Goal: Task Accomplishment & Management: Manage account settings

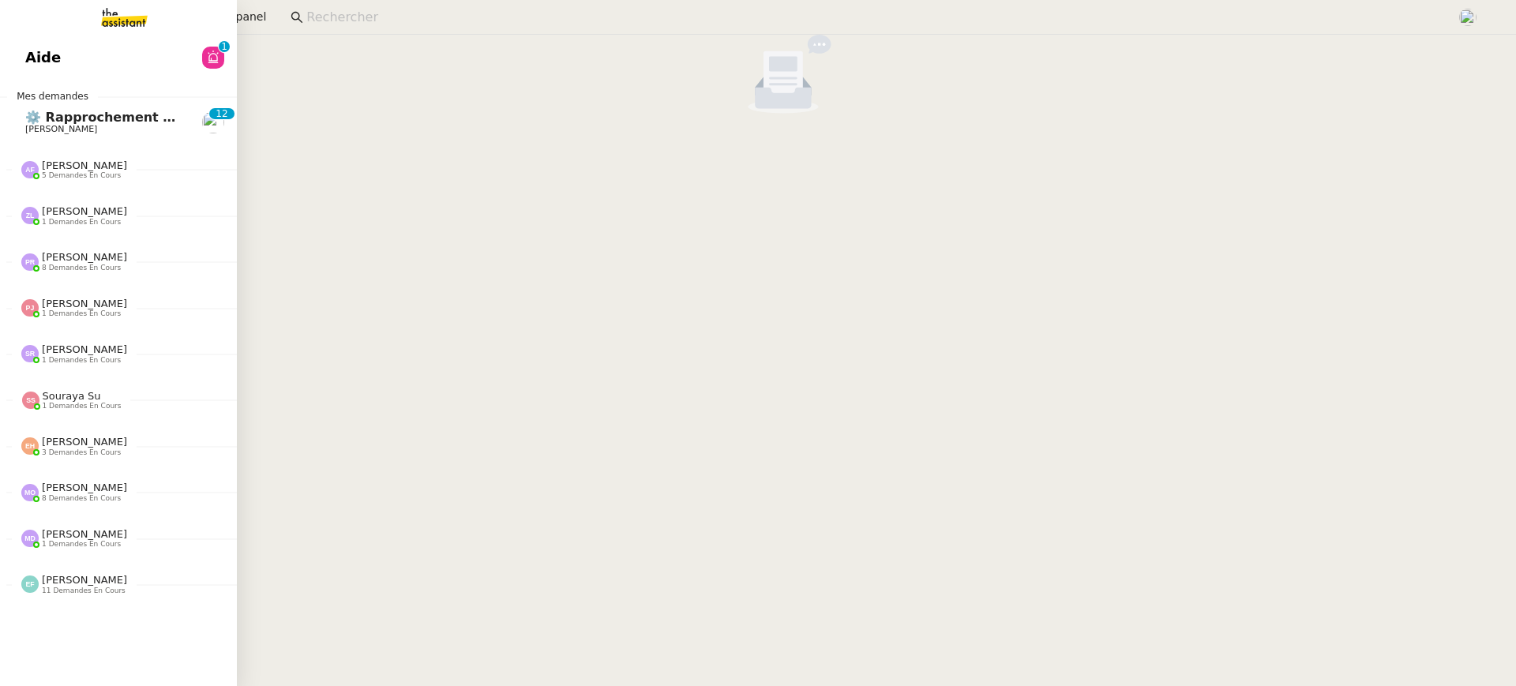
click at [34, 73] on link "Aide 0 1 2 3 4 5 6 7 8 9" at bounding box center [118, 57] width 237 height 36
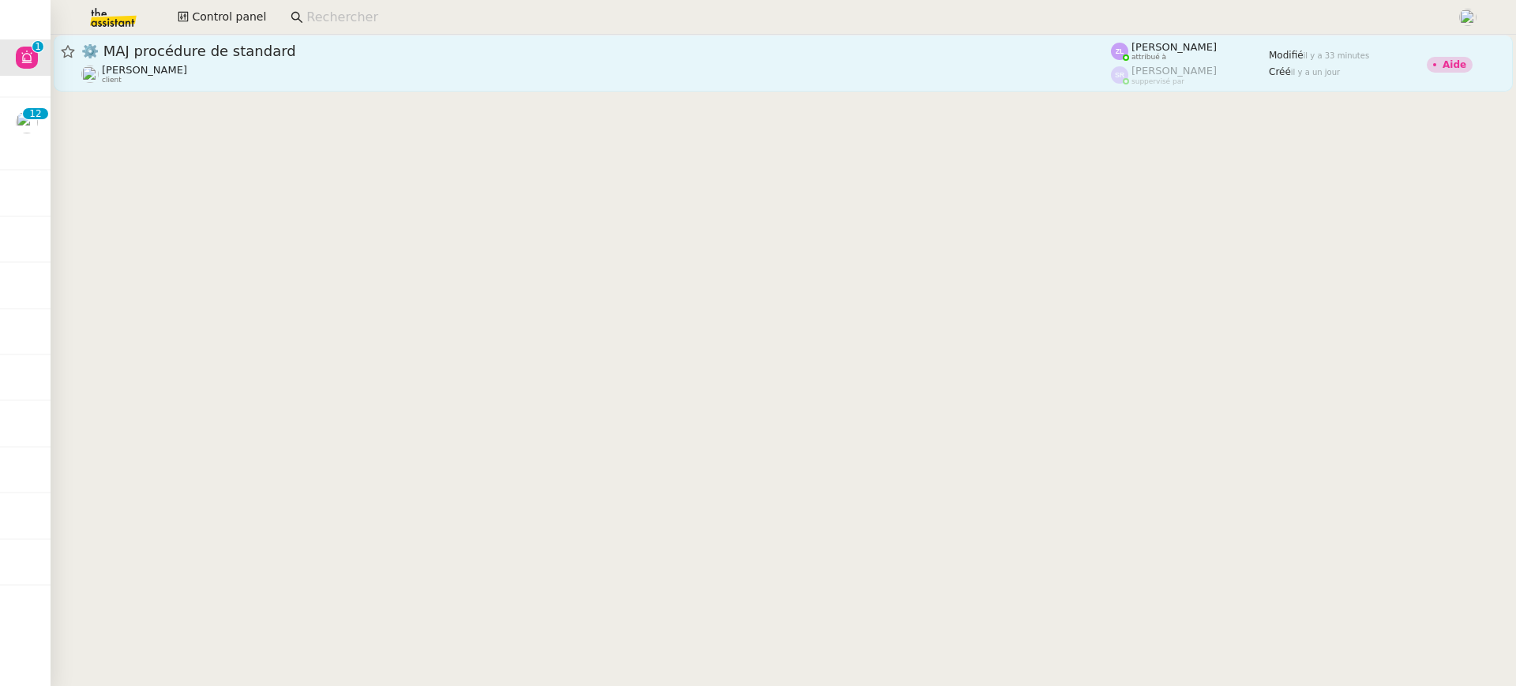
click at [622, 56] on span "⚙️ MAJ procédure de standard" at bounding box center [596, 51] width 1030 height 14
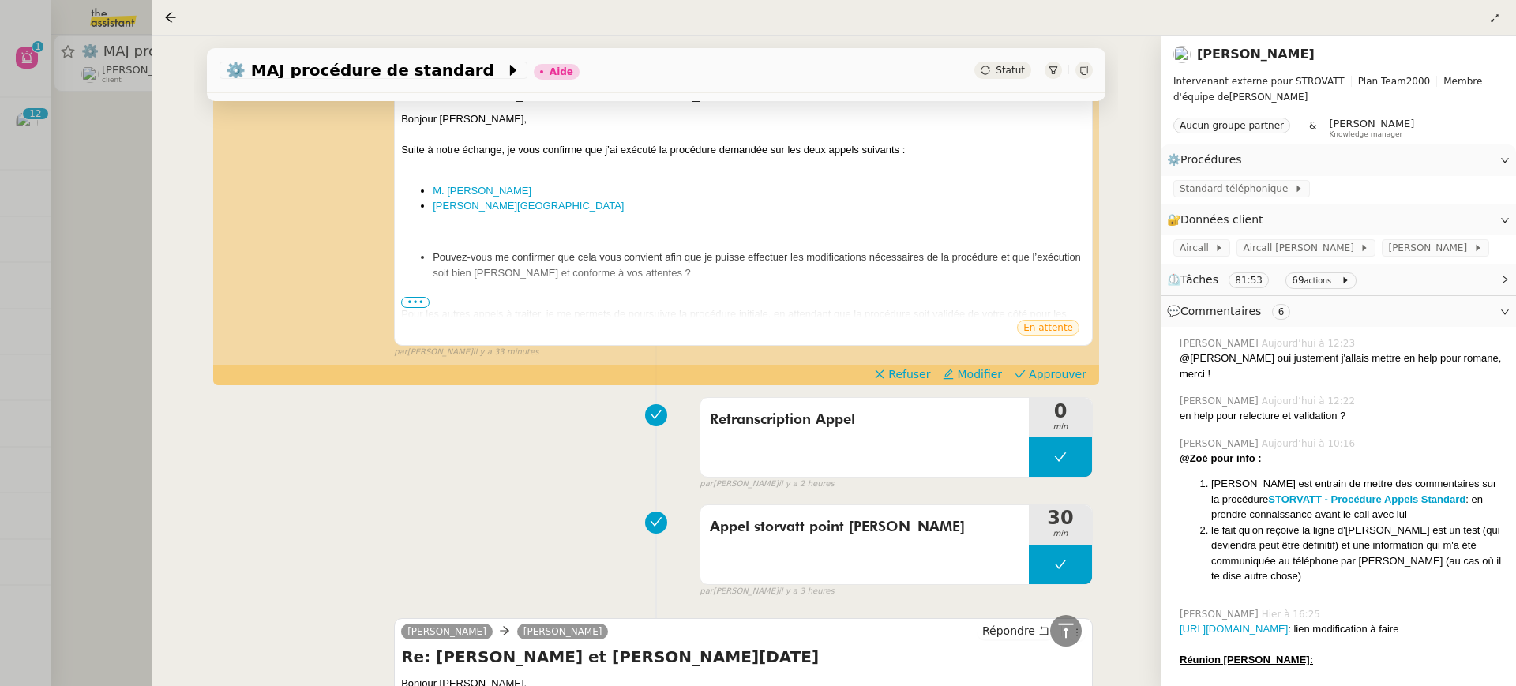
scroll to position [385, 0]
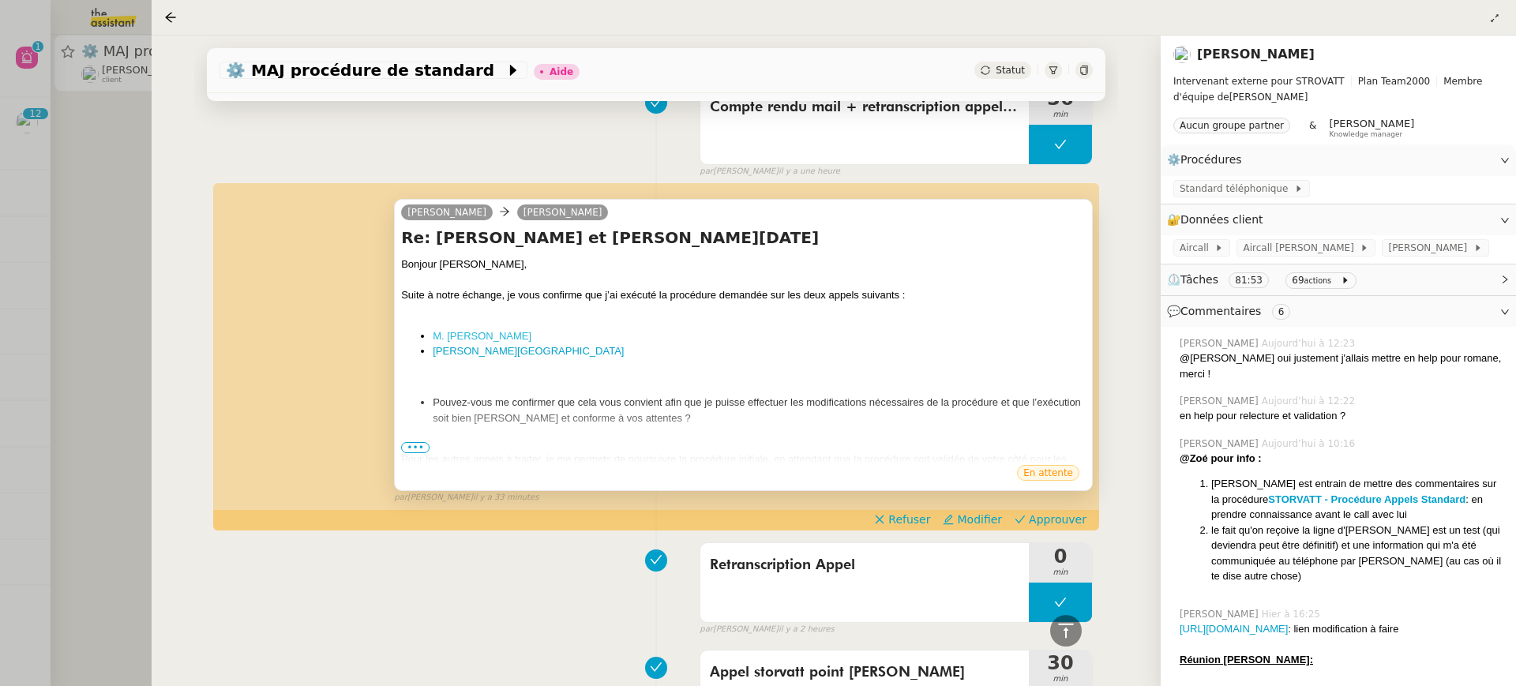
click at [495, 333] on link "M. Fabrice Flament" at bounding box center [482, 336] width 99 height 12
click at [472, 351] on link "M. Segovia" at bounding box center [528, 351] width 191 height 12
click at [421, 447] on span "•••" at bounding box center [415, 447] width 28 height 11
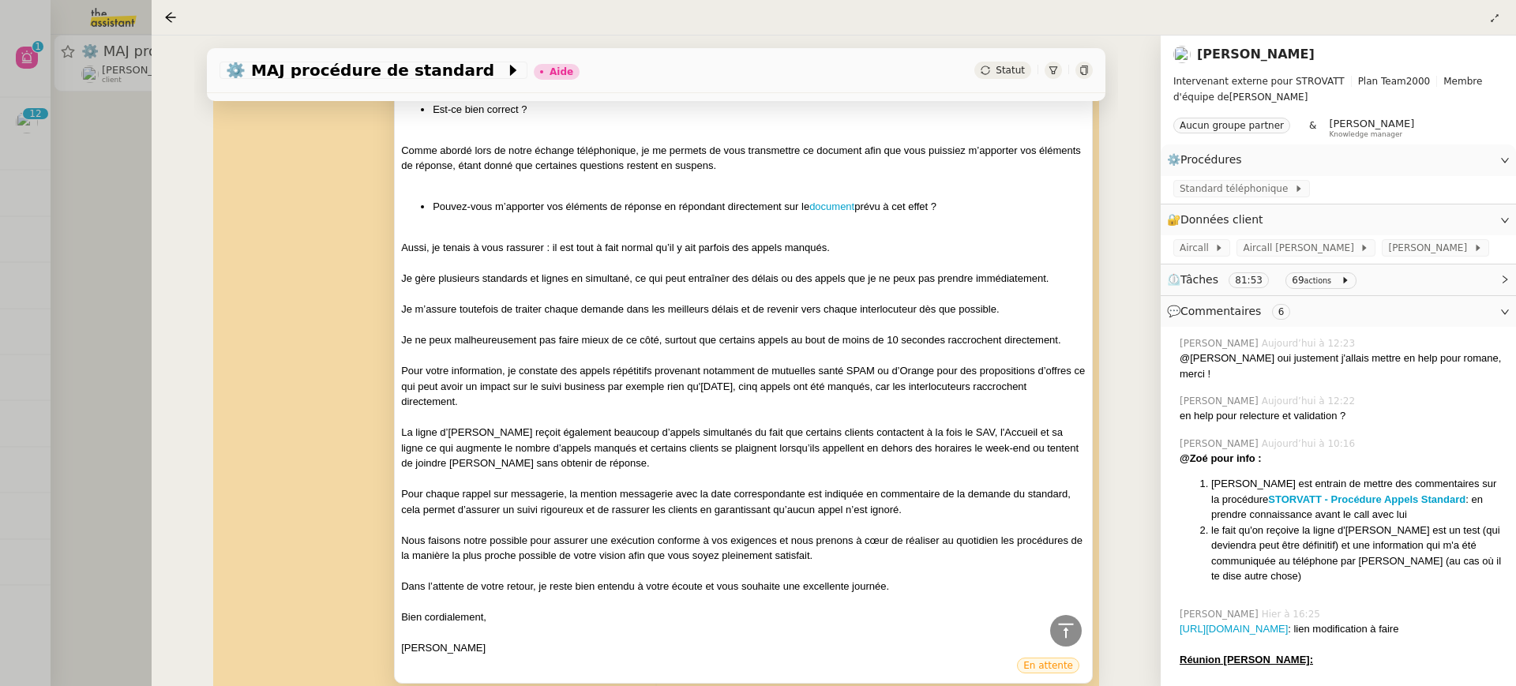
scroll to position [1213, 0]
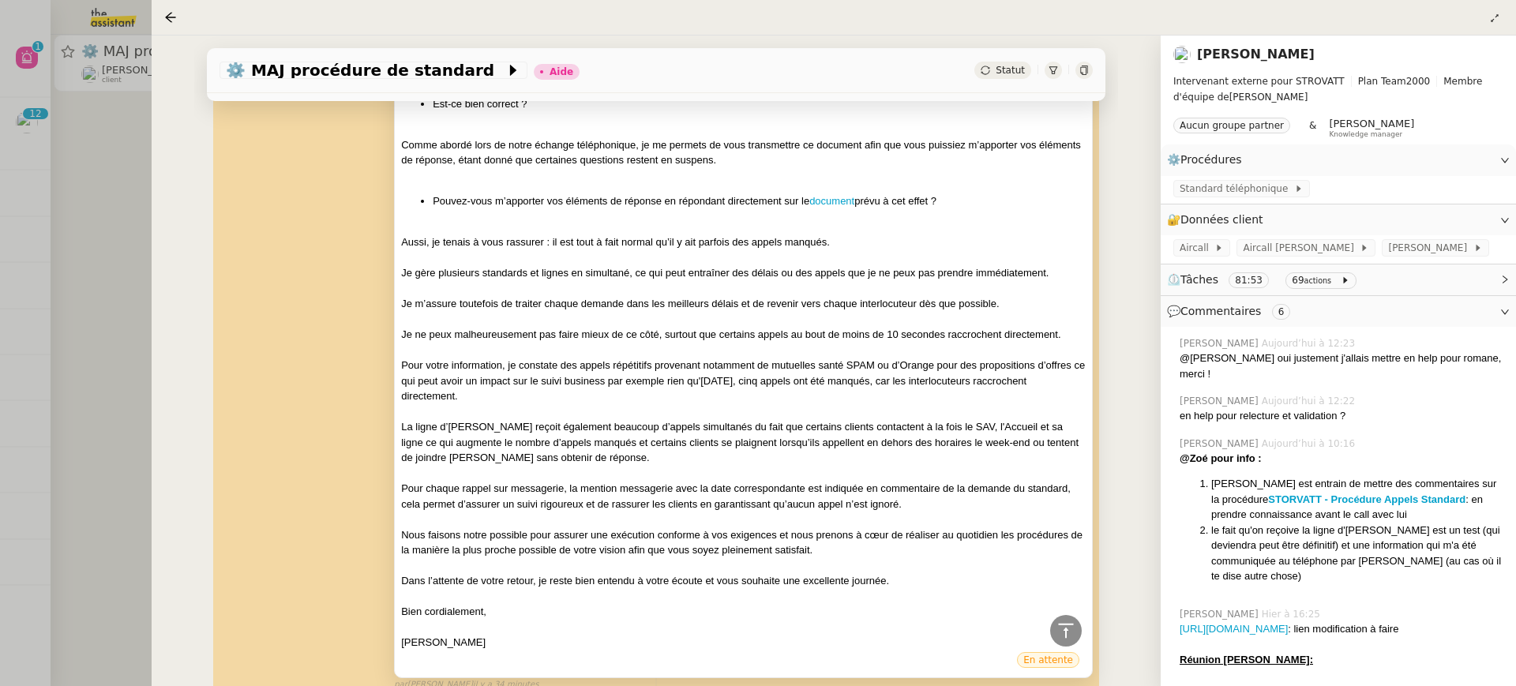
click at [839, 191] on div "Bonjour Thomas, Suite à notre échange, je vous confirme que j’ai exécuté la pro…" at bounding box center [743, 40] width 685 height 1222
click at [842, 197] on link "document" at bounding box center [832, 201] width 45 height 12
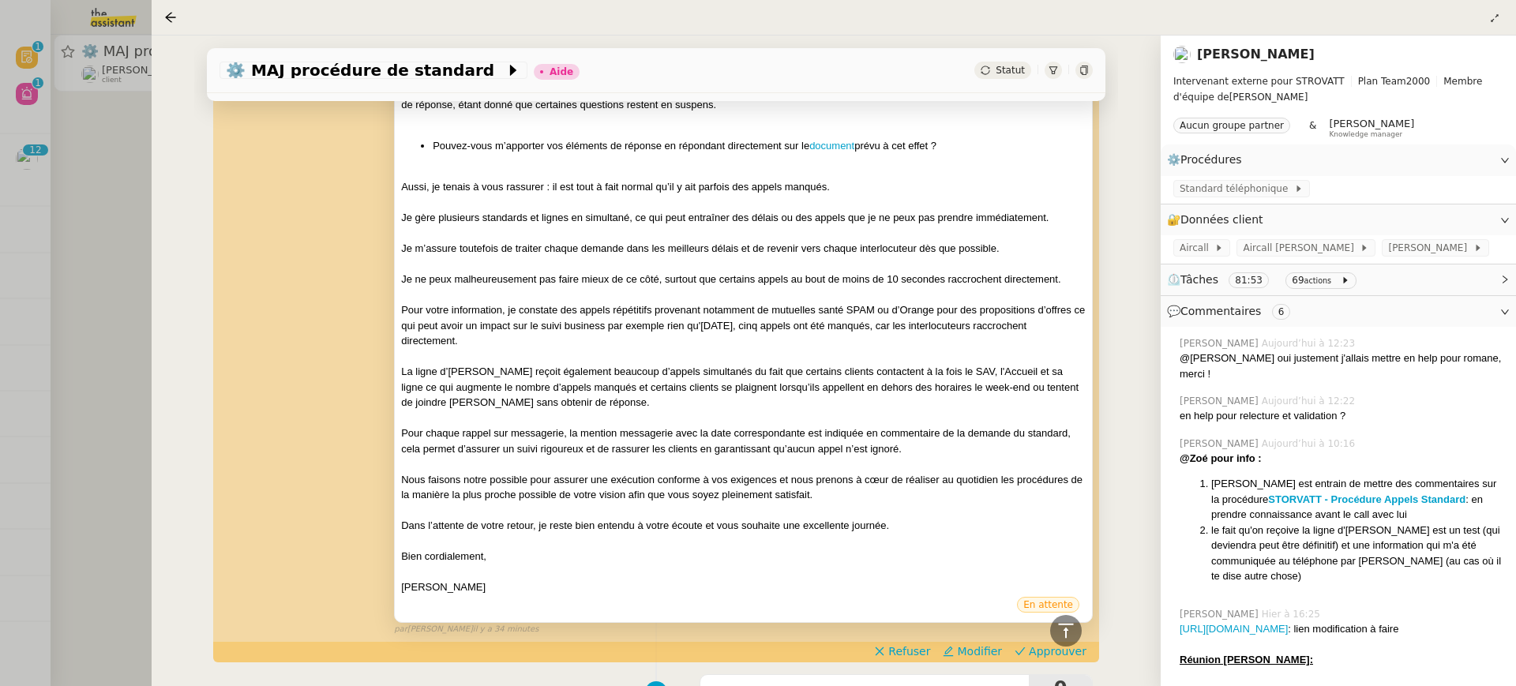
scroll to position [1275, 0]
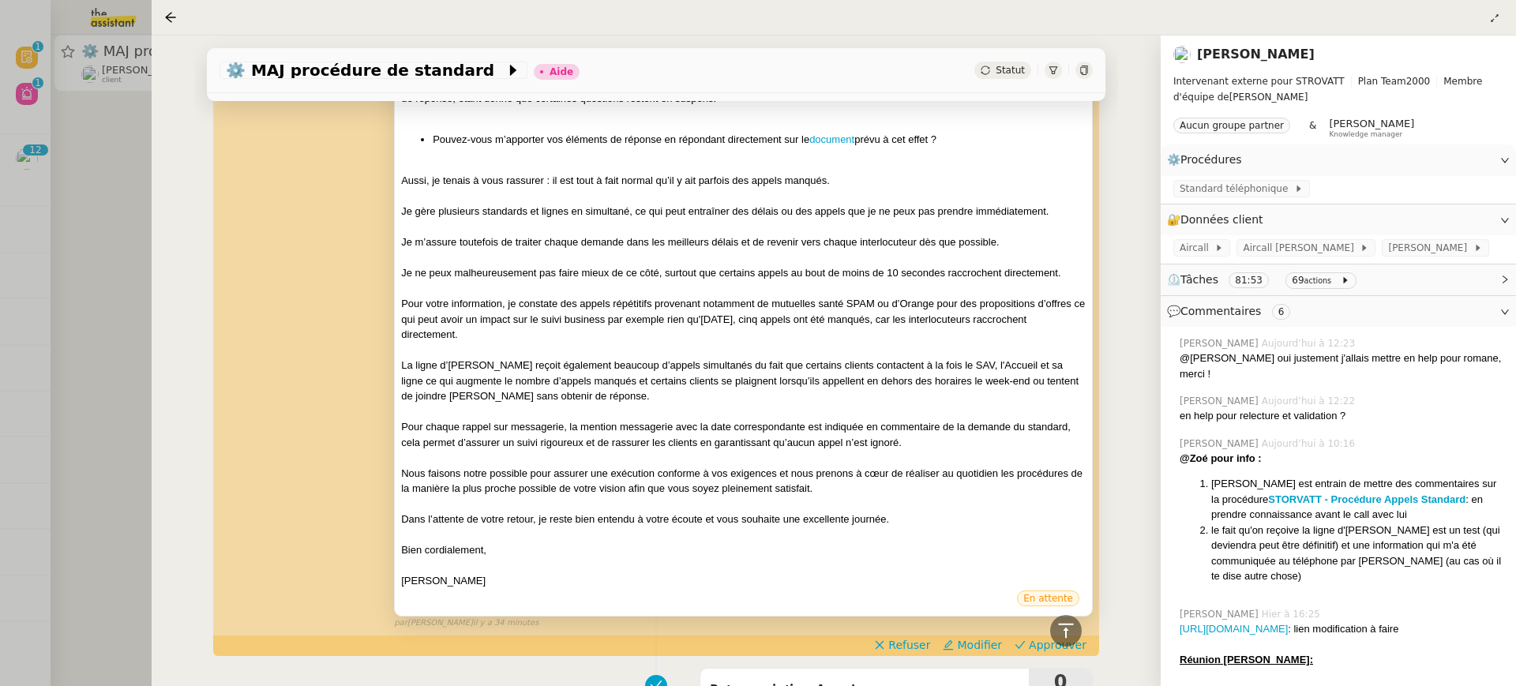
click at [756, 179] on div "Aussi, je tenais à vous rassurer : il est tout à fait normal qu’il y ait parfoi…" at bounding box center [743, 181] width 685 height 16
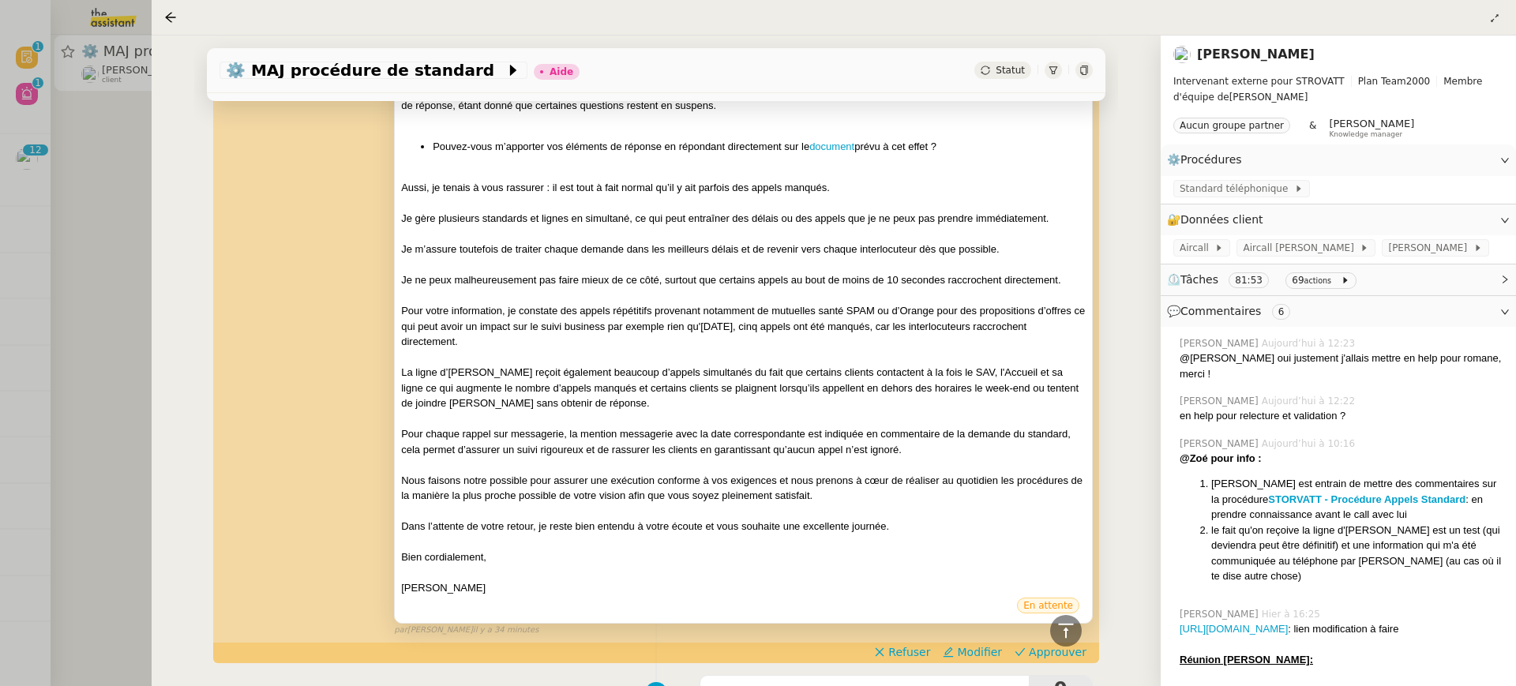
scroll to position [1305, 0]
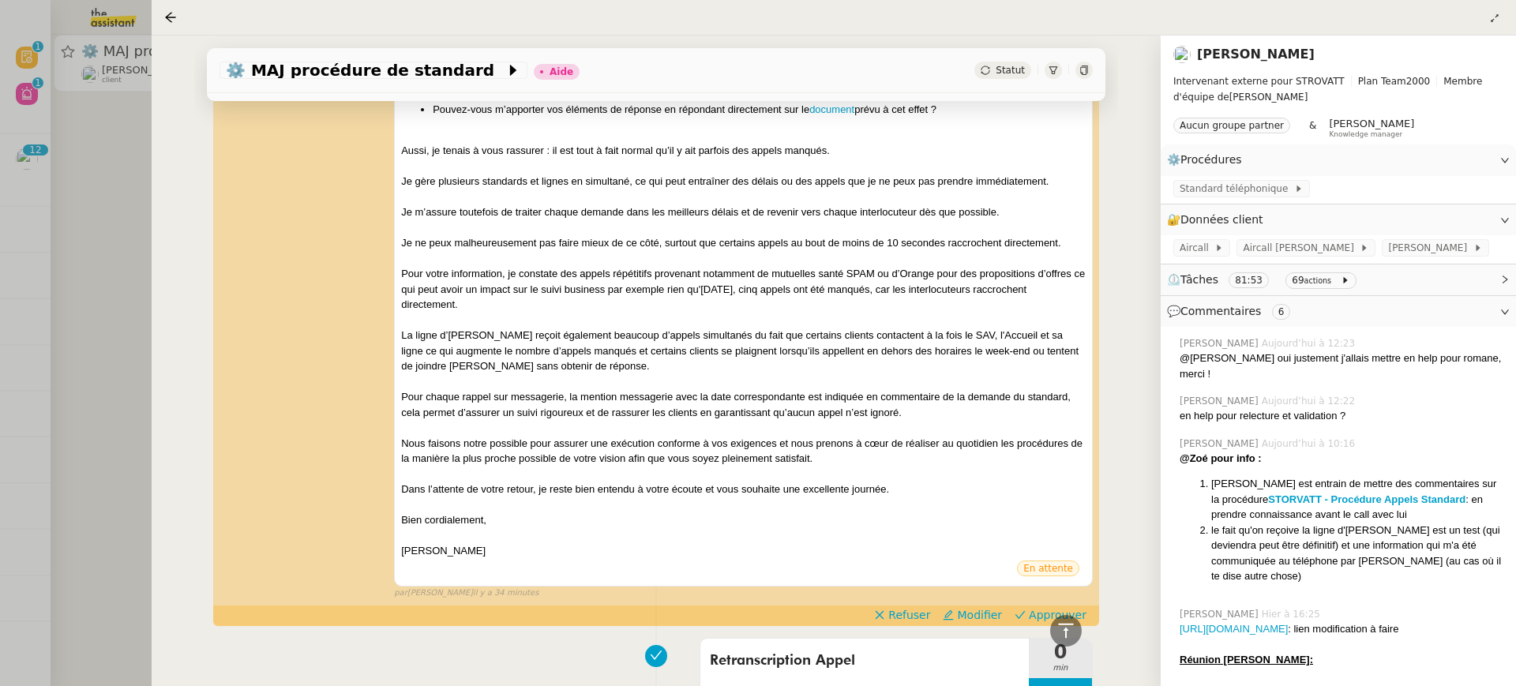
click at [48, 130] on div at bounding box center [758, 343] width 1516 height 686
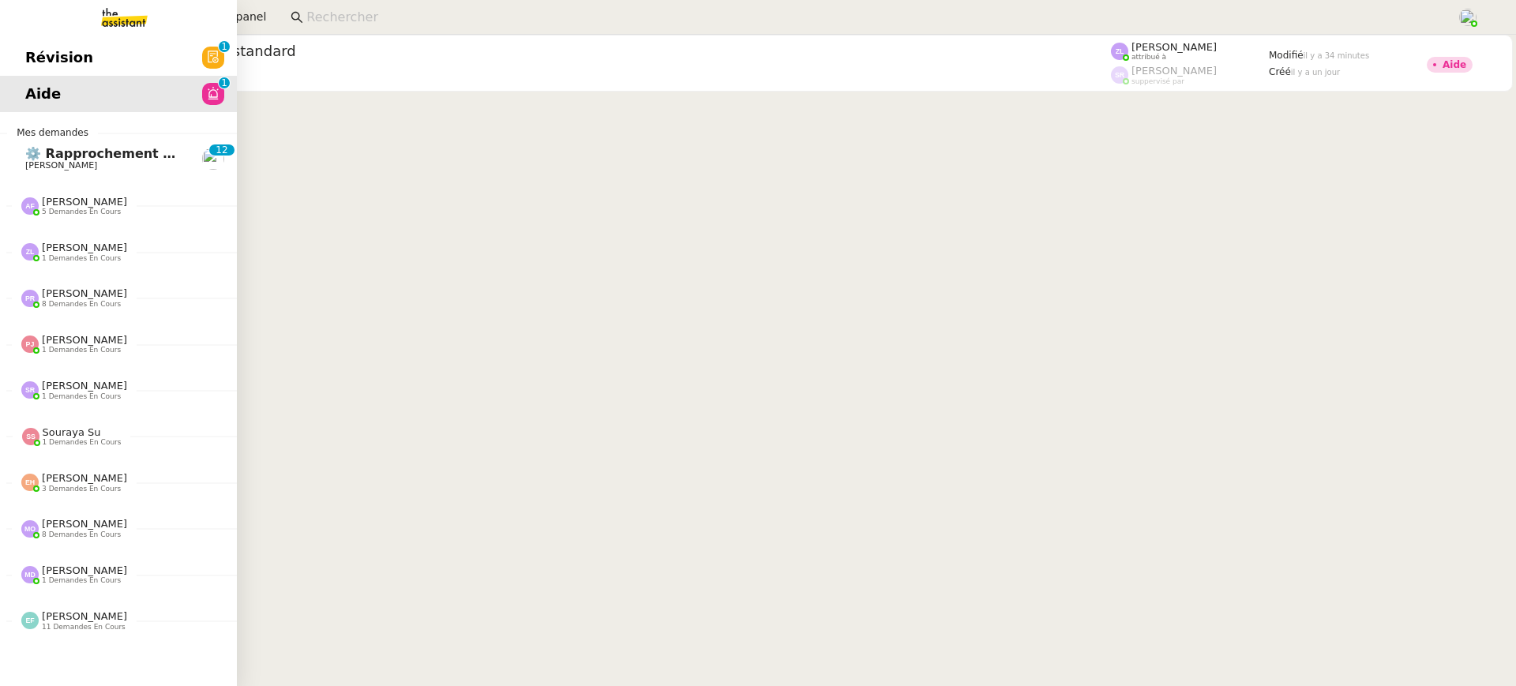
click at [29, 62] on link "Révision 0 1 2 3 4 5 6 7 8 9" at bounding box center [118, 57] width 237 height 36
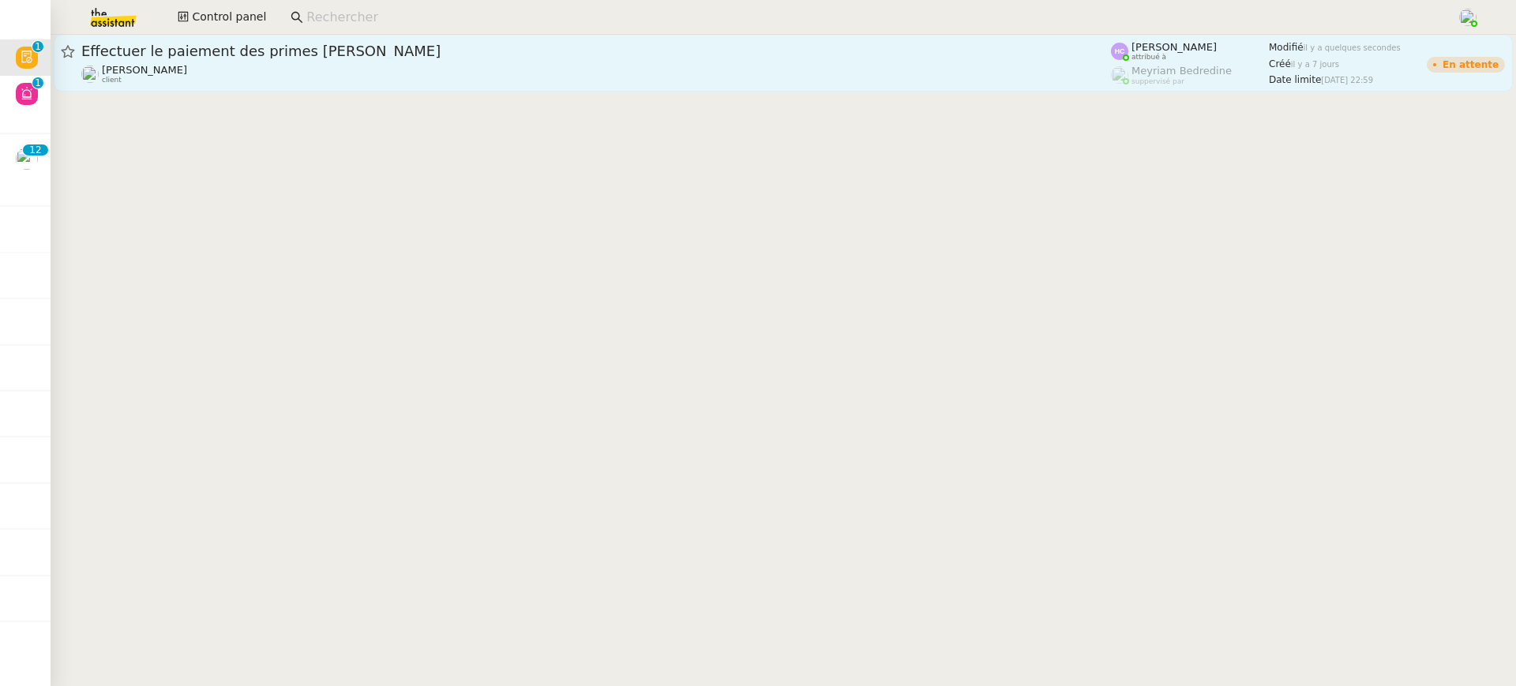
click at [830, 39] on link "Effectuer le paiement des primes Hiscox Fanny Eyraud client Hannah Cassar attri…" at bounding box center [784, 63] width 1460 height 57
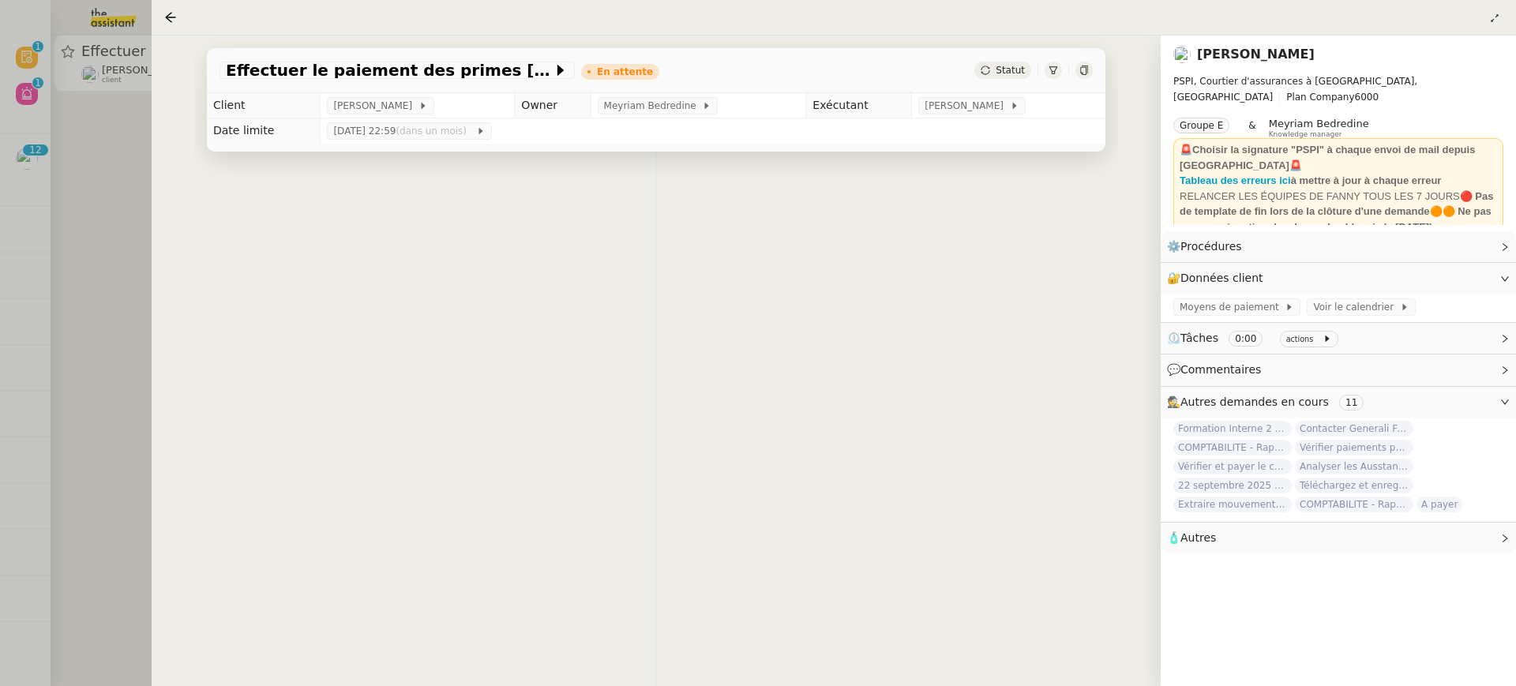
click at [83, 132] on div at bounding box center [758, 343] width 1516 height 686
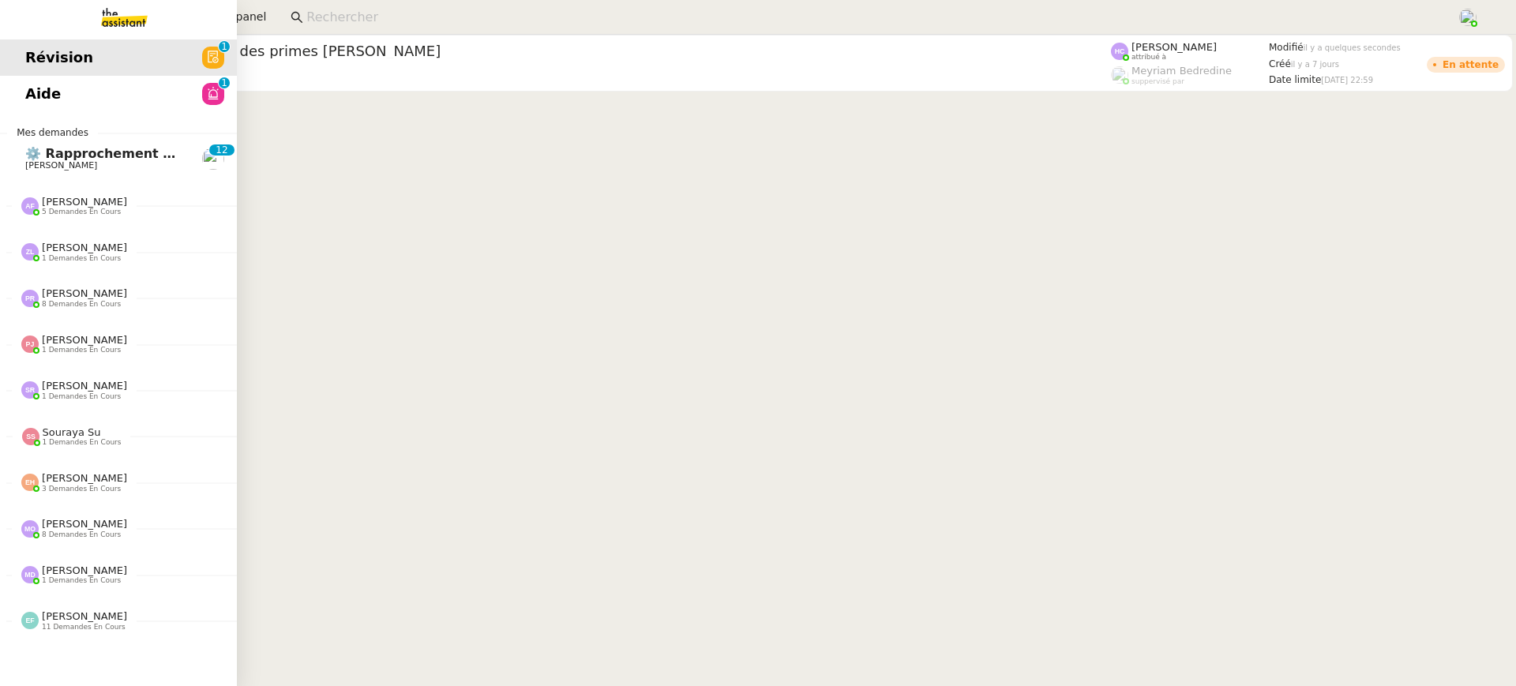
click at [39, 96] on link "Aide 0 1 2 3 4 5 6 7 8 9" at bounding box center [118, 94] width 237 height 36
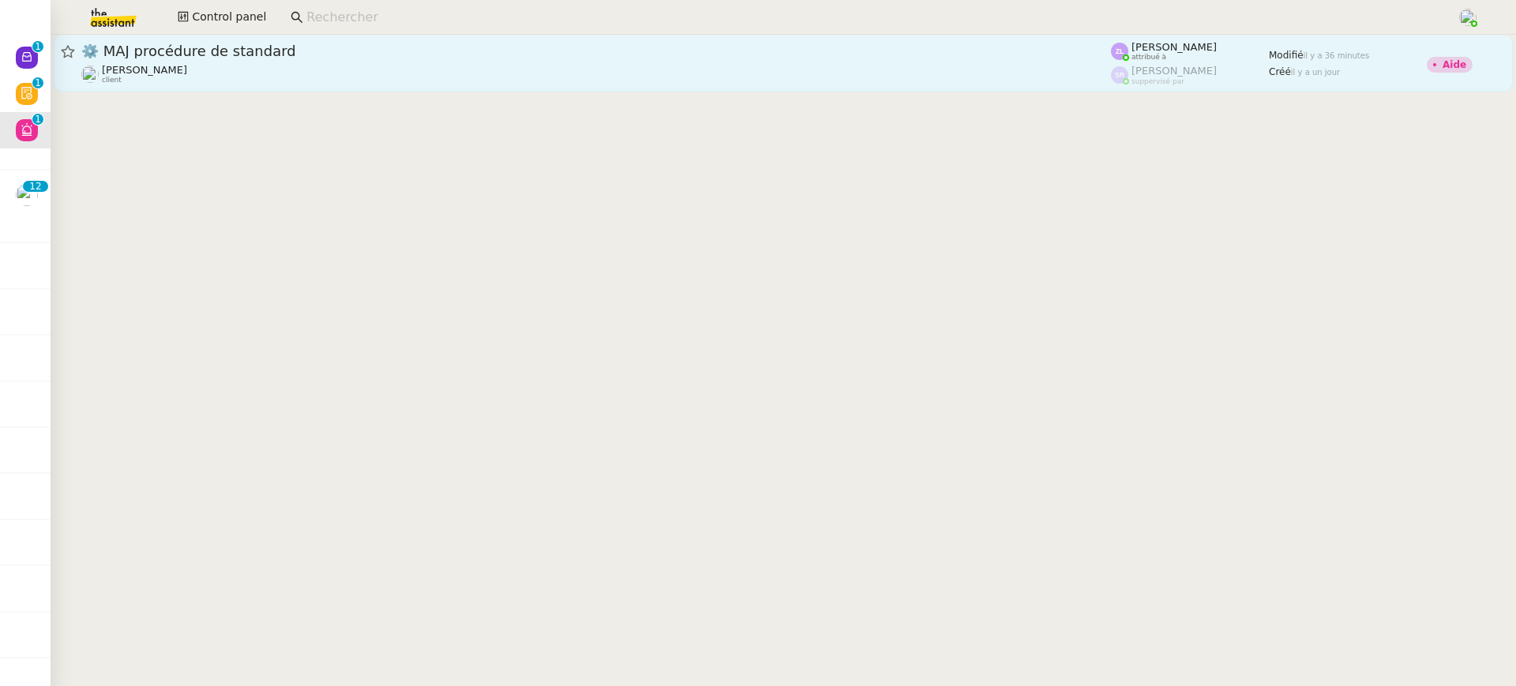
click at [425, 45] on span "⚙️ MAJ procédure de standard" at bounding box center [596, 51] width 1030 height 14
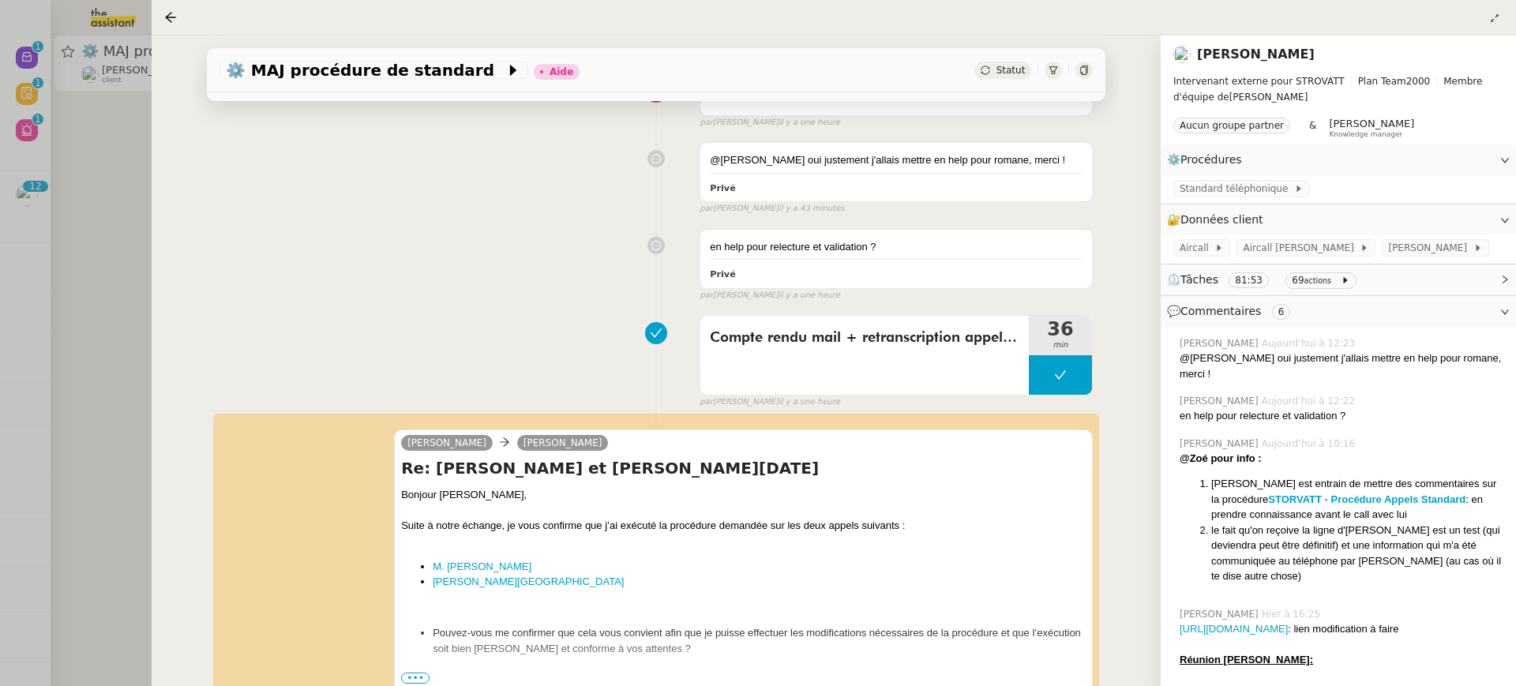
scroll to position [308, 0]
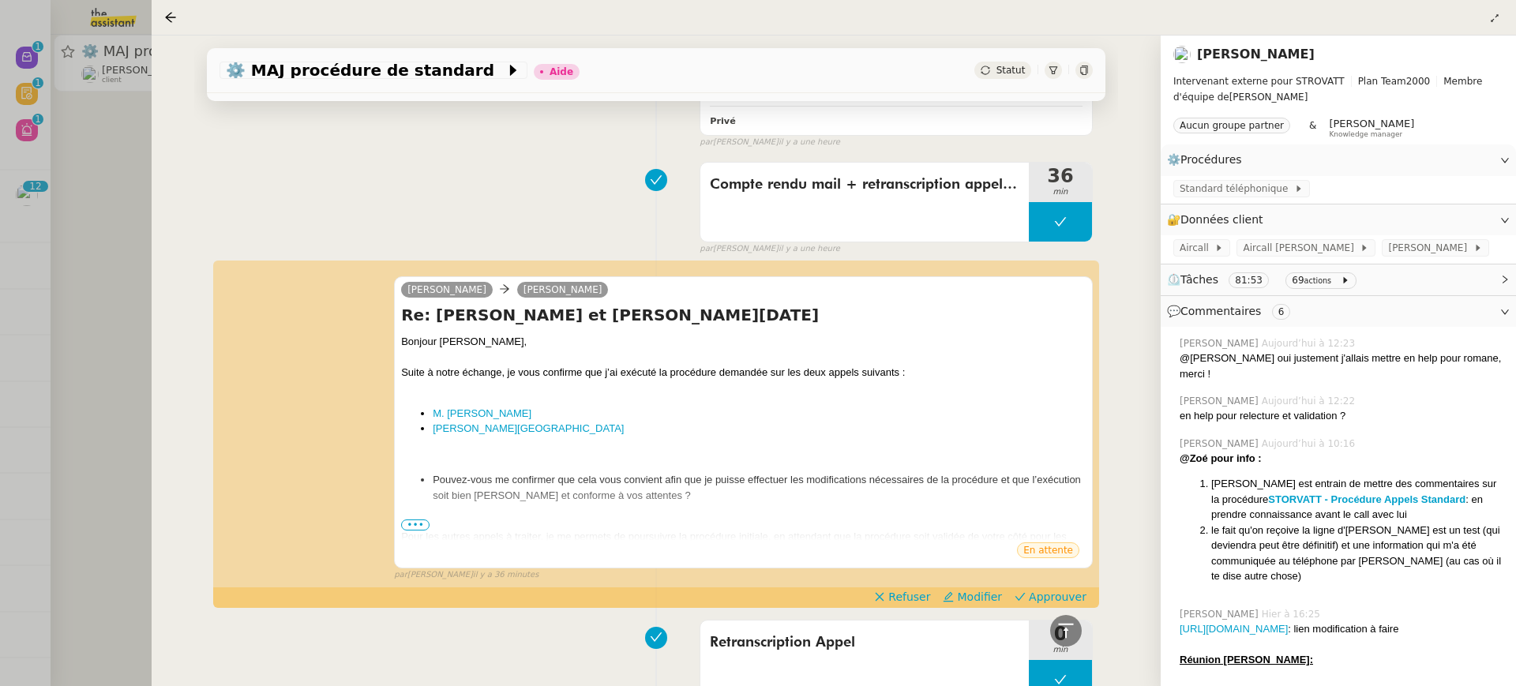
click at [460, 393] on div at bounding box center [743, 388] width 685 height 16
drag, startPoint x: 157, startPoint y: 216, endPoint x: 143, endPoint y: 213, distance: 14.4
click at [156, 216] on div "⚙️ MAJ procédure de standard Aide Statut Client Thomas SOULIER Owner Stéphanie …" at bounding box center [656, 361] width 1009 height 651
click at [143, 213] on div at bounding box center [758, 343] width 1516 height 686
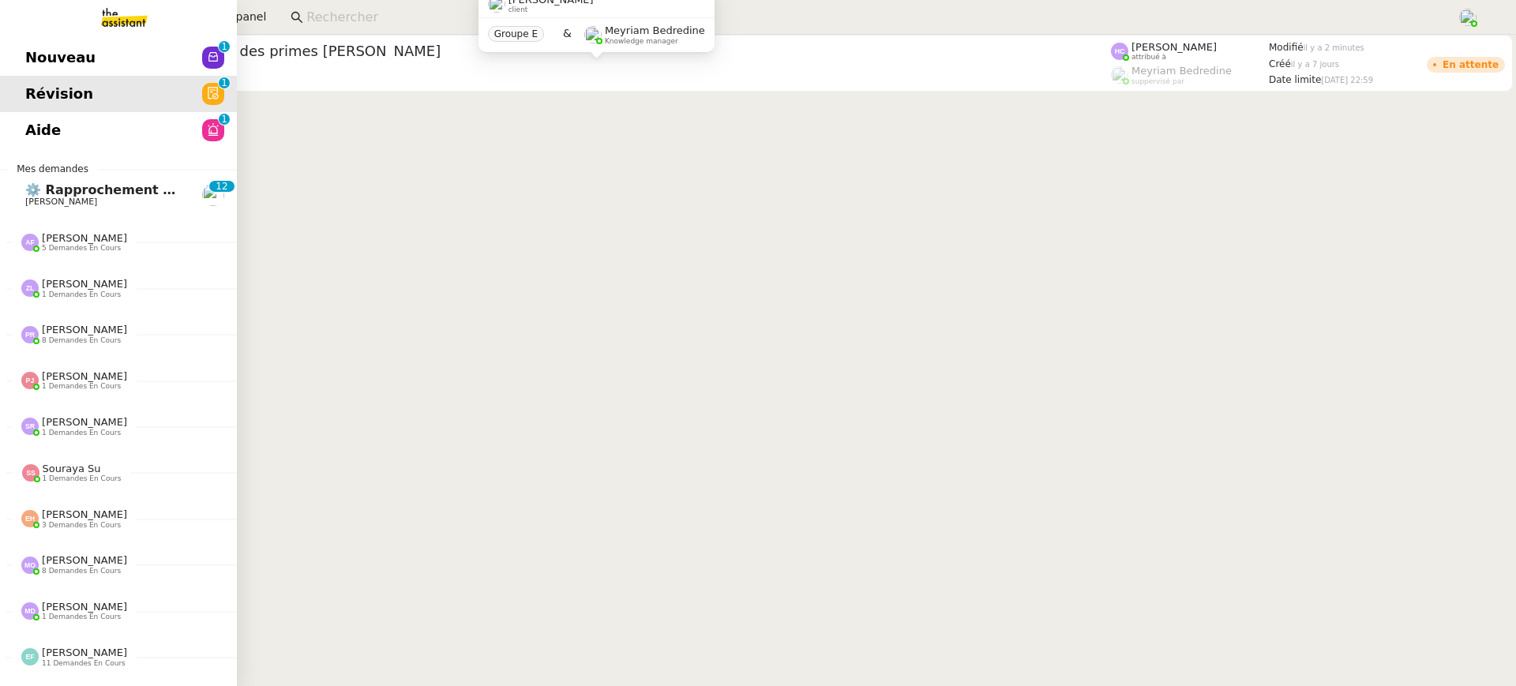
click at [39, 64] on span "Nouveau" at bounding box center [60, 58] width 70 height 24
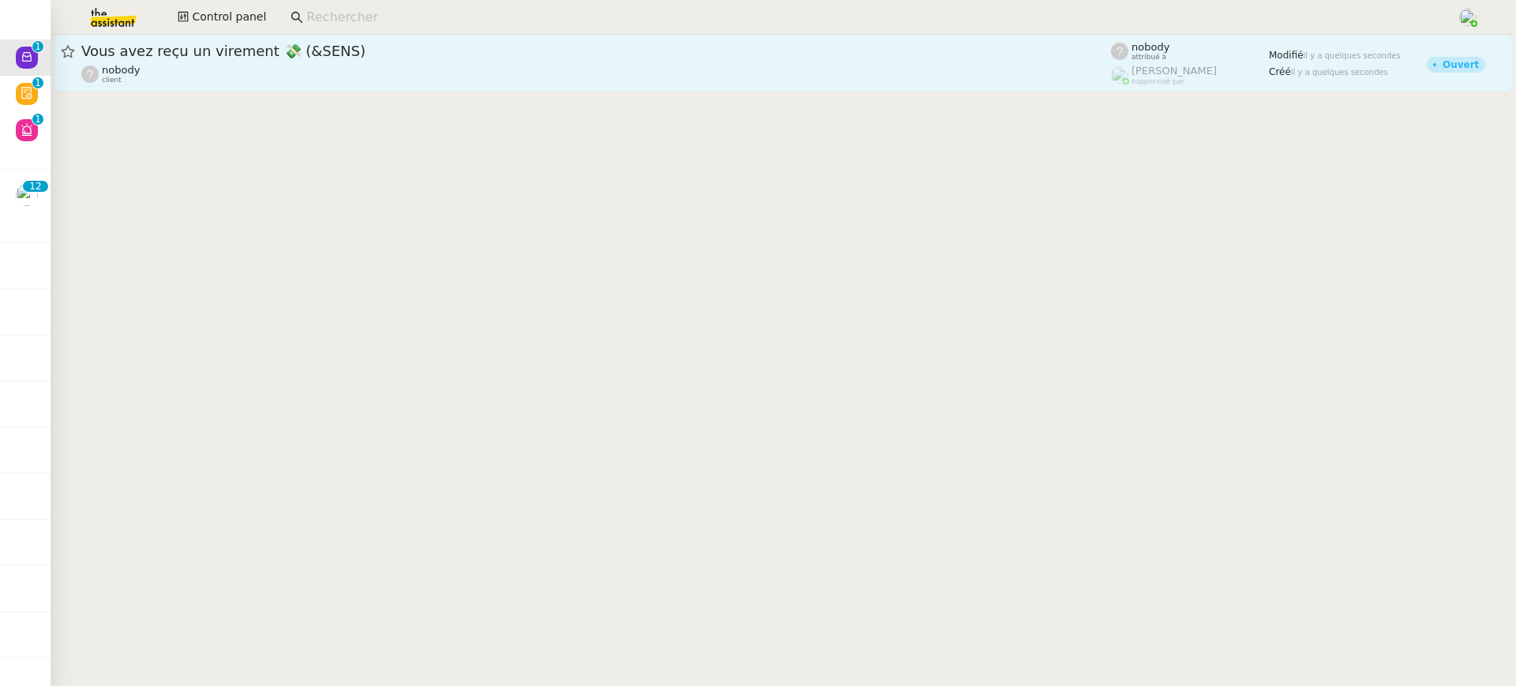
click at [543, 46] on span "Vous avez reçu un virement 💸 (&SENS)" at bounding box center [596, 51] width 1030 height 14
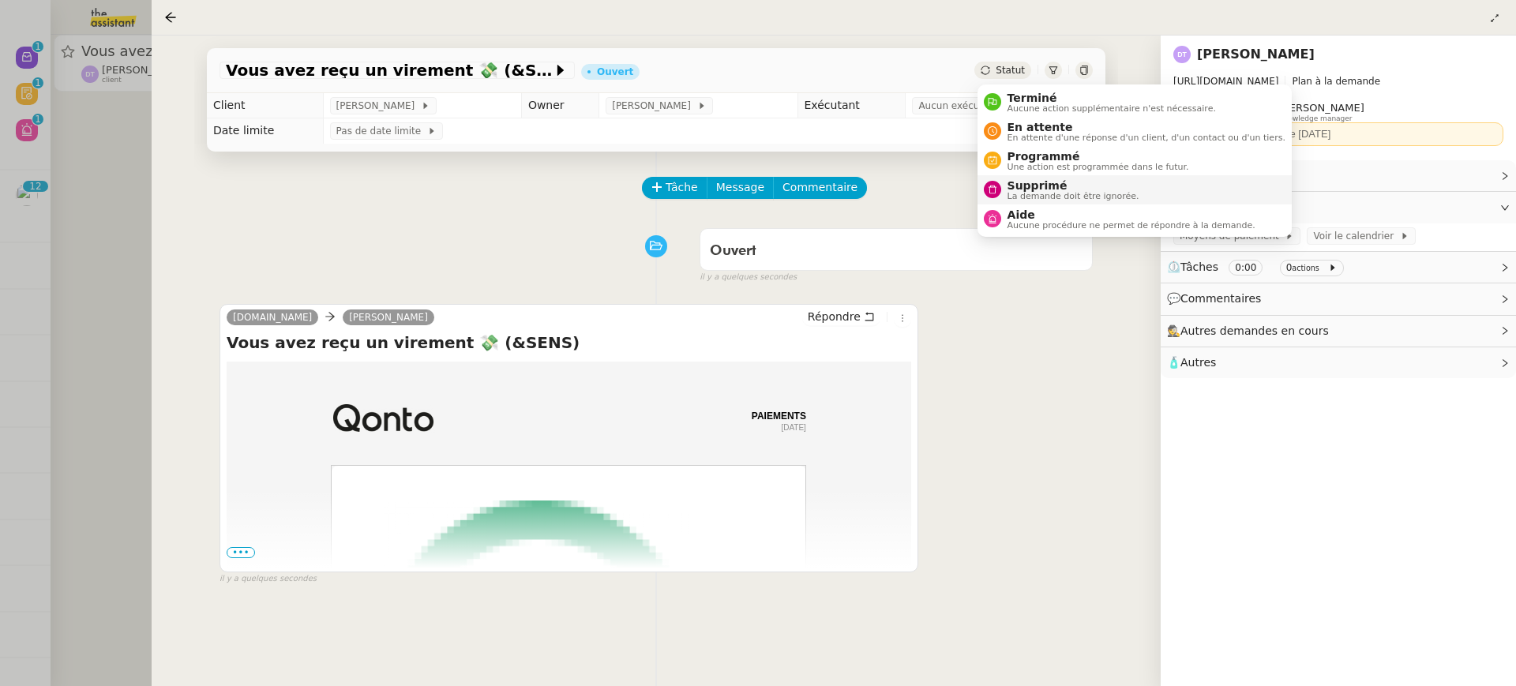
click at [1069, 179] on span "Supprimé" at bounding box center [1074, 185] width 132 height 13
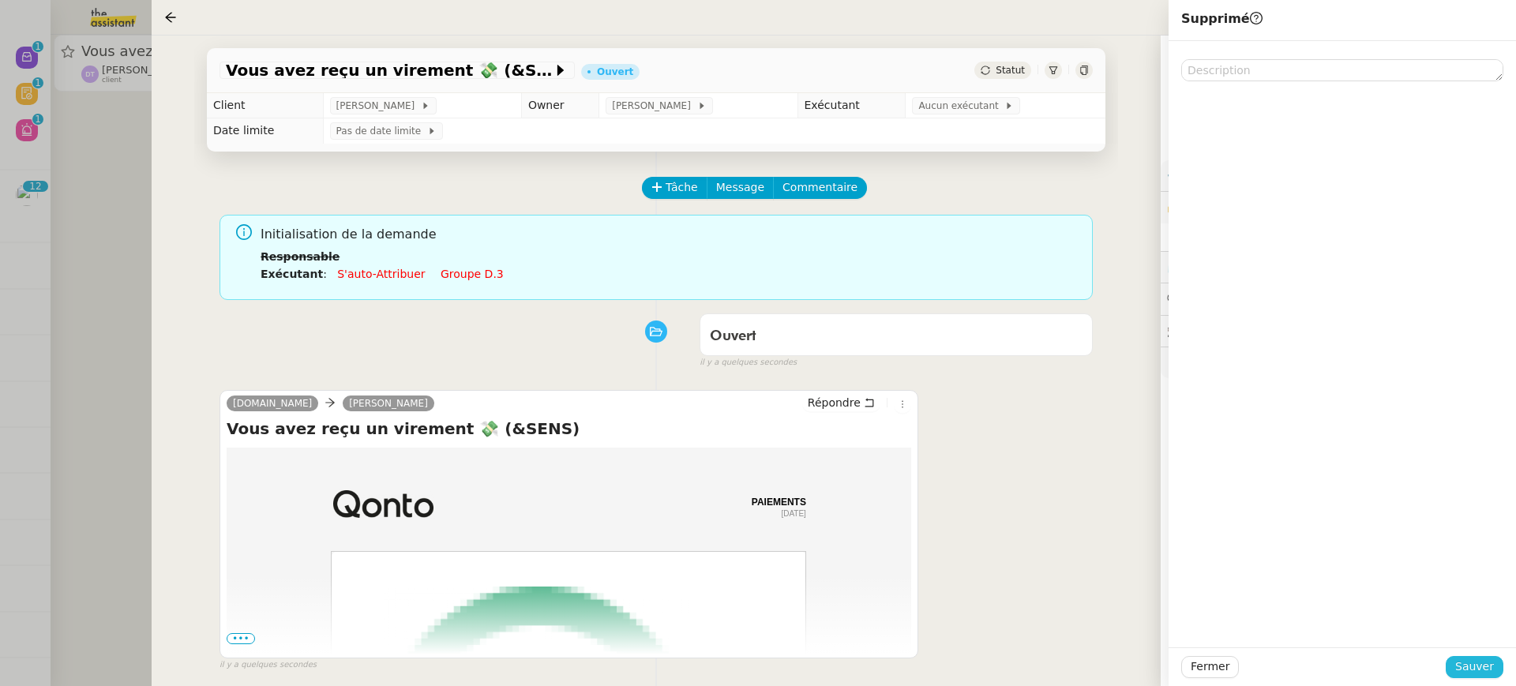
click at [1492, 664] on span "Sauver" at bounding box center [1475, 667] width 39 height 18
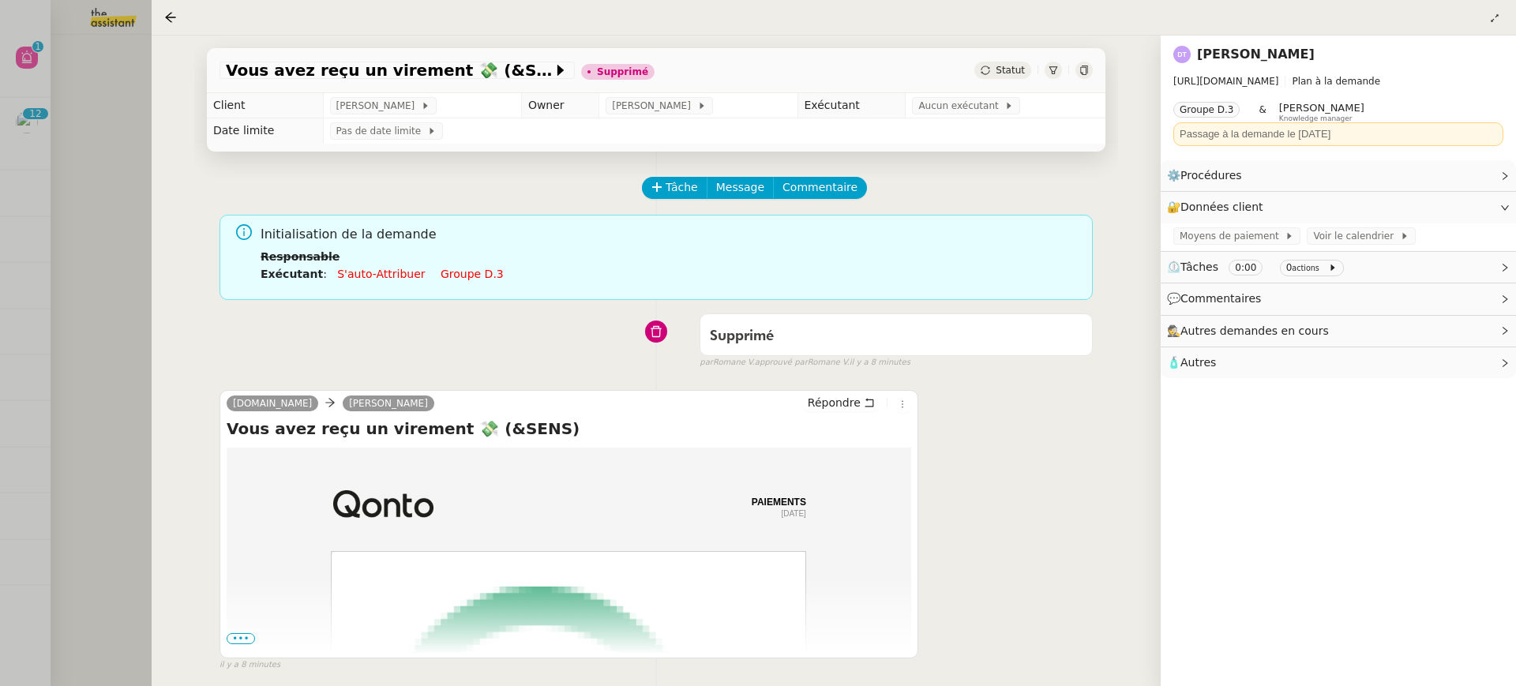
click at [86, 188] on div at bounding box center [758, 343] width 1516 height 686
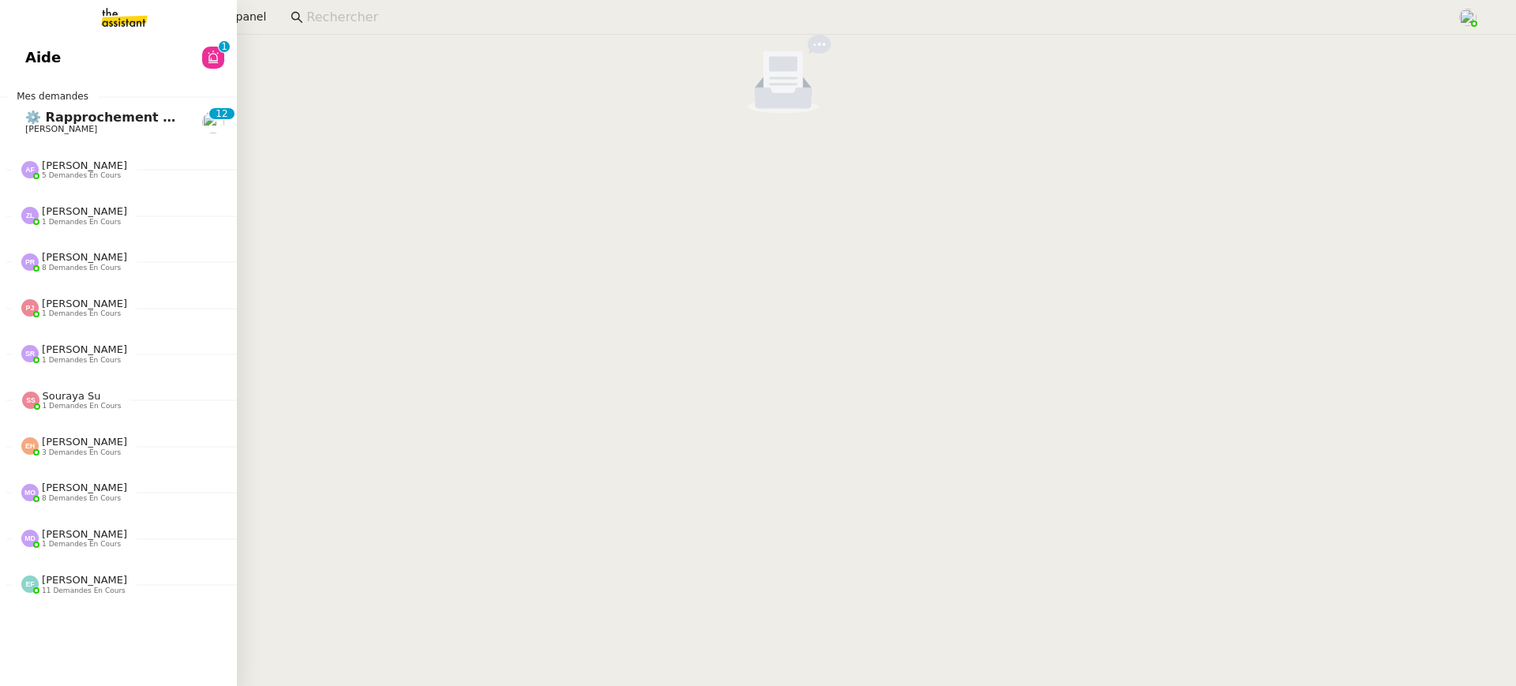
click at [16, 70] on link "Aide 0 1 2 3 4 5 6 7 8 9" at bounding box center [118, 57] width 237 height 36
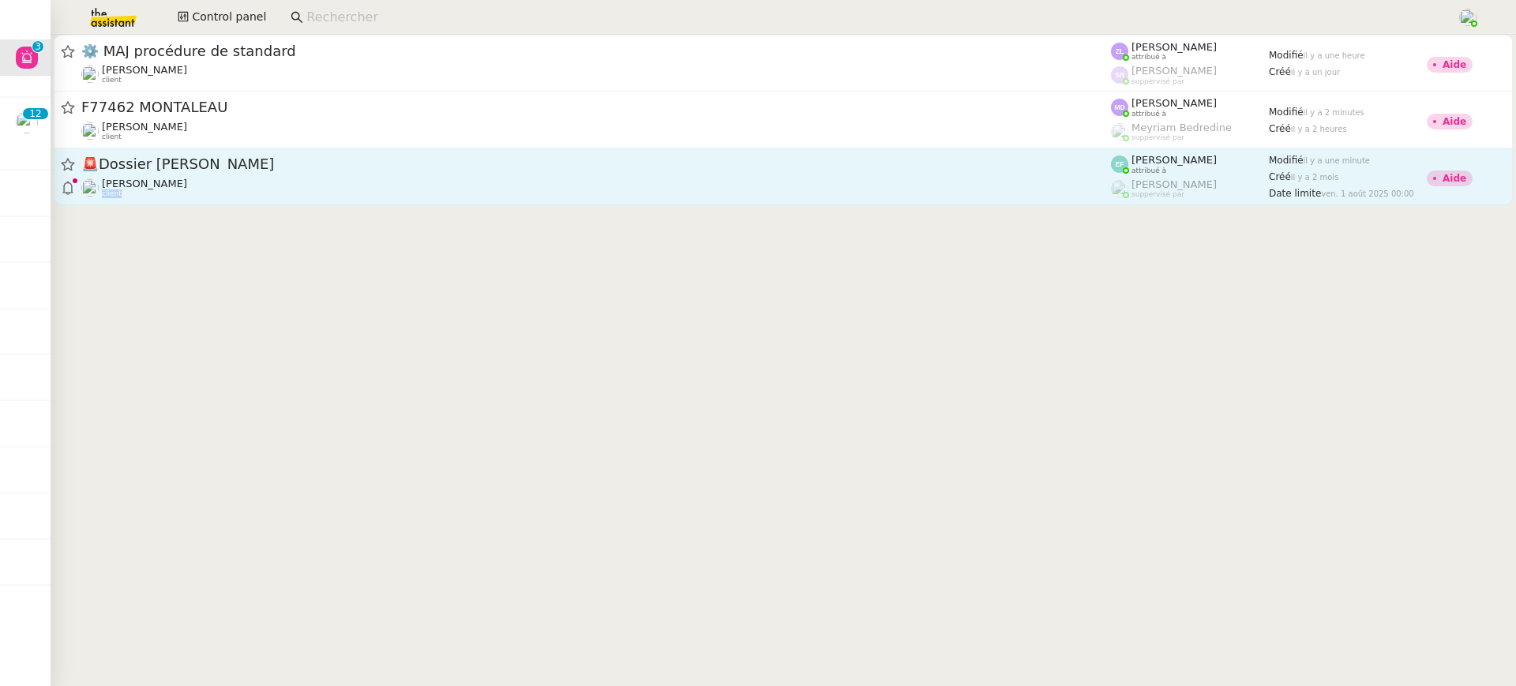
click at [587, 198] on link "🚨 Dossier Marion Mossuz Segolène Labinsky client Emelyne Foussier attribué à Ro…" at bounding box center [784, 176] width 1460 height 57
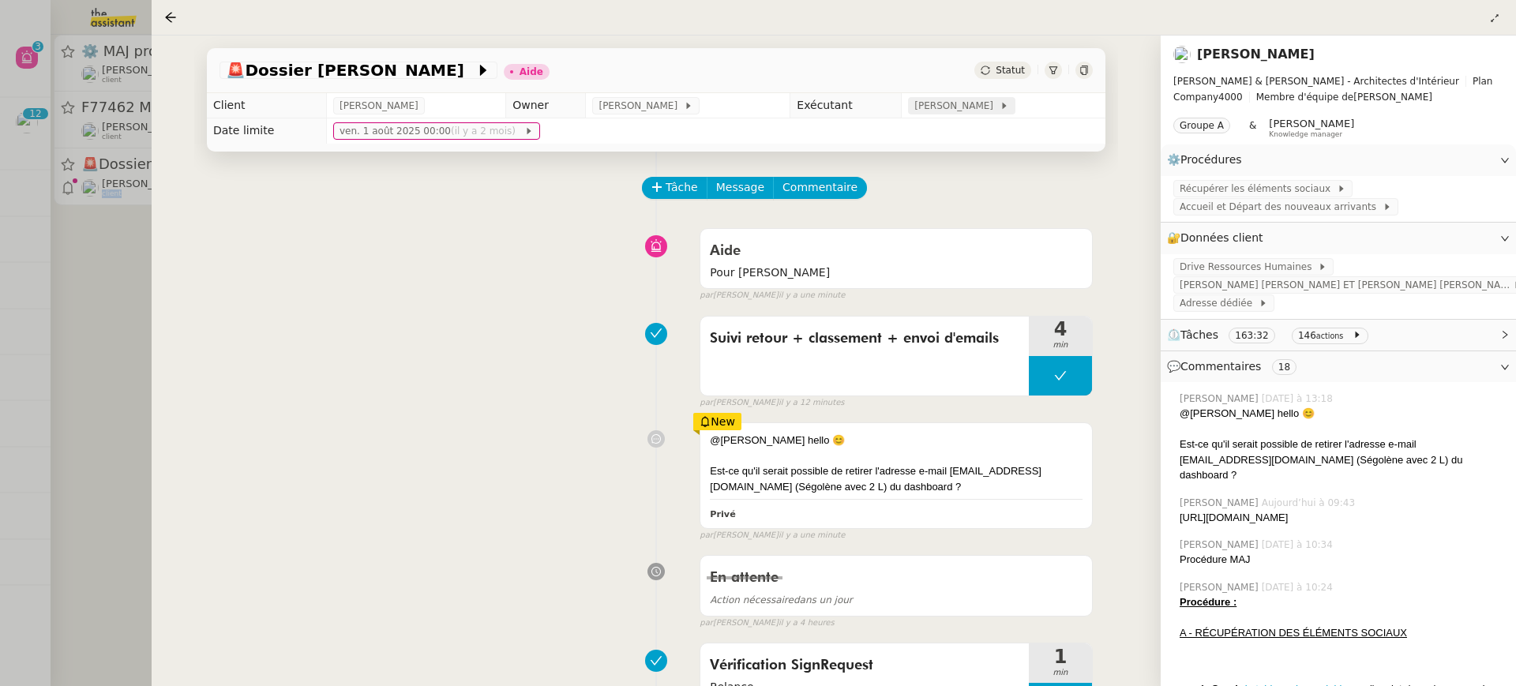
click at [973, 108] on span "[PERSON_NAME]" at bounding box center [957, 106] width 85 height 16
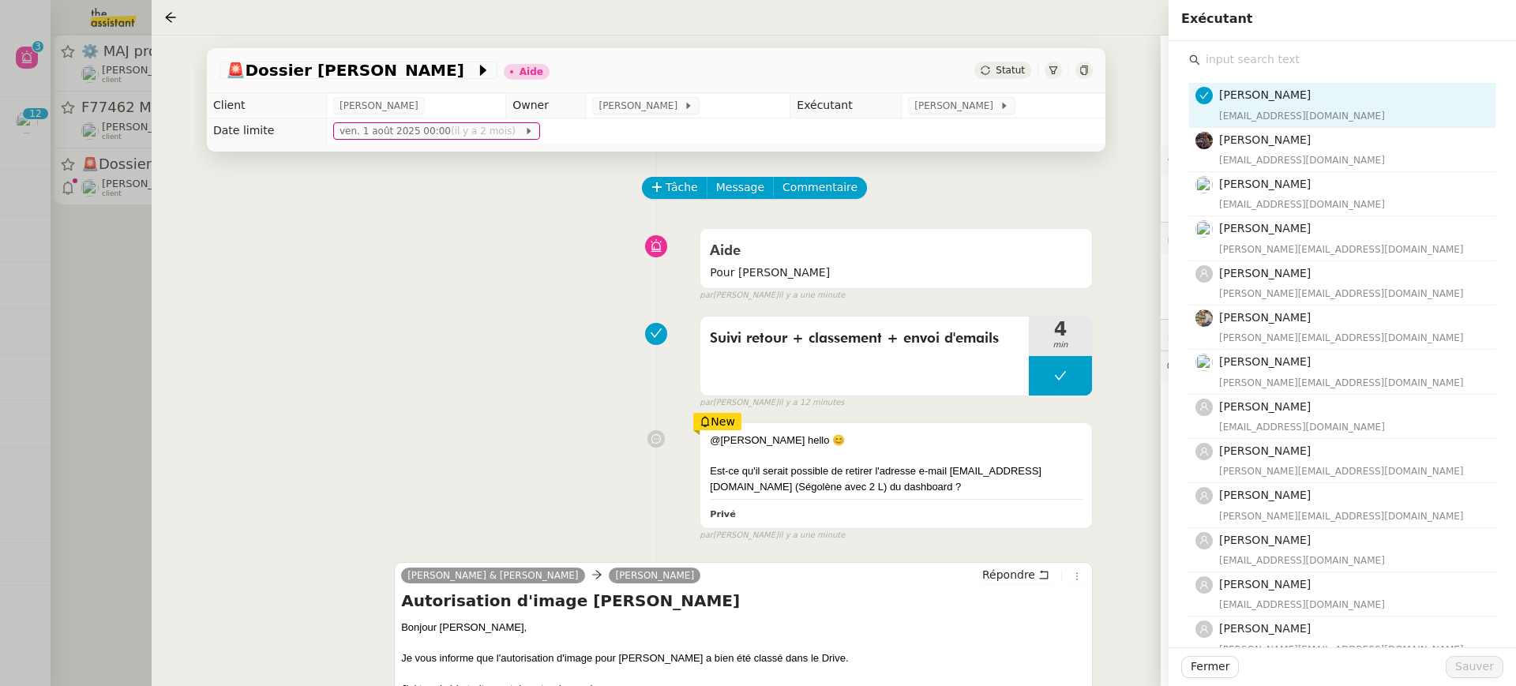
click at [545, 280] on div "Aide Pour Bert false par Emelyne F. il y a une minute" at bounding box center [657, 261] width 874 height 81
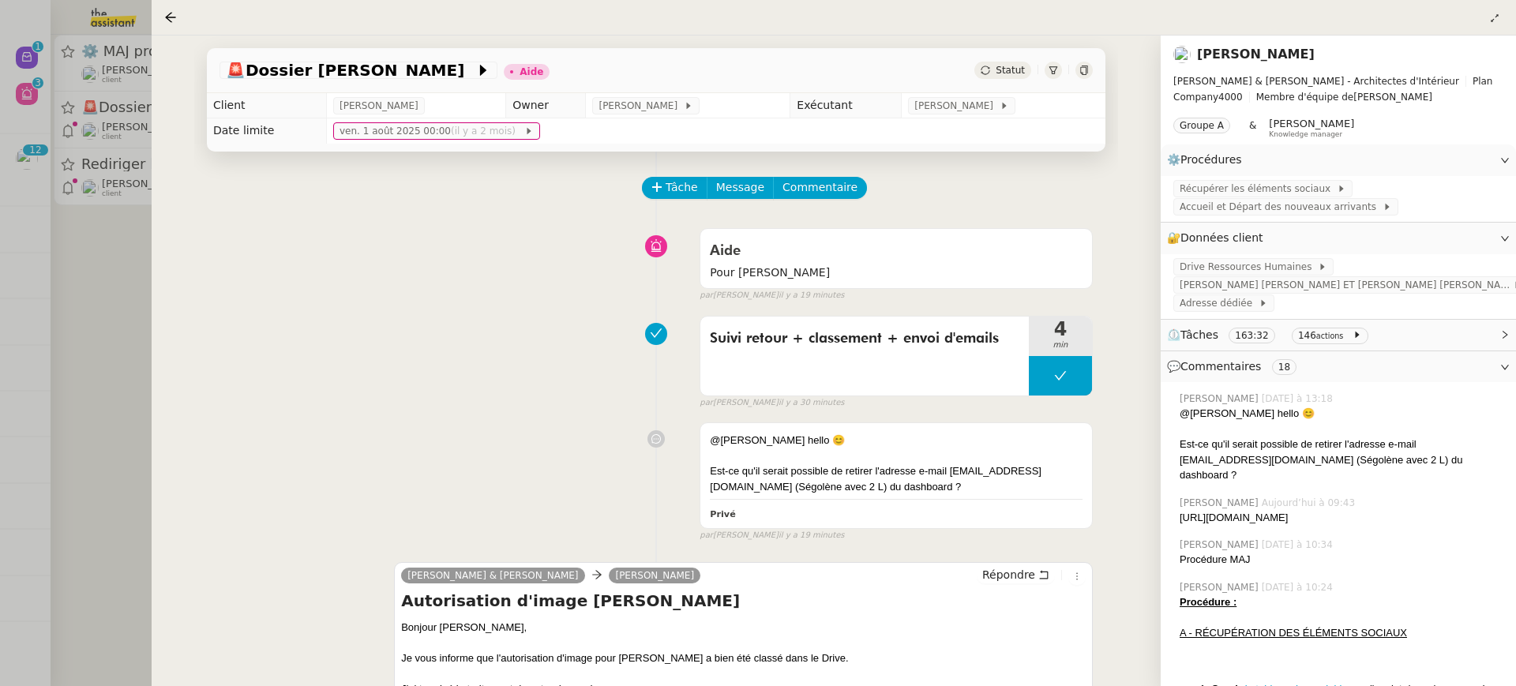
click at [62, 171] on div at bounding box center [758, 343] width 1516 height 686
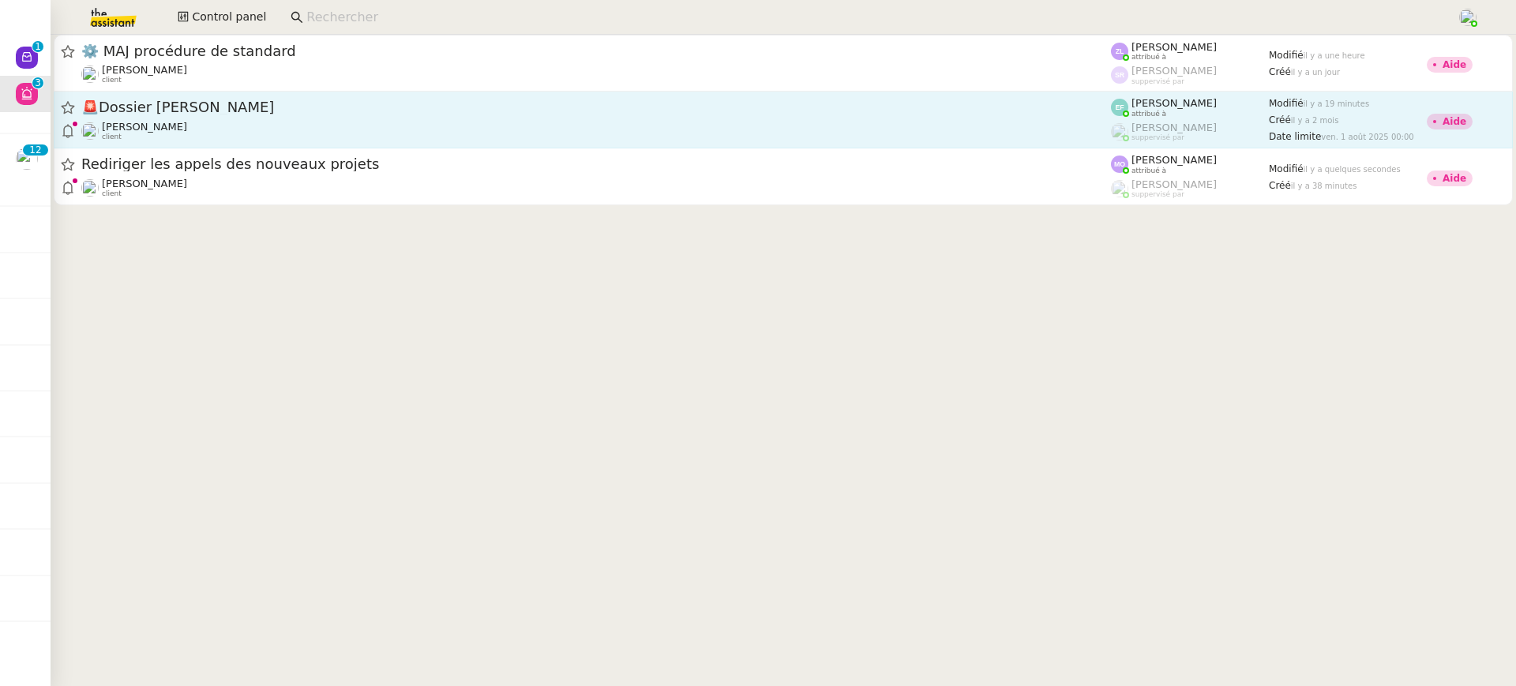
click at [178, 113] on span "🚨 Dossier Marion Mossuz" at bounding box center [596, 107] width 1030 height 14
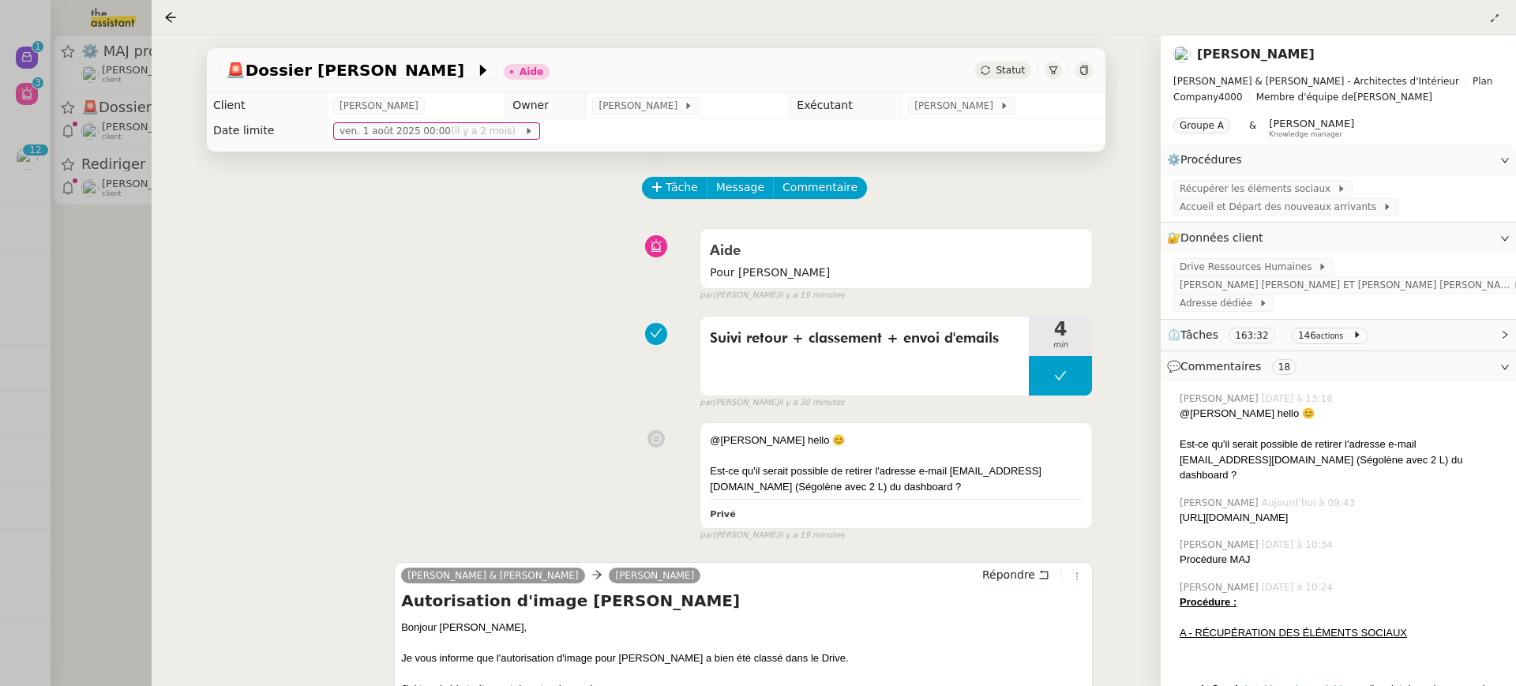
click at [101, 299] on div at bounding box center [758, 343] width 1516 height 686
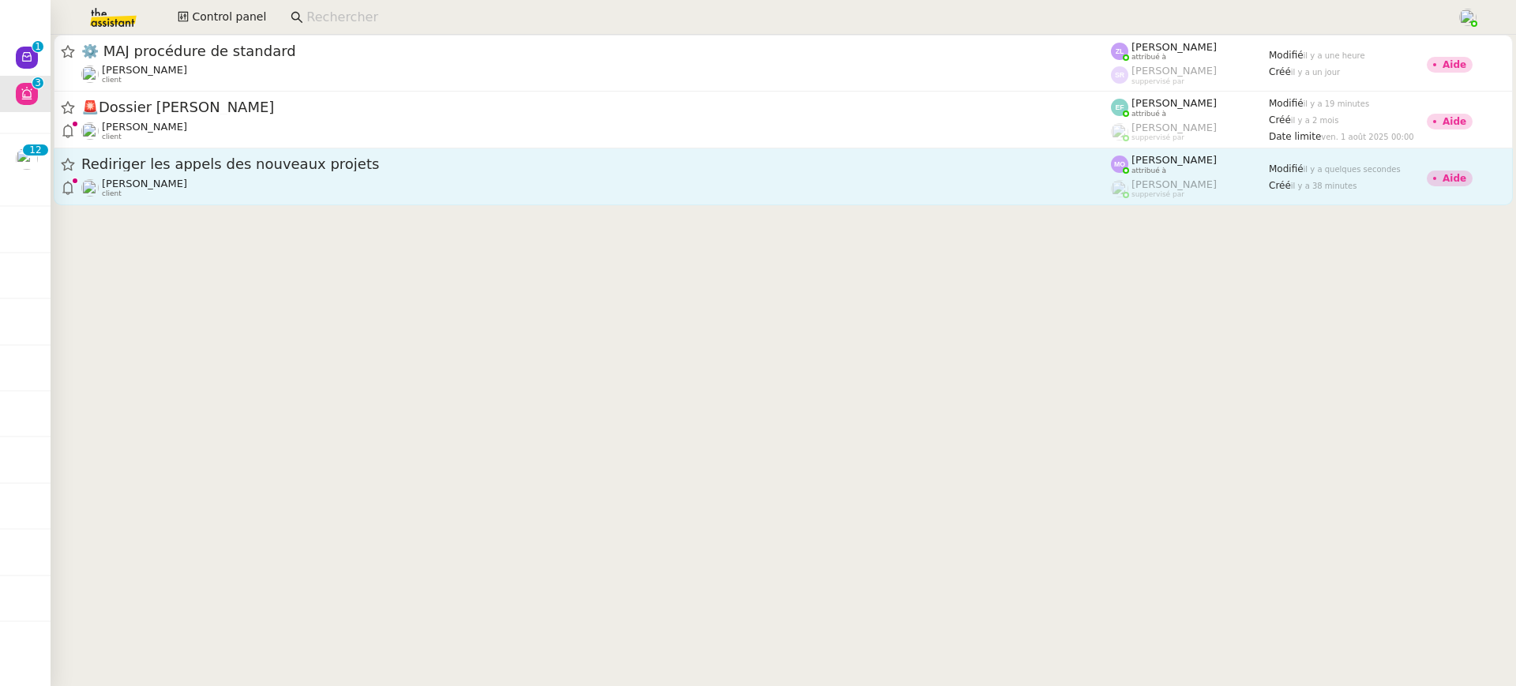
click at [313, 202] on link "Rediriger les appels des nouveaux projets Gabrielle Tavernier client Marie Orso…" at bounding box center [784, 176] width 1460 height 57
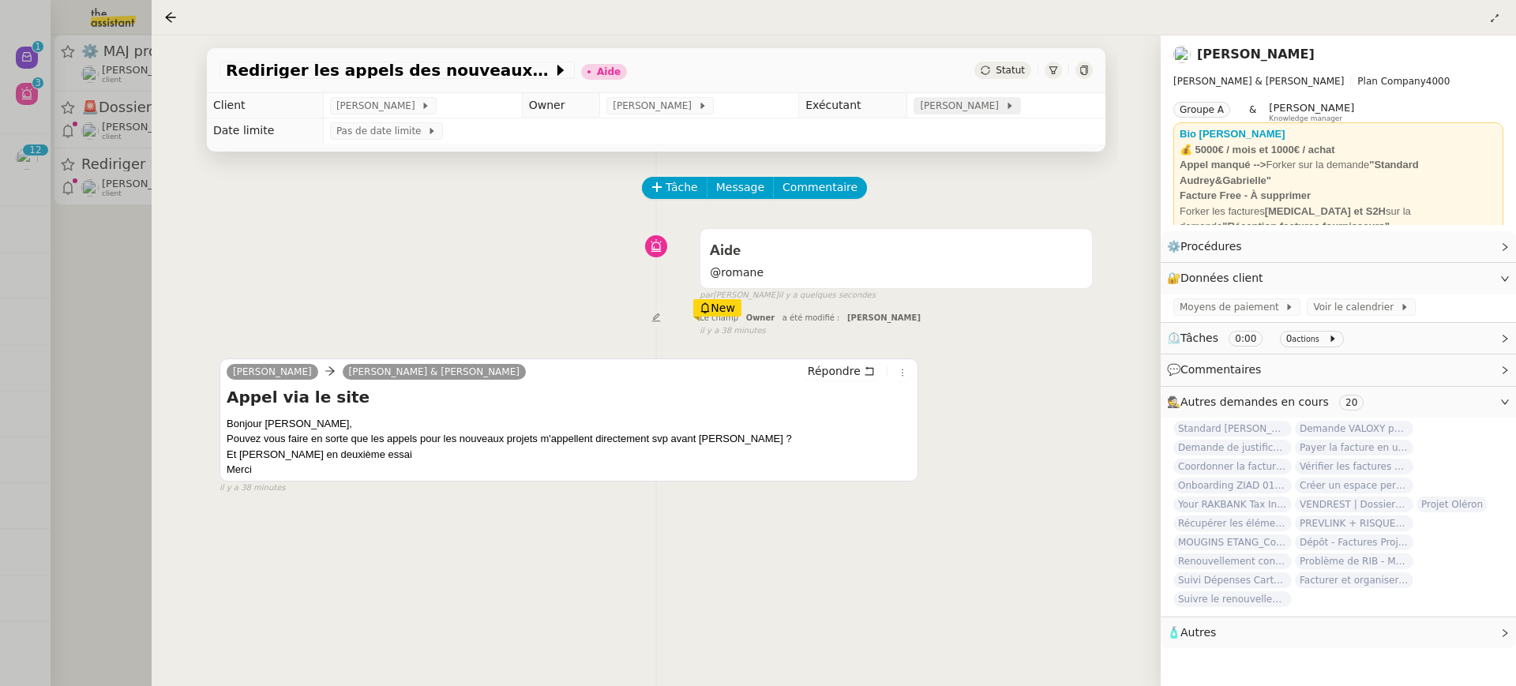
click at [979, 102] on span "[PERSON_NAME]" at bounding box center [962, 106] width 85 height 16
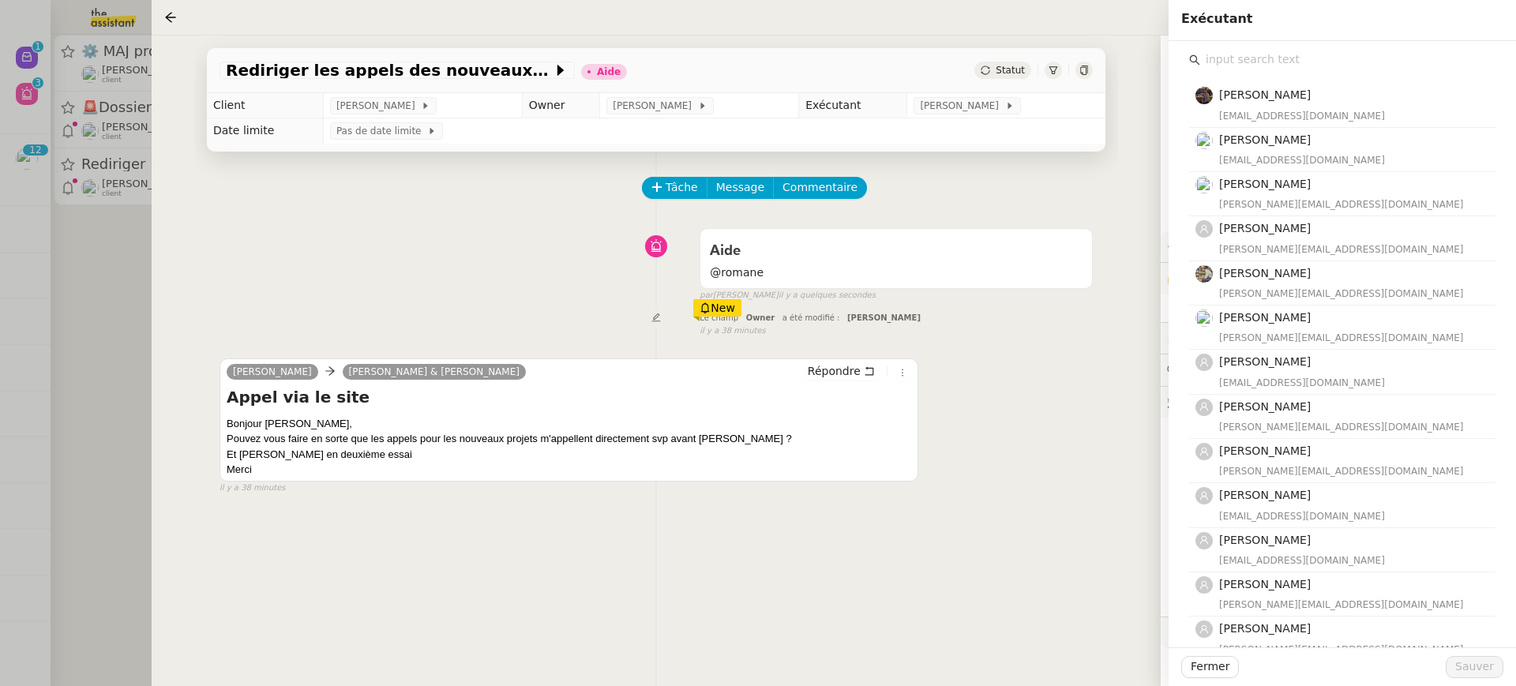
click at [789, 526] on div "Tâche Message Commentaire Veuillez patienter une erreur s'est produite 👌👌👌 mess…" at bounding box center [656, 495] width 924 height 686
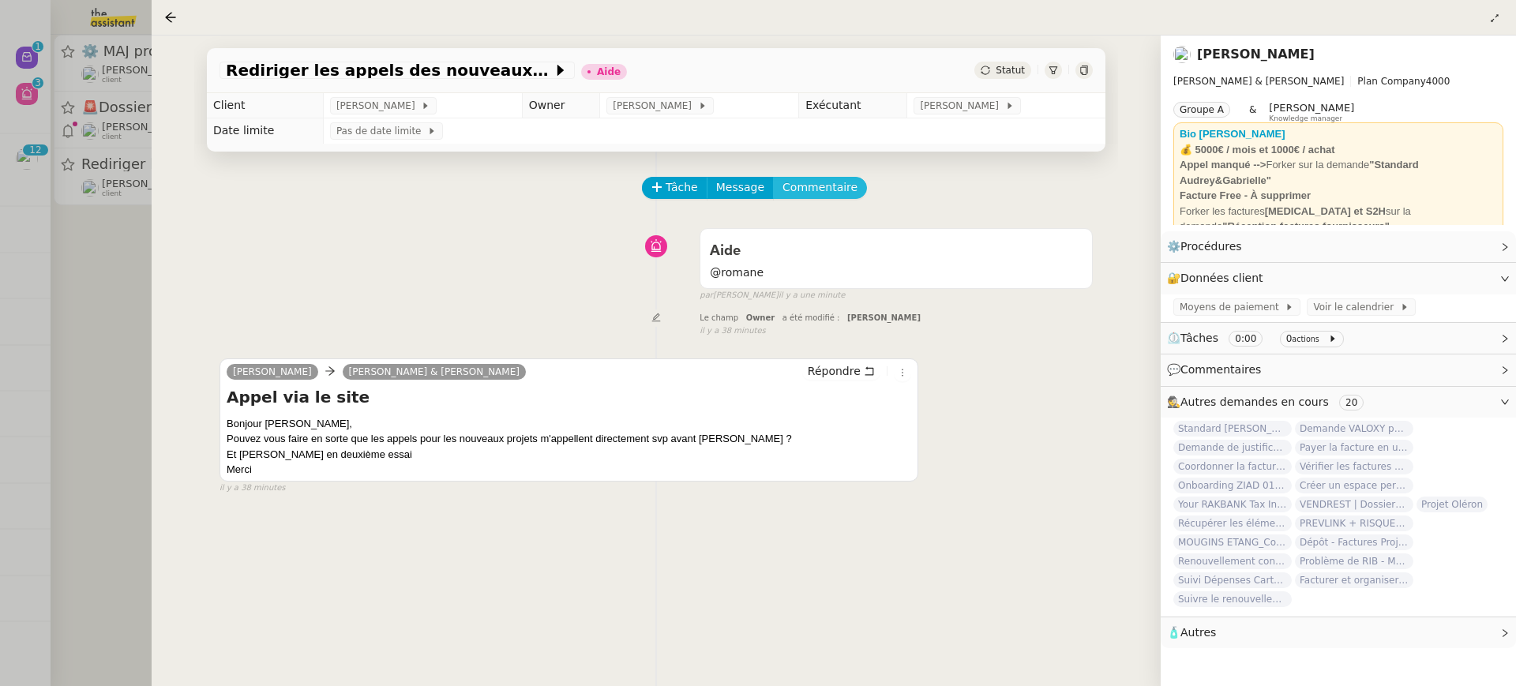
click at [807, 186] on span "Commentaire" at bounding box center [820, 187] width 75 height 18
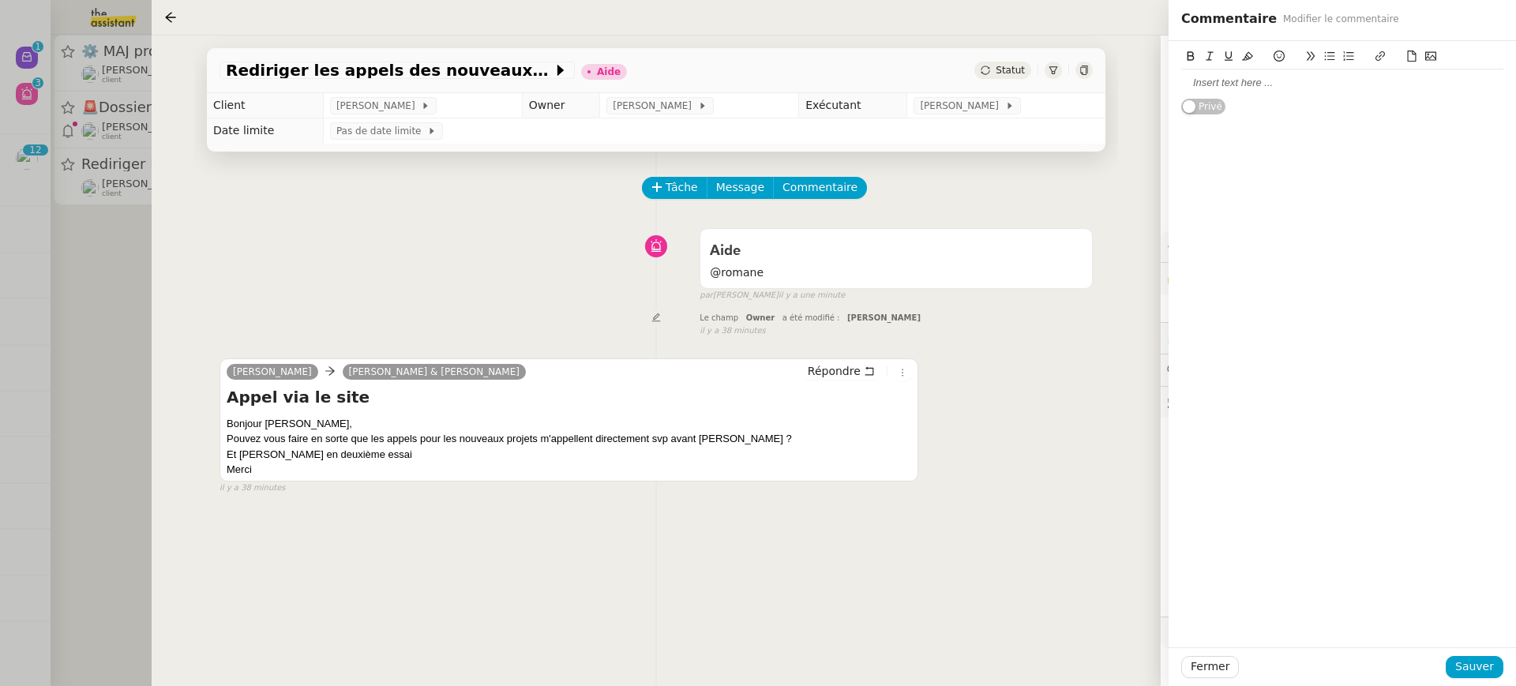
click at [1257, 88] on div at bounding box center [1343, 83] width 322 height 14
click at [1497, 663] on button "Sauver" at bounding box center [1475, 667] width 58 height 22
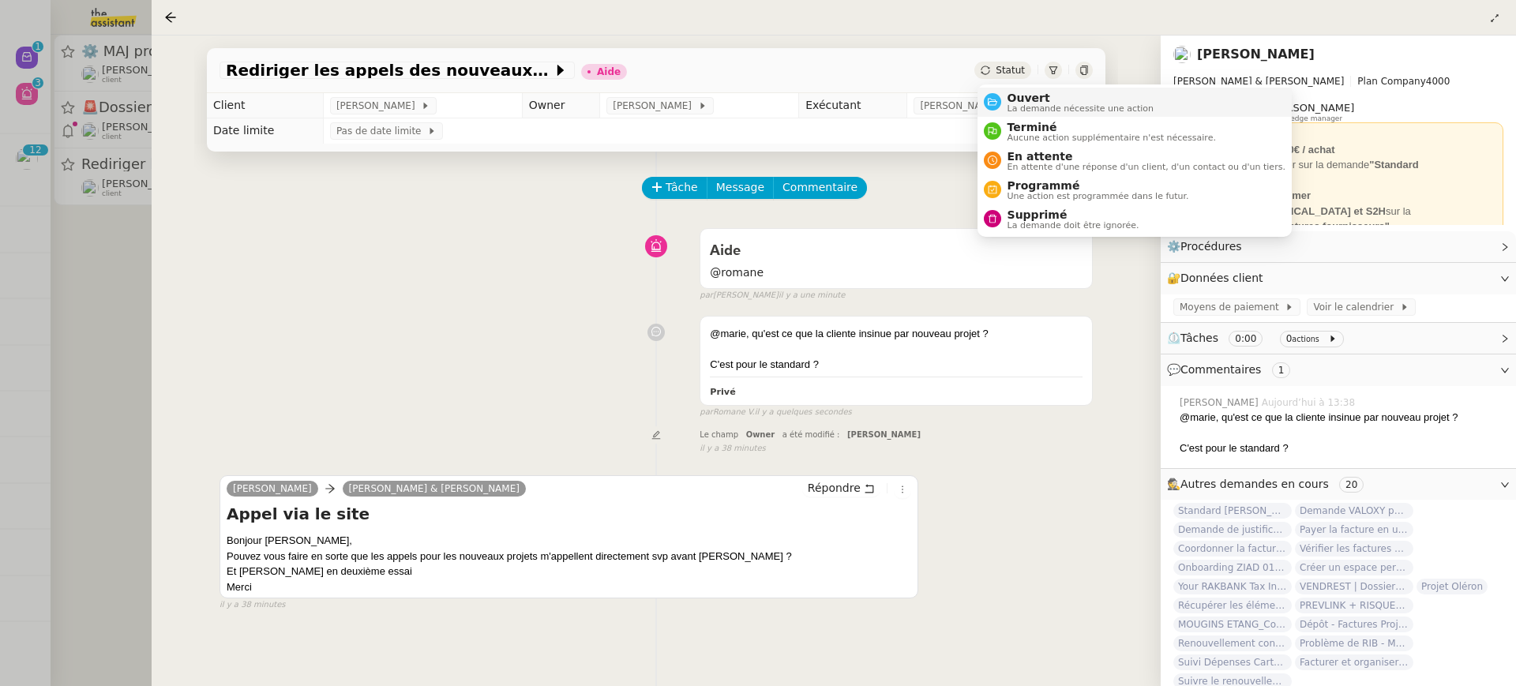
click at [1024, 89] on li "Ouvert La demande nécessite une action" at bounding box center [1135, 102] width 314 height 29
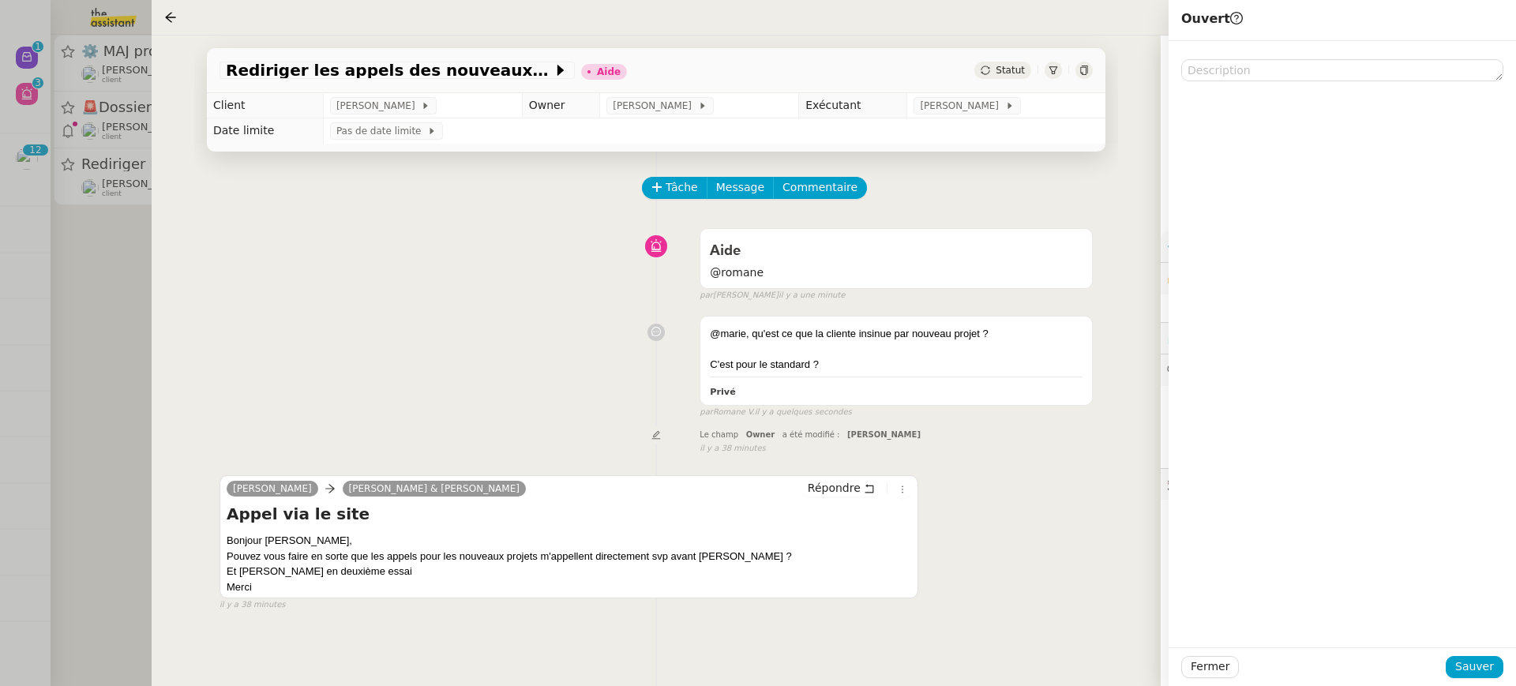
click at [1474, 682] on div "Fermer Sauver" at bounding box center [1343, 667] width 348 height 39
click at [1474, 680] on div "Fermer Sauver" at bounding box center [1343, 667] width 348 height 39
click at [1474, 672] on span "Sauver" at bounding box center [1475, 667] width 39 height 18
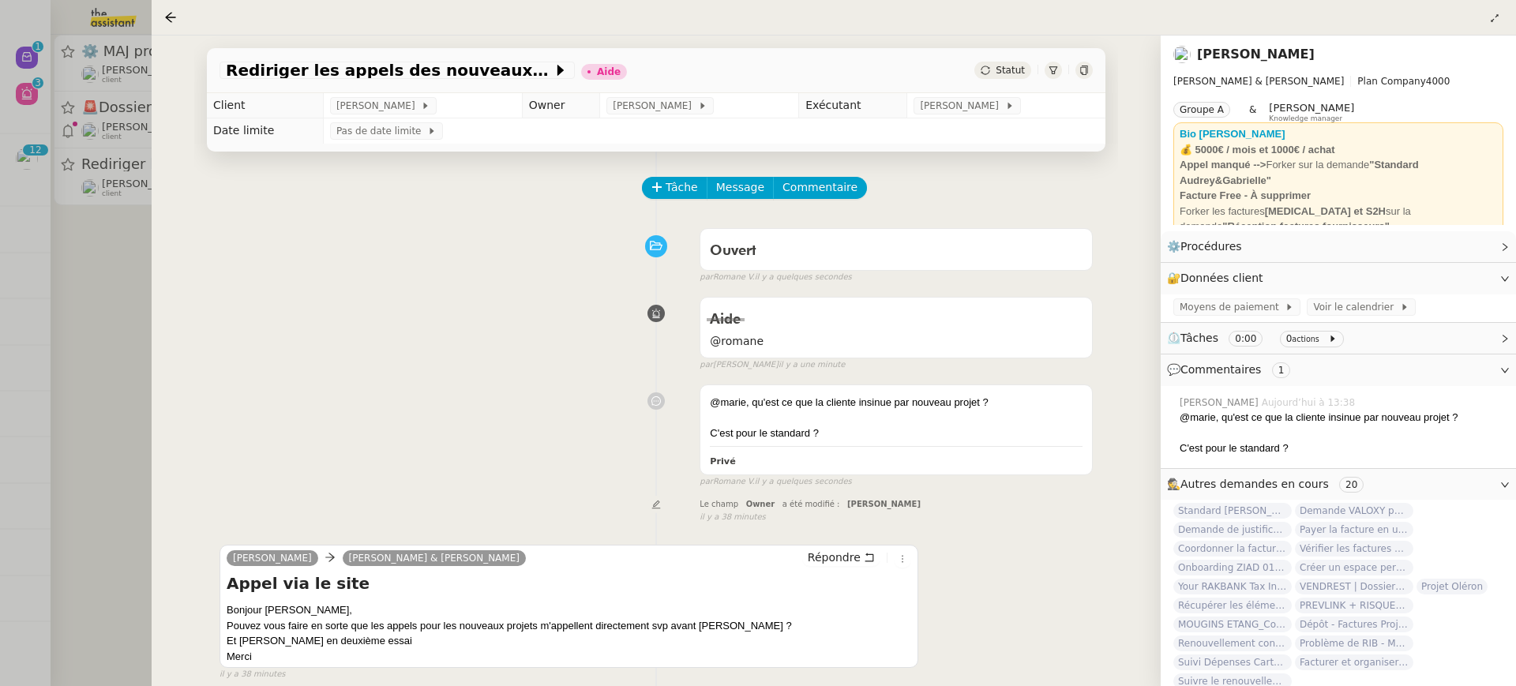
click at [66, 40] on div at bounding box center [758, 343] width 1516 height 686
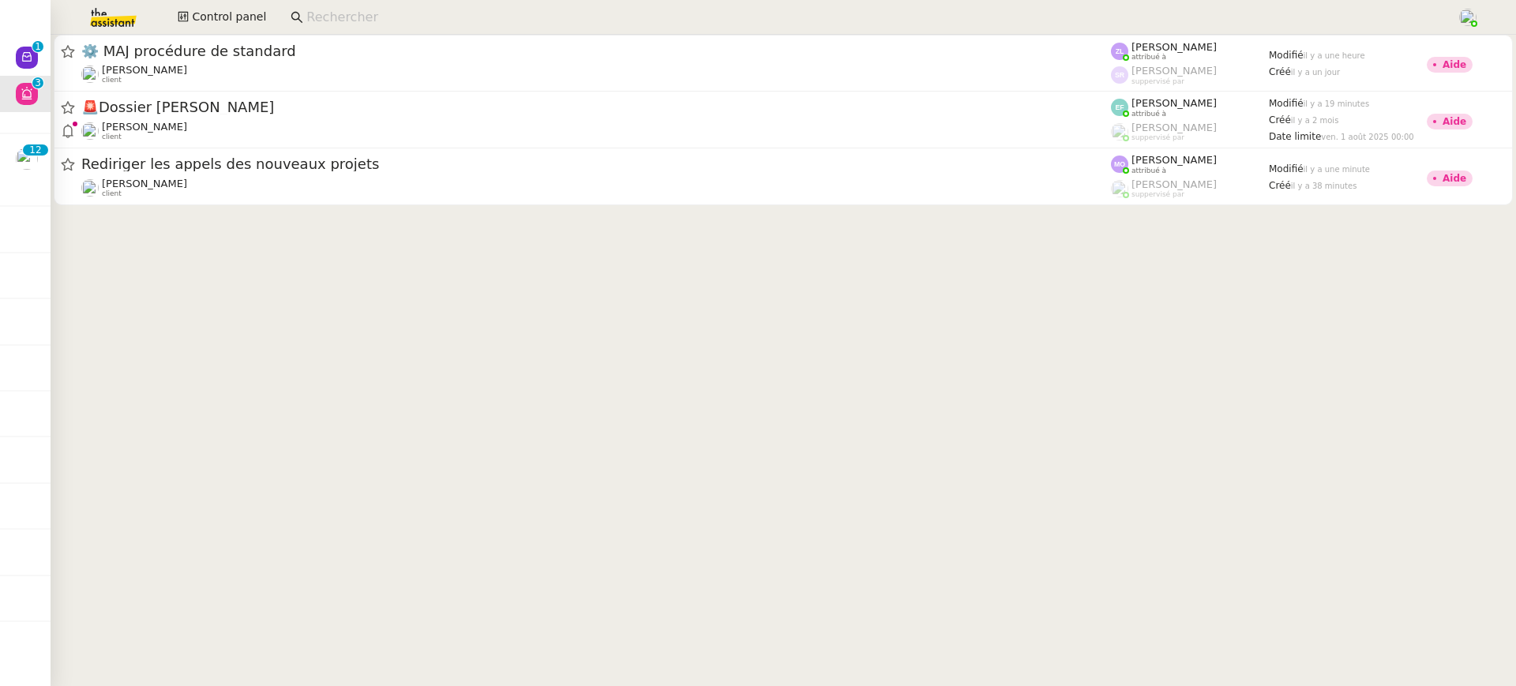
click at [30, 61] on div at bounding box center [758, 343] width 1516 height 686
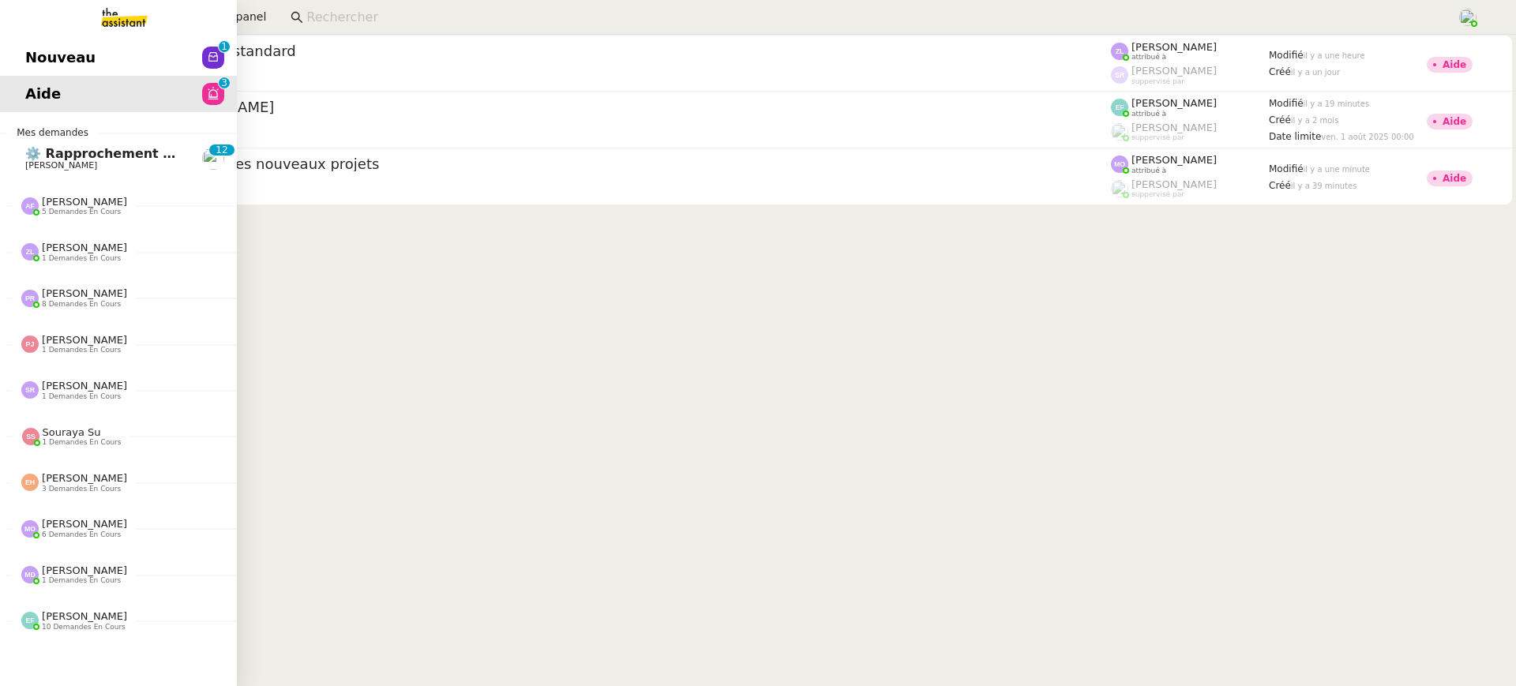
click at [51, 54] on span "Nouveau" at bounding box center [60, 58] width 70 height 24
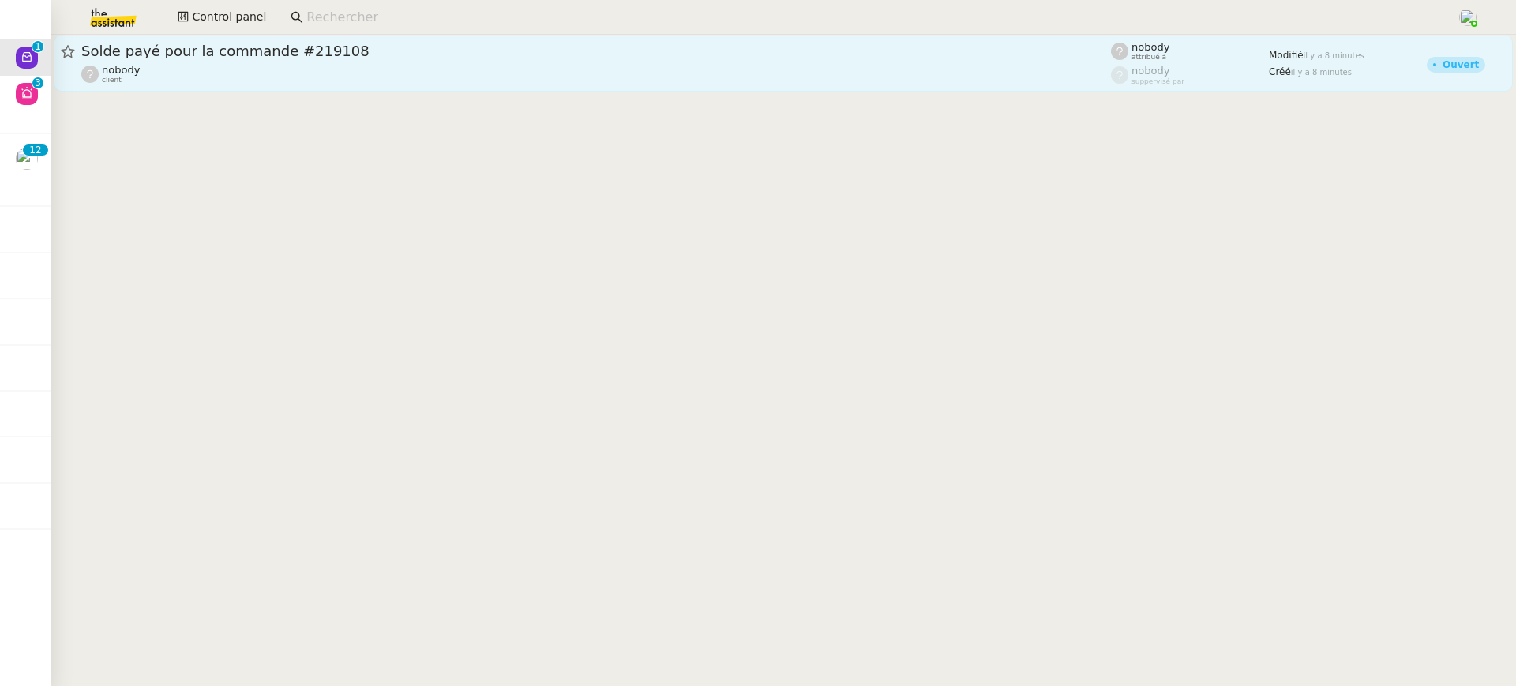
click at [540, 44] on span "Solde payé pour la commande #219108" at bounding box center [596, 51] width 1030 height 14
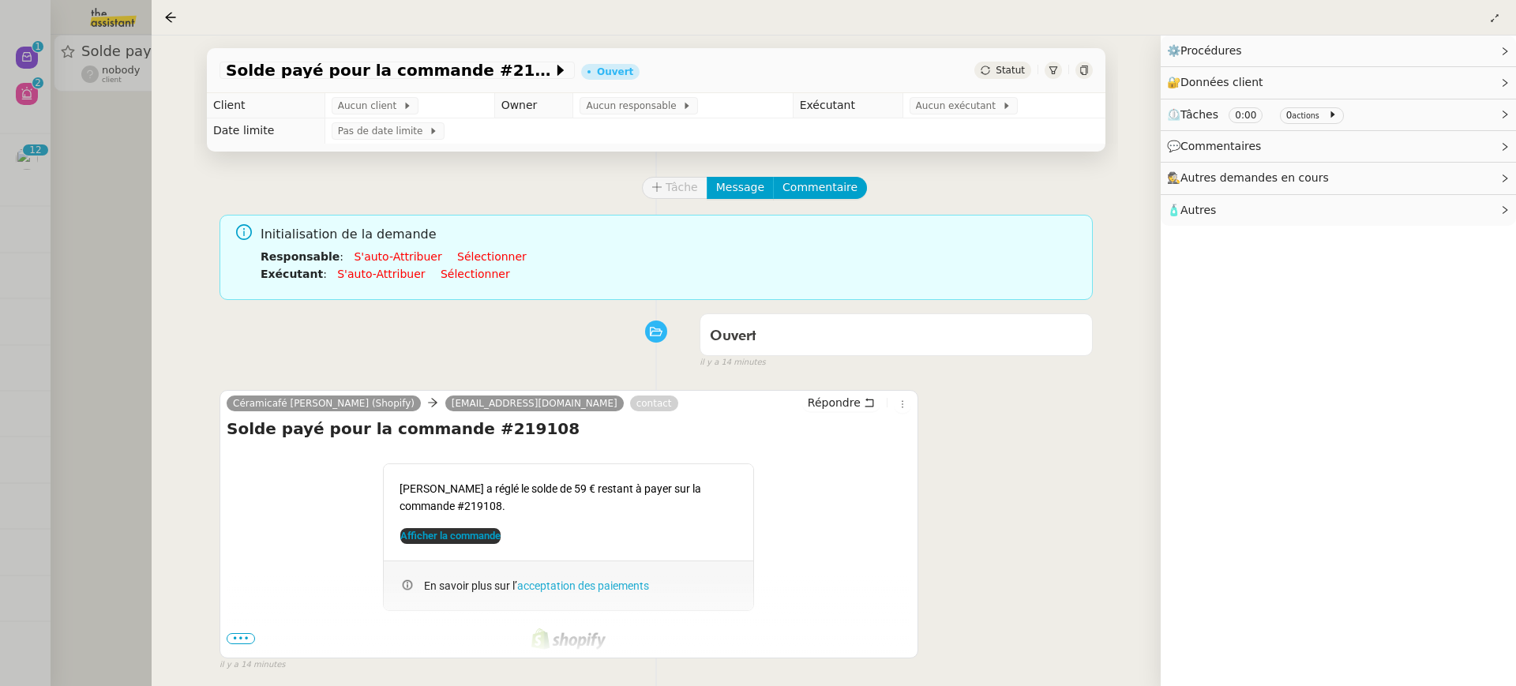
click at [86, 47] on div at bounding box center [758, 343] width 1516 height 686
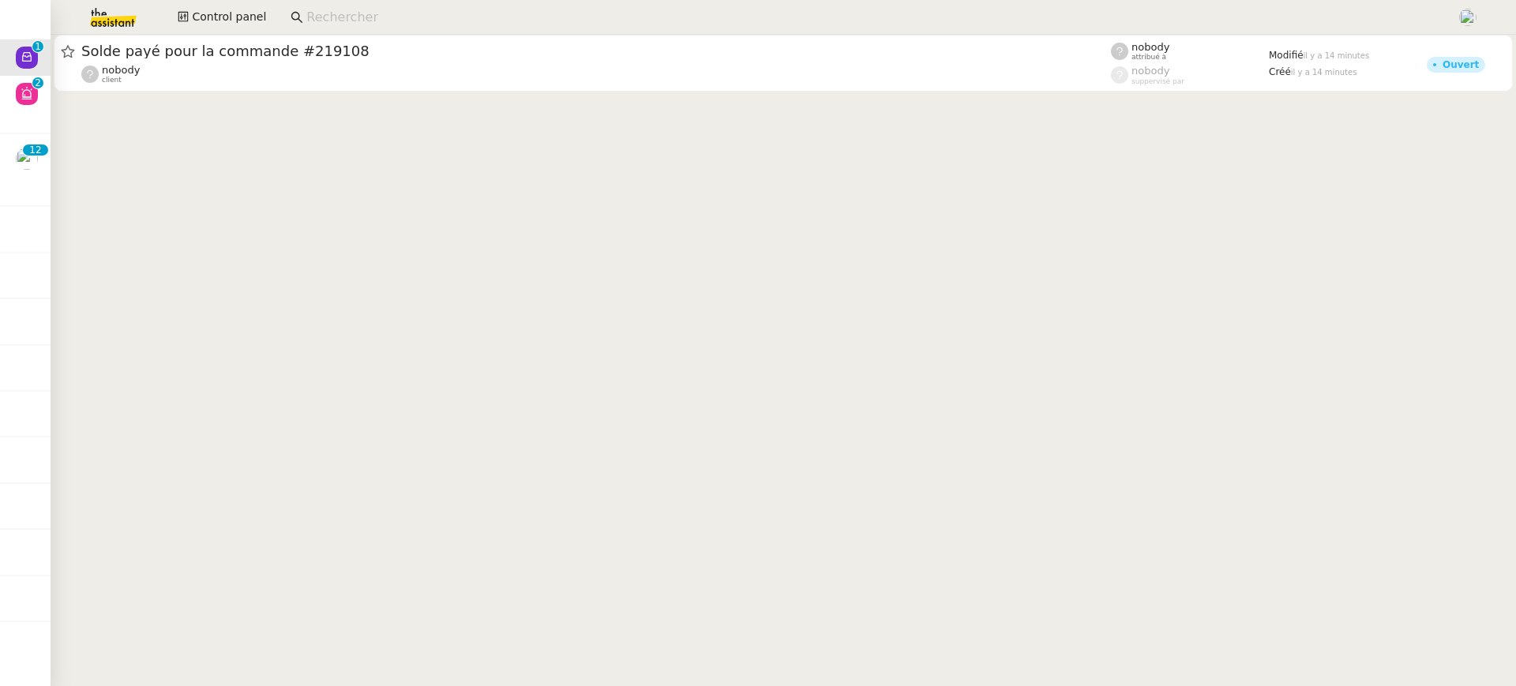
click at [51, 92] on div at bounding box center [784, 65] width 1466 height 60
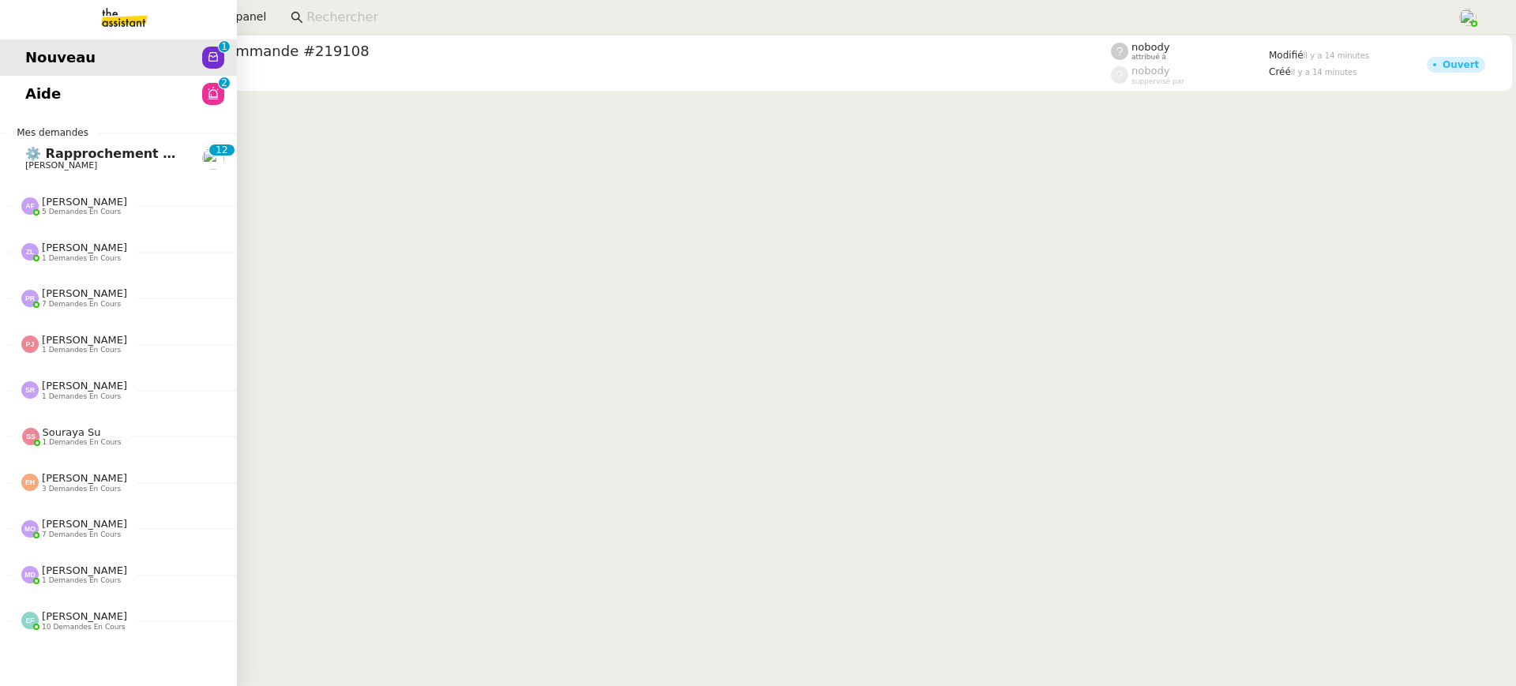
click at [36, 92] on link "Aide 0 1 2 3 4 5 6 7 8 9" at bounding box center [118, 94] width 237 height 36
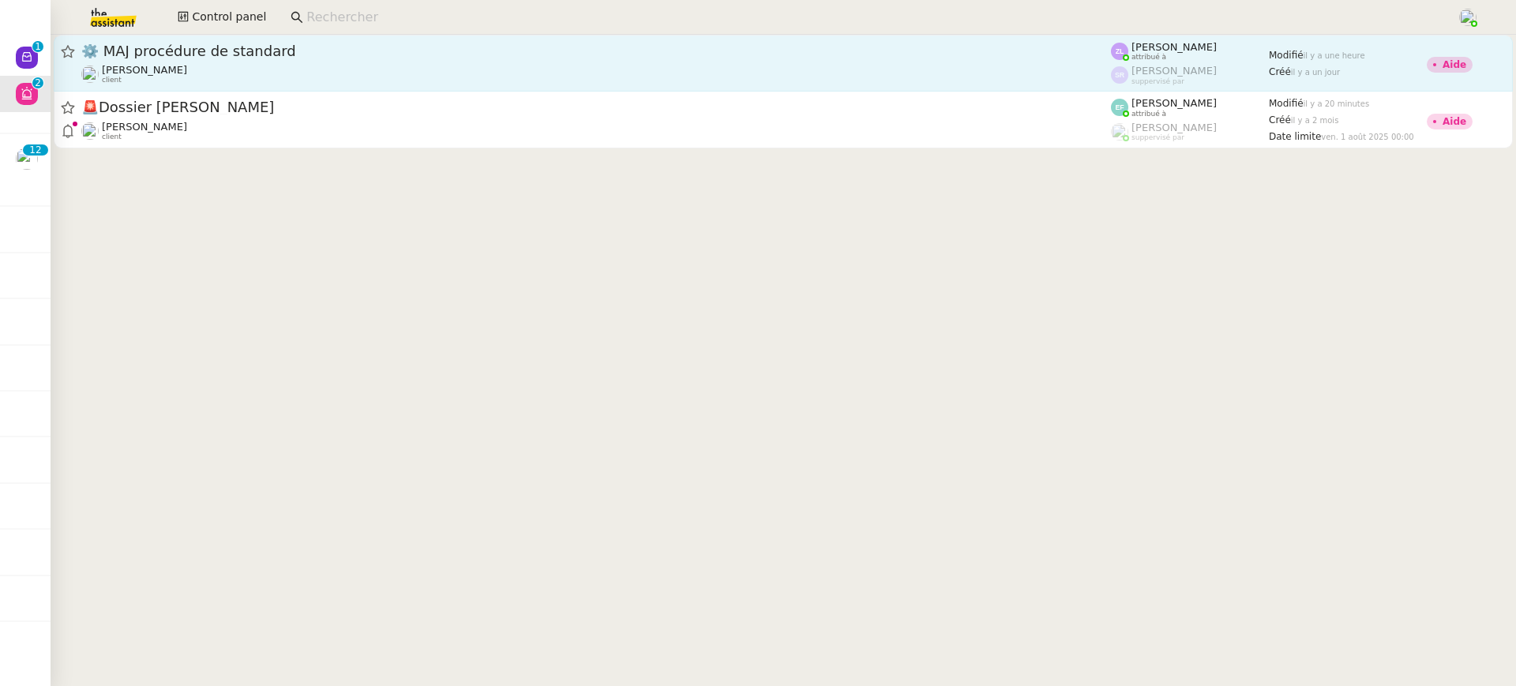
click at [494, 39] on link "⚙️ MAJ procédure de standard Thomas SOULIER client Zoé Lachambre attribué à Sté…" at bounding box center [784, 63] width 1460 height 57
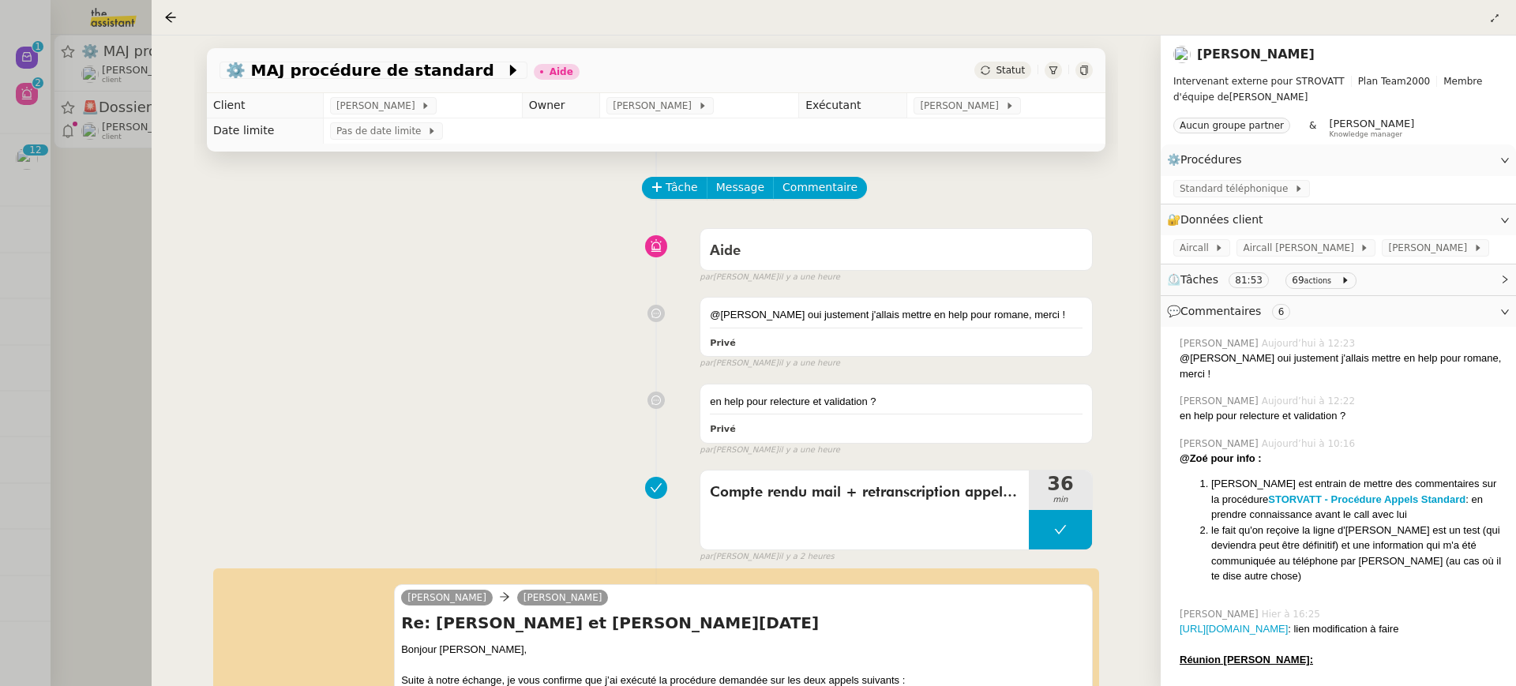
scroll to position [439, 0]
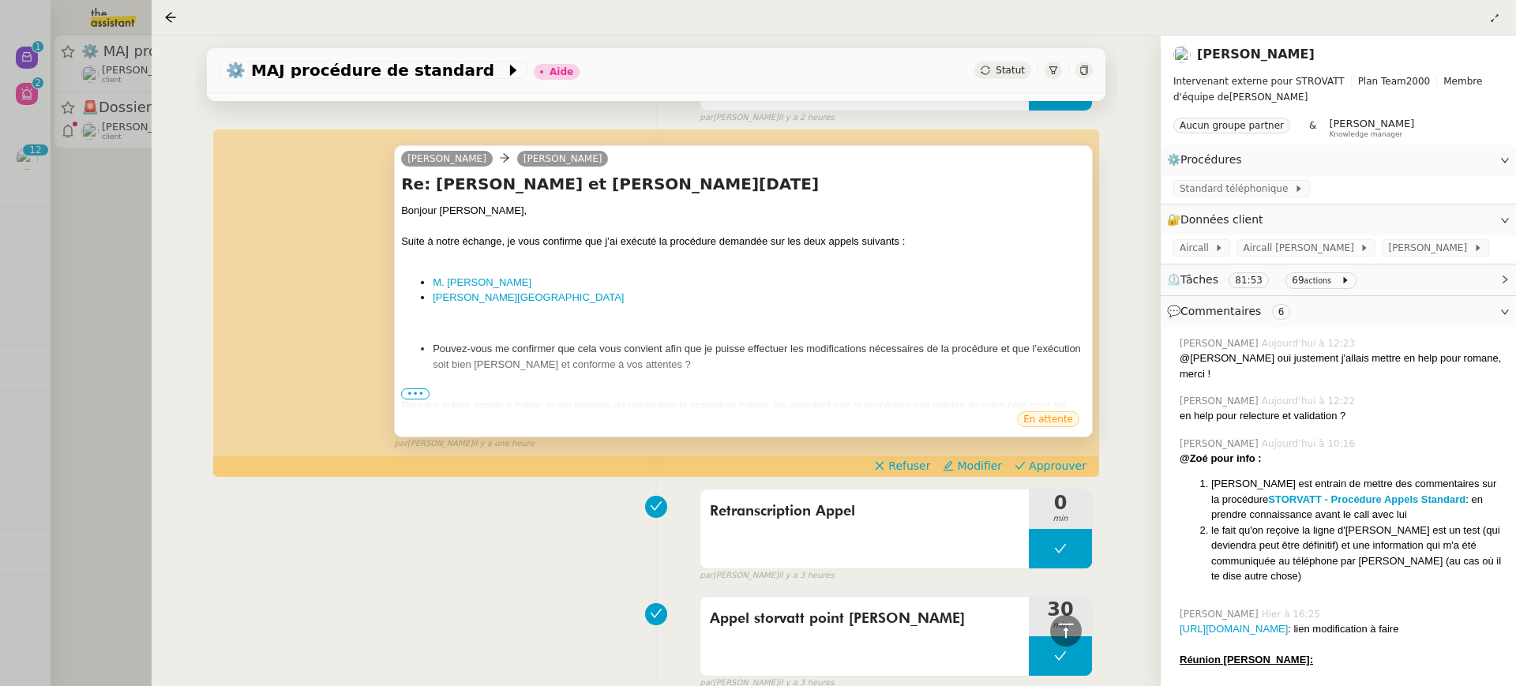
click at [418, 393] on span "•••" at bounding box center [415, 394] width 28 height 11
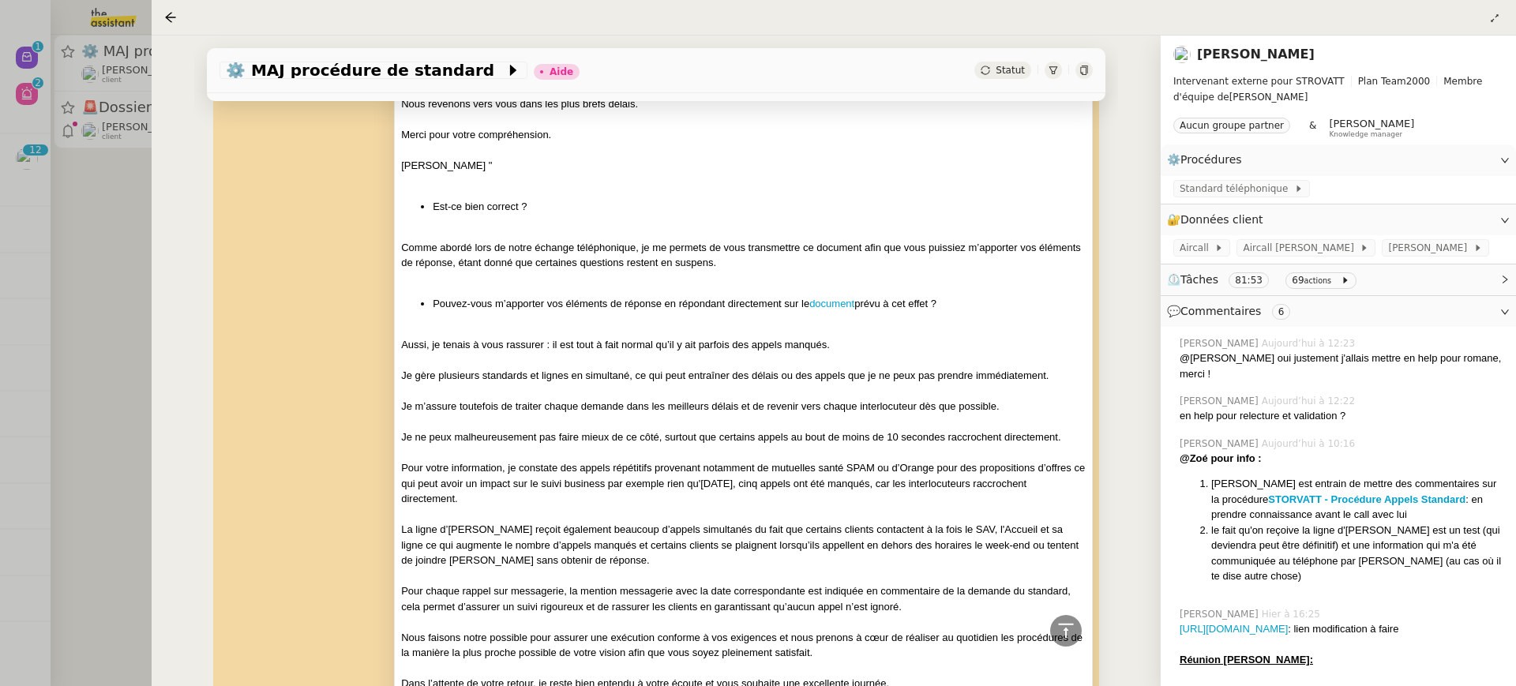
scroll to position [1268, 0]
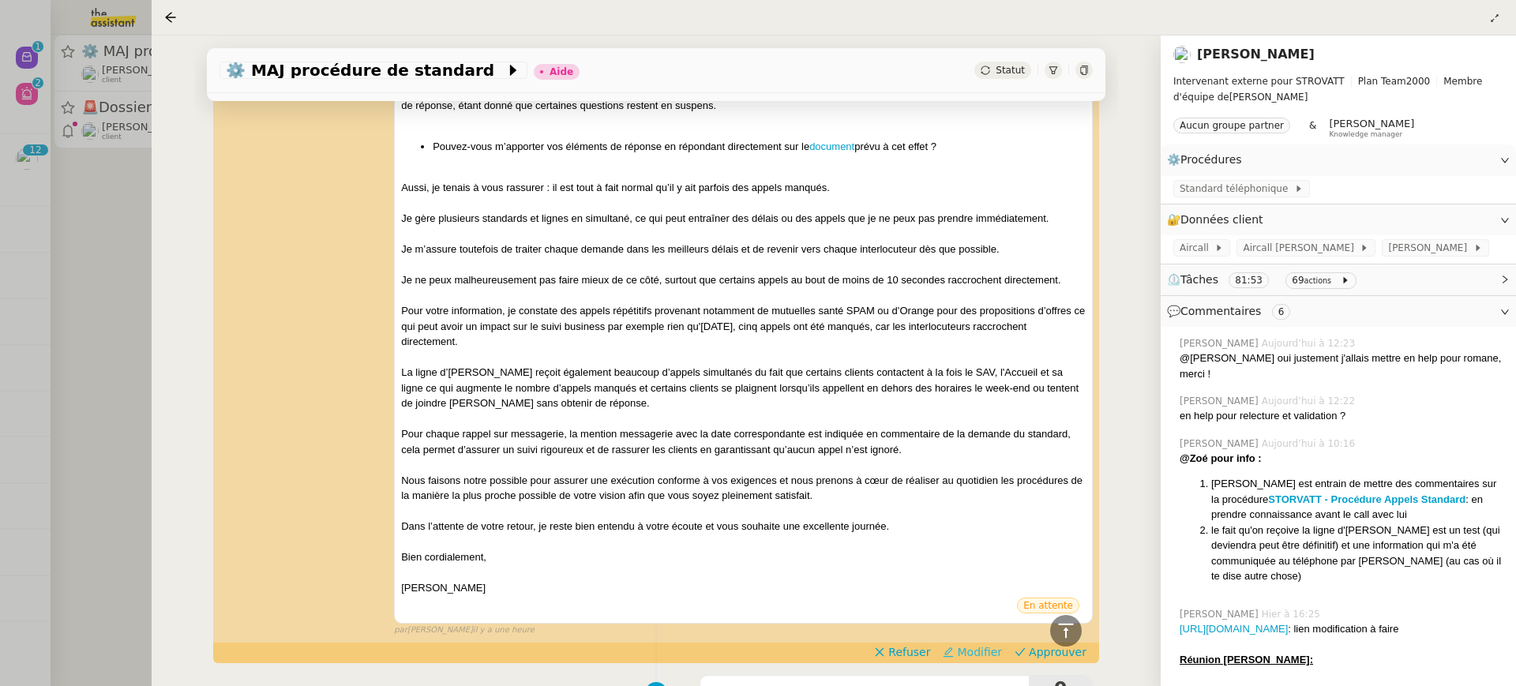
click at [990, 644] on span "Modifier" at bounding box center [979, 652] width 45 height 16
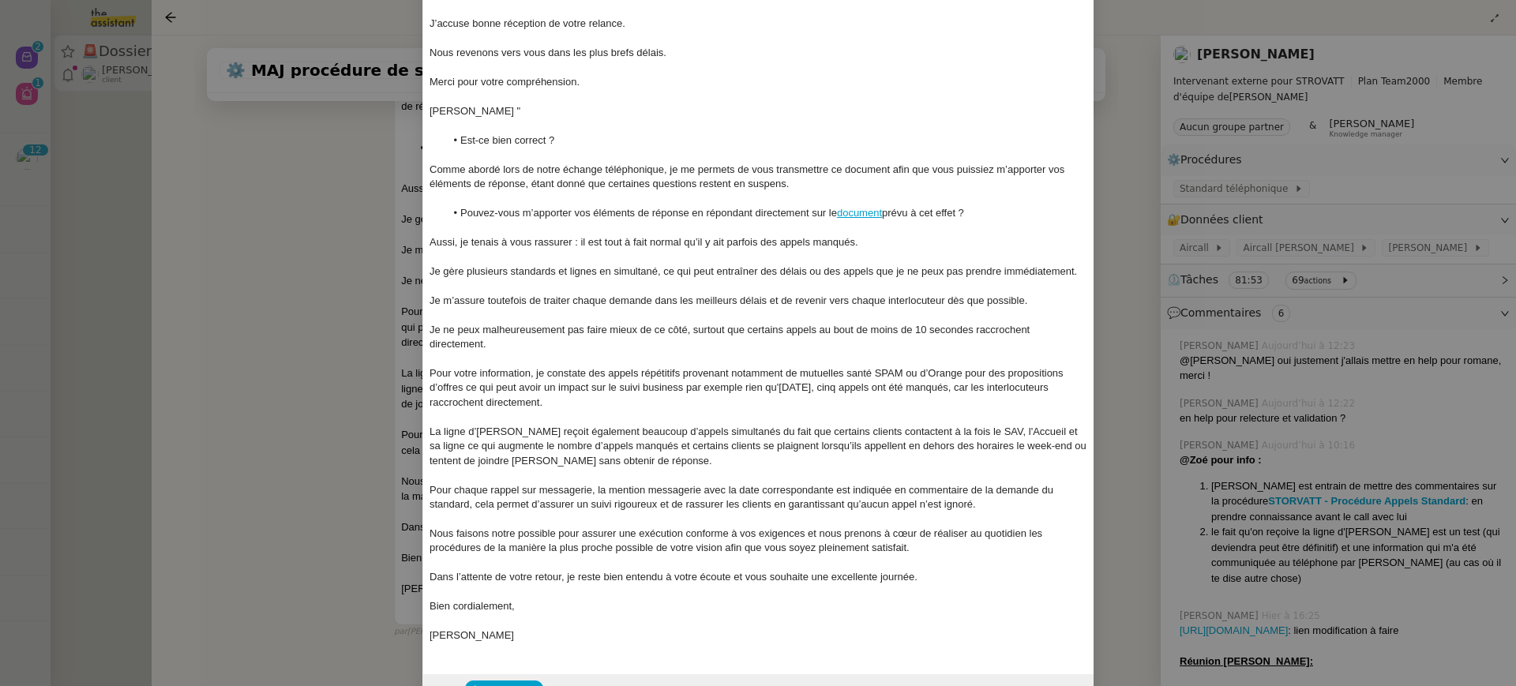
scroll to position [517, 0]
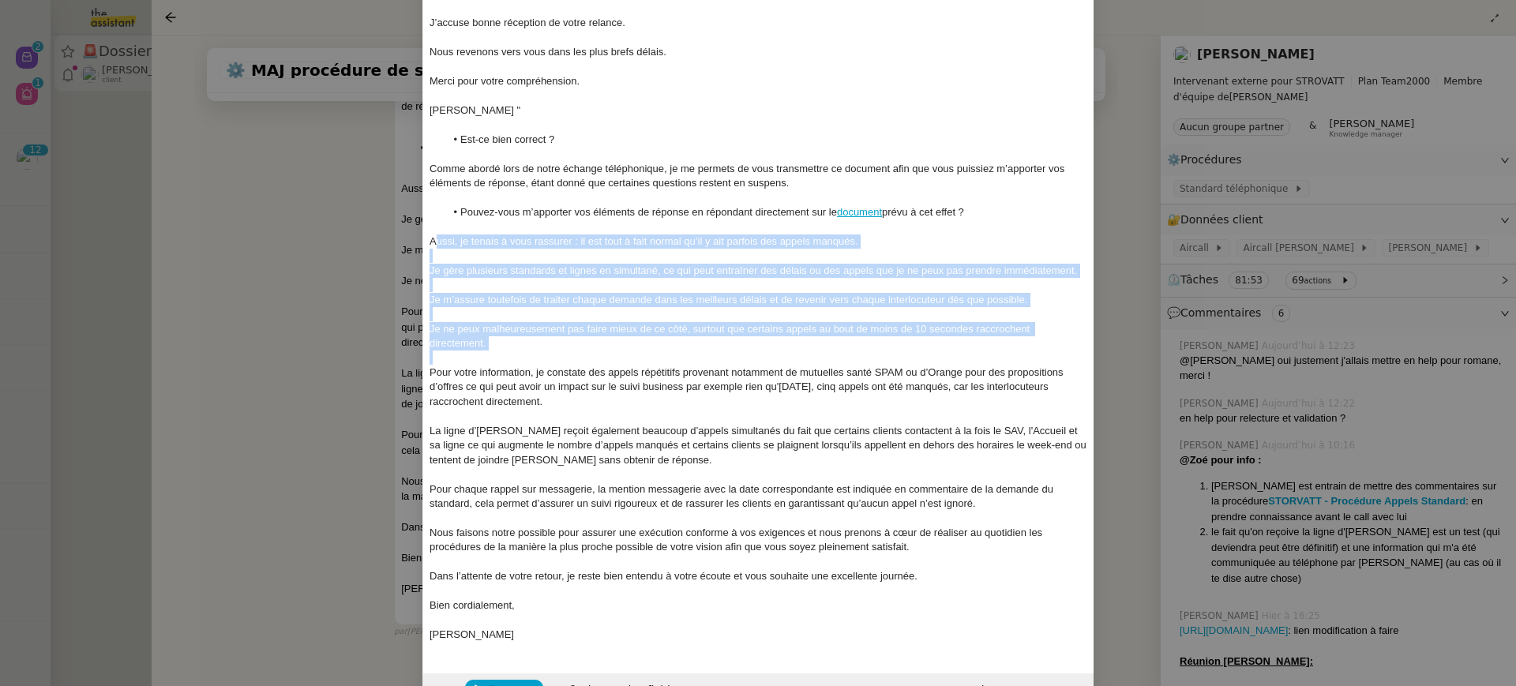
drag, startPoint x: 434, startPoint y: 243, endPoint x: 545, endPoint y: 351, distance: 154.7
click at [545, 351] on div "Bonjour Thomas, Suite à notre échange, je vous confirme que j’ai exécuté la pro…" at bounding box center [759, 124] width 658 height 1047
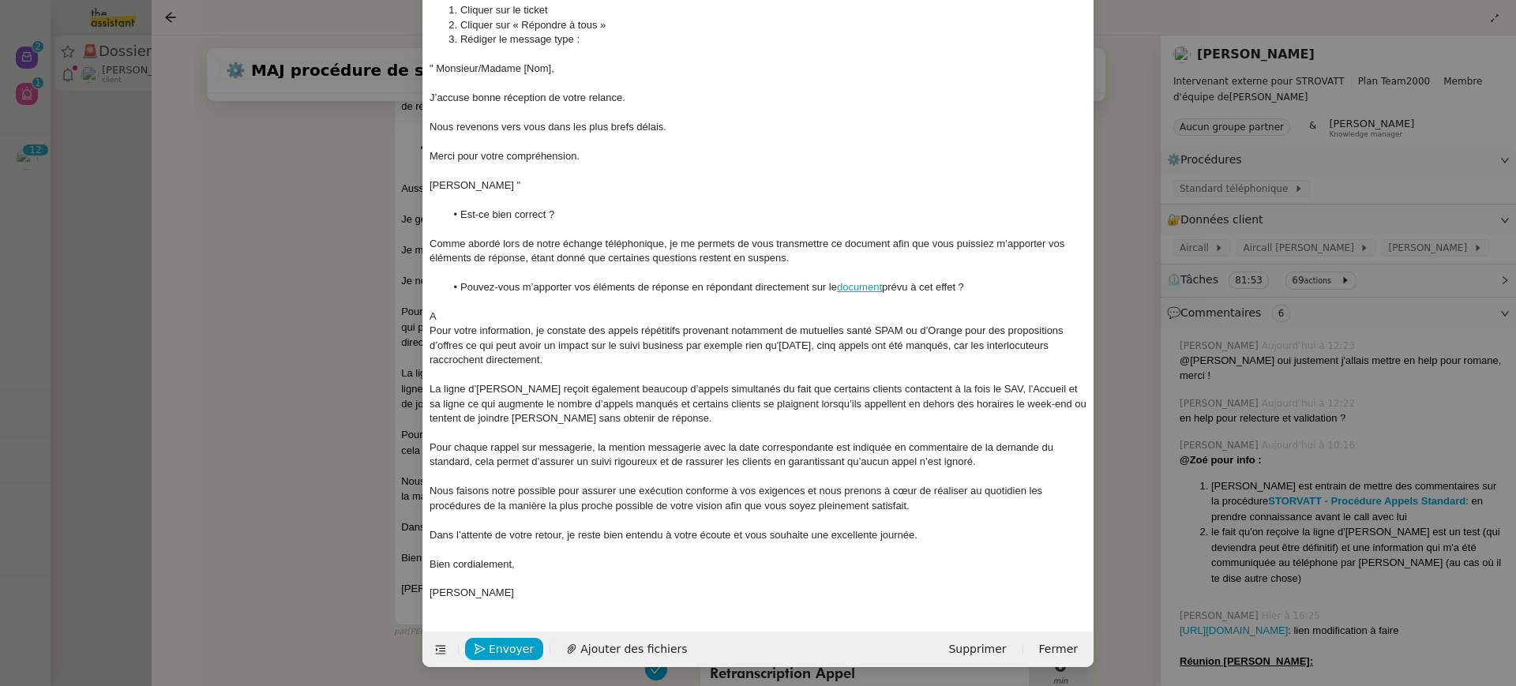
scroll to position [442, 0]
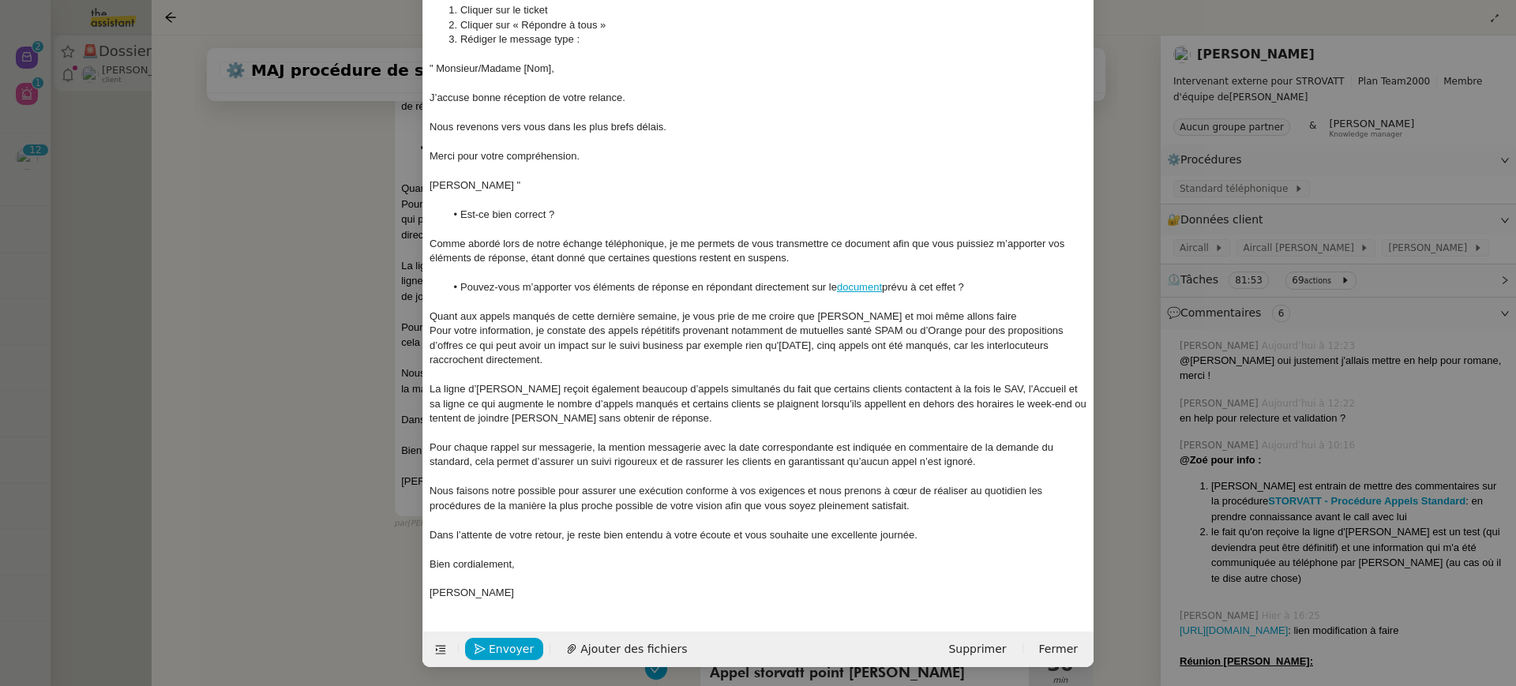
click at [897, 310] on div "Quant aux appels manqués de cette dernière semaine, je vous prie de me croire q…" at bounding box center [759, 317] width 658 height 14
click at [899, 314] on div "Quant aux appels manqués de cette dernière semaine, je vous prie de me croire q…" at bounding box center [759, 317] width 658 height 14
click at [0, 0] on lt-em "moi-même" at bounding box center [0, 0] width 0 height 0
click at [990, 318] on div "Quant aux appels manqués de cette dernière semaine, je vous prie de me croire q…" at bounding box center [759, 317] width 658 height 14
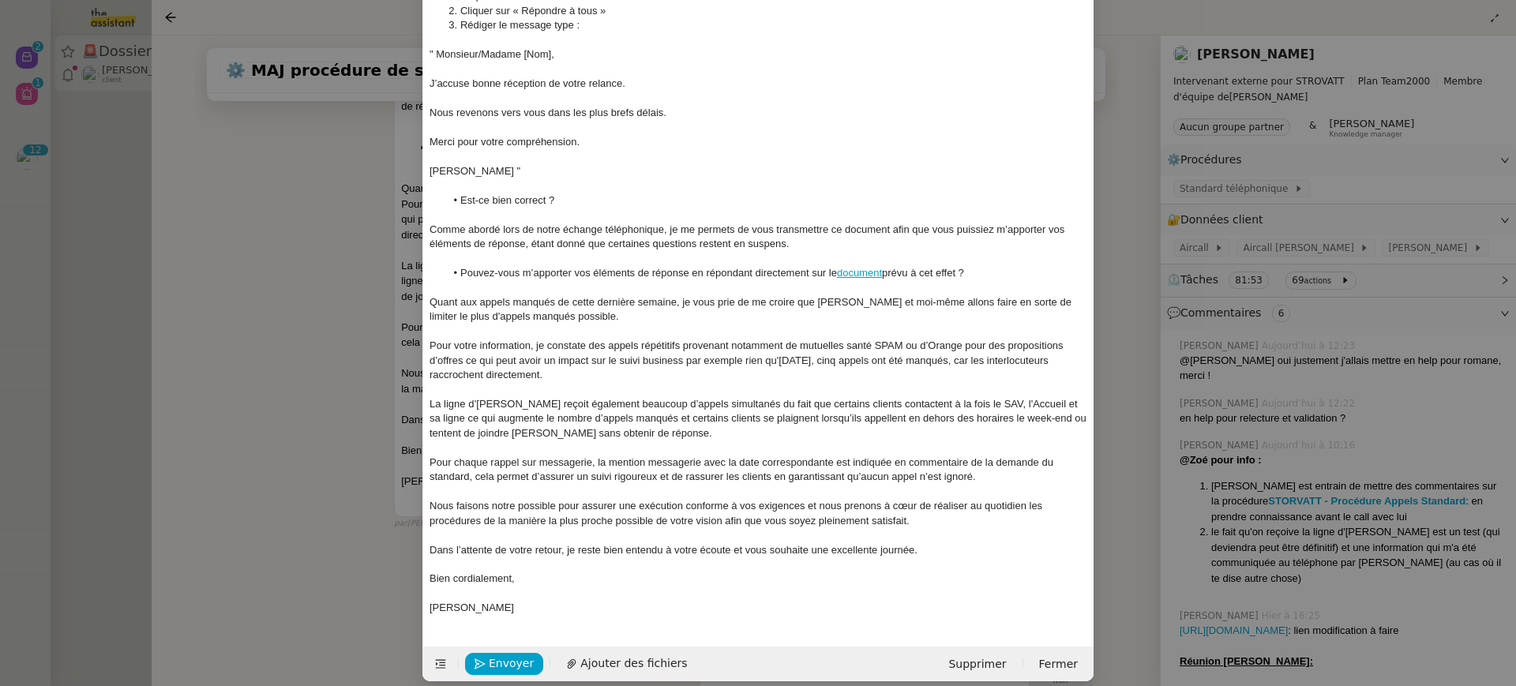
scroll to position [471, 0]
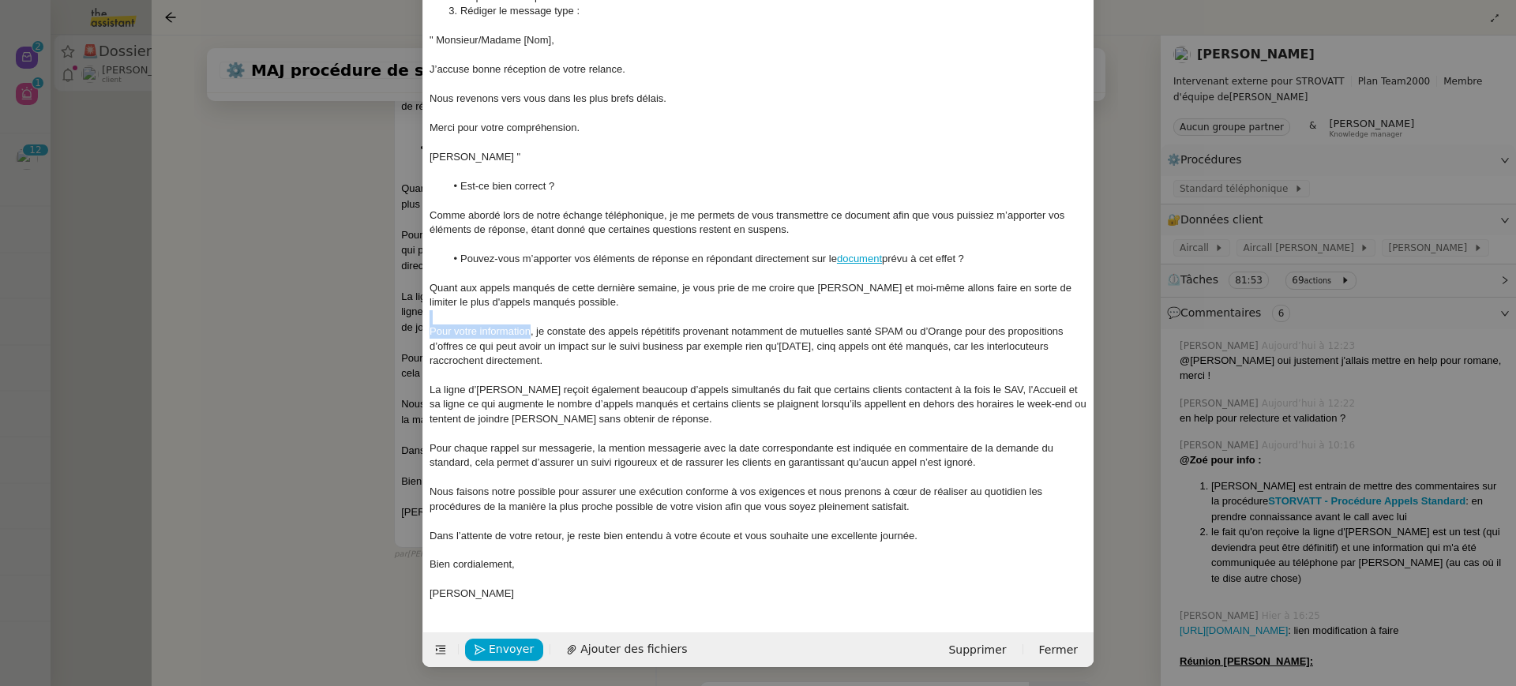
drag, startPoint x: 528, startPoint y: 328, endPoint x: 381, endPoint y: 321, distance: 147.1
click at [381, 321] on nz-modal-container "Service TA - VOYAGE - PROPOSITION GLOBALE A utiliser dans le cadre de propositi…" at bounding box center [758, 343] width 1516 height 686
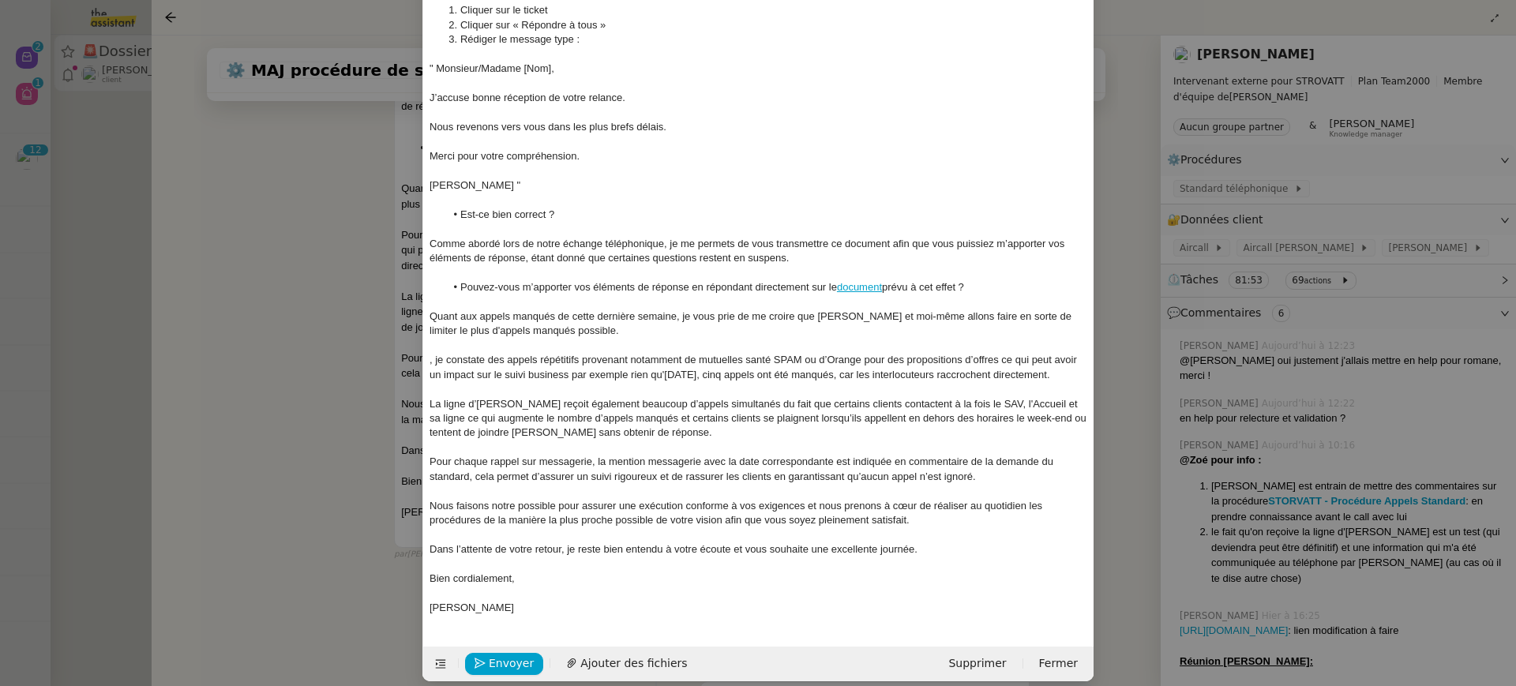
scroll to position [457, 0]
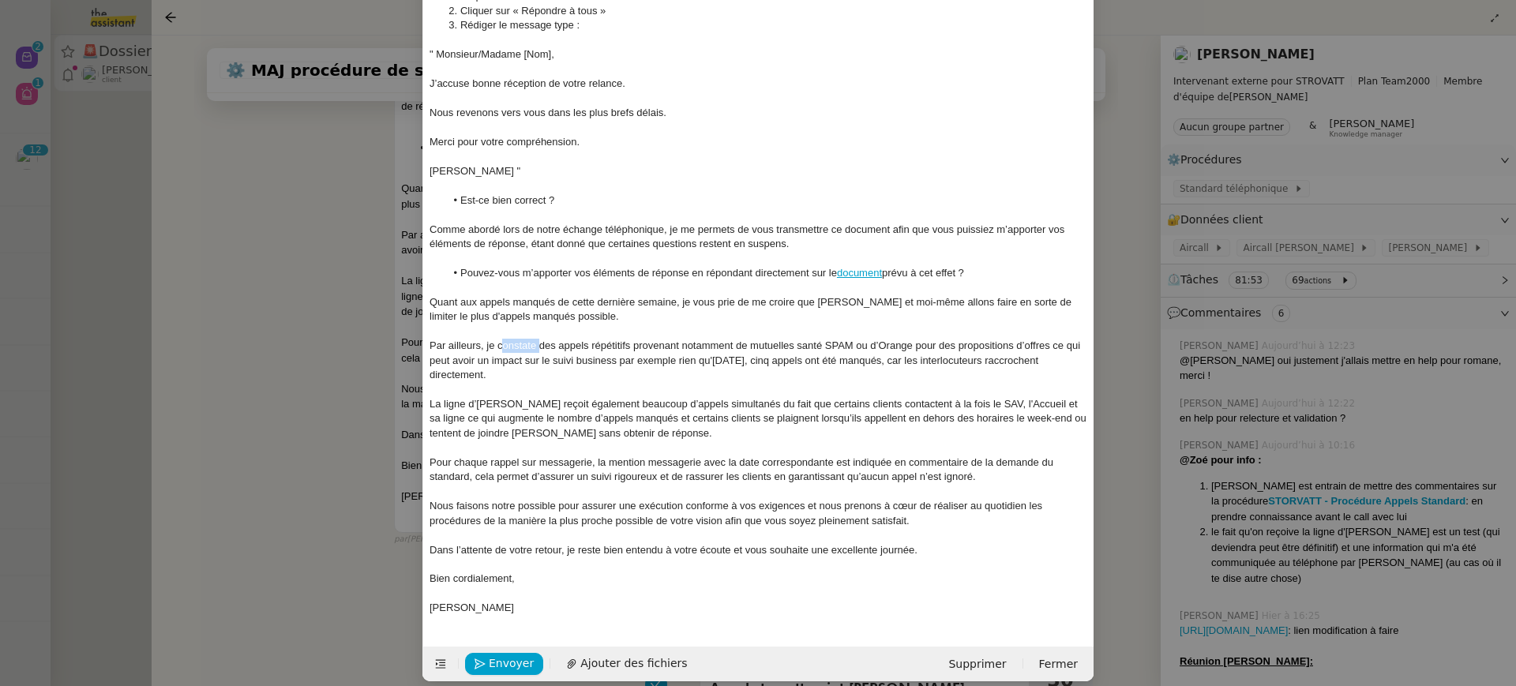
drag, startPoint x: 537, startPoint y: 349, endPoint x: 500, endPoint y: 344, distance: 37.4
click at [500, 344] on div "Par ailleurs, je constate des appels répétitifs provenant notamment de mutuelle…" at bounding box center [759, 360] width 658 height 43
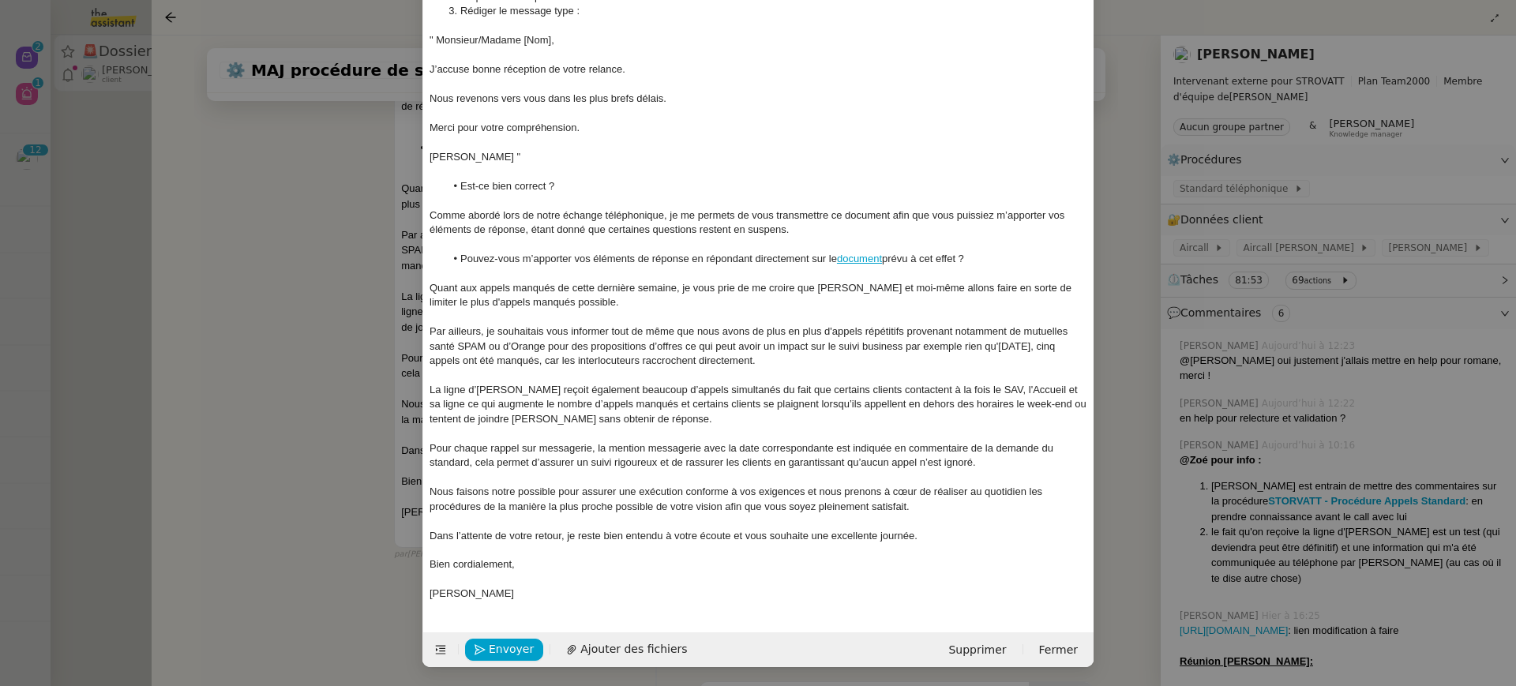
click at [905, 331] on div "Par ailleurs, je souhaitais vous informer tout de même que nous avons de plus e…" at bounding box center [759, 346] width 658 height 43
drag, startPoint x: 967, startPoint y: 330, endPoint x: 914, endPoint y: 333, distance: 53.0
click at [914, 333] on div "Par ailleurs, je souhaitais vous informer tout de même que nous avons de plus e…" at bounding box center [759, 346] width 658 height 43
click at [799, 359] on div "Par ailleurs, je souhaitais vous informer tout de même que nous avons de plus e…" at bounding box center [759, 346] width 658 height 43
click at [829, 344] on div "Par ailleurs, je souhaitais vous informer tout de même que nous avons de plus e…" at bounding box center [759, 346] width 658 height 43
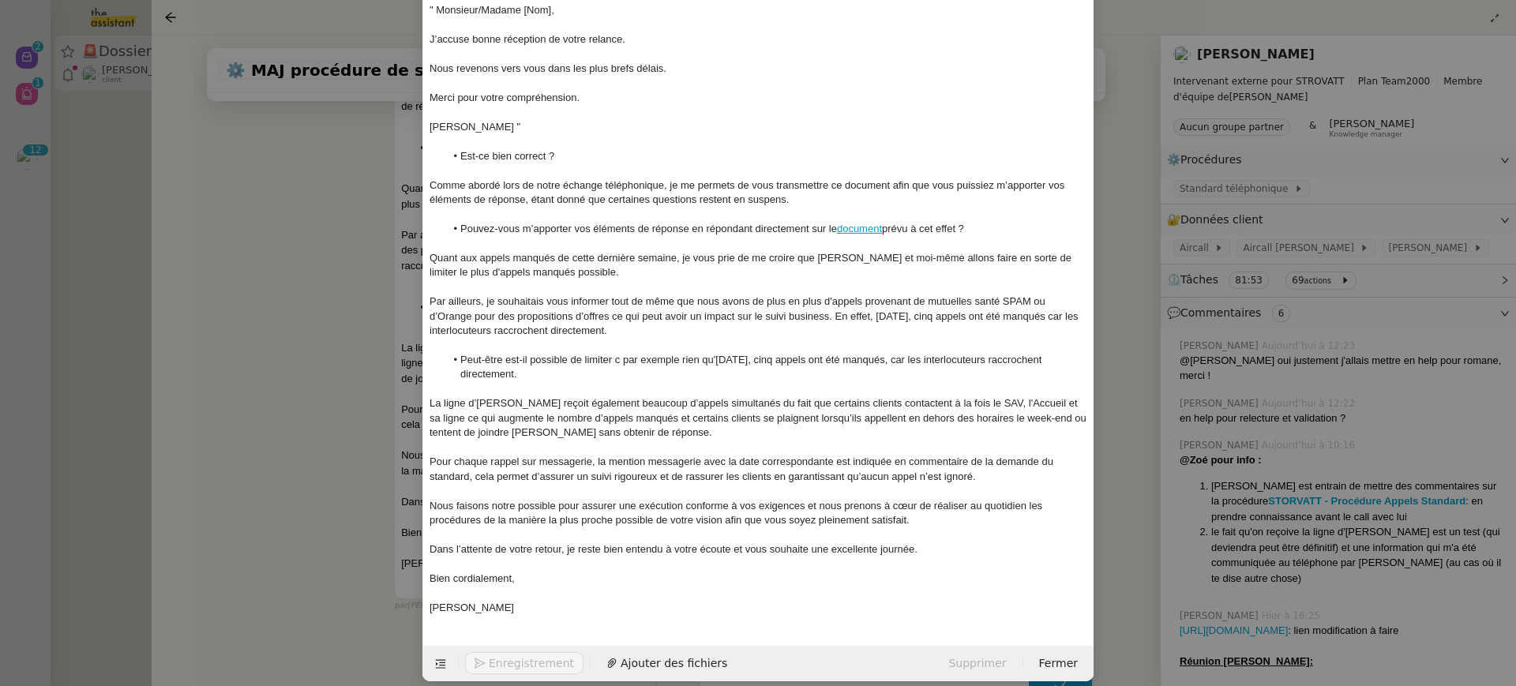
scroll to position [515, 0]
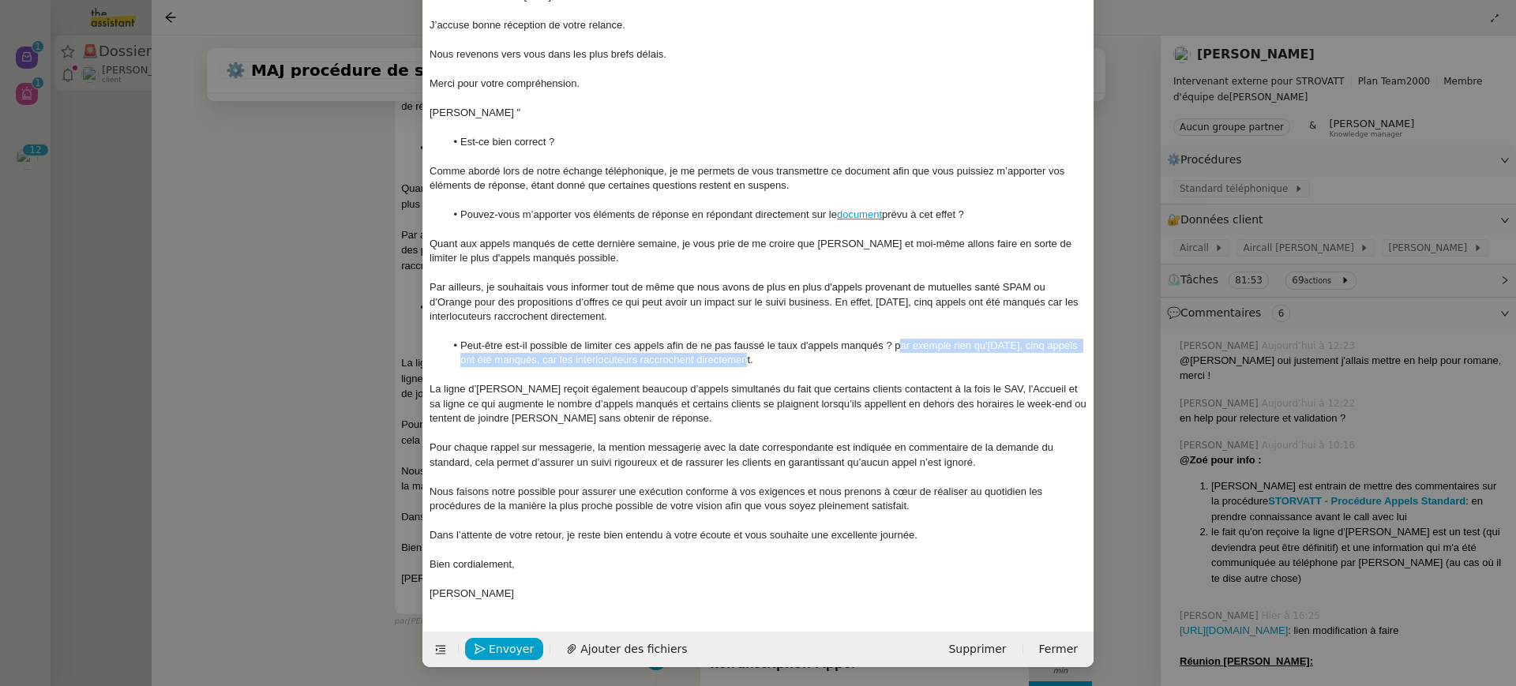
drag, startPoint x: 899, startPoint y: 347, endPoint x: 908, endPoint y: 364, distance: 19.8
click at [909, 366] on li "Peut-être est-il possible de limiter ces appels afin de ne pas faussé le taux d…" at bounding box center [766, 353] width 643 height 29
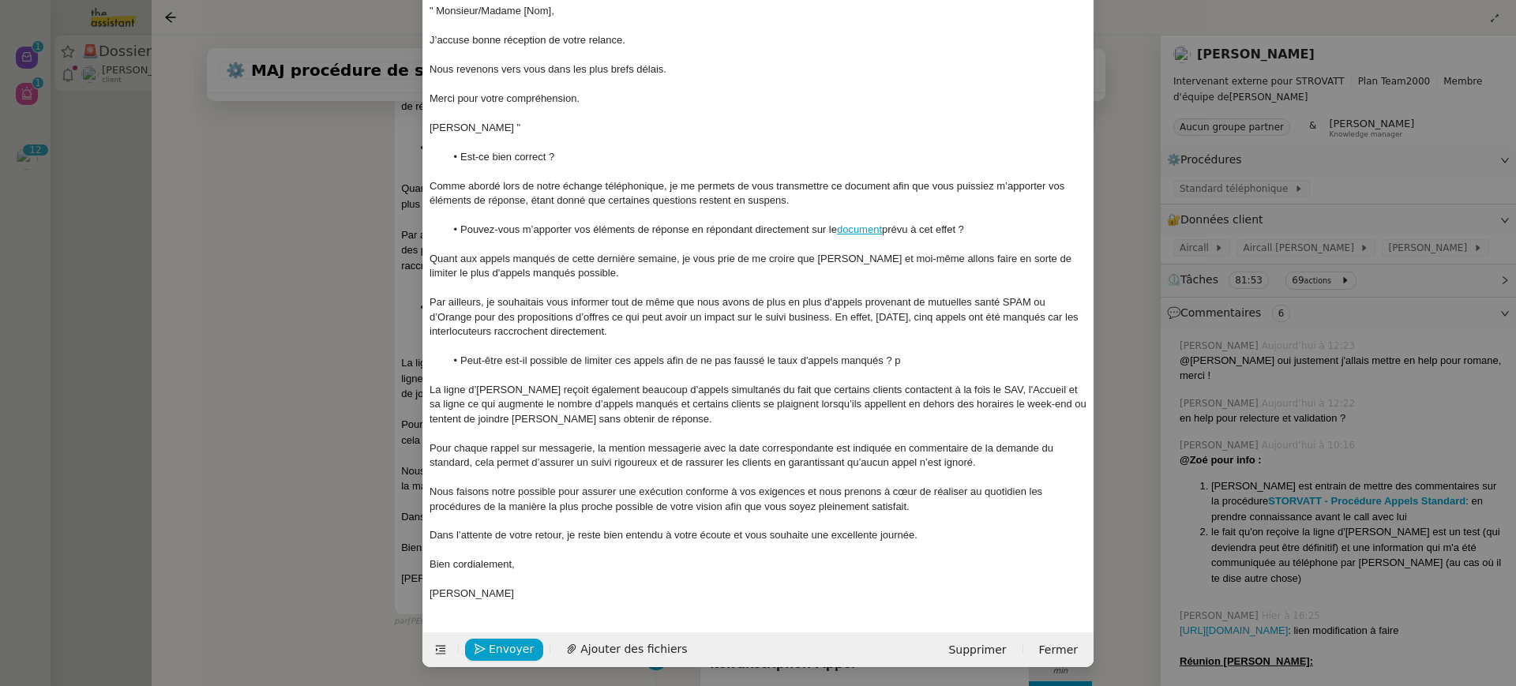
scroll to position [501, 0]
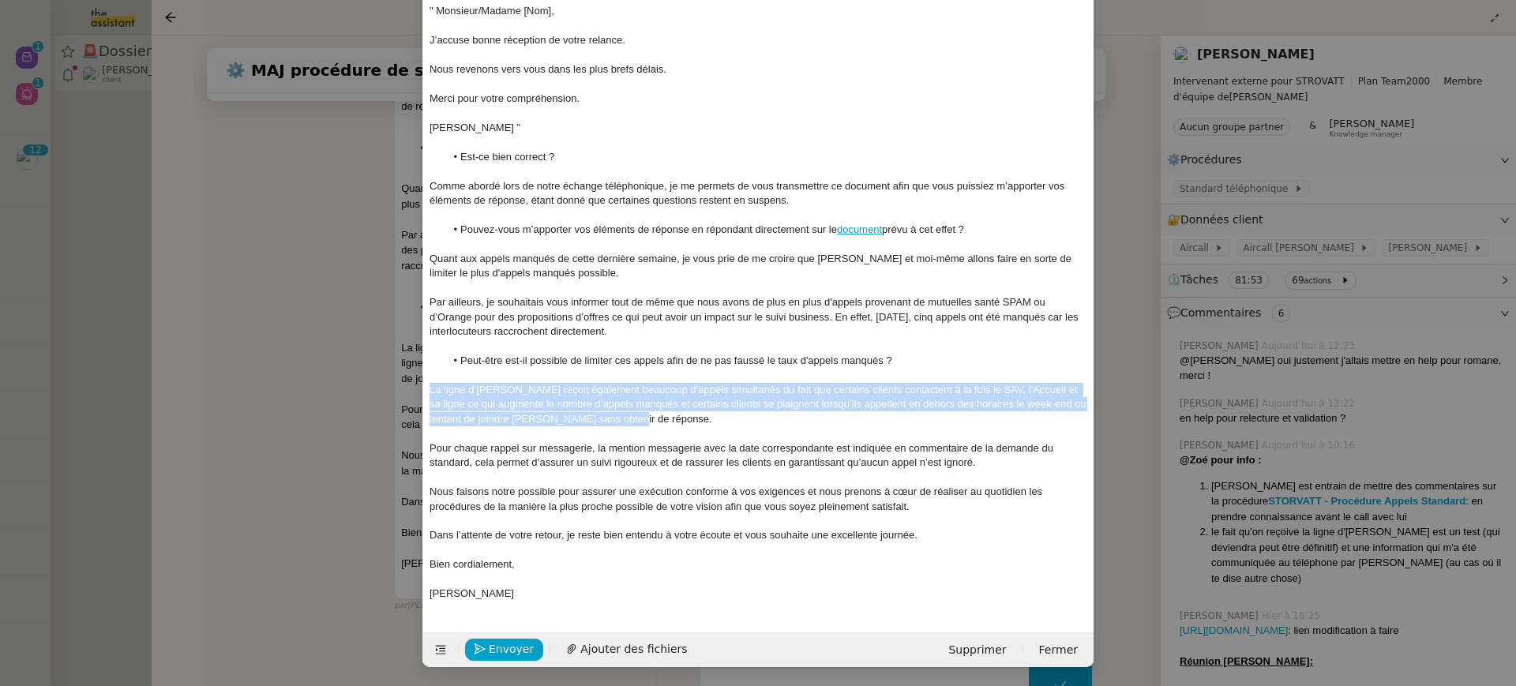
drag, startPoint x: 635, startPoint y: 412, endPoint x: 408, endPoint y: 387, distance: 228.1
click at [408, 387] on nz-modal-container "Service TA - VOYAGE - PROPOSITION GLOBALE A utiliser dans le cadre de propositi…" at bounding box center [758, 343] width 1516 height 686
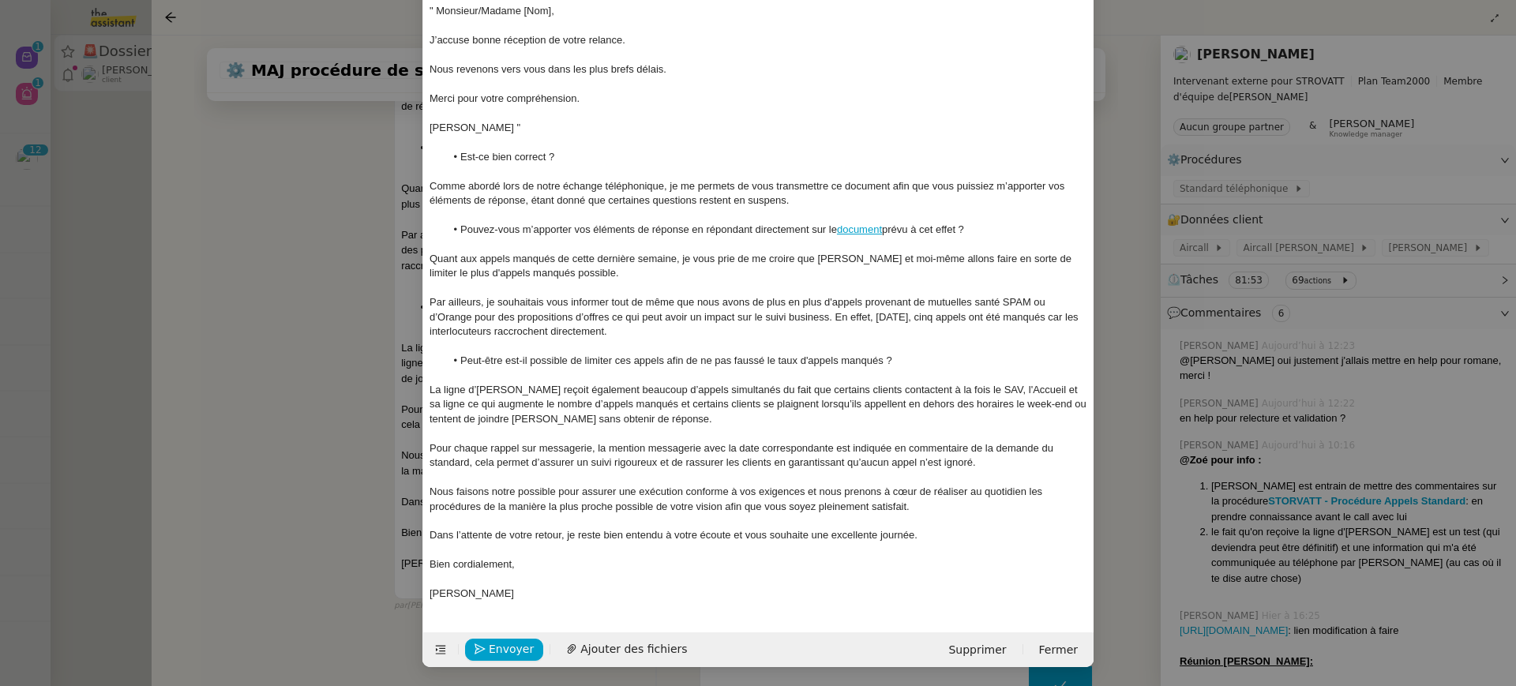
click at [742, 475] on div at bounding box center [759, 478] width 658 height 14
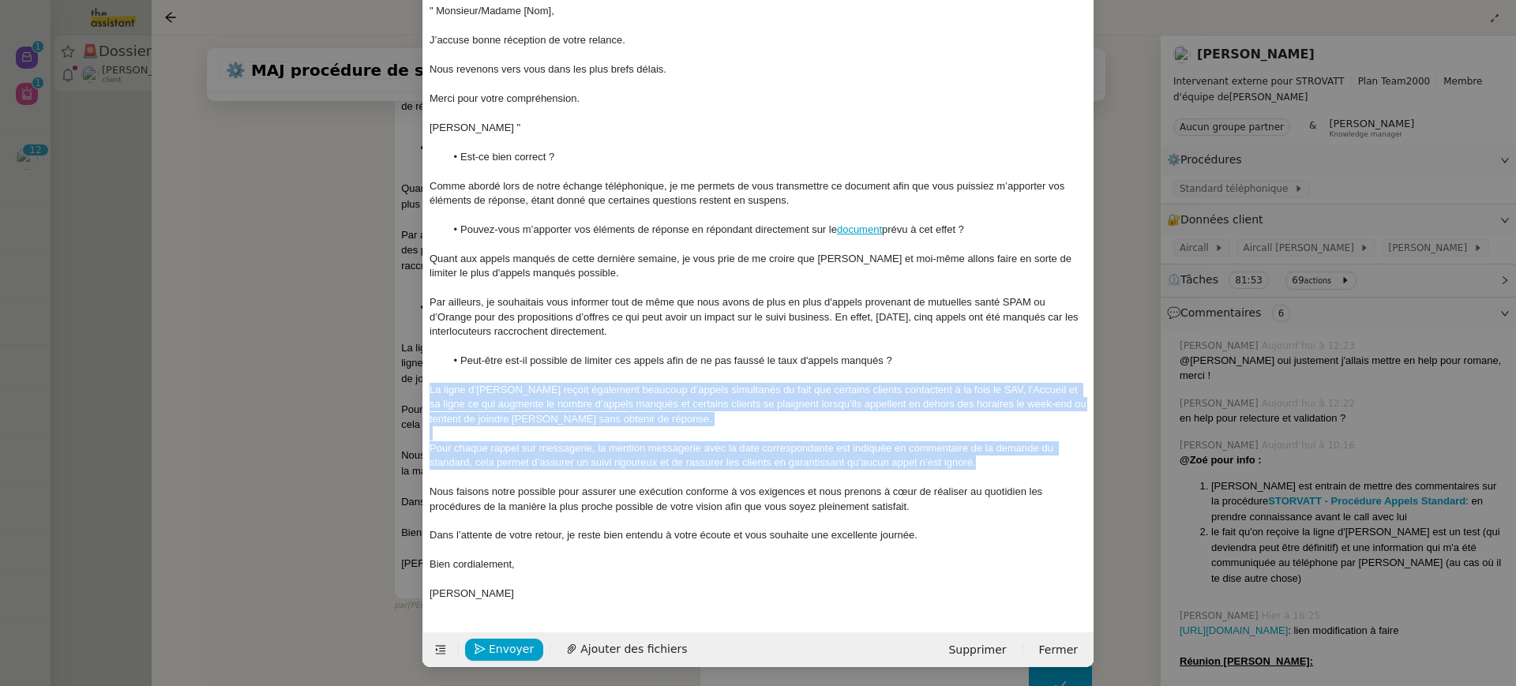
drag, startPoint x: 983, startPoint y: 464, endPoint x: 427, endPoint y: 387, distance: 561.3
click at [427, 387] on nz-spin "Bonjour Thomas, Suite à notre échange, je vous confirme que j’ai exécuté la pro…" at bounding box center [758, 105] width 671 height 1018
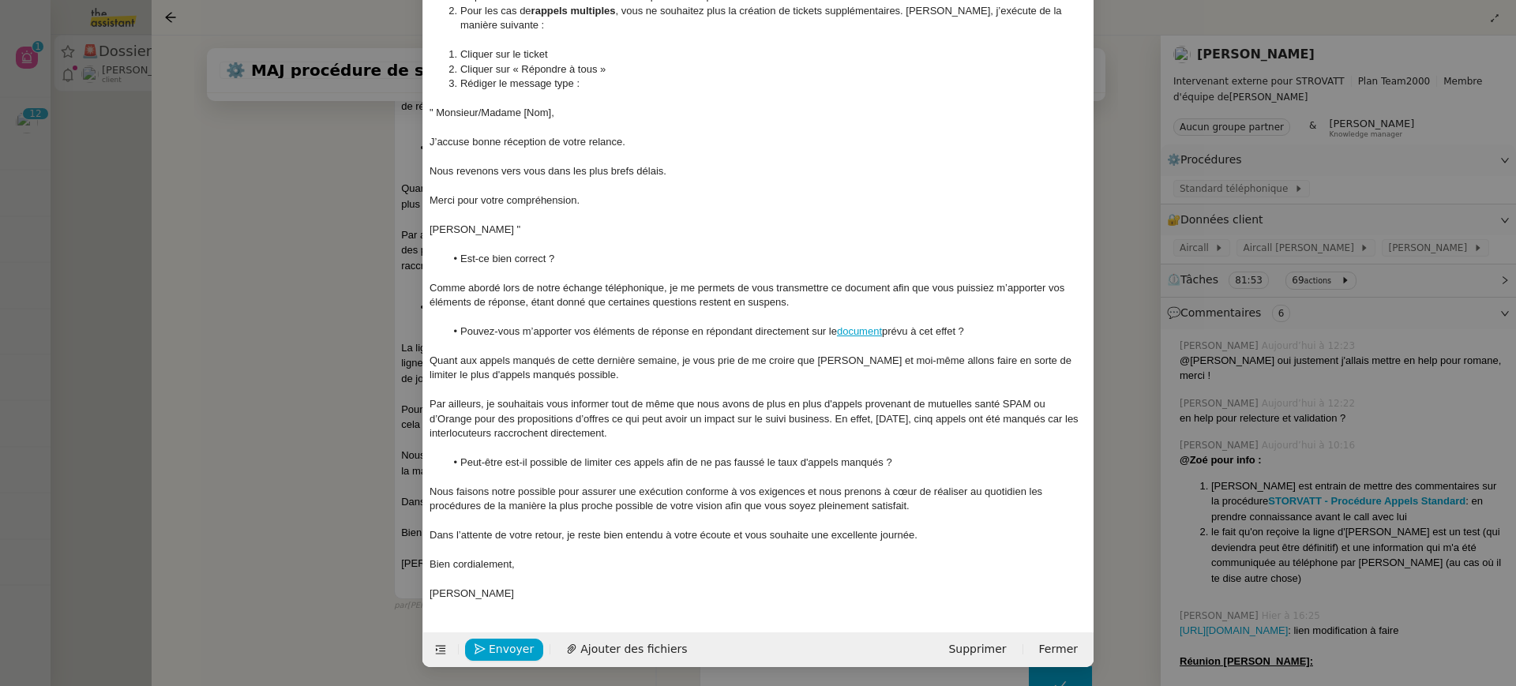
scroll to position [398, 0]
click at [436, 495] on div "Nous faisons notre possible pour assurer une exécution conforme à vos exigences…" at bounding box center [759, 499] width 658 height 29
click at [432, 493] on div "Nous faisons notre possible pour assurer une exécution conforme à vos exigences…" at bounding box center [759, 499] width 658 height 29
click at [602, 497] on div "En tout cas, soyez en sûr, nous faisons notre possible pour assurer une exécuti…" at bounding box center [759, 499] width 658 height 29
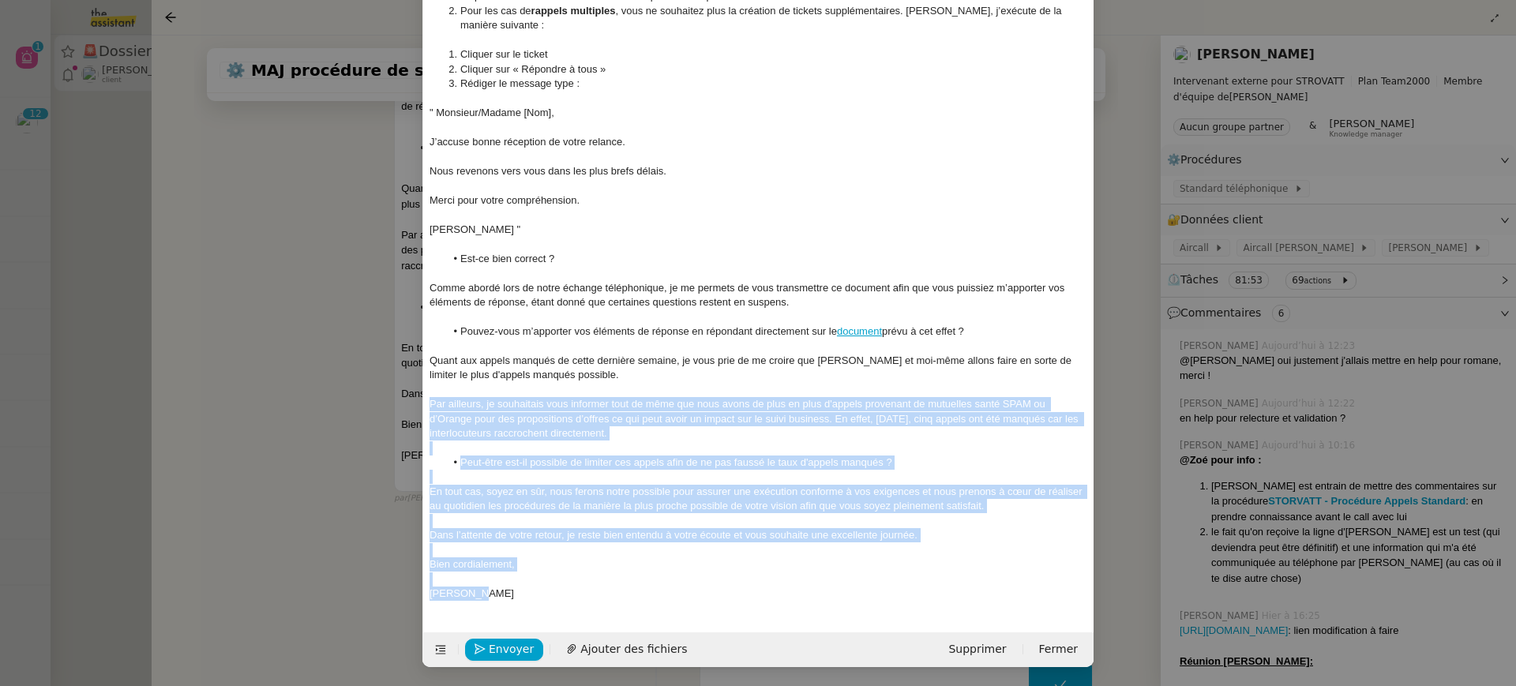
drag, startPoint x: 431, startPoint y: 400, endPoint x: 772, endPoint y: 644, distance: 419.5
click at [772, 644] on form "Géraldine Géraldine Thomas SOULIER au Cc: Ccc: Re: Echange Storvatt - Géraldine…" at bounding box center [758, 145] width 671 height 1043
drag, startPoint x: 432, startPoint y: 362, endPoint x: 532, endPoint y: 592, distance: 251.2
click at [532, 592] on div "Bonjour Thomas, Suite à notre échange, je vous confirme que j’ai exécuté la pro…" at bounding box center [759, 163] width 658 height 887
copy div "Quant aux appels manqués de cette dernière semaine, je vous prie de me croire q…"
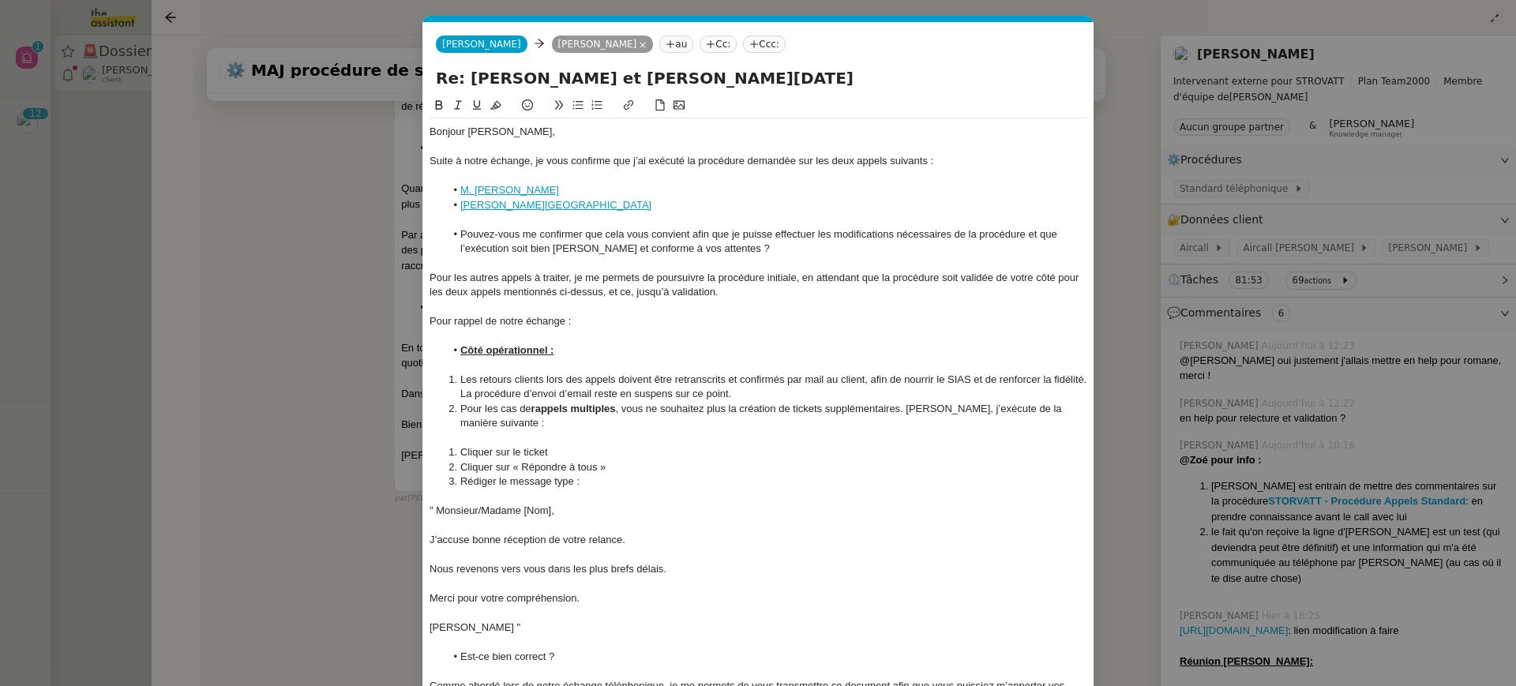
scroll to position [311, 0]
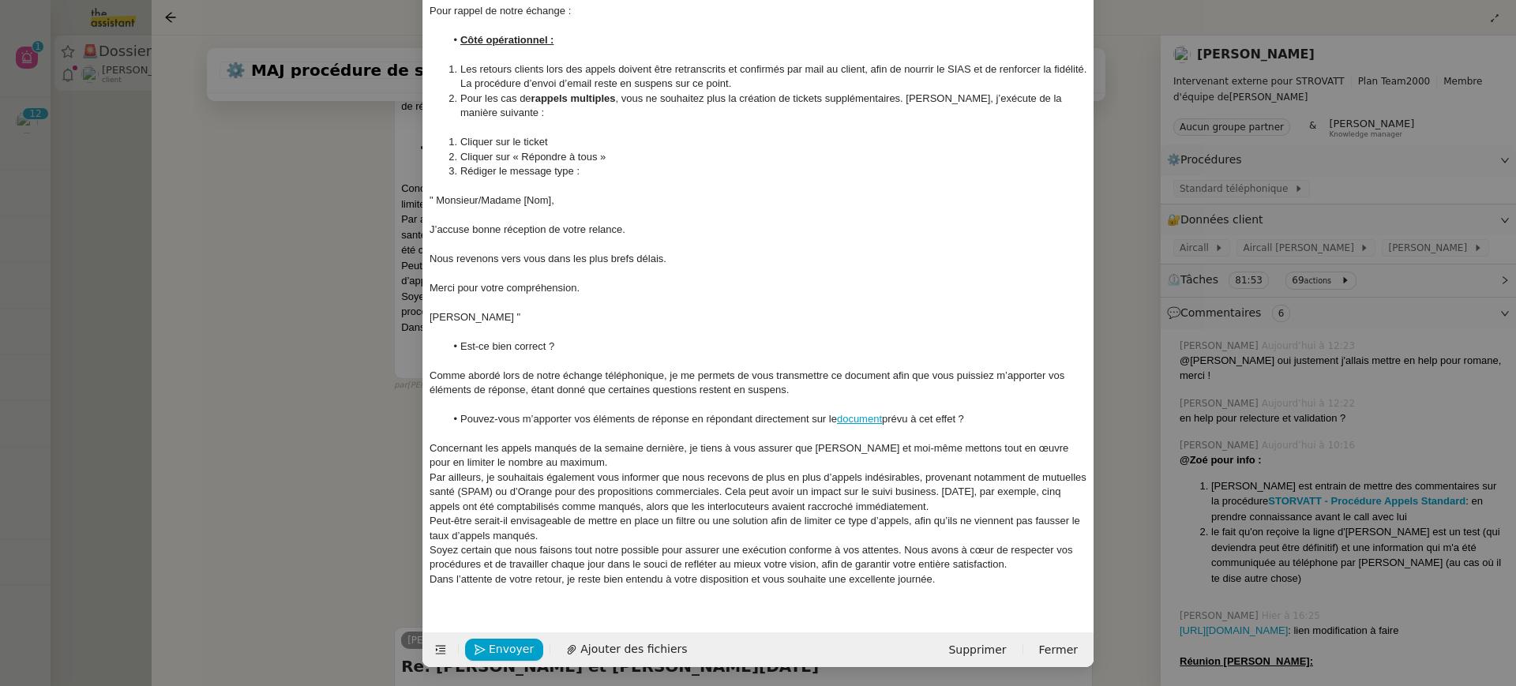
click at [588, 465] on div "Concernant les appels manqués de la semaine dernière, je tiens à vous assurer q…" at bounding box center [759, 456] width 658 height 29
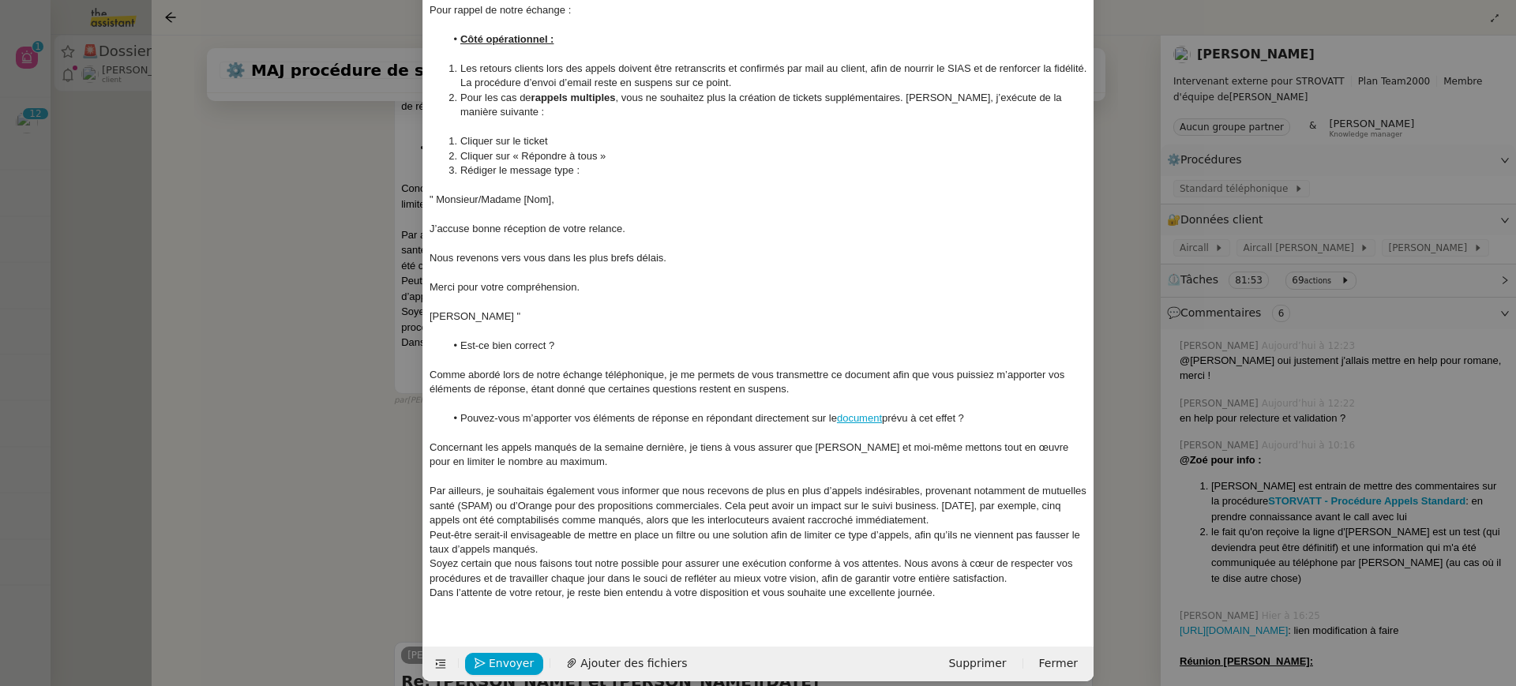
click at [911, 512] on div "Par ailleurs, je souhaitais également vous informer que nous recevons de plus e…" at bounding box center [759, 505] width 658 height 43
click at [915, 520] on div "Par ailleurs, je souhaitais également vous informer que nous recevons de plus e…" at bounding box center [759, 505] width 658 height 43
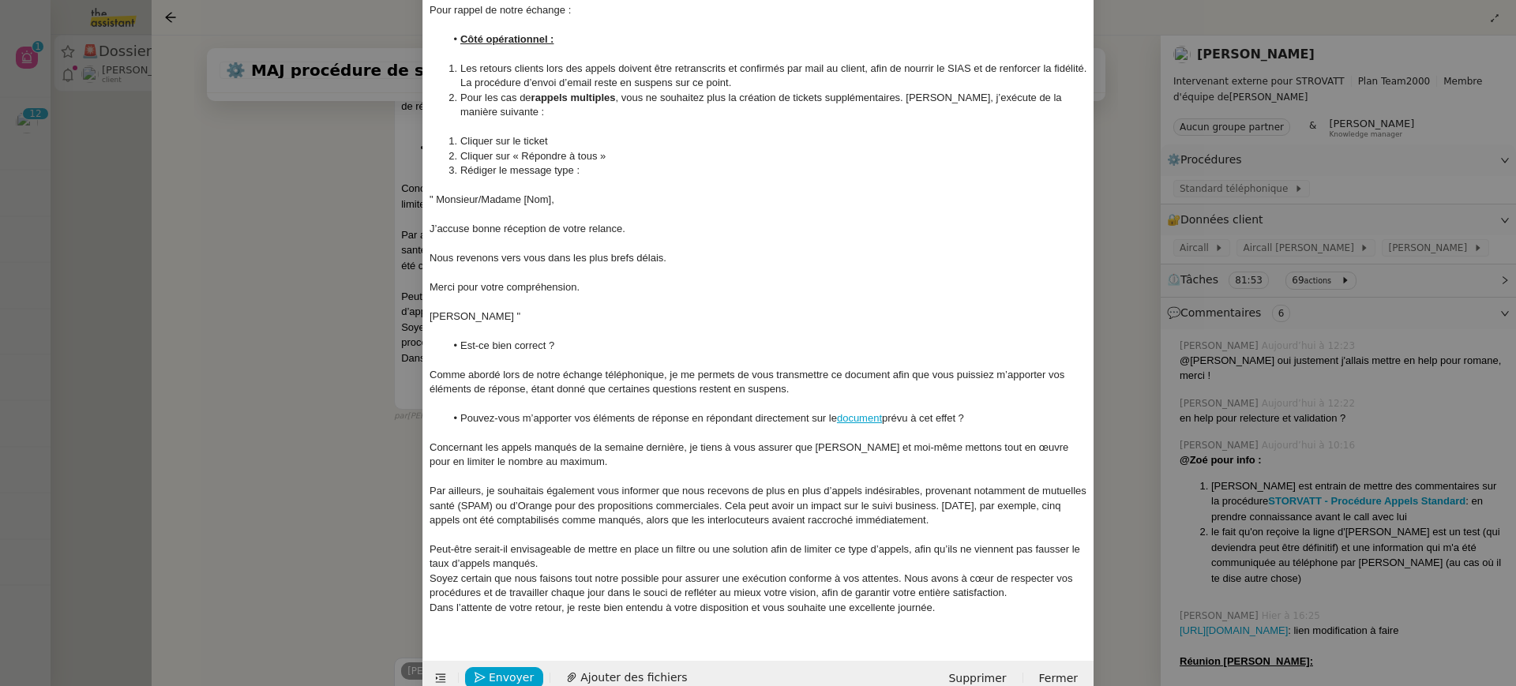
click at [428, 551] on nz-spin "Bonjour Thomas, Suite à notre échange, je vous confirme que j’ai exécuté la pro…" at bounding box center [758, 214] width 671 height 858
click at [430, 551] on div "Peut-être serait-il envisageable de mettre en place un filtre ou une solution a…" at bounding box center [759, 557] width 658 height 29
click at [626, 570] on li "Peut-être serait-il envisageable de mettre en place un filtre ou une solution a…" at bounding box center [766, 557] width 643 height 29
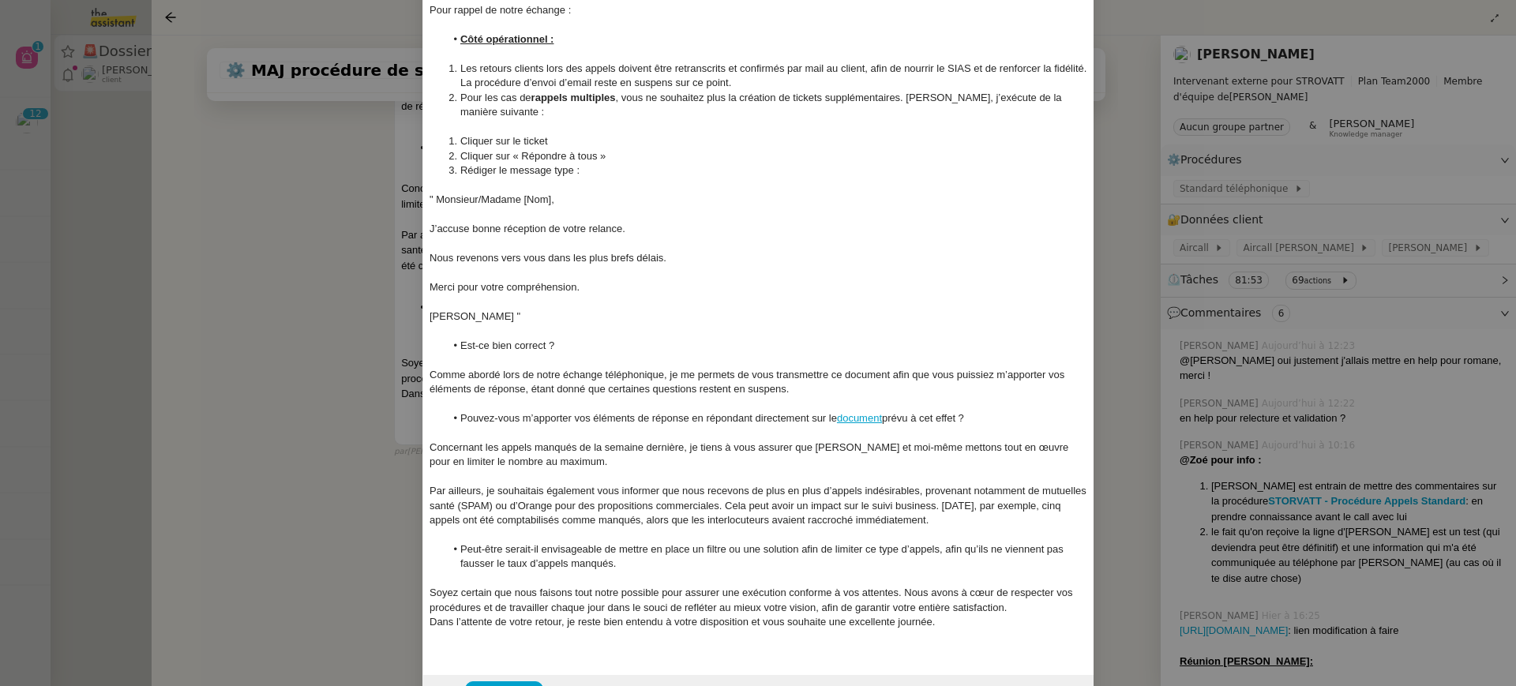
click at [652, 566] on li "Peut-être serait-il envisageable de mettre en place un filtre ou une solution a…" at bounding box center [766, 557] width 643 height 29
click at [1022, 613] on div "Soyez certain que nous faisons tout notre possible pour assurer une exécution c…" at bounding box center [759, 600] width 658 height 29
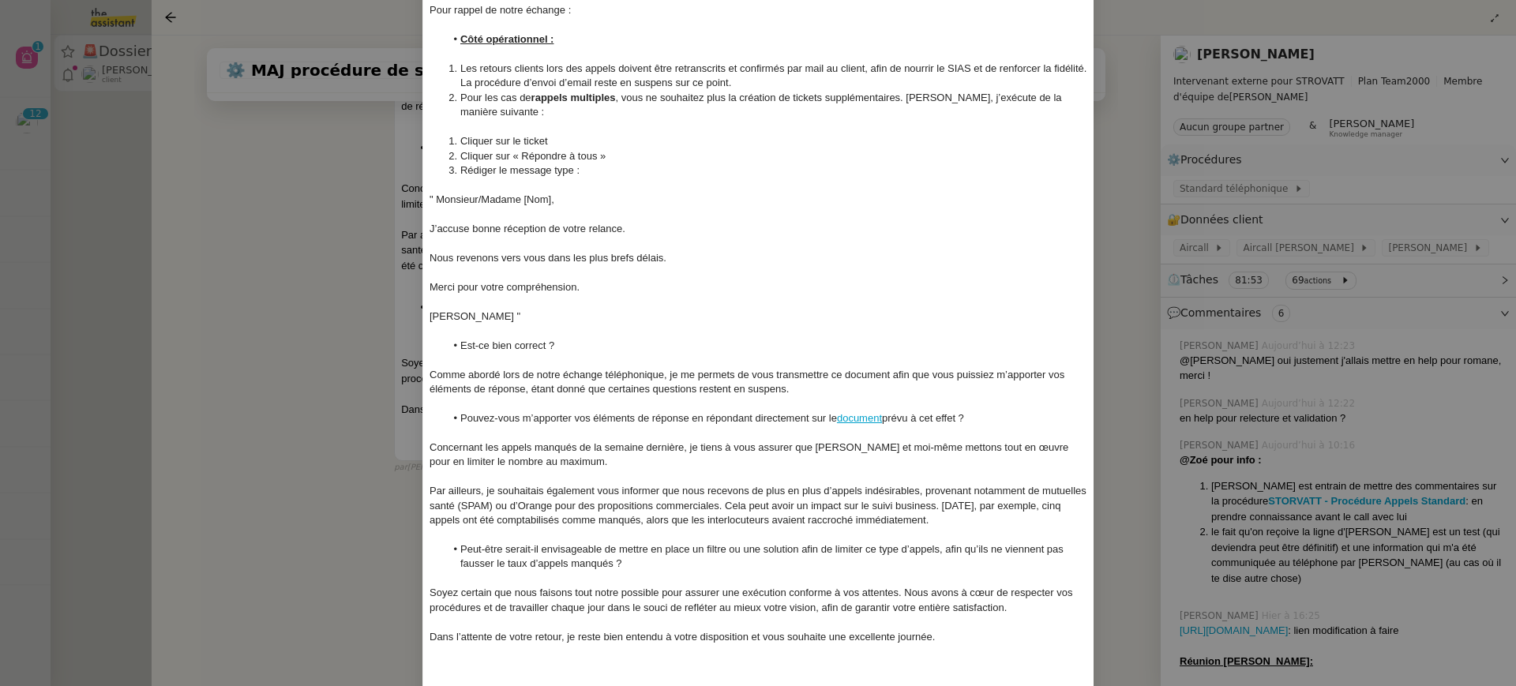
scroll to position [369, 0]
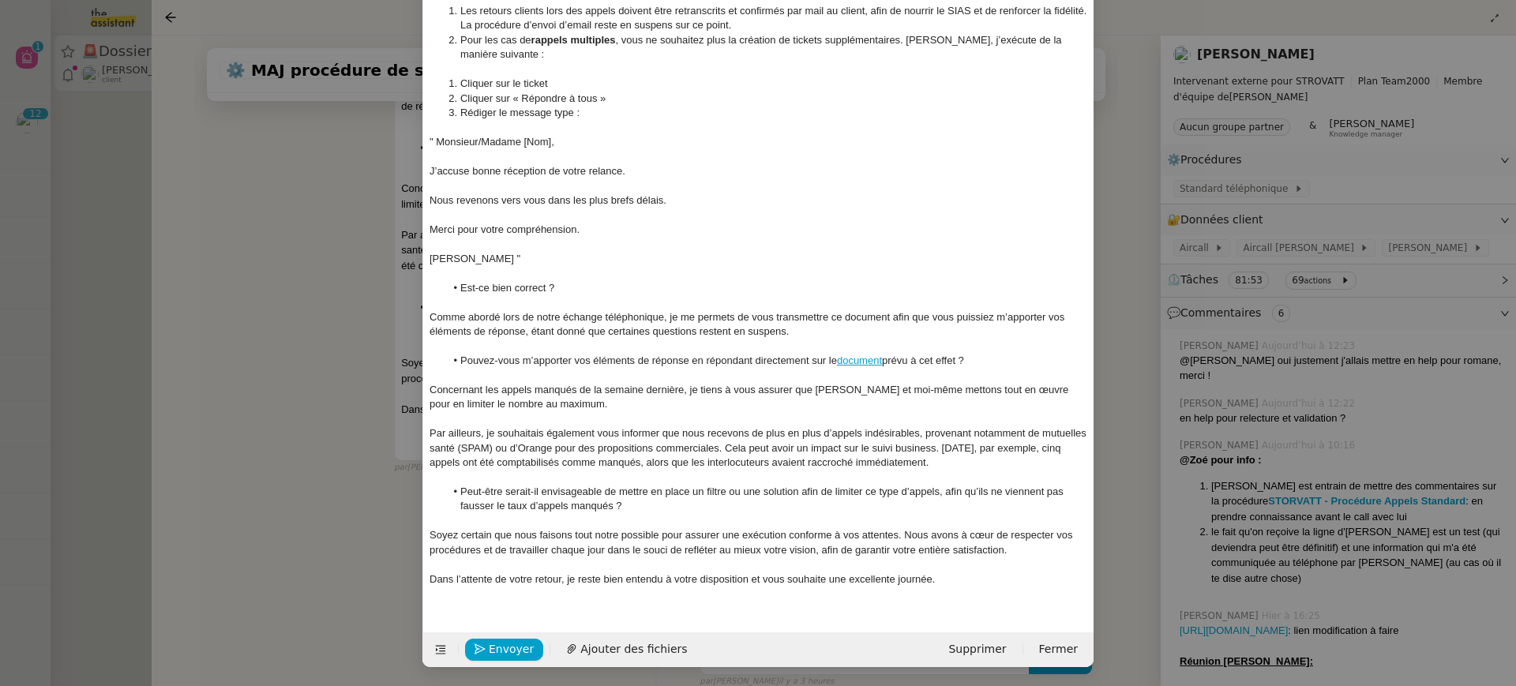
click at [971, 582] on div "Dans l’attente de votre retour, je reste bien entendu à votre disposition et vo…" at bounding box center [759, 580] width 658 height 14
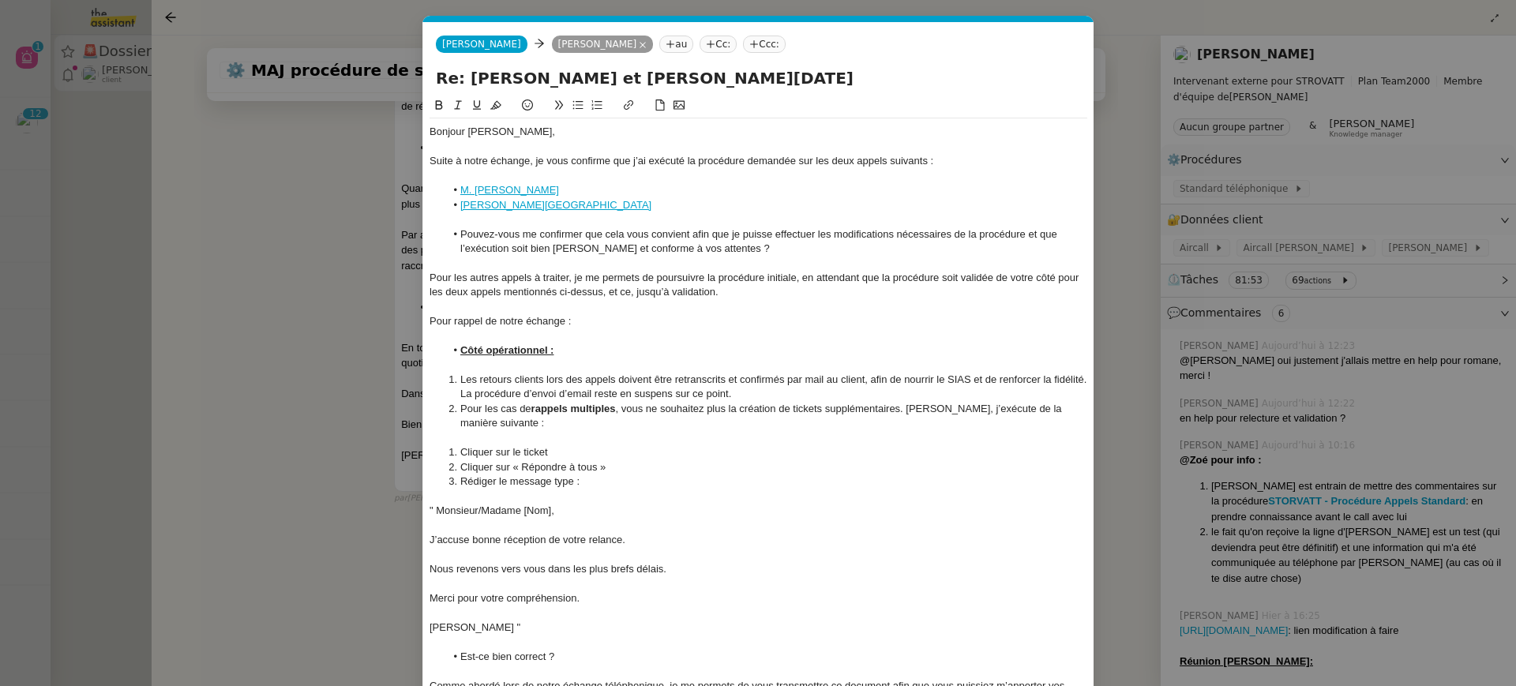
scroll to position [398, 0]
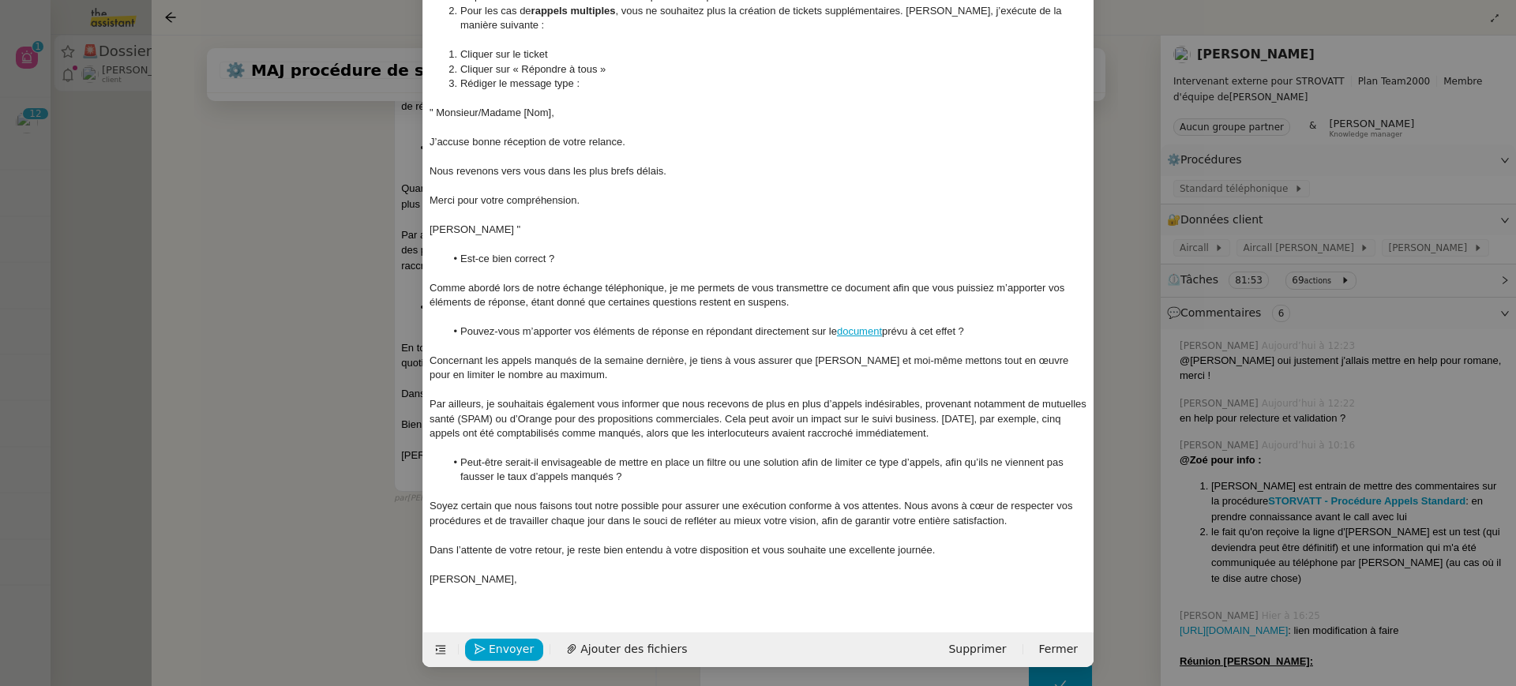
click at [603, 383] on div at bounding box center [759, 390] width 658 height 14
click at [593, 374] on div "Concernant les appels manqués de la semaine dernière, je tiens à vous assurer q…" at bounding box center [759, 368] width 658 height 29
click at [117, 126] on nz-modal-container "Service TA - VOYAGE - PROPOSITION GLOBALE A utiliser dans le cadre de propositi…" at bounding box center [758, 343] width 1516 height 686
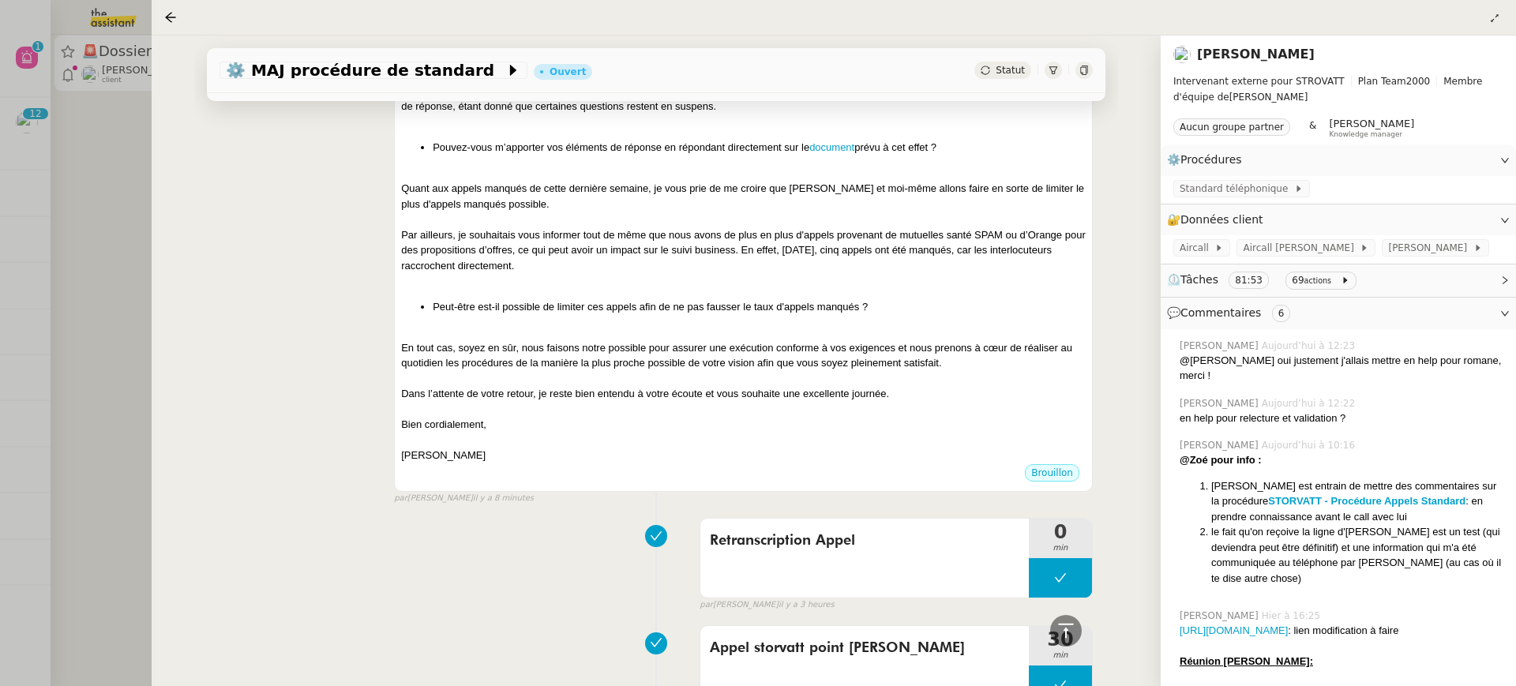
scroll to position [1336, 0]
click at [116, 90] on div at bounding box center [758, 343] width 1516 height 686
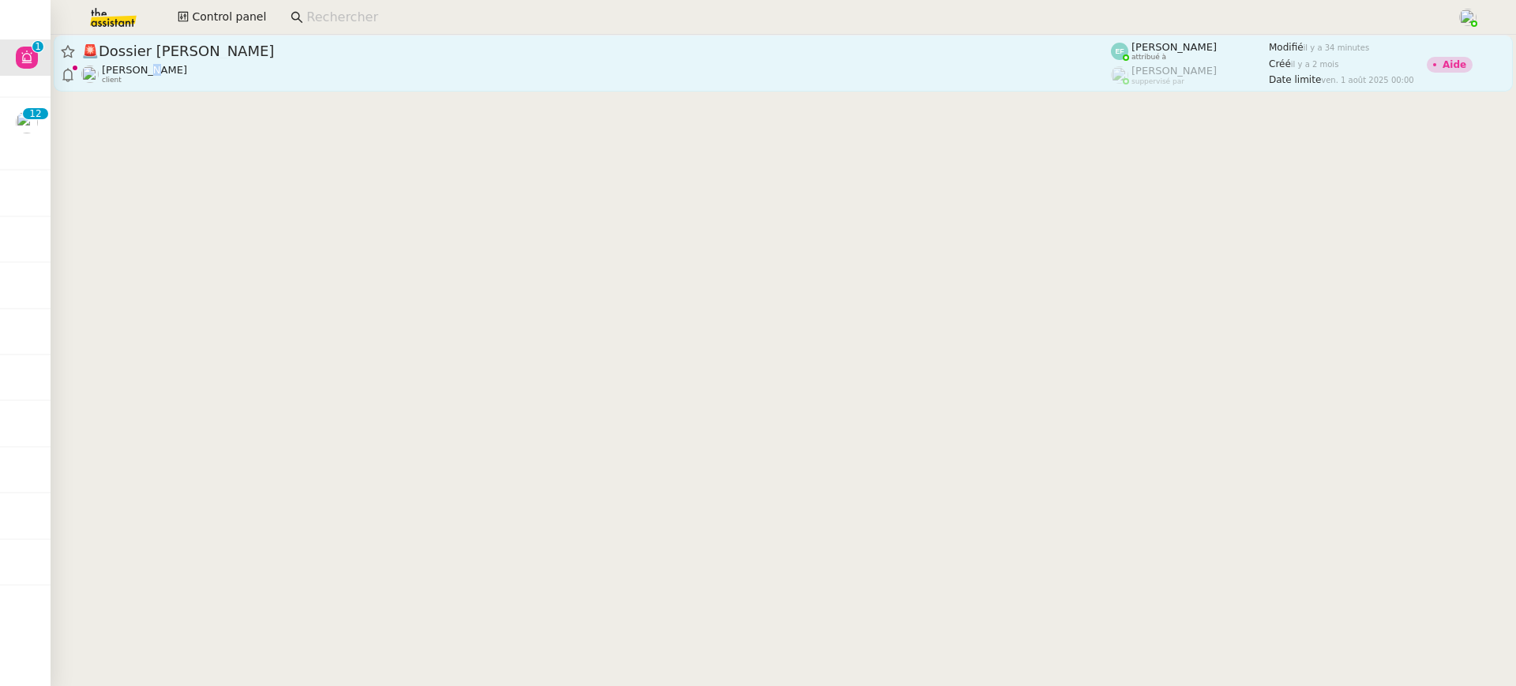
click at [147, 67] on span "[PERSON_NAME]" at bounding box center [144, 70] width 85 height 12
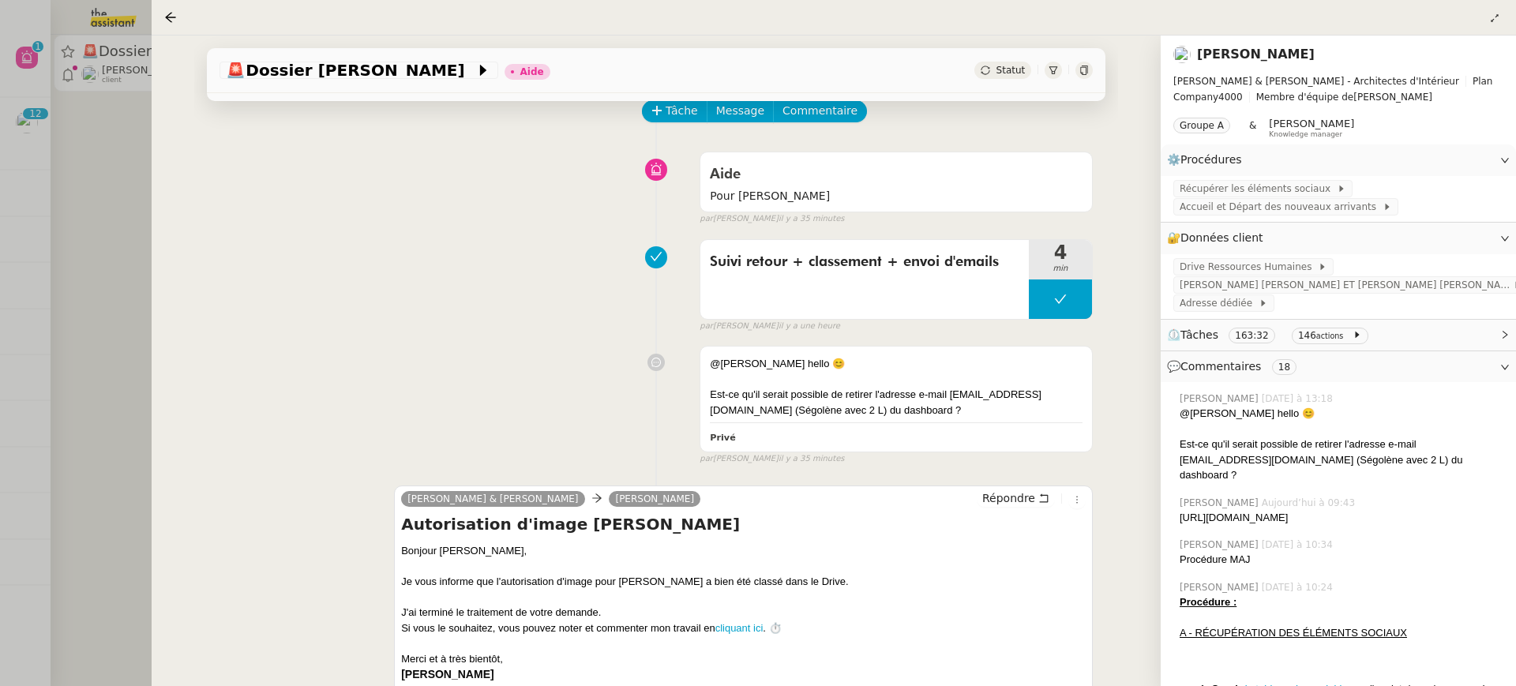
scroll to position [95, 0]
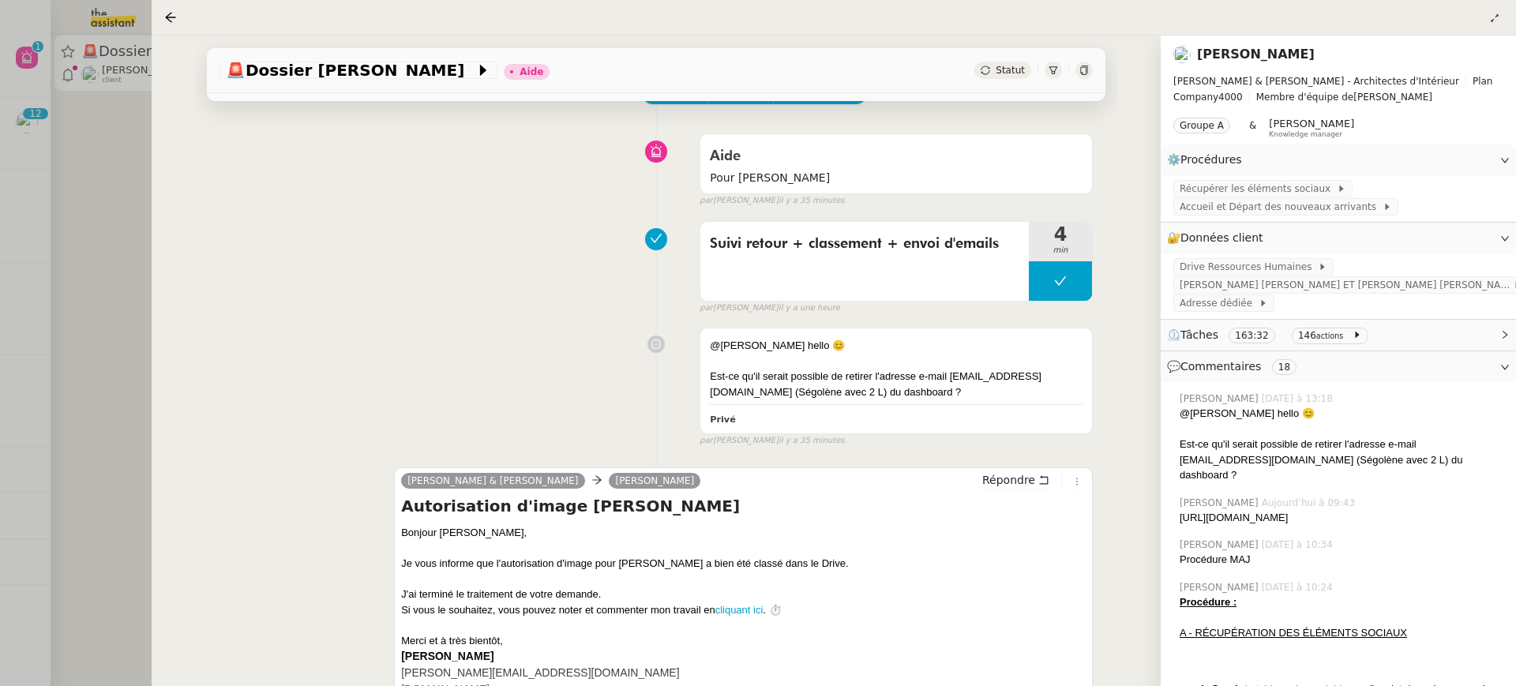
click at [1084, 71] on icon at bounding box center [1084, 70] width 9 height 9
click at [1243, 55] on link "[PERSON_NAME]" at bounding box center [1256, 54] width 118 height 15
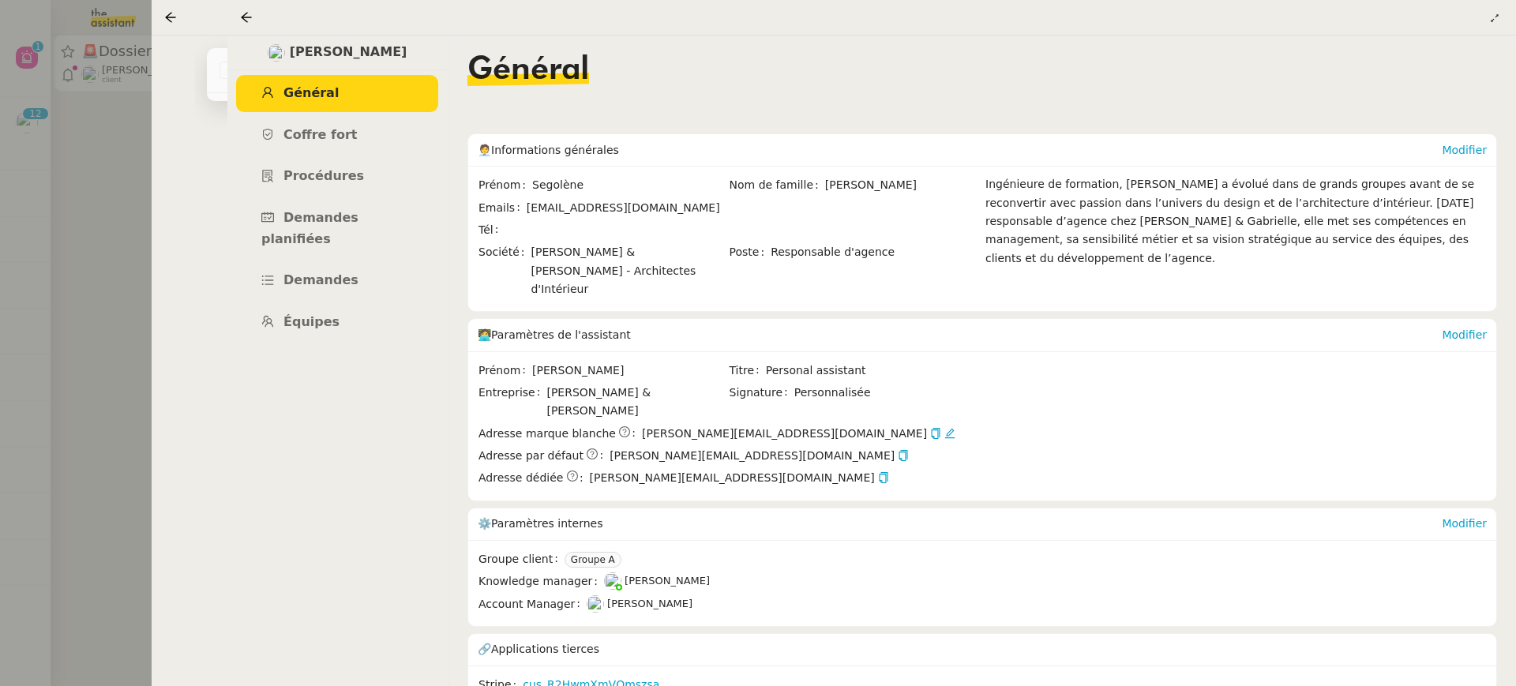
click at [1464, 156] on div "Modifier" at bounding box center [1464, 150] width 45 height 32
click at [1460, 159] on div "Modifier" at bounding box center [1464, 150] width 45 height 32
click at [1460, 145] on link "Modifier" at bounding box center [1464, 150] width 45 height 13
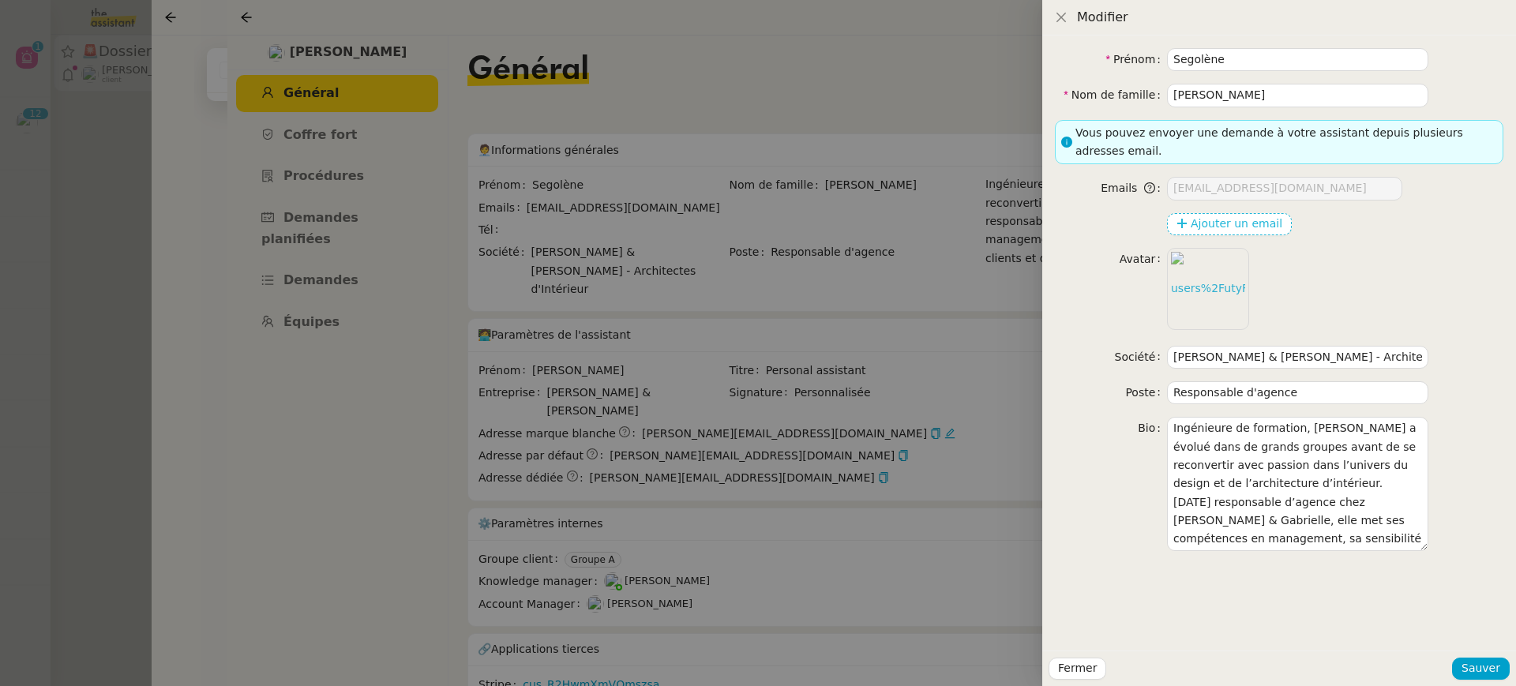
click at [1242, 219] on span "Ajouter un email" at bounding box center [1237, 224] width 92 height 18
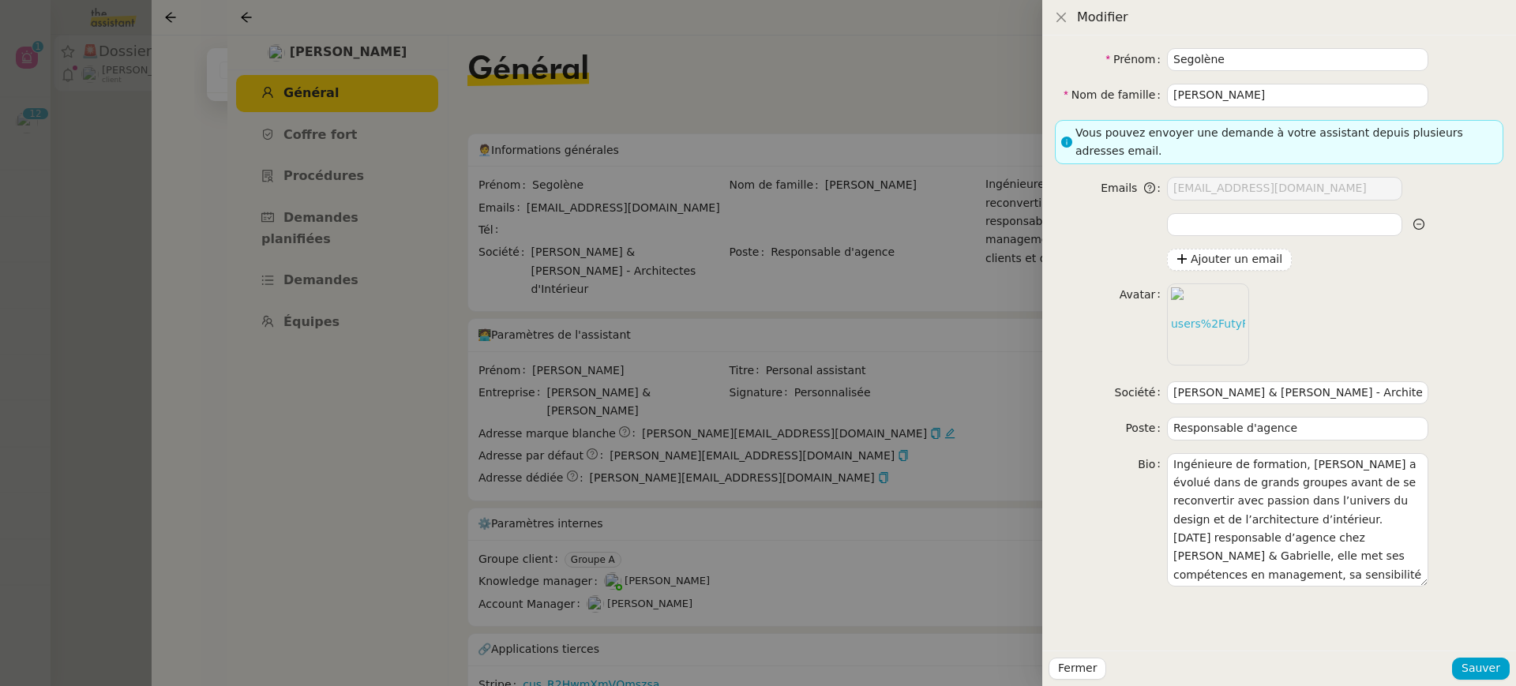
click at [892, 246] on div at bounding box center [758, 343] width 1516 height 686
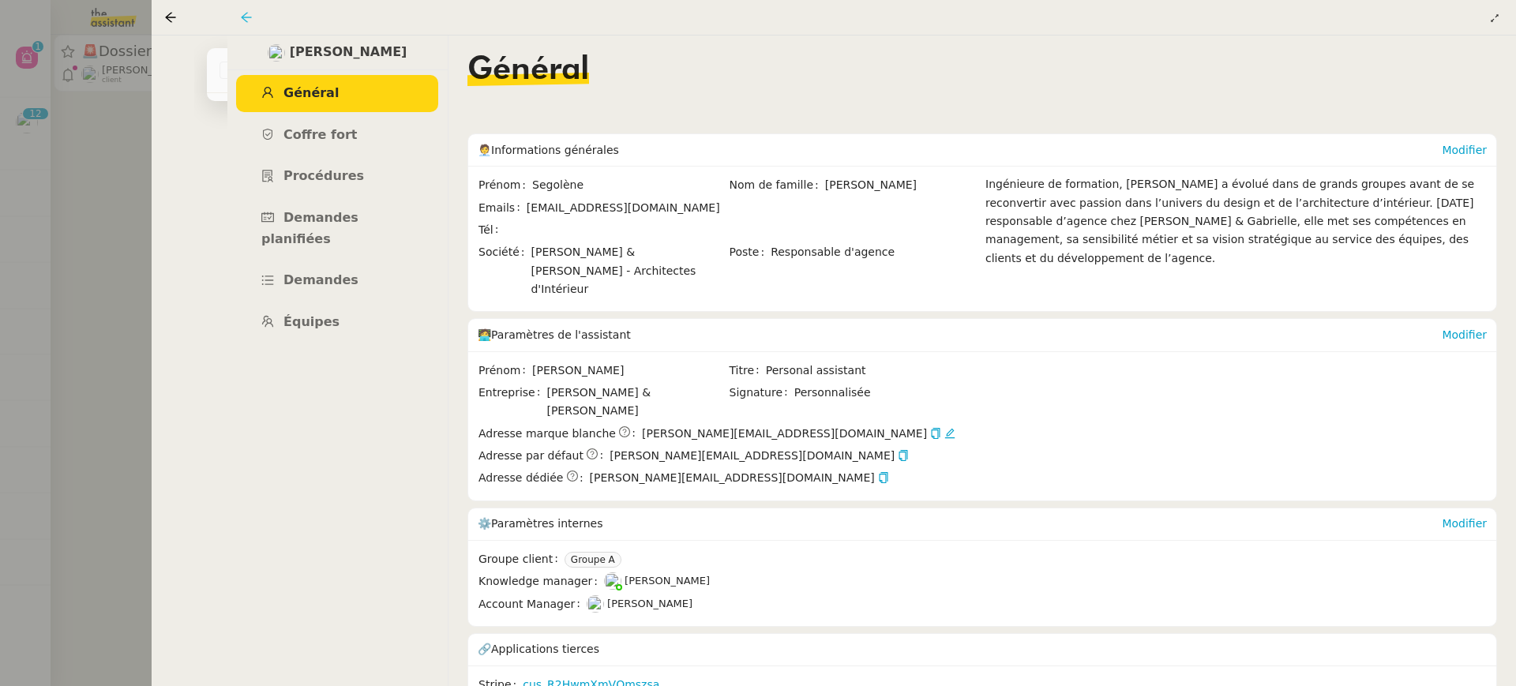
click at [240, 17] on icon at bounding box center [246, 17] width 13 height 13
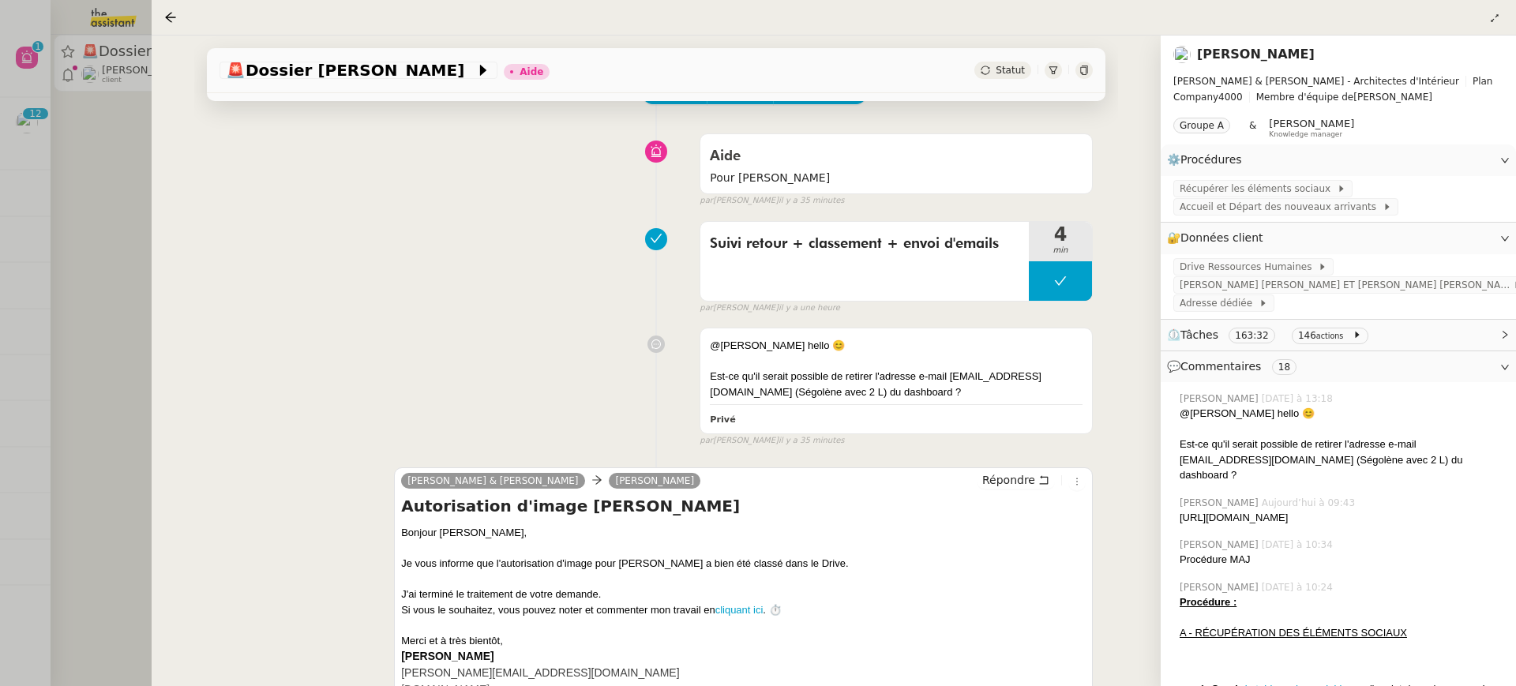
click at [1239, 57] on link "[PERSON_NAME]" at bounding box center [1256, 54] width 118 height 15
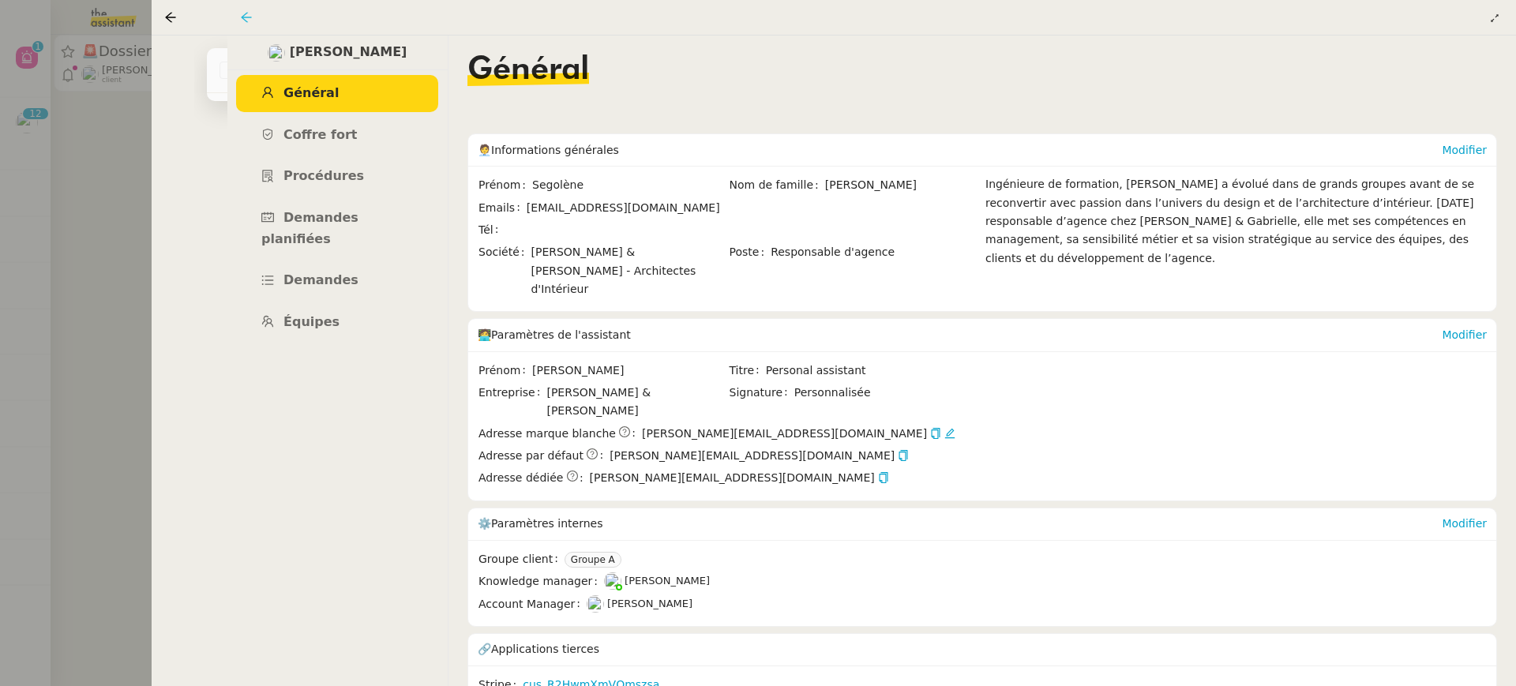
click at [248, 22] on icon at bounding box center [246, 17] width 13 height 13
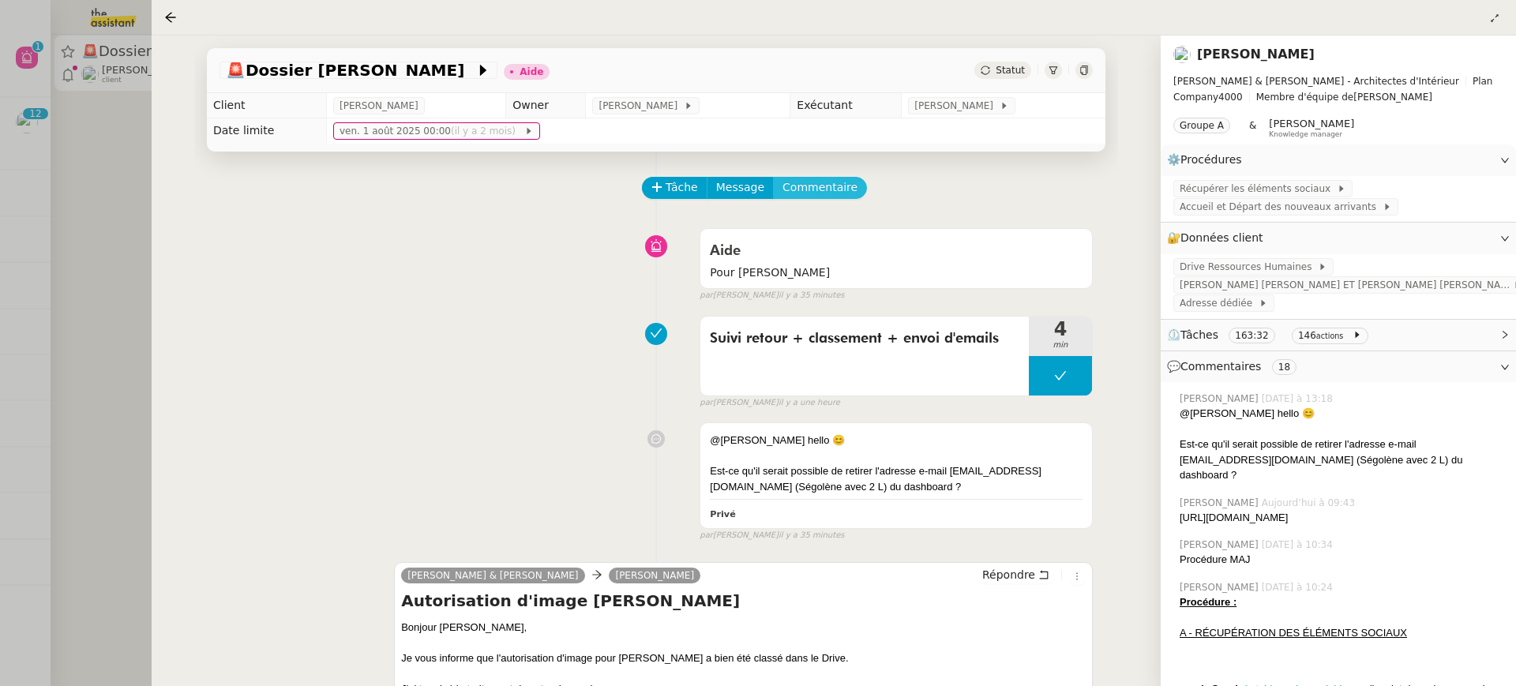
click at [827, 177] on button "Commentaire" at bounding box center [820, 188] width 94 height 22
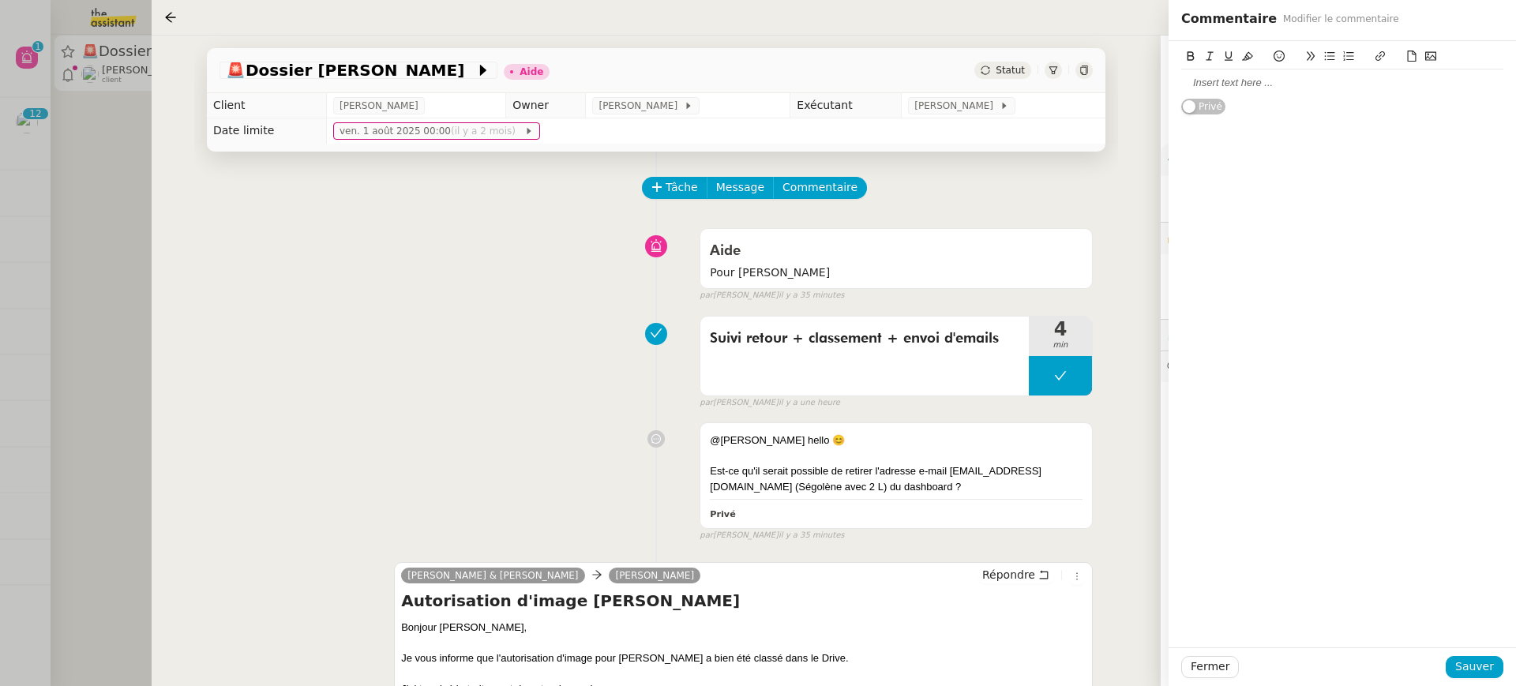
click at [1249, 92] on div at bounding box center [1343, 83] width 322 height 27
click at [1478, 675] on span "Sauver" at bounding box center [1475, 667] width 39 height 18
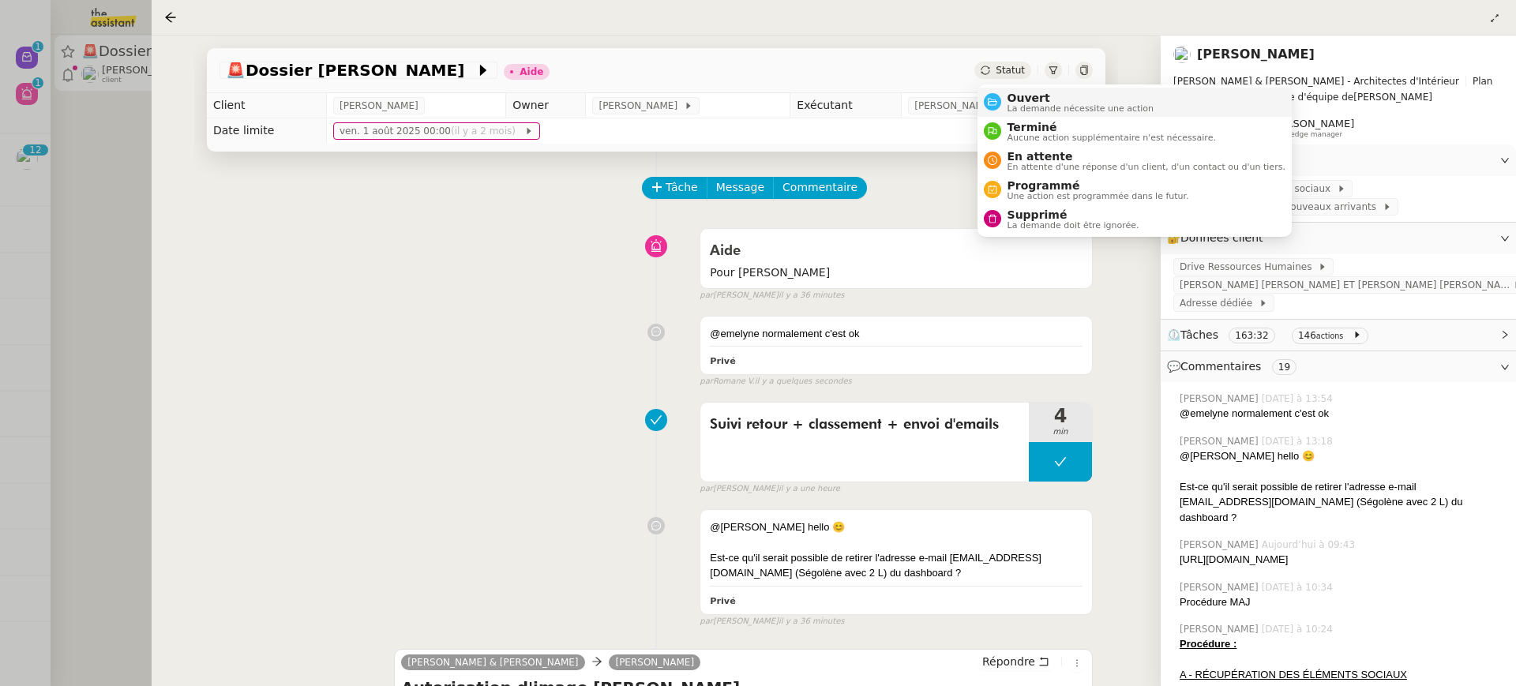
click at [1036, 96] on span "Ouvert" at bounding box center [1081, 98] width 147 height 13
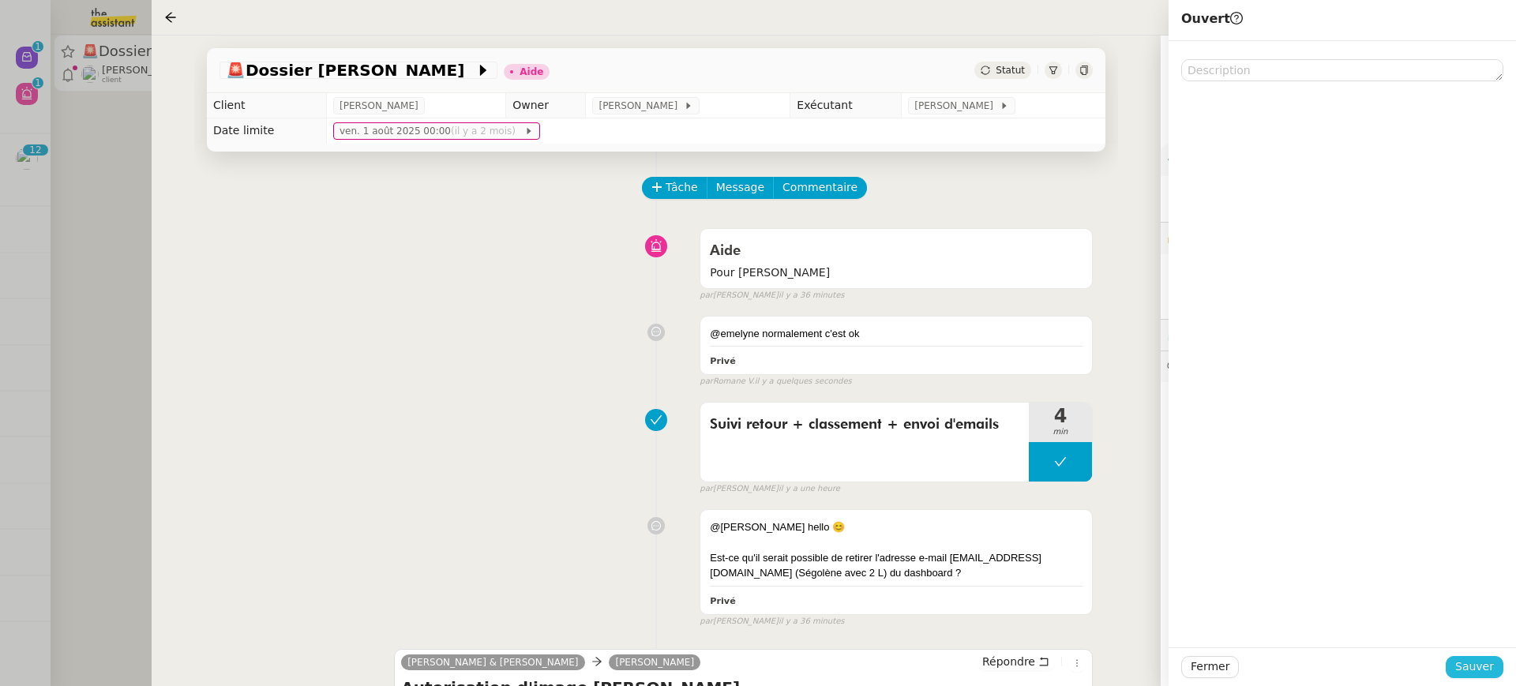
click at [1469, 672] on span "Sauver" at bounding box center [1475, 667] width 39 height 18
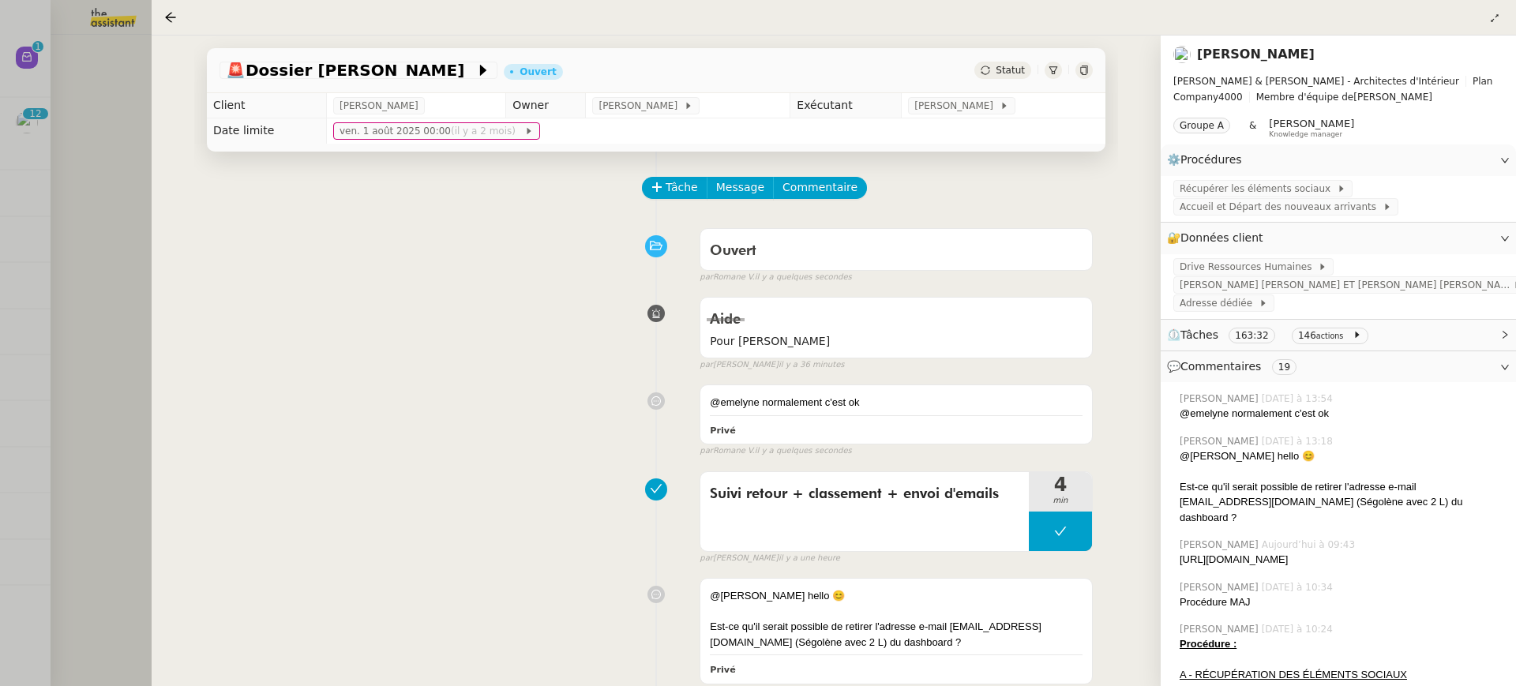
click at [1229, 55] on link "[PERSON_NAME]" at bounding box center [1256, 54] width 118 height 15
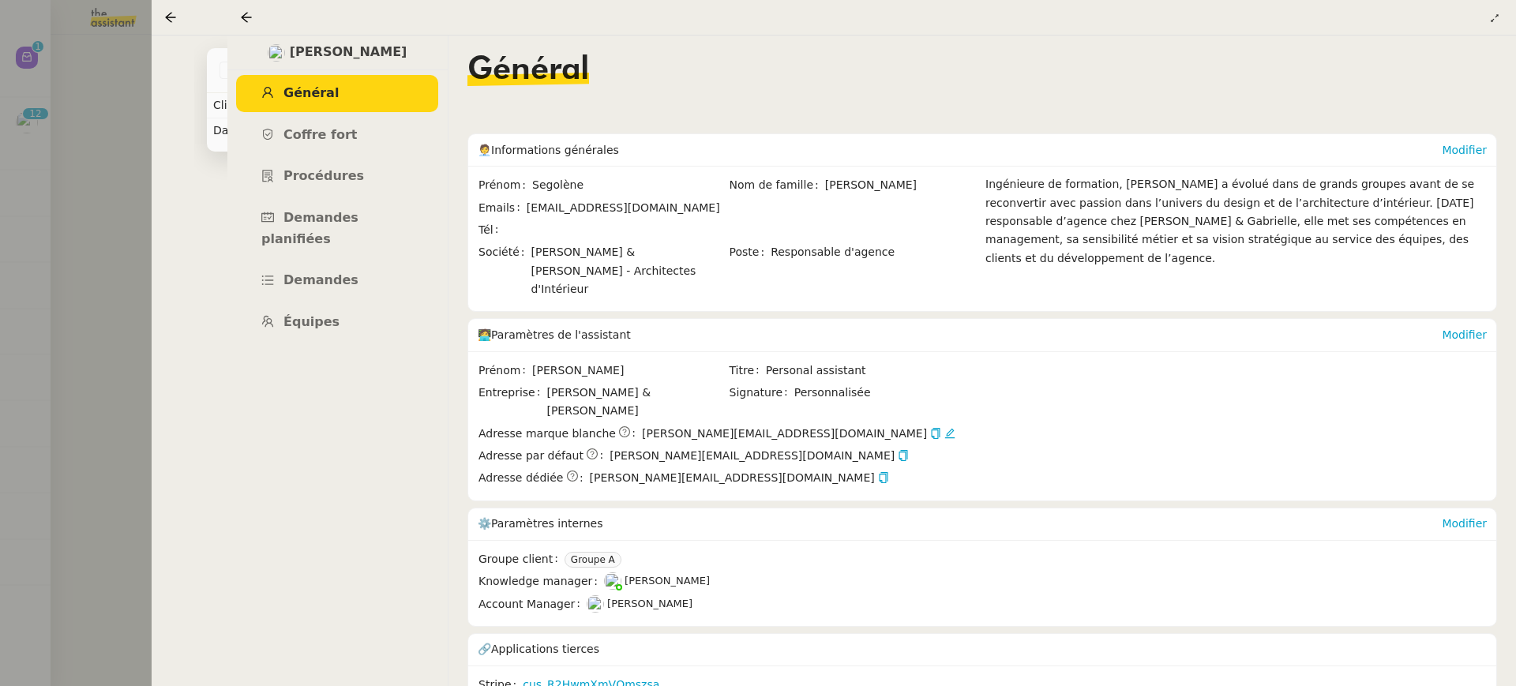
click at [249, 9] on div at bounding box center [249, 17] width 19 height 19
click at [250, 26] on div at bounding box center [249, 17] width 19 height 19
click at [250, 24] on div at bounding box center [249, 17] width 19 height 19
click at [249, 21] on icon at bounding box center [246, 17] width 13 height 13
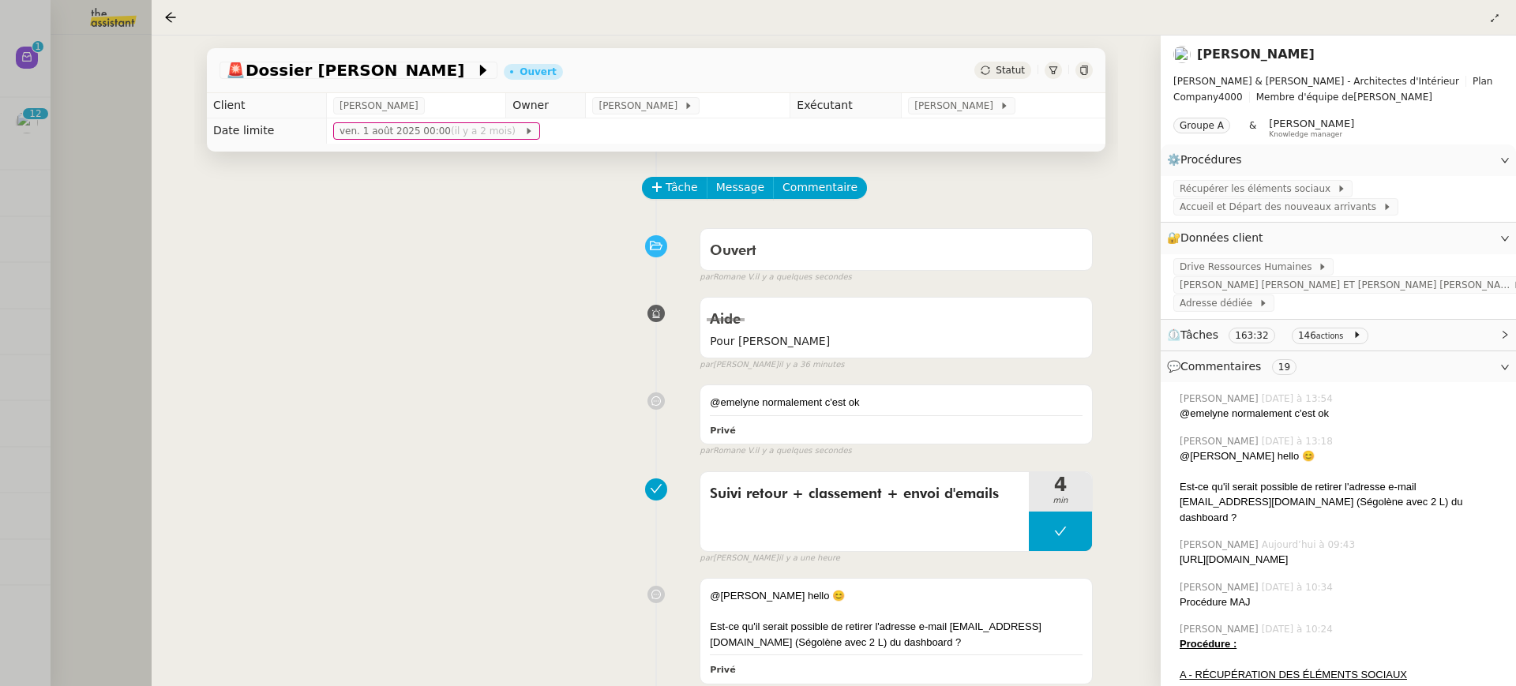
click at [64, 73] on div at bounding box center [758, 343] width 1516 height 686
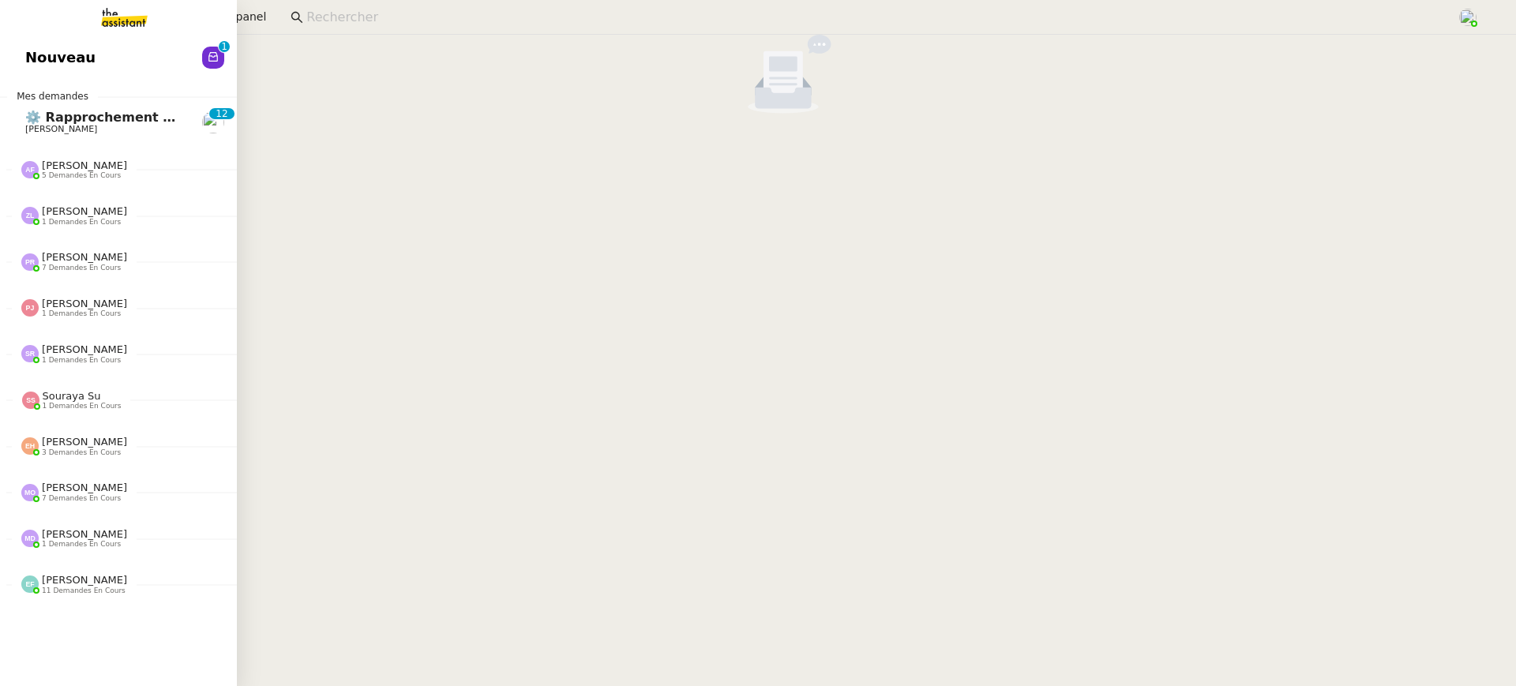
click at [26, 58] on link "Nouveau 0 1 2 3 4 5 6 7 8 9" at bounding box center [118, 57] width 237 height 36
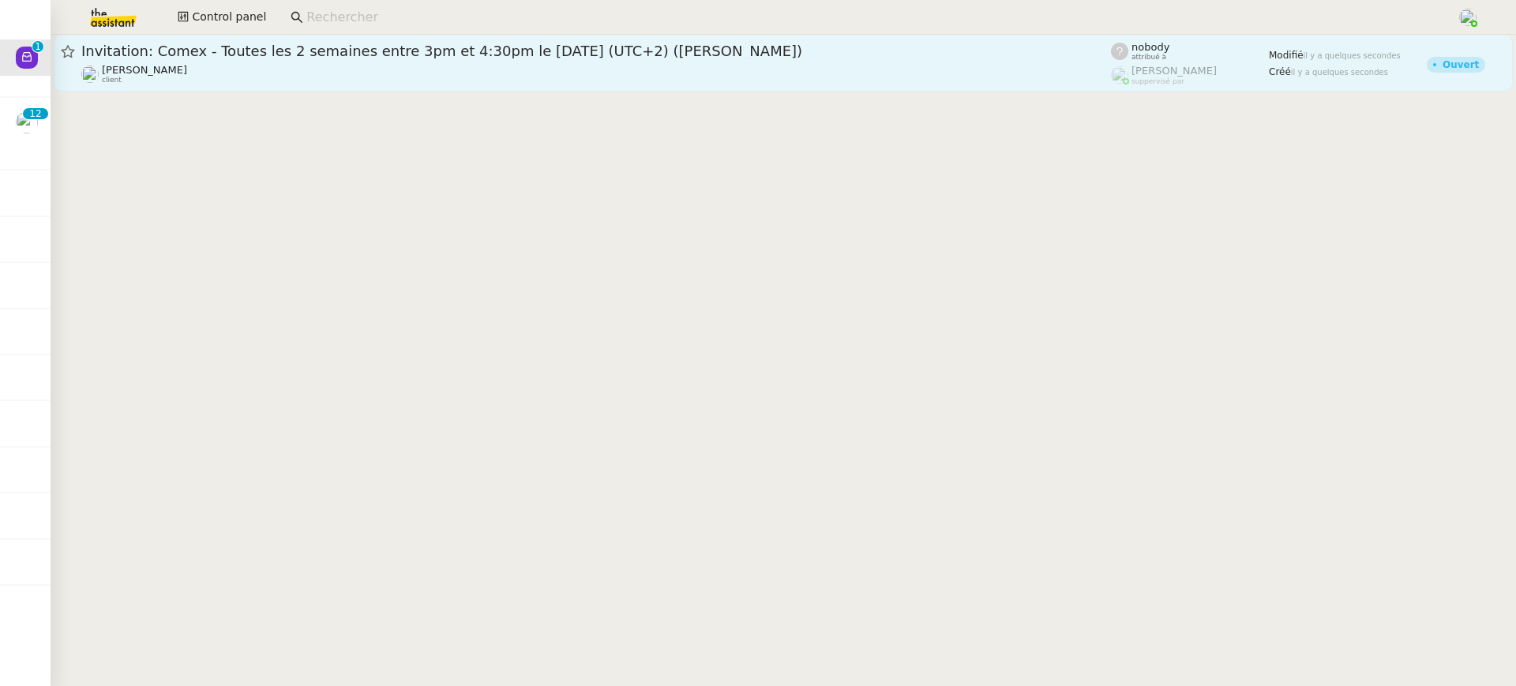
click at [582, 60] on div "Invitation: Comex - Toutes les 2 semaines entre 3pm et 4:30pm le lundi (UTC+2) …" at bounding box center [596, 51] width 1030 height 19
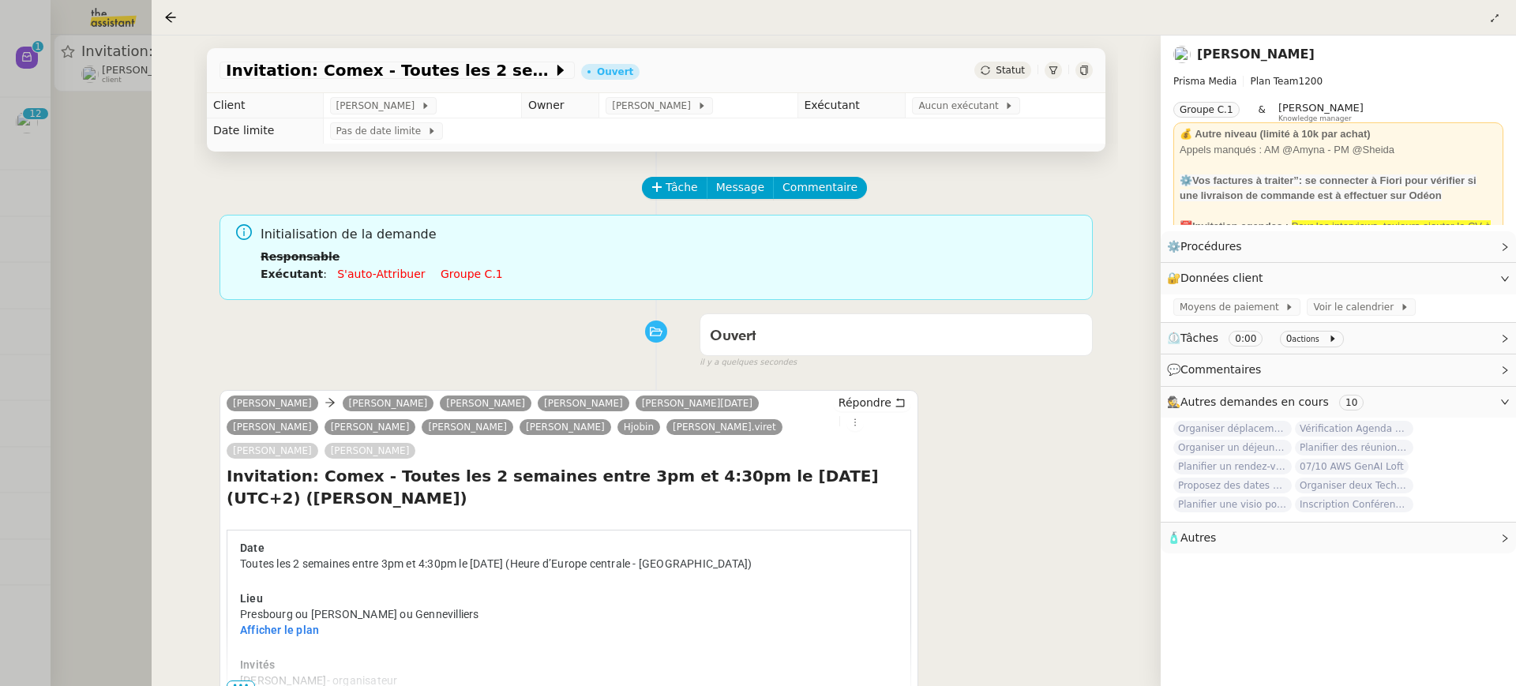
click at [466, 272] on link "Groupe c.1" at bounding box center [472, 274] width 62 height 13
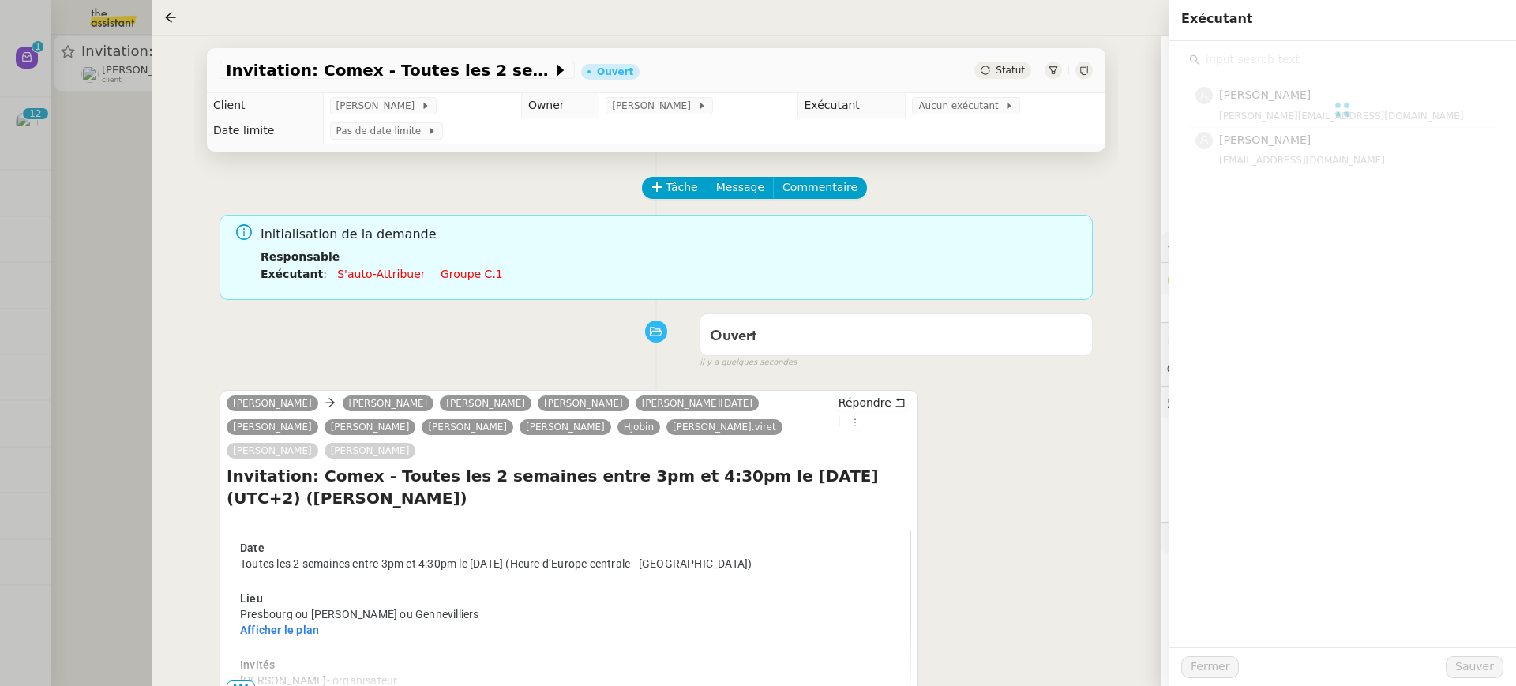
click at [1292, 177] on div "Amyna Mehrez amyna@team.theassistant.com Sheida Delpazir sheida@team.theassista…" at bounding box center [1343, 344] width 348 height 607
click at [1279, 163] on div "sheida@team.theassistant.com" at bounding box center [1352, 160] width 267 height 16
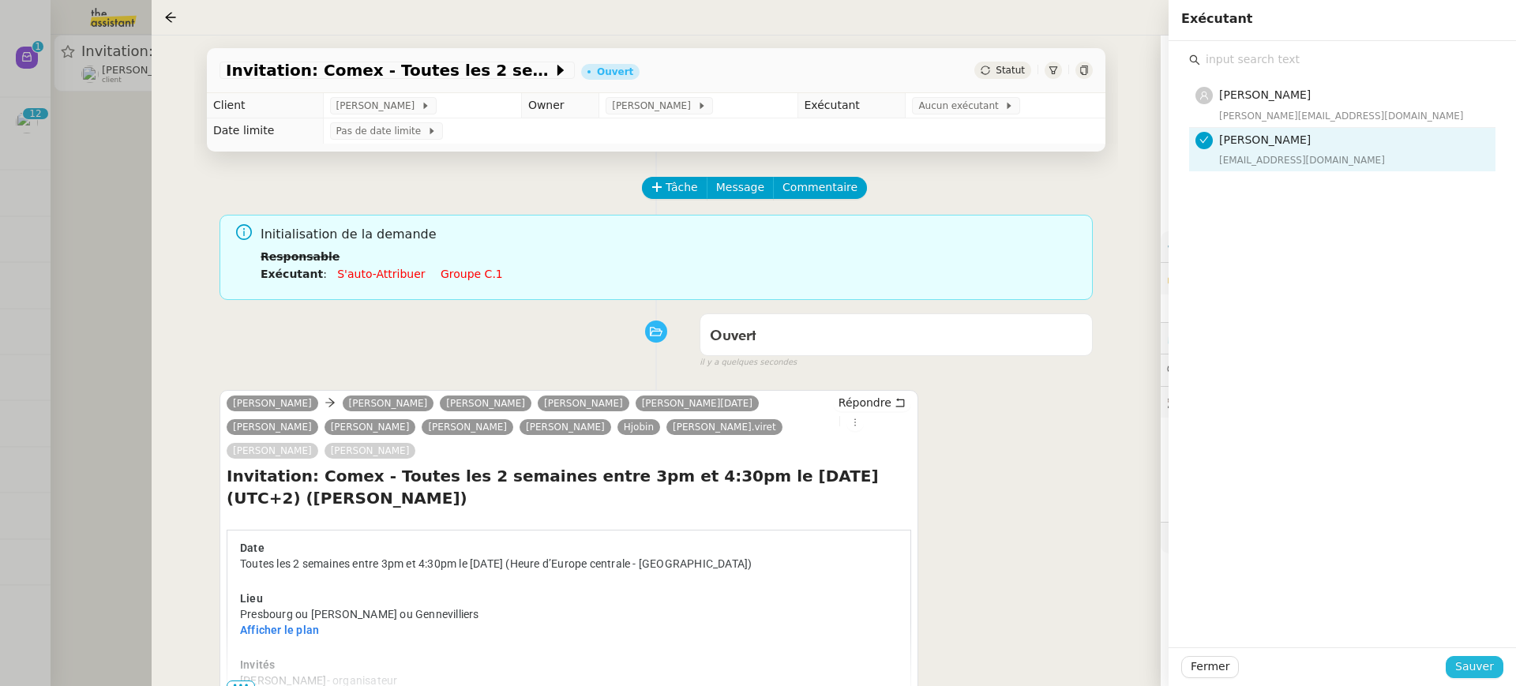
click at [1497, 671] on button "Sauver" at bounding box center [1475, 667] width 58 height 22
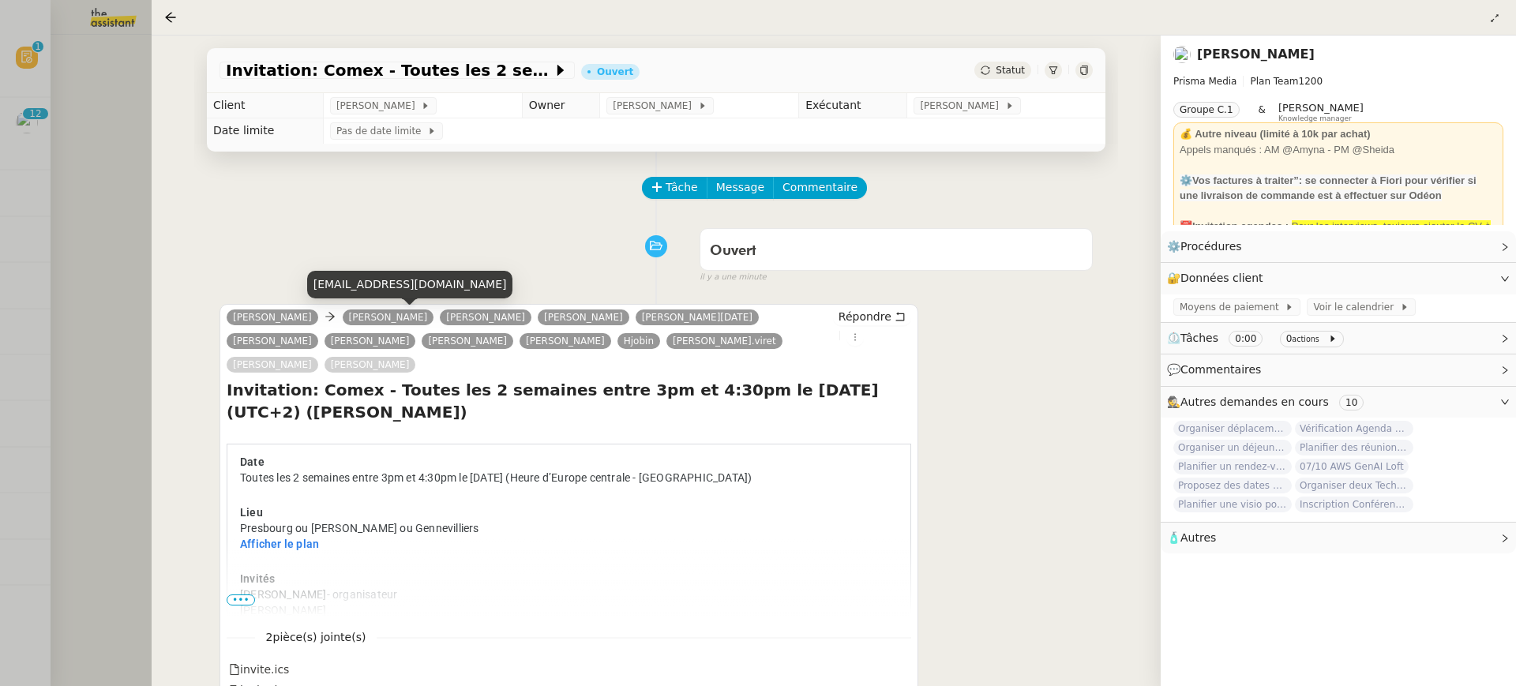
scroll to position [202, 0]
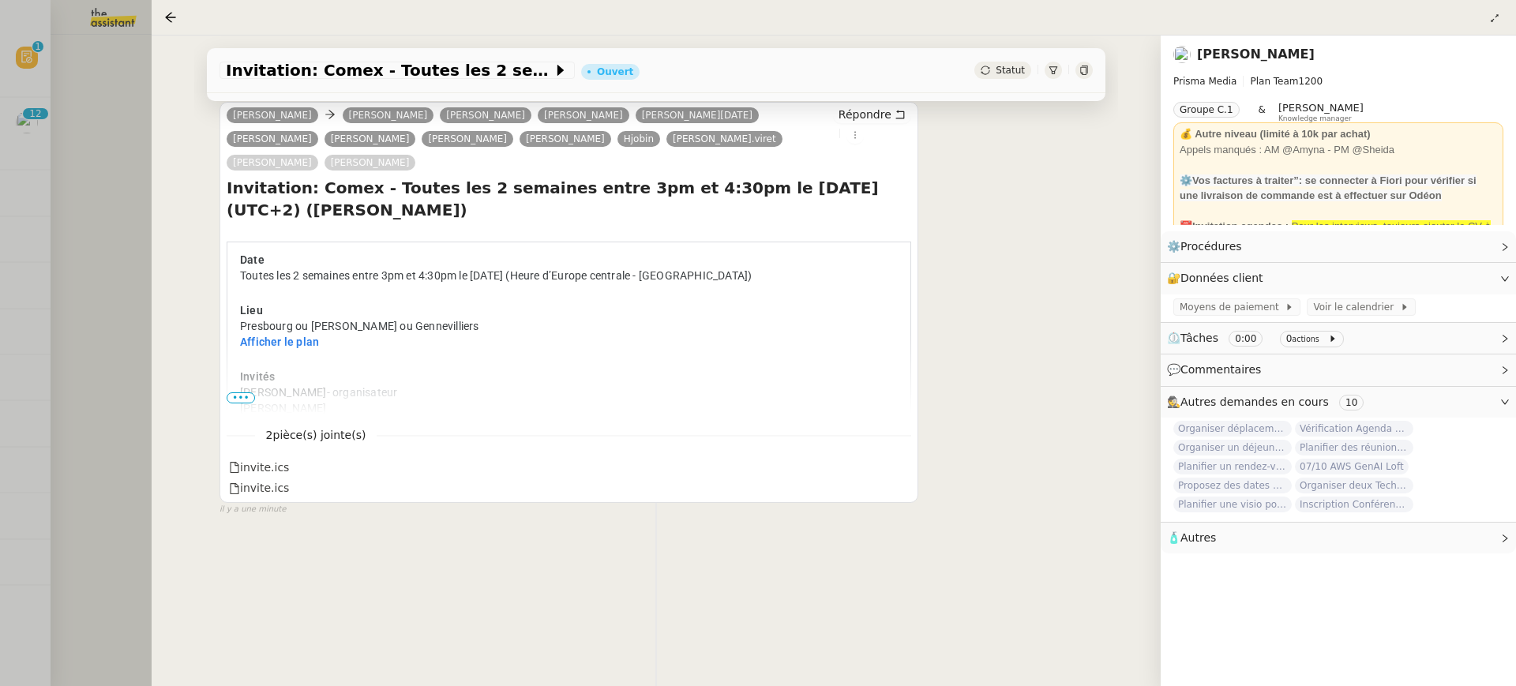
click at [135, 184] on div at bounding box center [758, 343] width 1516 height 686
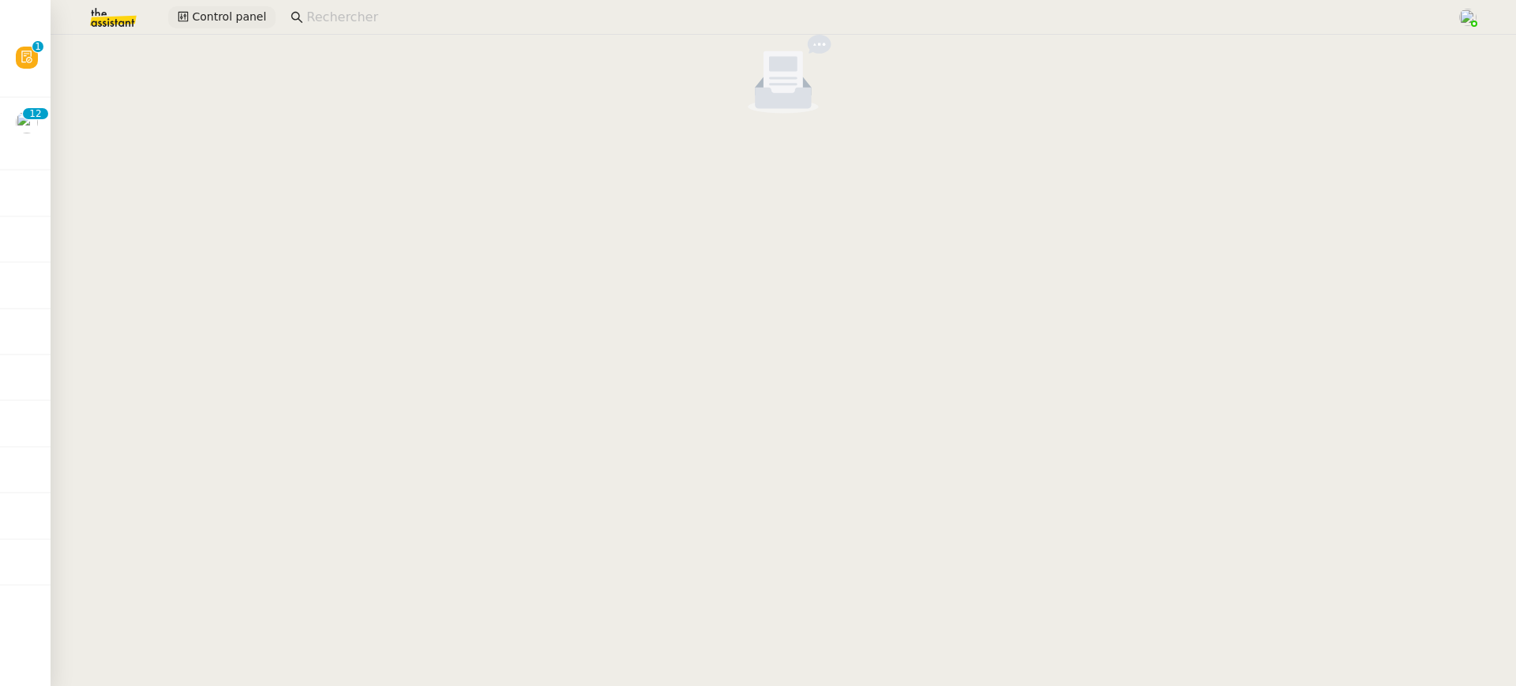
click at [245, 11] on span "Control panel" at bounding box center [229, 17] width 74 height 18
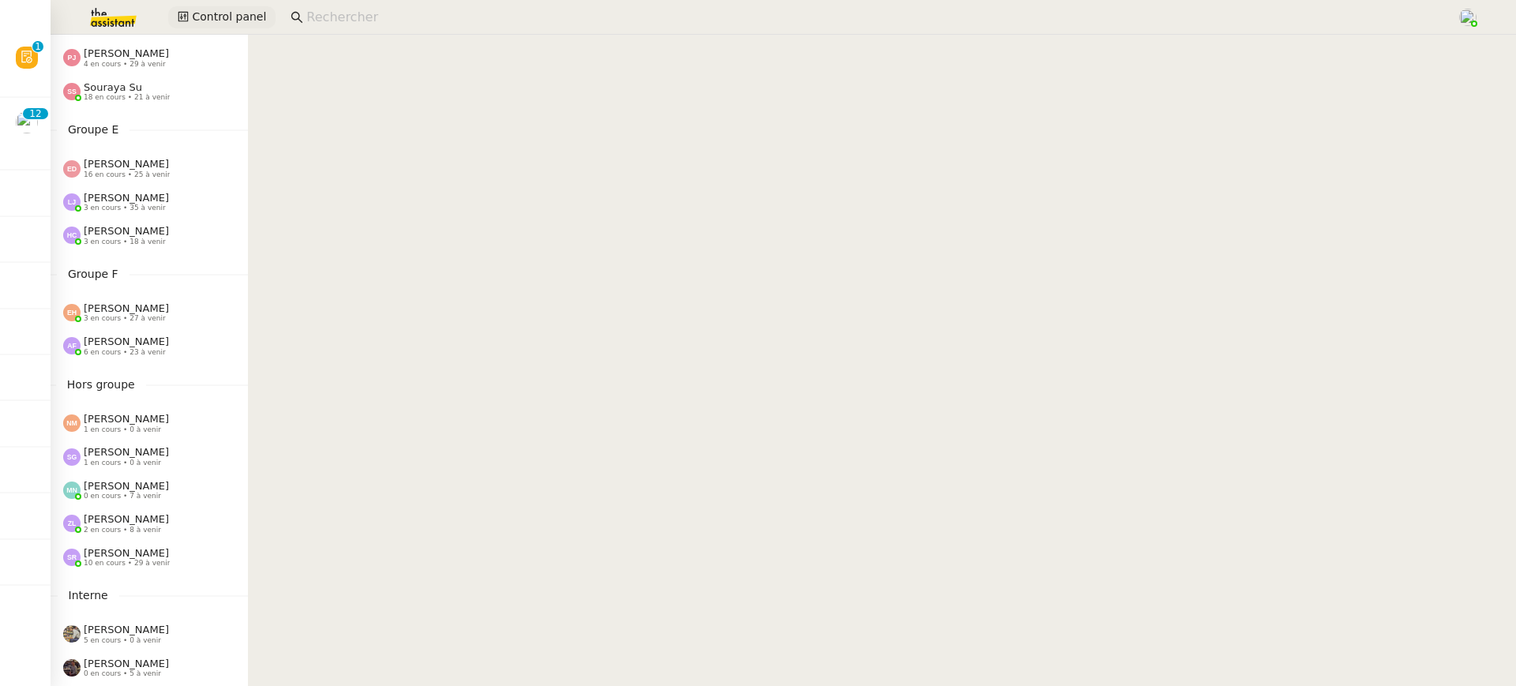
scroll to position [607, 0]
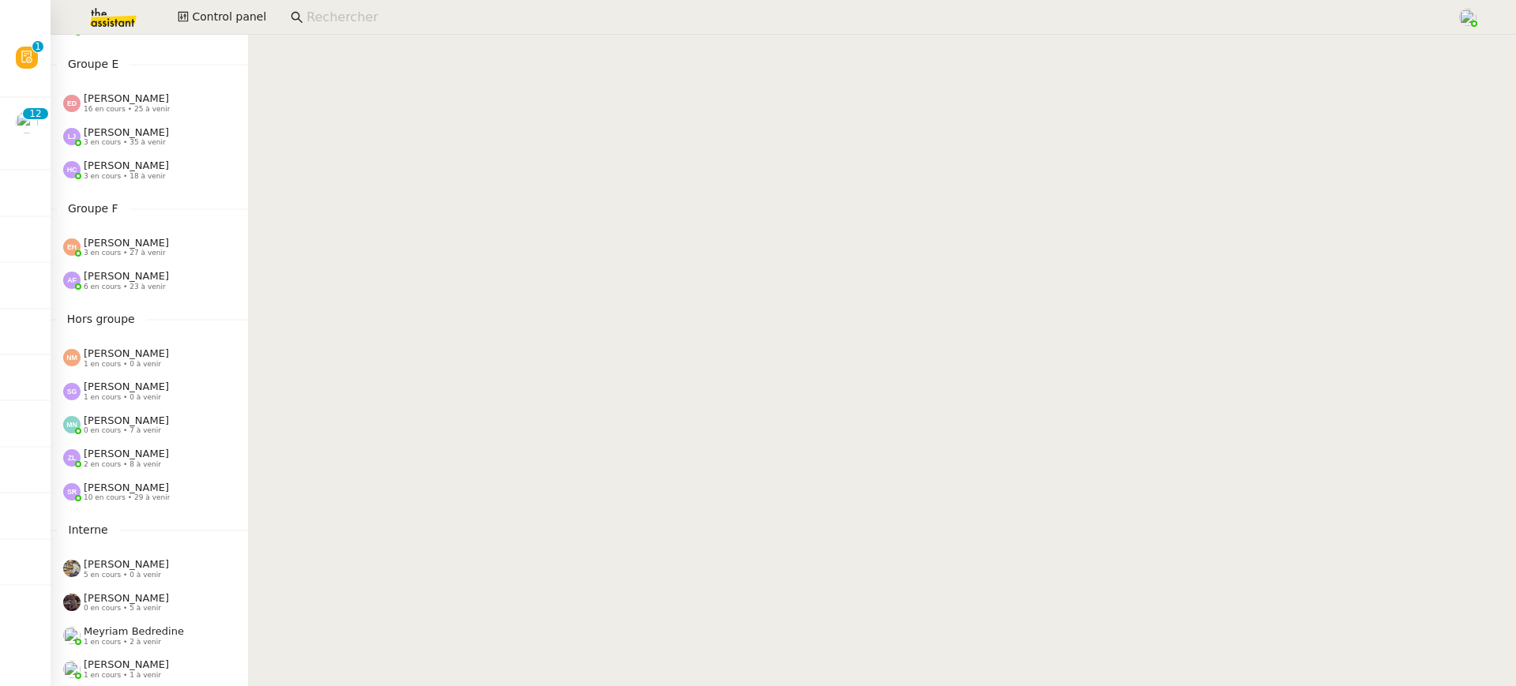
click at [166, 430] on div "Mélody Noé 0 en cours • 7 à venir" at bounding box center [155, 425] width 185 height 21
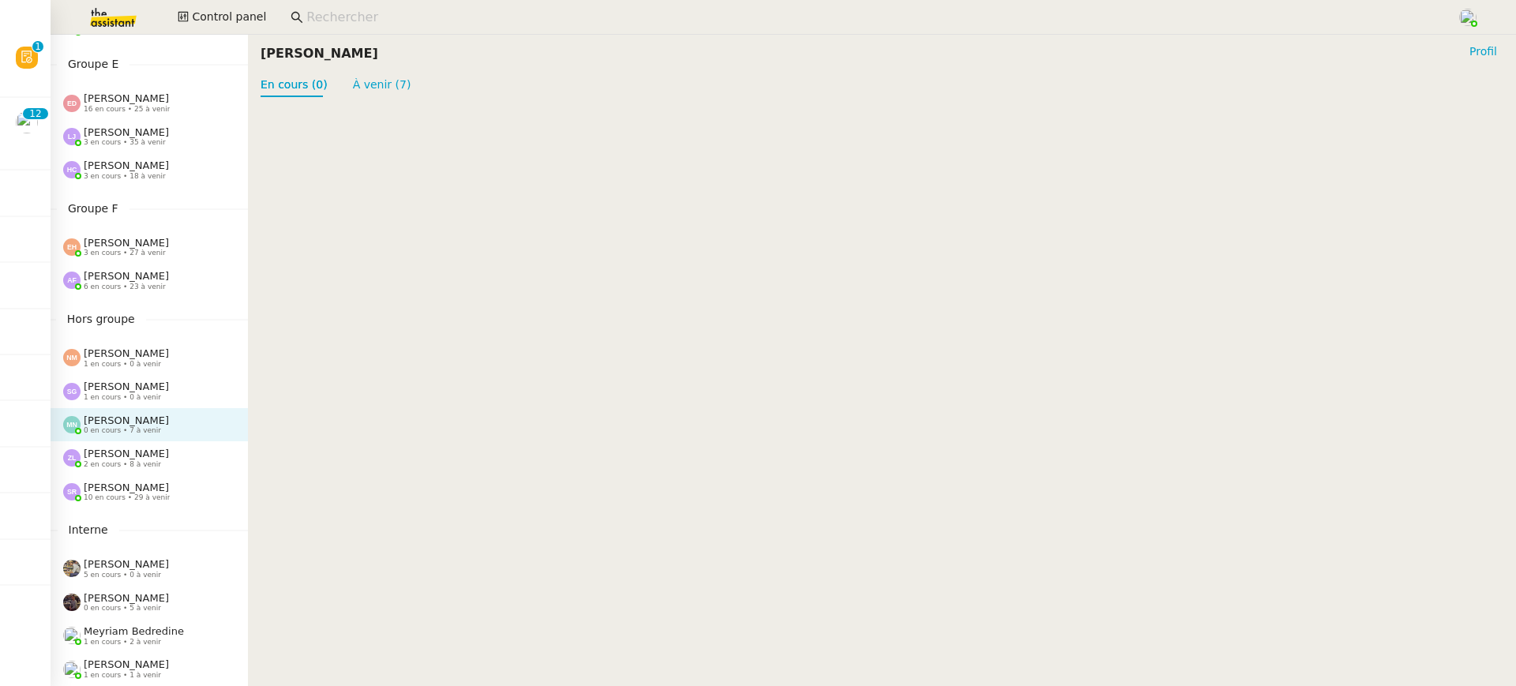
click at [166, 452] on div "Zoé Lachambre 2 en cours • 8 à venir" at bounding box center [155, 458] width 185 height 21
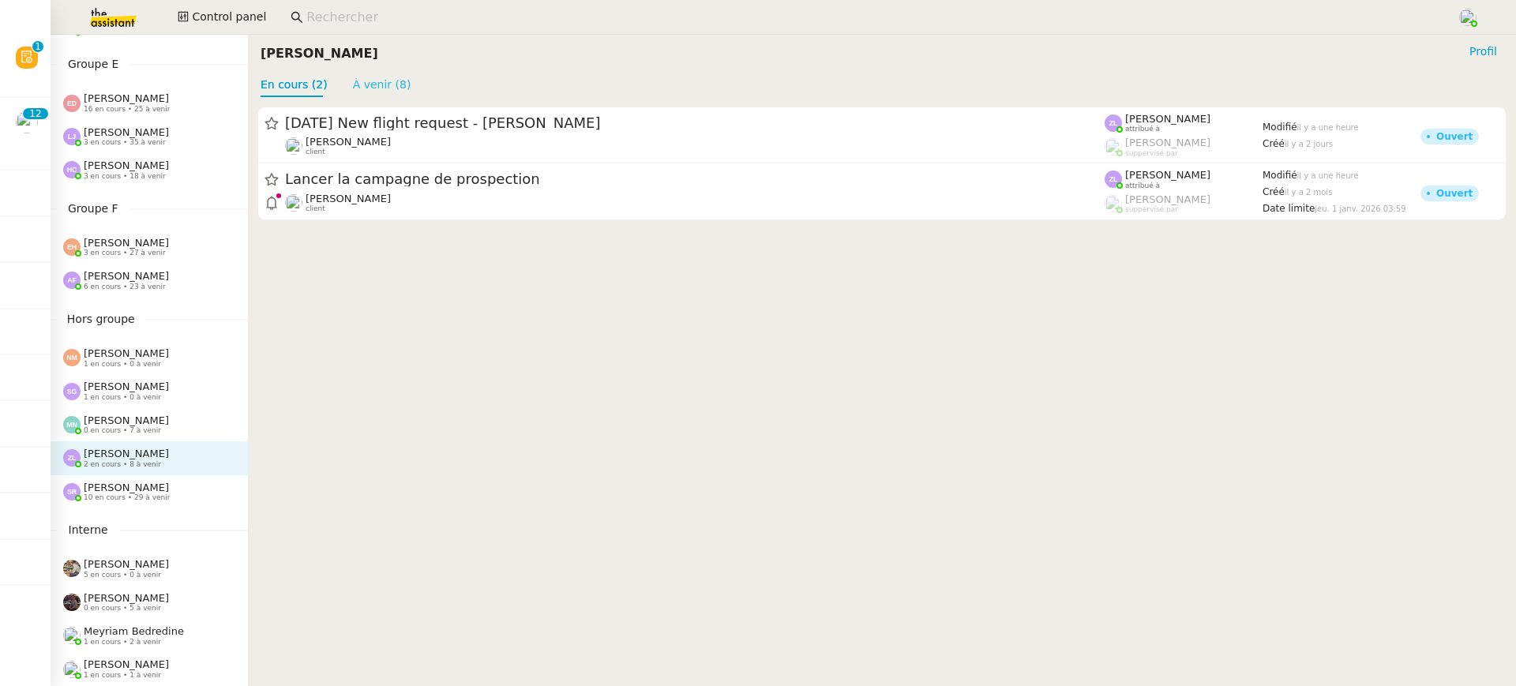
click at [372, 91] on link "À venir (8)" at bounding box center [382, 84] width 58 height 13
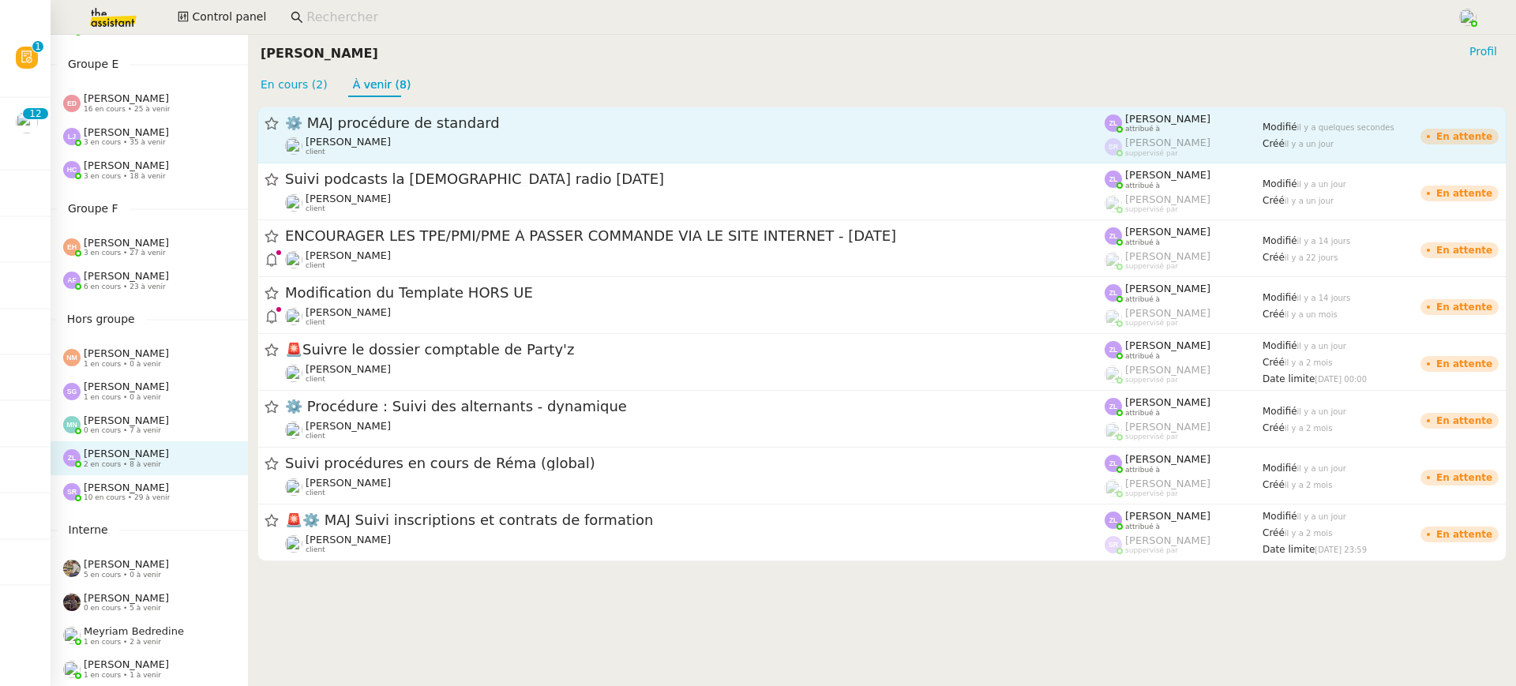
click at [377, 141] on span "Thomas SOULIER" at bounding box center [348, 142] width 85 height 12
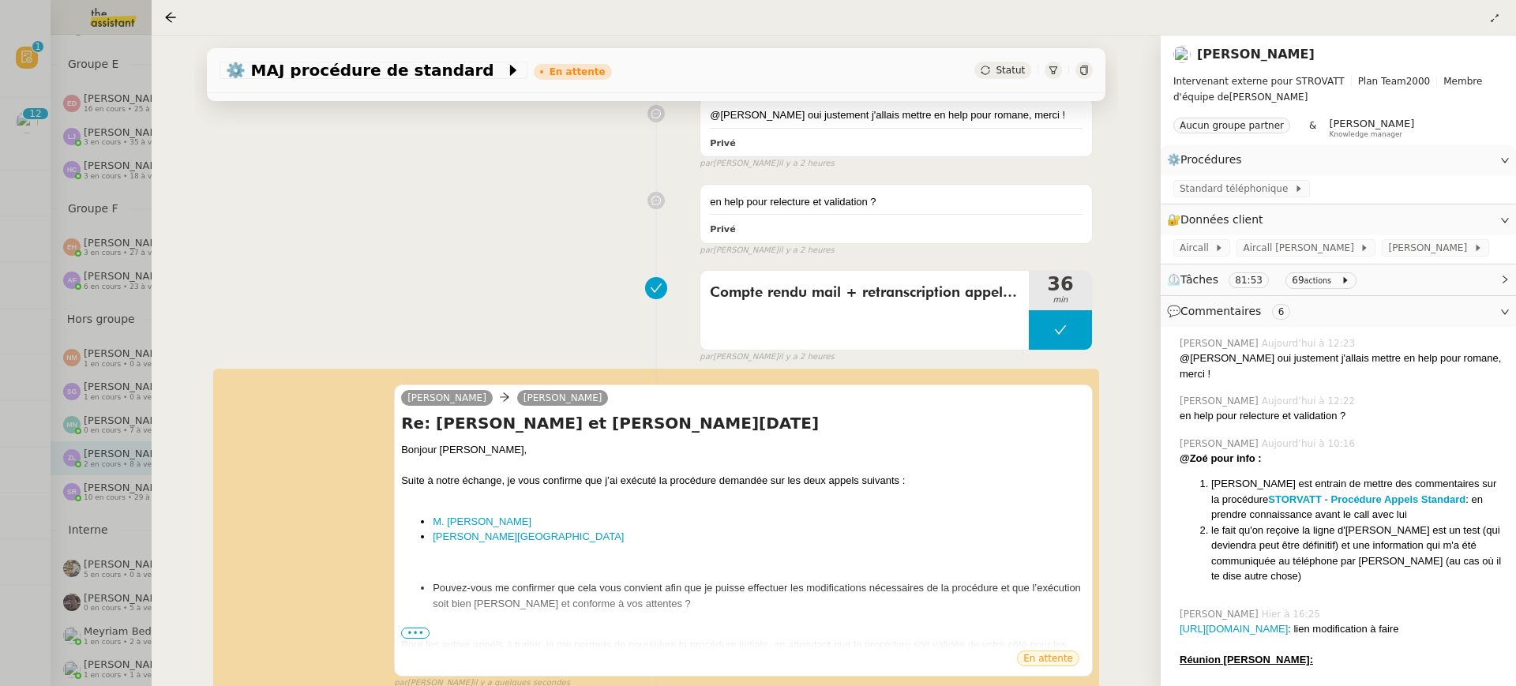
scroll to position [468, 0]
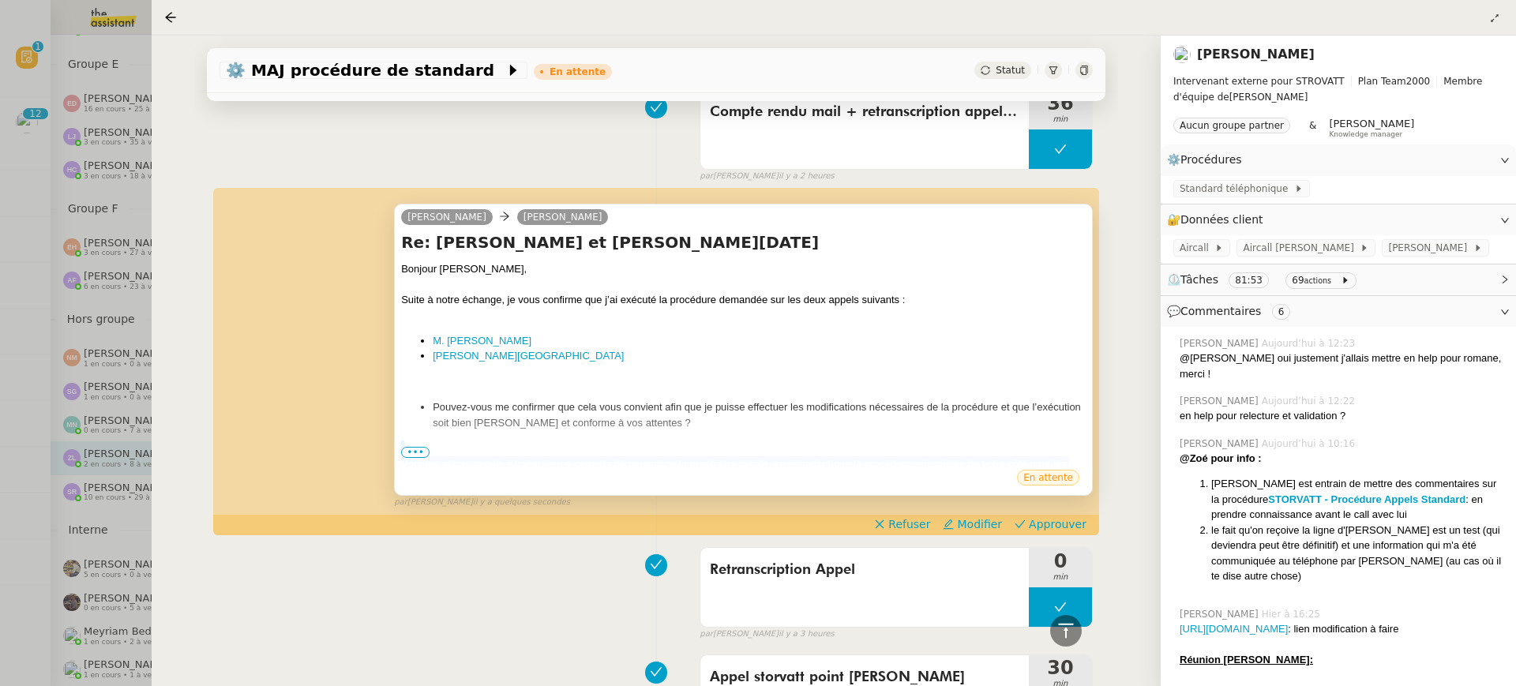
click at [415, 444] on div "Re: Echange Storvatt - Géraldine et Thomas - Mercredi 24 Septembre Bonjour Thom…" at bounding box center [743, 349] width 685 height 237
click at [421, 453] on span "•••" at bounding box center [415, 452] width 28 height 11
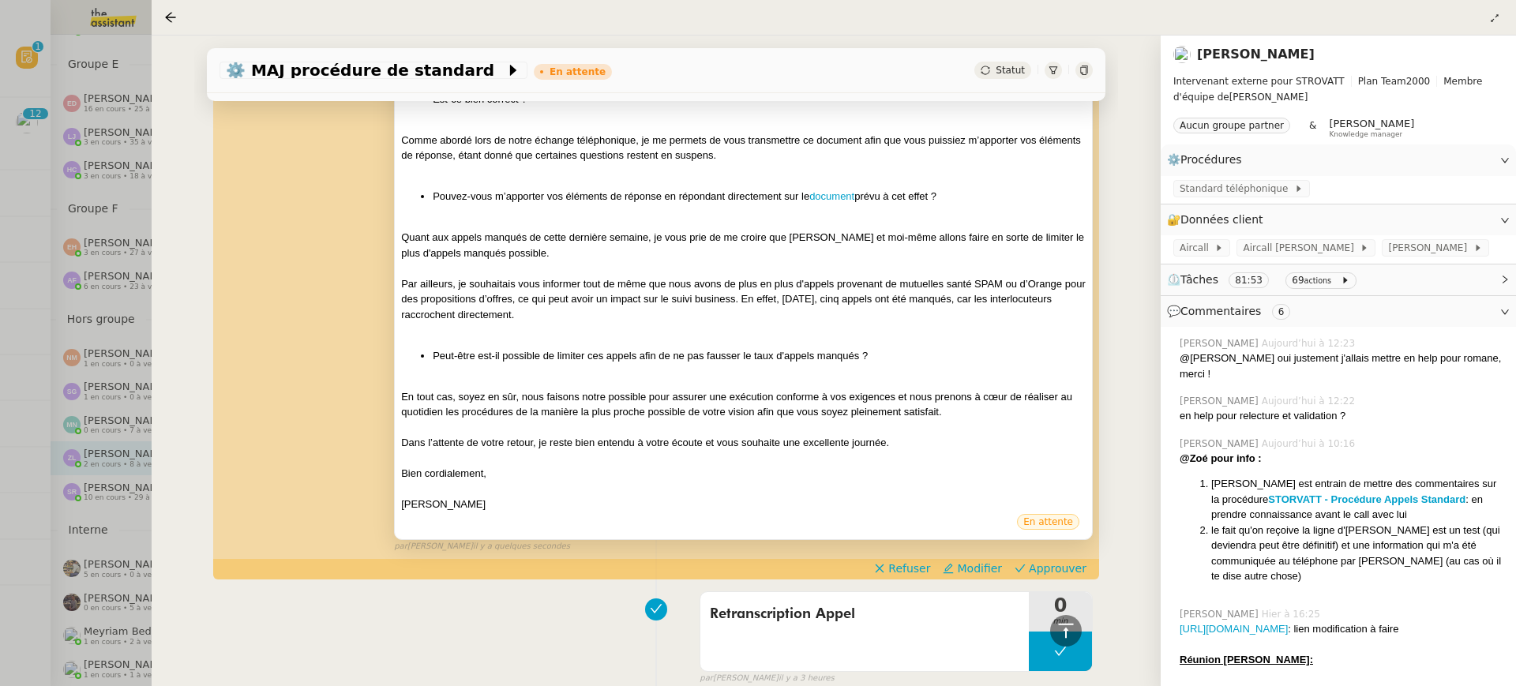
scroll to position [1270, 0]
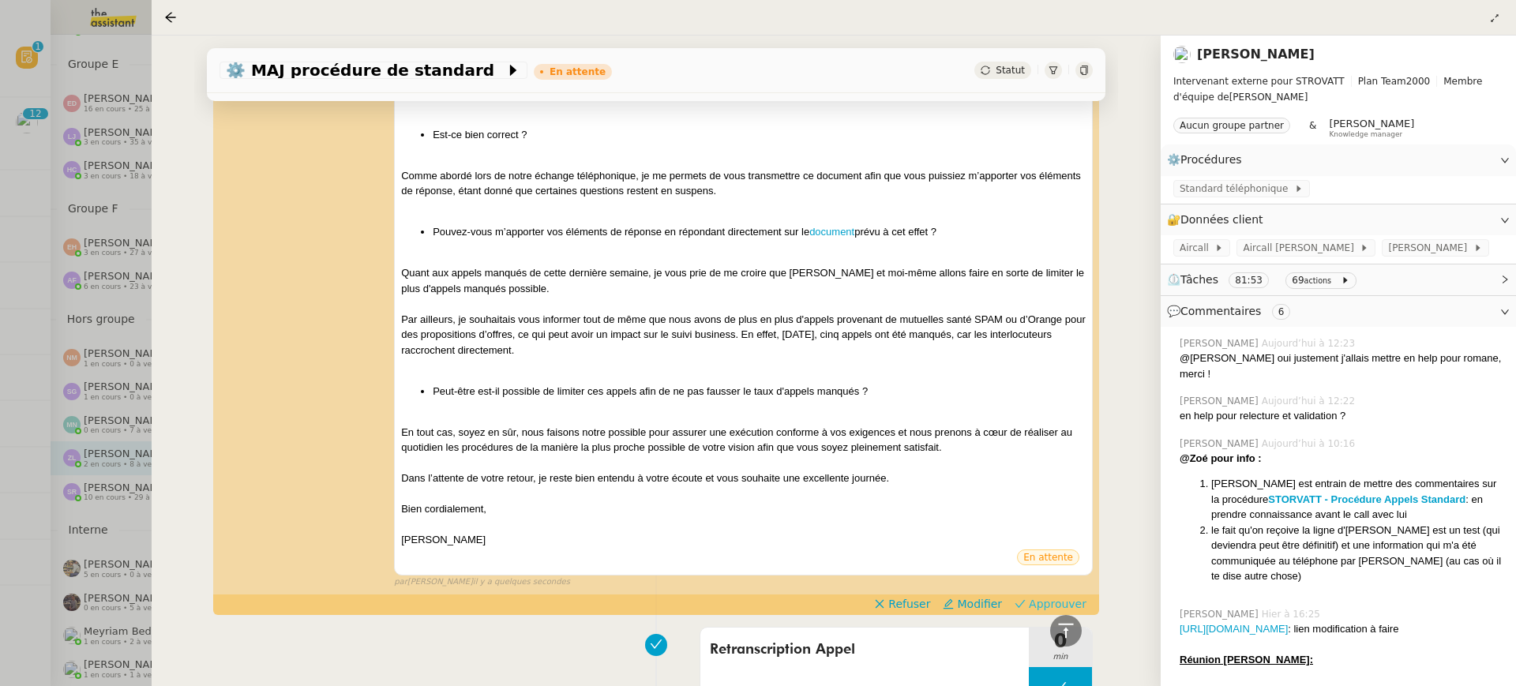
click at [1085, 602] on span "Approuver" at bounding box center [1058, 604] width 58 height 16
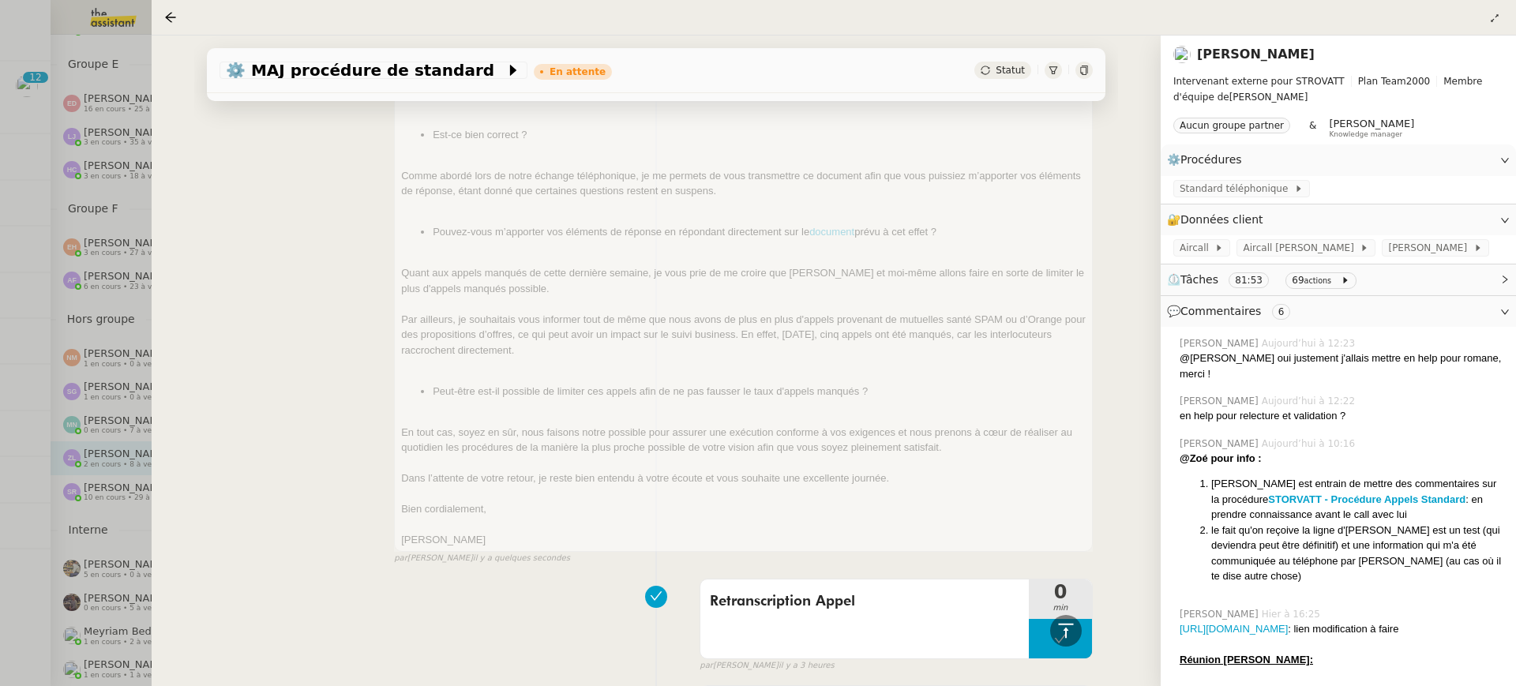
click at [100, 175] on div at bounding box center [758, 343] width 1516 height 686
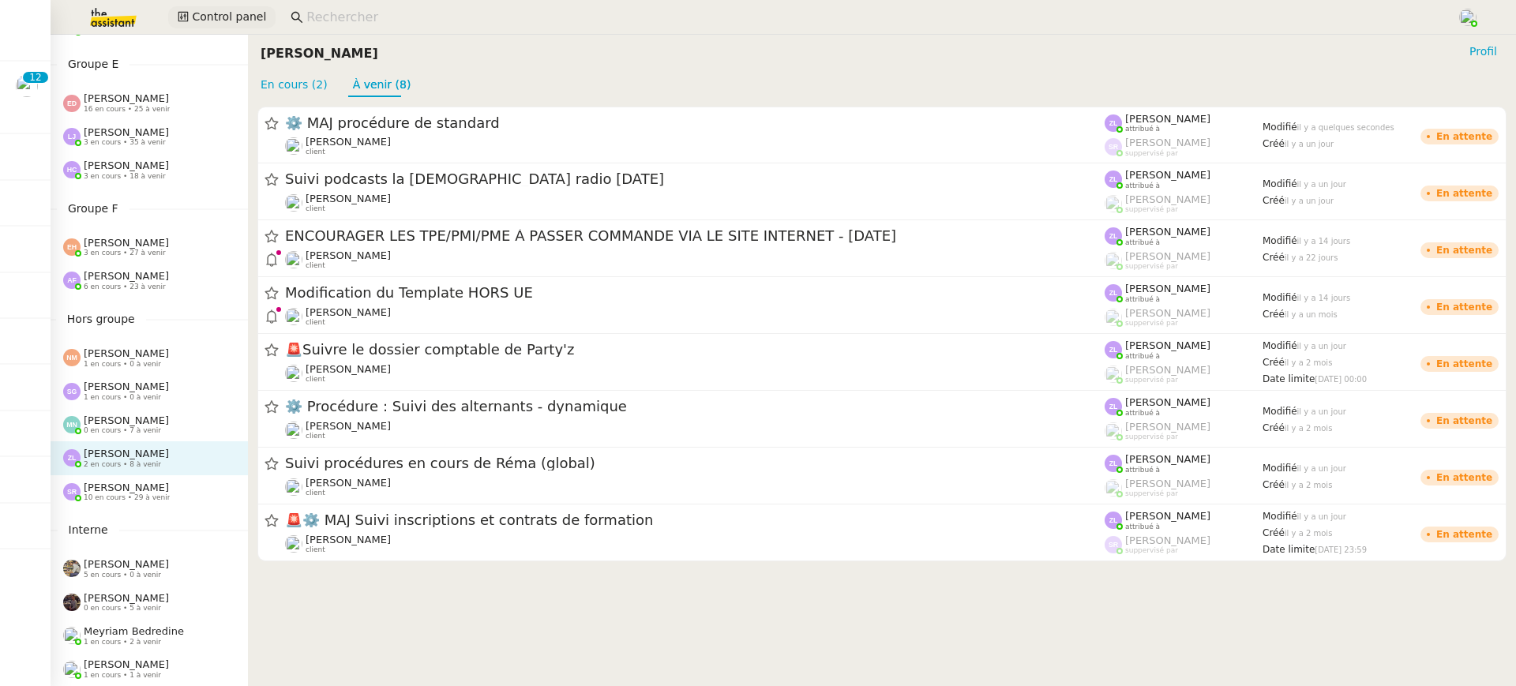
click at [214, 27] on button "Control panel" at bounding box center [221, 17] width 107 height 22
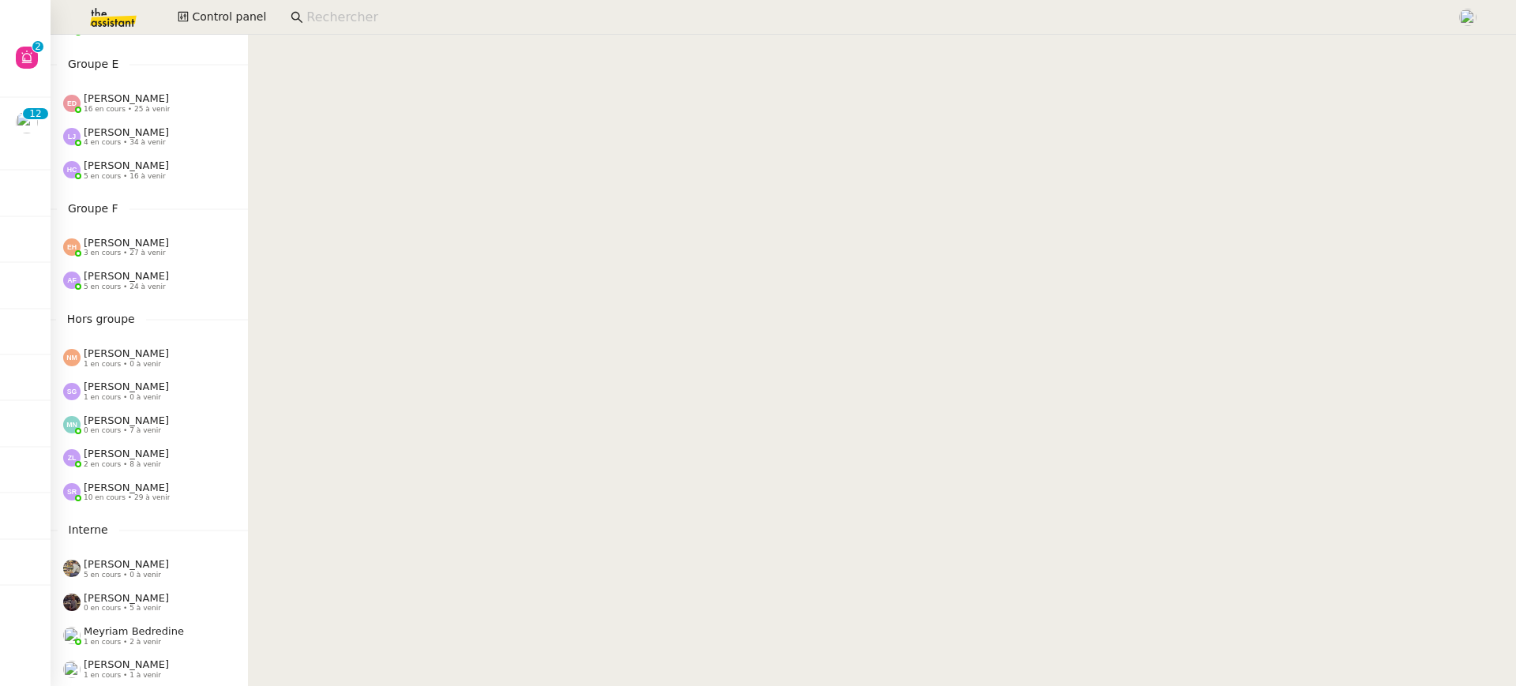
click at [28, 33] on link at bounding box center [25, 17] width 51 height 35
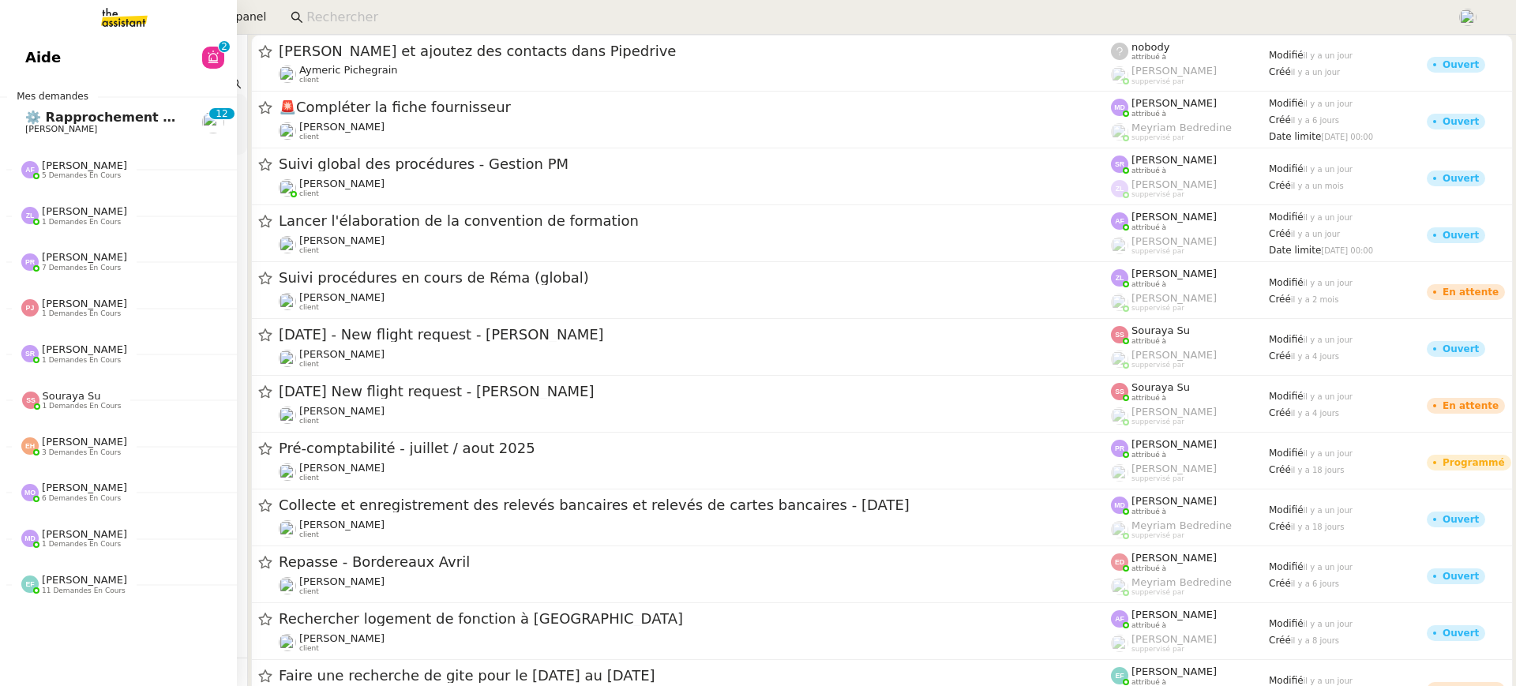
click at [28, 52] on span "Aide" at bounding box center [43, 58] width 36 height 24
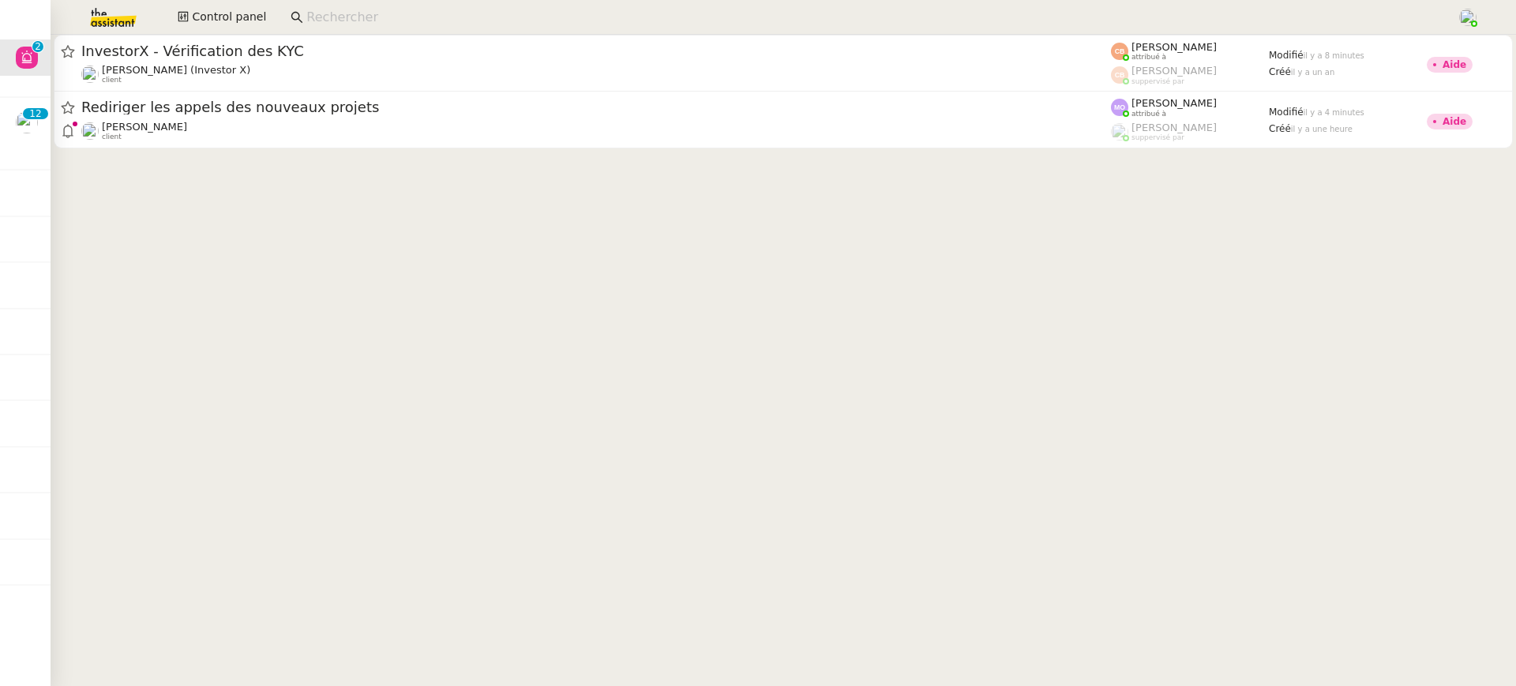
click at [810, 154] on div at bounding box center [784, 95] width 1466 height 120
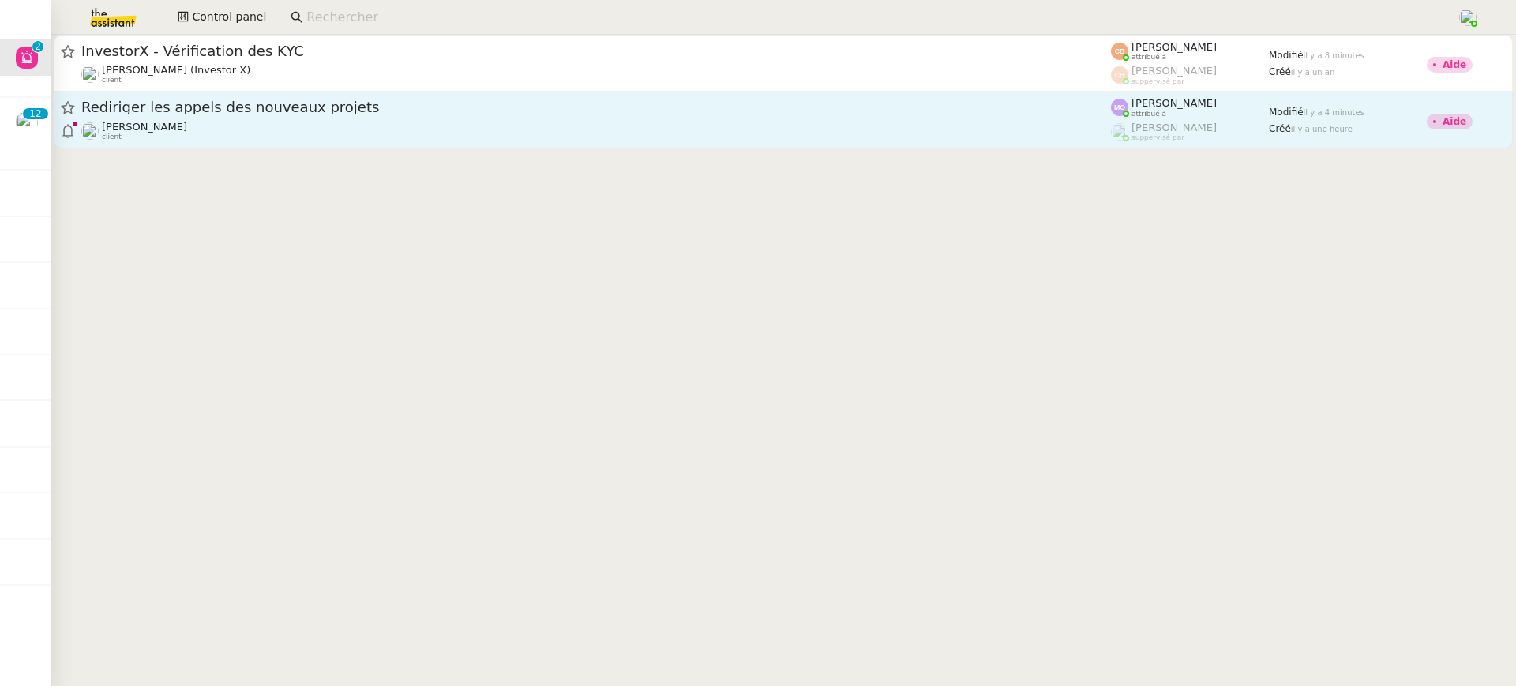
click at [776, 118] on div "Rediriger les appels des nouveaux projets Gabrielle Tavernier client" at bounding box center [596, 119] width 1030 height 43
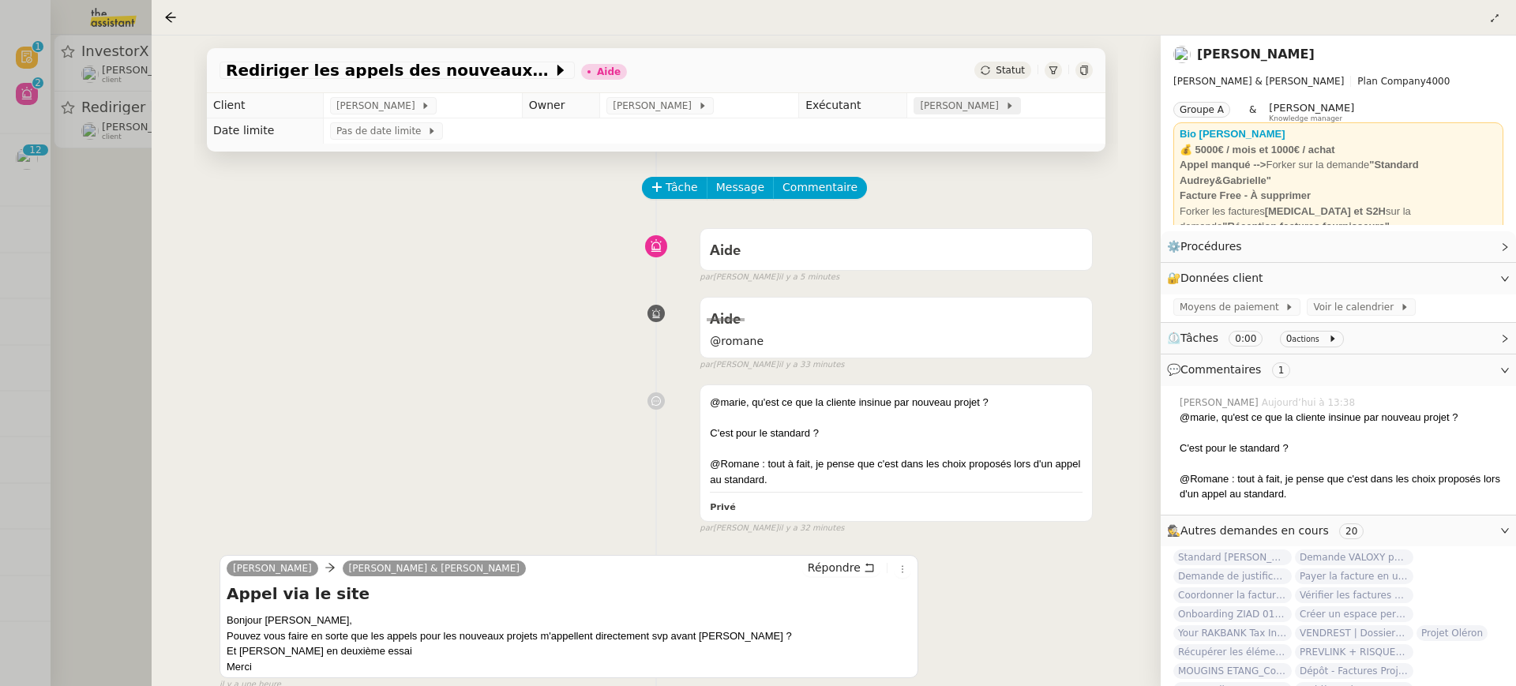
click at [982, 105] on span "[PERSON_NAME]" at bounding box center [962, 106] width 85 height 16
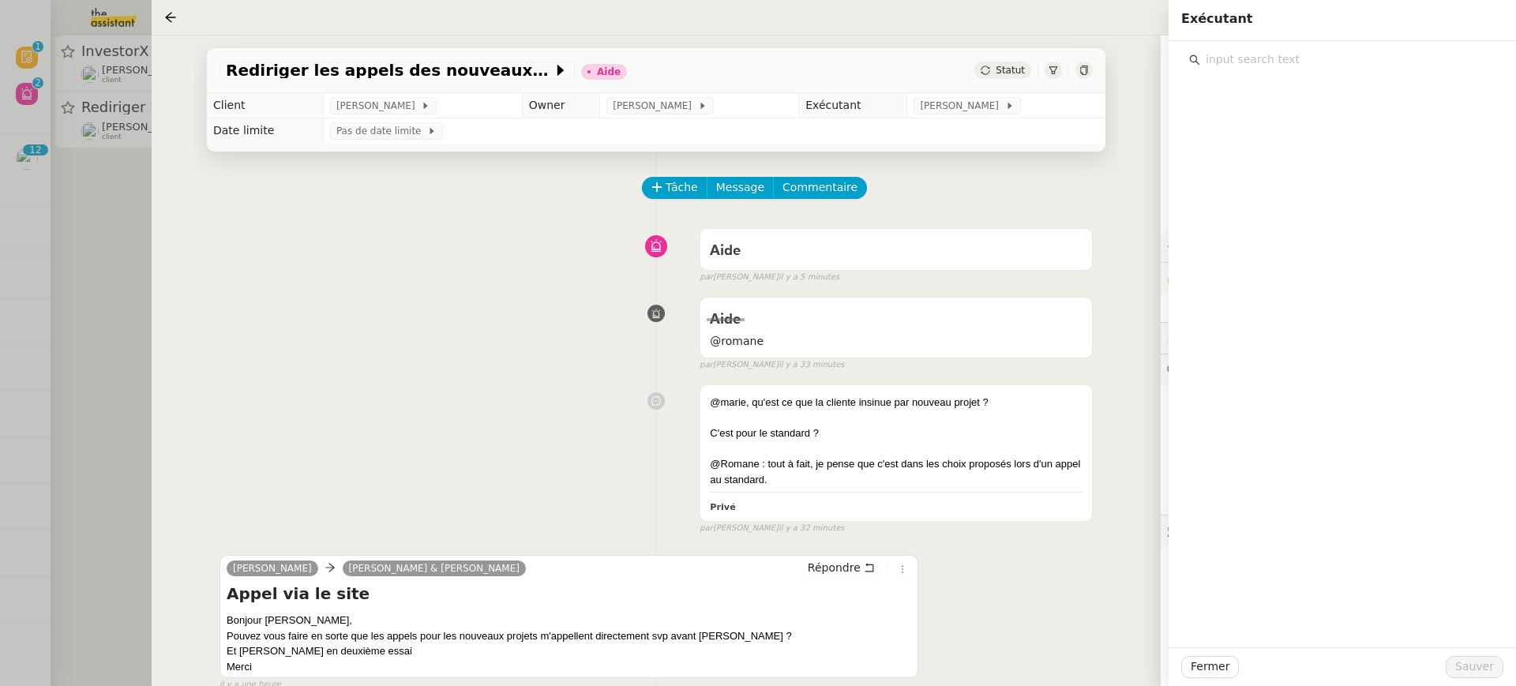
click at [1264, 61] on input "text" at bounding box center [1348, 59] width 295 height 21
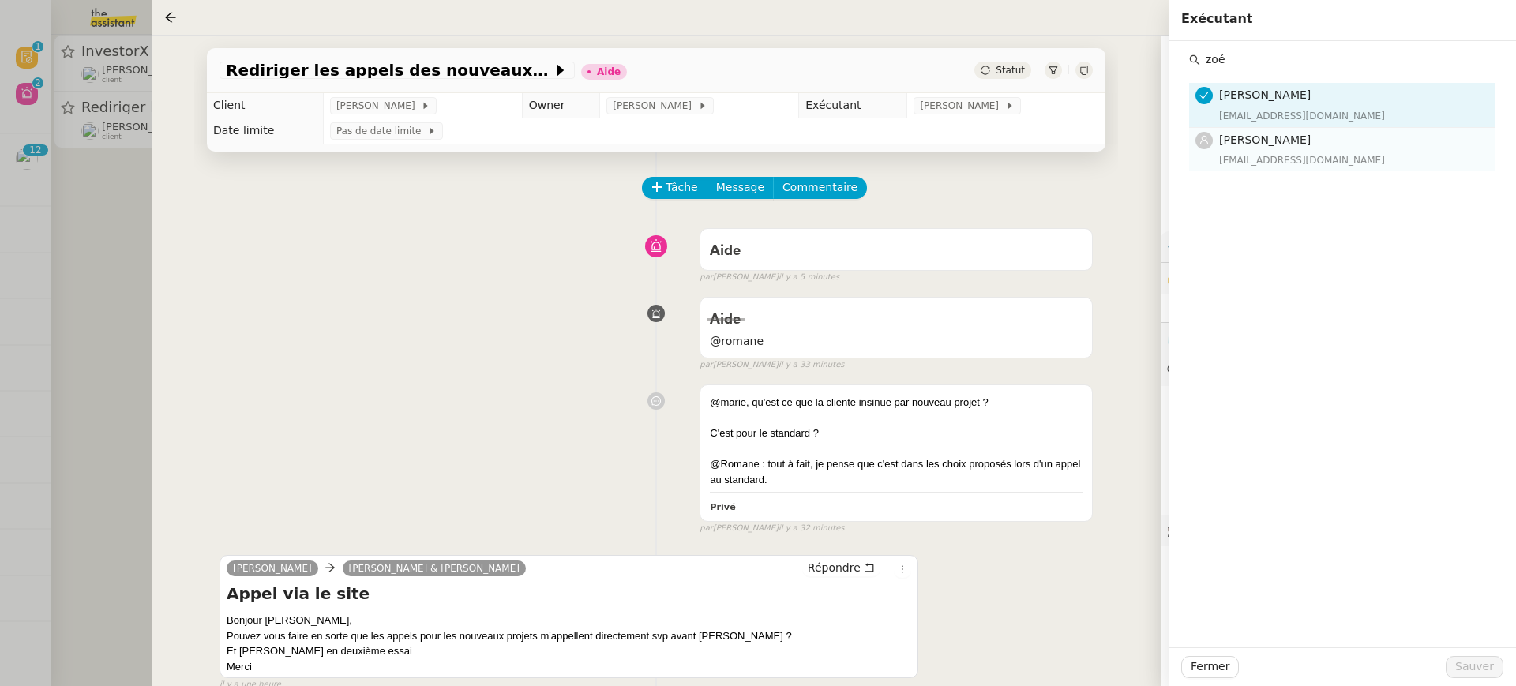
type input "zoé"
click at [1281, 136] on span "[PERSON_NAME]" at bounding box center [1265, 139] width 92 height 13
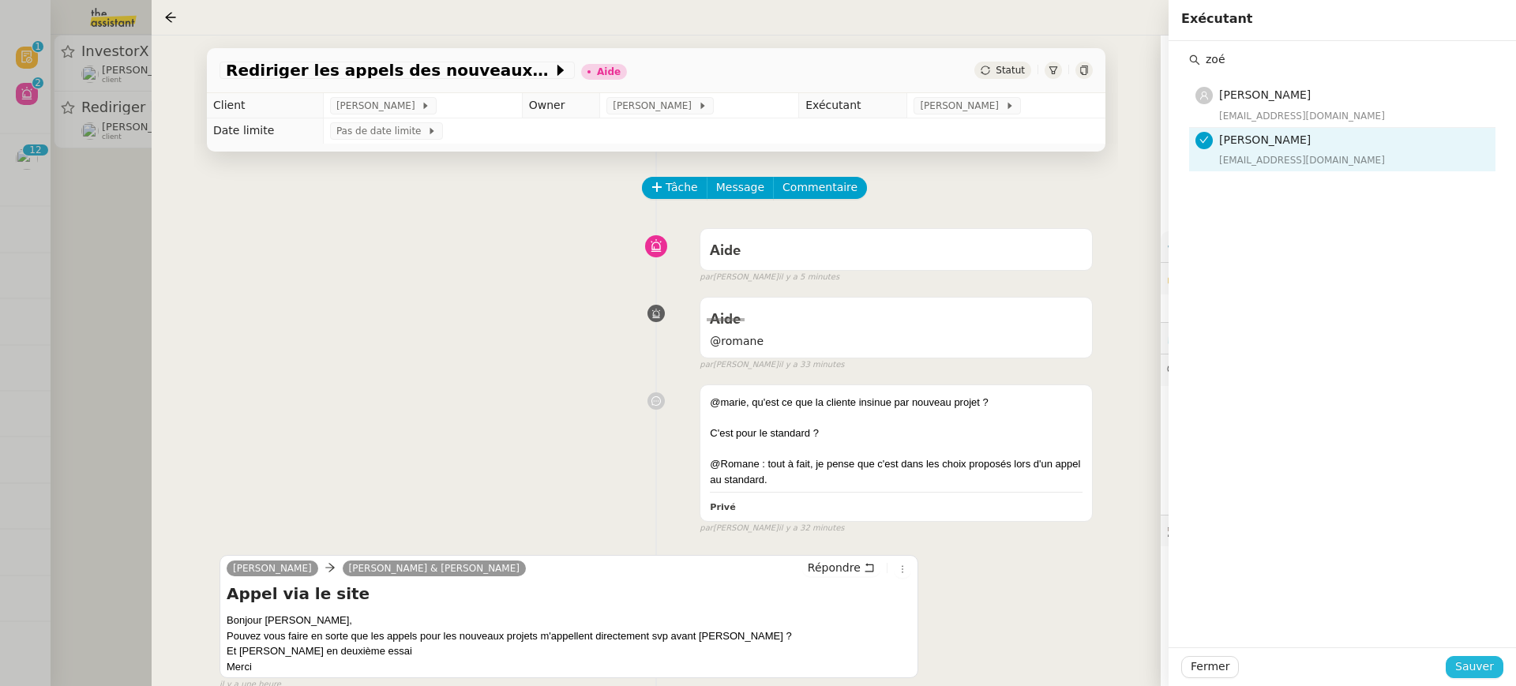
click at [1475, 675] on span "Sauver" at bounding box center [1475, 667] width 39 height 18
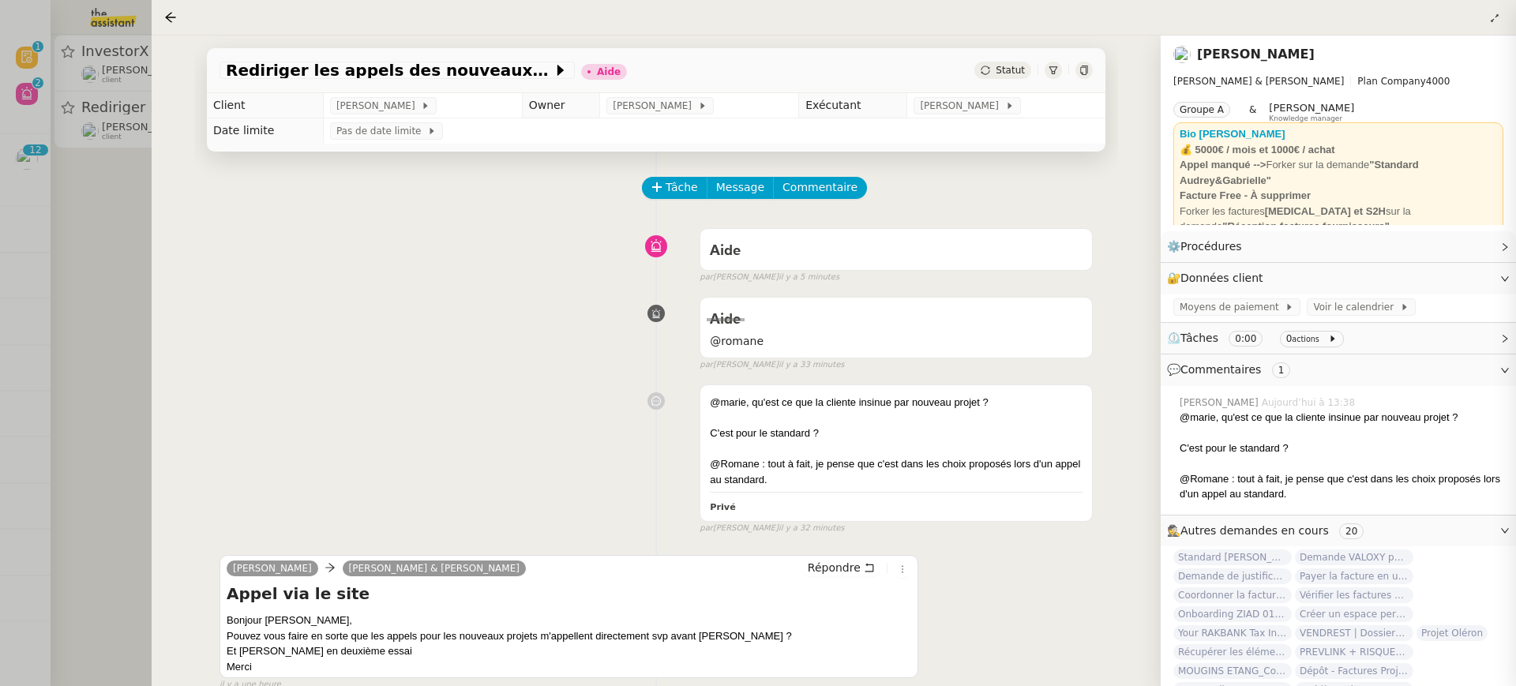
click at [793, 209] on div "Tâche Message Commentaire" at bounding box center [868, 196] width 449 height 38
click at [793, 194] on span "Commentaire" at bounding box center [820, 187] width 75 height 18
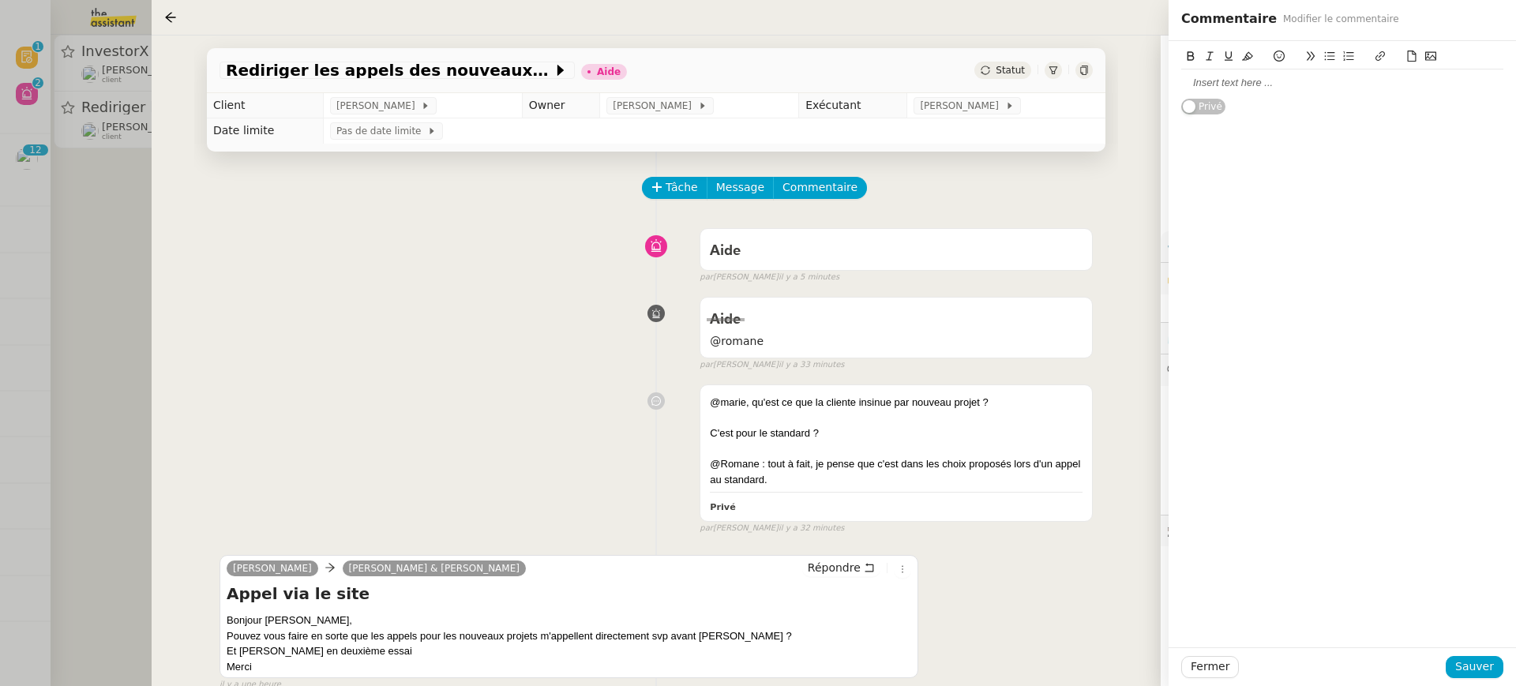
click at [1272, 80] on div at bounding box center [1343, 83] width 322 height 14
click at [1479, 680] on div "Fermer Sauver" at bounding box center [1343, 667] width 348 height 39
click at [1479, 674] on span "Sauver" at bounding box center [1475, 667] width 39 height 18
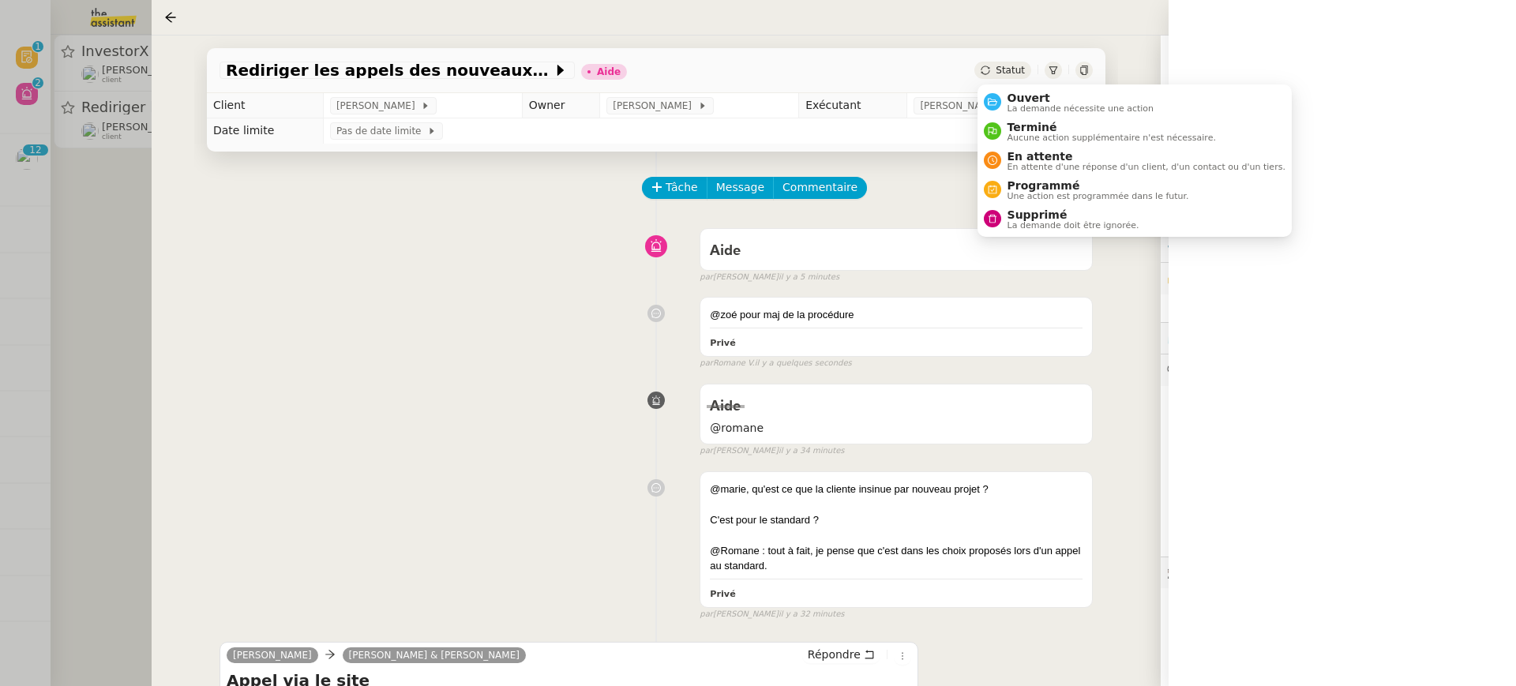
click at [1019, 85] on ul "Ouvert La demande nécessite une action Terminé Aucune action supplémentaire n'e…" at bounding box center [1135, 161] width 314 height 152
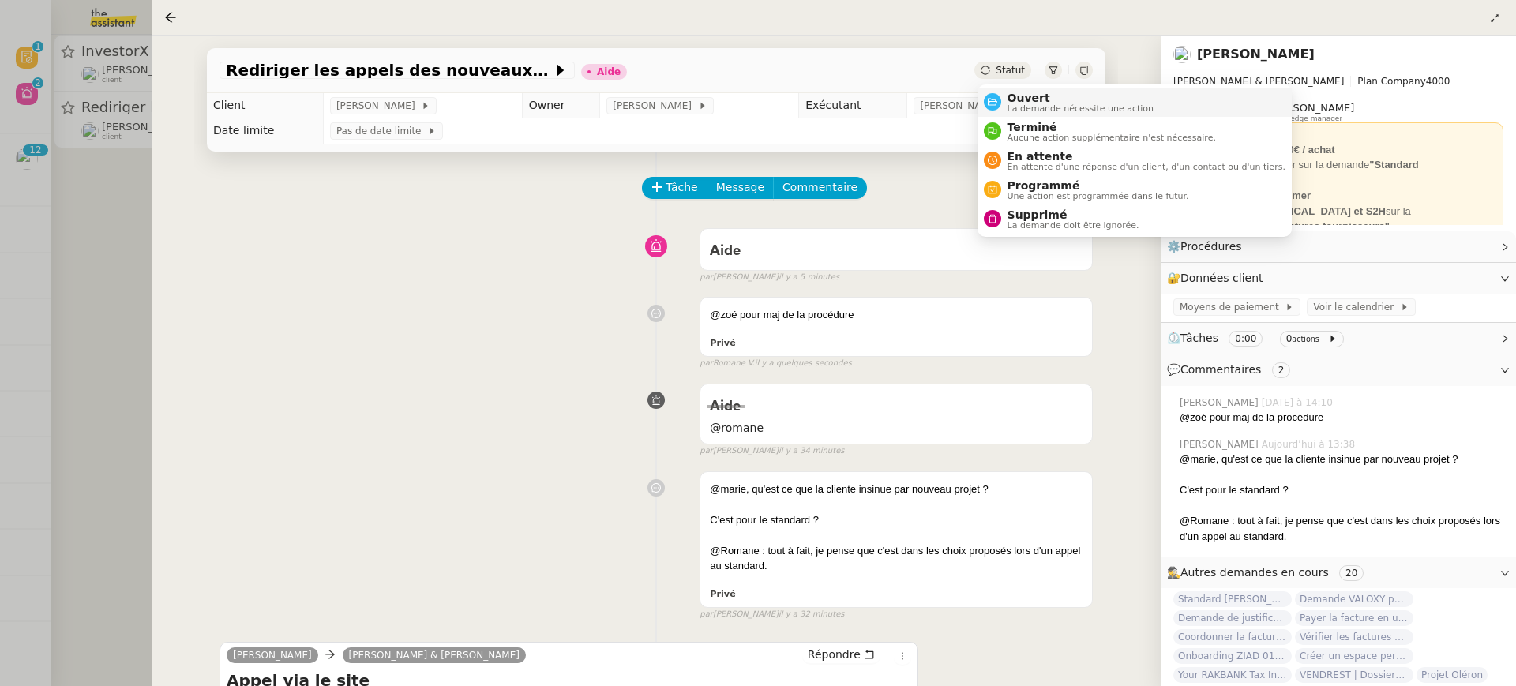
click at [1032, 104] on span "La demande nécessite une action" at bounding box center [1081, 108] width 147 height 9
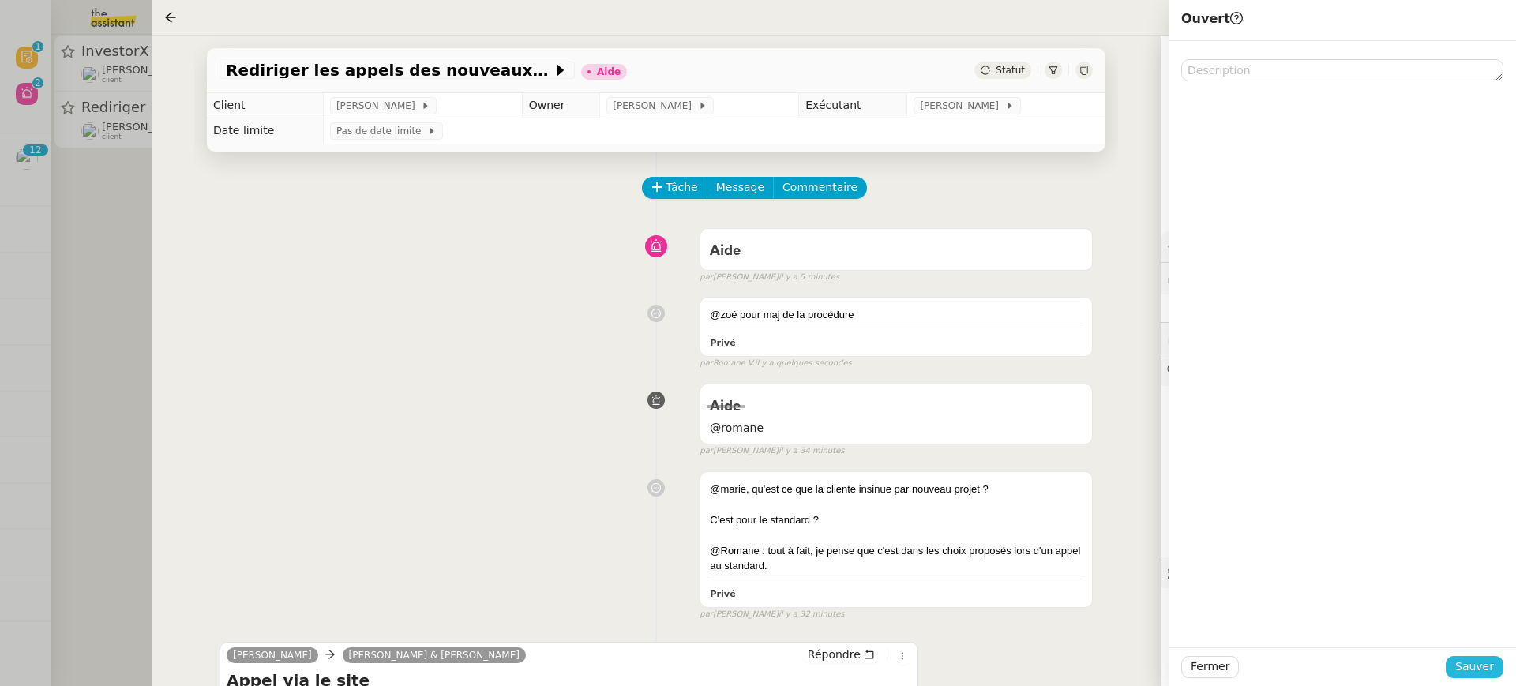
click at [1496, 669] on button "Sauver" at bounding box center [1475, 667] width 58 height 22
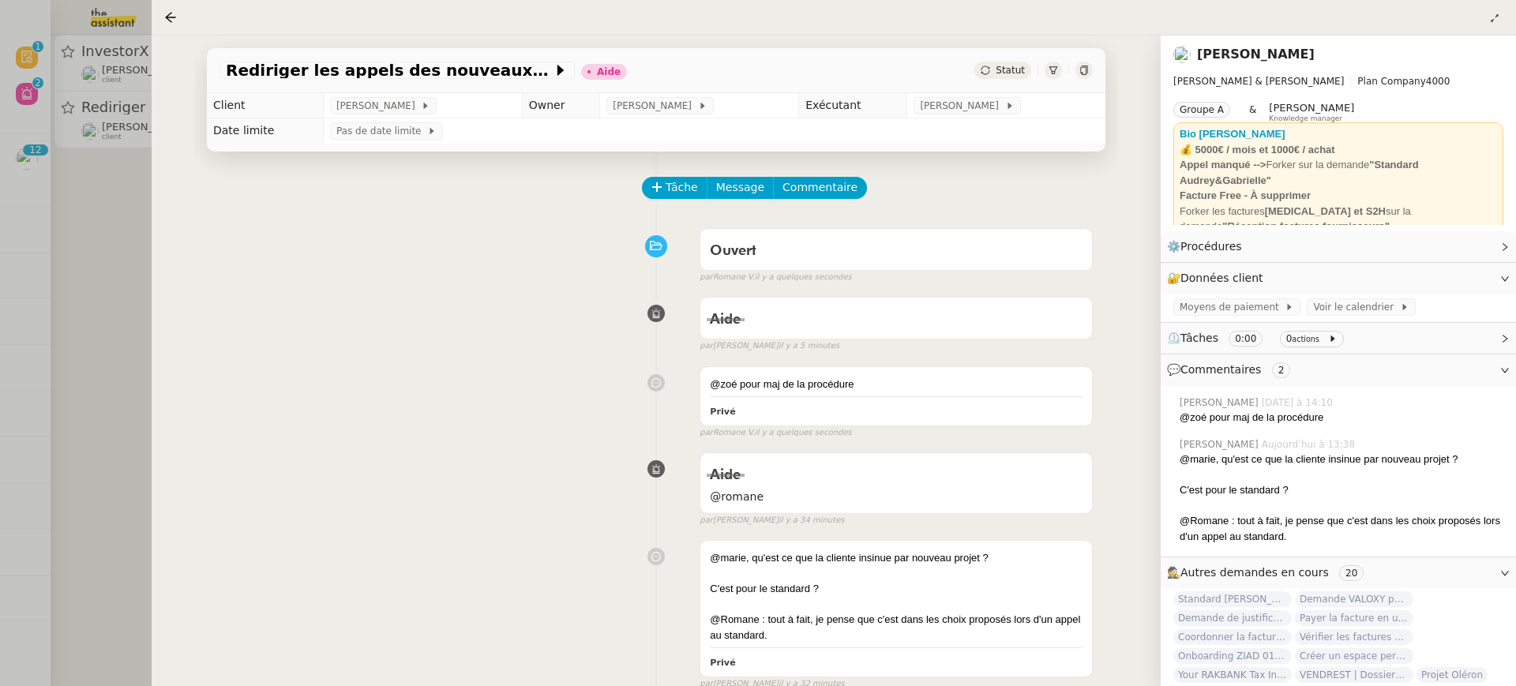
click at [83, 89] on div at bounding box center [758, 343] width 1516 height 686
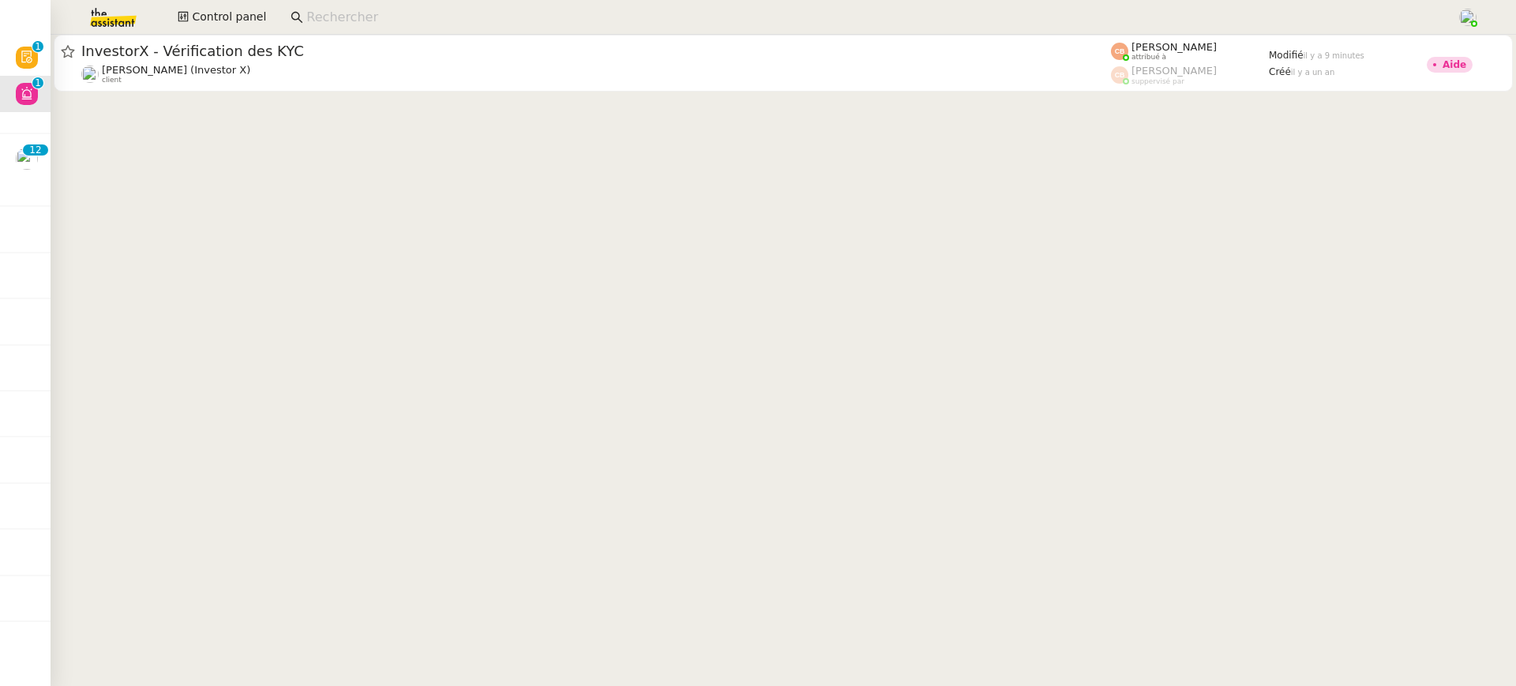
click at [163, 46] on span "InvestorX - Vérification des KYC" at bounding box center [596, 51] width 1030 height 14
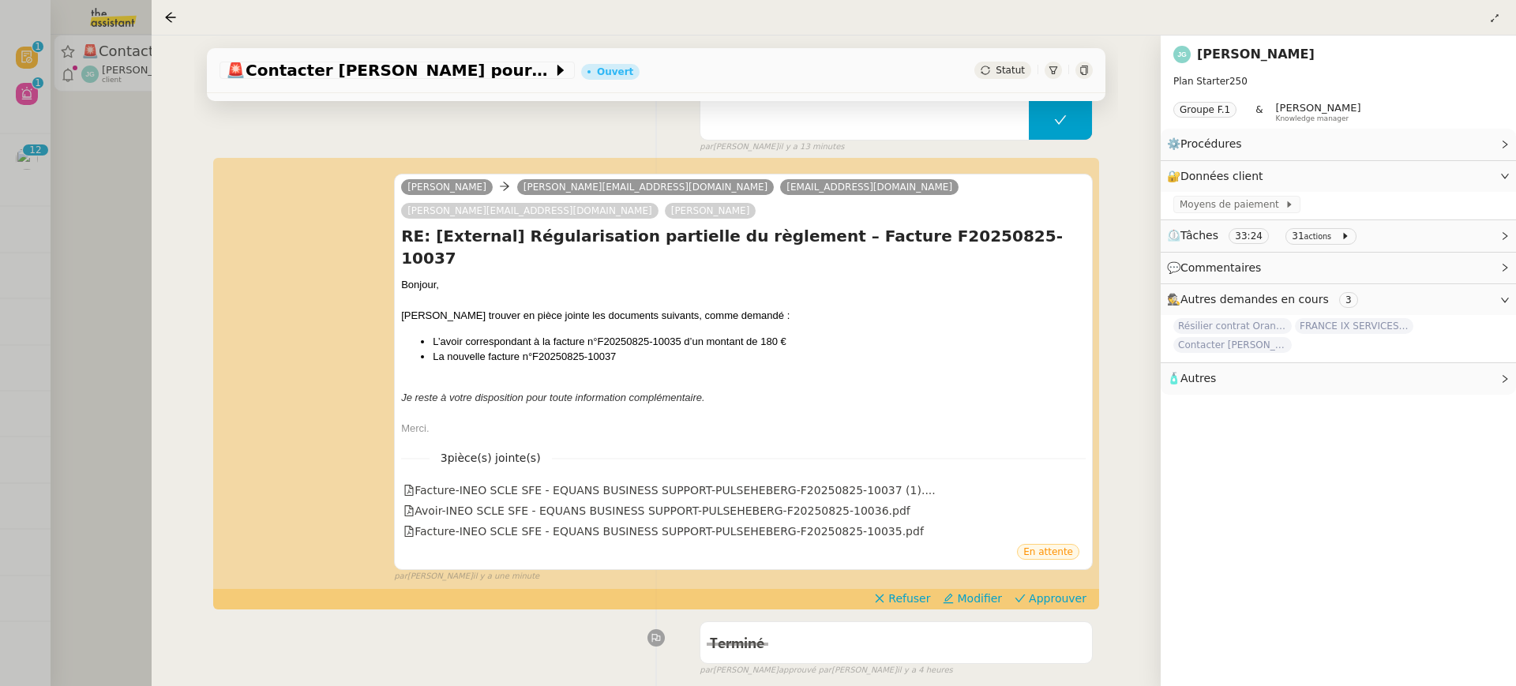
scroll to position [169, 0]
click at [769, 481] on div "Facture-INEO SCLE SFE - EQUANS BUSINESS SUPPORT-PULSEHEBERG-F20250825-10037 (1)…" at bounding box center [670, 490] width 532 height 18
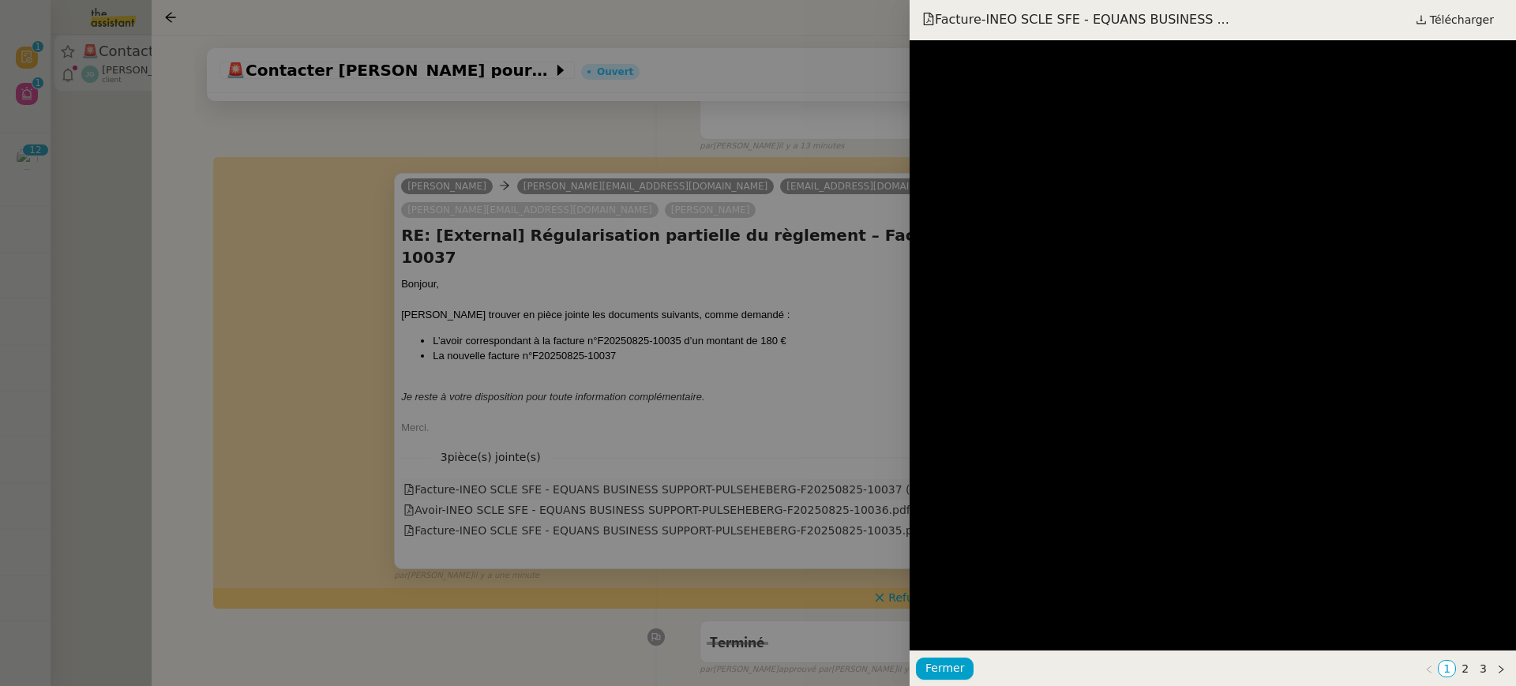
click at [769, 435] on div at bounding box center [758, 343] width 1516 height 686
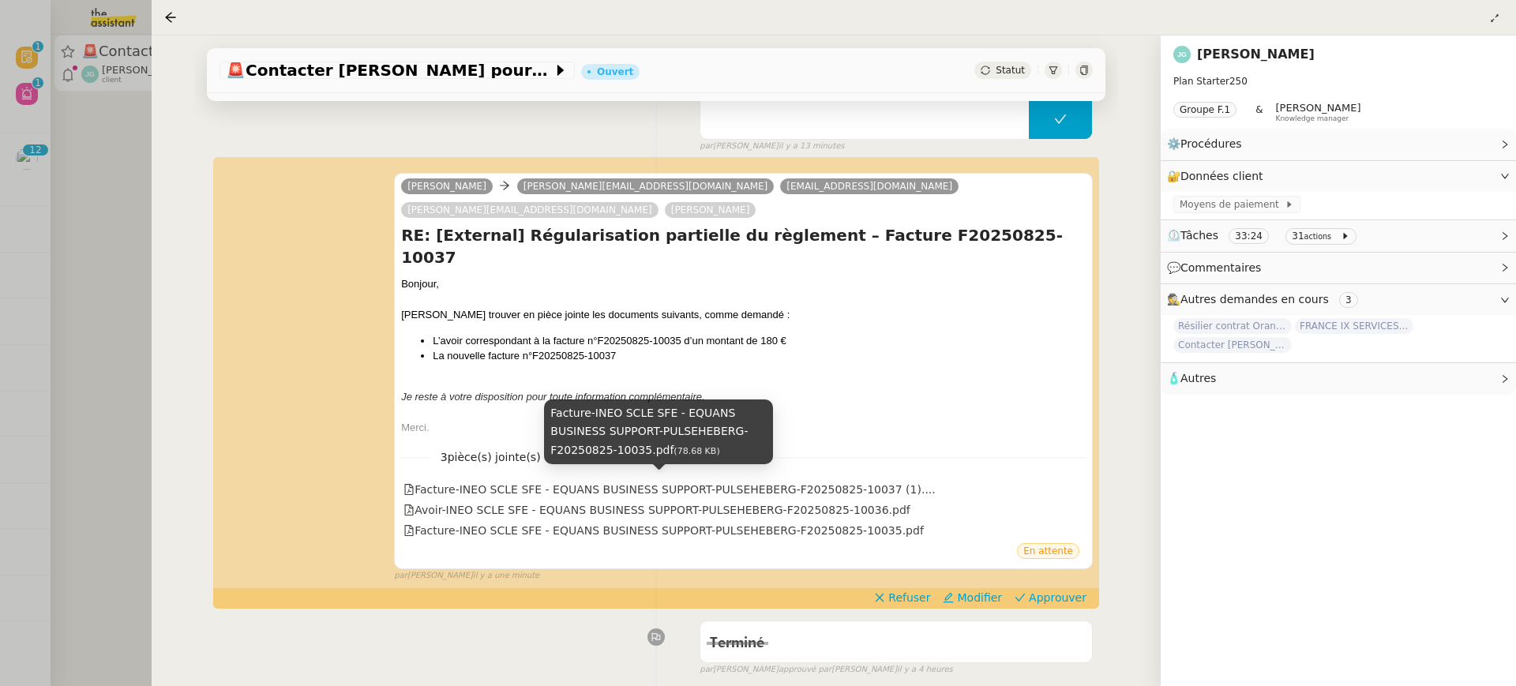
click at [753, 469] on div "Facture-INEO SCLE SFE - EQUANS BUSINESS SUPPORT-PULSEHEBERG-F20250825-10035.pdf…" at bounding box center [658, 438] width 229 height 76
click at [773, 521] on div "Facture-INEO SCLE SFE - EQUANS BUSINESS SUPPORT-PULSEHEBERG-F20250825-10035.pdf" at bounding box center [743, 531] width 685 height 21
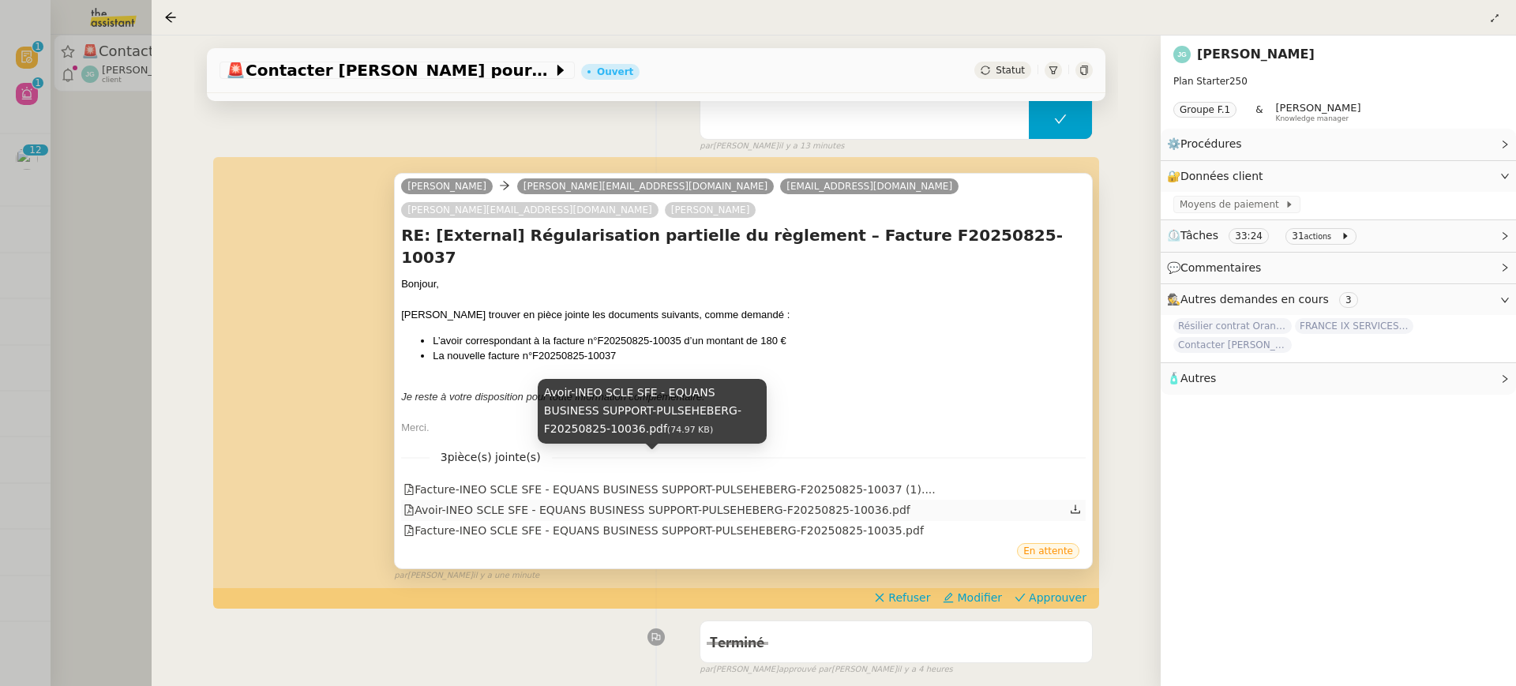
click at [778, 502] on div "Avoir-INEO SCLE SFE - EQUANS BUSINESS SUPPORT-PULSEHEBERG-F20250825-10036.pdf" at bounding box center [657, 511] width 507 height 18
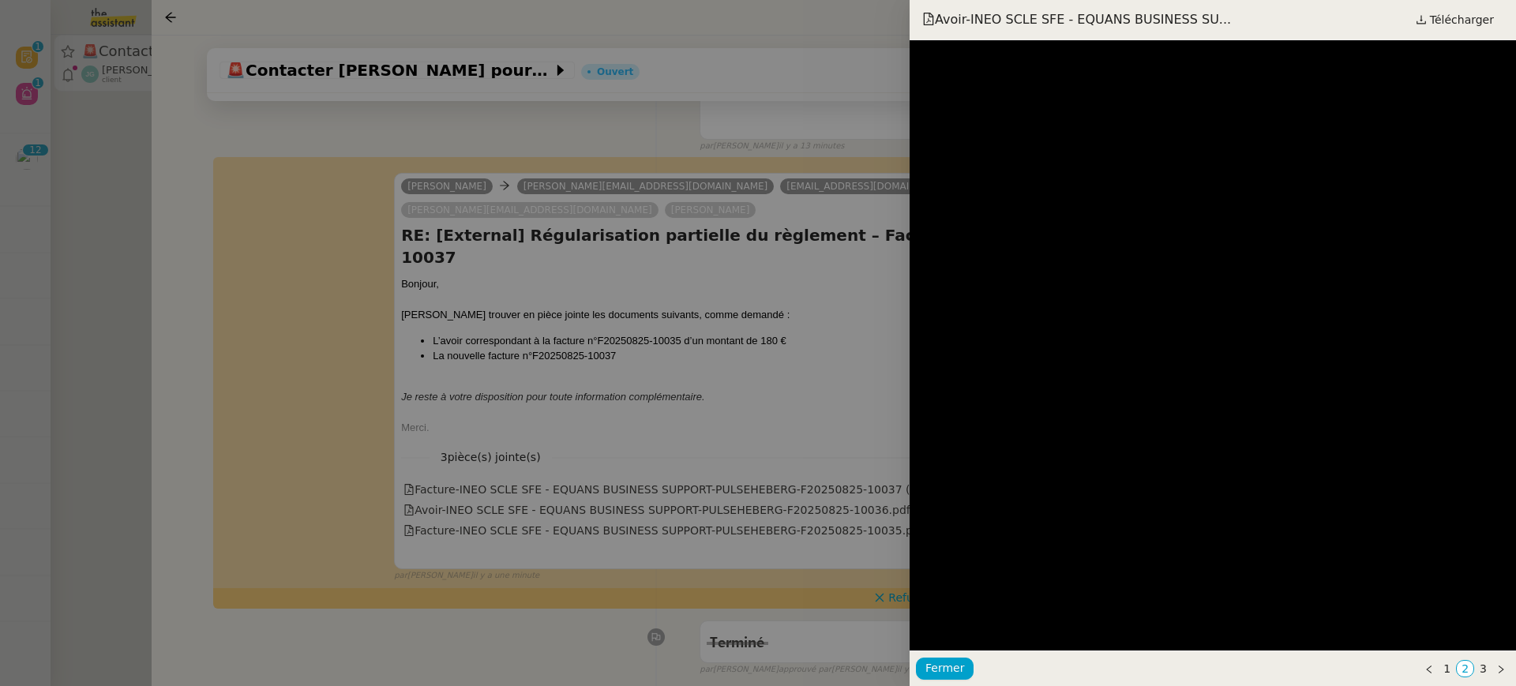
click at [756, 380] on div at bounding box center [758, 343] width 1516 height 686
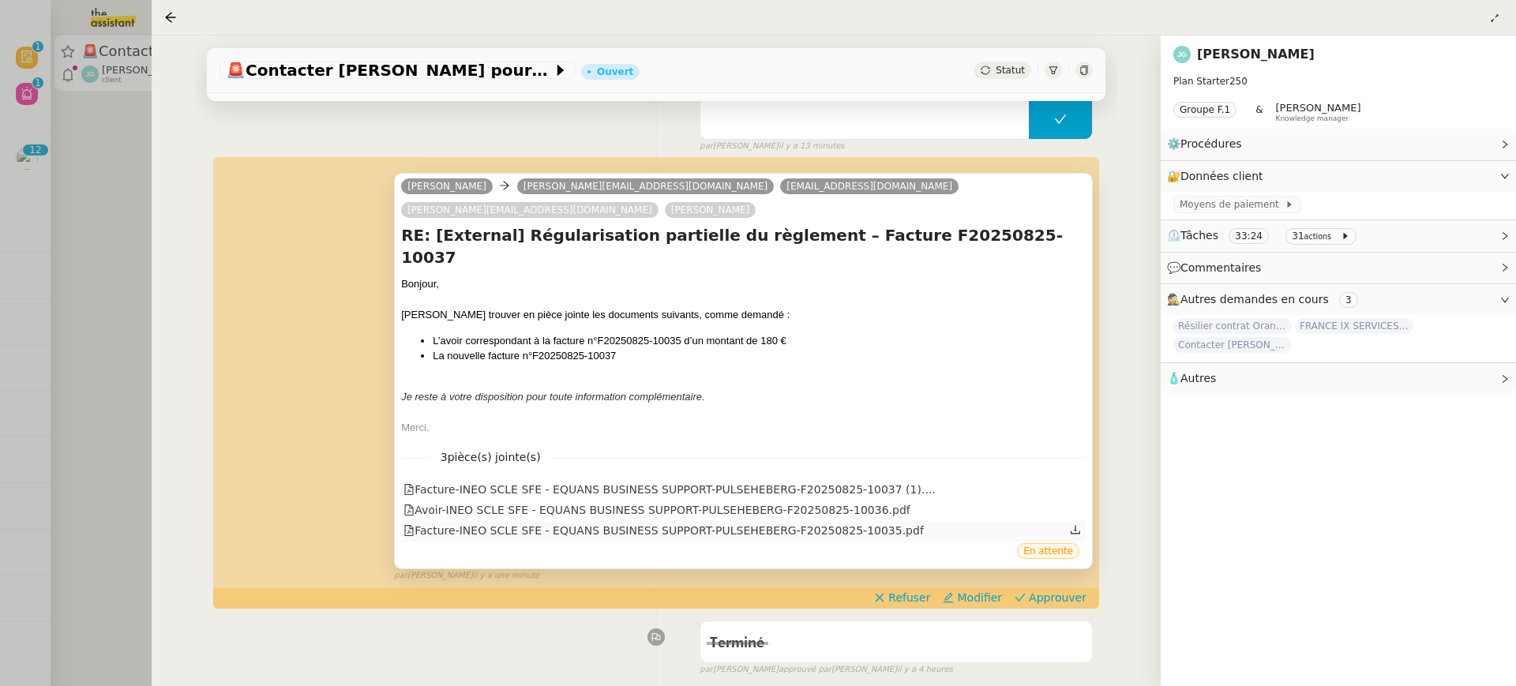
click at [771, 522] on div "Facture-INEO SCLE SFE - EQUANS BUSINESS SUPPORT-PULSEHEBERG-F20250825-10035.pdf" at bounding box center [664, 531] width 520 height 18
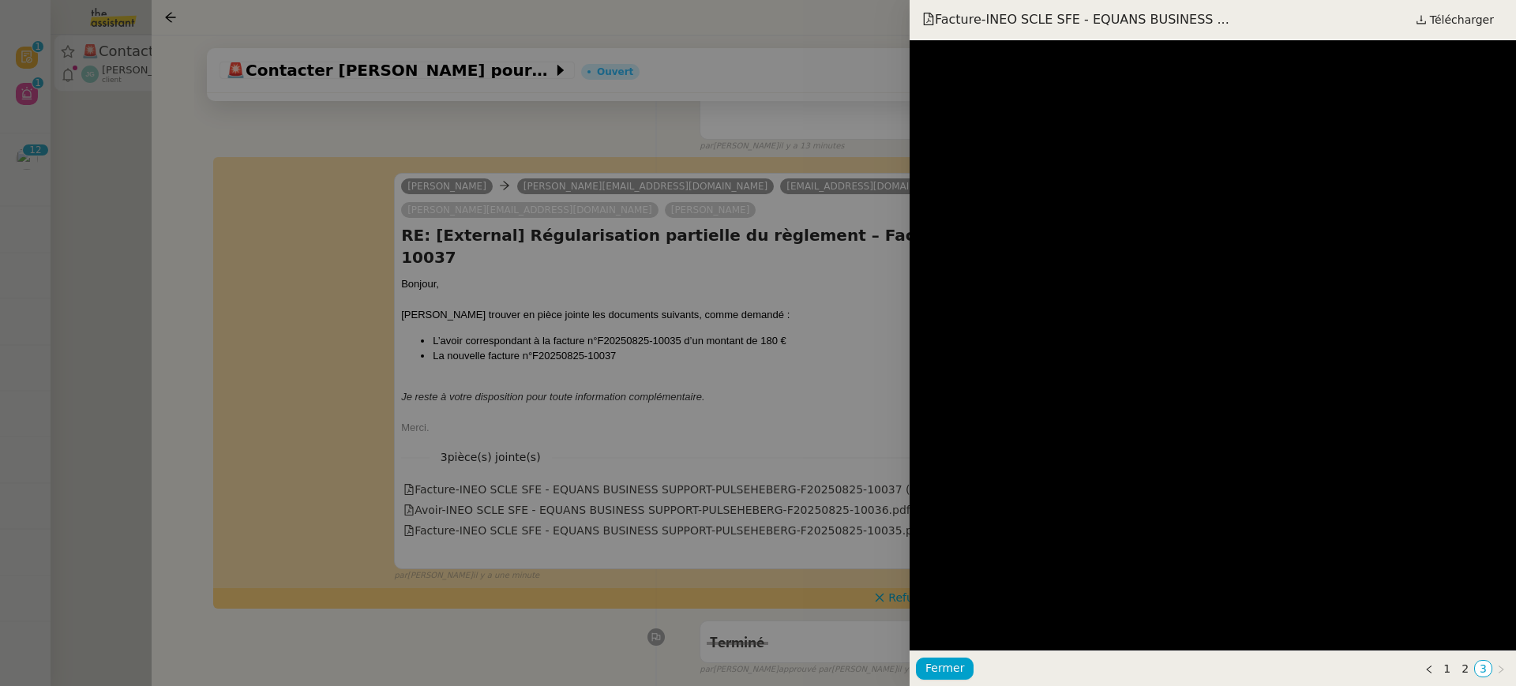
click at [773, 363] on div at bounding box center [758, 343] width 1516 height 686
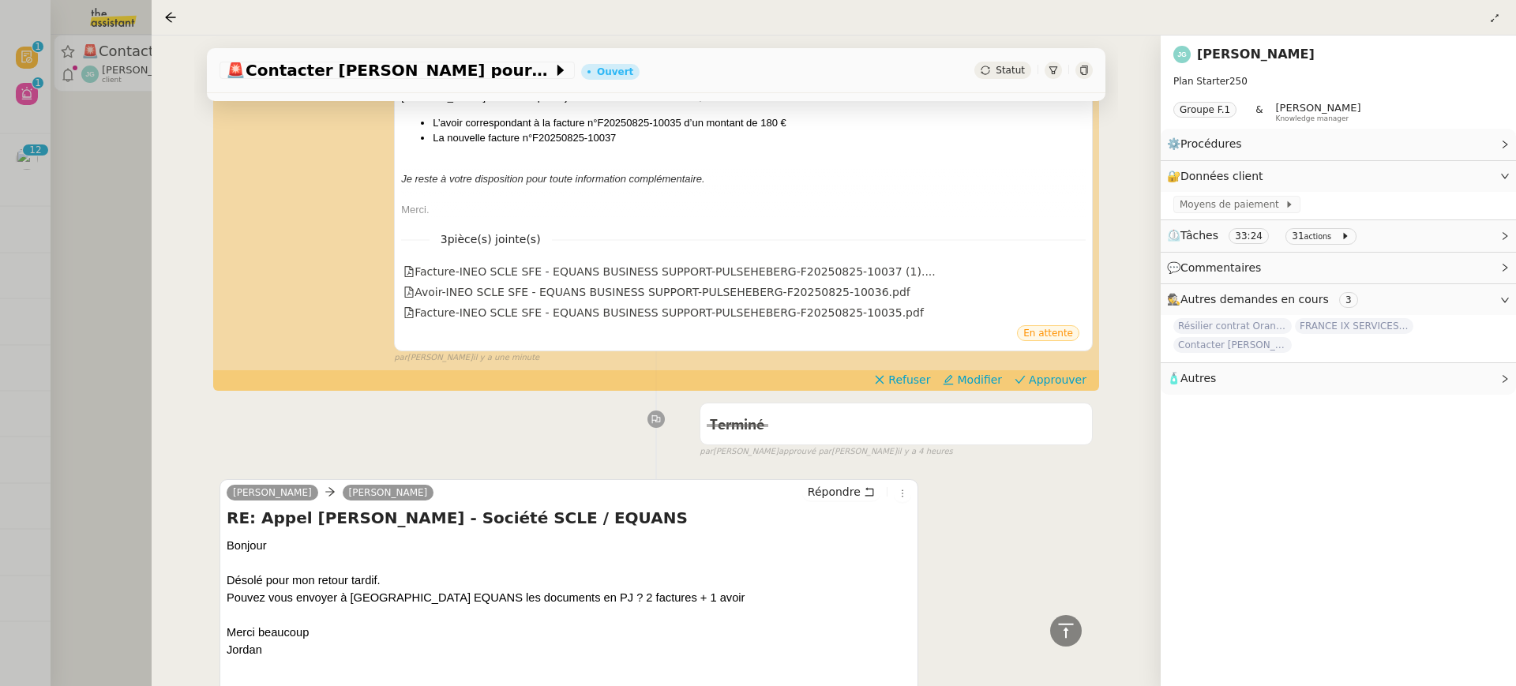
scroll to position [359, 0]
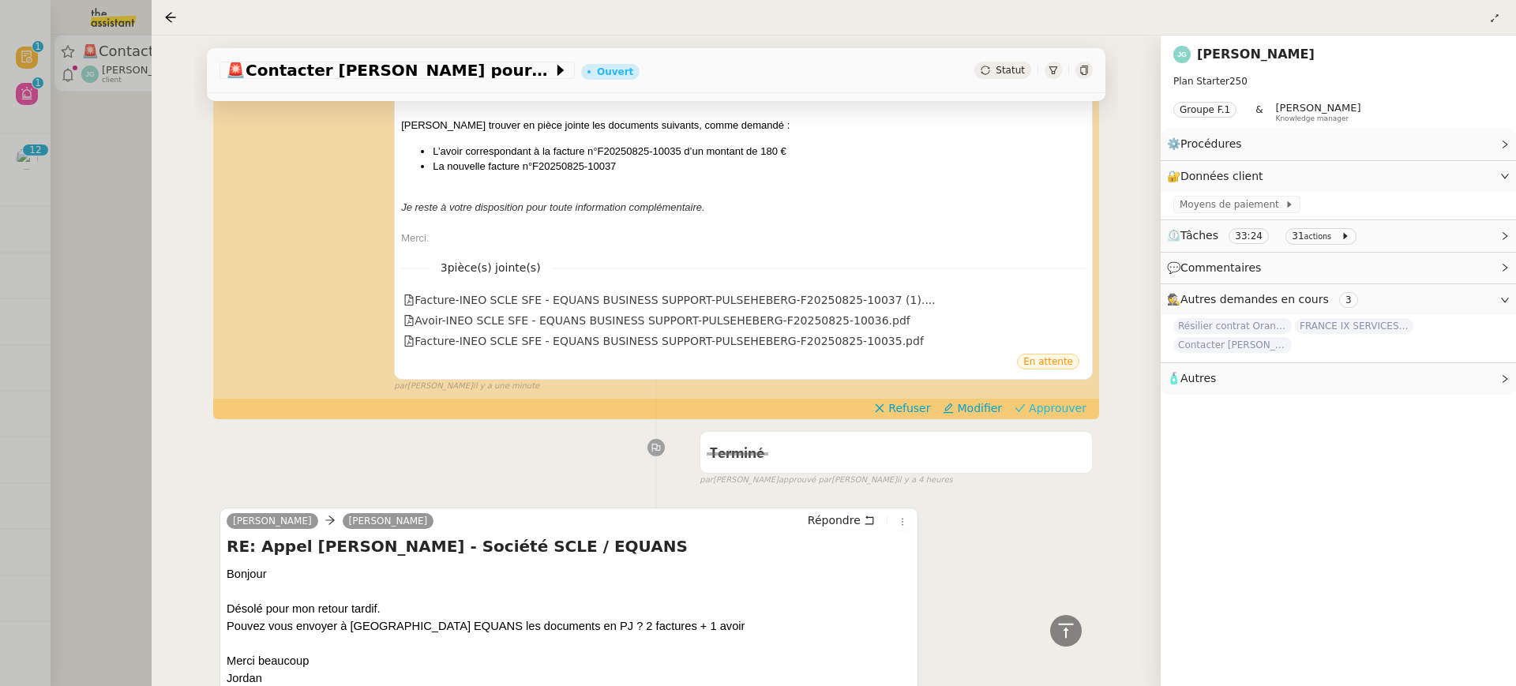
click at [1065, 400] on span "Approuver" at bounding box center [1058, 408] width 58 height 16
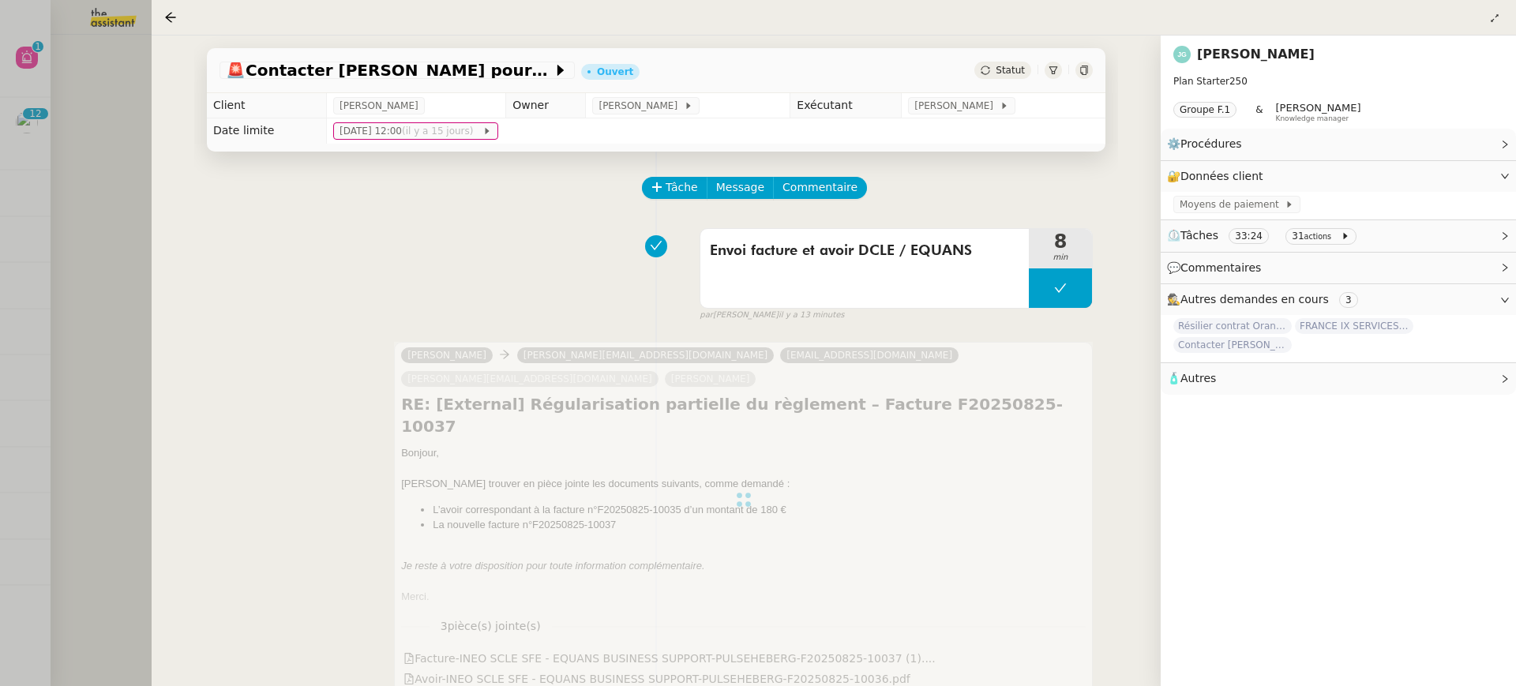
click at [98, 116] on div at bounding box center [758, 343] width 1516 height 686
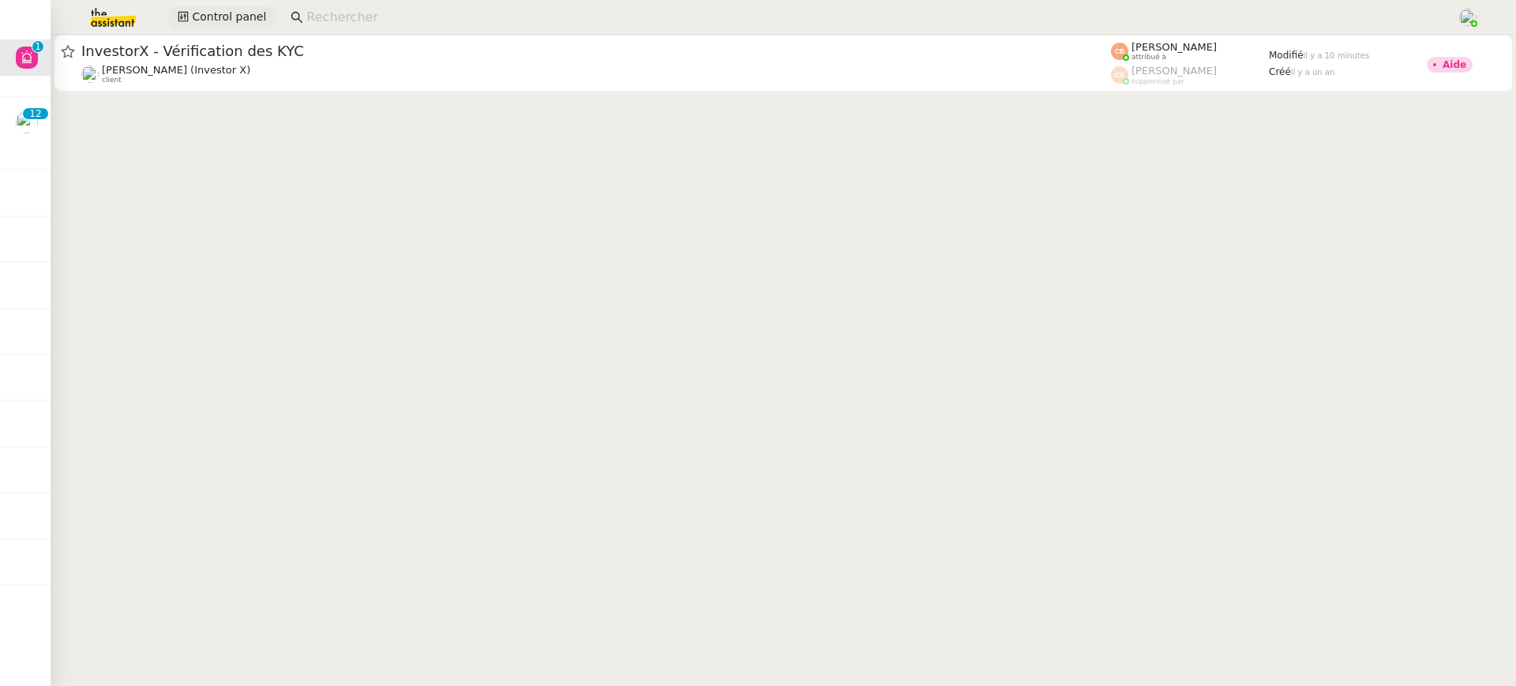
click at [262, 11] on button "Control panel" at bounding box center [221, 17] width 107 height 22
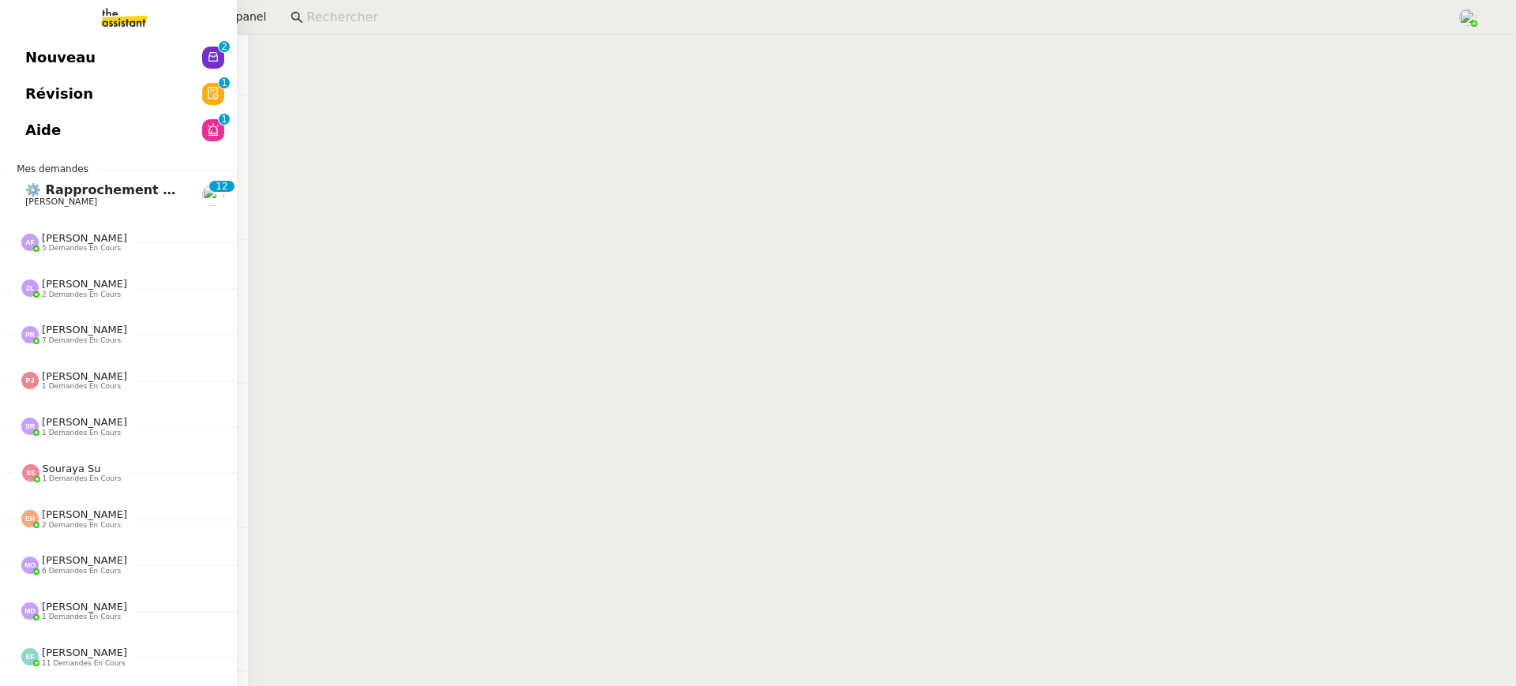
click at [34, 74] on link "Nouveau 0 1 2 3 4 5 6 7 8 9" at bounding box center [118, 57] width 237 height 36
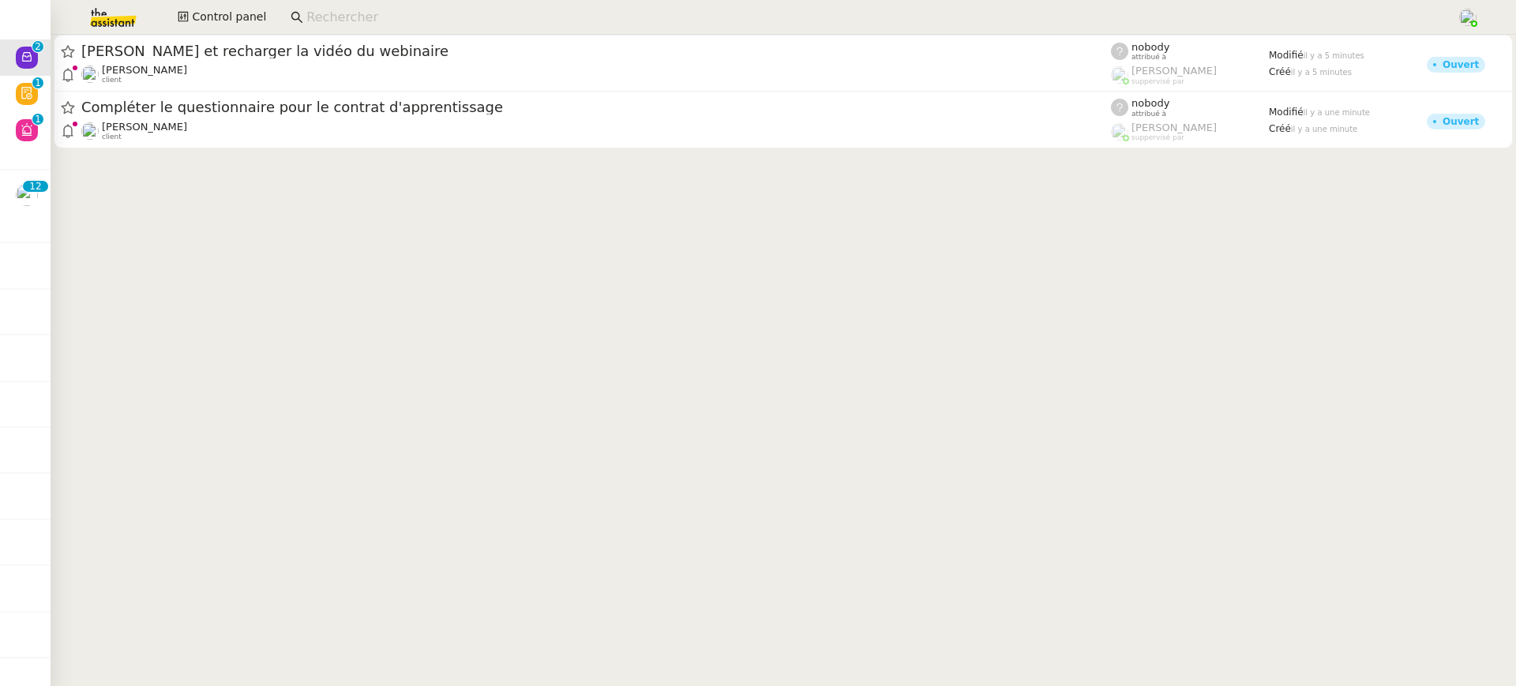
click at [201, 3] on div "Control panel" at bounding box center [757, 17] width 1437 height 35
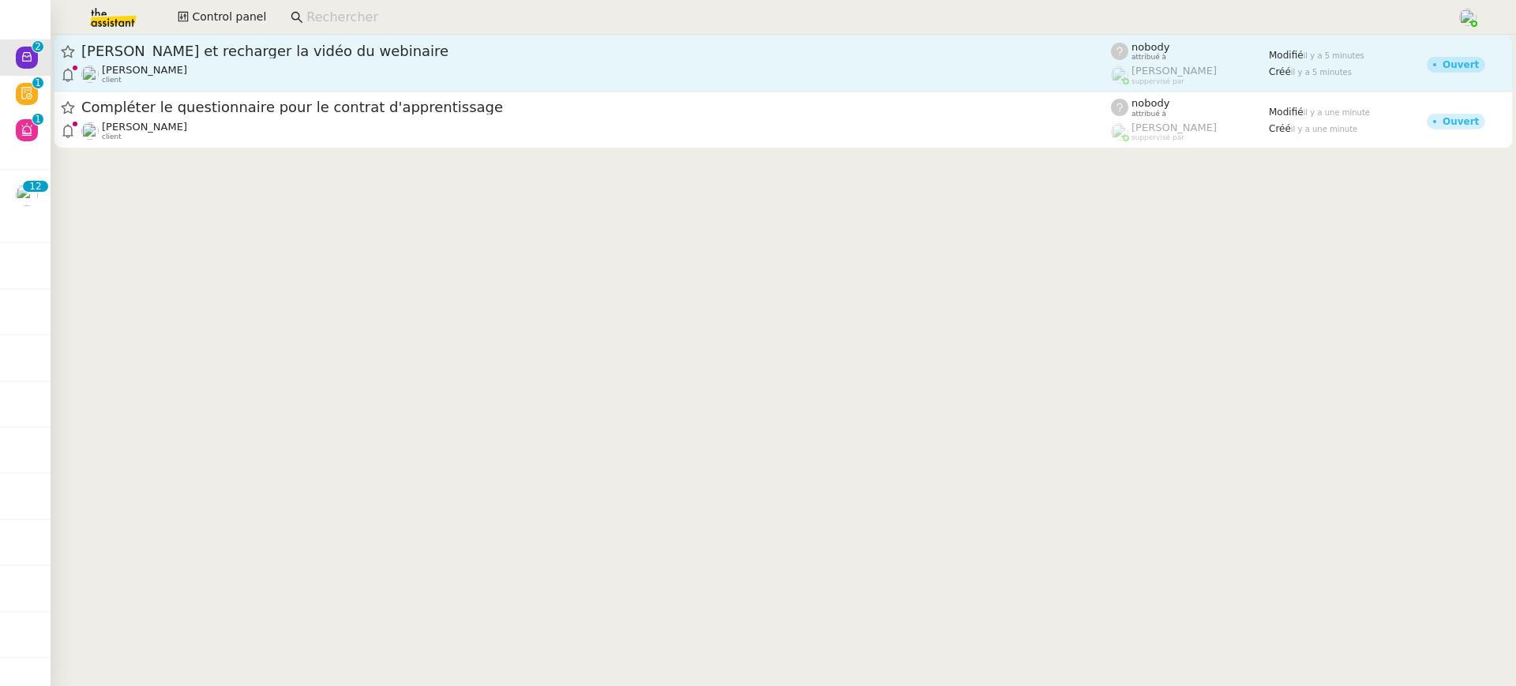
click at [198, 66] on div "[PERSON_NAME] client" at bounding box center [596, 74] width 1030 height 21
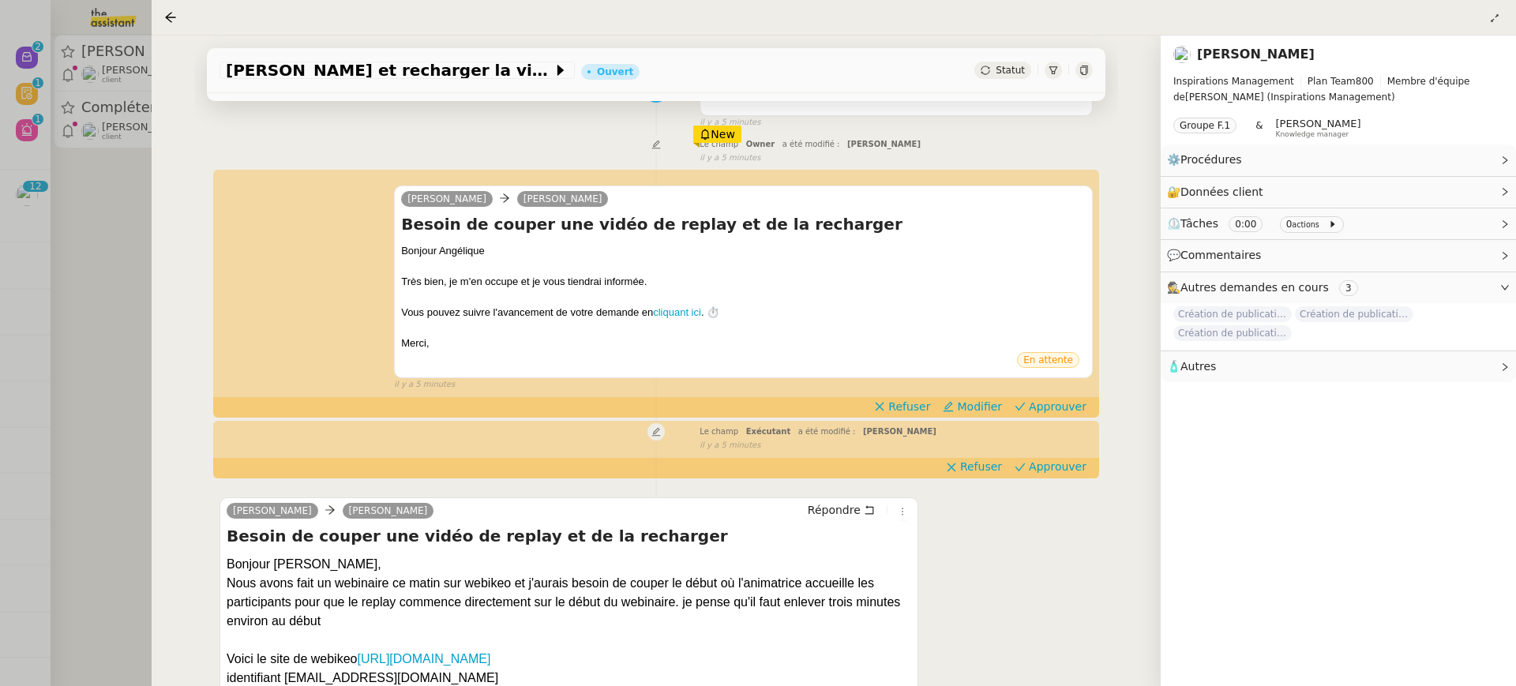
scroll to position [322, 0]
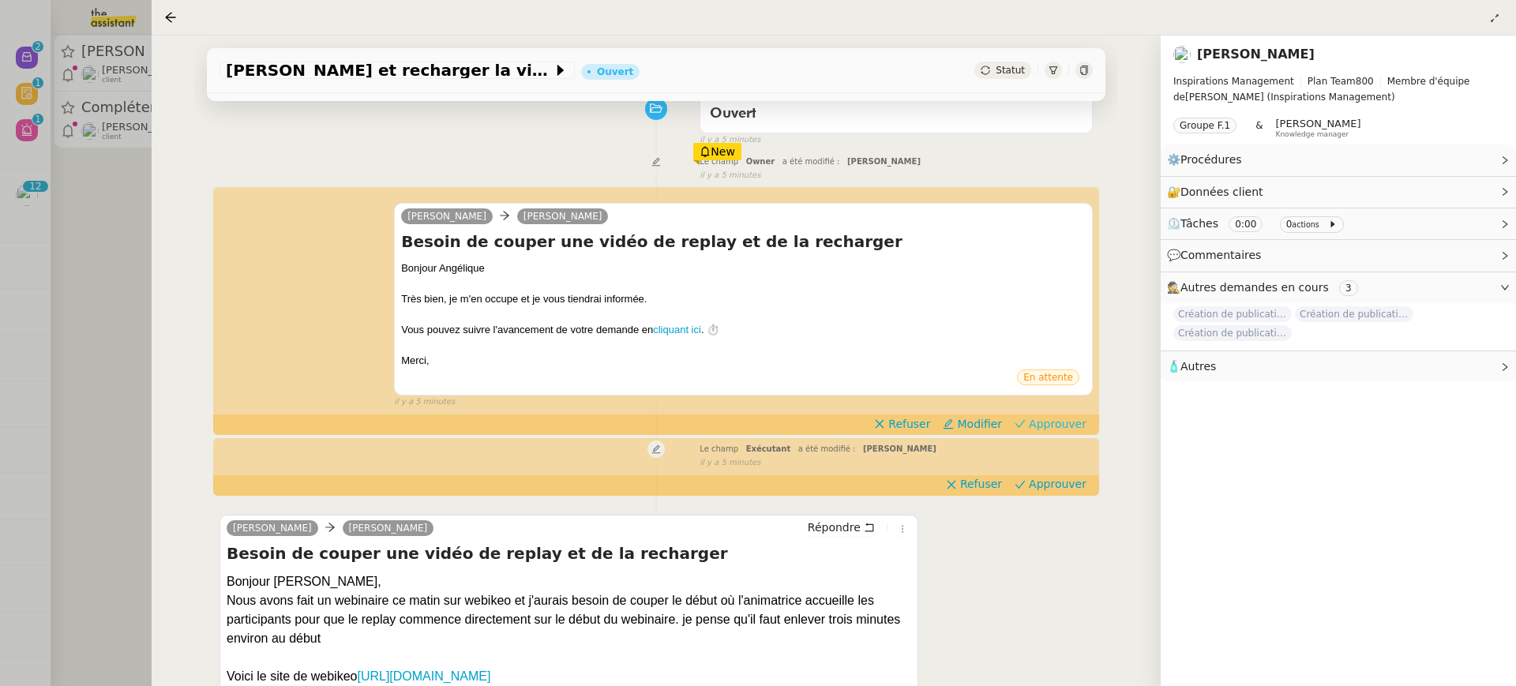
click at [1053, 423] on span "Approuver" at bounding box center [1058, 424] width 58 height 16
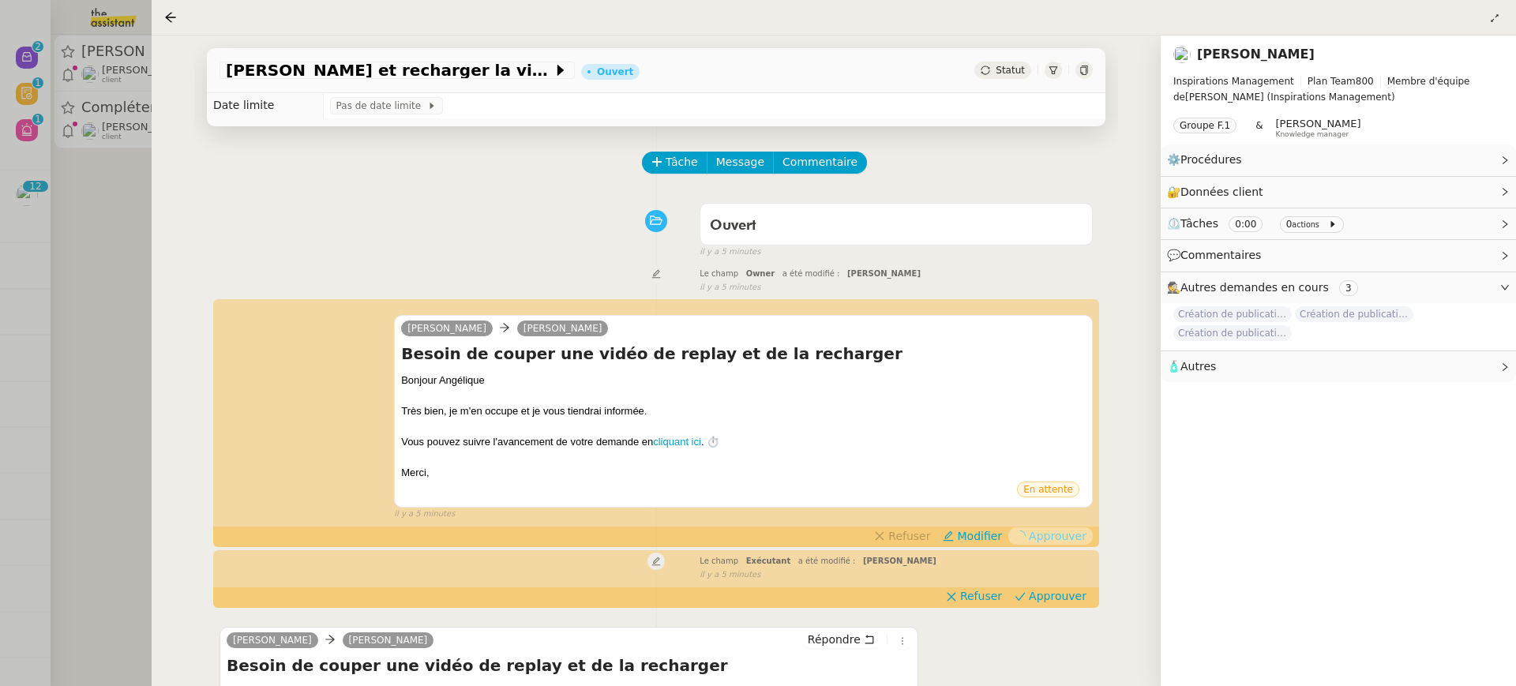
scroll to position [0, 0]
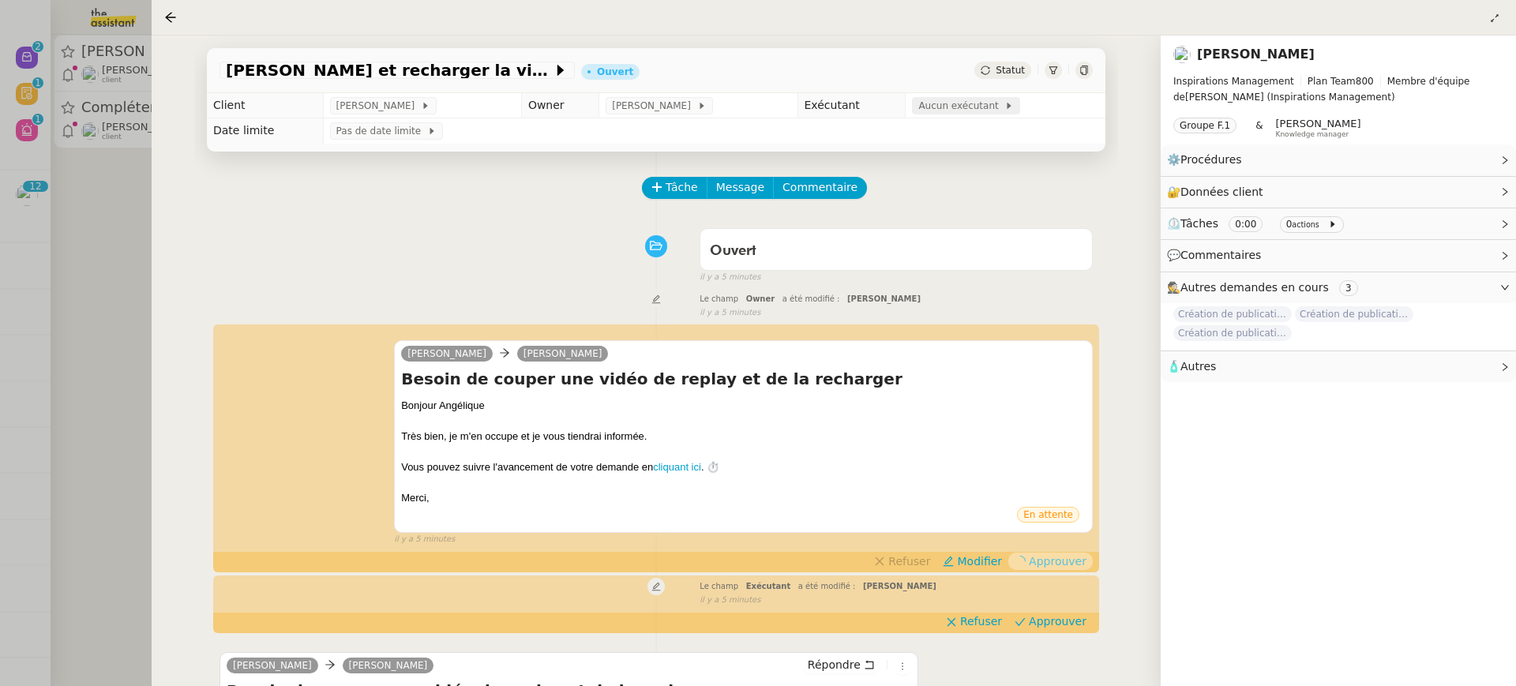
click at [928, 110] on span "Aucun exécutant" at bounding box center [962, 106] width 86 height 16
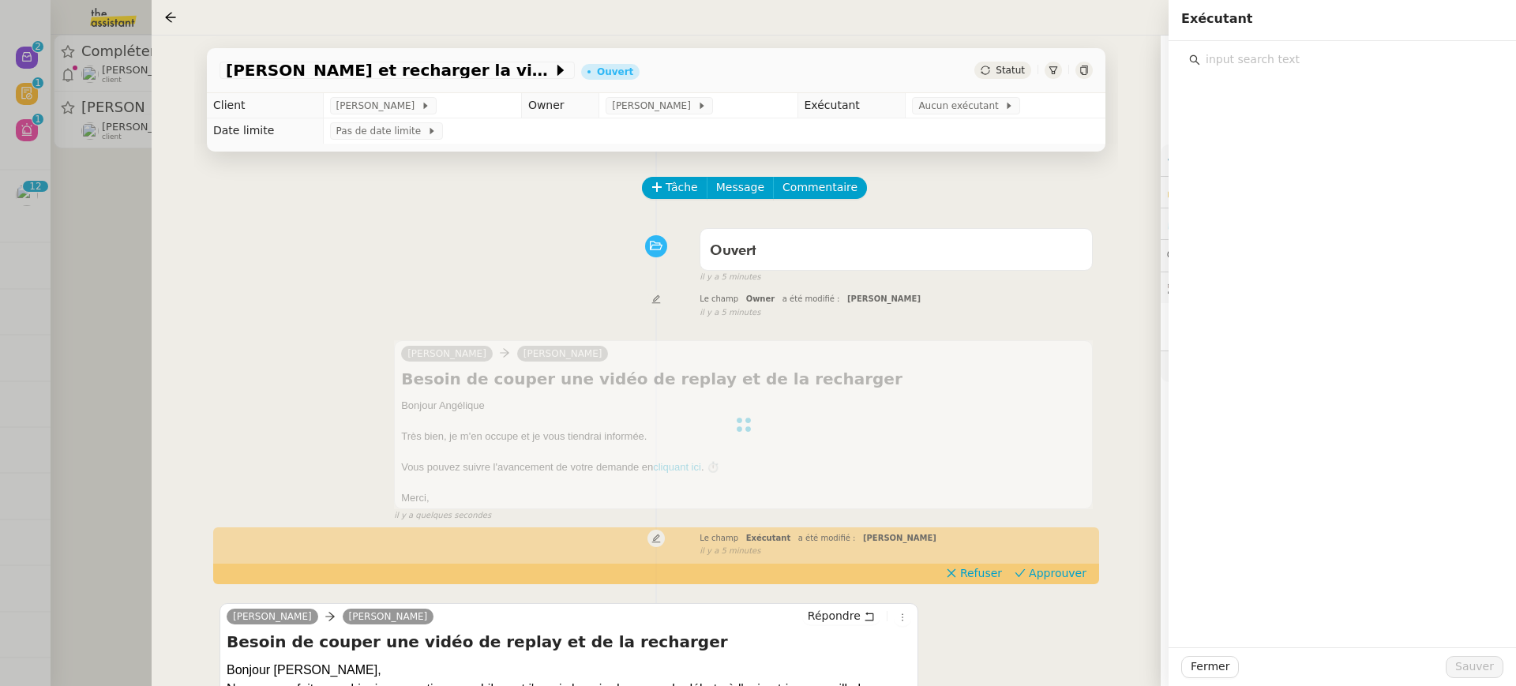
click at [1306, 68] on input "text" at bounding box center [1348, 59] width 295 height 21
click at [1288, 53] on input "a" at bounding box center [1348, 59] width 295 height 21
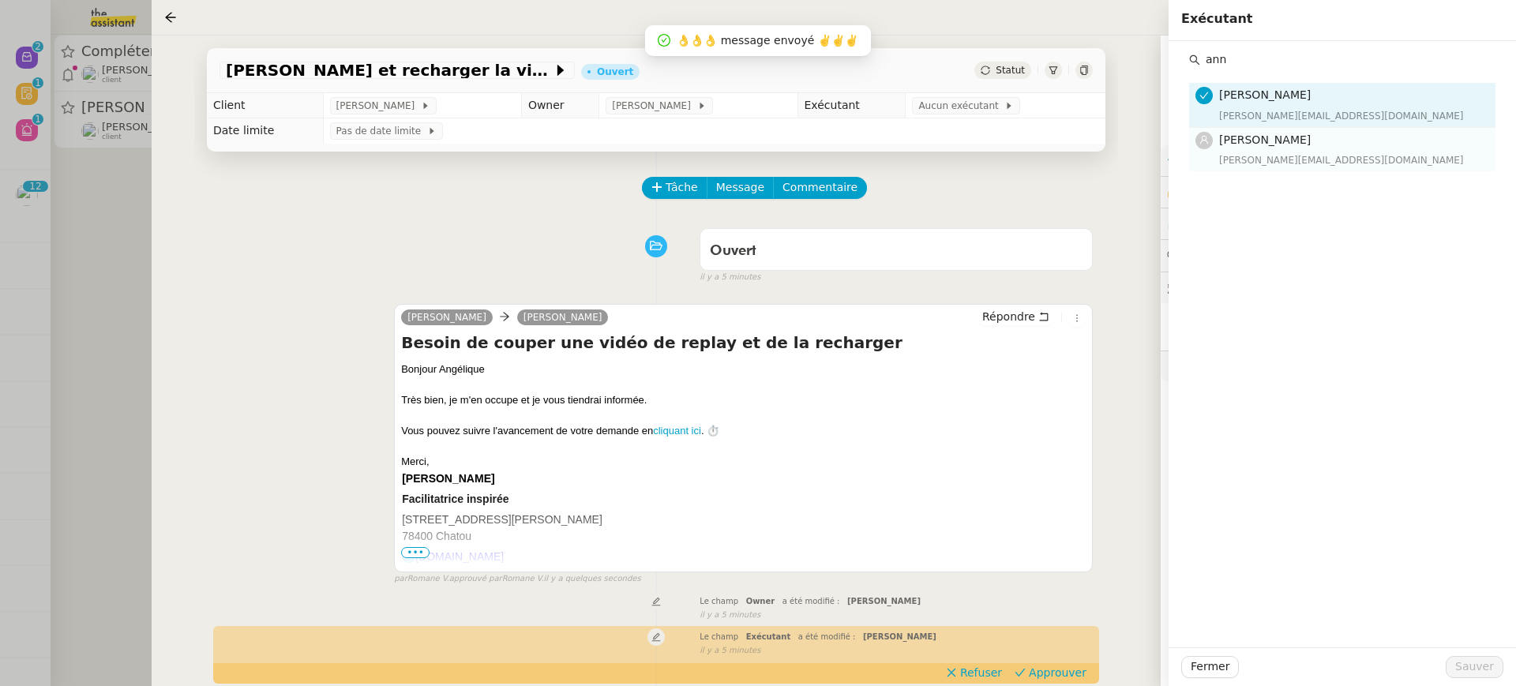
type input "ann"
click at [1280, 153] on div "[PERSON_NAME][EMAIL_ADDRESS][DOMAIN_NAME]" at bounding box center [1352, 160] width 267 height 16
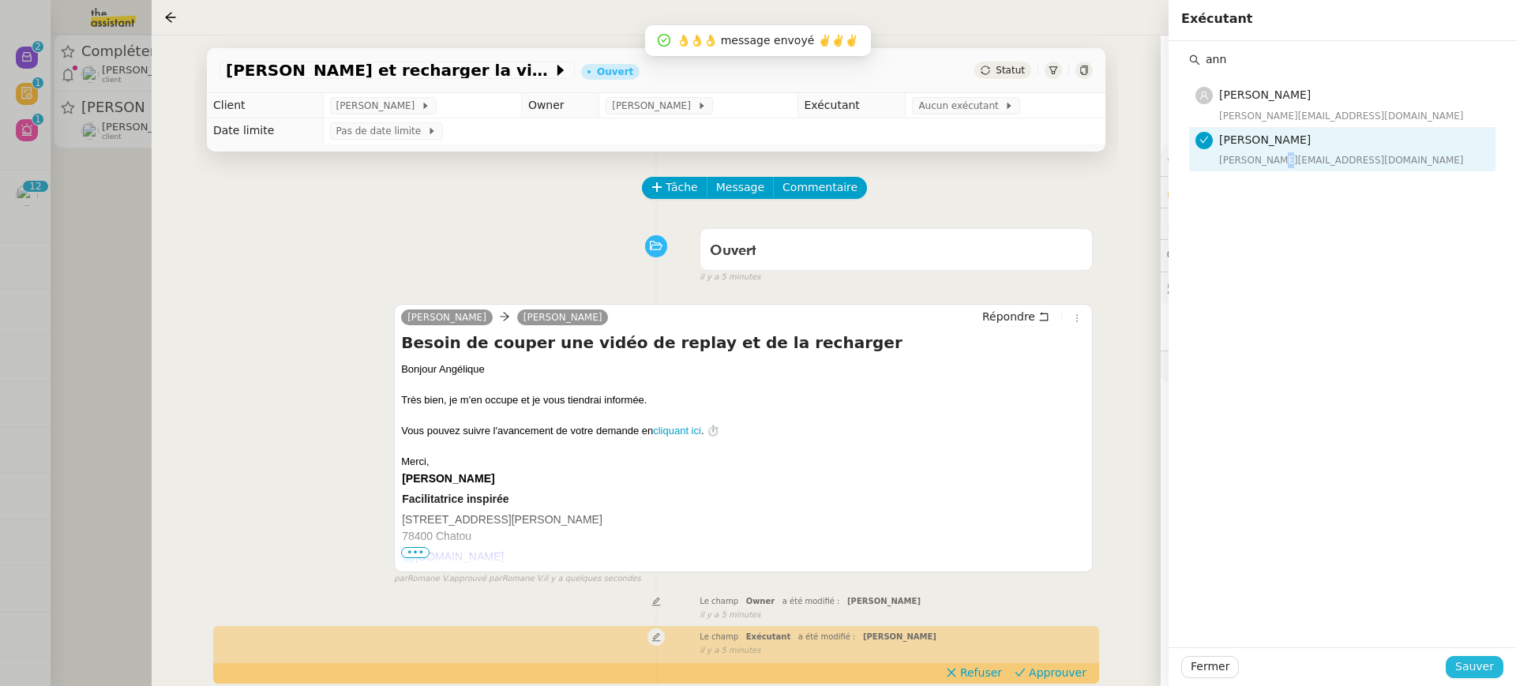
click at [1471, 668] on span "Sauver" at bounding box center [1475, 667] width 39 height 18
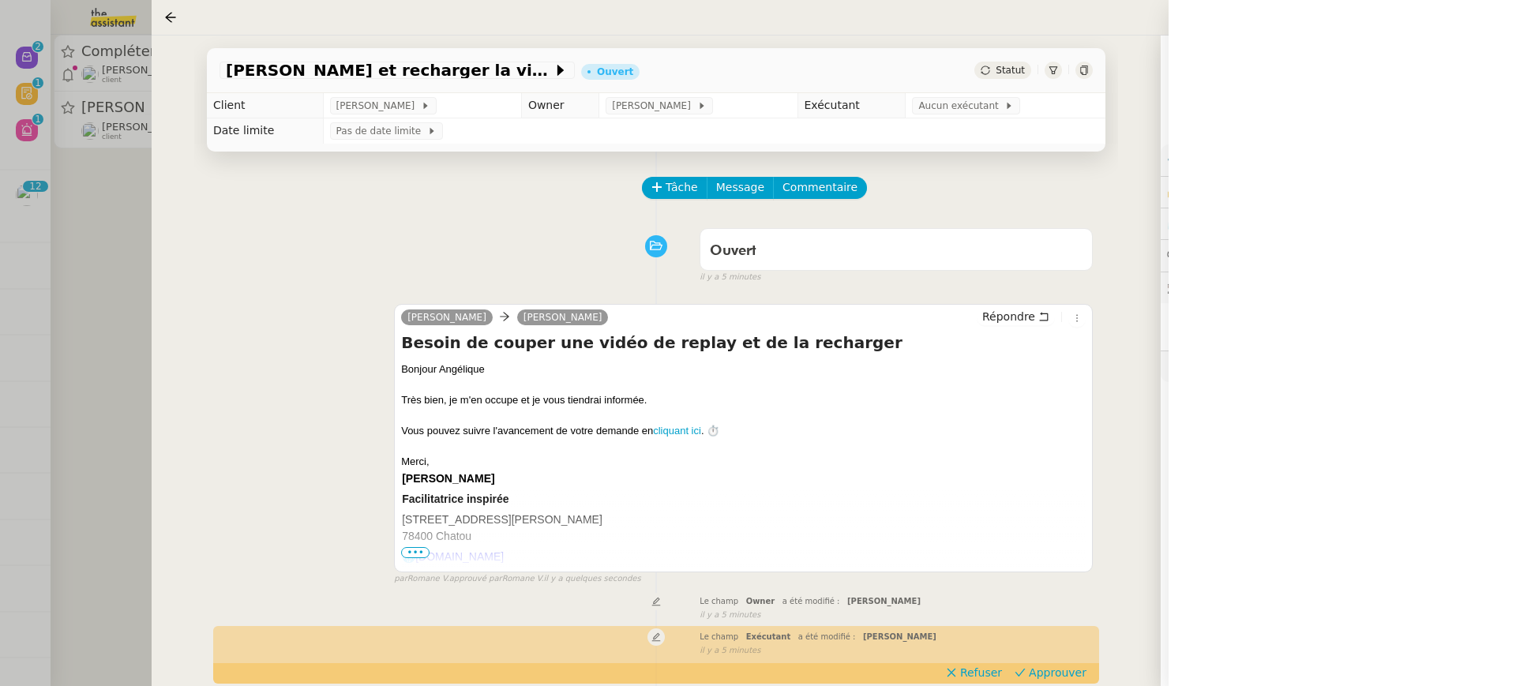
click at [48, 222] on div at bounding box center [758, 343] width 1516 height 686
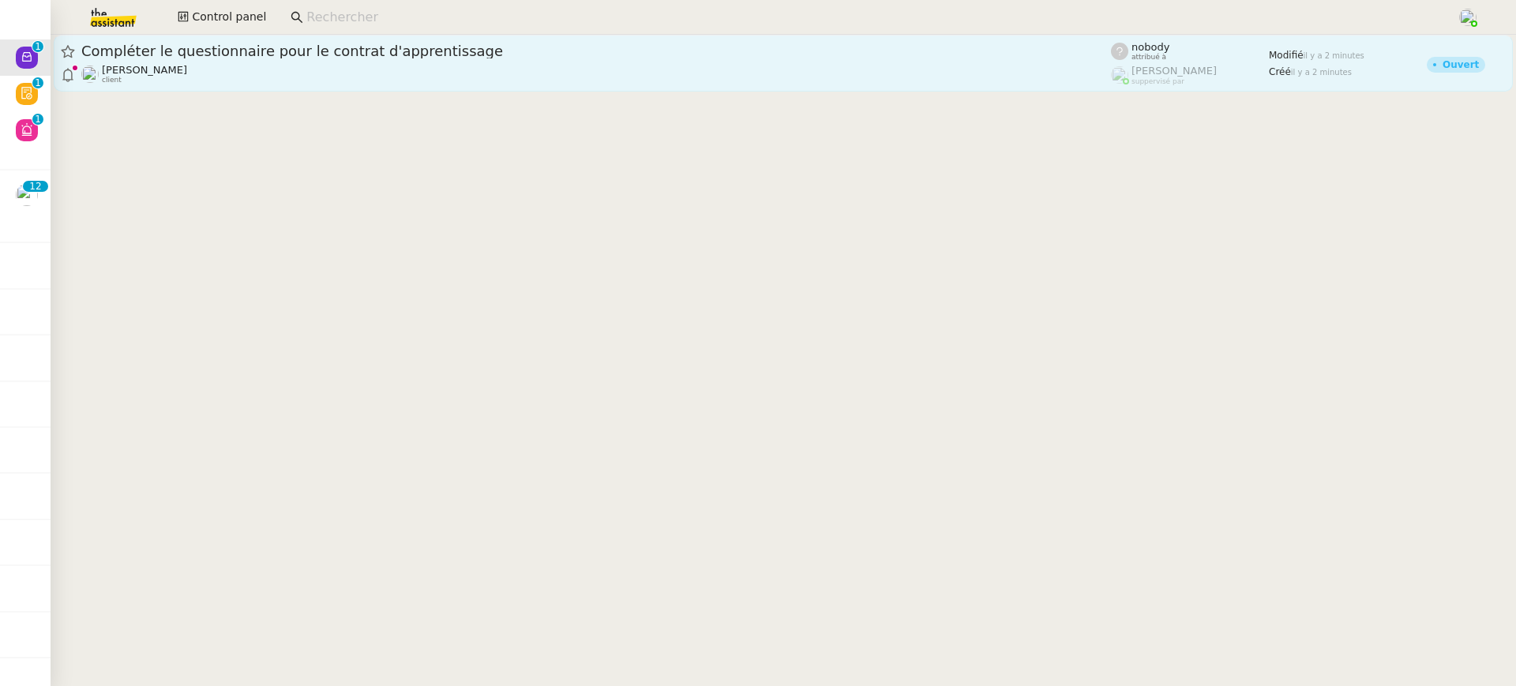
click at [156, 54] on span "Compléter le questionnaire pour le contrat d'apprentissage" at bounding box center [596, 51] width 1030 height 14
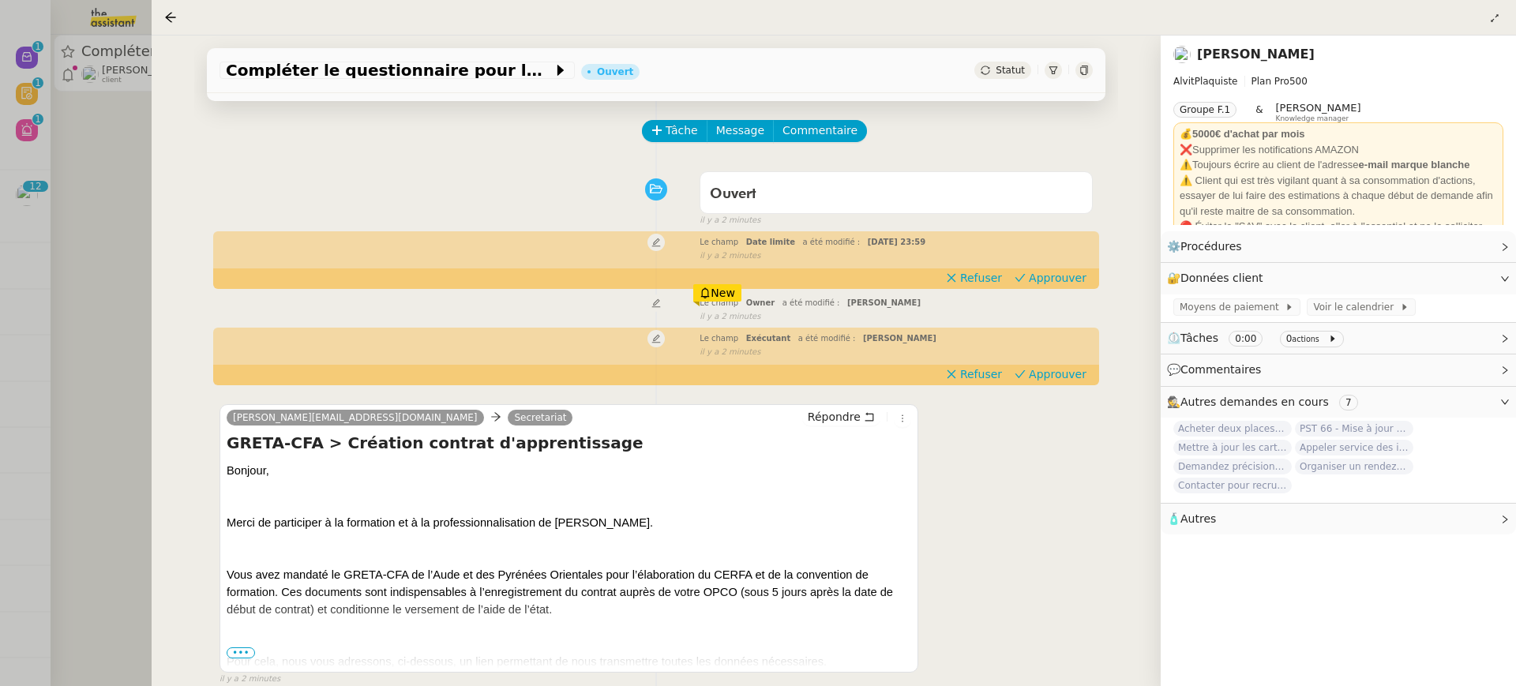
scroll to position [115, 0]
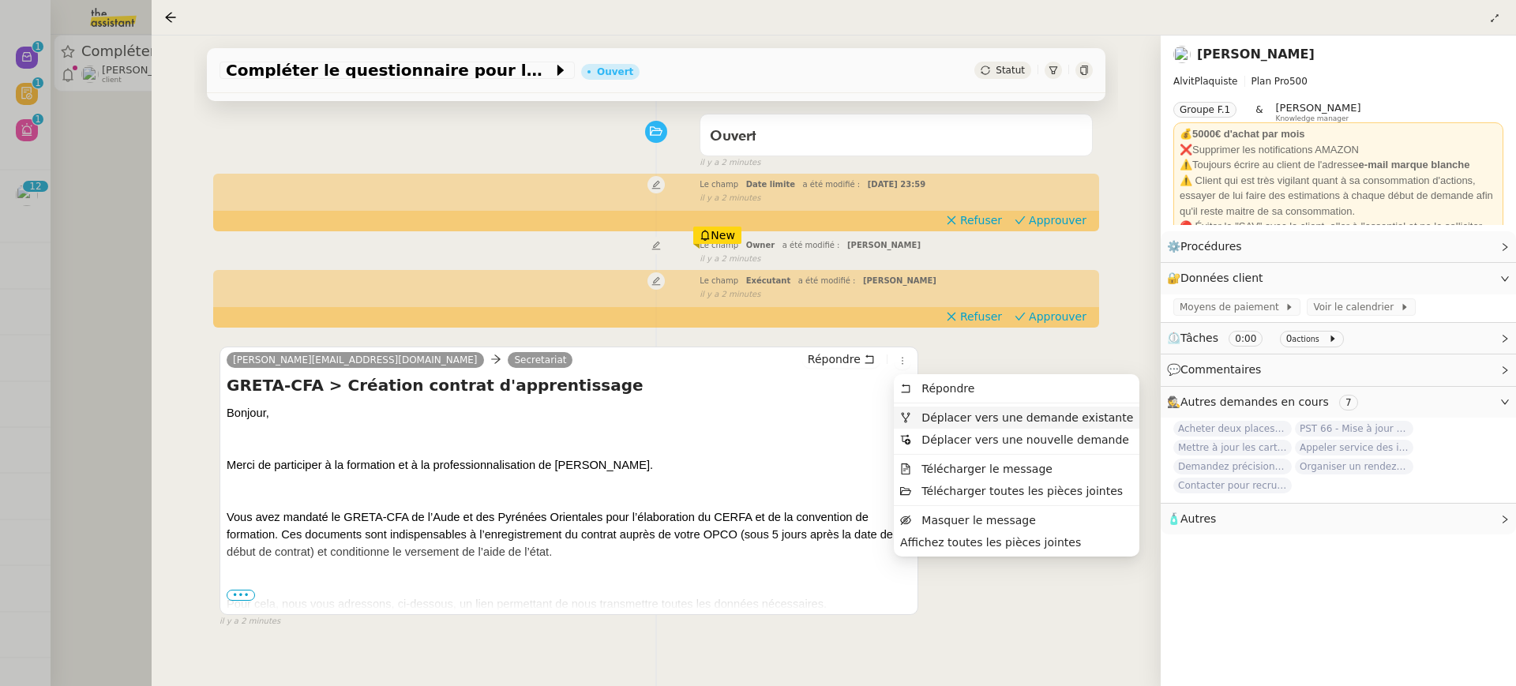
click at [935, 425] on li "Déplacer vers une demande existante" at bounding box center [1017, 418] width 246 height 22
click at [933, 422] on span "Déplacer vers une demande existante" at bounding box center [1028, 417] width 212 height 13
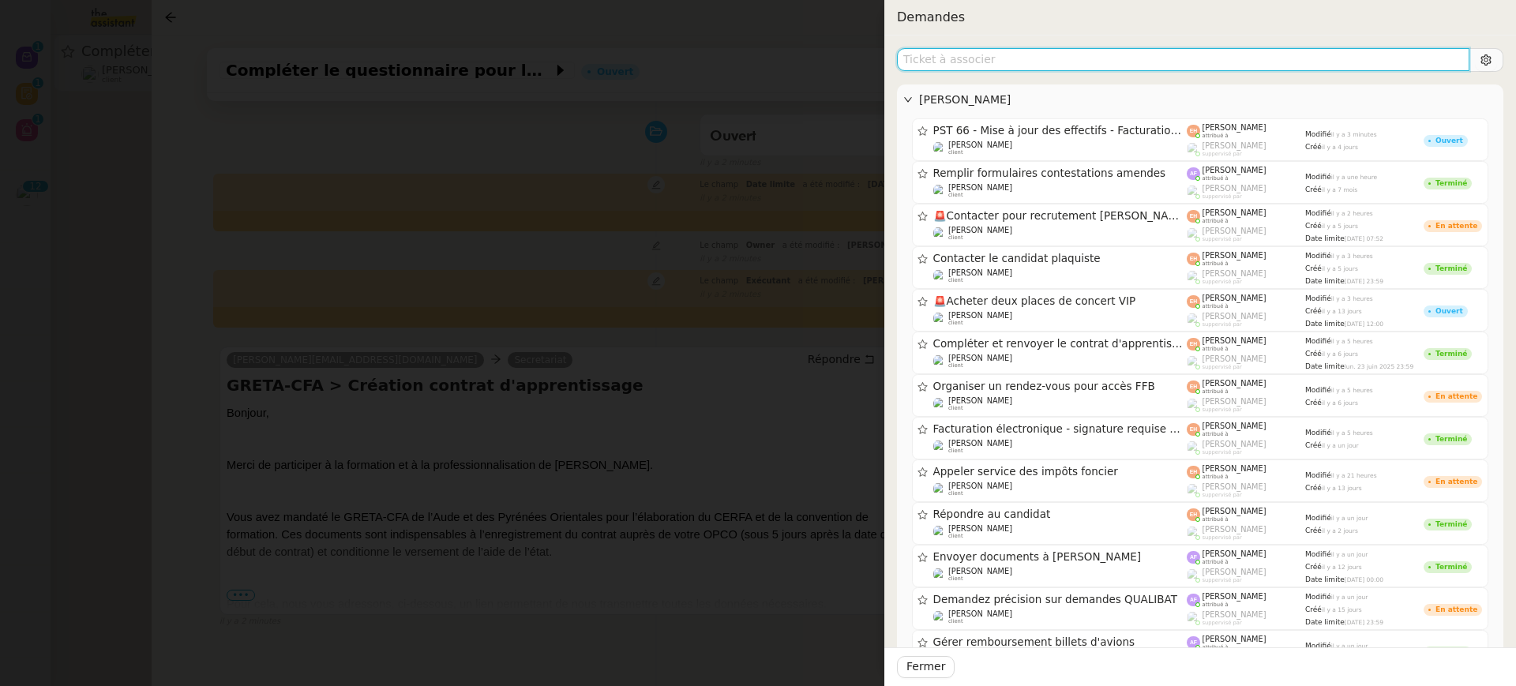
click at [1004, 70] on input "text" at bounding box center [1183, 59] width 573 height 23
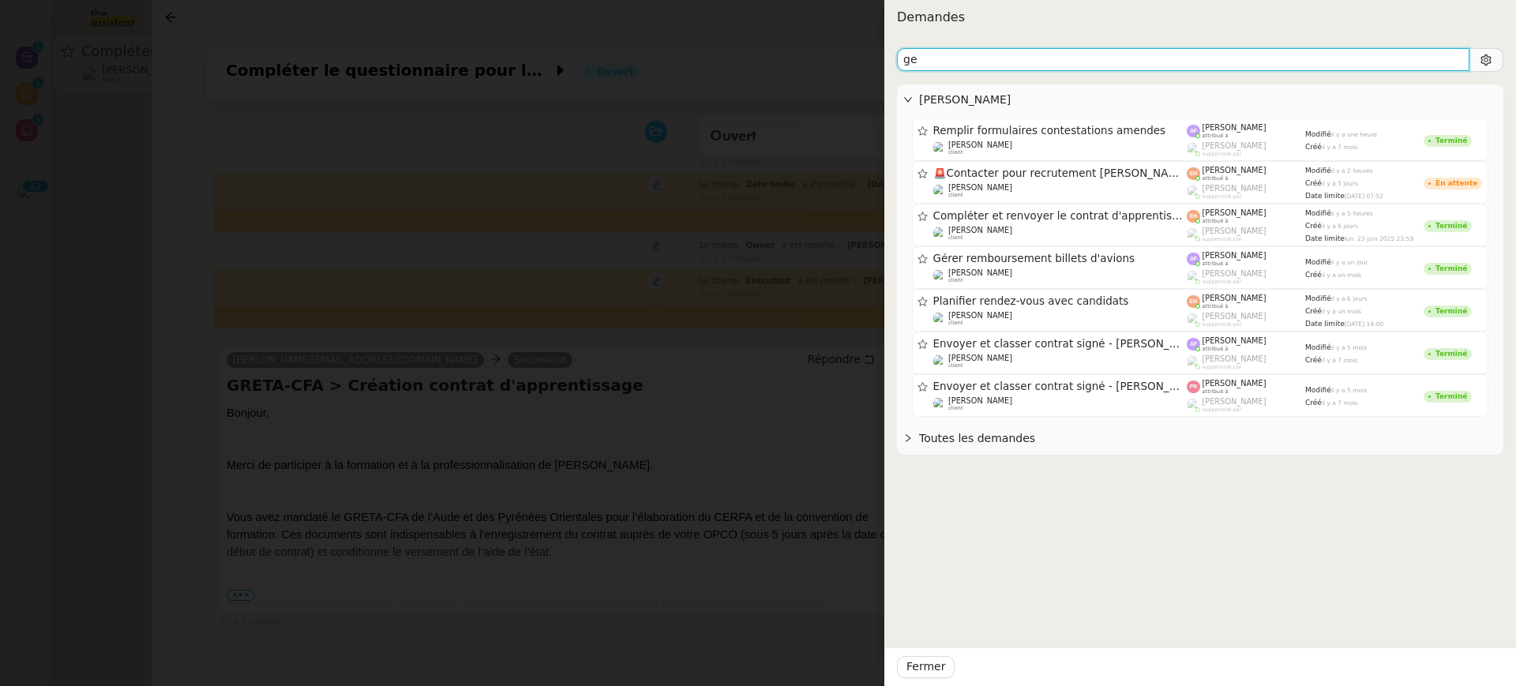
type input "g"
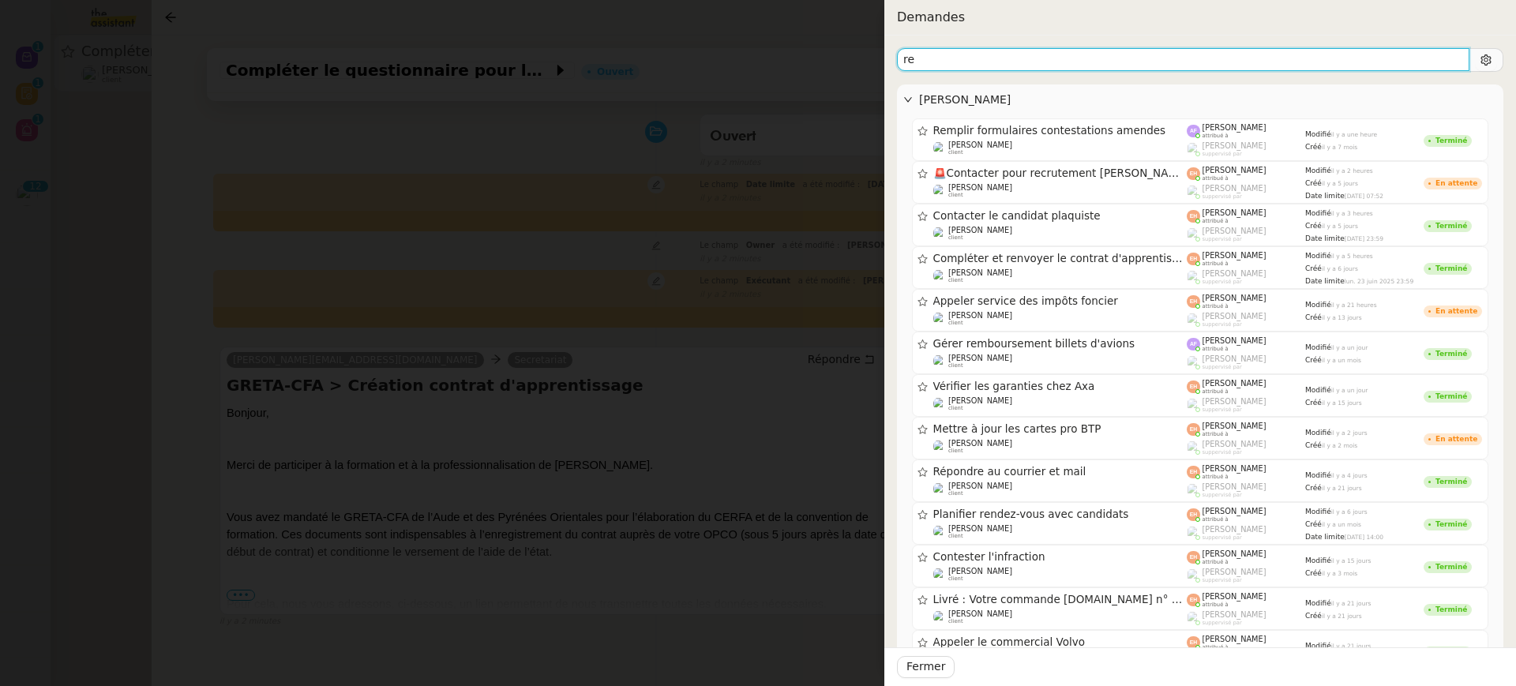
type input "r"
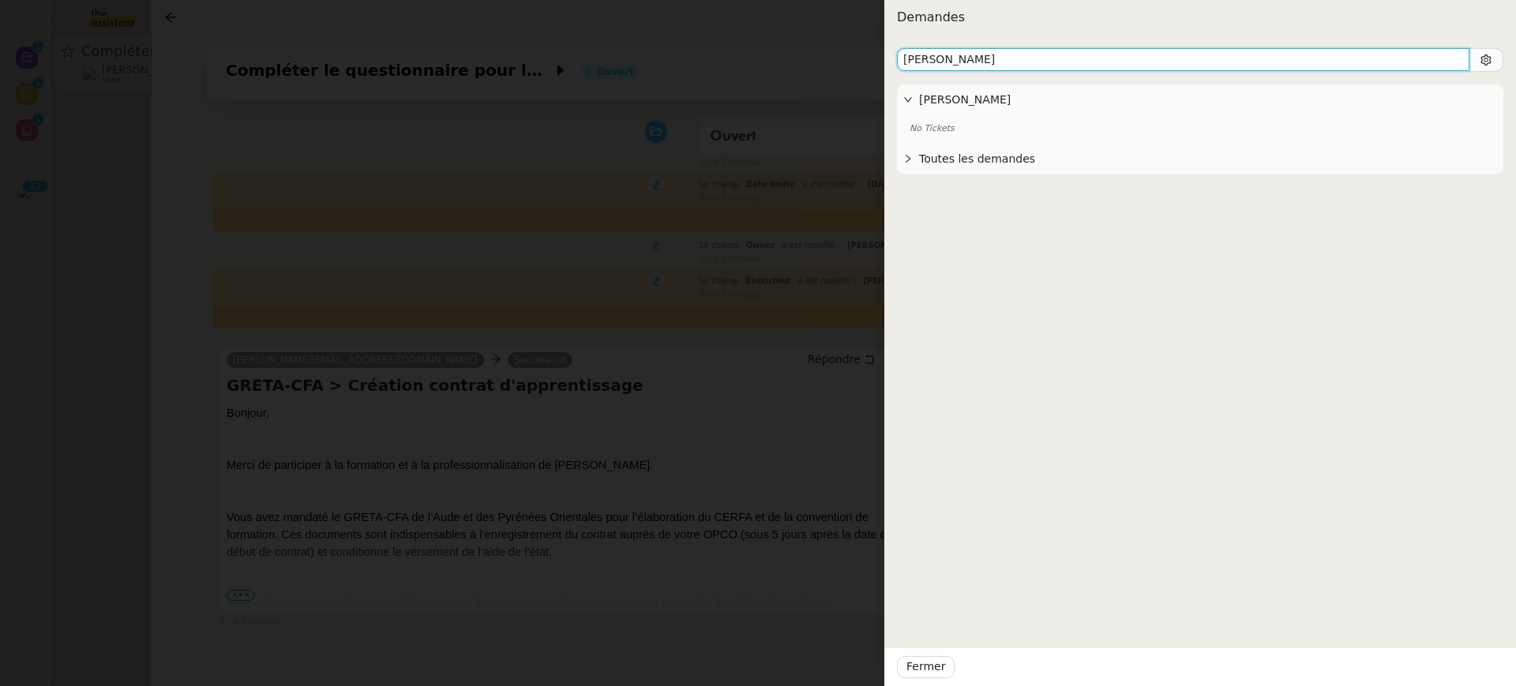
type input "[PERSON_NAME]"
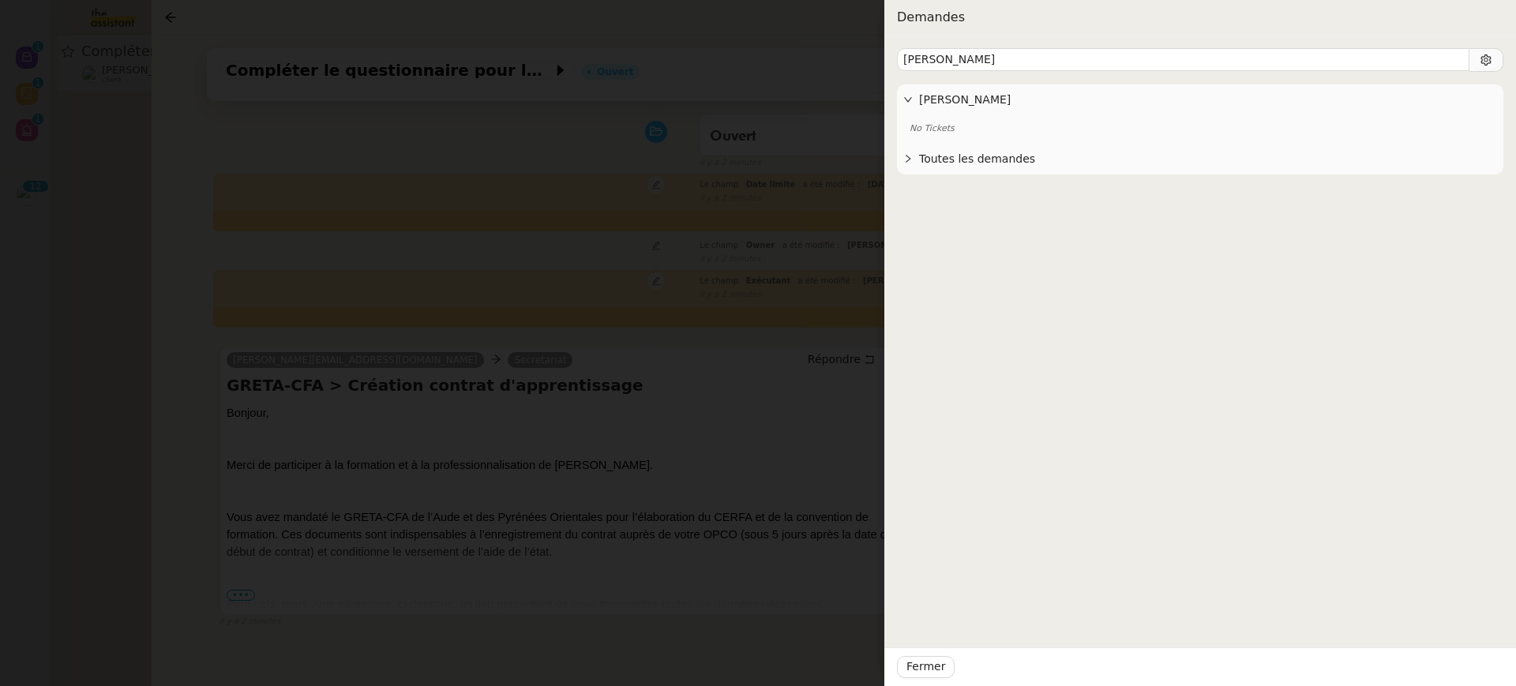
click at [746, 419] on div at bounding box center [758, 343] width 1516 height 686
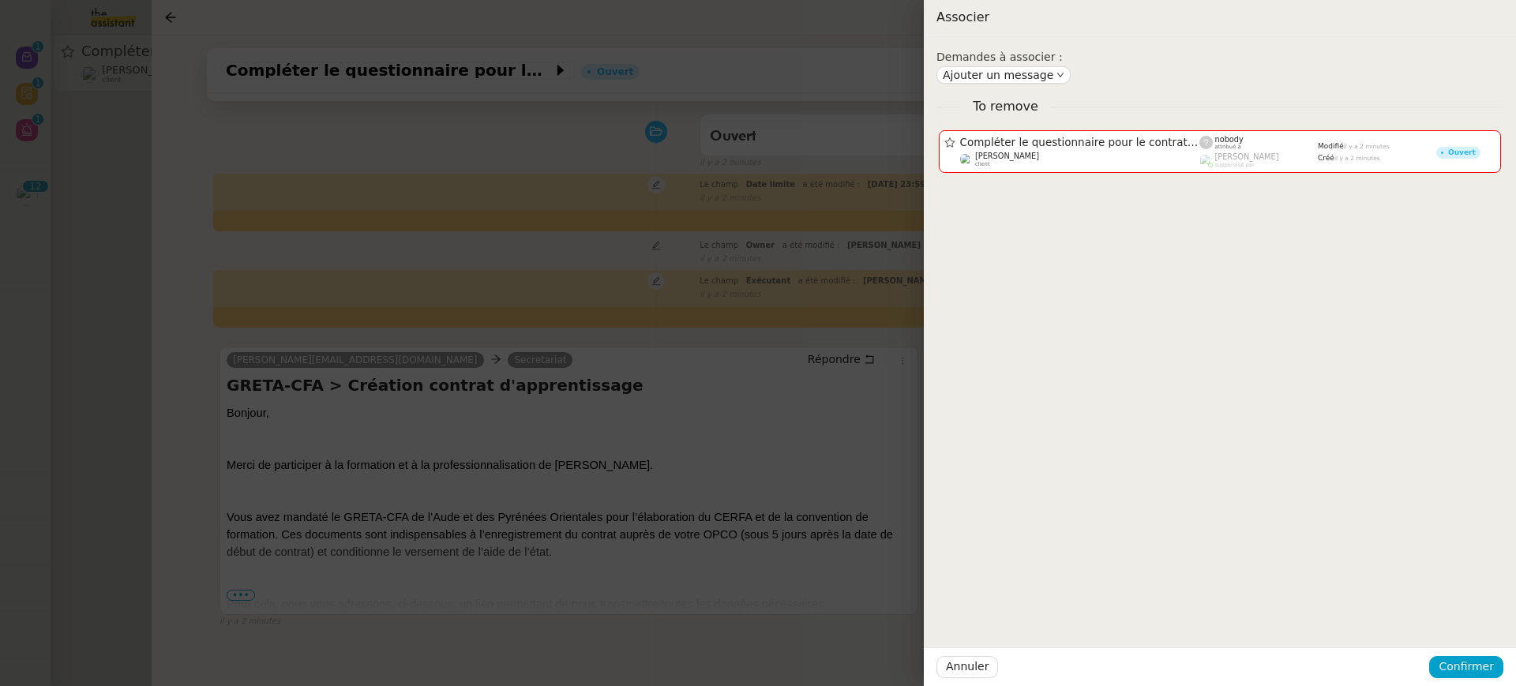
click at [746, 419] on div at bounding box center [758, 343] width 1516 height 686
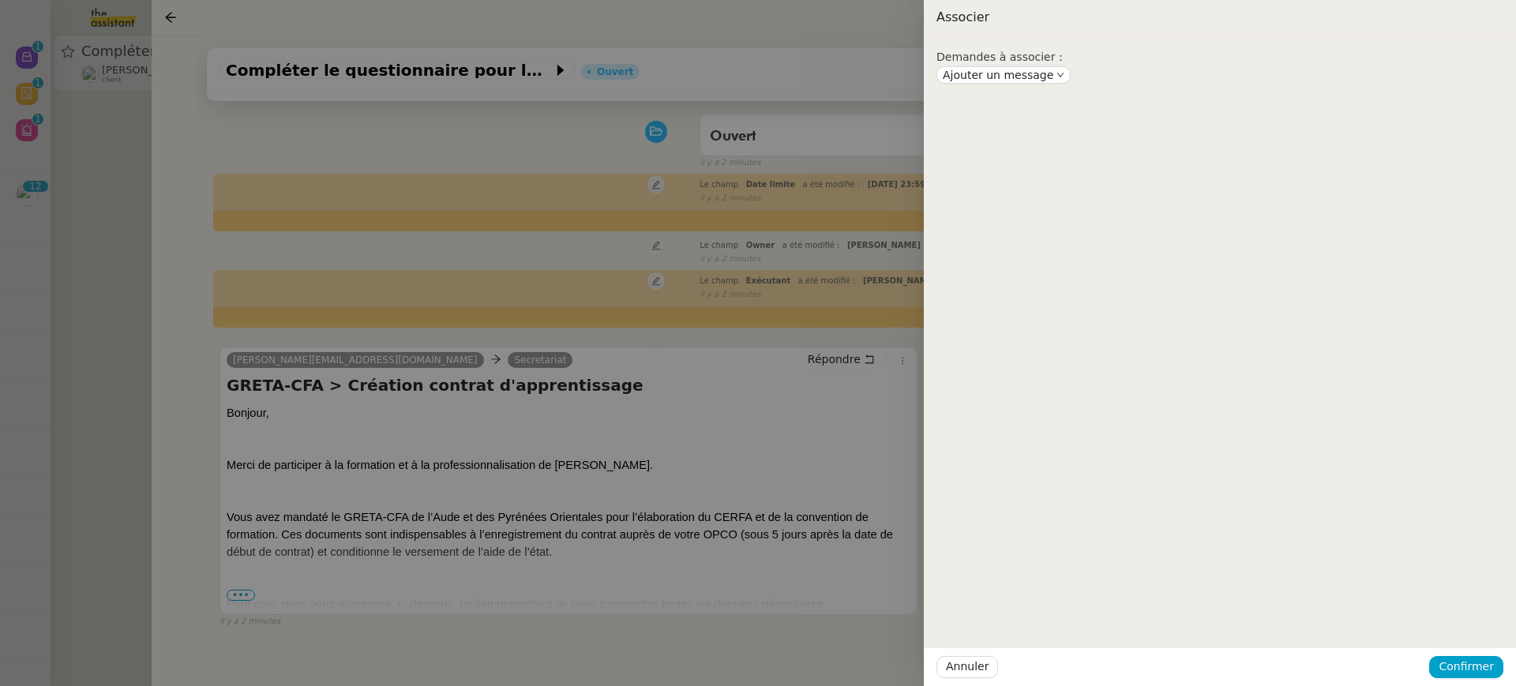
click at [791, 440] on div at bounding box center [758, 343] width 1516 height 686
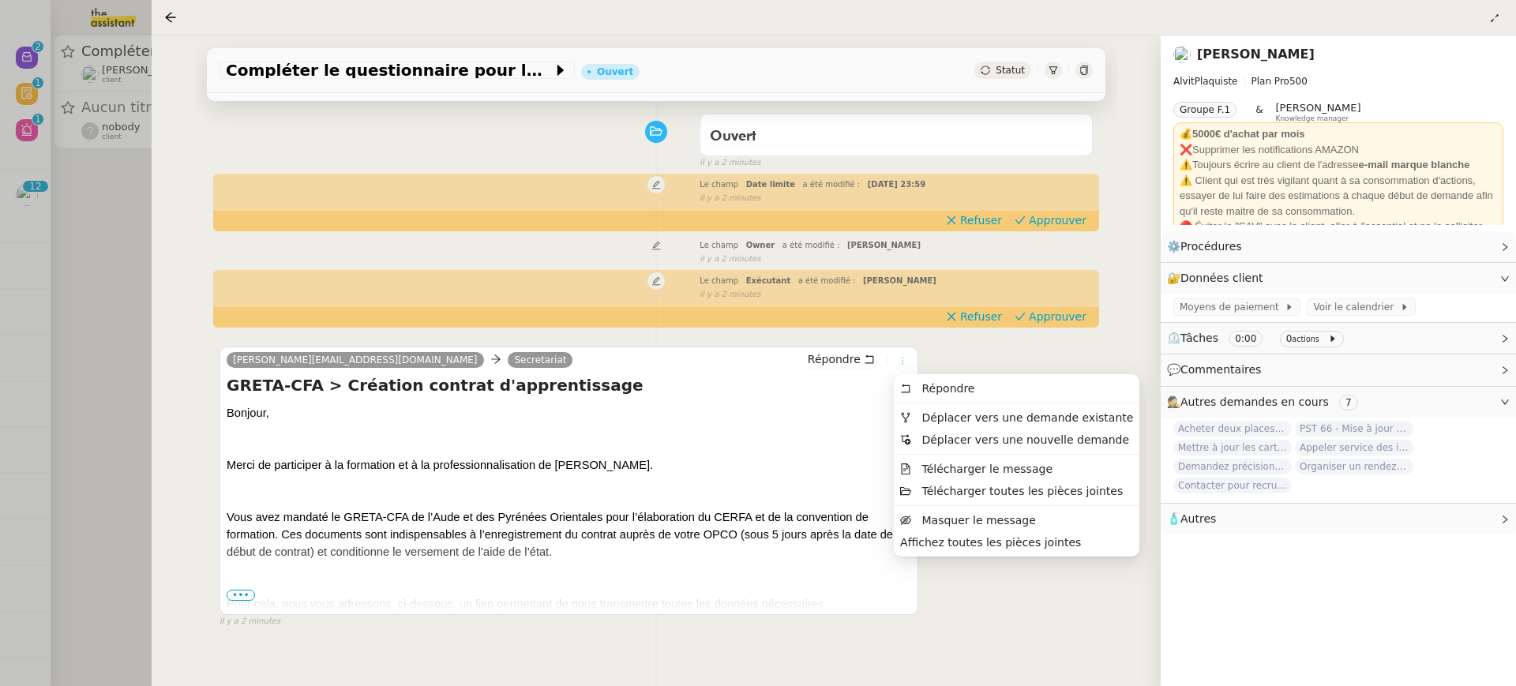
scroll to position [0, 0]
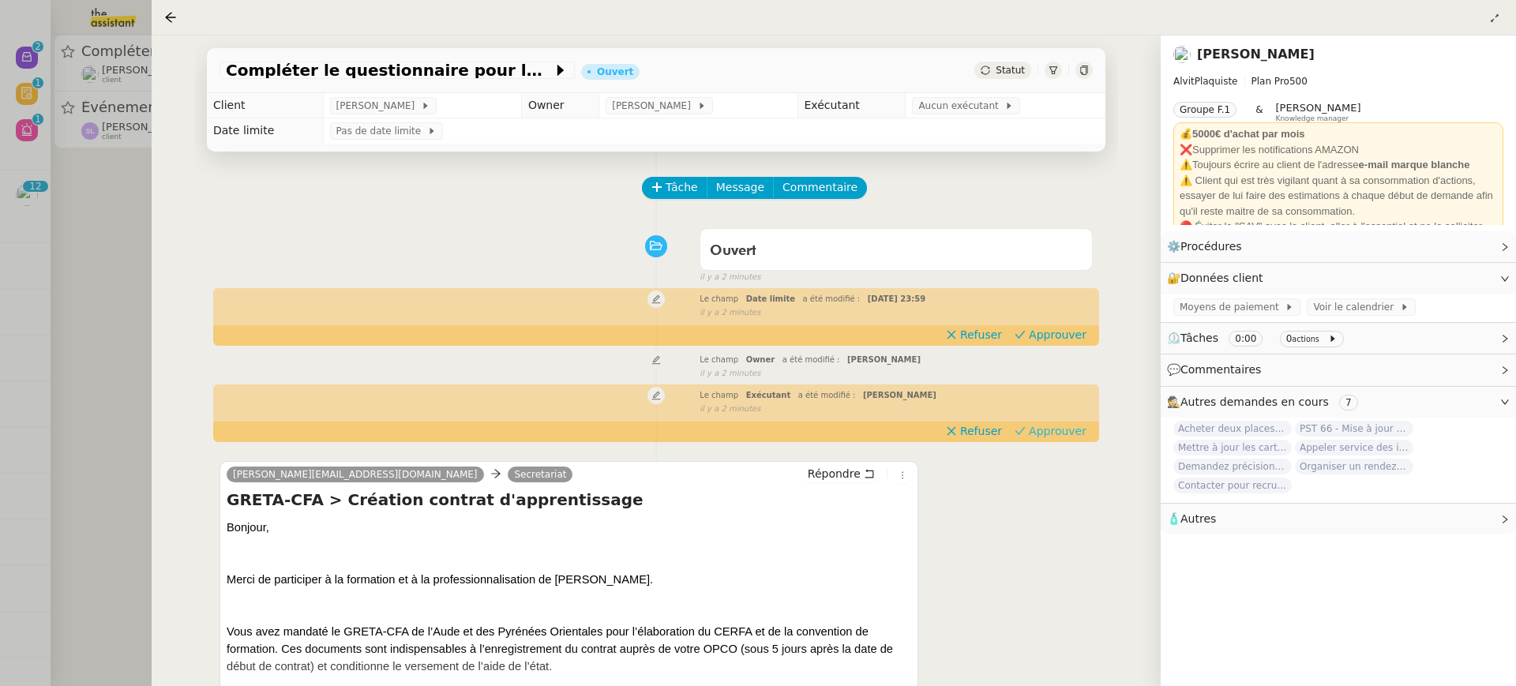
click at [1058, 436] on span "Approuver" at bounding box center [1058, 431] width 58 height 16
click at [1048, 327] on span "Approuver" at bounding box center [1058, 335] width 58 height 16
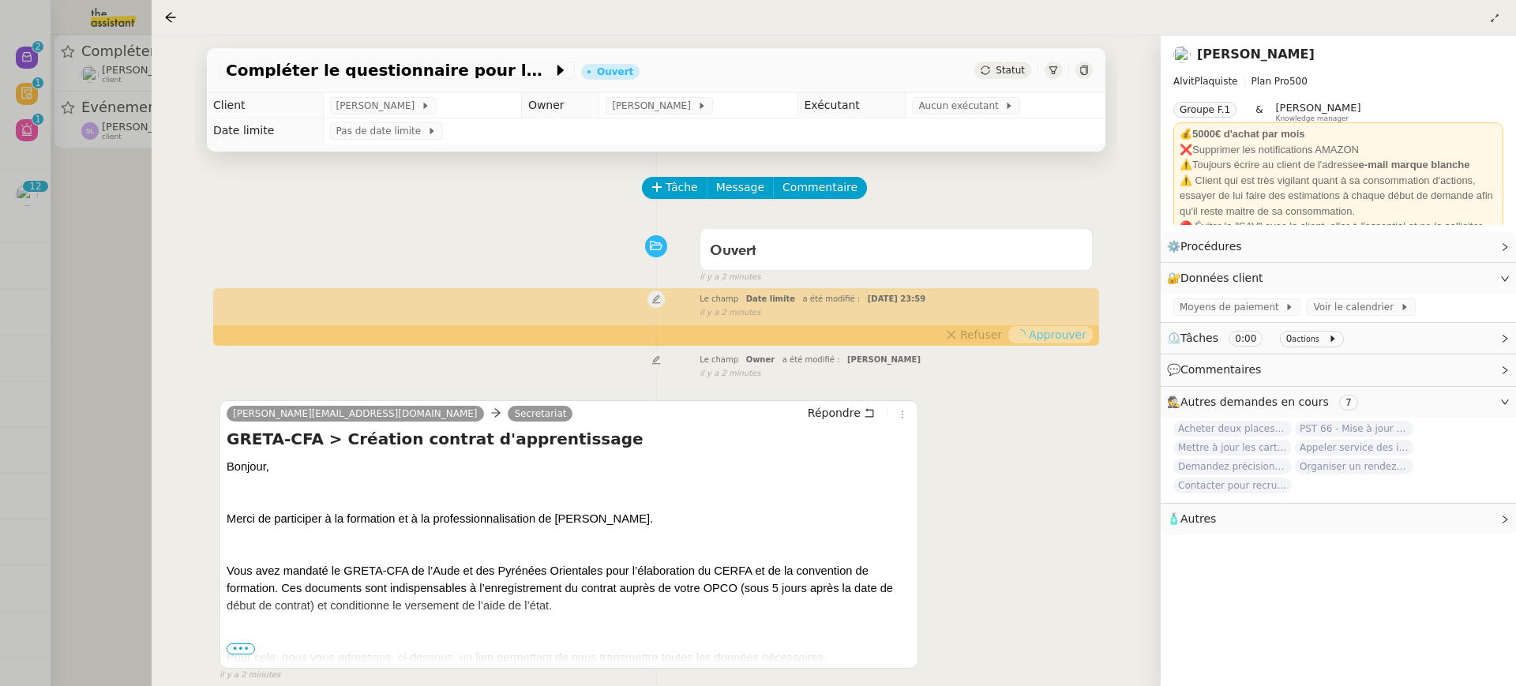
click at [126, 156] on div at bounding box center [758, 343] width 1516 height 686
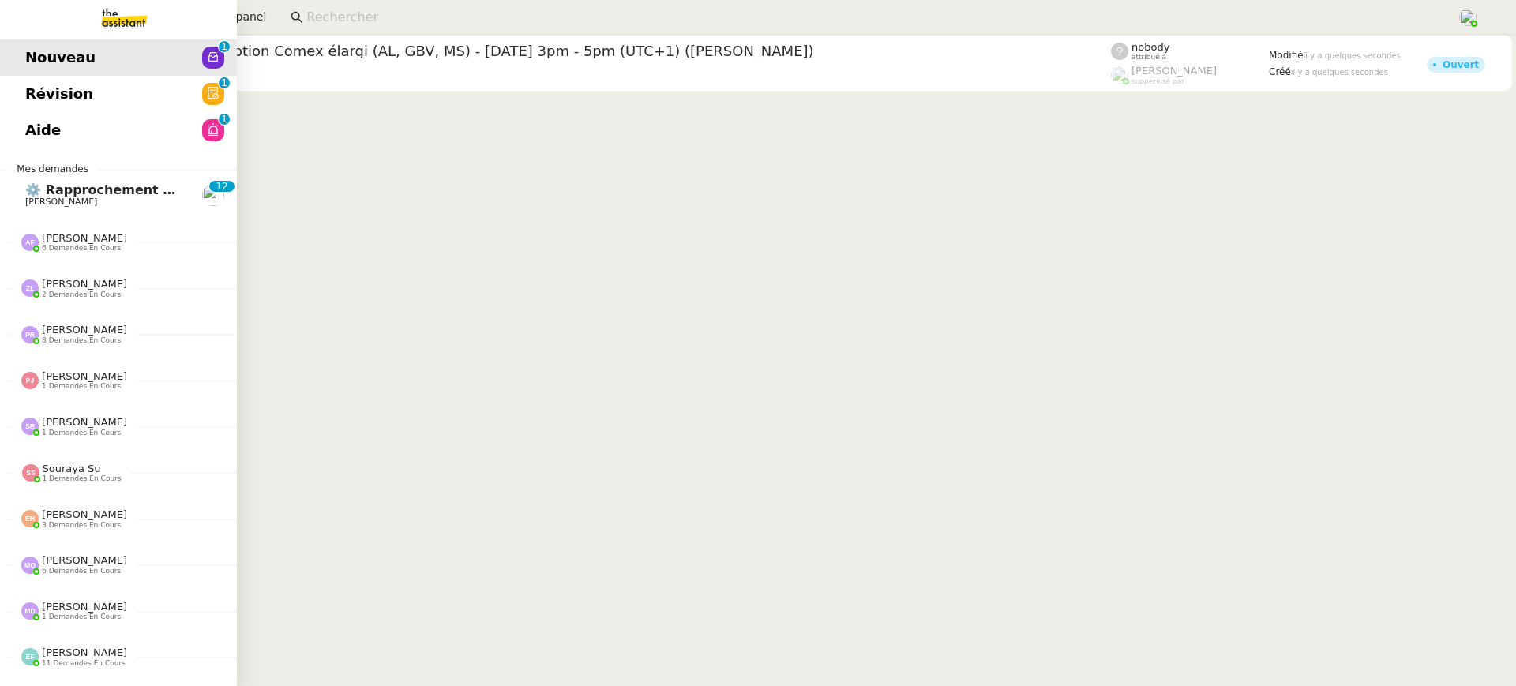
click at [16, 105] on link "Révision 0 1 2 3 4 5 6 7 8 9" at bounding box center [118, 94] width 237 height 36
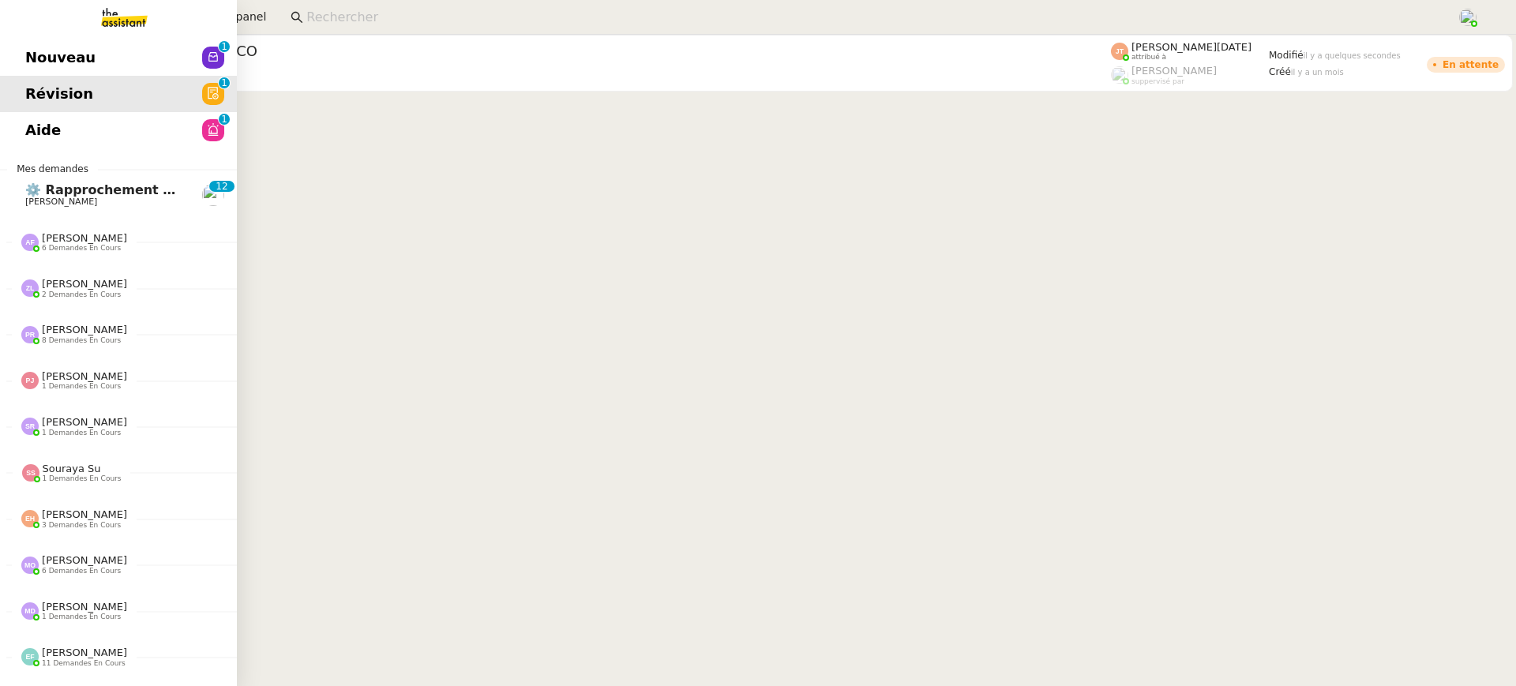
click at [28, 140] on span "Aide" at bounding box center [43, 130] width 36 height 24
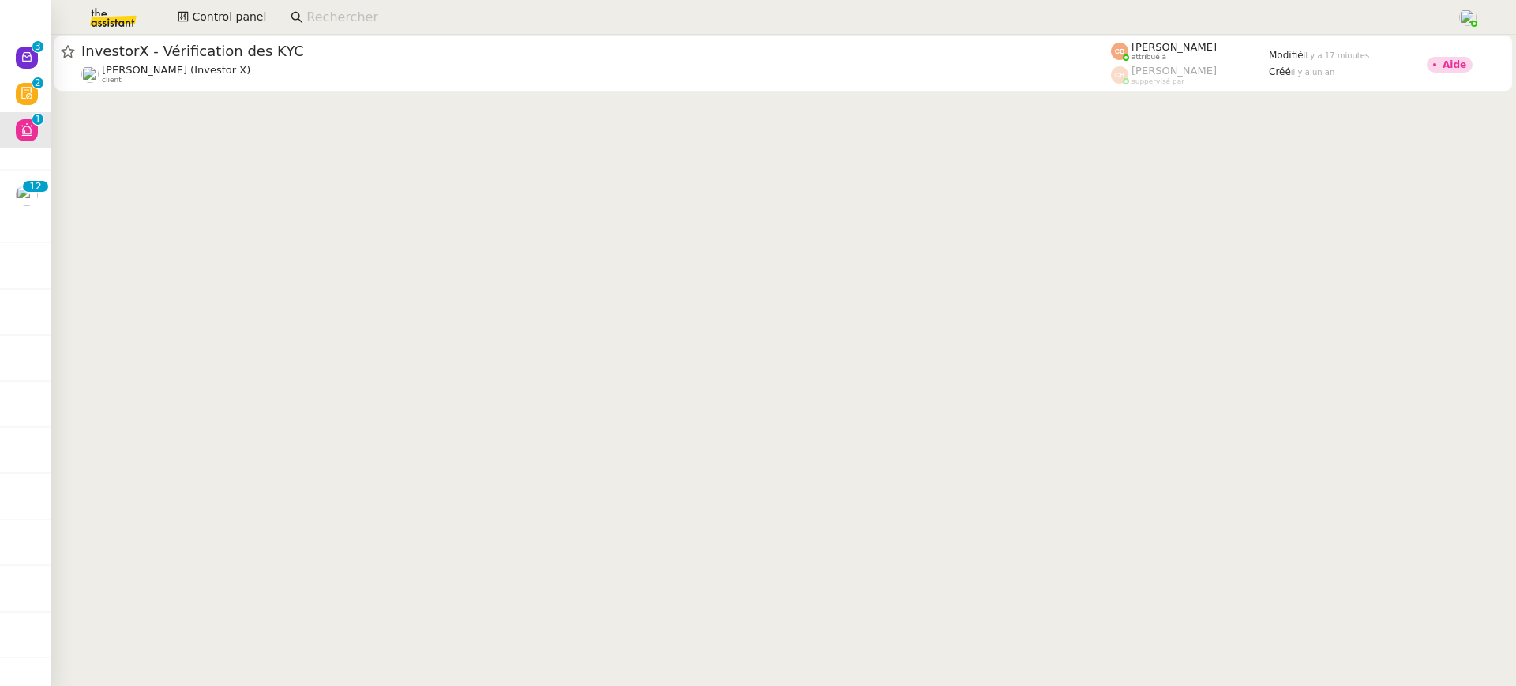
click at [352, 17] on input at bounding box center [873, 17] width 1135 height 21
click at [351, 13] on input at bounding box center [873, 17] width 1135 height 21
click at [366, 25] on input at bounding box center [873, 17] width 1135 height 21
click at [322, 23] on input at bounding box center [873, 17] width 1135 height 21
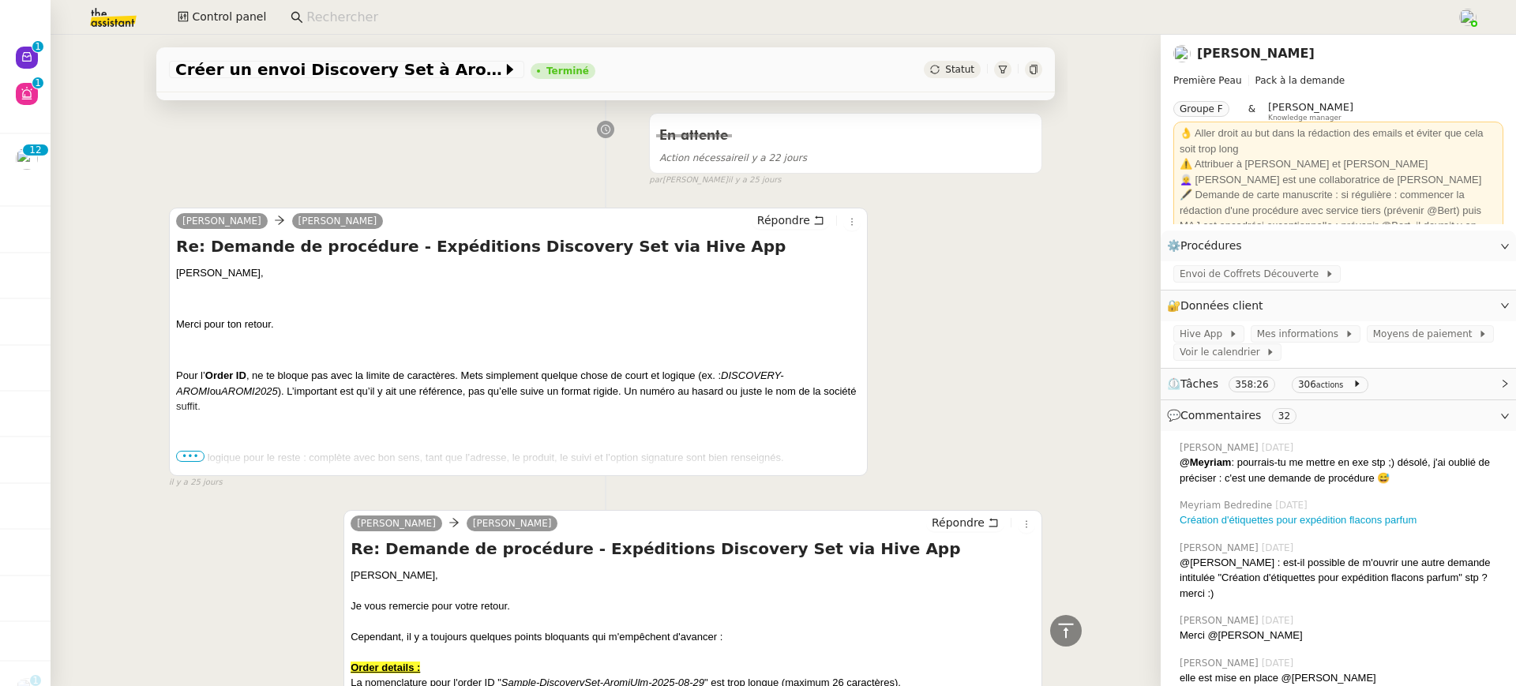
scroll to position [12023, 0]
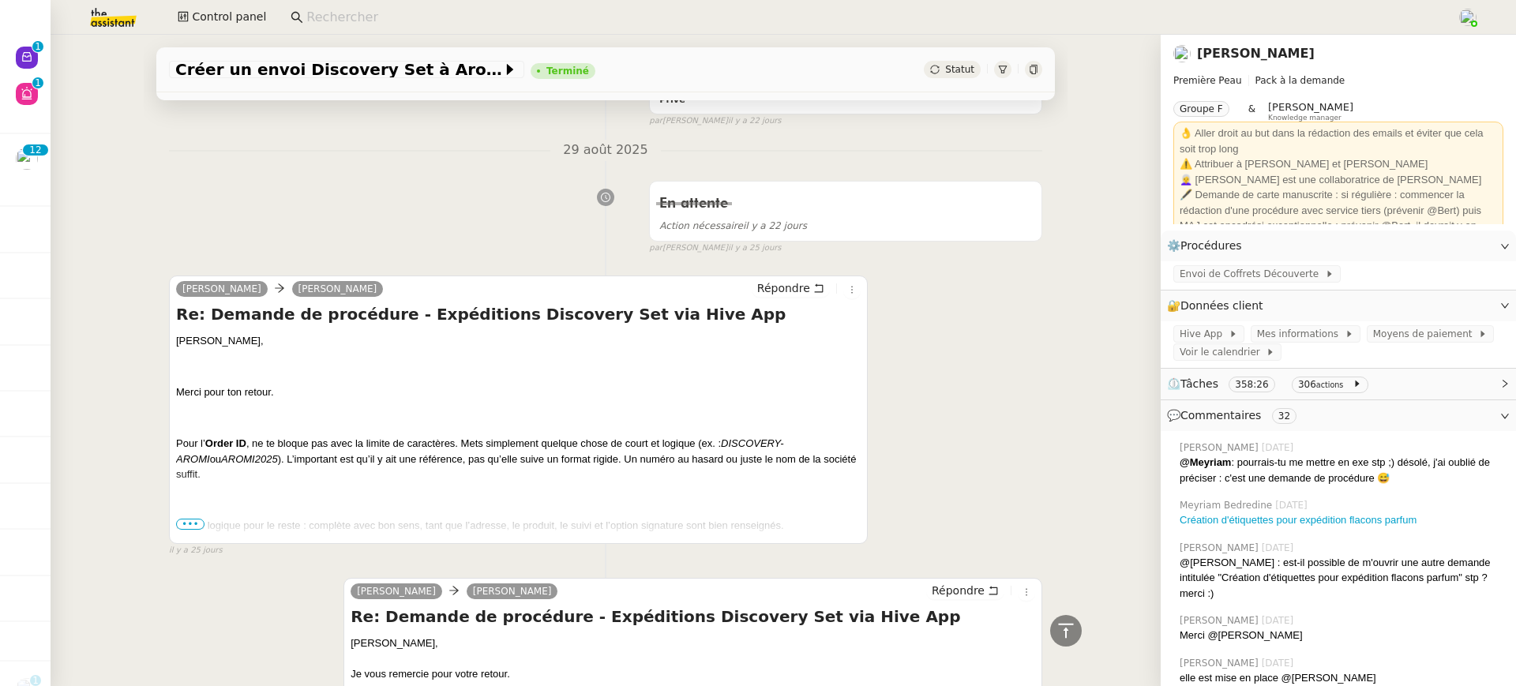
click at [182, 519] on span "•••" at bounding box center [190, 524] width 28 height 11
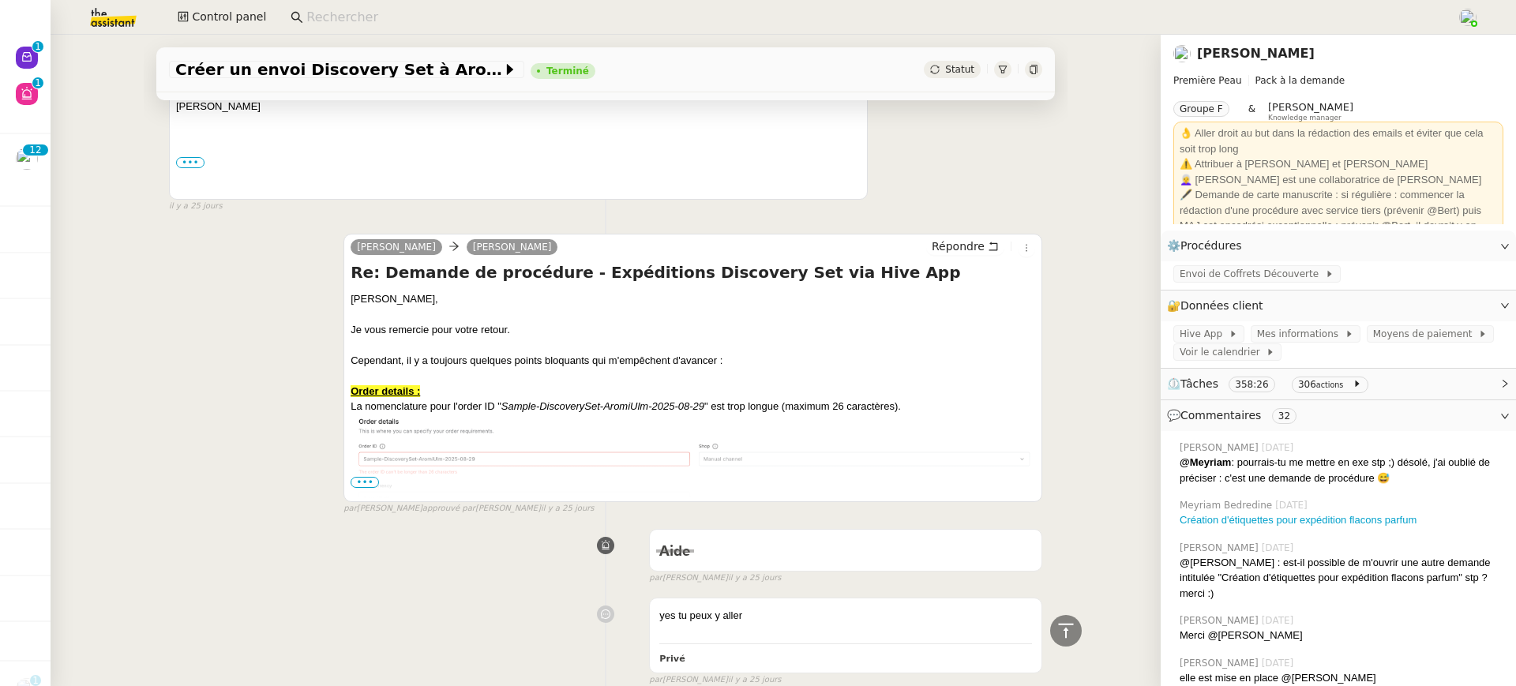
scroll to position [12449, 0]
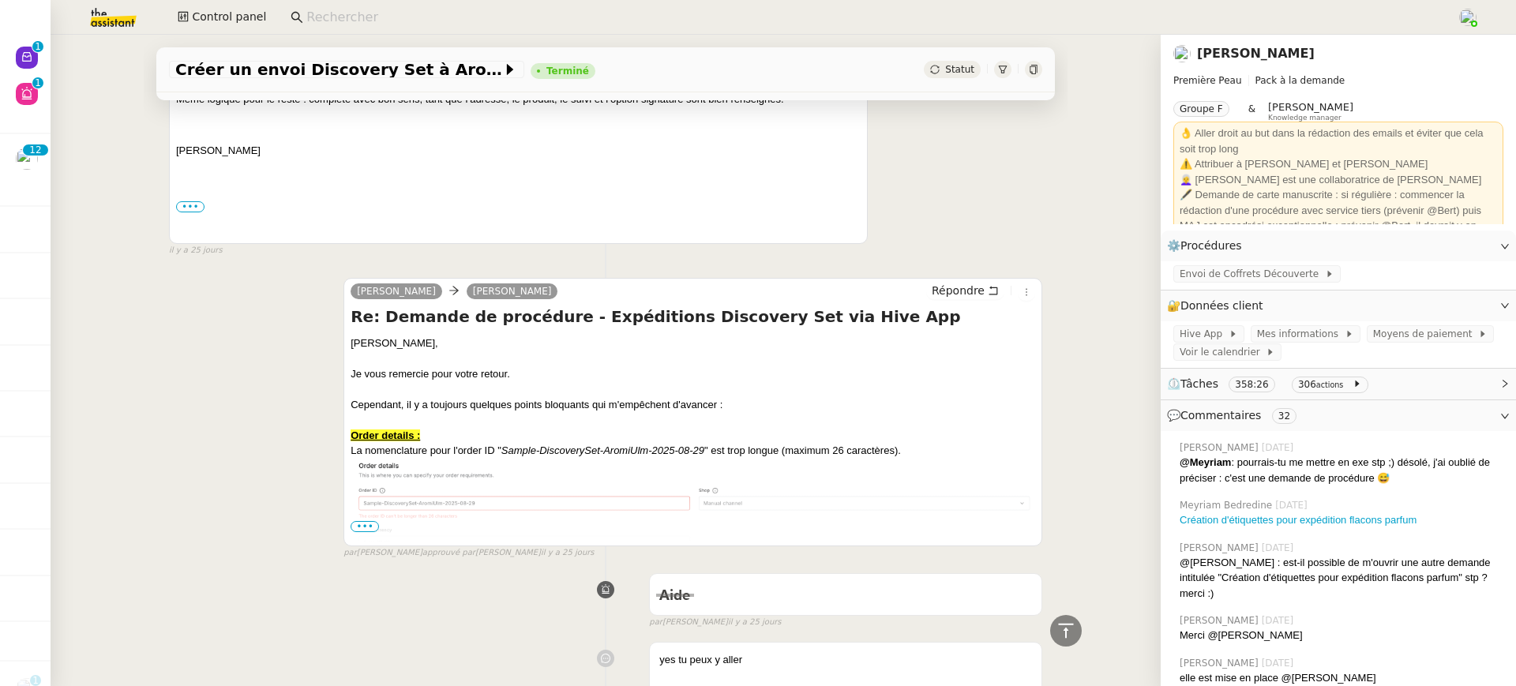
click at [372, 481] on img at bounding box center [693, 511] width 685 height 105
click at [366, 521] on span "•••" at bounding box center [365, 526] width 28 height 11
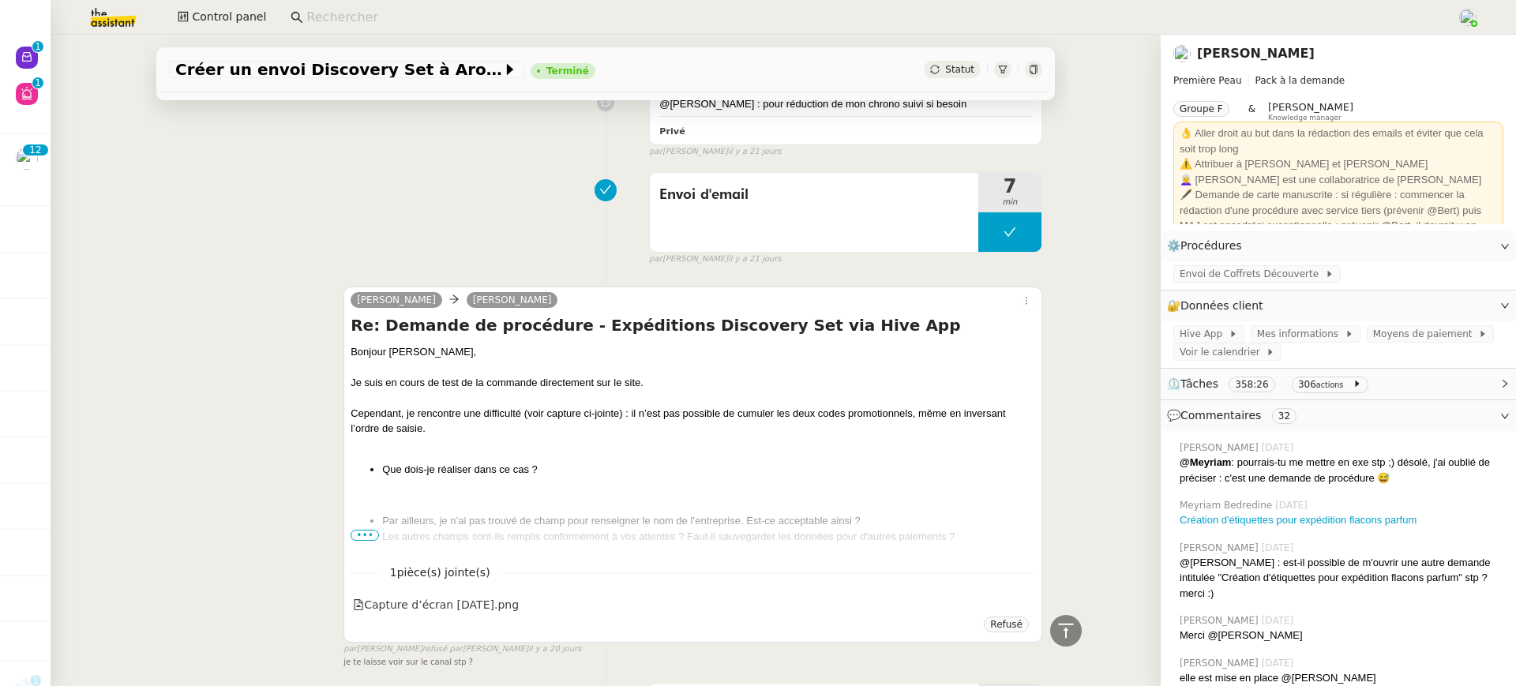
scroll to position [8180, 0]
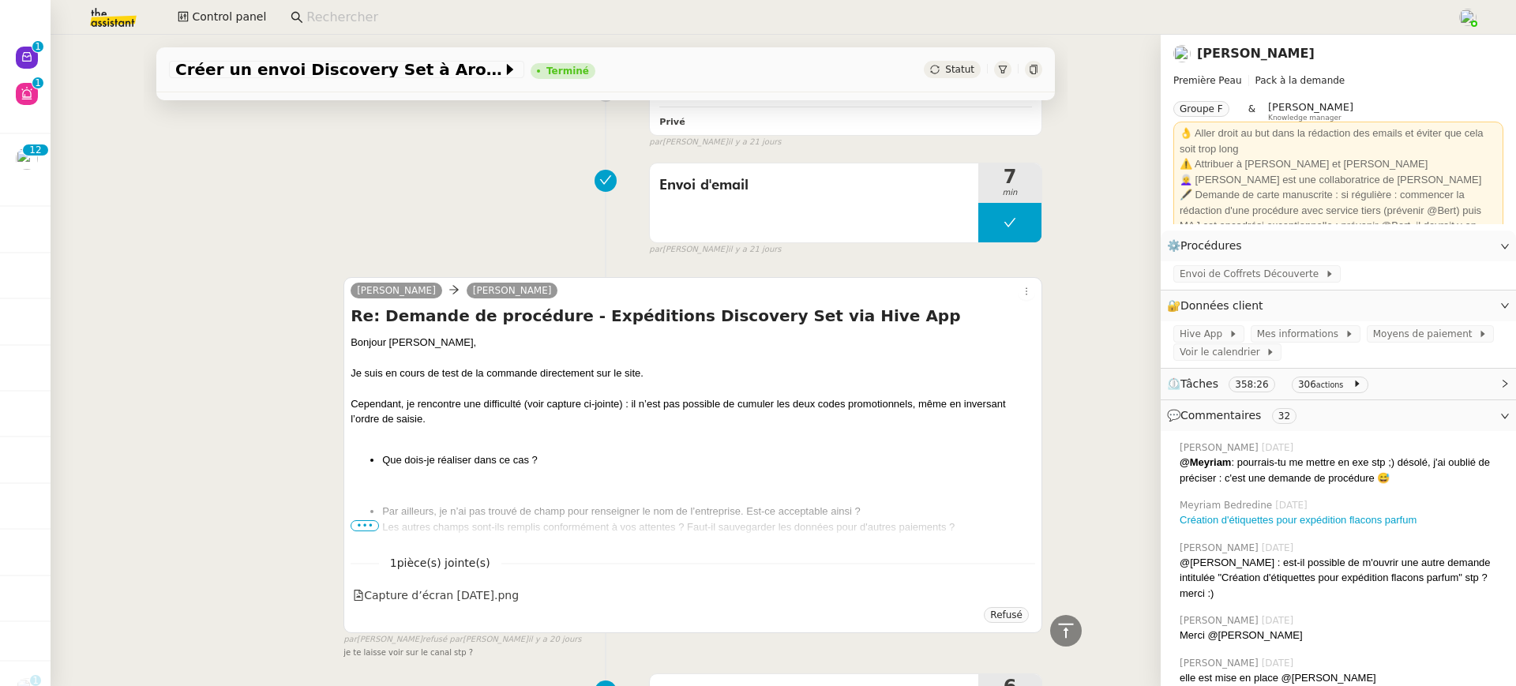
click at [370, 504] on ul "Par ailleurs, je n’ai pas trouvé de champ pour renseigner le nom de l’entrepris…" at bounding box center [693, 519] width 685 height 31
click at [370, 520] on span "•••" at bounding box center [365, 525] width 28 height 11
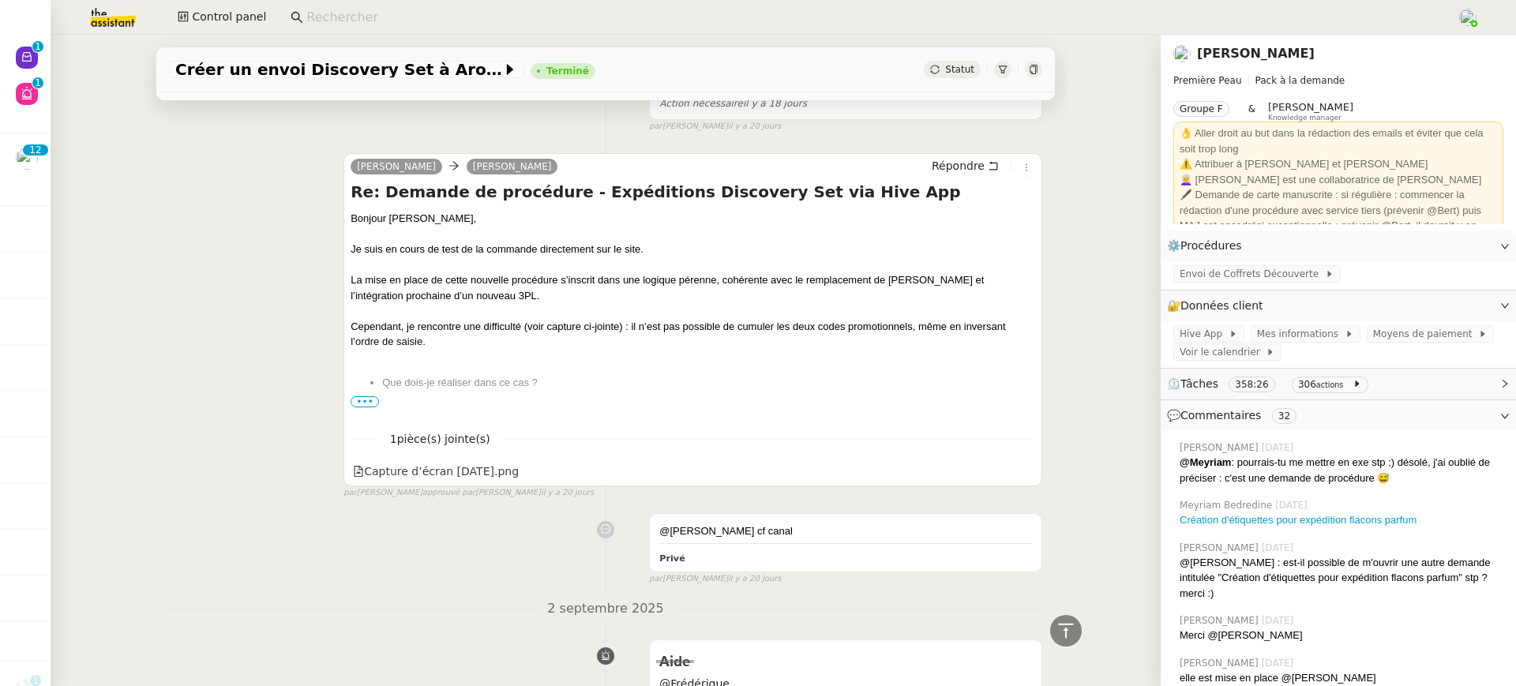
scroll to position [7444, 0]
click at [434, 460] on div "Capture d’écran 2025-09-02.png" at bounding box center [436, 469] width 166 height 18
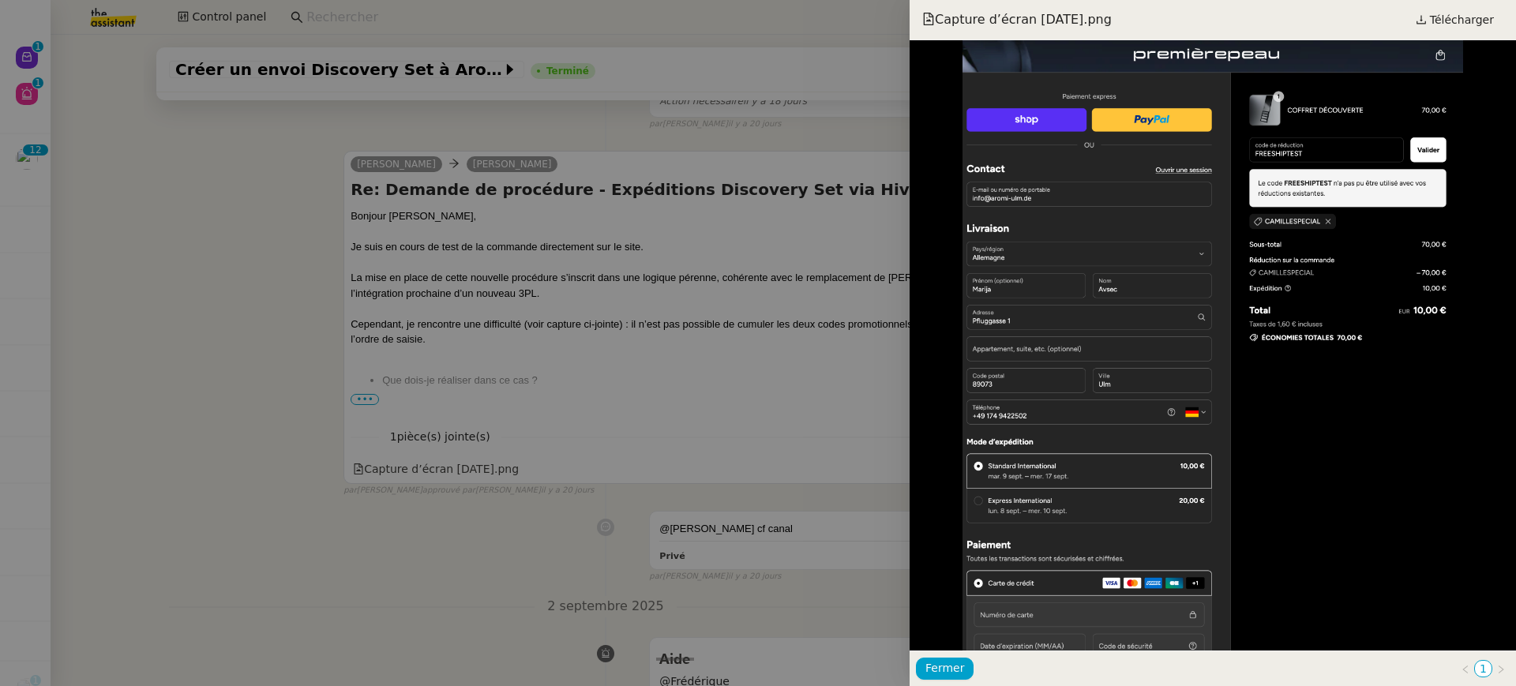
click at [788, 266] on div at bounding box center [758, 343] width 1516 height 686
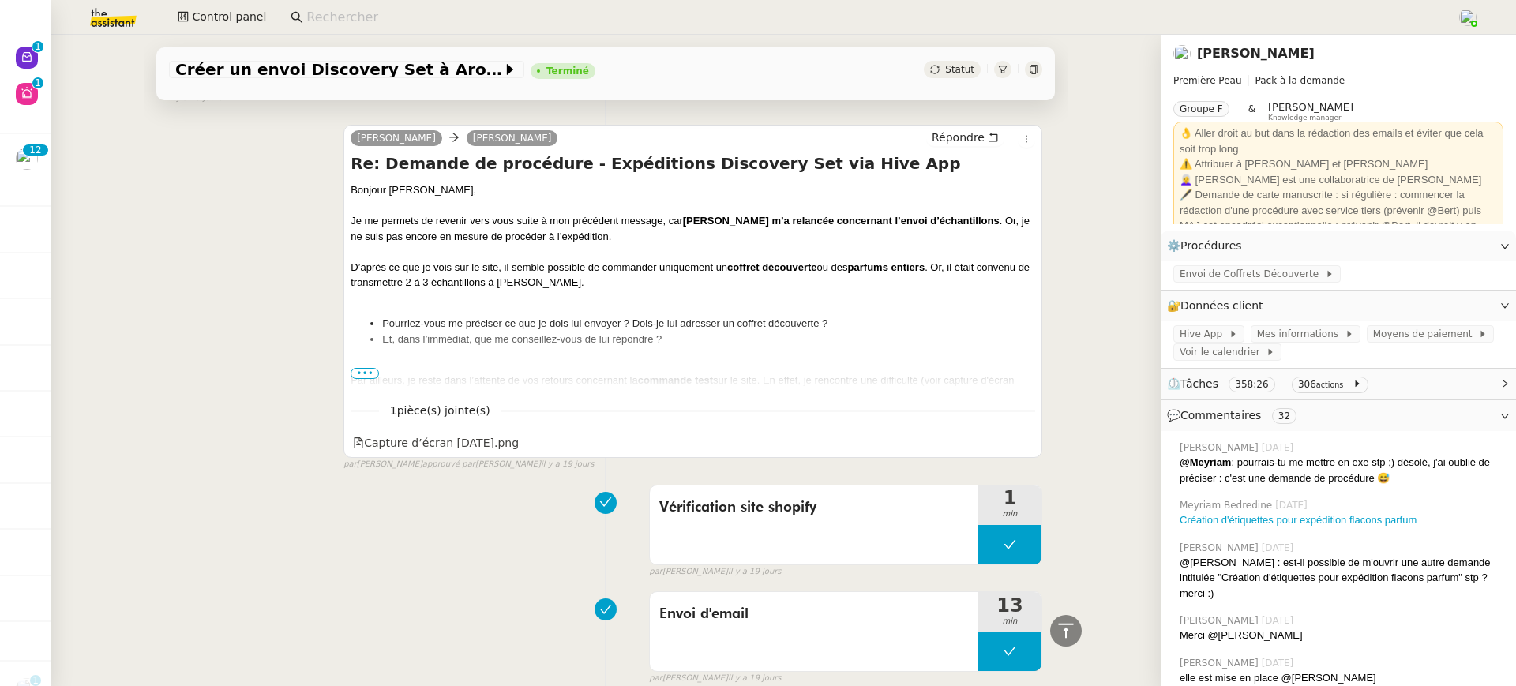
scroll to position [6646, 0]
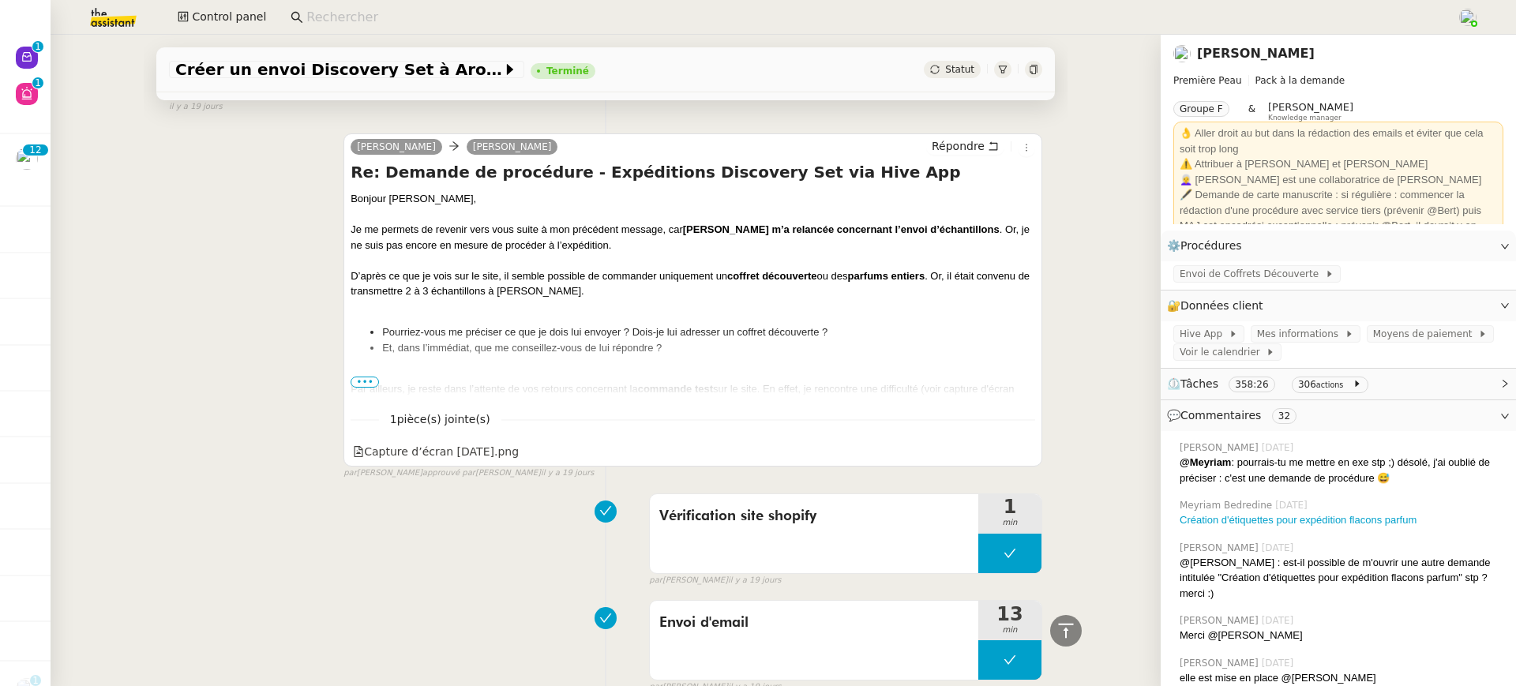
click at [368, 381] on div "Par ailleurs, je reste dans l’attente de vos retours concernant la commande tes…" at bounding box center [693, 396] width 685 height 31
click at [374, 381] on div "Par ailleurs, je reste dans l’attente de vos retours concernant la commande tes…" at bounding box center [693, 396] width 685 height 31
click at [362, 366] on div at bounding box center [693, 374] width 685 height 16
click at [370, 377] on span "•••" at bounding box center [365, 382] width 28 height 11
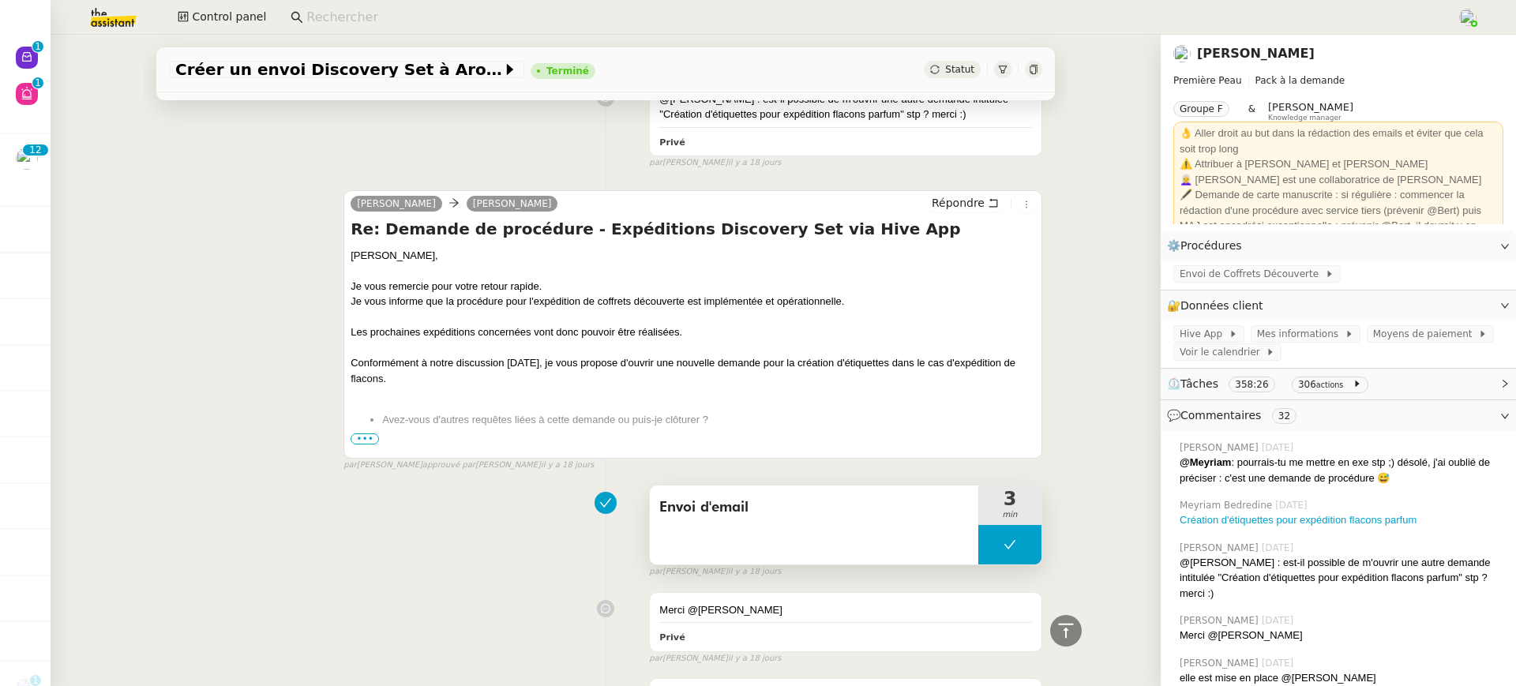
scroll to position [1201, 0]
click at [345, 451] on div "camille Pierre Mergui Répondre Re: Demande de procédure - Expéditions Discovery…" at bounding box center [693, 327] width 699 height 269
click at [366, 456] on div "Merci," at bounding box center [693, 464] width 685 height 16
click at [359, 441] on div at bounding box center [693, 448] width 685 height 16
click at [359, 436] on span "•••" at bounding box center [365, 441] width 28 height 11
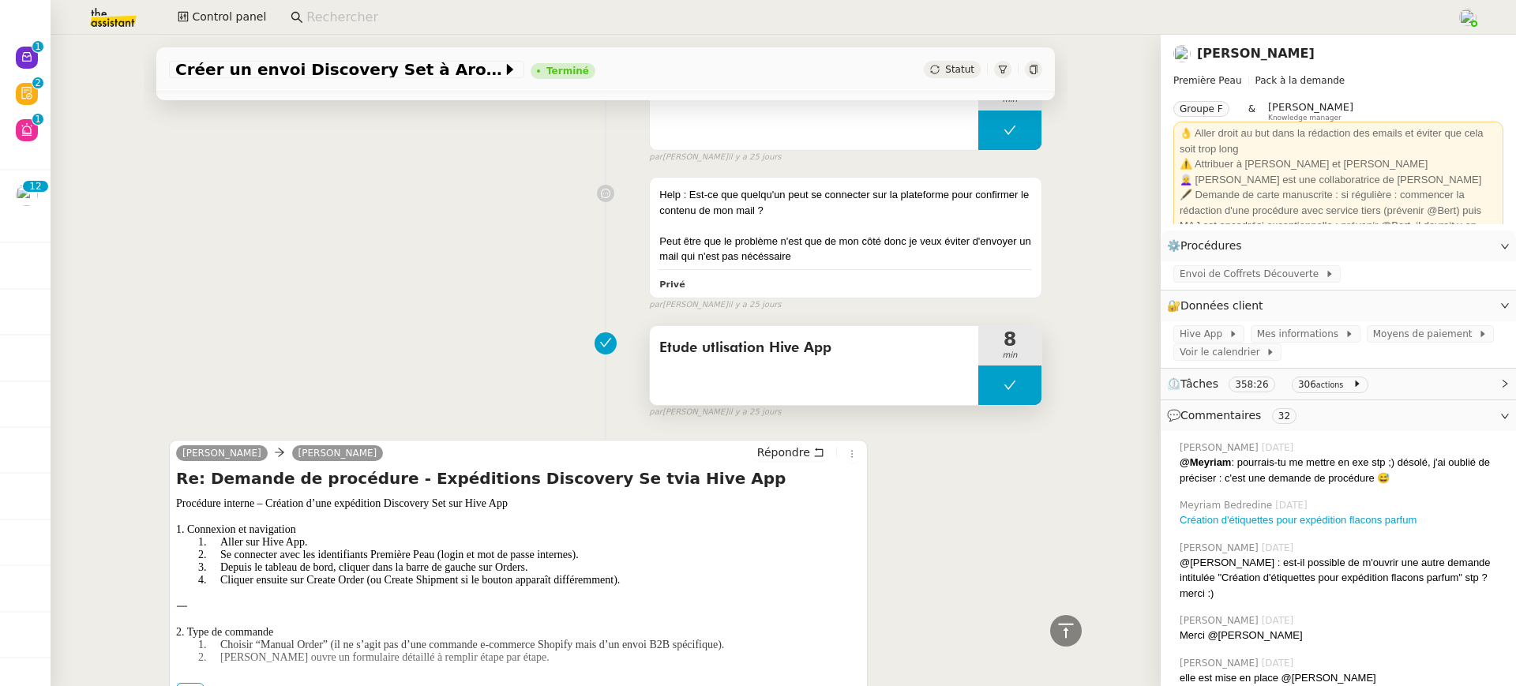
scroll to position [18567, 0]
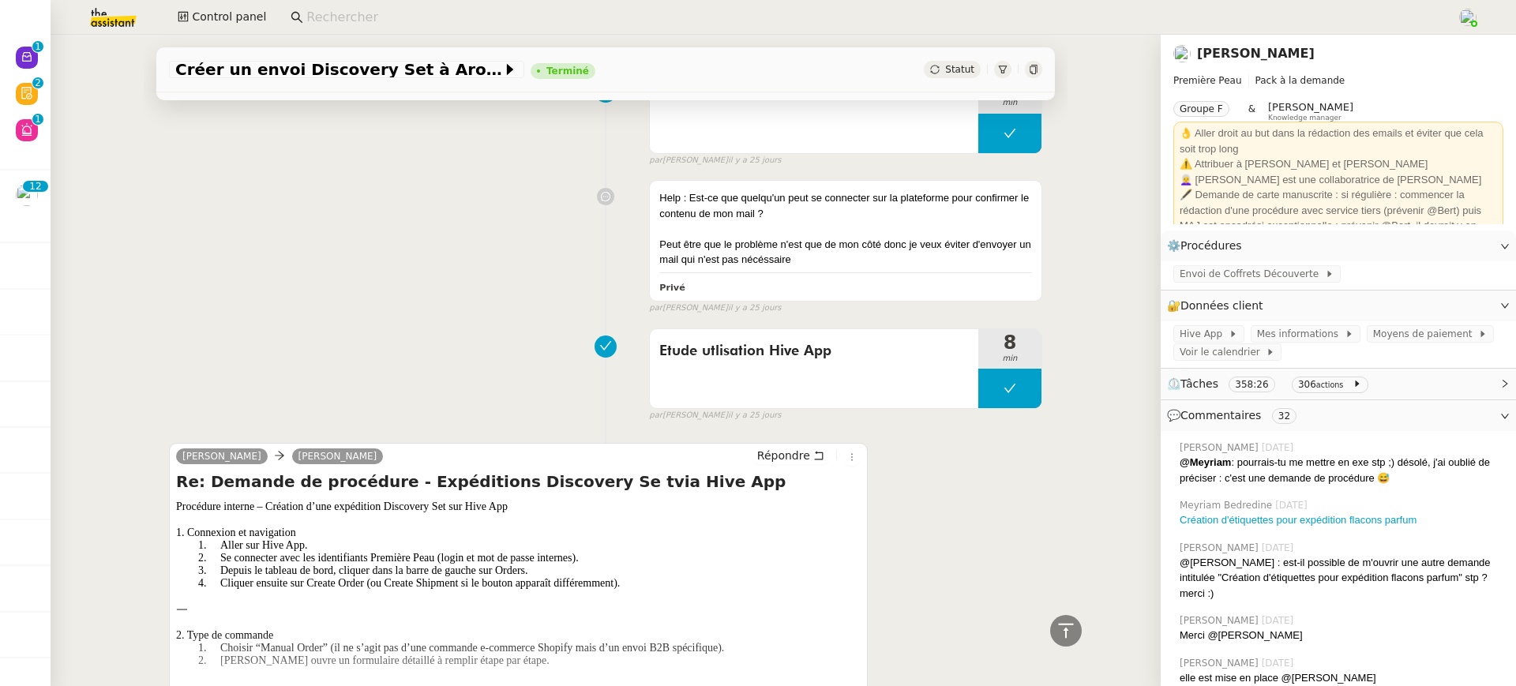
click at [186, 686] on span "•••" at bounding box center [190, 691] width 28 height 11
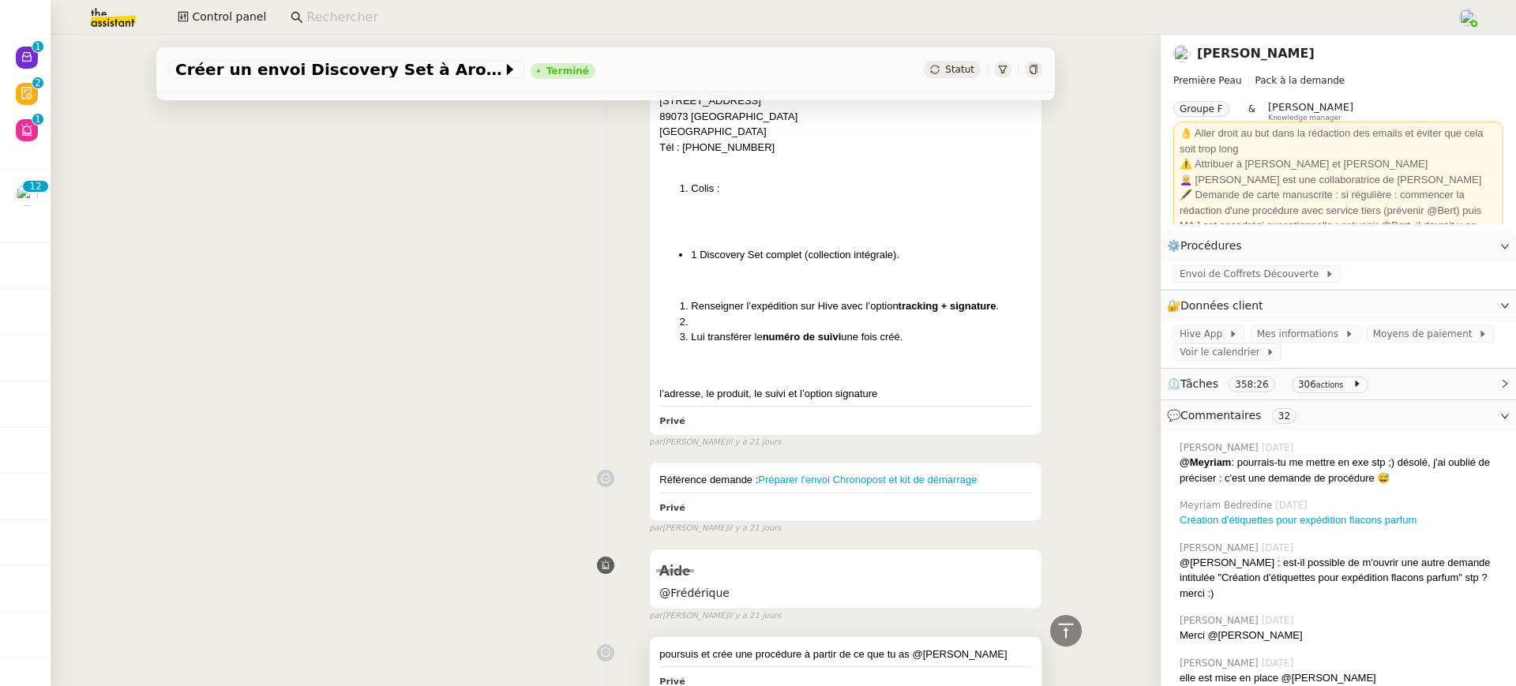
scroll to position [10978, 0]
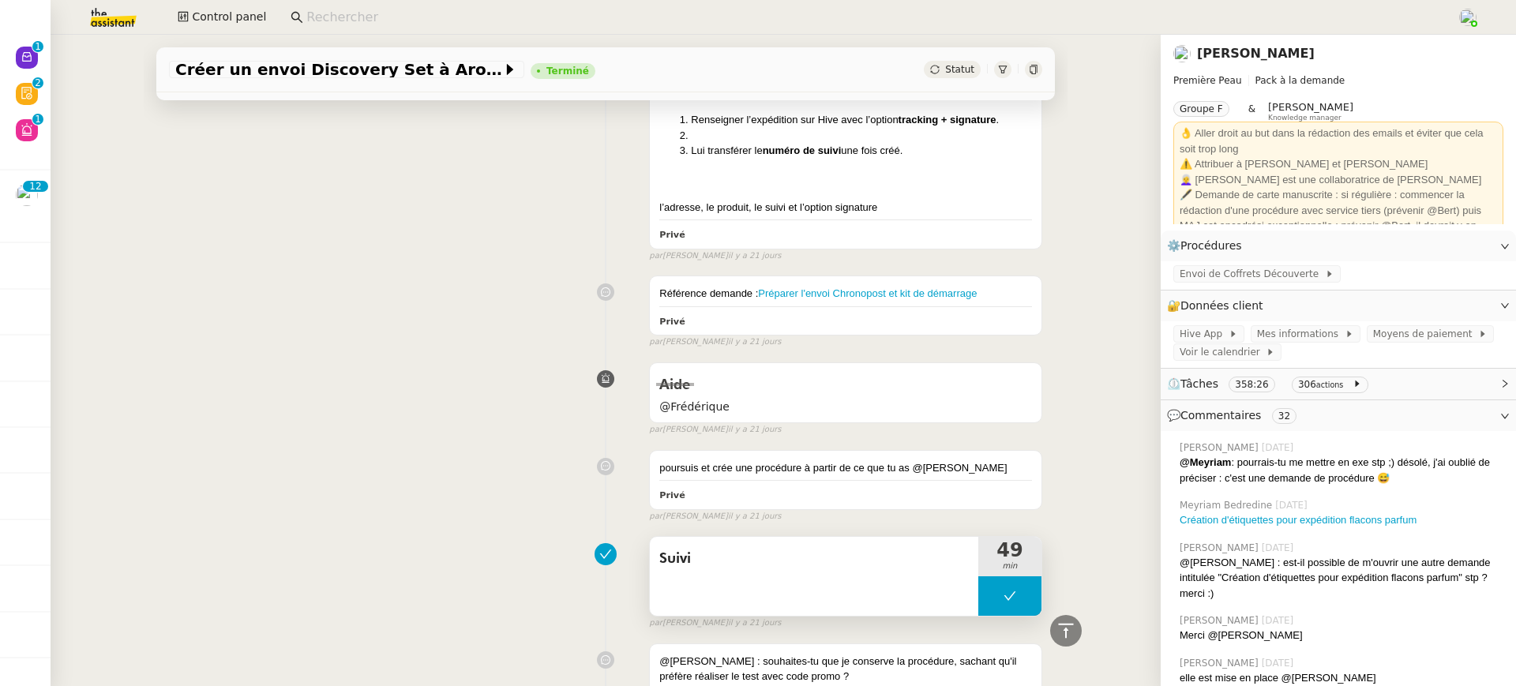
click at [879, 544] on div "Suivi" at bounding box center [814, 576] width 329 height 79
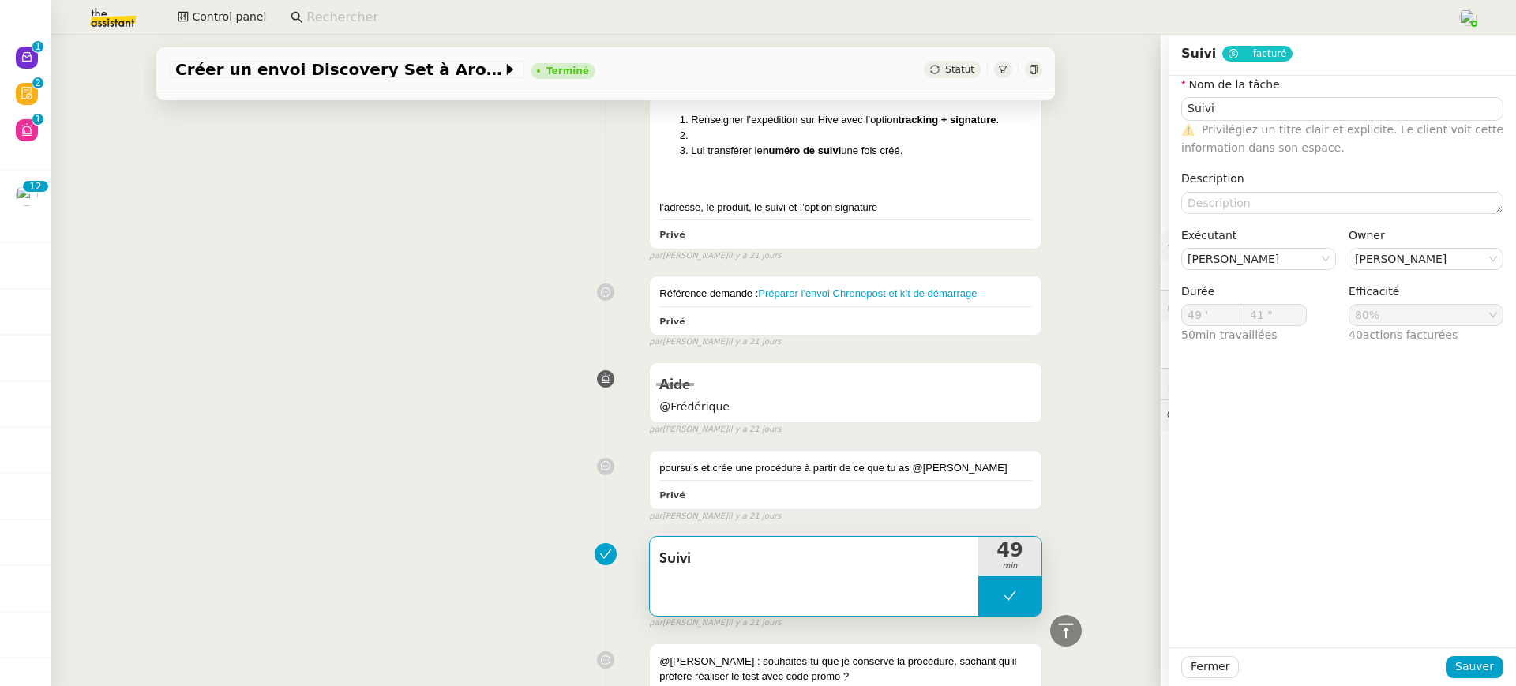
click at [366, 457] on div "poursuis et crée une procédure à partir de ce que tu as @Stephanie Privé false …" at bounding box center [606, 483] width 874 height 80
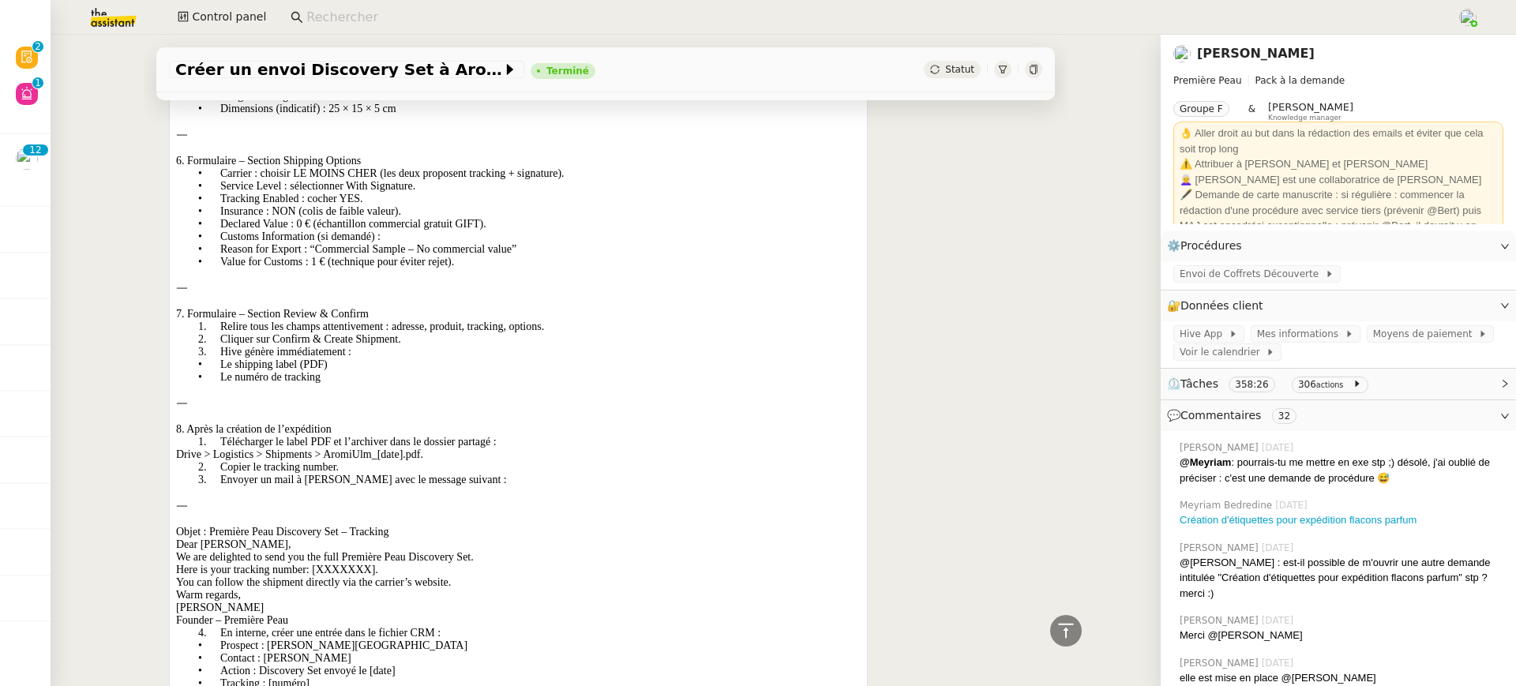
scroll to position [21326, 0]
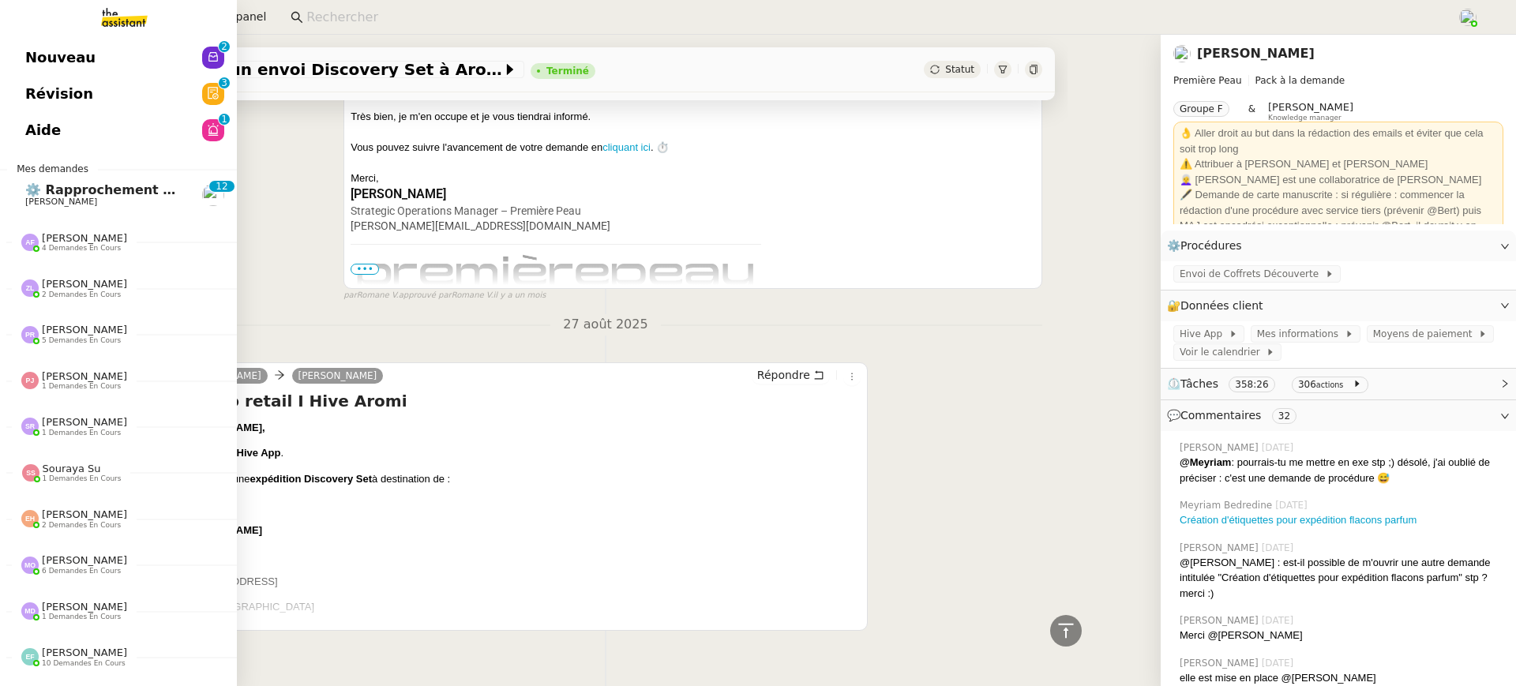
click at [39, 88] on link "Révision 0 1 2 3 4 5 6 7 8 9" at bounding box center [118, 94] width 237 height 36
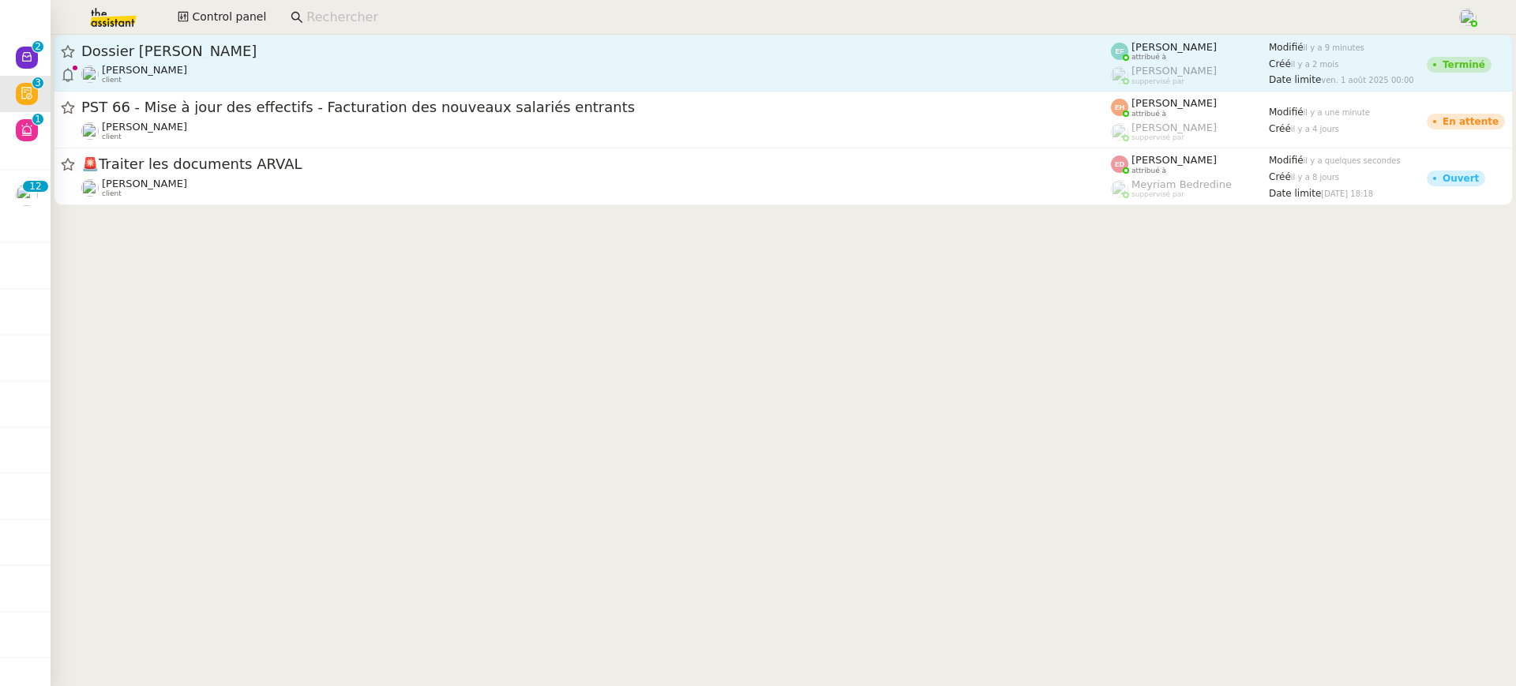
click at [481, 85] on link "Dossier Marion Mossuz Segolène Labinsky client Emelyne Foussier attribué à Roma…" at bounding box center [784, 63] width 1460 height 57
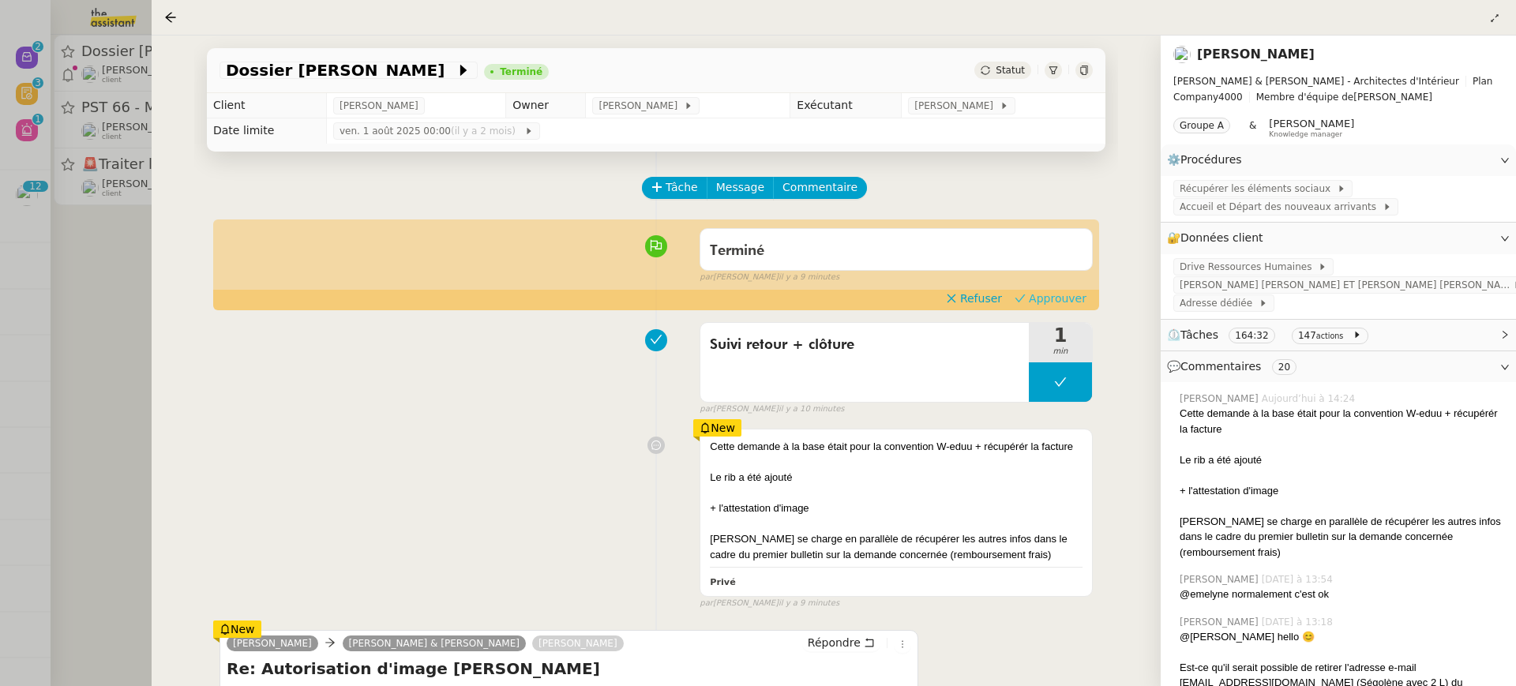
click at [1078, 306] on span "Approuver" at bounding box center [1058, 299] width 58 height 16
click at [77, 102] on div at bounding box center [758, 343] width 1516 height 686
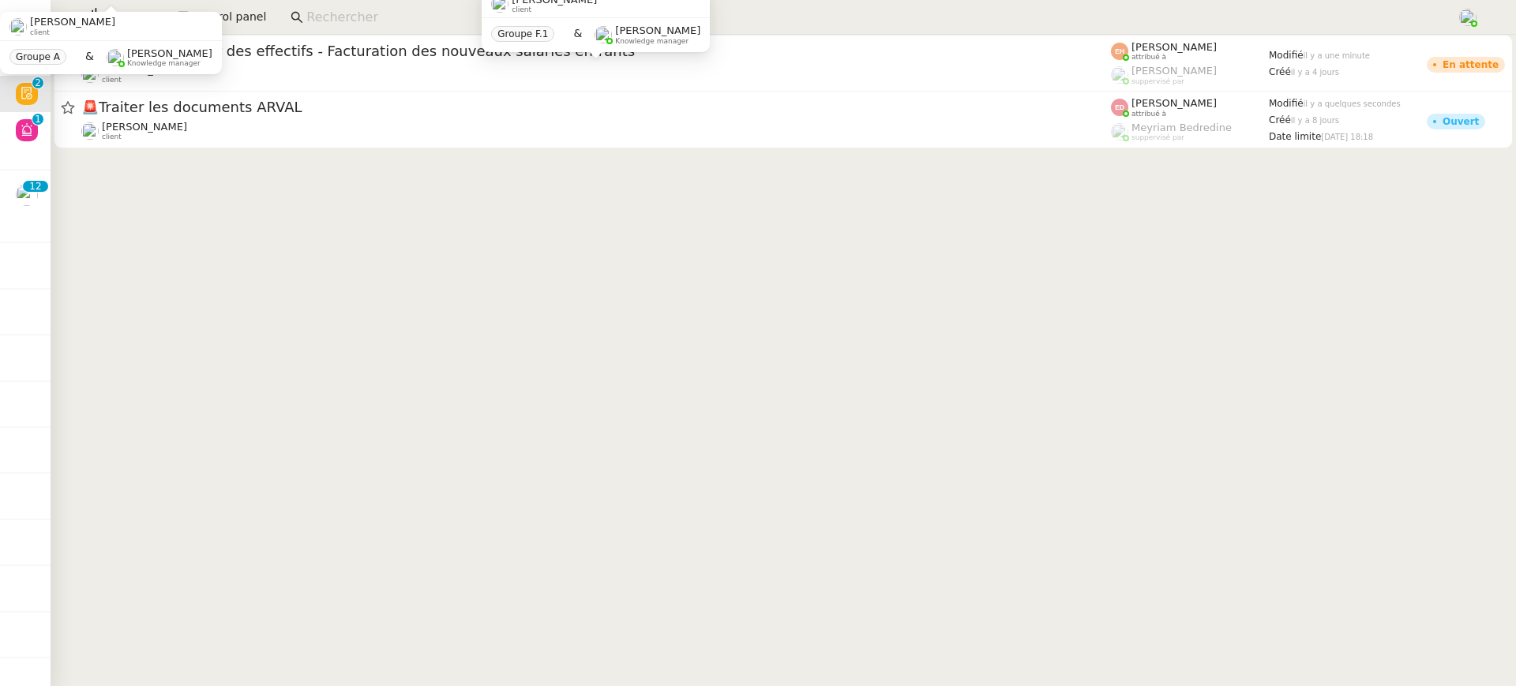
click at [437, 68] on div "Vitor Alvites client" at bounding box center [596, 74] width 1030 height 21
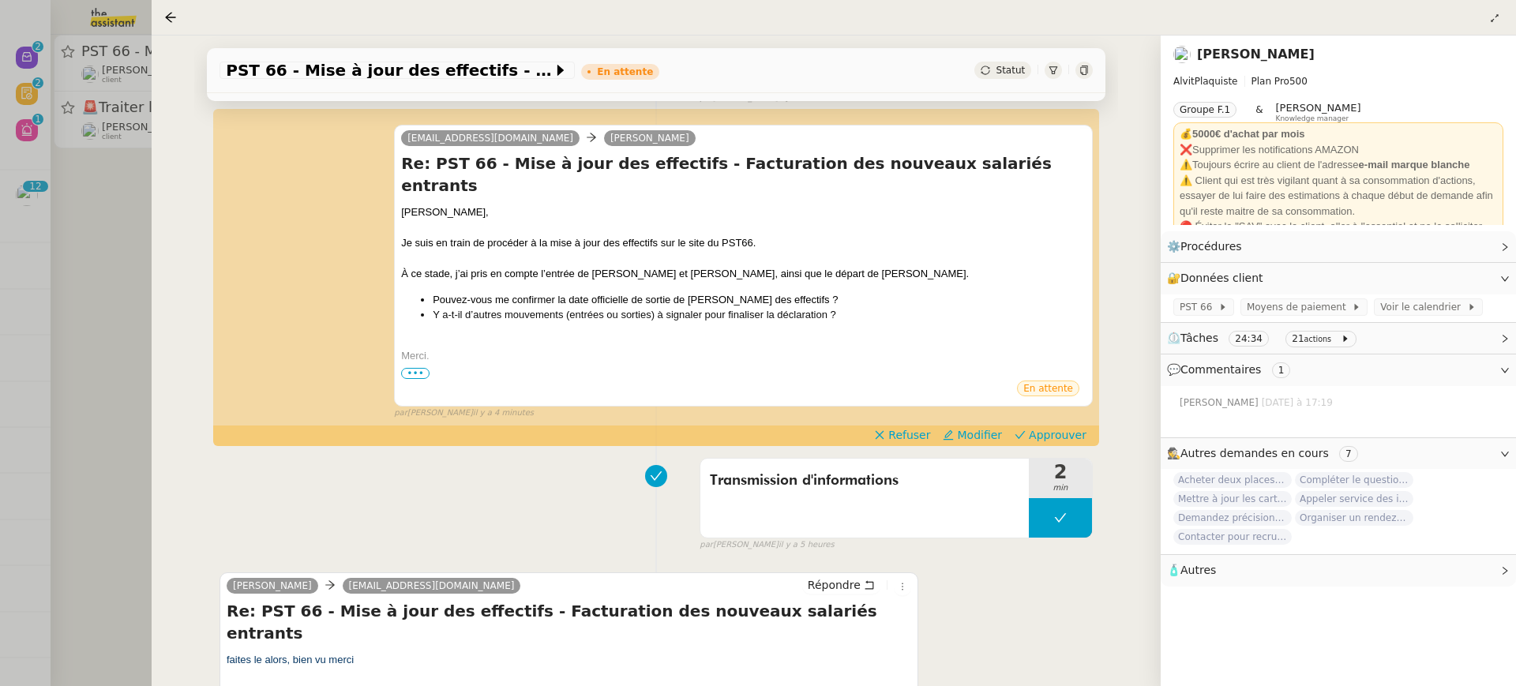
scroll to position [313, 0]
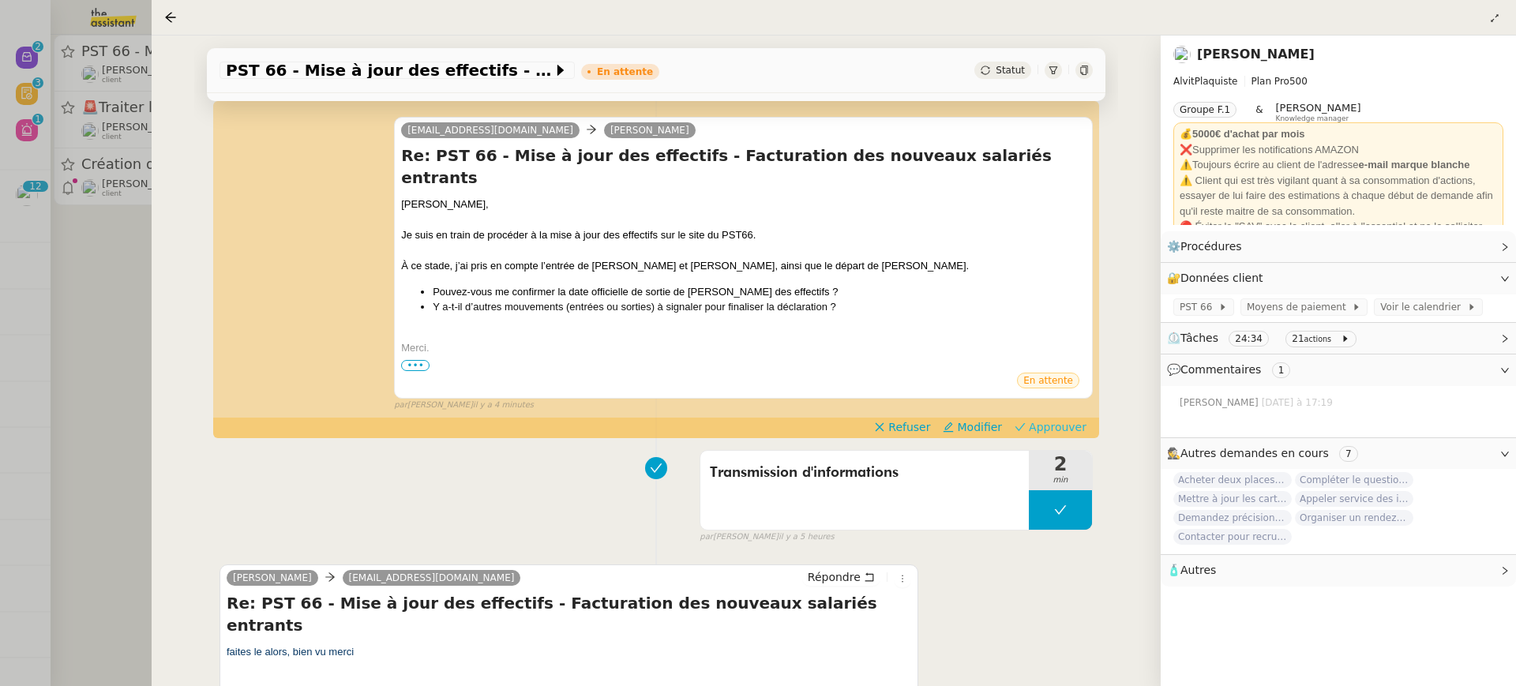
click at [1063, 419] on span "Approuver" at bounding box center [1058, 427] width 58 height 16
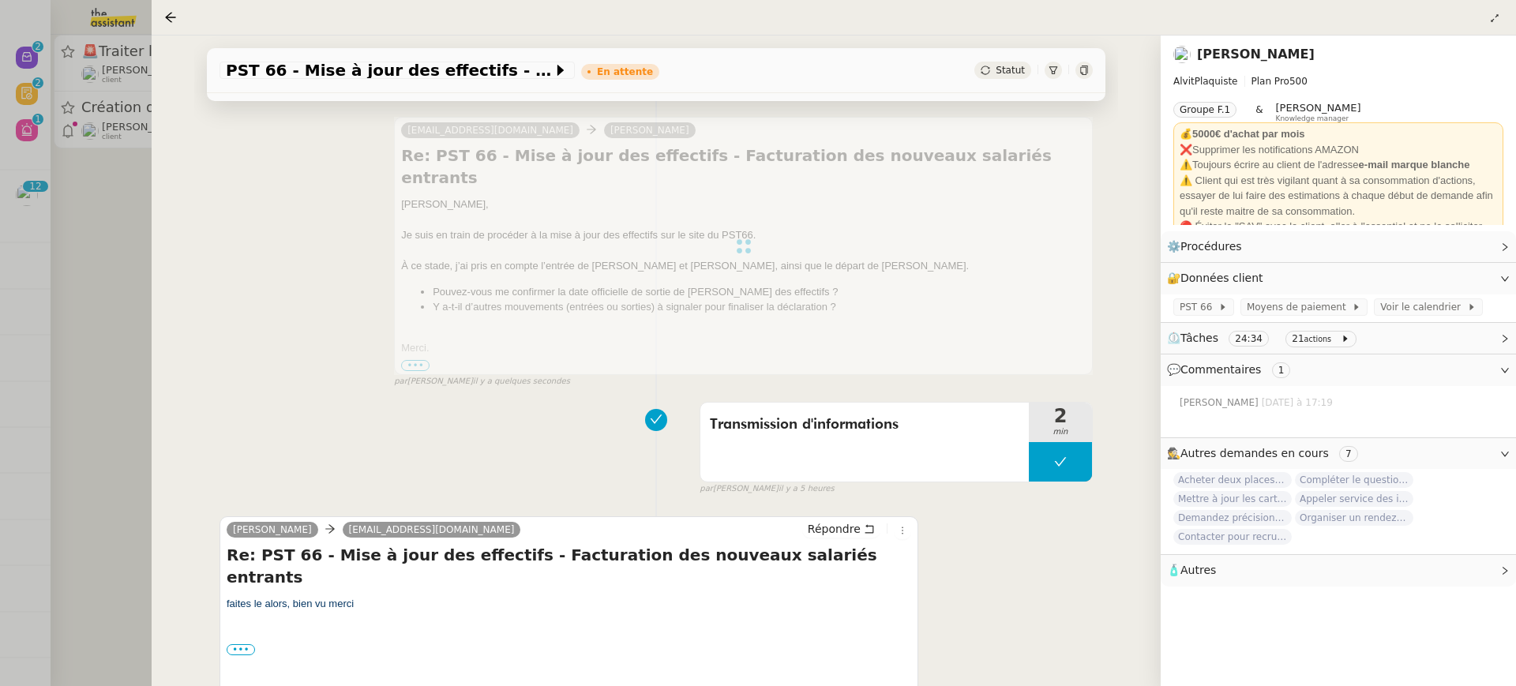
click at [32, 134] on div at bounding box center [758, 343] width 1516 height 686
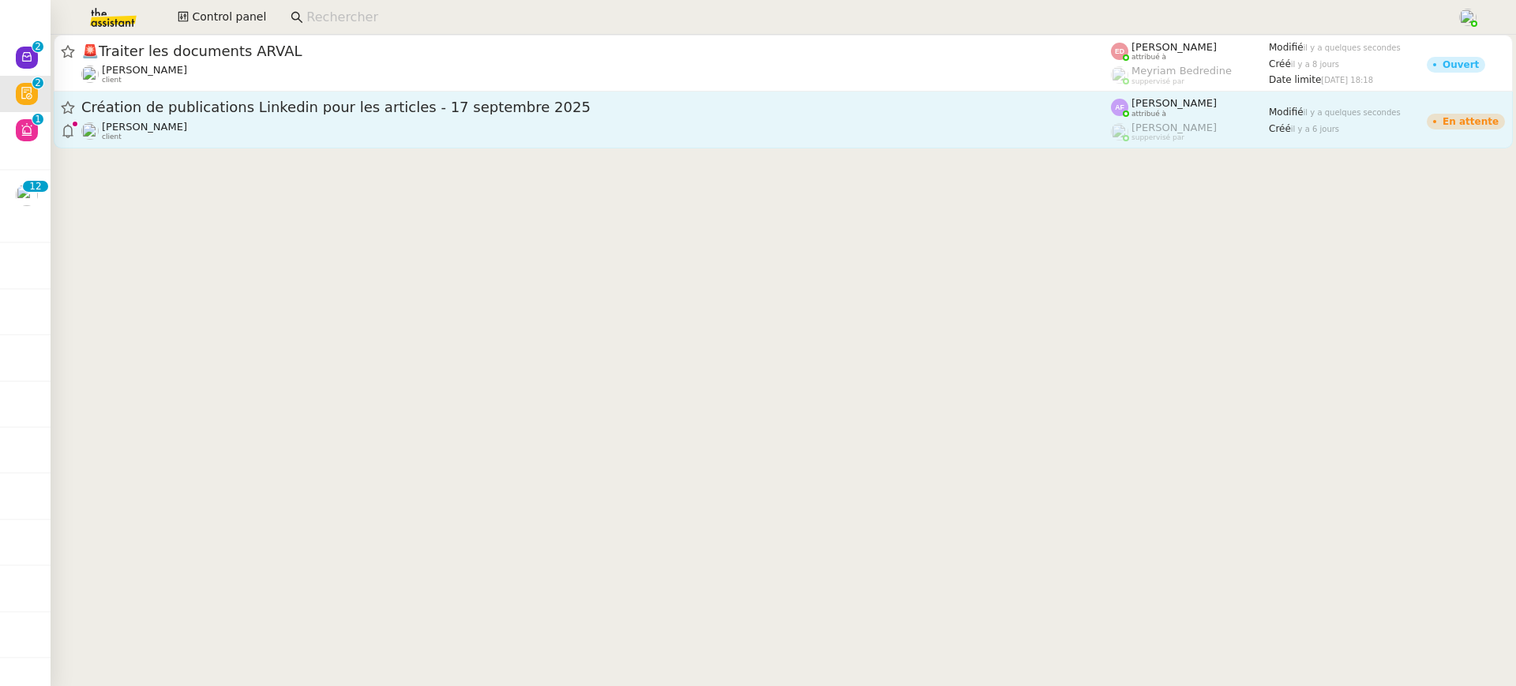
click at [260, 99] on div "Création de publications Linkedin pour les articles - 17 septembre 2025" at bounding box center [596, 108] width 1030 height 20
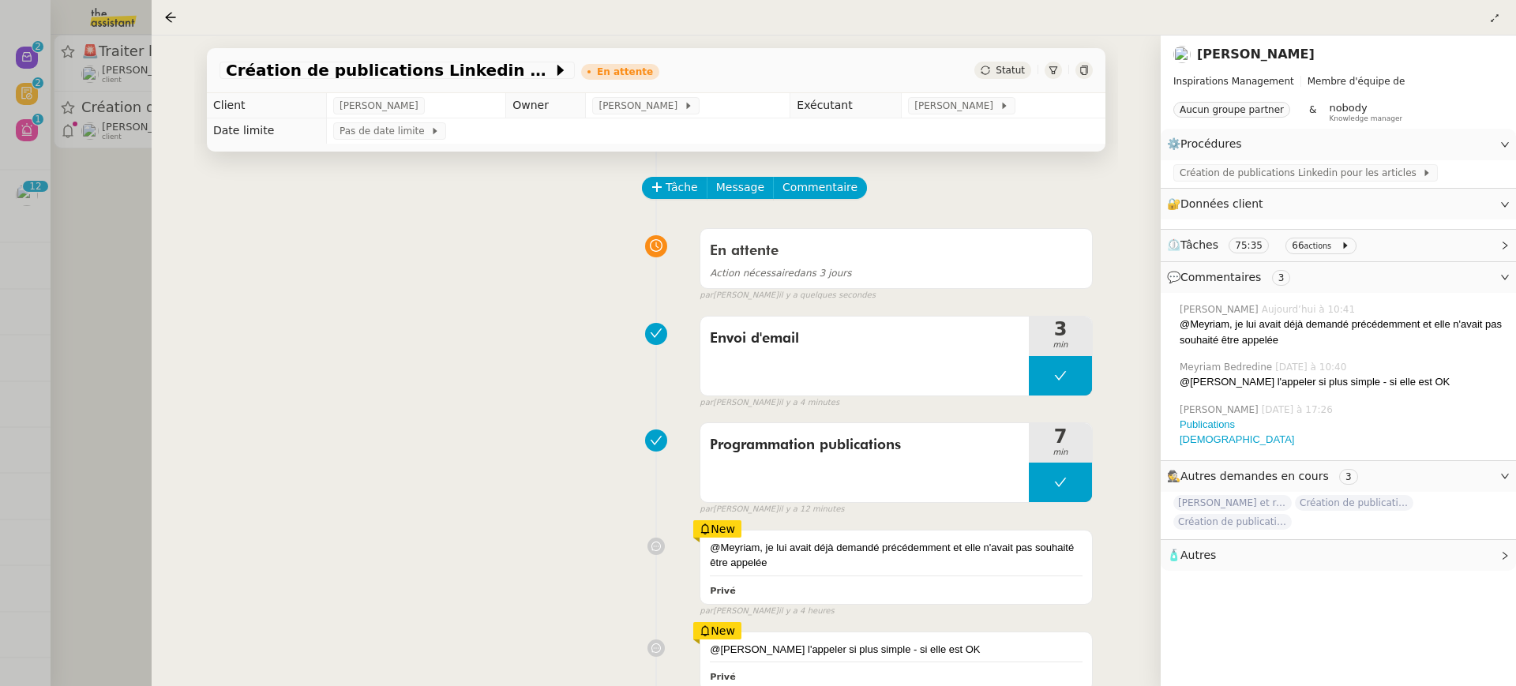
scroll to position [275, 0]
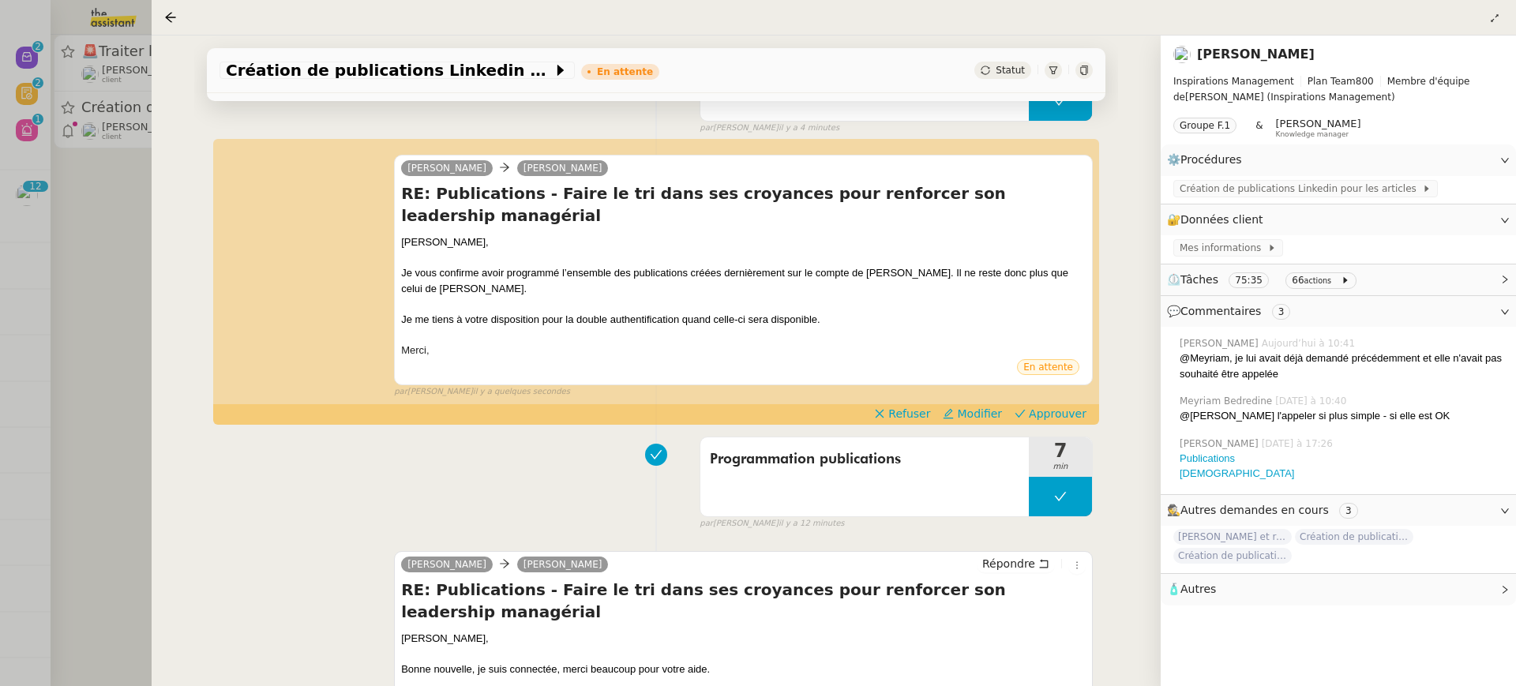
click at [124, 171] on div at bounding box center [758, 343] width 1516 height 686
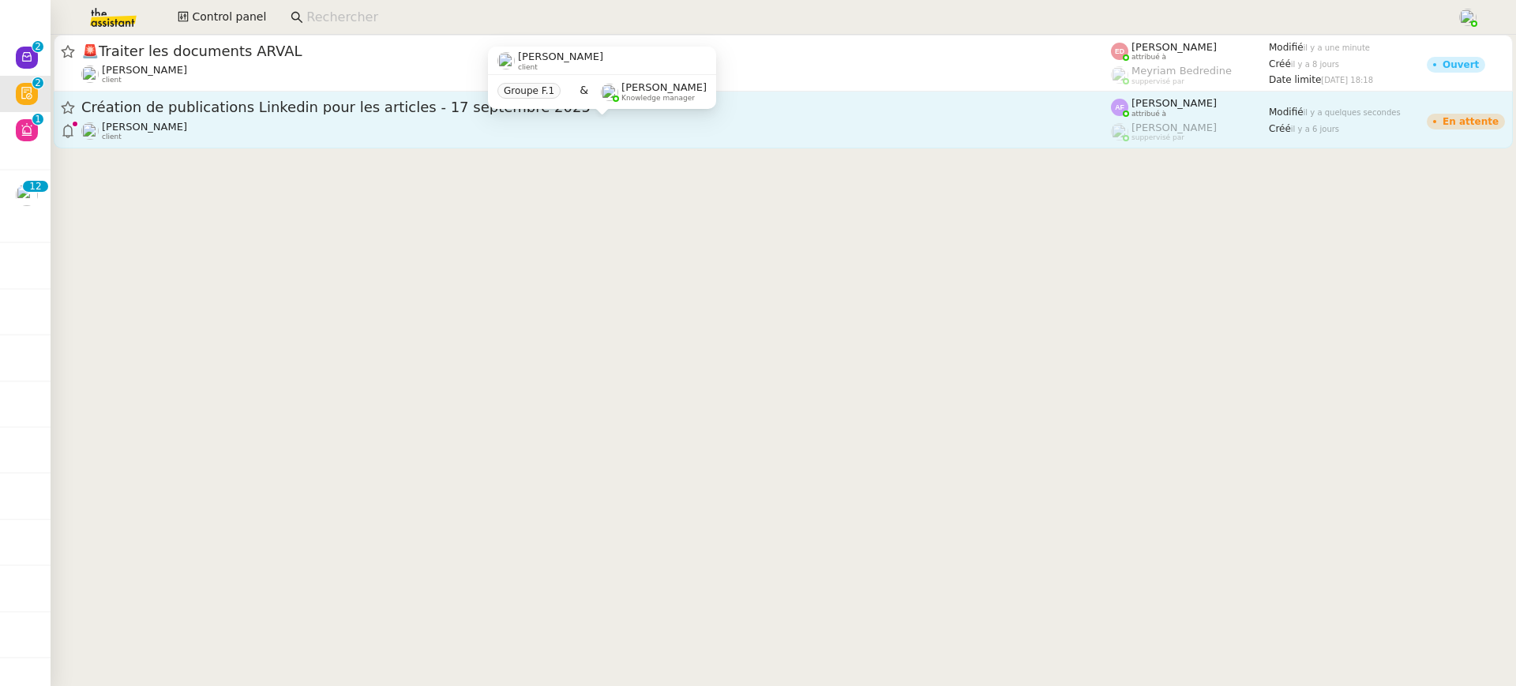
click at [155, 121] on span "[PERSON_NAME]" at bounding box center [144, 127] width 85 height 12
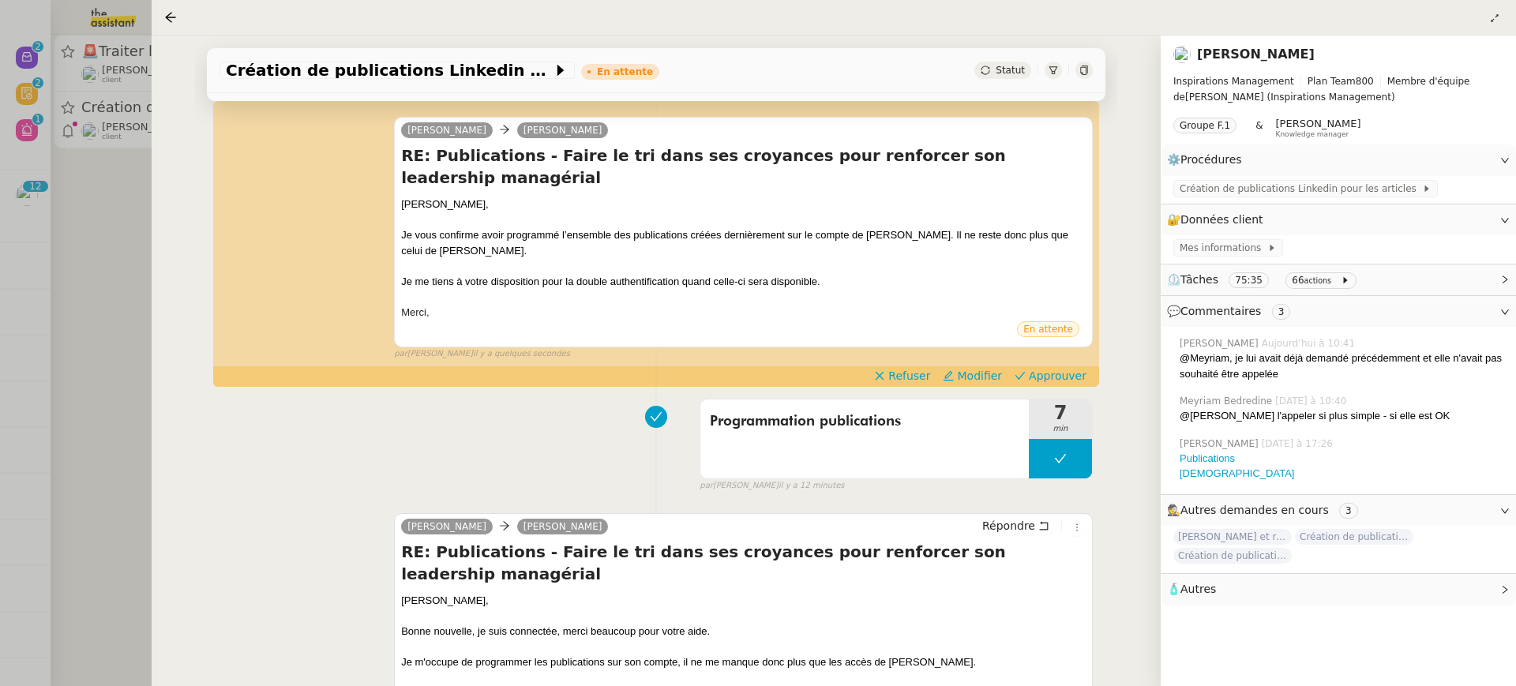
scroll to position [319, 0]
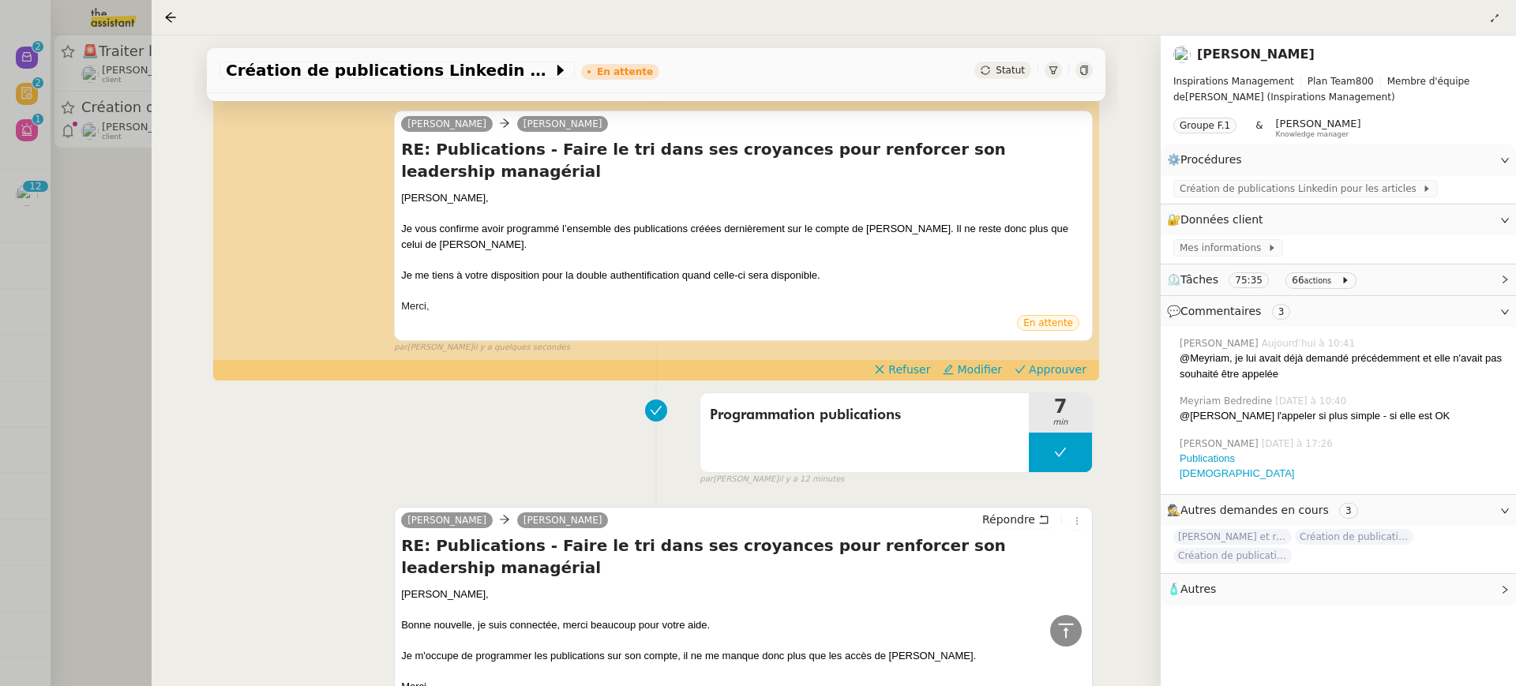
click at [1077, 316] on div "Camille Angélique PIERREL RE: Publications - Faire le tri dans ses croyances po…" at bounding box center [657, 225] width 874 height 258
click at [1081, 362] on span "Approuver" at bounding box center [1058, 370] width 58 height 16
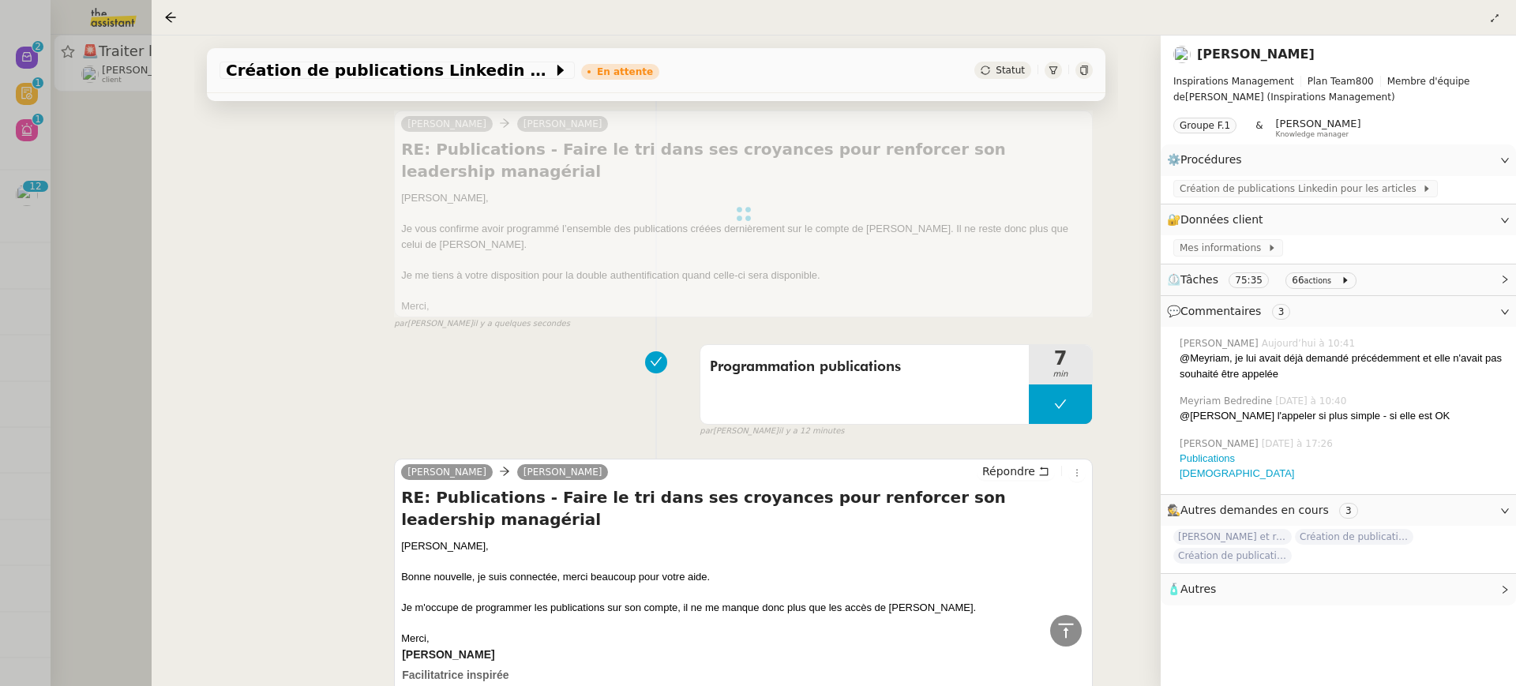
click at [32, 65] on div at bounding box center [758, 343] width 1516 height 686
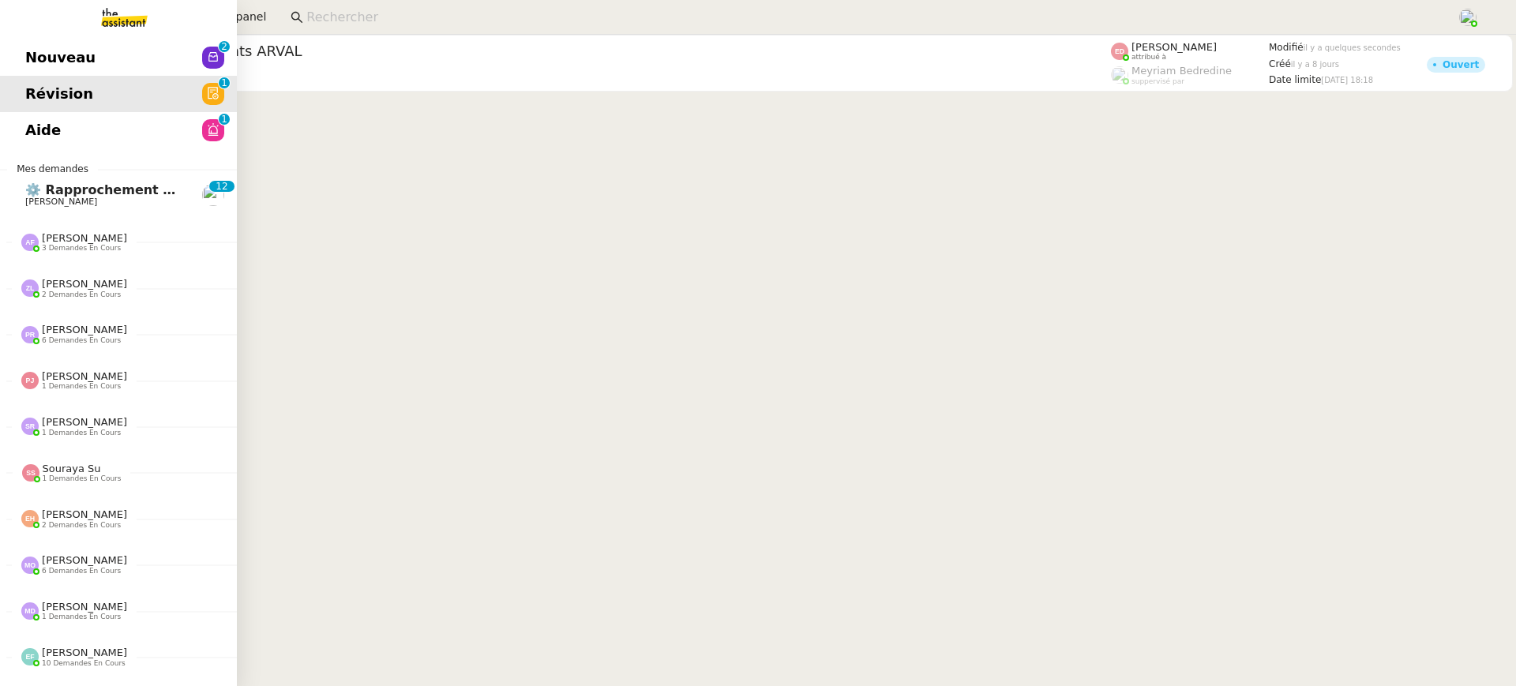
click at [33, 80] on link "Révision 0 1 2 3 4 5 6 7 8 9" at bounding box center [118, 94] width 237 height 36
click at [47, 67] on span "Nouveau" at bounding box center [60, 58] width 70 height 24
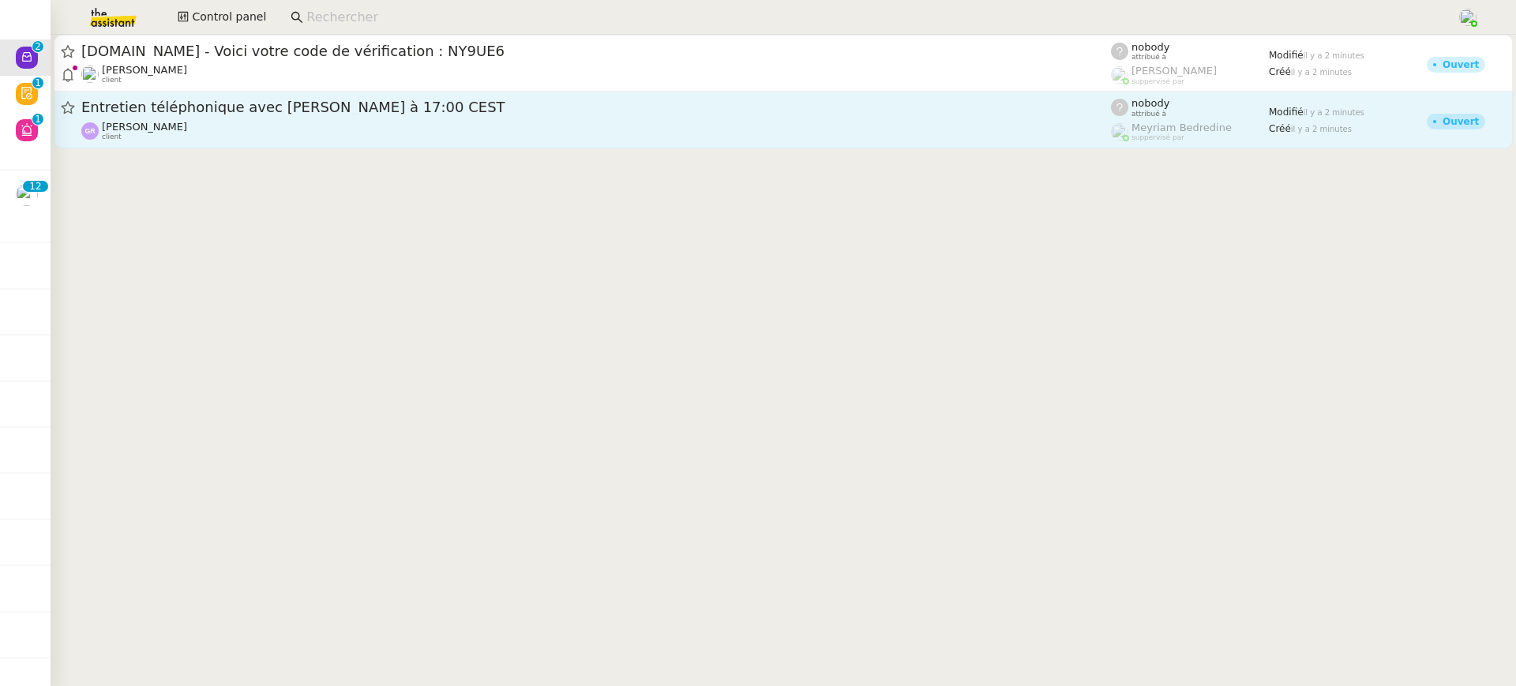
click at [438, 115] on span "Entretien téléphonique avec [PERSON_NAME] à 17:00 CEST" at bounding box center [596, 107] width 1030 height 14
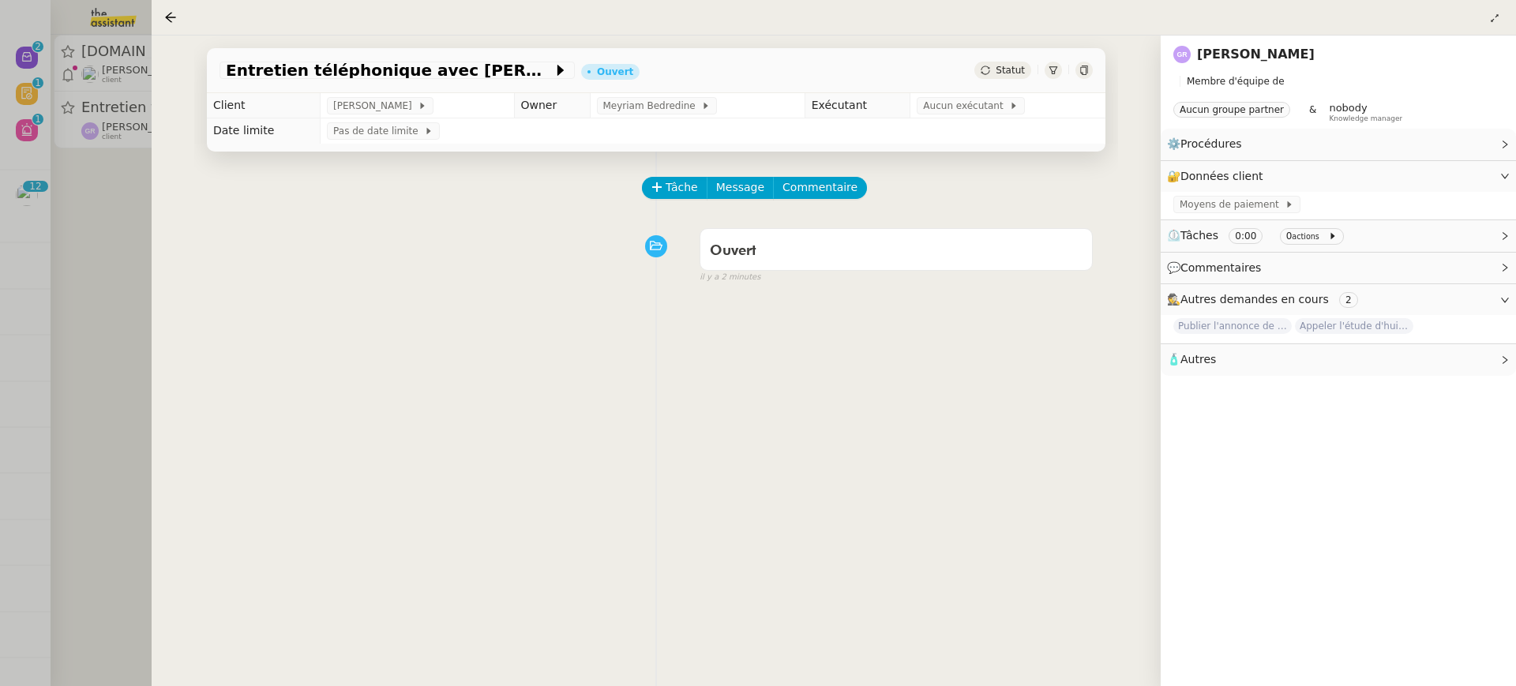
click at [26, 125] on div at bounding box center [758, 343] width 1516 height 686
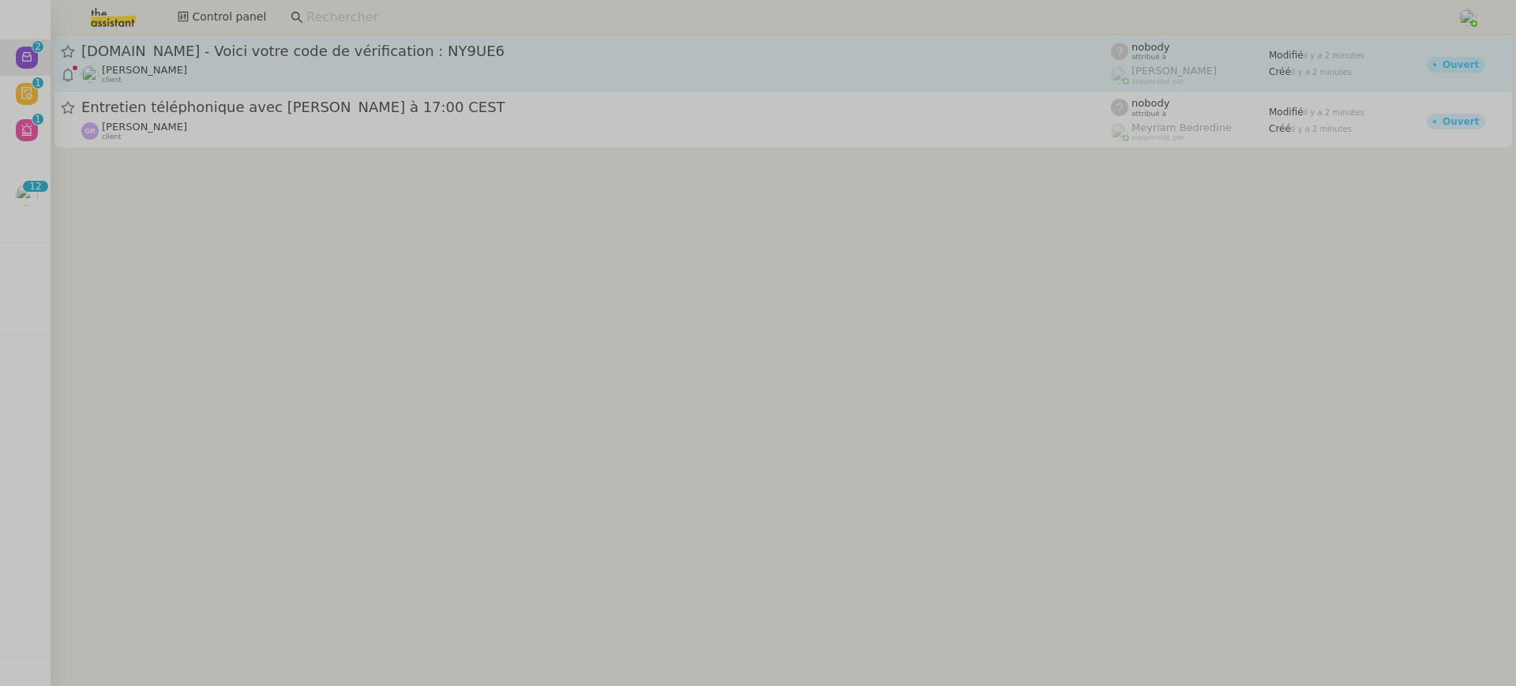
click at [194, 89] on link "Booking.com - Voici votre code de vérification : NY9UE6 Gabrielle Tavernier cli…" at bounding box center [784, 63] width 1460 height 57
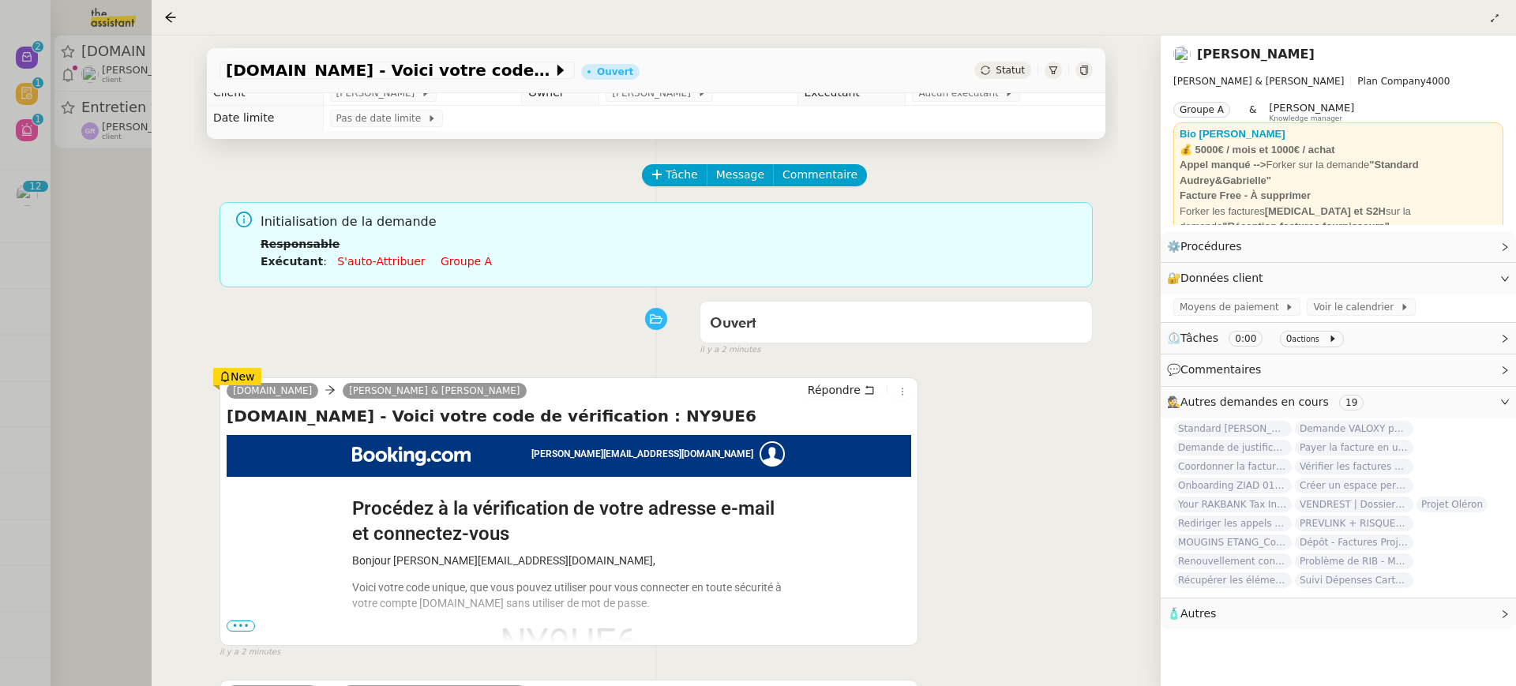
scroll to position [699, 0]
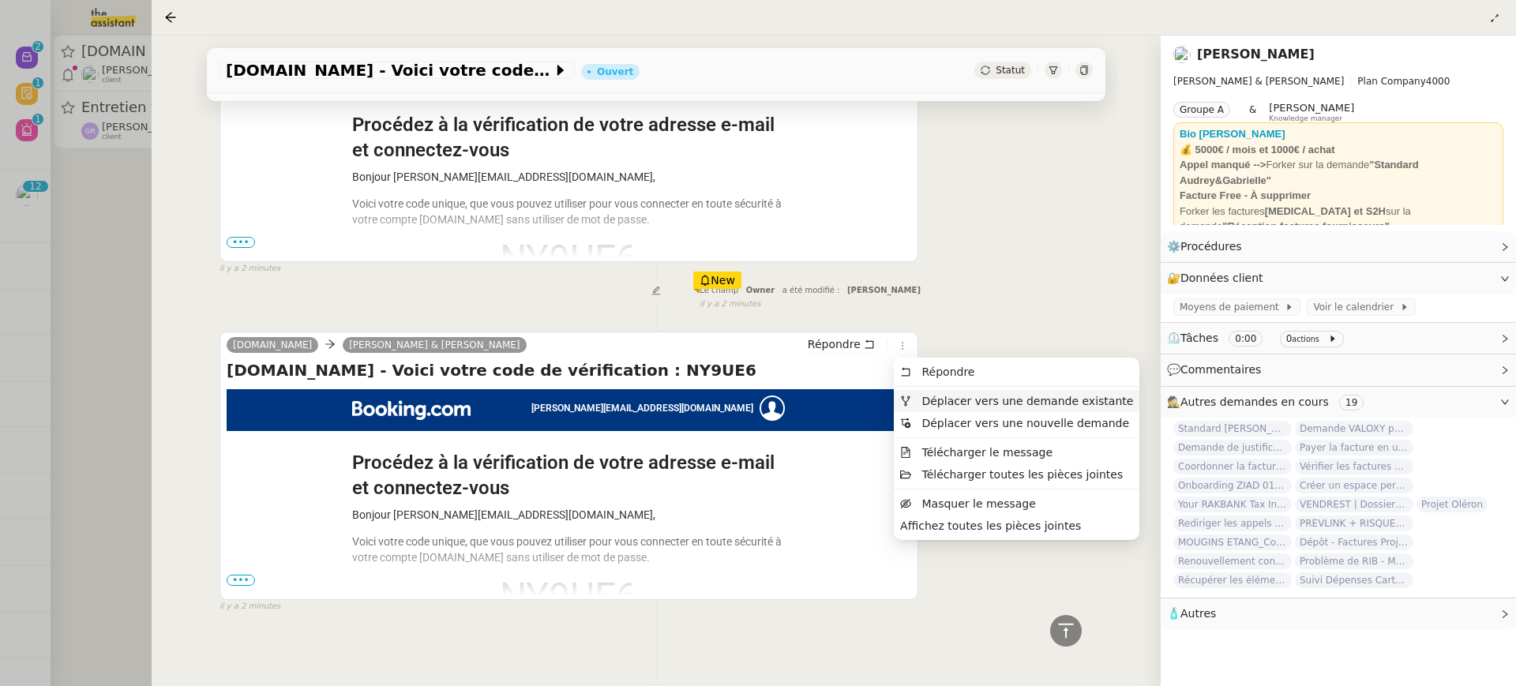
click at [925, 396] on span "Déplacer vers une demande existante" at bounding box center [1028, 401] width 212 height 13
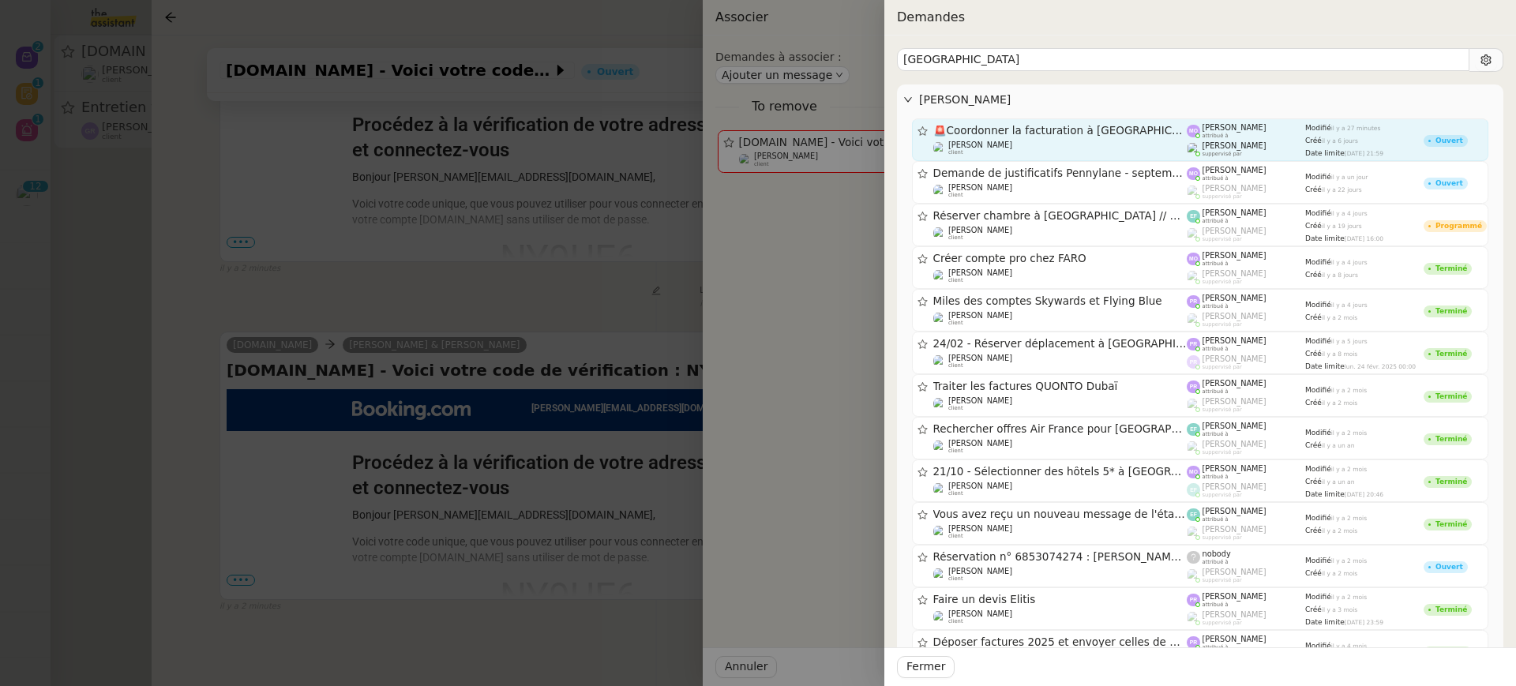
type input "dubai"
click at [1301, 145] on div "Romane Vachon suppervisé par" at bounding box center [1246, 149] width 118 height 16
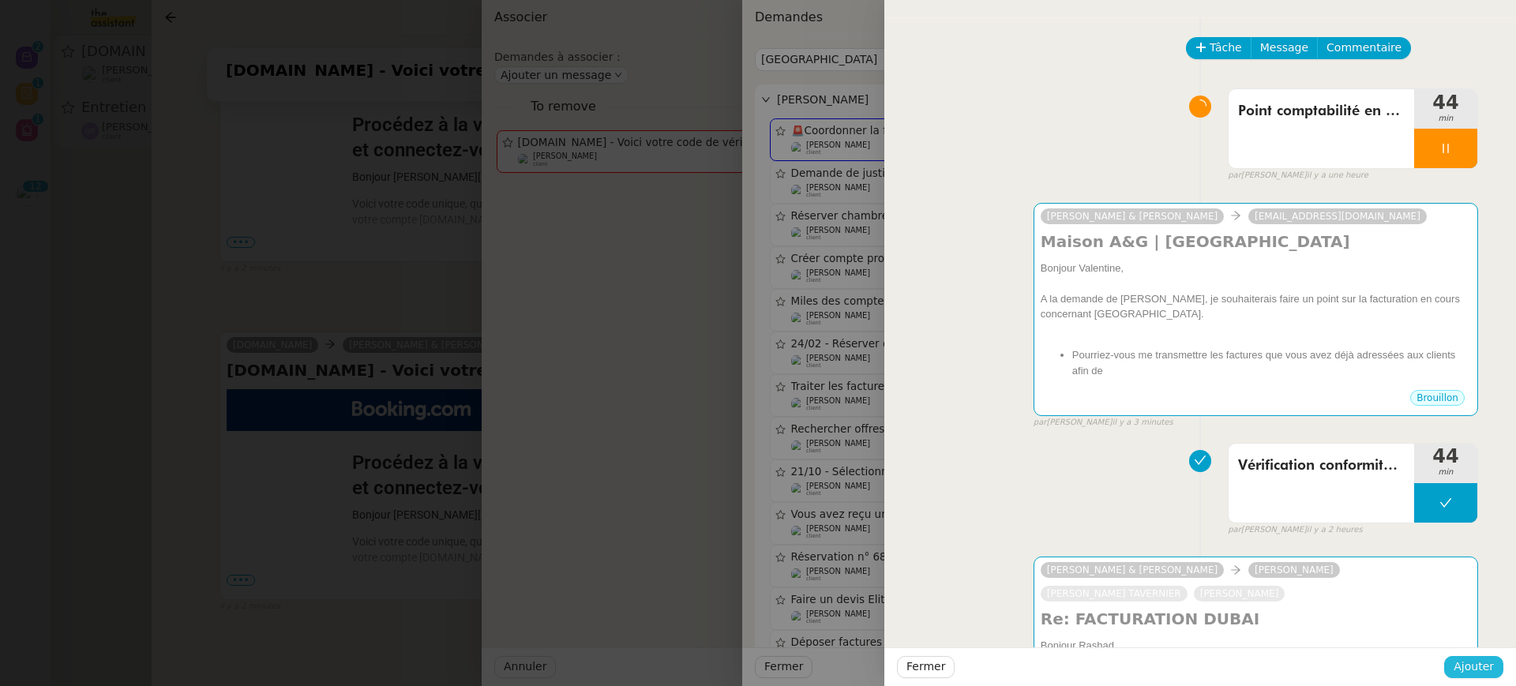
click at [1487, 666] on span "Ajouter" at bounding box center [1474, 667] width 40 height 18
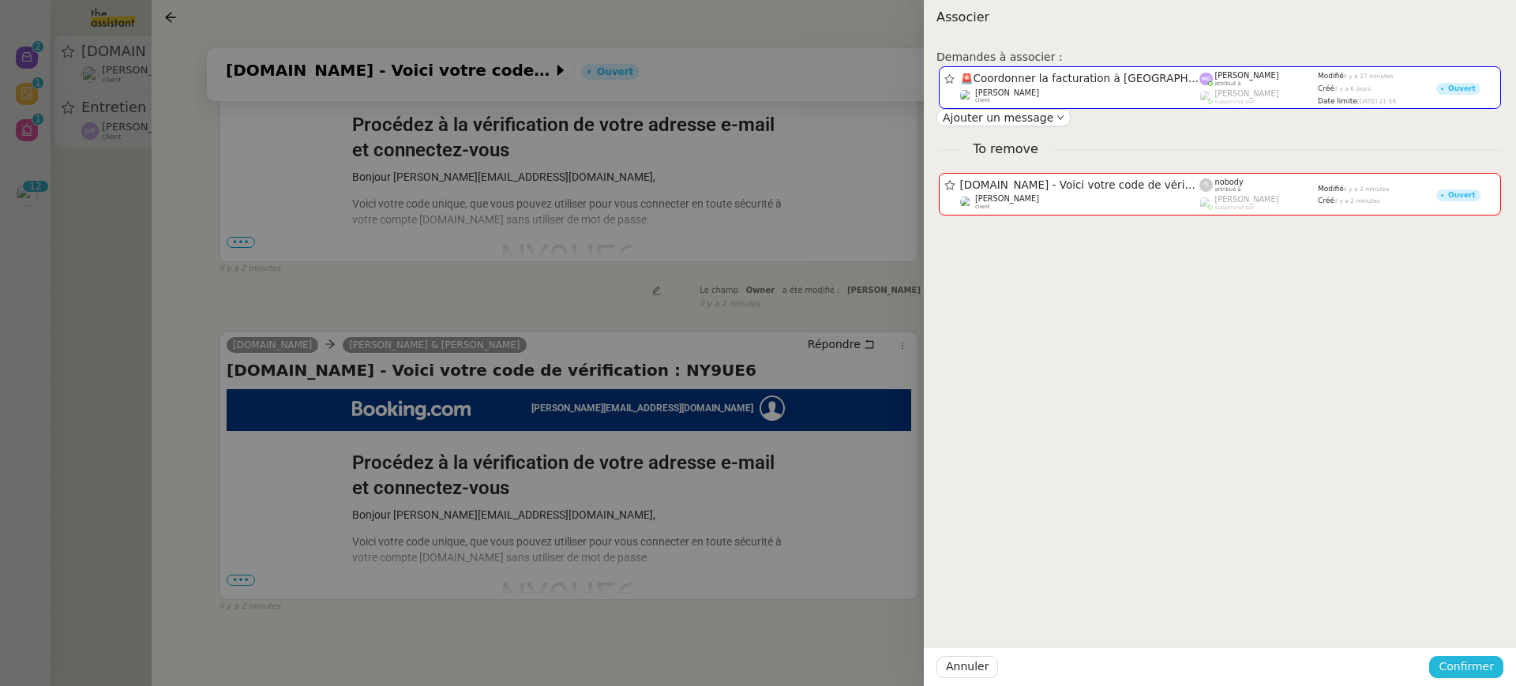
click at [1487, 662] on span "Confirmer" at bounding box center [1466, 667] width 55 height 18
click at [1476, 624] on span "Ajouter" at bounding box center [1468, 626] width 40 height 16
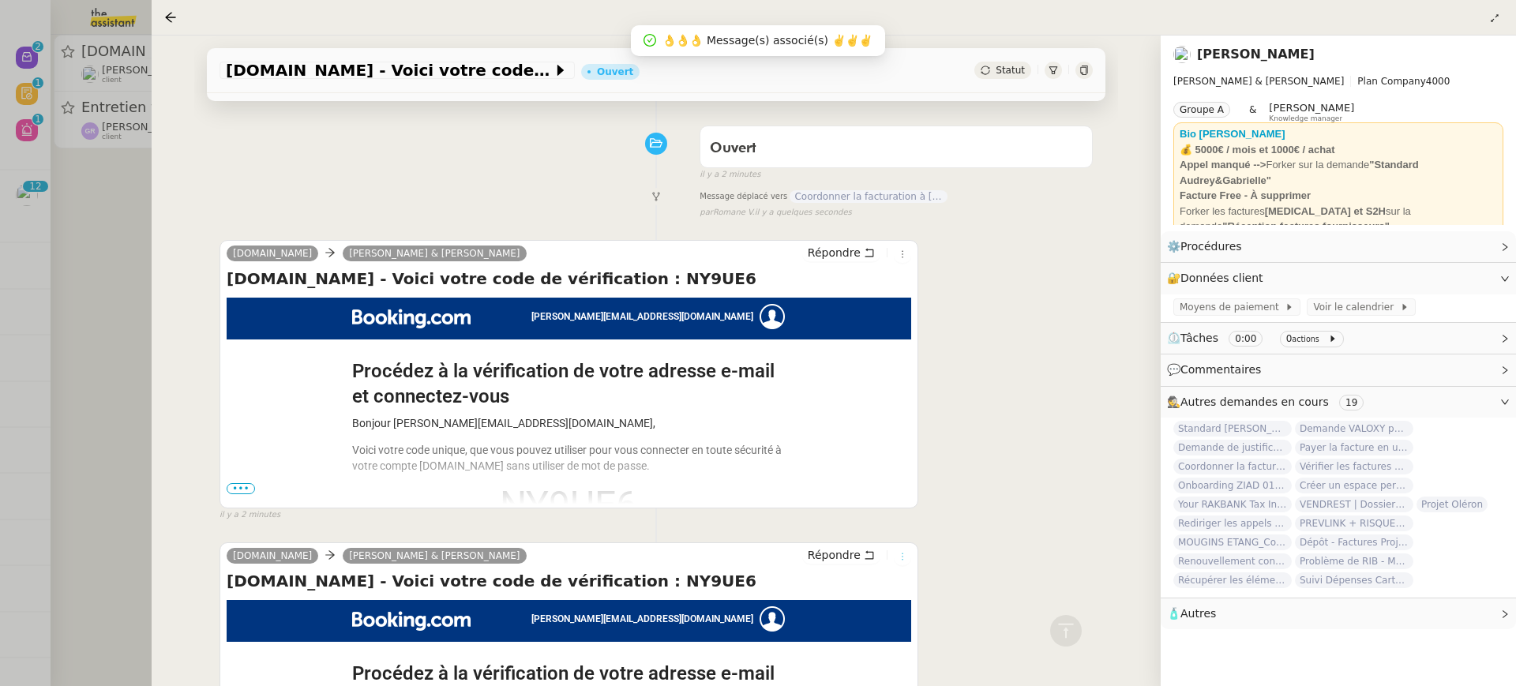
scroll to position [80, 0]
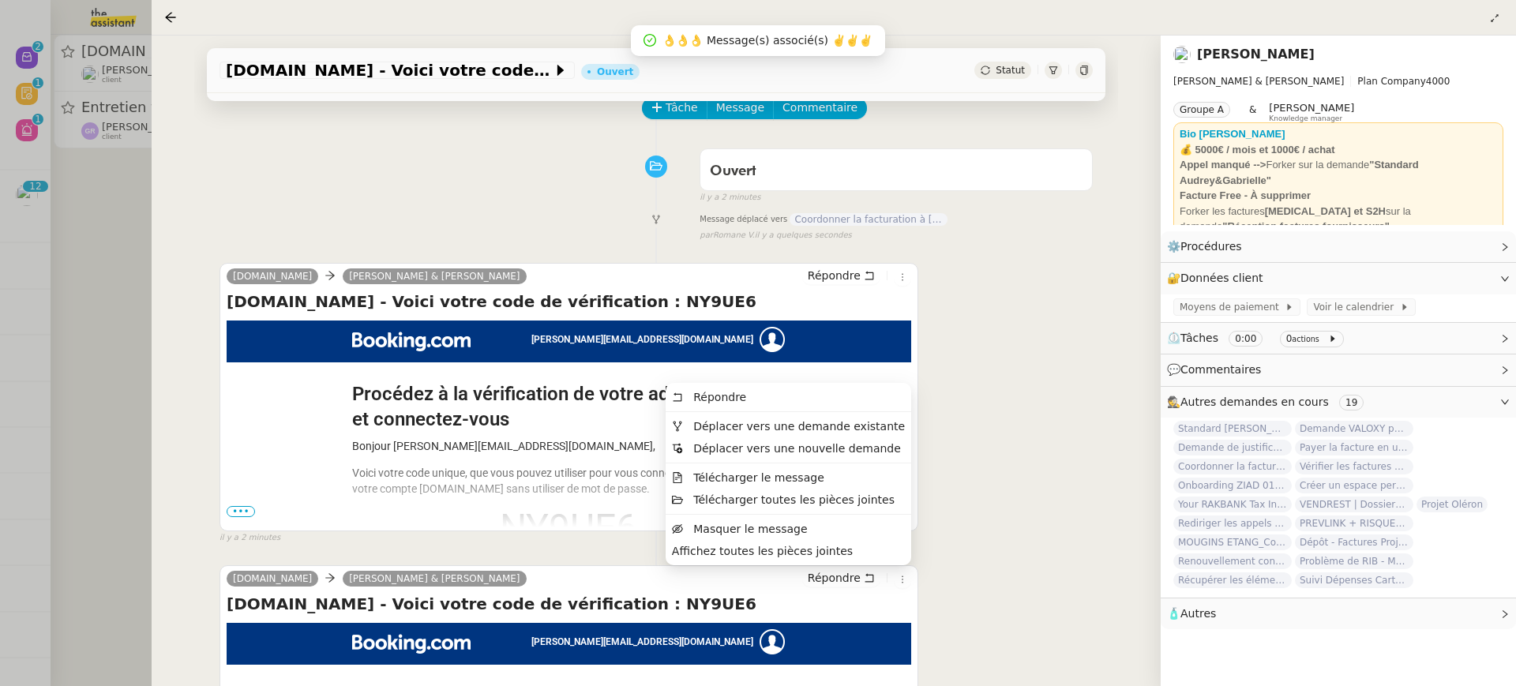
click at [814, 414] on ul "Répondre Déplacer vers une demande existante Déplacer vers une nouvelle demande…" at bounding box center [789, 474] width 246 height 182
click at [821, 426] on span "Déplacer vers une demande existante" at bounding box center [799, 426] width 212 height 13
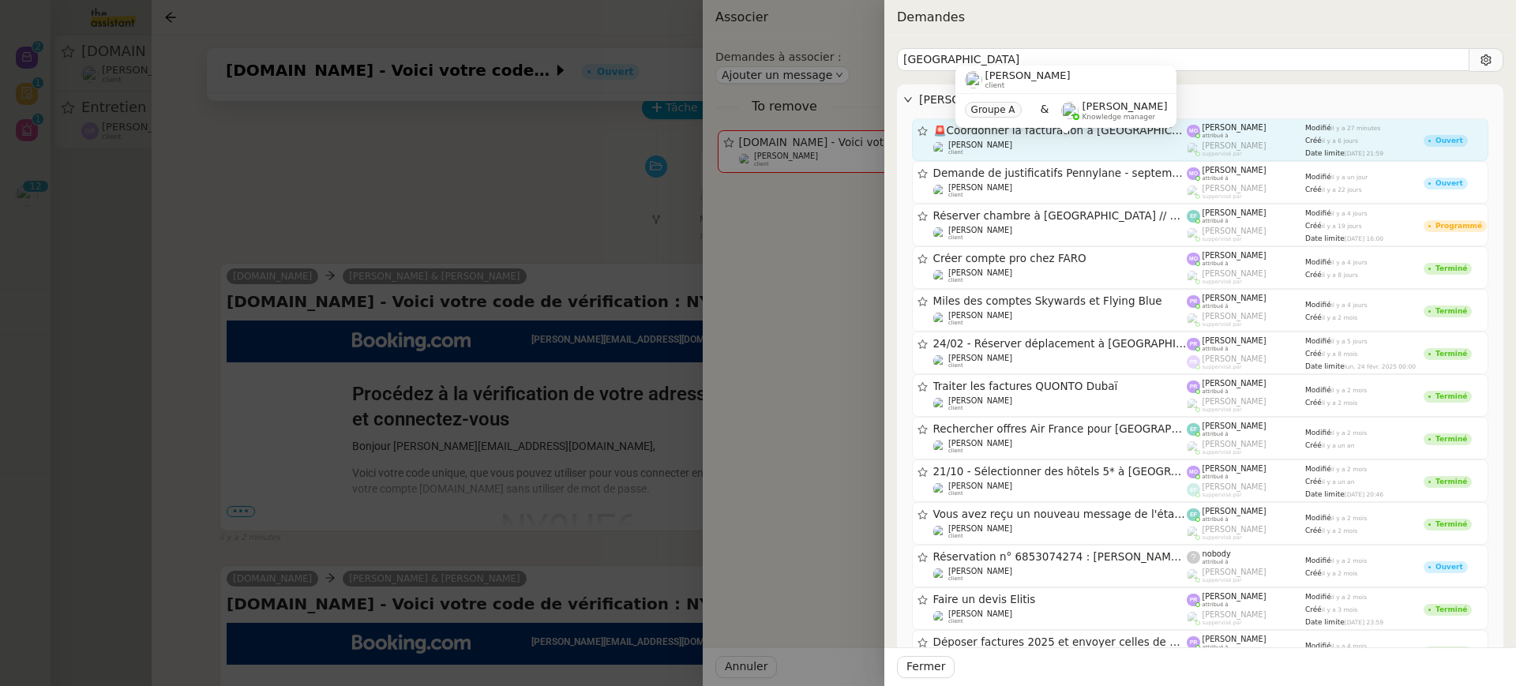
type input "dubai"
click at [993, 142] on span "[PERSON_NAME]" at bounding box center [981, 145] width 64 height 9
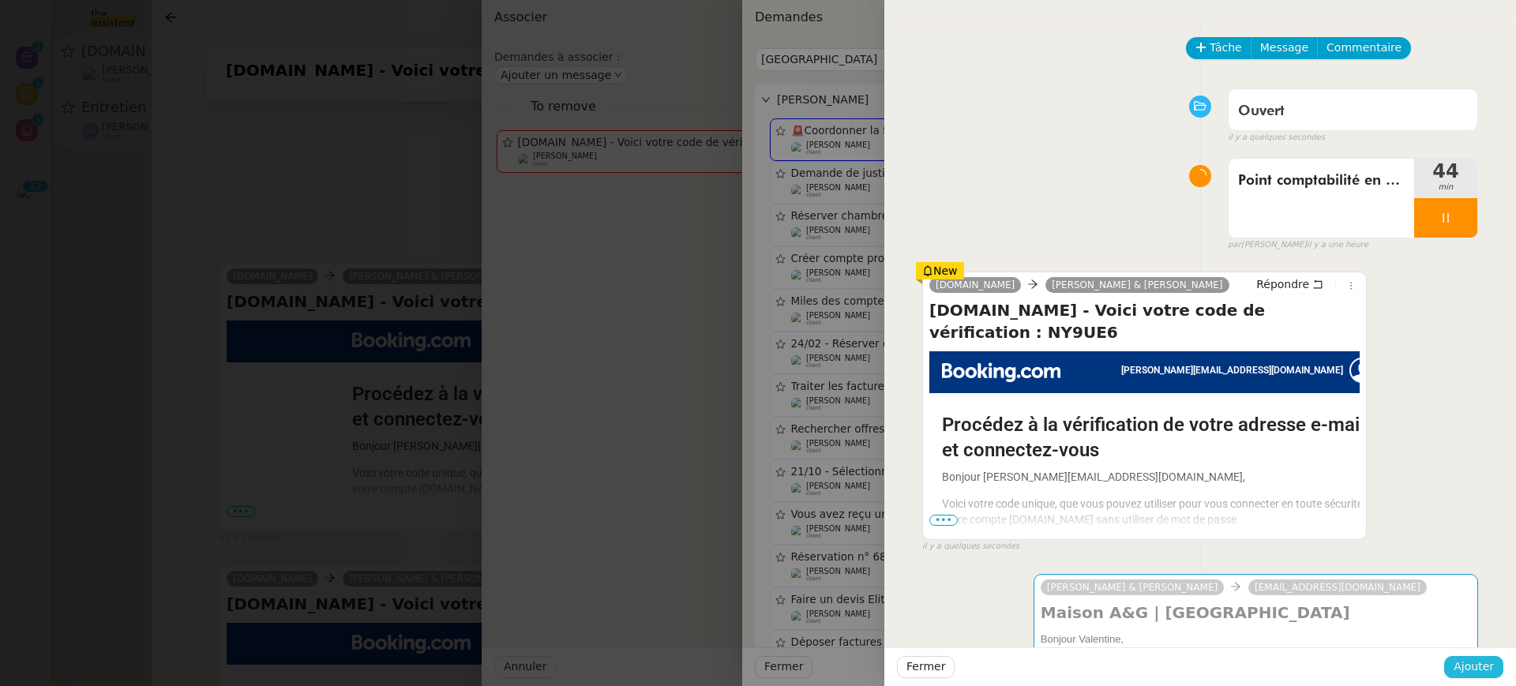
click at [1461, 665] on span "Ajouter" at bounding box center [1474, 667] width 40 height 18
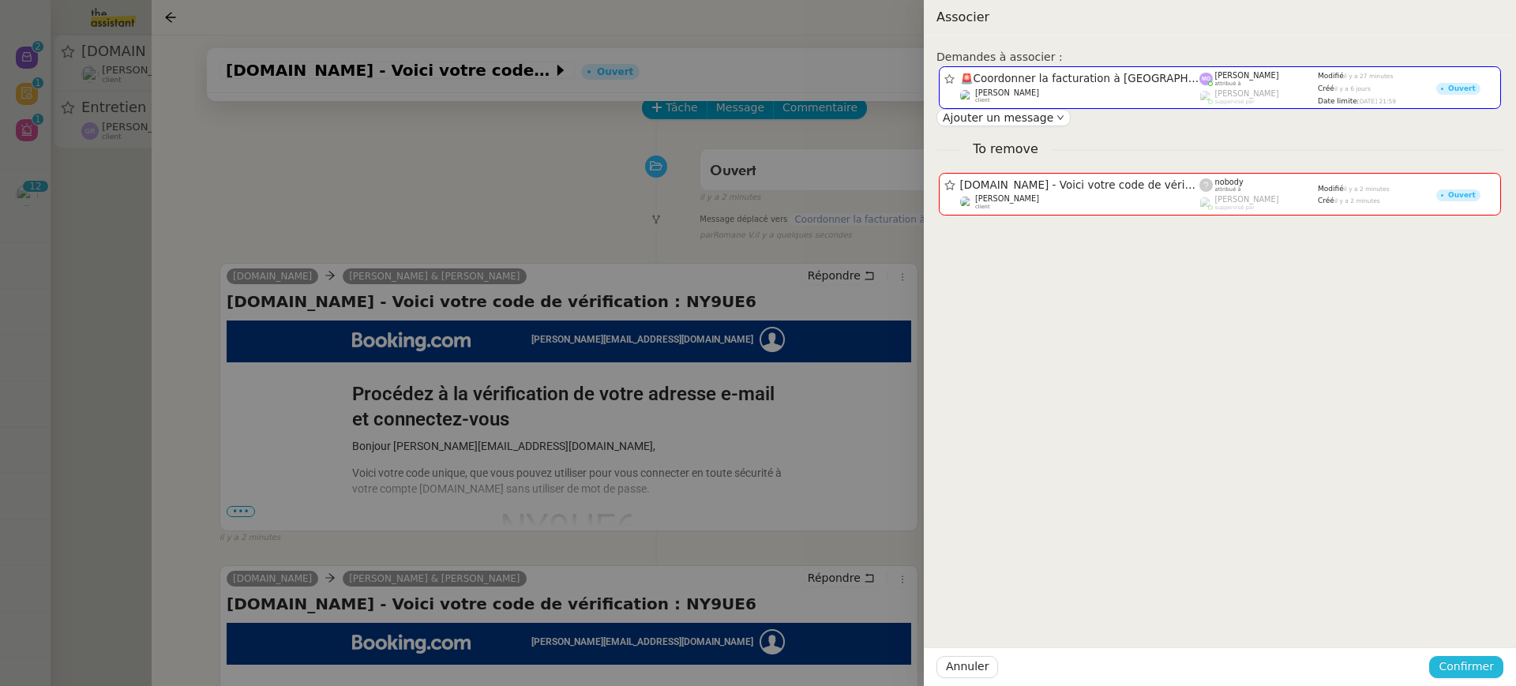
click at [1461, 665] on span "Confirmer" at bounding box center [1466, 667] width 55 height 18
click at [1460, 625] on span "Ajouter" at bounding box center [1468, 626] width 40 height 16
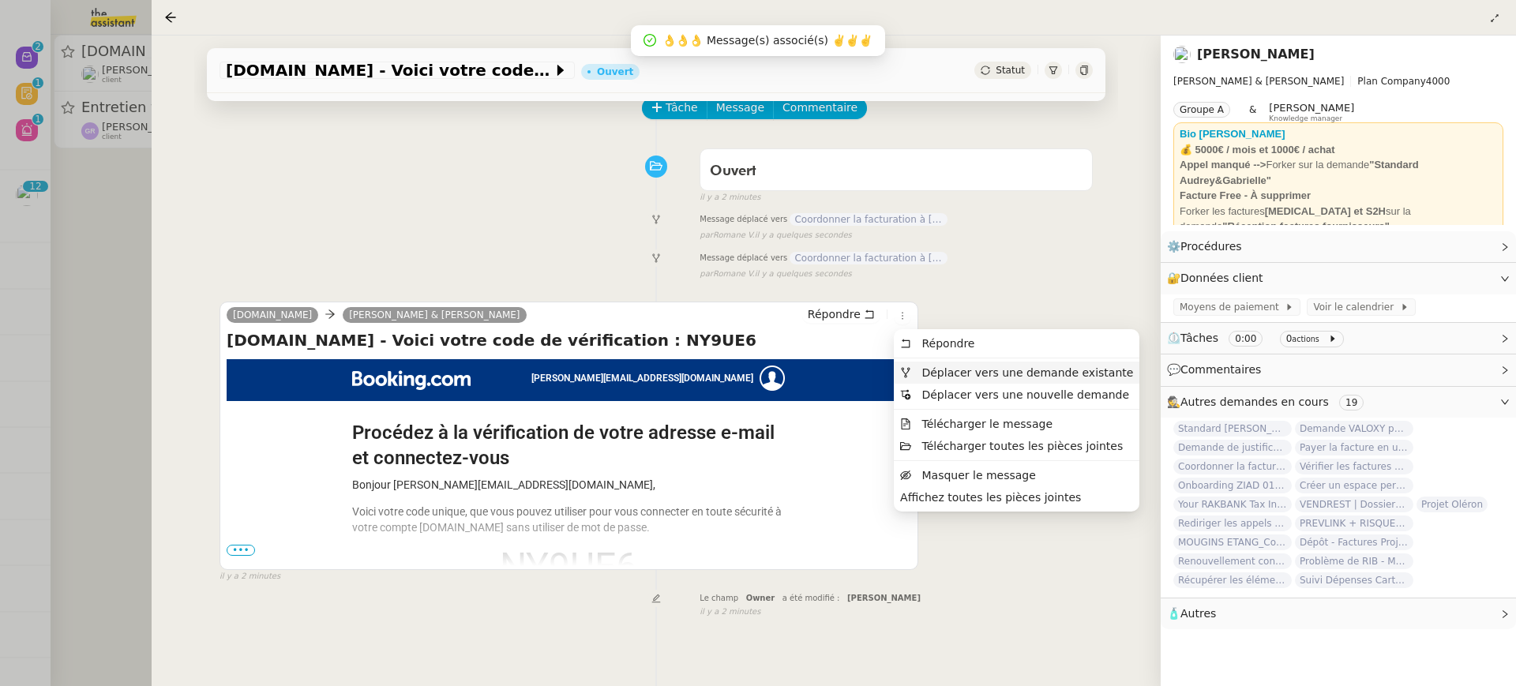
click at [937, 372] on span "Déplacer vers une demande existante" at bounding box center [1028, 372] width 212 height 13
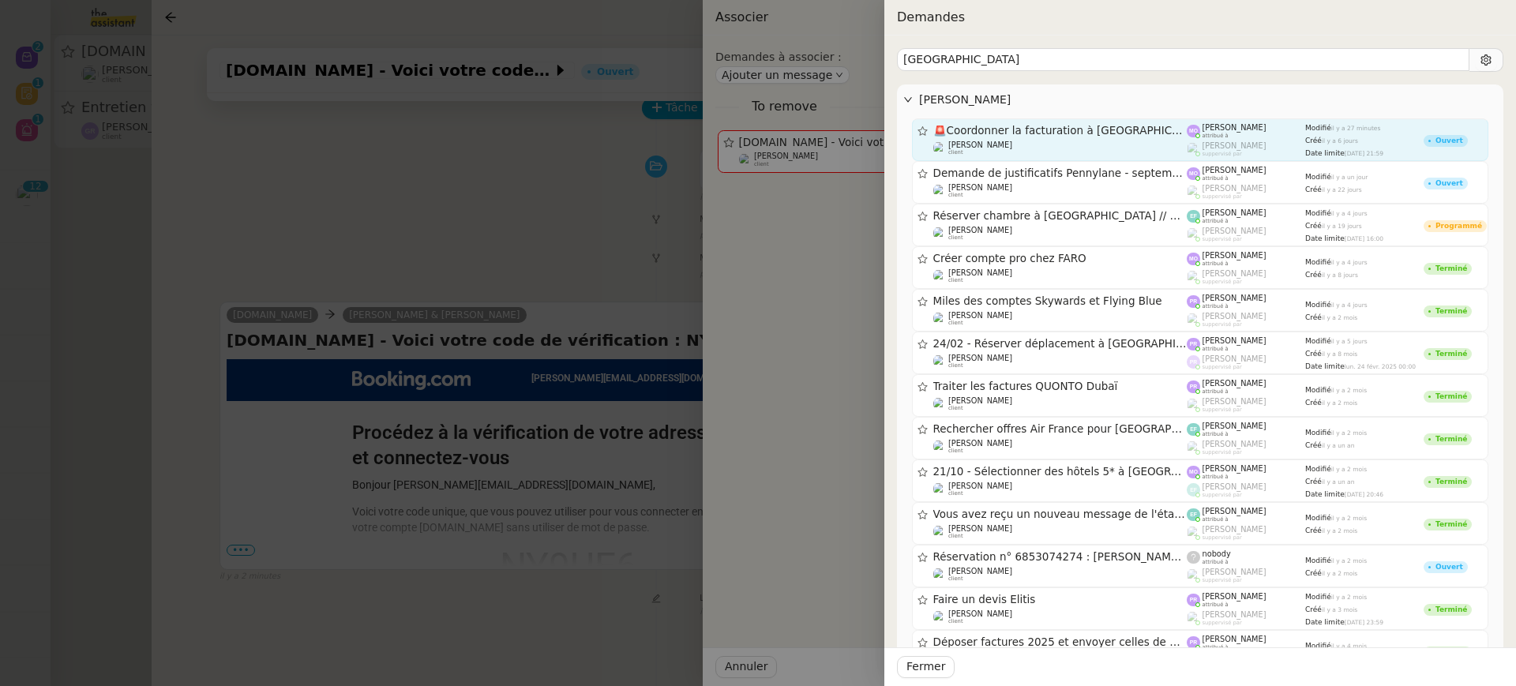
type input "dubai"
click at [1070, 133] on span "🚨 Coordonner la facturation à Dubaï" at bounding box center [1061, 131] width 254 height 11
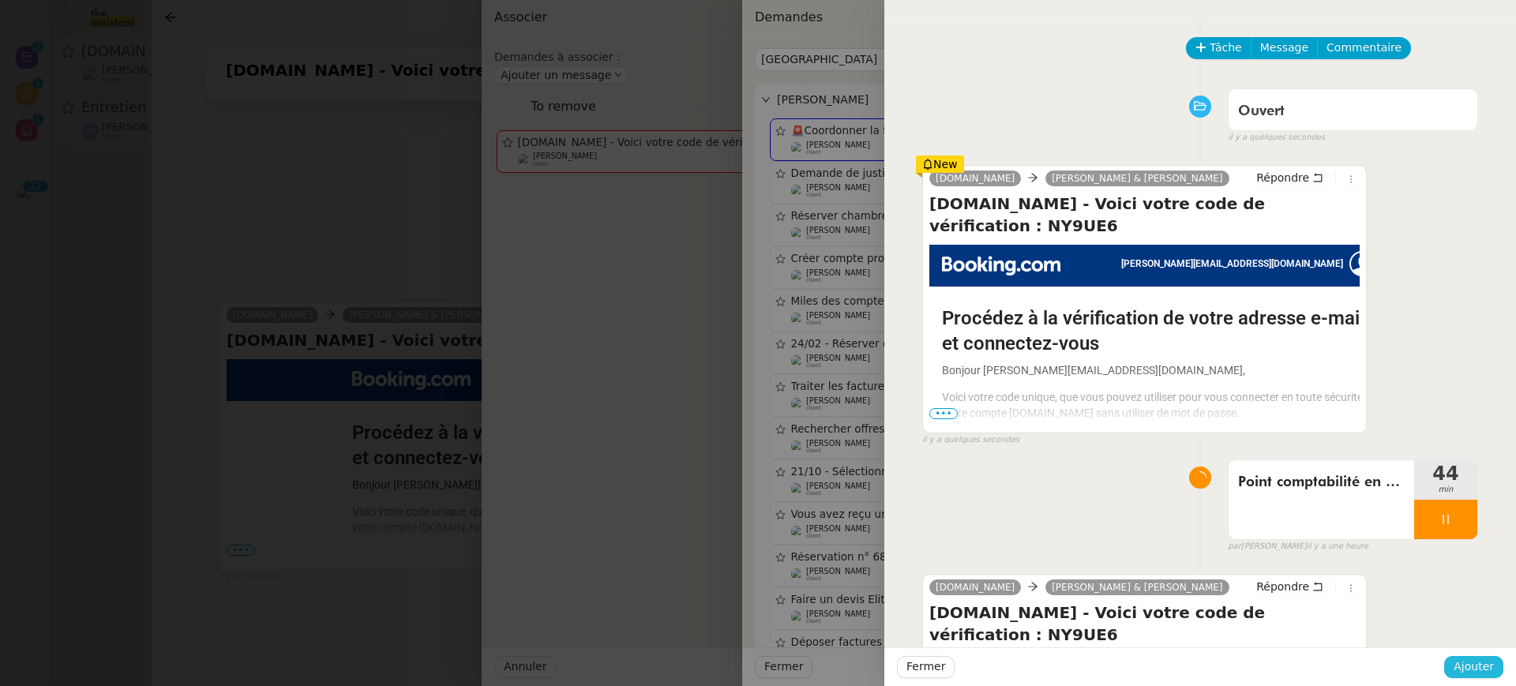
click at [1486, 669] on span "Ajouter" at bounding box center [1474, 667] width 40 height 18
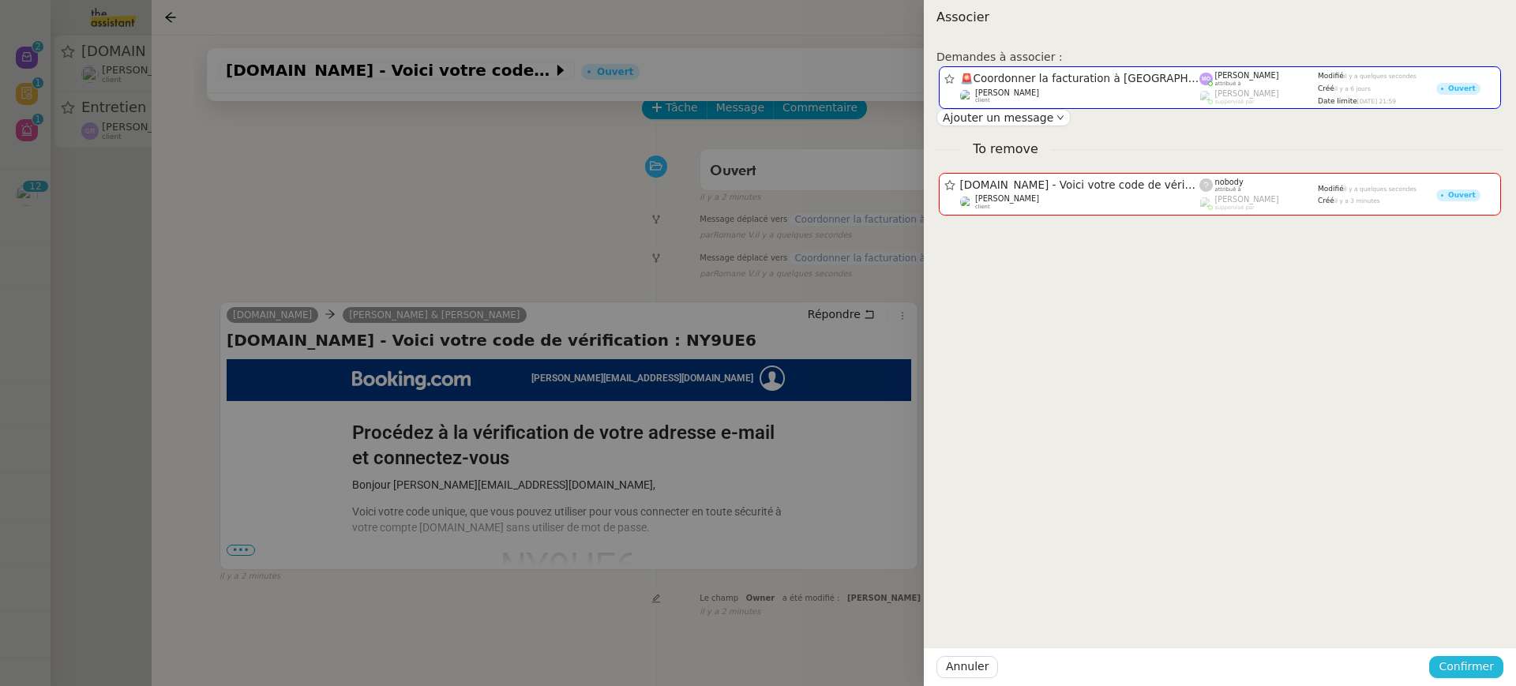
click at [1486, 669] on span "Confirmer" at bounding box center [1466, 667] width 55 height 18
click at [1477, 603] on div "Êtes-vous sûr?" at bounding box center [1437, 597] width 81 height 18
click at [1477, 625] on span "Ajouter" at bounding box center [1468, 626] width 40 height 16
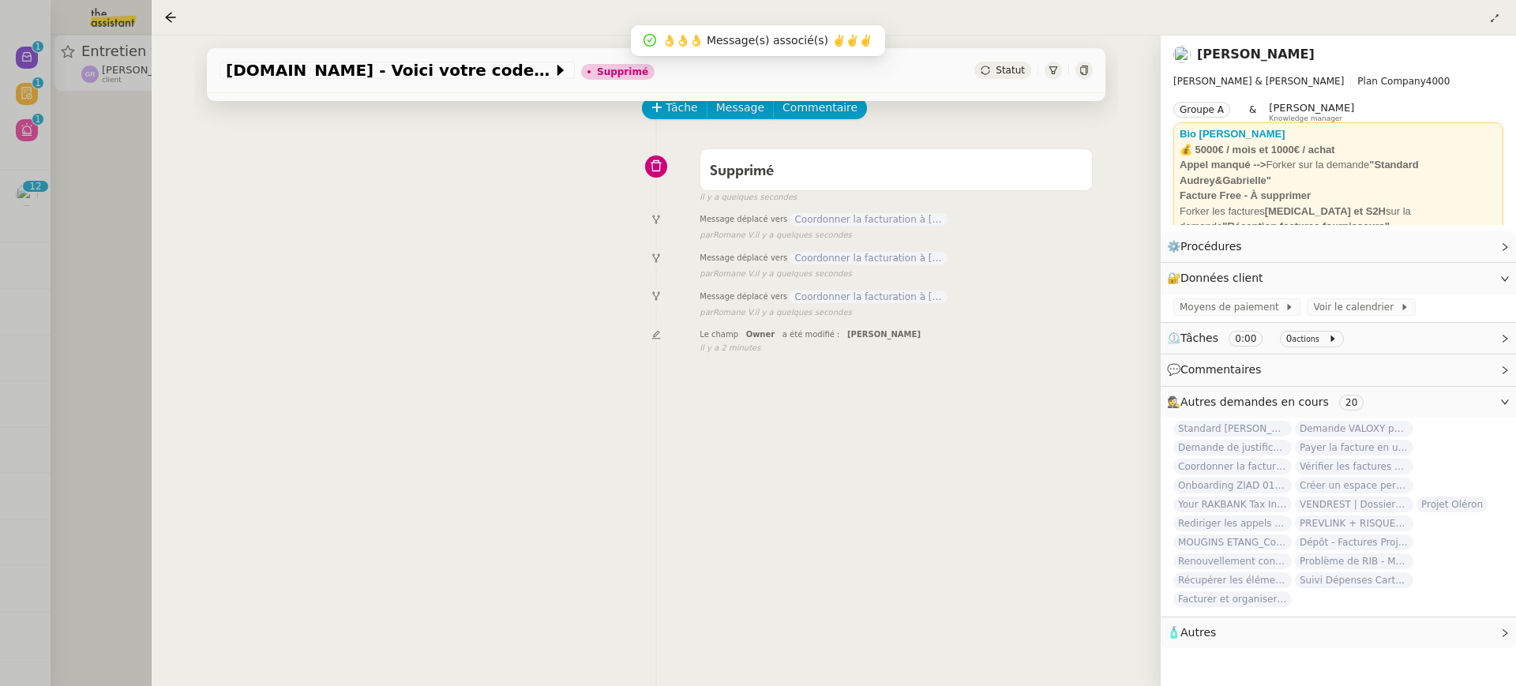
click at [919, 220] on span "Coordonner la facturation à [GEOGRAPHIC_DATA]" at bounding box center [869, 219] width 158 height 13
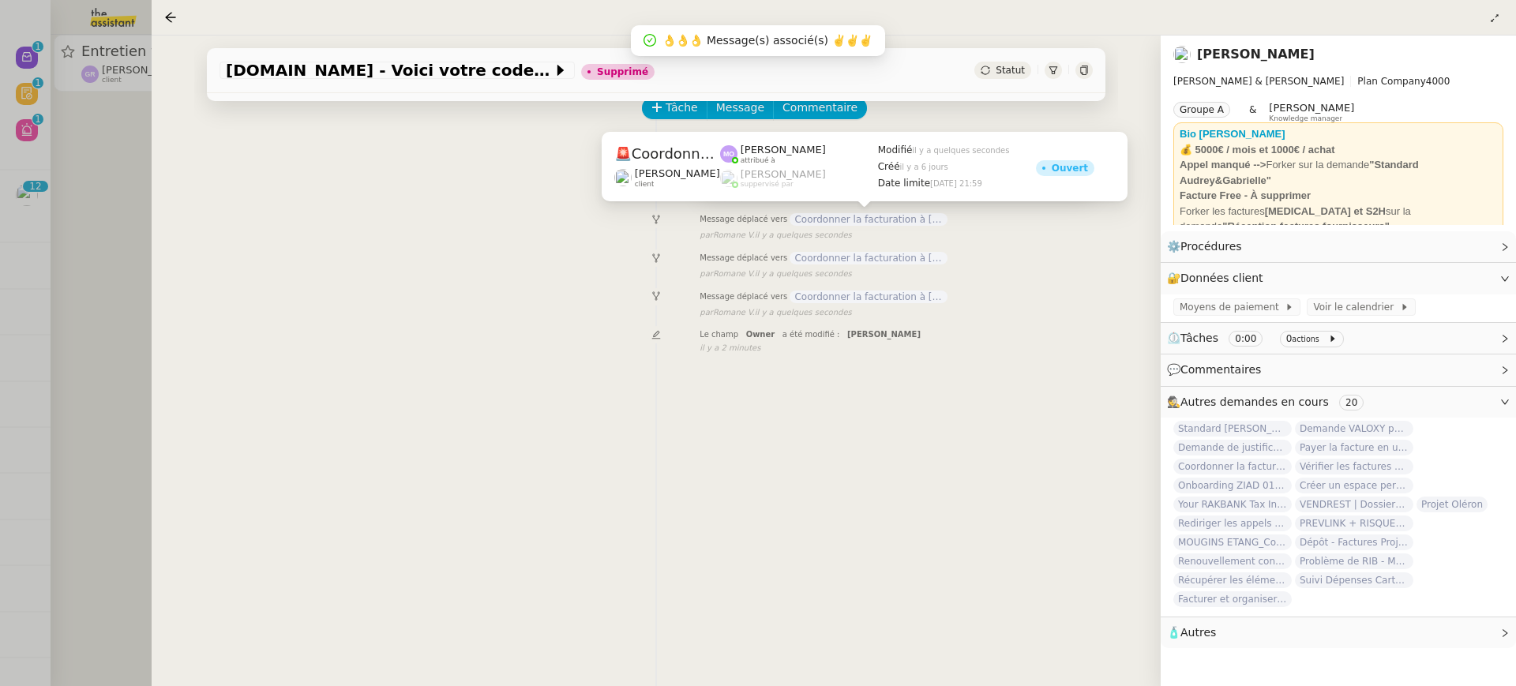
click at [881, 159] on div "Supprimé" at bounding box center [896, 171] width 373 height 25
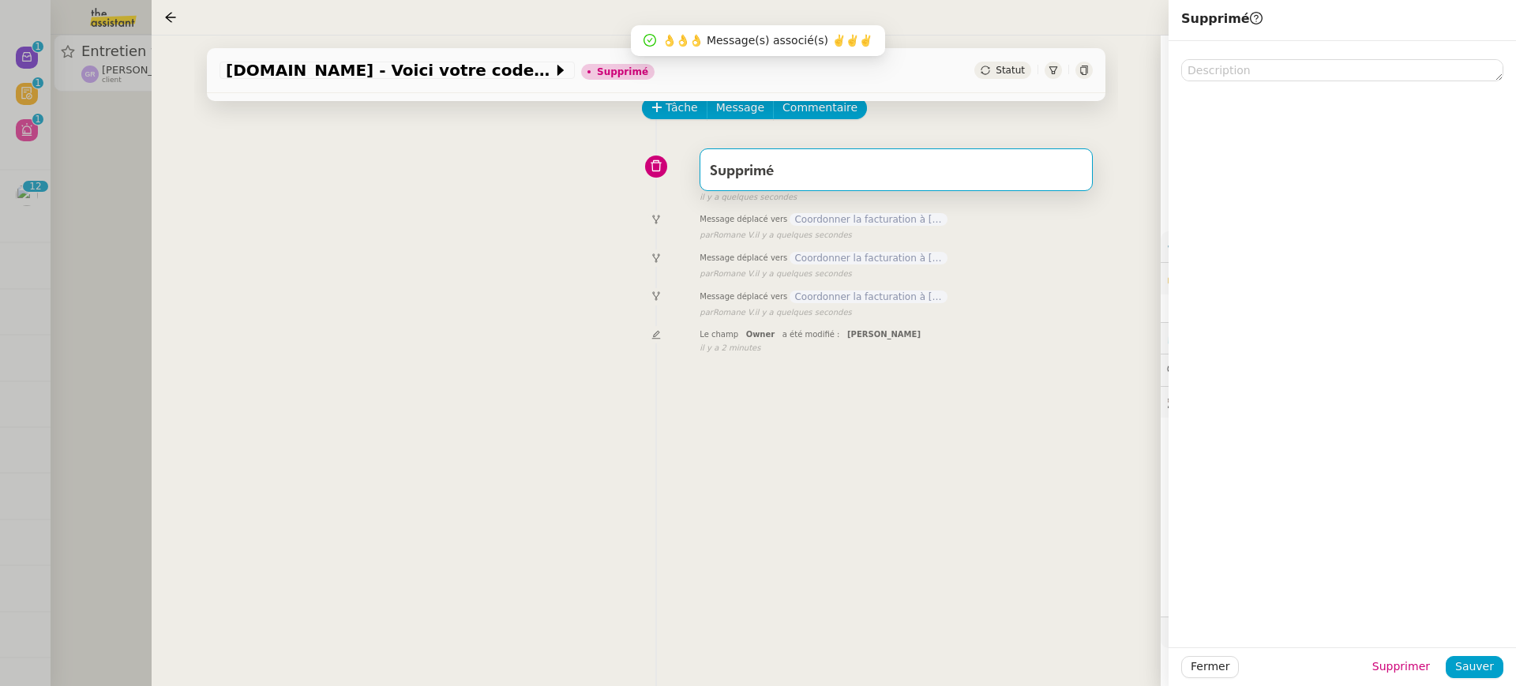
click at [871, 216] on span "Coordonner la facturation à [GEOGRAPHIC_DATA]" at bounding box center [869, 219] width 158 height 13
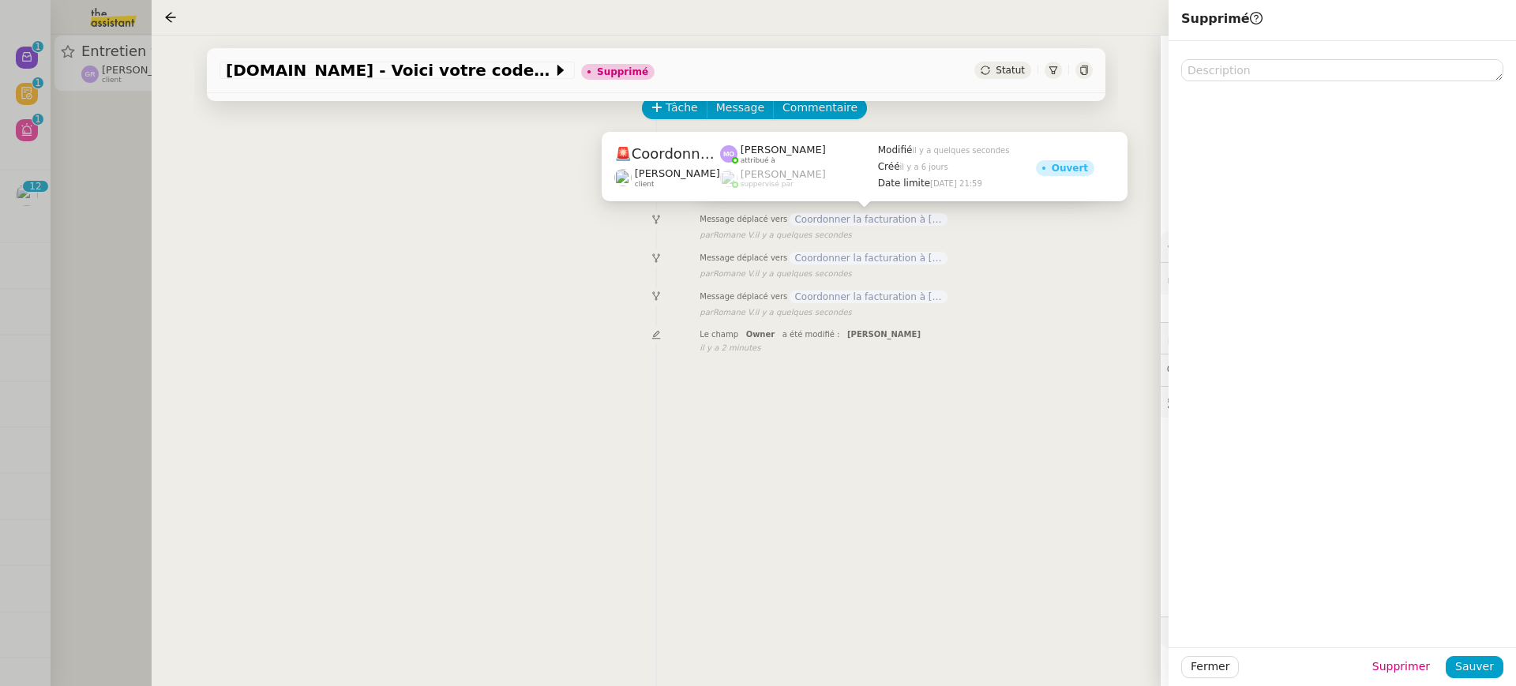
click at [851, 174] on div "Supprimé" at bounding box center [896, 171] width 373 height 25
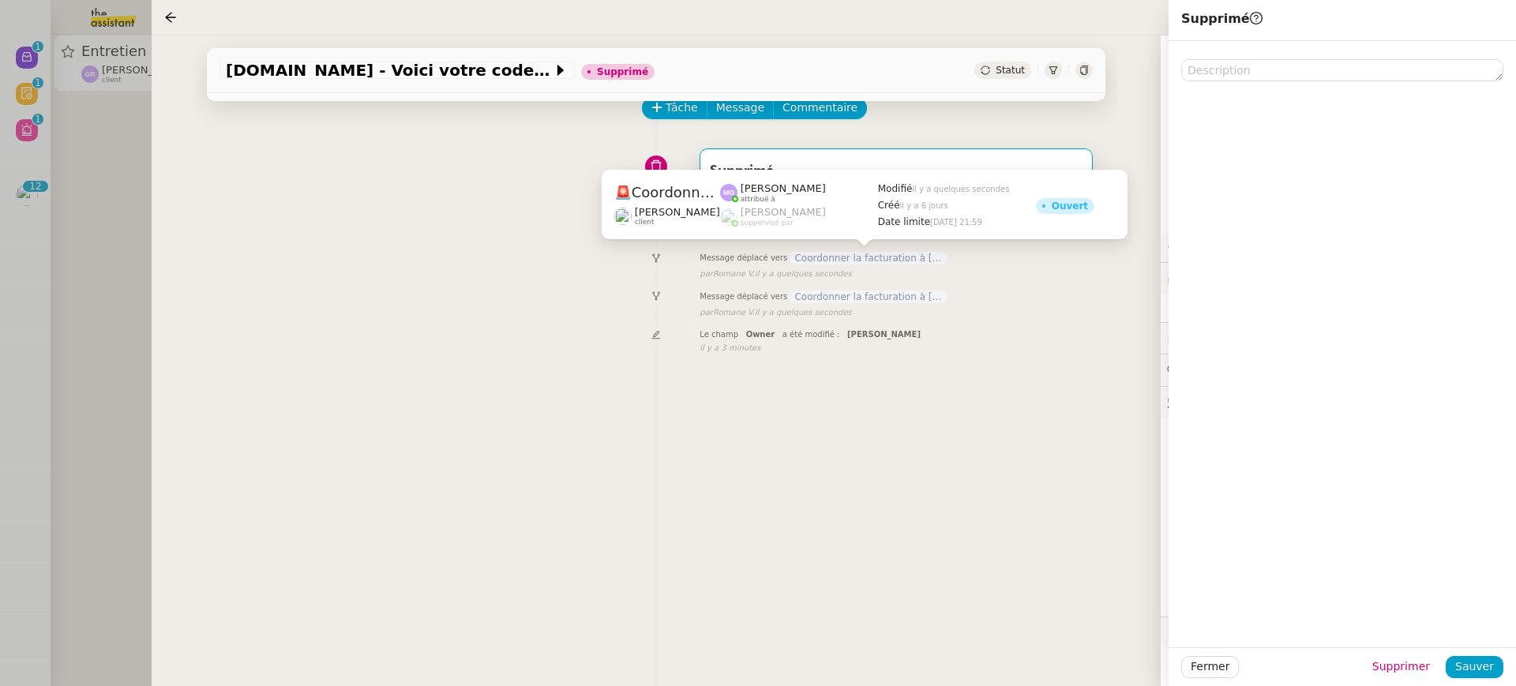
click at [851, 249] on div "🚨 Coordonner la facturation à Dubaï Gabrielle Tavernier client Marie Orsoni att…" at bounding box center [865, 210] width 526 height 81
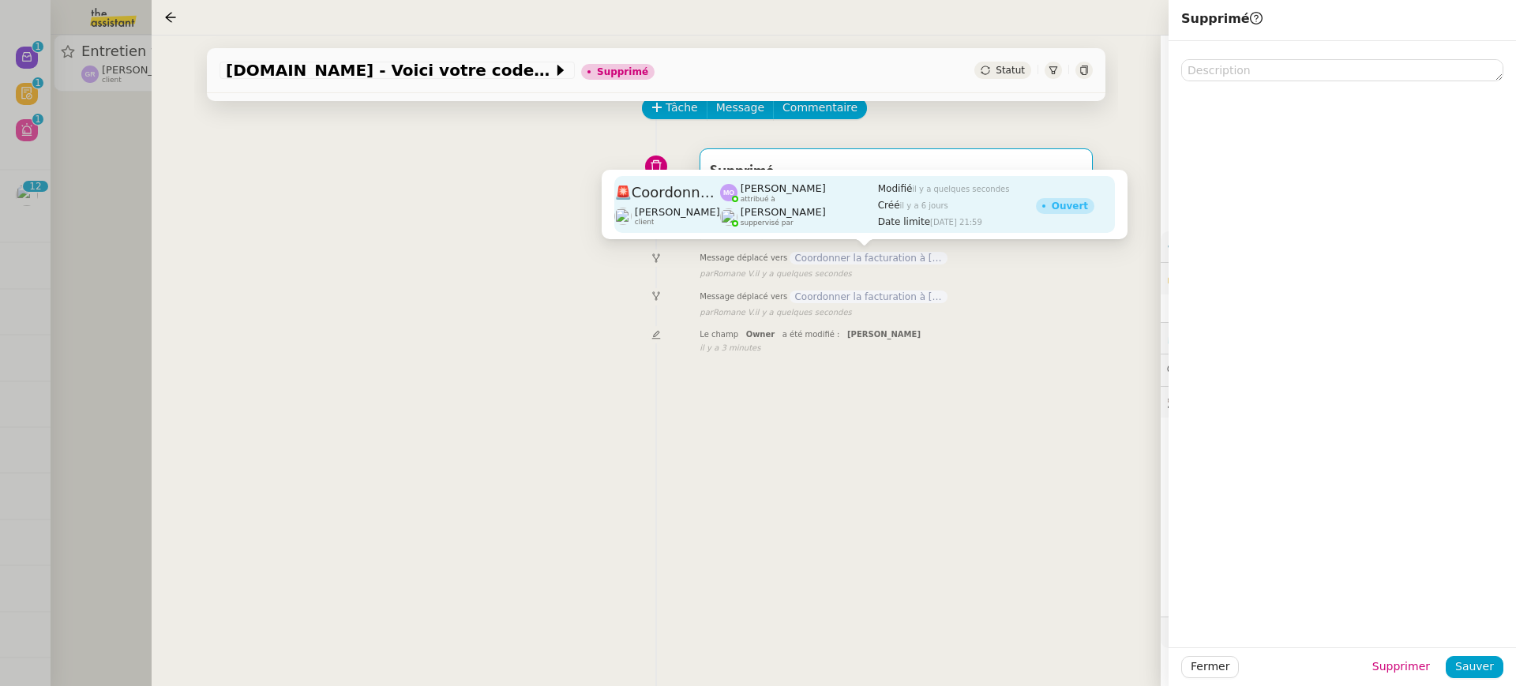
click at [831, 216] on div "Romane Vachon suppervisé par" at bounding box center [799, 216] width 158 height 21
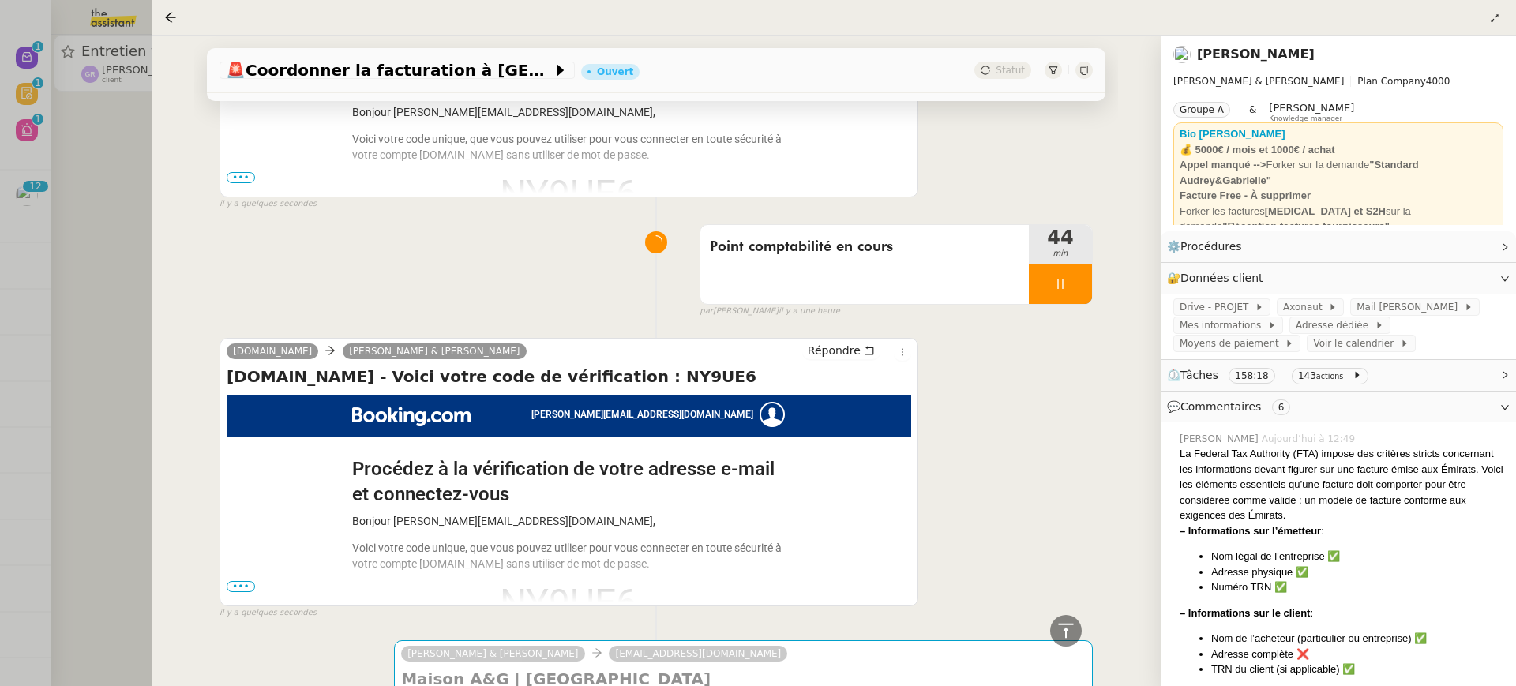
scroll to position [649, 0]
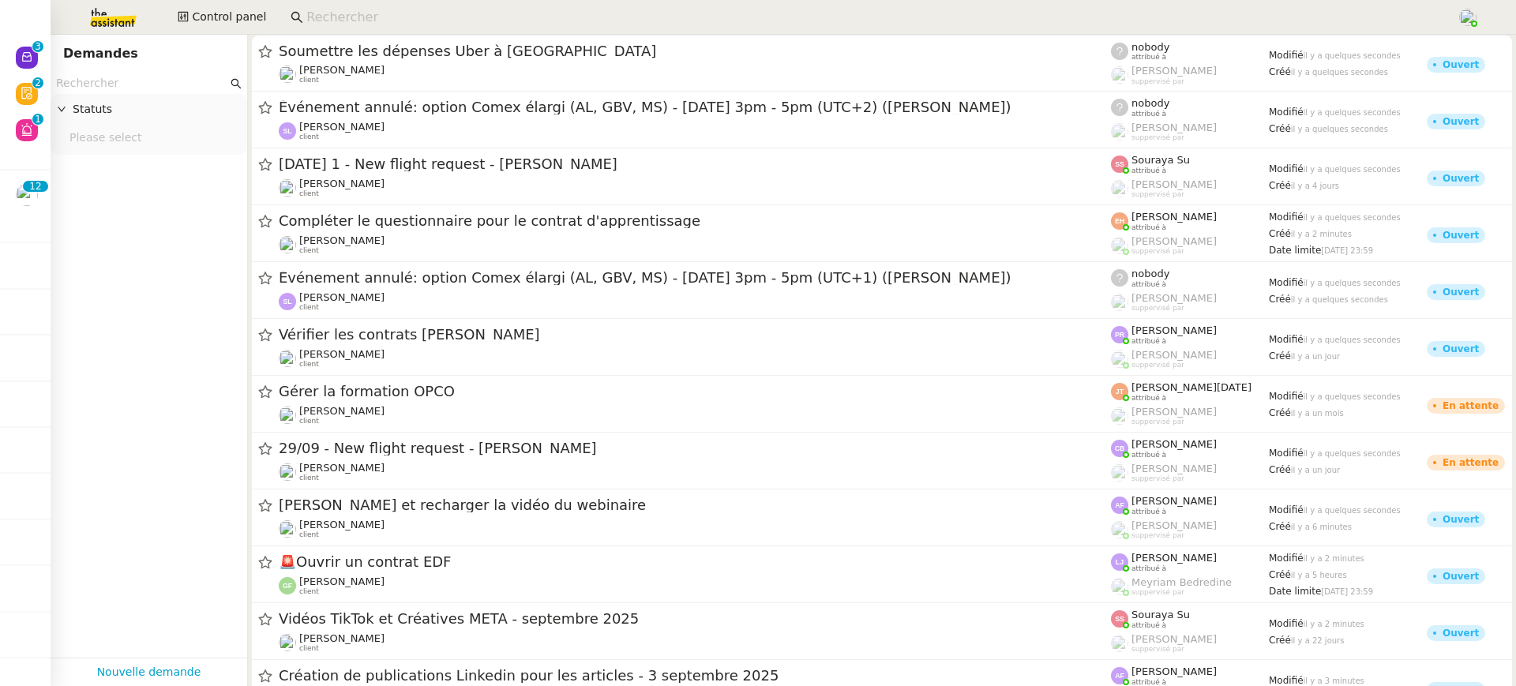
click at [396, 18] on input at bounding box center [873, 17] width 1135 height 21
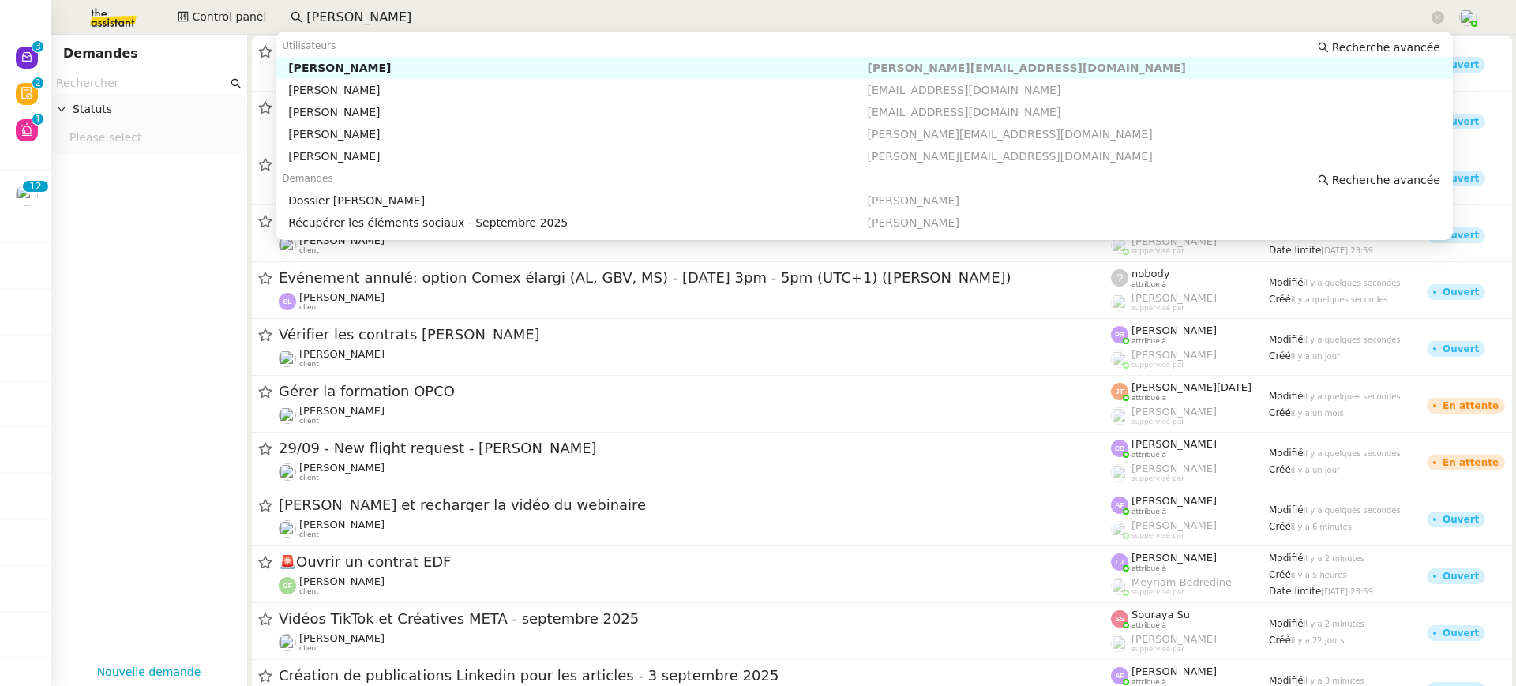
click at [408, 66] on div "[PERSON_NAME]" at bounding box center [577, 68] width 579 height 14
type input "gabrielle"
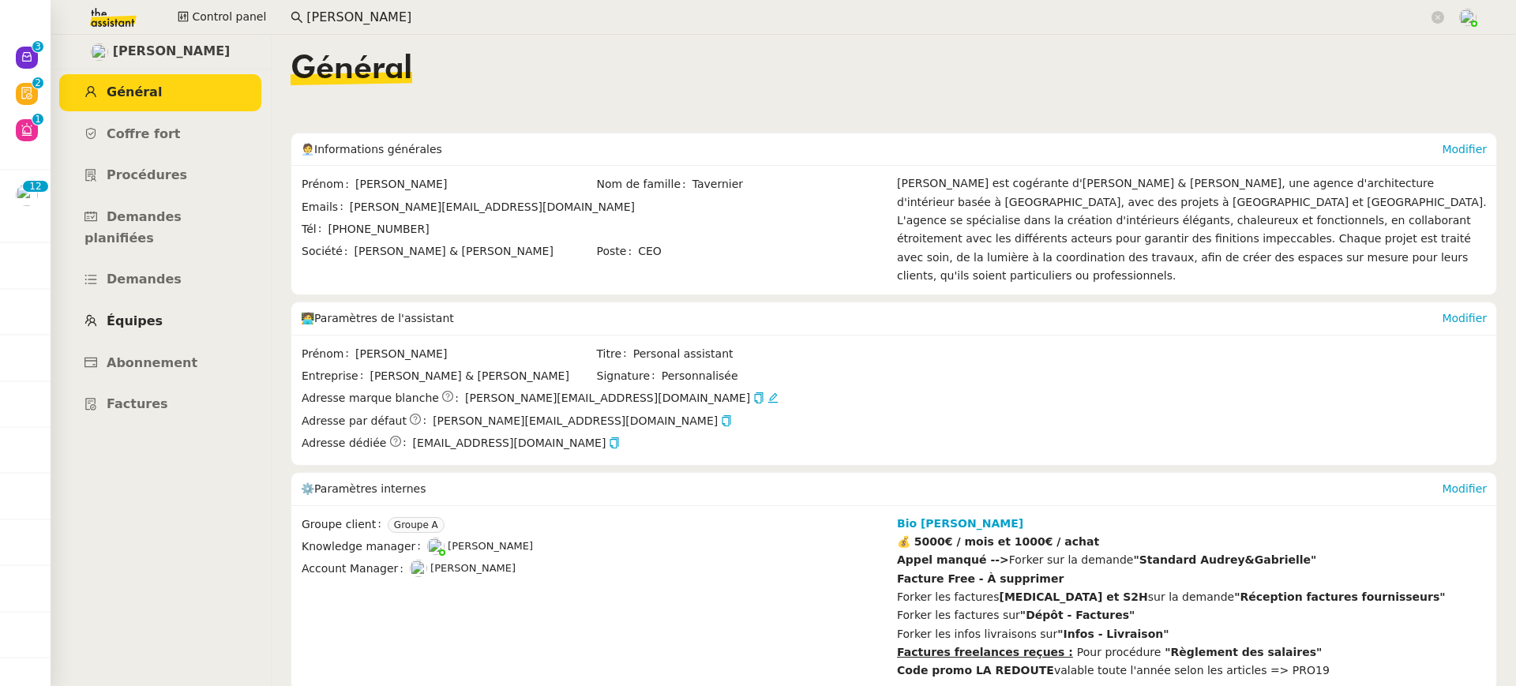
click at [170, 303] on link "Équipes" at bounding box center [160, 321] width 202 height 37
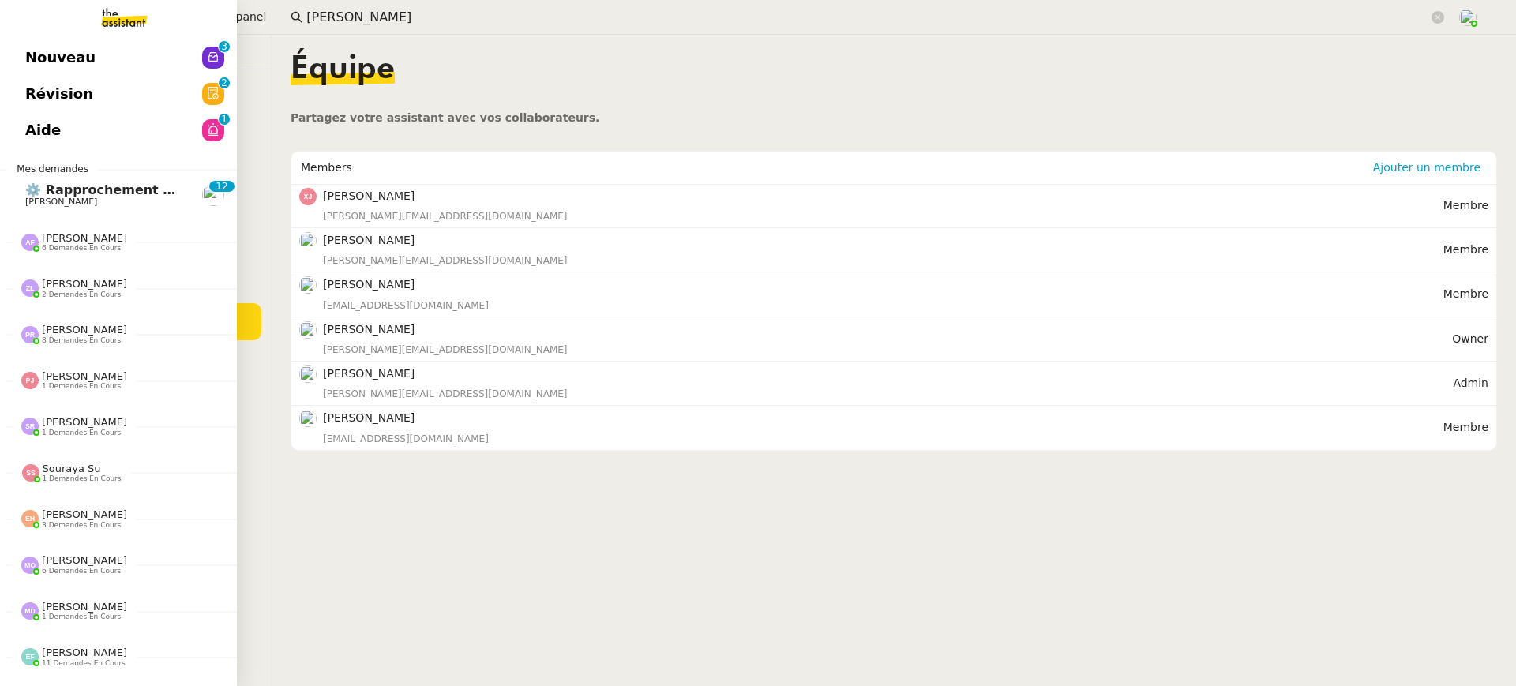
click at [62, 69] on span "Nouveau" at bounding box center [60, 58] width 70 height 24
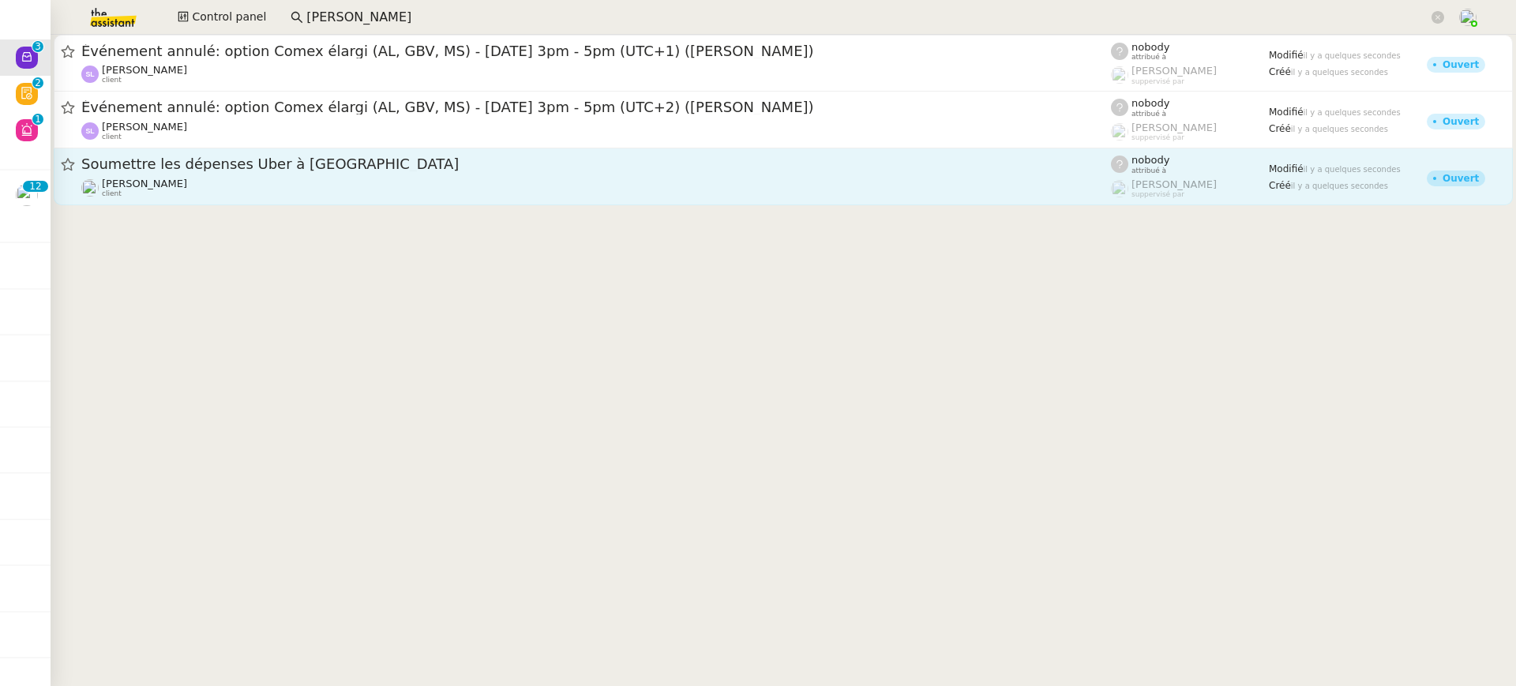
click at [378, 179] on div "Seth Hertlein client" at bounding box center [596, 188] width 1030 height 21
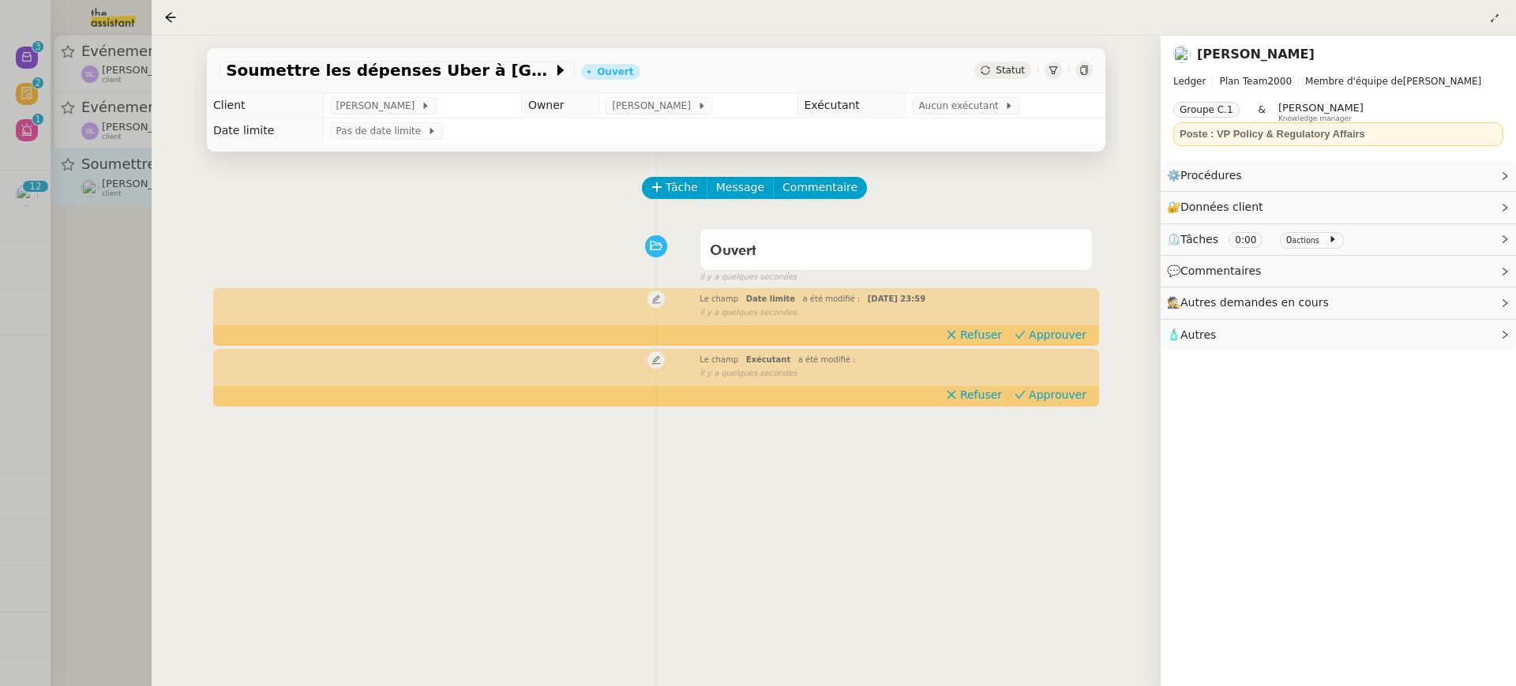
scroll to position [148, 0]
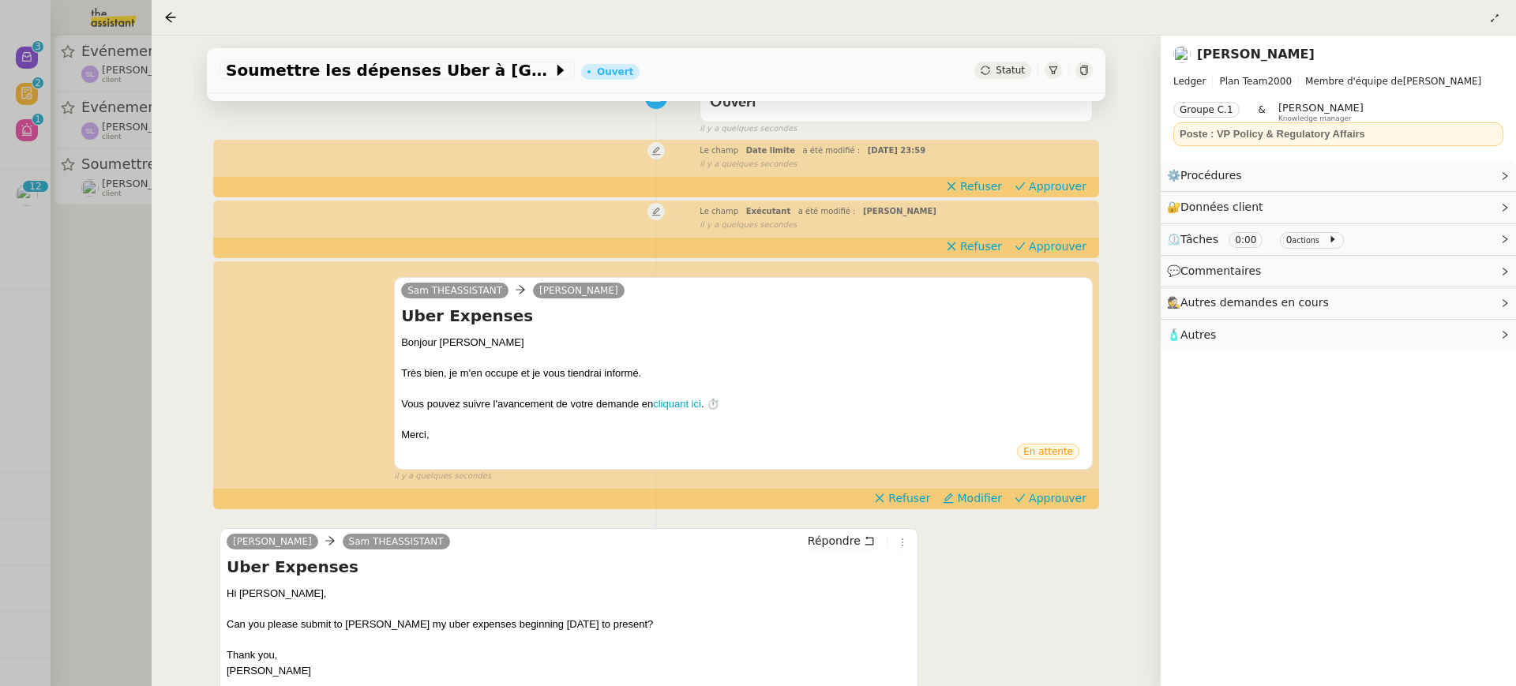
click at [49, 130] on div at bounding box center [758, 343] width 1516 height 686
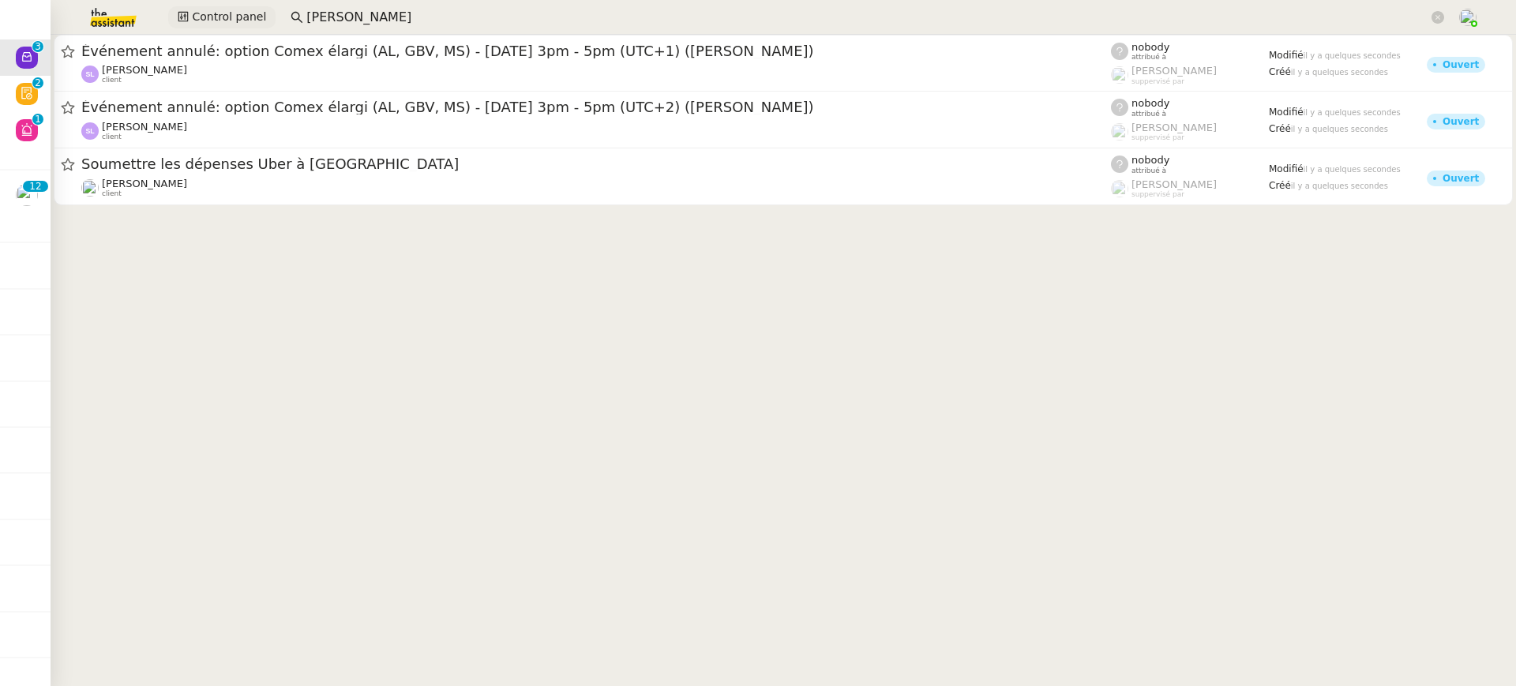
click at [240, 7] on button "Control panel" at bounding box center [221, 17] width 107 height 22
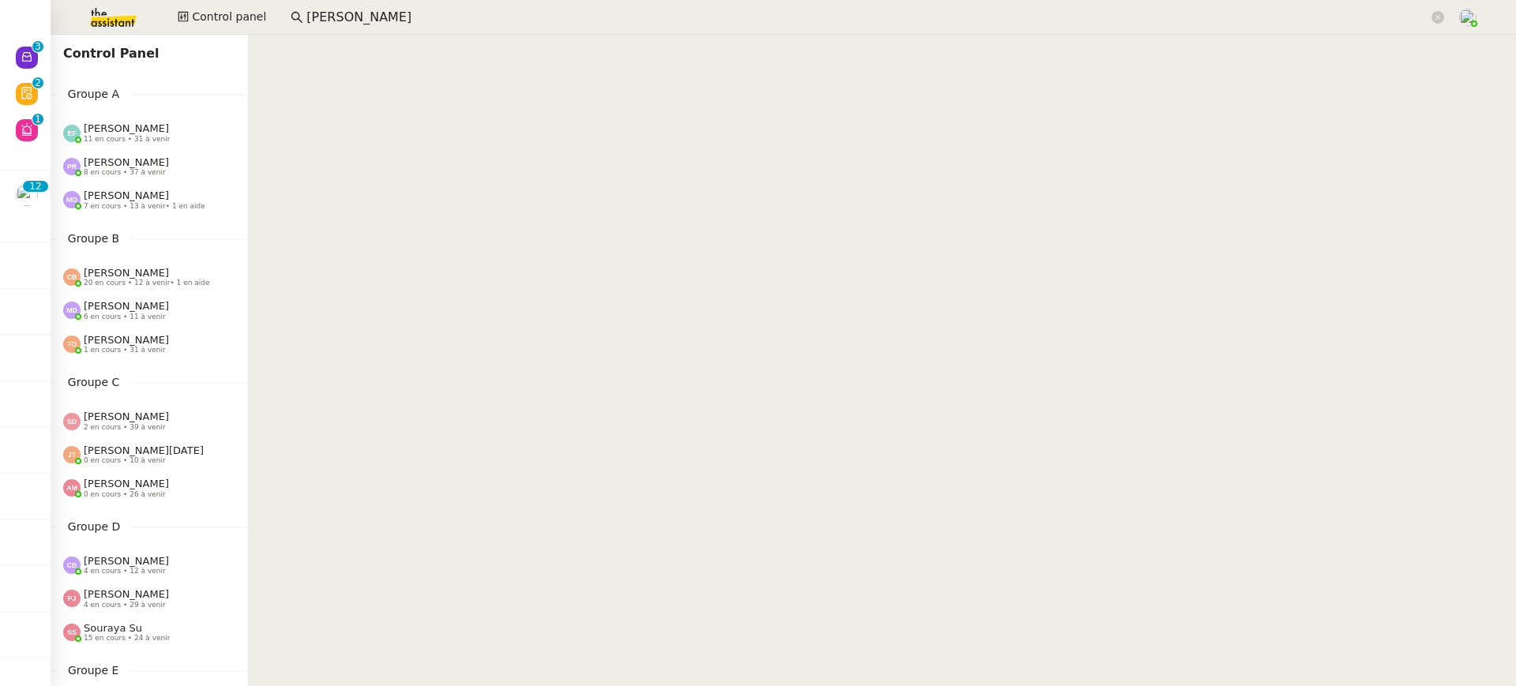
click at [163, 163] on div "Pauline Ribas 8 en cours • 37 à venir" at bounding box center [155, 166] width 185 height 21
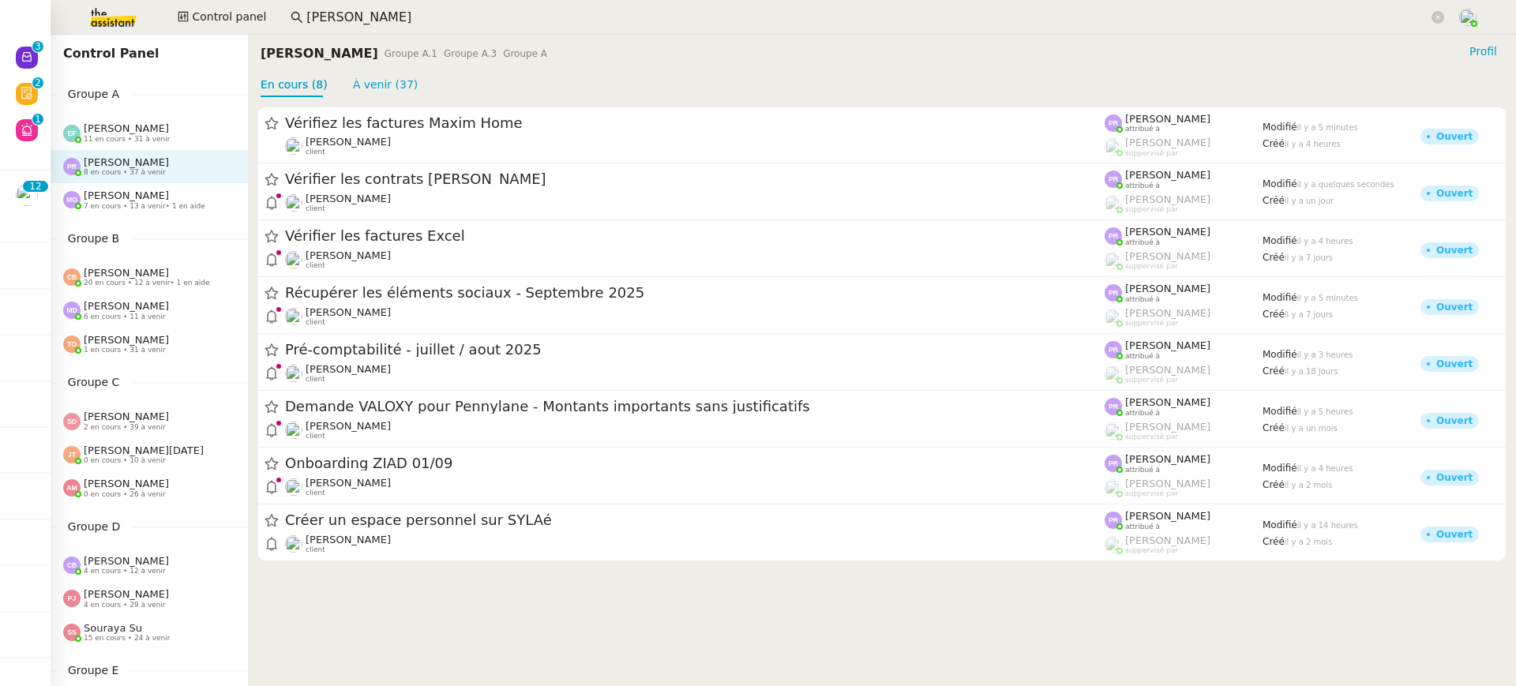
click at [165, 187] on div "Marie Orsoni 7 en cours • 13 à venir • 1 en aide" at bounding box center [149, 199] width 197 height 33
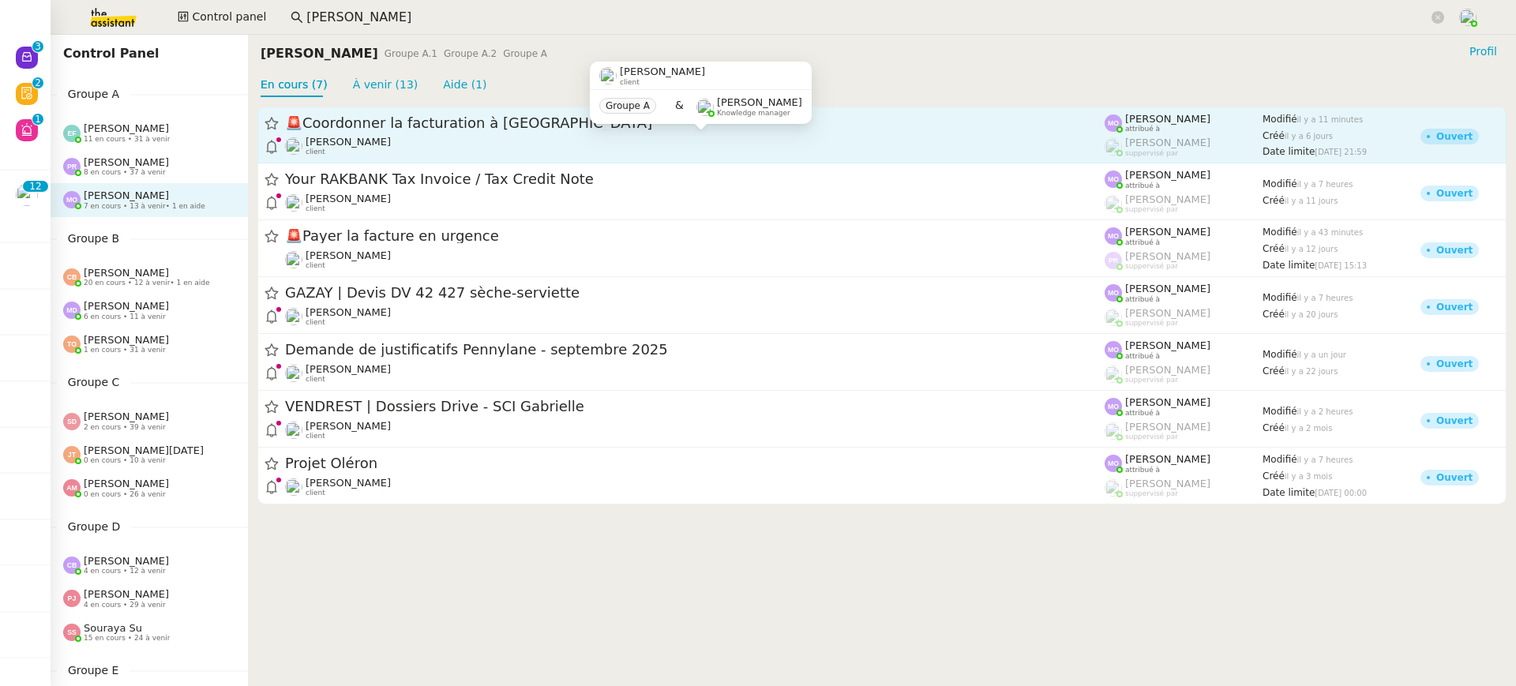
click at [343, 148] on div "Gabrielle Tavernier client" at bounding box center [348, 146] width 85 height 21
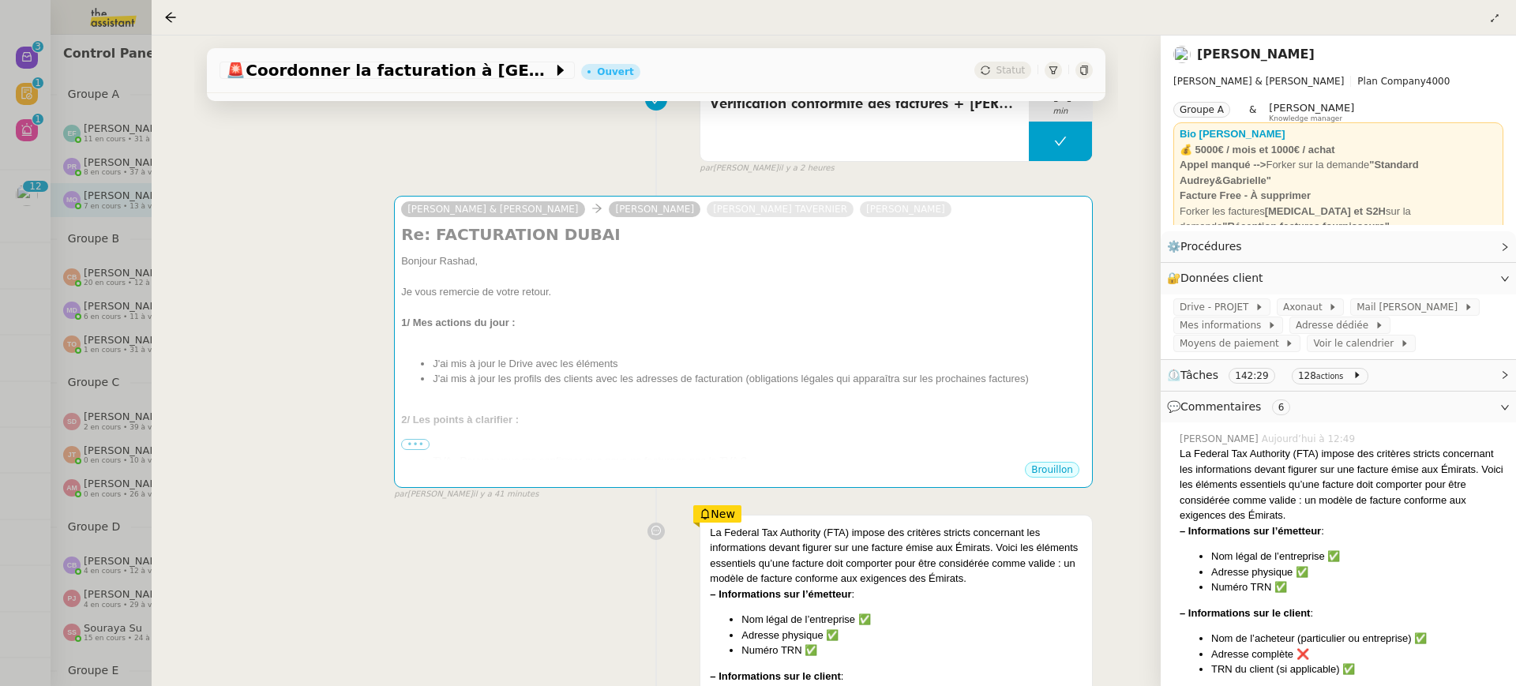
scroll to position [276, 0]
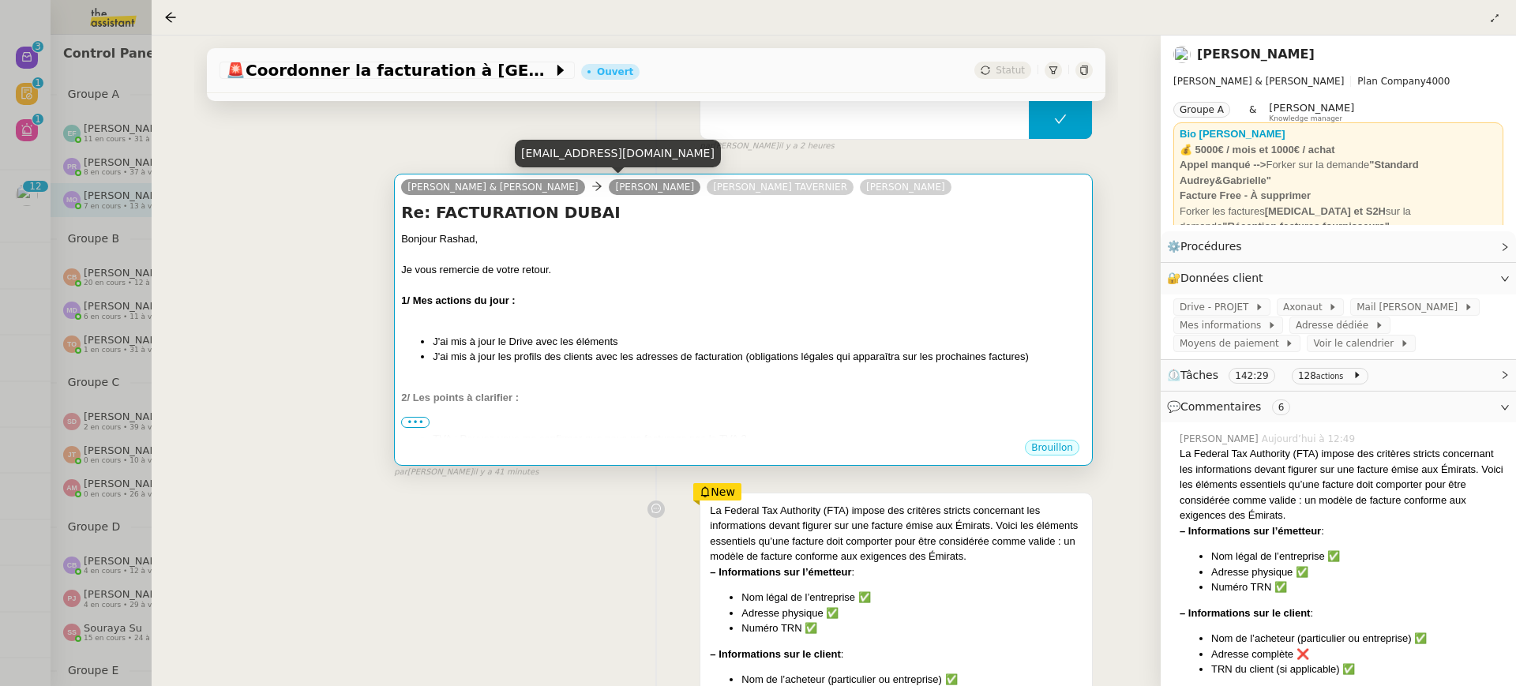
click at [612, 186] on link "Rashad Karanouh" at bounding box center [655, 187] width 92 height 14
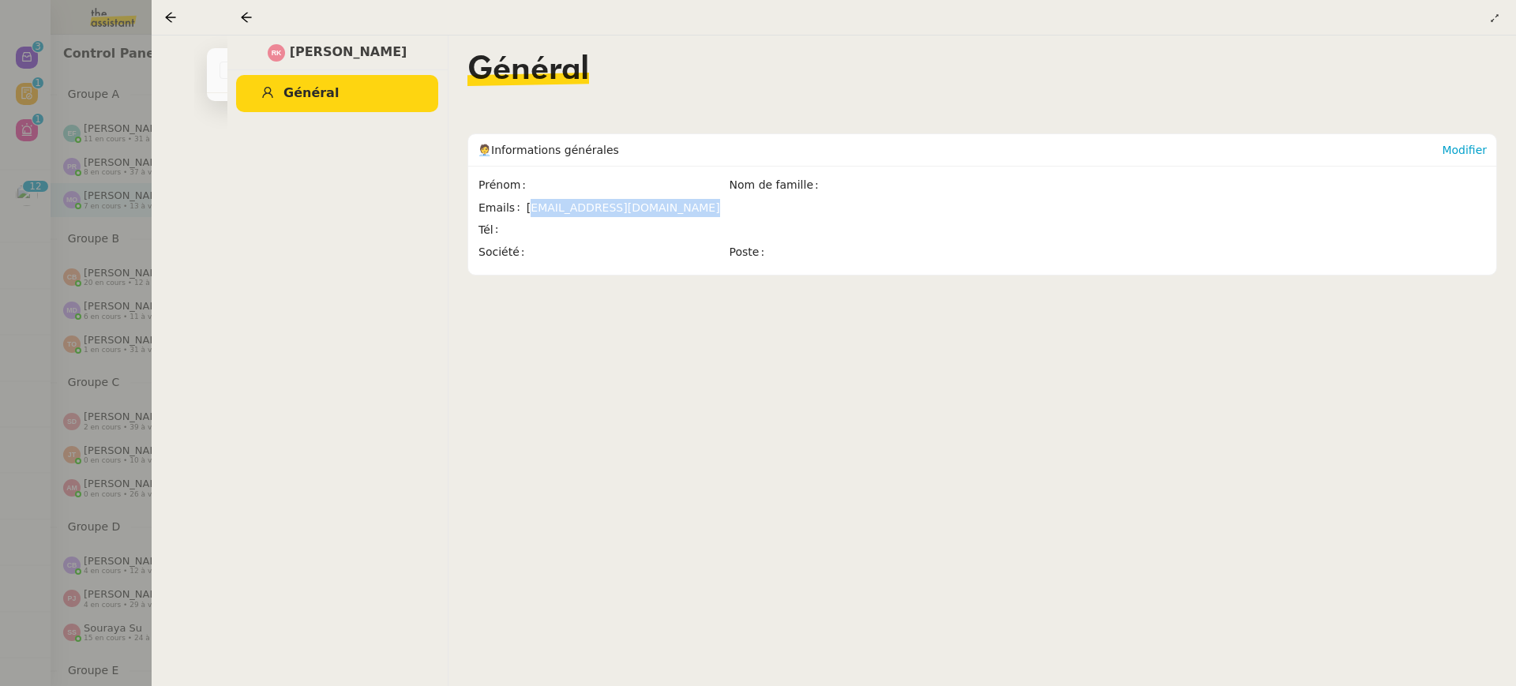
drag, startPoint x: 682, startPoint y: 213, endPoint x: 527, endPoint y: 210, distance: 154.8
click at [527, 210] on span "rashad@audreyetgabrielle.com" at bounding box center [753, 208] width 452 height 18
copy span "ashad@audreyetgabrielle.com"
drag, startPoint x: 524, startPoint y: 209, endPoint x: 687, endPoint y: 204, distance: 163.6
click at [687, 204] on span "rashad@audreyetgabrielle.com" at bounding box center [753, 208] width 452 height 18
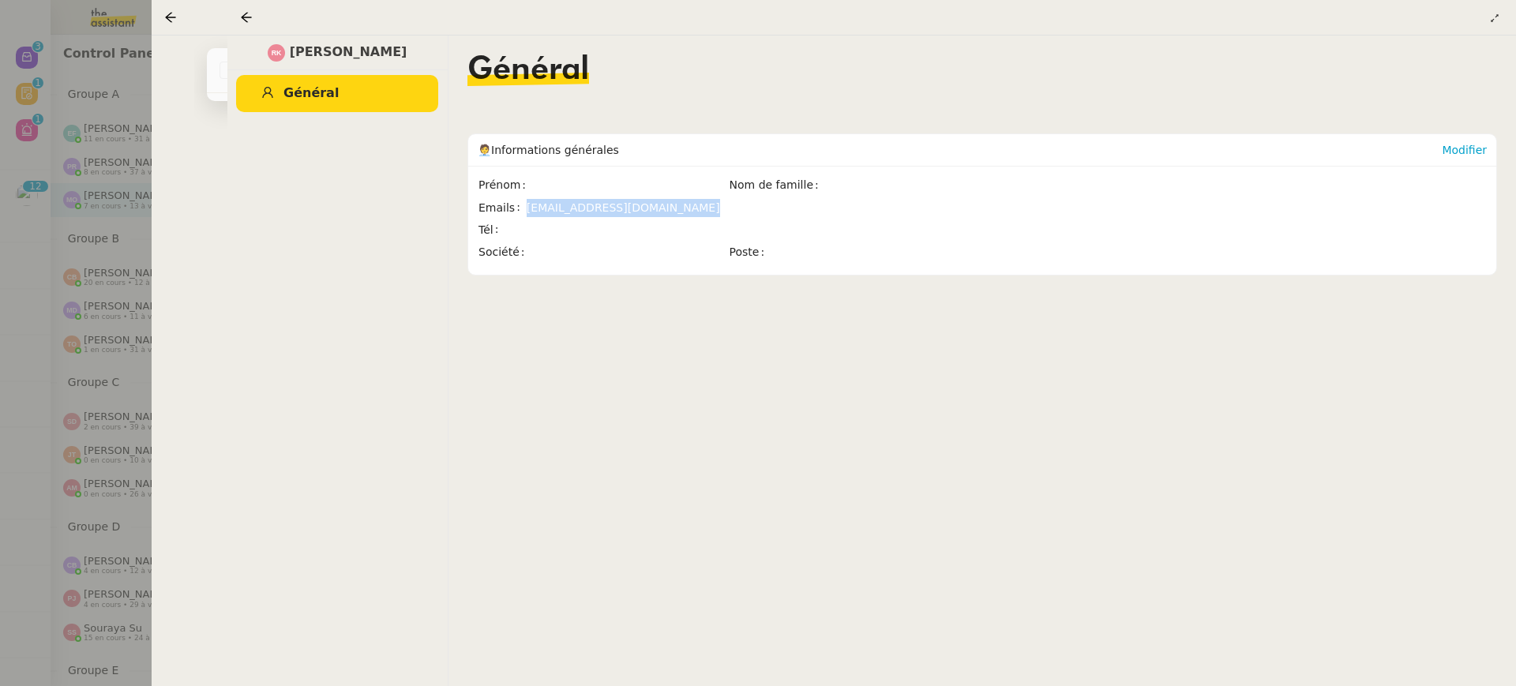
copy span "rashad@audreyetgabrielle.com"
drag, startPoint x: 411, startPoint y: 60, endPoint x: 342, endPoint y: 57, distance: 68.8
click at [343, 57] on div "Rashad Karanouh" at bounding box center [337, 53] width 221 height 35
copy span "Karanouh"
click at [26, 171] on div at bounding box center [758, 343] width 1516 height 686
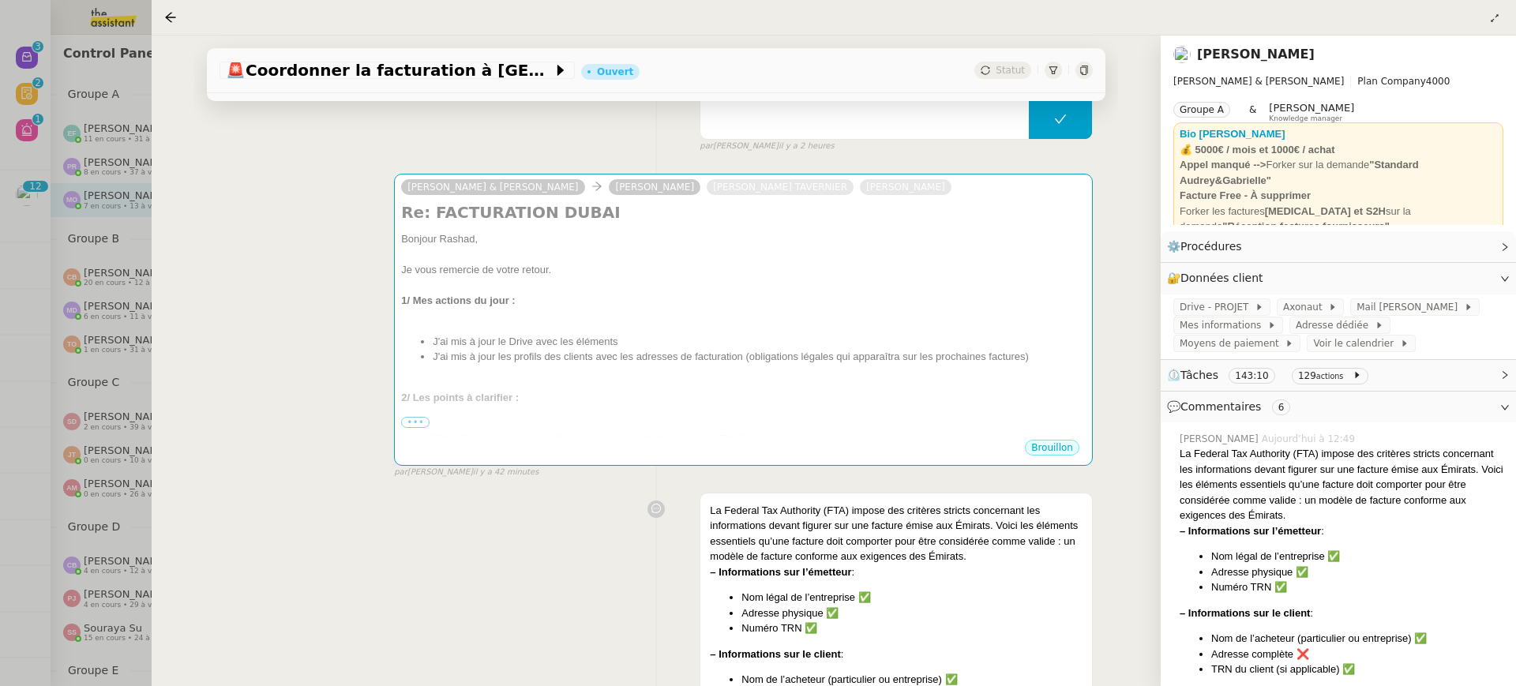
click at [43, 103] on div at bounding box center [758, 343] width 1516 height 686
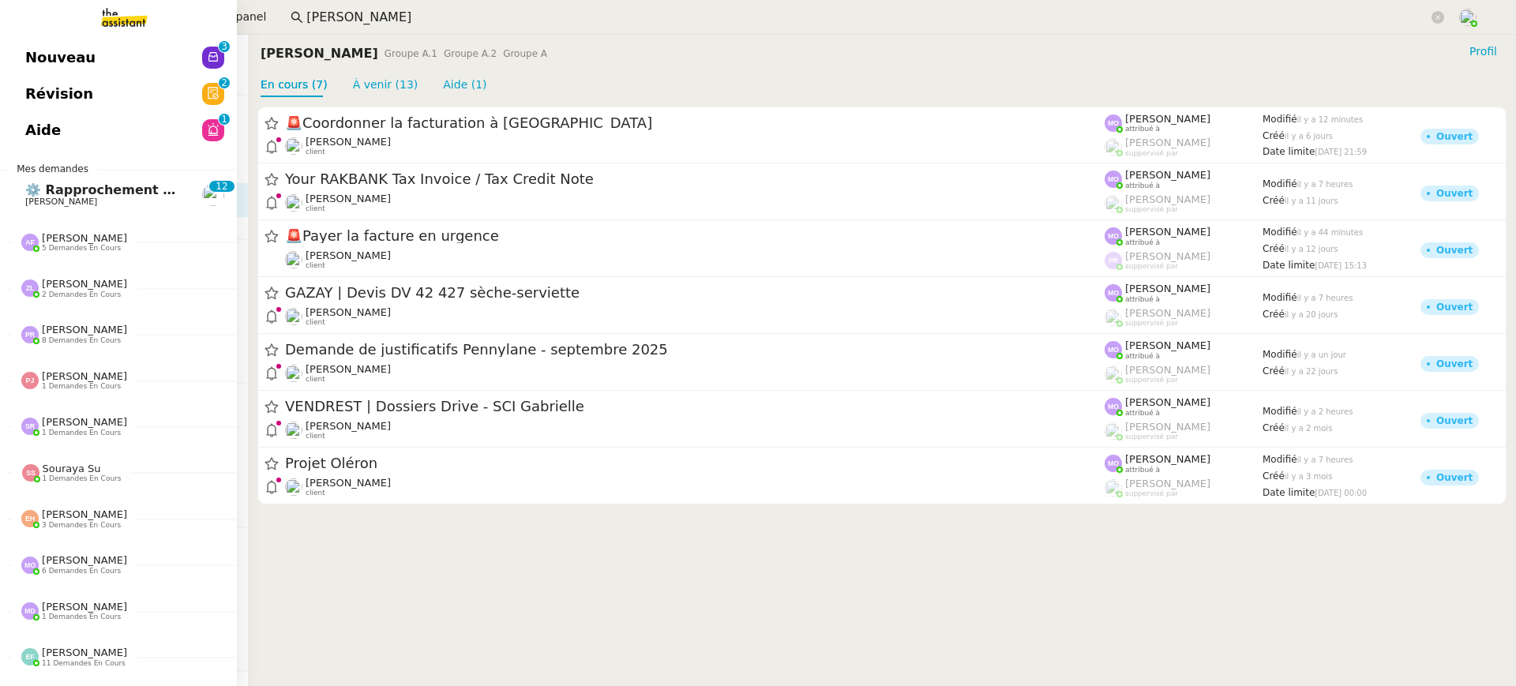
click at [35, 51] on link "Nouveau 0 1 2 3 4 5 6 7 8 9" at bounding box center [118, 57] width 237 height 36
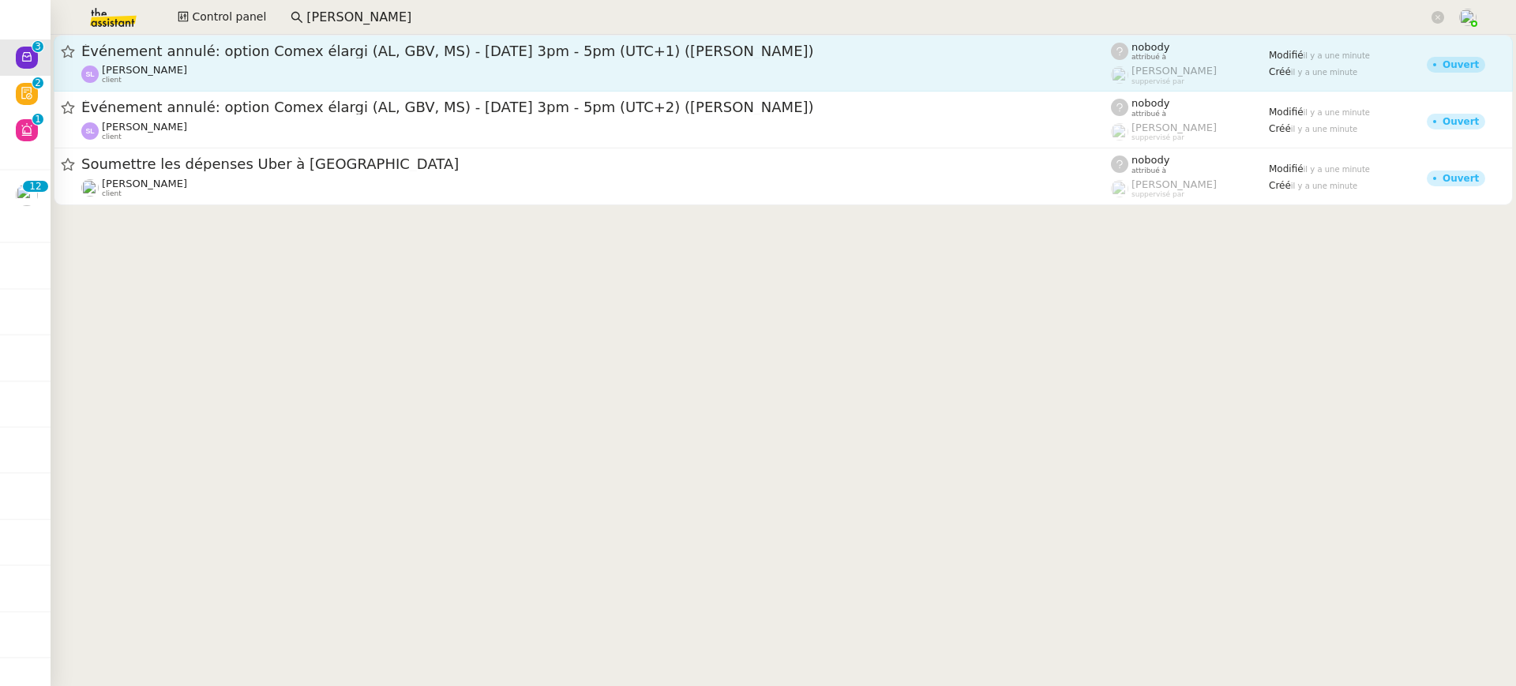
click at [551, 50] on span "Événement annulé: option Comex élargi (AL, GBV, MS) - [DATE] 3pm - 5pm (UTC+1) …" at bounding box center [596, 51] width 1030 height 14
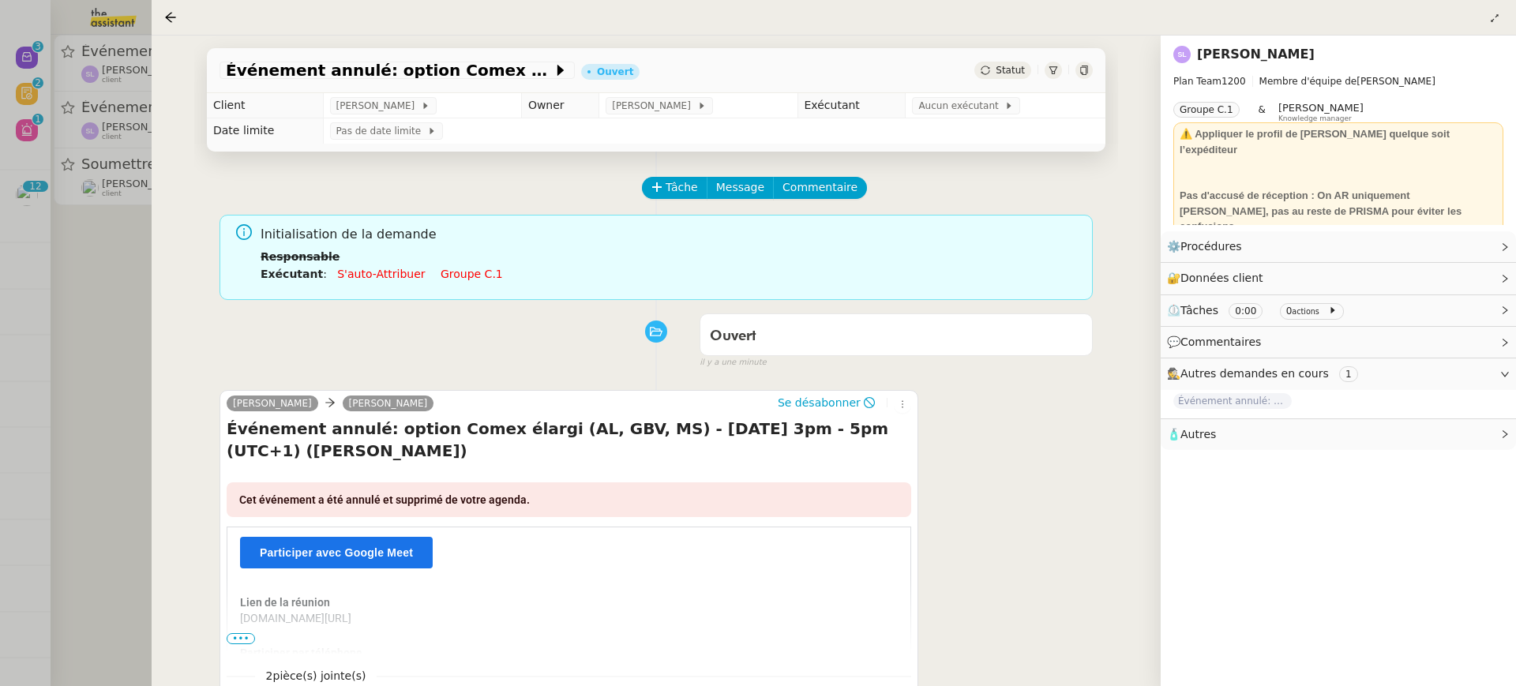
click at [449, 283] on div "Initialisation de la demande Responsable Exécutant : S'auto-attribuer Groupe c.1" at bounding box center [671, 259] width 820 height 70
click at [445, 274] on link "Groupe c.1" at bounding box center [472, 274] width 62 height 13
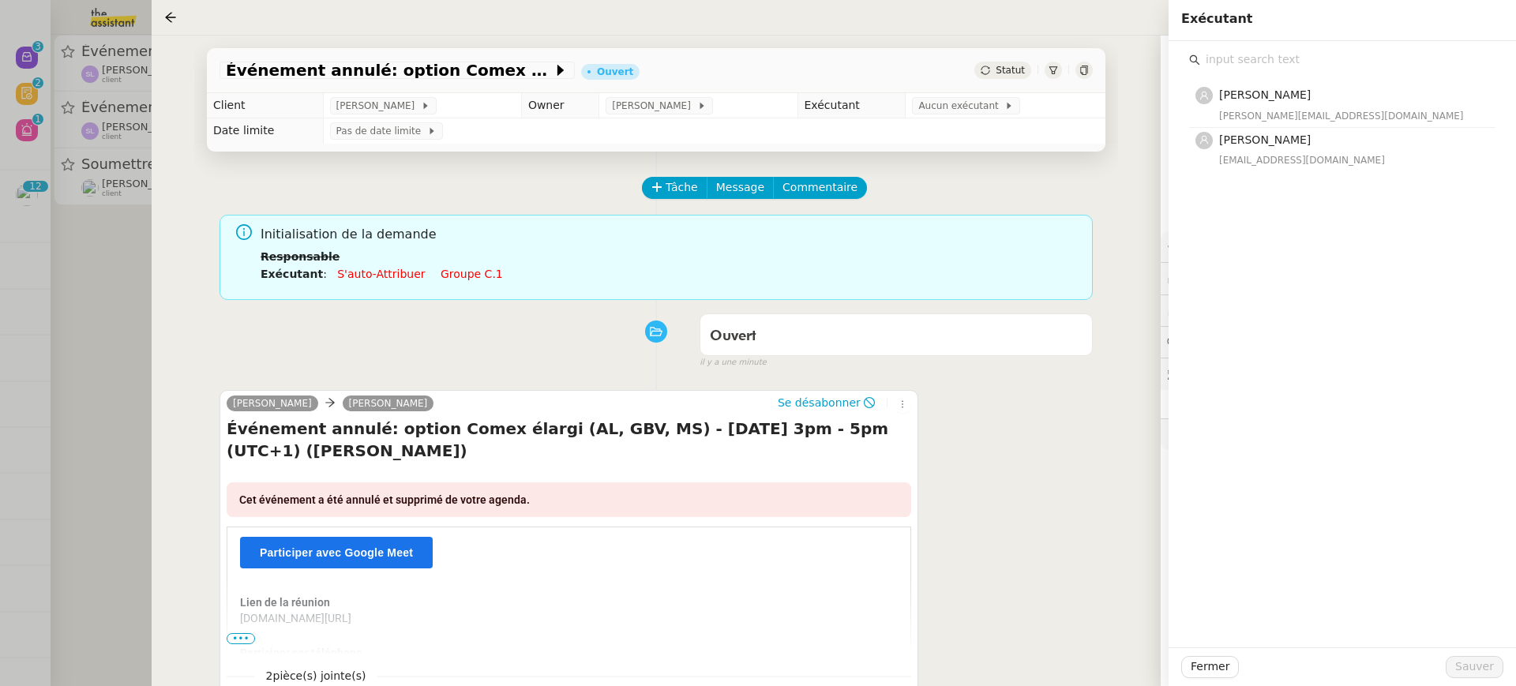
click at [1414, 131] on h4 "[PERSON_NAME]" at bounding box center [1352, 140] width 267 height 18
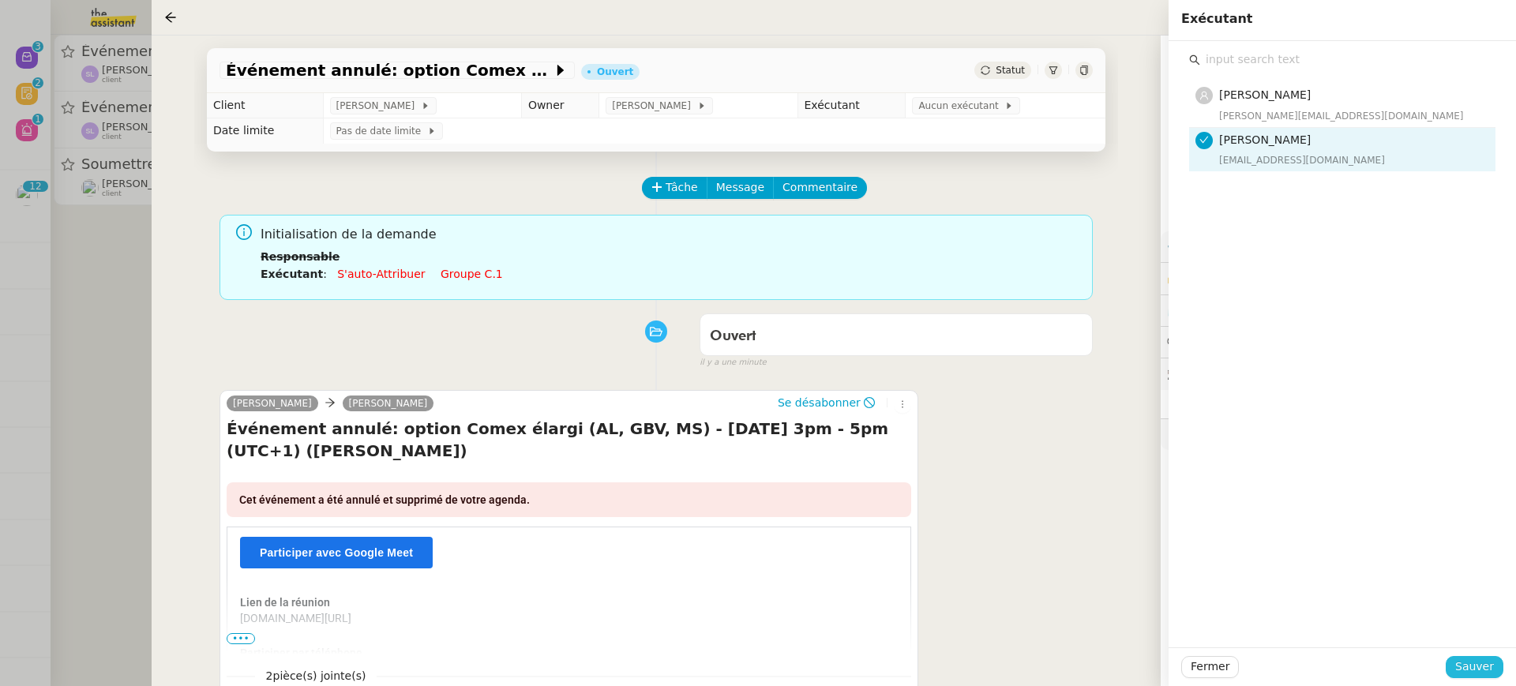
click at [1482, 661] on span "Sauver" at bounding box center [1475, 667] width 39 height 18
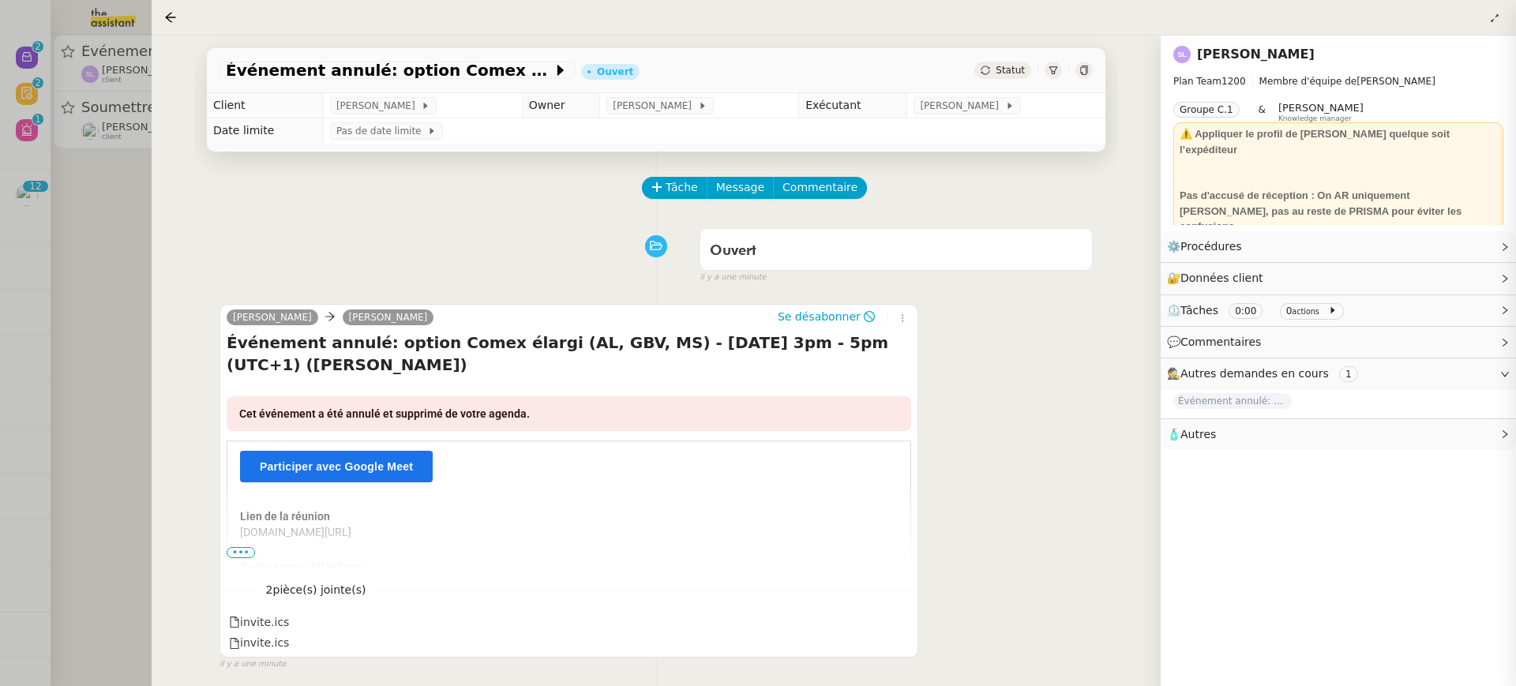
click at [134, 271] on div at bounding box center [758, 343] width 1516 height 686
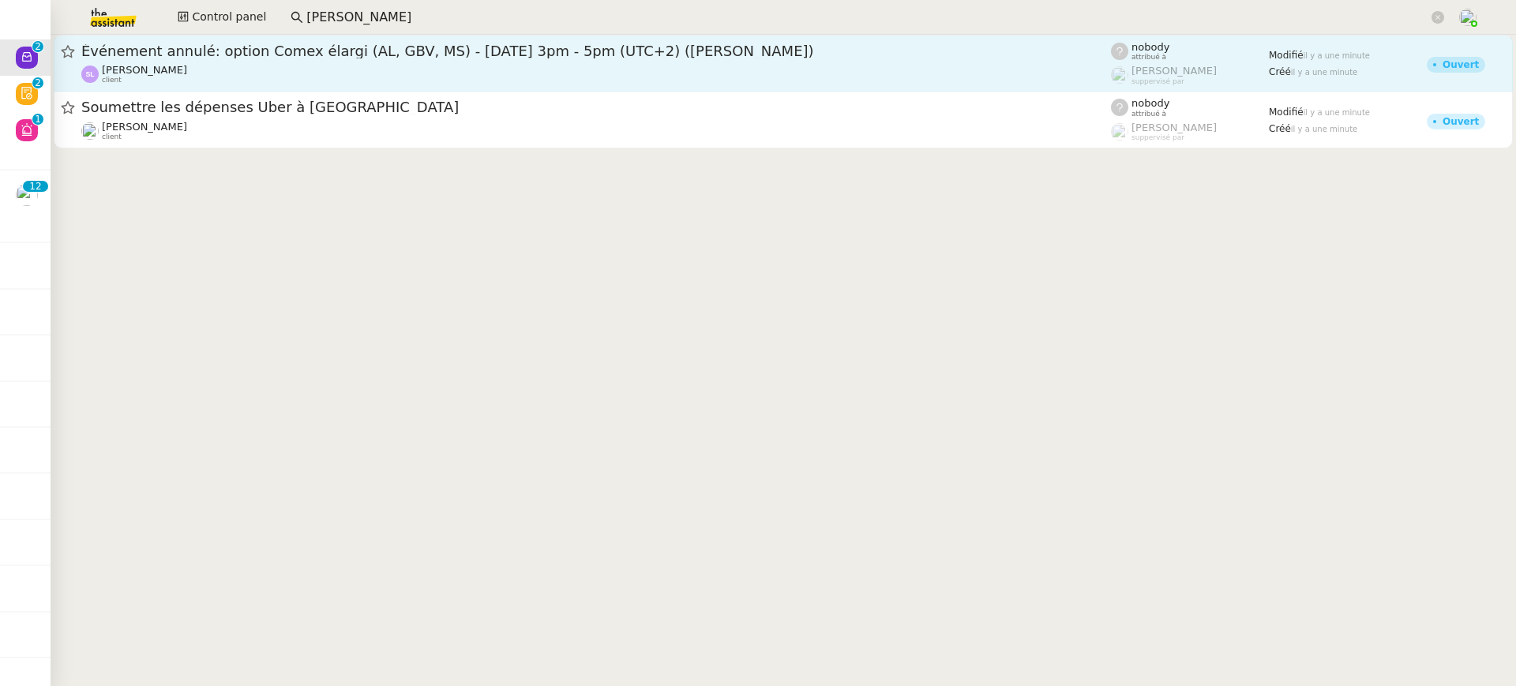
click at [224, 47] on span "Événement annulé: option Comex élargi (AL, GBV, MS) - lun. 13 oct. 2025 3pm - 5…" at bounding box center [596, 51] width 1030 height 14
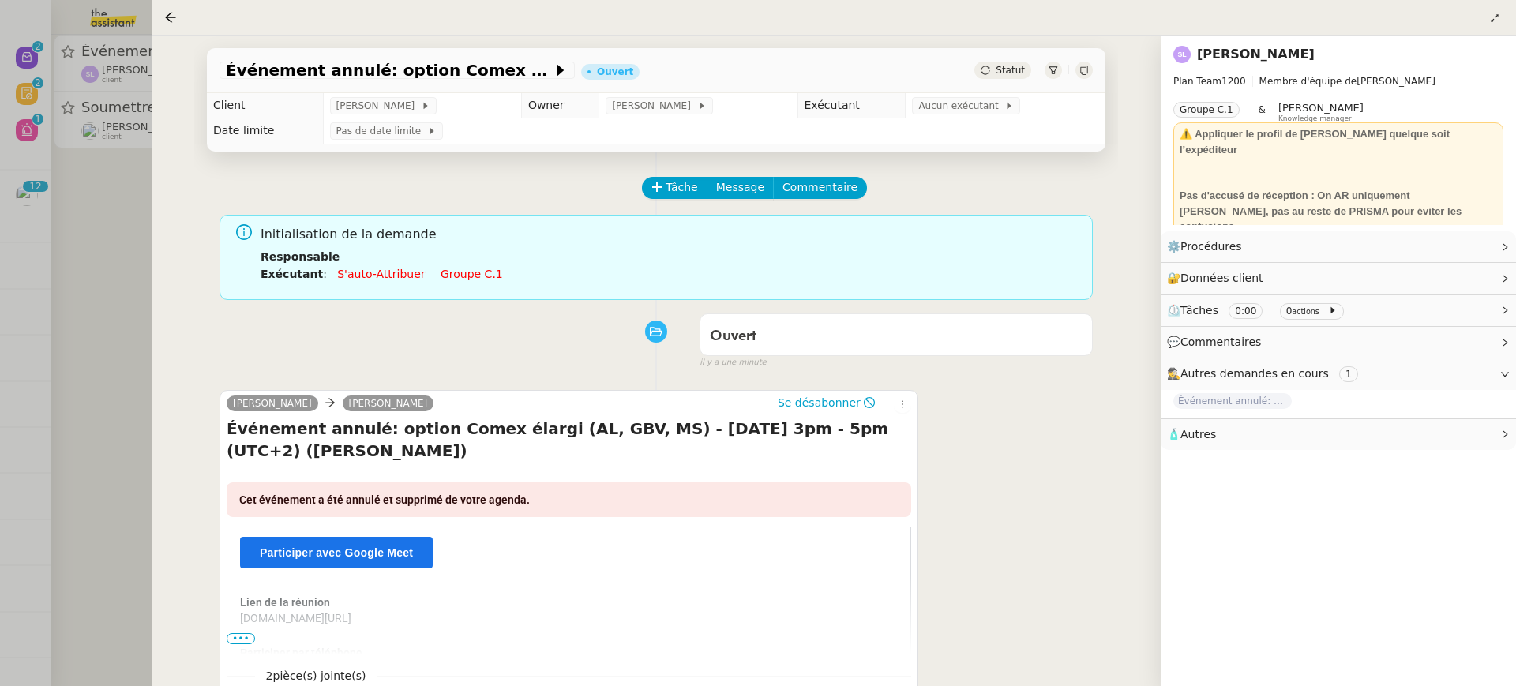
click at [464, 288] on div "Initialisation de la demande Responsable Exécutant : S'auto-attribuer Groupe c.1" at bounding box center [671, 259] width 820 height 70
click at [453, 276] on link "Groupe c.1" at bounding box center [472, 274] width 62 height 13
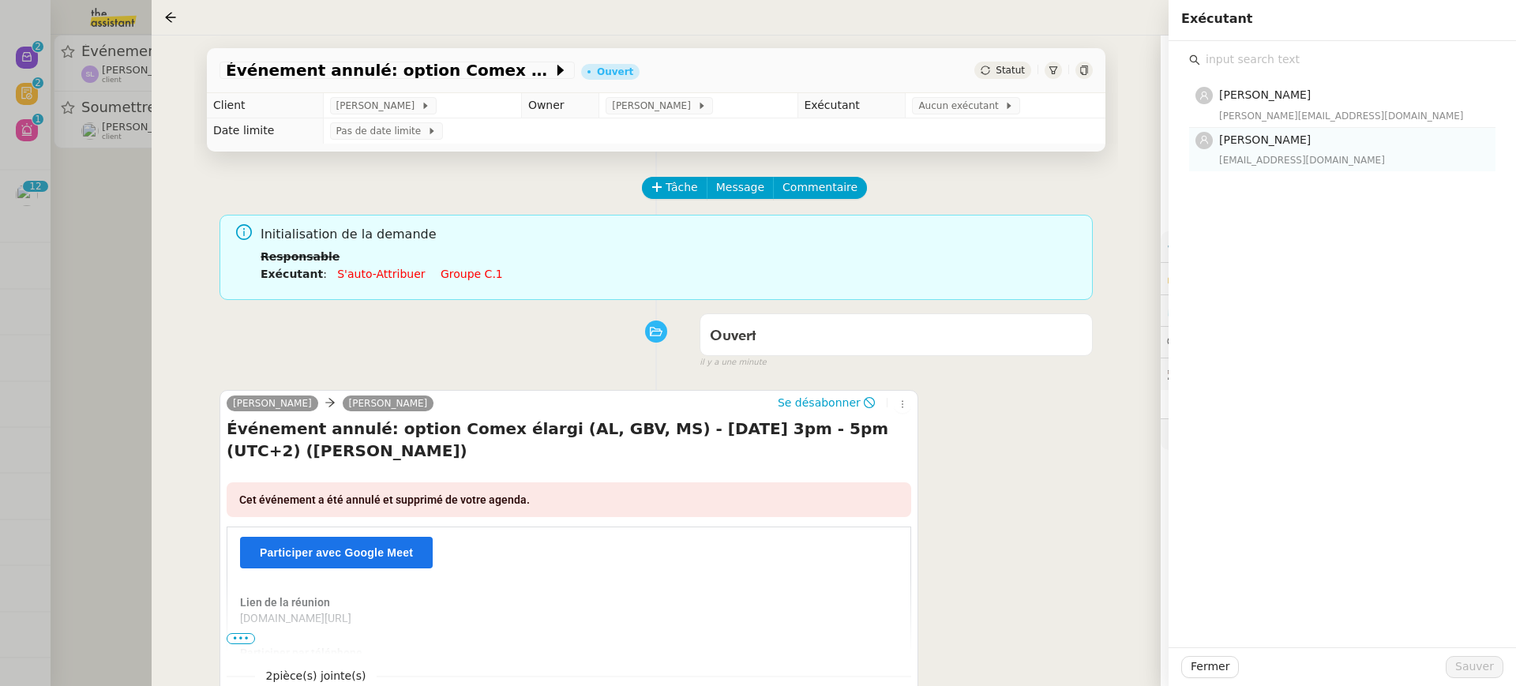
click at [1266, 142] on span "[PERSON_NAME]" at bounding box center [1265, 139] width 92 height 13
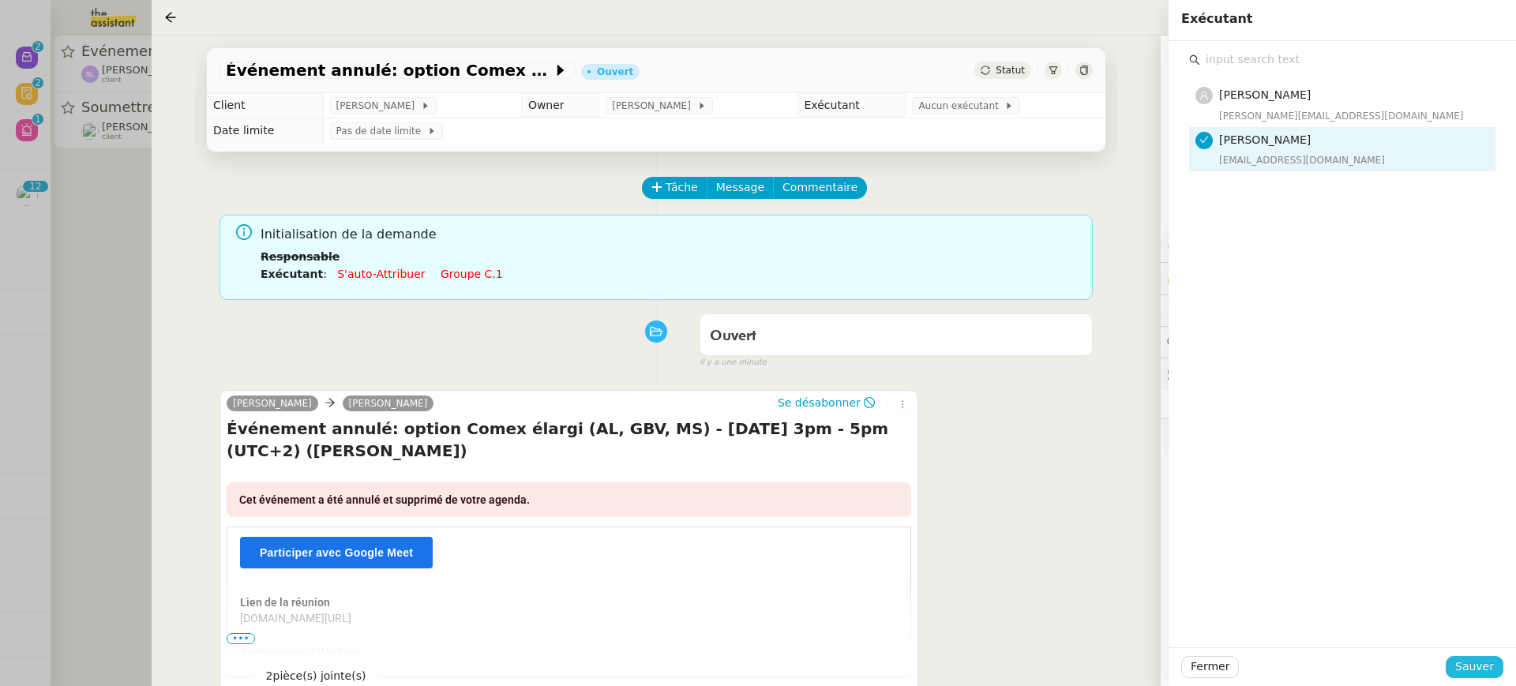
click at [1497, 671] on button "Sauver" at bounding box center [1475, 667] width 58 height 22
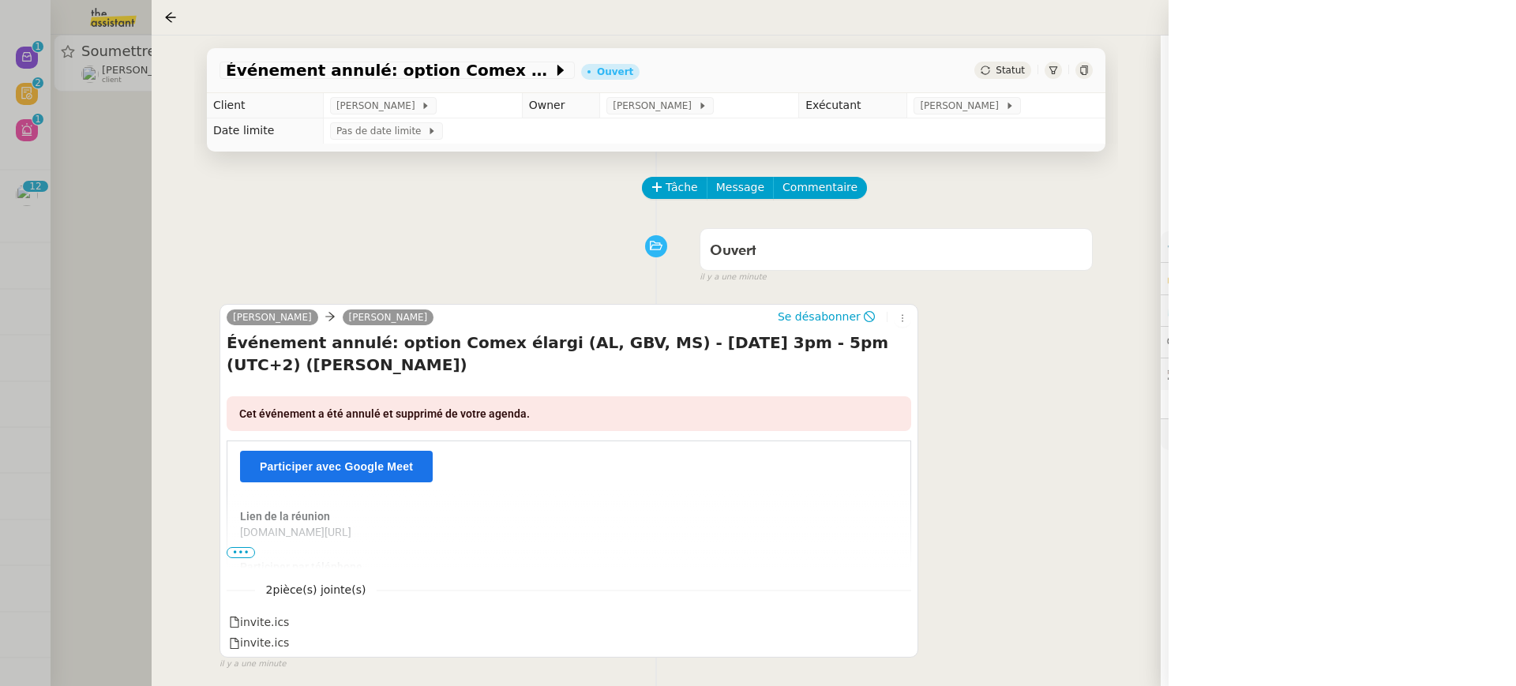
click at [106, 97] on div at bounding box center [758, 343] width 1516 height 686
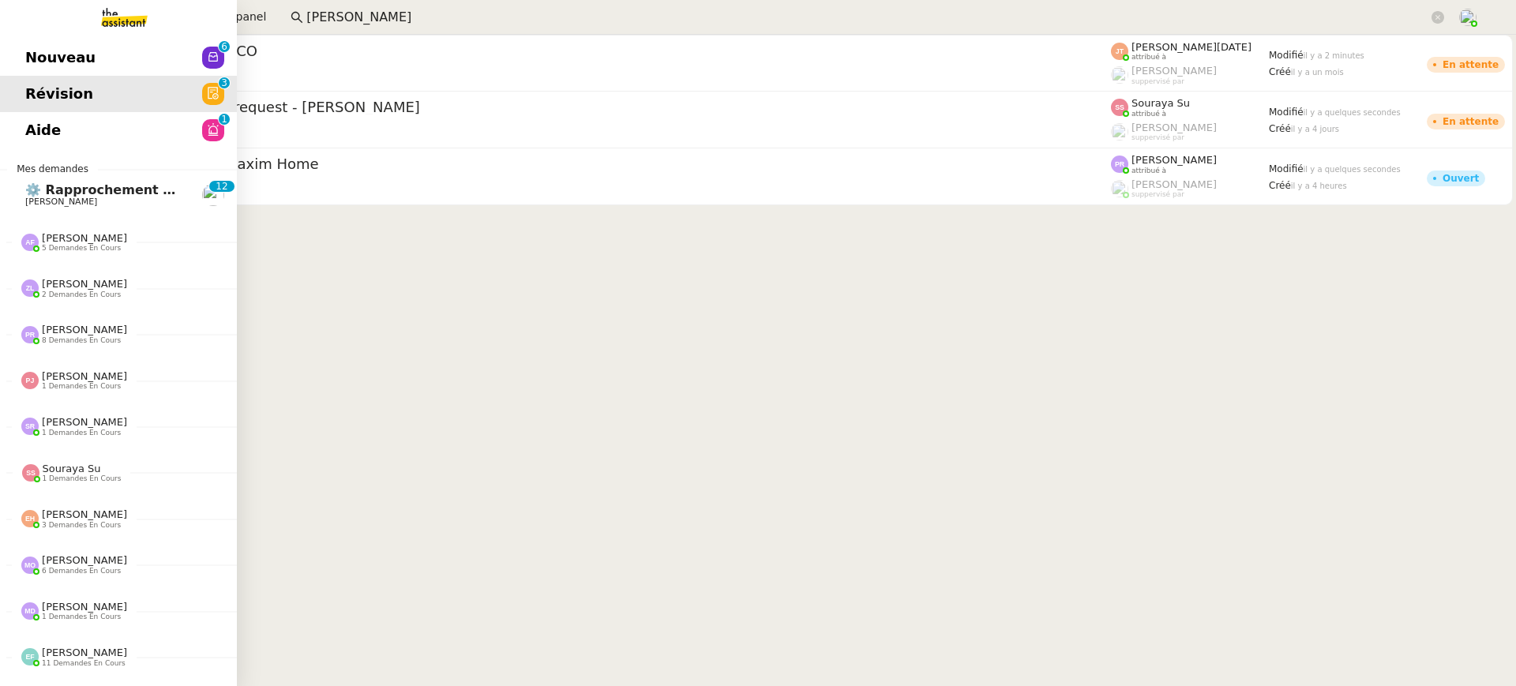
click at [44, 152] on div "Nouveau 0 1 2 3 4 5 6 7 8 9 Révision 0 1 2 3 4 5 6 7 8 9 Aide 0 1 2 3 4 5 6 7 8…" at bounding box center [118, 361] width 237 height 652
click at [52, 126] on span "Aide" at bounding box center [43, 130] width 36 height 24
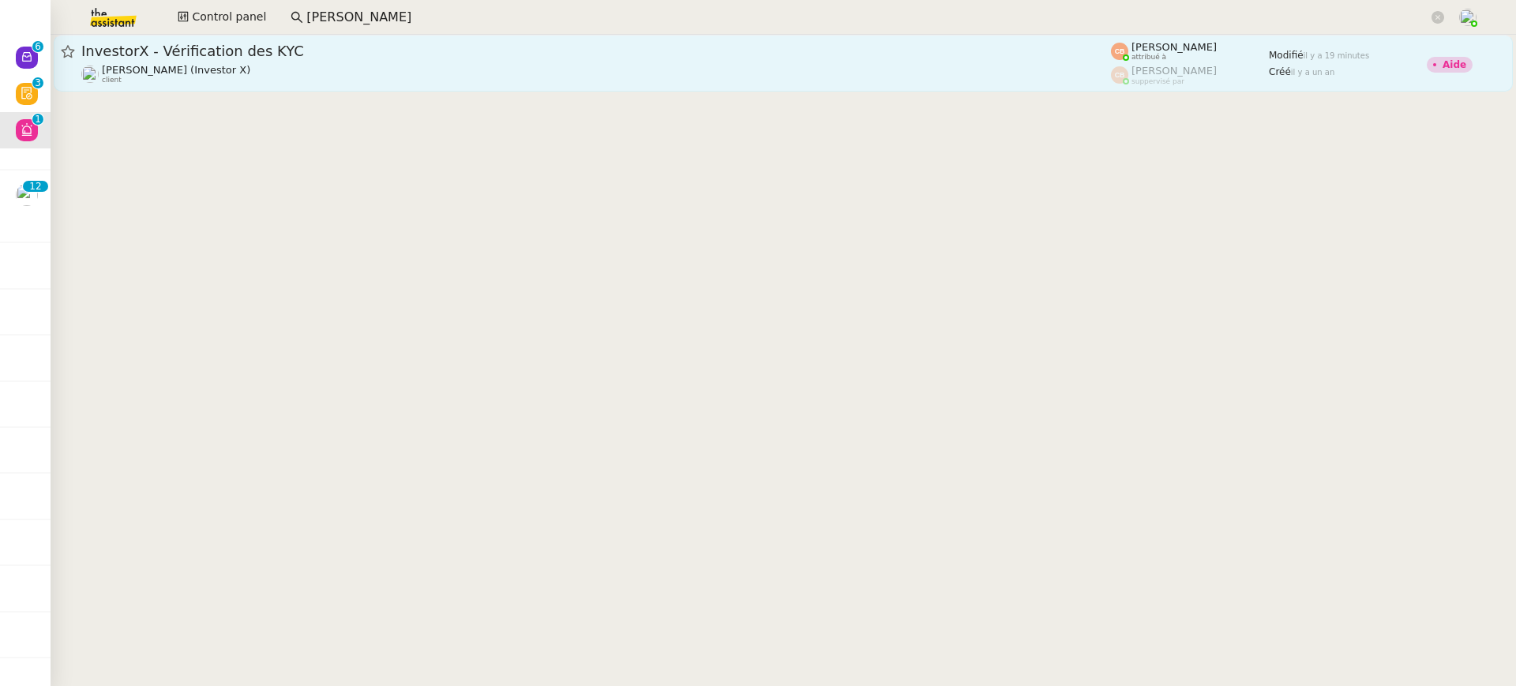
click at [395, 36] on link "InvestorX - Vérification des KYC Cédric Tempestini (Investor X) client Coralie …" at bounding box center [784, 63] width 1460 height 57
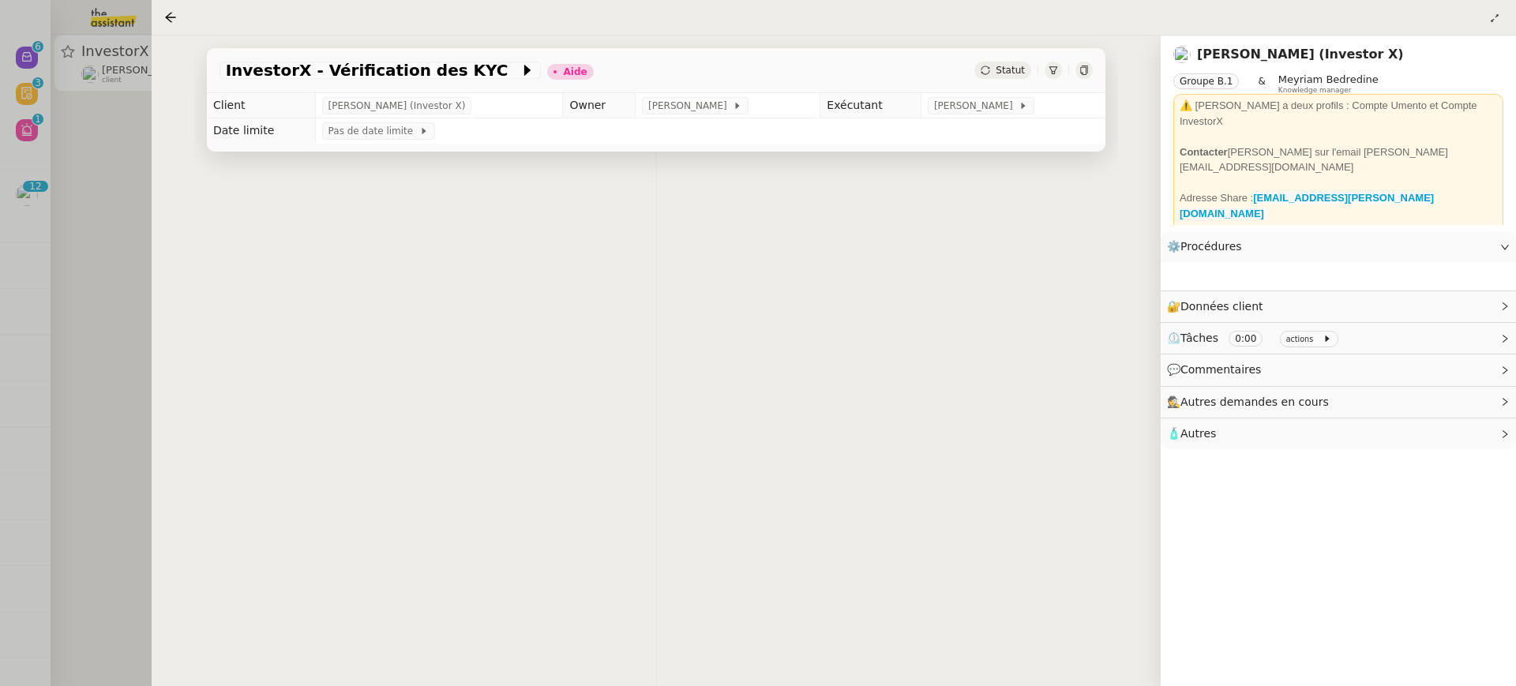
click at [103, 126] on div at bounding box center [758, 343] width 1516 height 686
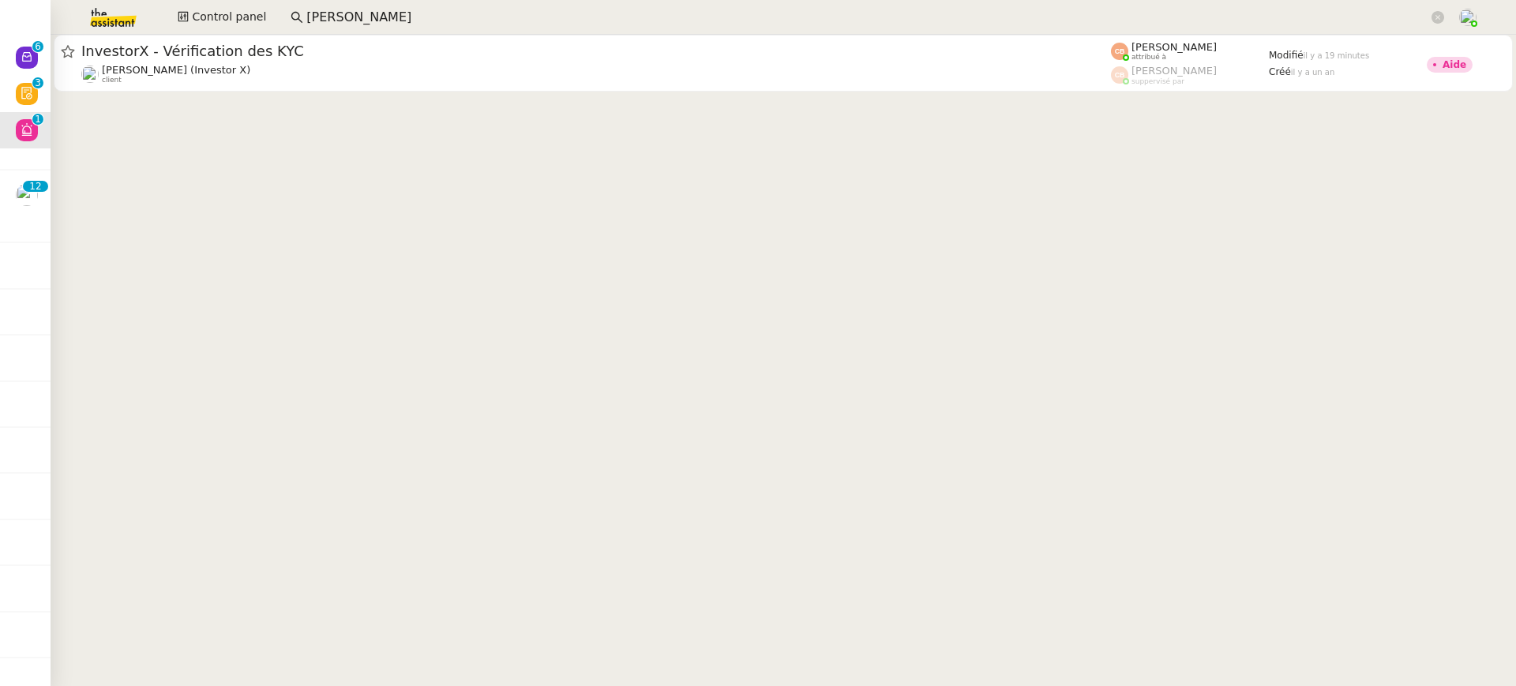
drag, startPoint x: 394, startPoint y: 31, endPoint x: 389, endPoint y: 24, distance: 8.5
click at [392, 28] on app-search-bar "gabrielle" at bounding box center [867, 17] width 1171 height 35
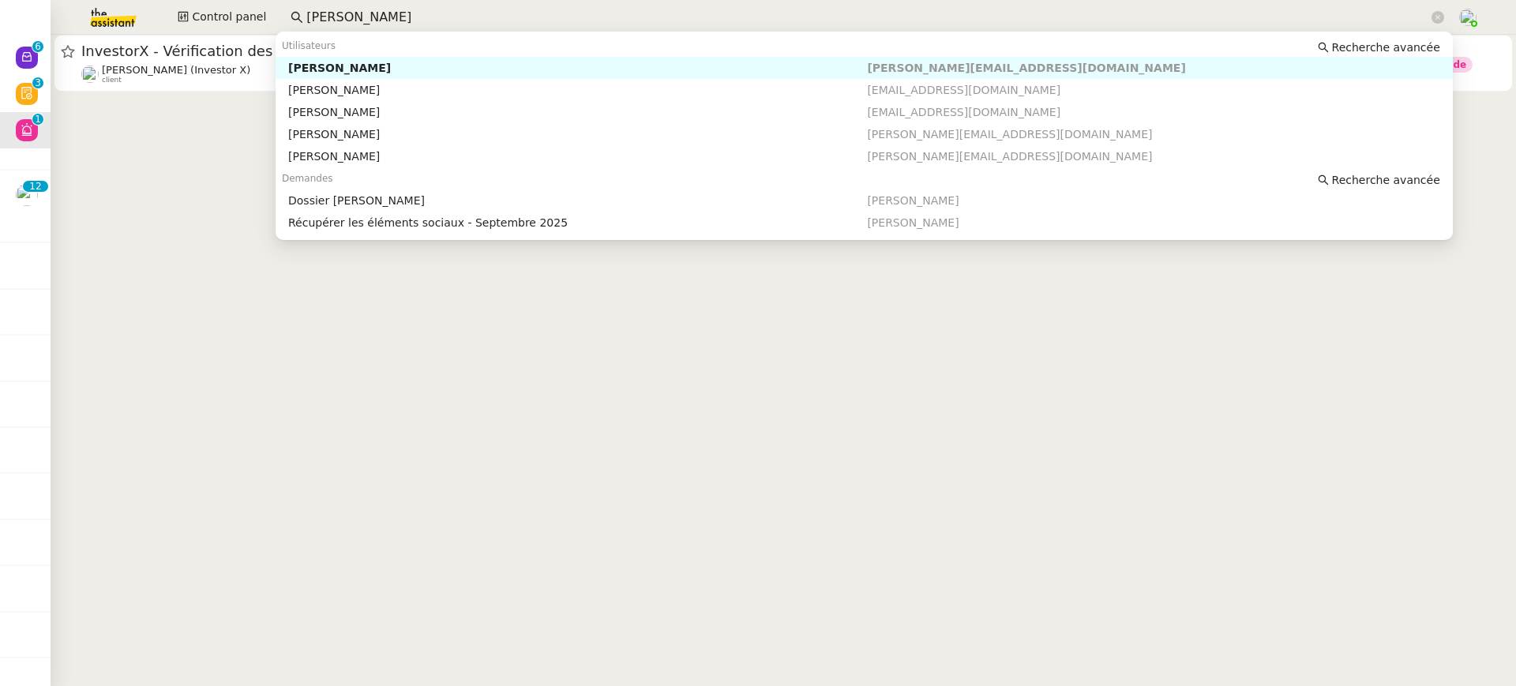
drag, startPoint x: 387, startPoint y: 24, endPoint x: 101, endPoint y: 24, distance: 285.9
click at [101, 24] on div "Control panel gabrielle" at bounding box center [757, 17] width 1437 height 35
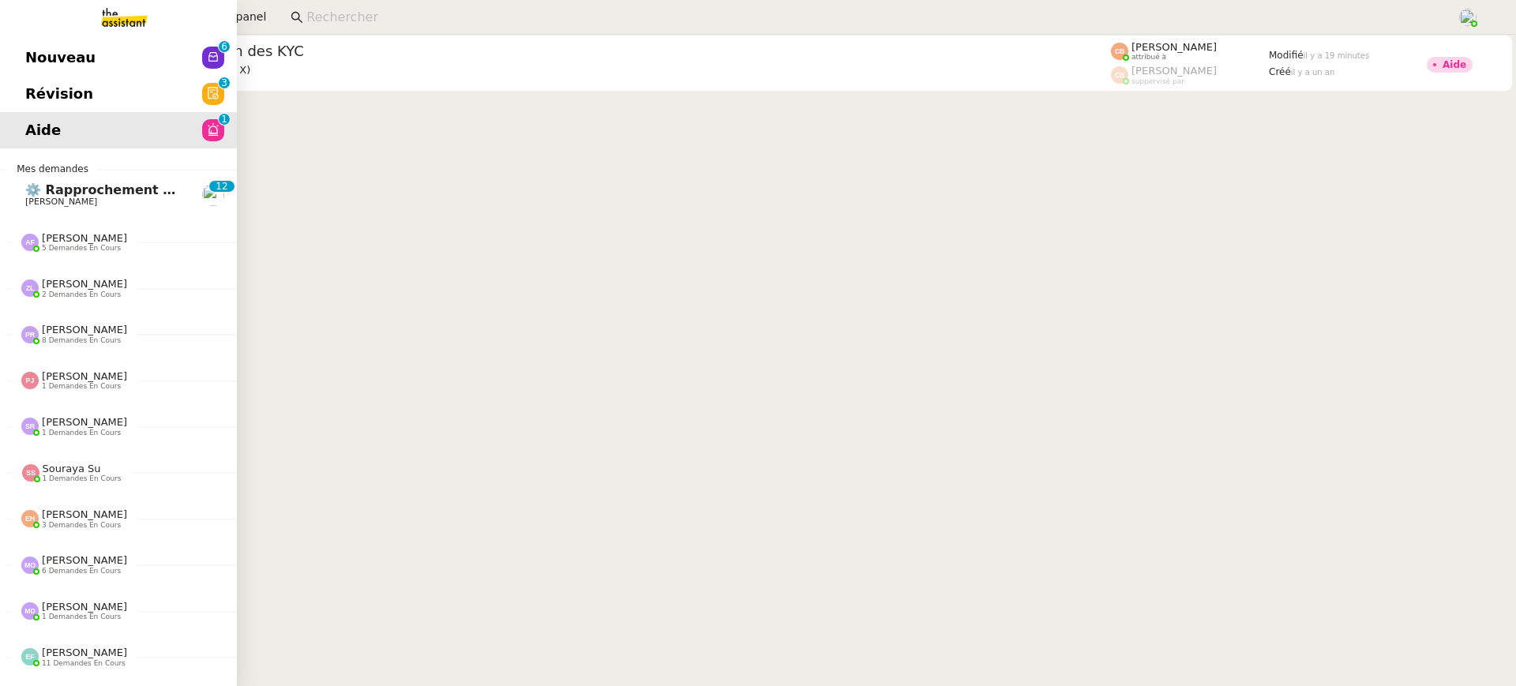
click at [27, 66] on span "Nouveau" at bounding box center [60, 58] width 70 height 24
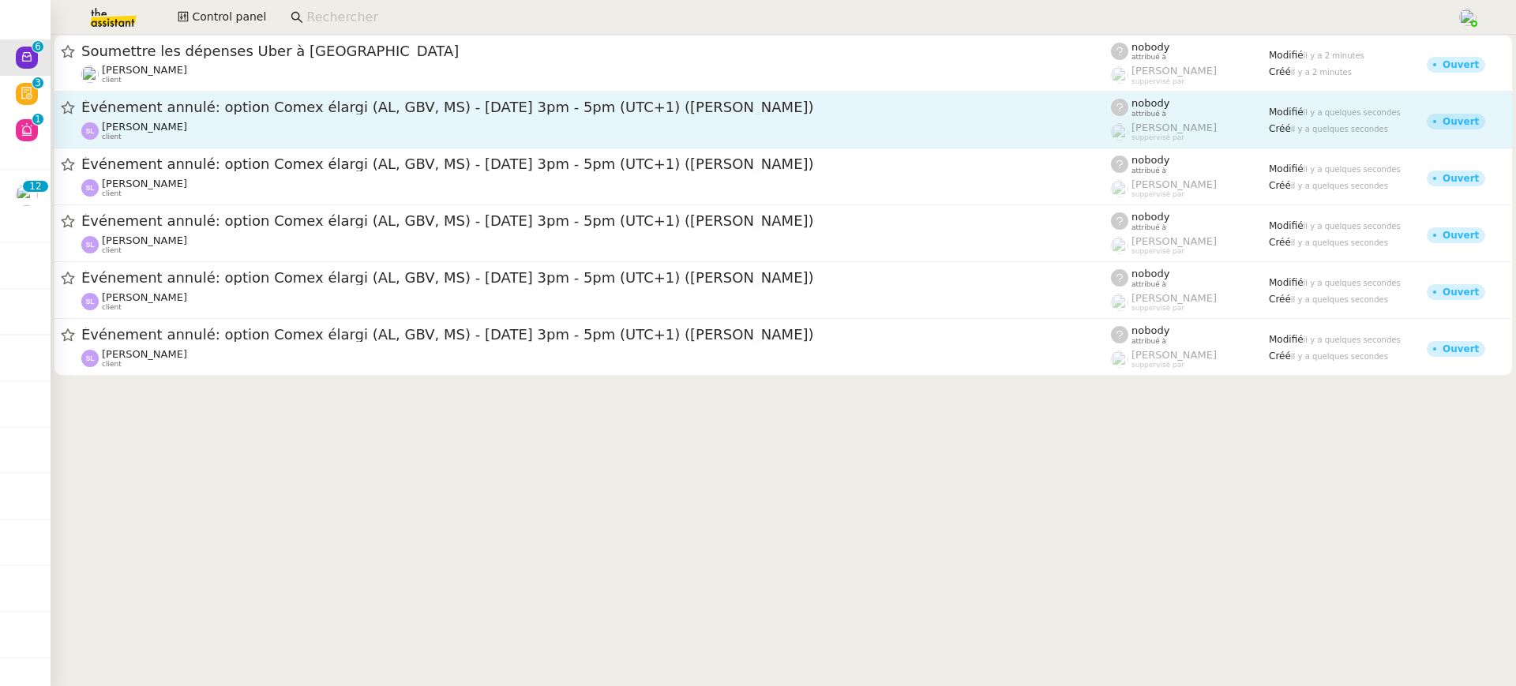
click at [363, 115] on span "Événement annulé: option Comex élargi (AL, GBV, MS) - lun. 22 déc. 2025 3pm - 5…" at bounding box center [596, 107] width 1030 height 14
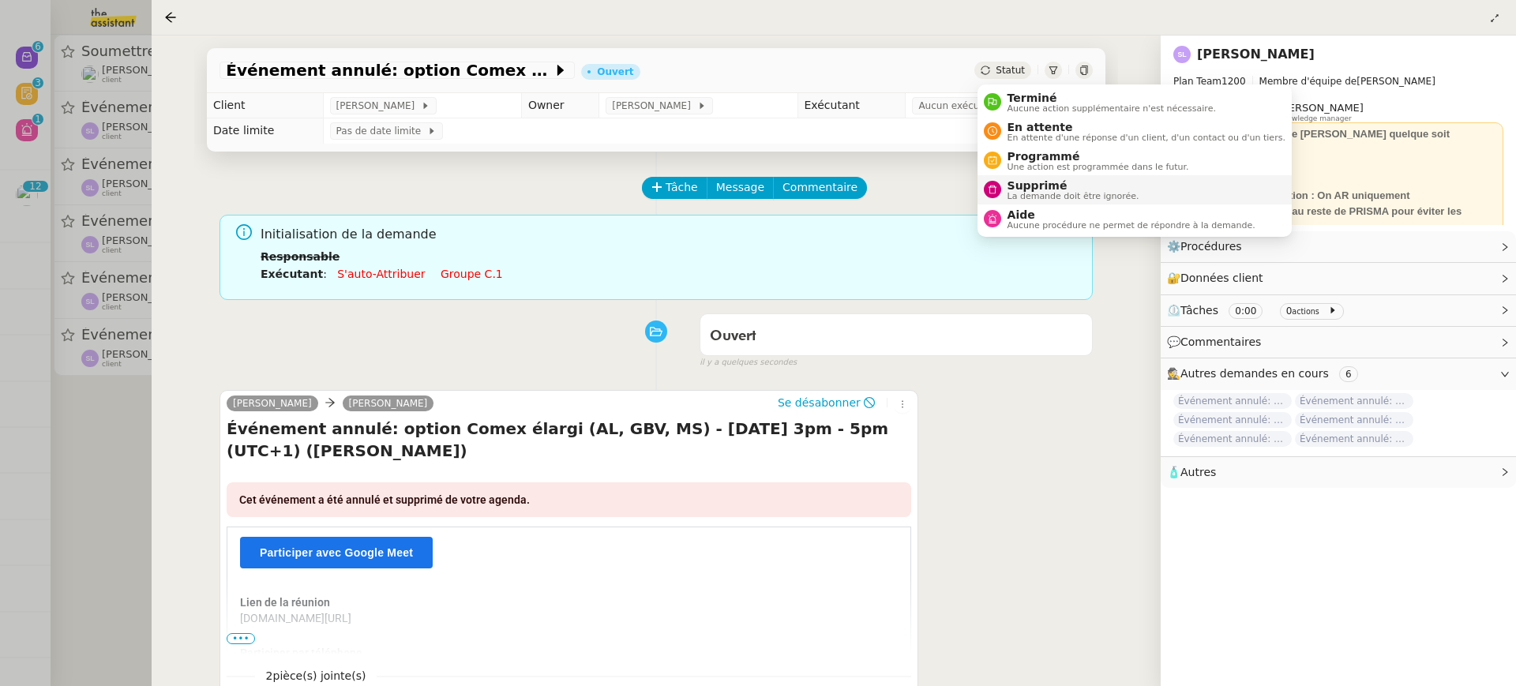
click at [1059, 192] on span "La demande doit être ignorée." at bounding box center [1074, 196] width 132 height 9
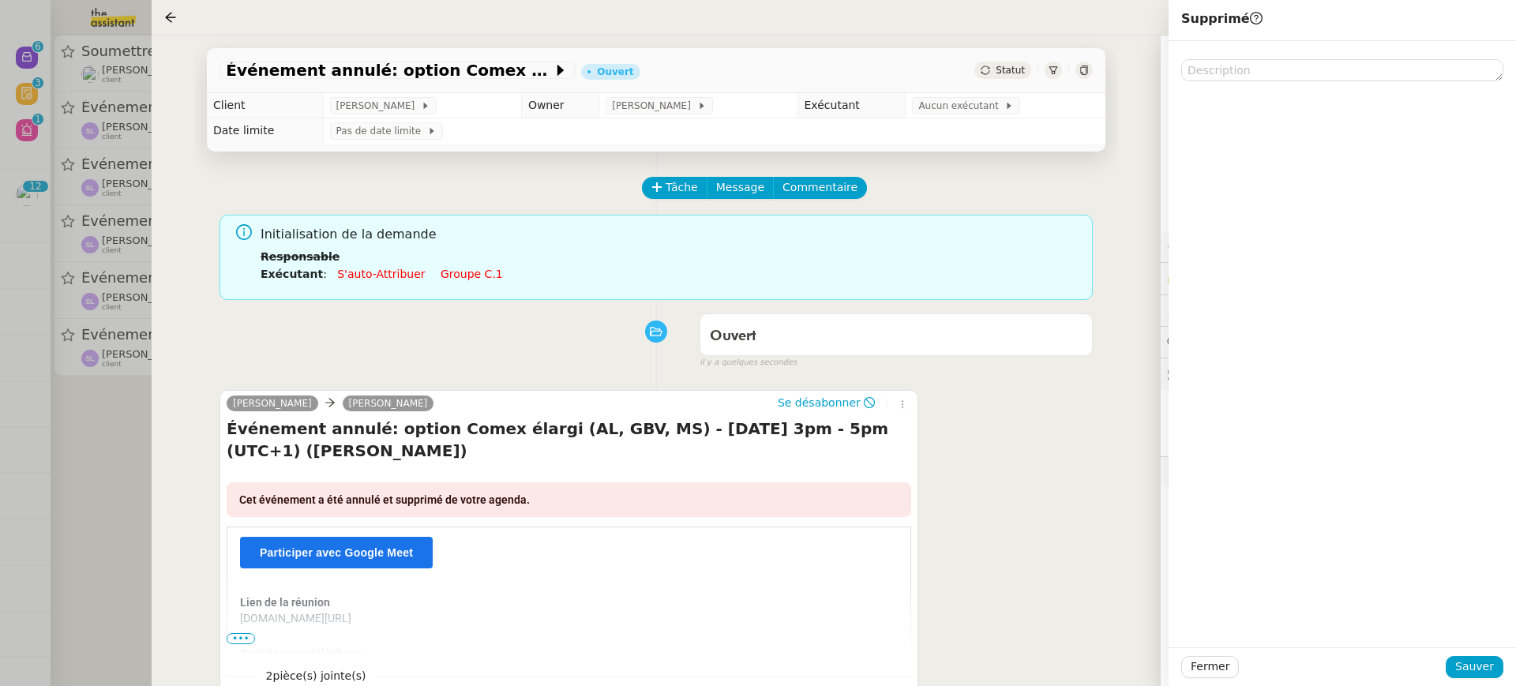
click at [1445, 659] on div at bounding box center [1342, 667] width 207 height 22
click at [1475, 675] on span "Sauver" at bounding box center [1475, 667] width 39 height 18
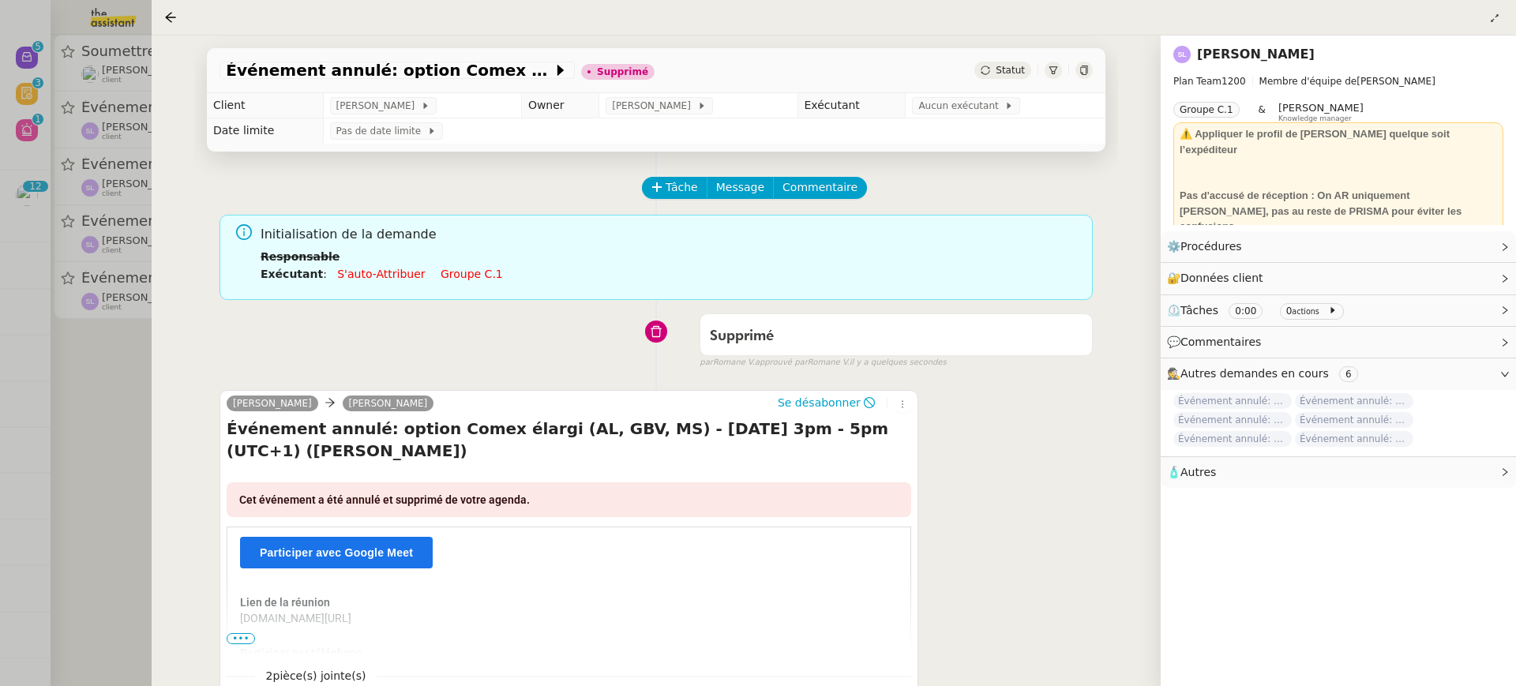
click at [143, 70] on div at bounding box center [758, 343] width 1516 height 686
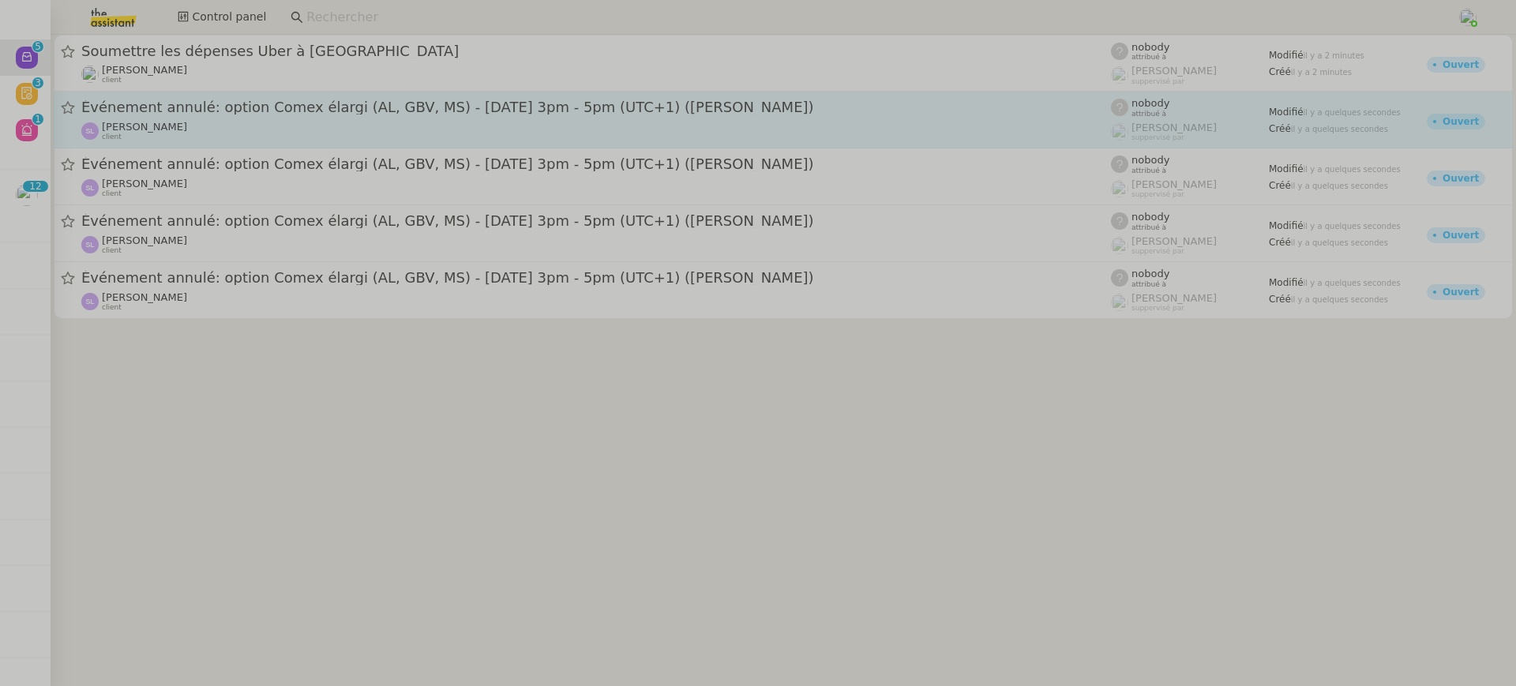
click at [173, 107] on span "Événement annulé: option Comex élargi (AL, GBV, MS) - lun. 8 déc. 2025 3pm - 5p…" at bounding box center [596, 107] width 1030 height 14
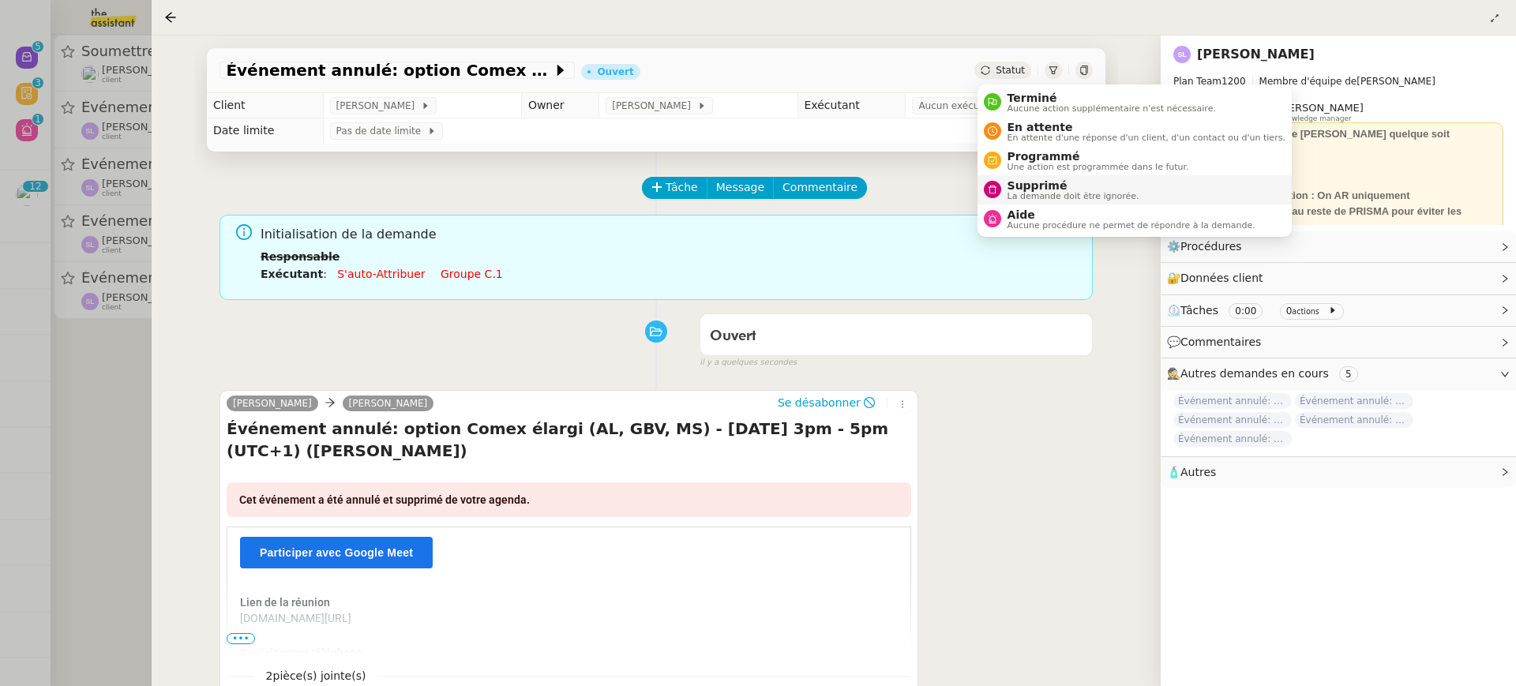
click at [1064, 182] on span "Supprimé" at bounding box center [1074, 185] width 132 height 13
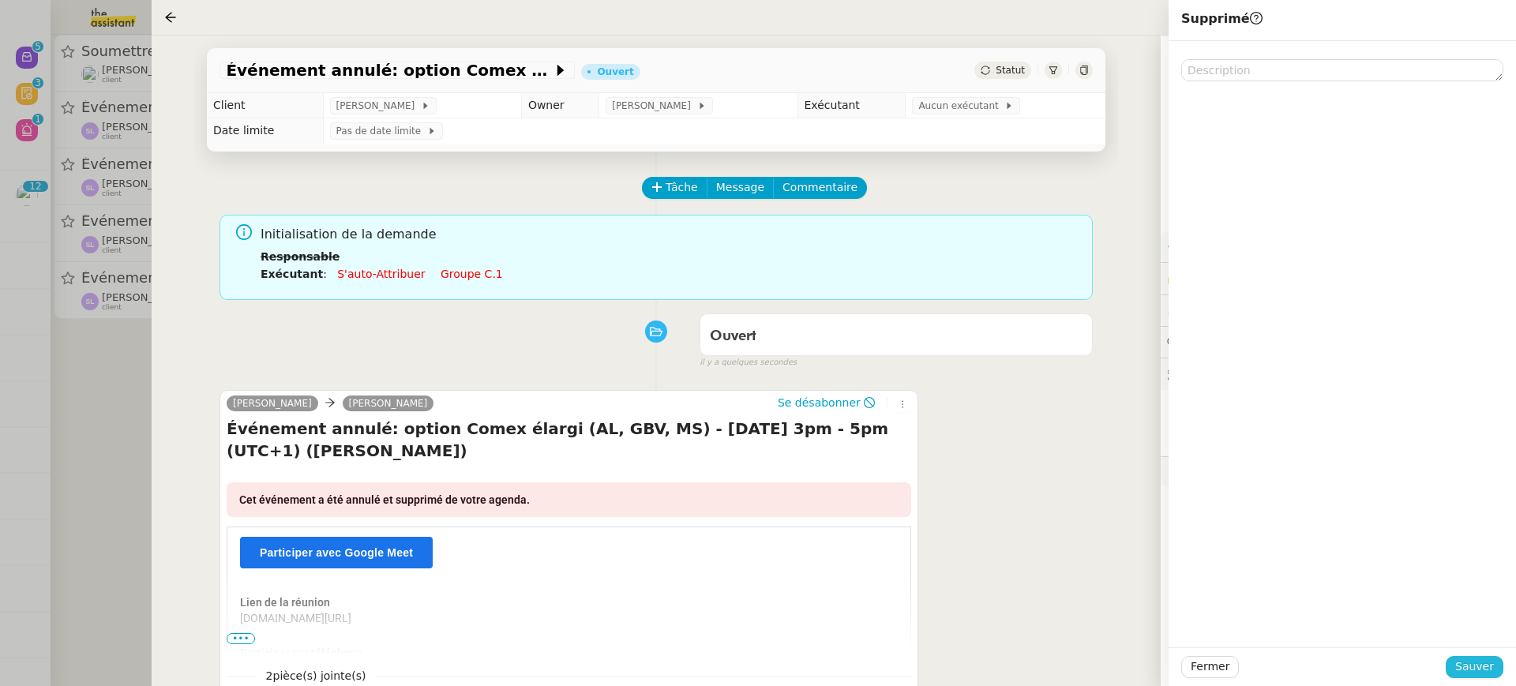
click at [1488, 668] on span "Sauver" at bounding box center [1475, 667] width 39 height 18
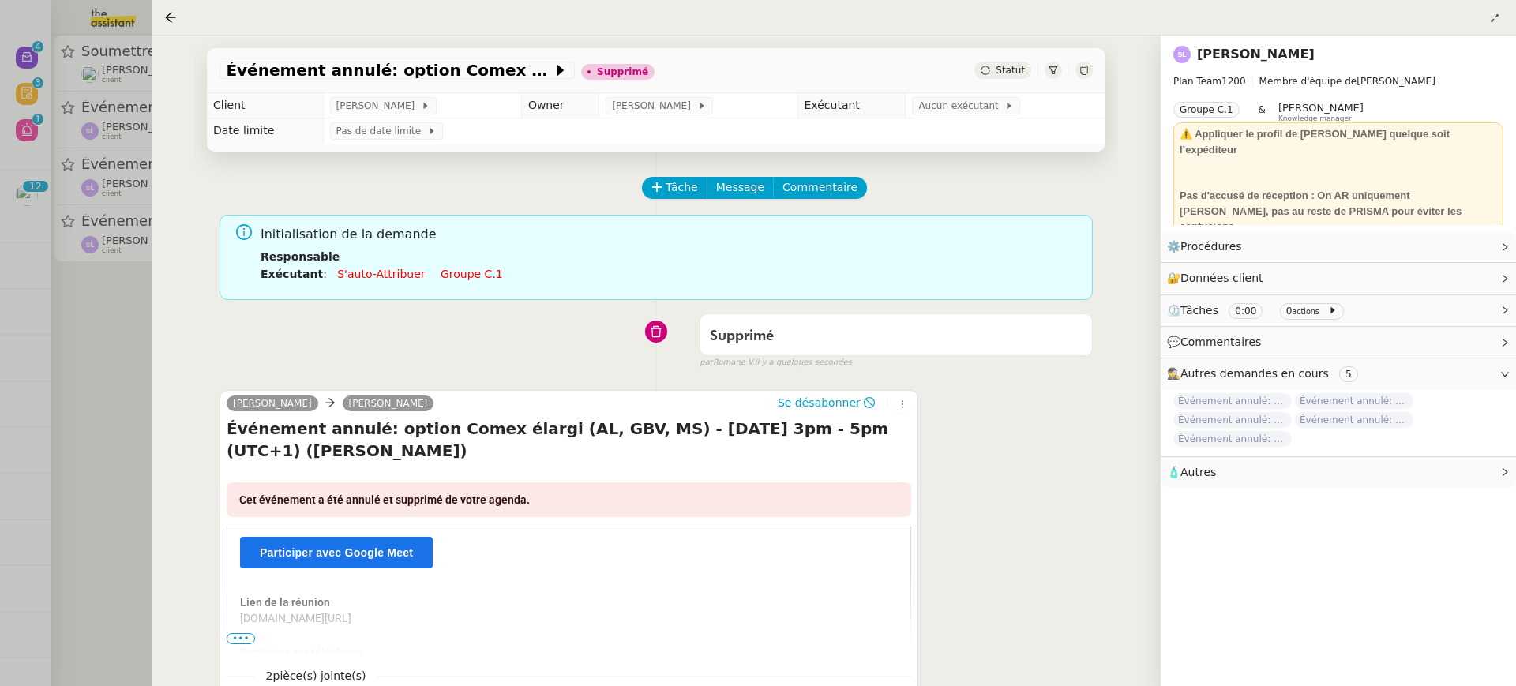
click at [67, 140] on div at bounding box center [758, 343] width 1516 height 686
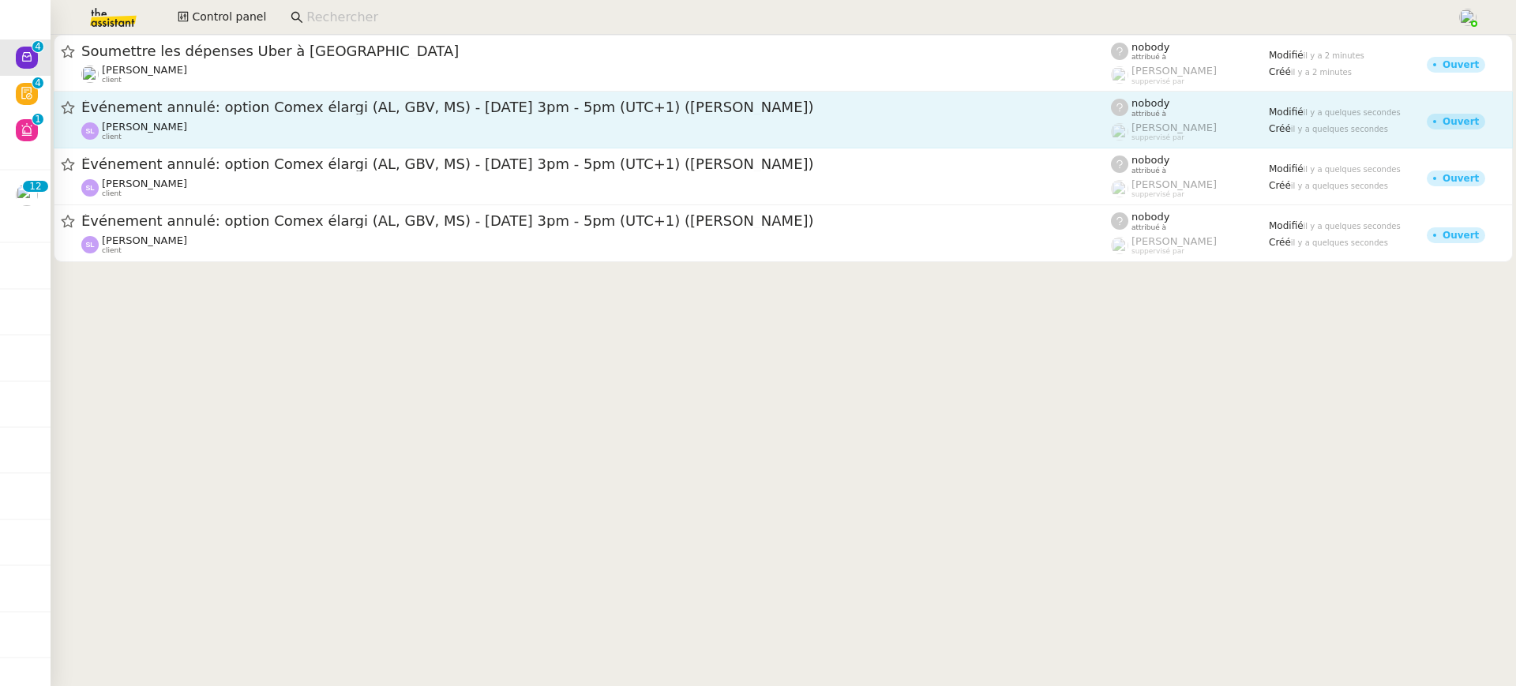
click at [694, 115] on div "Événement annulé: option Comex élargi (AL, GBV, MS) - lun. 10 nov. 2025 3pm - 5…" at bounding box center [596, 108] width 1030 height 20
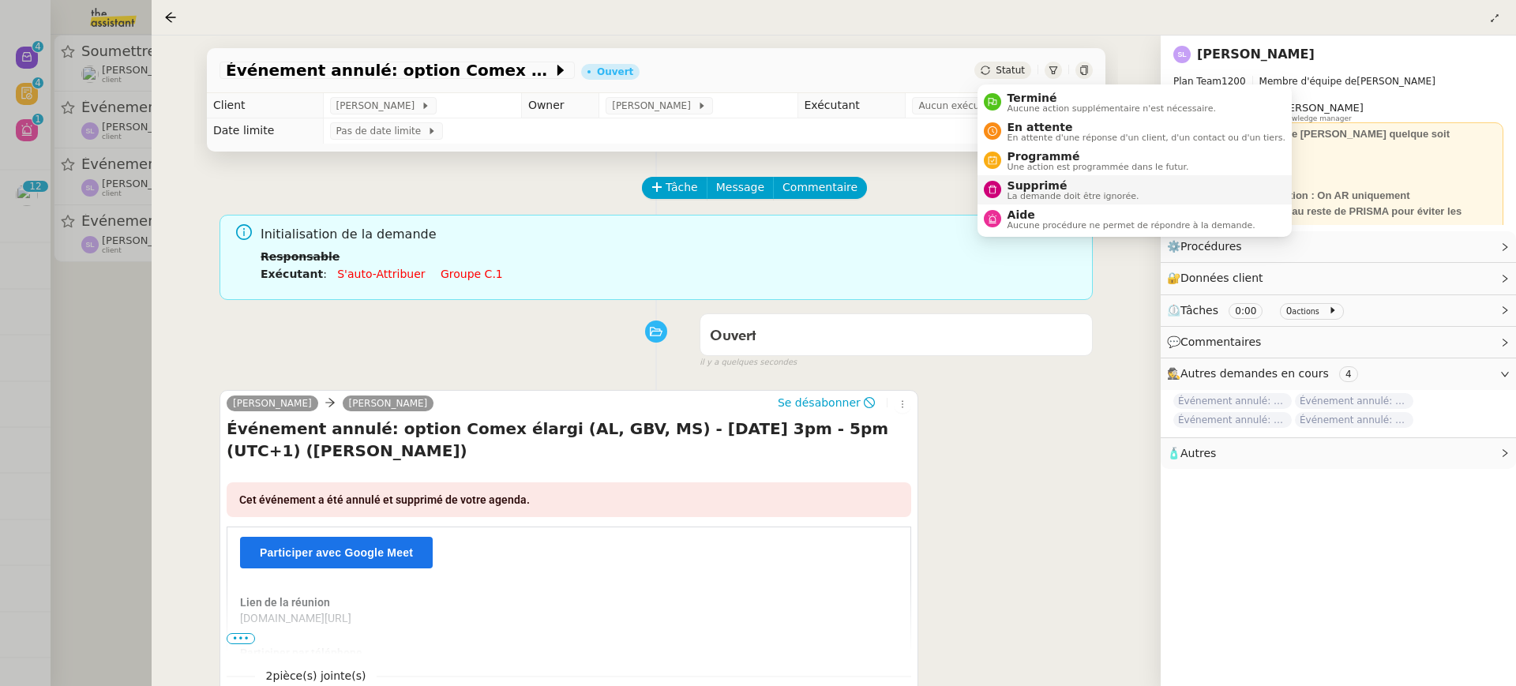
click at [1050, 192] on span "La demande doit être ignorée." at bounding box center [1074, 196] width 132 height 9
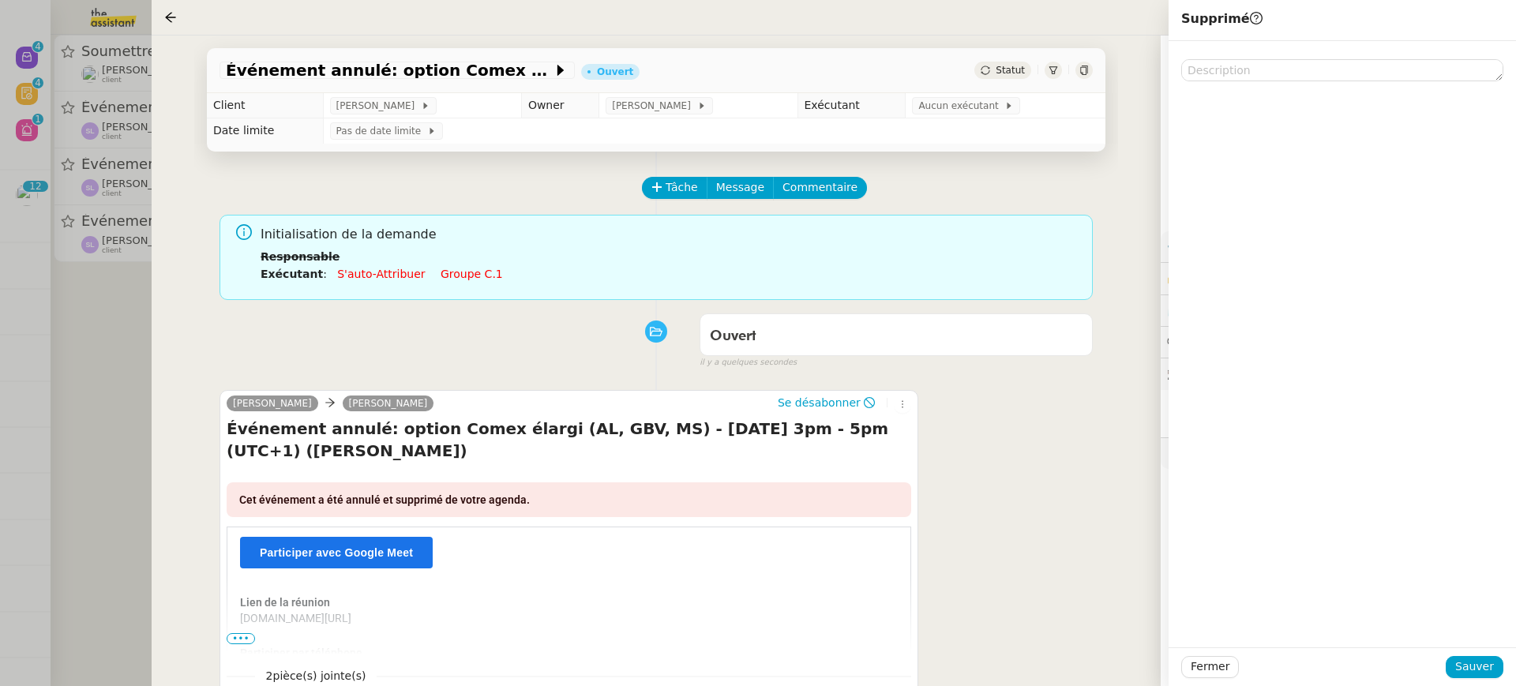
click at [1501, 657] on div "Fermer Sauver" at bounding box center [1343, 667] width 322 height 22
click at [1501, 661] on button "Sauver" at bounding box center [1475, 667] width 58 height 22
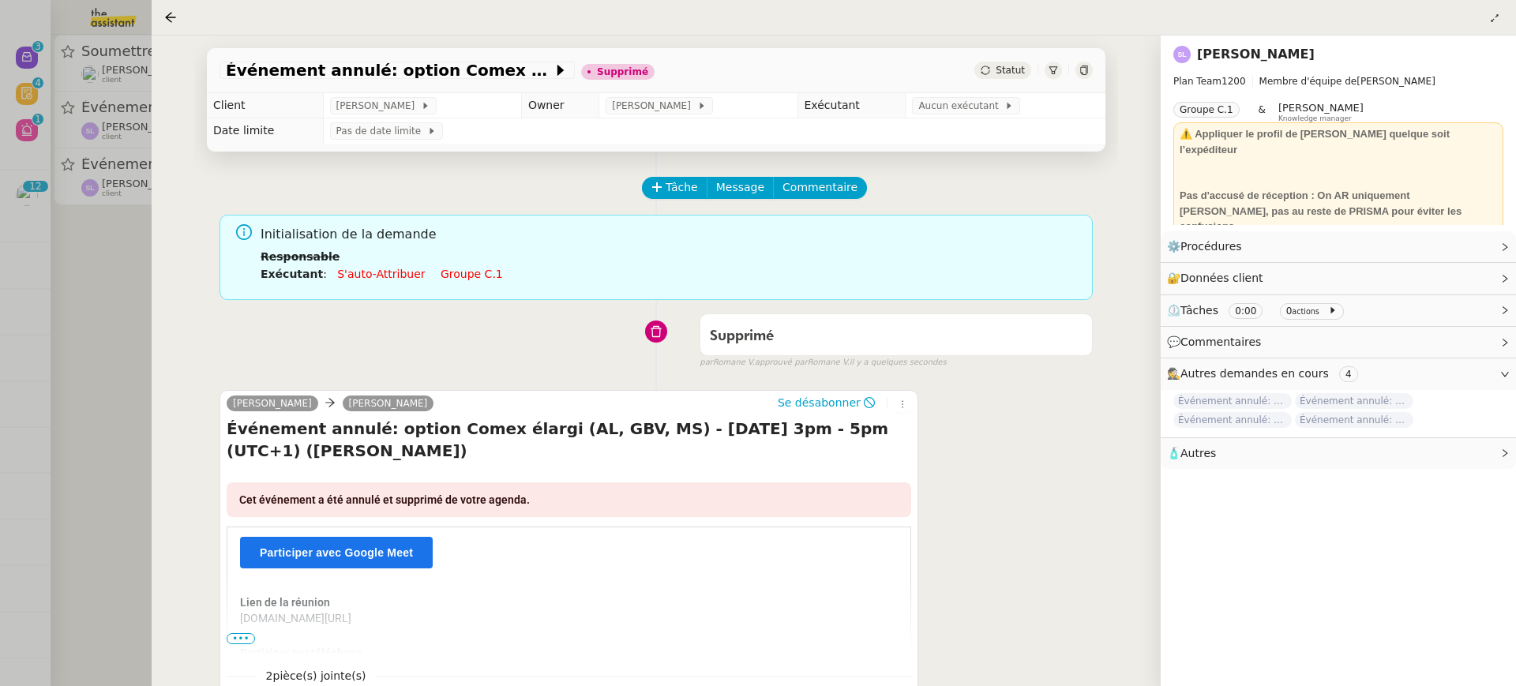
click at [93, 154] on div at bounding box center [758, 343] width 1516 height 686
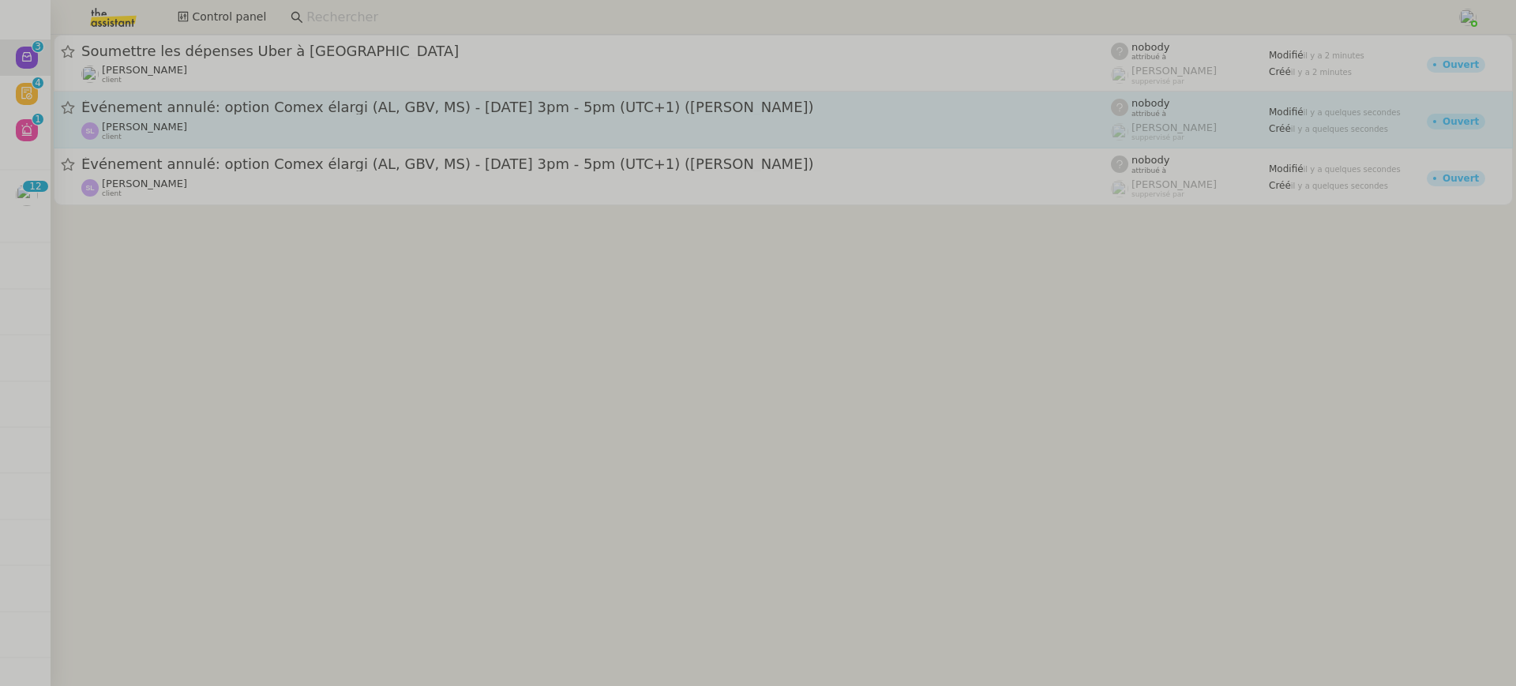
click at [291, 131] on div "Sylvie Legendarme client" at bounding box center [596, 131] width 1030 height 21
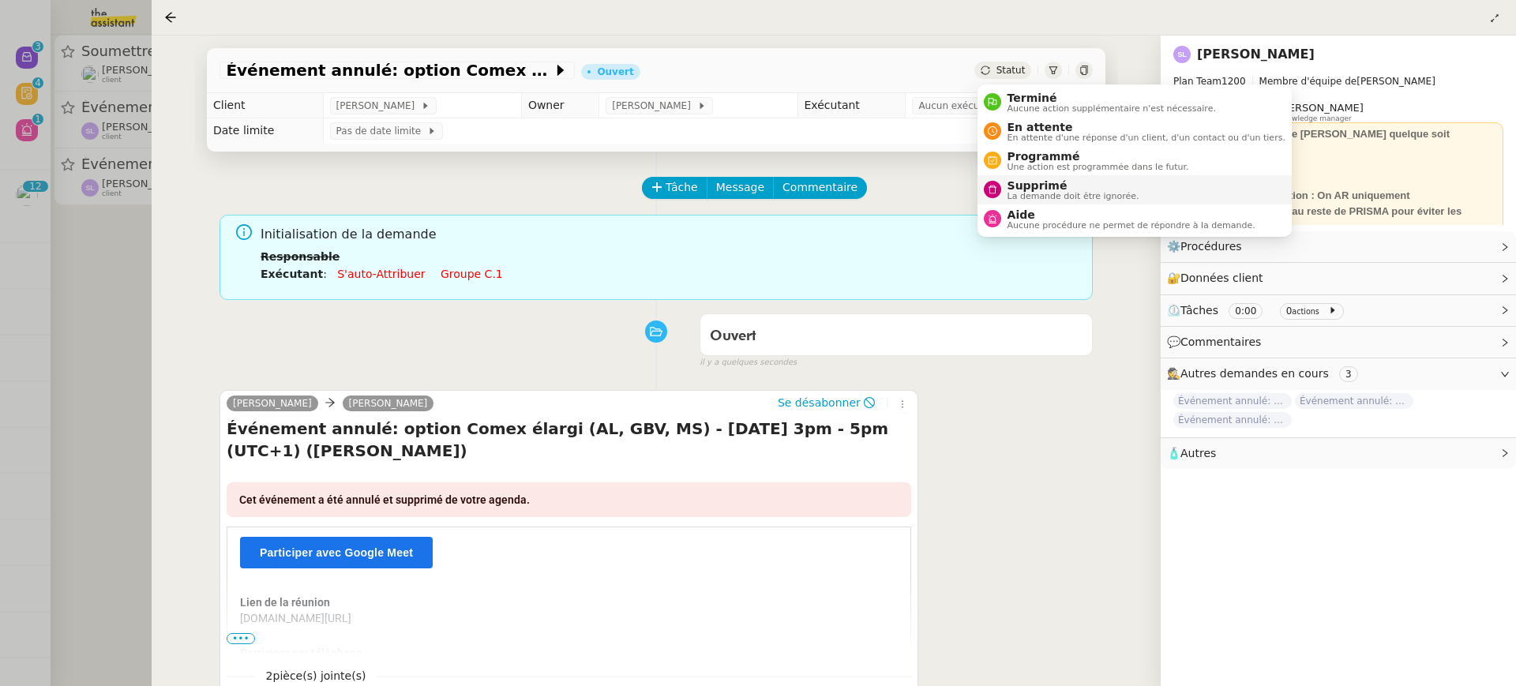
click at [1065, 199] on span "La demande doit être ignorée." at bounding box center [1074, 196] width 132 height 9
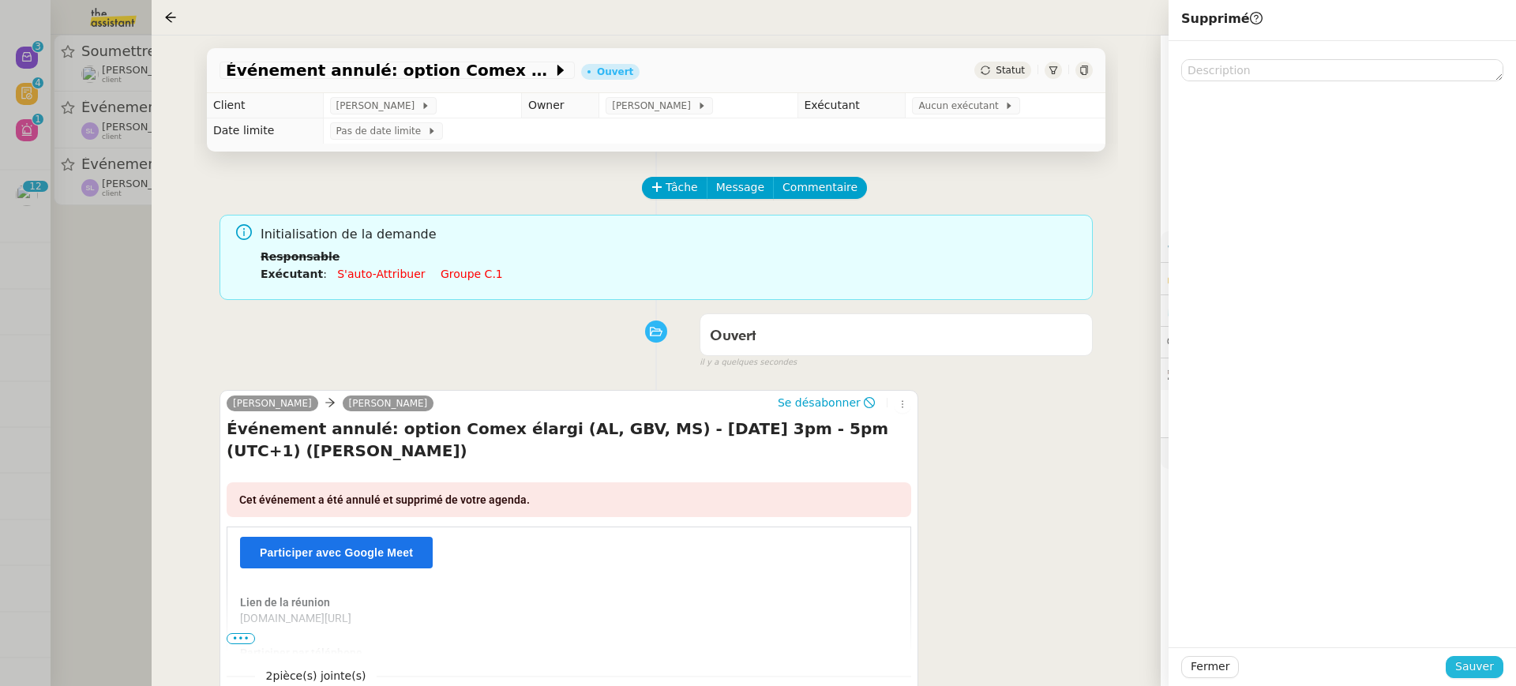
click at [1483, 667] on span "Sauver" at bounding box center [1475, 667] width 39 height 18
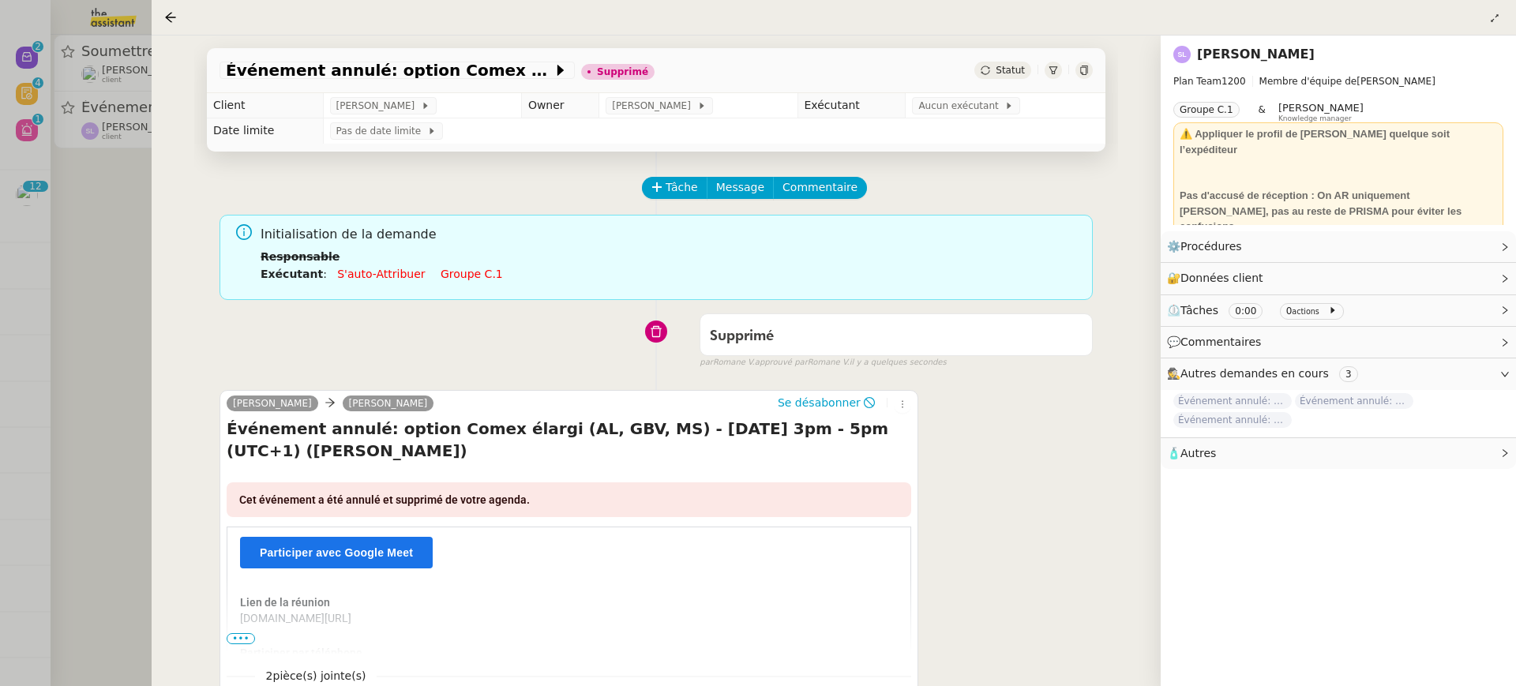
click at [106, 133] on div at bounding box center [758, 343] width 1516 height 686
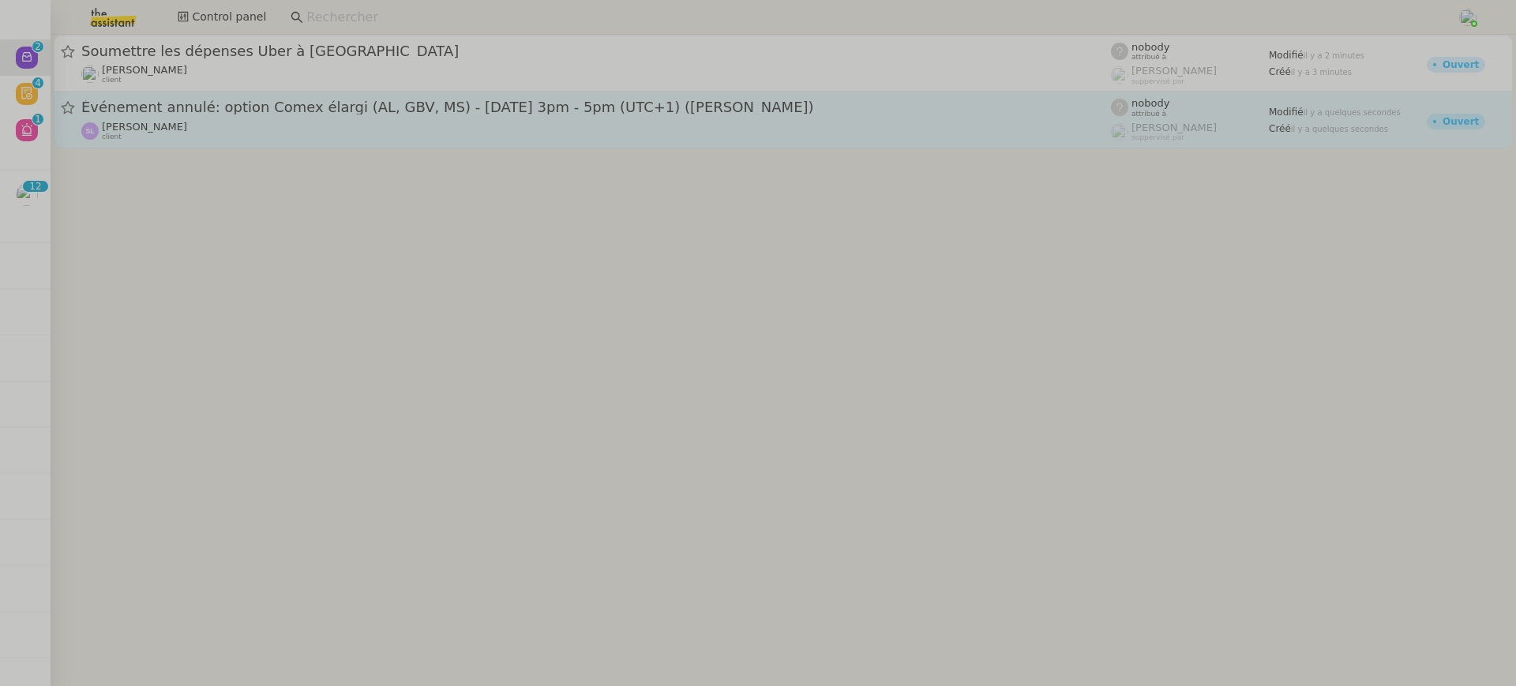
click at [255, 130] on div "Sylvie Legendarme client" at bounding box center [596, 131] width 1030 height 21
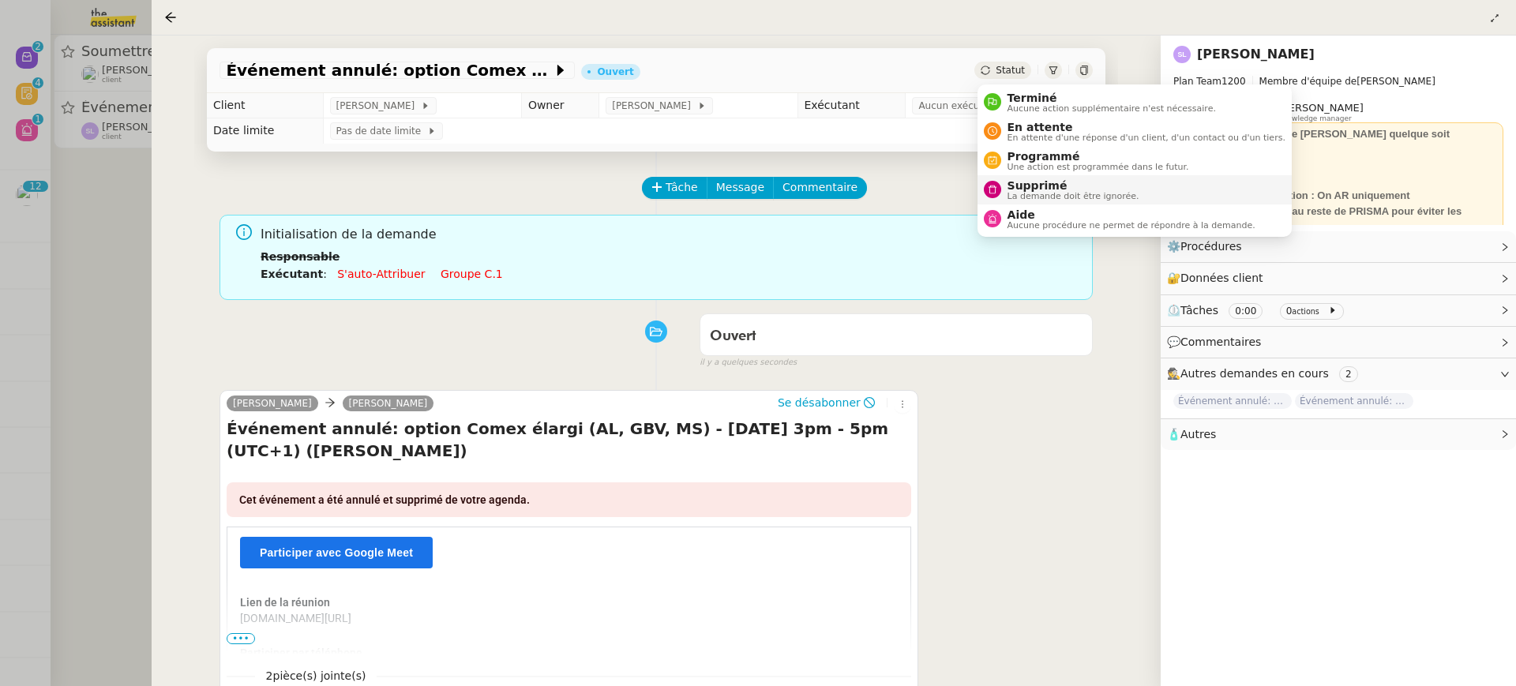
click at [1075, 192] on span "La demande doit être ignorée." at bounding box center [1074, 196] width 132 height 9
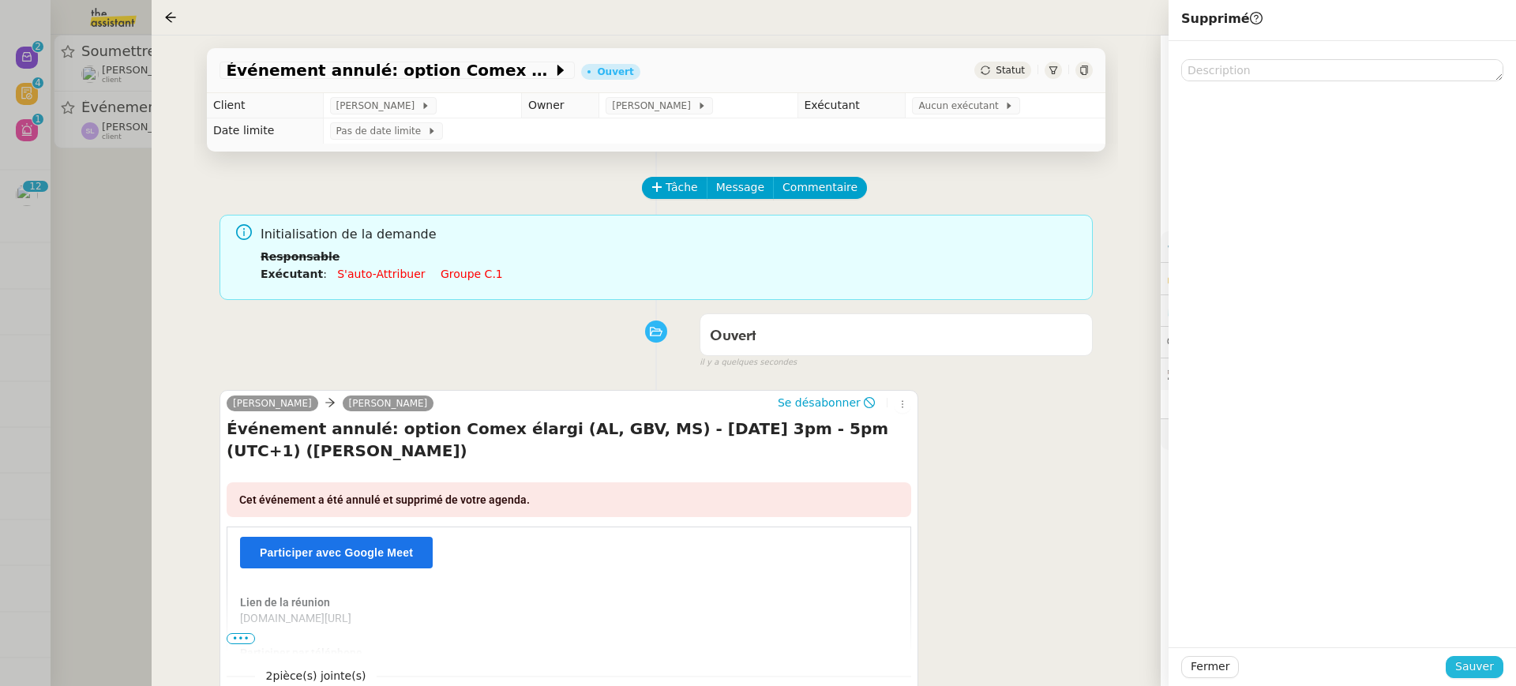
click at [1487, 667] on span "Sauver" at bounding box center [1475, 667] width 39 height 18
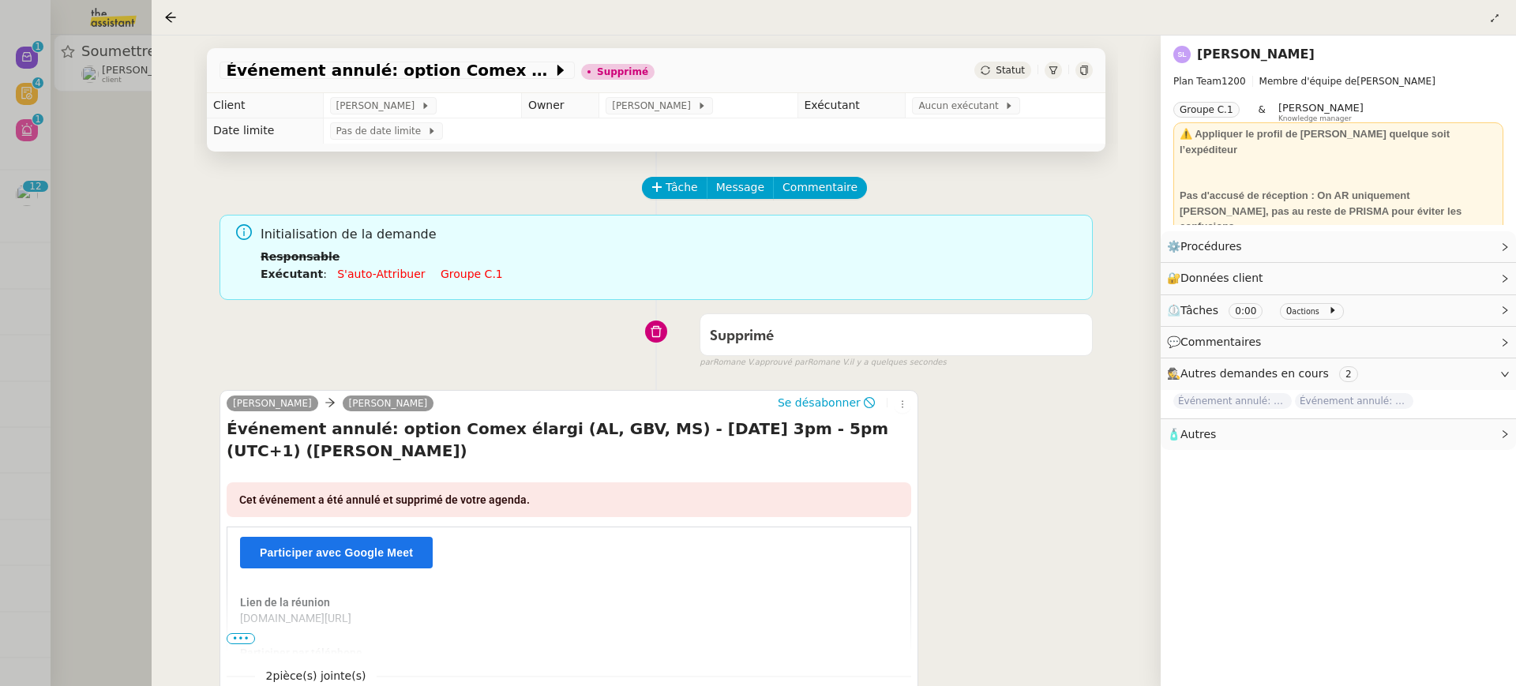
click at [107, 96] on div at bounding box center [758, 343] width 1516 height 686
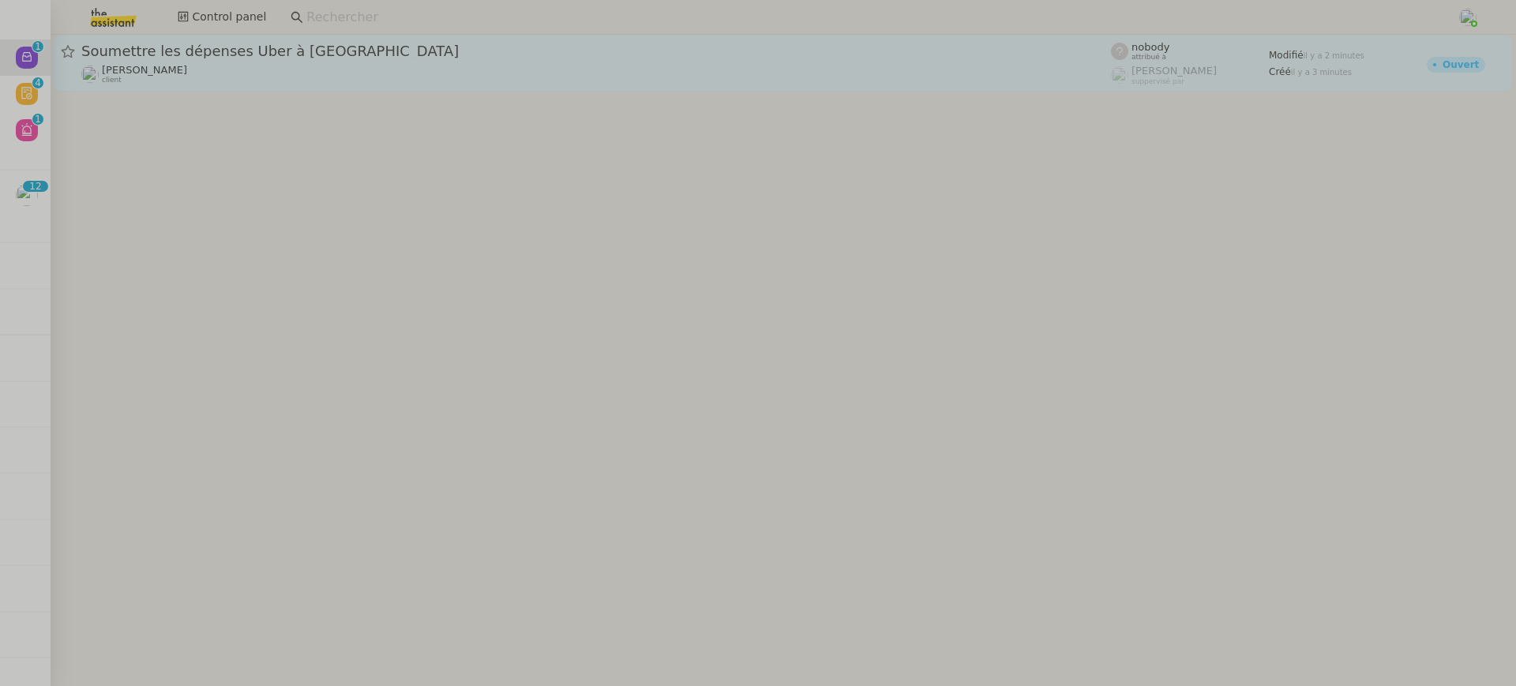
click at [172, 77] on div "Seth Hertlein client" at bounding box center [596, 74] width 1030 height 21
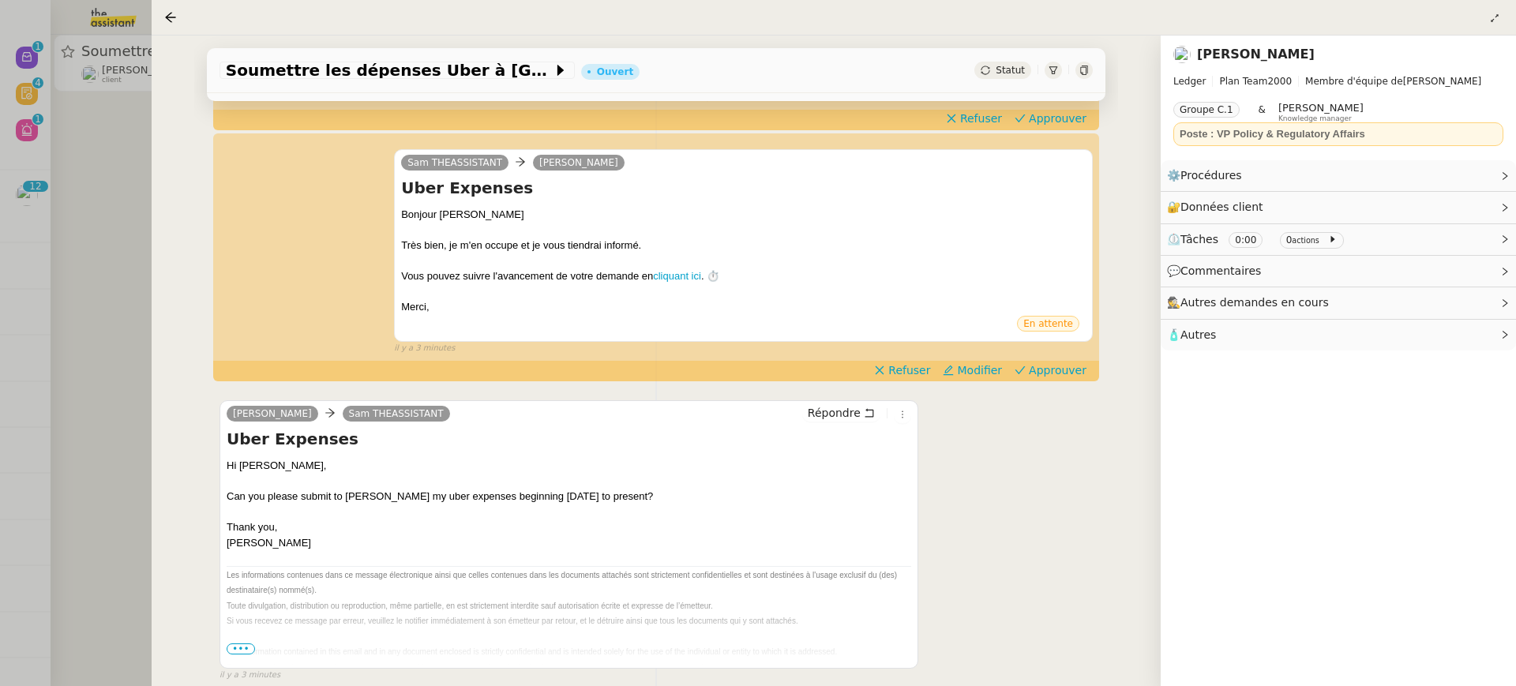
scroll to position [347, 0]
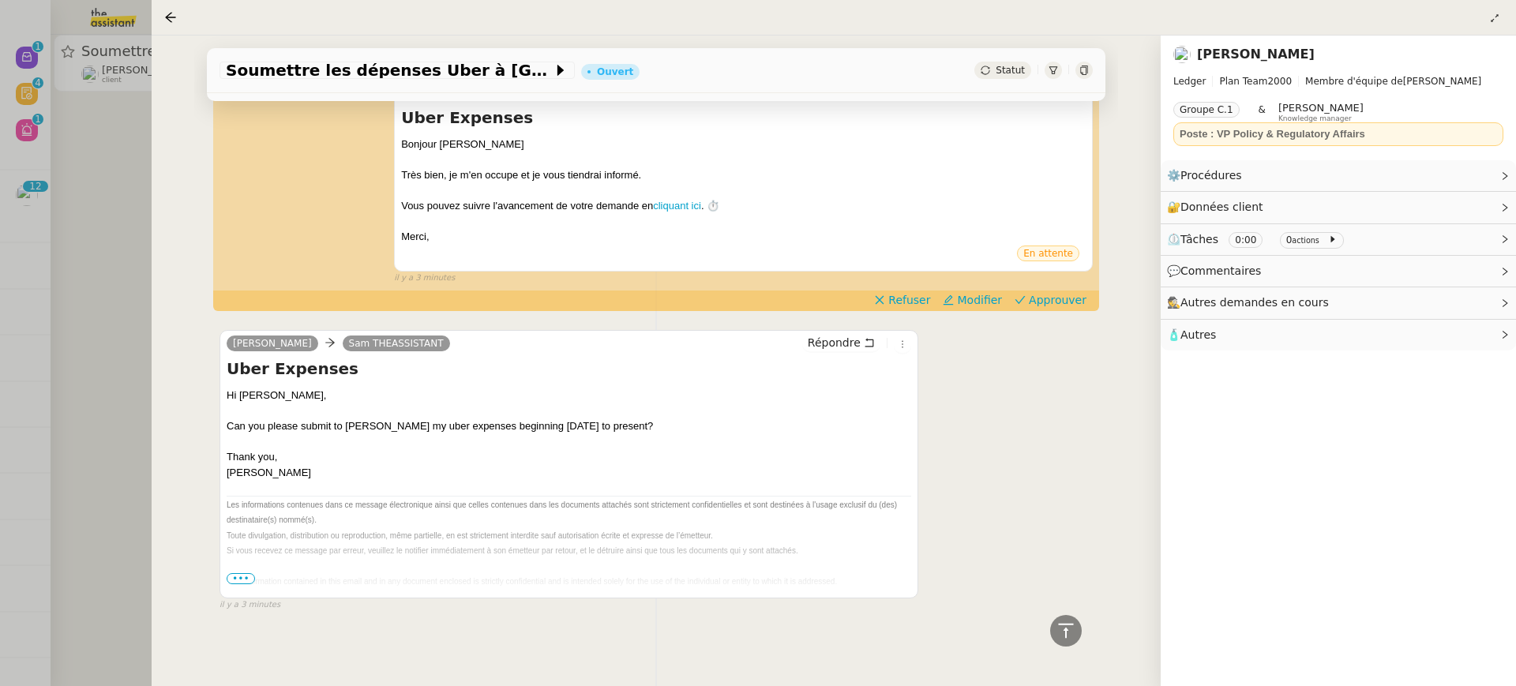
click at [9, 190] on div at bounding box center [758, 343] width 1516 height 686
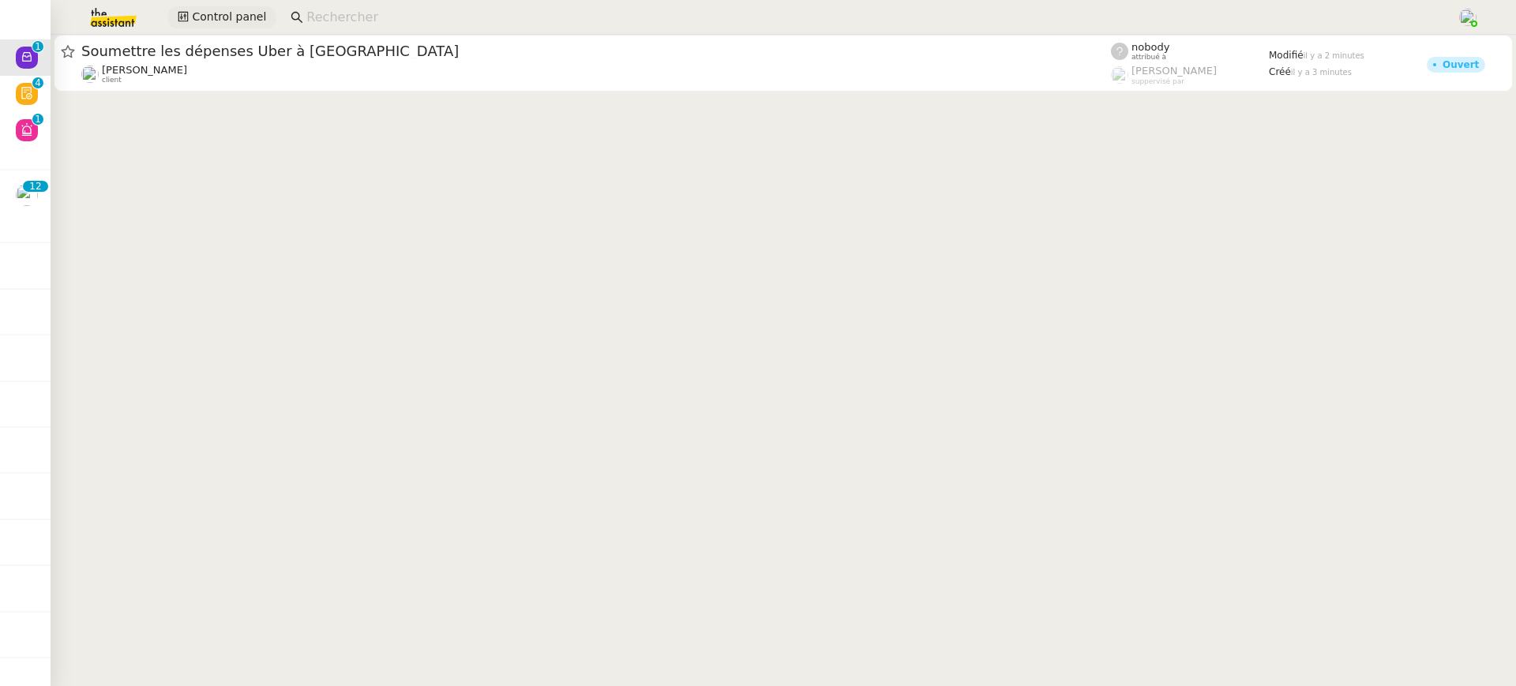
click at [240, 15] on span "Control panel" at bounding box center [229, 17] width 74 height 18
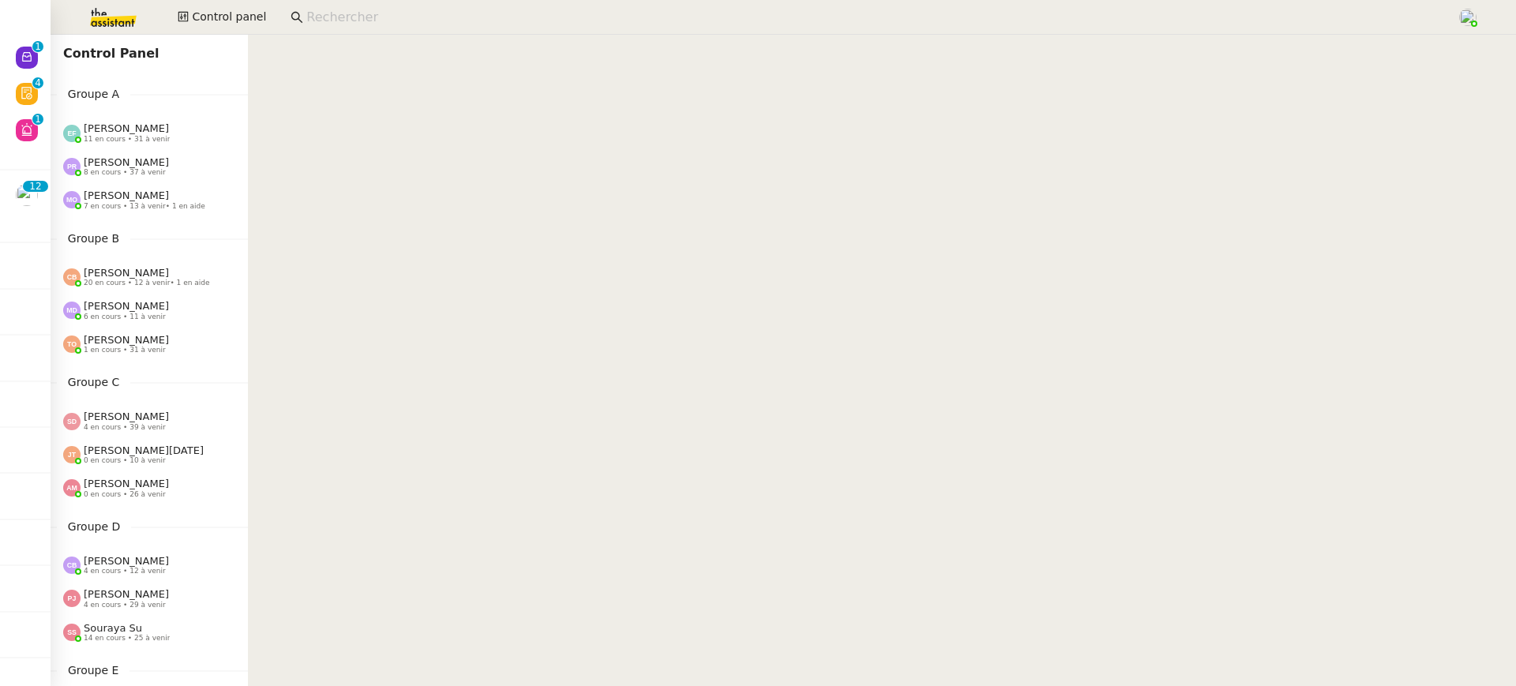
click at [116, 205] on span "7 en cours • 13 à venir • 1 en aide" at bounding box center [145, 206] width 122 height 9
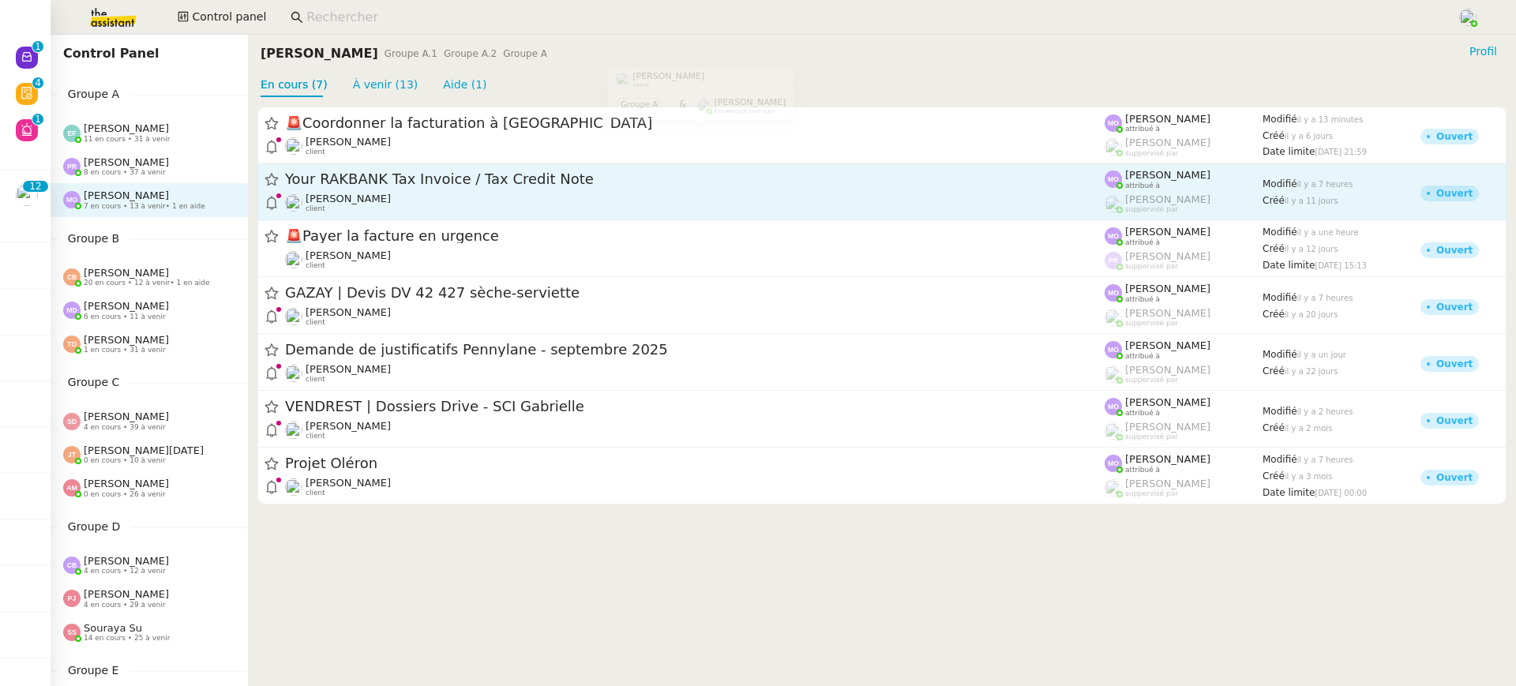
click at [469, 179] on span "Your RAKBANK Tax Invoice / Tax Credit Note" at bounding box center [695, 180] width 820 height 14
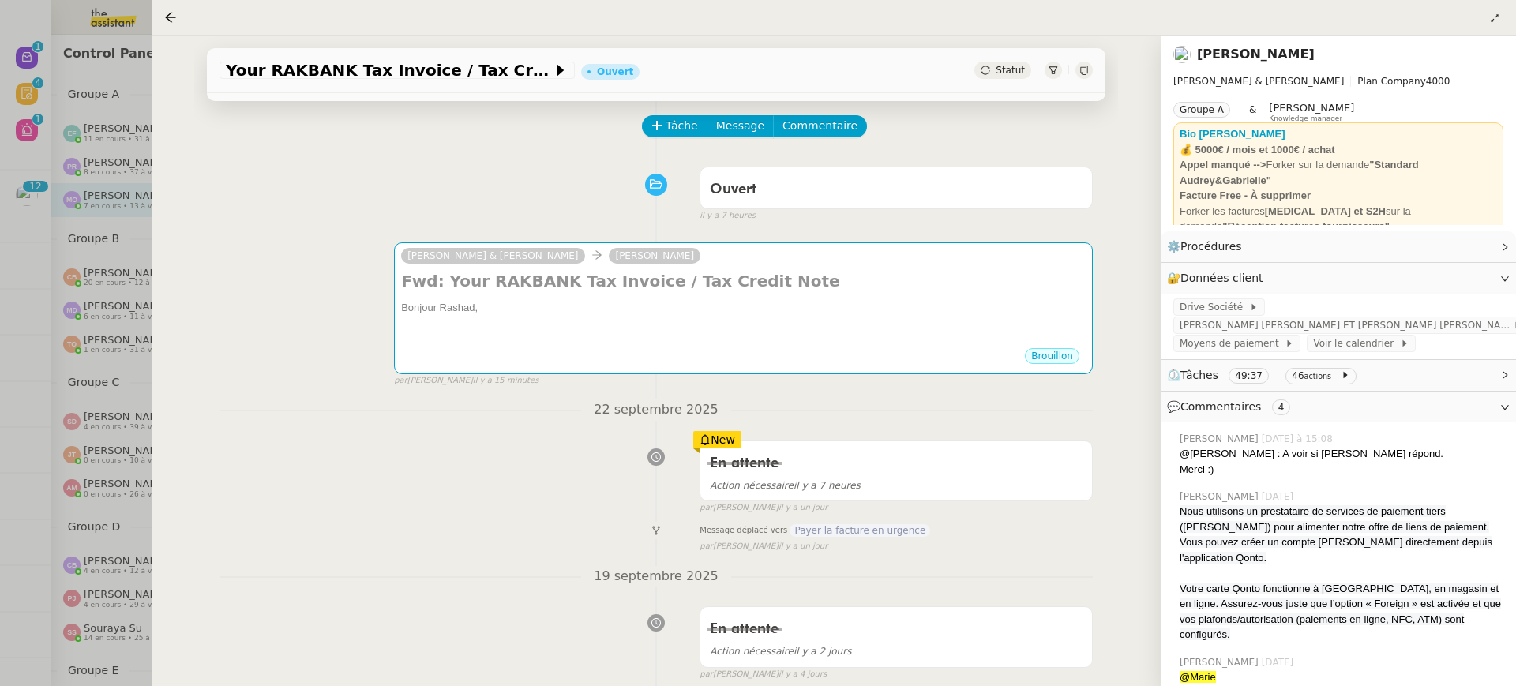
scroll to position [442, 0]
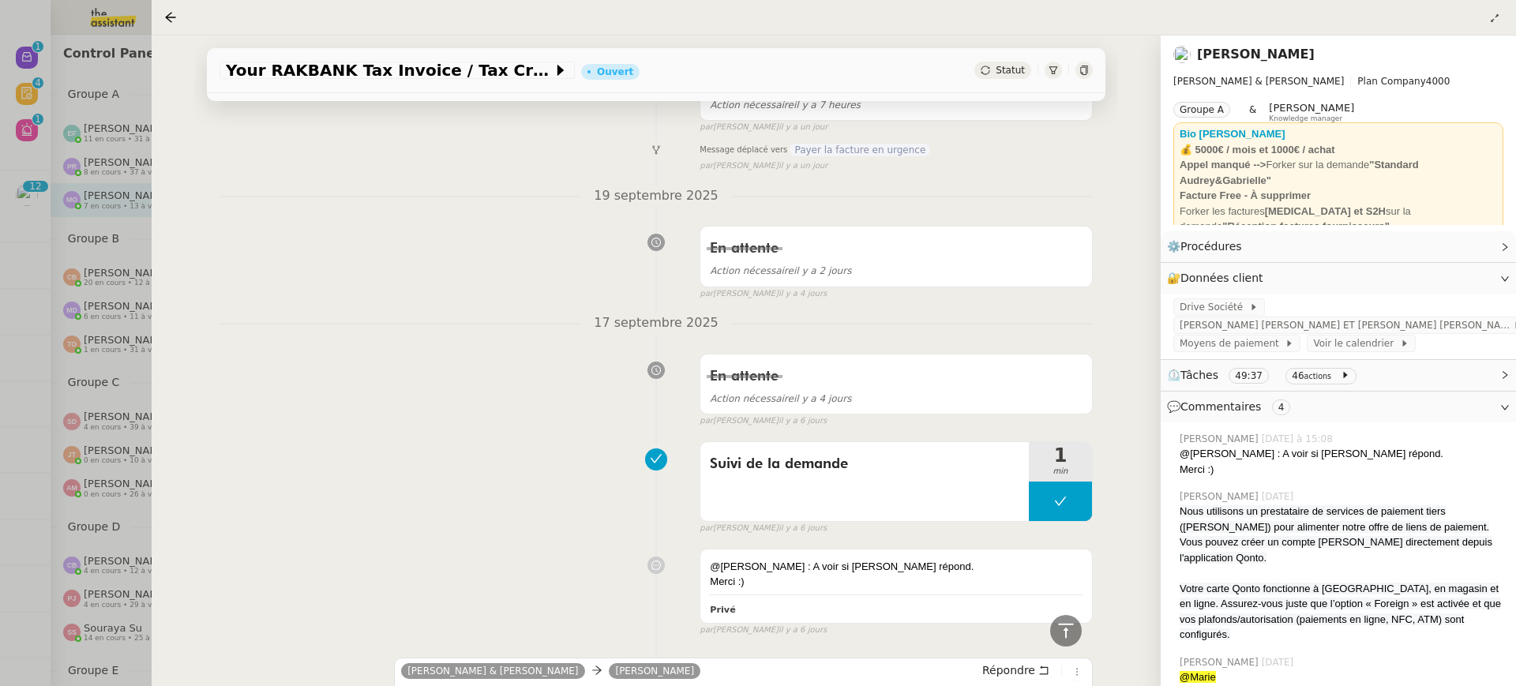
click at [152, 304] on div "Your RAKBANK Tax Invoice / Tax Credit Note Ouvert Statut Client Gabrielle Taver…" at bounding box center [656, 361] width 1009 height 651
click at [73, 222] on div at bounding box center [758, 343] width 1516 height 686
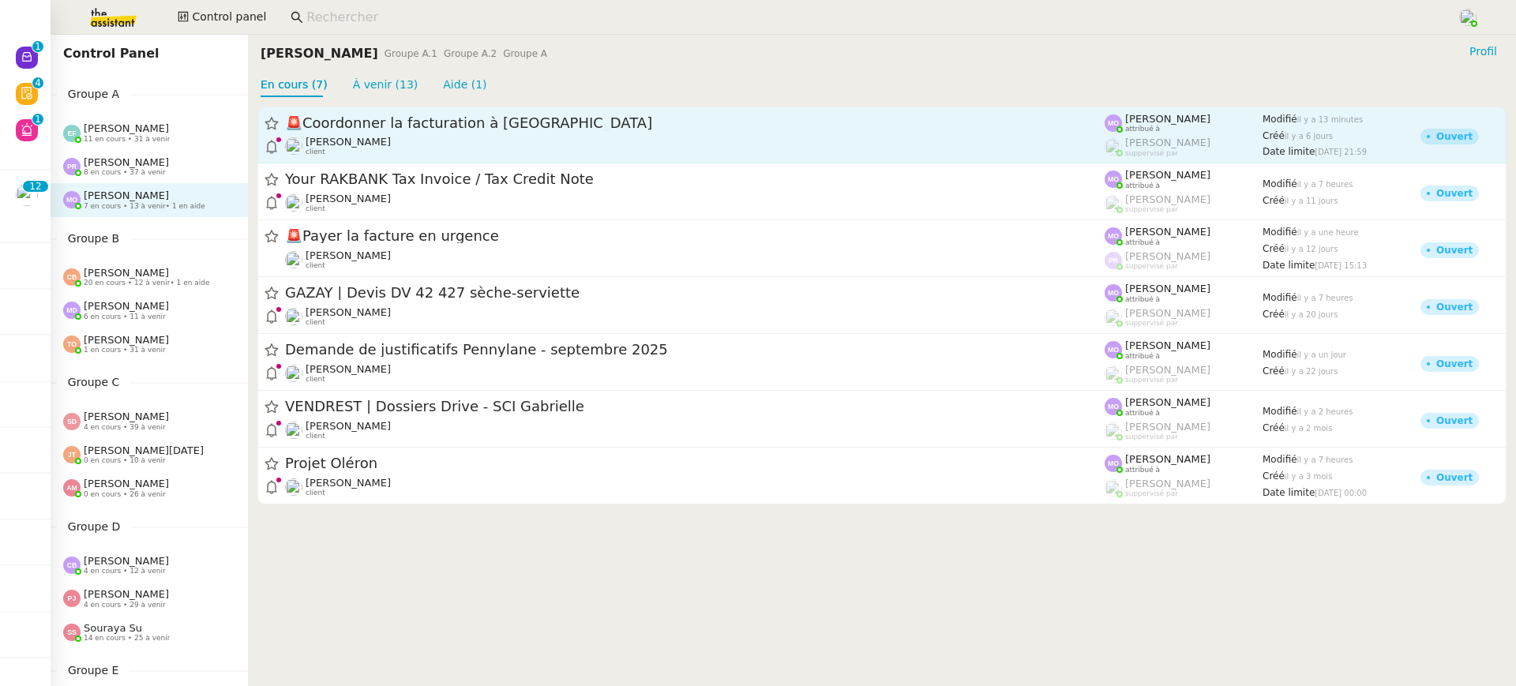
click at [428, 123] on span "🚨 Coordonner la facturation à Dubaï" at bounding box center [695, 123] width 820 height 14
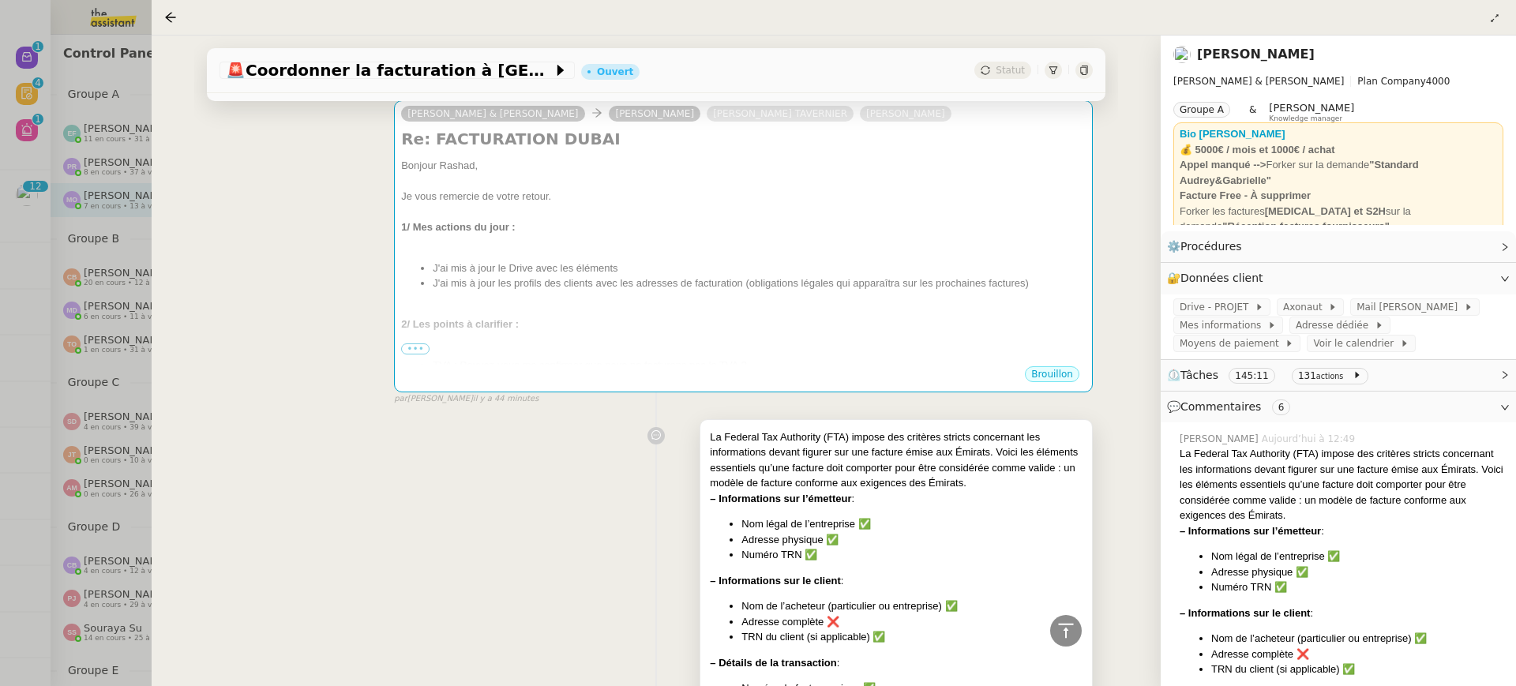
scroll to position [351, 0]
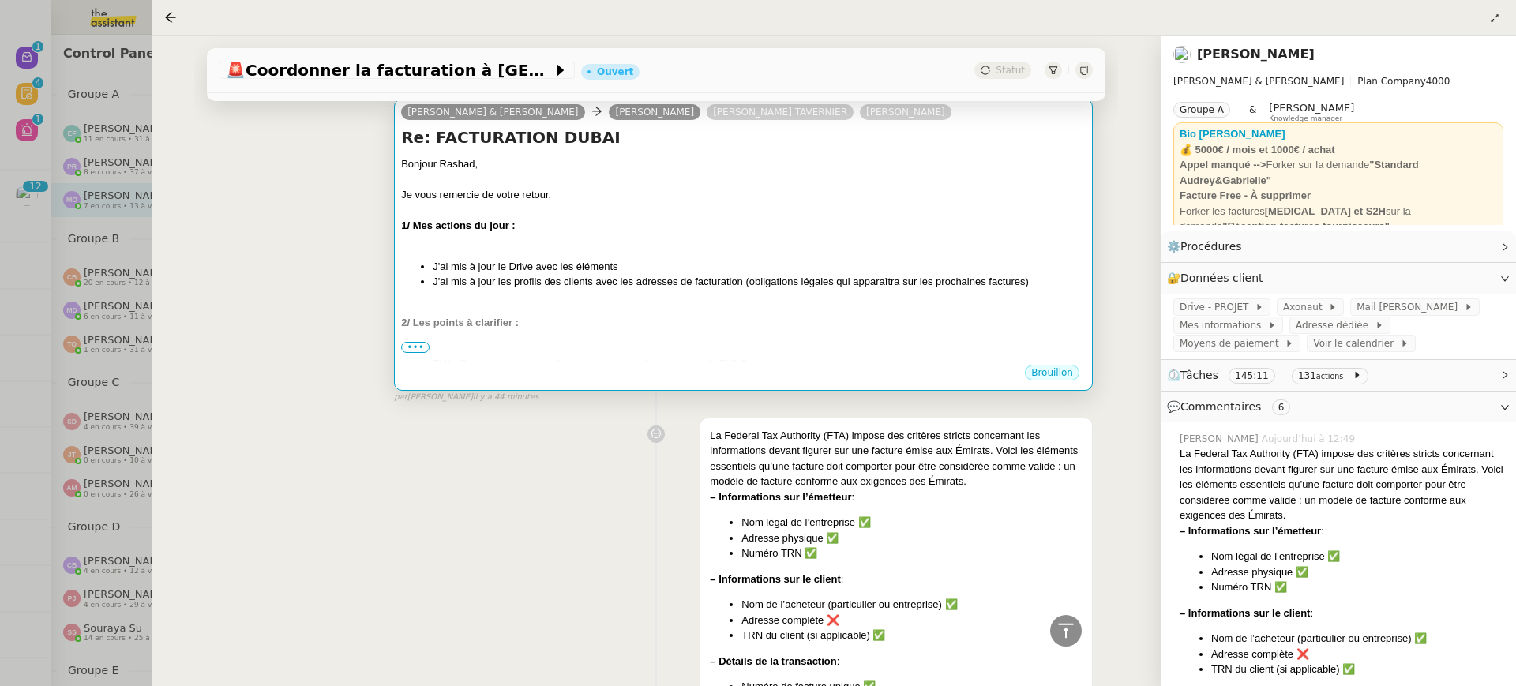
click at [424, 346] on span "•••" at bounding box center [415, 347] width 28 height 11
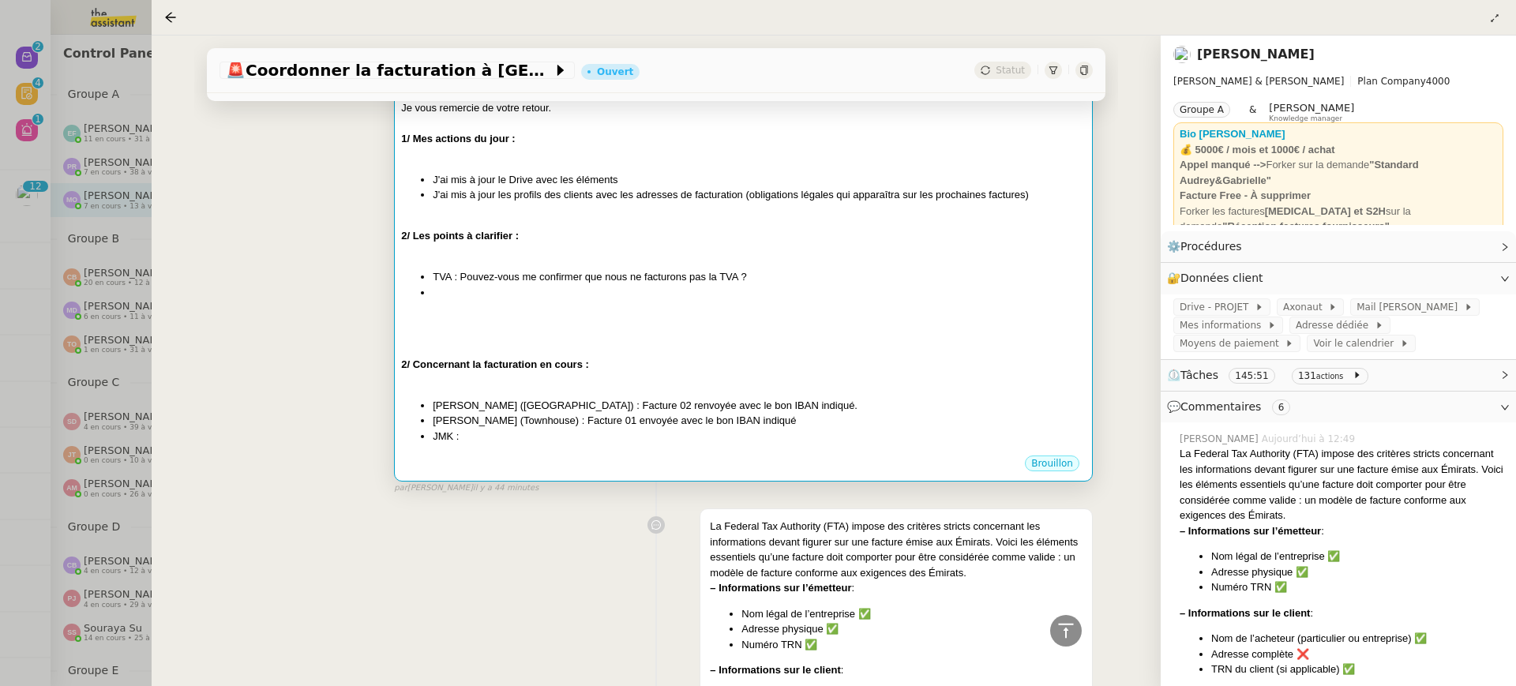
scroll to position [427, 0]
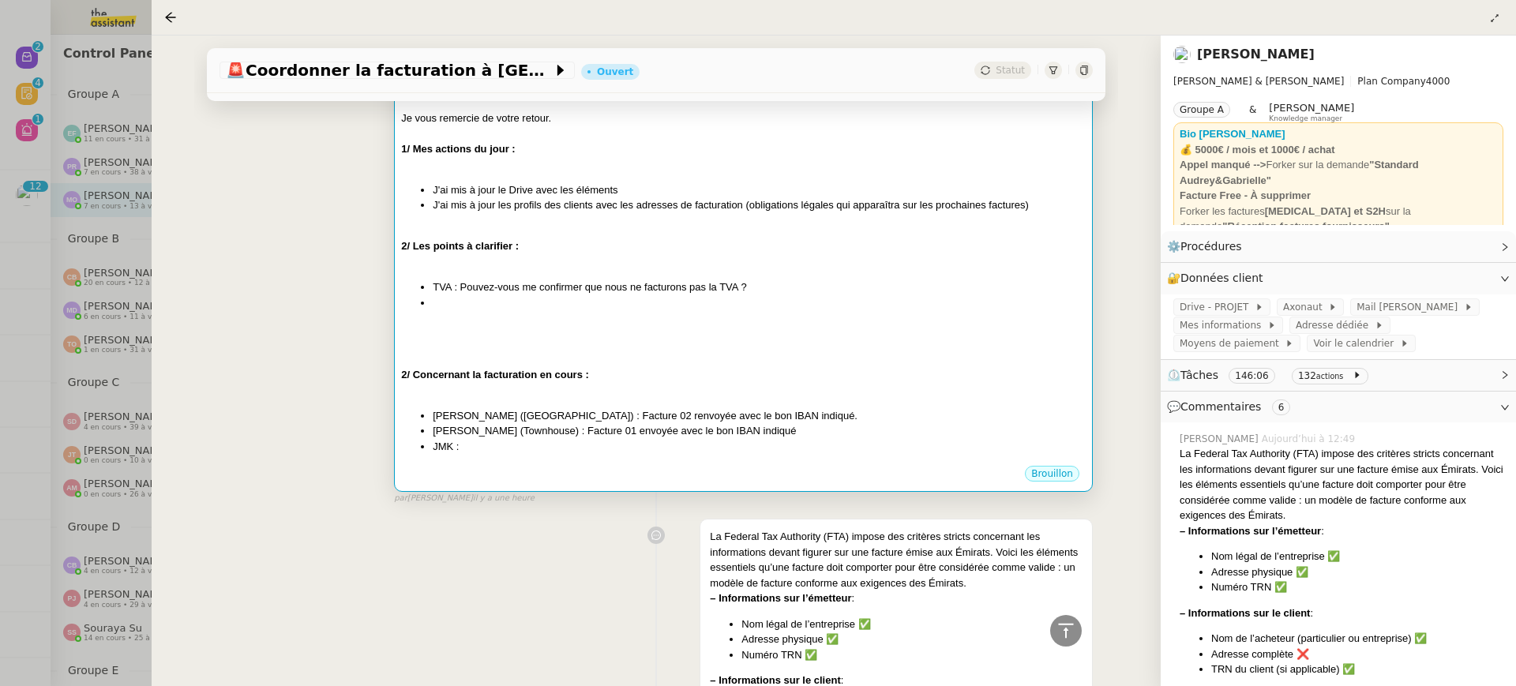
click at [53, 111] on div at bounding box center [758, 343] width 1516 height 686
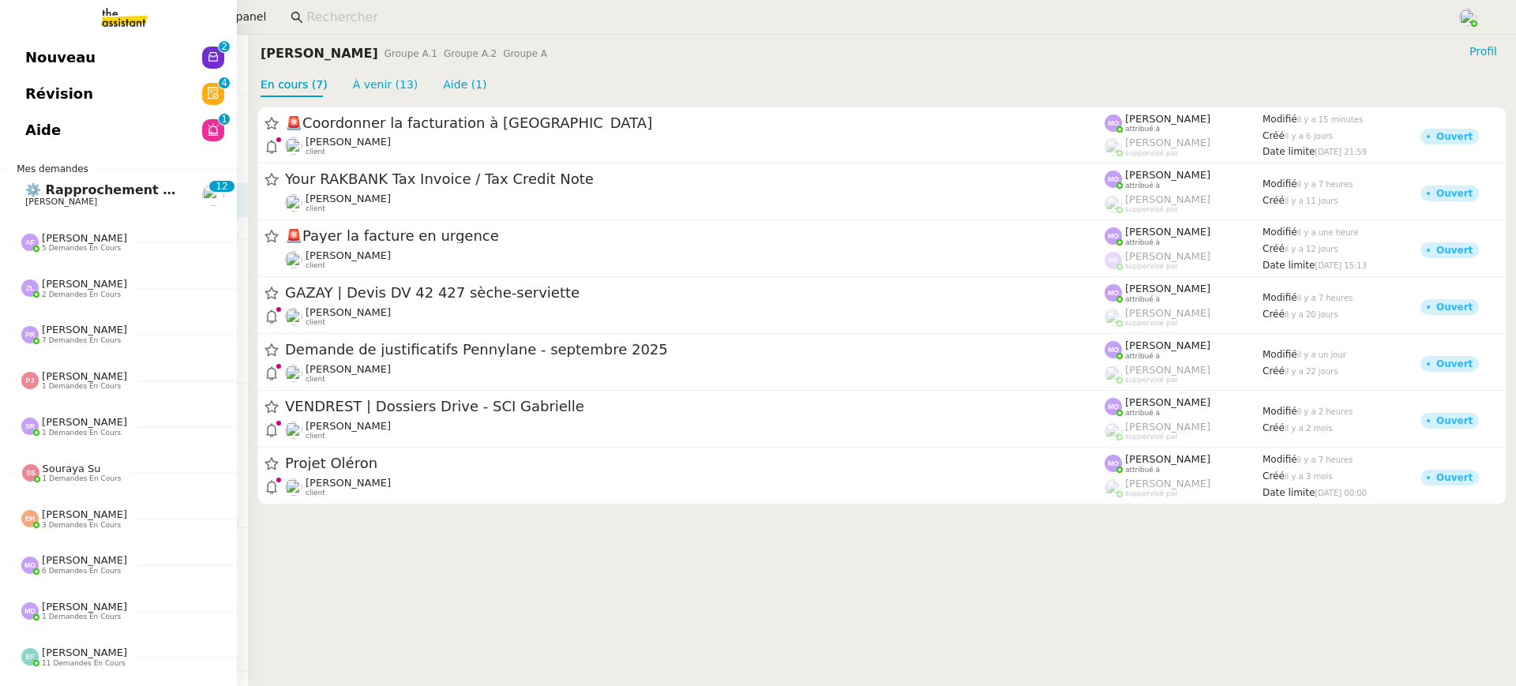
click at [78, 95] on span "Révision" at bounding box center [59, 94] width 68 height 24
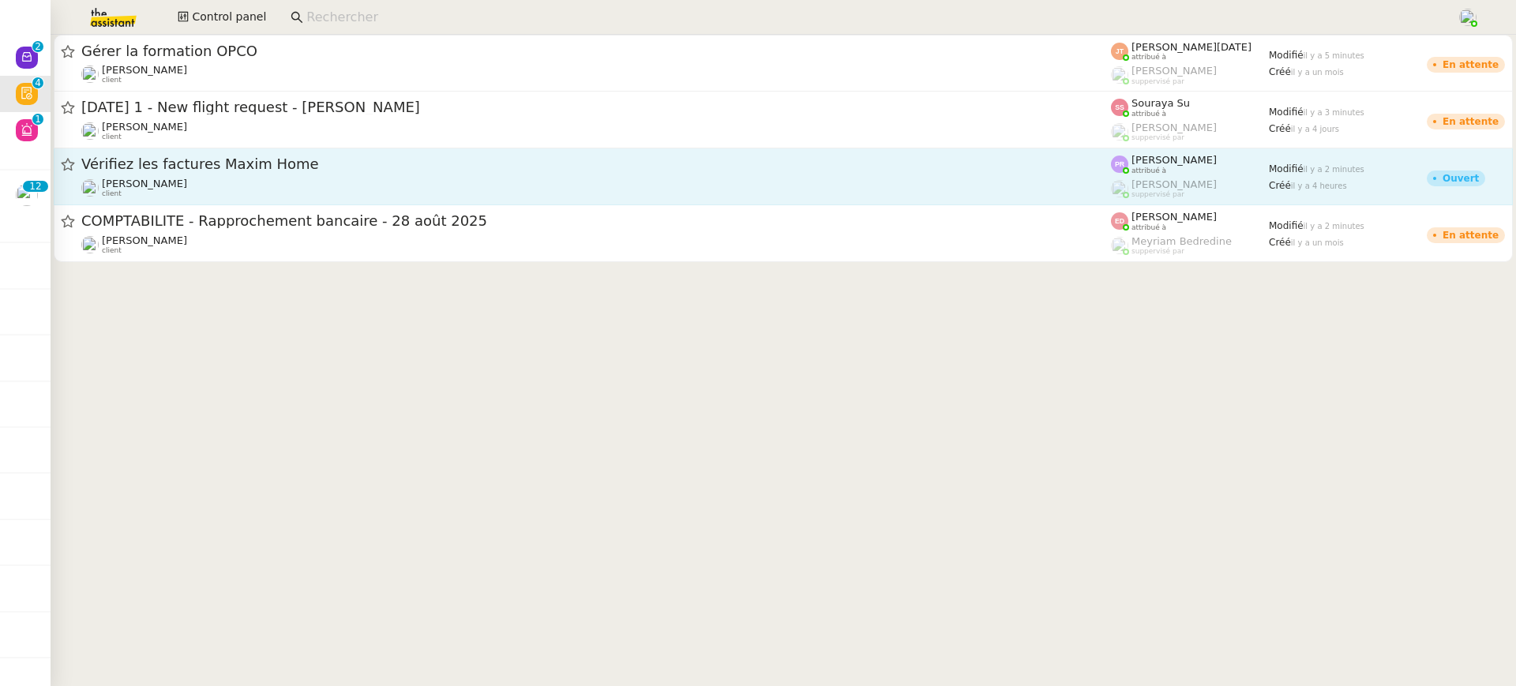
click at [746, 174] on div "Vérifiez les factures Maxim Home" at bounding box center [596, 165] width 1030 height 20
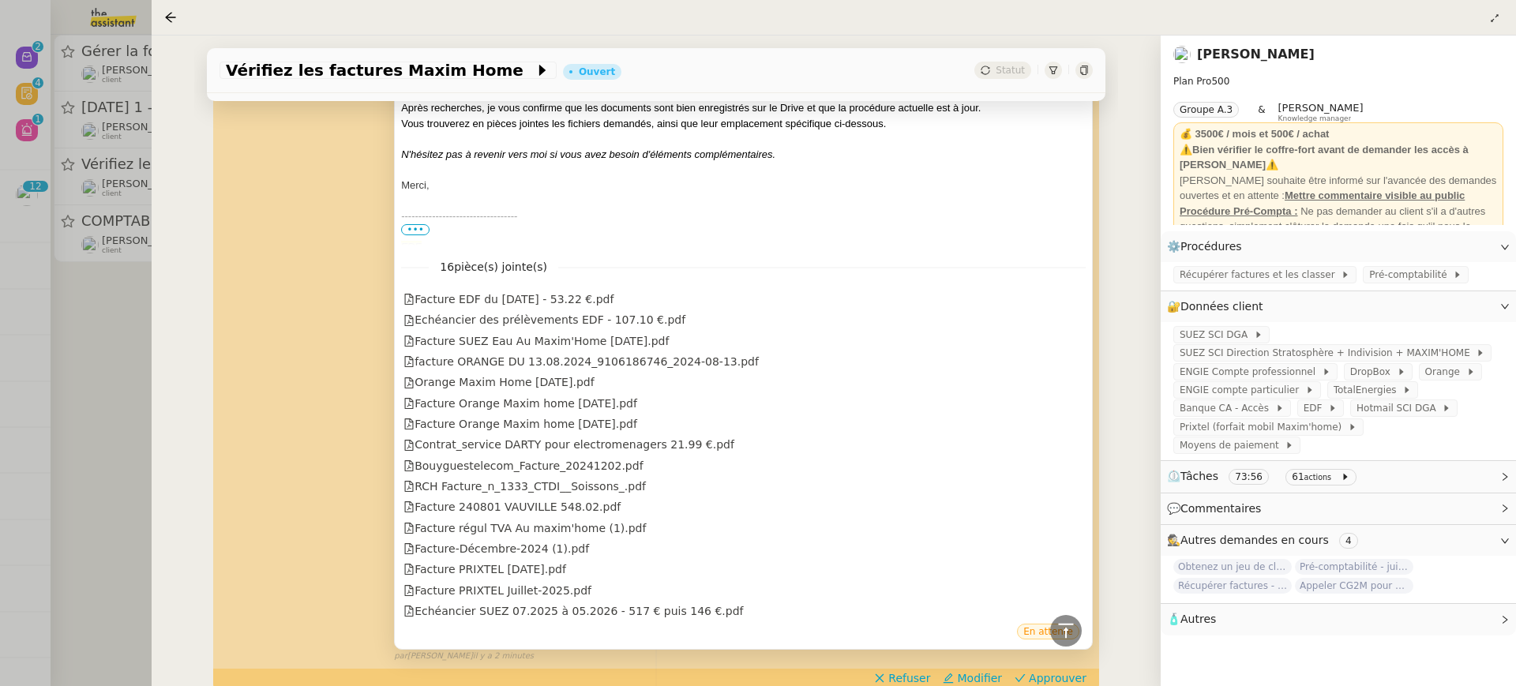
scroll to position [629, 0]
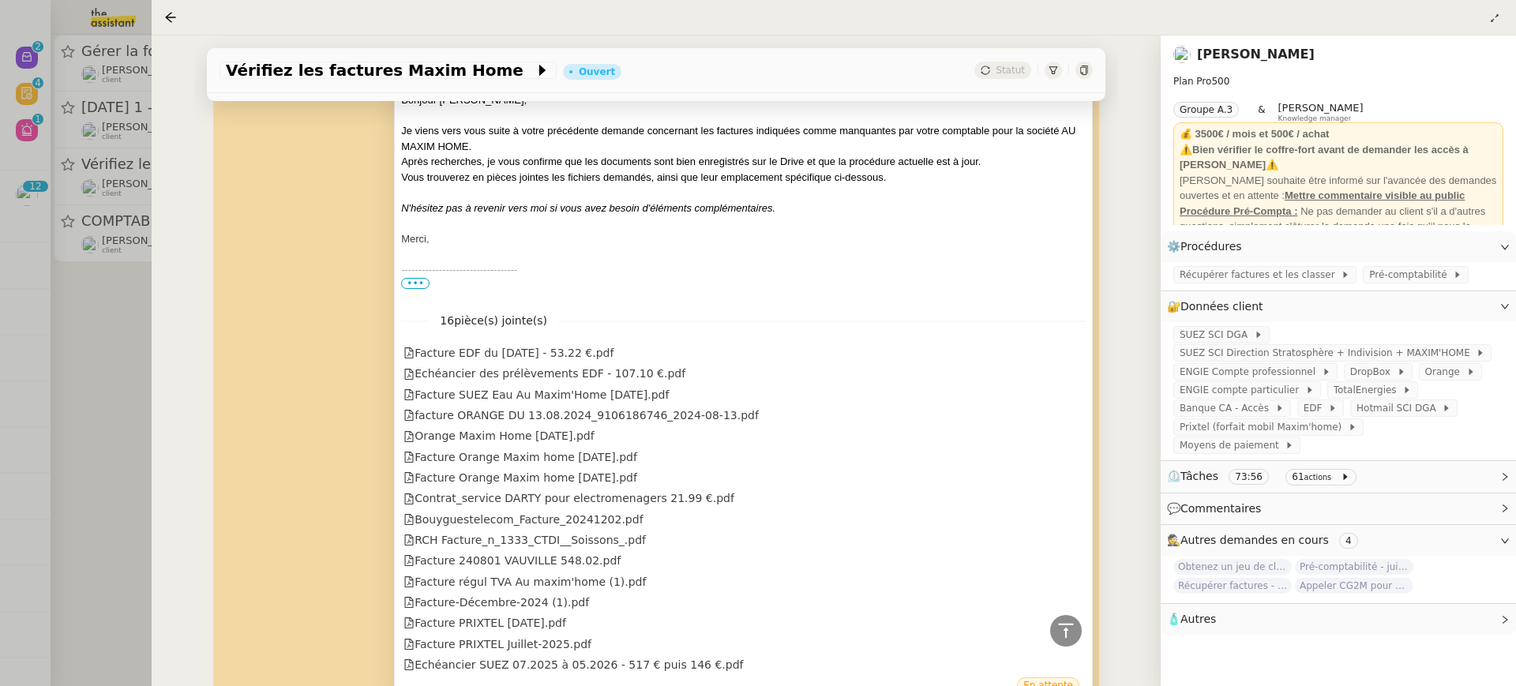
click at [414, 278] on span "•••" at bounding box center [415, 283] width 28 height 11
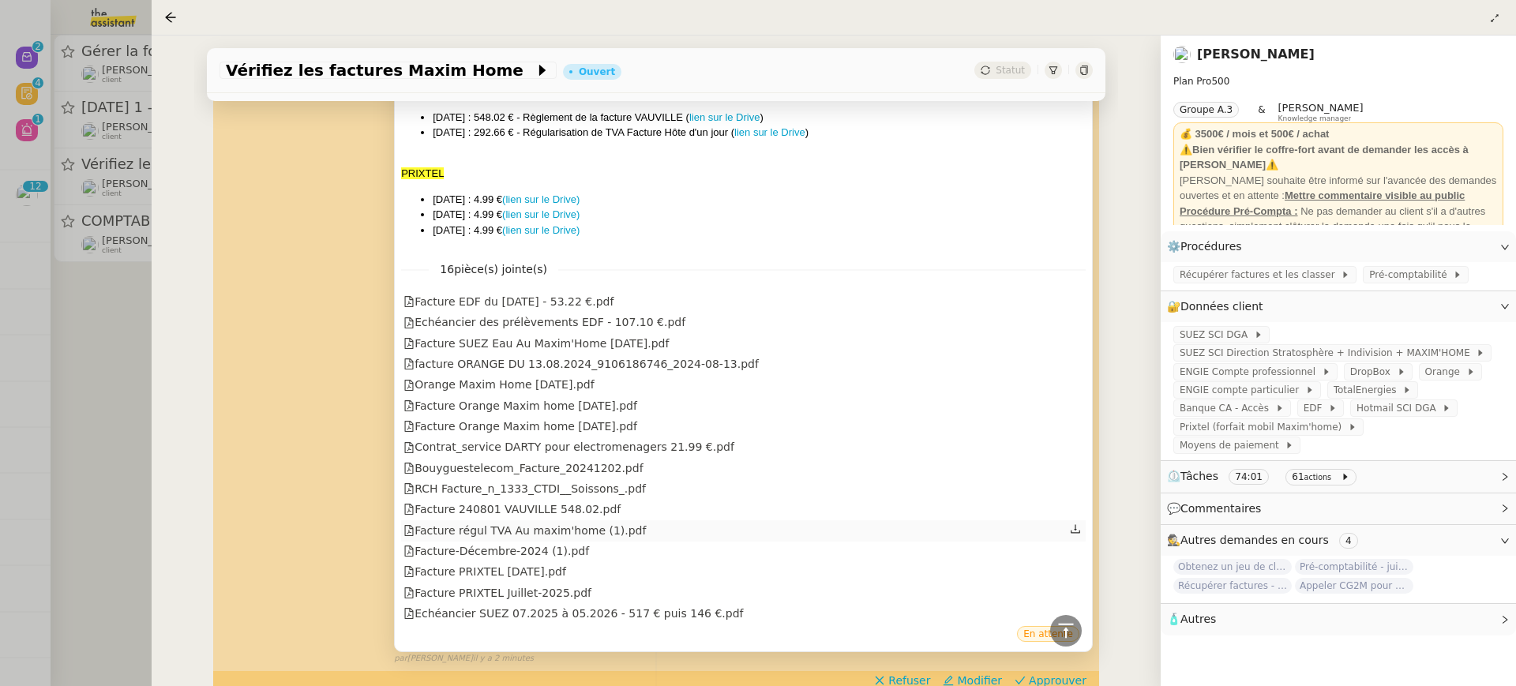
scroll to position [1653, 0]
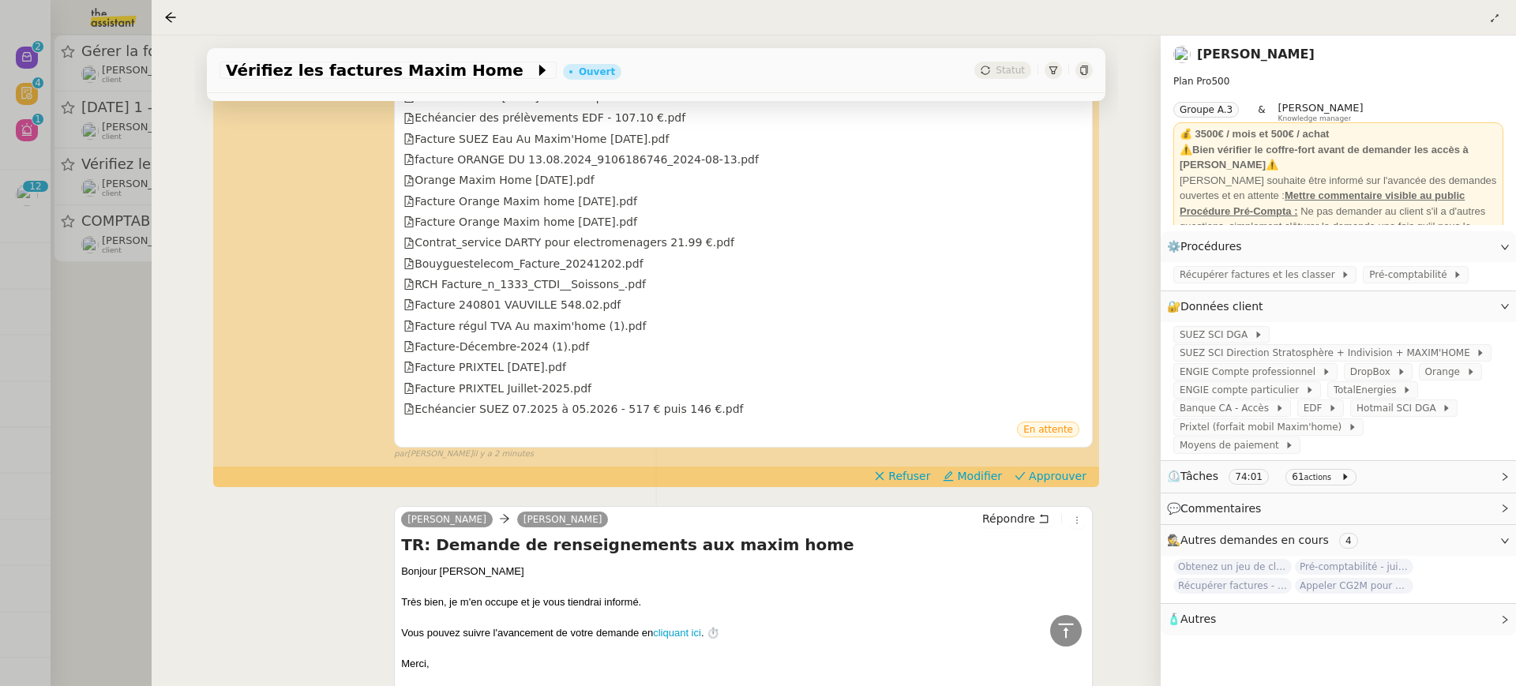
click at [1072, 468] on span "Approuver" at bounding box center [1058, 476] width 58 height 16
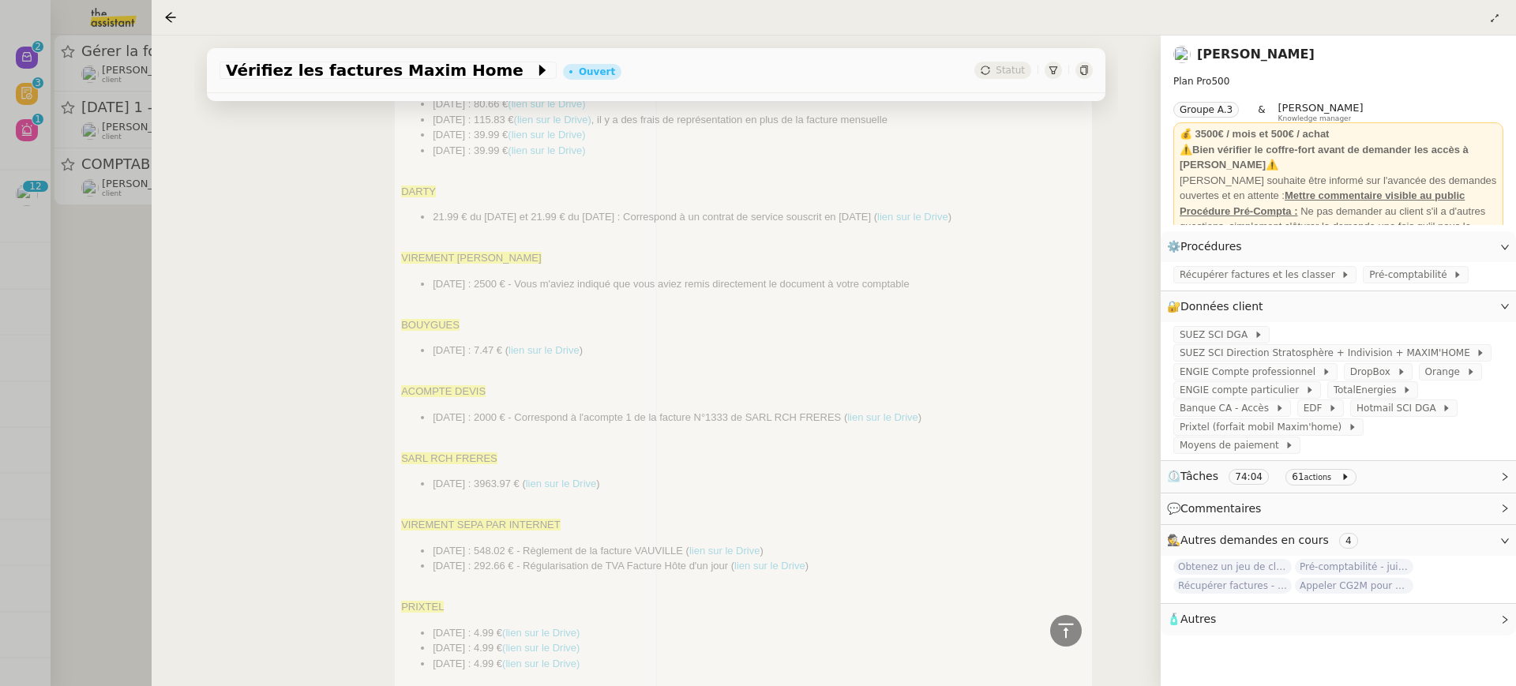
scroll to position [970, 0]
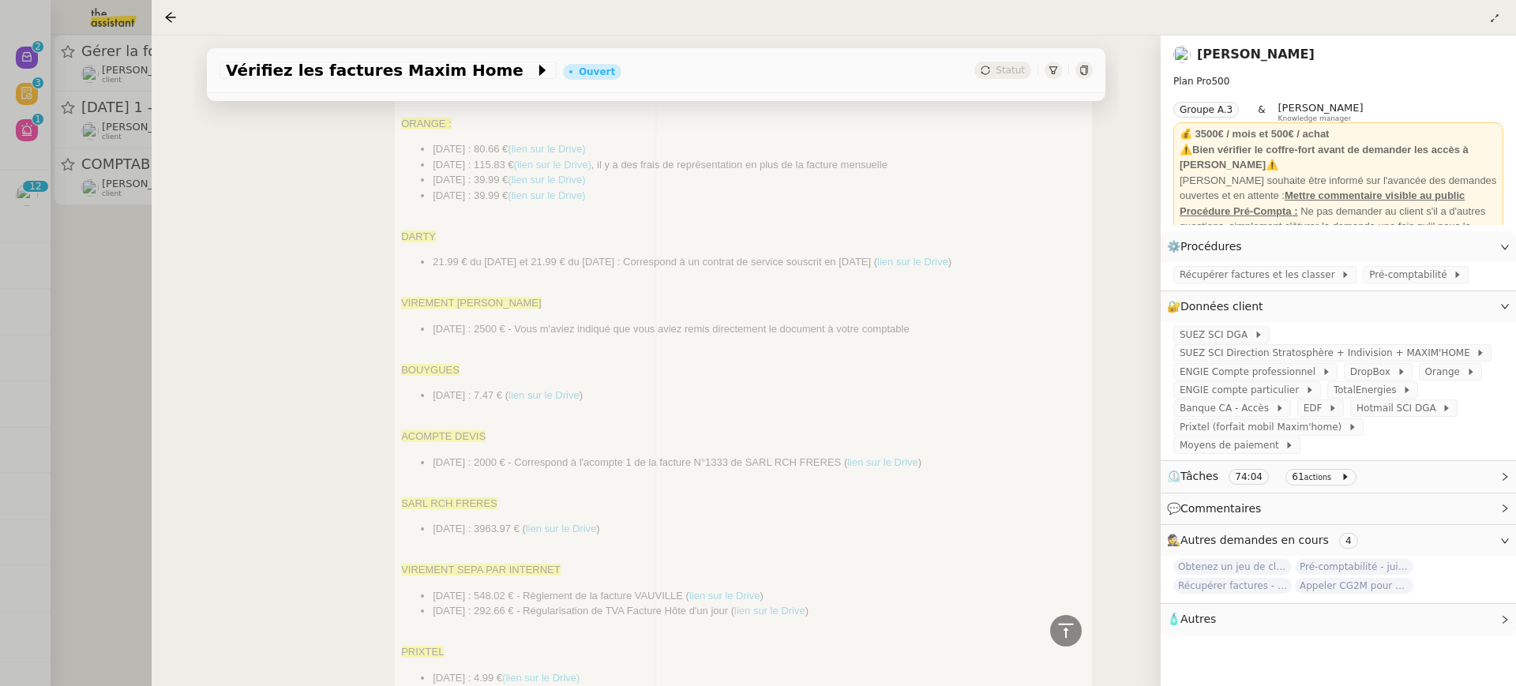
click at [146, 239] on div at bounding box center [758, 343] width 1516 height 686
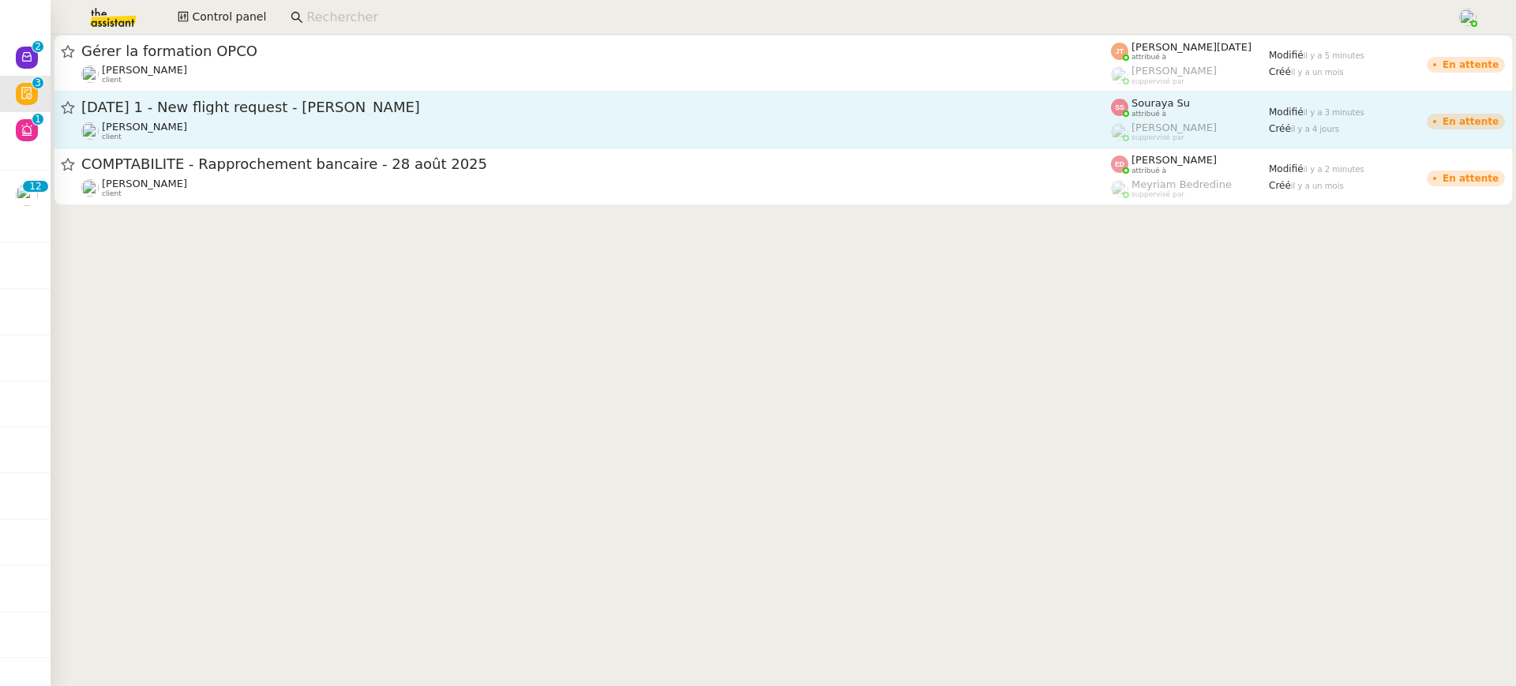
click at [230, 104] on span "[DATE] 1 - New flight request - [PERSON_NAME]" at bounding box center [596, 107] width 1030 height 14
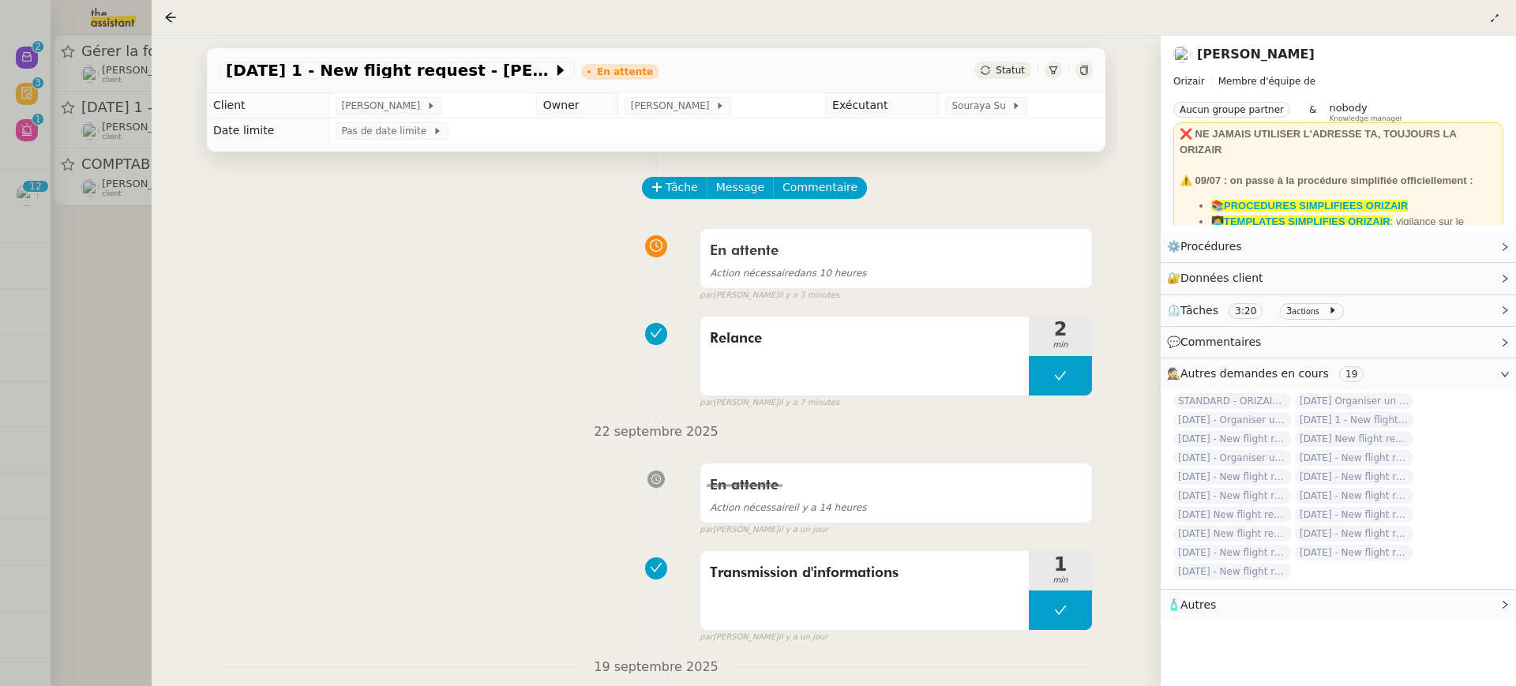
scroll to position [298, 0]
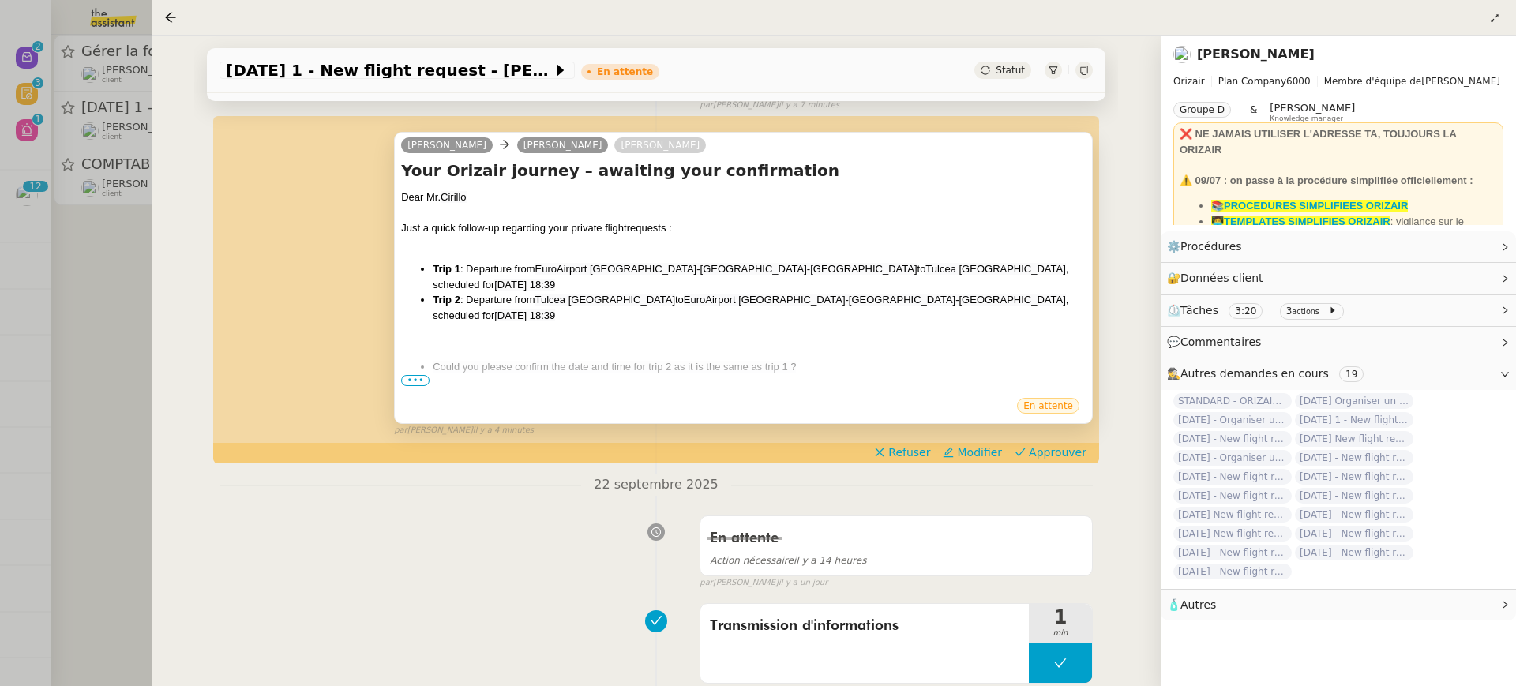
click at [420, 383] on span "•••" at bounding box center [415, 380] width 28 height 11
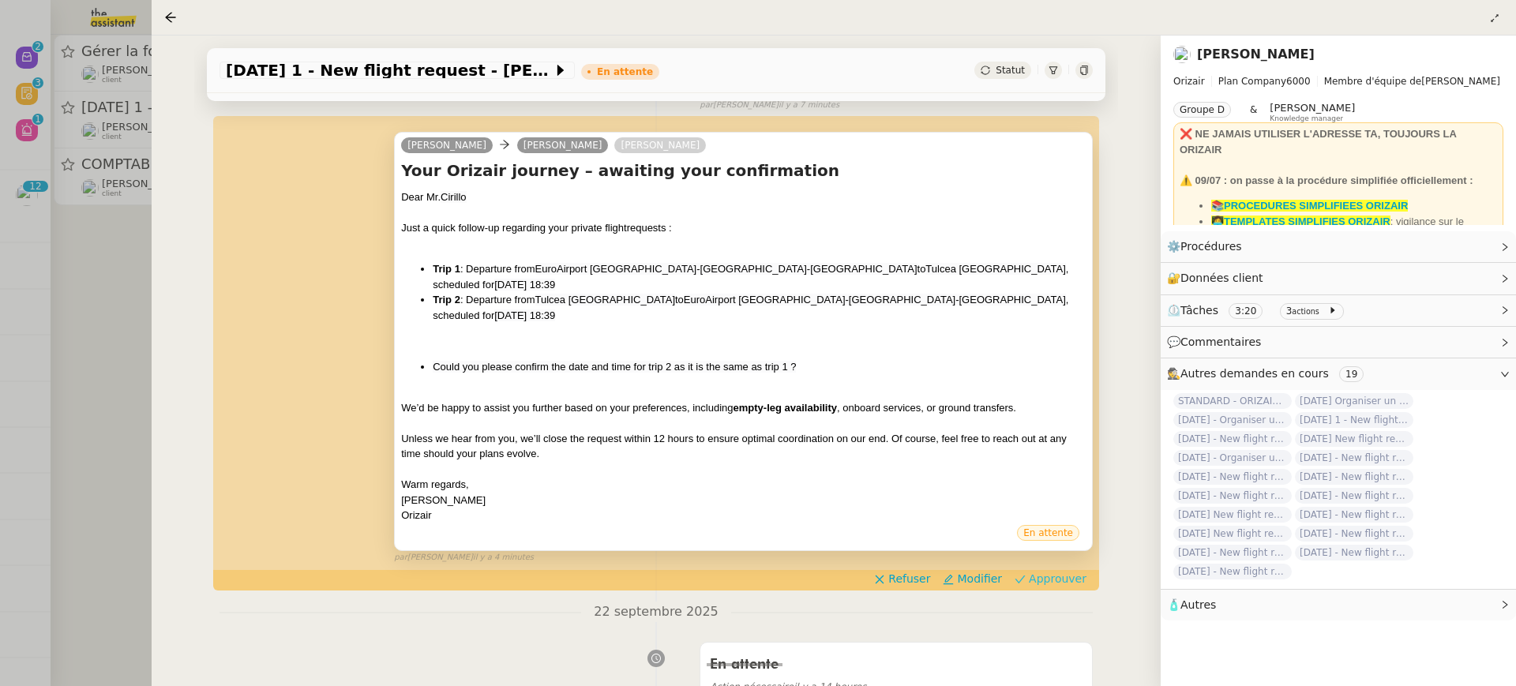
click at [1064, 571] on span "Approuver" at bounding box center [1058, 579] width 58 height 16
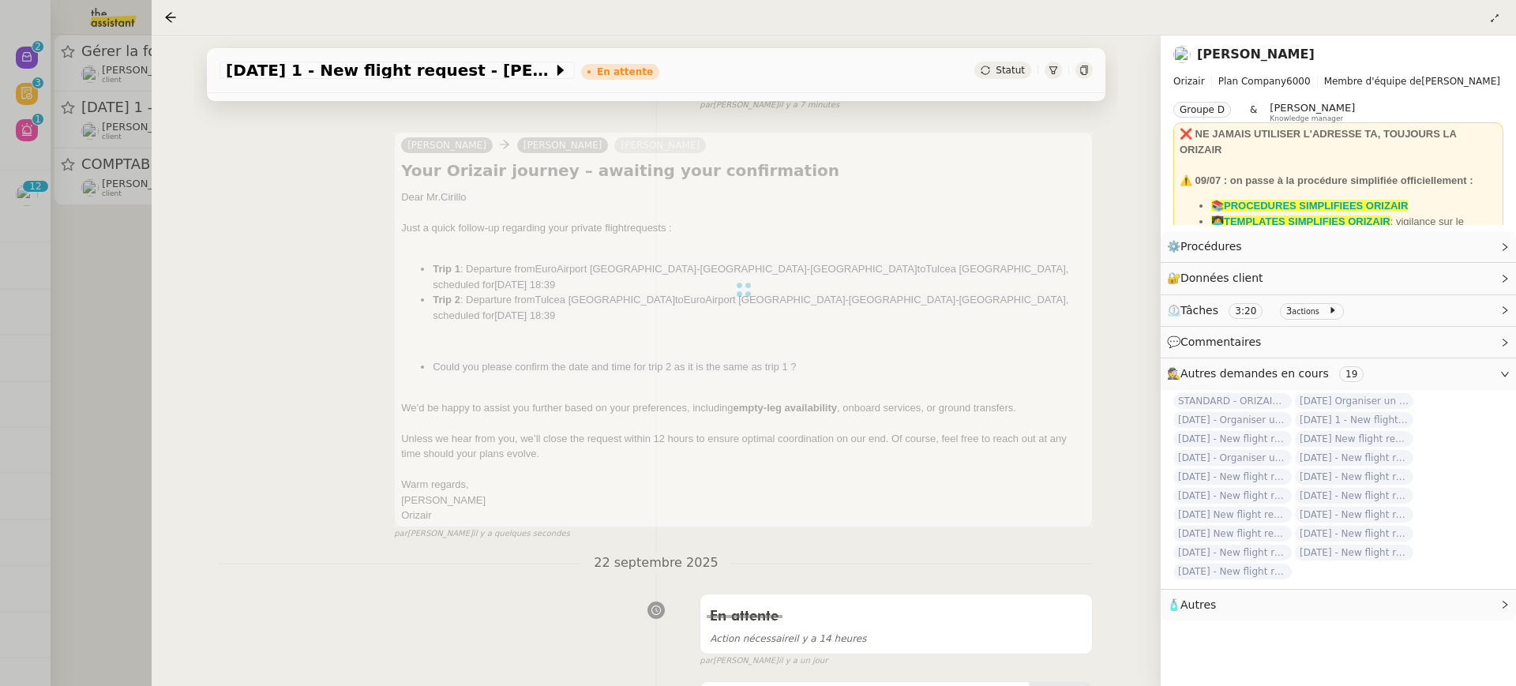
click at [1069, 554] on div "22 septembre 2025 En attente Action nécessaire il y a 14 heures false par Soura…" at bounding box center [657, 610] width 874 height 115
click at [107, 135] on div at bounding box center [758, 343] width 1516 height 686
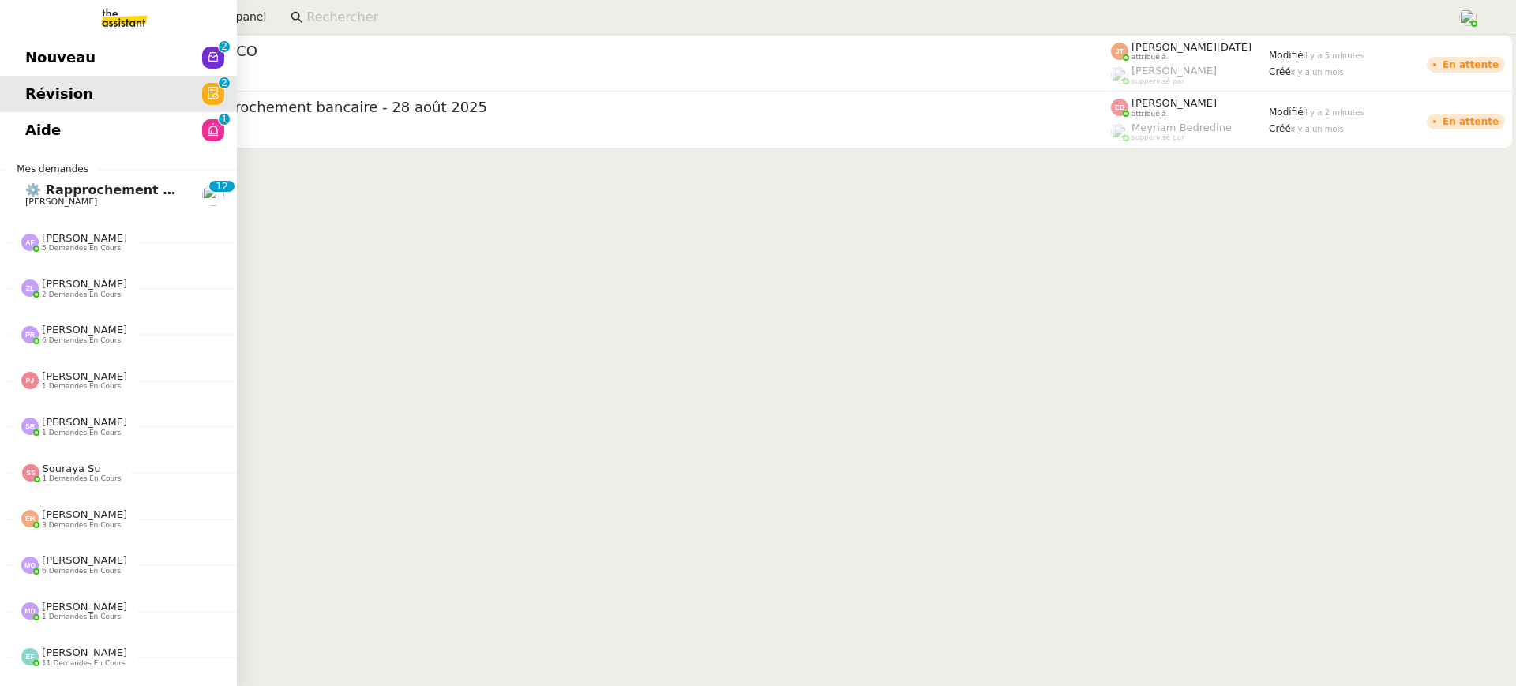
click at [35, 47] on span "Nouveau" at bounding box center [60, 58] width 70 height 24
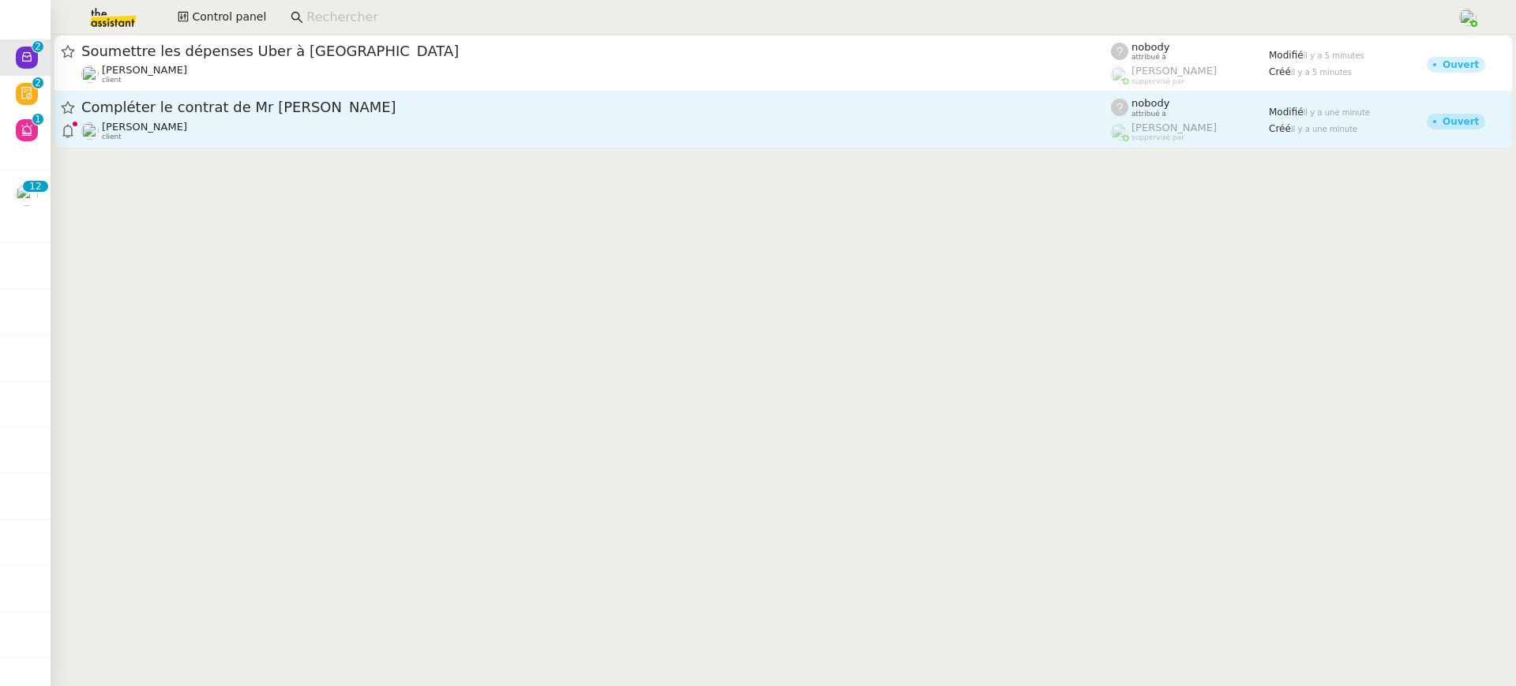
click at [622, 112] on span "Compléter le contrat de Mr [PERSON_NAME]" at bounding box center [596, 107] width 1030 height 14
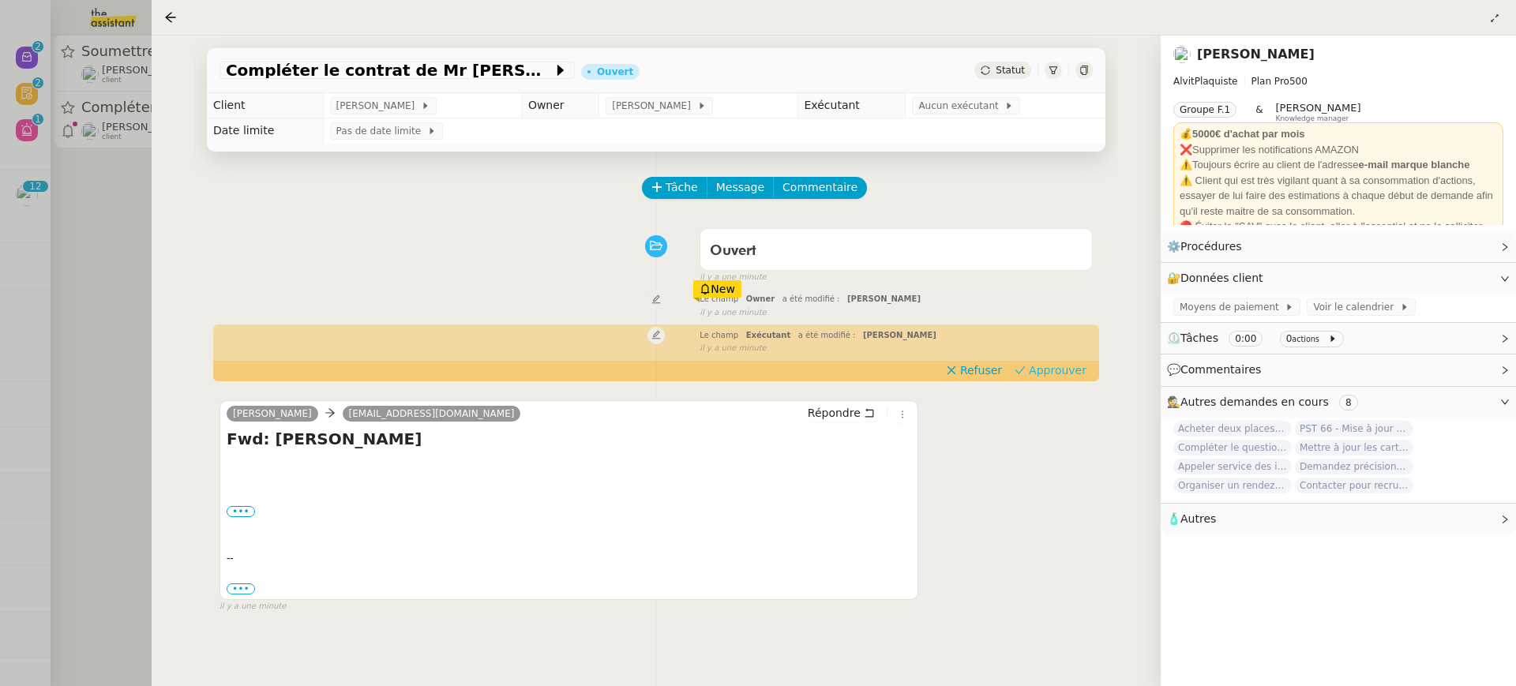
click at [1046, 378] on span "Approuver" at bounding box center [1058, 371] width 58 height 16
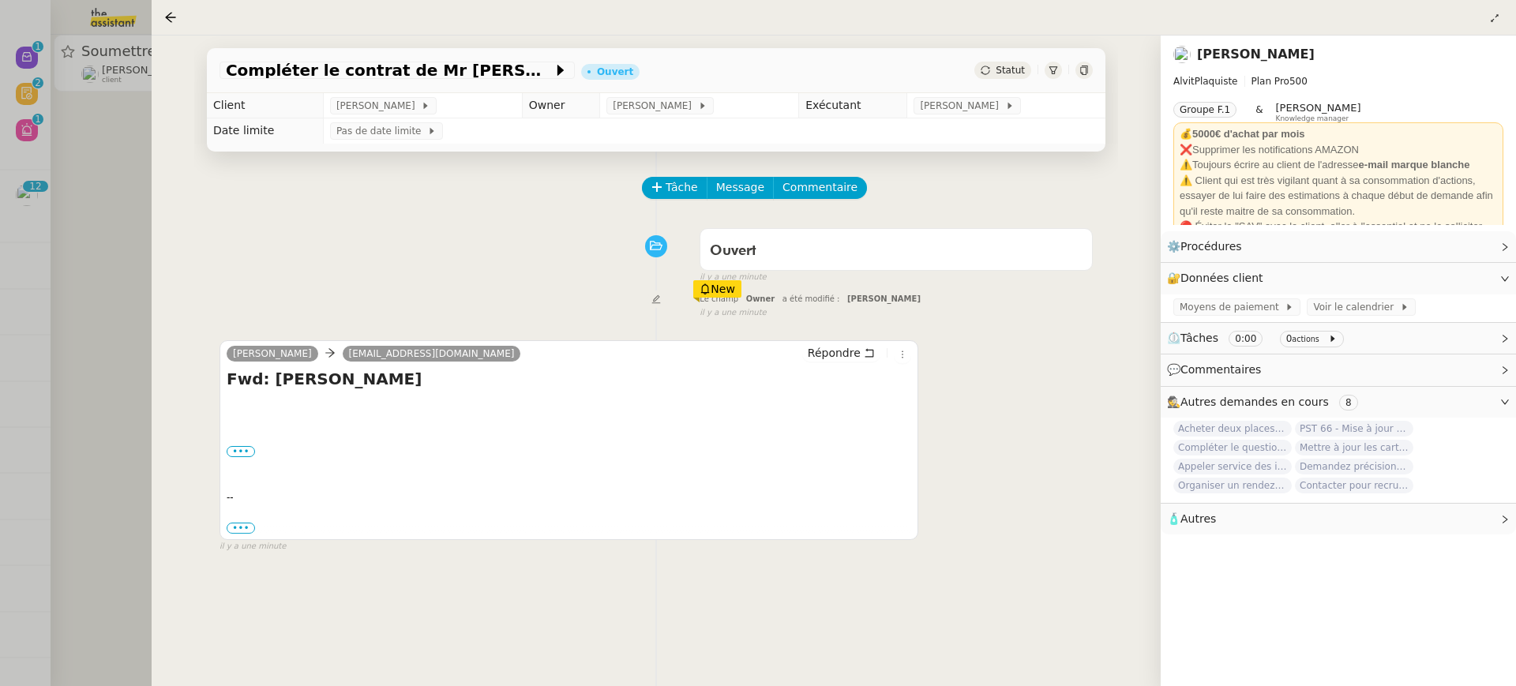
click at [103, 88] on div at bounding box center [758, 343] width 1516 height 686
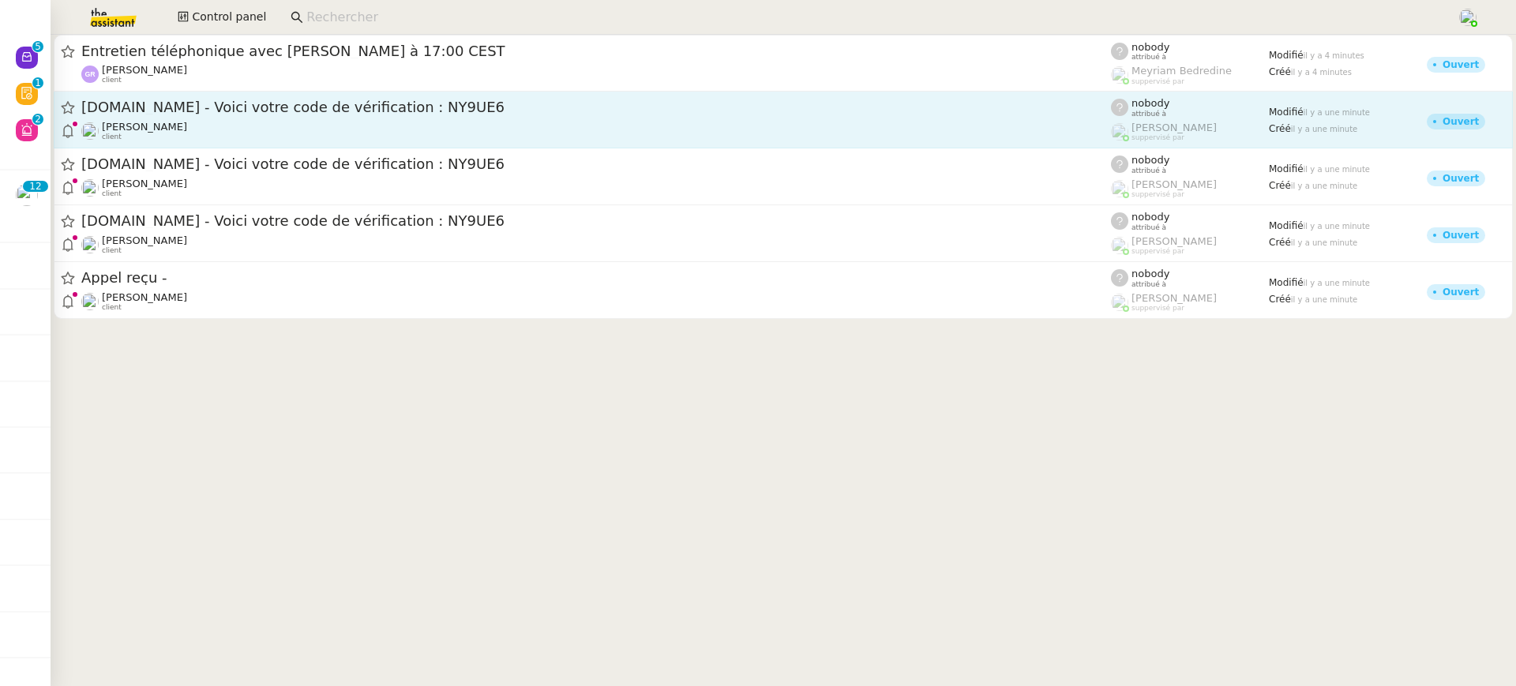
click at [380, 134] on div "Gabrielle Tavernier client" at bounding box center [596, 131] width 1030 height 21
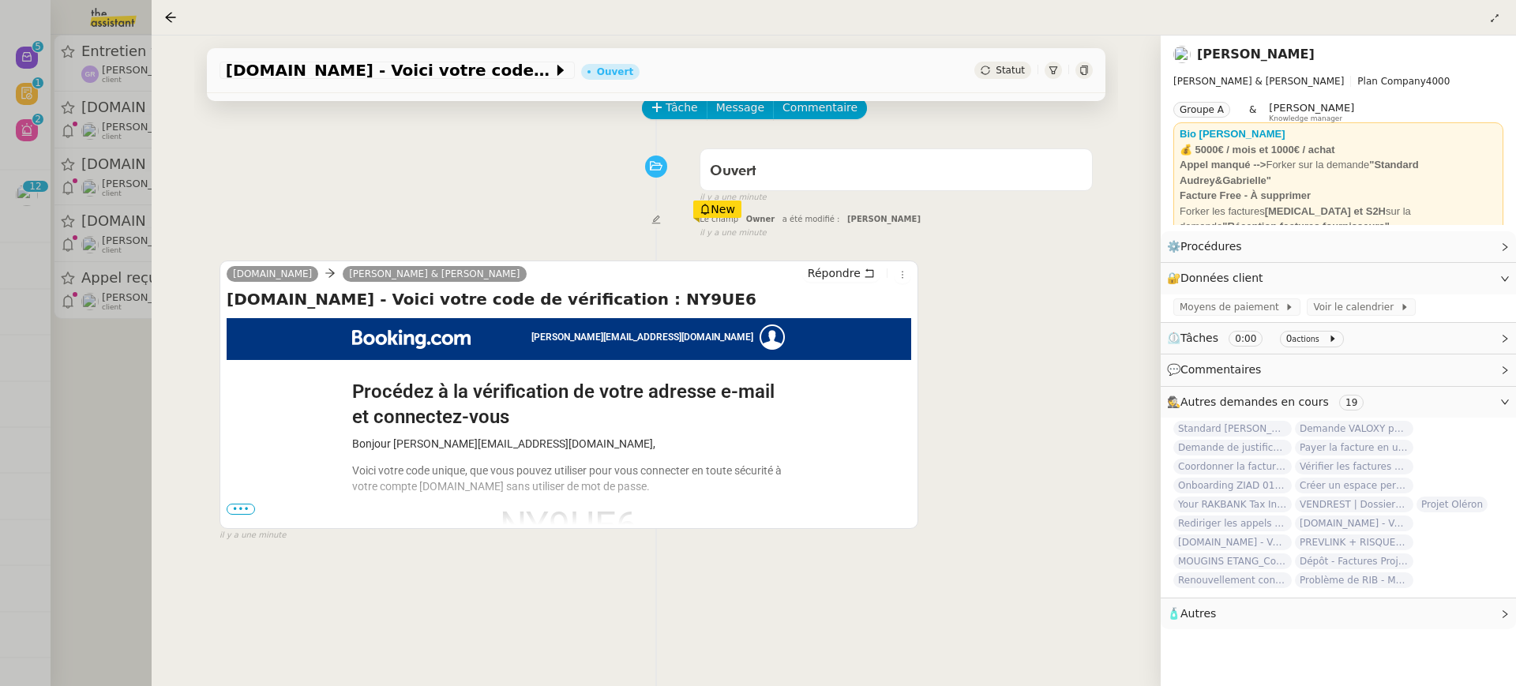
scroll to position [142, 0]
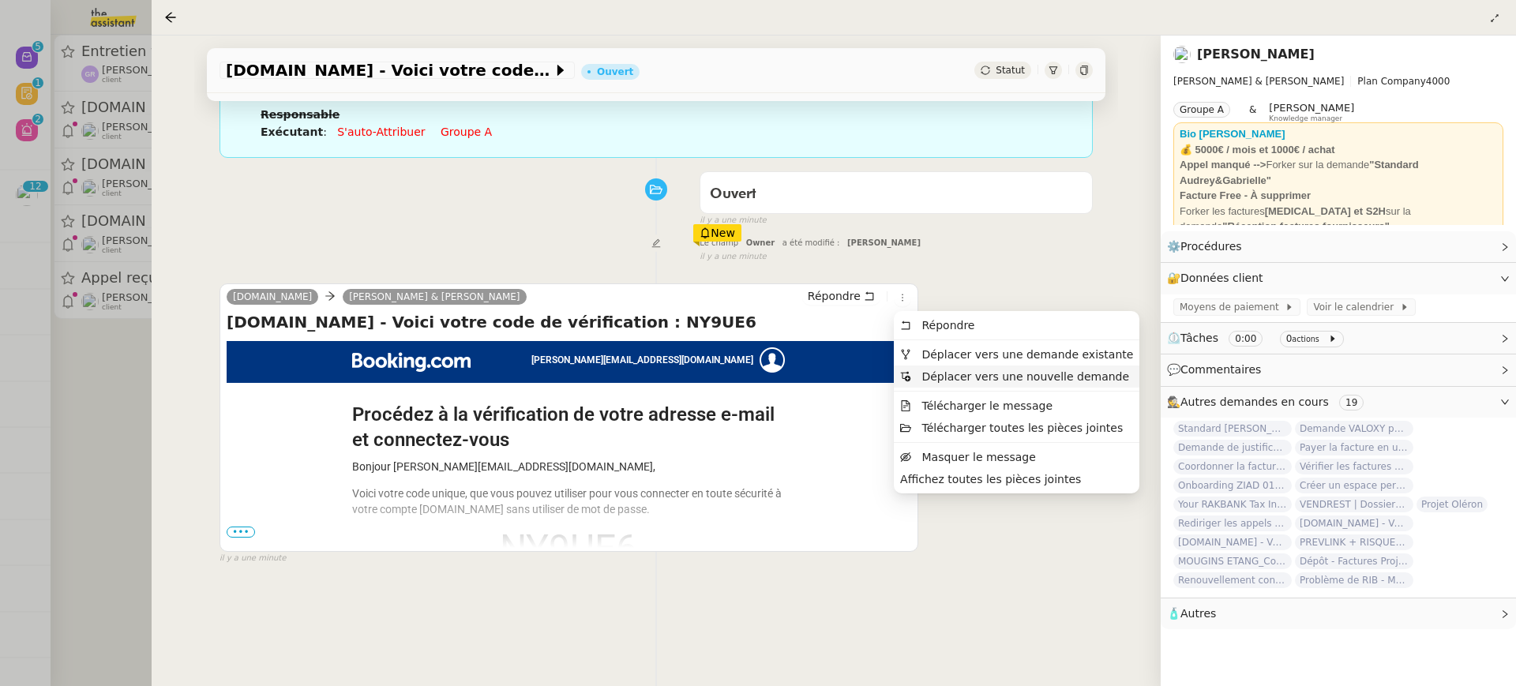
click at [955, 366] on li "Déplacer vers une nouvelle demande" at bounding box center [1017, 377] width 246 height 22
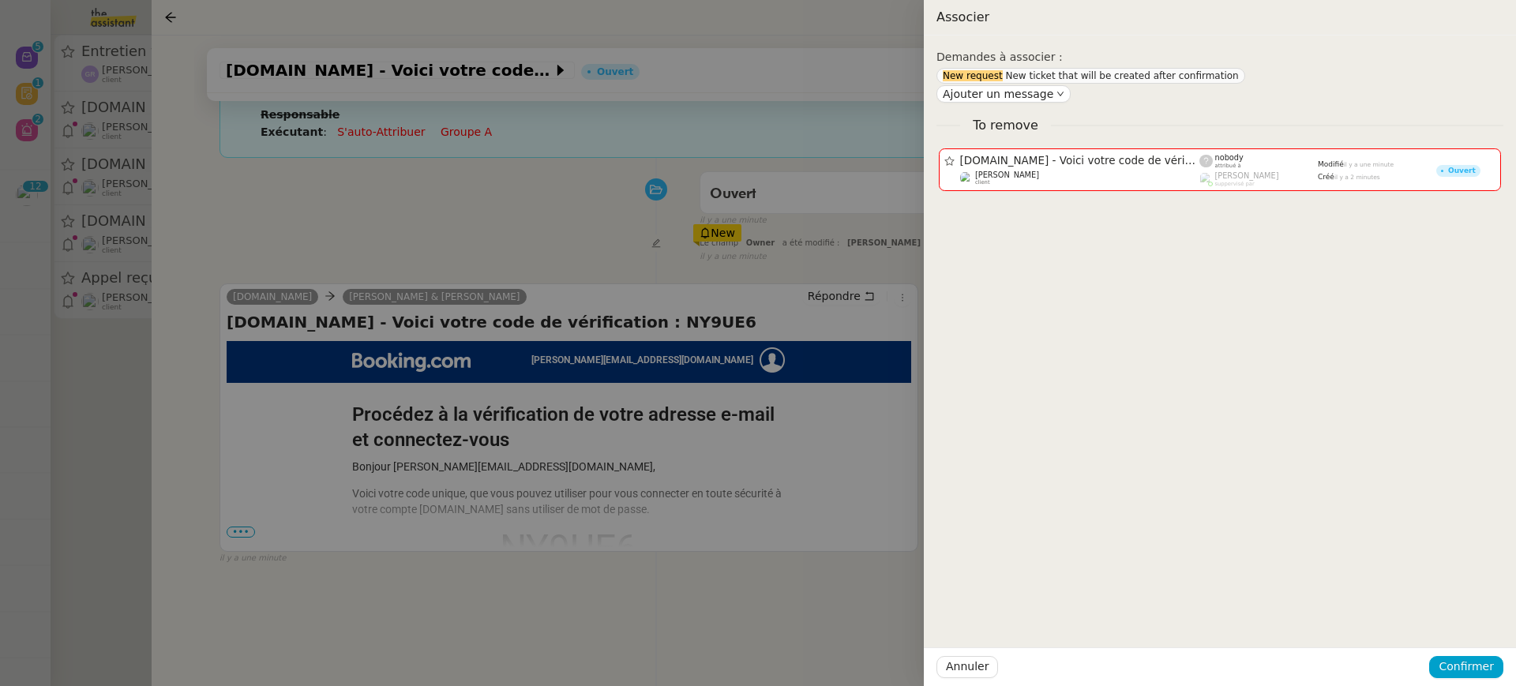
click at [889, 374] on div at bounding box center [758, 343] width 1516 height 686
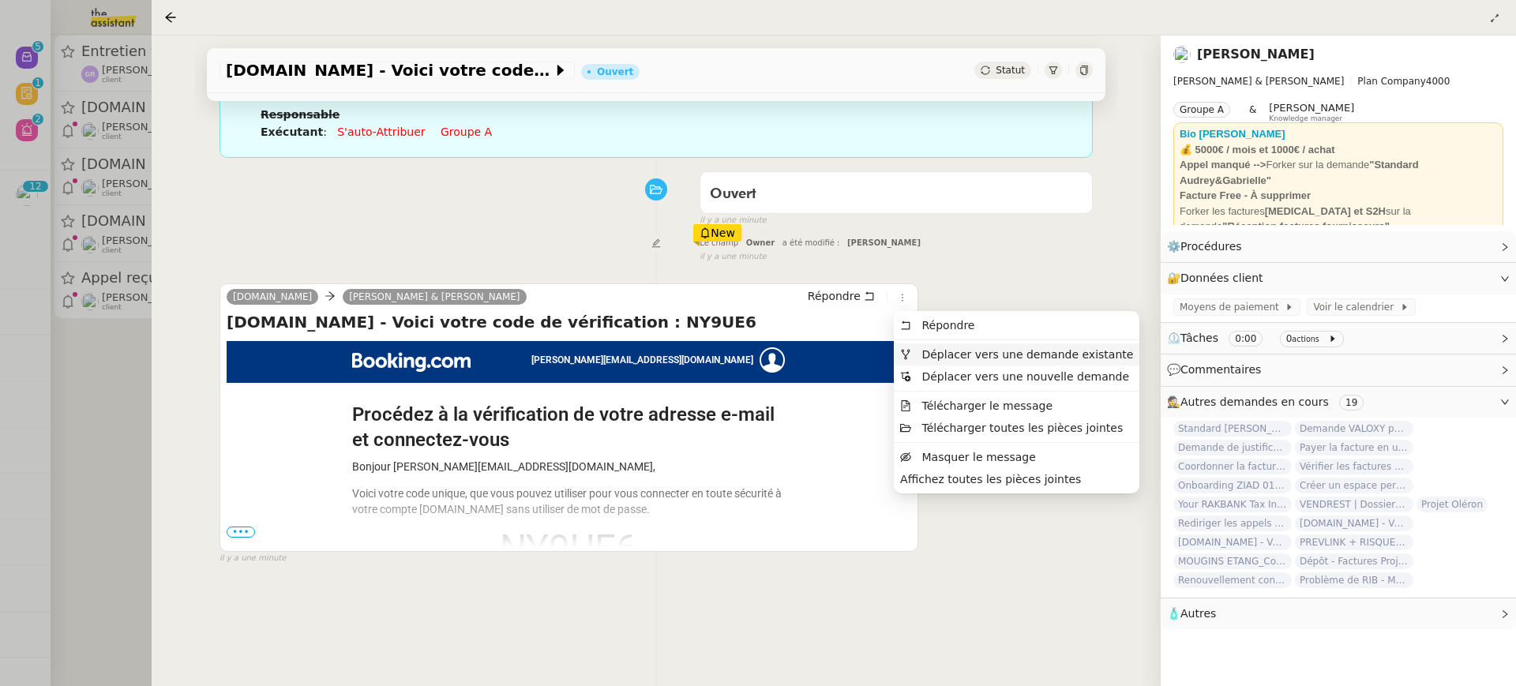
click at [946, 356] on span "Déplacer vers une demande existante" at bounding box center [1028, 354] width 212 height 13
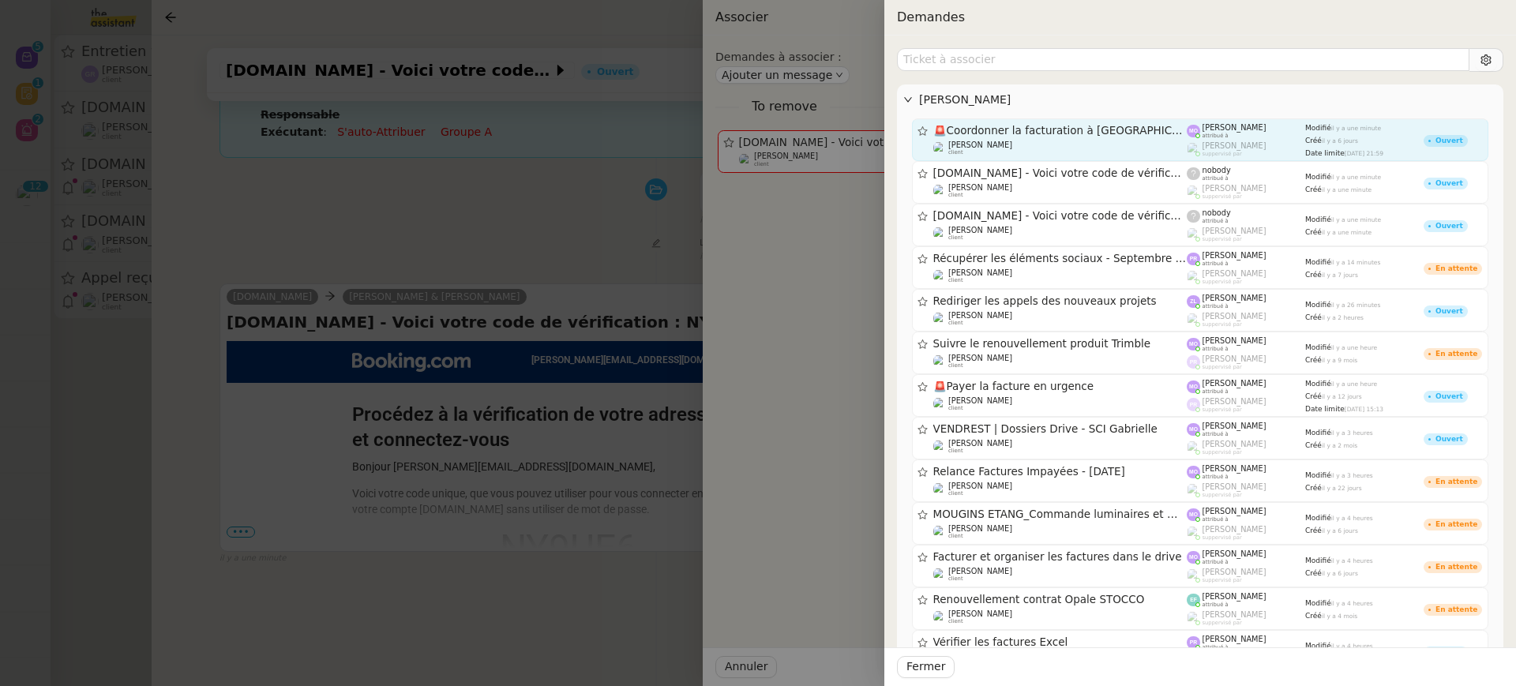
click at [1126, 130] on span "🚨 Coordonner la facturation à Dubaï" at bounding box center [1061, 131] width 254 height 11
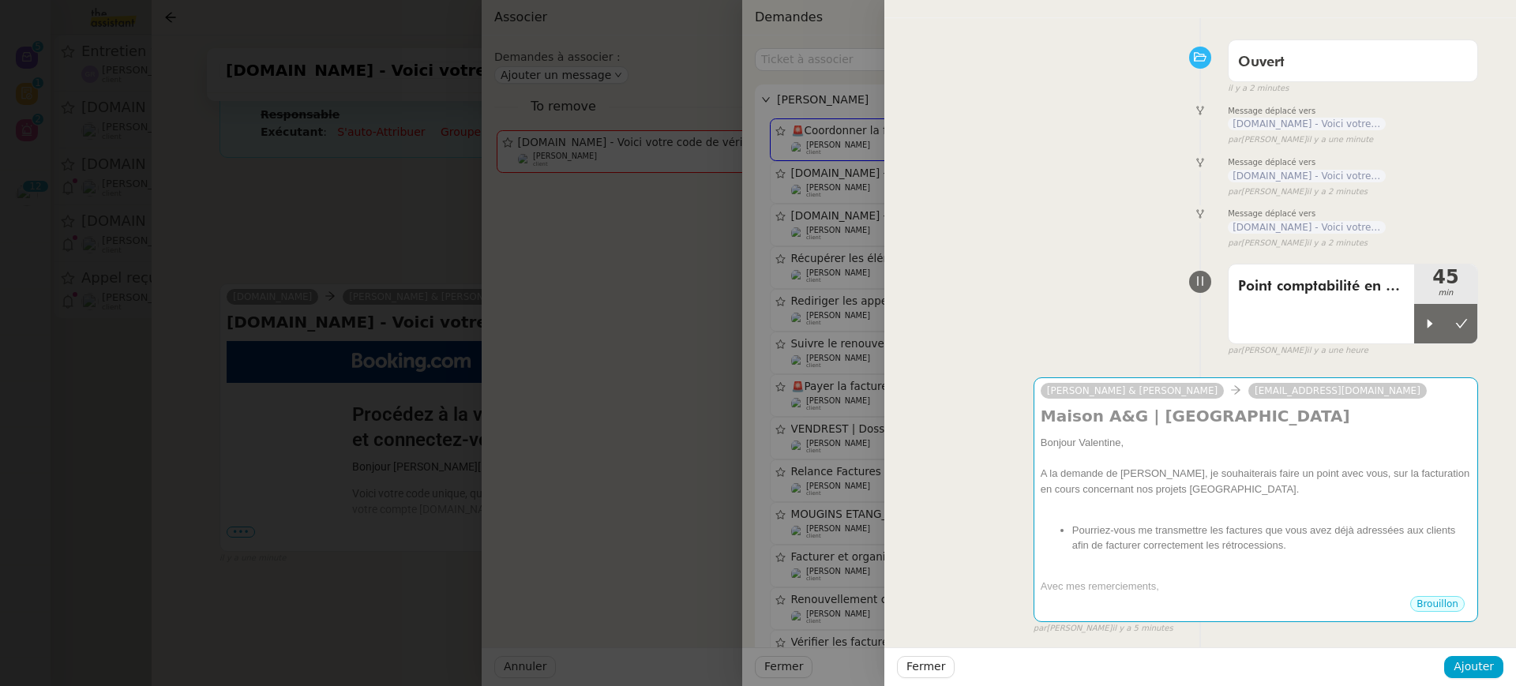
scroll to position [62, 0]
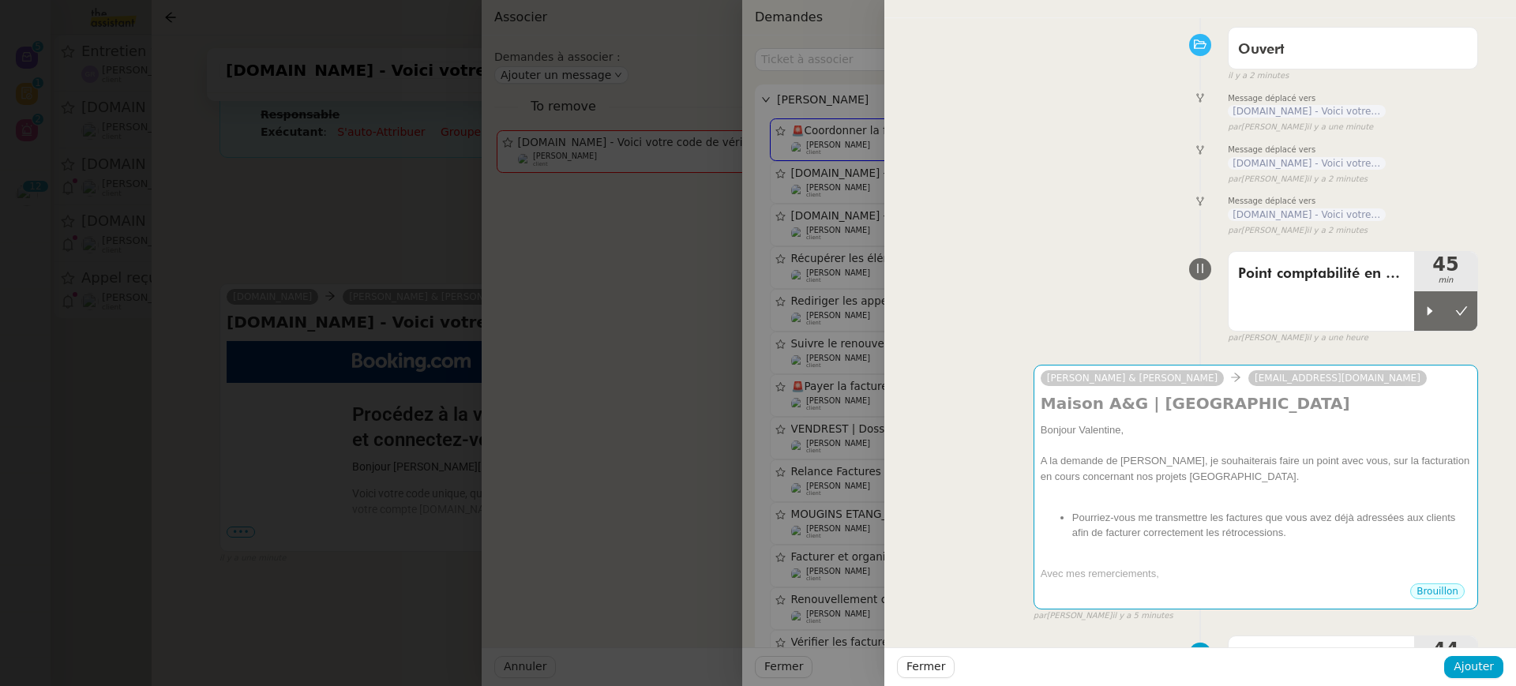
click at [653, 361] on div at bounding box center [758, 343] width 1516 height 686
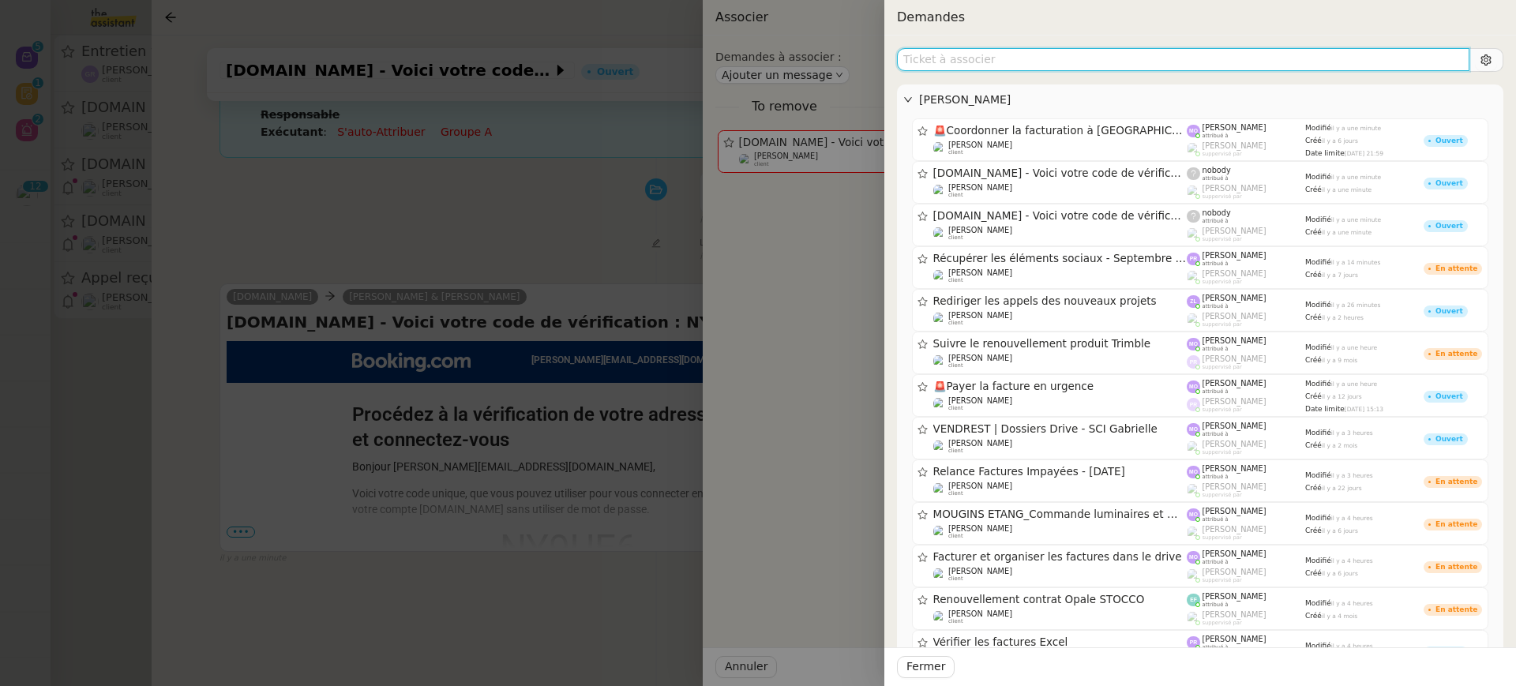
click at [1156, 59] on input "text" at bounding box center [1183, 59] width 573 height 23
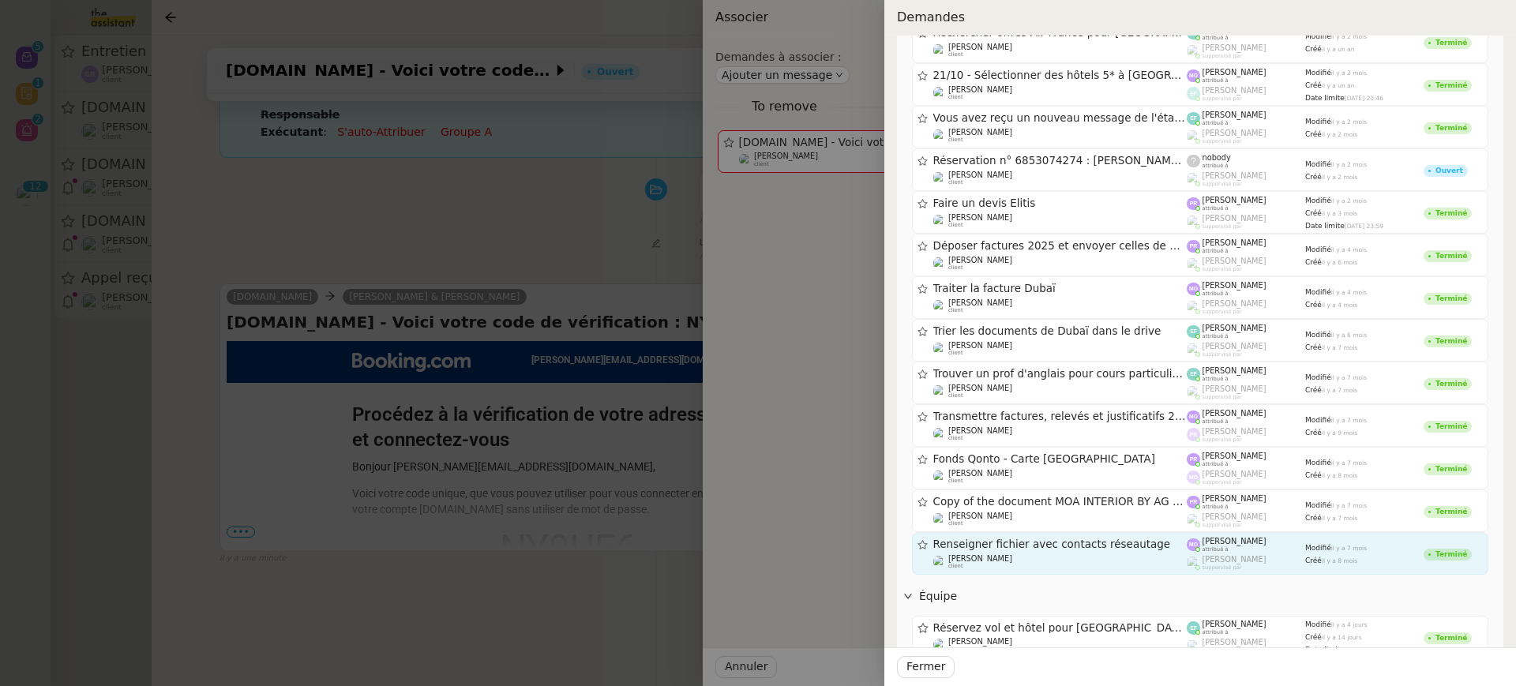
scroll to position [0, 0]
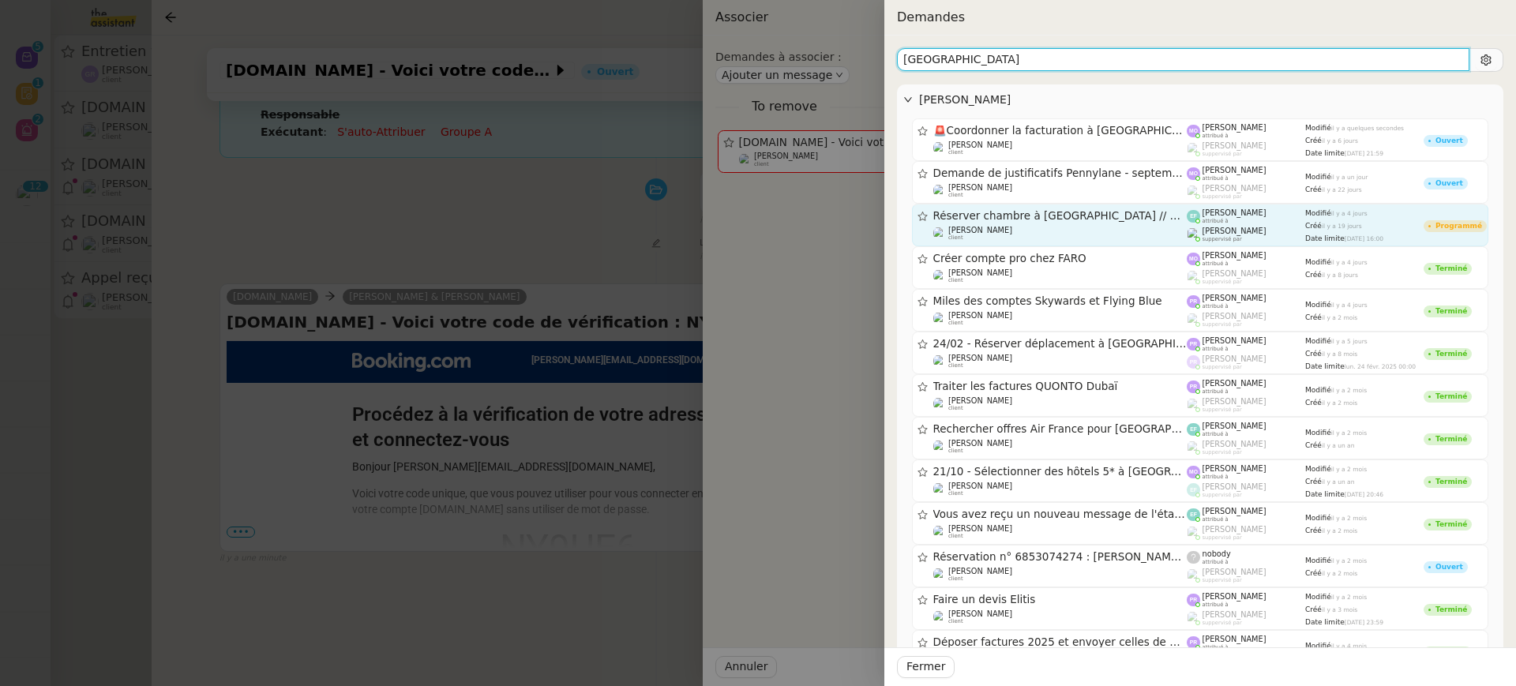
type input "dubai"
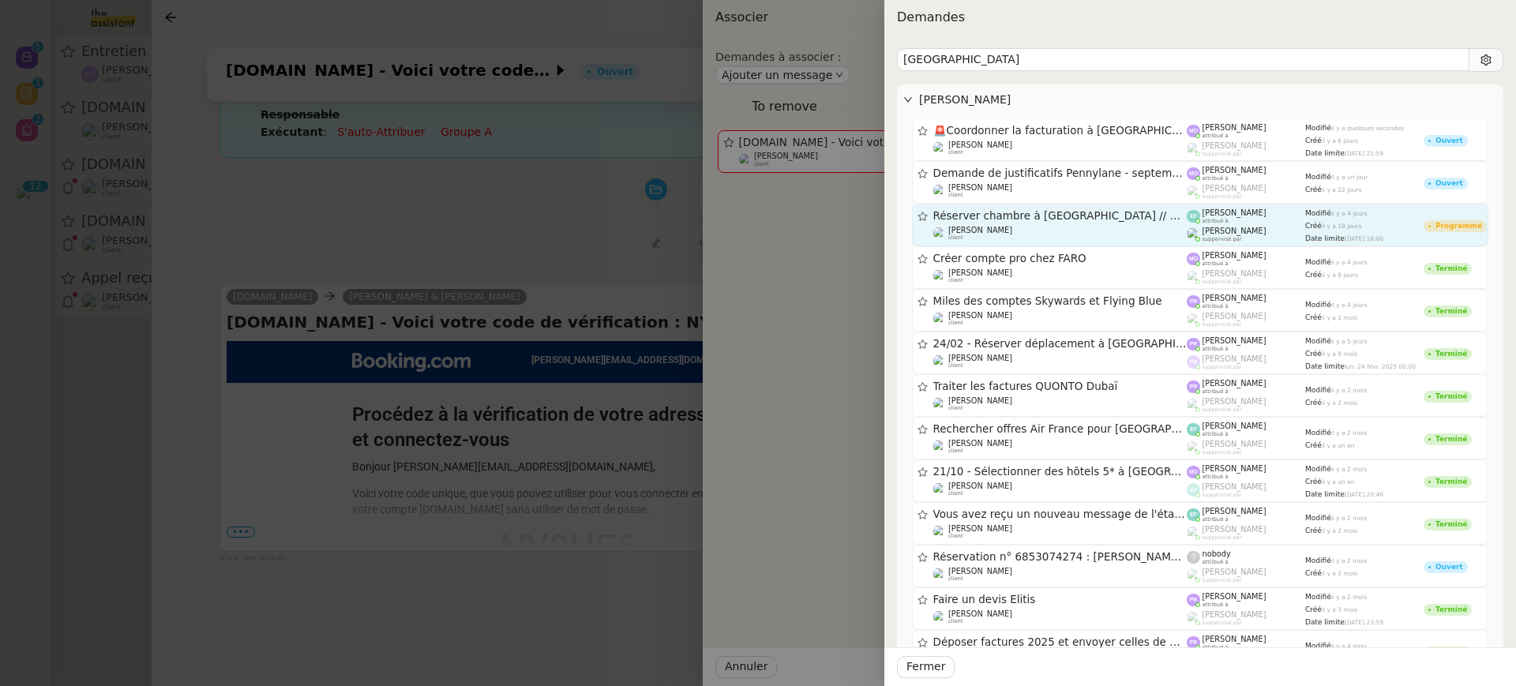
click at [1212, 231] on span "[PERSON_NAME]" at bounding box center [1235, 231] width 64 height 9
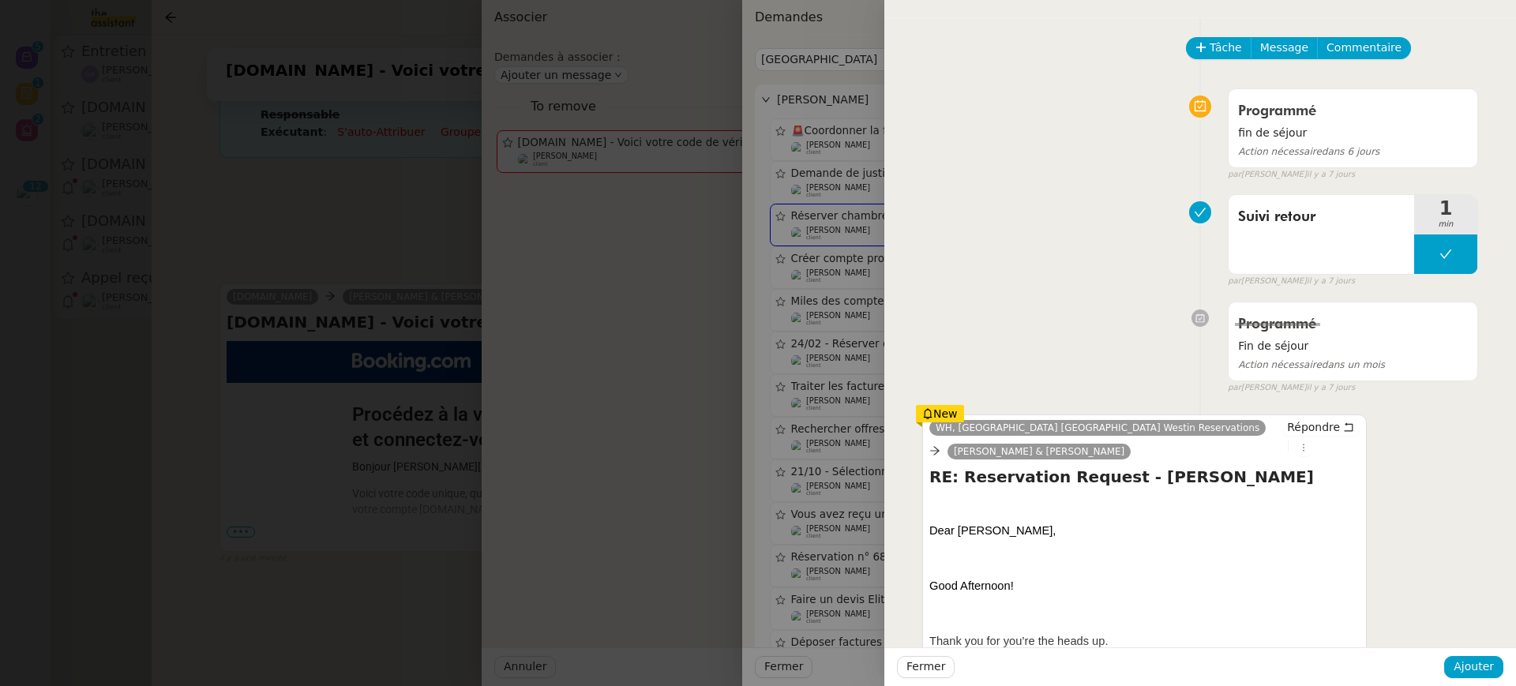
click at [481, 316] on div at bounding box center [758, 343] width 1516 height 686
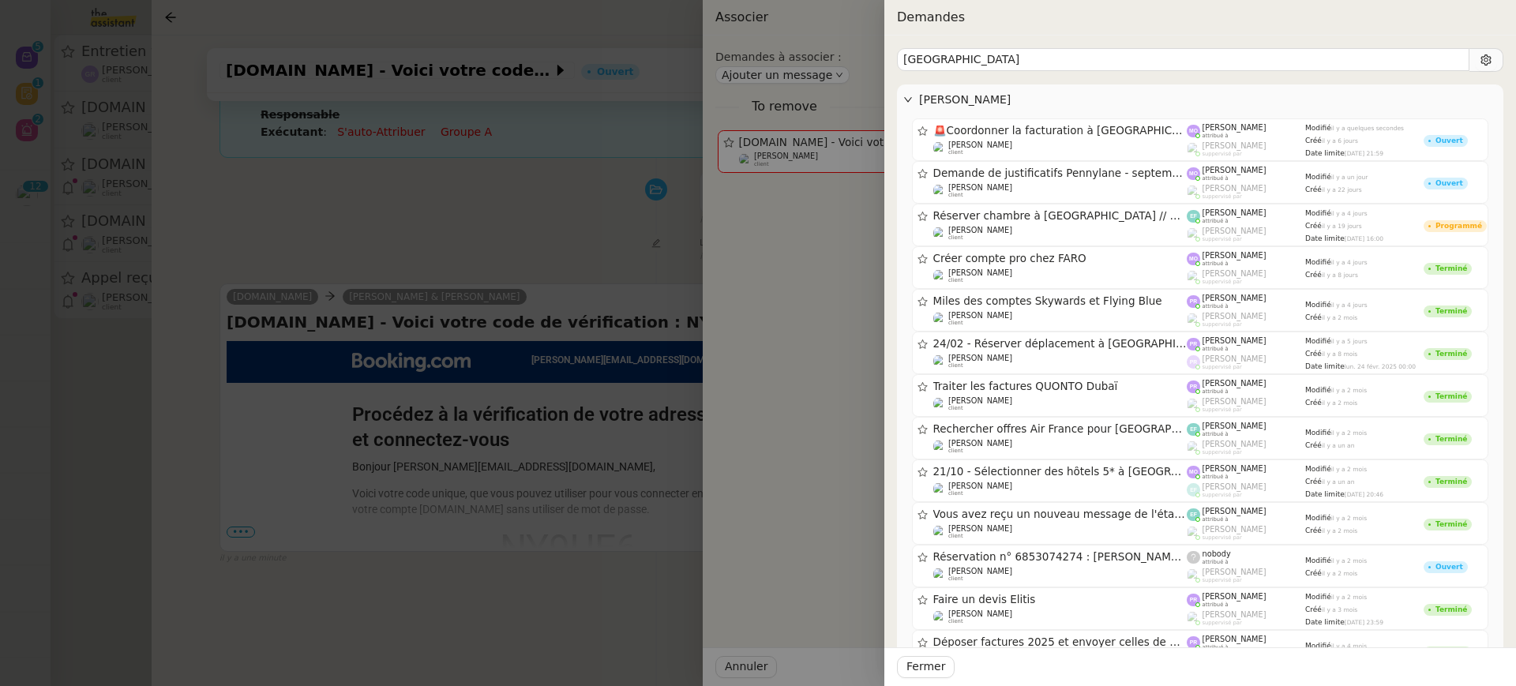
click at [481, 316] on div at bounding box center [758, 343] width 1516 height 686
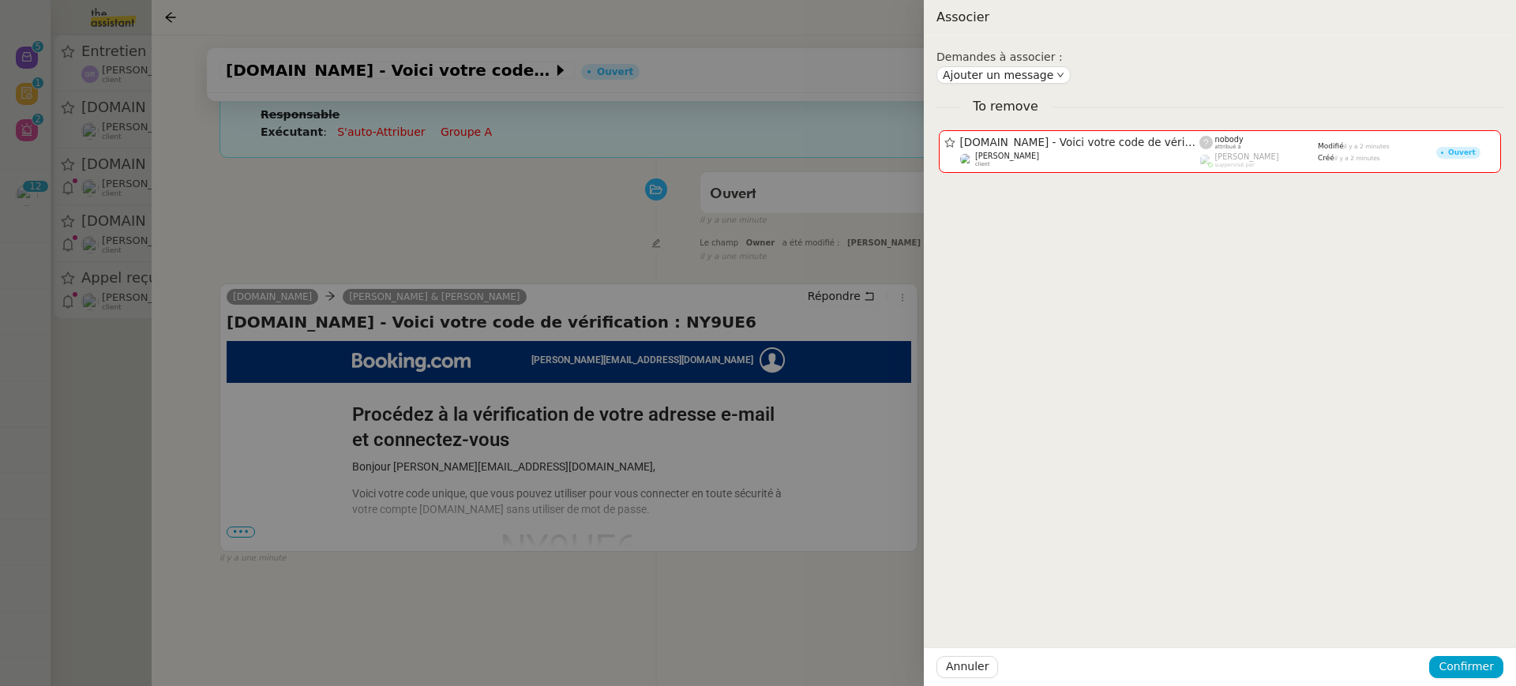
click at [703, 266] on div at bounding box center [758, 343] width 1516 height 686
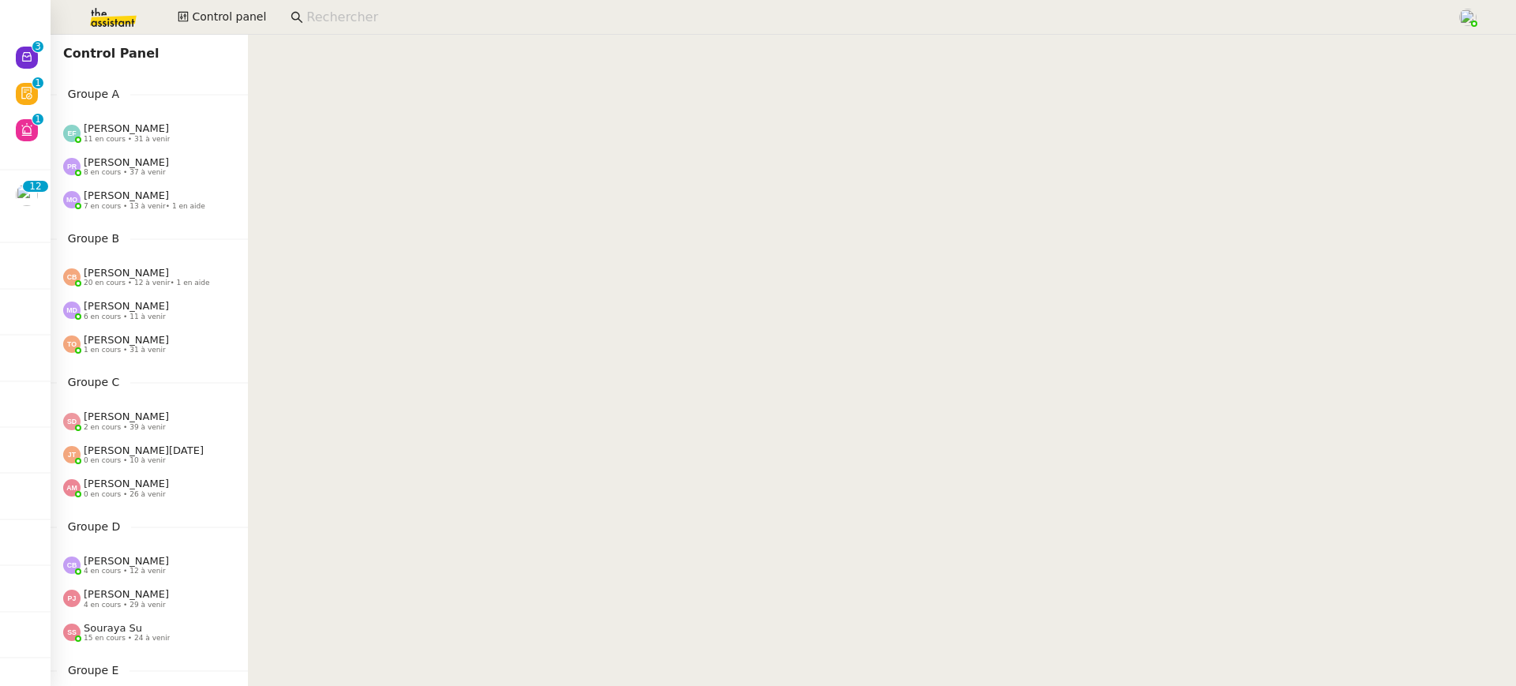
click at [364, 23] on input at bounding box center [873, 17] width 1135 height 21
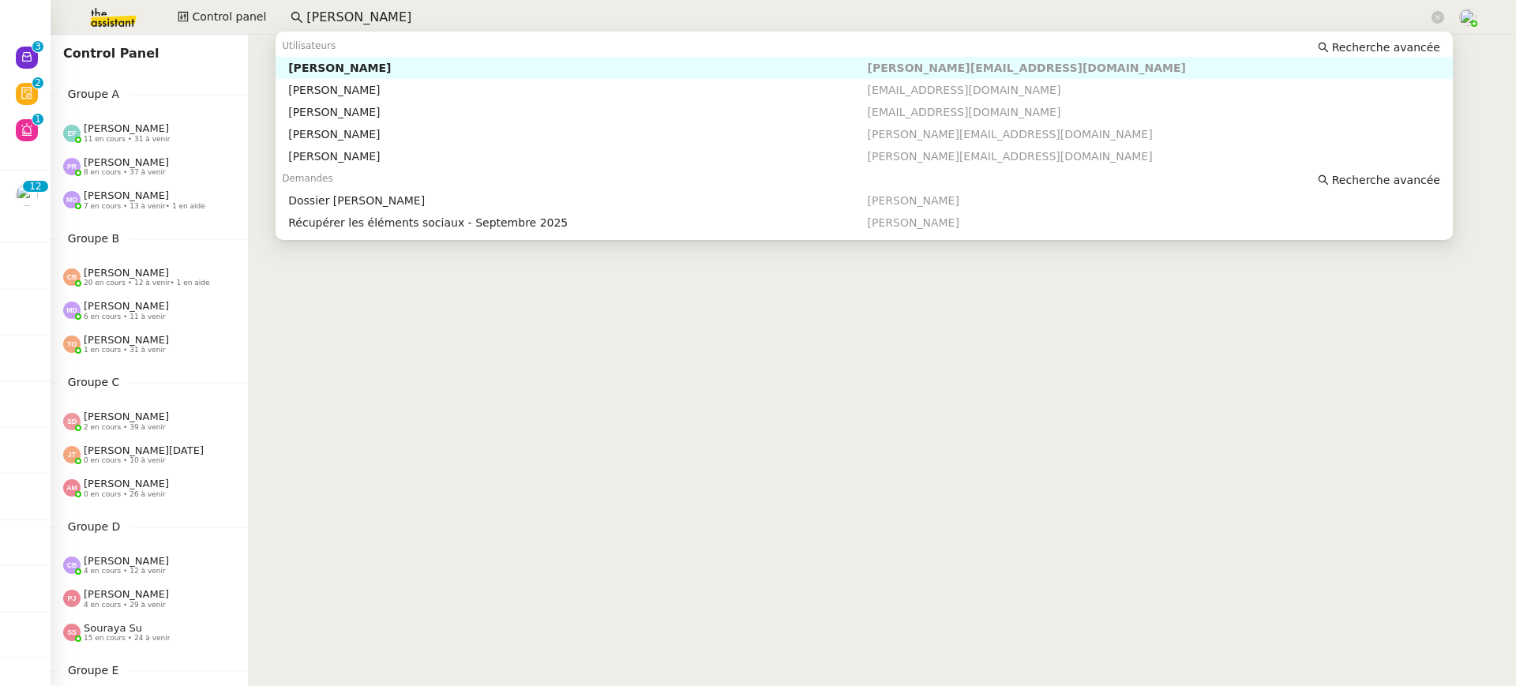
click at [381, 69] on div "[PERSON_NAME]" at bounding box center [577, 68] width 579 height 14
type input "[PERSON_NAME]"
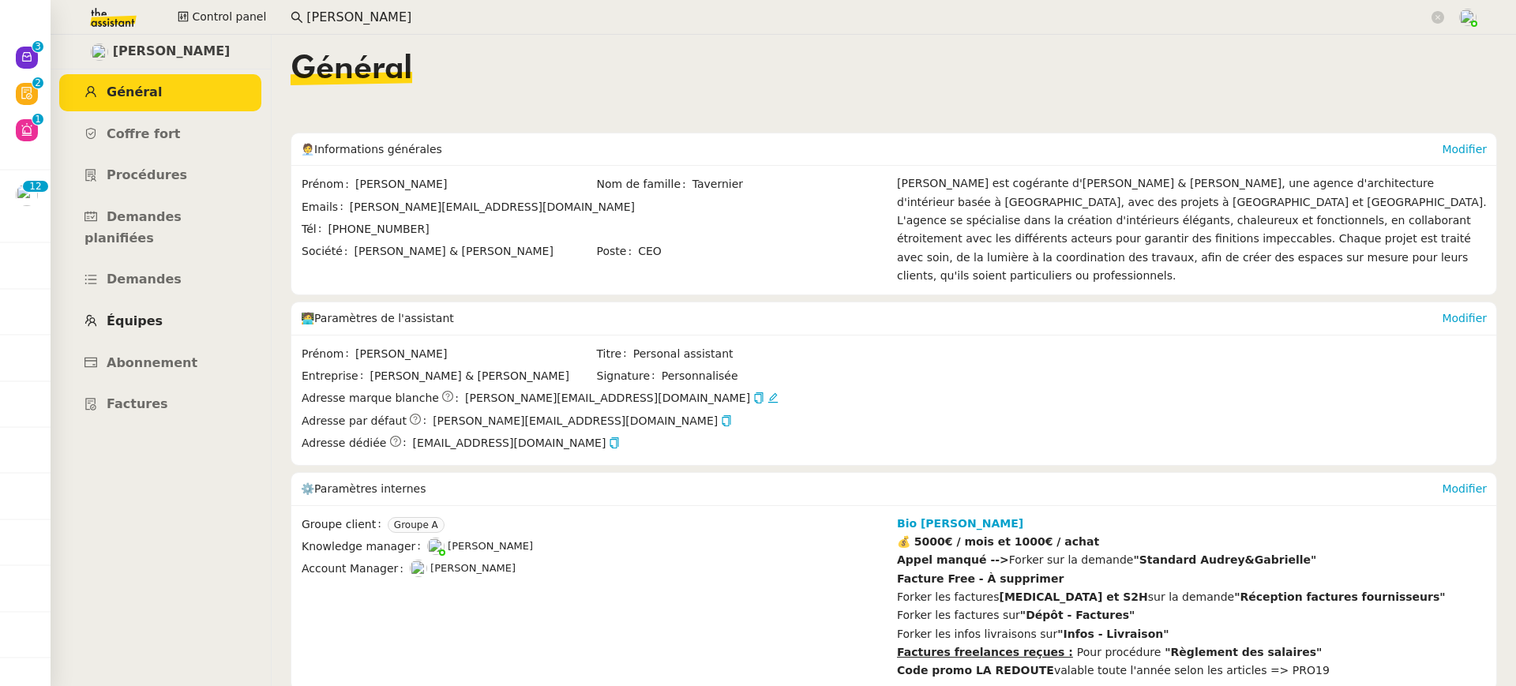
click at [166, 313] on link "Équipes" at bounding box center [160, 321] width 202 height 37
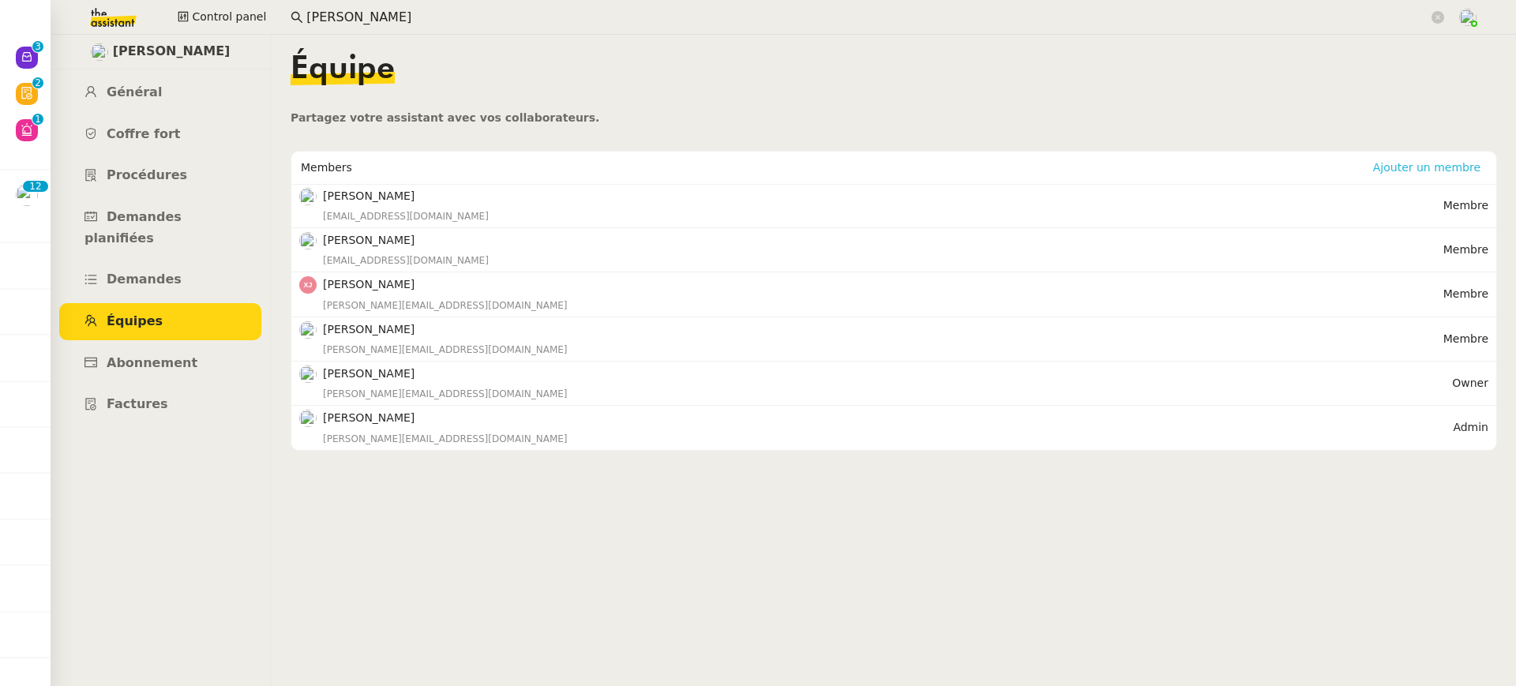
click at [1421, 165] on span "Ajouter un membre" at bounding box center [1426, 168] width 107 height 16
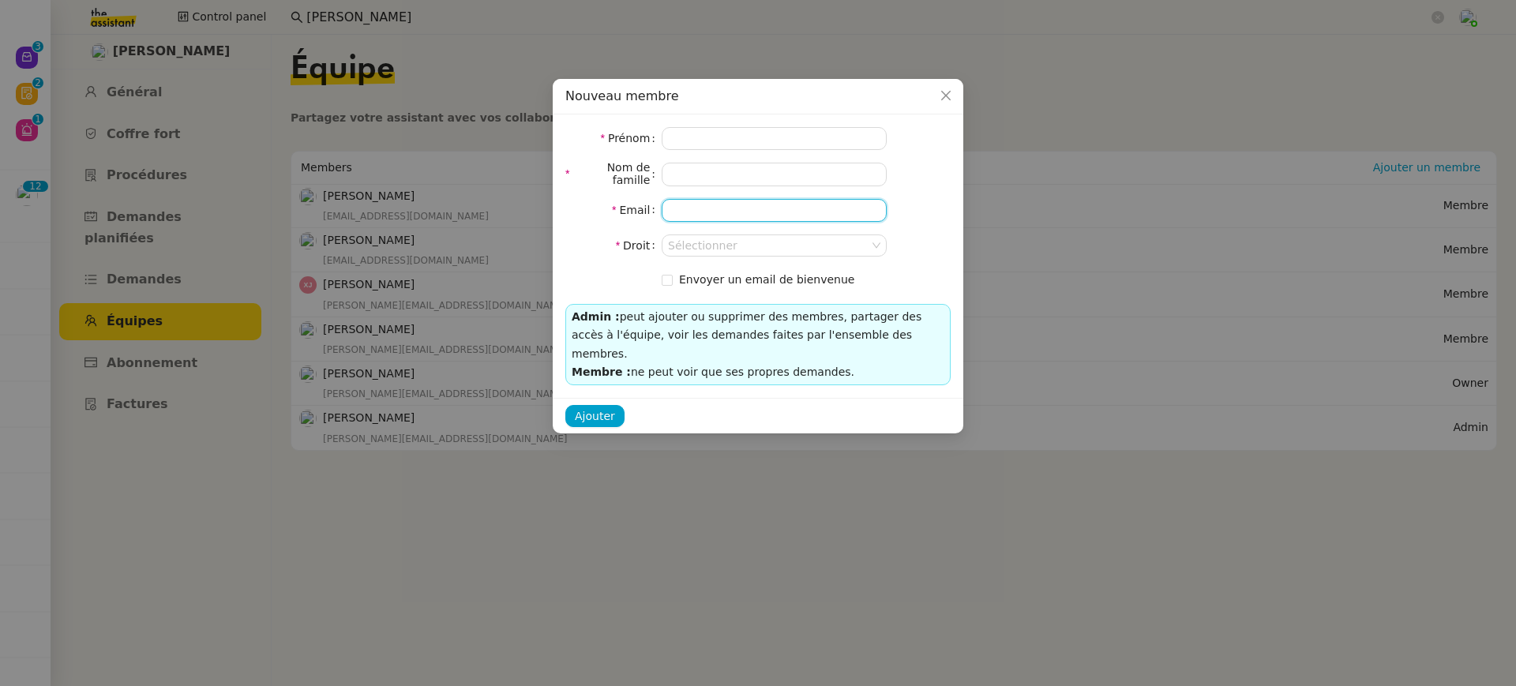
click at [716, 212] on input "email" at bounding box center [774, 210] width 225 height 23
paste input "[EMAIL_ADDRESS][DOMAIN_NAME]"
type input "[EMAIL_ADDRESS][DOMAIN_NAME]"
click at [708, 119] on div "Prénom Nom de famille Email [PERSON_NAME][EMAIL_ADDRESS][DOMAIN_NAME] Droit Sél…" at bounding box center [758, 257] width 411 height 284
click at [708, 136] on input at bounding box center [774, 138] width 225 height 23
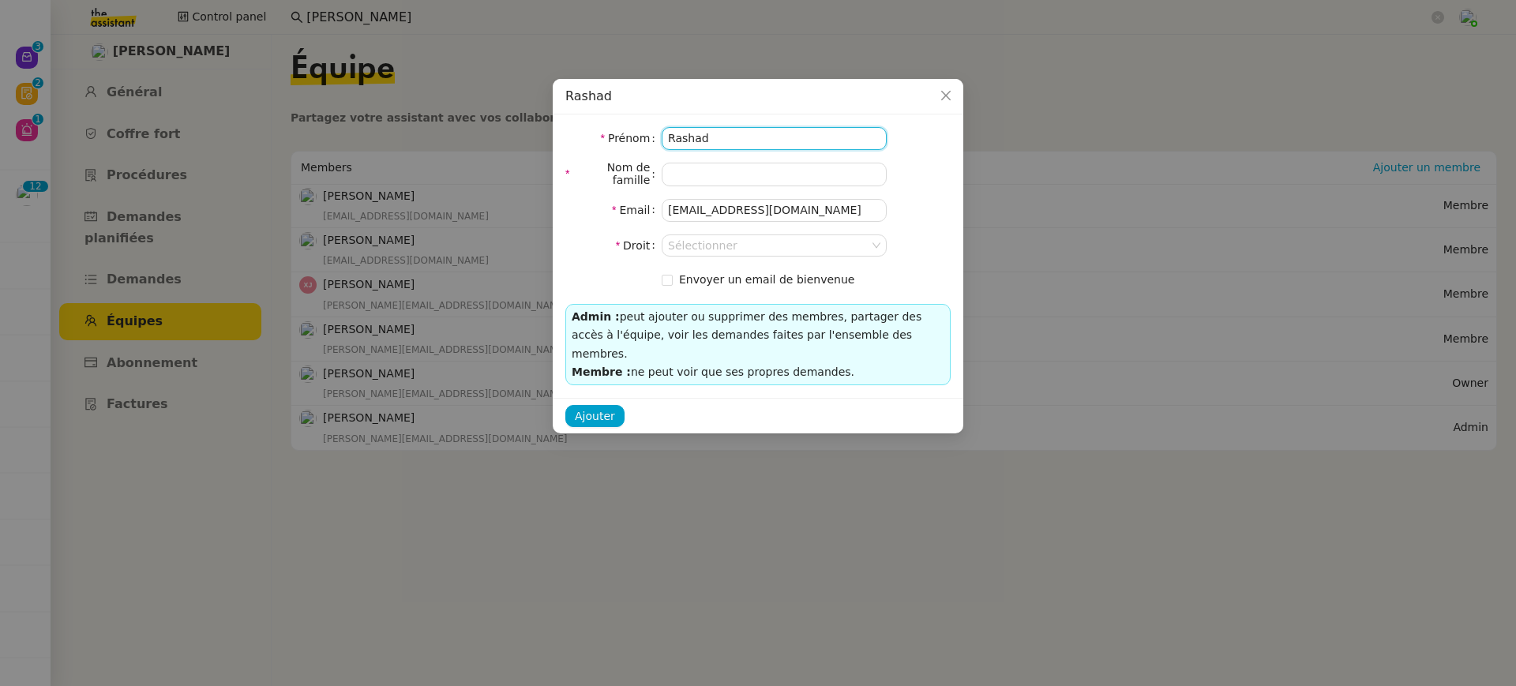
type input "Rashad"
click at [728, 175] on input at bounding box center [774, 174] width 225 height 23
paste input "Karanouh"
type input "Karanouh"
click at [739, 242] on input at bounding box center [768, 245] width 201 height 21
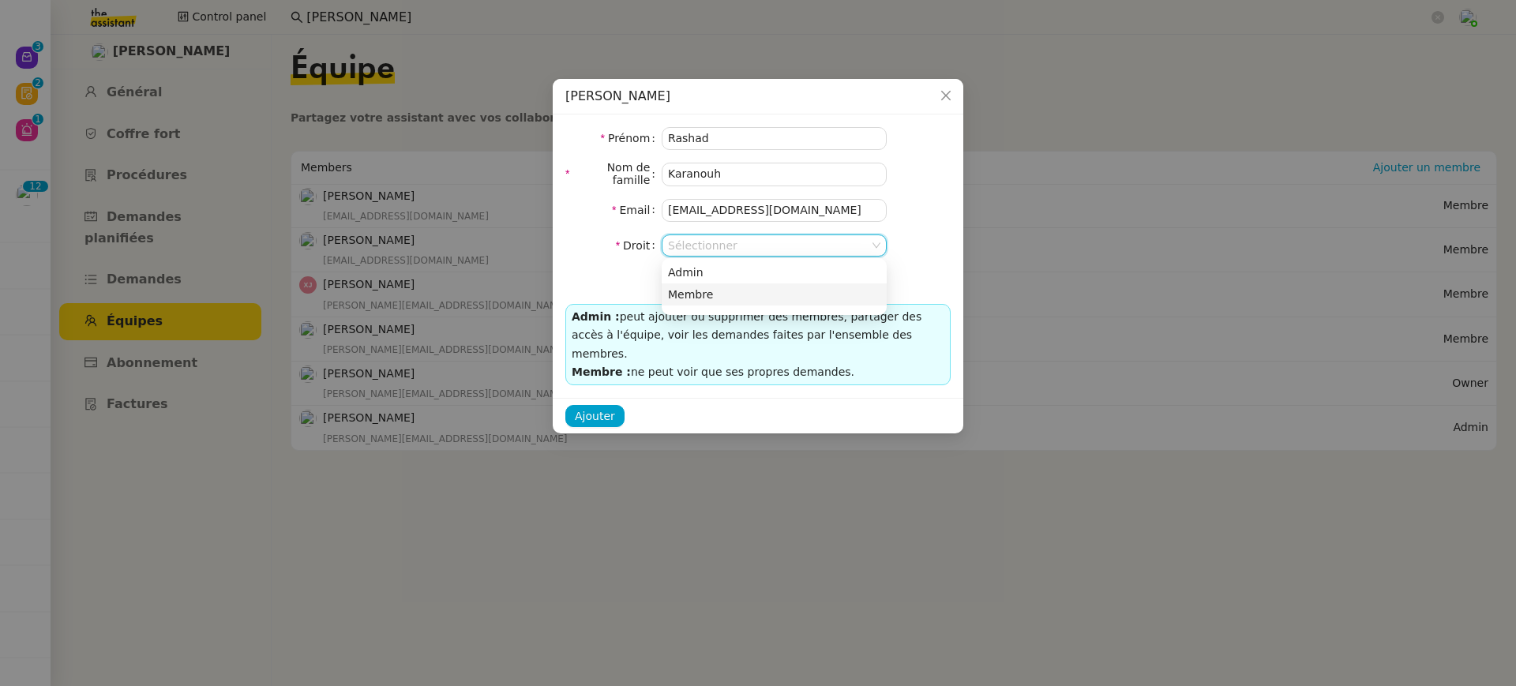
click at [737, 286] on nz-option-item "Membre" at bounding box center [774, 295] width 225 height 22
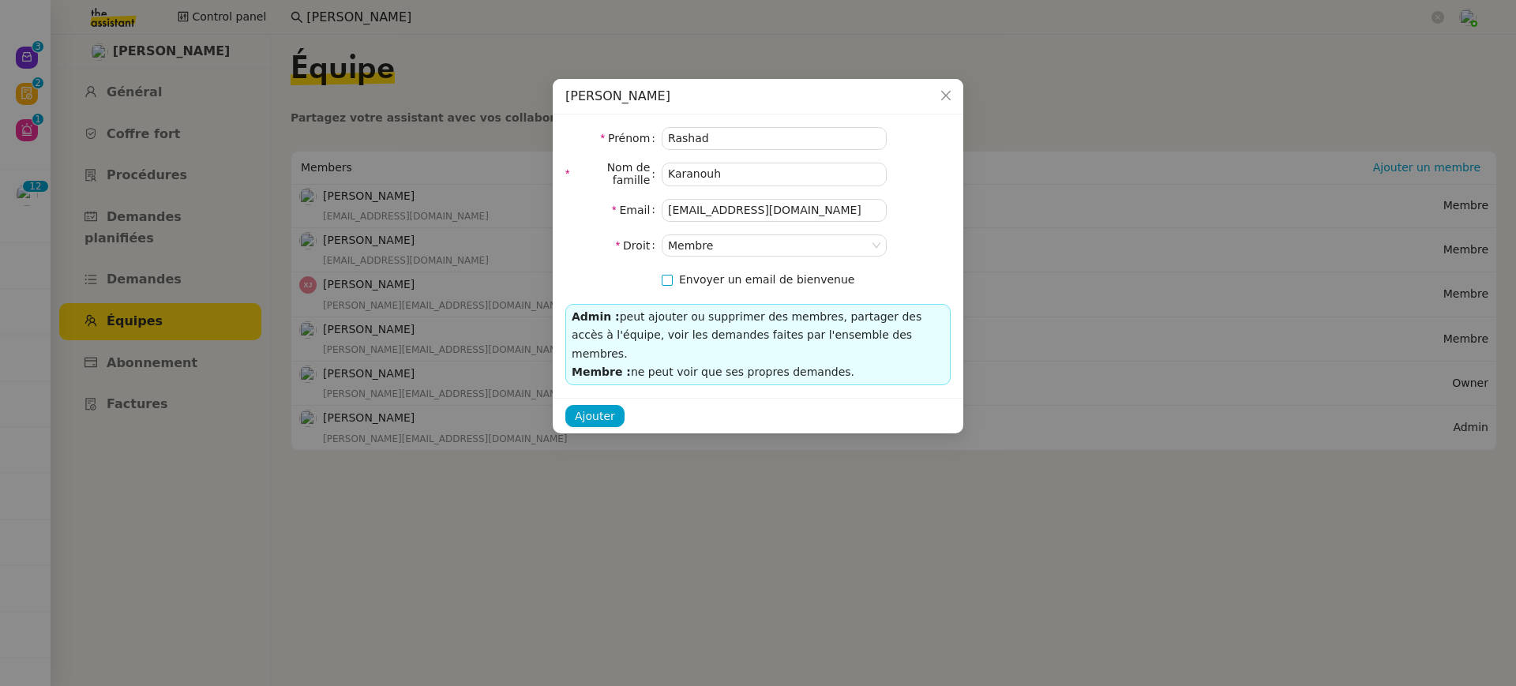
click at [717, 273] on span "Envoyer un email de bienvenue" at bounding box center [766, 279] width 175 height 13
checkbox input "true"
click at [580, 408] on span "Ajouter" at bounding box center [595, 417] width 40 height 18
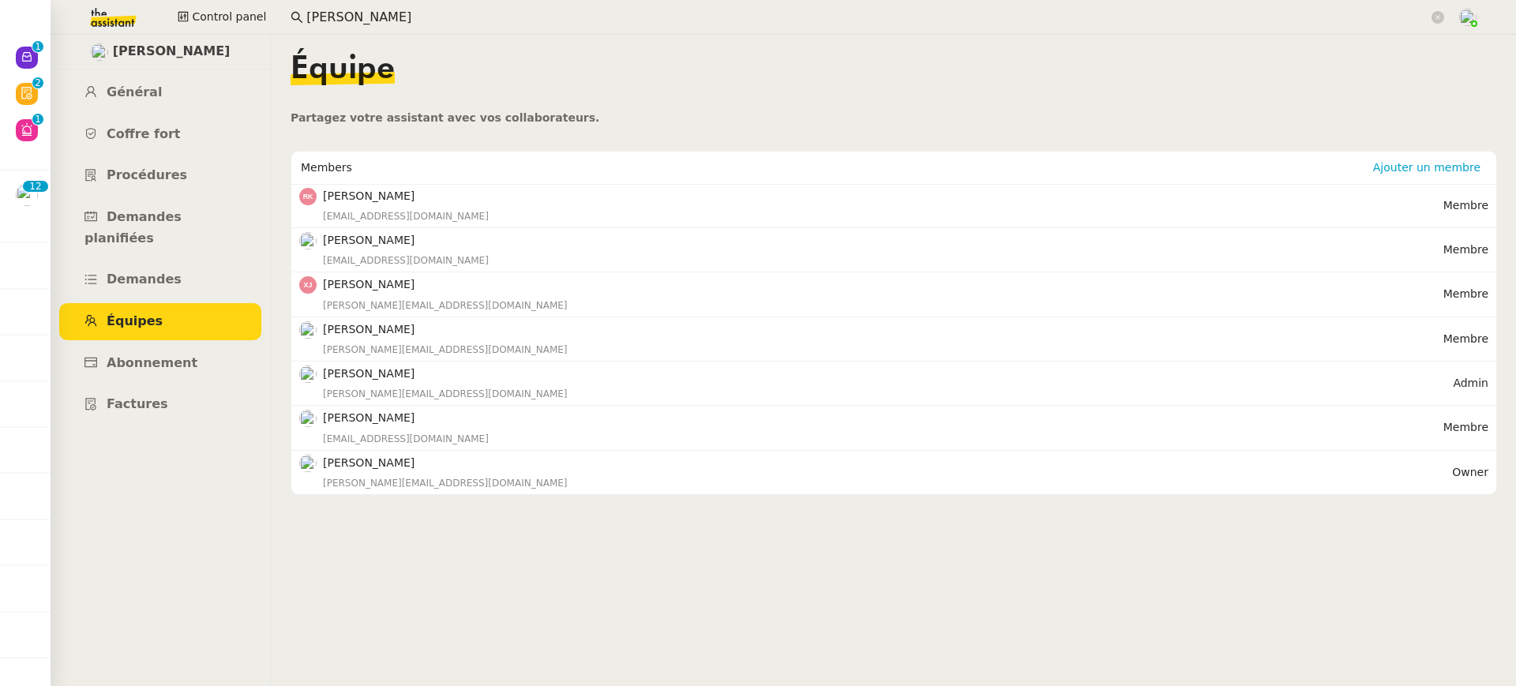
click at [51, 70] on div "[PERSON_NAME] Général [PERSON_NAME] fort Procédures Demandes planifiées Demande…" at bounding box center [160, 361] width 221 height 652
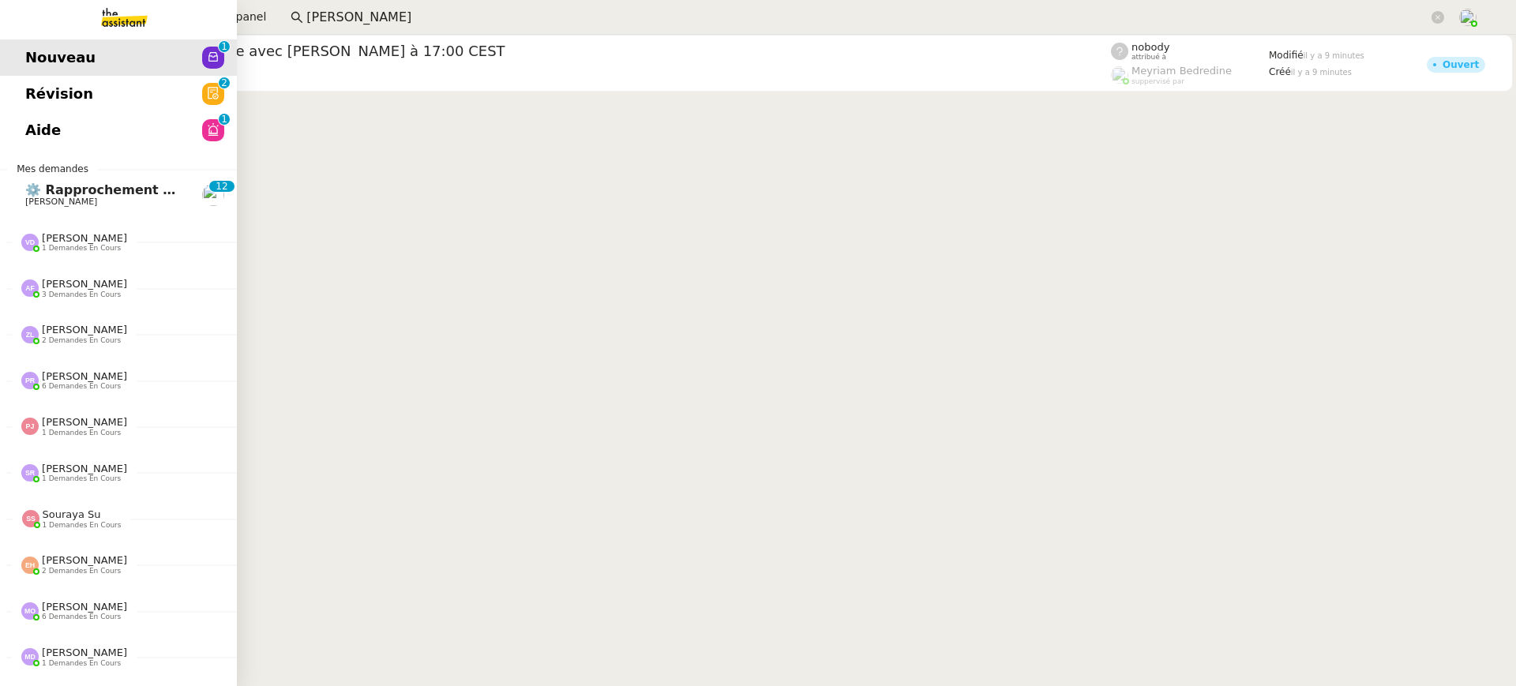
click at [34, 103] on span "Révision" at bounding box center [59, 94] width 68 height 24
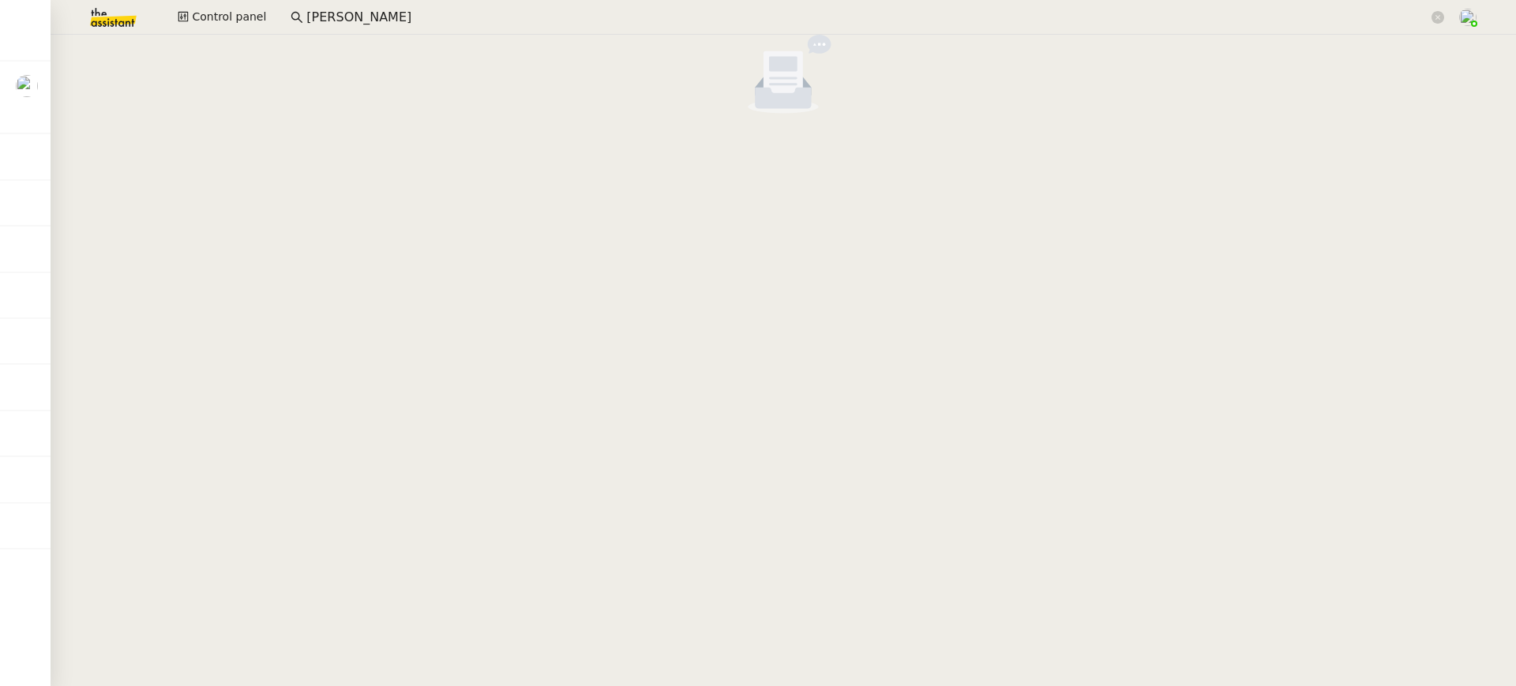
click at [253, 5] on div "Control panel [PERSON_NAME]" at bounding box center [757, 17] width 1437 height 35
click at [254, 16] on span "Control panel" at bounding box center [229, 17] width 74 height 18
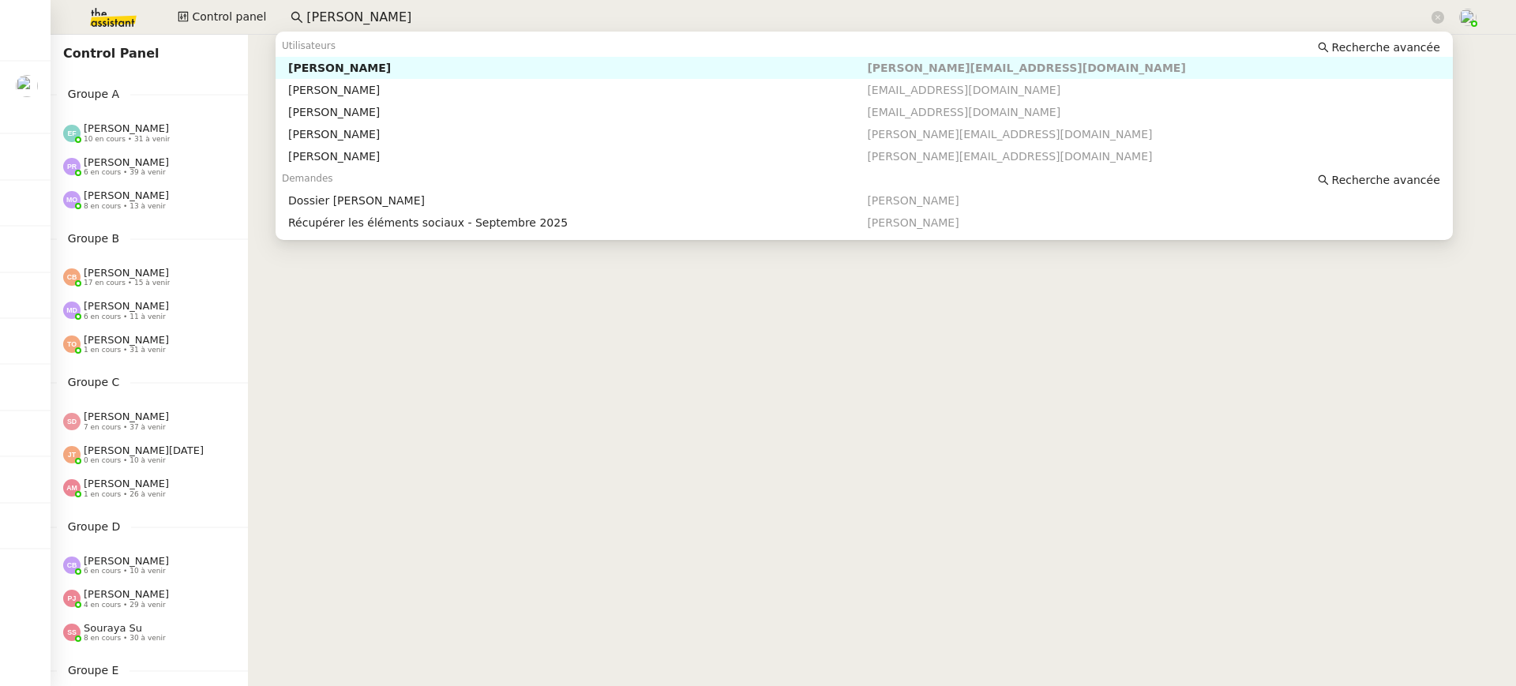
drag, startPoint x: 381, startPoint y: 19, endPoint x: 208, endPoint y: -9, distance: 175.2
click at [208, 0] on html "Mes demandes ⚙️ Rapprochement bancaire [PERSON_NAME] [PERSON_NAME] 3 demandes e…" at bounding box center [758, 343] width 1516 height 686
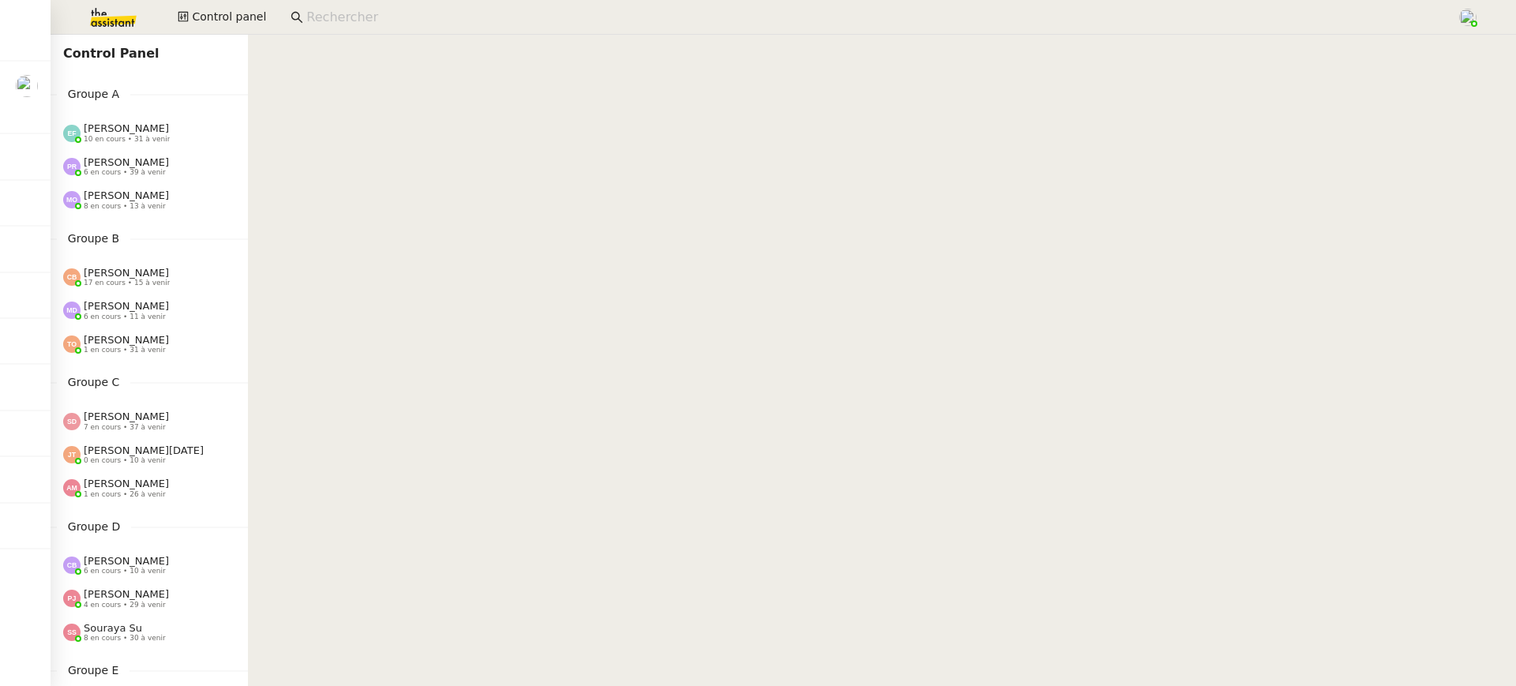
scroll to position [449, 0]
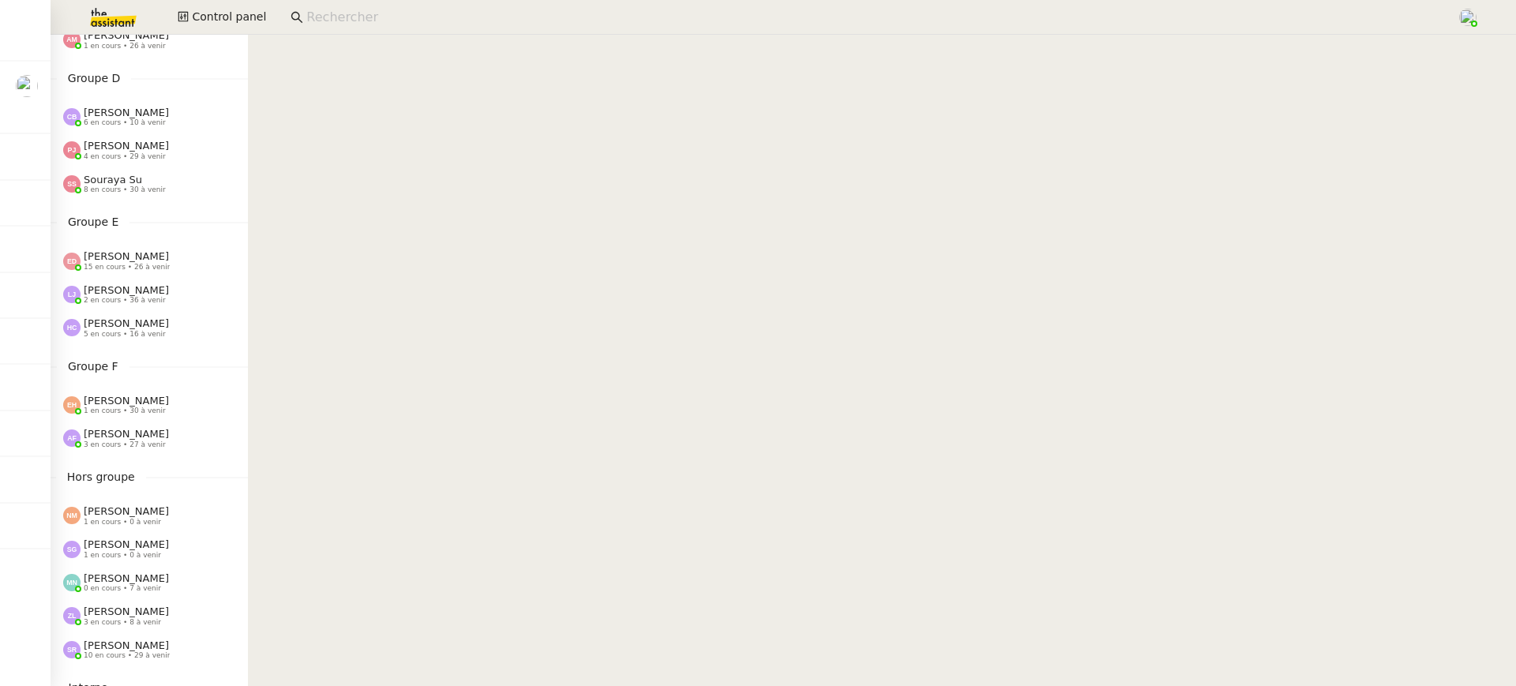
click at [122, 118] on span "[PERSON_NAME]" at bounding box center [126, 113] width 85 height 12
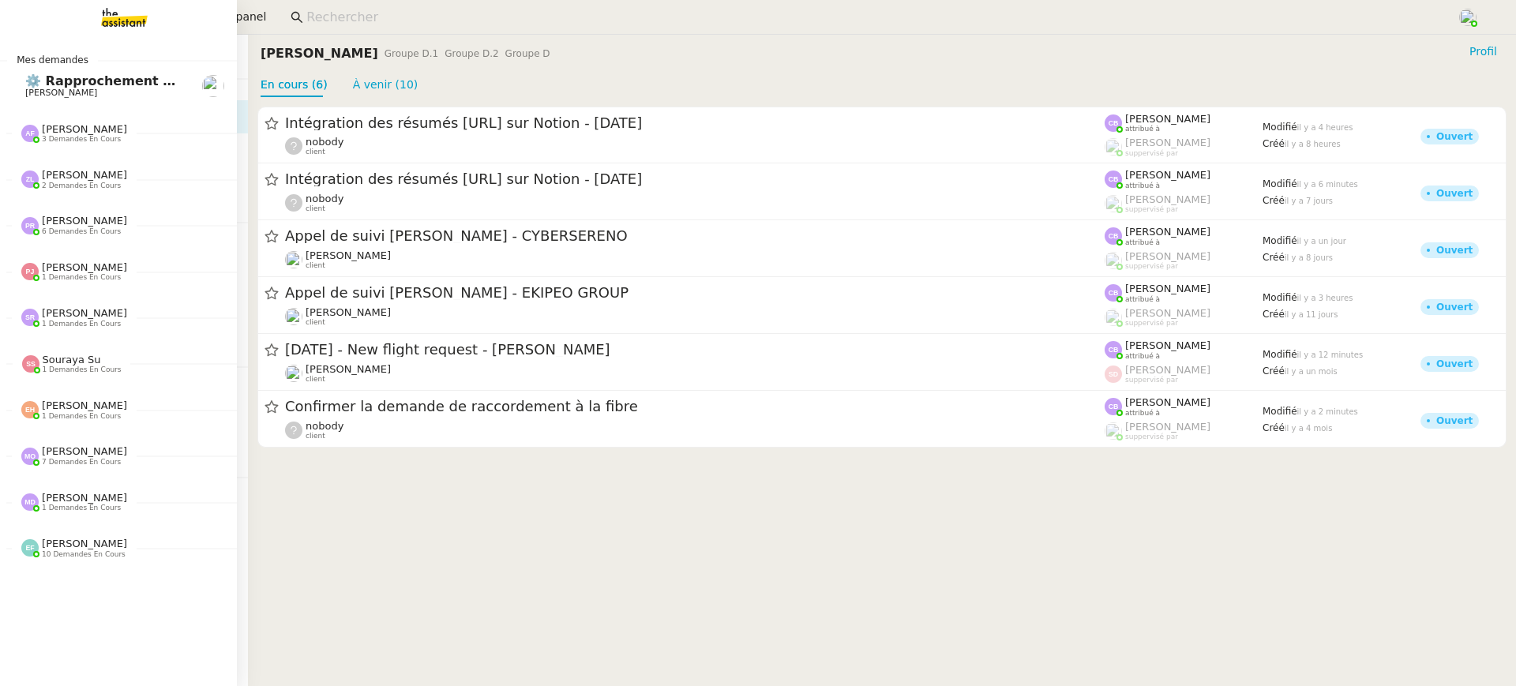
click at [15, 88] on link "⚙️ Rapprochement bancaire [PERSON_NAME]" at bounding box center [118, 86] width 237 height 36
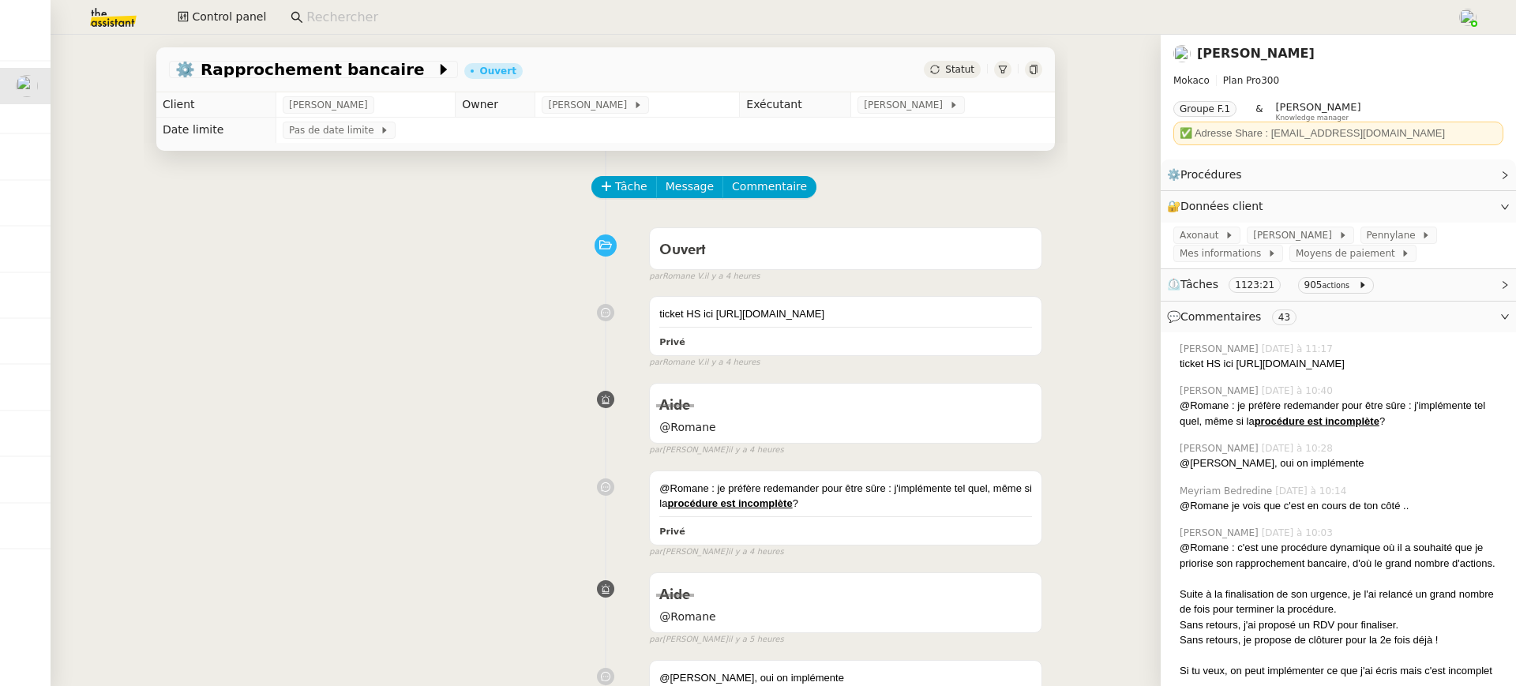
click at [246, 32] on div "Control panel" at bounding box center [757, 17] width 1437 height 35
click at [224, 13] on span "Control panel" at bounding box center [229, 17] width 74 height 18
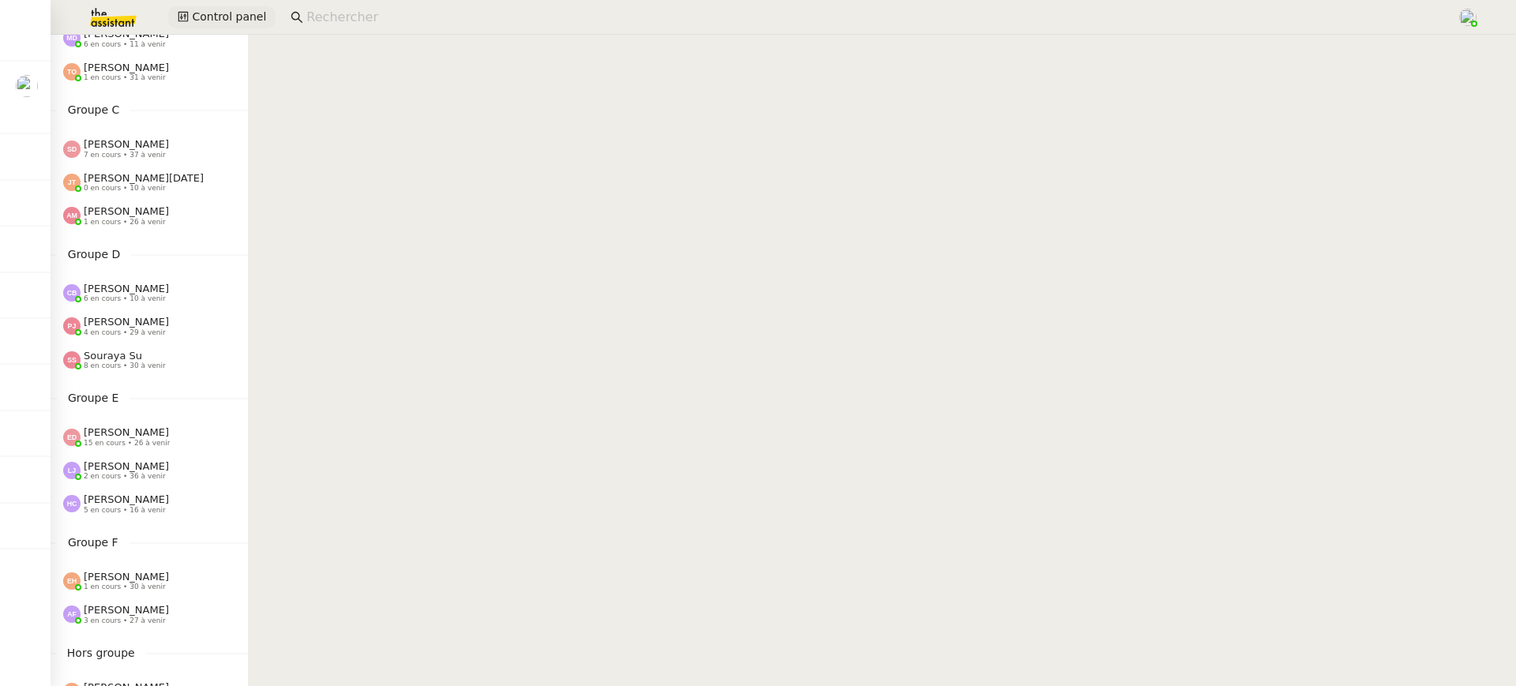
scroll to position [607, 0]
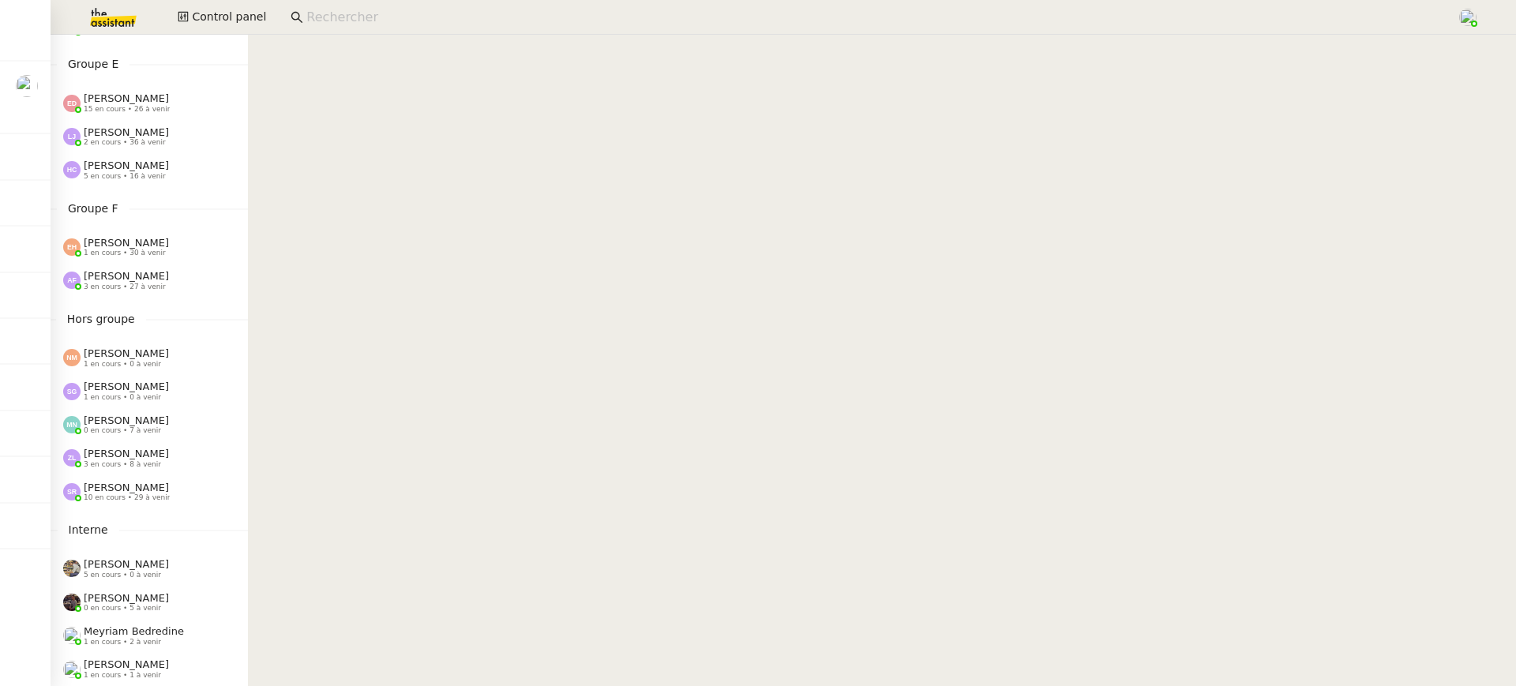
click at [116, 280] on span "[PERSON_NAME]" at bounding box center [126, 276] width 85 height 12
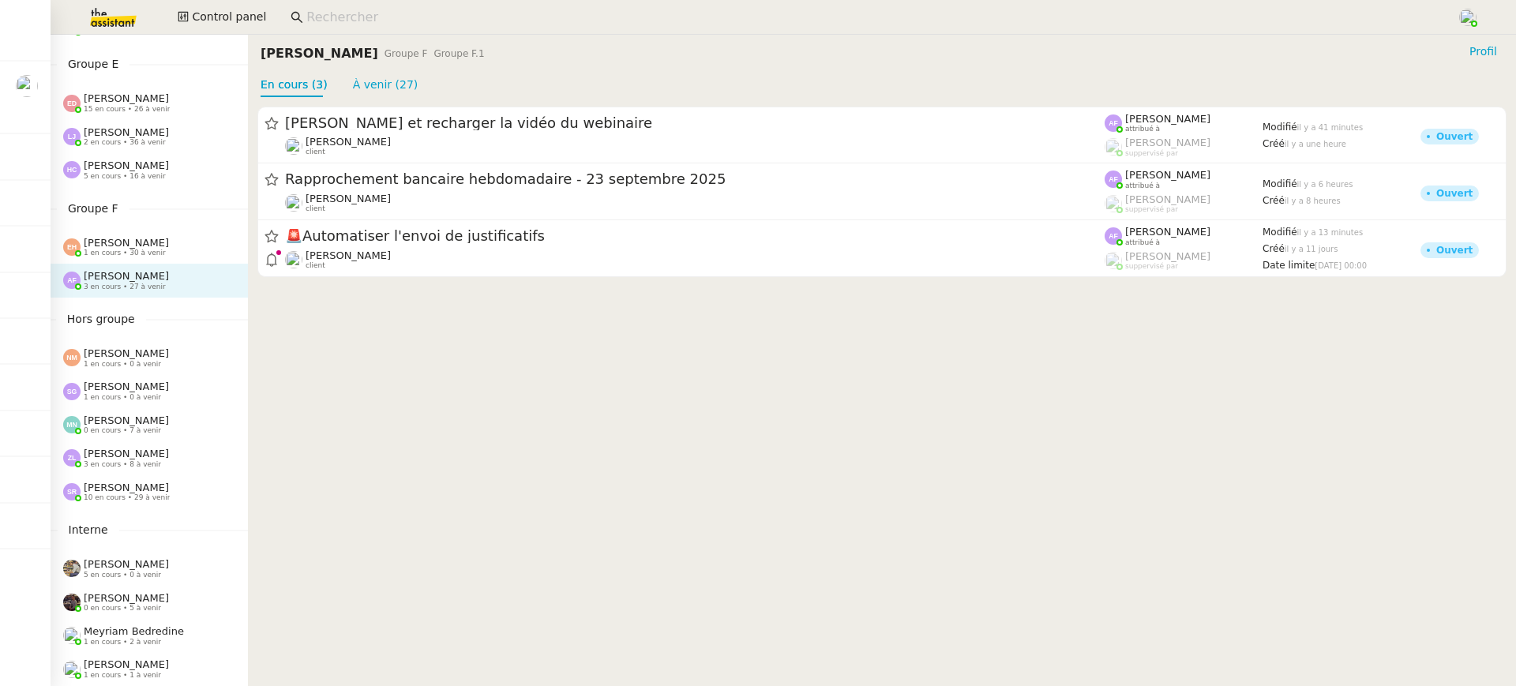
click at [149, 473] on div "[PERSON_NAME] 3 en cours • 8 à venir" at bounding box center [149, 458] width 197 height 33
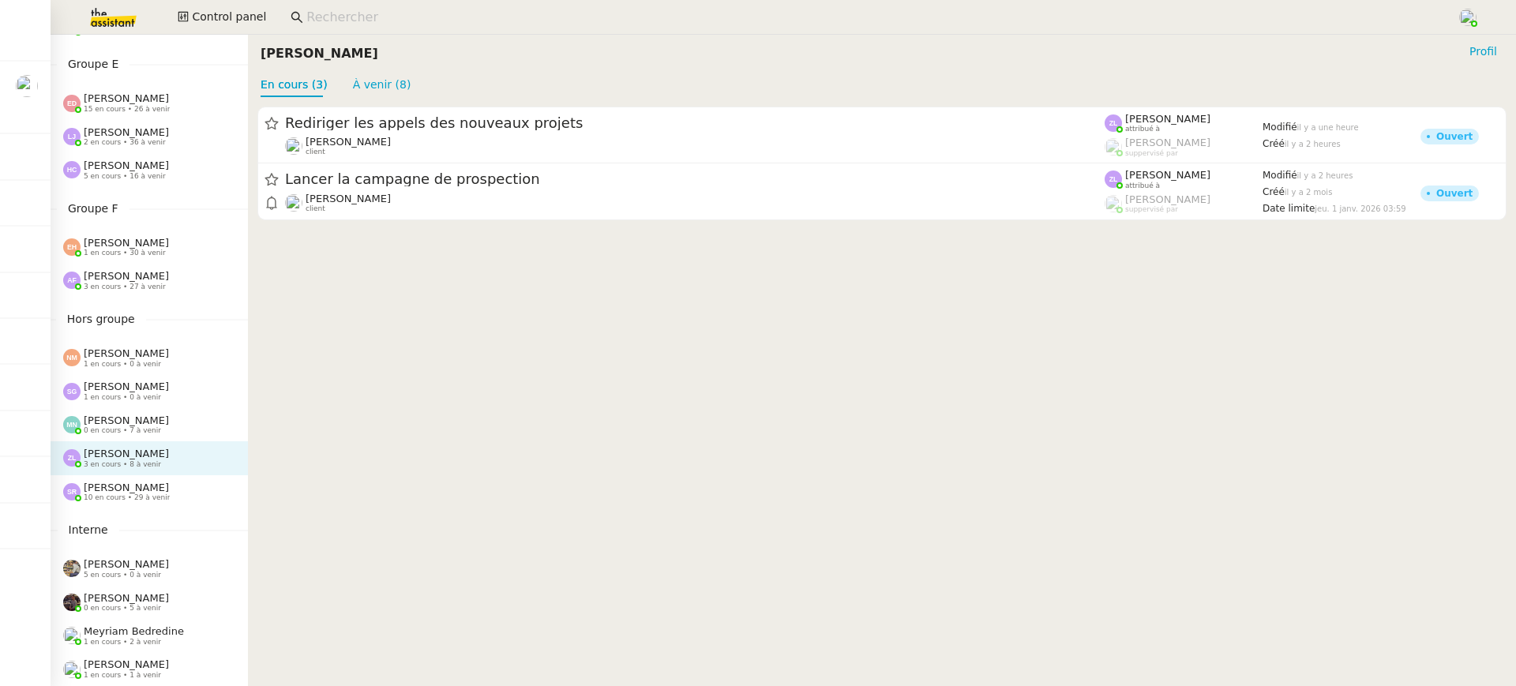
click at [149, 473] on div "[PERSON_NAME] 3 en cours • 8 à venir" at bounding box center [149, 458] width 197 height 33
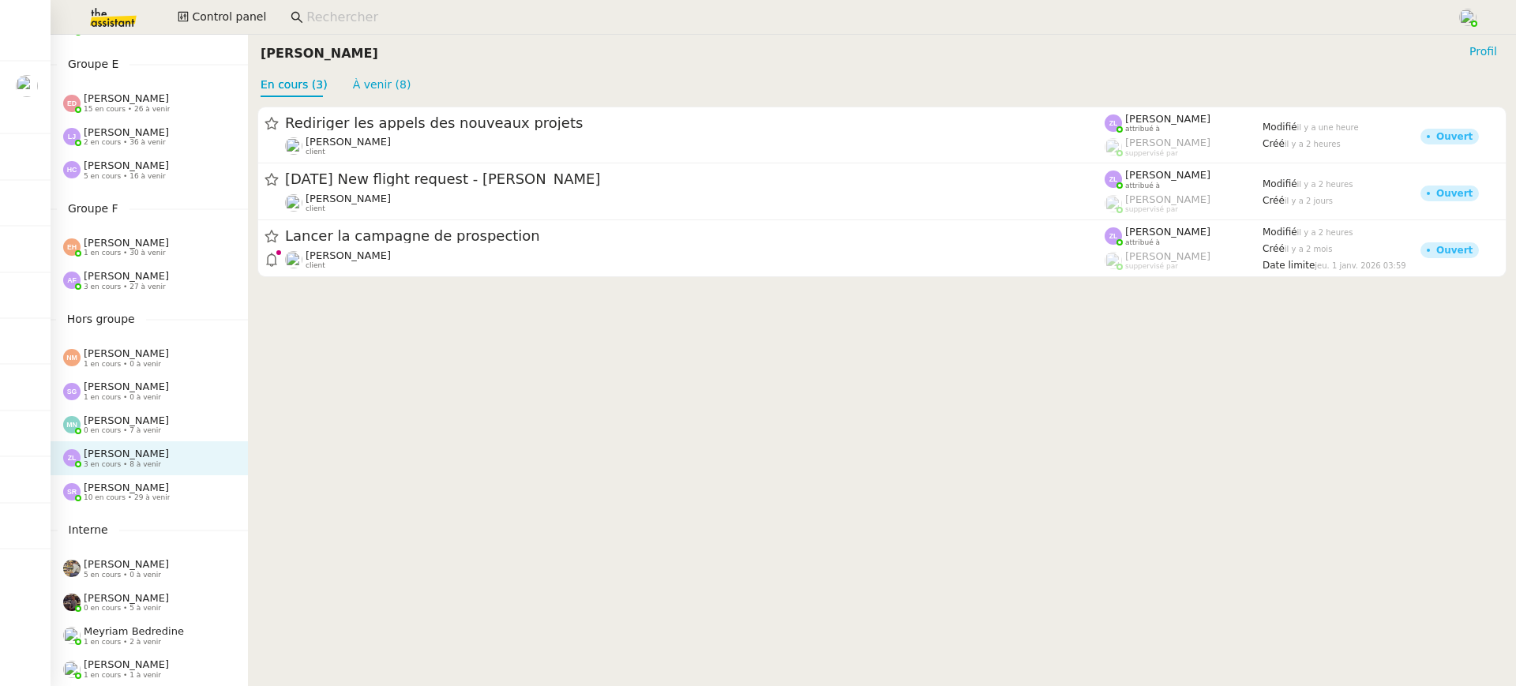
click at [178, 505] on div "[PERSON_NAME] 10 en cours • 29 à venir" at bounding box center [149, 491] width 197 height 33
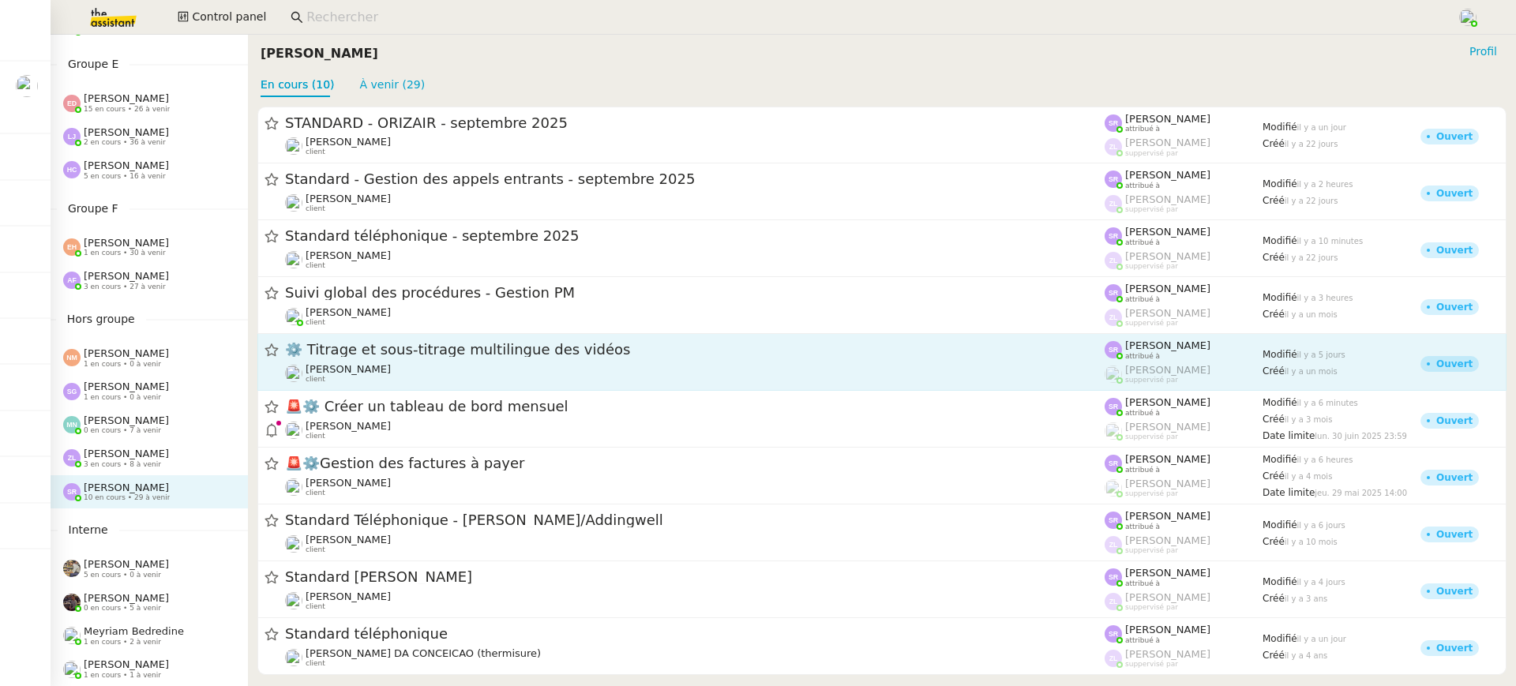
scroll to position [11, 0]
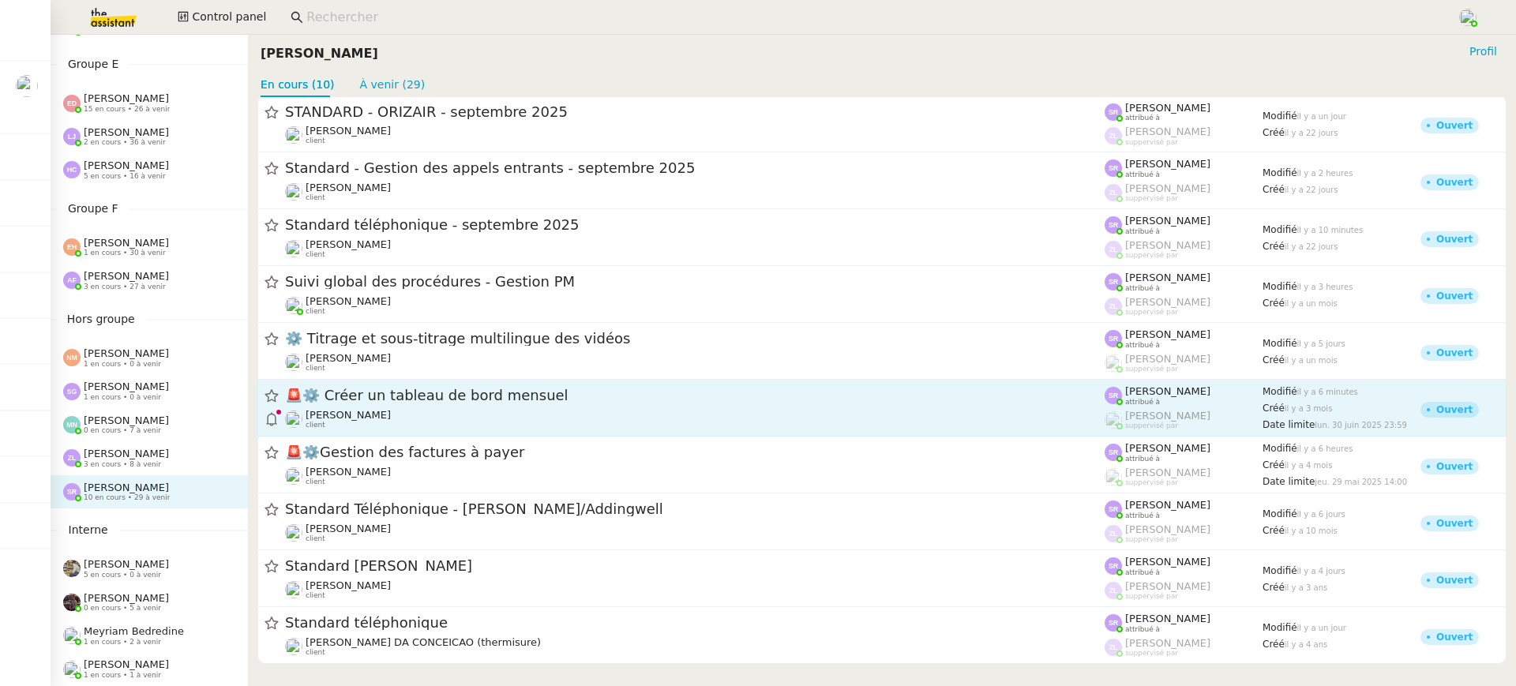
click at [473, 401] on span "🚨 ⚙️ Créer un tableau de bord mensuel" at bounding box center [695, 396] width 820 height 14
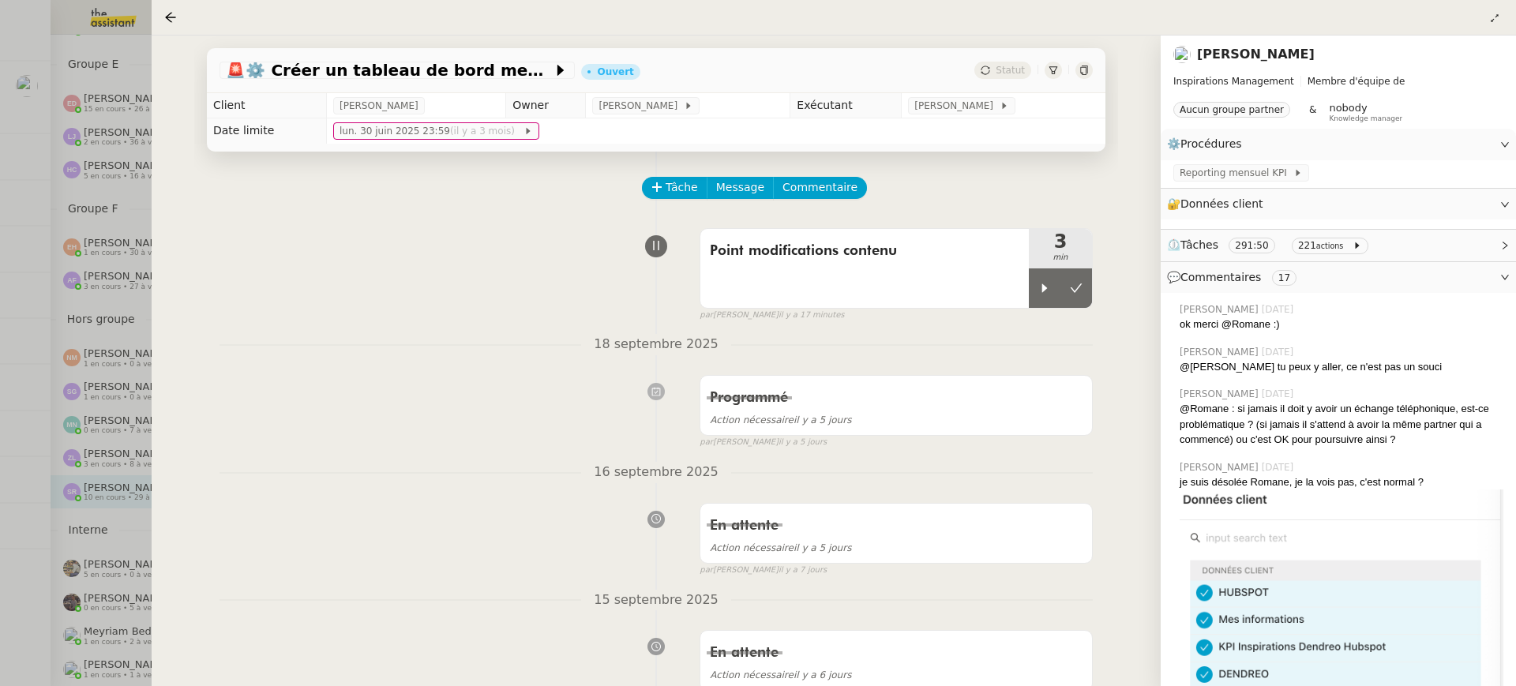
scroll to position [1, 0]
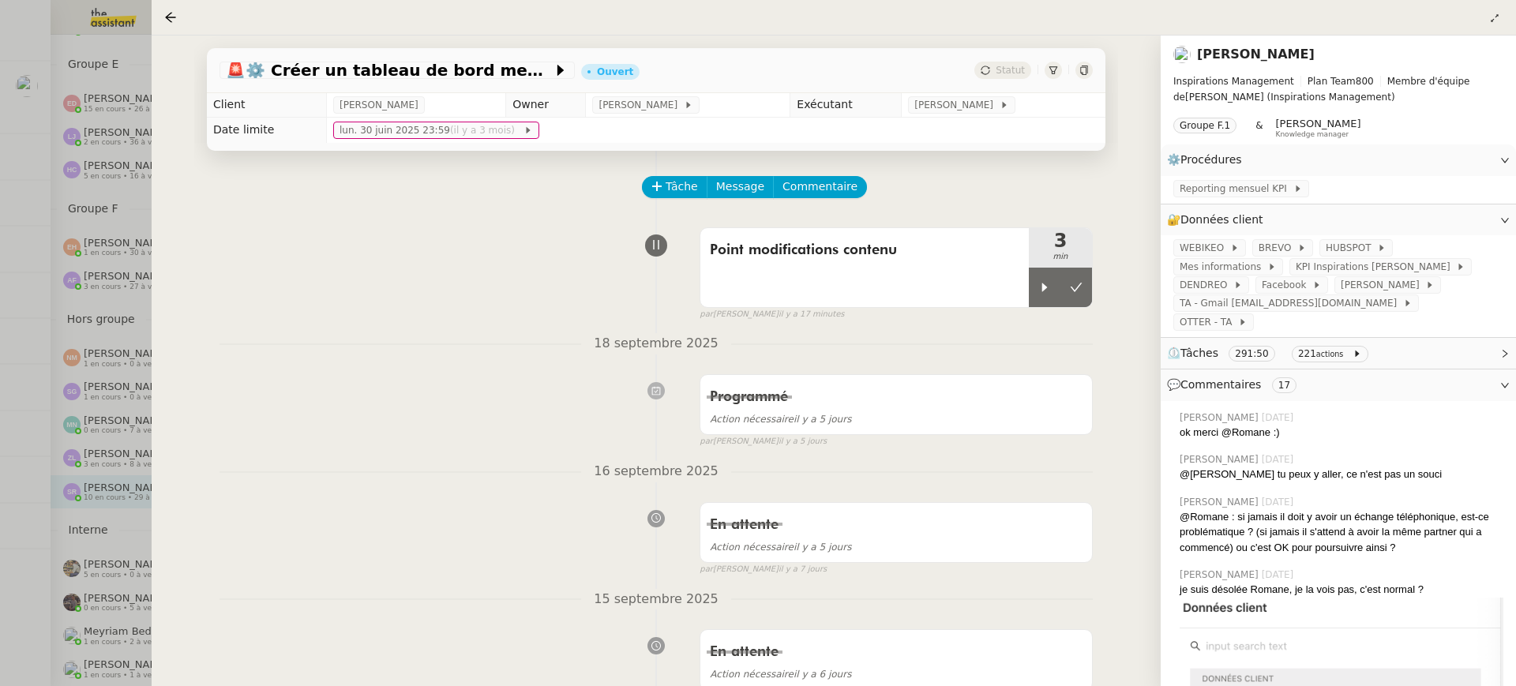
click at [150, 269] on div at bounding box center [758, 343] width 1516 height 686
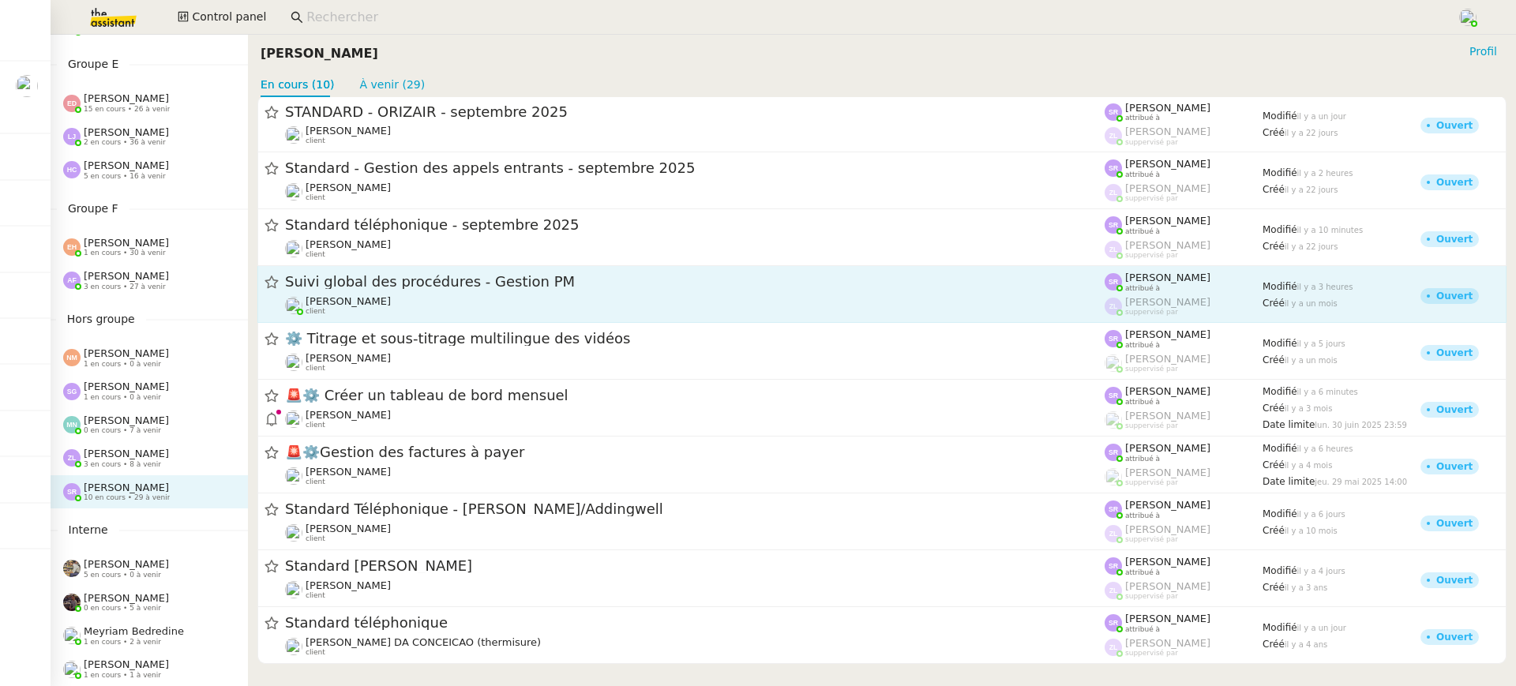
click at [457, 287] on span "Suivi global des procédures - Gestion PM" at bounding box center [695, 283] width 820 height 14
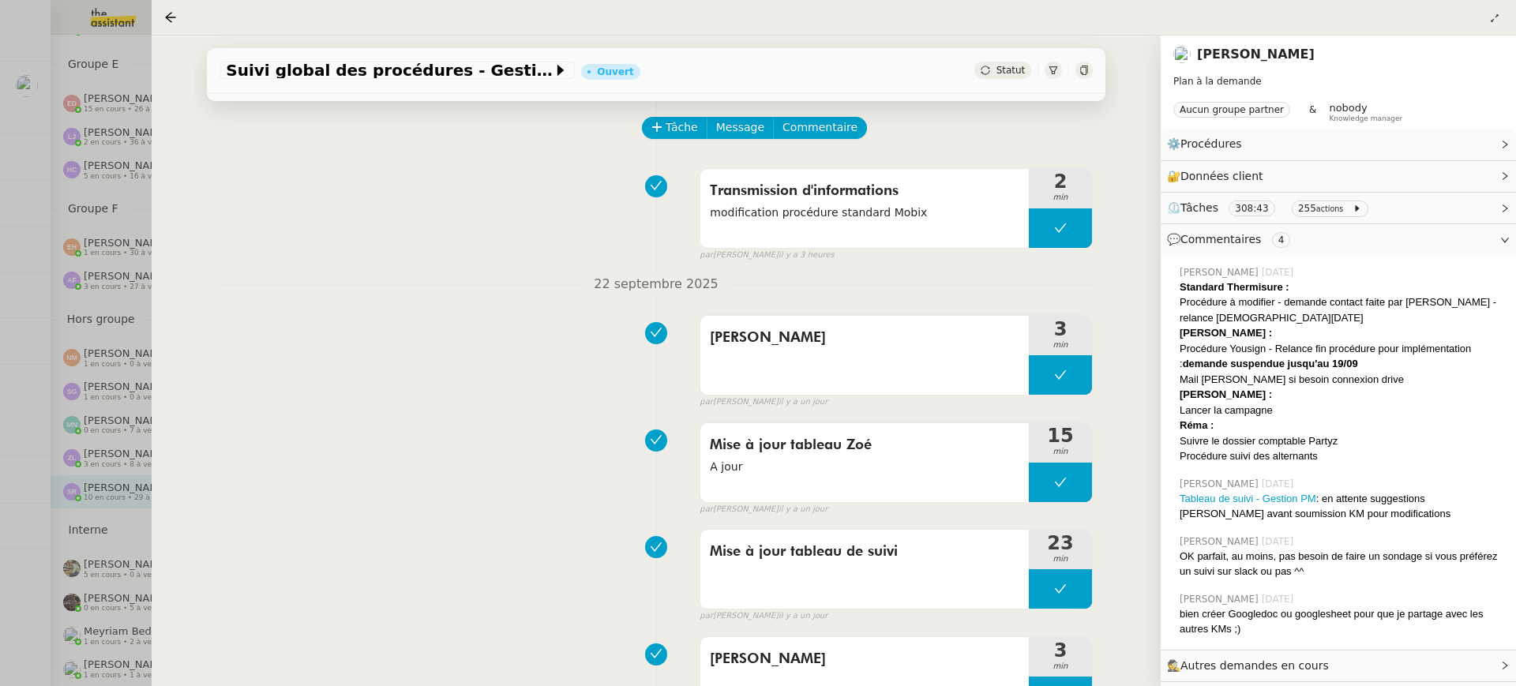
scroll to position [115, 0]
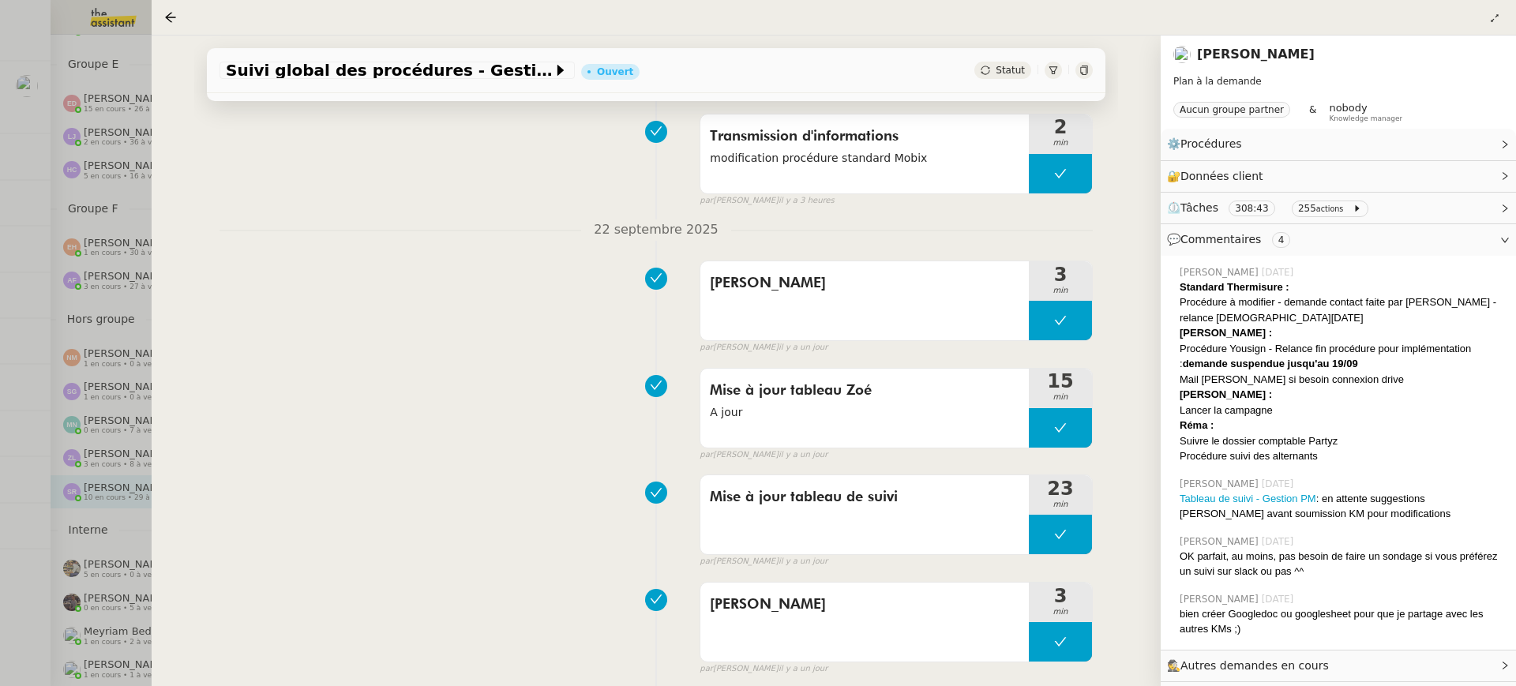
click at [129, 224] on div at bounding box center [758, 343] width 1516 height 686
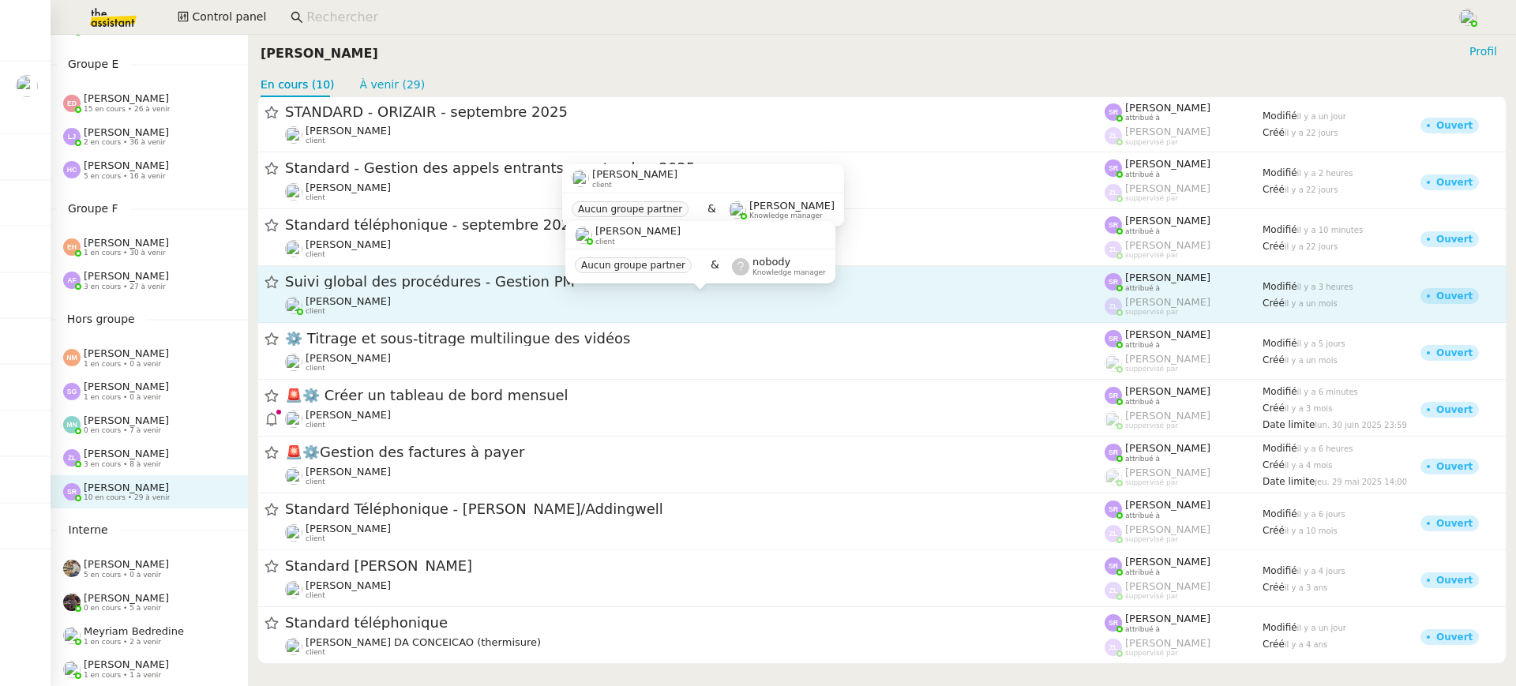
click at [533, 295] on div "Frédérique Albert client" at bounding box center [695, 305] width 820 height 21
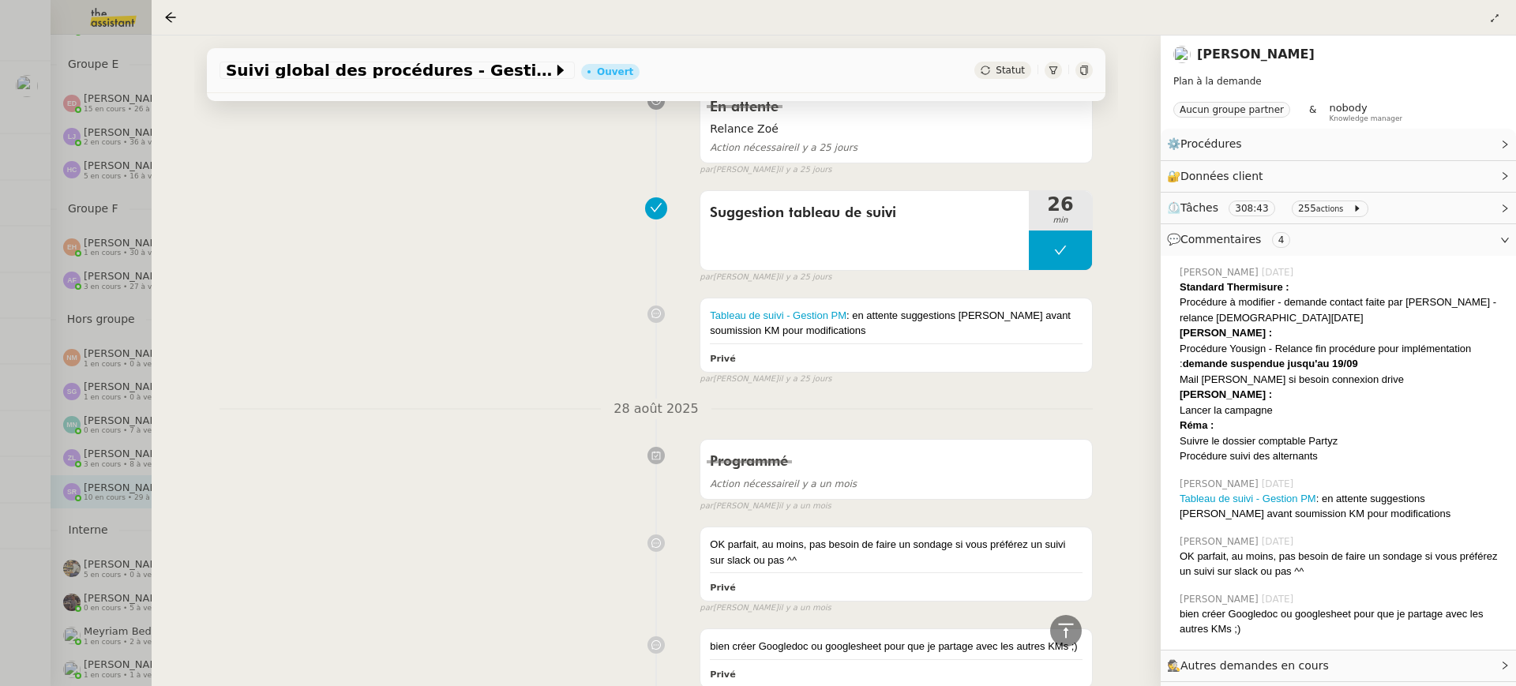
scroll to position [3405, 0]
click at [830, 307] on link "Tableau de suivi - Gestion PM" at bounding box center [778, 313] width 137 height 12
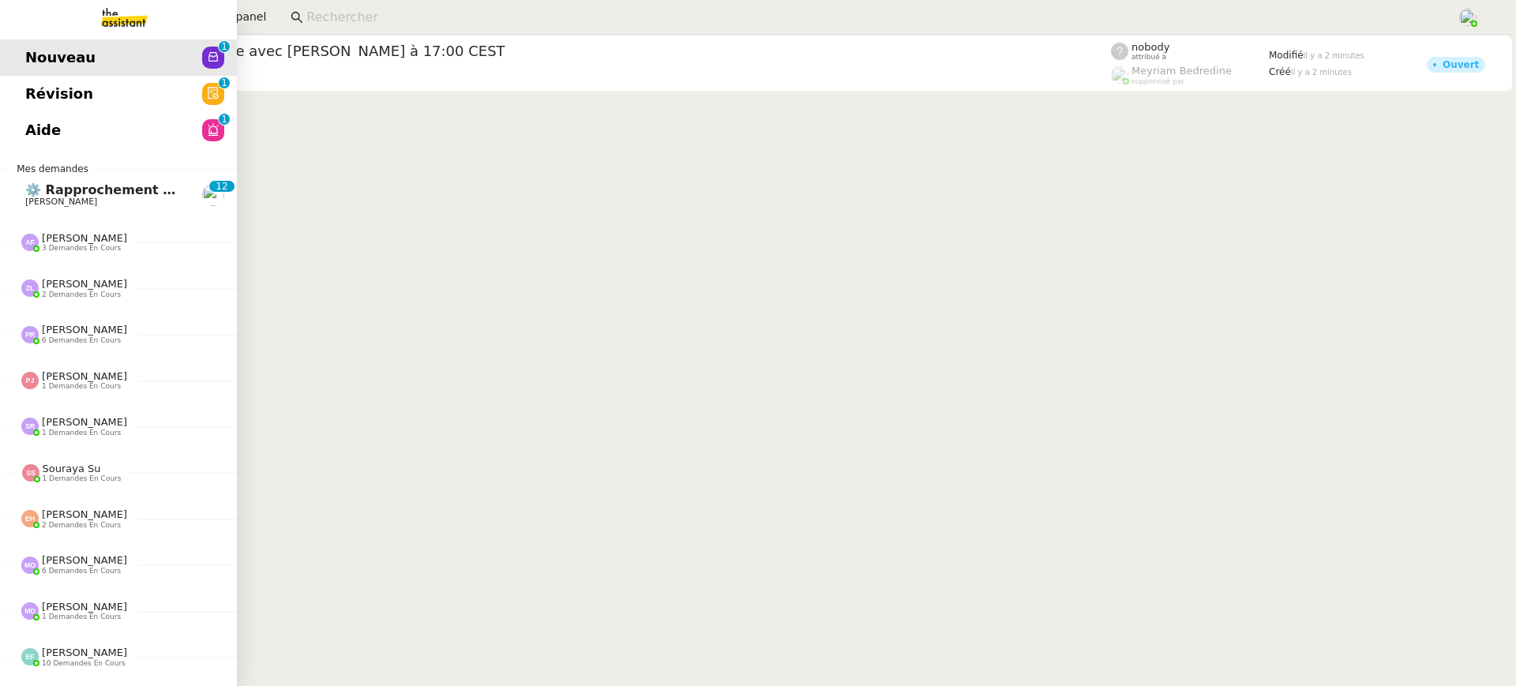
click at [43, 95] on span "Révision" at bounding box center [59, 94] width 68 height 24
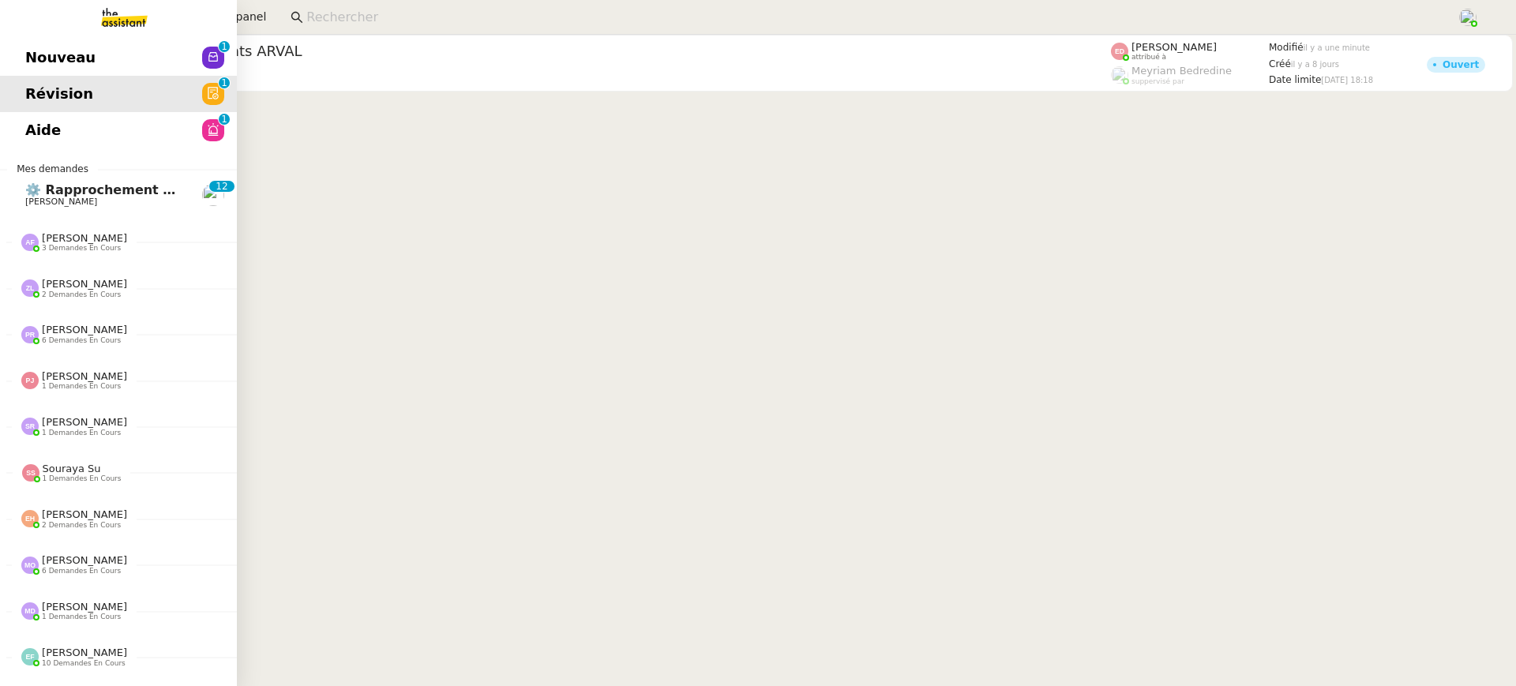
click at [35, 136] on span "Aide" at bounding box center [43, 130] width 36 height 24
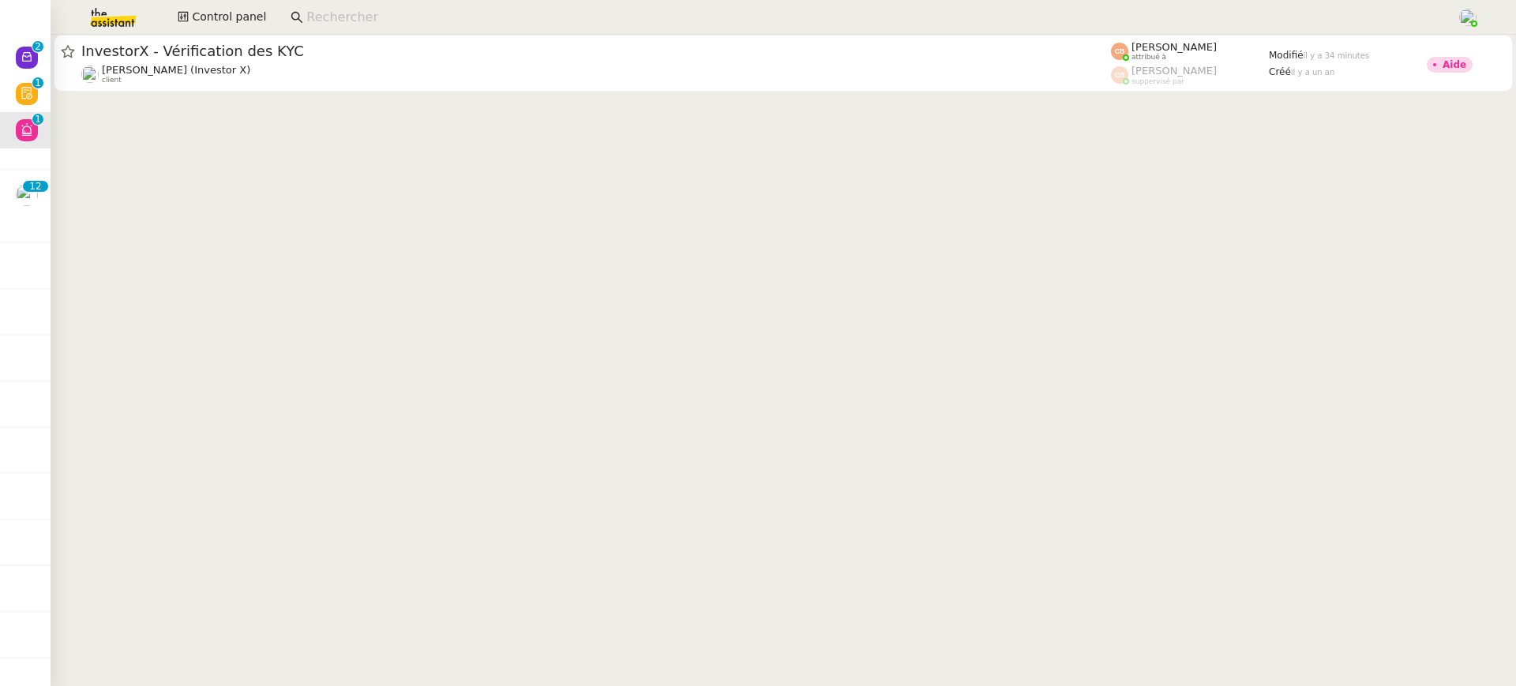
click at [549, 13] on input at bounding box center [873, 17] width 1135 height 21
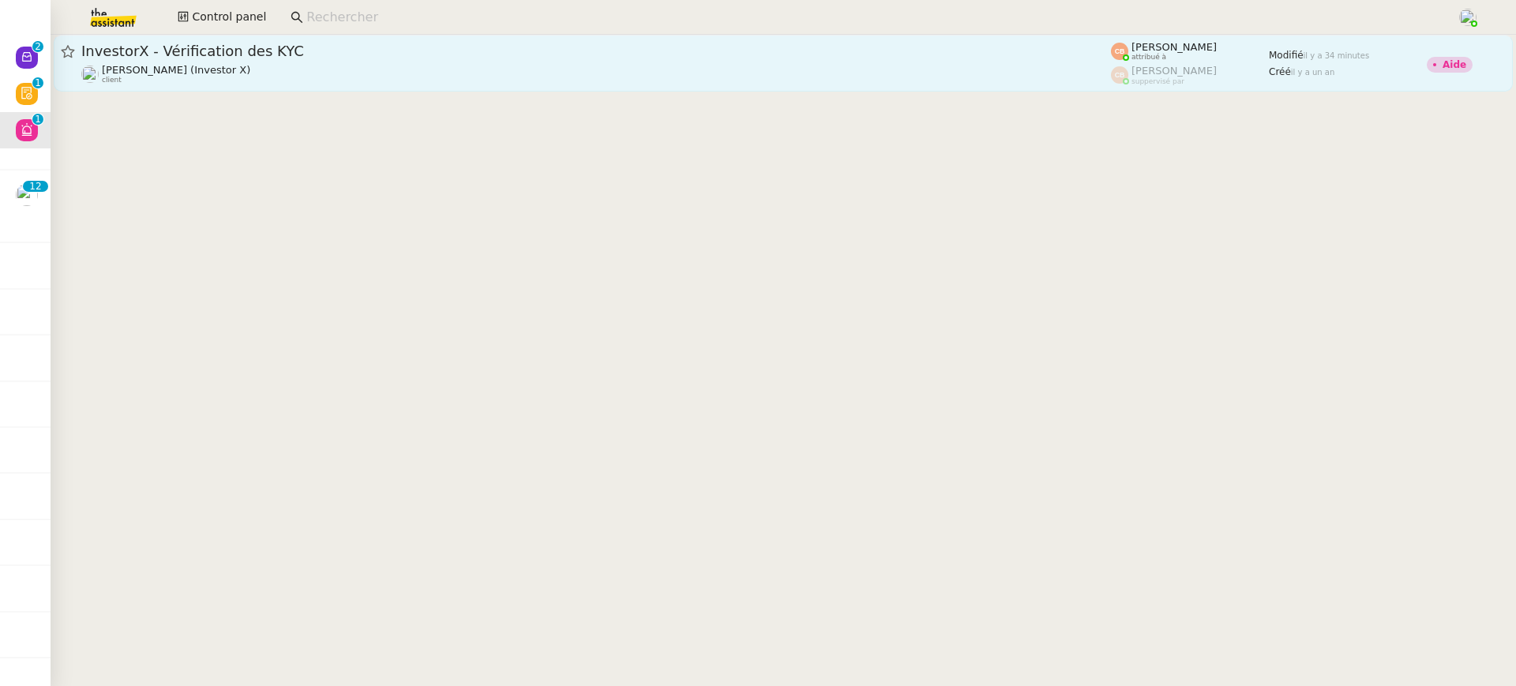
click at [286, 85] on link "InvestorX - Vérification des KYC [PERSON_NAME] (Investor X) client [PERSON_NAME…" at bounding box center [784, 63] width 1460 height 57
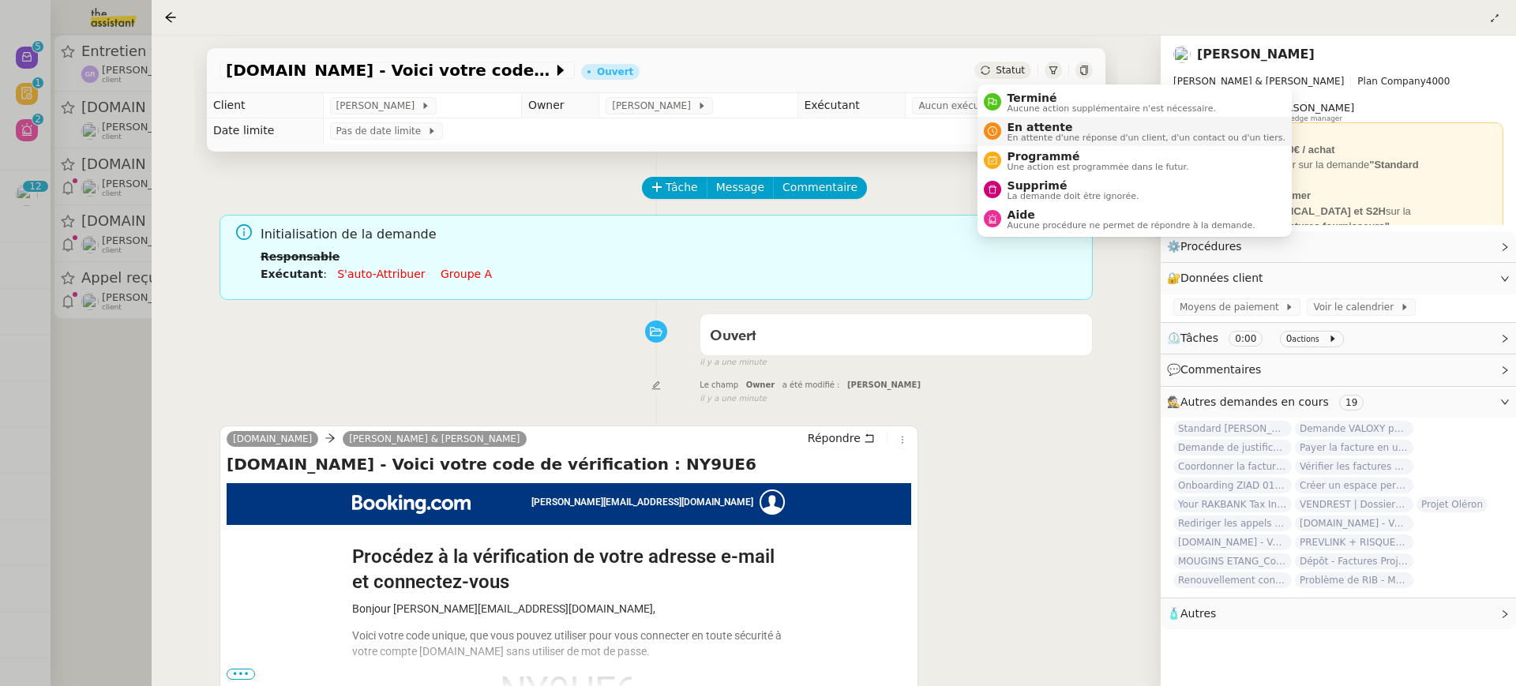
scroll to position [142, 0]
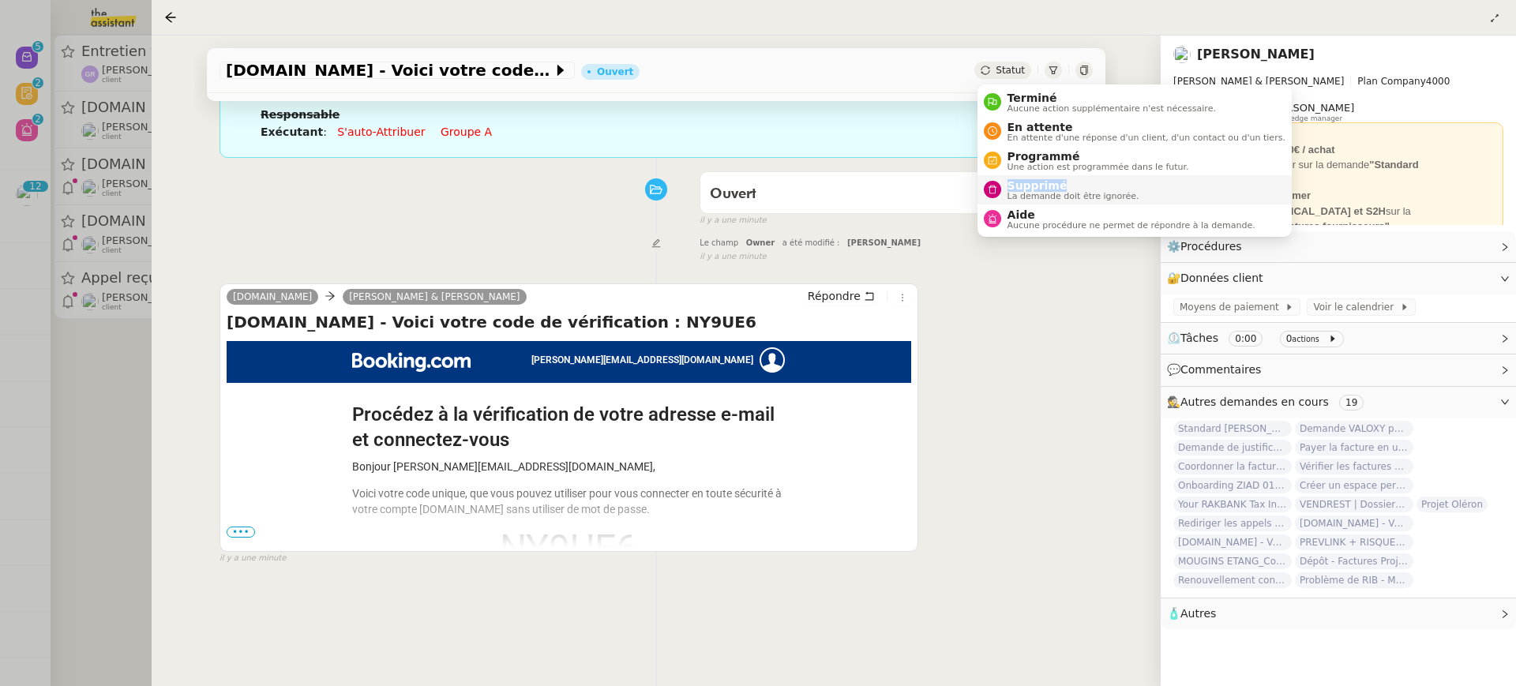
click at [1065, 179] on span "Supprimé" at bounding box center [1074, 185] width 132 height 13
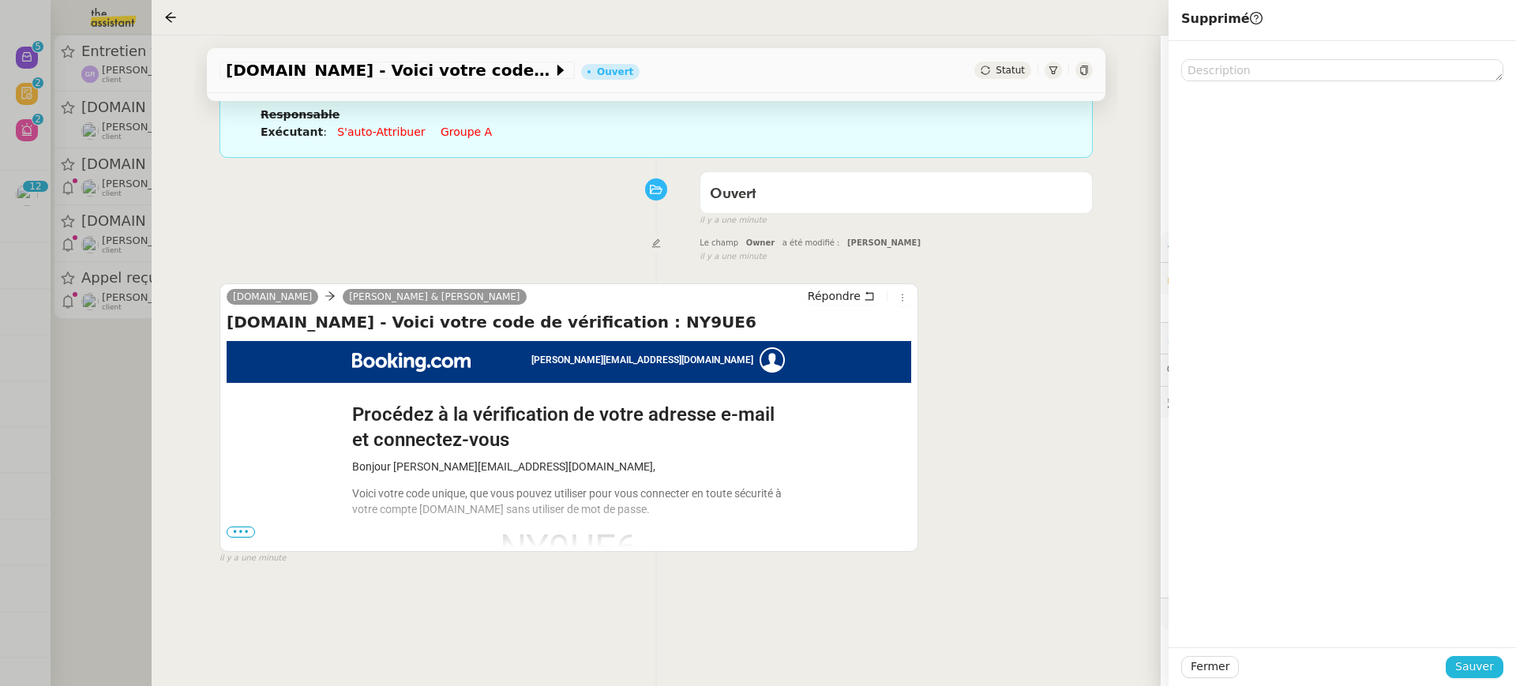
click at [1479, 661] on span "Sauver" at bounding box center [1475, 667] width 39 height 18
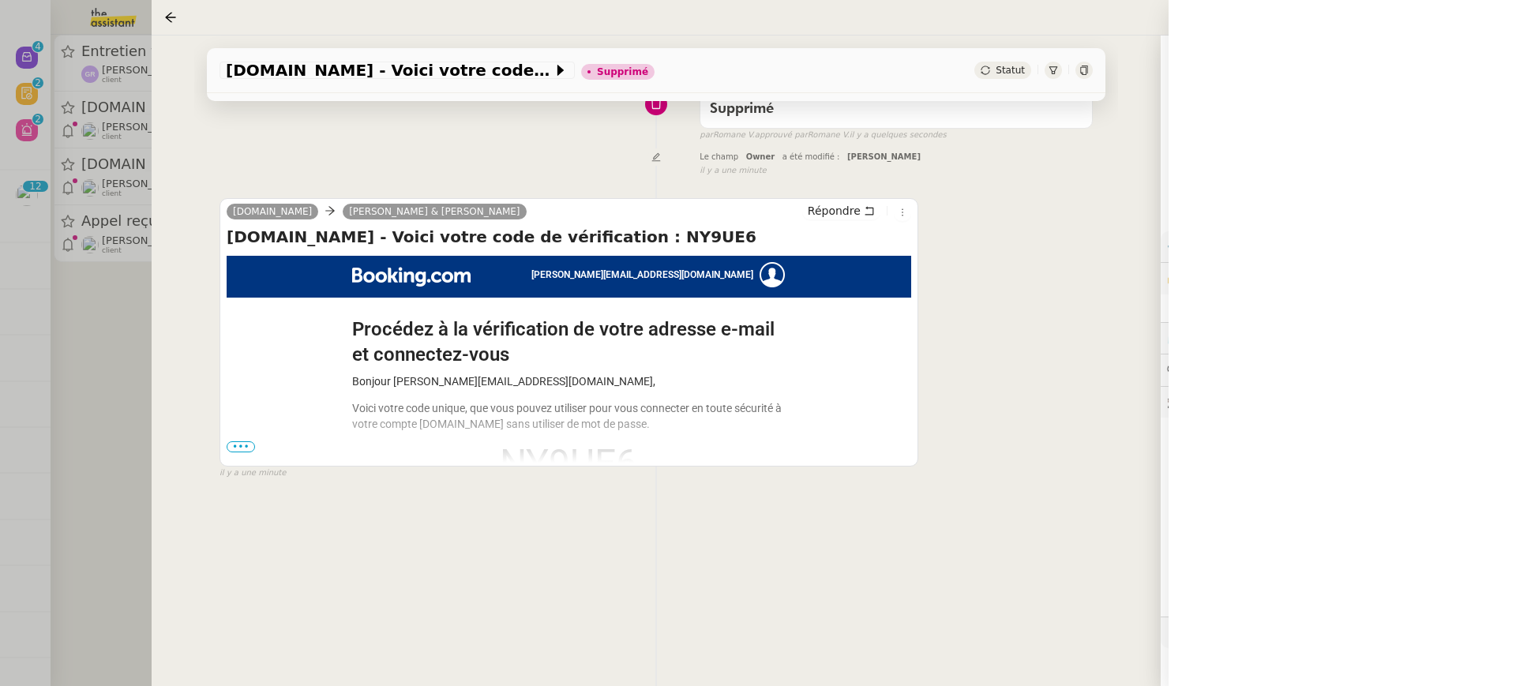
click at [118, 156] on div at bounding box center [758, 343] width 1516 height 686
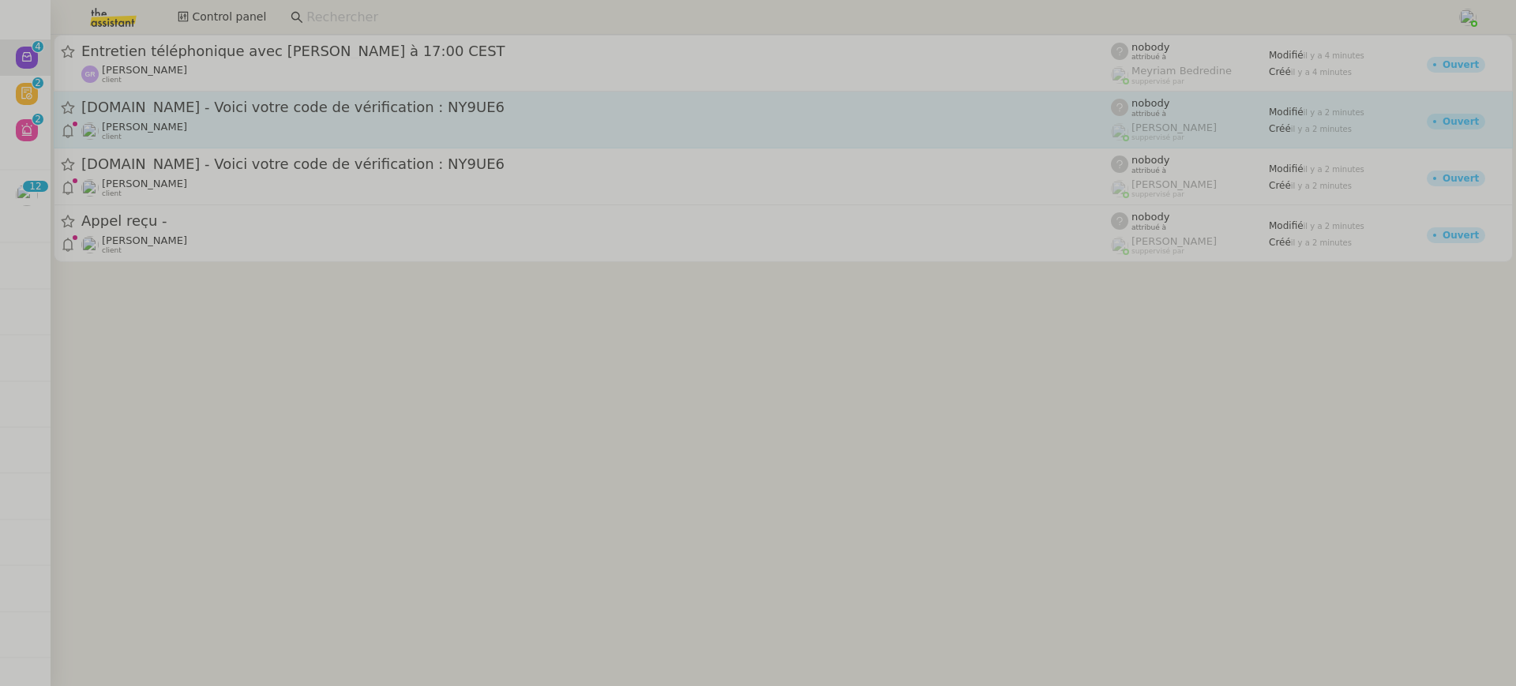
click at [235, 144] on link "[DOMAIN_NAME] - Voici votre code de vérification : NY9UE6 [PERSON_NAME] client …" at bounding box center [784, 120] width 1460 height 57
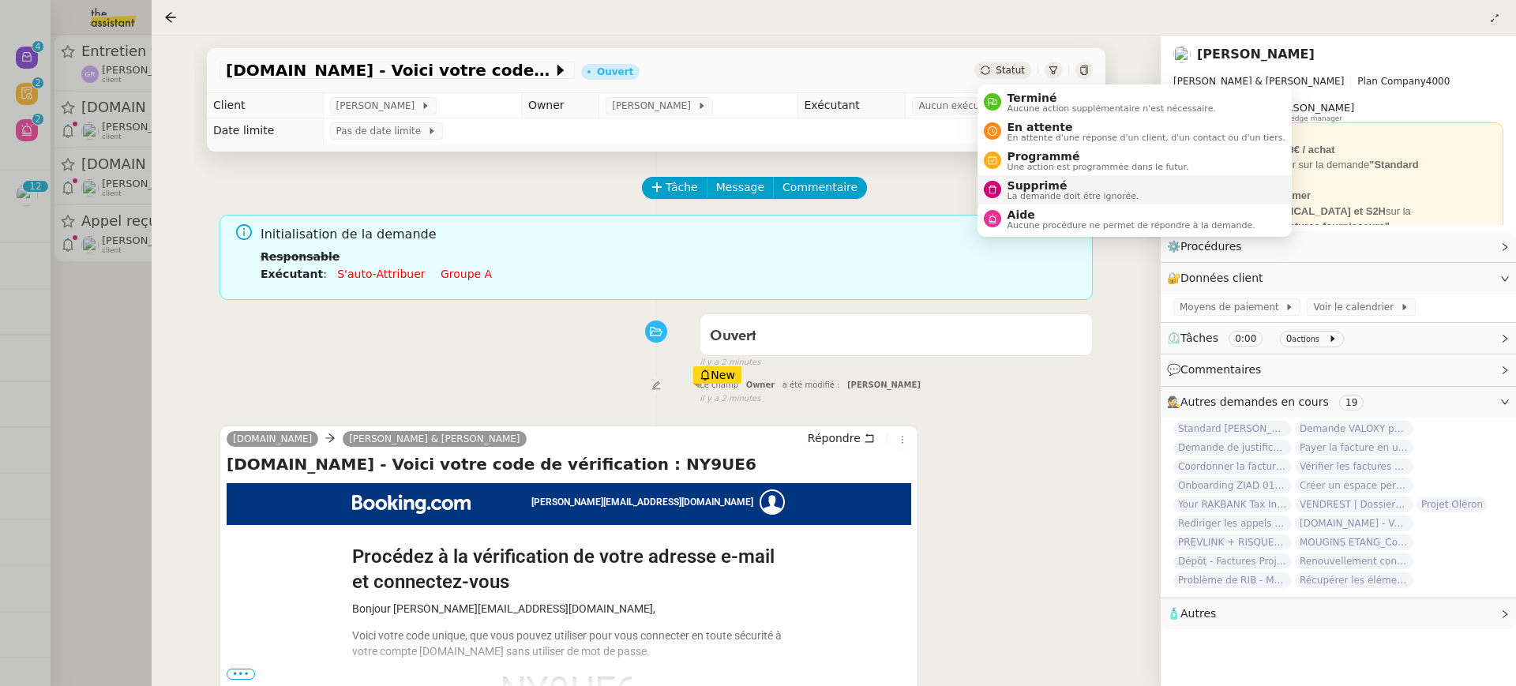
click at [1057, 180] on span "Supprimé" at bounding box center [1074, 185] width 132 height 13
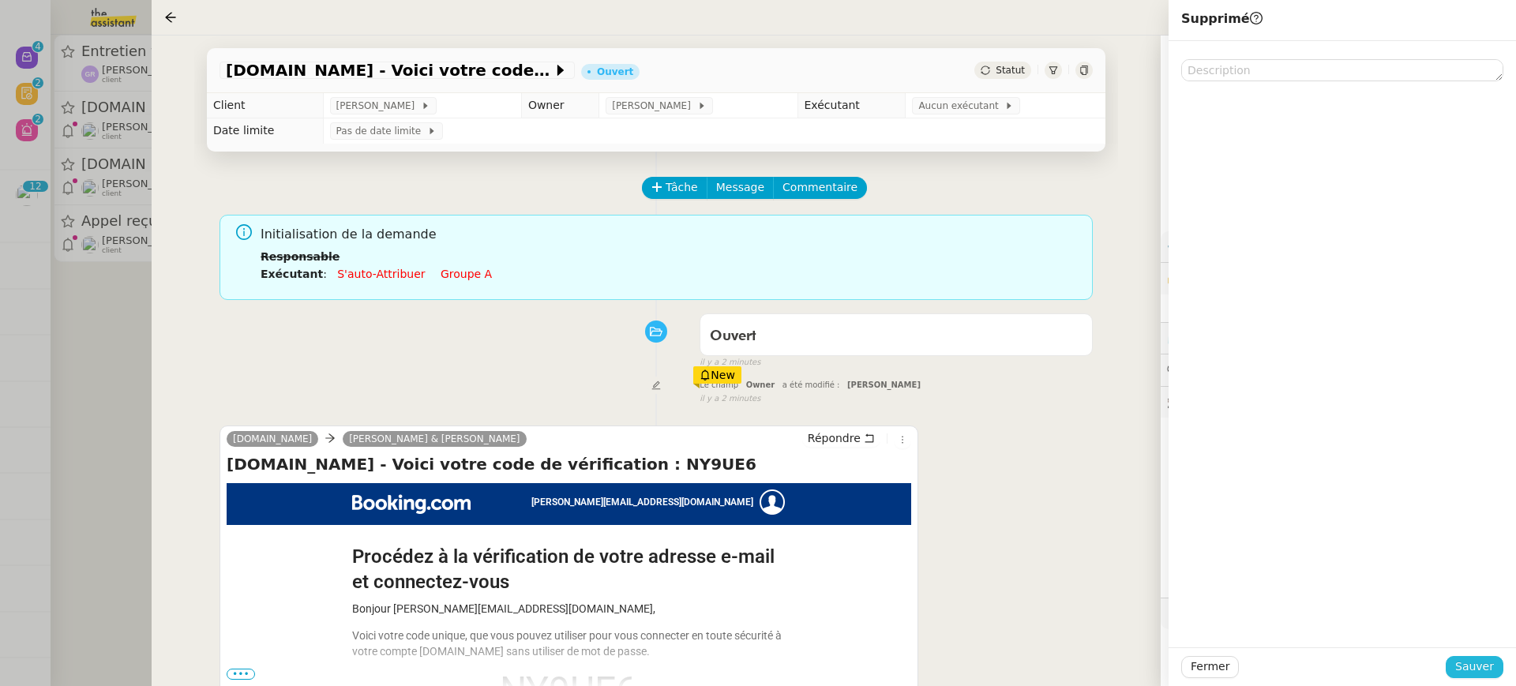
click at [1495, 675] on button "Sauver" at bounding box center [1475, 667] width 58 height 22
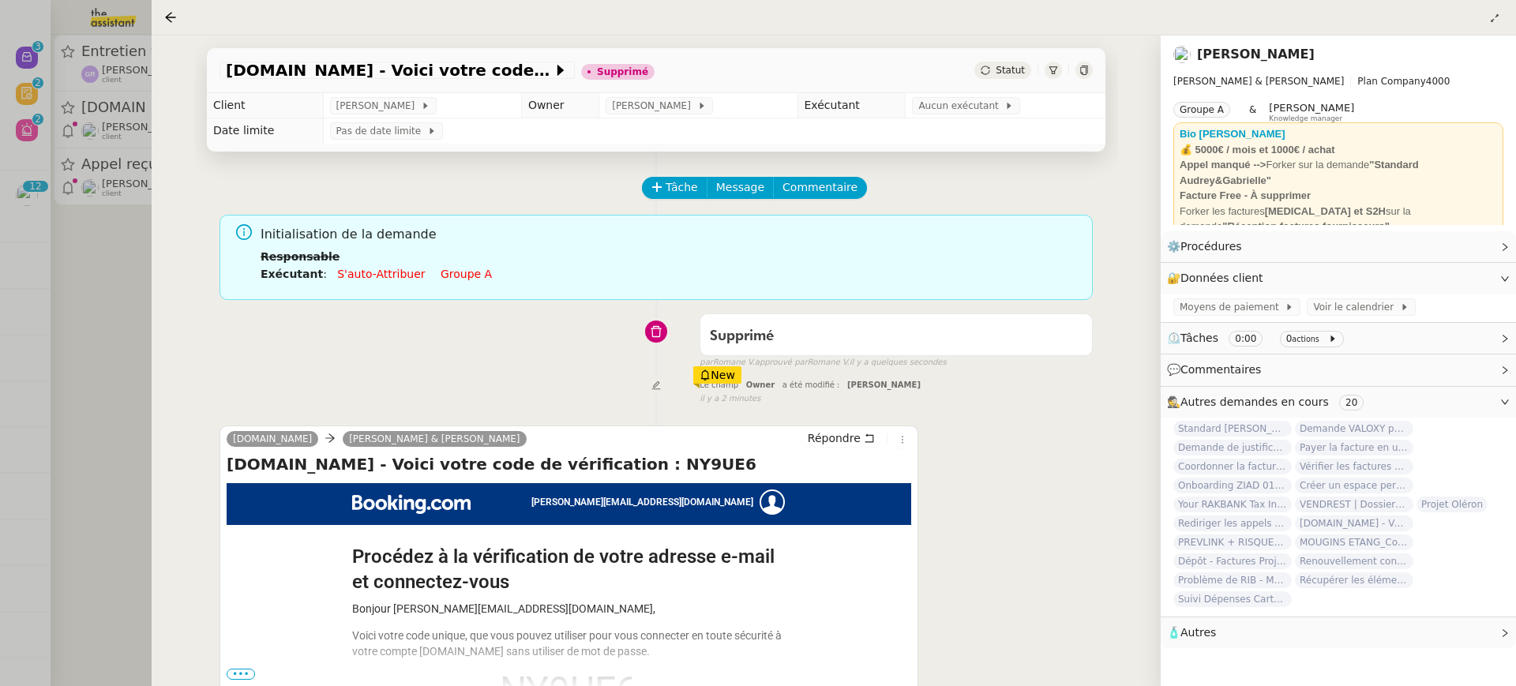
click at [101, 100] on div at bounding box center [758, 343] width 1516 height 686
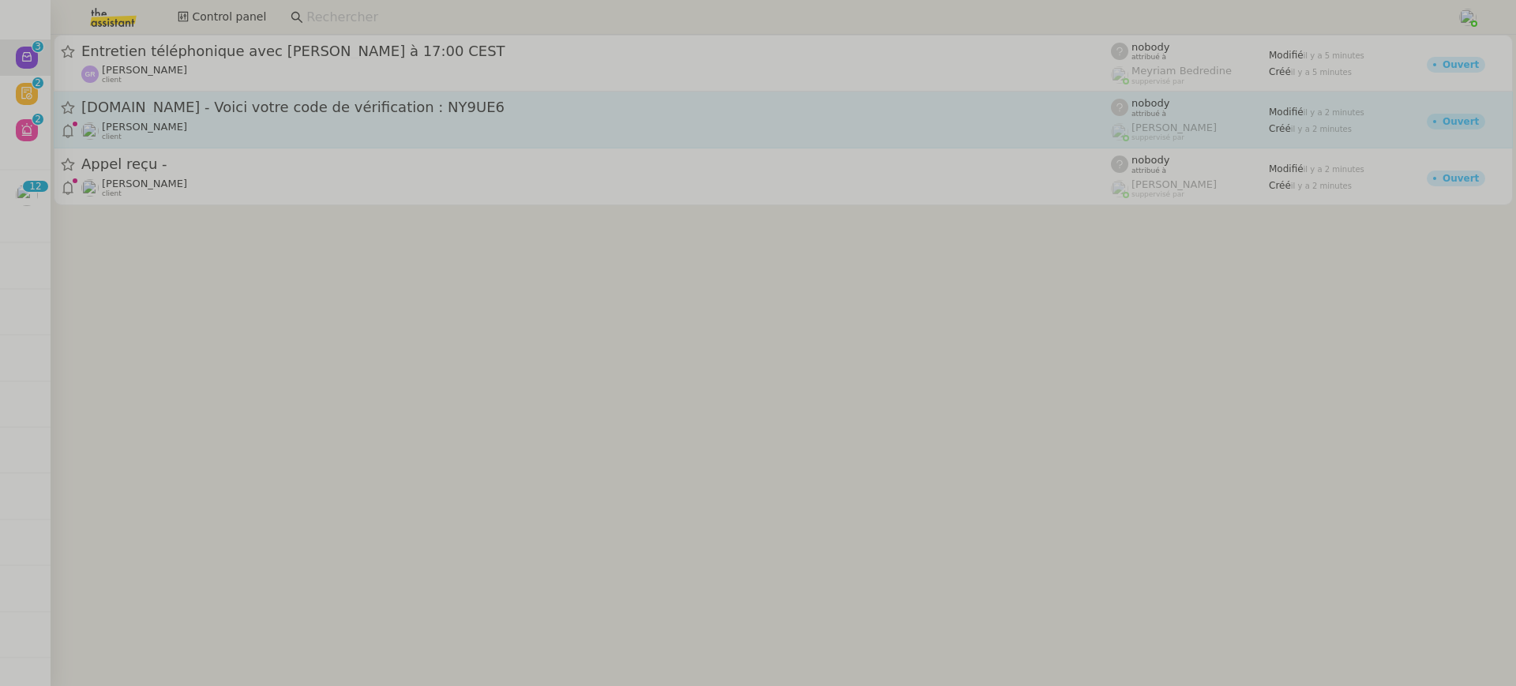
click at [193, 128] on div "[PERSON_NAME] client" at bounding box center [596, 131] width 1030 height 21
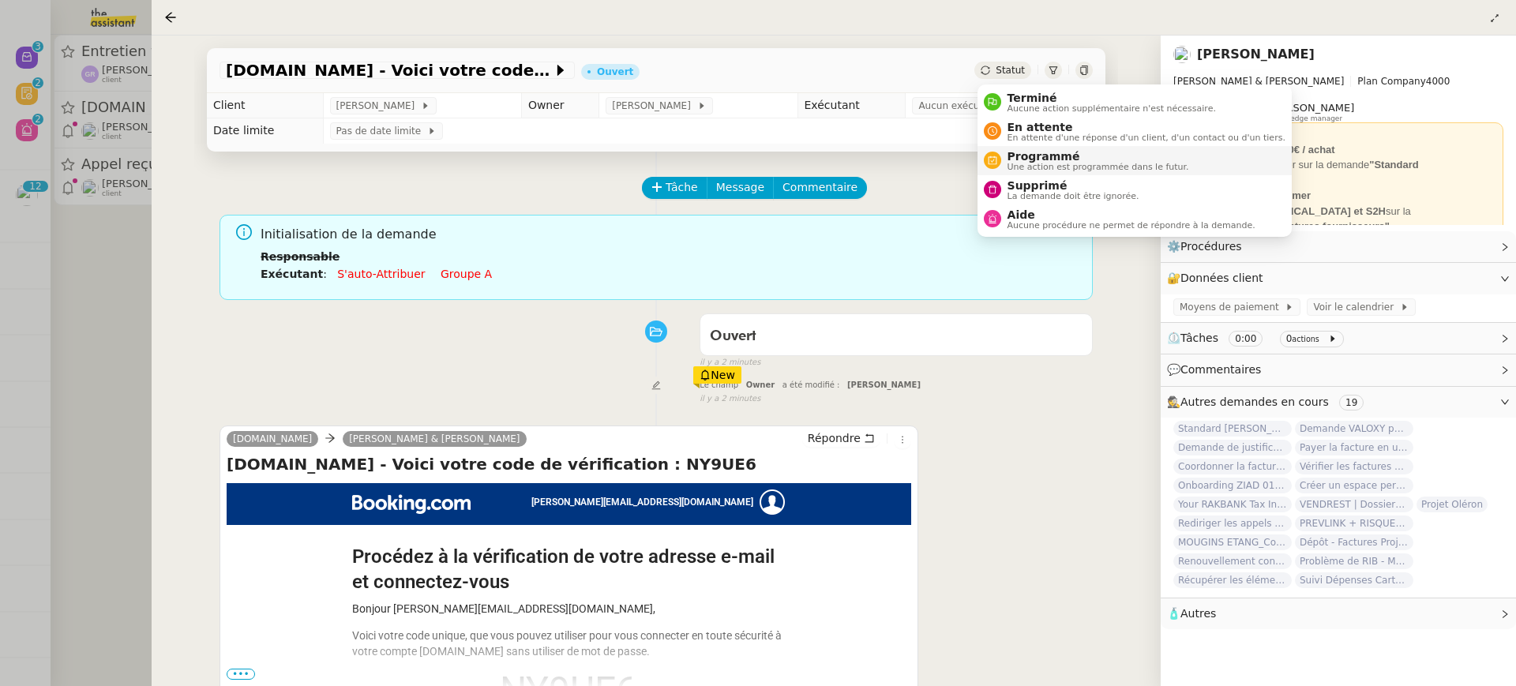
click at [1024, 173] on li "Programmé Une action est programmée dans le futur." at bounding box center [1135, 160] width 314 height 29
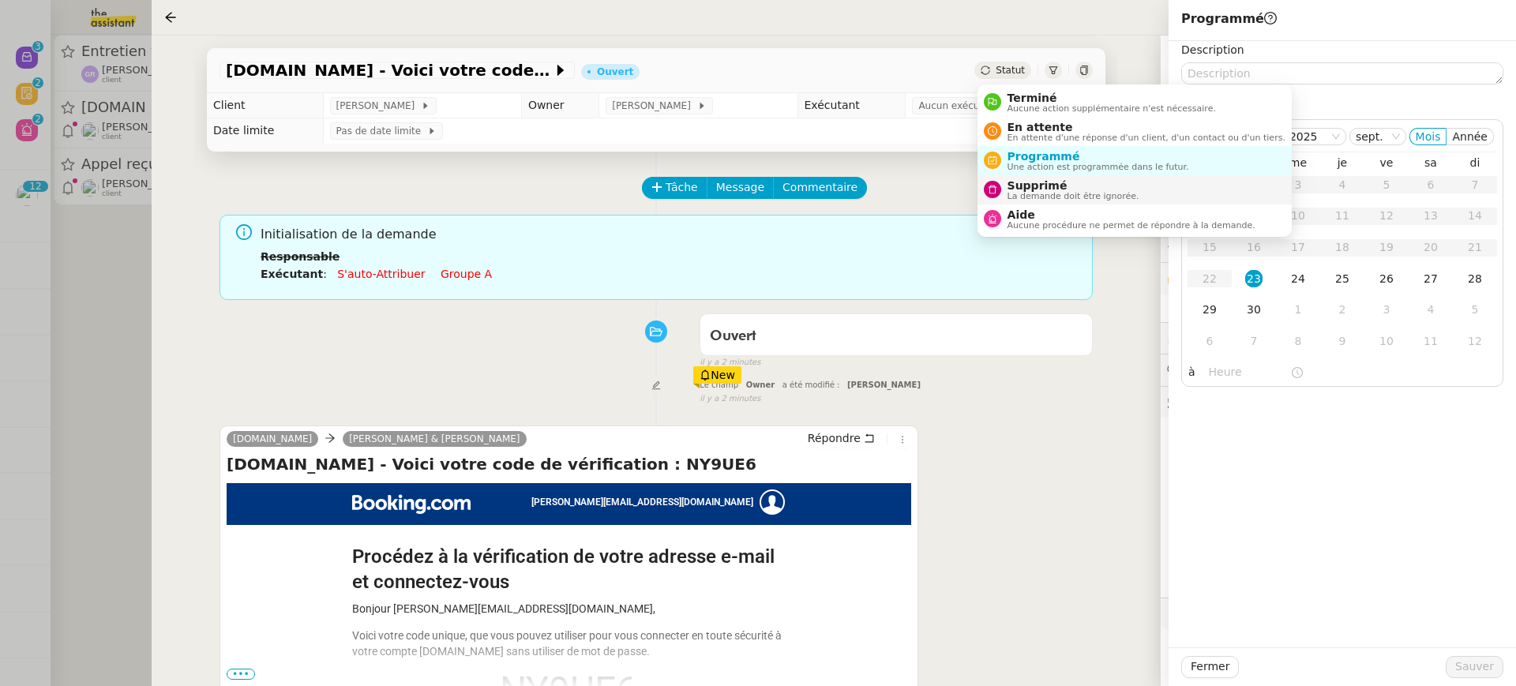
click at [1065, 190] on div "Supprimé La demande doit être ignorée." at bounding box center [1070, 189] width 138 height 21
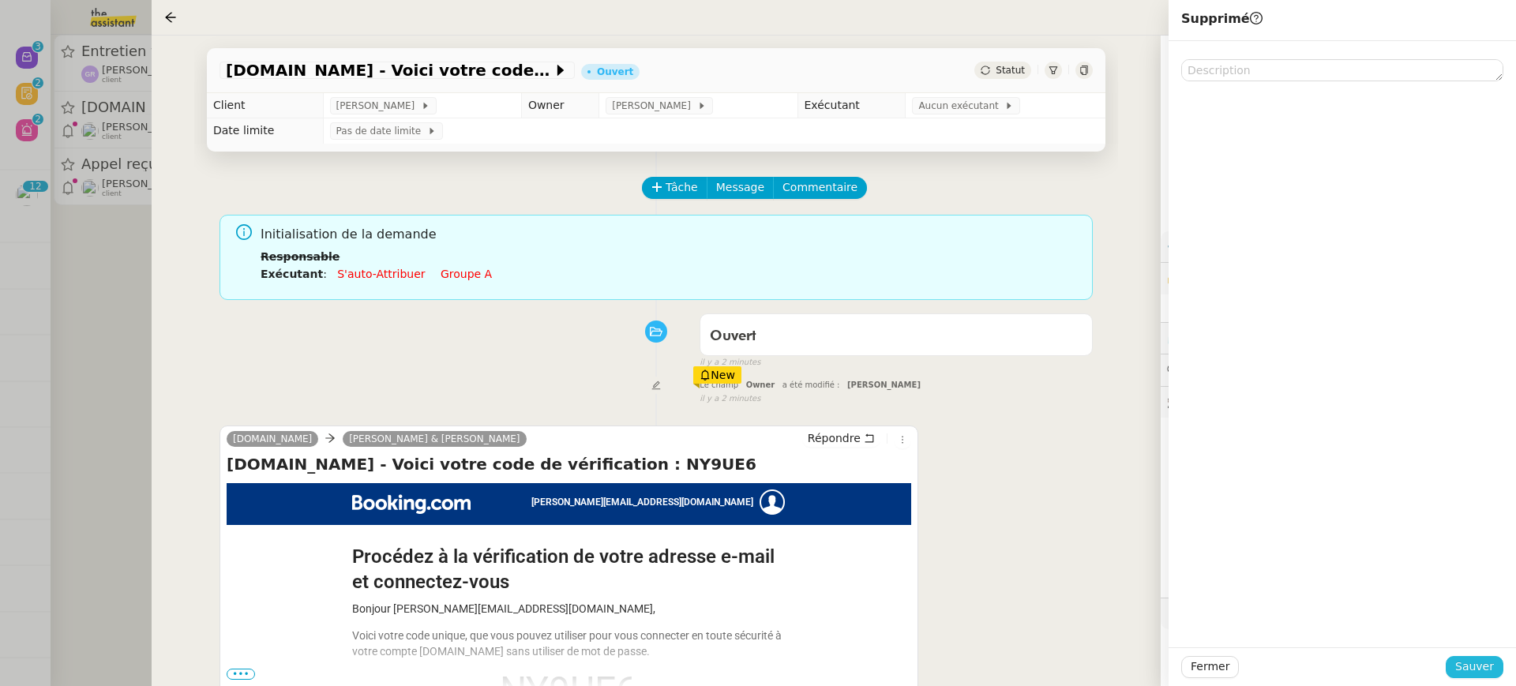
click at [1489, 656] on div "Fermer Sauver" at bounding box center [1343, 667] width 348 height 39
click at [1489, 657] on button "Sauver" at bounding box center [1475, 667] width 58 height 22
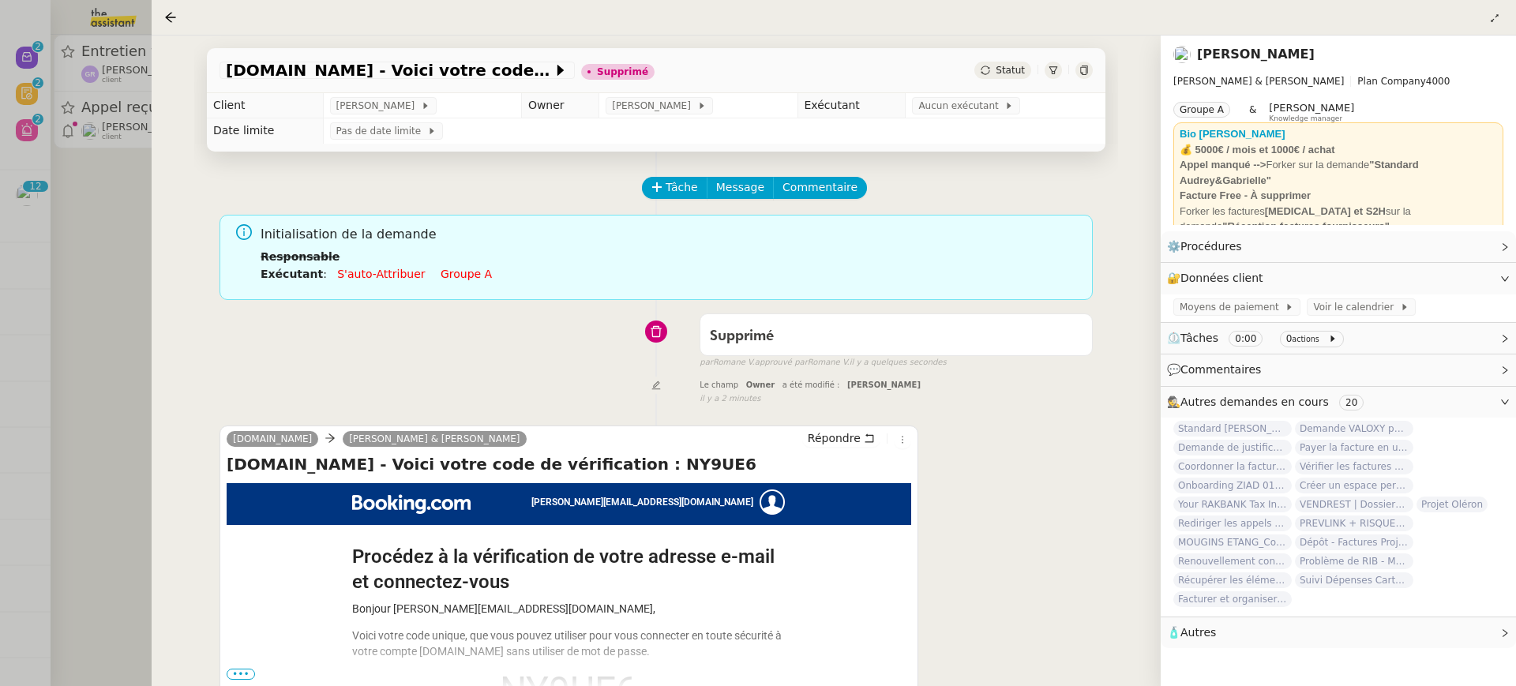
click at [40, 92] on div at bounding box center [758, 343] width 1516 height 686
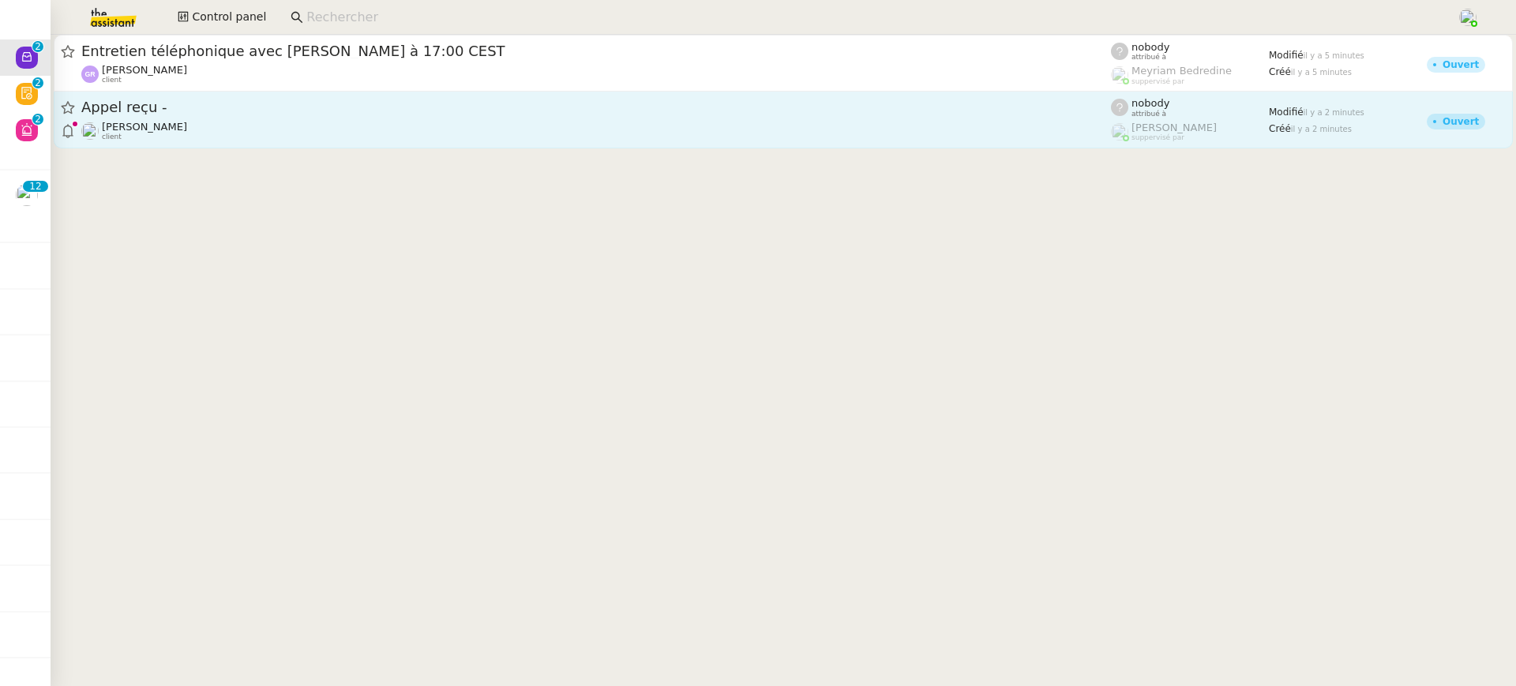
click at [186, 107] on span "Appel reçu -" at bounding box center [596, 107] width 1030 height 14
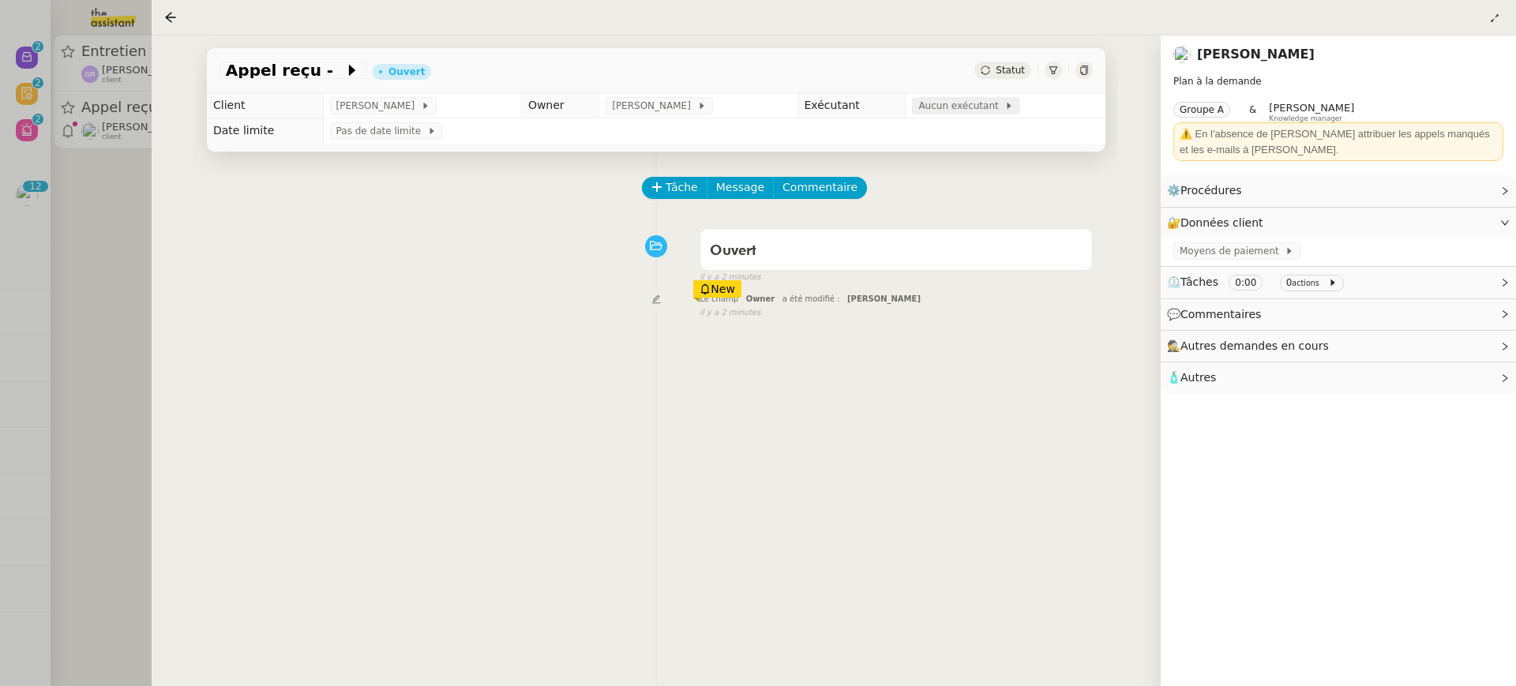
click at [971, 103] on span "Aucun exécutant" at bounding box center [962, 106] width 86 height 16
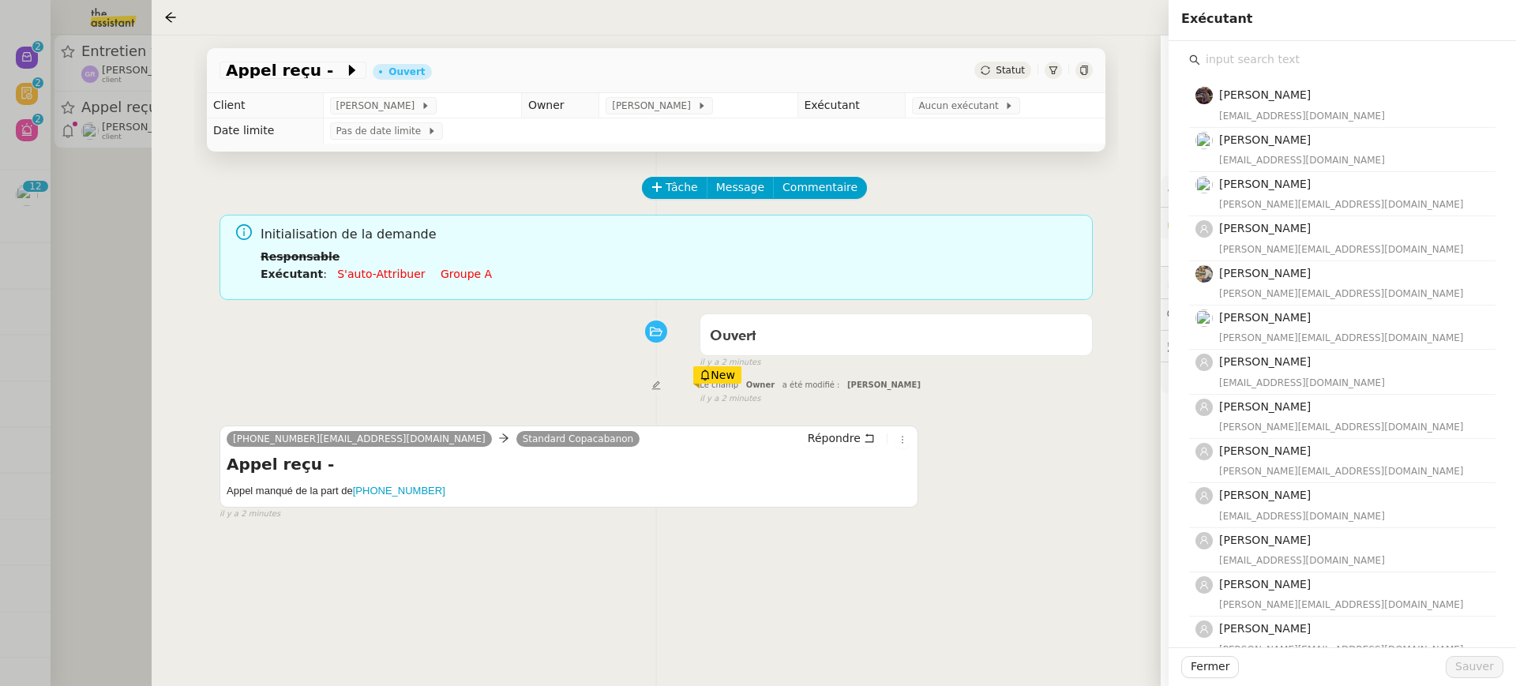
click at [1382, 50] on input "text" at bounding box center [1348, 59] width 295 height 21
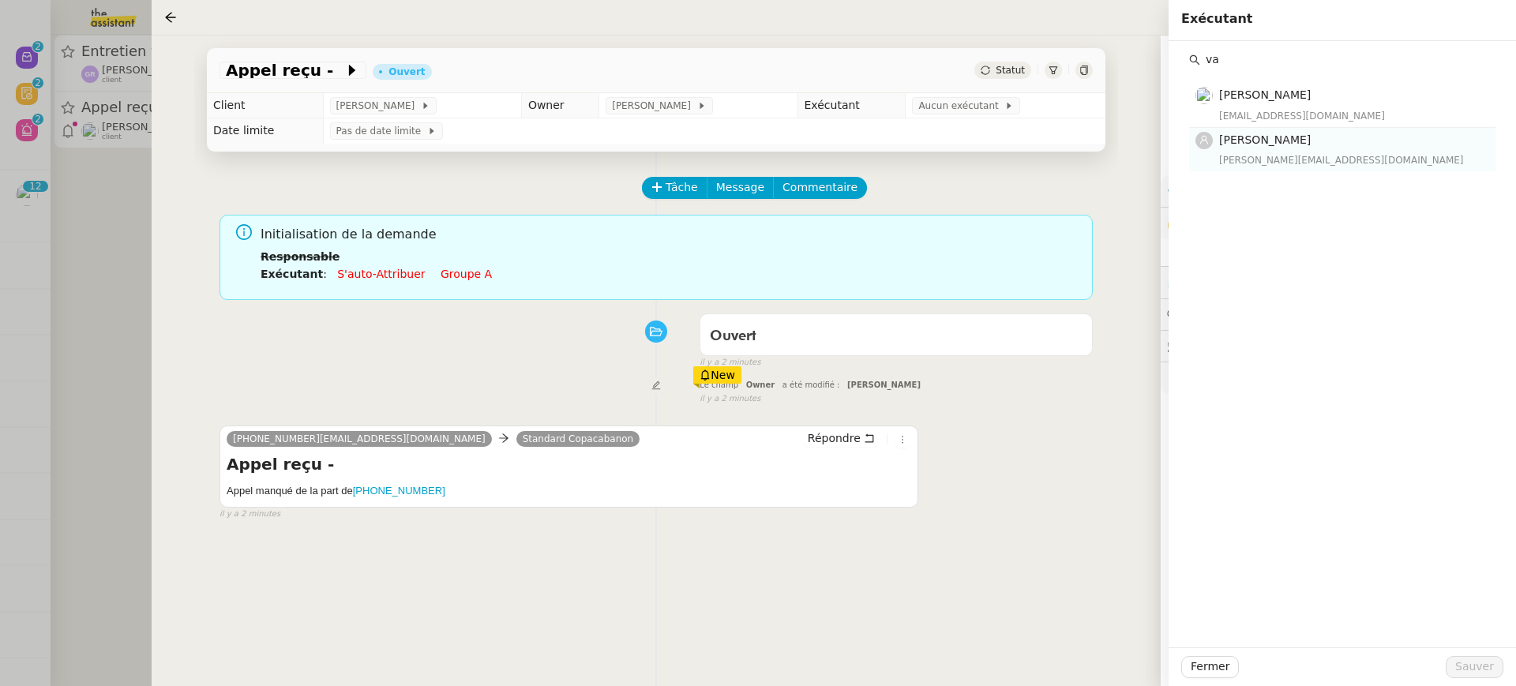
type input "va"
click at [1352, 151] on div "Vanessa Decouflet vanessa@team.theassistant.com" at bounding box center [1352, 149] width 267 height 37
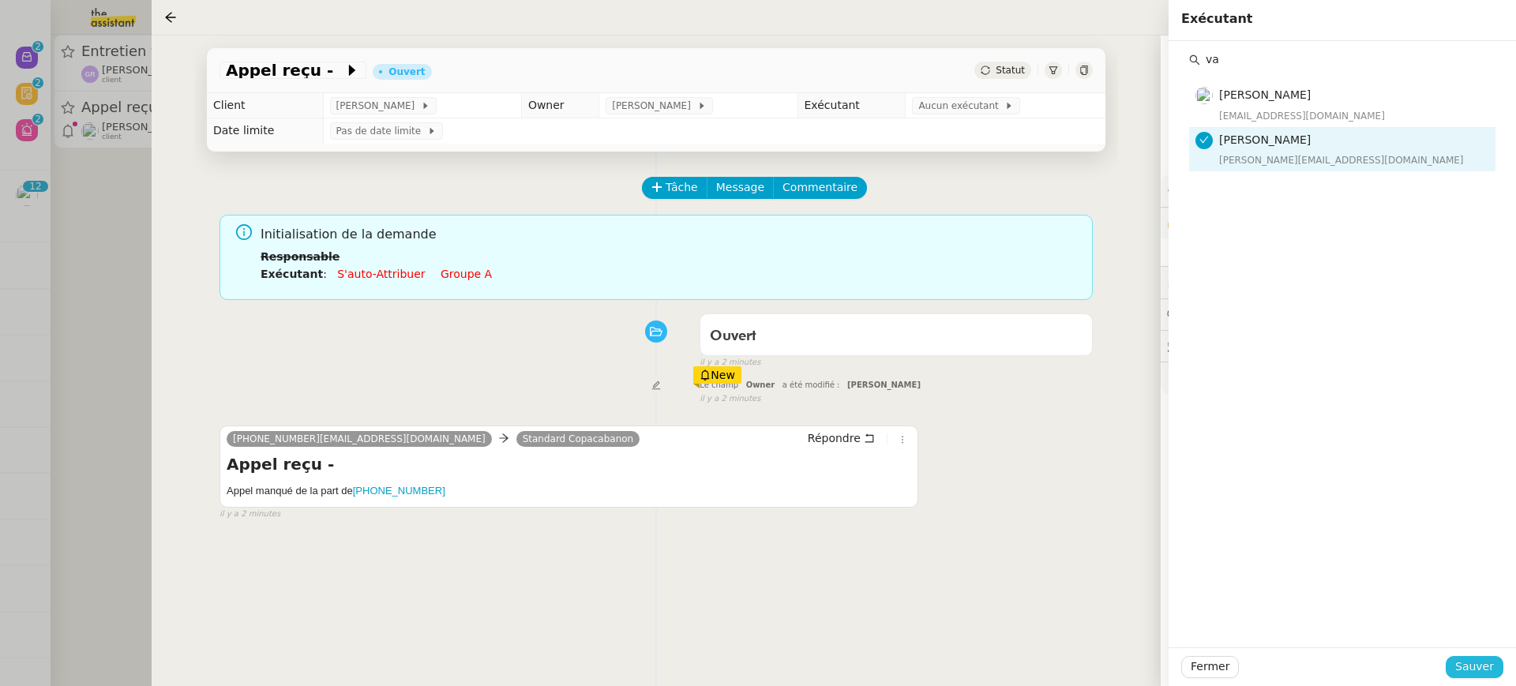
click at [1488, 667] on span "Sauver" at bounding box center [1475, 667] width 39 height 18
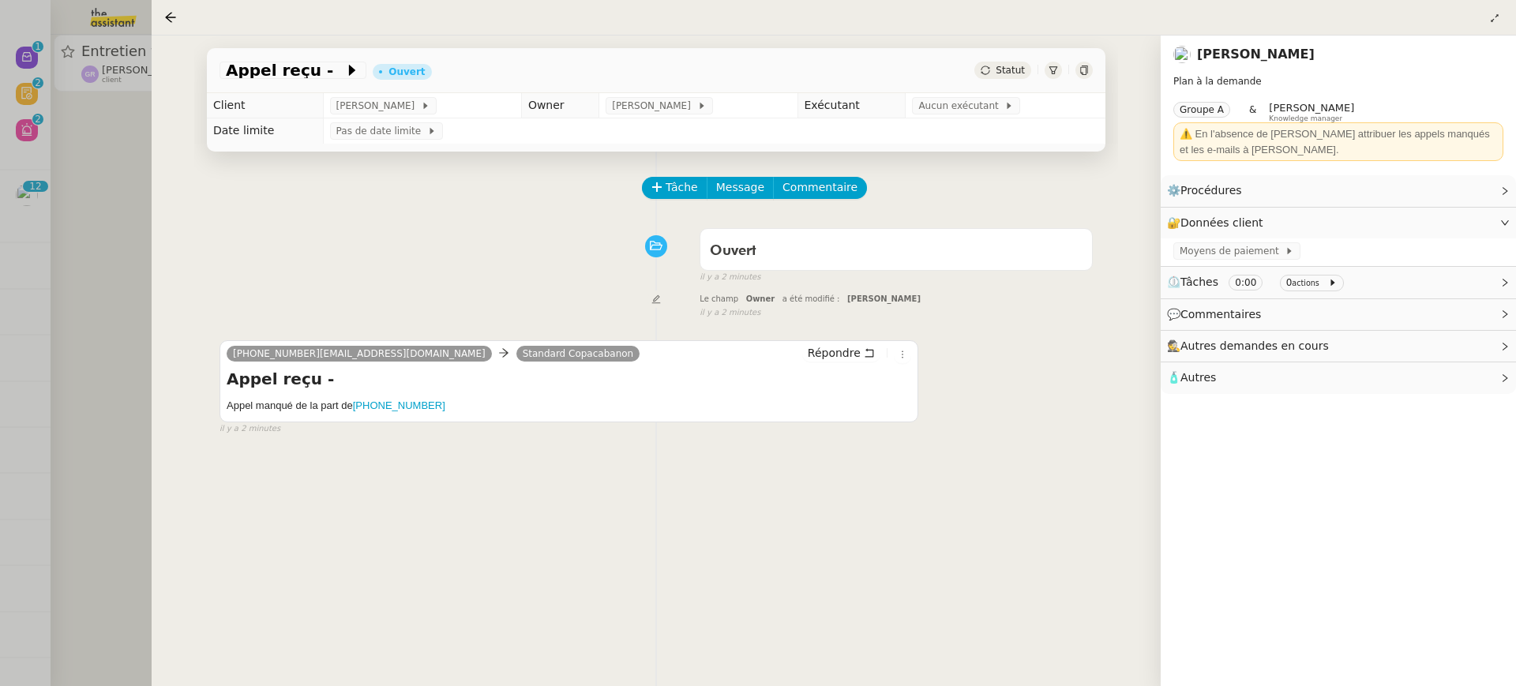
click at [100, 190] on div at bounding box center [758, 343] width 1516 height 686
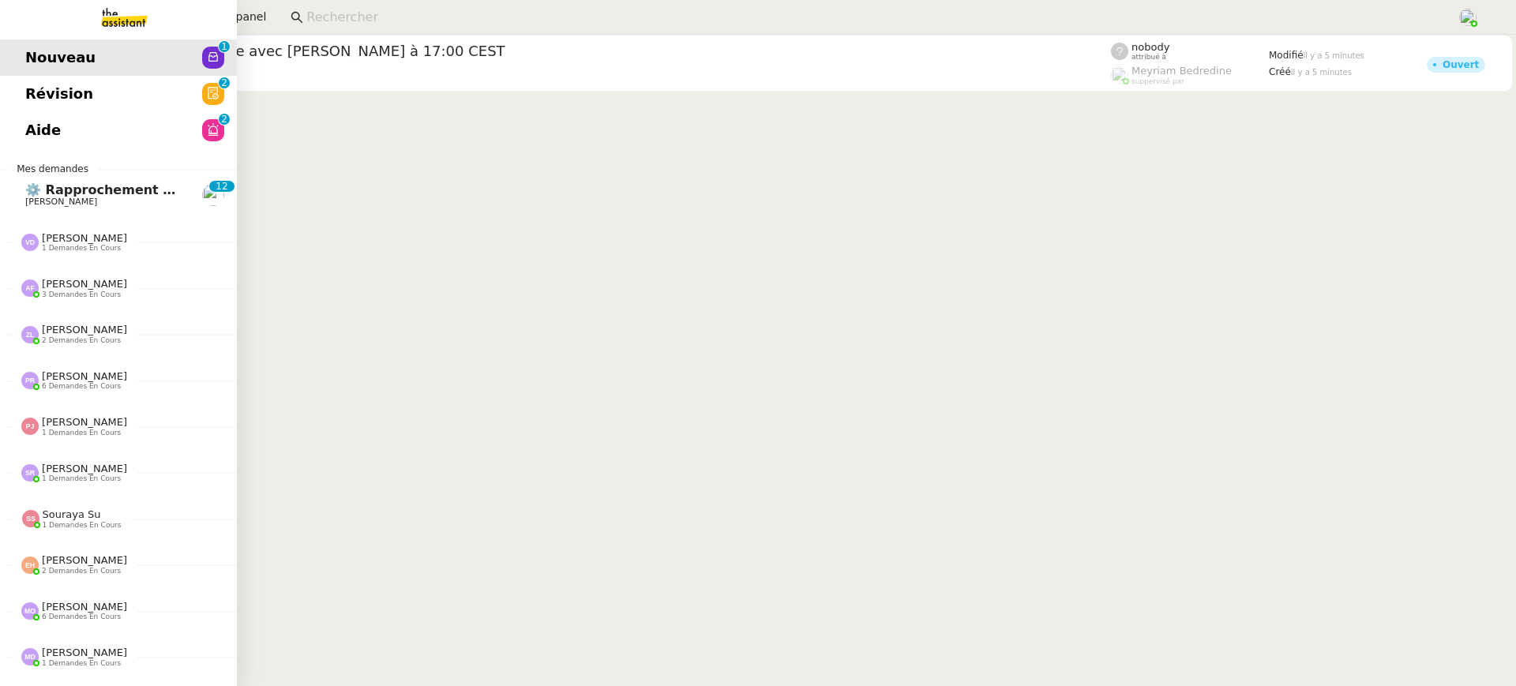
click at [34, 92] on span "Révision" at bounding box center [59, 94] width 68 height 24
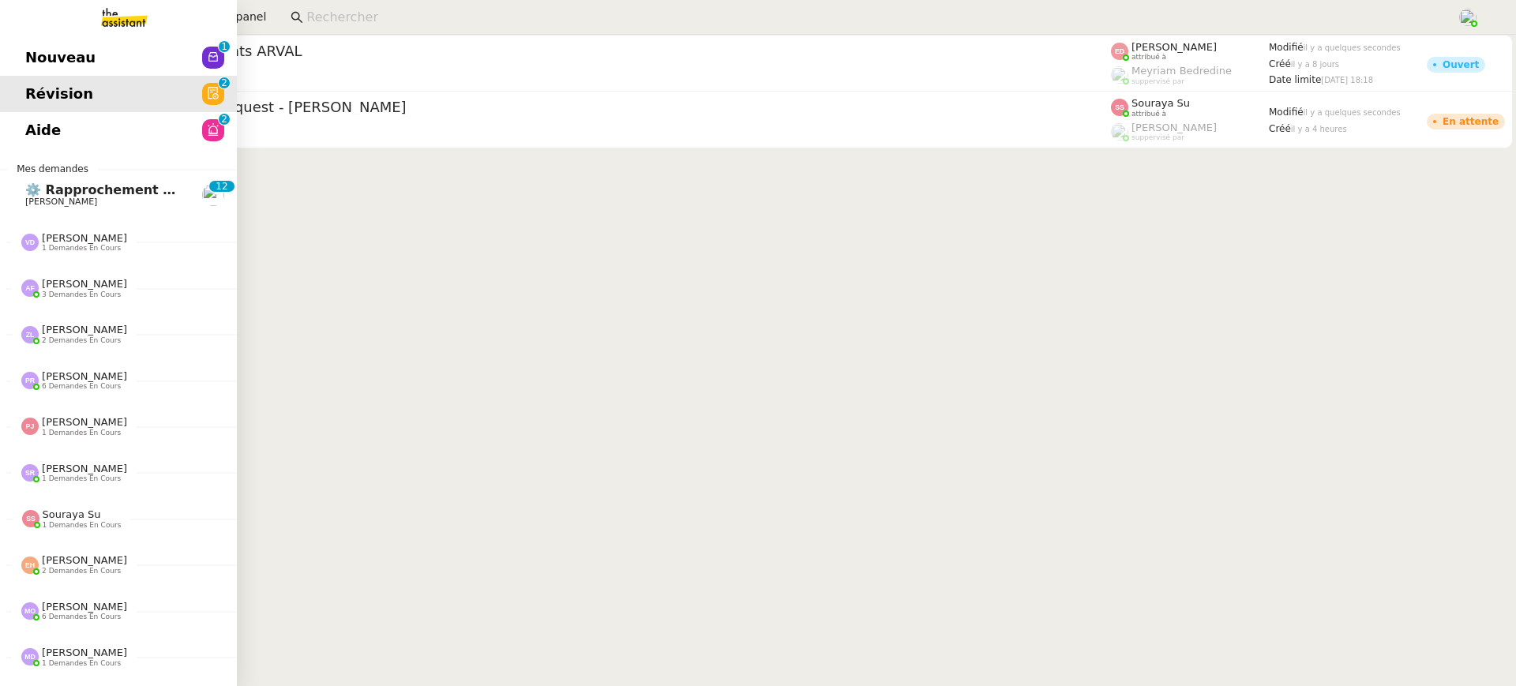
click at [62, 126] on link "Aide 0 1 2 3 4 5 6 7 8 9" at bounding box center [118, 130] width 237 height 36
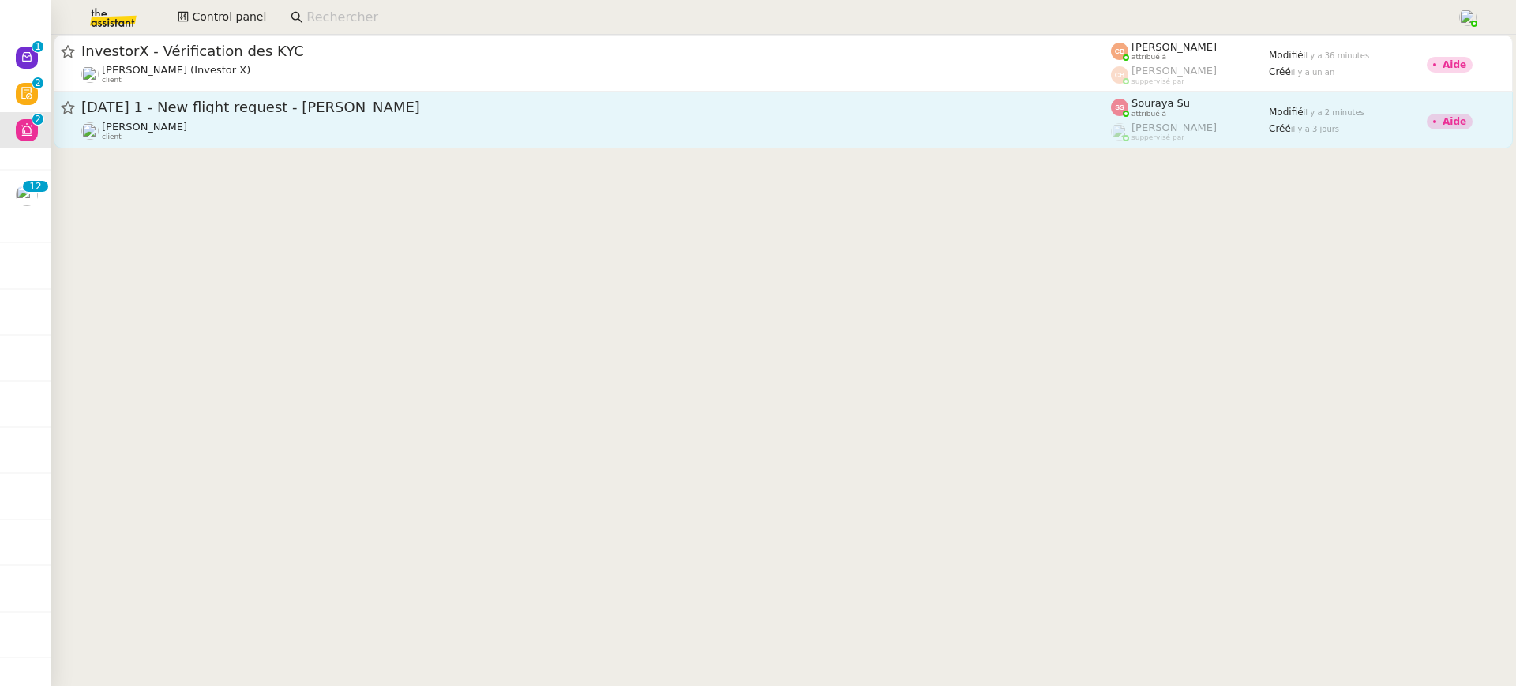
click at [814, 117] on div "14th July 2026 1 - New flight request - Natalia Roseveare" at bounding box center [596, 108] width 1030 height 20
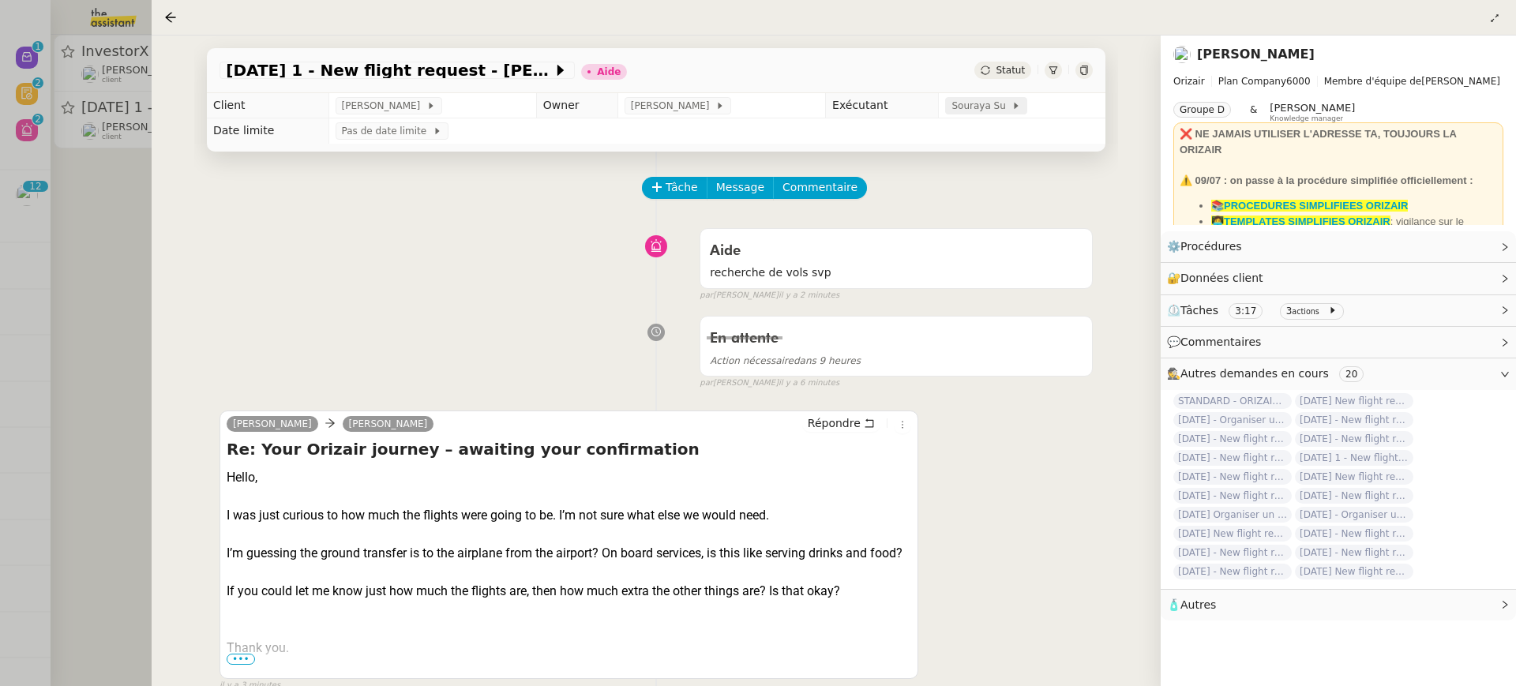
click at [973, 112] on span "Souraya Su" at bounding box center [982, 106] width 60 height 16
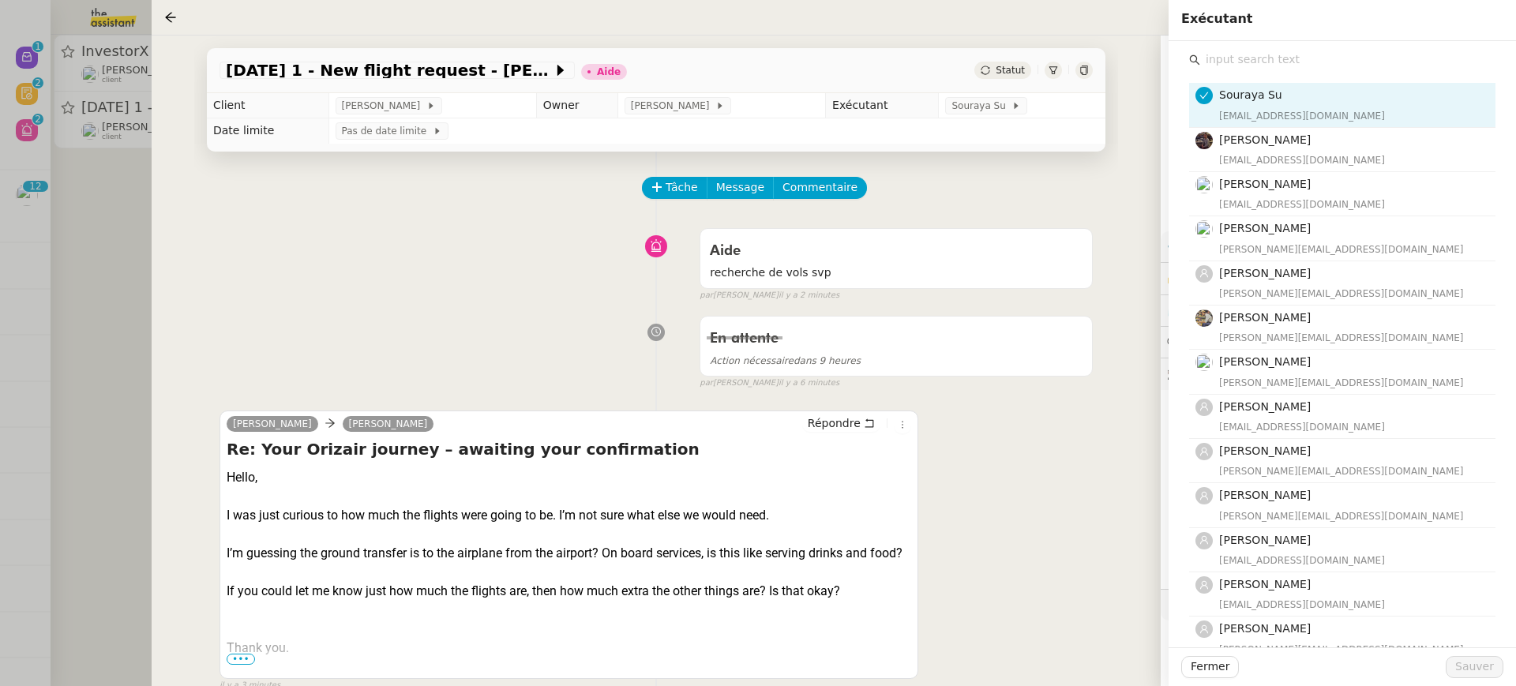
click at [1250, 67] on input "text" at bounding box center [1348, 59] width 295 height 21
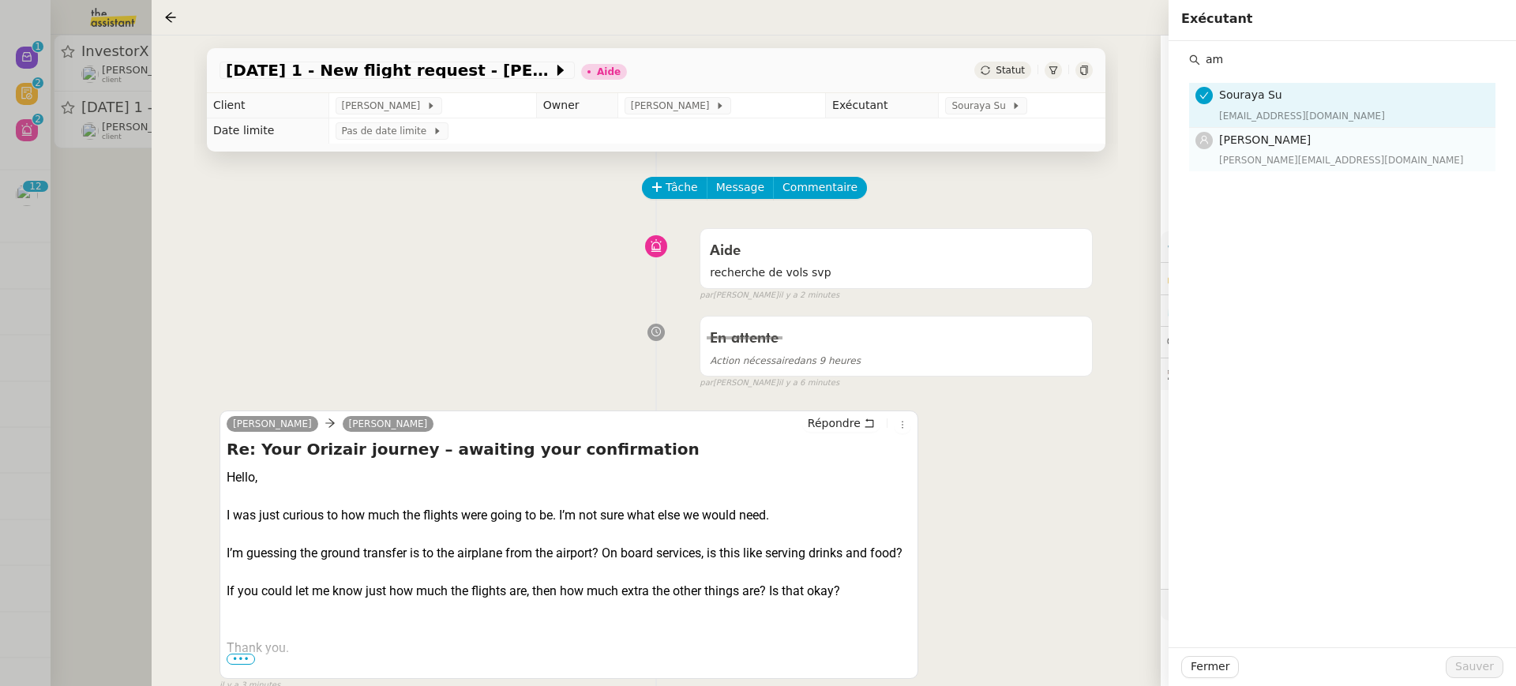
type input "am"
click at [1321, 139] on h4 "[PERSON_NAME]" at bounding box center [1352, 140] width 267 height 18
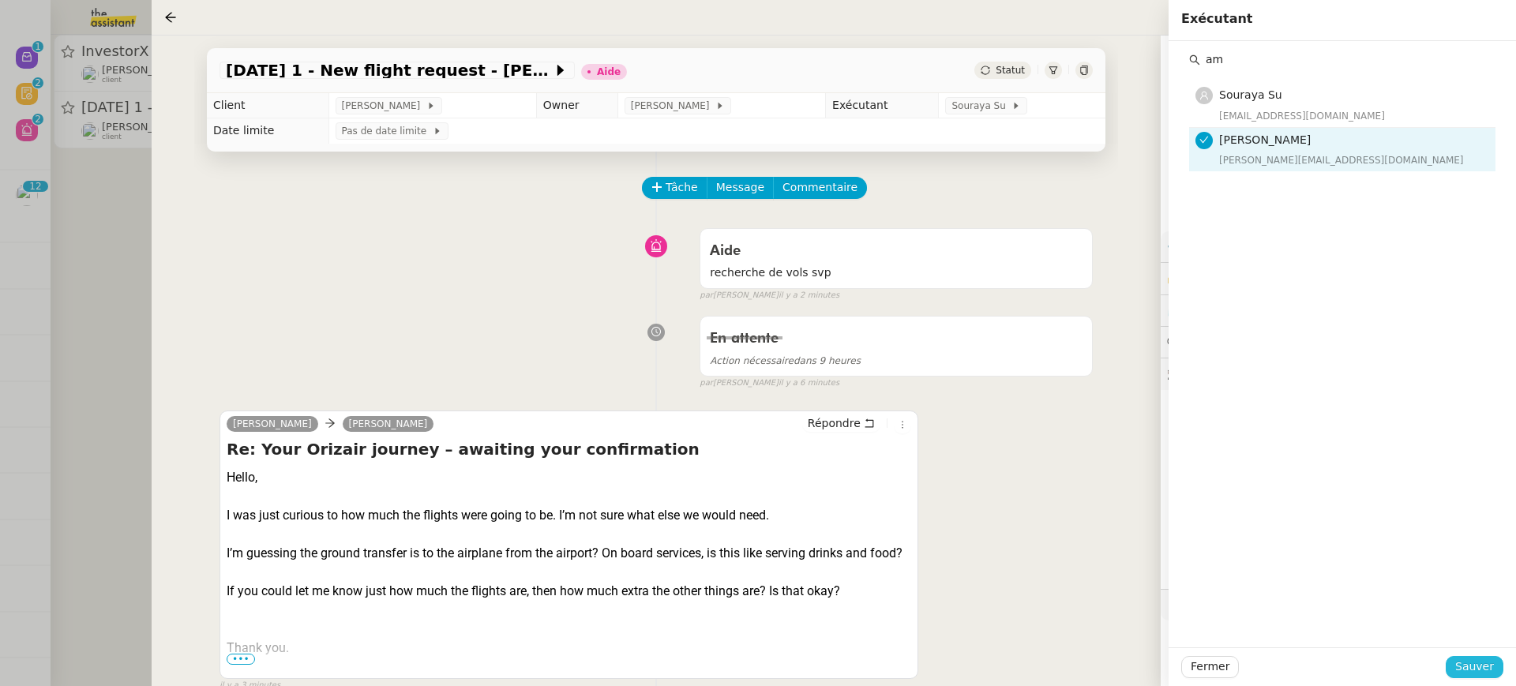
click at [1497, 659] on button "Sauver" at bounding box center [1475, 667] width 58 height 22
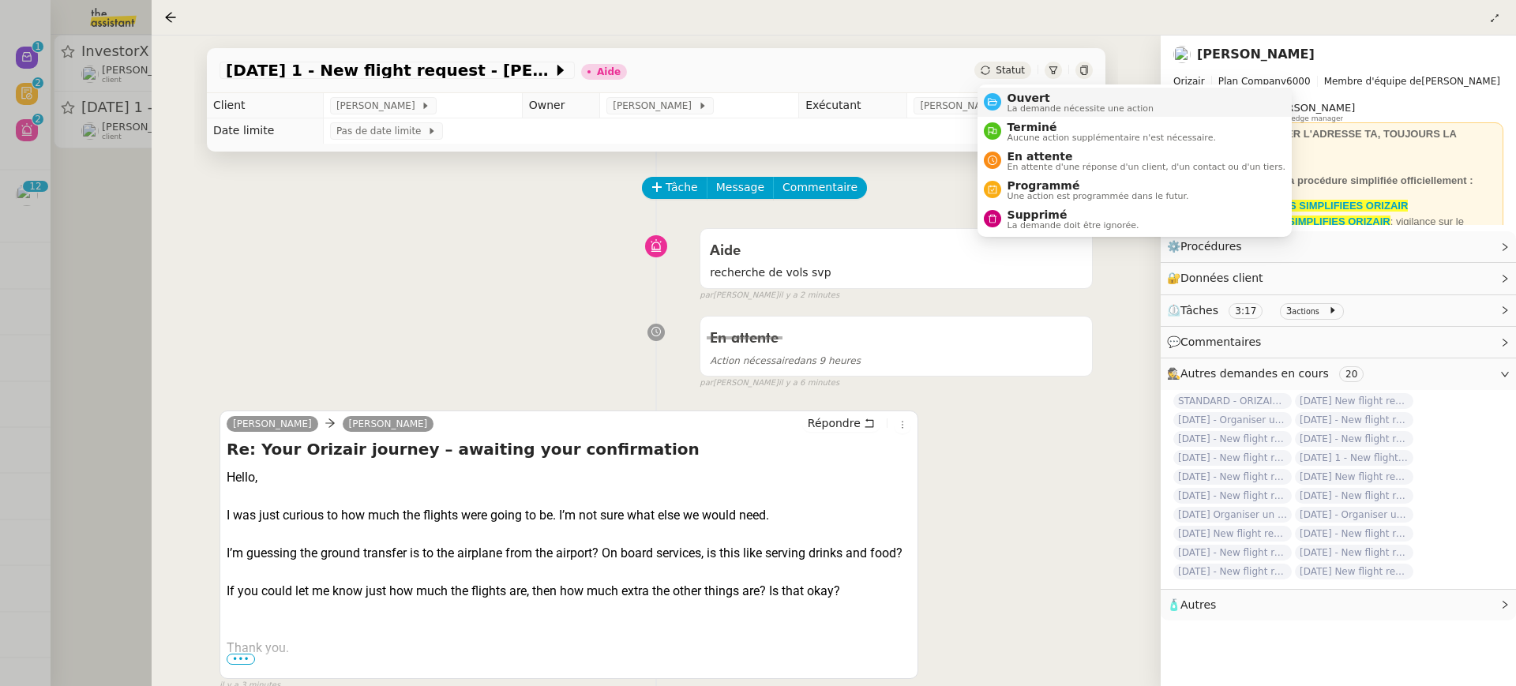
click at [1032, 102] on span "Ouvert" at bounding box center [1081, 98] width 147 height 13
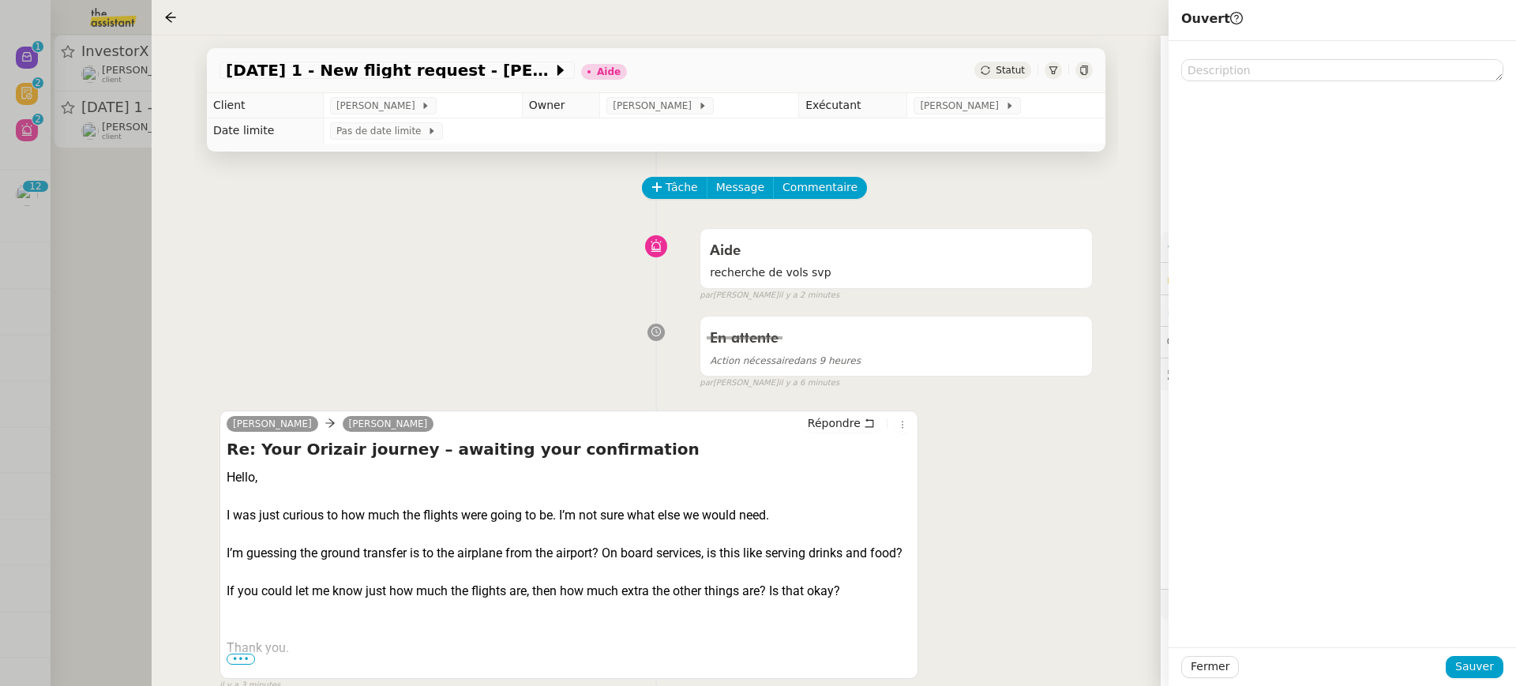
click at [1447, 653] on div "Fermer Sauver" at bounding box center [1343, 667] width 348 height 39
click at [1458, 663] on button "Sauver" at bounding box center [1475, 667] width 58 height 22
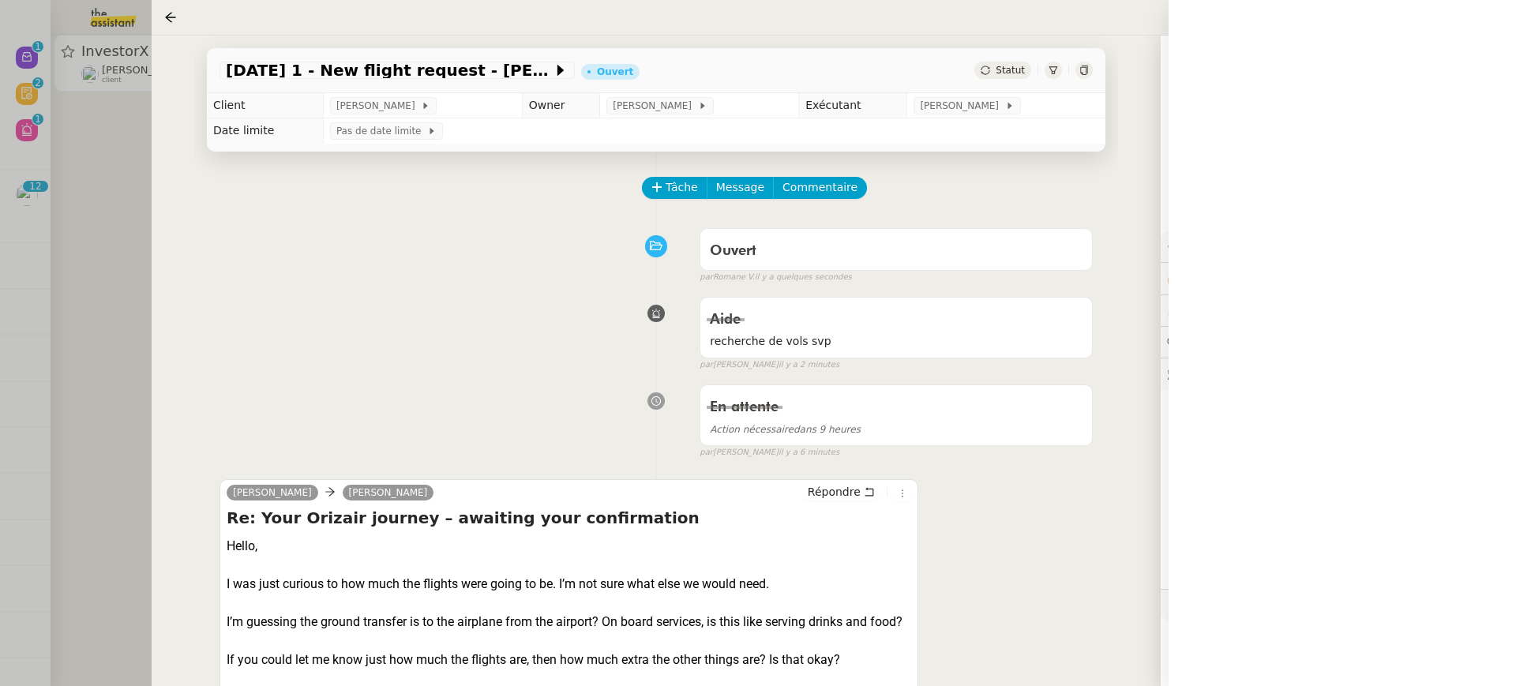
click at [44, 173] on div at bounding box center [758, 343] width 1516 height 686
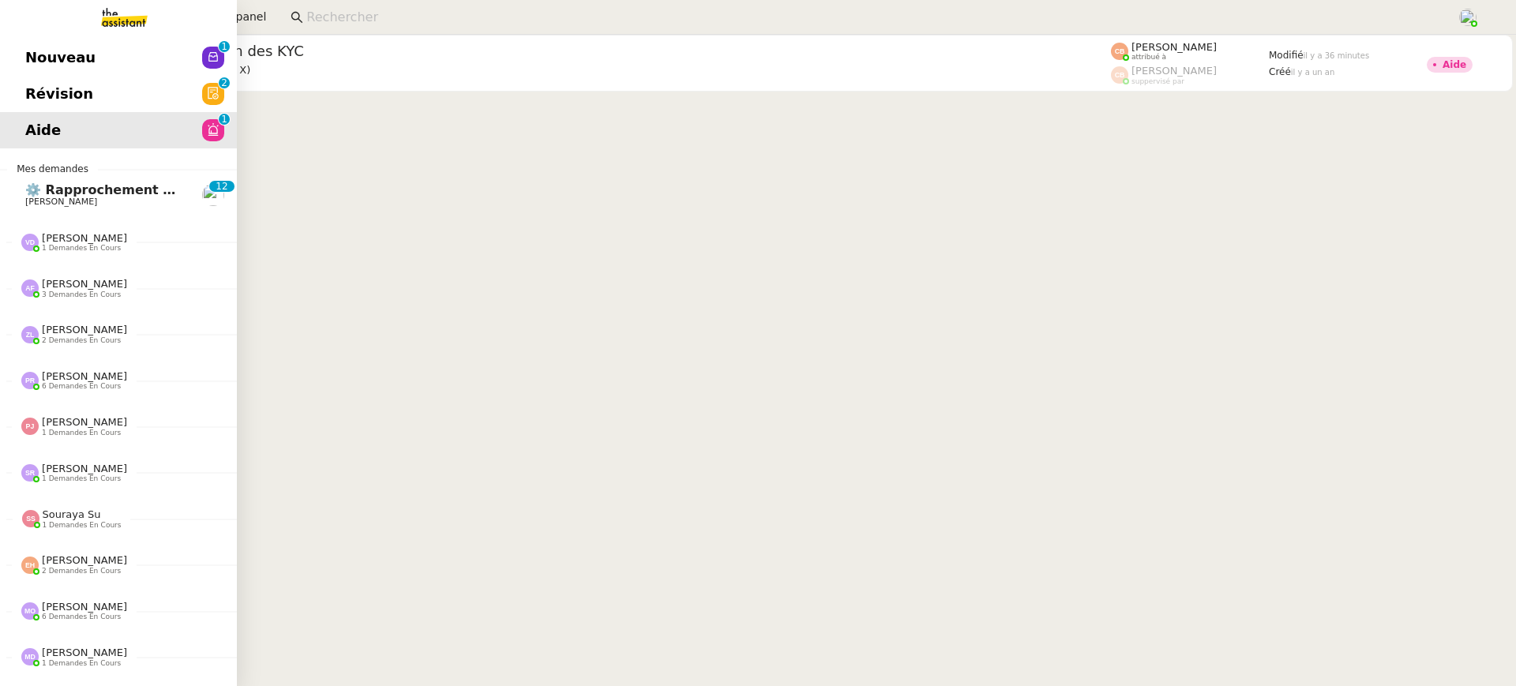
click at [30, 24] on link at bounding box center [118, 17] width 237 height 35
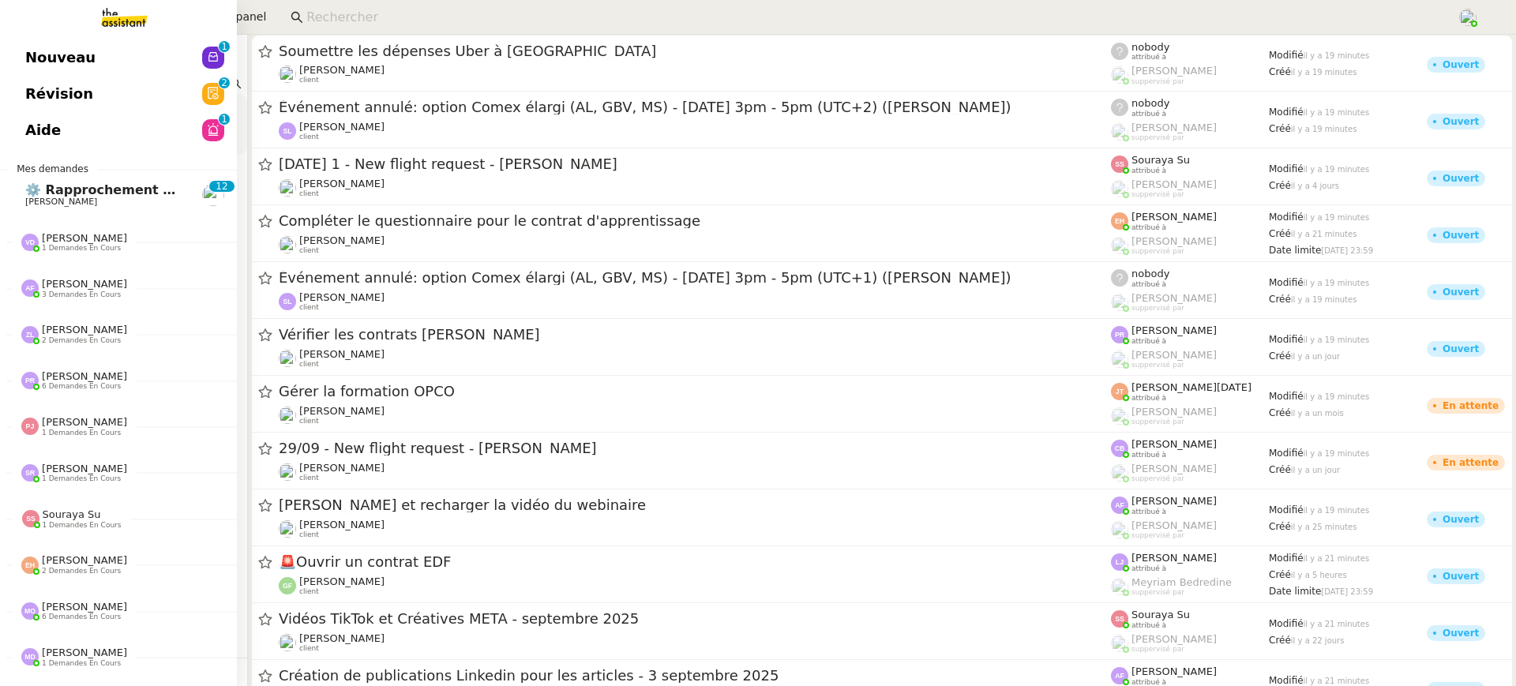
click at [38, 51] on span "Nouveau" at bounding box center [60, 58] width 70 height 24
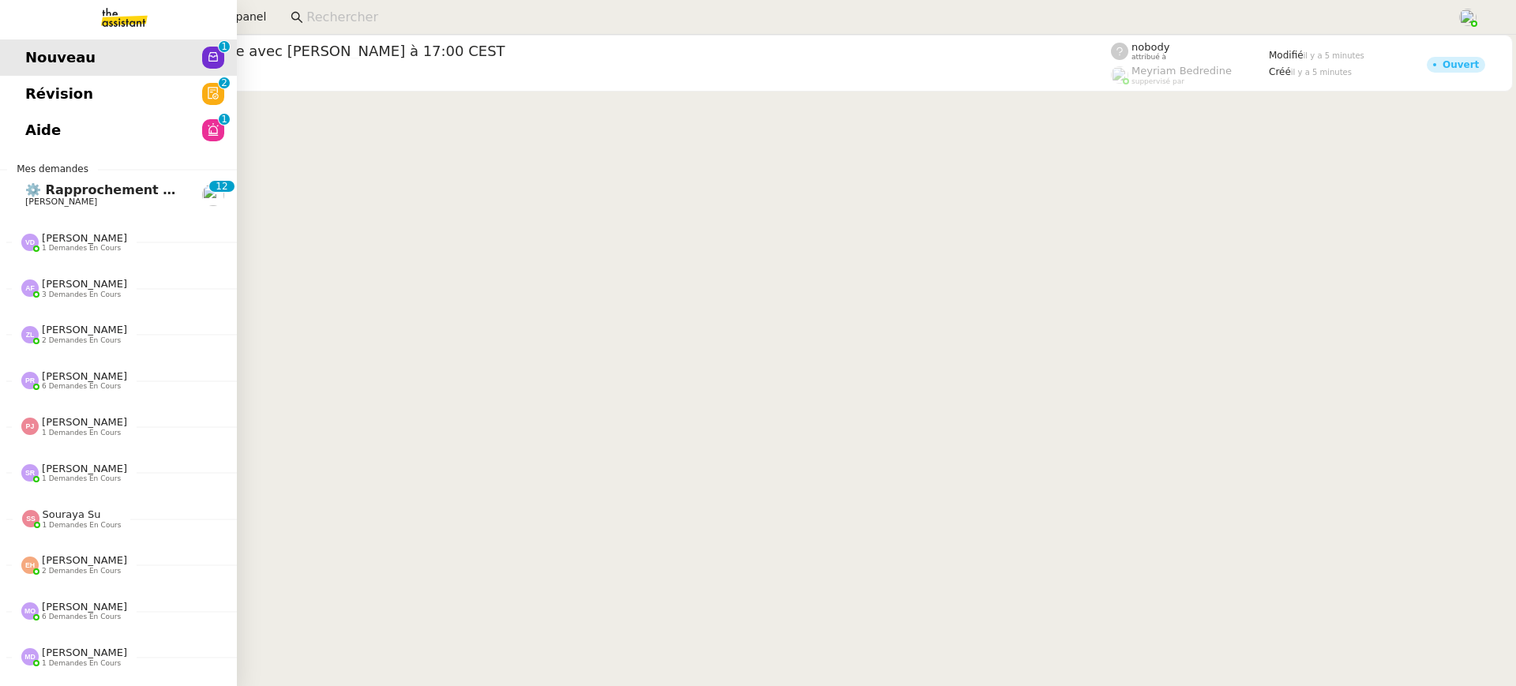
click at [116, 89] on link "Révision 0 1 2 3 4 5 6 7 8 9" at bounding box center [118, 94] width 237 height 36
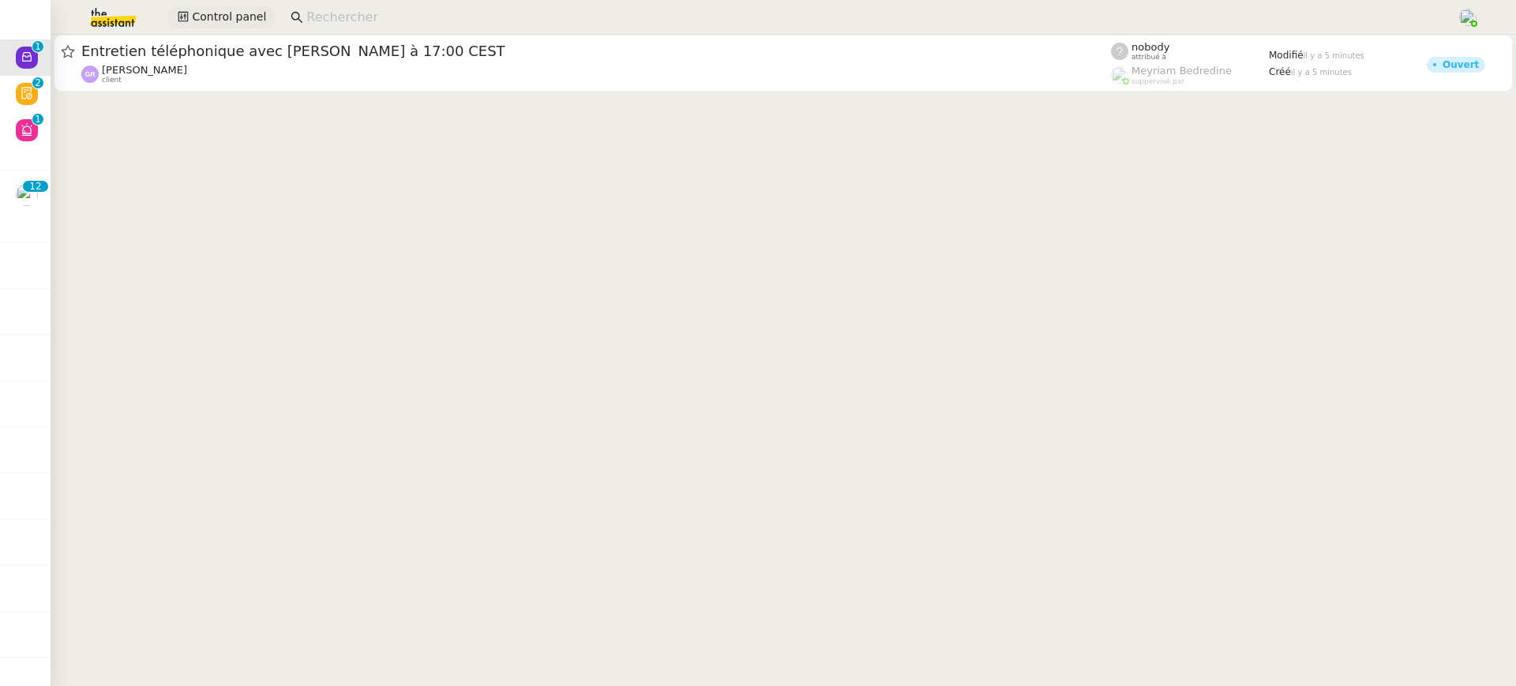
click at [215, 18] on span "Control panel" at bounding box center [229, 17] width 74 height 18
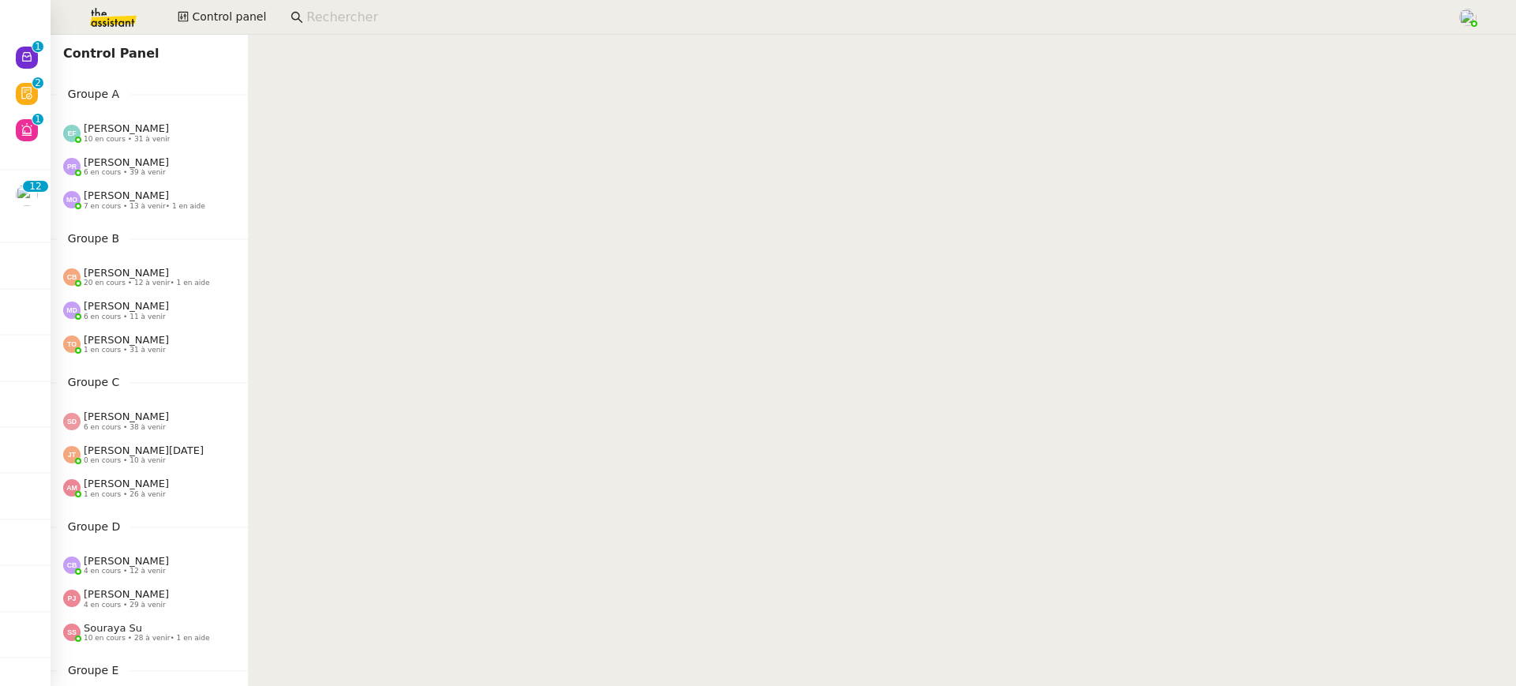
click at [149, 135] on span "10 en cours • 31 à venir" at bounding box center [127, 139] width 86 height 9
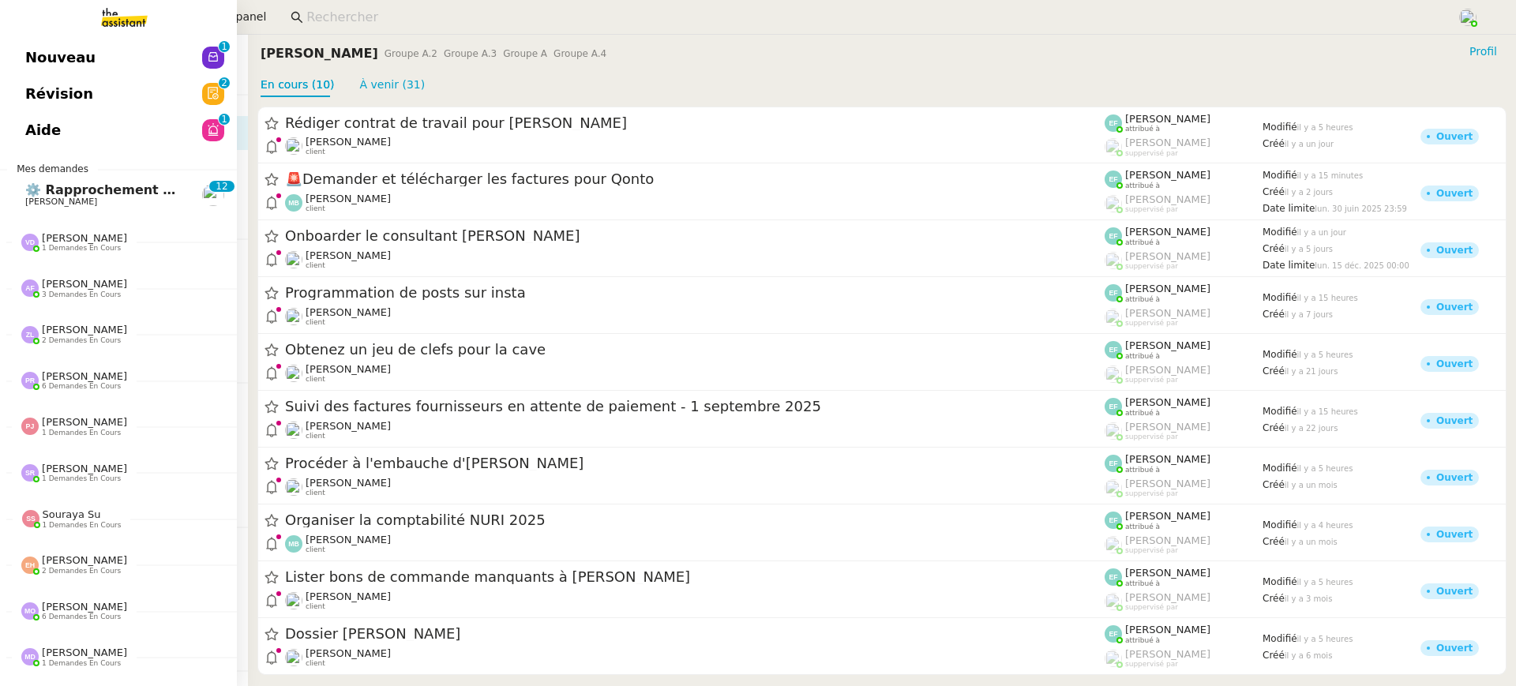
click at [60, 86] on span "Révision" at bounding box center [59, 94] width 68 height 24
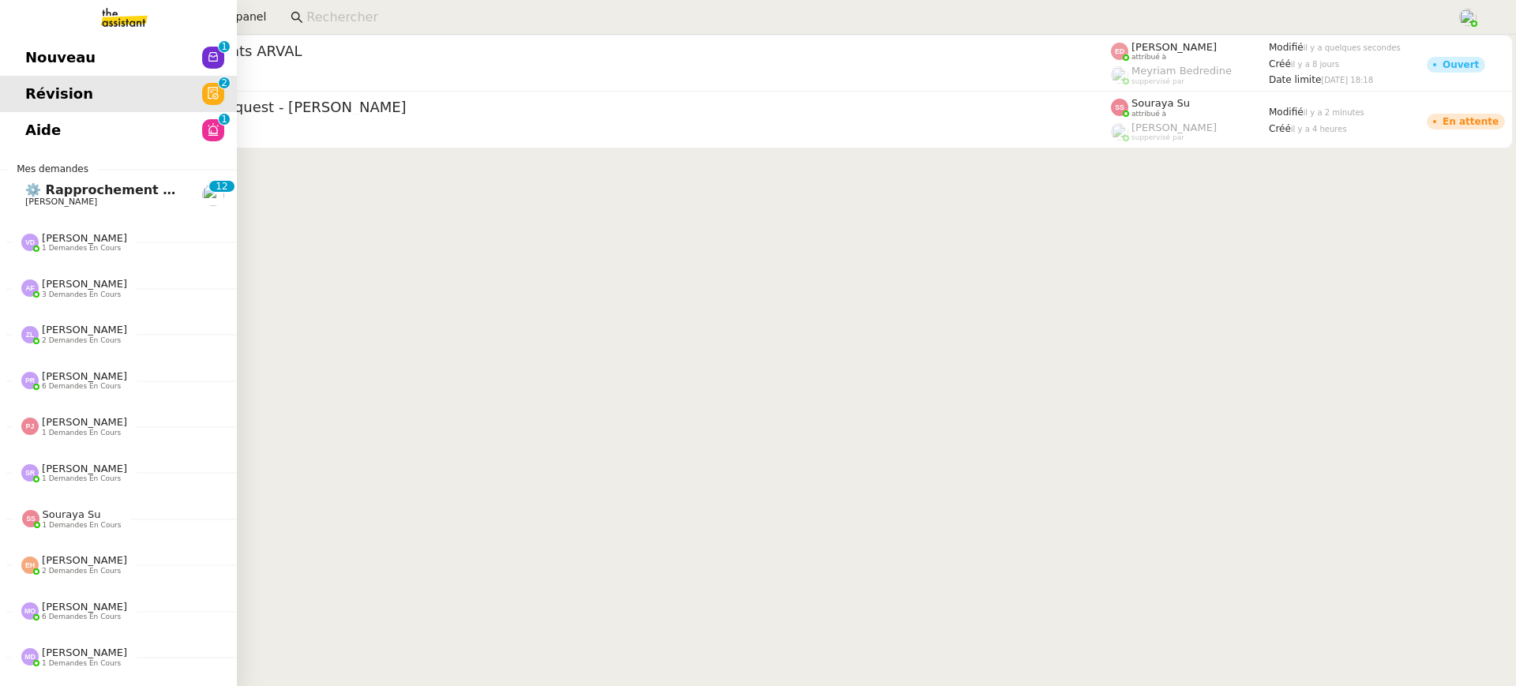
click at [27, 77] on link "Révision 0 1 2 3 4 5 6 7 8 9" at bounding box center [118, 94] width 237 height 36
click at [58, 56] on span "Nouveau" at bounding box center [60, 58] width 70 height 24
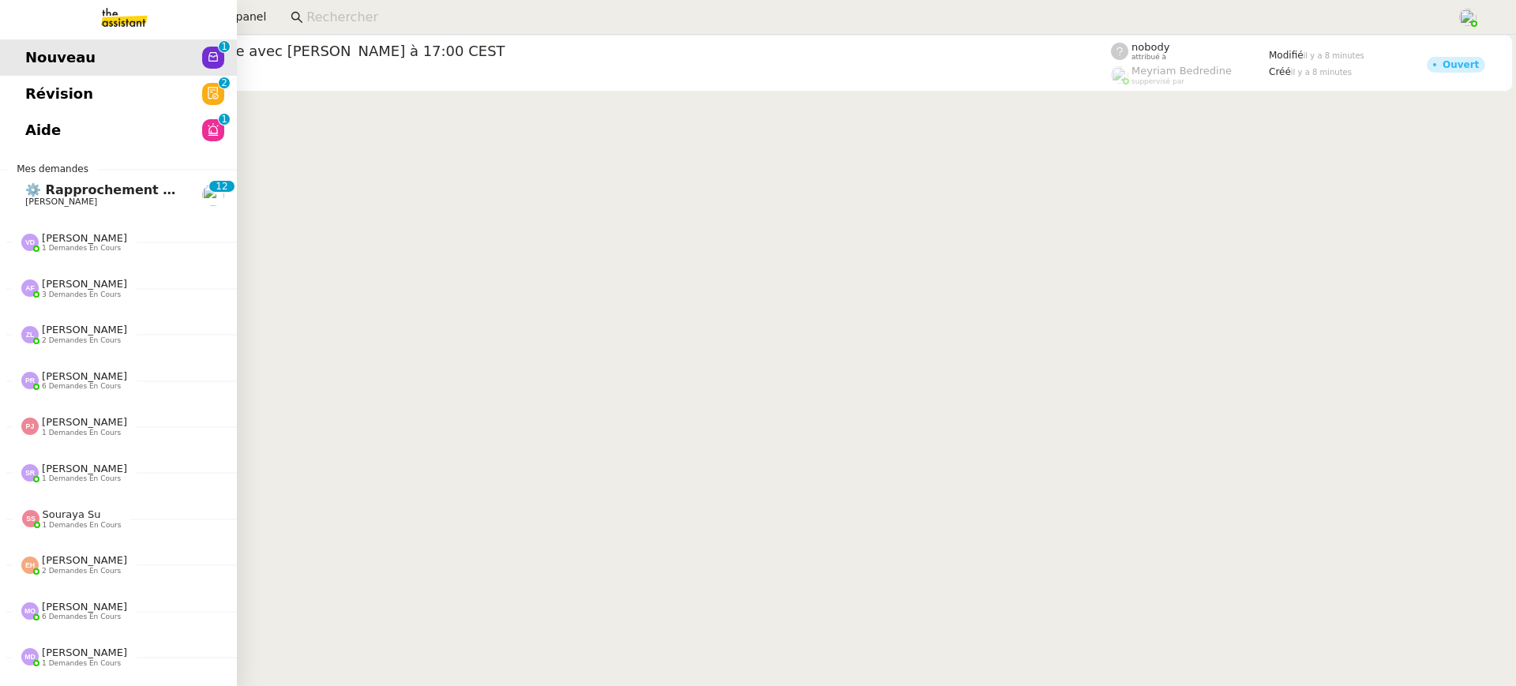
click at [55, 127] on span "Aide" at bounding box center [43, 130] width 36 height 24
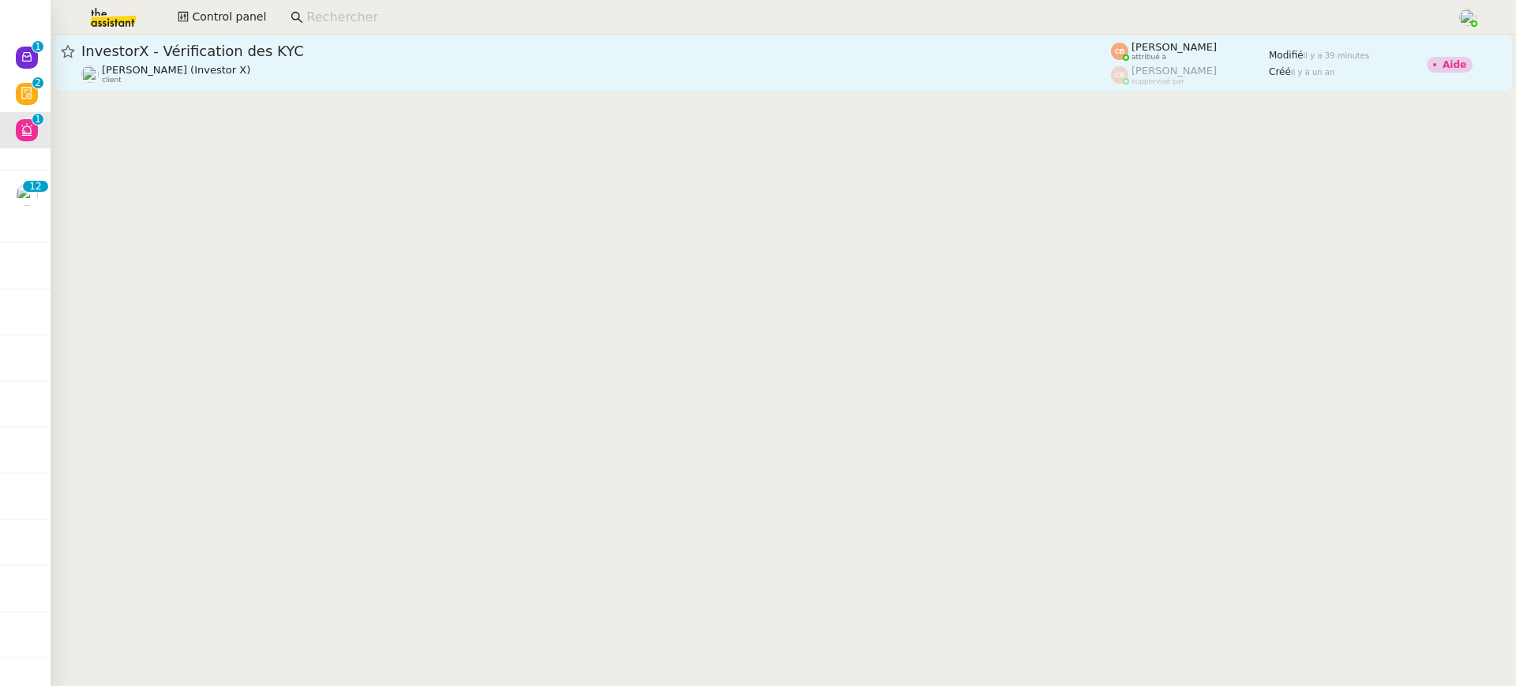
click at [596, 45] on span "InvestorX - Vérification des KYC" at bounding box center [596, 51] width 1030 height 14
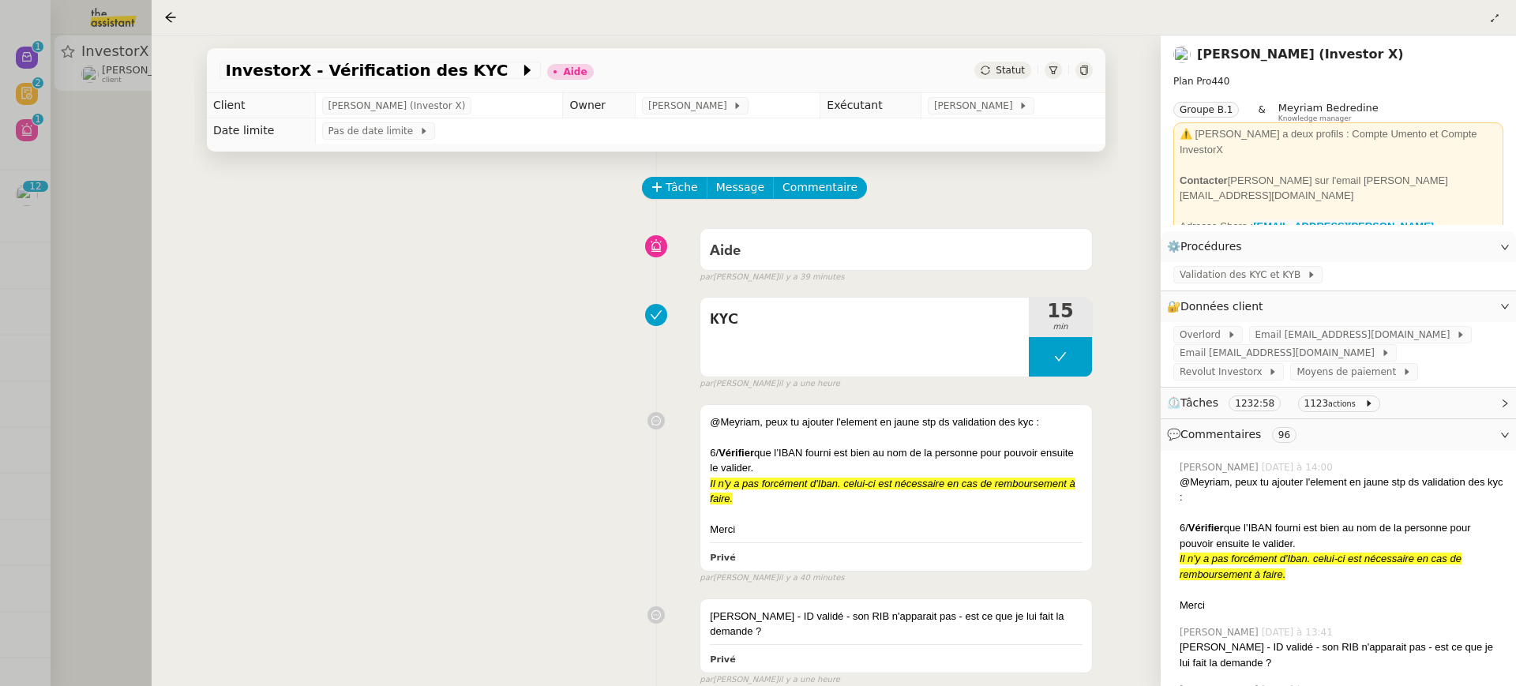
click at [131, 48] on div at bounding box center [758, 343] width 1516 height 686
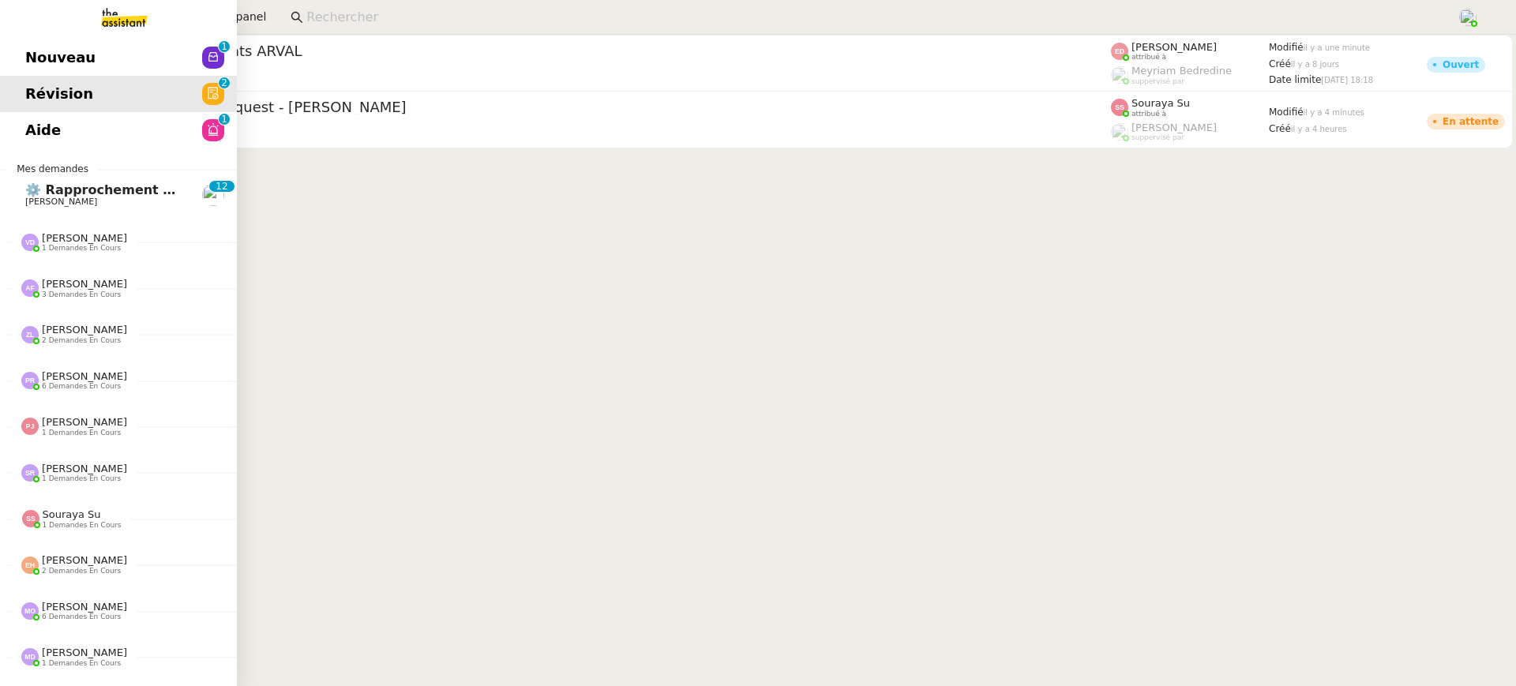
click at [20, 48] on link "Nouveau 0 1 2 3 4 5 6 7 8 9" at bounding box center [118, 57] width 237 height 36
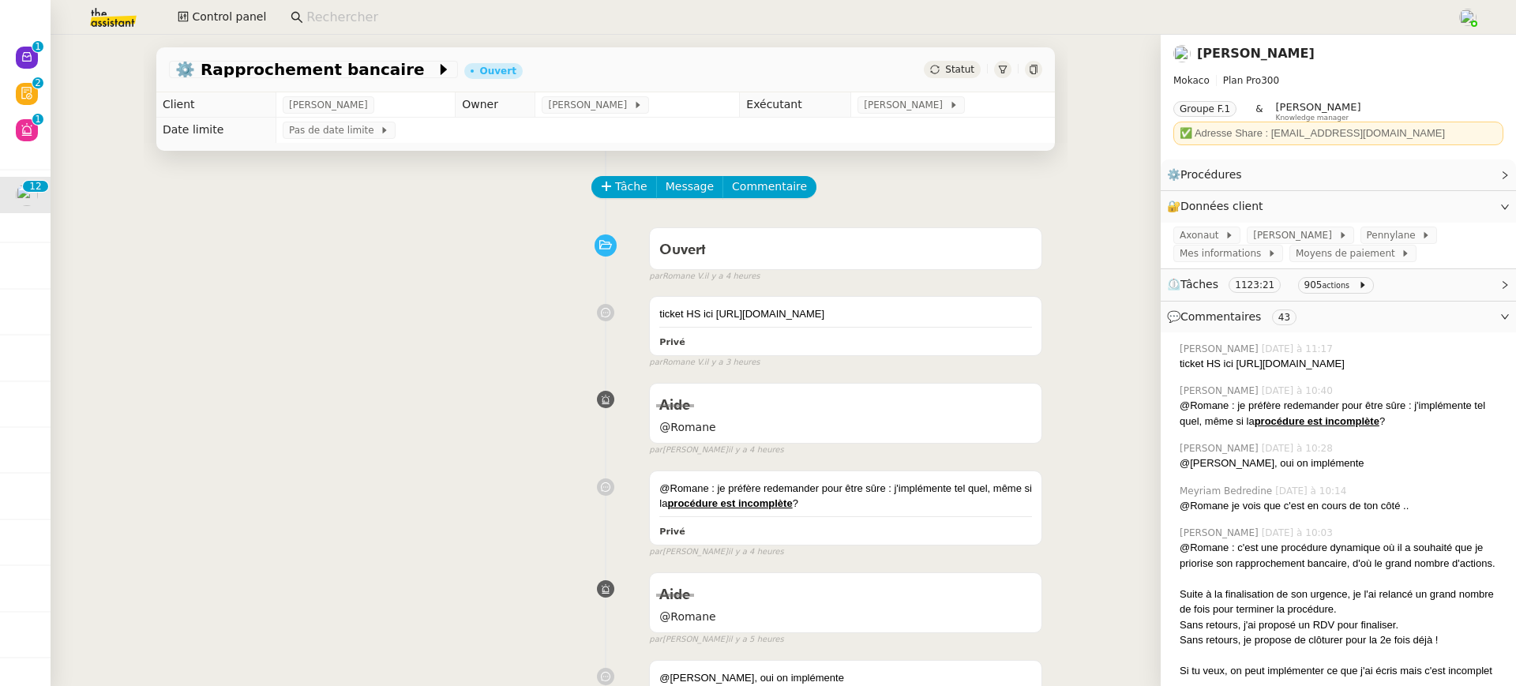
click at [709, 241] on div "Ouvert" at bounding box center [845, 250] width 373 height 25
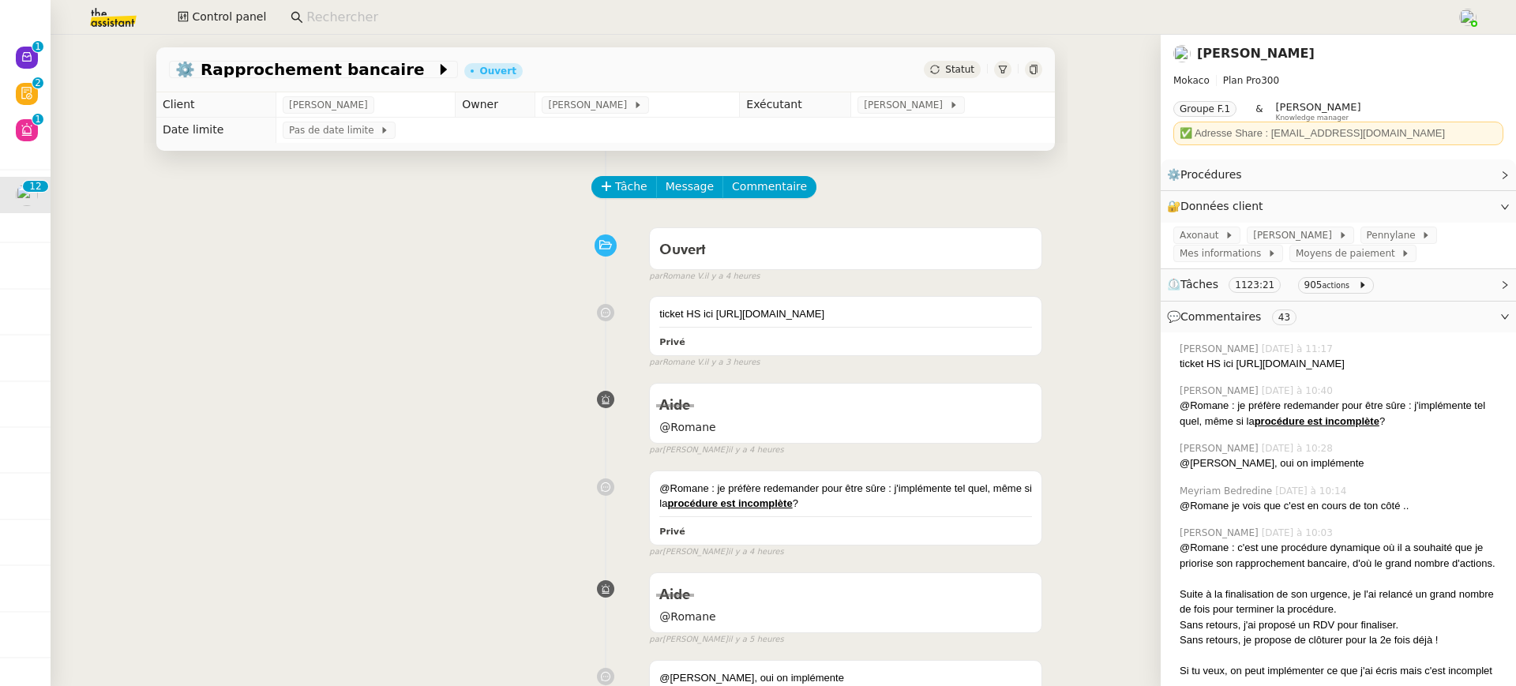
click at [1012, 225] on div "Ouvert false par Romane V. il y a 4 heures" at bounding box center [606, 251] width 874 height 63
click at [1014, 231] on div "Ouvert" at bounding box center [846, 248] width 392 height 41
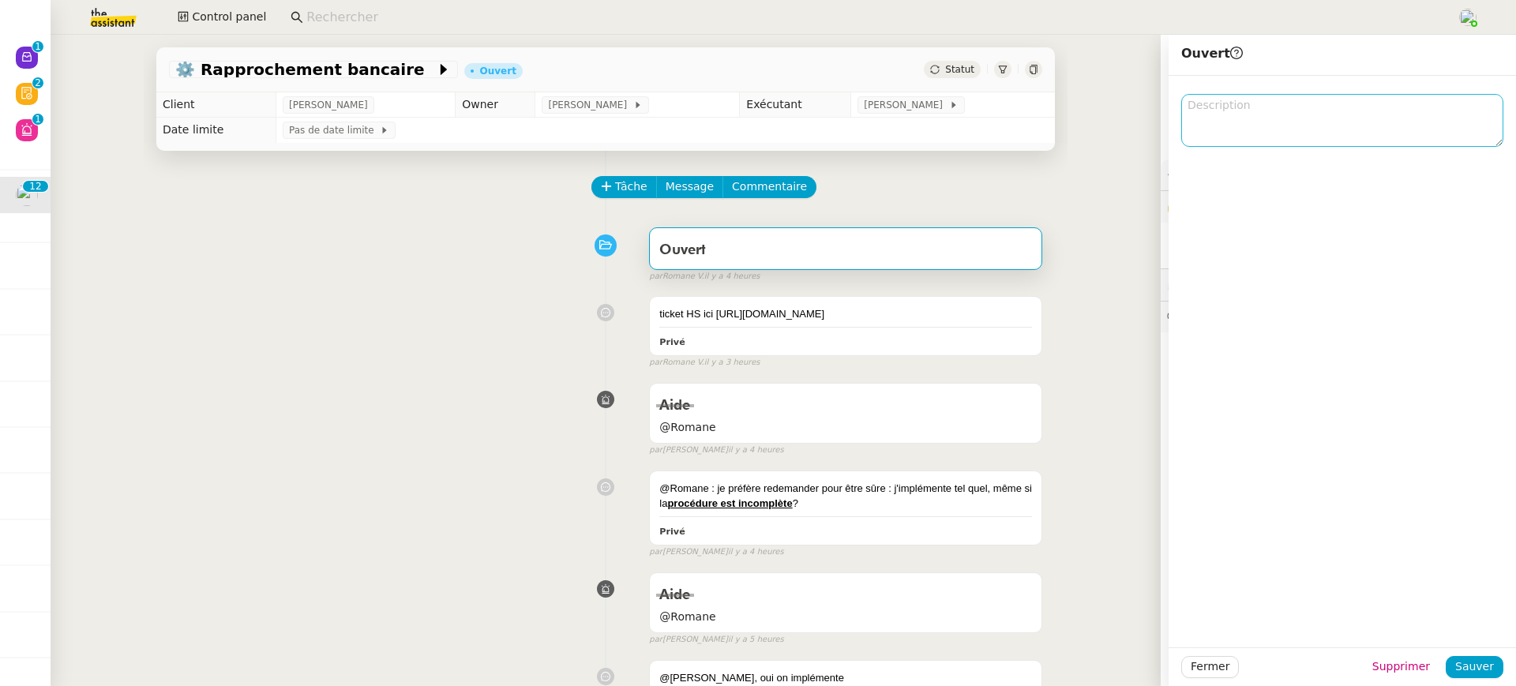
drag, startPoint x: 1495, startPoint y: 111, endPoint x: 1486, endPoint y: 248, distance: 137.7
click at [1486, 147] on textarea at bounding box center [1343, 120] width 322 height 53
click at [535, 365] on div "ticket HS ici https://app.hubspot.com/contacts/4078993/record/0-5/30127582599/ …" at bounding box center [606, 329] width 874 height 80
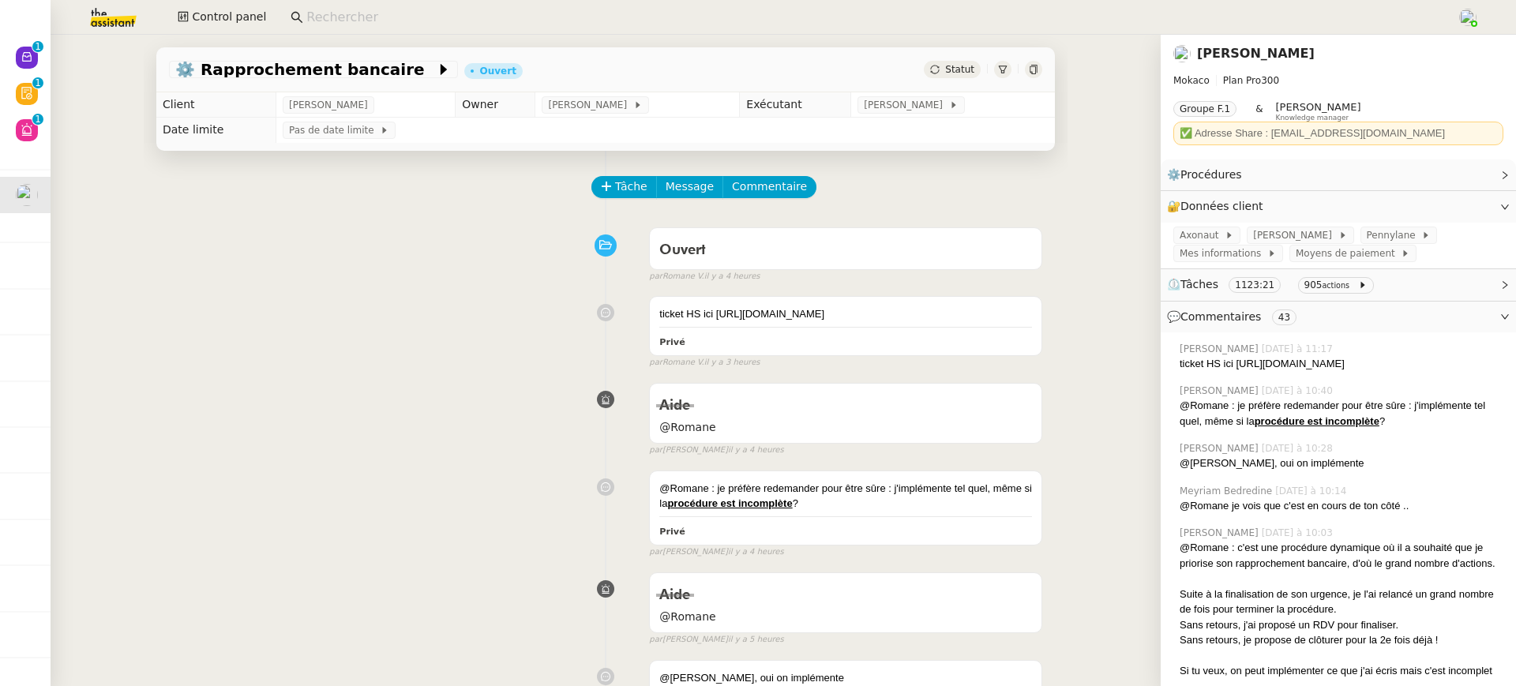
click at [1036, 70] on icon at bounding box center [1033, 69] width 9 height 9
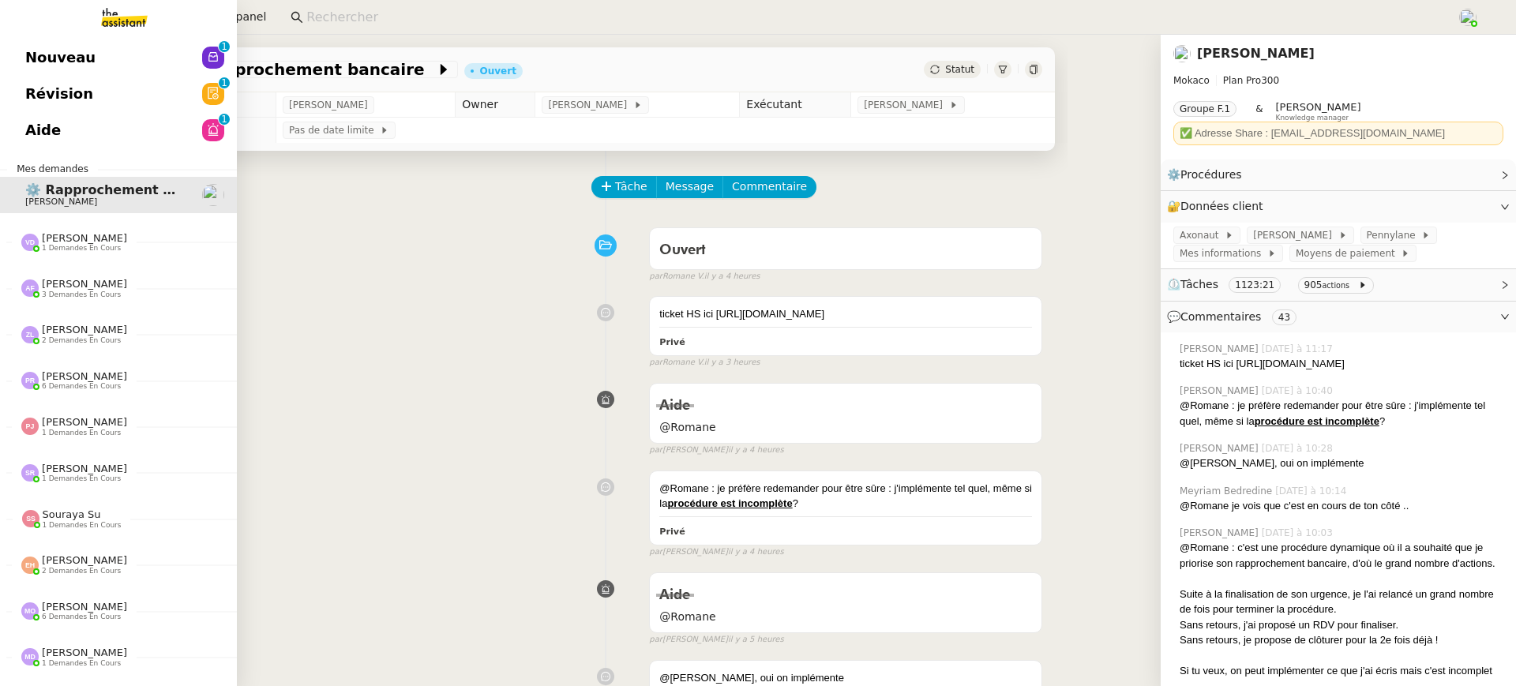
click at [44, 60] on link "Nouveau 0 1 2 3 4 5 6 7 8 9" at bounding box center [118, 57] width 237 height 36
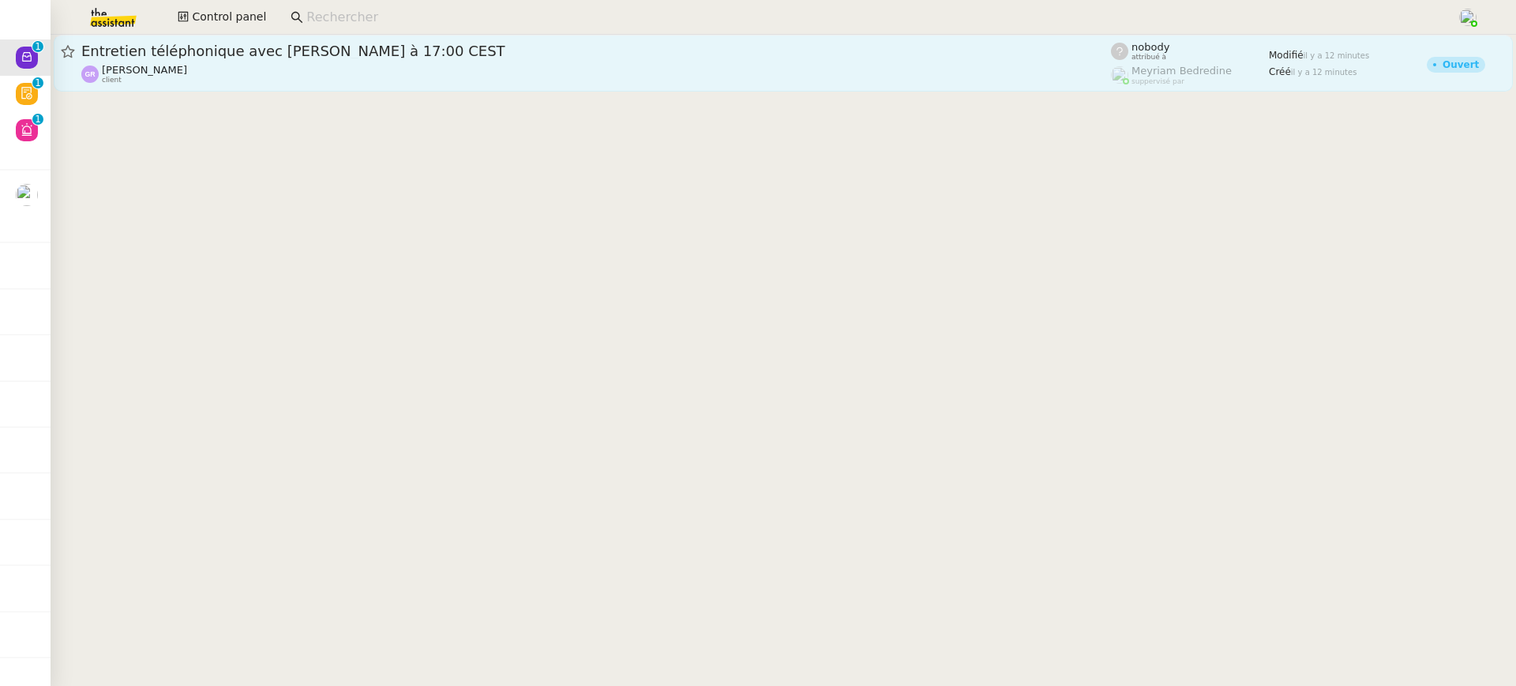
click at [375, 66] on div "Guillaume Rouvroy client" at bounding box center [596, 74] width 1030 height 21
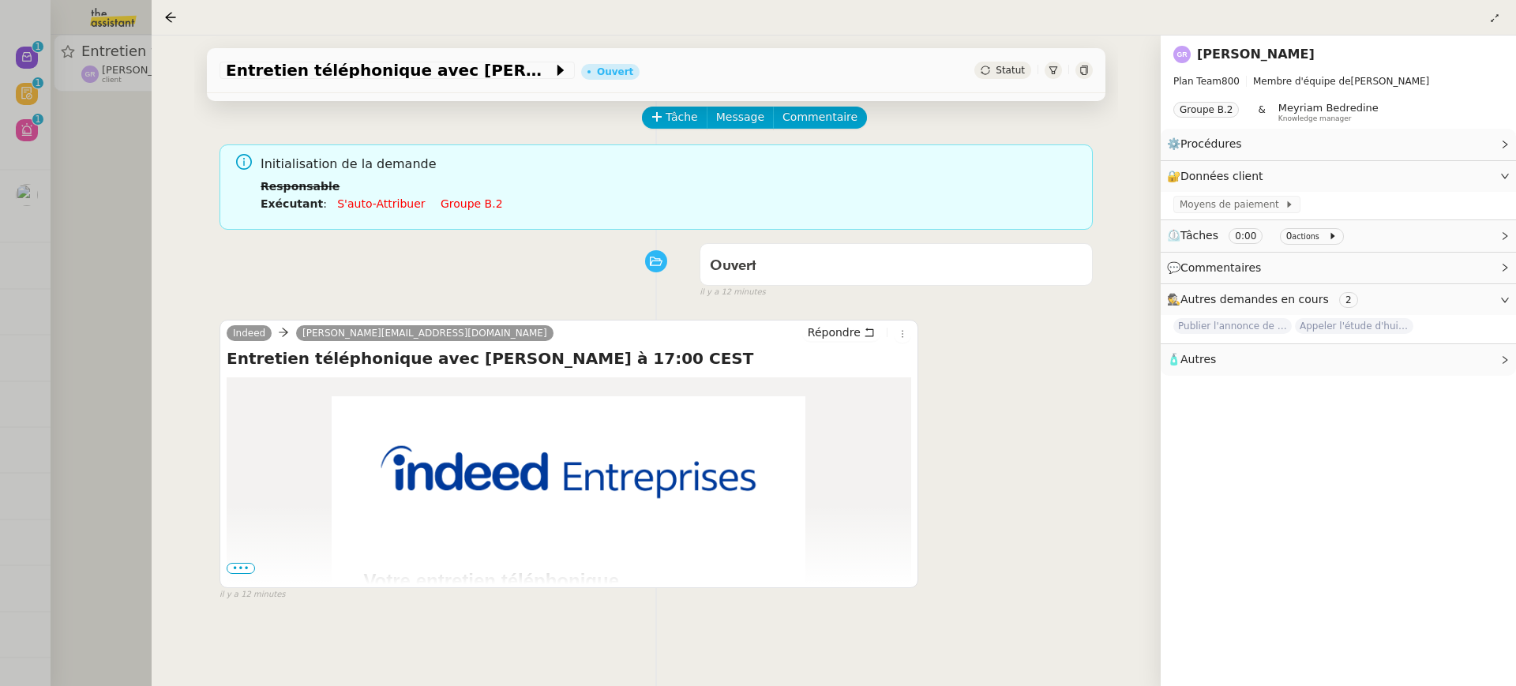
scroll to position [80, 0]
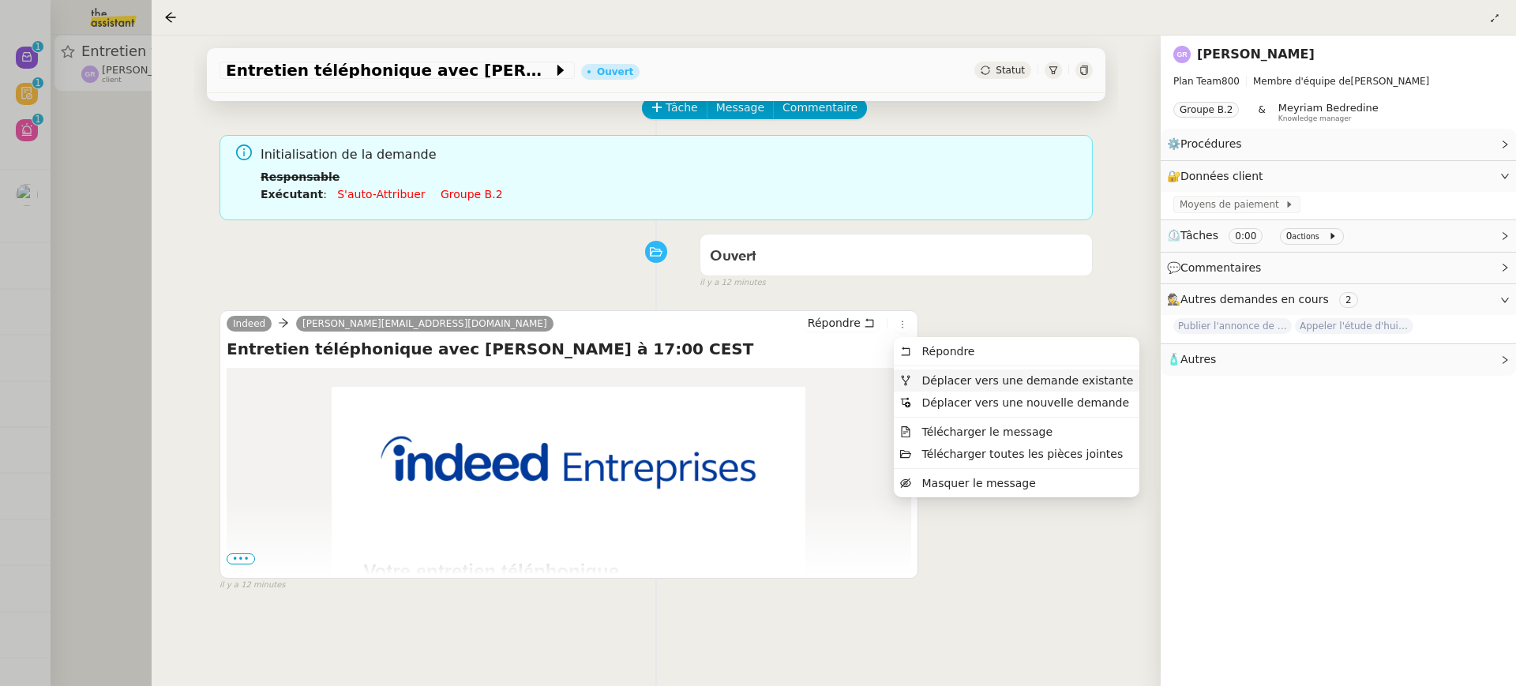
click at [936, 376] on span "Déplacer vers une demande existante" at bounding box center [1028, 380] width 212 height 13
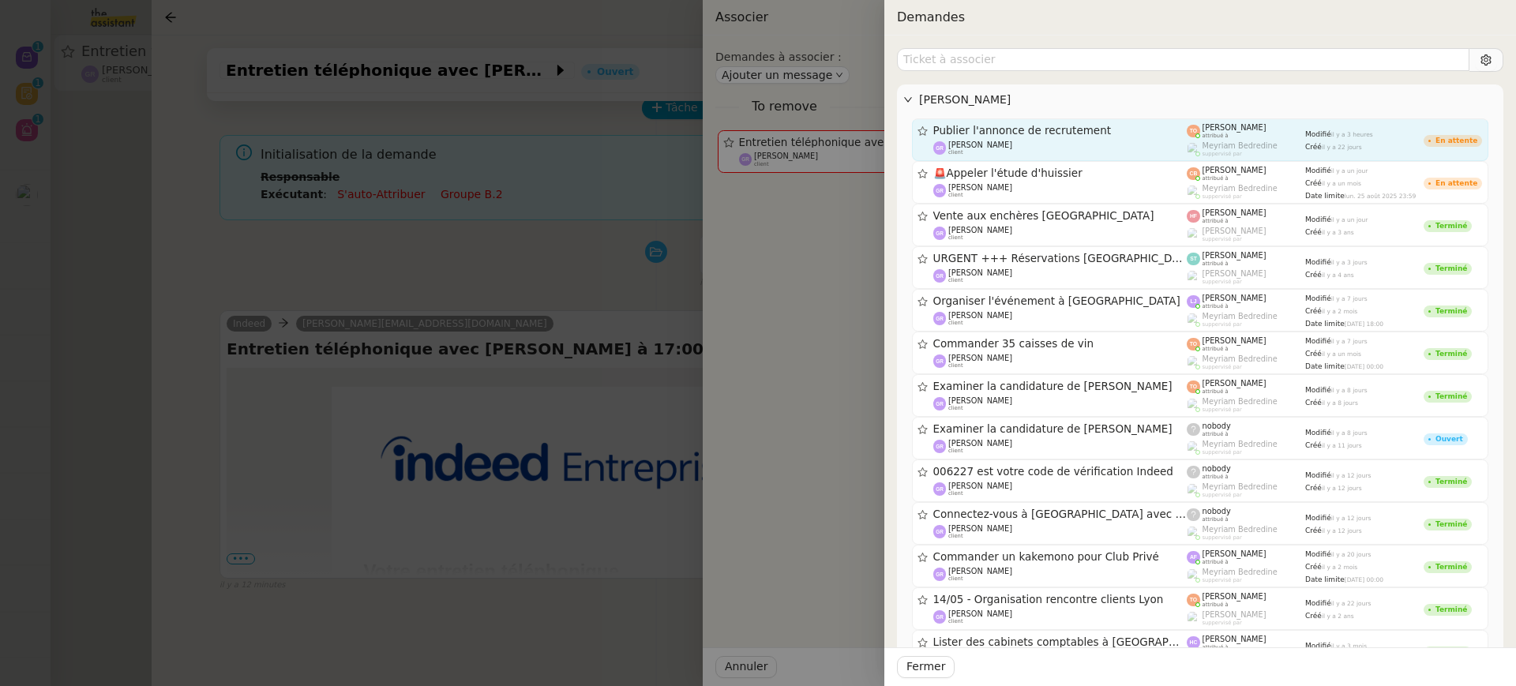
click at [1062, 144] on div "Guillaume Rouvroy client" at bounding box center [1061, 149] width 254 height 16
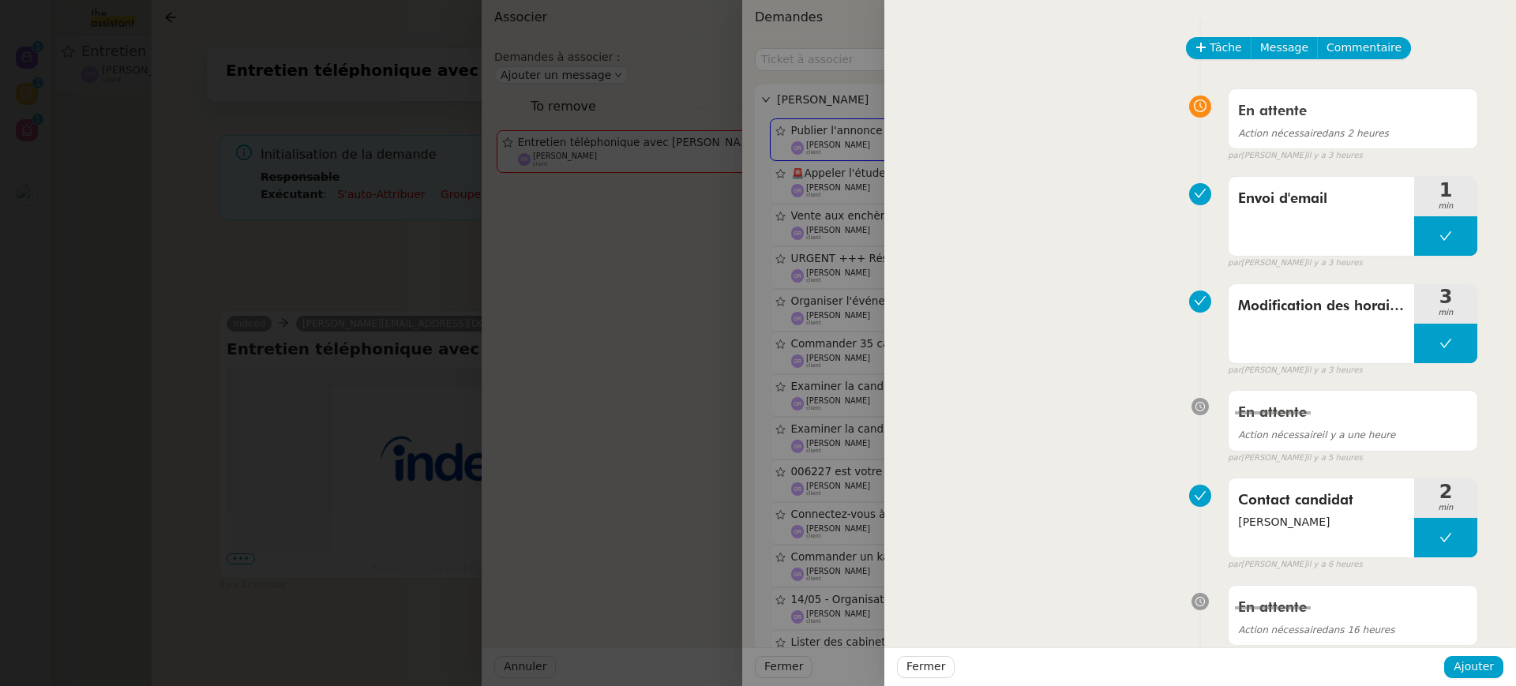
click at [1475, 678] on div "Fermer Ajouter" at bounding box center [1201, 667] width 632 height 39
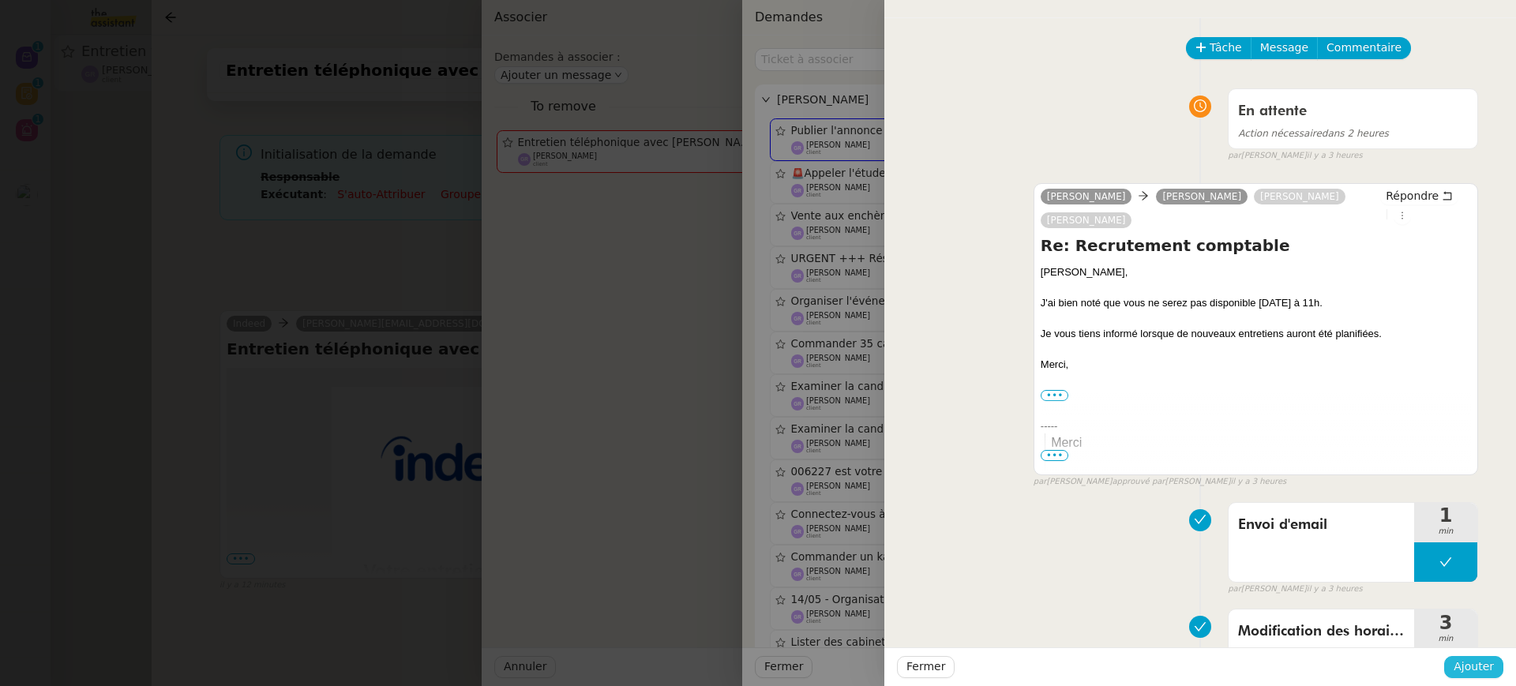
click at [1475, 667] on span "Ajouter" at bounding box center [1474, 667] width 40 height 18
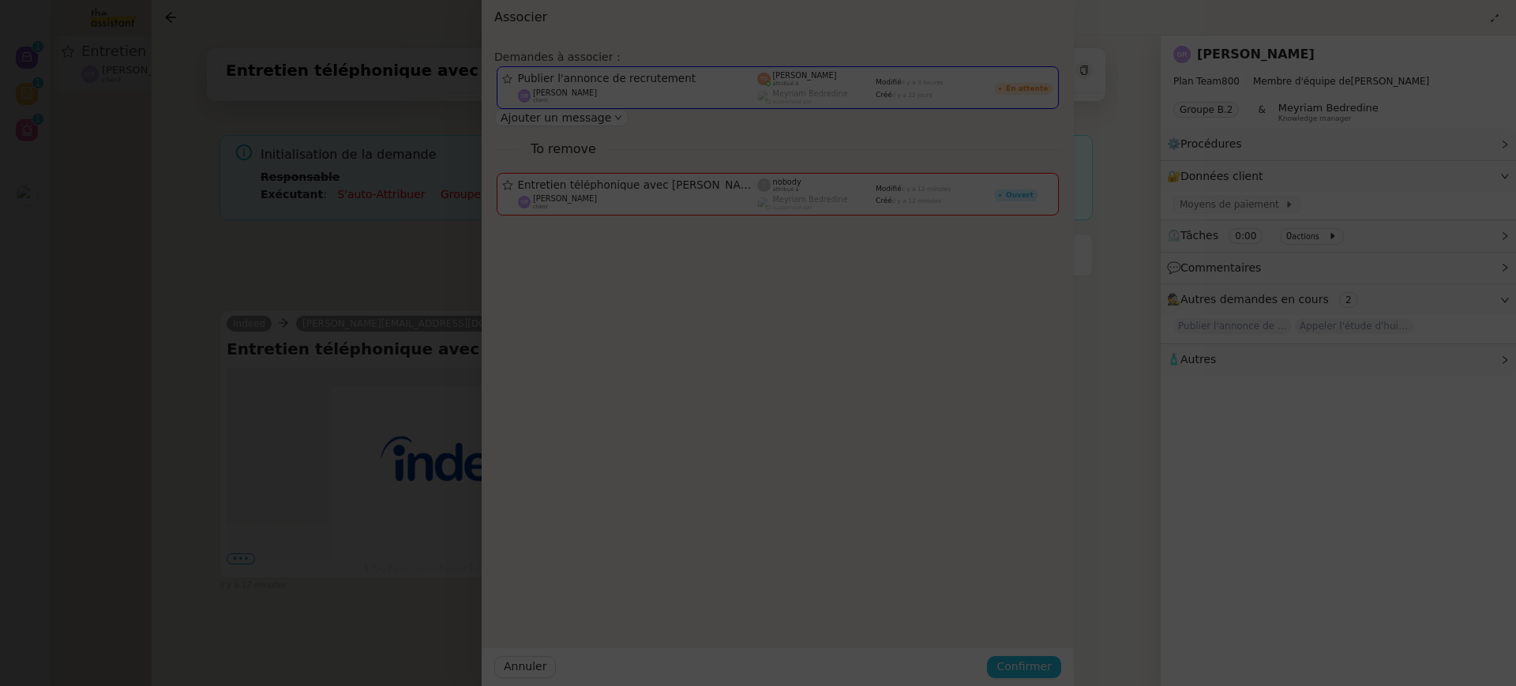
click at [1052, 667] on span "Confirmer" at bounding box center [1024, 667] width 55 height 18
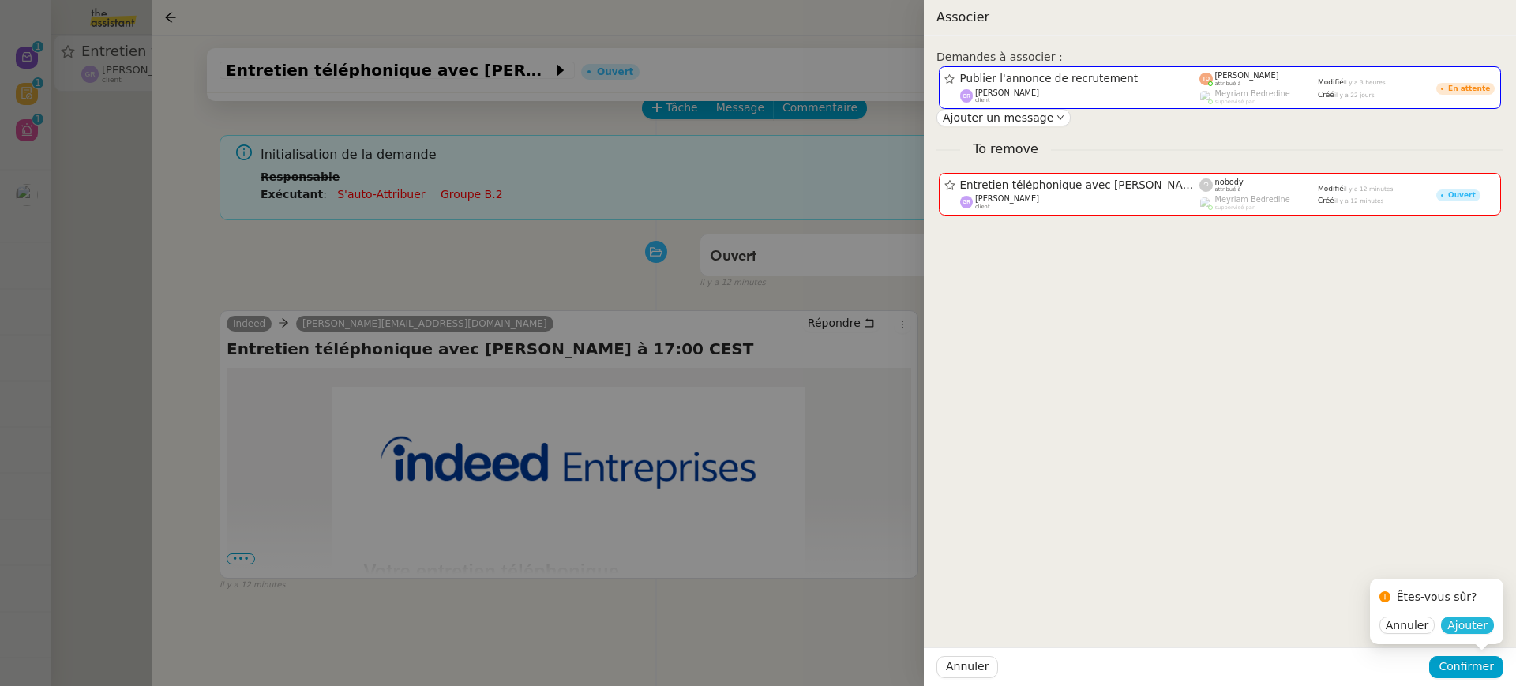
click at [1474, 628] on span "Ajouter" at bounding box center [1468, 626] width 40 height 16
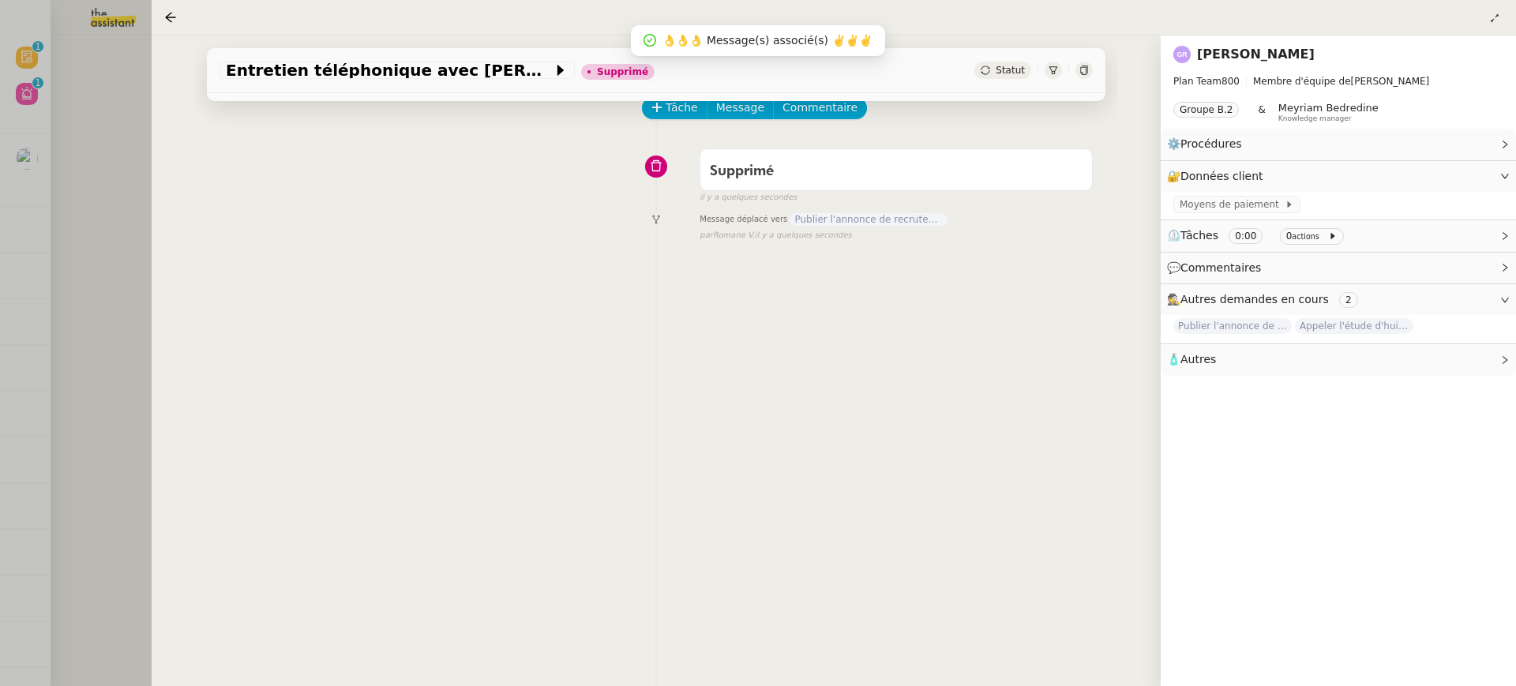
click at [32, 113] on div at bounding box center [758, 343] width 1516 height 686
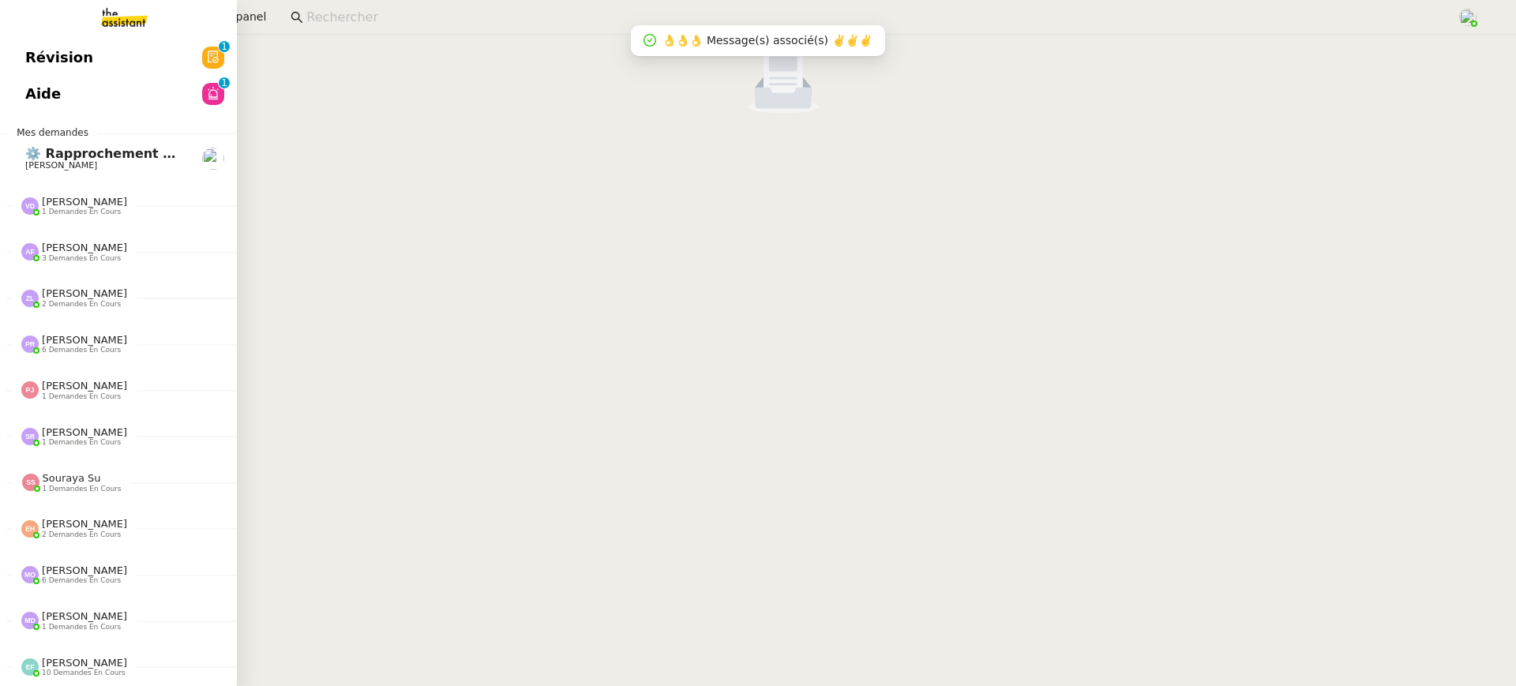
click at [33, 69] on link "Révision 0 1 2 3 4 5 6 7 8 9" at bounding box center [118, 57] width 237 height 36
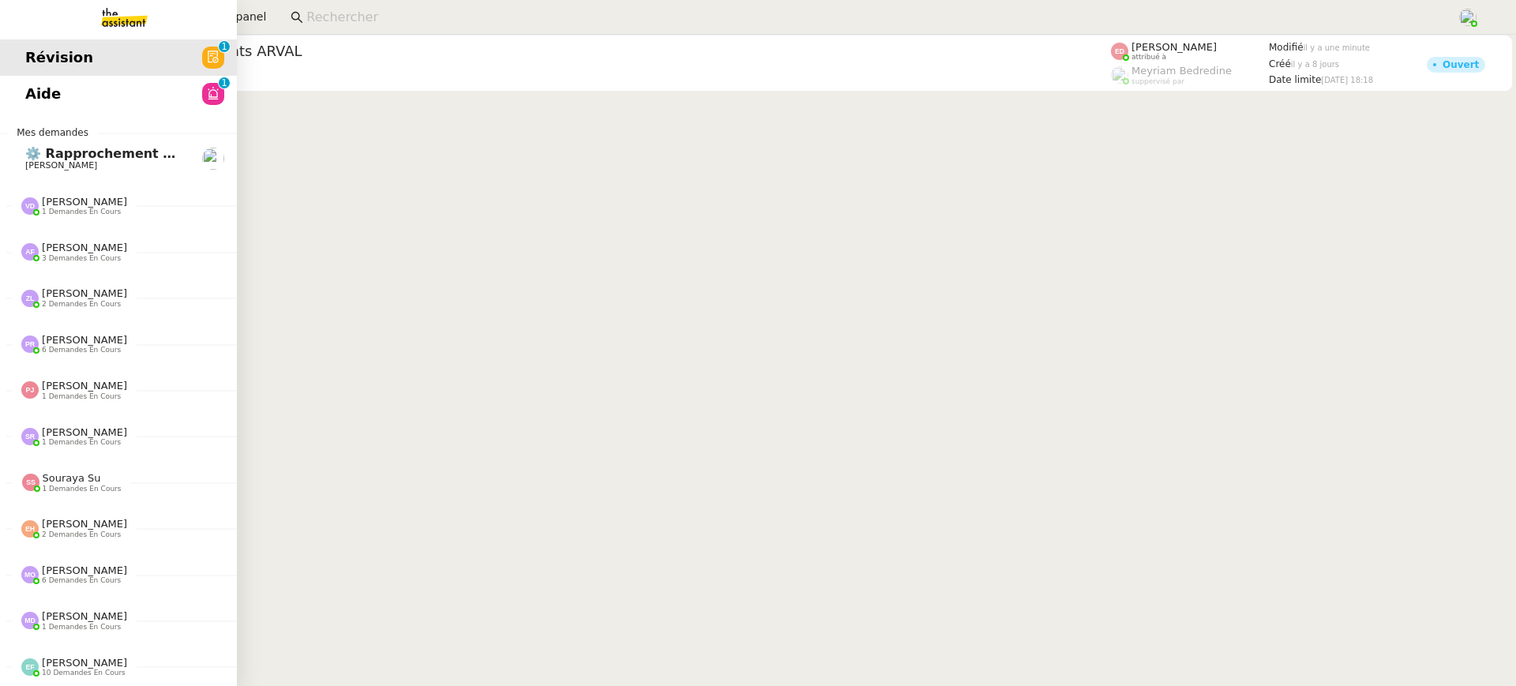
click at [56, 101] on link "Aide 0 1 2 3 4 5 6 7 8 9" at bounding box center [118, 94] width 237 height 36
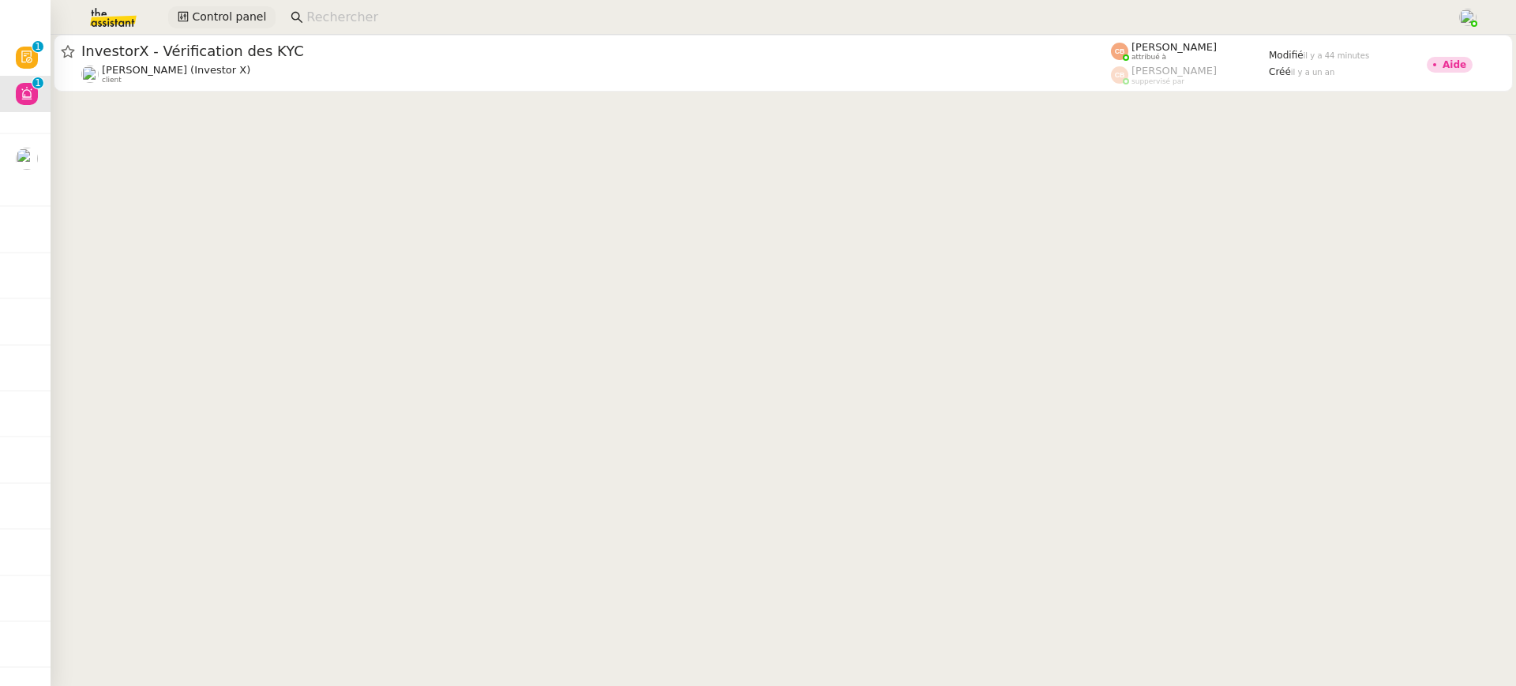
click at [218, 13] on span "Control panel" at bounding box center [229, 17] width 74 height 18
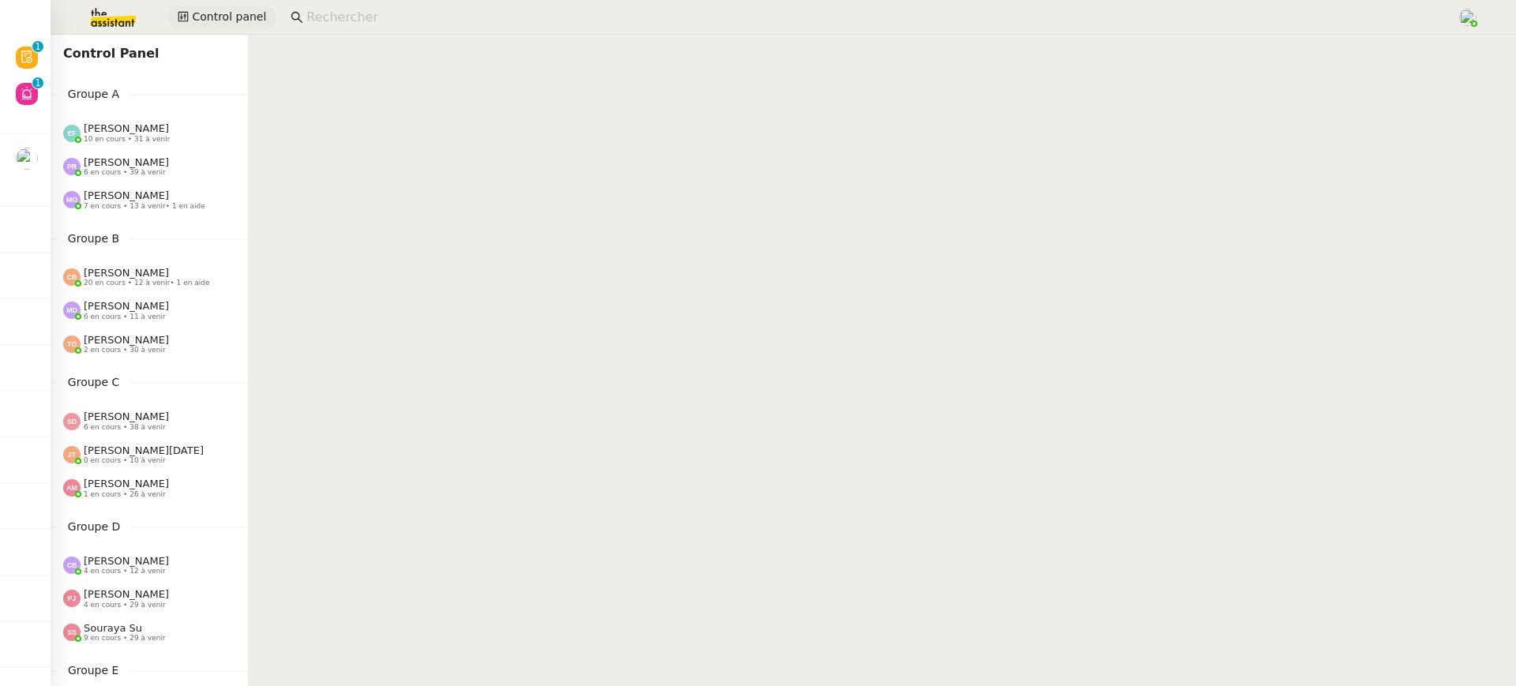
click at [217, 13] on span "Control panel" at bounding box center [229, 17] width 74 height 18
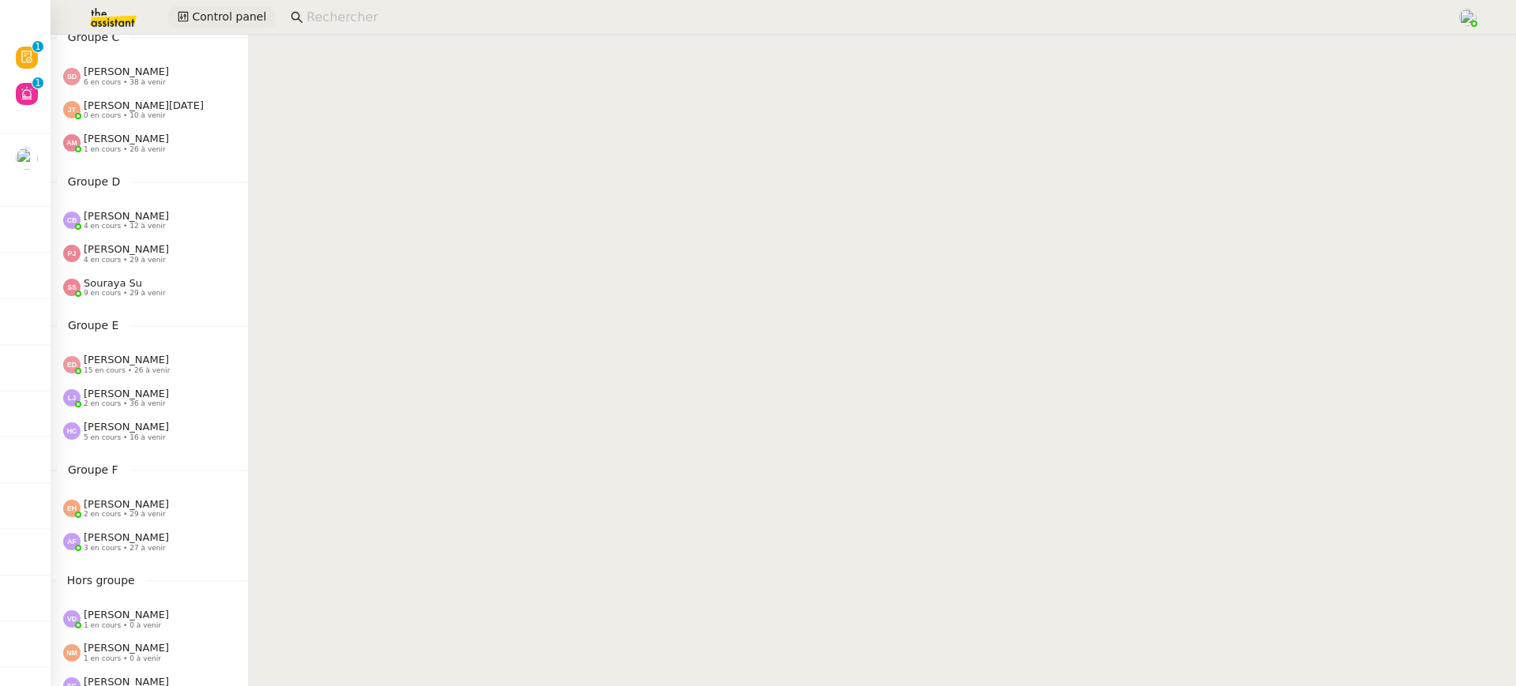
scroll to position [354, 0]
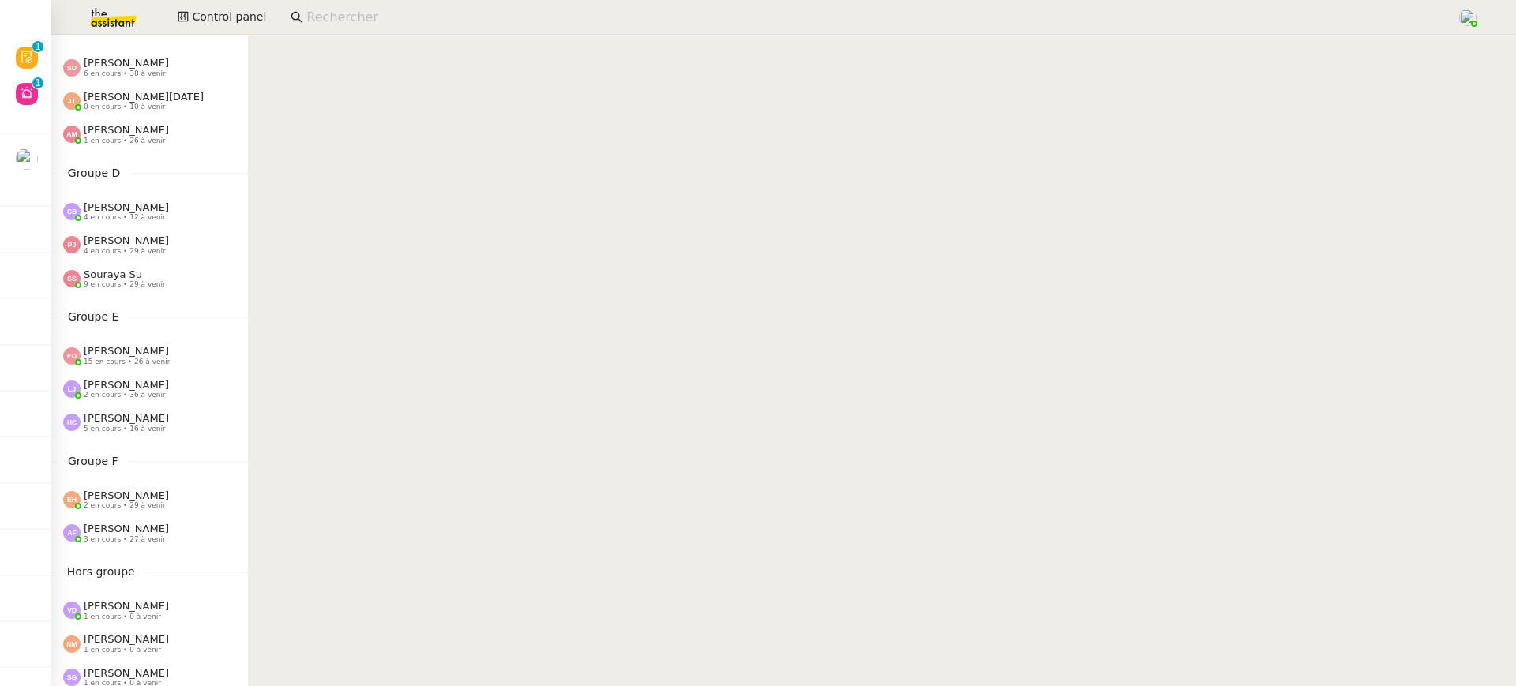
click at [139, 496] on span "[PERSON_NAME]" at bounding box center [126, 496] width 85 height 12
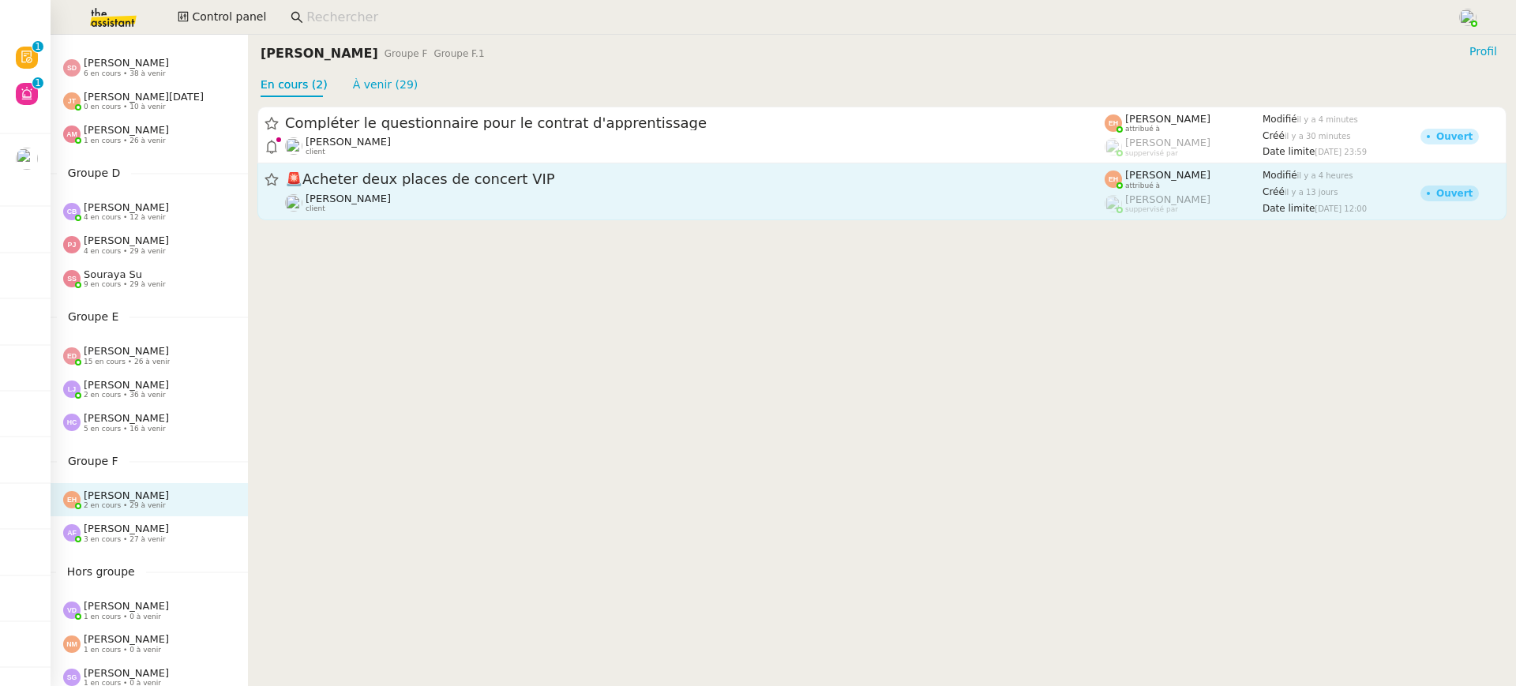
click at [373, 195] on div "Vitor Alvites client" at bounding box center [695, 203] width 820 height 21
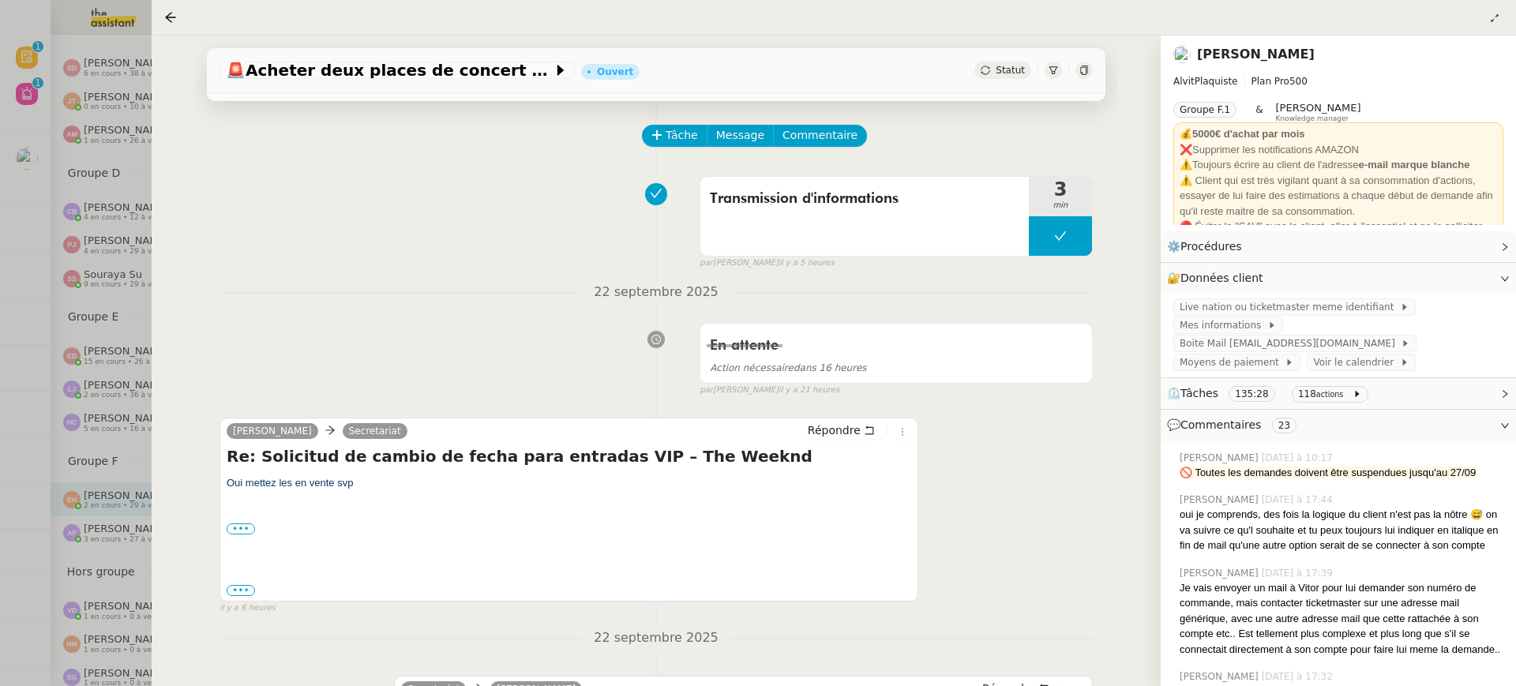
scroll to position [267, 0]
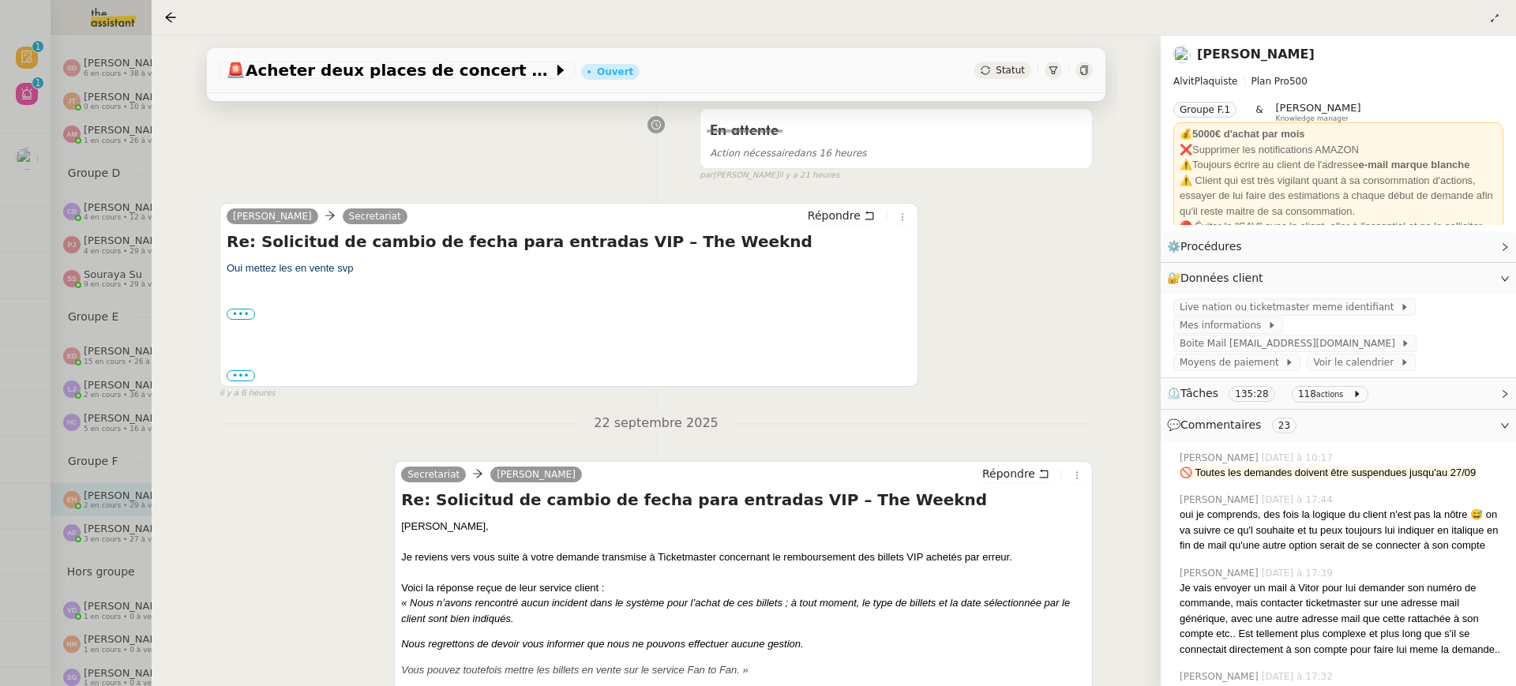
click at [81, 226] on div at bounding box center [758, 343] width 1516 height 686
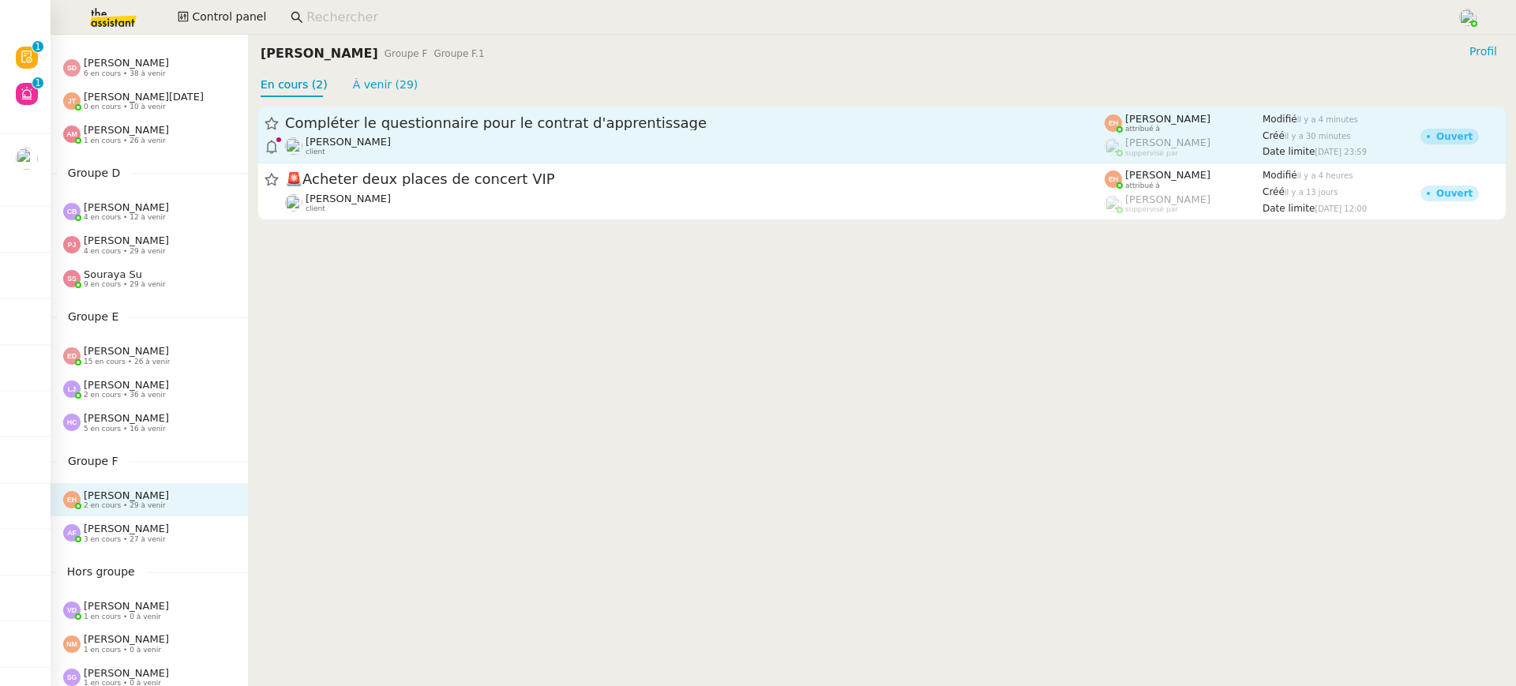
click at [486, 119] on span "Compléter le questionnaire pour le contrat d'apprentissage" at bounding box center [695, 123] width 820 height 14
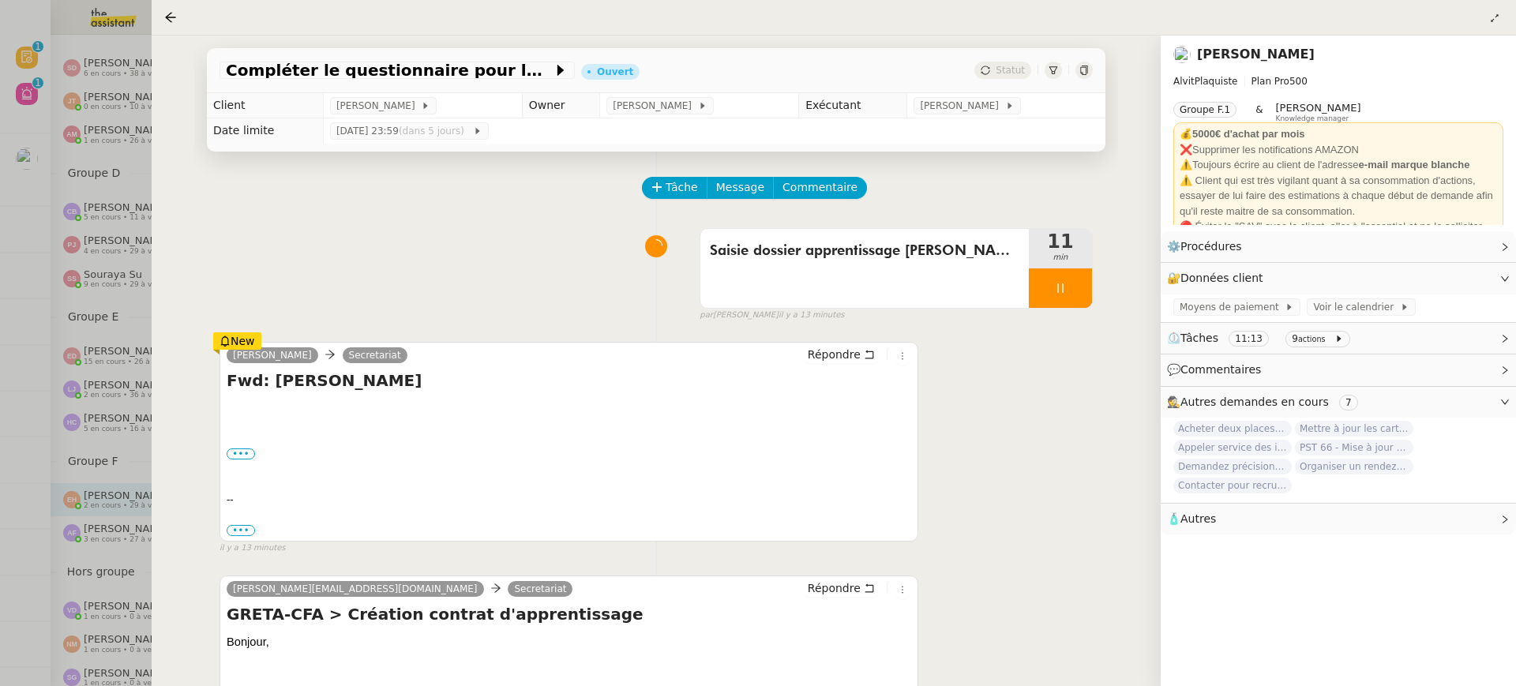
click at [123, 260] on div at bounding box center [758, 343] width 1516 height 686
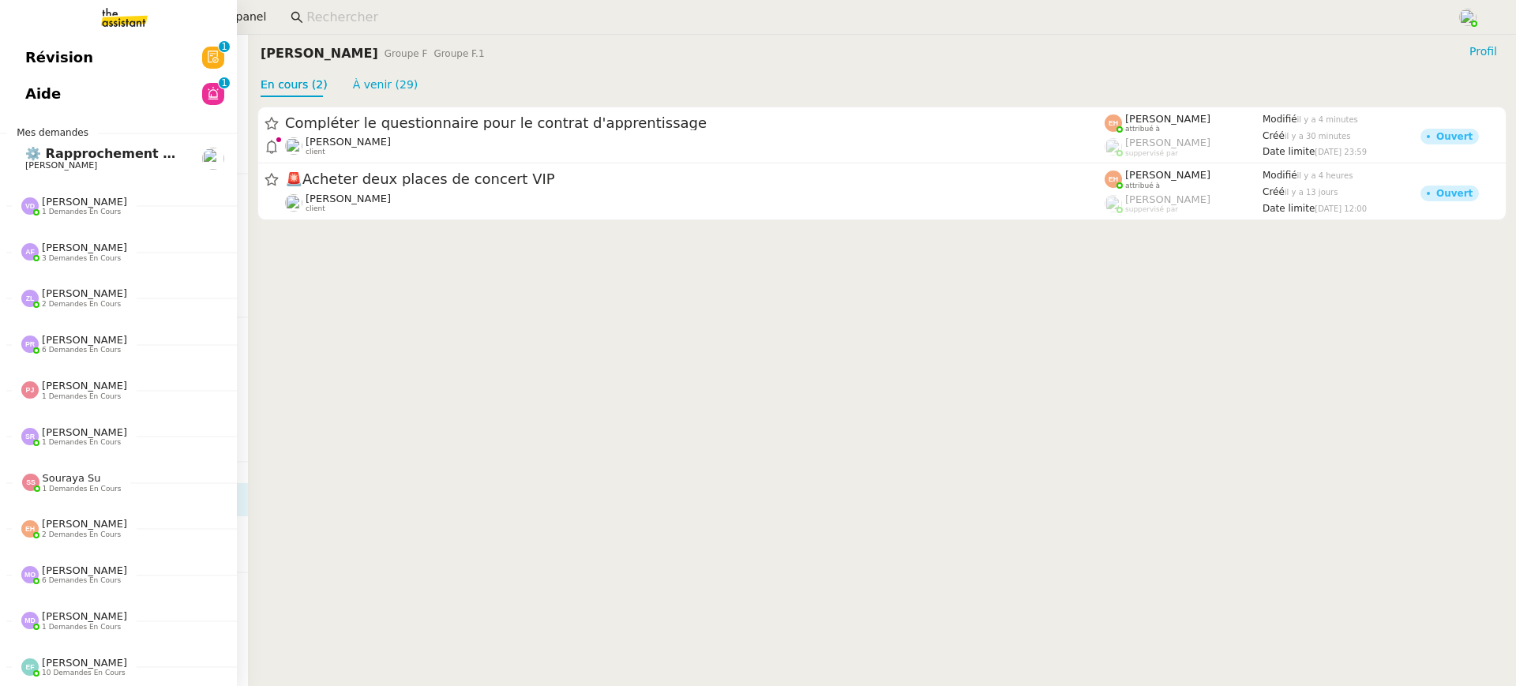
click at [19, 72] on link "Révision 0 1 2 3 4 5 6 7 8 9" at bounding box center [118, 57] width 237 height 36
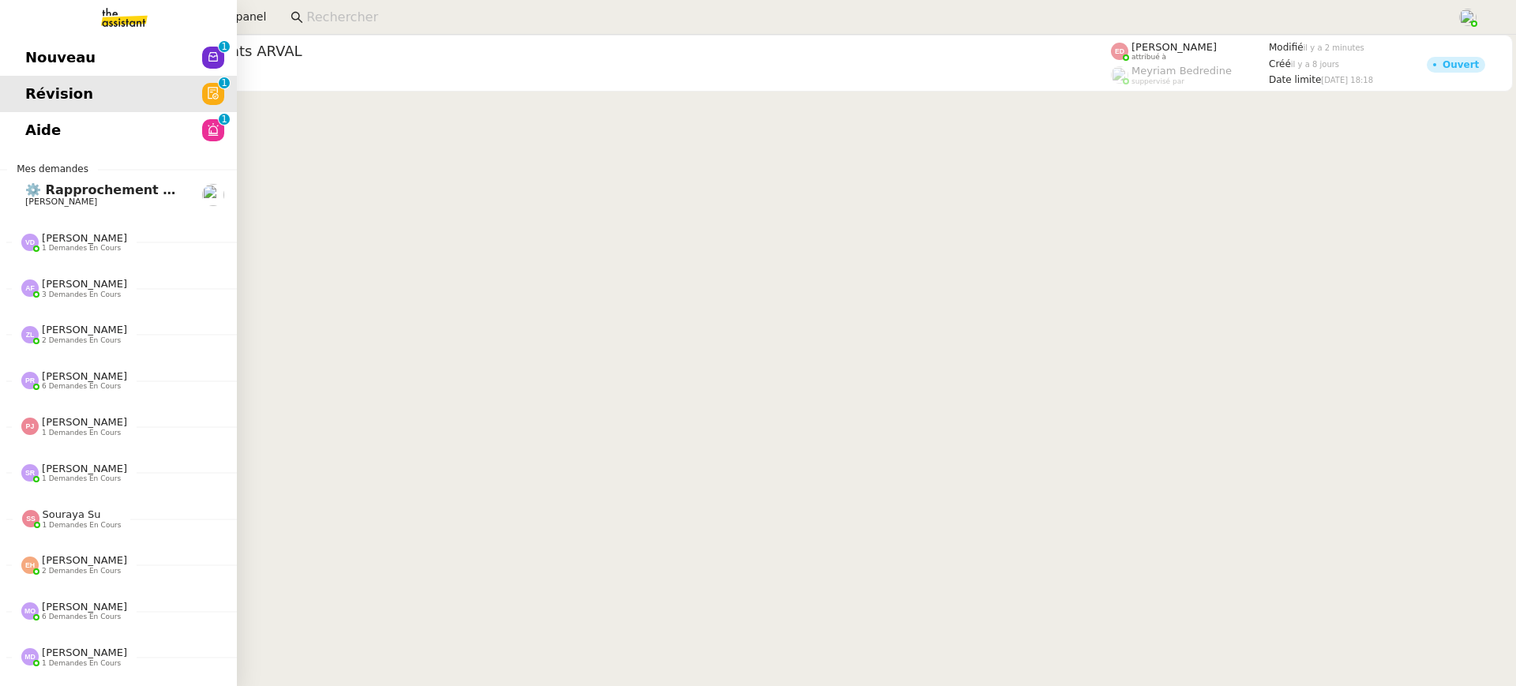
click at [28, 56] on span "Nouveau" at bounding box center [60, 58] width 70 height 24
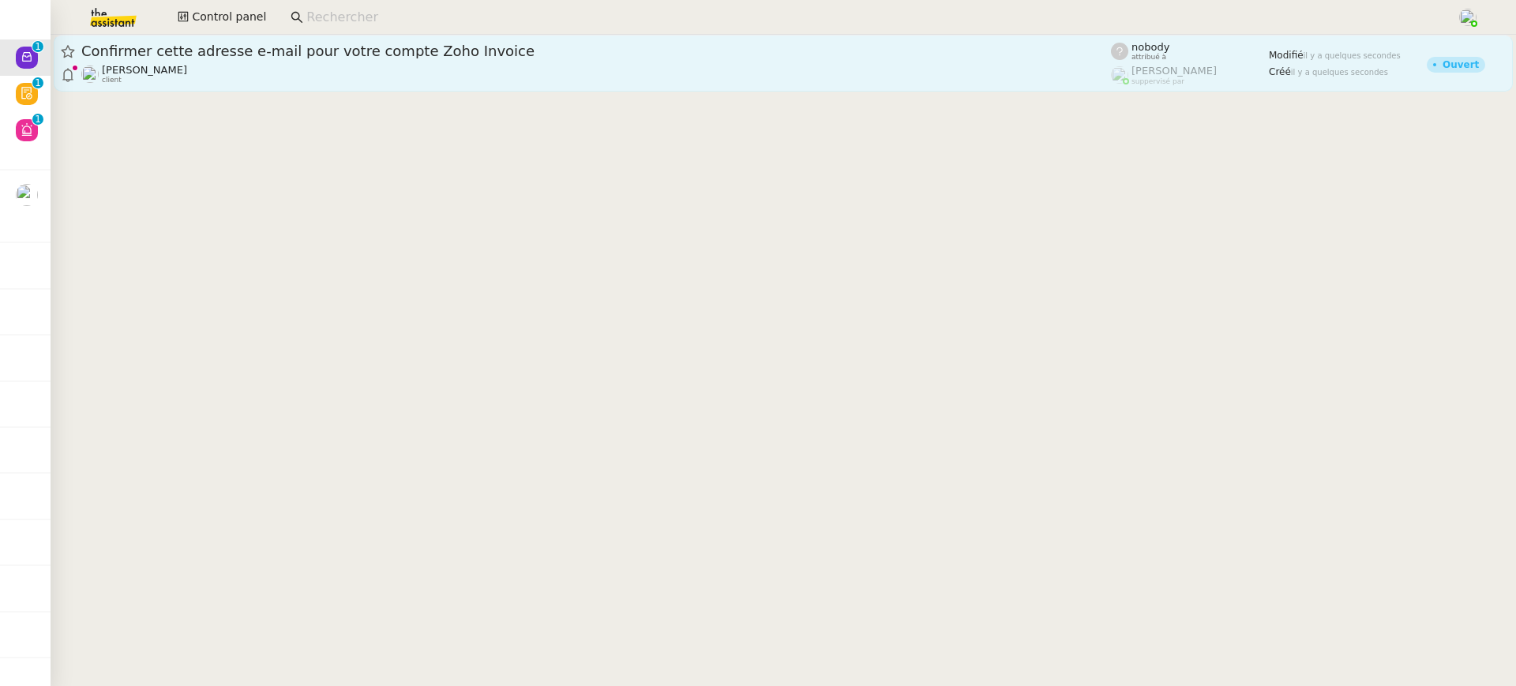
click at [369, 56] on span "Confirmer cette adresse e-mail pour votre compte Zoho Invoice" at bounding box center [596, 51] width 1030 height 14
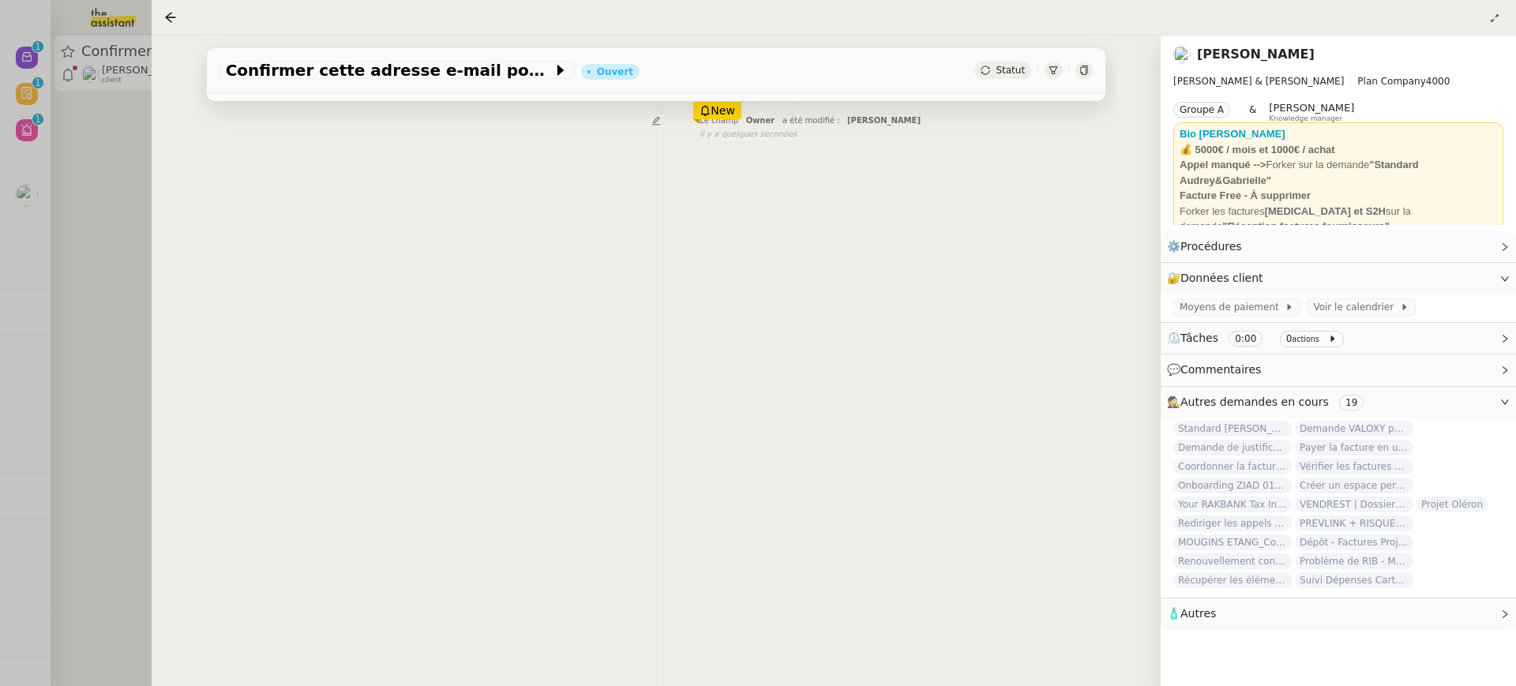
scroll to position [202, 0]
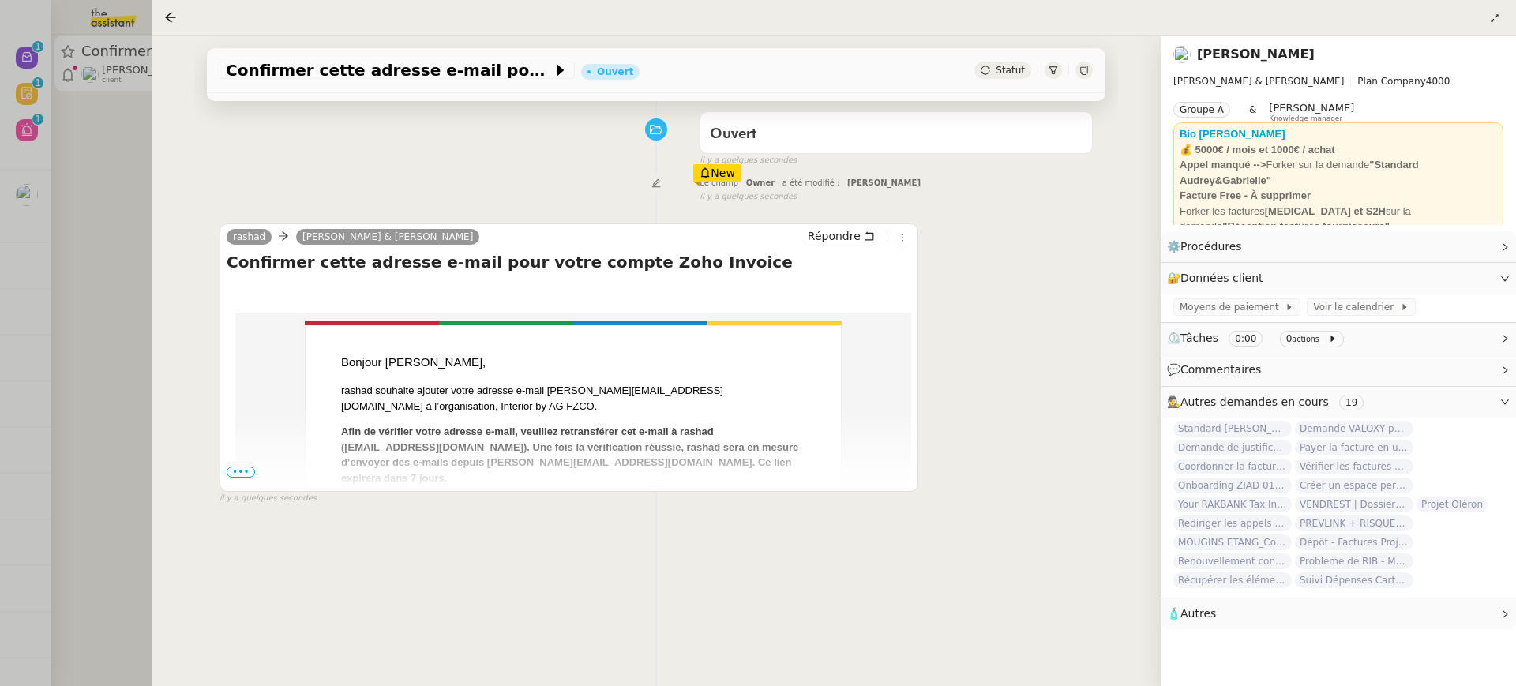
click at [249, 468] on span "•••" at bounding box center [241, 472] width 28 height 11
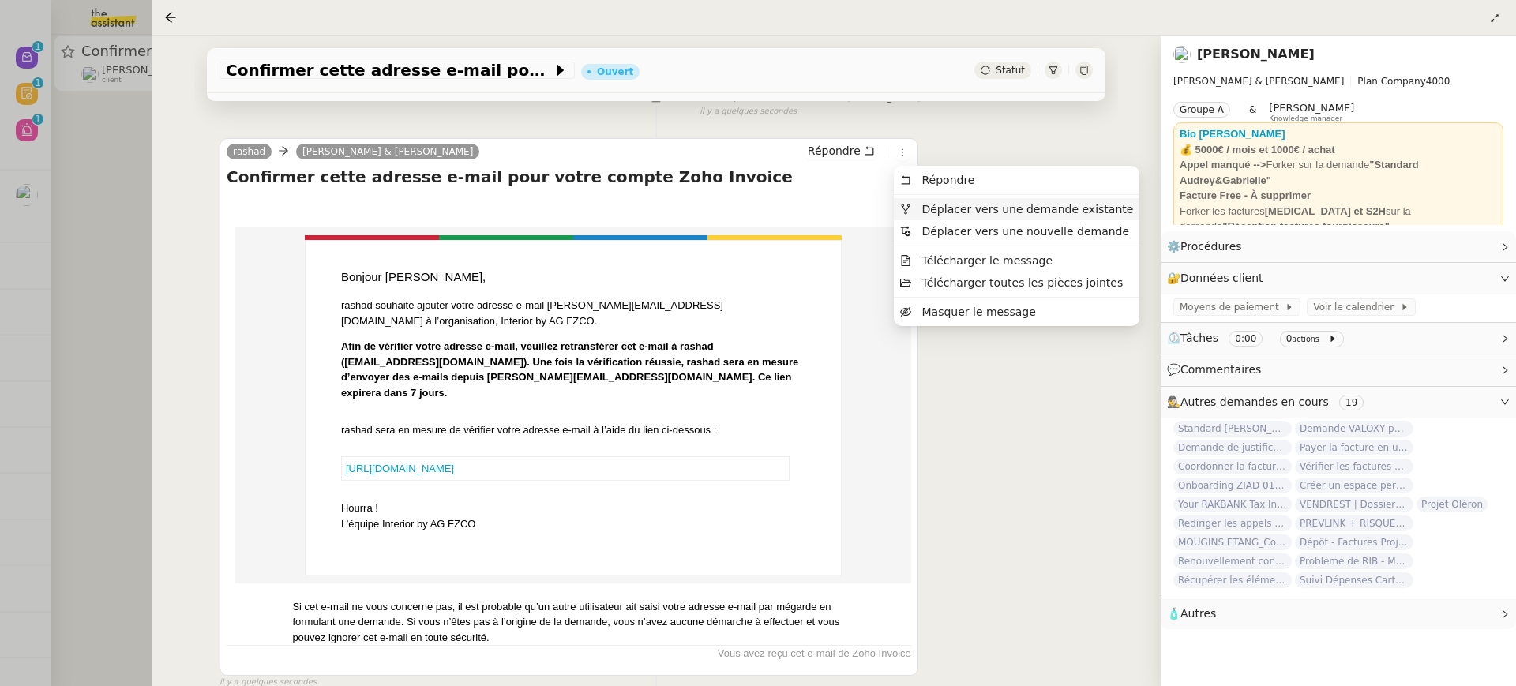
click at [944, 197] on ul "Répondre Déplacer vers une demande existante Déplacer vers une nouvelle demande…" at bounding box center [1017, 246] width 246 height 160
click at [950, 205] on span "Déplacer vers une demande existante" at bounding box center [1028, 209] width 212 height 13
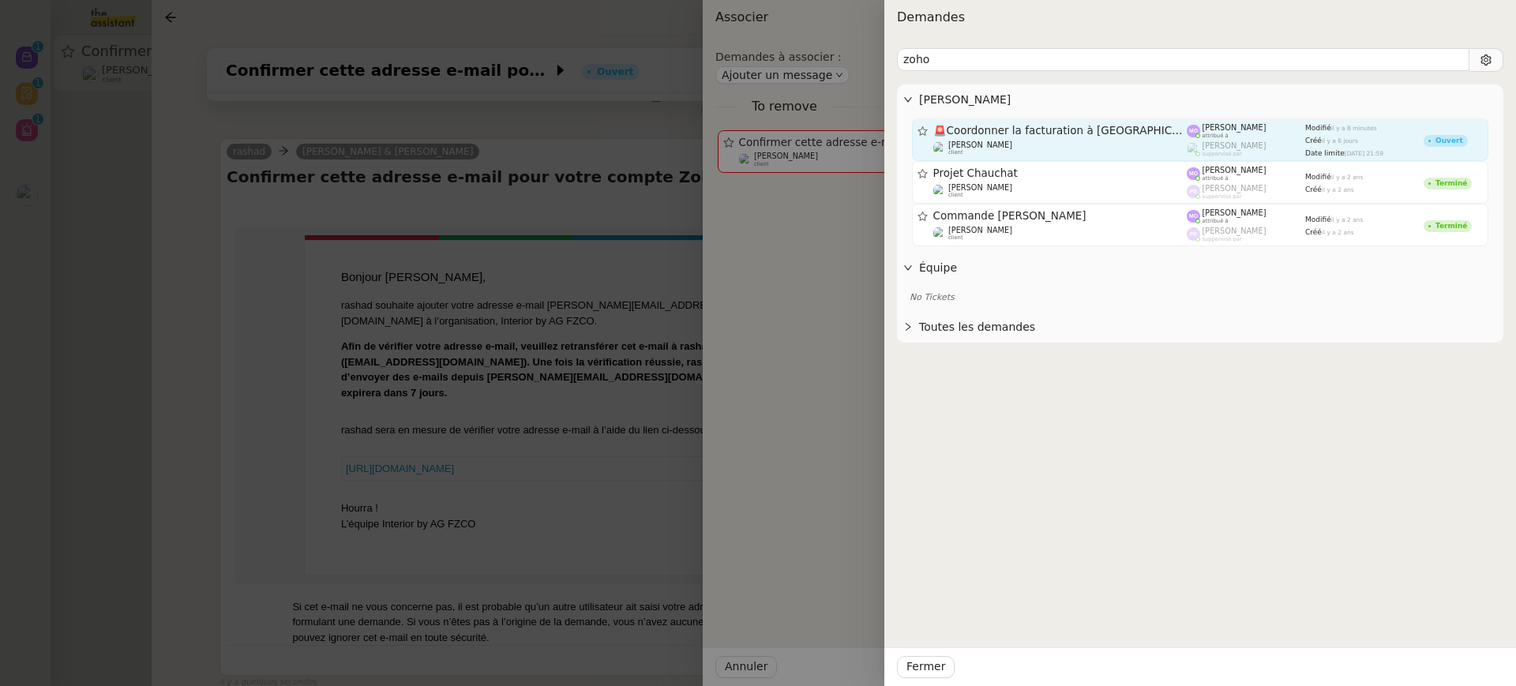
type input "zoho"
click at [1082, 123] on link "🚨 Coordonner la facturation à Dubaï Gabrielle Tavernier client Marie Orsoni att…" at bounding box center [1200, 139] width 577 height 43
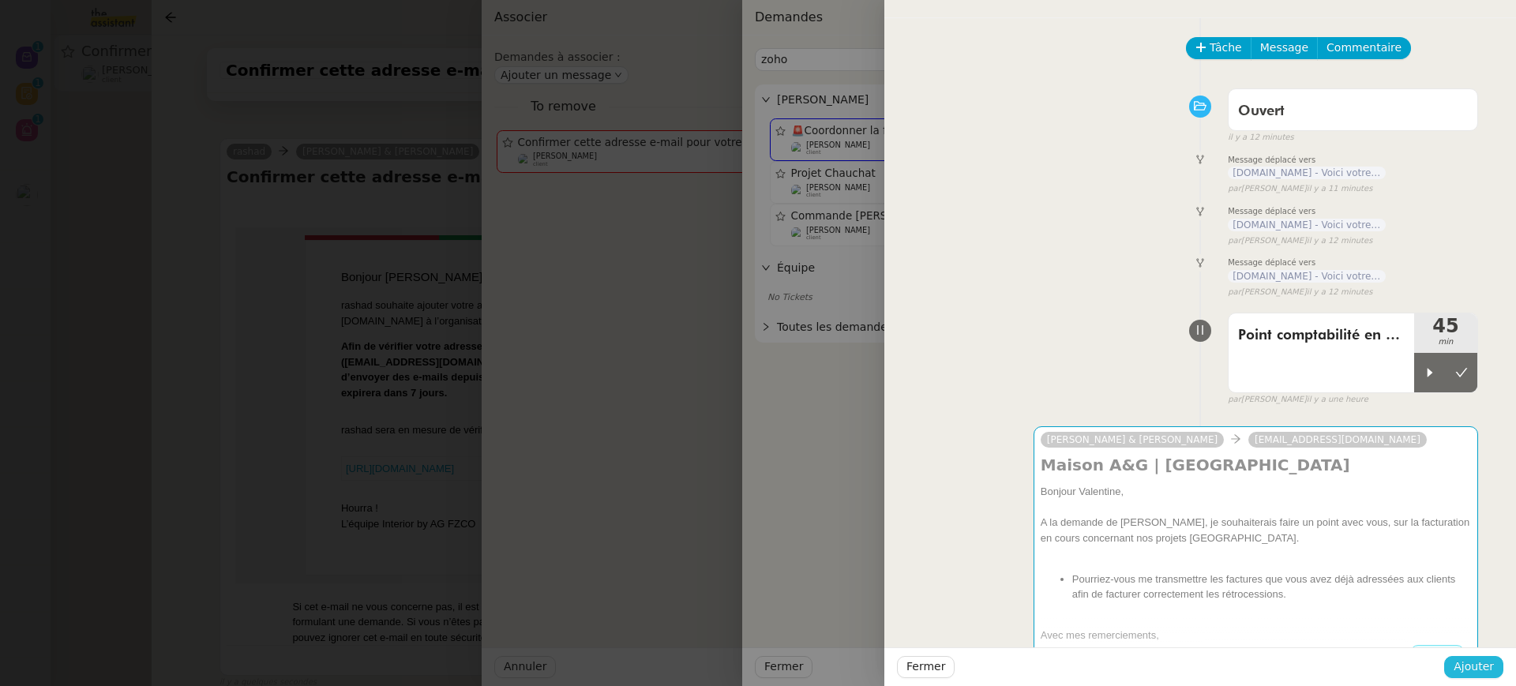
click at [1477, 663] on span "Ajouter" at bounding box center [1474, 667] width 40 height 18
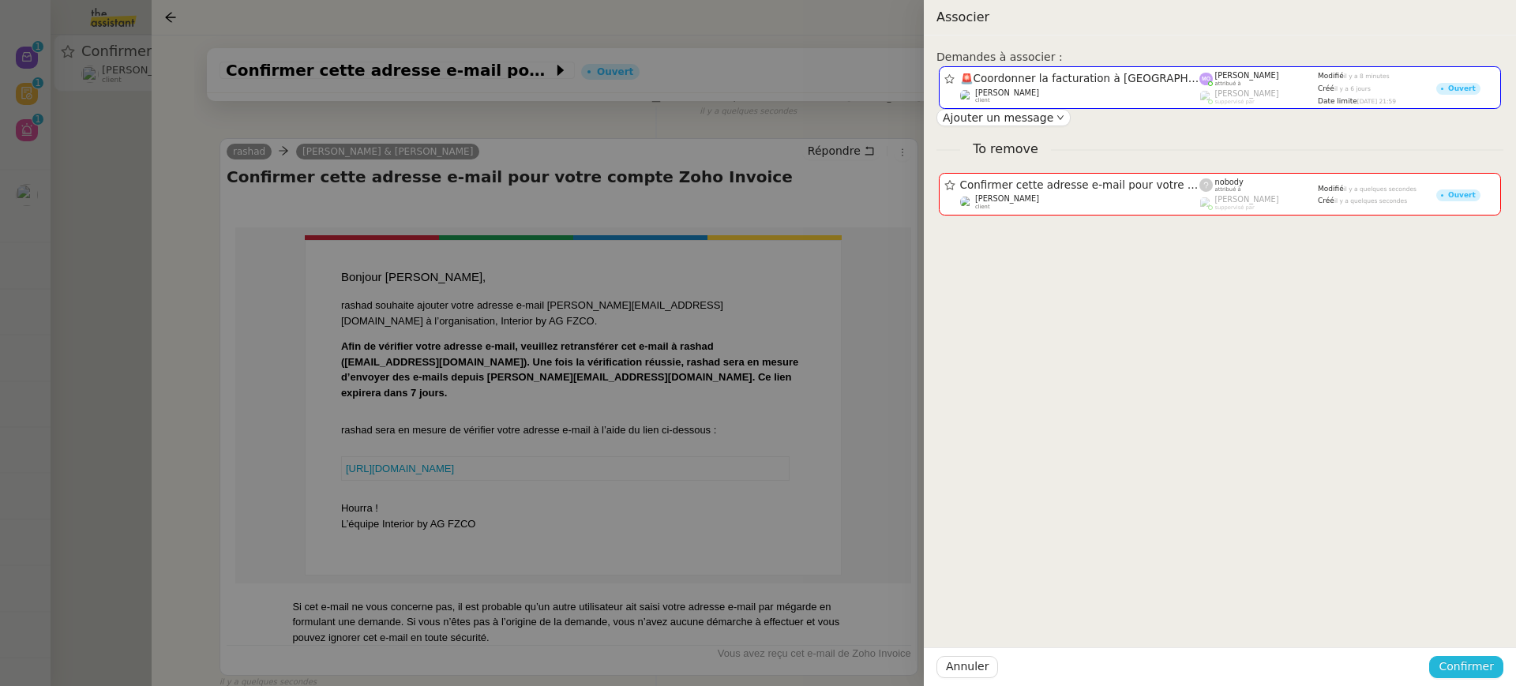
click at [1477, 663] on span "Confirmer" at bounding box center [1466, 667] width 55 height 18
click at [1463, 631] on span "Ajouter" at bounding box center [1468, 626] width 40 height 16
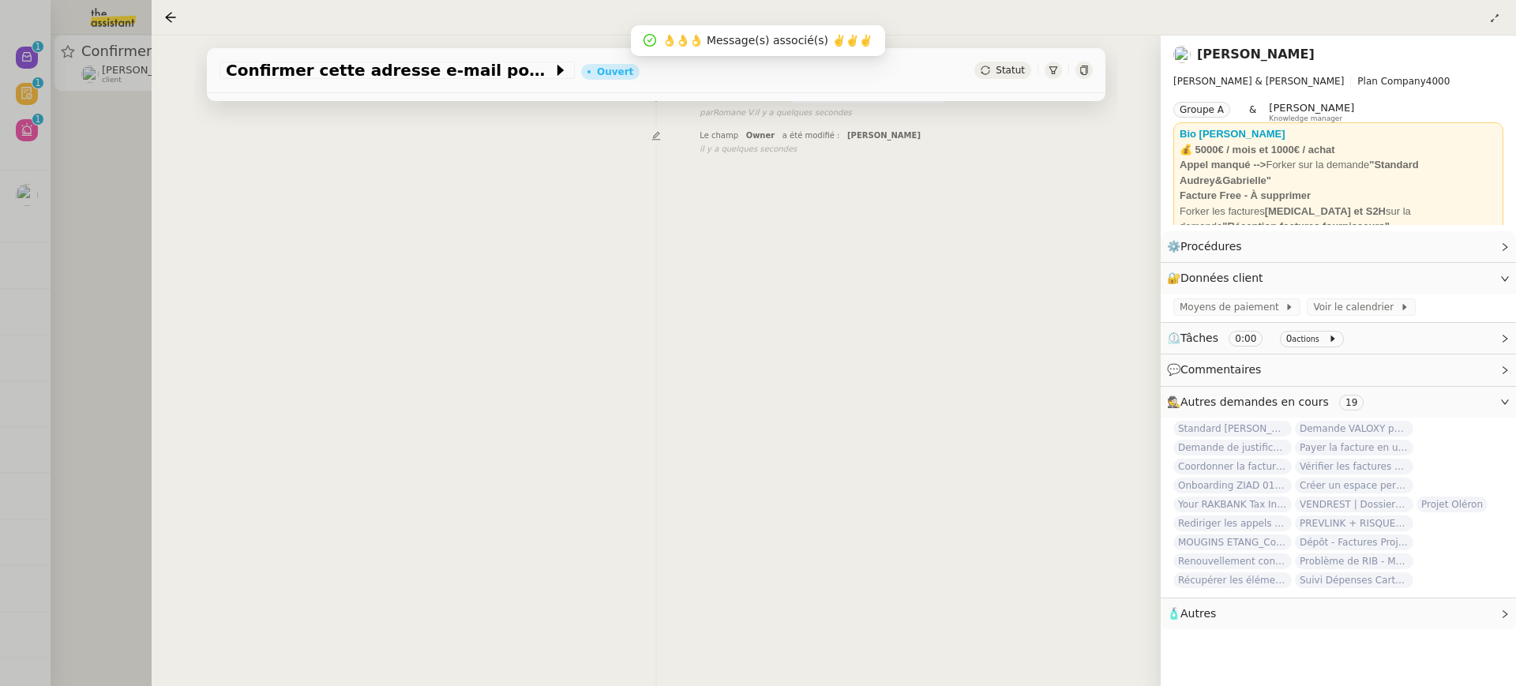
scroll to position [202, 0]
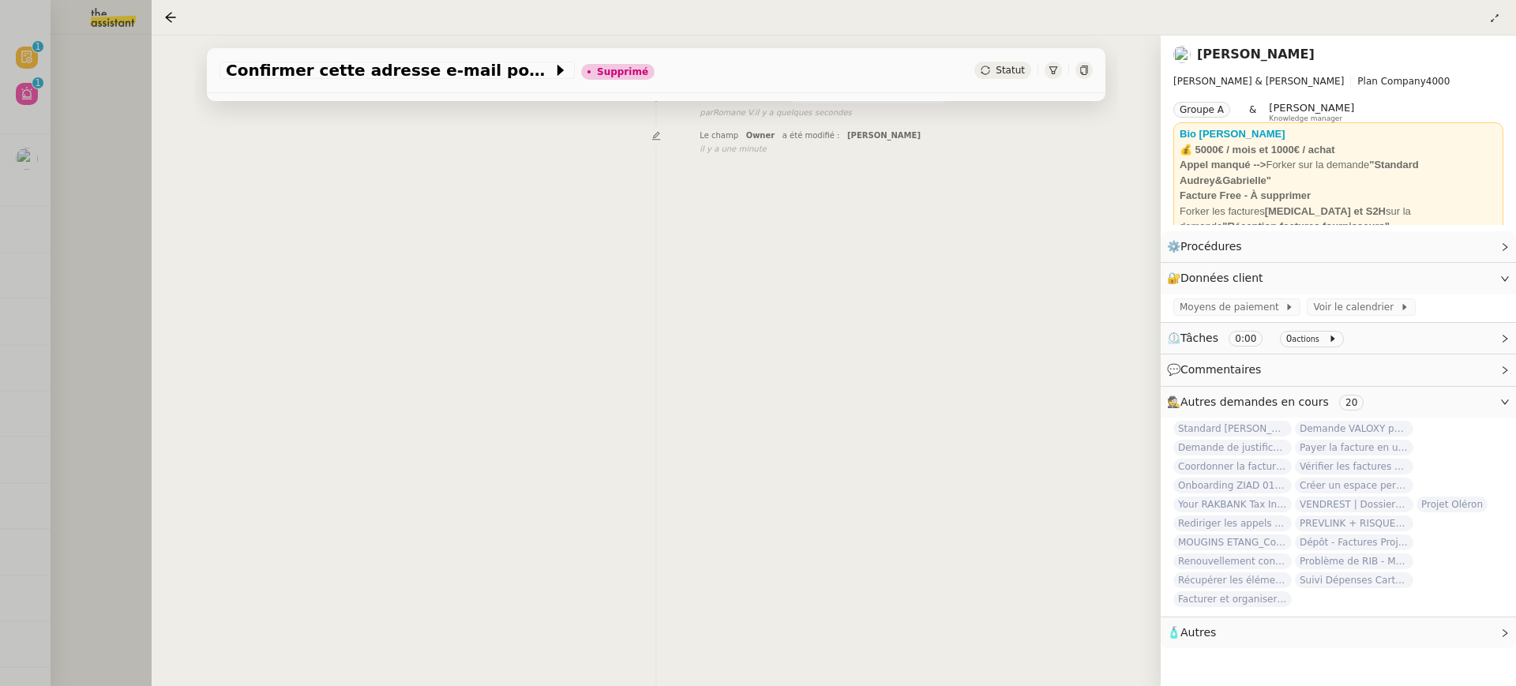
click at [62, 141] on div at bounding box center [758, 343] width 1516 height 686
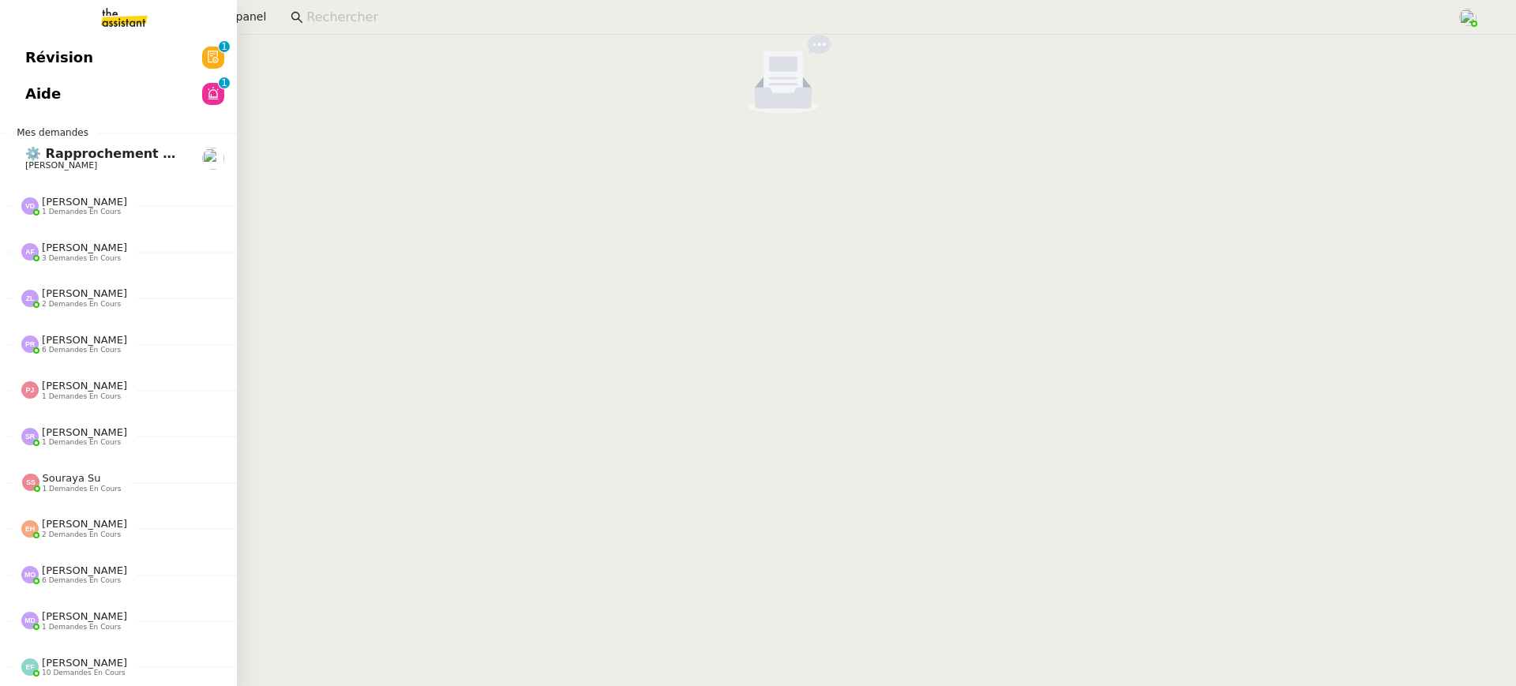
click at [40, 65] on span "Révision" at bounding box center [59, 58] width 68 height 24
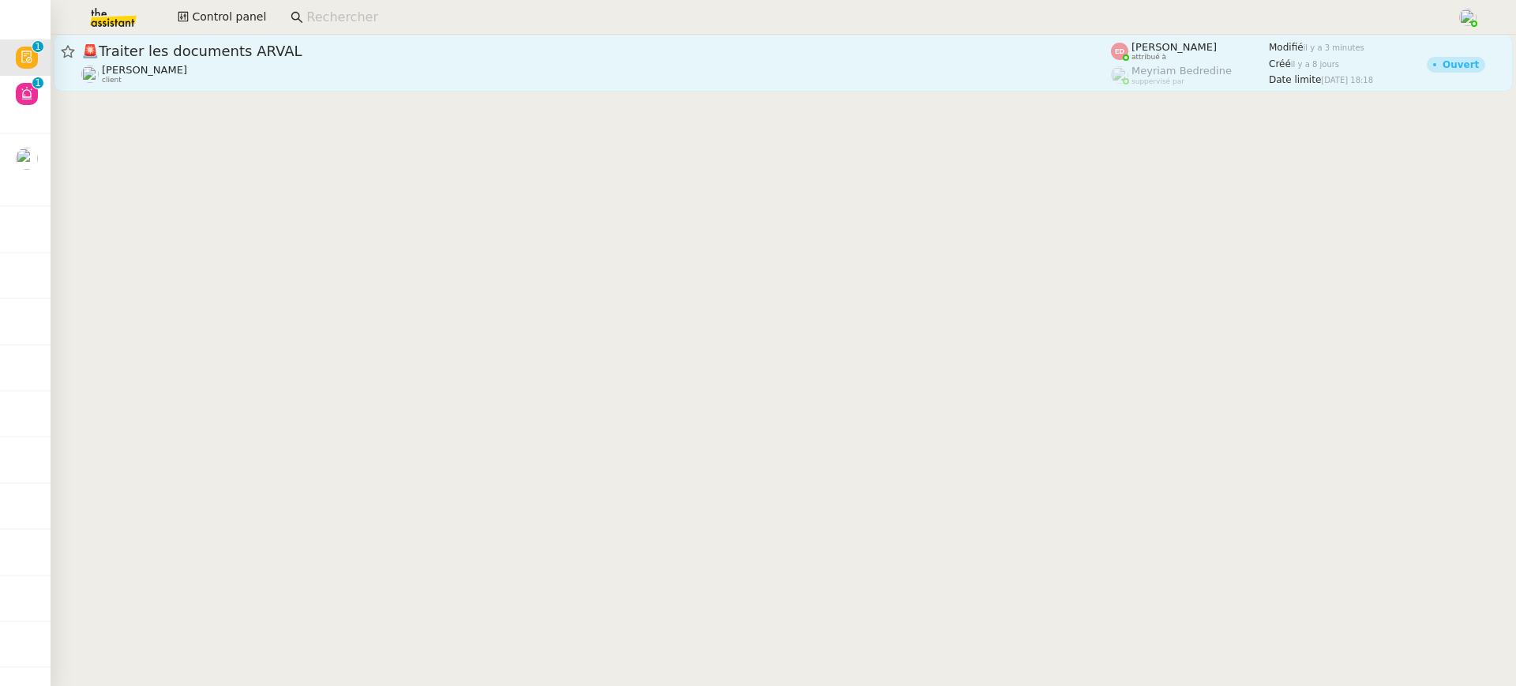
click at [437, 83] on div "Sylvie SUCRA client" at bounding box center [596, 74] width 1030 height 21
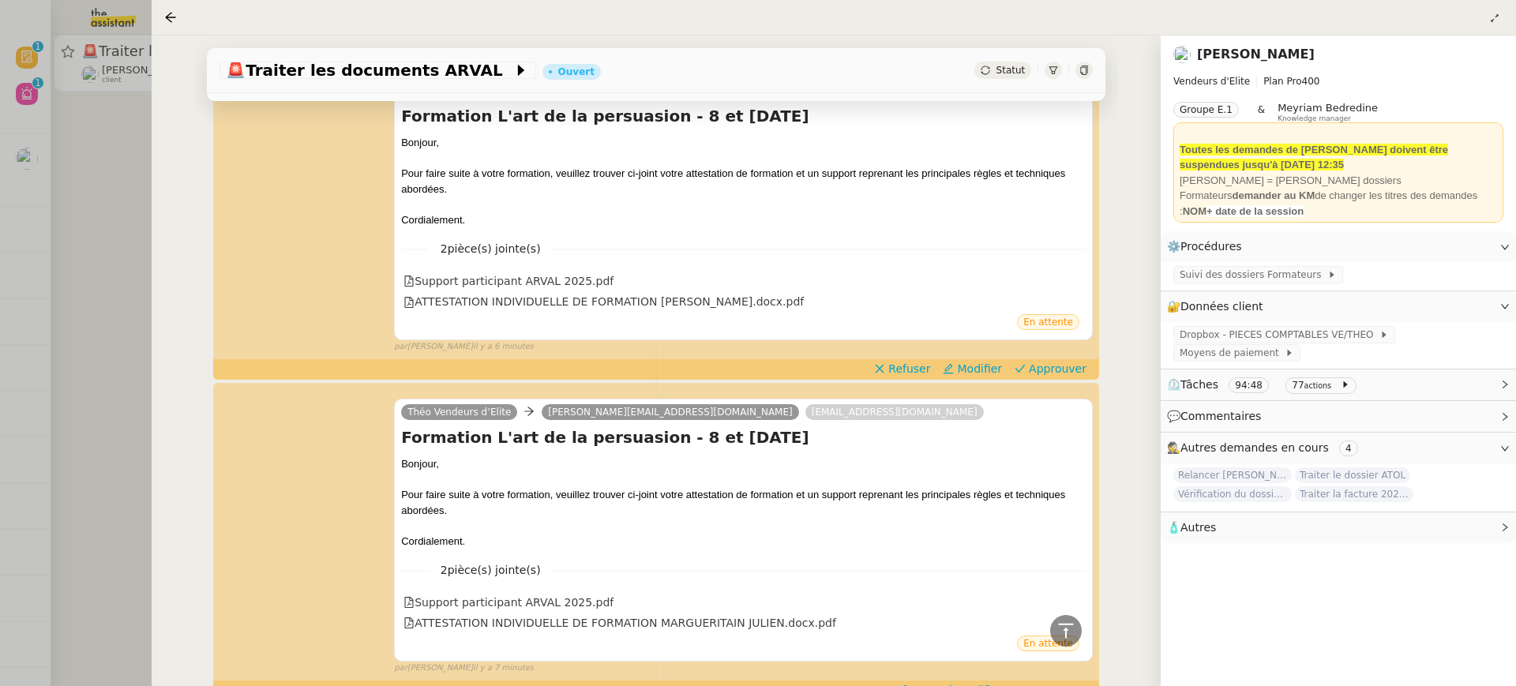
scroll to position [1152, 0]
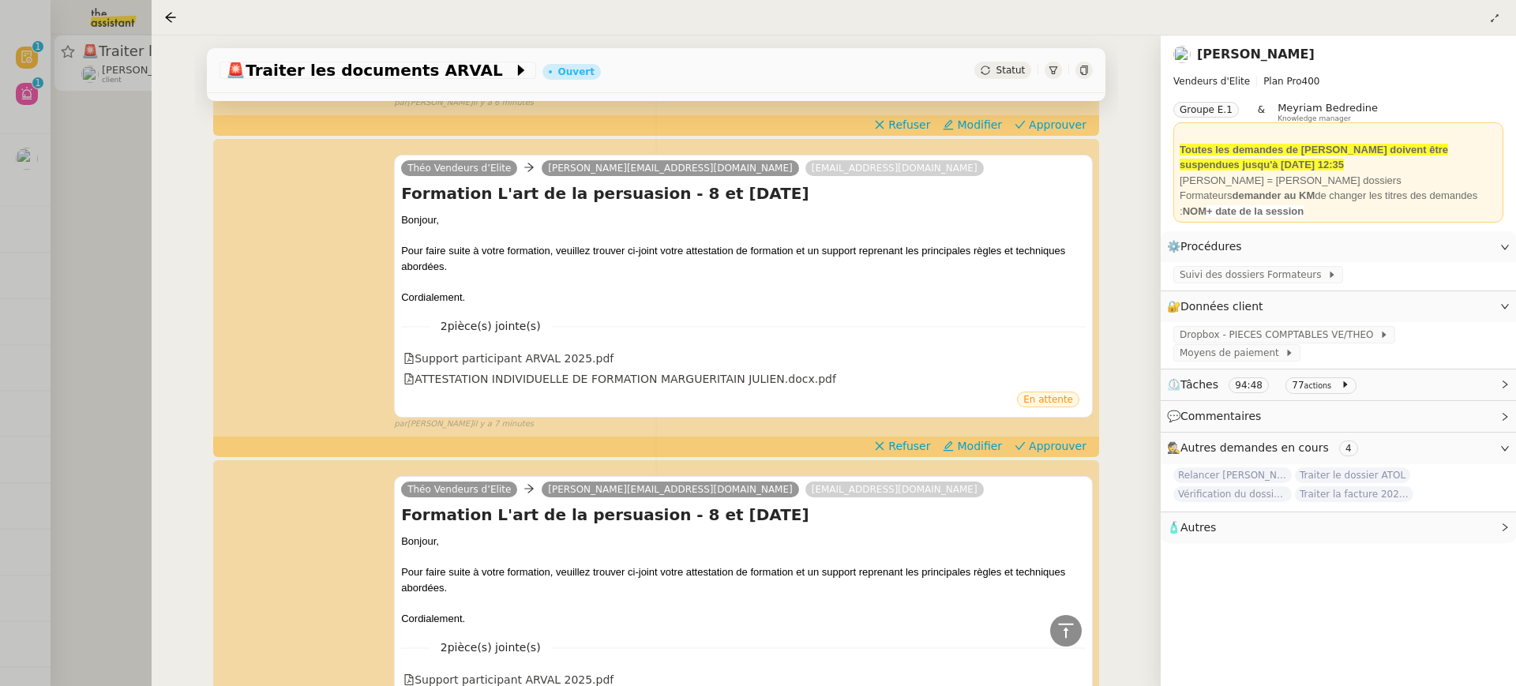
click at [87, 248] on div at bounding box center [758, 343] width 1516 height 686
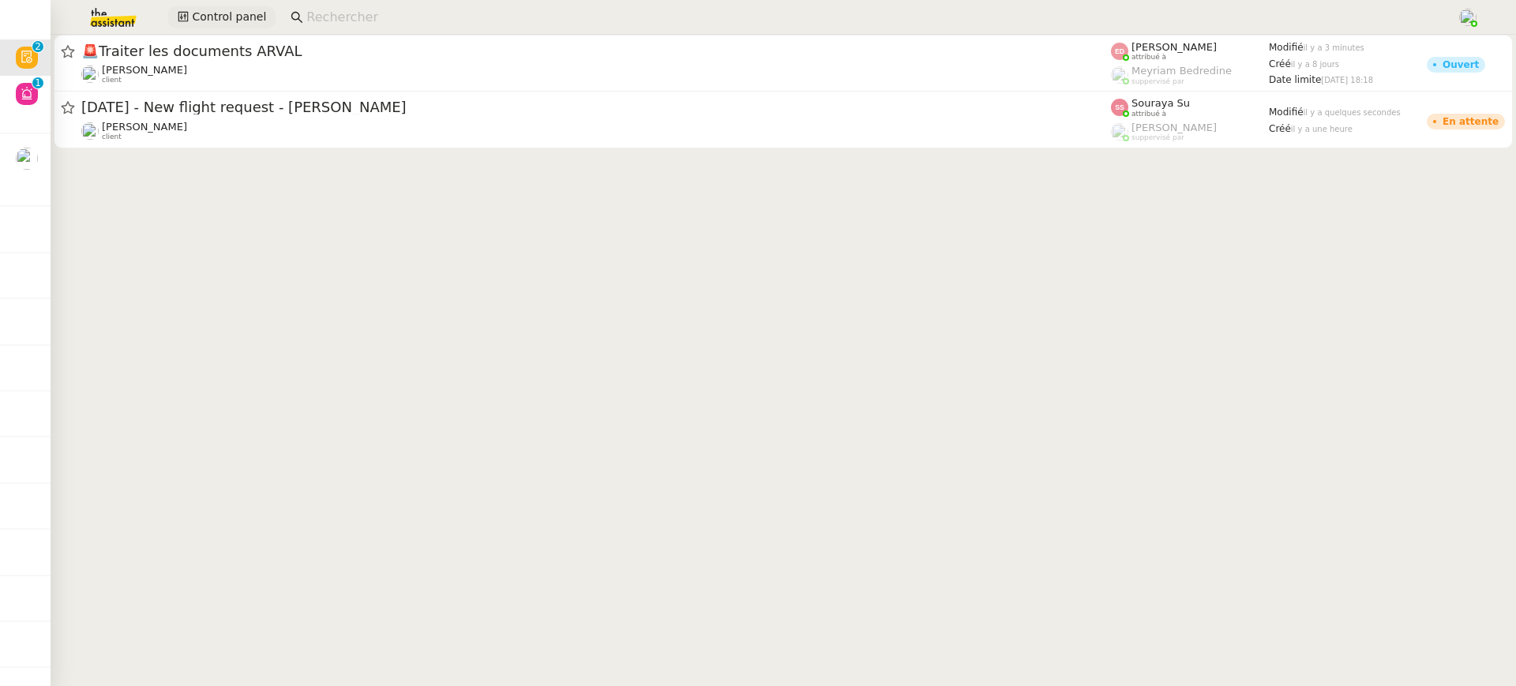
click at [242, 13] on span "Control panel" at bounding box center [229, 17] width 74 height 18
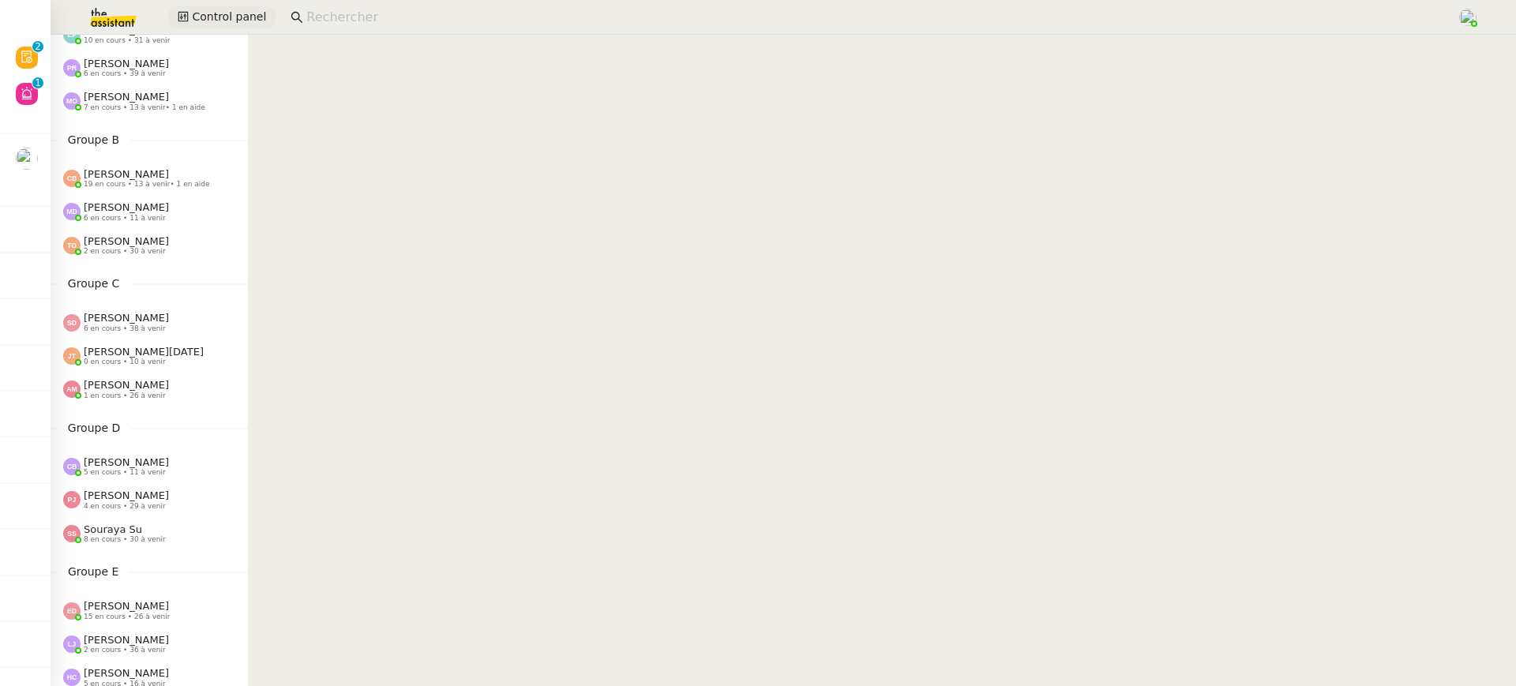
scroll to position [161, 0]
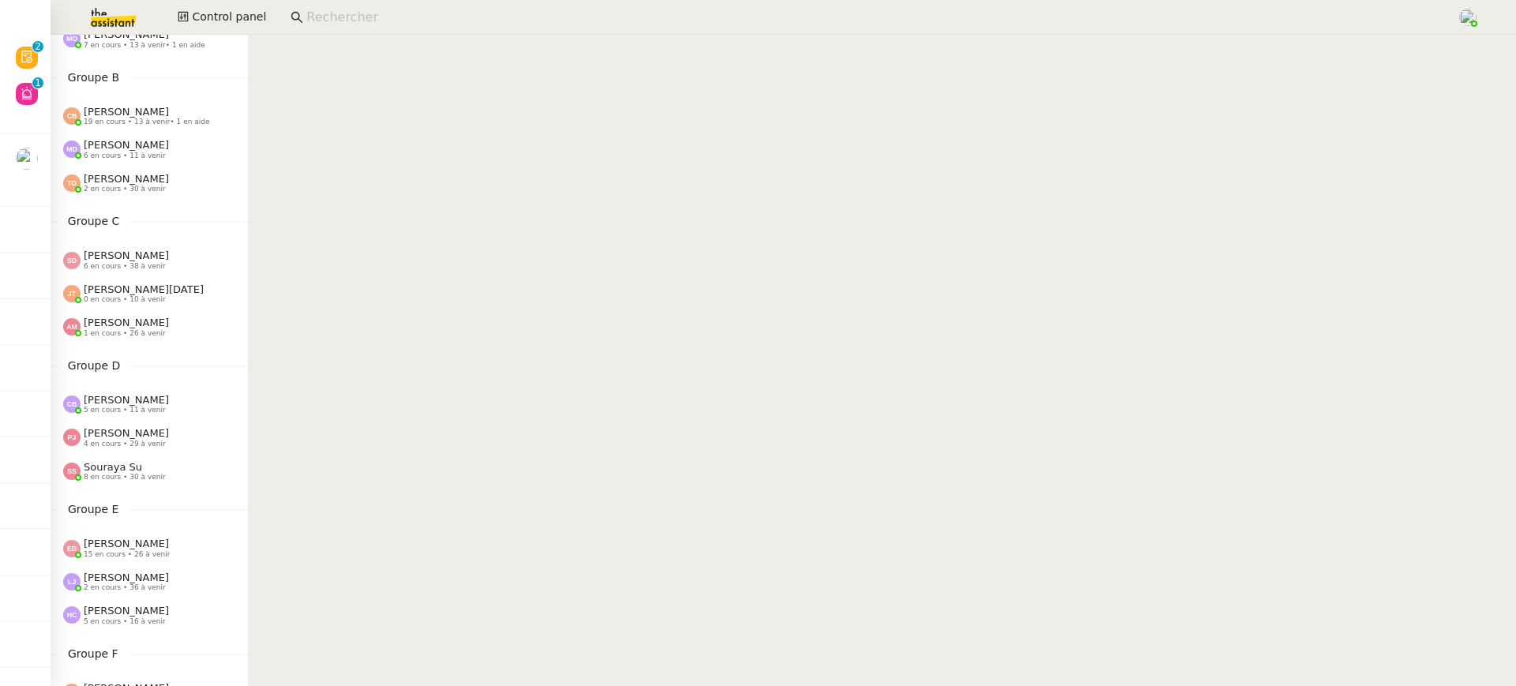
click at [198, 131] on div "Coralie Bordas 19 en cours • 13 à venir • 1 en aide" at bounding box center [149, 116] width 197 height 33
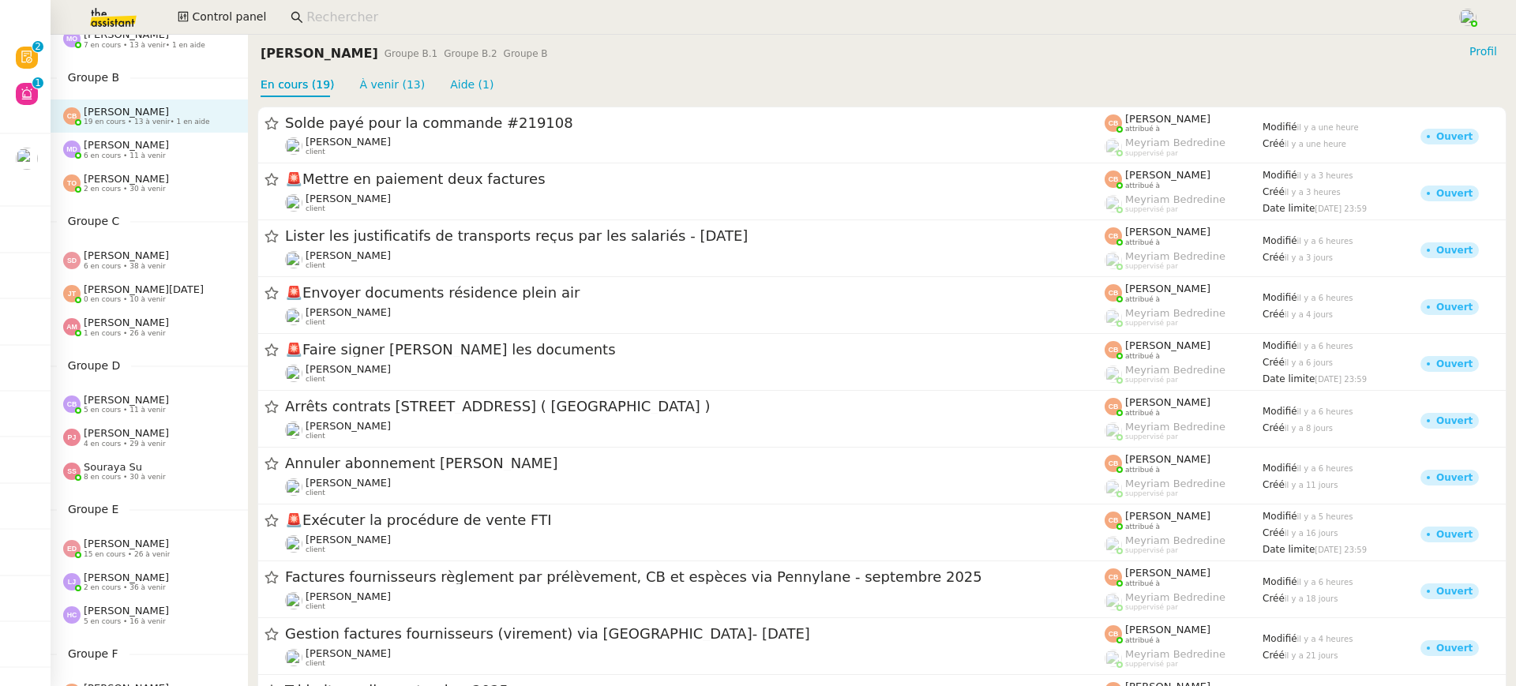
click at [202, 145] on div "Marylou Deybach 6 en cours • 11 à venir" at bounding box center [155, 149] width 185 height 21
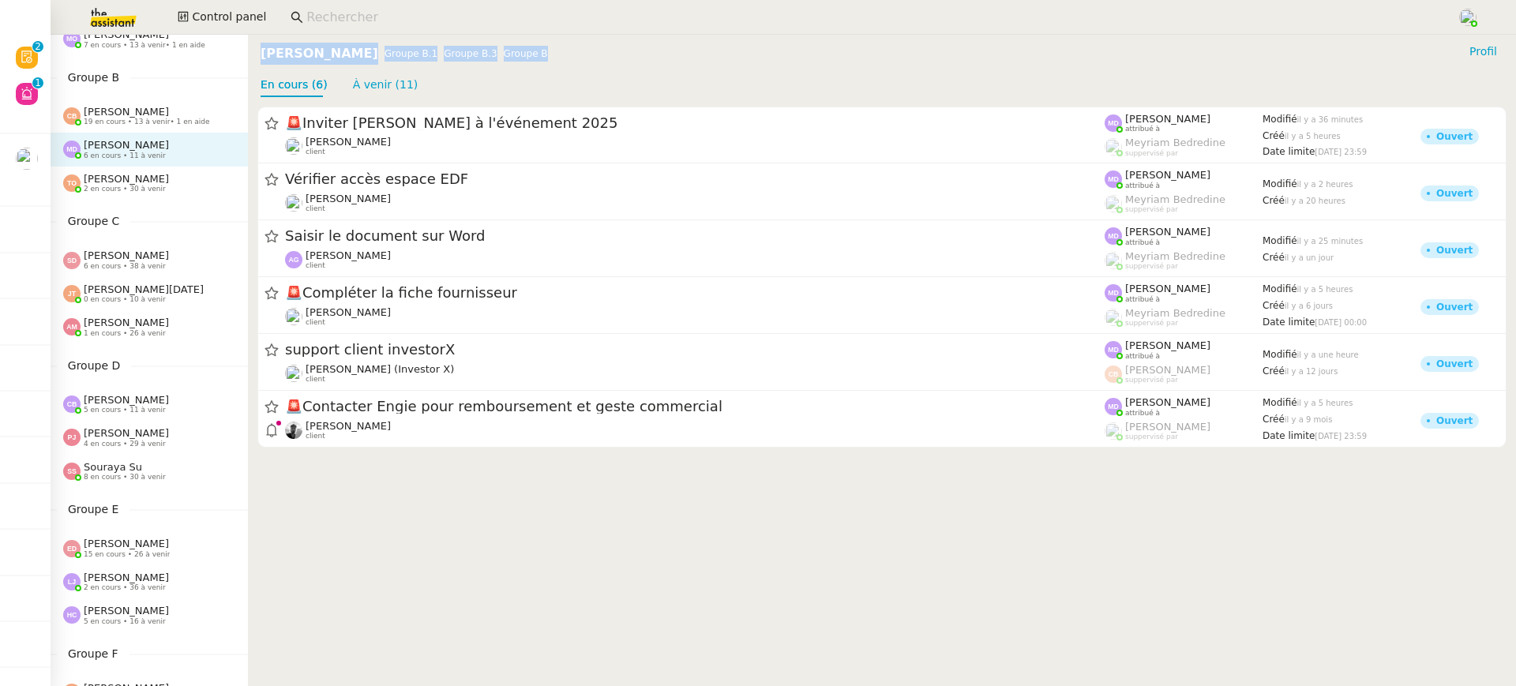
drag, startPoint x: 530, startPoint y: 58, endPoint x: 264, endPoint y: 61, distance: 266.2
click at [264, 61] on div "Marylou Deybach Groupe B.1 Groupe B.3 Groupe B" at bounding box center [408, 54] width 294 height 22
click at [430, 541] on cdk-virtual-scroll-viewport "🚨 Inviter Steve Levy à l'événement 2025 Cédric Tempestini client Marylou Deybac…" at bounding box center [882, 391] width 1268 height 589
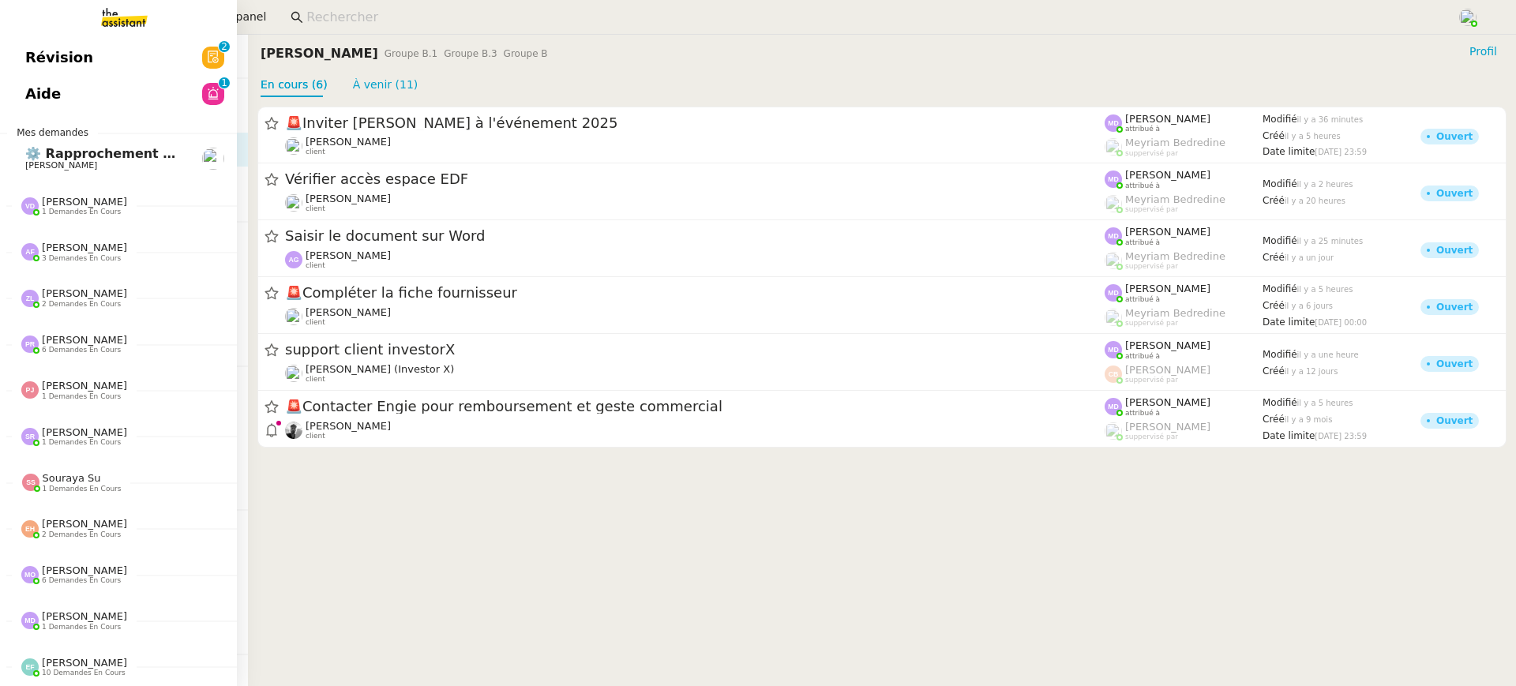
click at [30, 43] on link "Révision 0 1 2 3 4 5 6 7 8 9" at bounding box center [118, 57] width 237 height 36
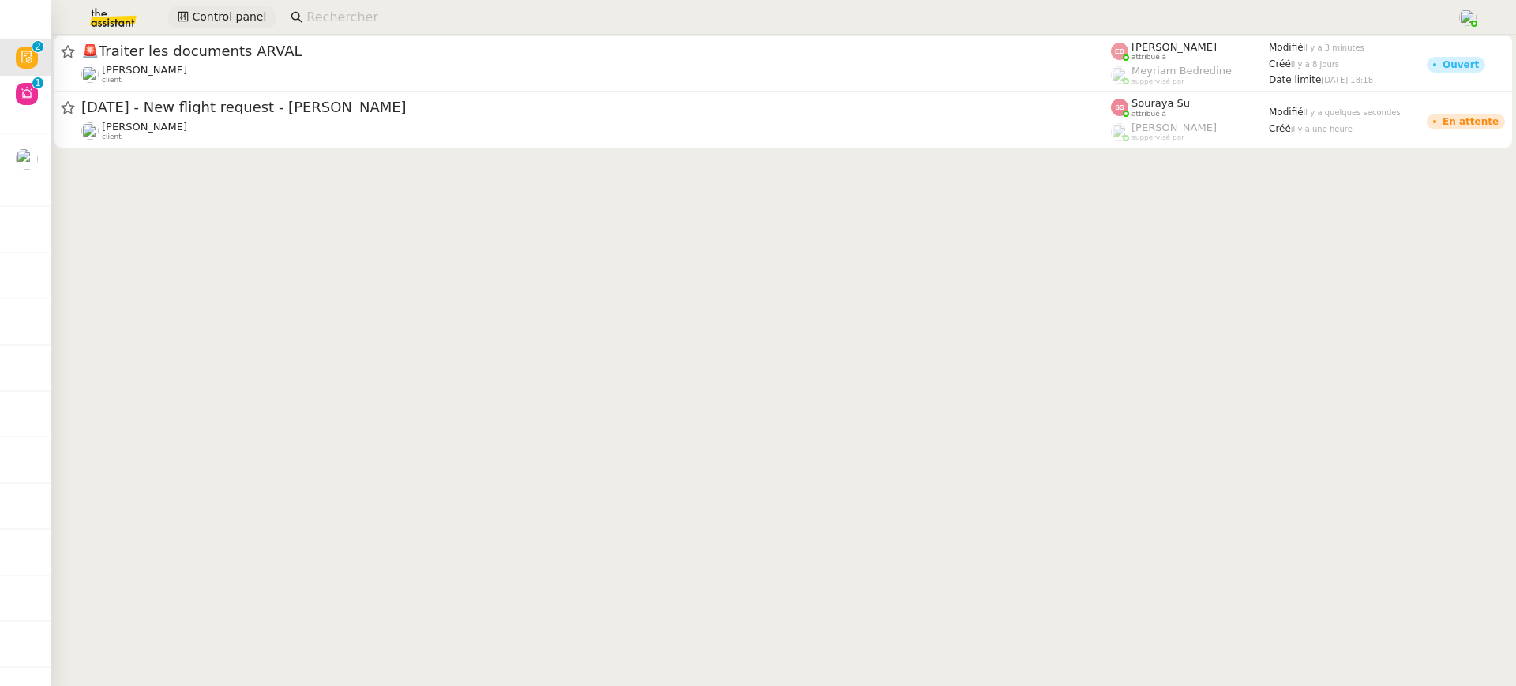
click at [238, 9] on span "Control panel" at bounding box center [229, 17] width 74 height 18
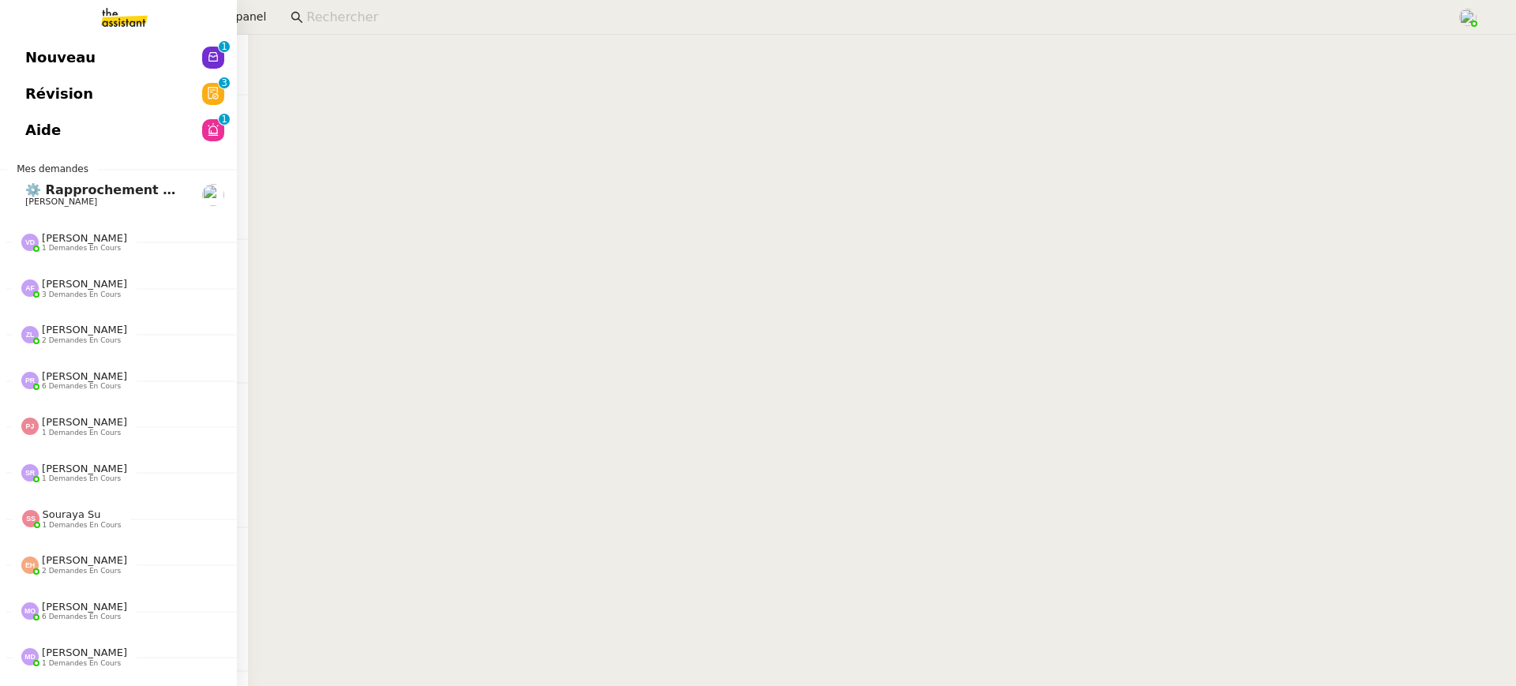
click at [62, 51] on span "Nouveau" at bounding box center [60, 58] width 70 height 24
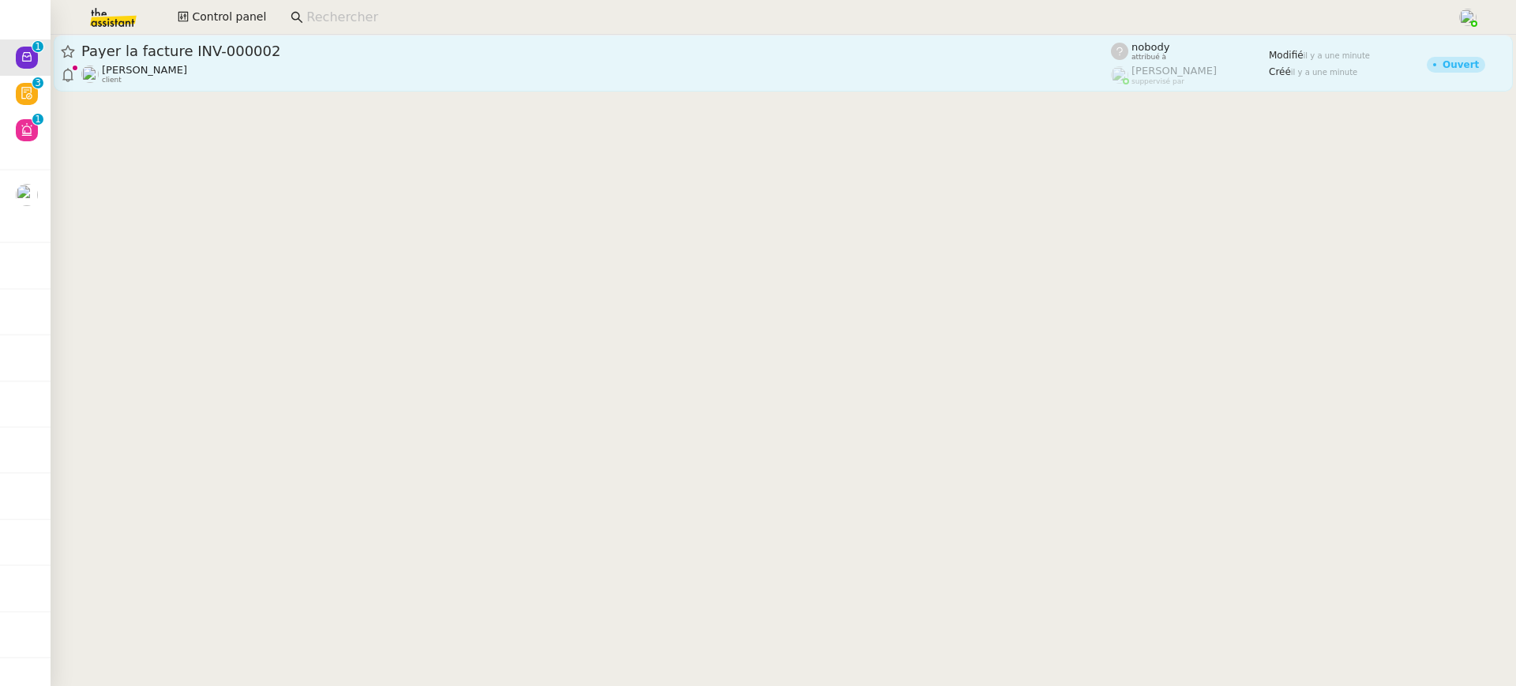
click at [148, 62] on div "Payer la facture INV-000002 Gabrielle Tavernier client" at bounding box center [596, 63] width 1030 height 43
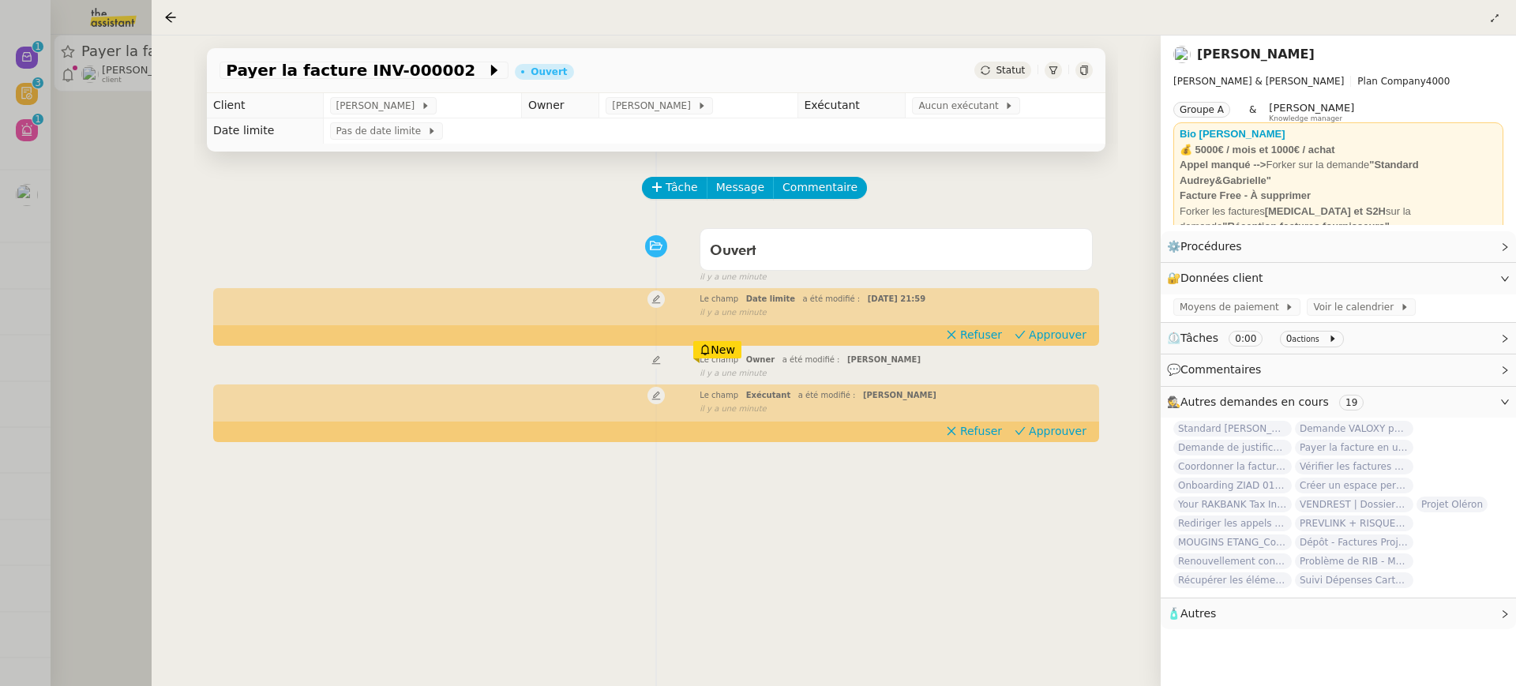
scroll to position [202, 0]
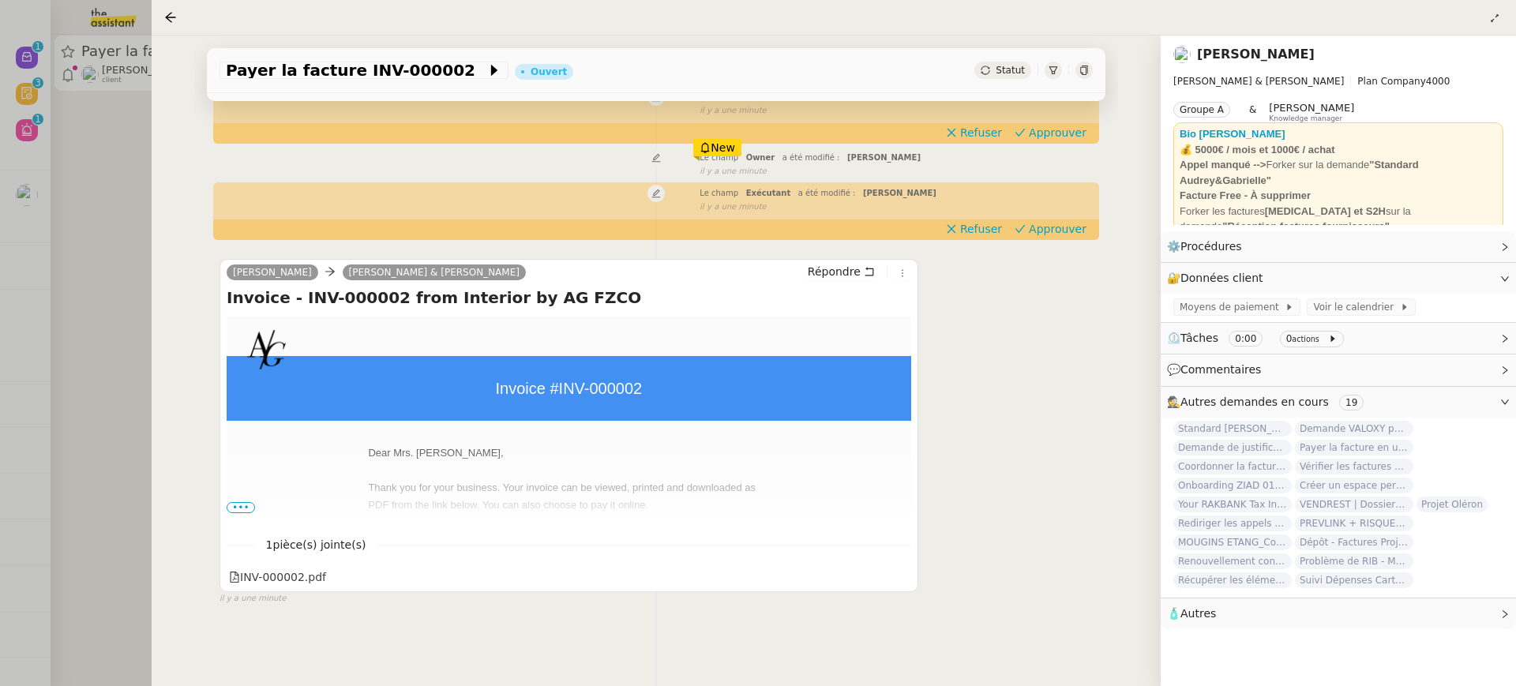
click at [238, 504] on span "•••" at bounding box center [241, 507] width 28 height 11
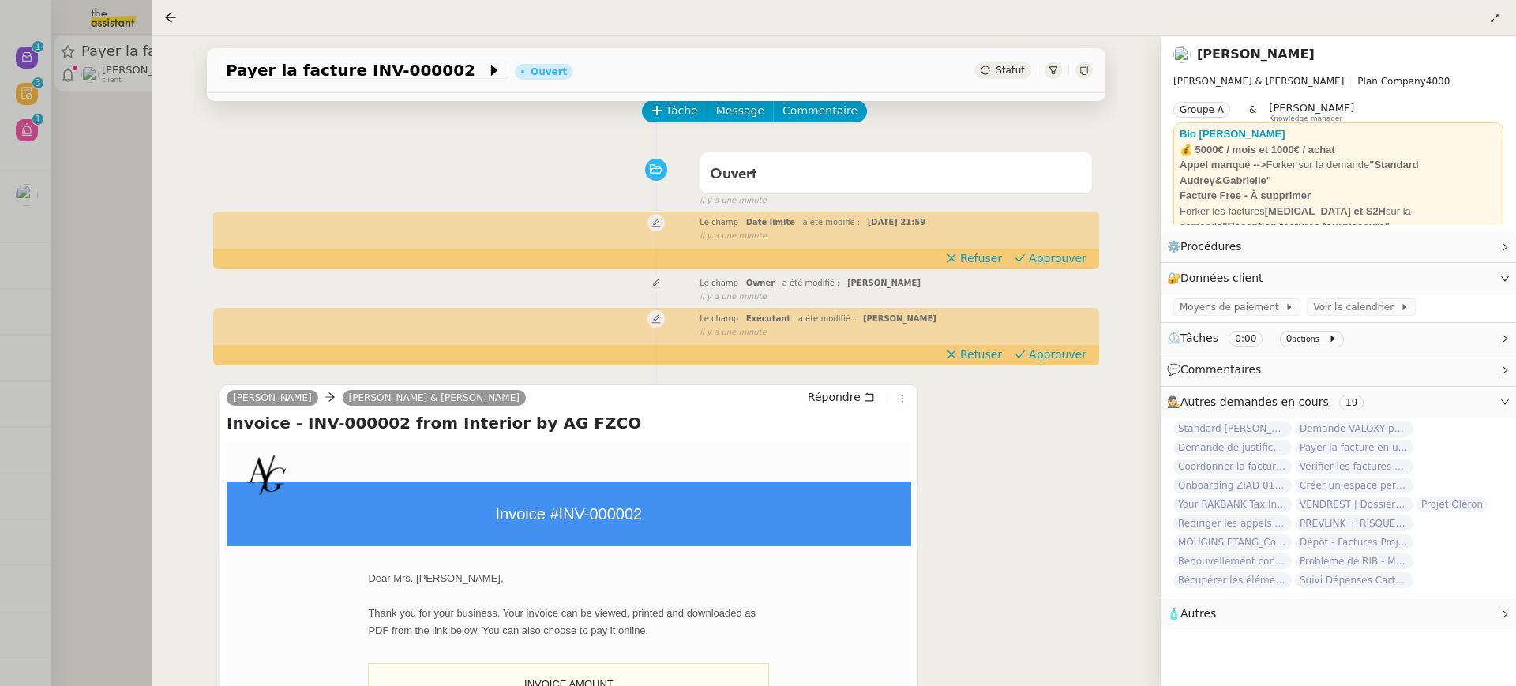
scroll to position [0, 0]
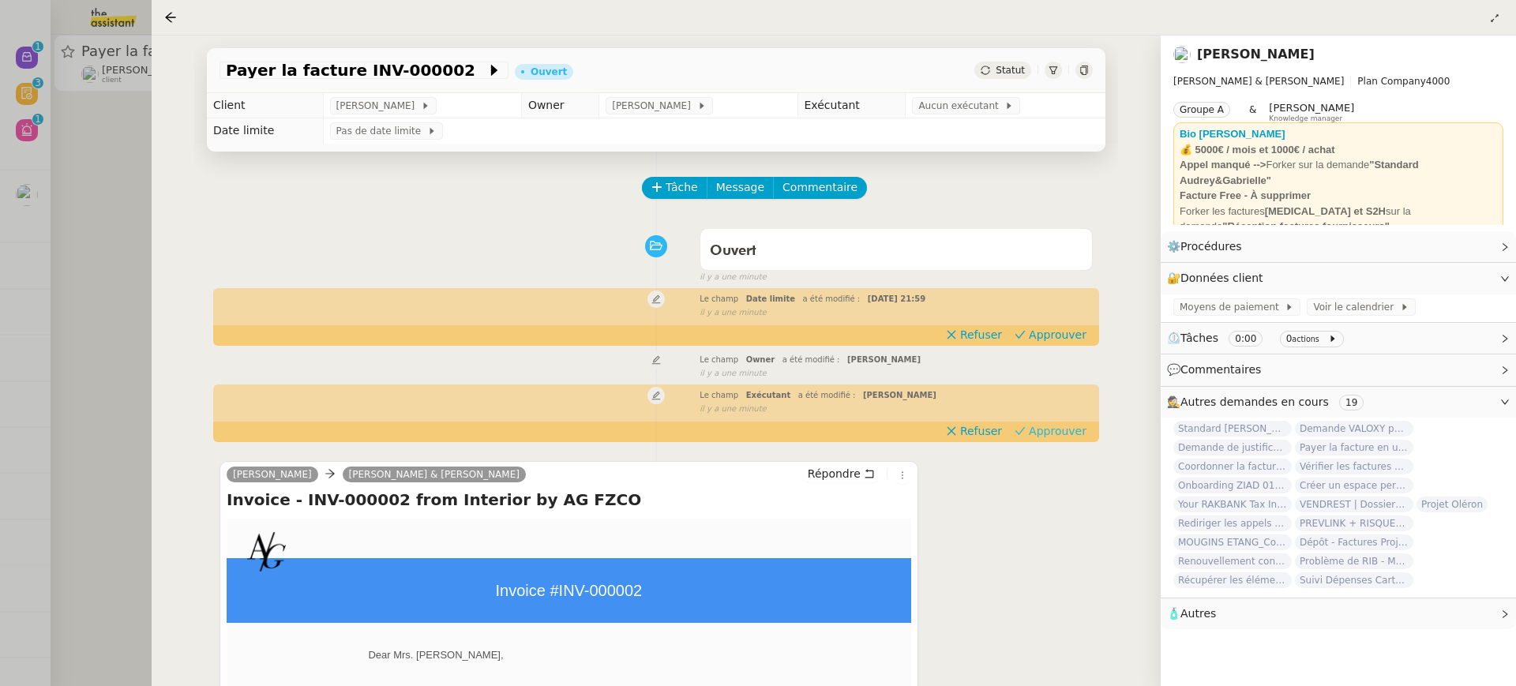
click at [1067, 434] on span "Approuver" at bounding box center [1058, 431] width 58 height 16
click at [1044, 311] on div "il y a une minute" at bounding box center [896, 312] width 393 height 13
click at [1050, 319] on div "Le champ Date limite a été modifié : jeu. 26 juin 2025 21:59 false il y a une m…" at bounding box center [657, 304] width 874 height 29
click at [1057, 329] on span "Approuver" at bounding box center [1058, 335] width 58 height 16
click at [93, 138] on div at bounding box center [758, 343] width 1516 height 686
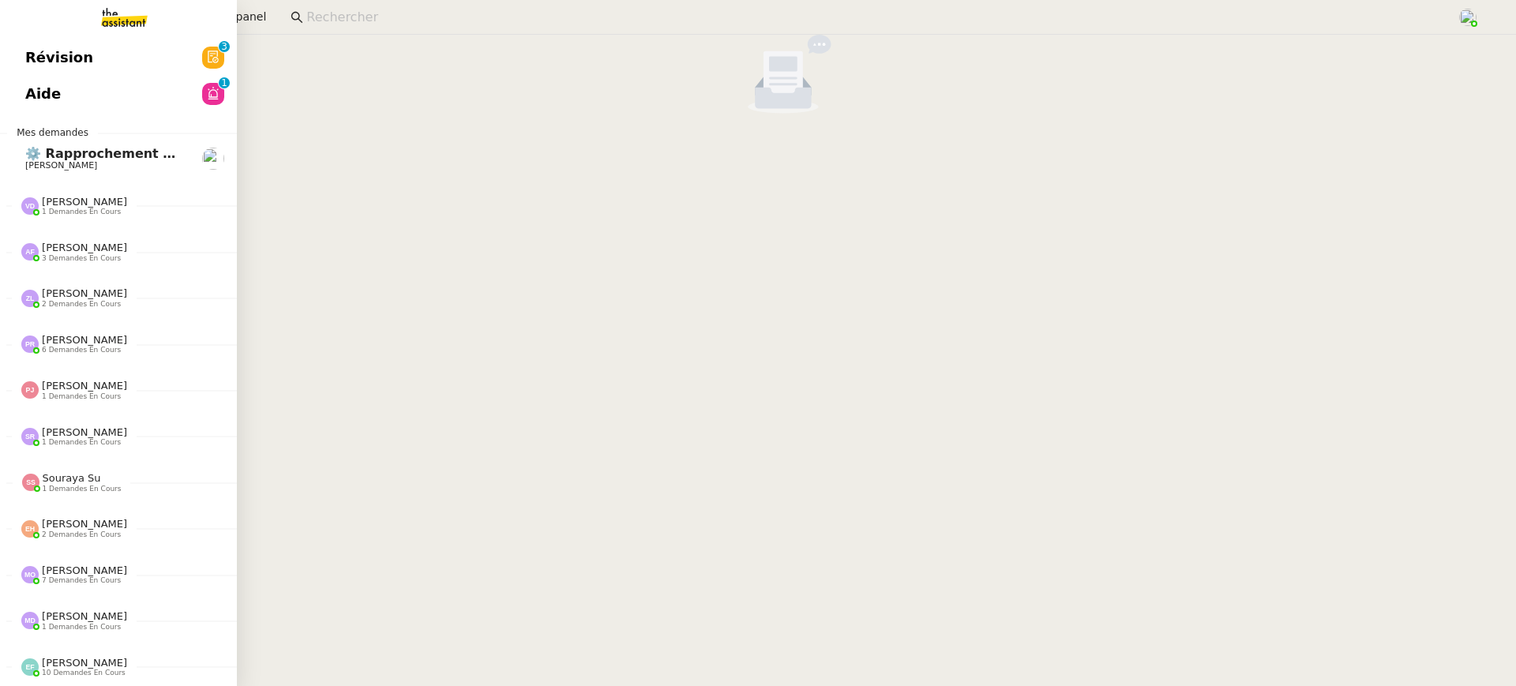
click at [30, 56] on span "Révision" at bounding box center [59, 58] width 68 height 24
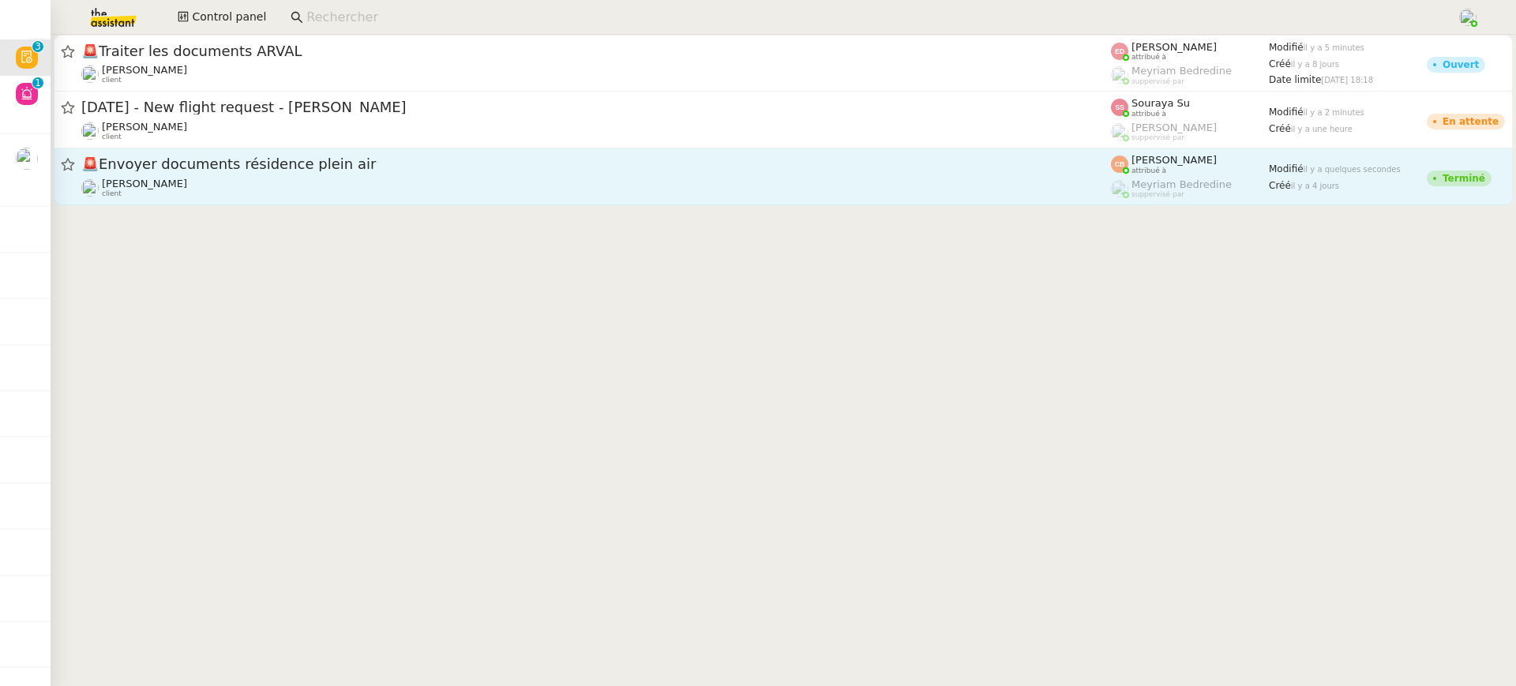
click at [749, 171] on span "🚨Envoyer documents résidence plein air" at bounding box center [596, 164] width 1030 height 14
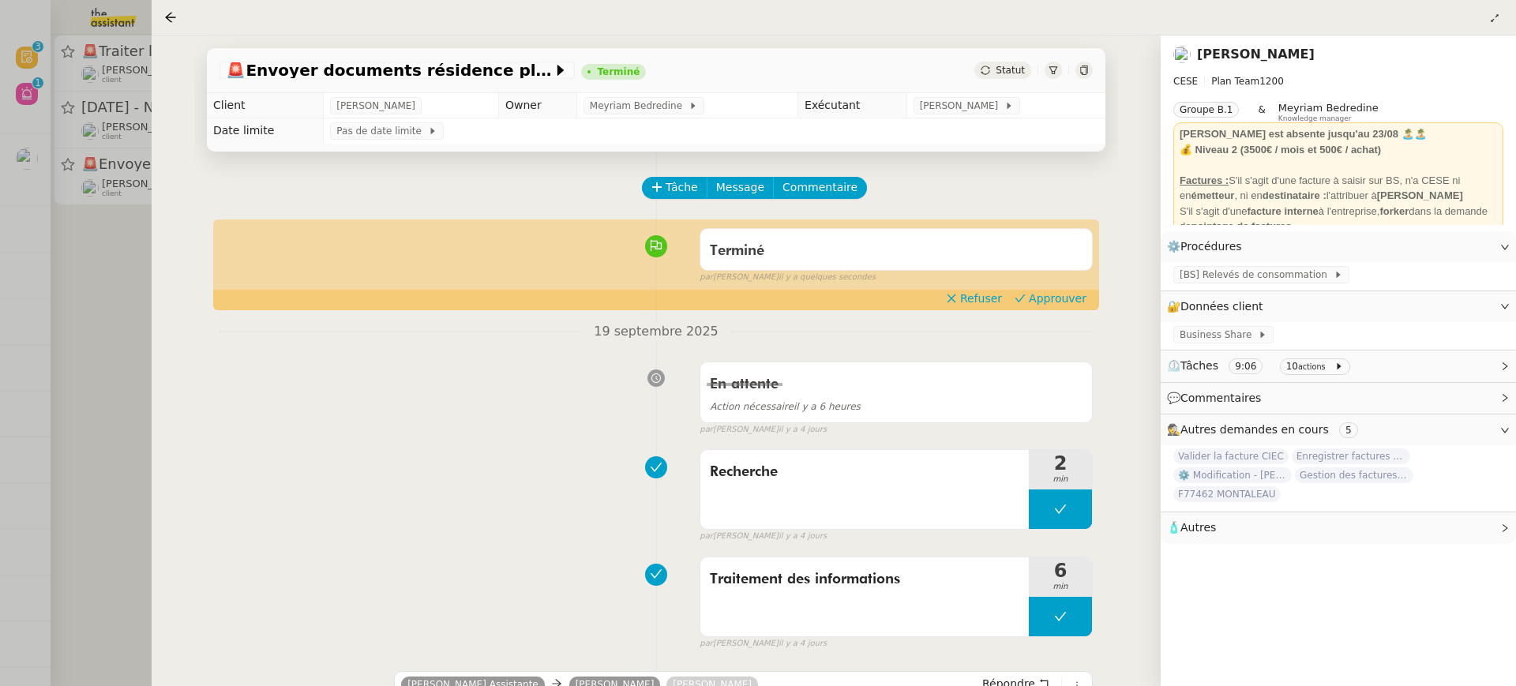
click at [1069, 284] on div "Terminé false par Coralie B. il y a quelques secondes" at bounding box center [657, 252] width 874 height 63
click at [1049, 295] on span "Approuver" at bounding box center [1058, 299] width 58 height 16
click at [111, 157] on div at bounding box center [758, 343] width 1516 height 686
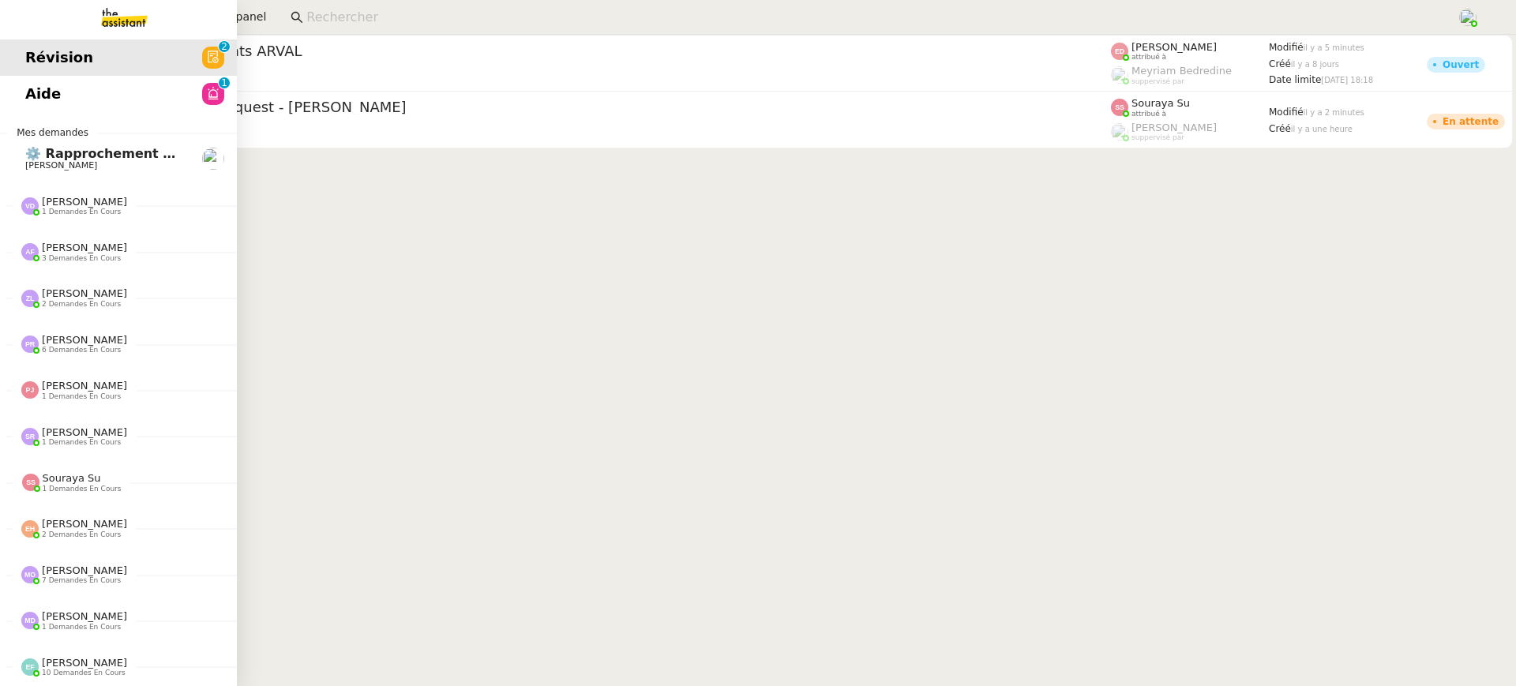
click at [59, 86] on link "Aide 0 1 2 3 4 5 6 7 8 9" at bounding box center [118, 94] width 237 height 36
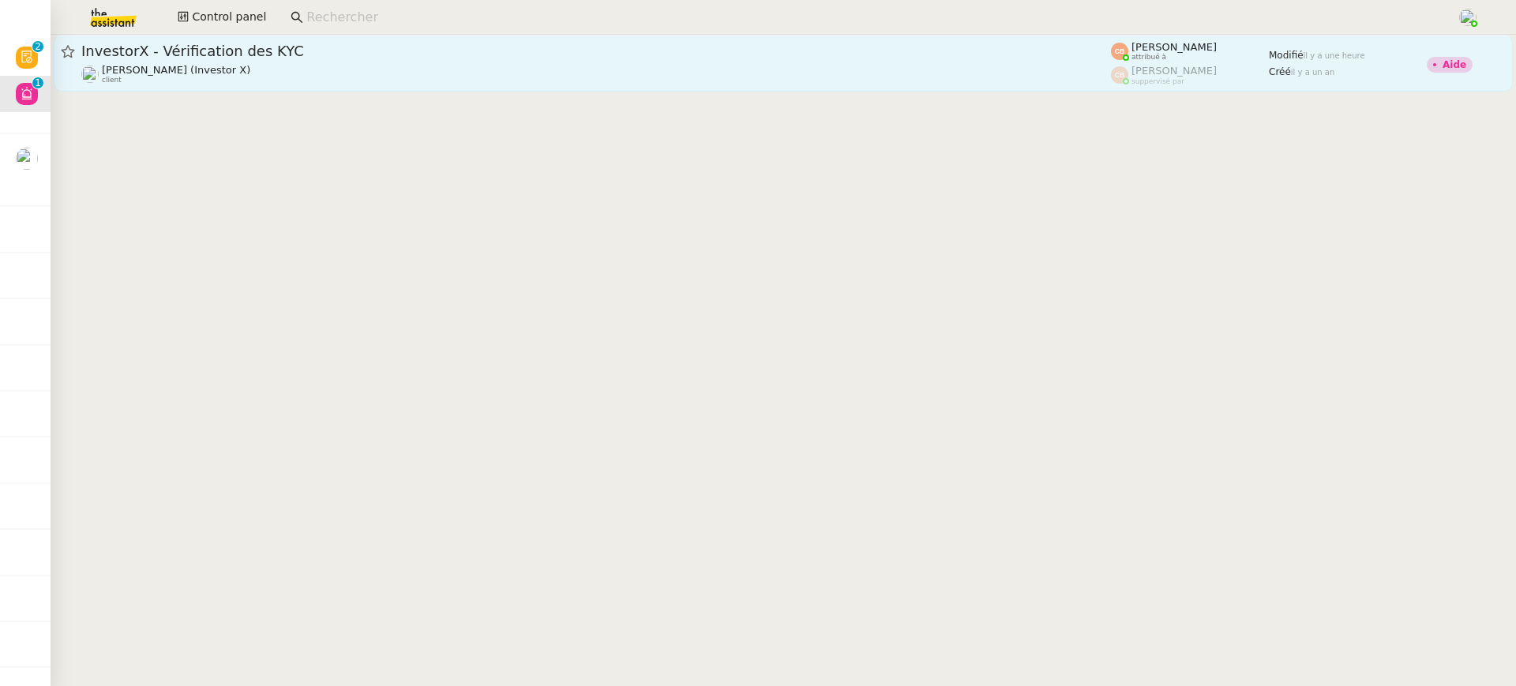
click at [524, 45] on span "InvestorX - Vérification des KYC" at bounding box center [596, 51] width 1030 height 14
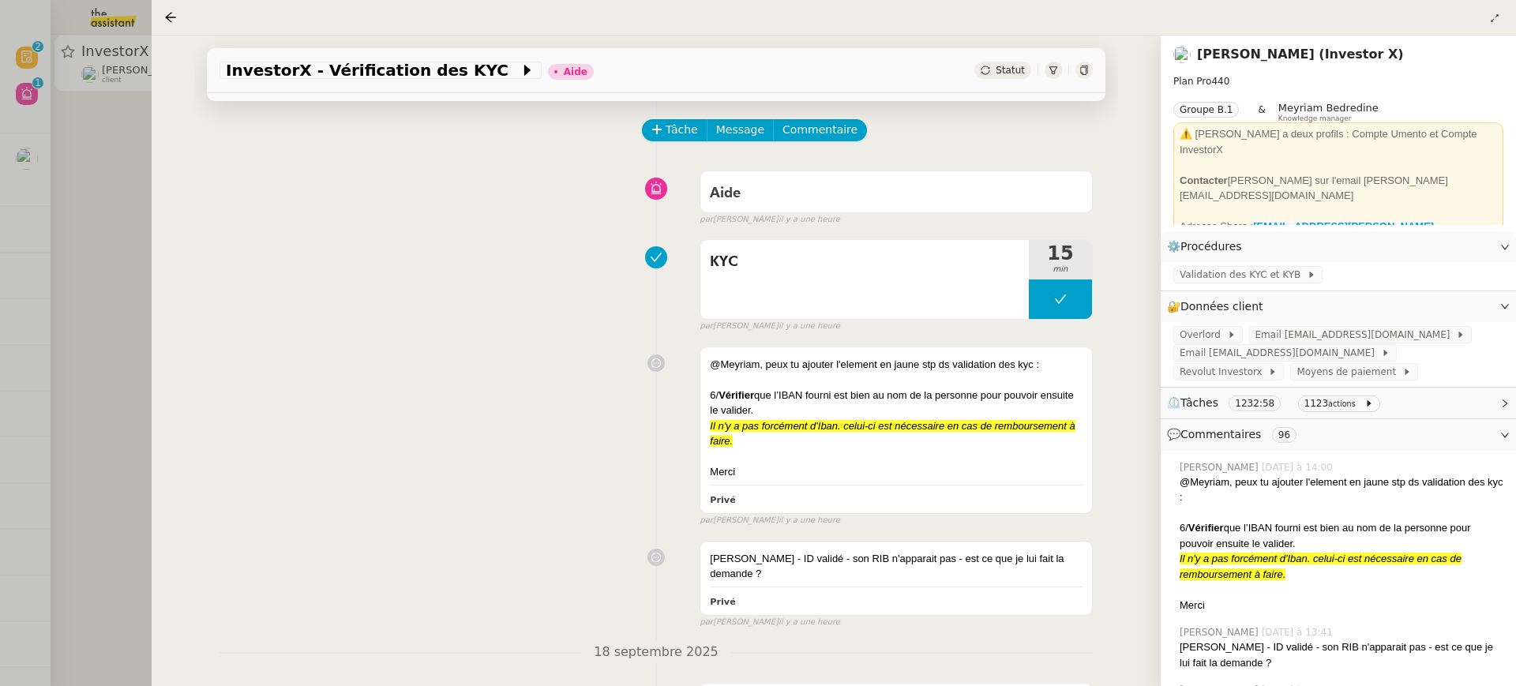
scroll to position [49, 0]
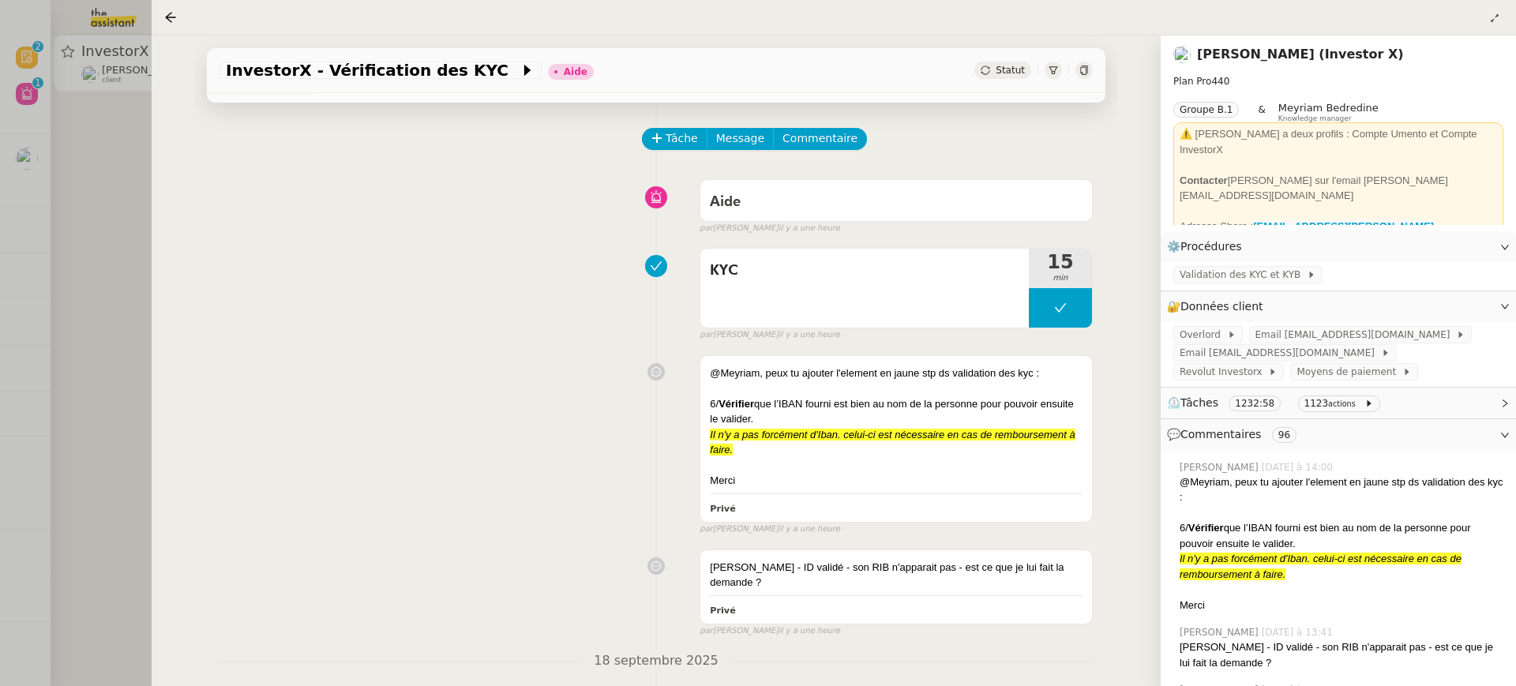
click at [13, 180] on div at bounding box center [758, 343] width 1516 height 686
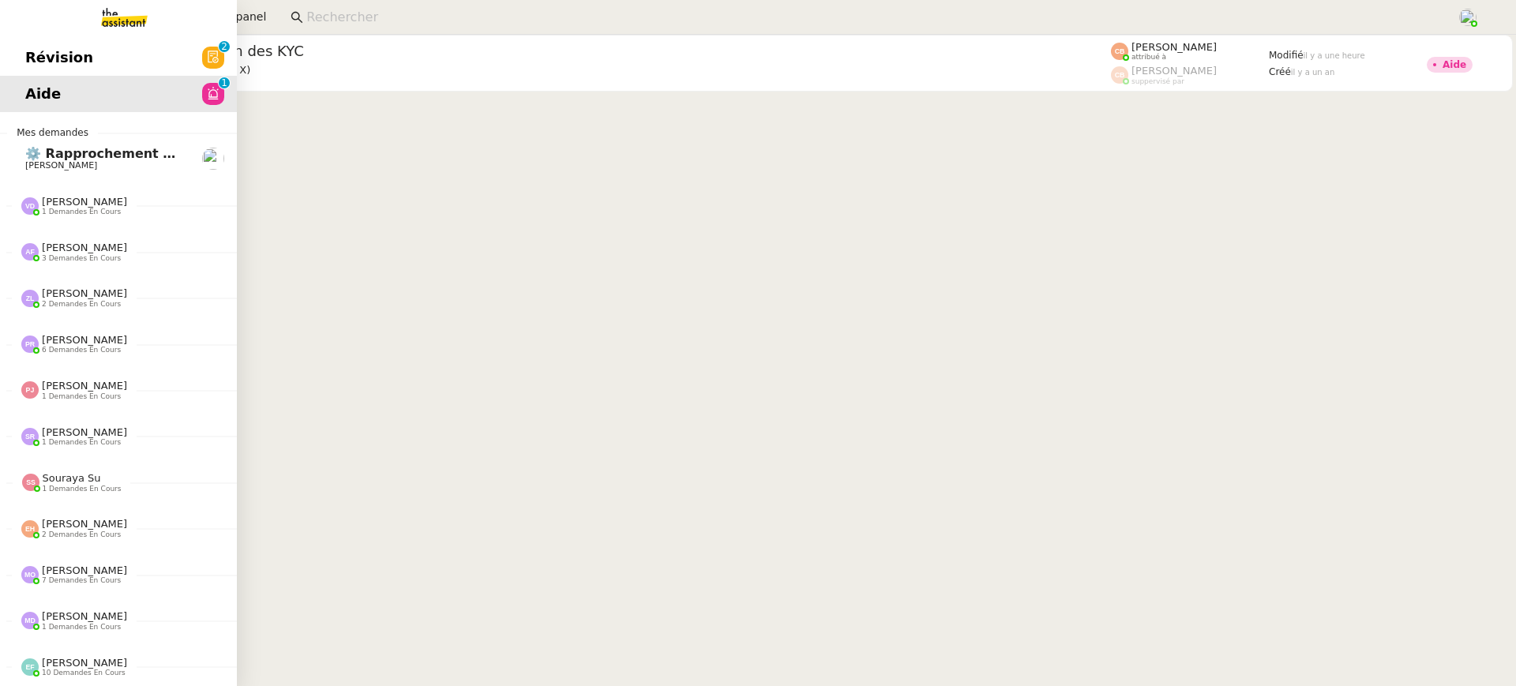
click at [39, 50] on link "Révision 0 1 2 3 4 5 6 7 8 9" at bounding box center [118, 57] width 237 height 36
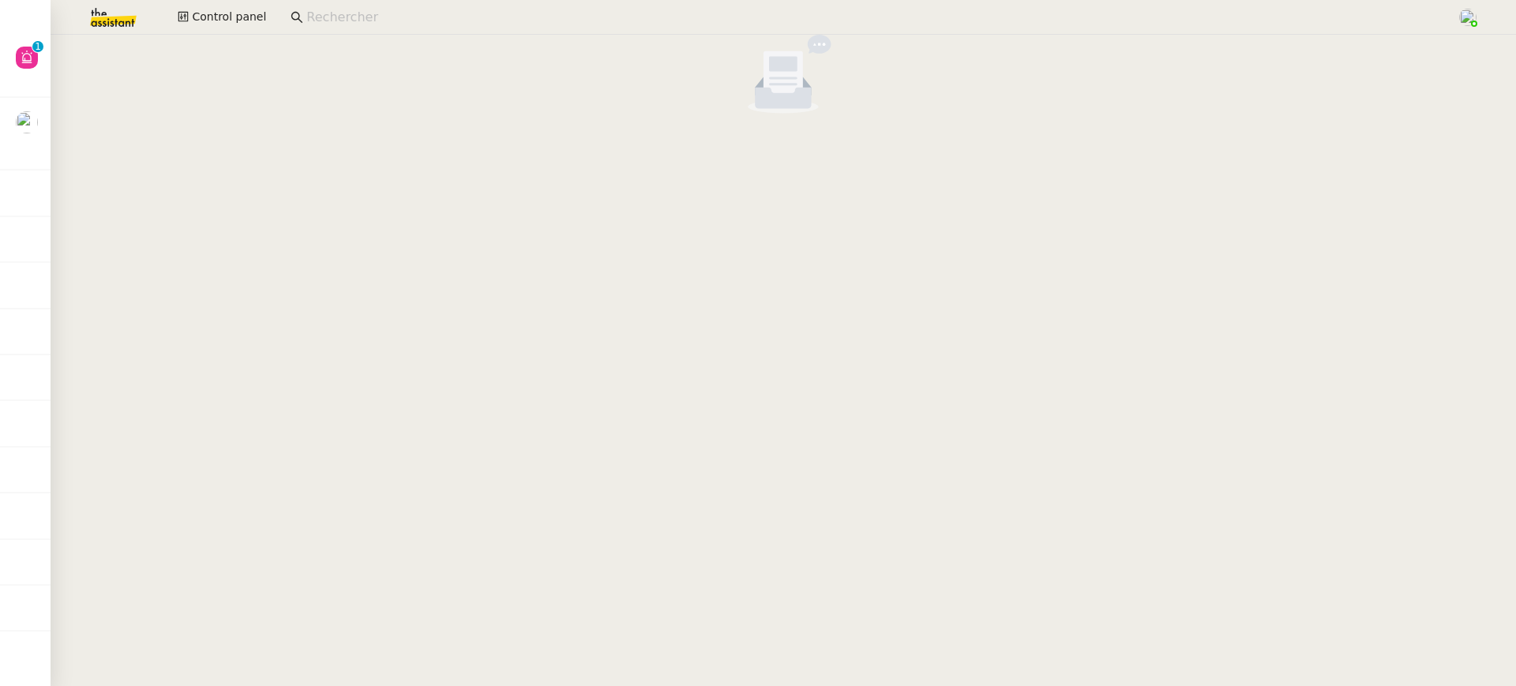
click at [201, 9] on span "Control panel" at bounding box center [229, 17] width 74 height 18
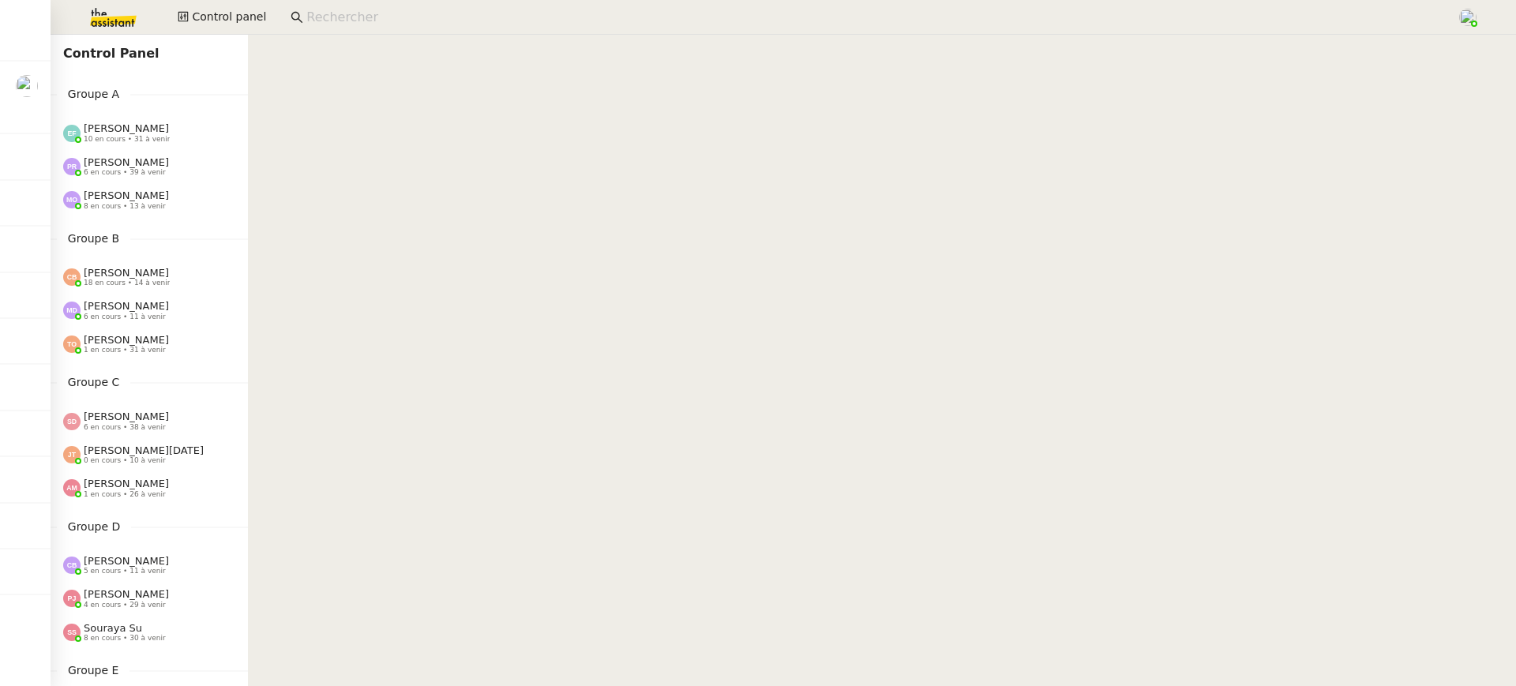
click at [151, 144] on div "Emelyne Foussier 10 en cours • 31 à venir" at bounding box center [149, 132] width 197 height 33
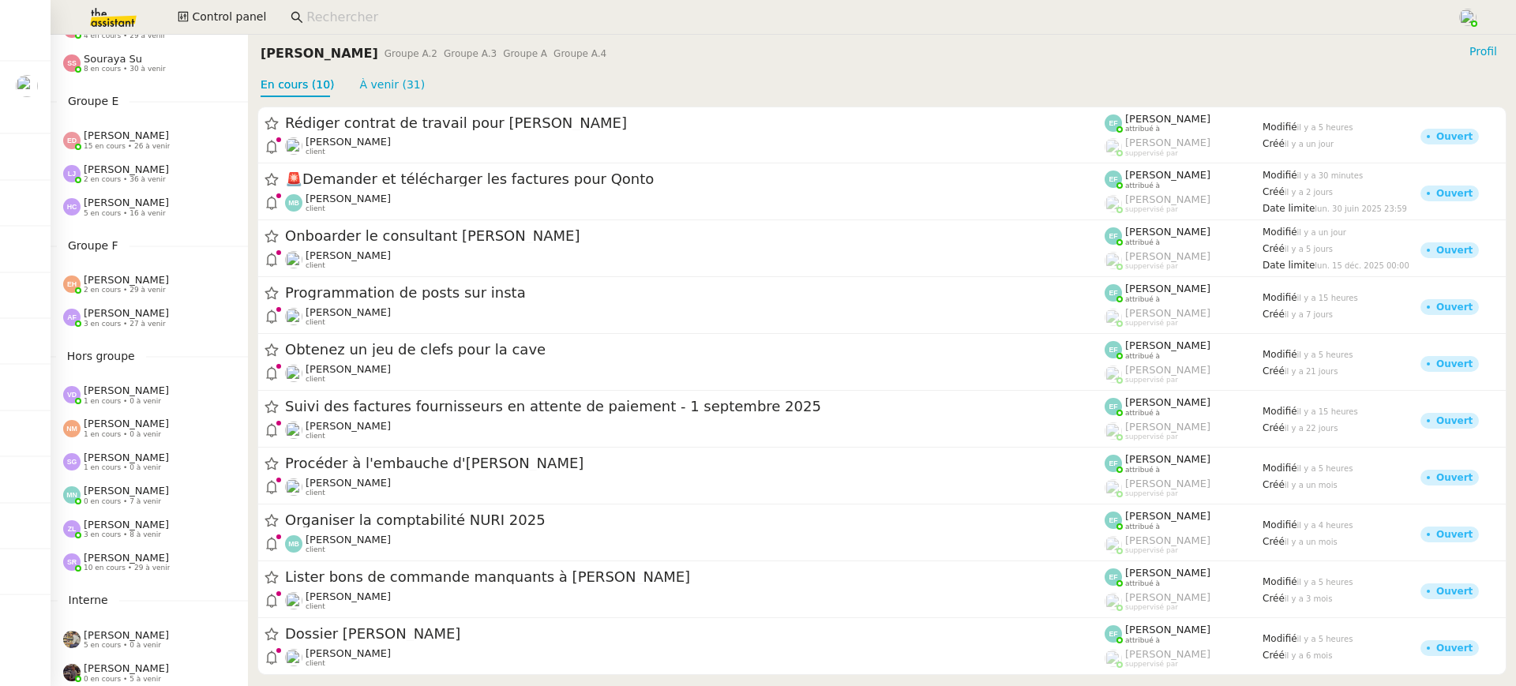
scroll to position [640, 0]
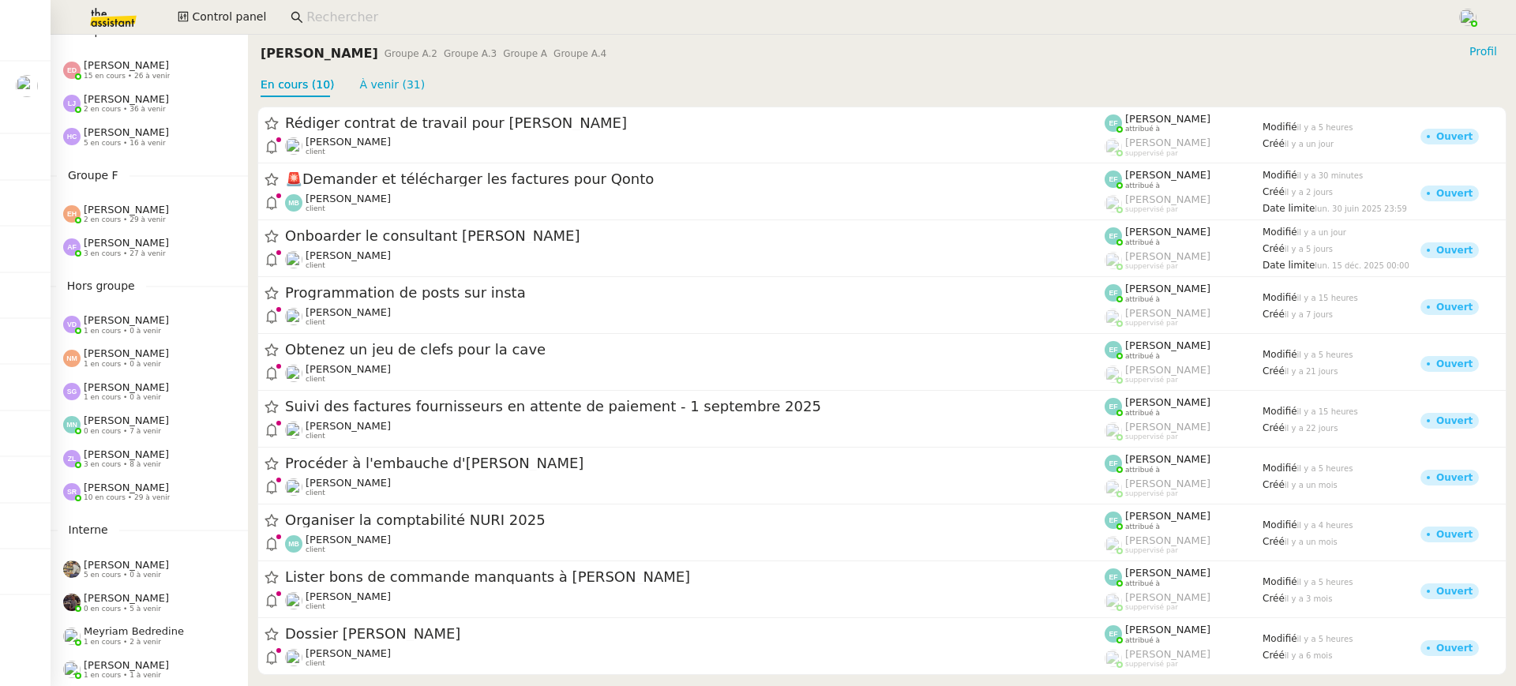
click at [150, 201] on div "Esther Hillenbrand 2 en cours • 29 à venir" at bounding box center [149, 213] width 197 height 33
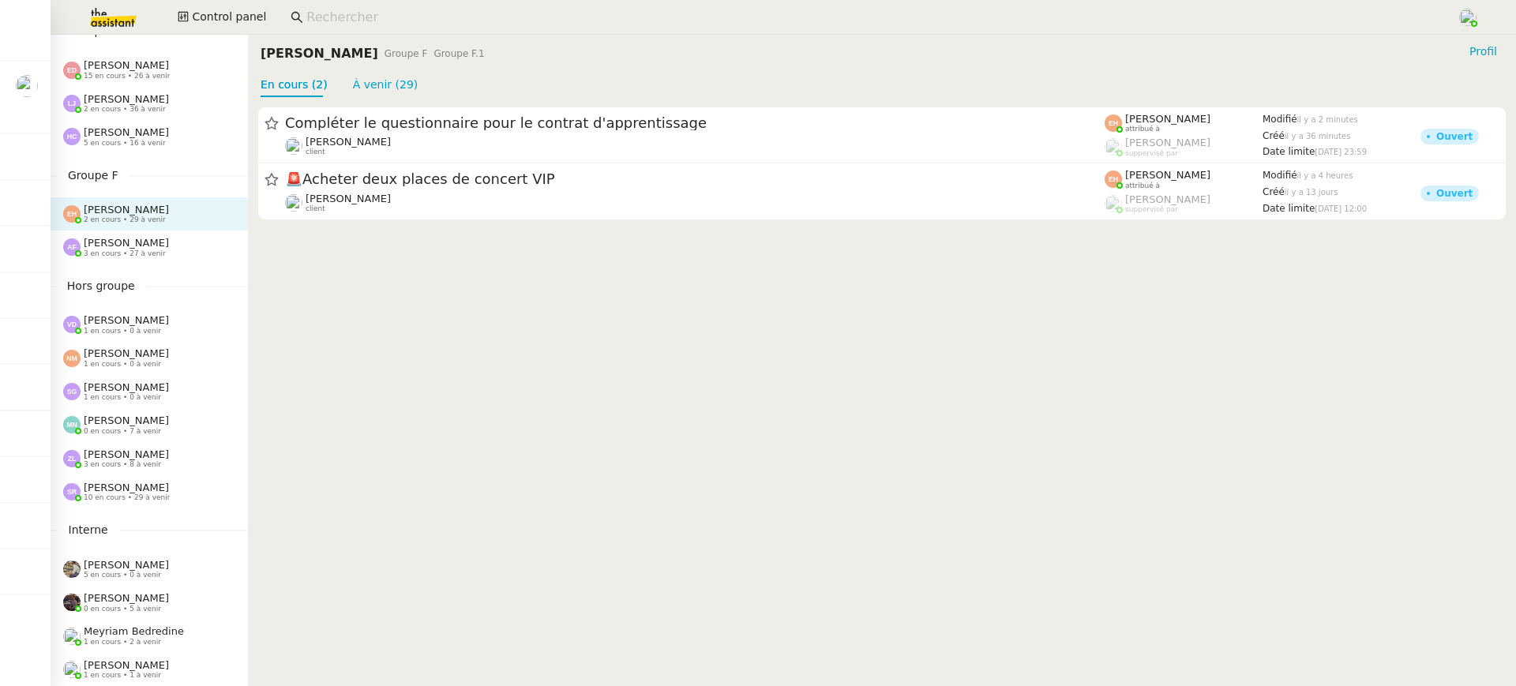
click at [166, 232] on div "Anna Florent 3 en cours • 27 à venir" at bounding box center [149, 247] width 197 height 33
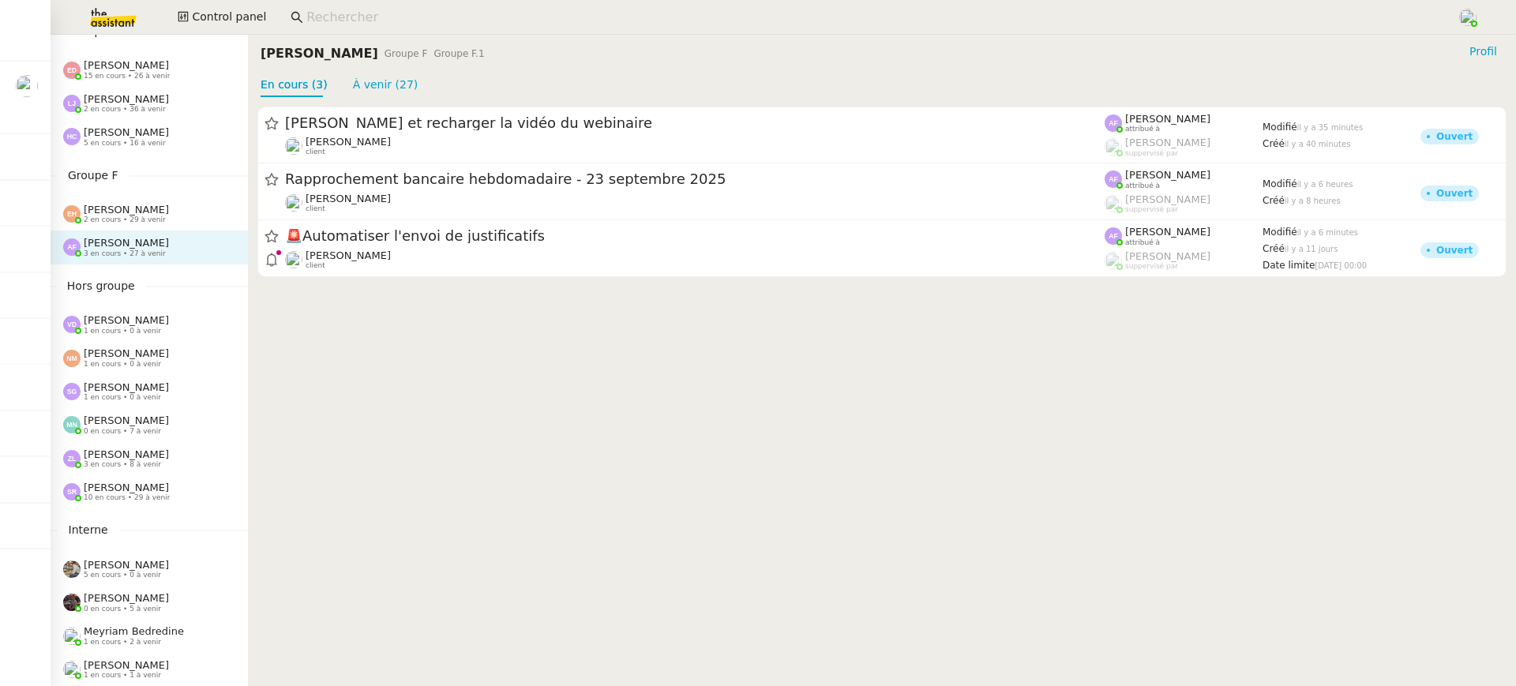
scroll to position [607, 0]
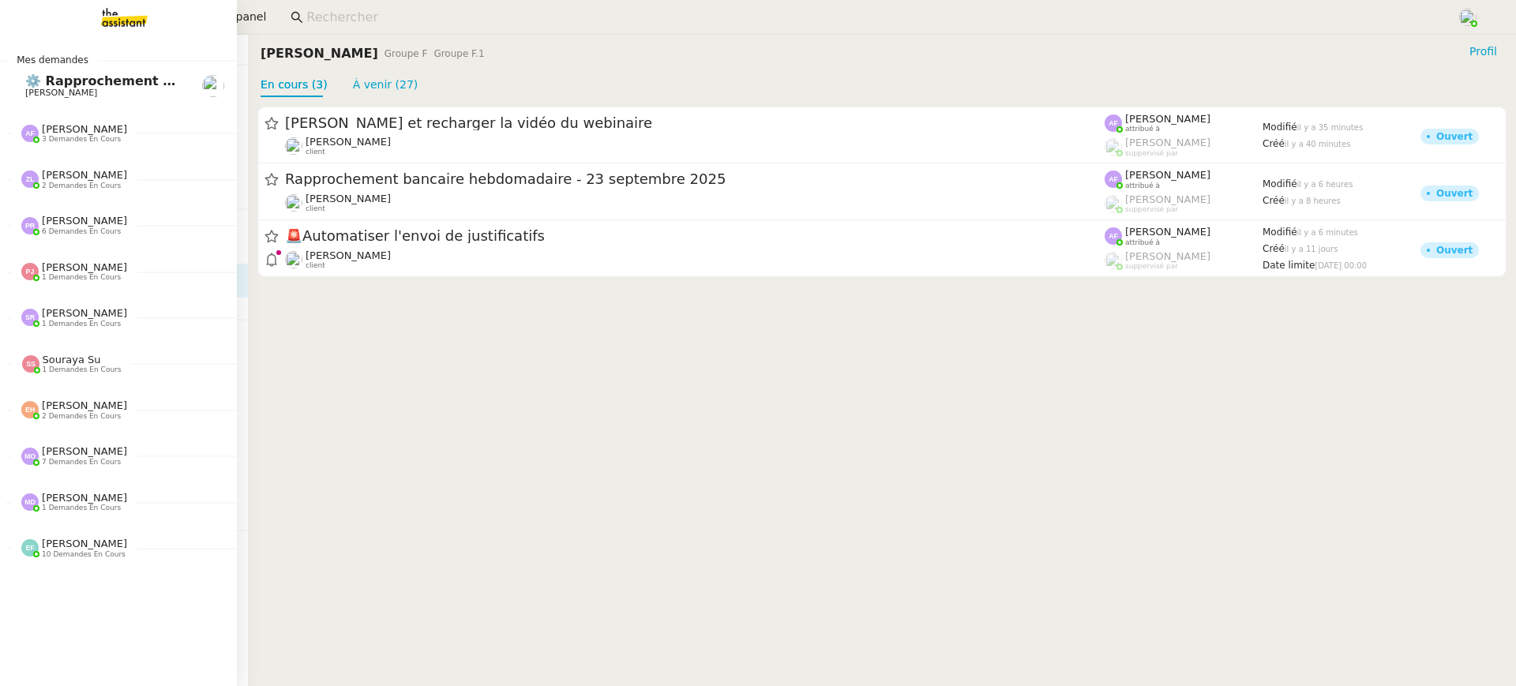
click at [230, 19] on link at bounding box center [118, 17] width 237 height 35
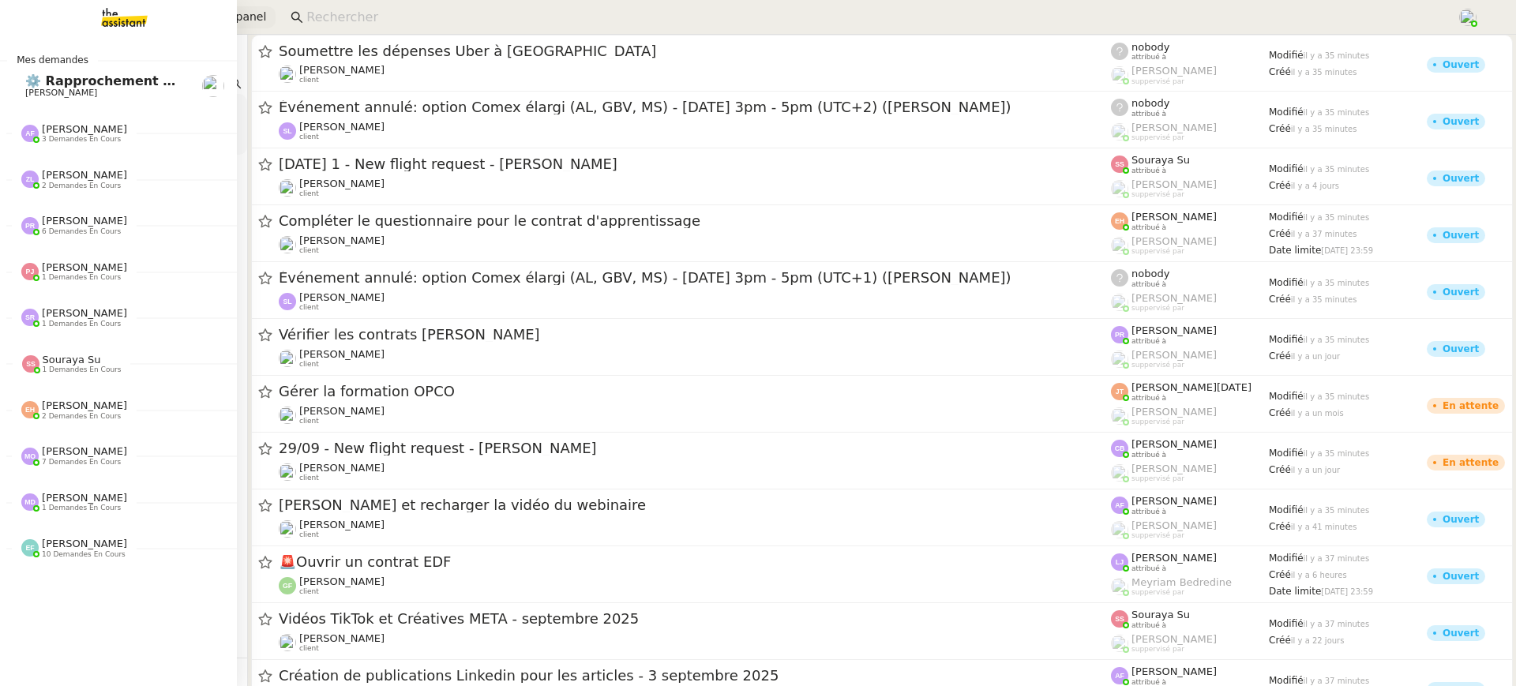
click at [252, 21] on span "Control panel" at bounding box center [229, 17] width 74 height 18
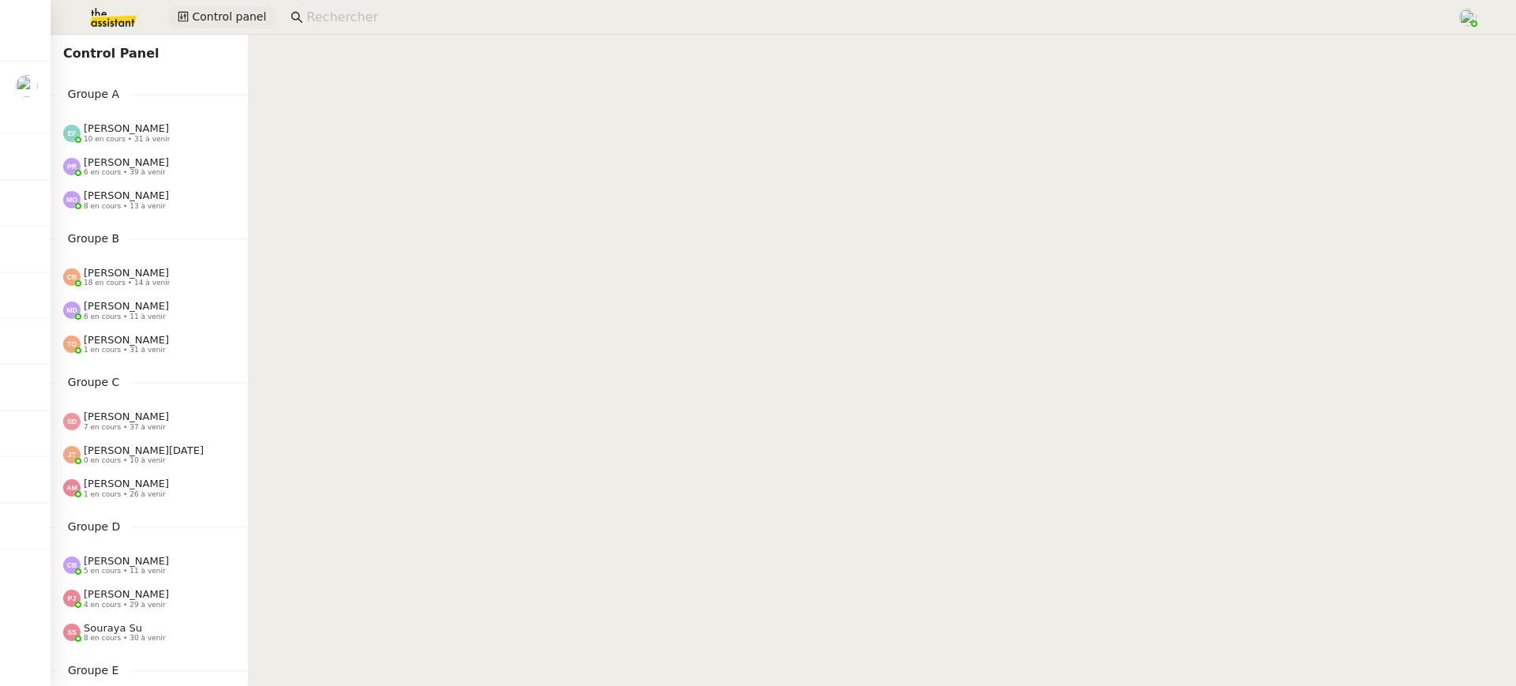
click at [234, 16] on span "Control panel" at bounding box center [229, 17] width 74 height 18
click at [163, 105] on div "Groupe A Emelyne Foussier 10 en cours • 31 à venir Pauline Ribas 6 en cours • 3…" at bounding box center [149, 151] width 197 height 132
click at [160, 150] on div "Pauline Ribas 6 en cours • 39 à venir" at bounding box center [149, 166] width 197 height 33
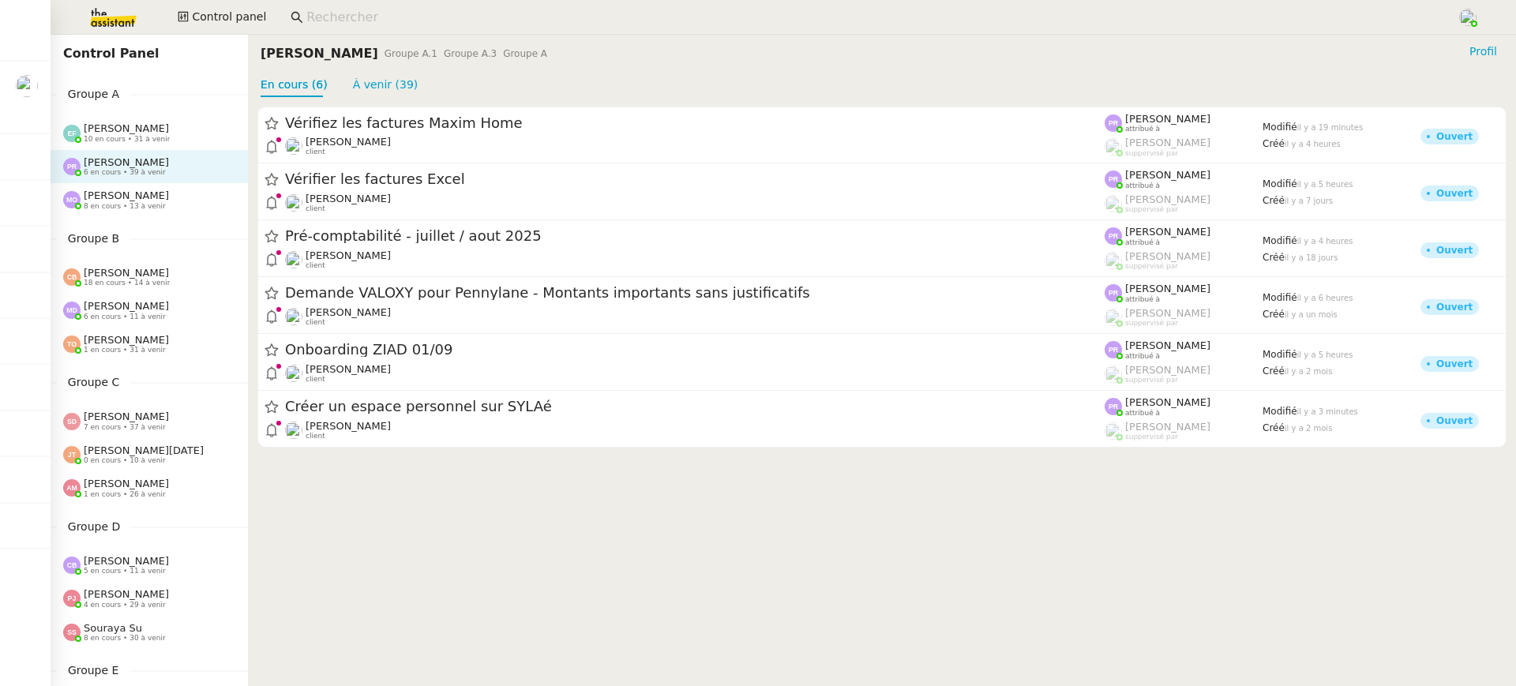
scroll to position [250, 0]
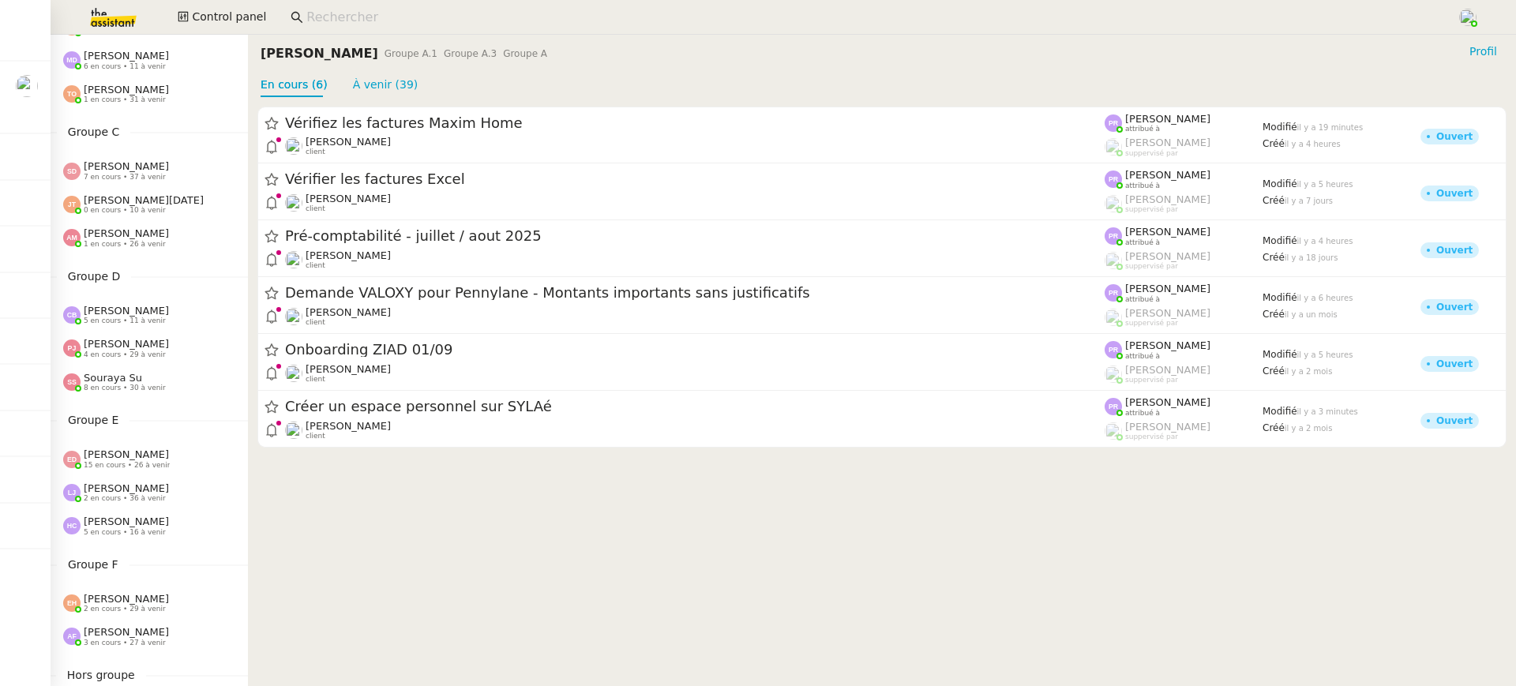
click at [175, 177] on div "Sheida Delpazir 7 en cours • 37 à venir" at bounding box center [155, 170] width 185 height 21
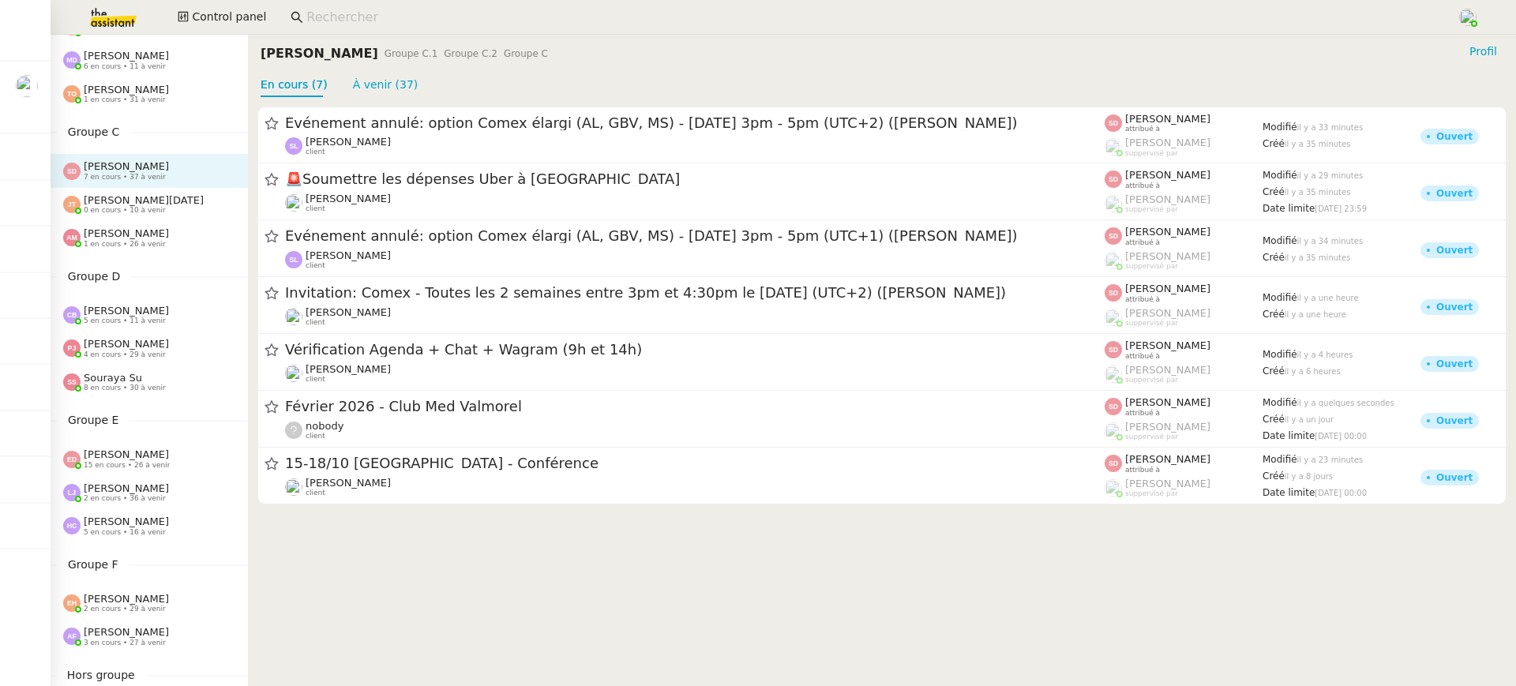
click at [182, 212] on div "Jean-Noël De Tinguy 0 en cours • 10 à venir" at bounding box center [144, 204] width 120 height 21
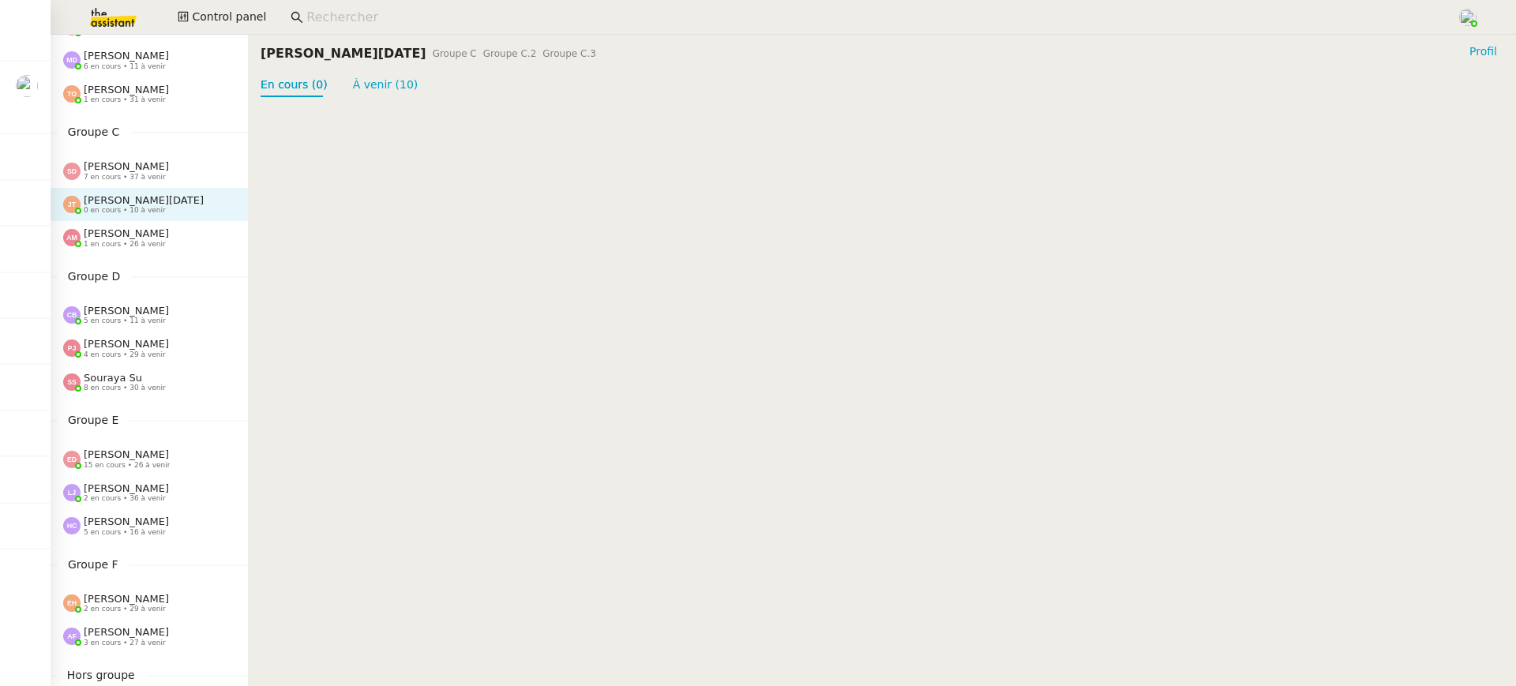
click at [182, 241] on div "Amyna Mehrez 1 en cours • 26 à venir" at bounding box center [155, 237] width 185 height 21
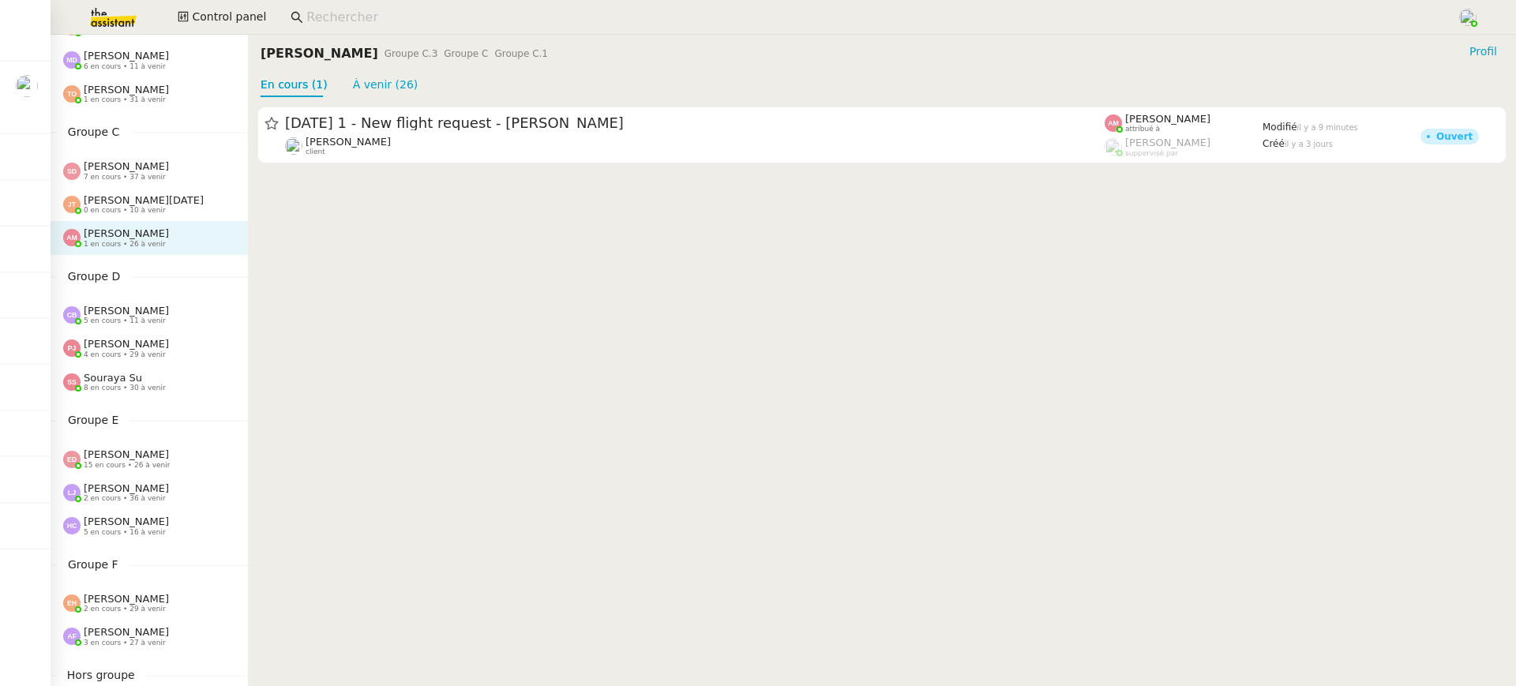
scroll to position [494, 0]
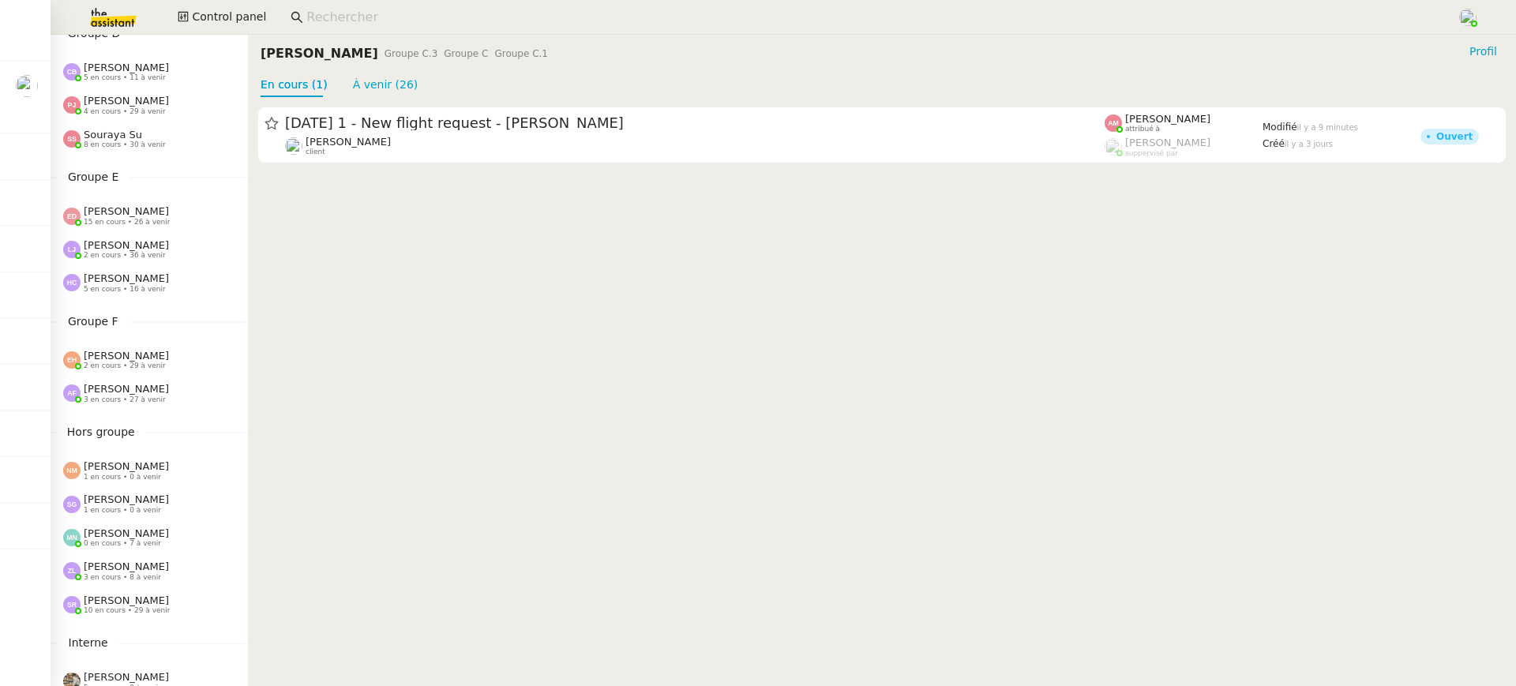
click at [114, 363] on span "2 en cours • 29 à venir" at bounding box center [125, 366] width 82 height 9
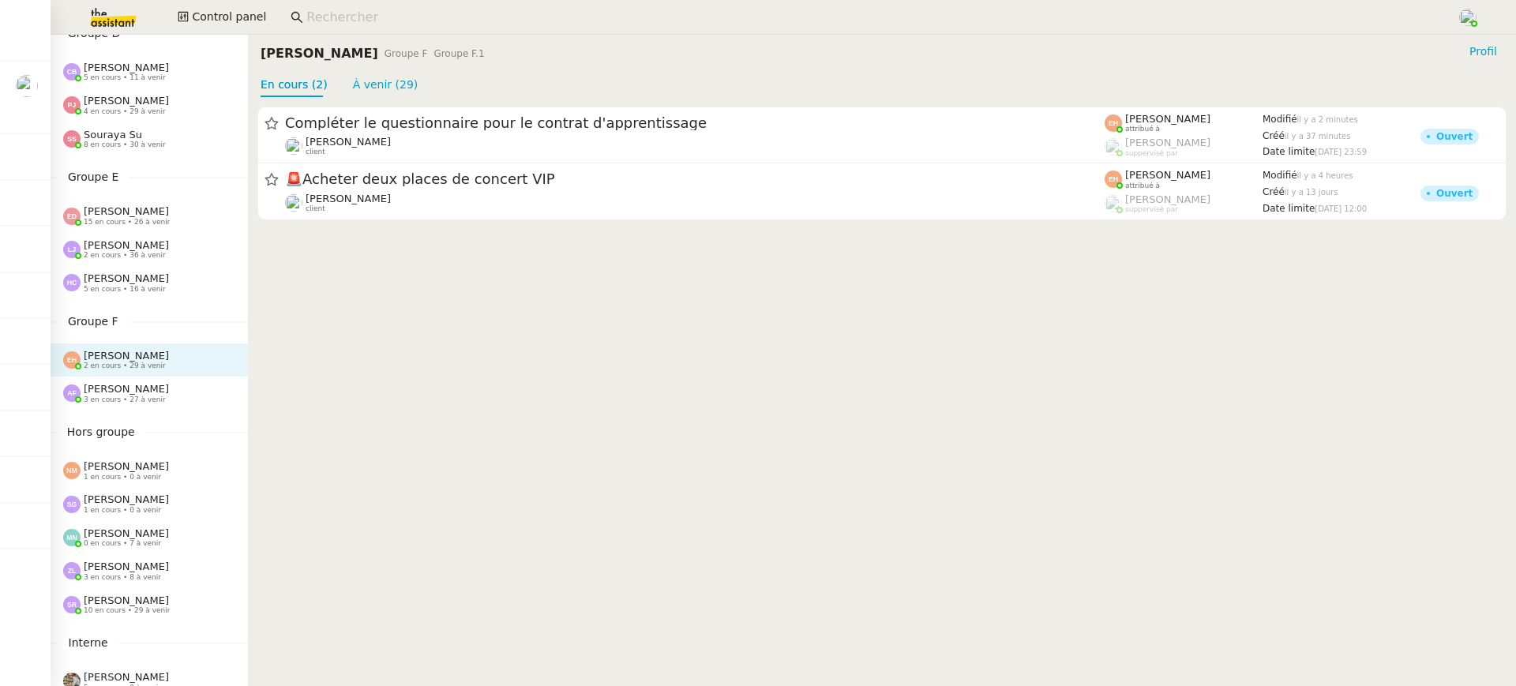
click at [120, 383] on span "[PERSON_NAME]" at bounding box center [126, 389] width 85 height 12
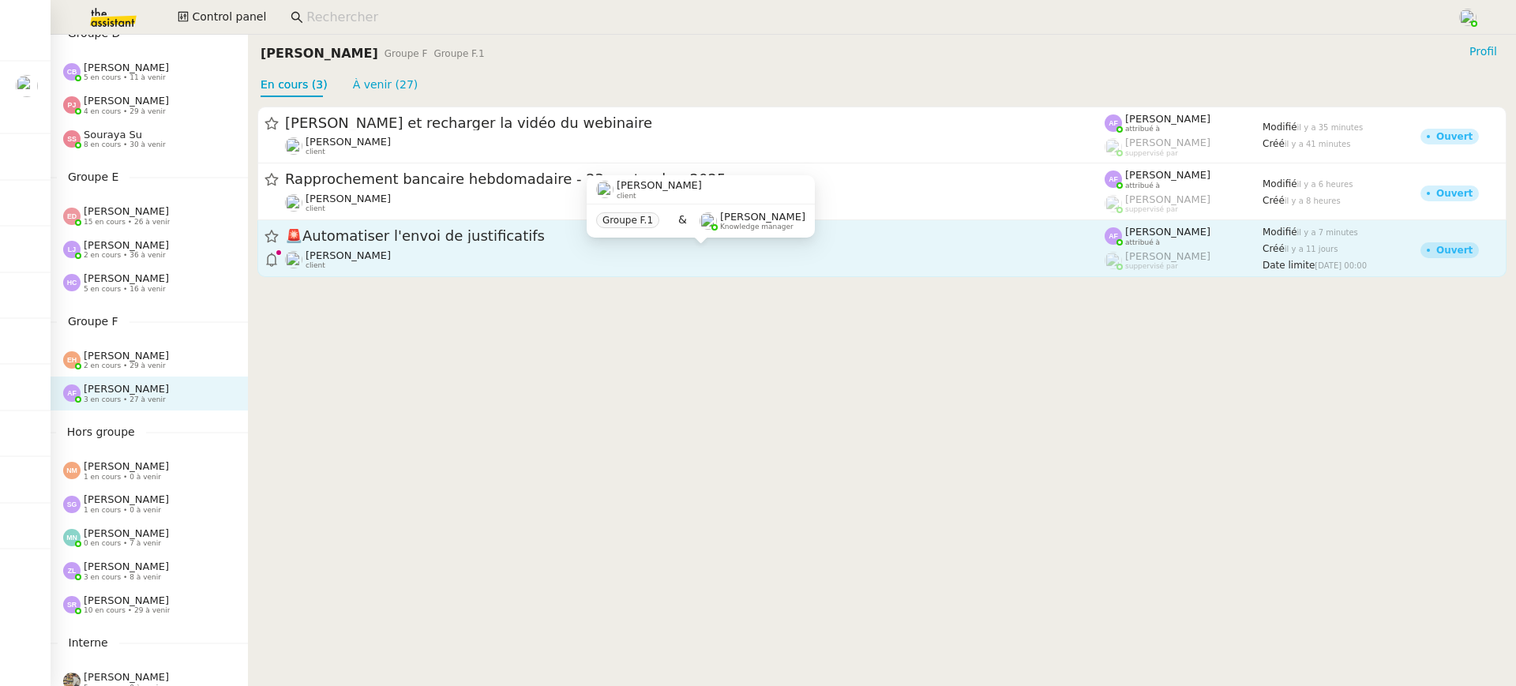
click at [455, 257] on div "Eliott Hosansky client" at bounding box center [695, 260] width 820 height 21
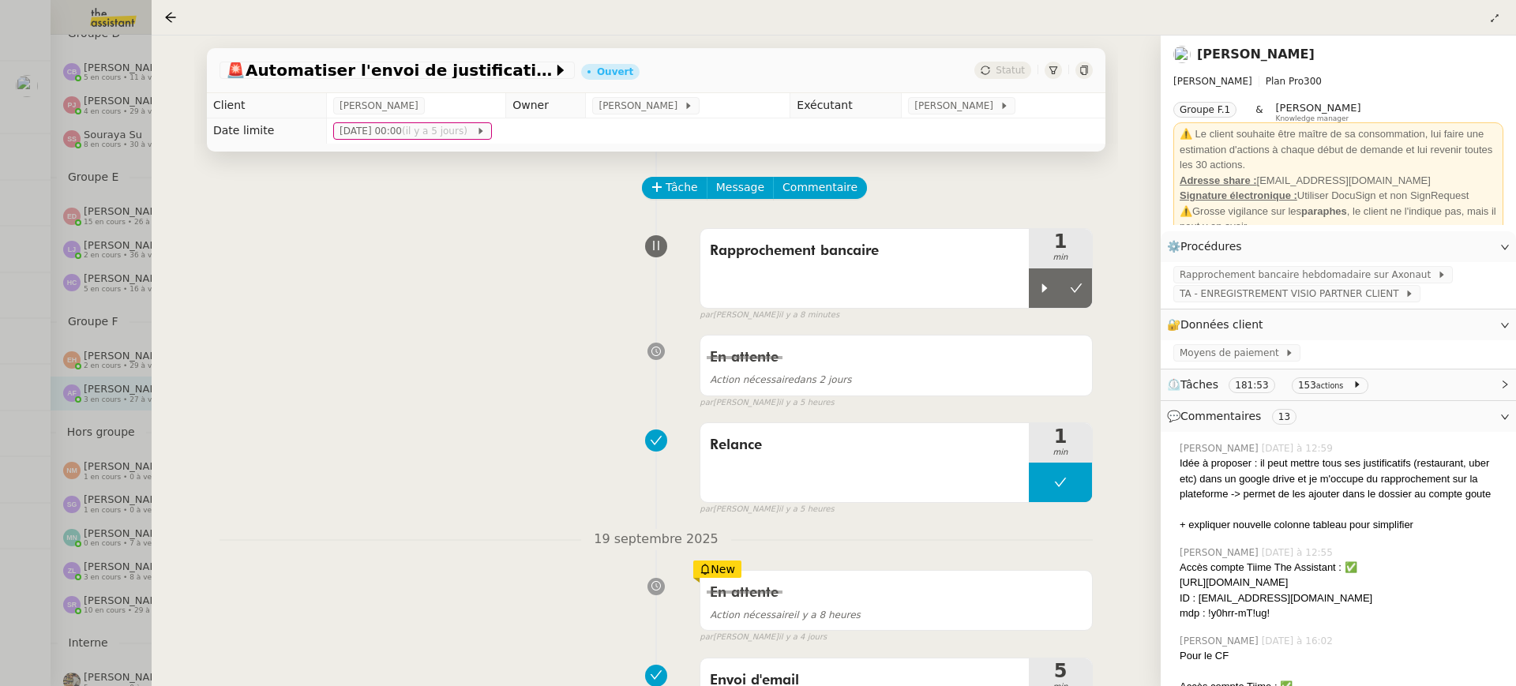
scroll to position [242, 0]
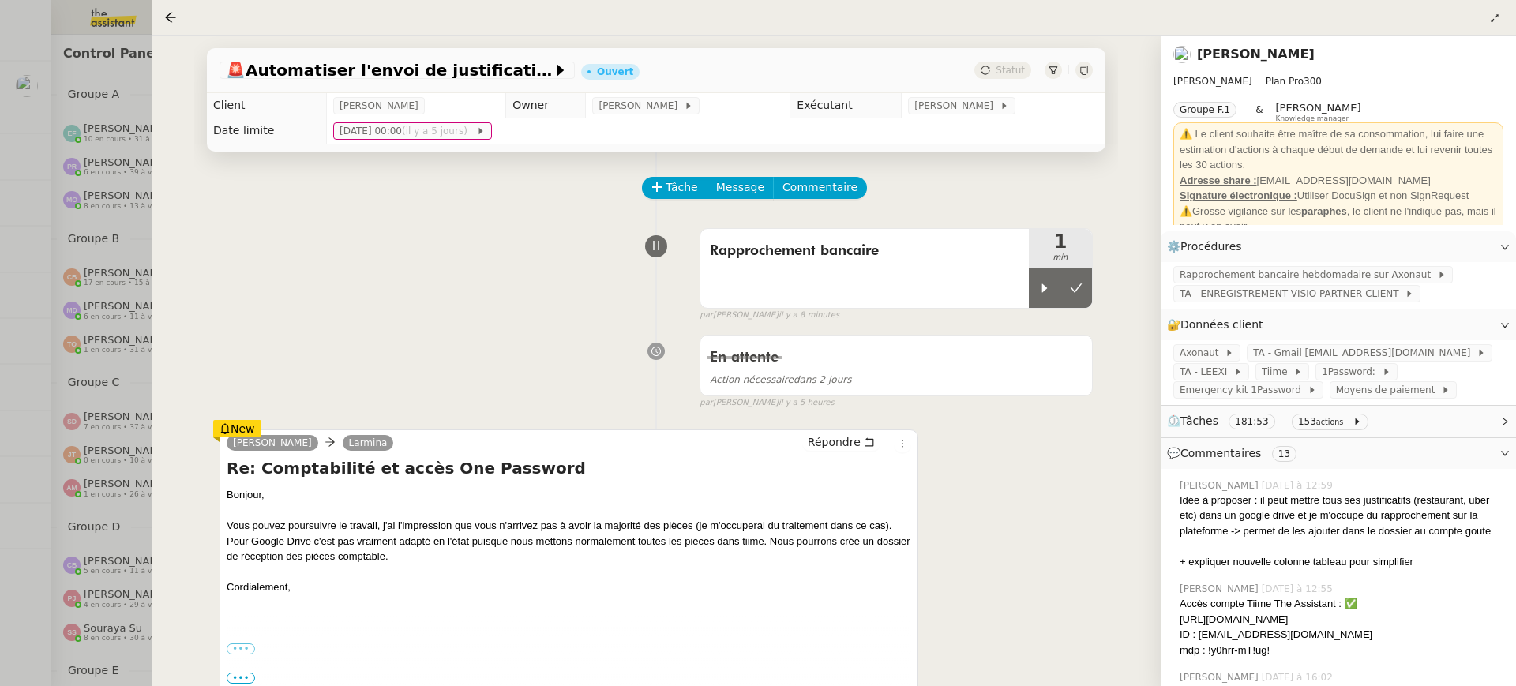
scroll to position [242, 0]
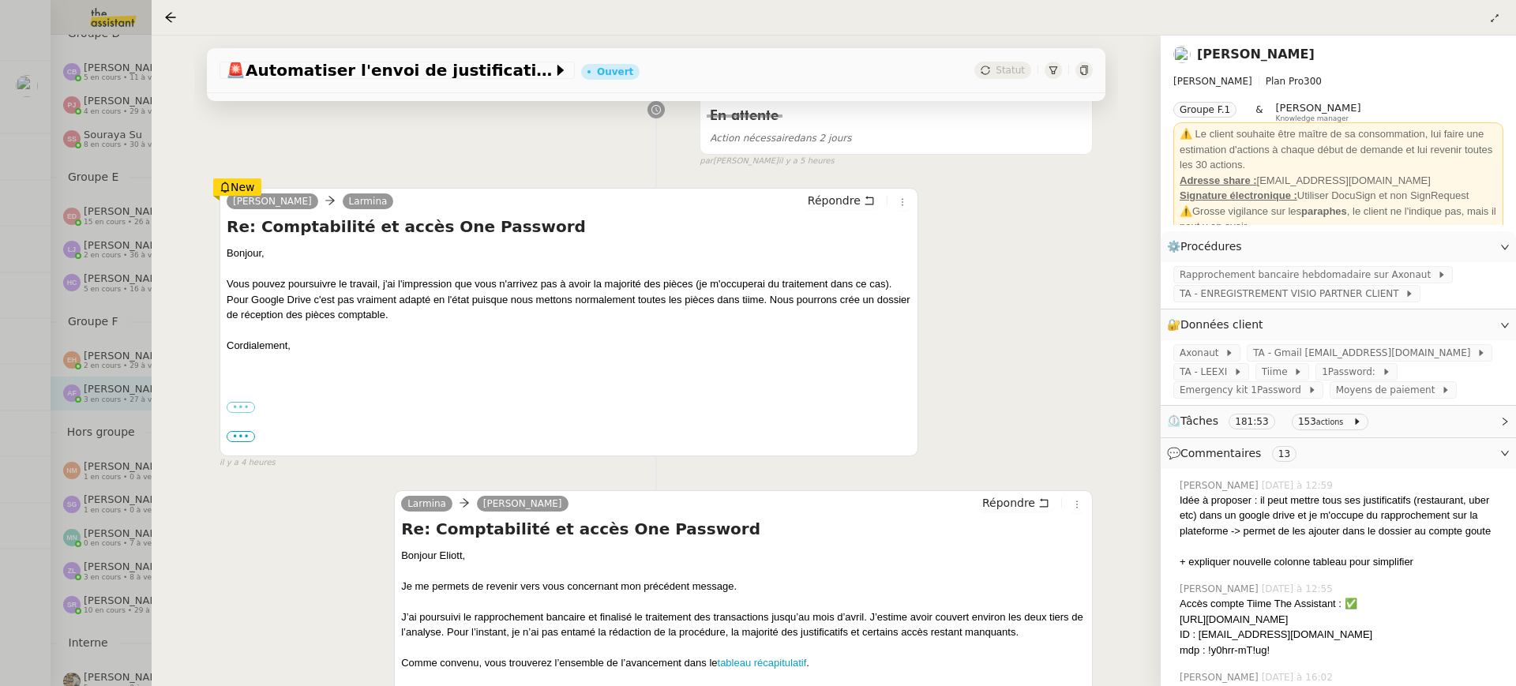
click at [103, 314] on div at bounding box center [758, 343] width 1516 height 686
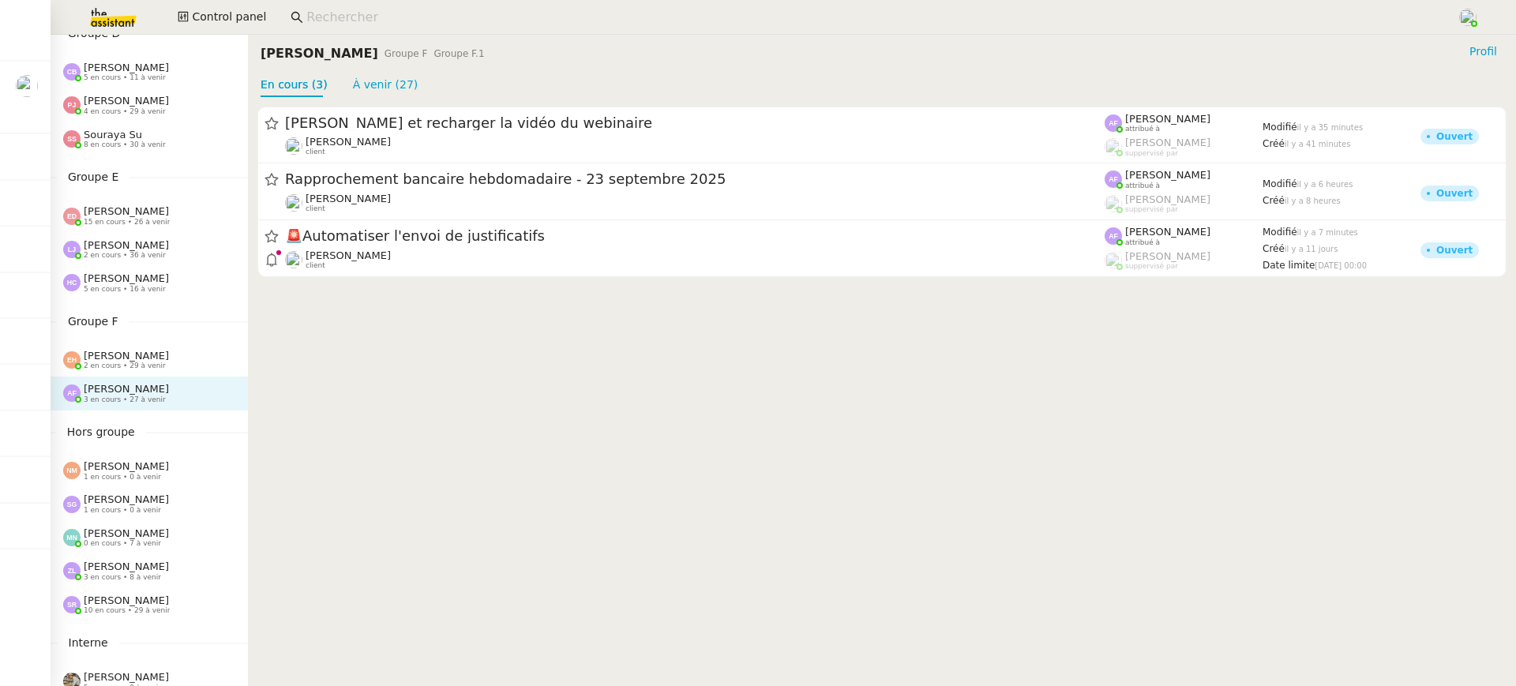
scroll to position [607, 0]
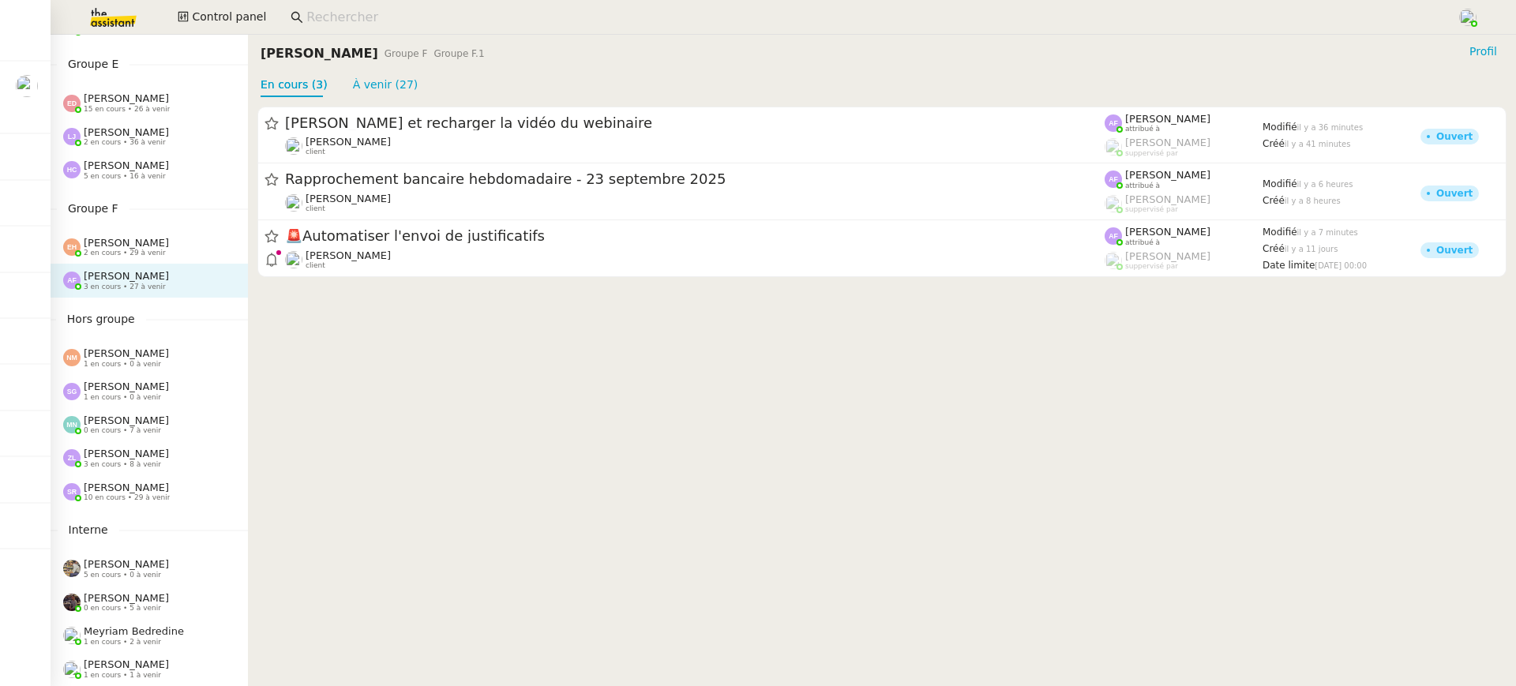
click at [156, 459] on span "[PERSON_NAME]" at bounding box center [126, 454] width 85 height 12
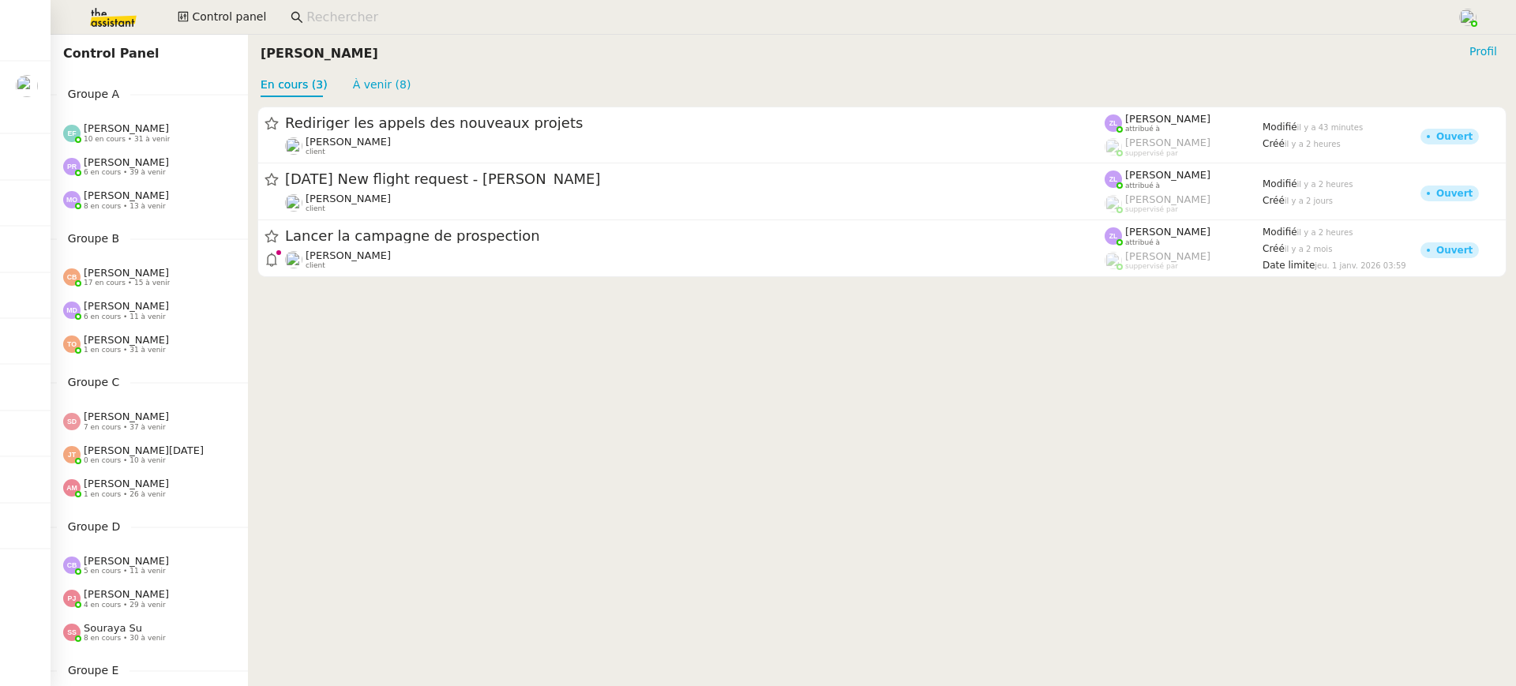
click at [111, 205] on span "8 en cours • 13 à venir" at bounding box center [125, 206] width 82 height 9
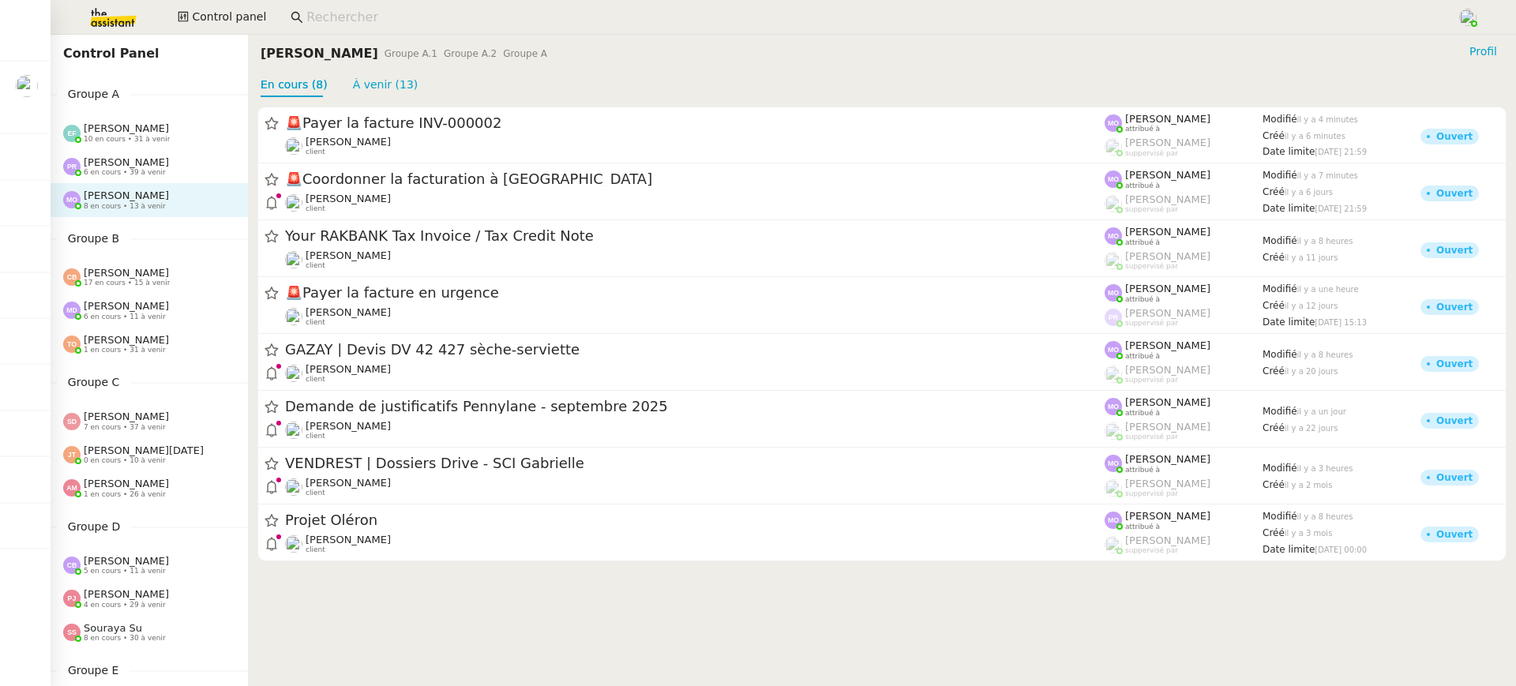
click at [122, 163] on span "[PERSON_NAME]" at bounding box center [126, 162] width 85 height 12
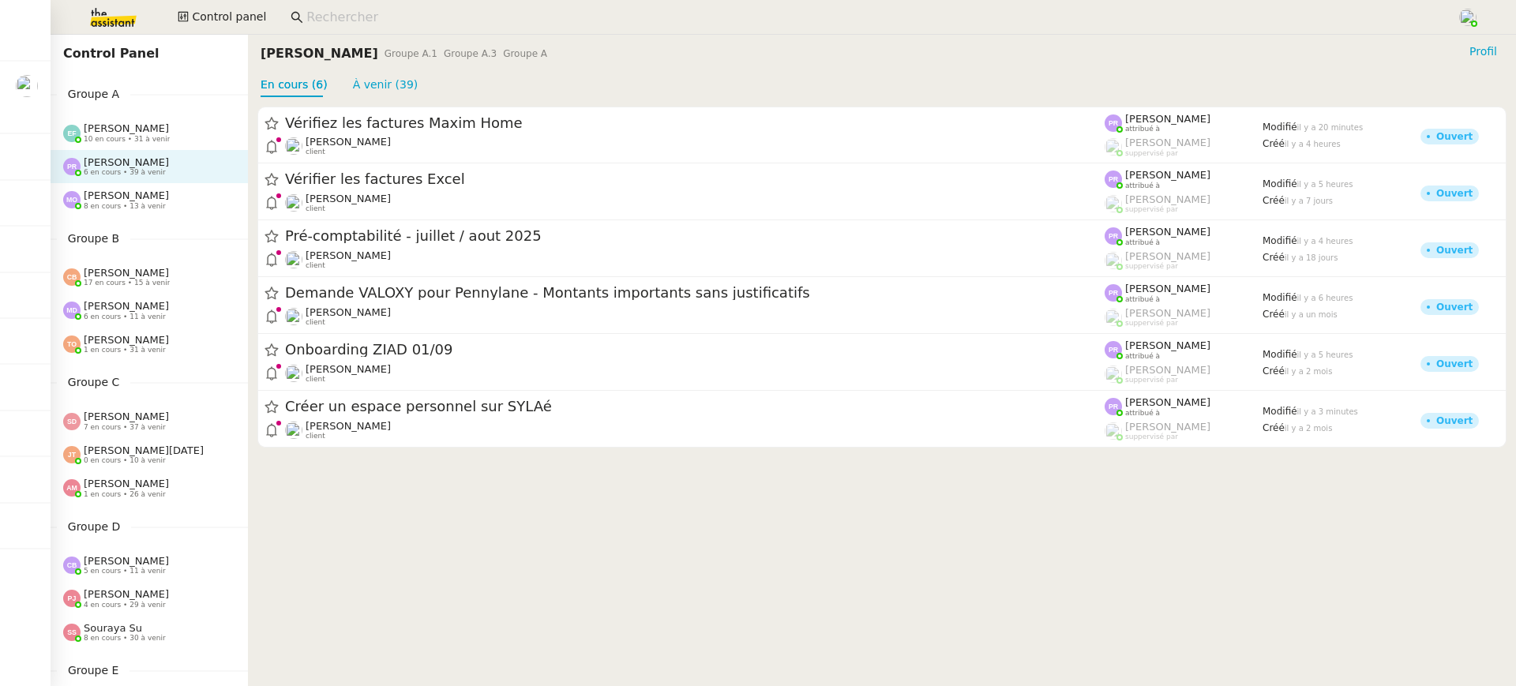
click at [161, 130] on span "[PERSON_NAME]" at bounding box center [126, 128] width 85 height 12
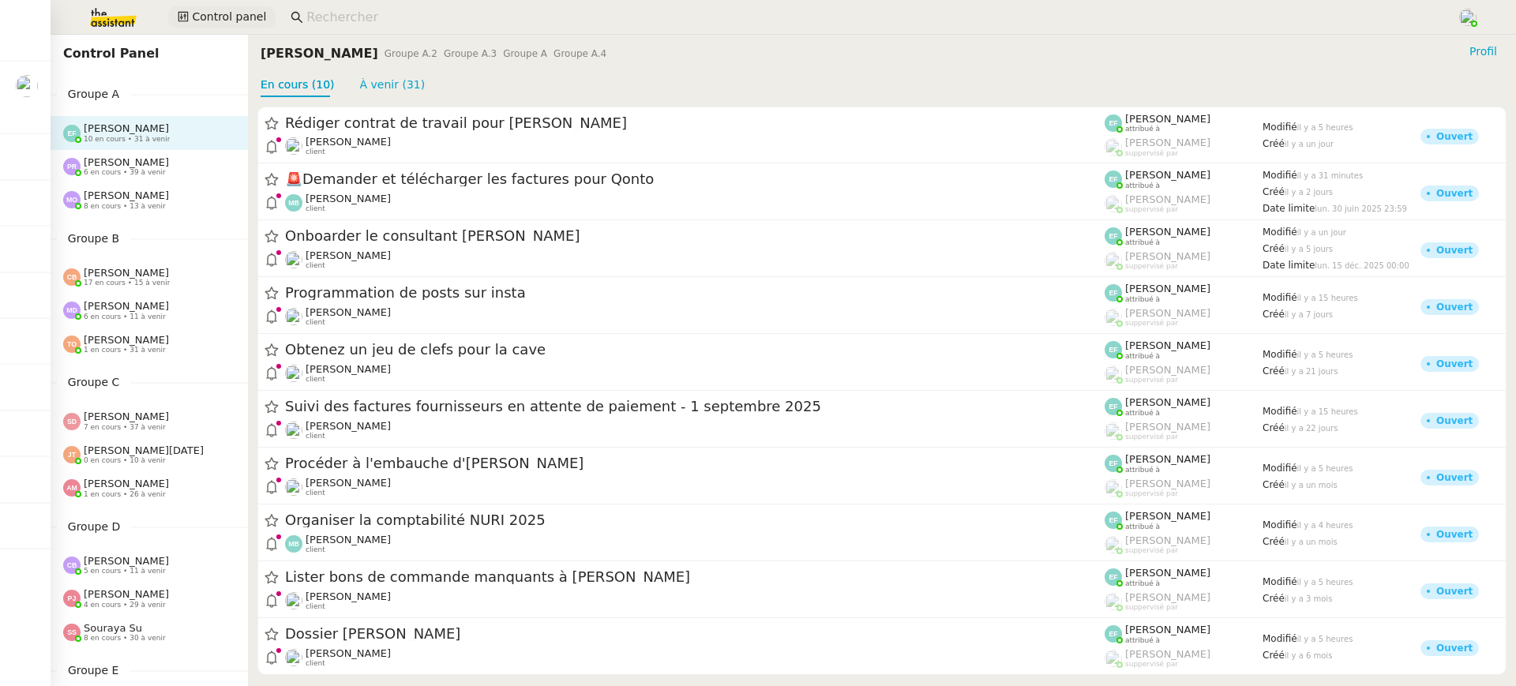
click at [216, 22] on span "Control panel" at bounding box center [229, 17] width 74 height 18
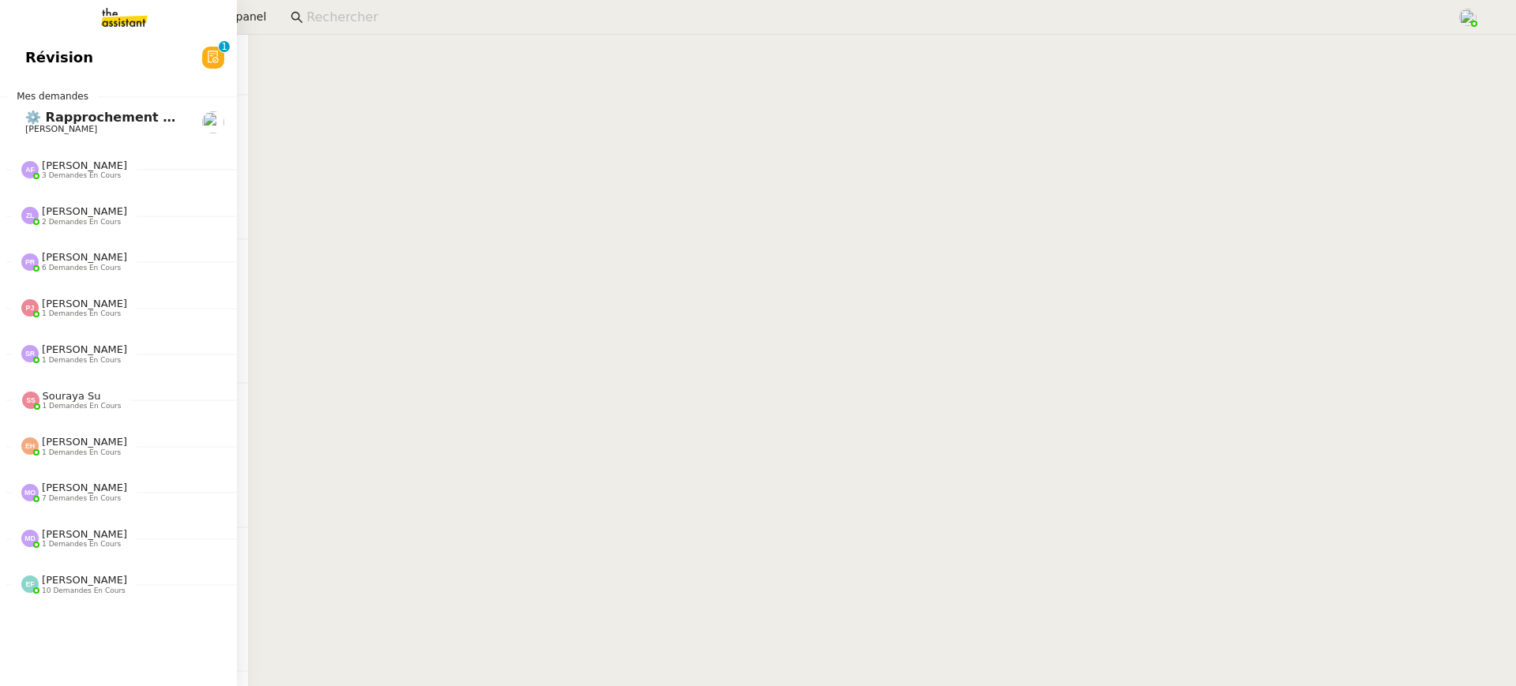
click at [28, 74] on link "Révision 0 1 2 3 4 5 6 7 8 9" at bounding box center [118, 57] width 237 height 36
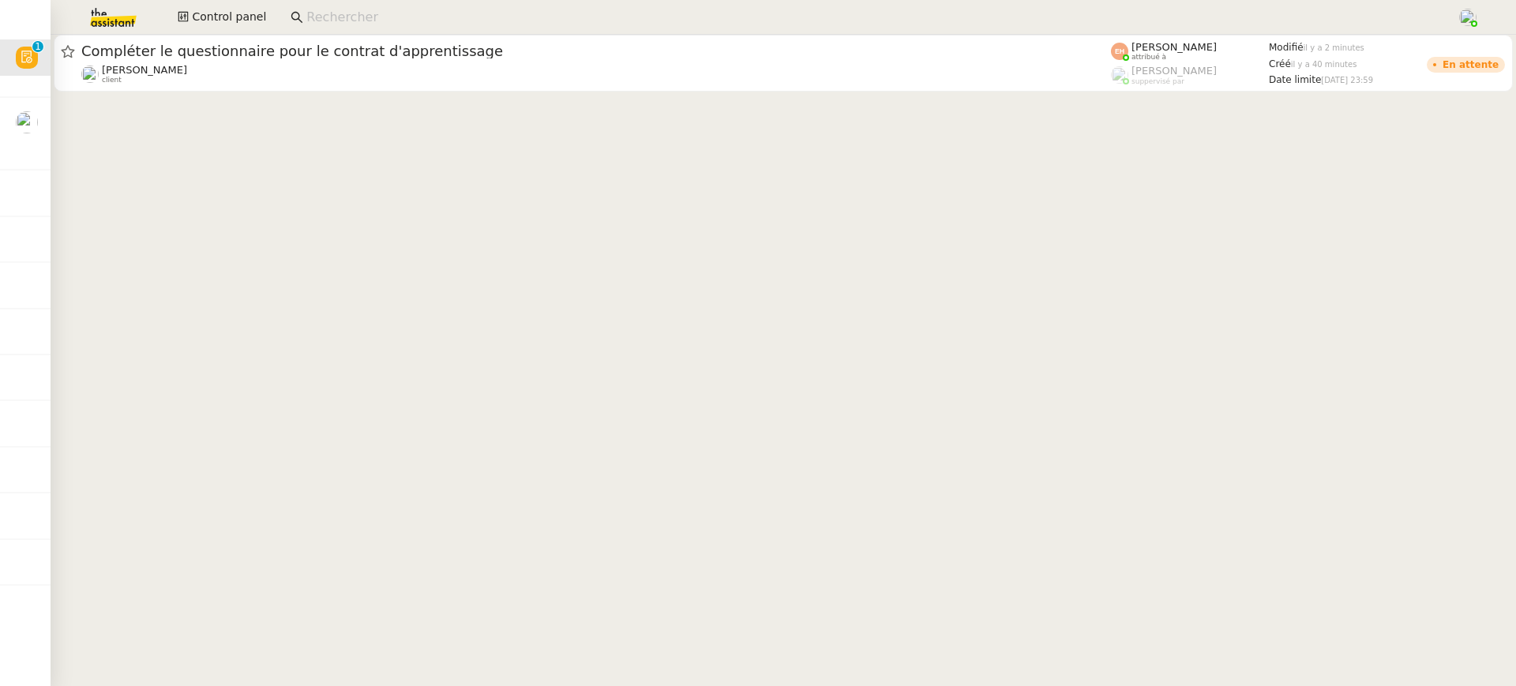
click at [663, 113] on cdk-virtual-scroll-viewport "Compléter le questionnaire pour le contrat d'apprentissage Vitor Alvites client…" at bounding box center [784, 361] width 1466 height 652
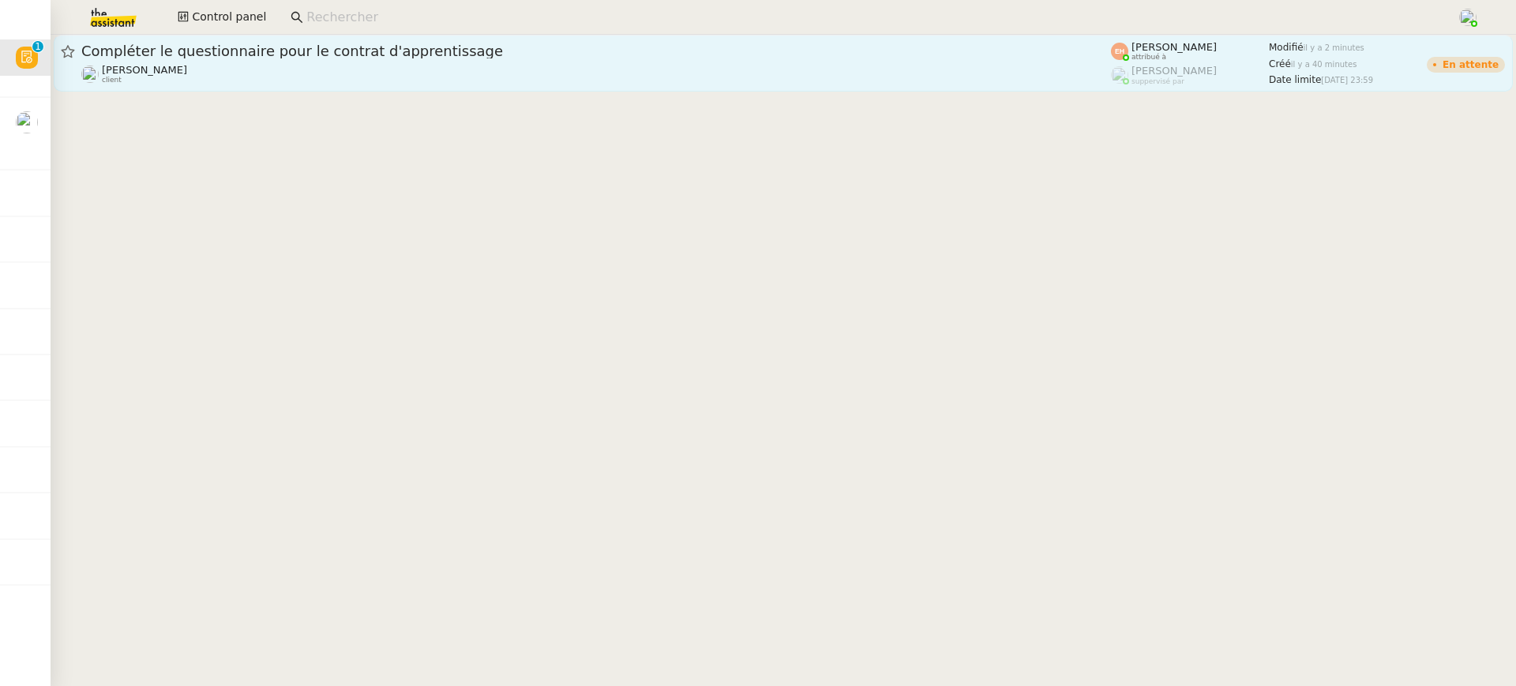
click at [659, 59] on div "Compléter le questionnaire pour le contrat d'apprentissage" at bounding box center [596, 51] width 1030 height 19
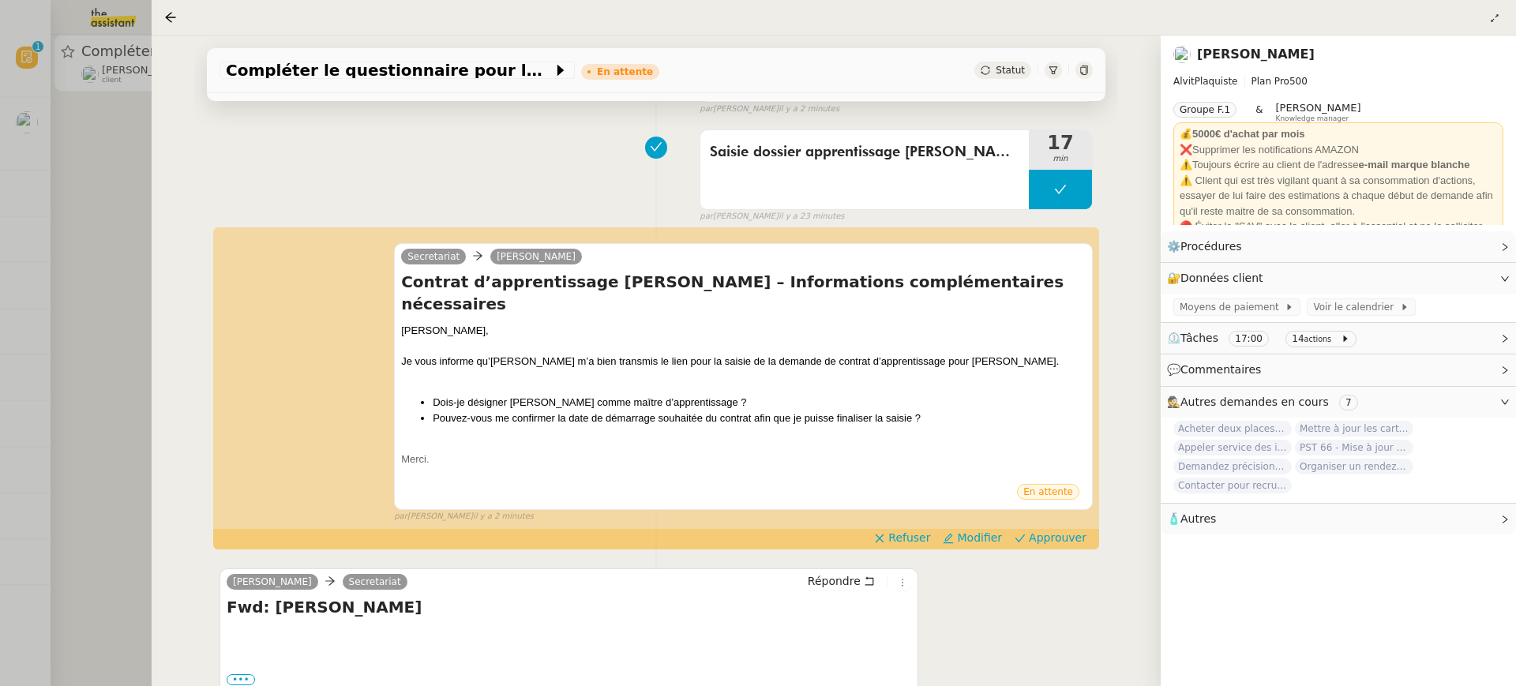
scroll to position [186, 0]
click at [1061, 530] on span "Approuver" at bounding box center [1058, 538] width 58 height 16
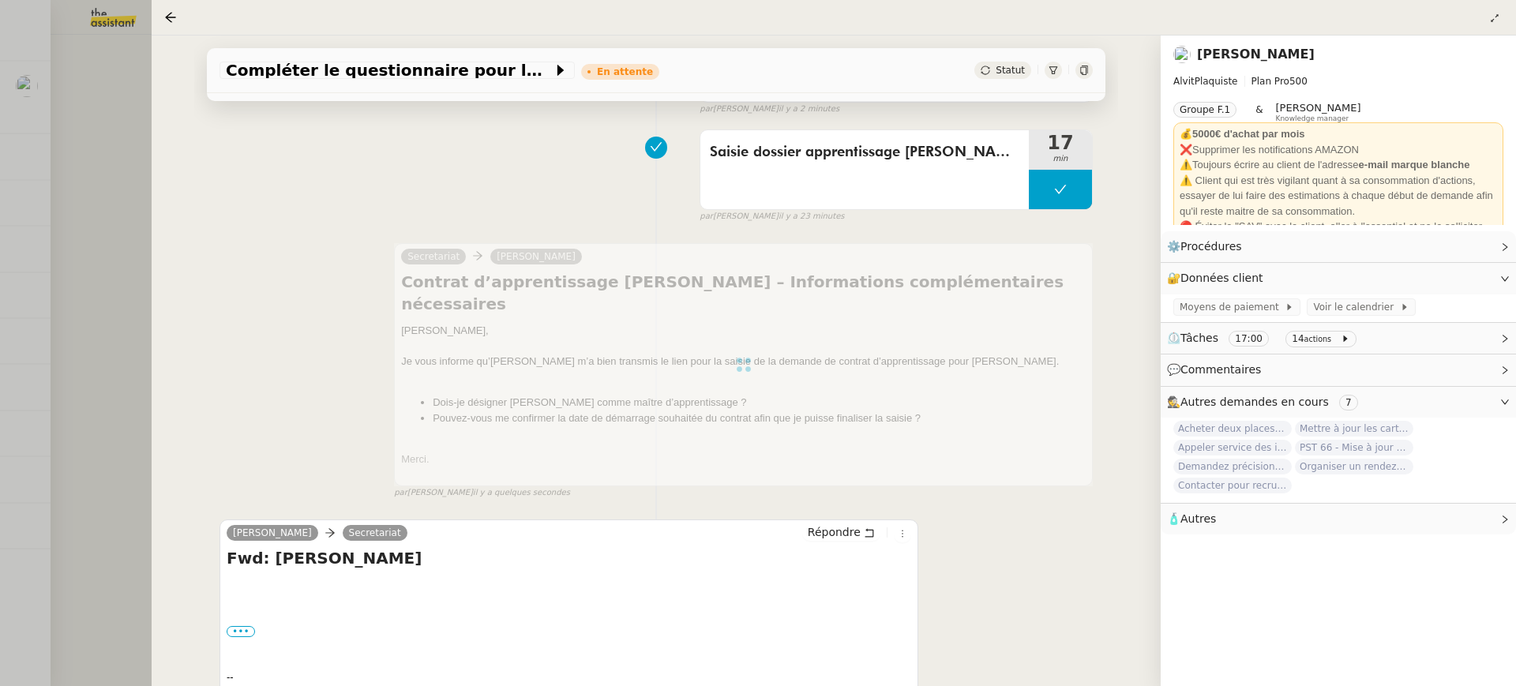
click at [115, 217] on div at bounding box center [758, 343] width 1516 height 686
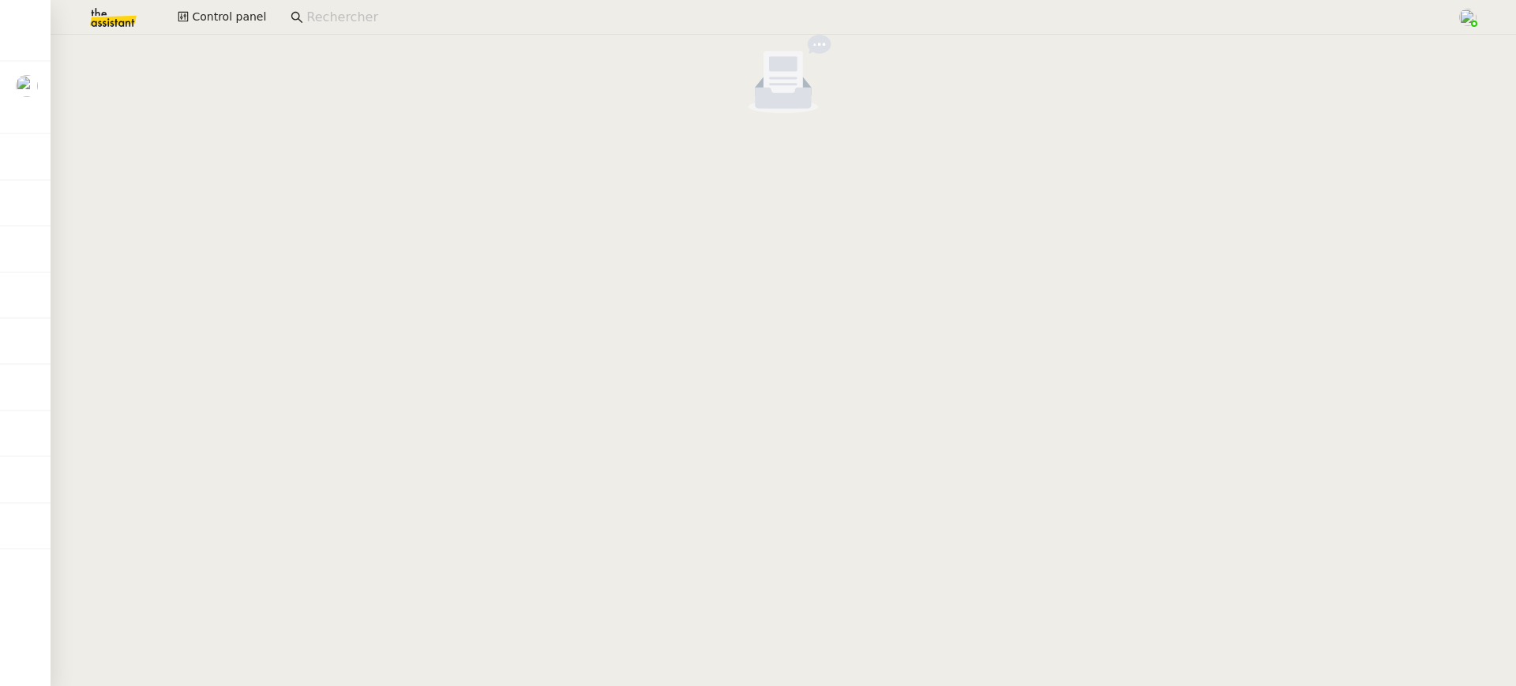
click at [252, 5] on div "Control panel" at bounding box center [757, 17] width 1437 height 35
click at [252, 3] on div "Control panel" at bounding box center [757, 17] width 1437 height 35
click at [255, 9] on span "Control panel" at bounding box center [229, 17] width 74 height 18
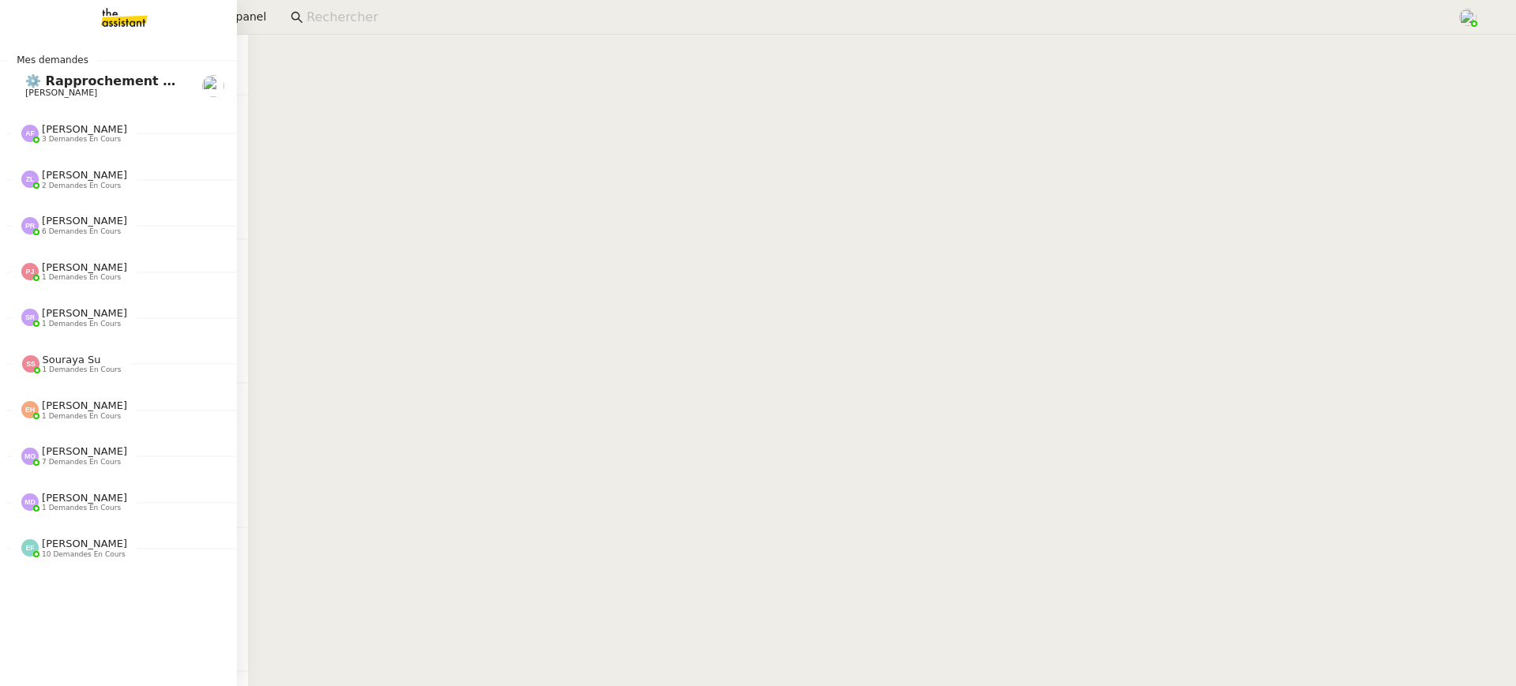
drag, startPoint x: 115, startPoint y: 379, endPoint x: 49, endPoint y: 372, distance: 66.7
click at [49, 373] on nz-layout "Mes demandes ⚙️ Rapprochement bancaire Raphael Tougeron Anna Florent 3 demandes…" at bounding box center [758, 343] width 1516 height 686
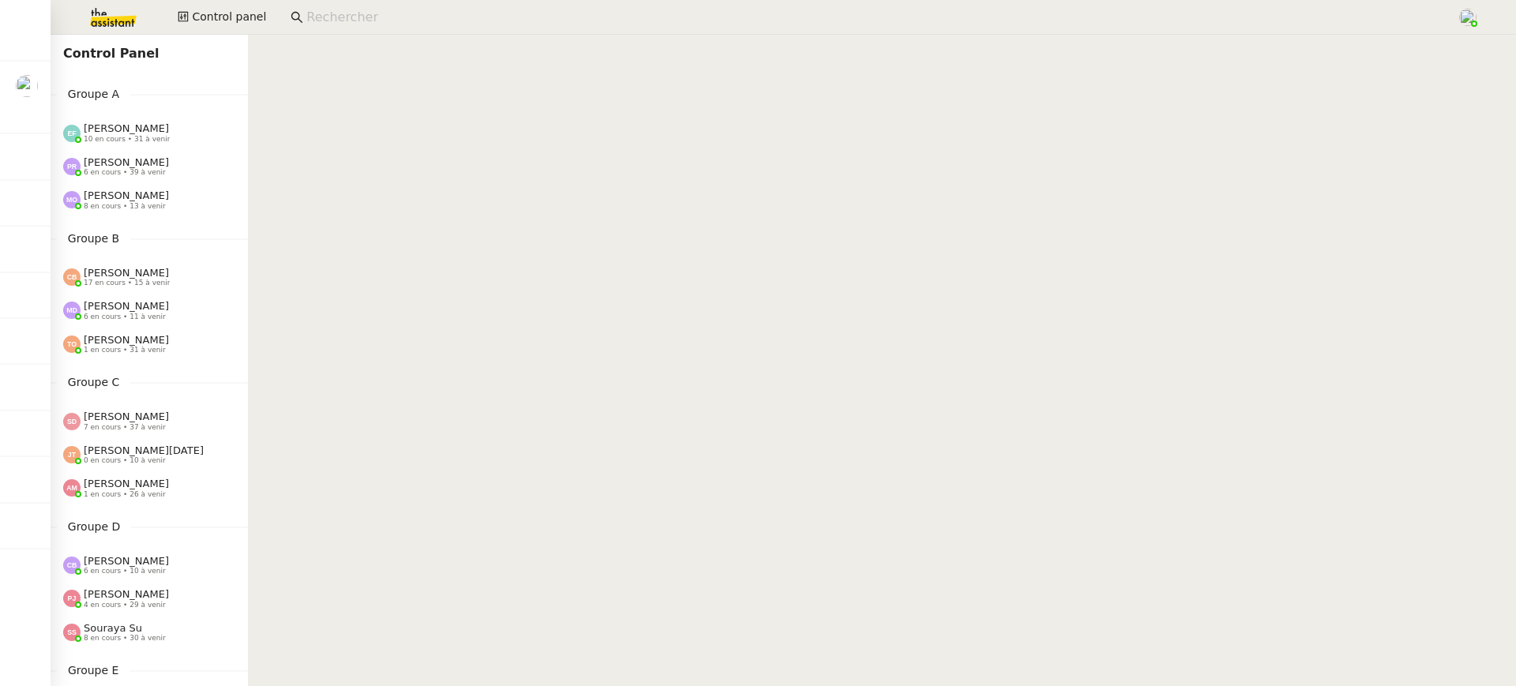
click at [348, 243] on nz-content at bounding box center [882, 361] width 1268 height 652
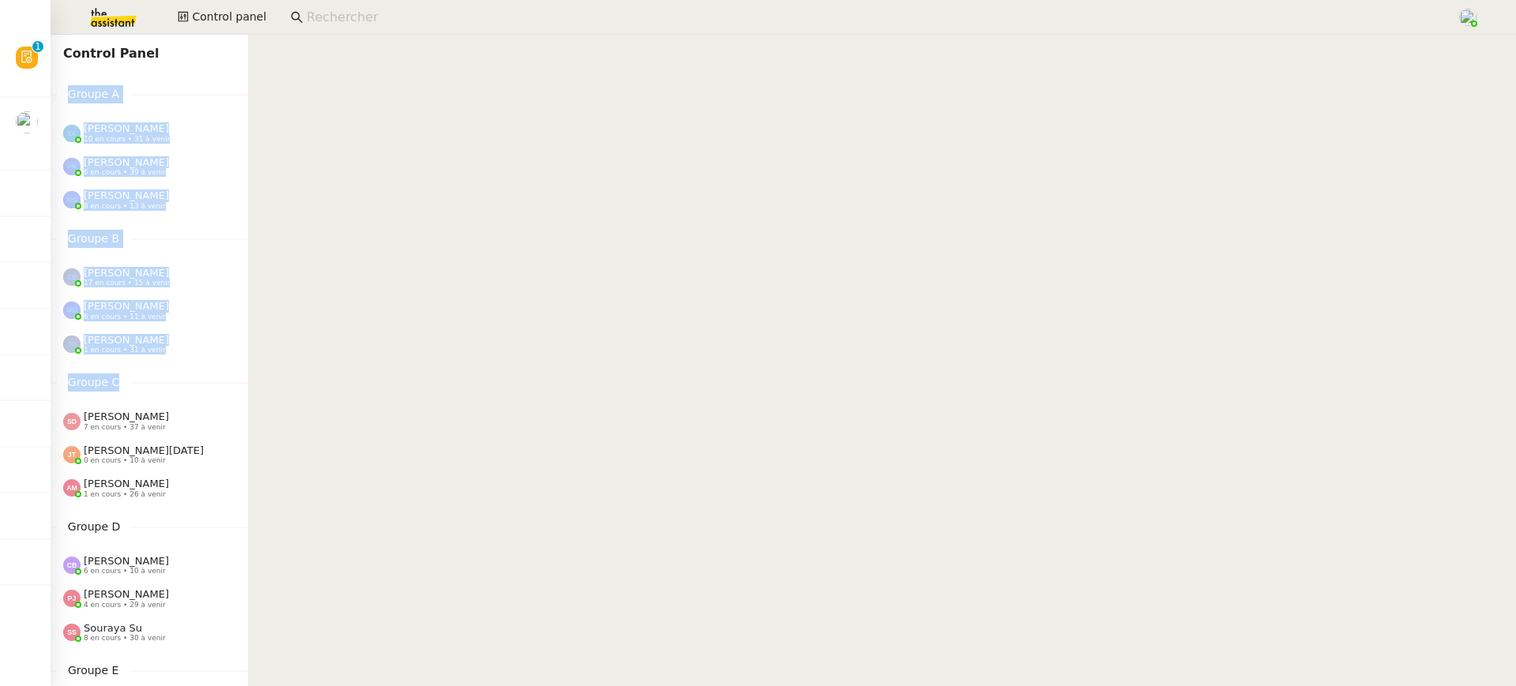
drag, startPoint x: 70, startPoint y: 92, endPoint x: 107, endPoint y: 402, distance: 311.9
click at [107, 402] on div "Control Panel Groupe A Emelyne Foussier 10 en cours • 31 à venir Pauline Ribas …" at bounding box center [149, 361] width 197 height 652
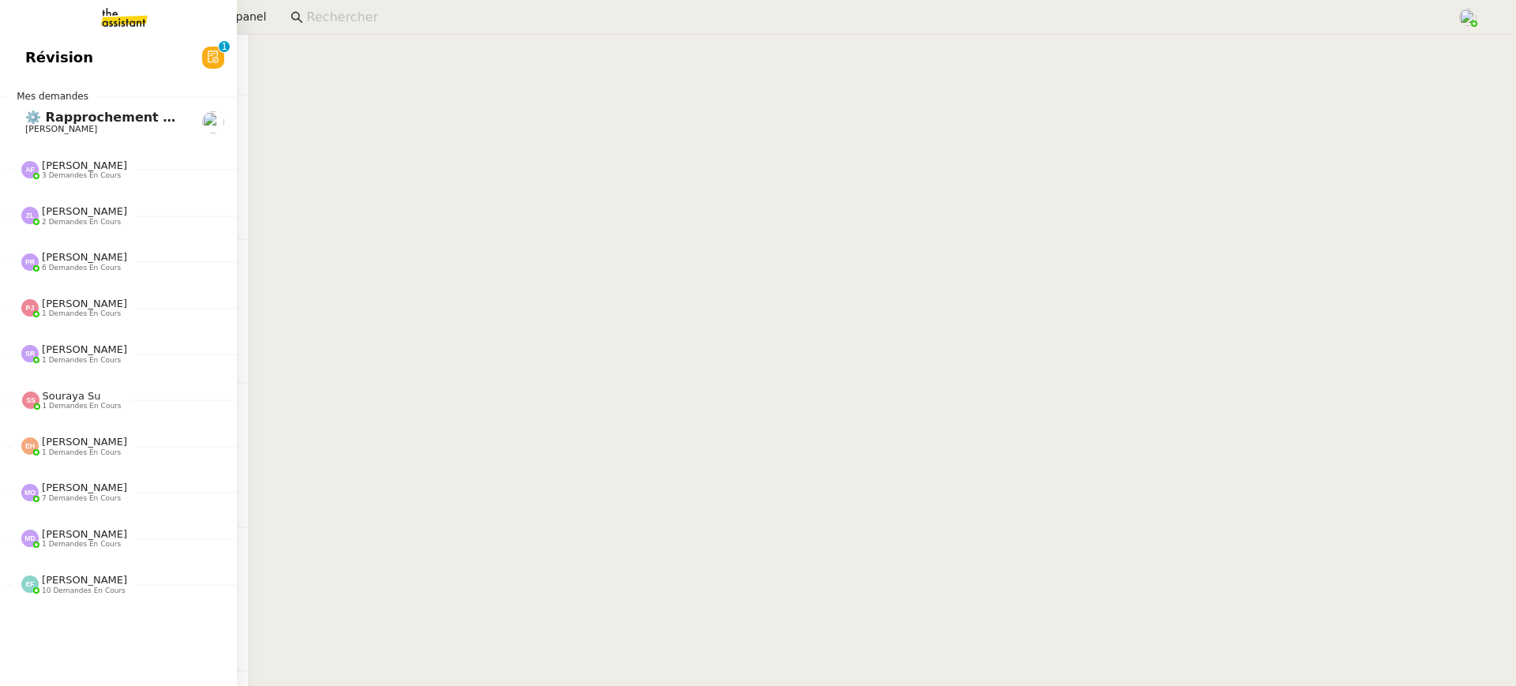
click at [55, 66] on span "Révision" at bounding box center [59, 58] width 68 height 24
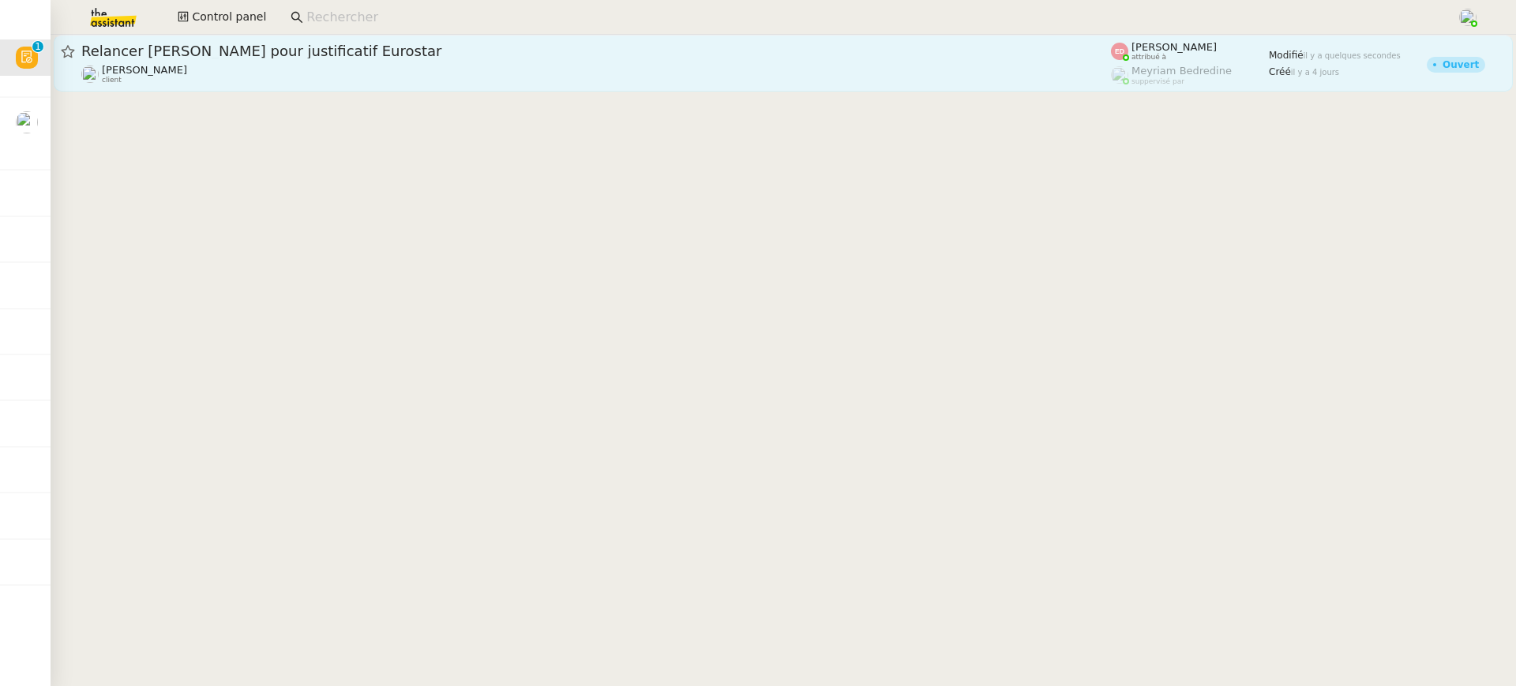
click at [512, 39] on link "Relancer Laurent pour justificatif Eurostar Sylvie SUCRA client Eva Dubois attr…" at bounding box center [784, 63] width 1460 height 57
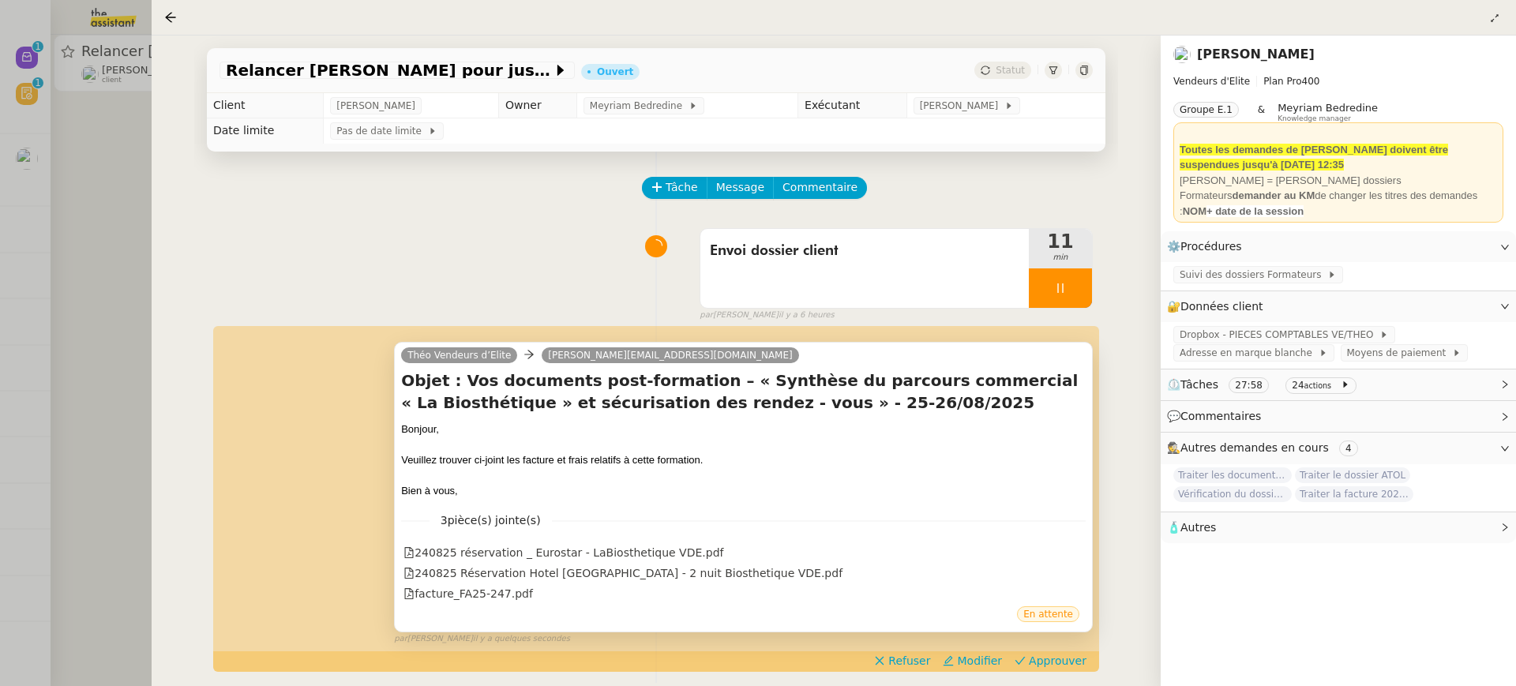
scroll to position [73, 0]
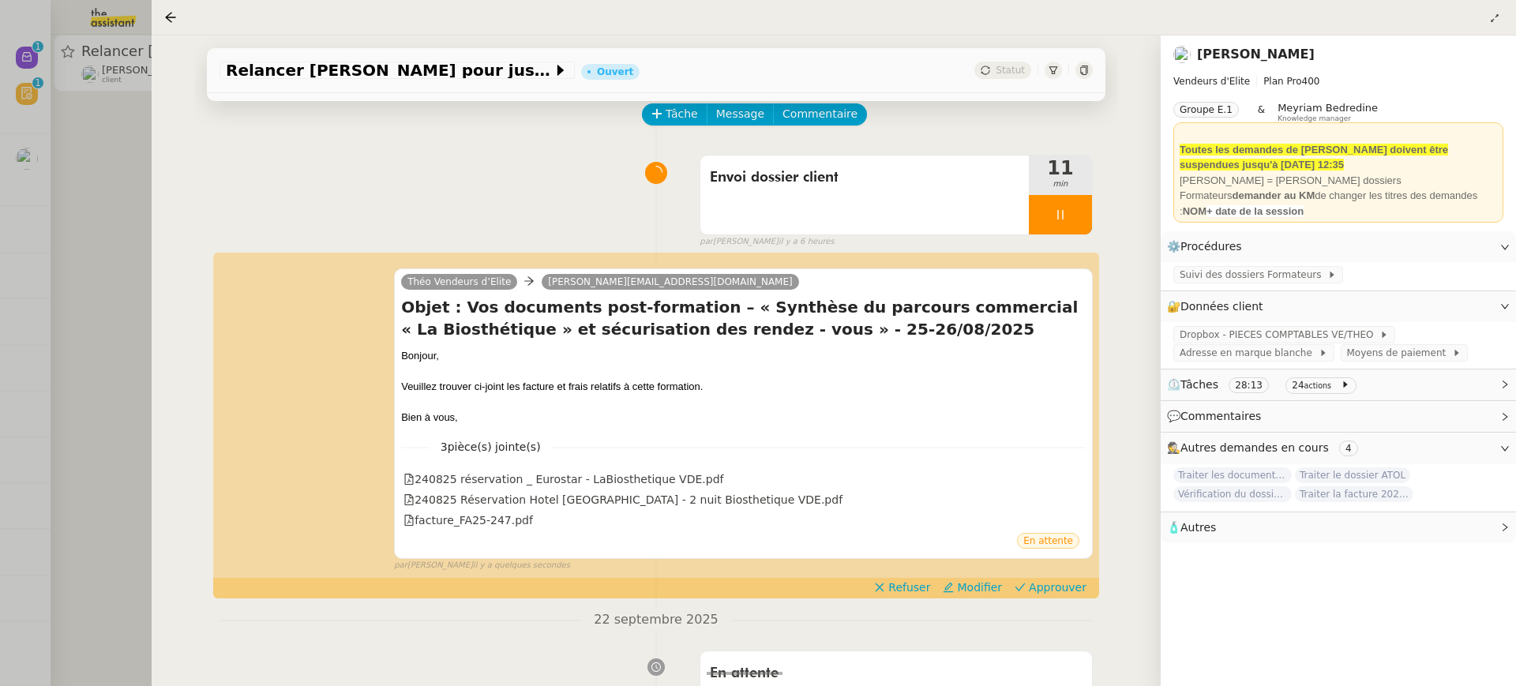
click at [62, 133] on div at bounding box center [758, 343] width 1516 height 686
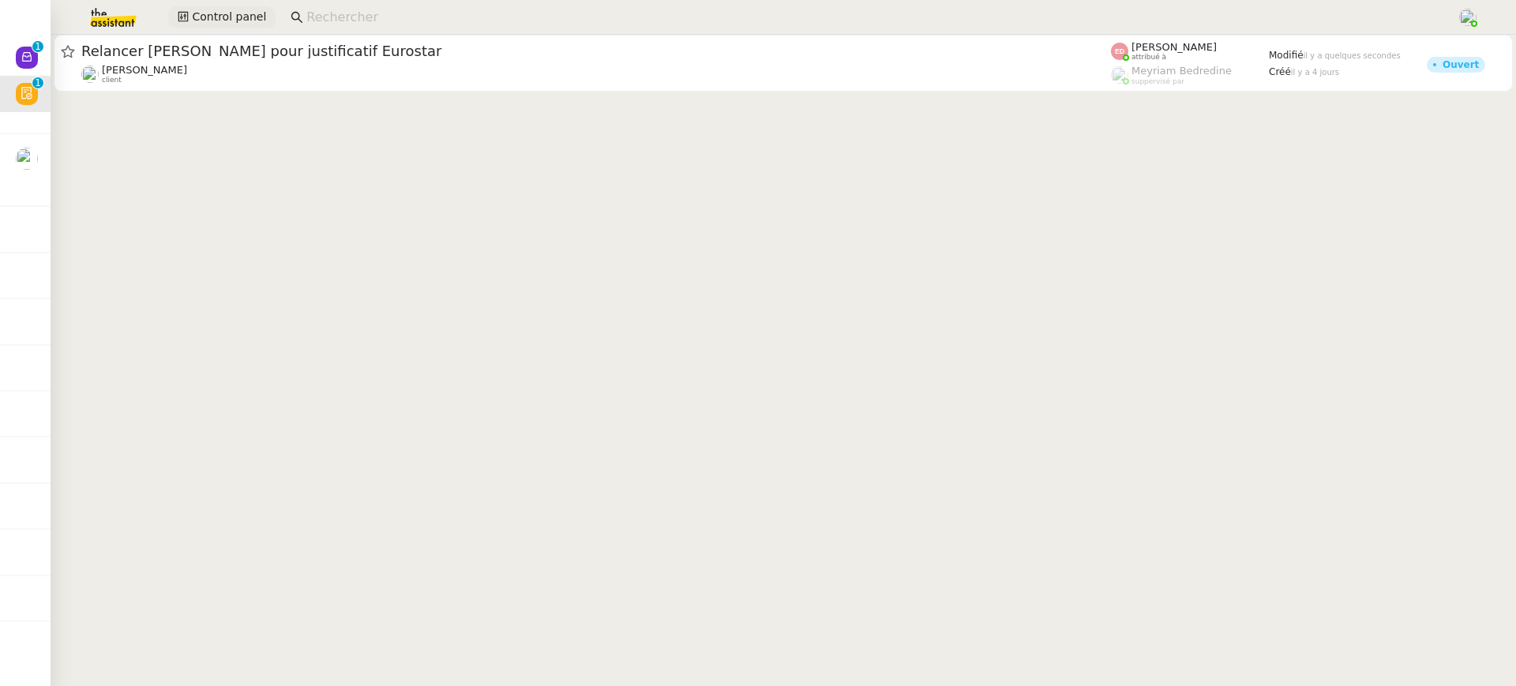
click at [245, 12] on span "Control panel" at bounding box center [229, 17] width 74 height 18
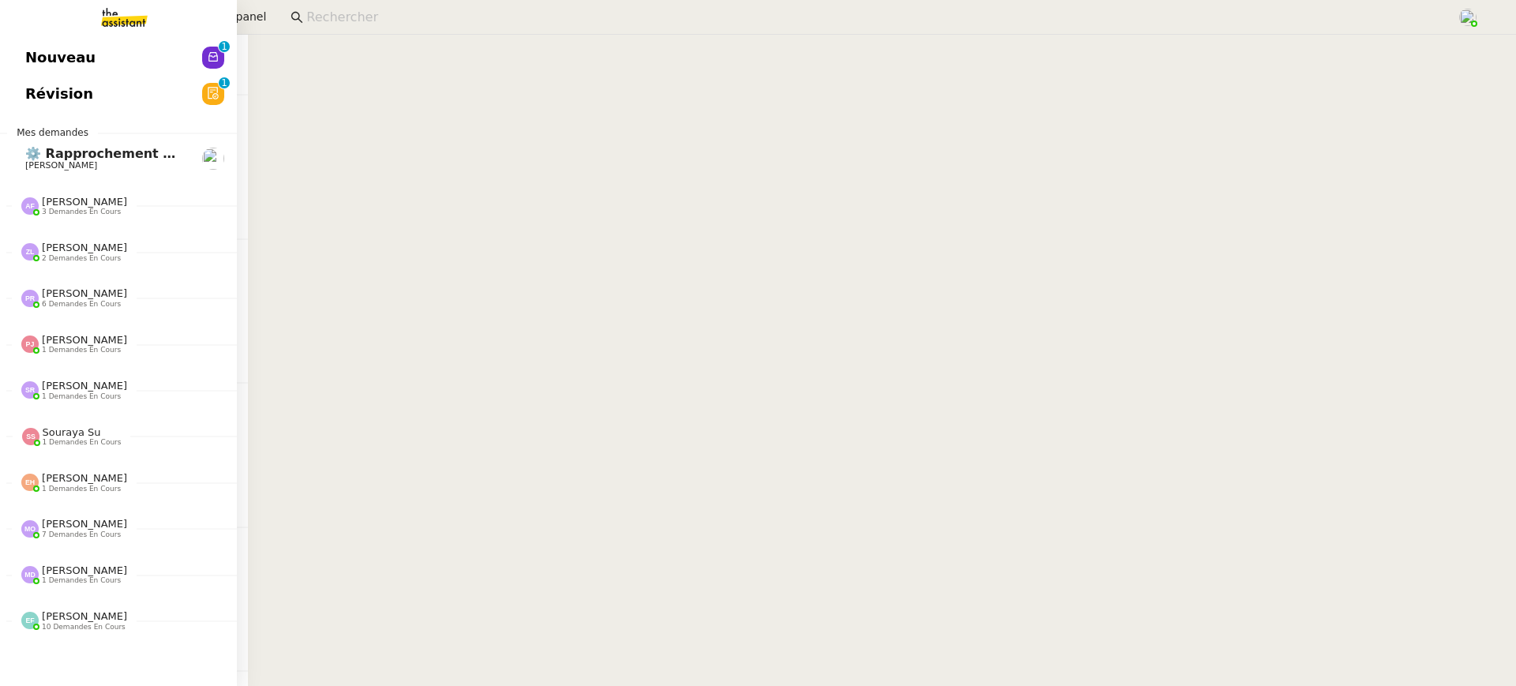
click at [65, 70] on link "Nouveau 0 1 2 3 4 5 6 7 8 9" at bounding box center [118, 57] width 237 height 36
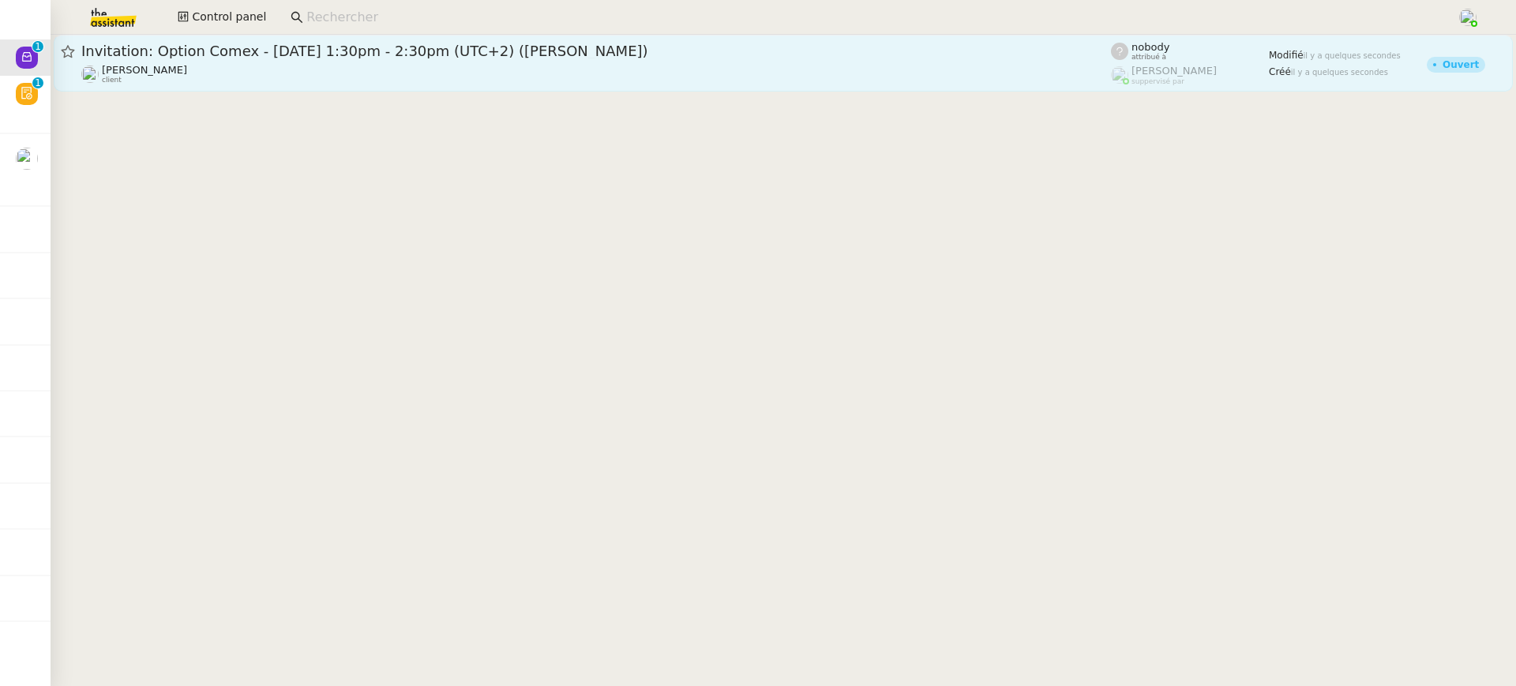
click at [423, 51] on span "Invitation: Option Comex - lun. 29 sept. 2025 1:30pm - 2:30pm (UTC+2) (Lisa GRE…" at bounding box center [596, 51] width 1030 height 14
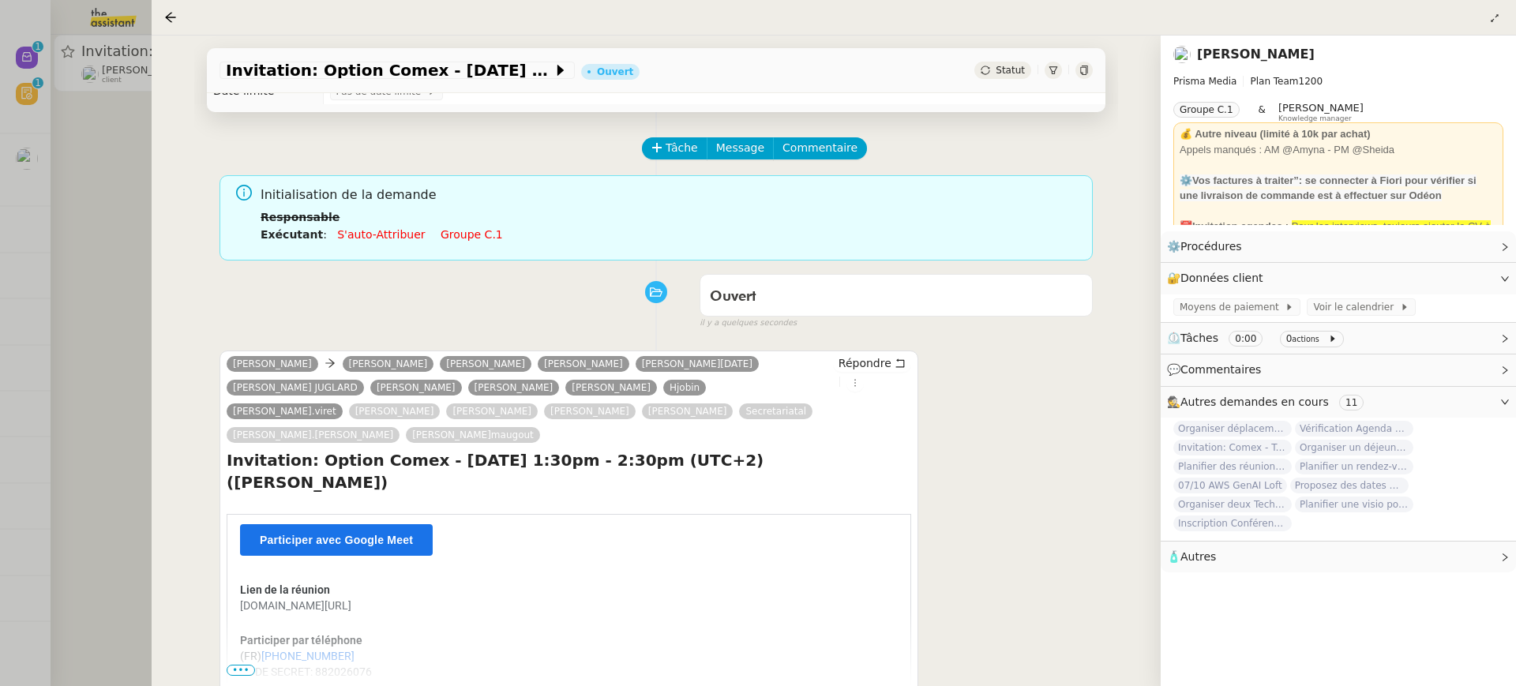
scroll to position [44, 0]
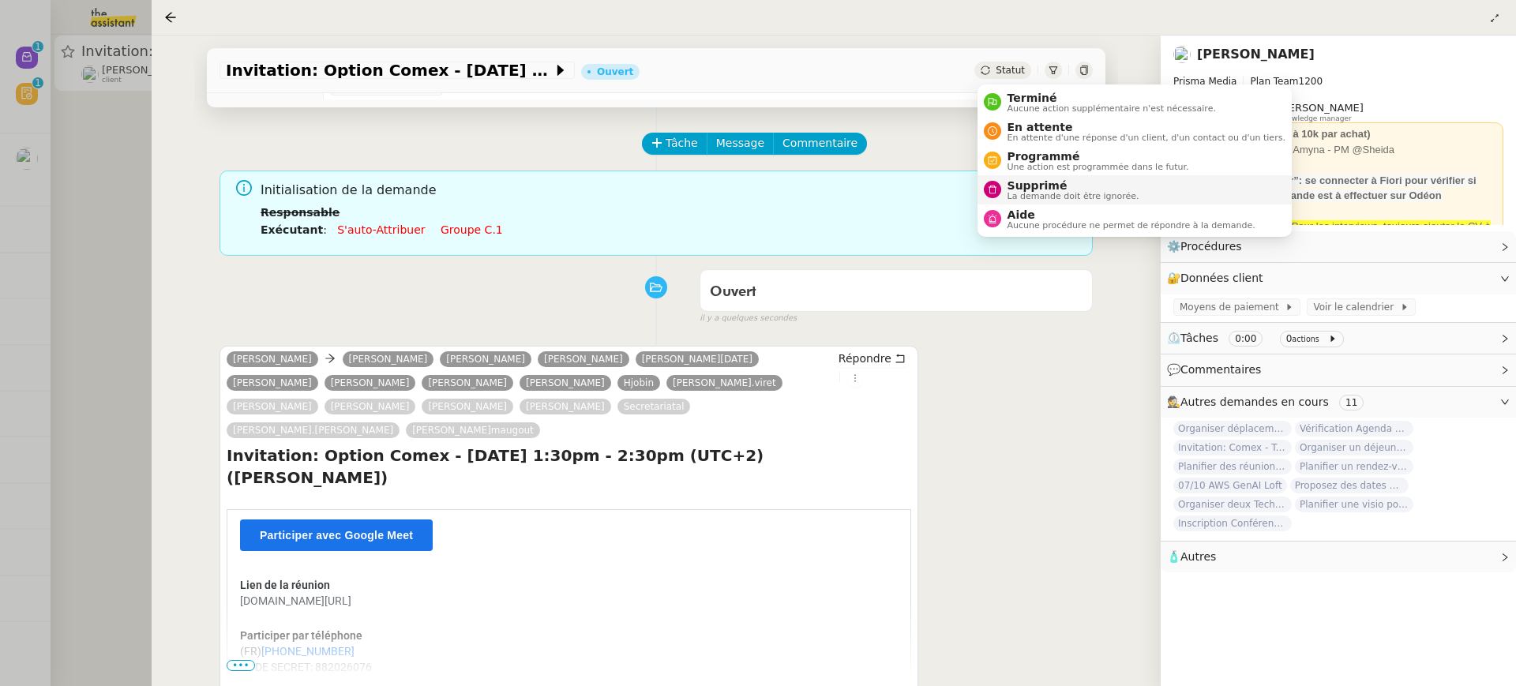
click at [1063, 186] on span "Supprimé" at bounding box center [1074, 185] width 132 height 13
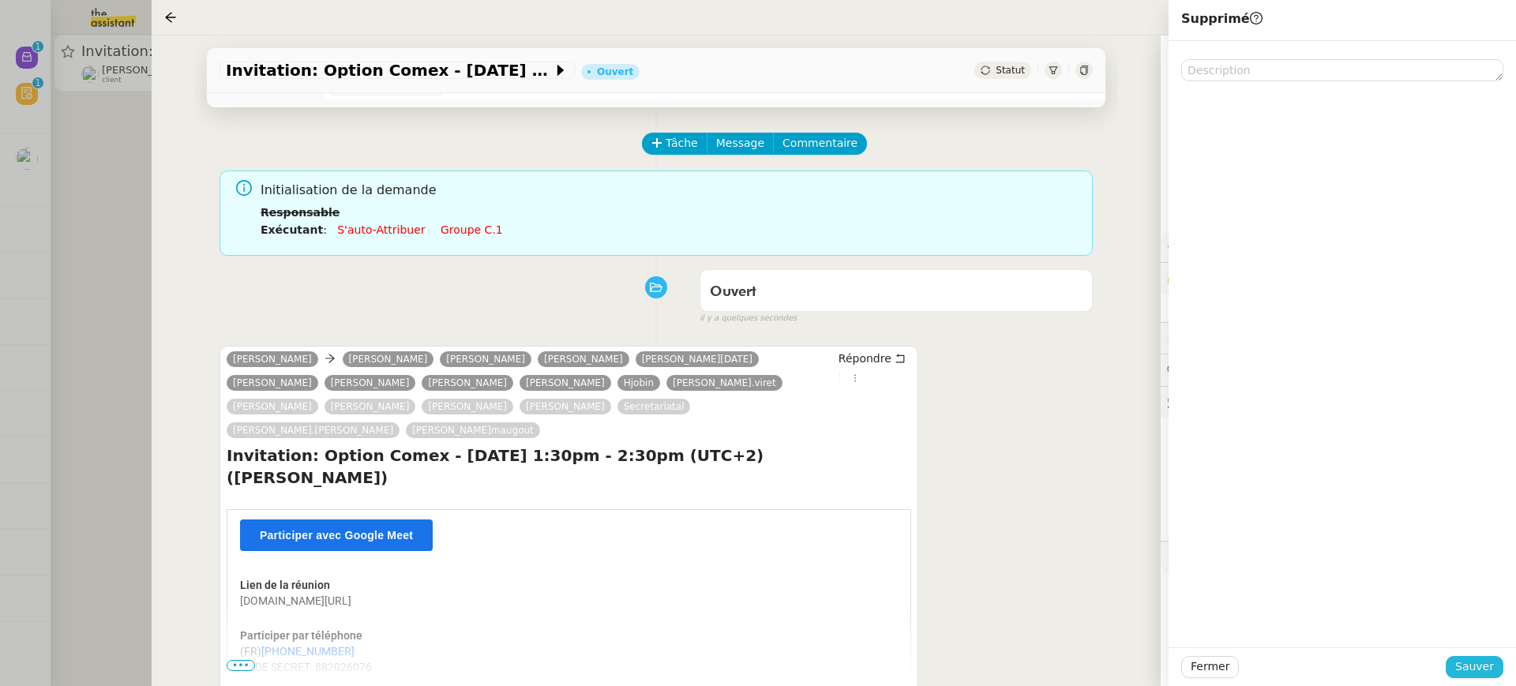
click at [1492, 661] on span "Sauver" at bounding box center [1475, 667] width 39 height 18
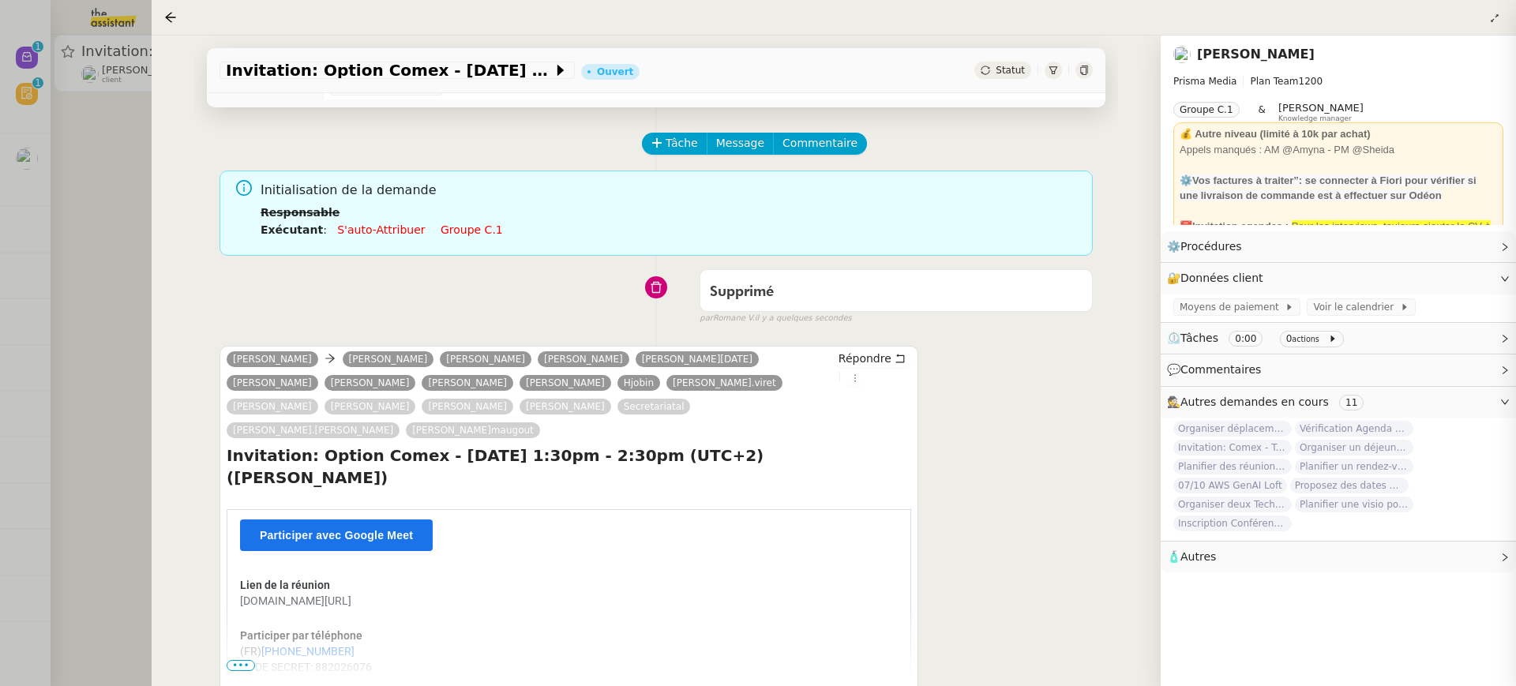
click at [62, 329] on div at bounding box center [758, 343] width 1516 height 686
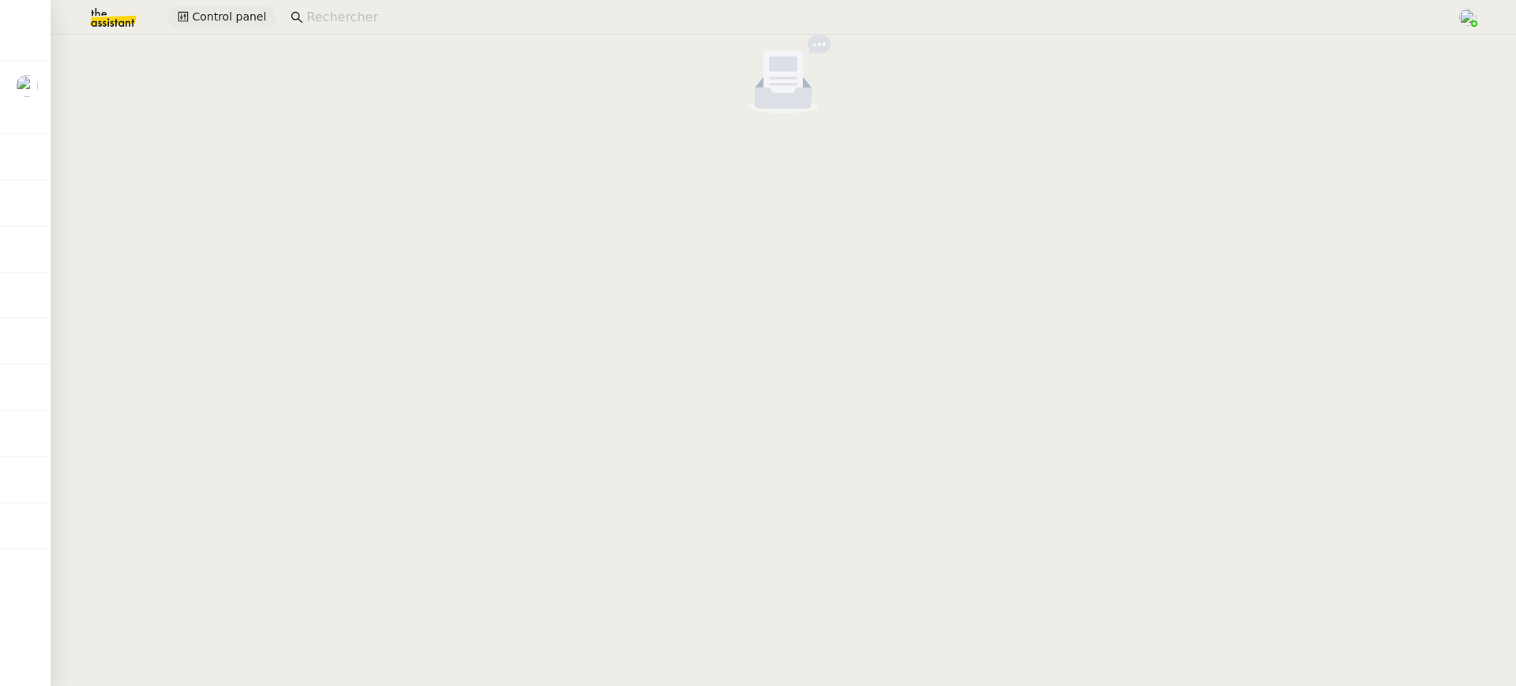
click at [179, 20] on icon at bounding box center [183, 16] width 11 height 11
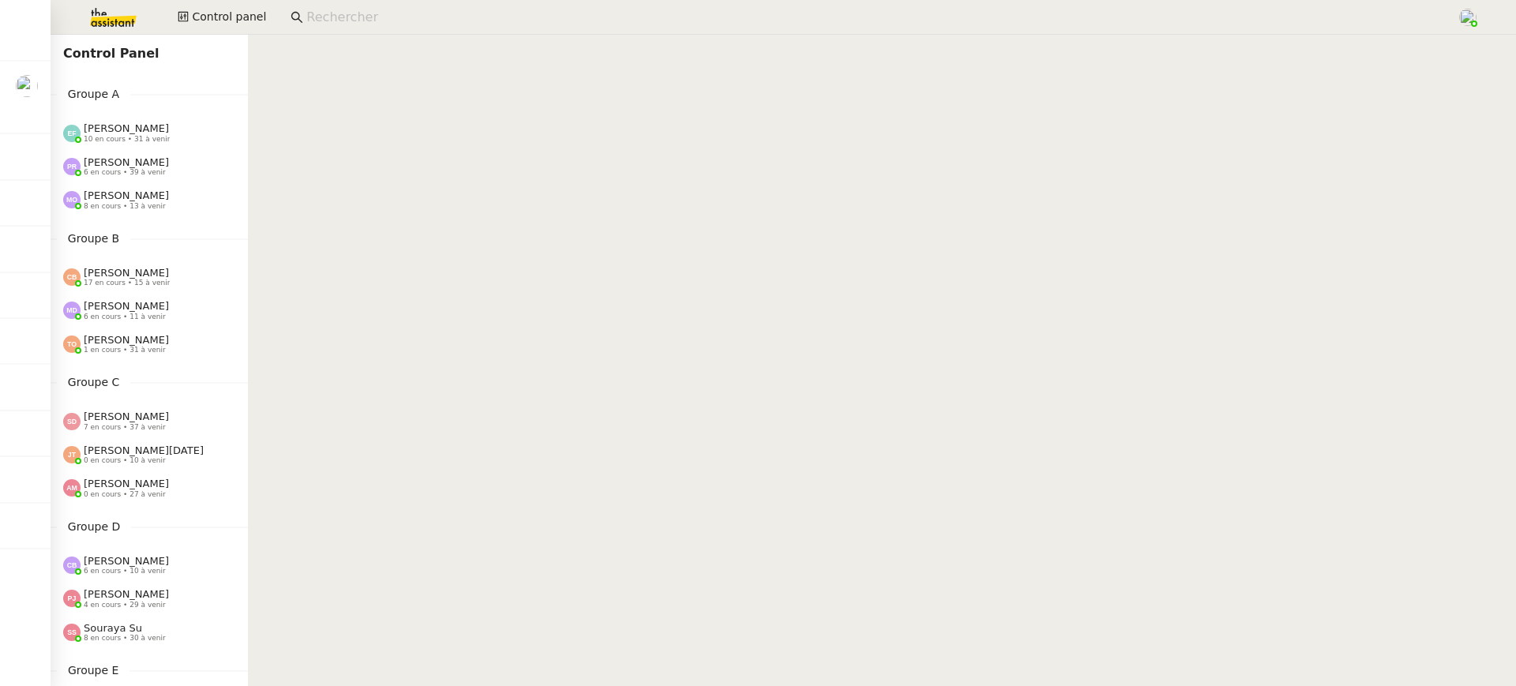
click at [248, 30] on div "Control panel" at bounding box center [757, 17] width 1437 height 35
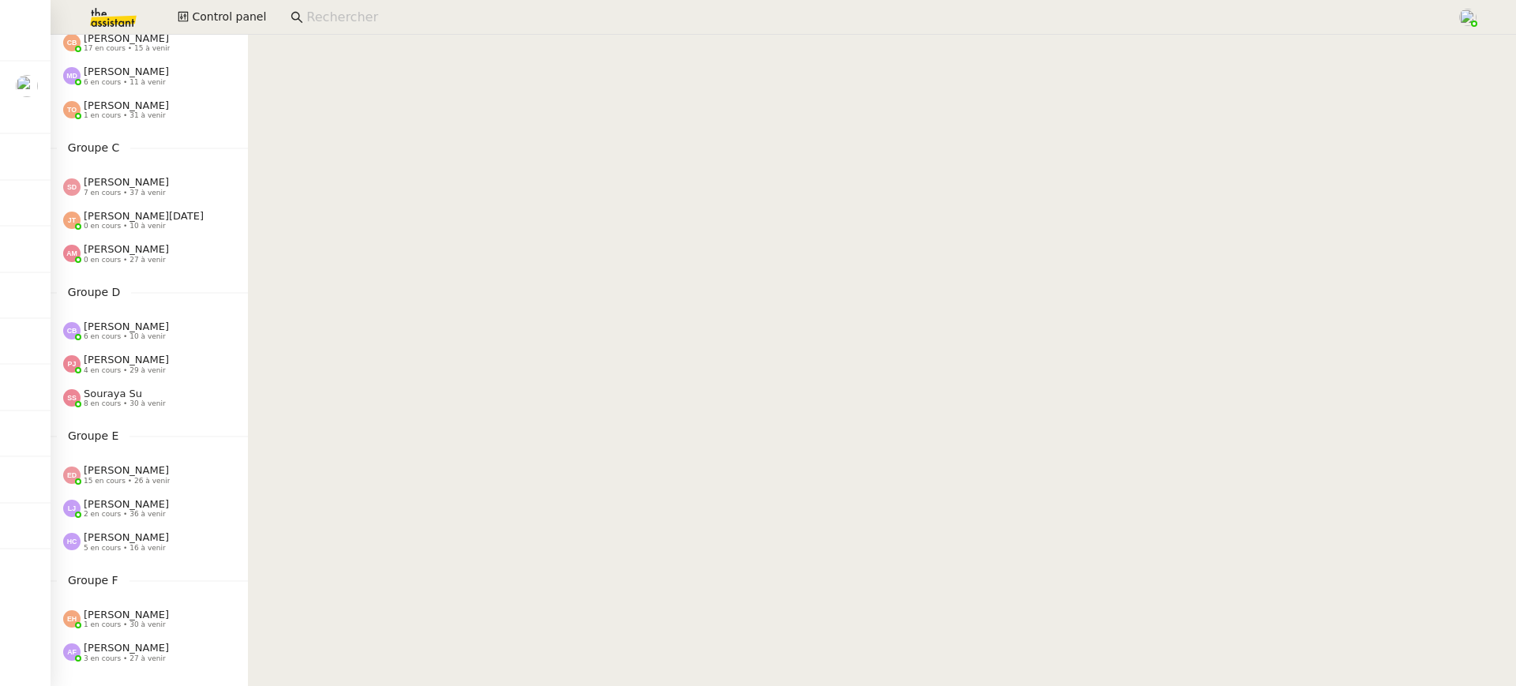
scroll to position [607, 0]
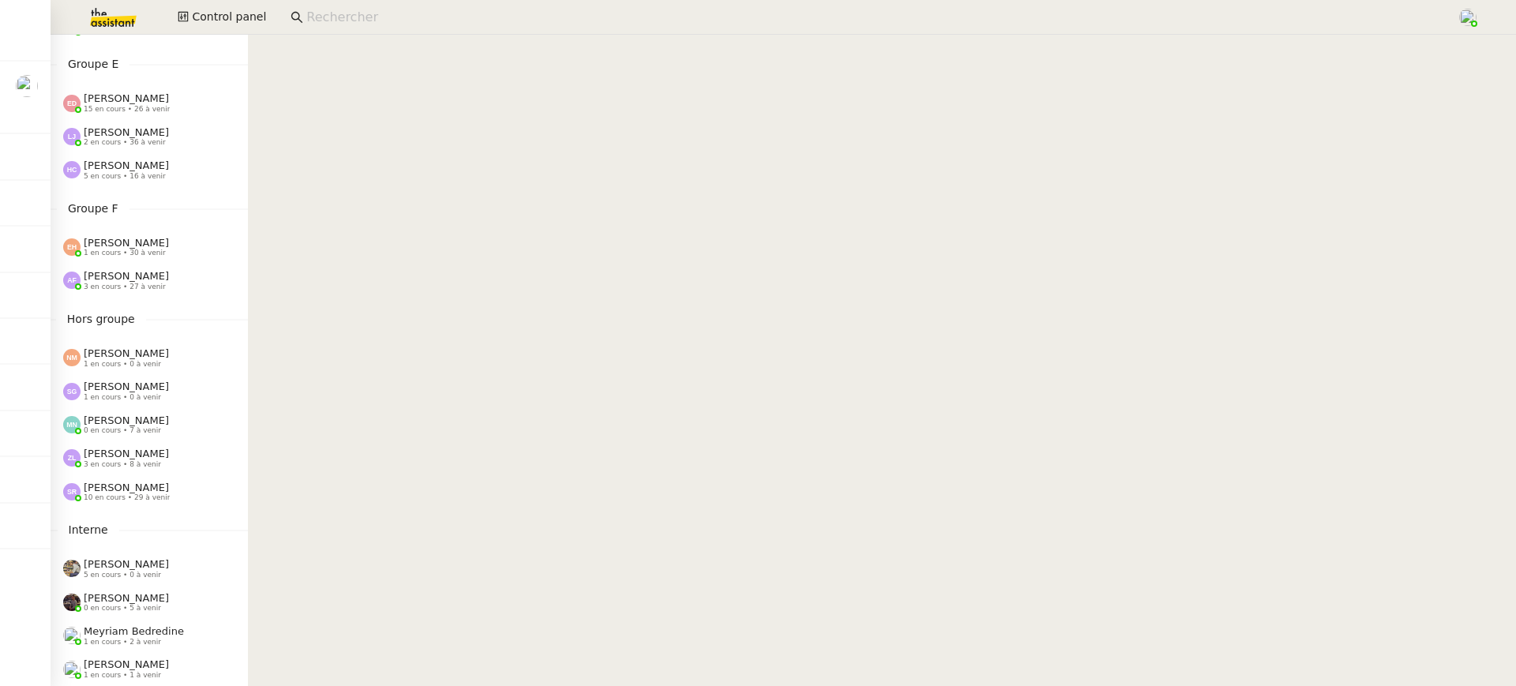
click at [153, 468] on span "3 en cours • 8 à venir" at bounding box center [122, 464] width 77 height 9
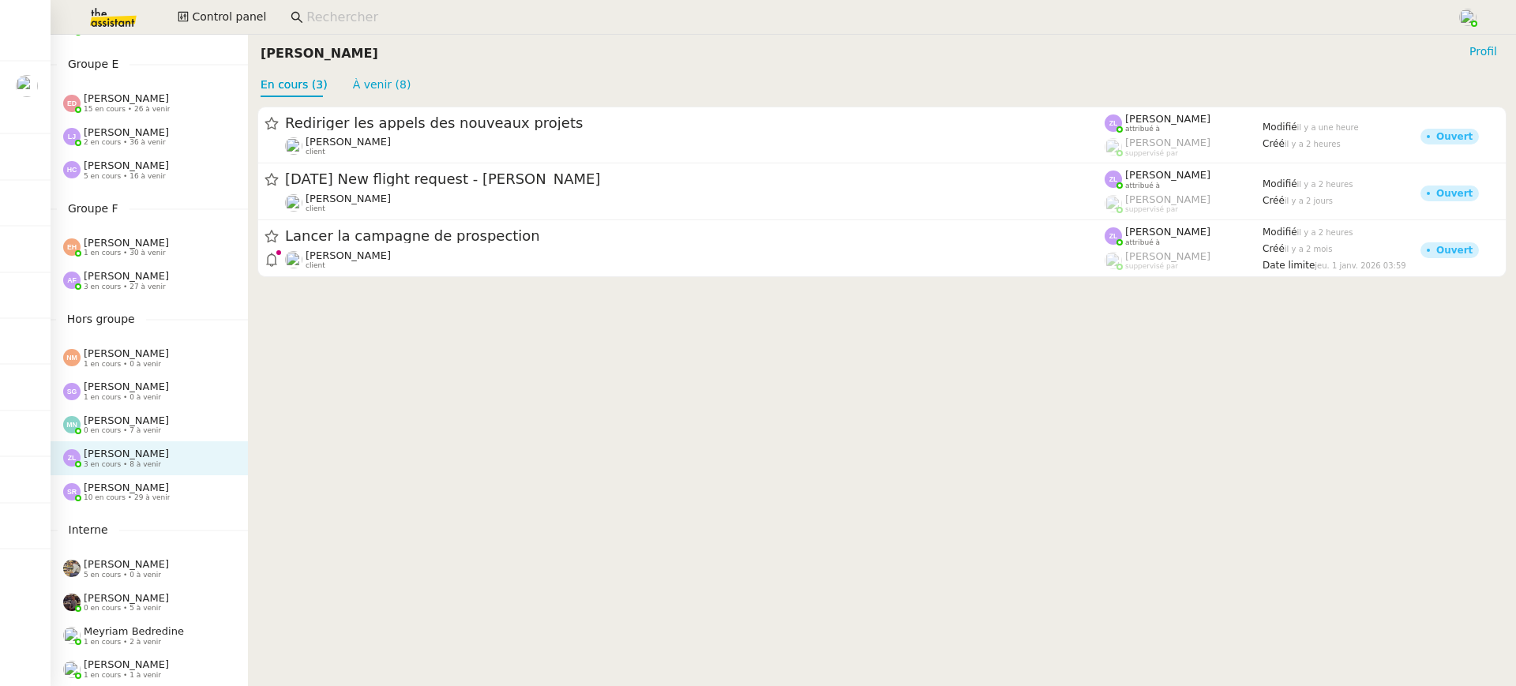
click at [170, 494] on div "Stéphanie Rakotosalama 10 en cours • 29 à venir" at bounding box center [127, 492] width 86 height 21
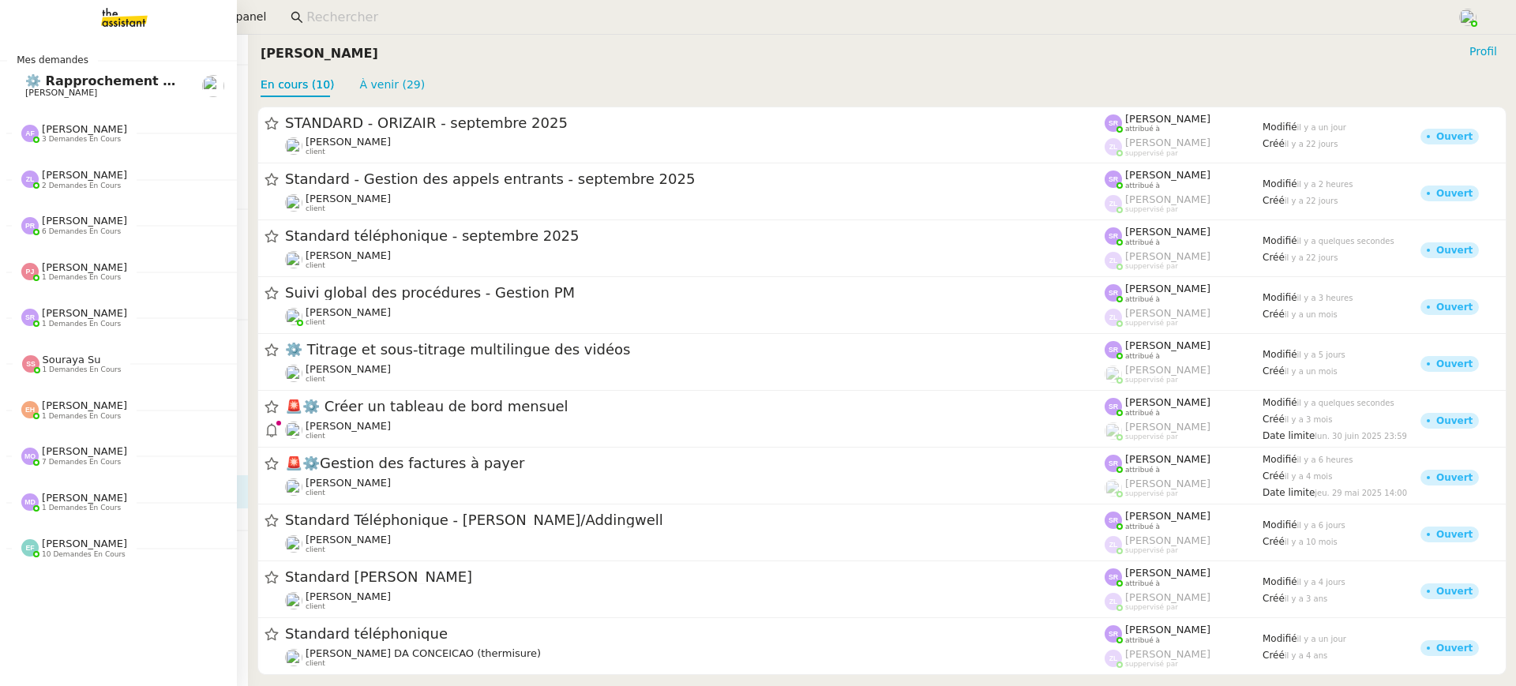
click at [4, 110] on div "Anna Florent 3 demandes en cours" at bounding box center [118, 127] width 237 height 46
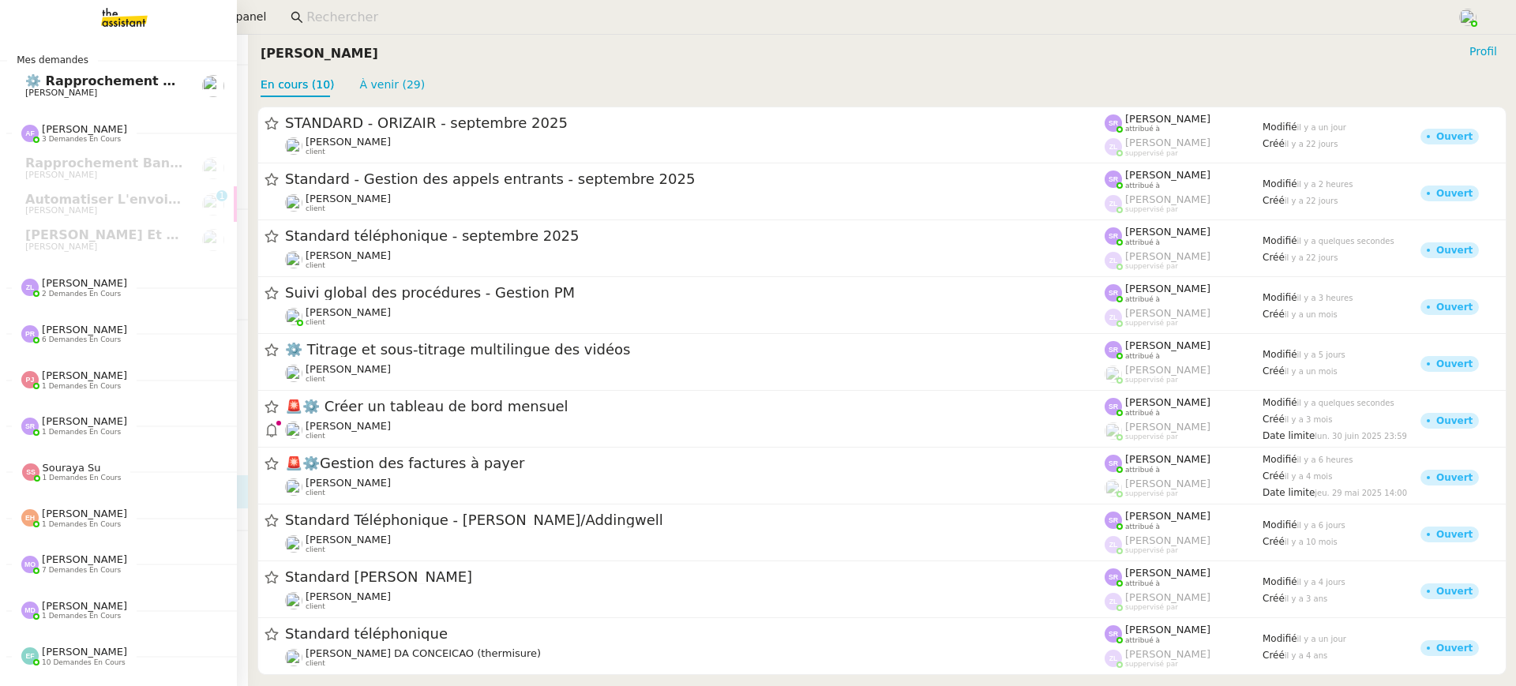
click at [45, 91] on span "[PERSON_NAME]" at bounding box center [61, 93] width 72 height 10
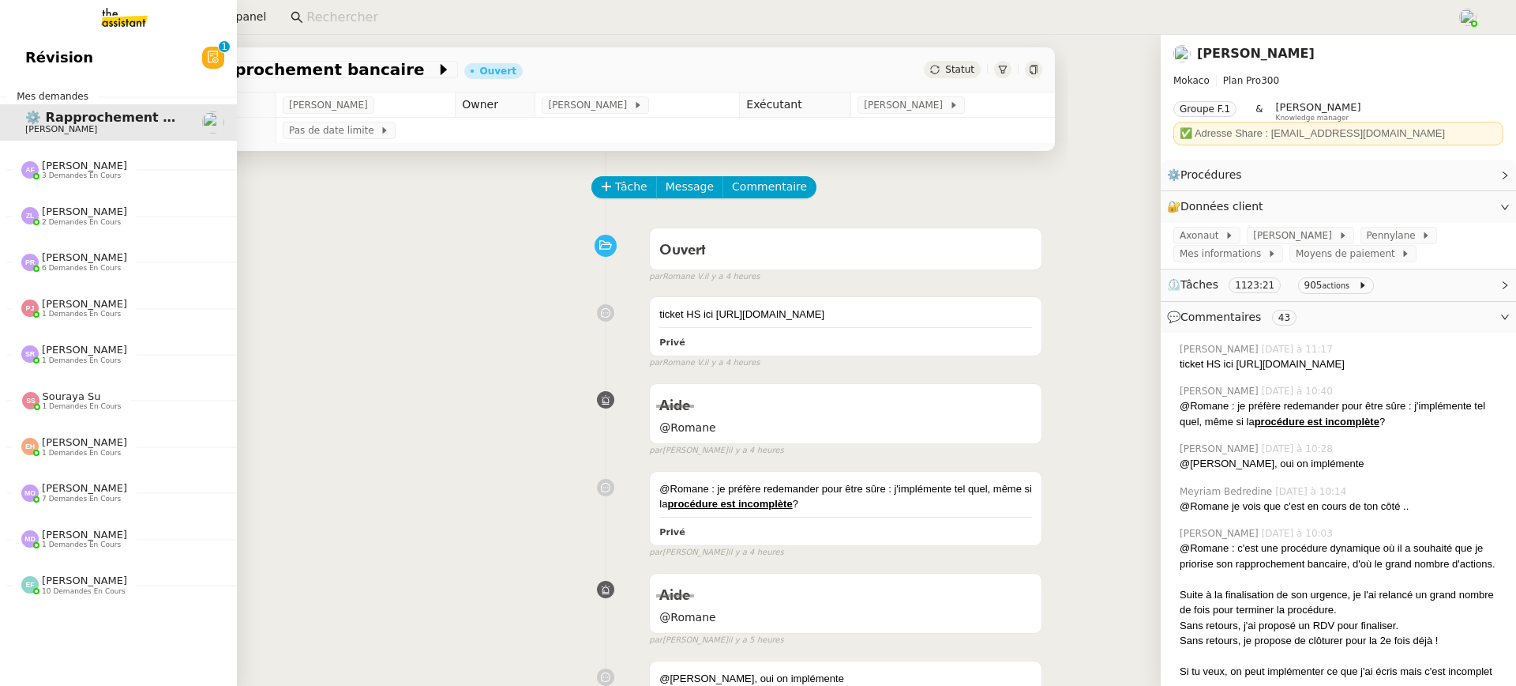
click at [25, 62] on span "Révision" at bounding box center [59, 58] width 68 height 24
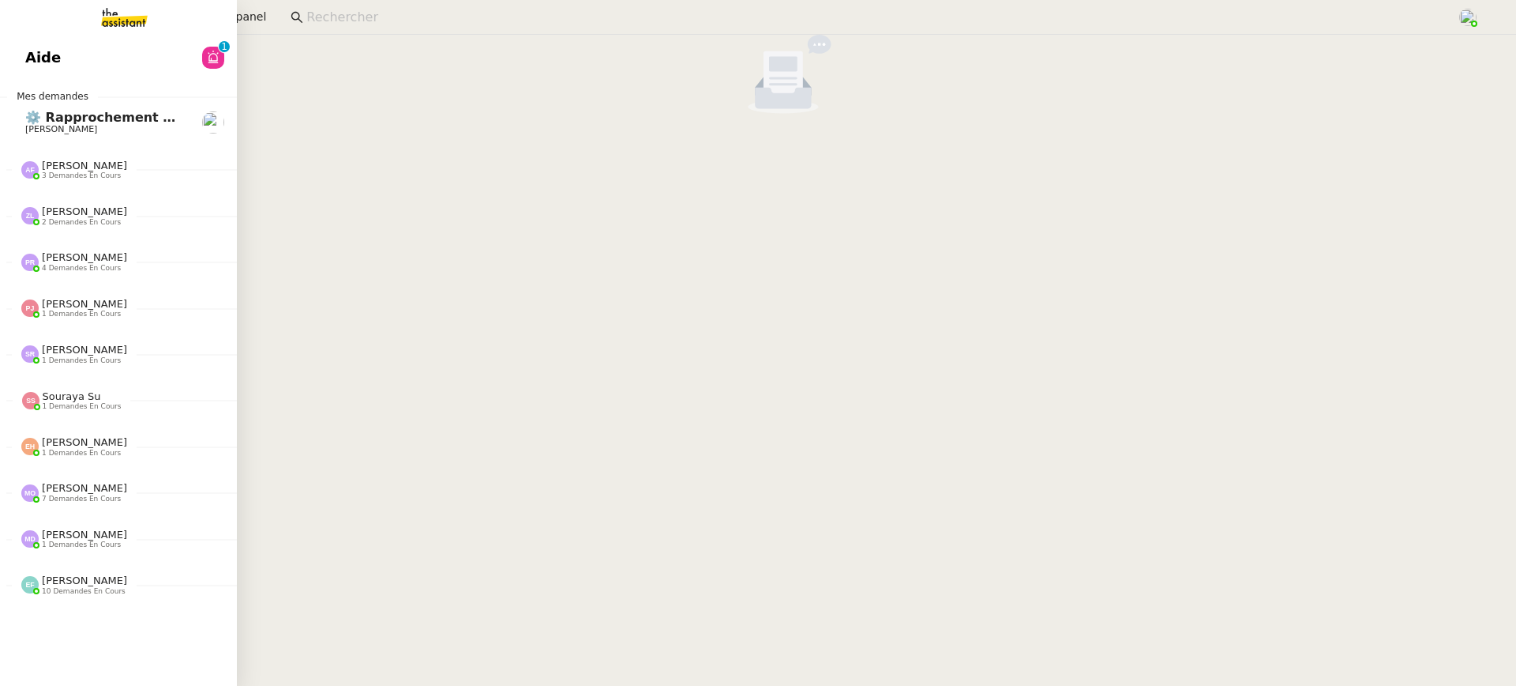
click at [36, 51] on span "Aide" at bounding box center [43, 58] width 36 height 24
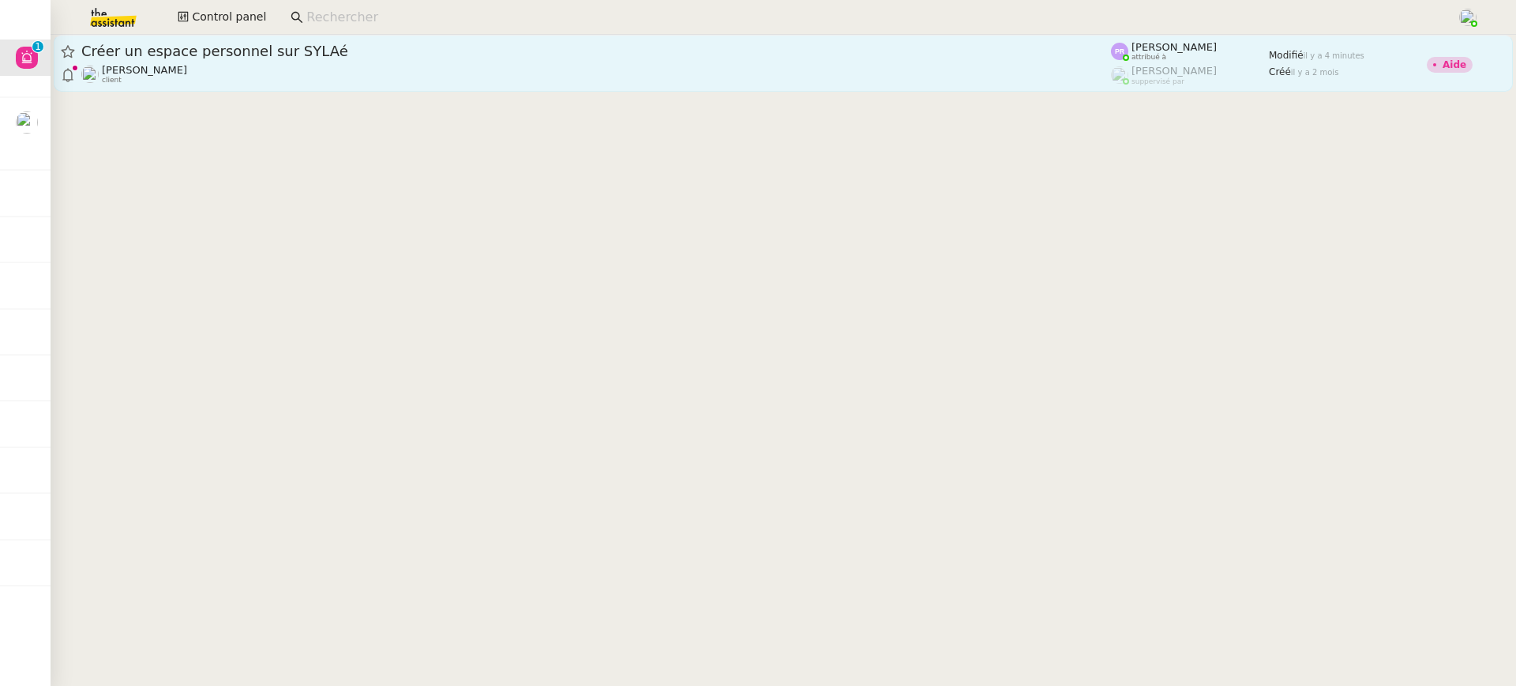
click at [517, 46] on span "Créer un espace personnel sur SYLAé" at bounding box center [596, 51] width 1030 height 14
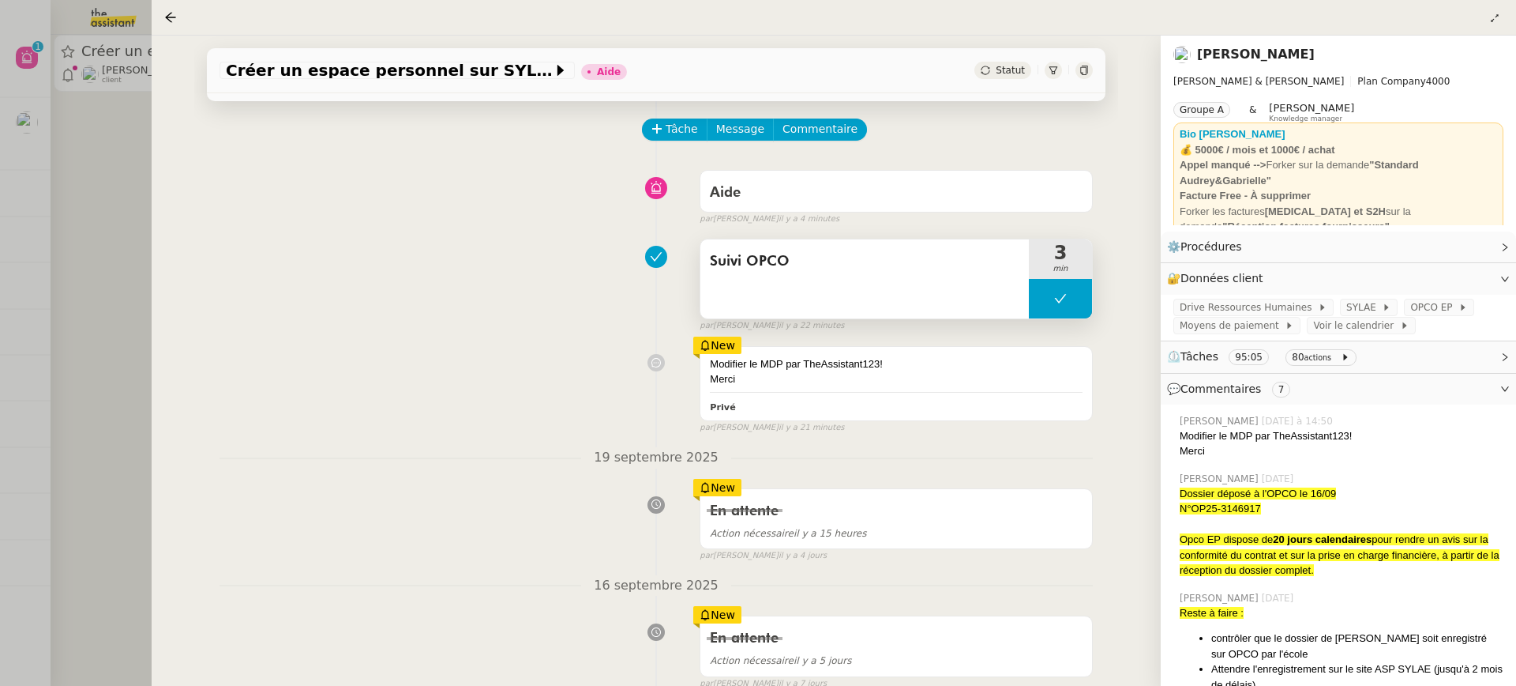
scroll to position [61, 0]
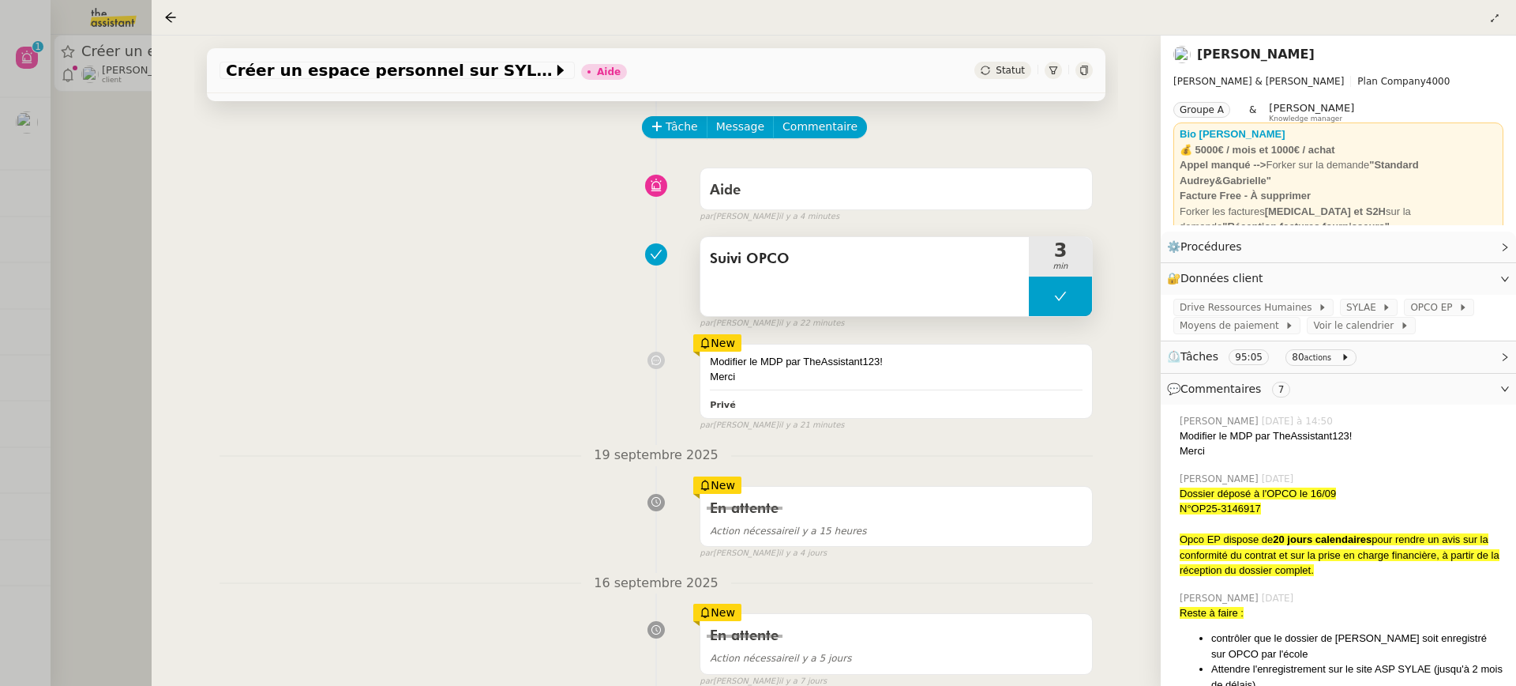
click at [775, 351] on div "Modifier le MDP par TheAssistant123! Merci Privé" at bounding box center [897, 380] width 392 height 73
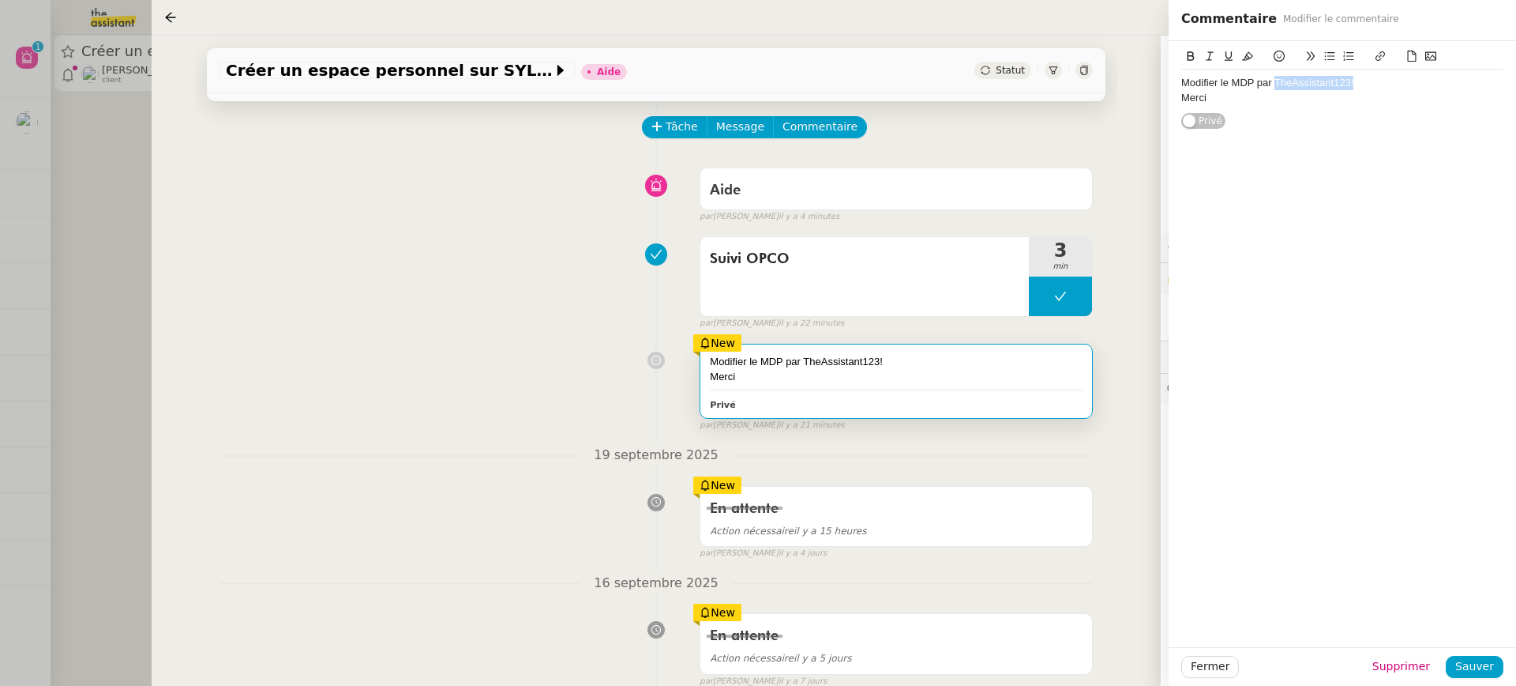
drag, startPoint x: 1370, startPoint y: 87, endPoint x: 1274, endPoint y: 82, distance: 96.5
click at [1274, 82] on div "Modifier le MDP par TheAssistant123!" at bounding box center [1343, 83] width 322 height 14
copy div "TheAssistant123!"
click at [534, 405] on div "Modifier le MDP par TheAssistant123! Merci Privé false par Pauline R. il y a 21…" at bounding box center [657, 384] width 874 height 96
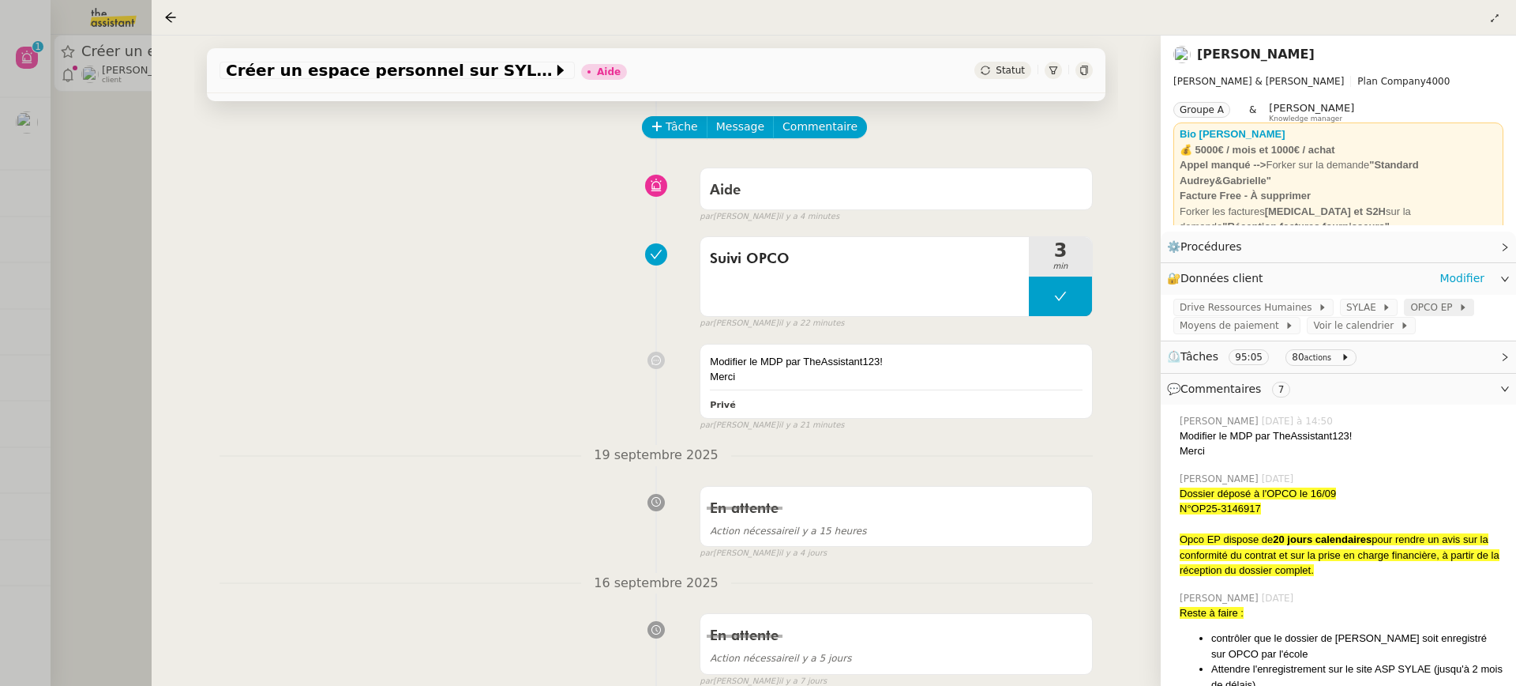
click at [1411, 304] on span "OPCO EP" at bounding box center [1435, 307] width 48 height 16
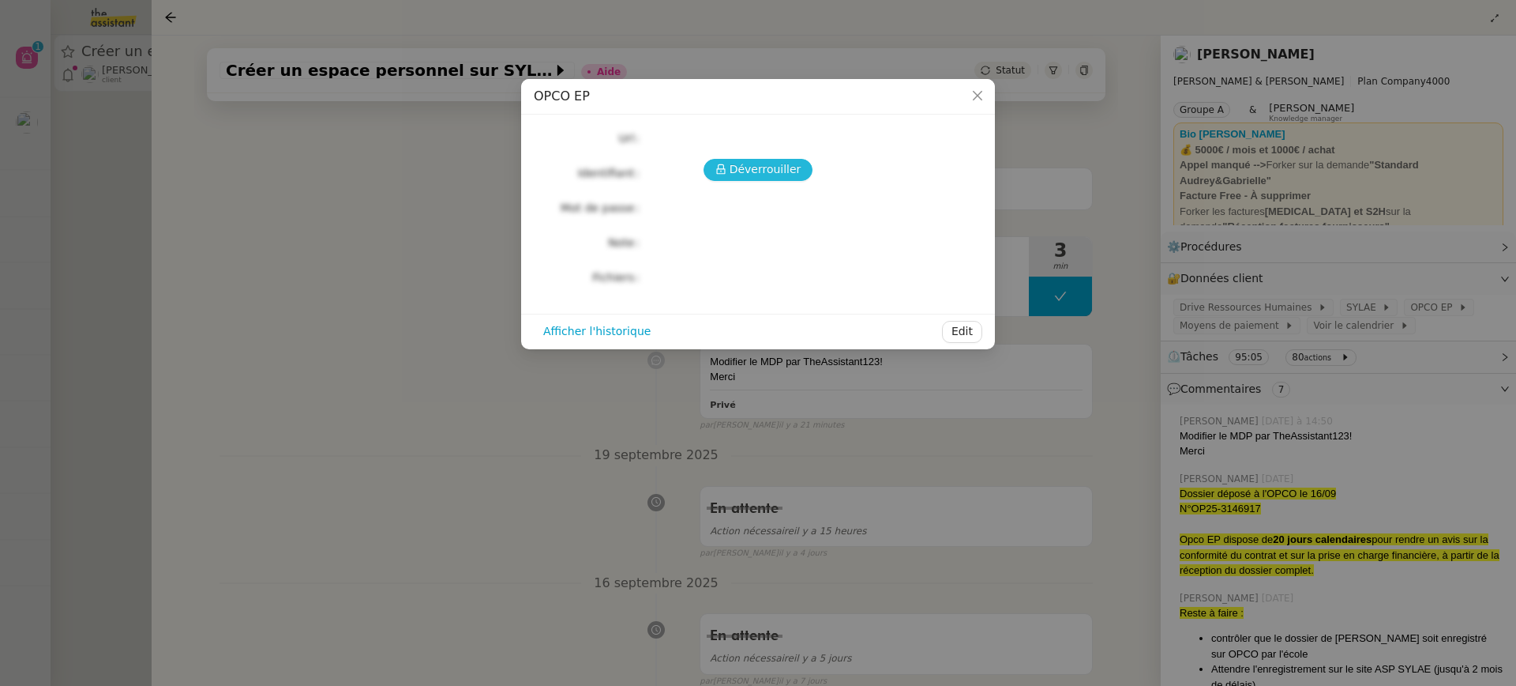
click at [749, 173] on span "Déverrouiller" at bounding box center [766, 169] width 72 height 18
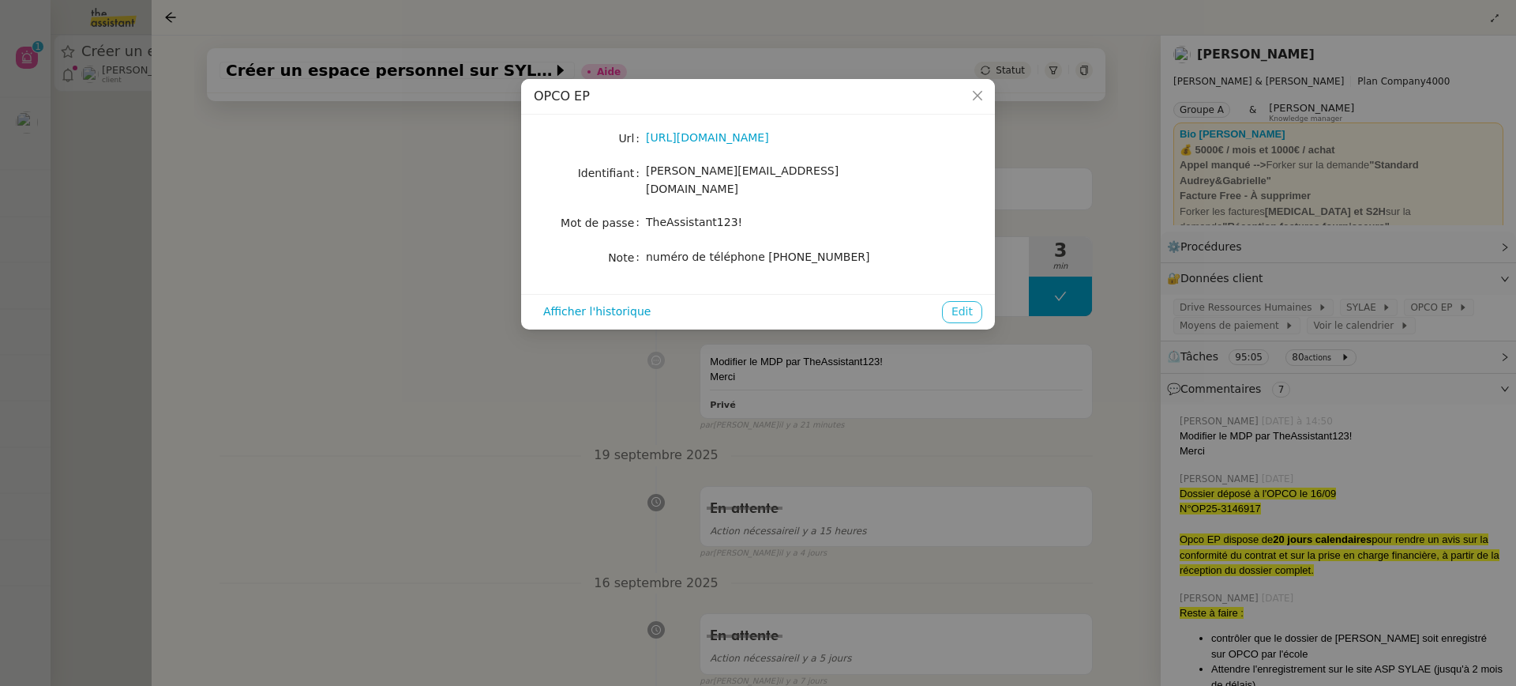
click at [968, 302] on span "Edit" at bounding box center [962, 311] width 21 height 18
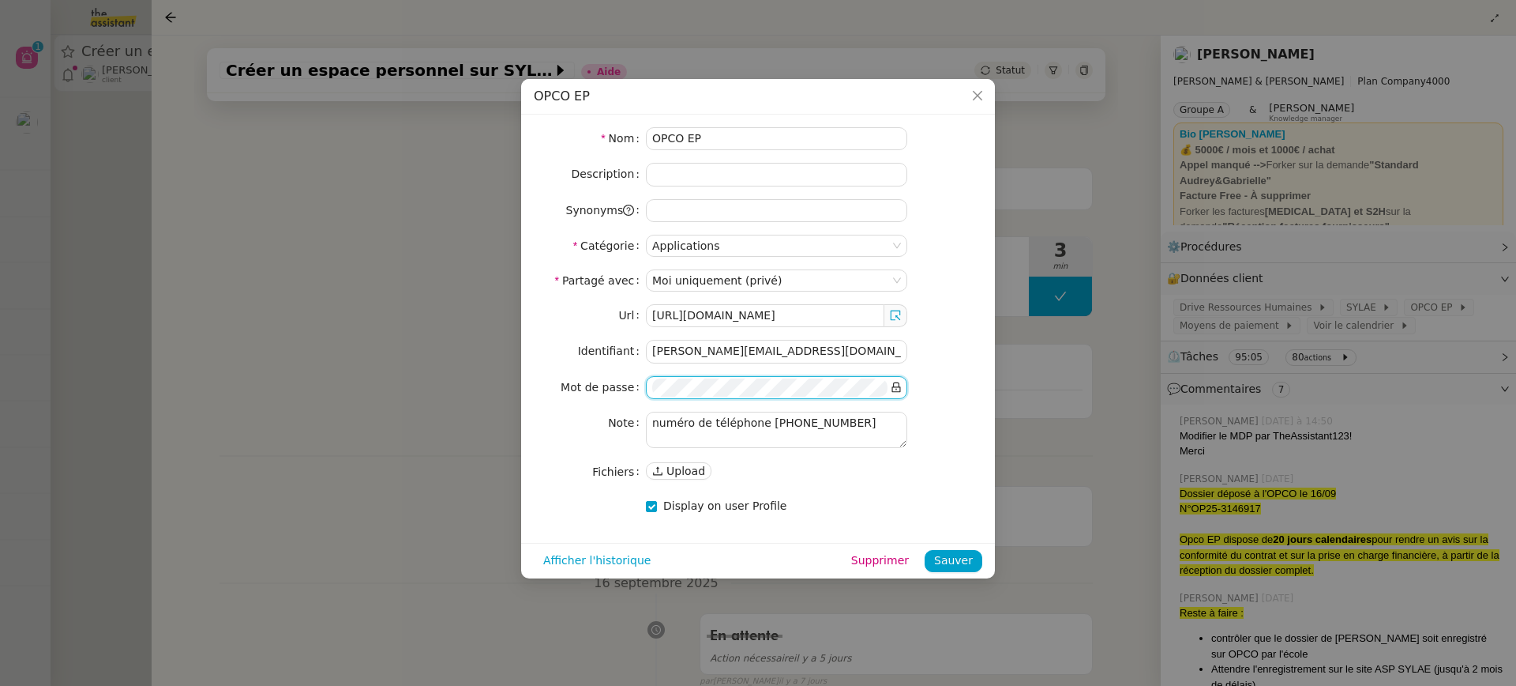
click at [434, 383] on nz-modal-container "OPCO EP Nom OPCO EP Description Synonyms Catégorie Applications Partagé avec Mo…" at bounding box center [758, 343] width 1516 height 686
click at [898, 385] on icon at bounding box center [896, 386] width 11 height 11
click at [964, 557] on span "Sauver" at bounding box center [953, 560] width 39 height 18
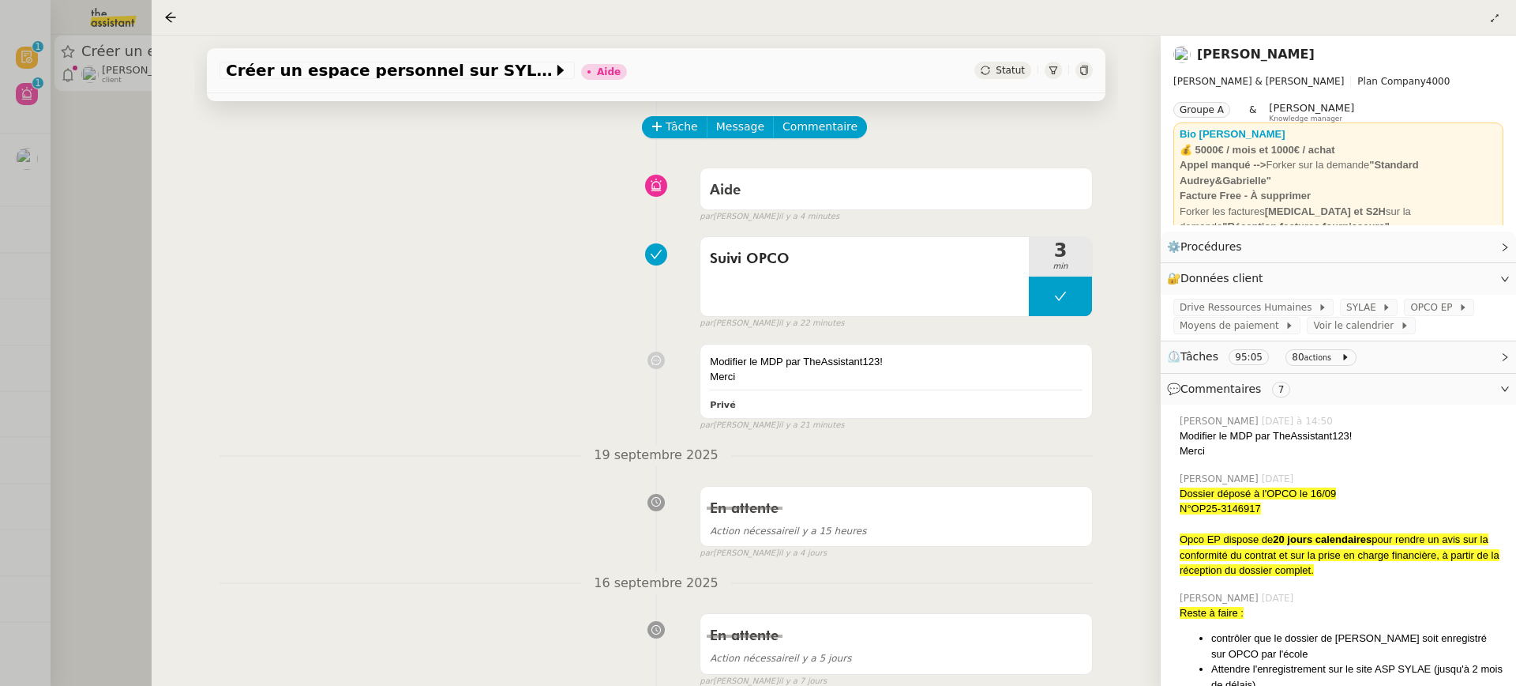
click at [814, 118] on span "Commentaire" at bounding box center [820, 127] width 75 height 18
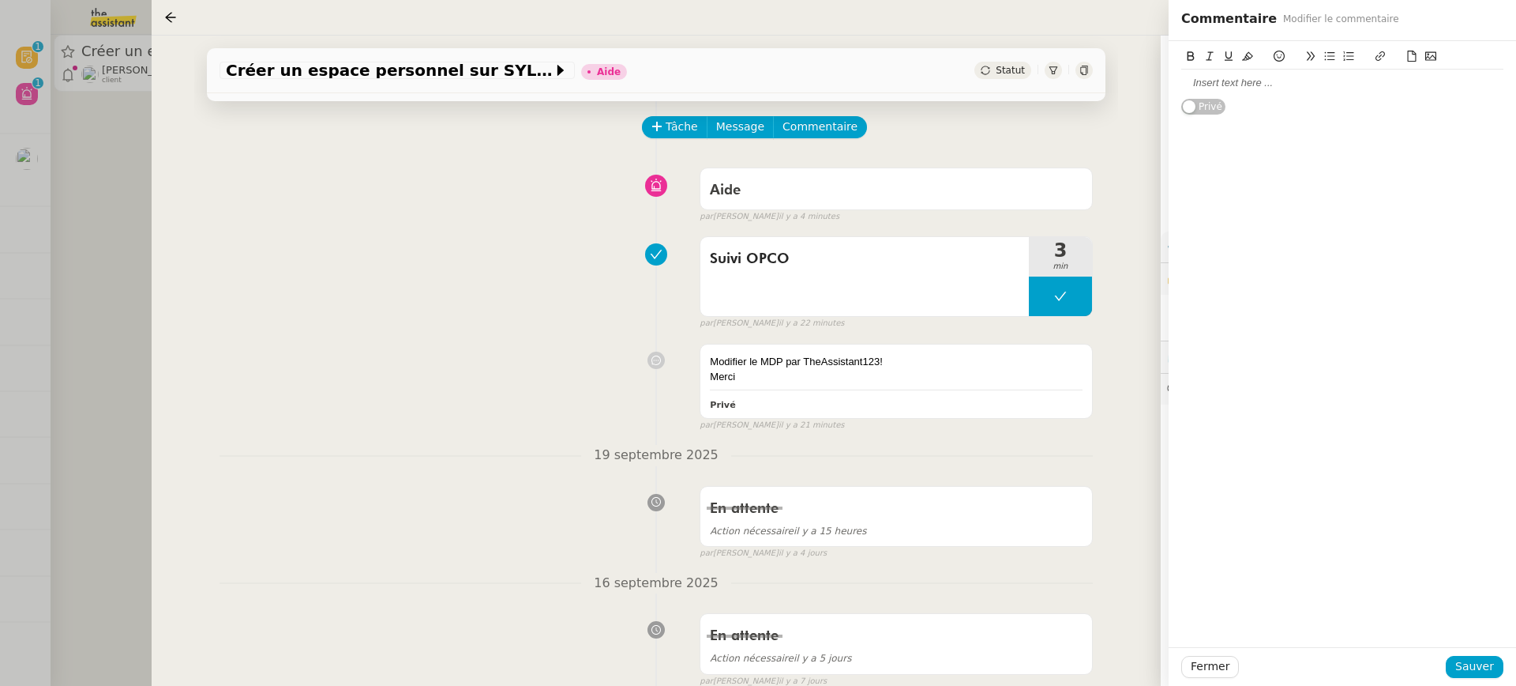
click at [1264, 91] on div at bounding box center [1343, 83] width 322 height 27
click at [1470, 664] on span "Sauver" at bounding box center [1475, 666] width 39 height 18
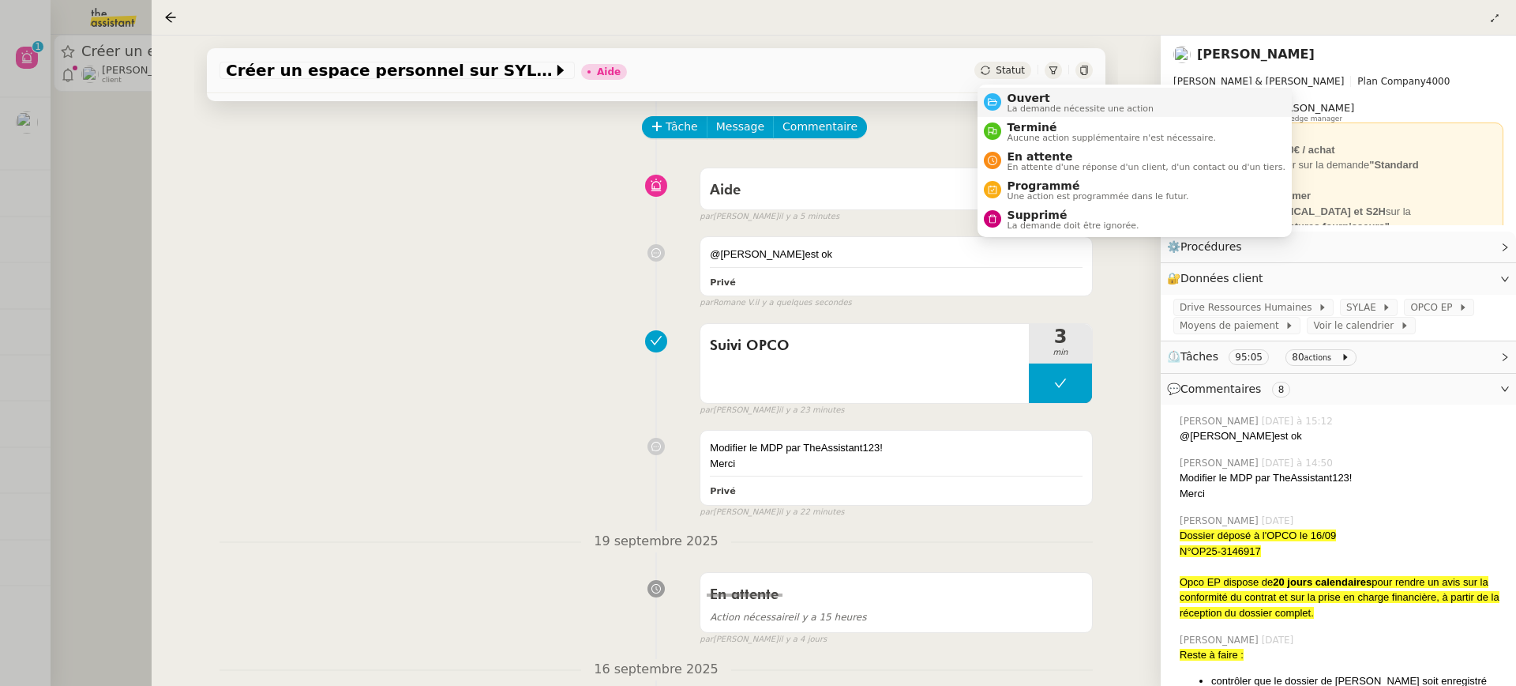
click at [1038, 99] on span "Ouvert" at bounding box center [1081, 98] width 147 height 13
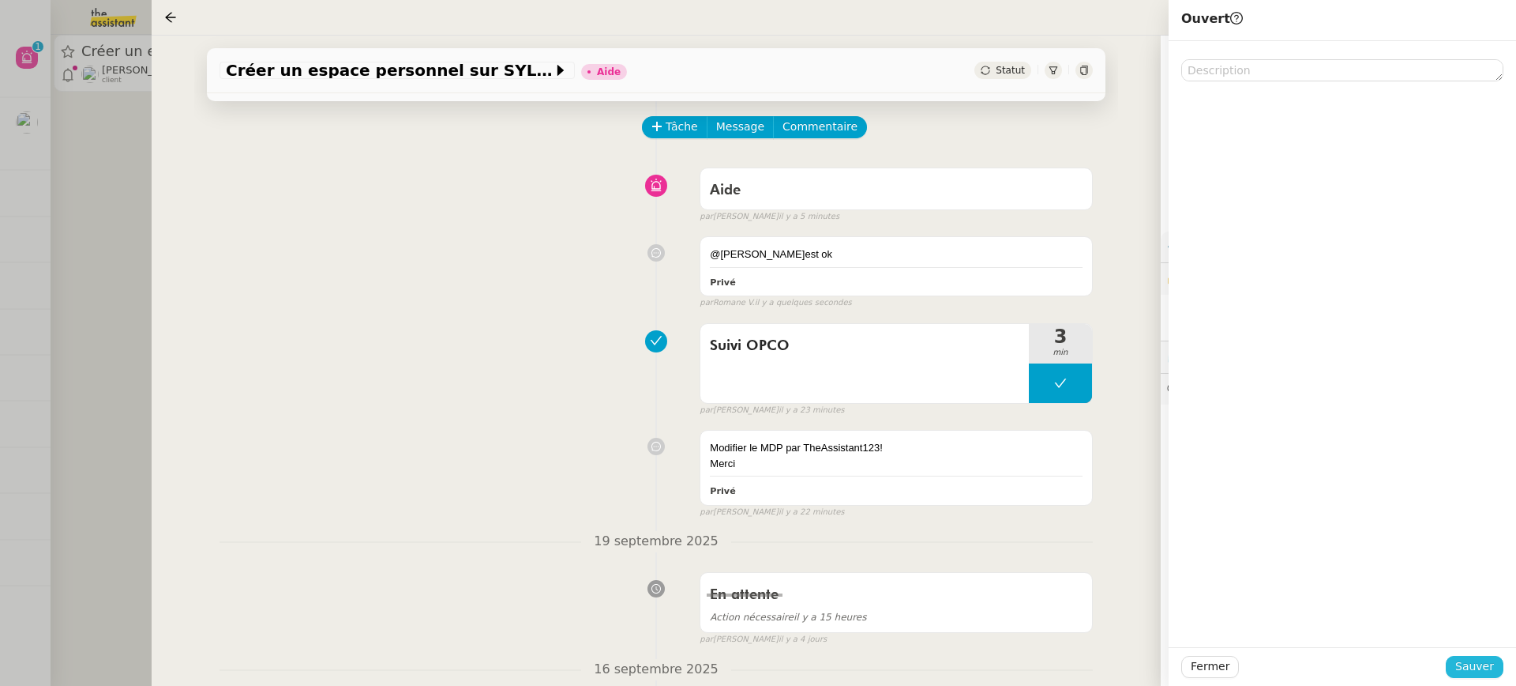
click at [1464, 674] on span "Sauver" at bounding box center [1475, 666] width 39 height 18
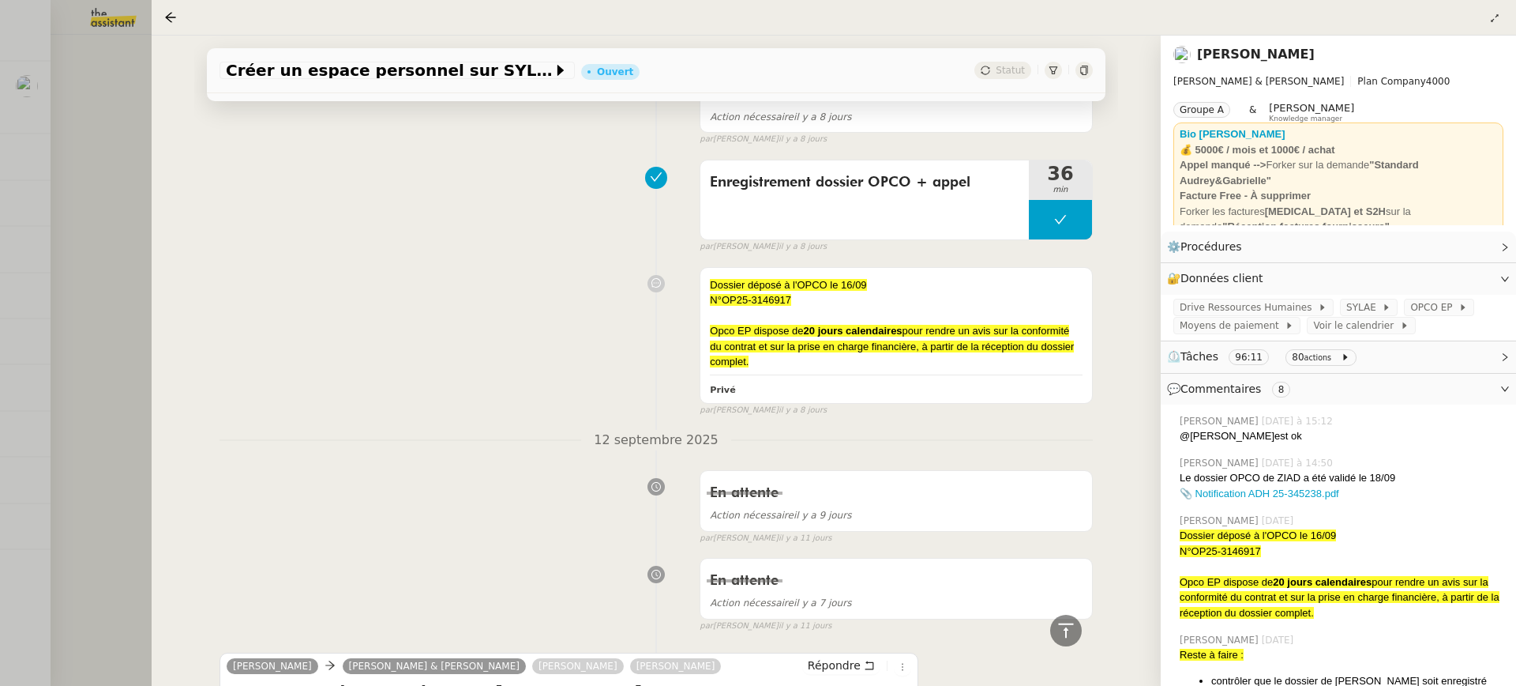
scroll to position [962, 0]
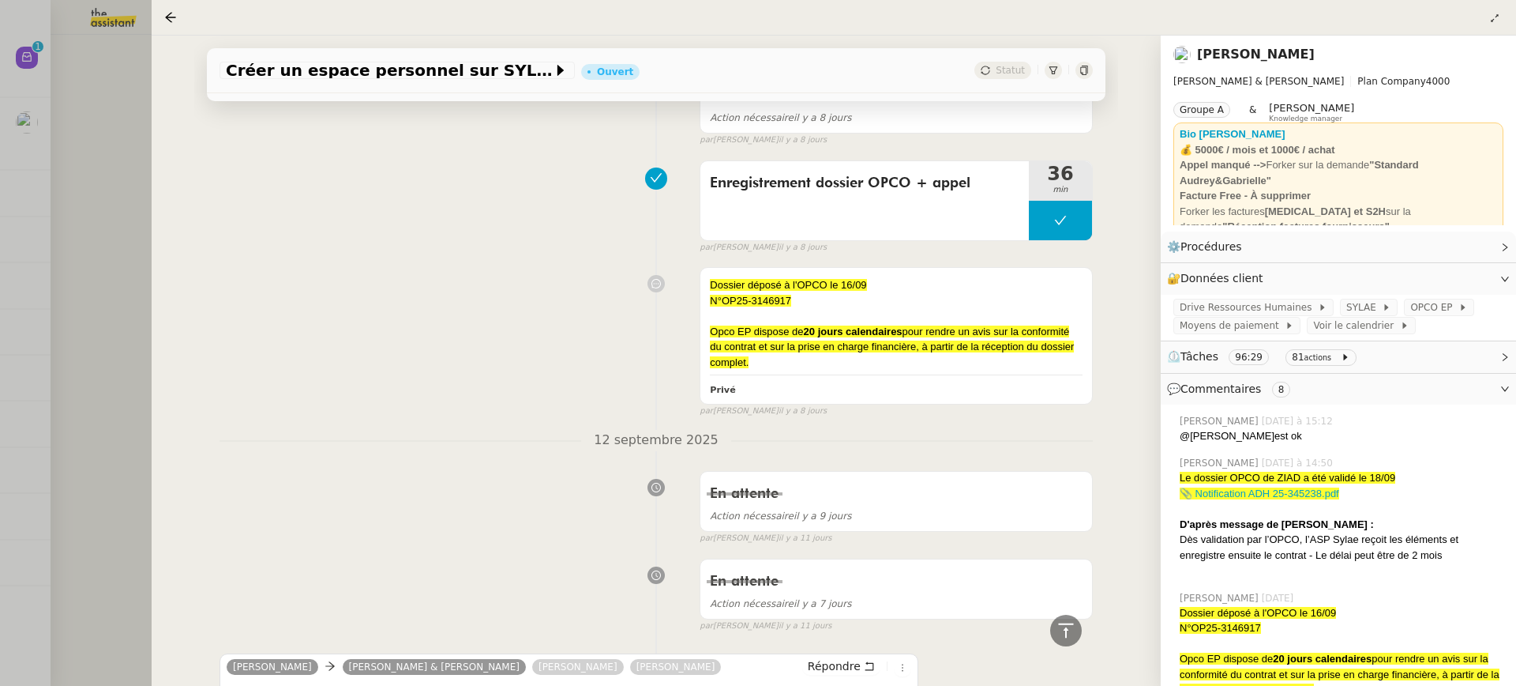
click at [58, 111] on div at bounding box center [758, 343] width 1516 height 686
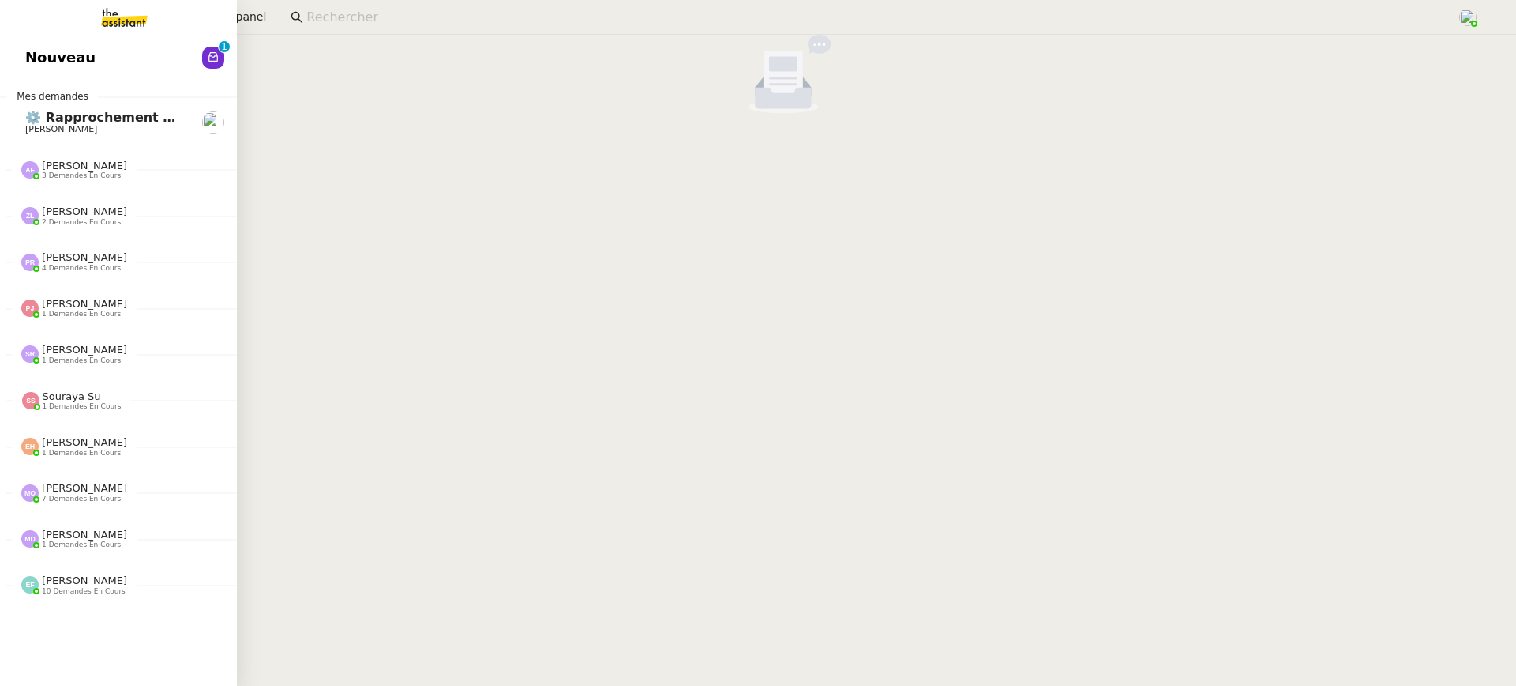
click at [19, 60] on link "Nouveau 0 1 2 3 4 5 6 7 8 9" at bounding box center [118, 57] width 237 height 36
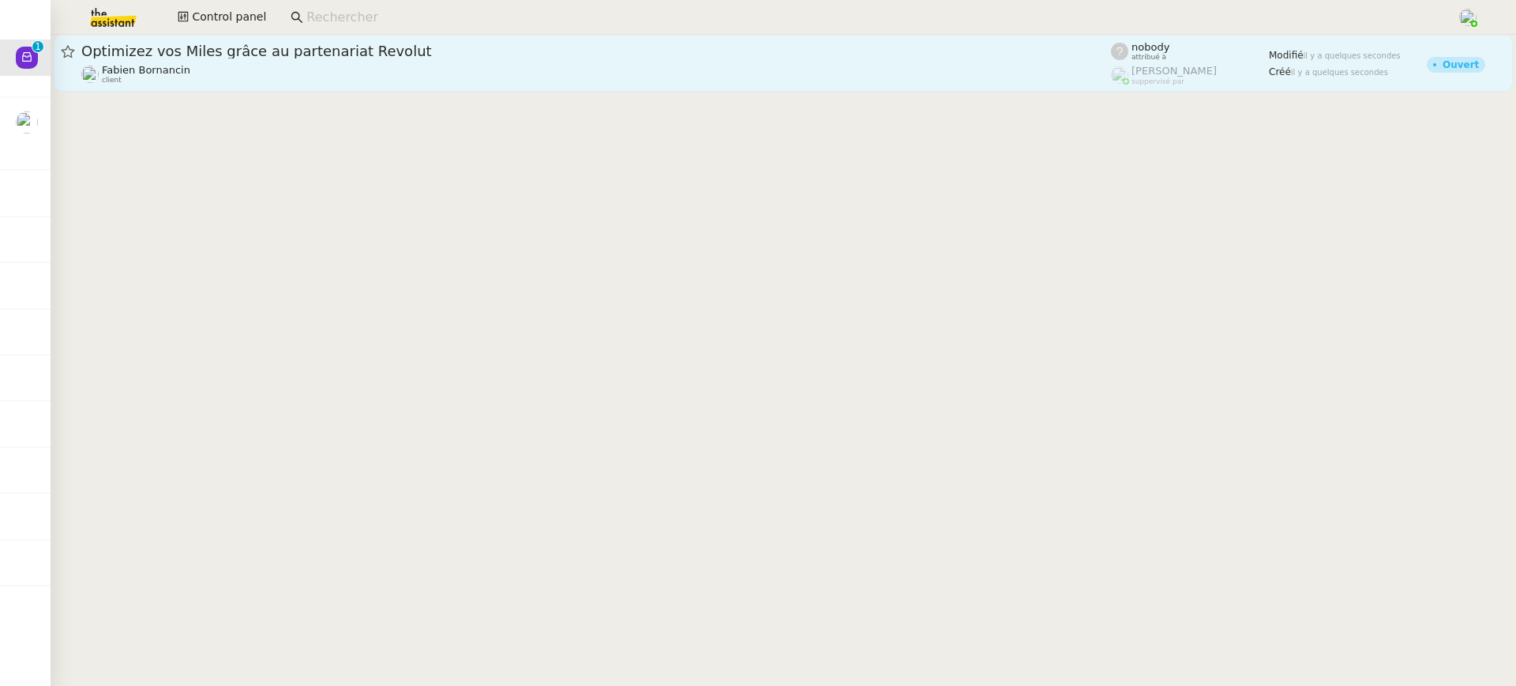
click at [794, 60] on div "Optimizez vos Miles grâce au partenariat Revolut" at bounding box center [596, 51] width 1030 height 19
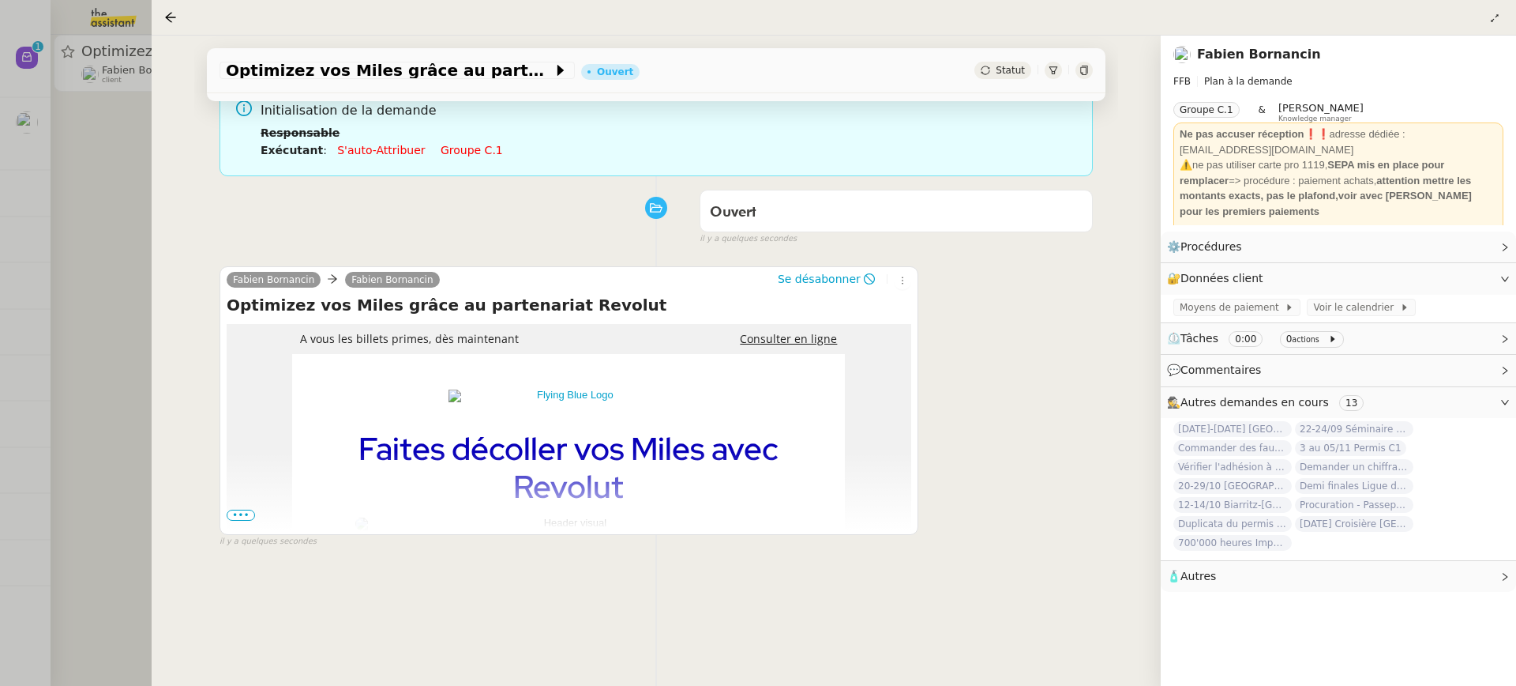
scroll to position [202, 0]
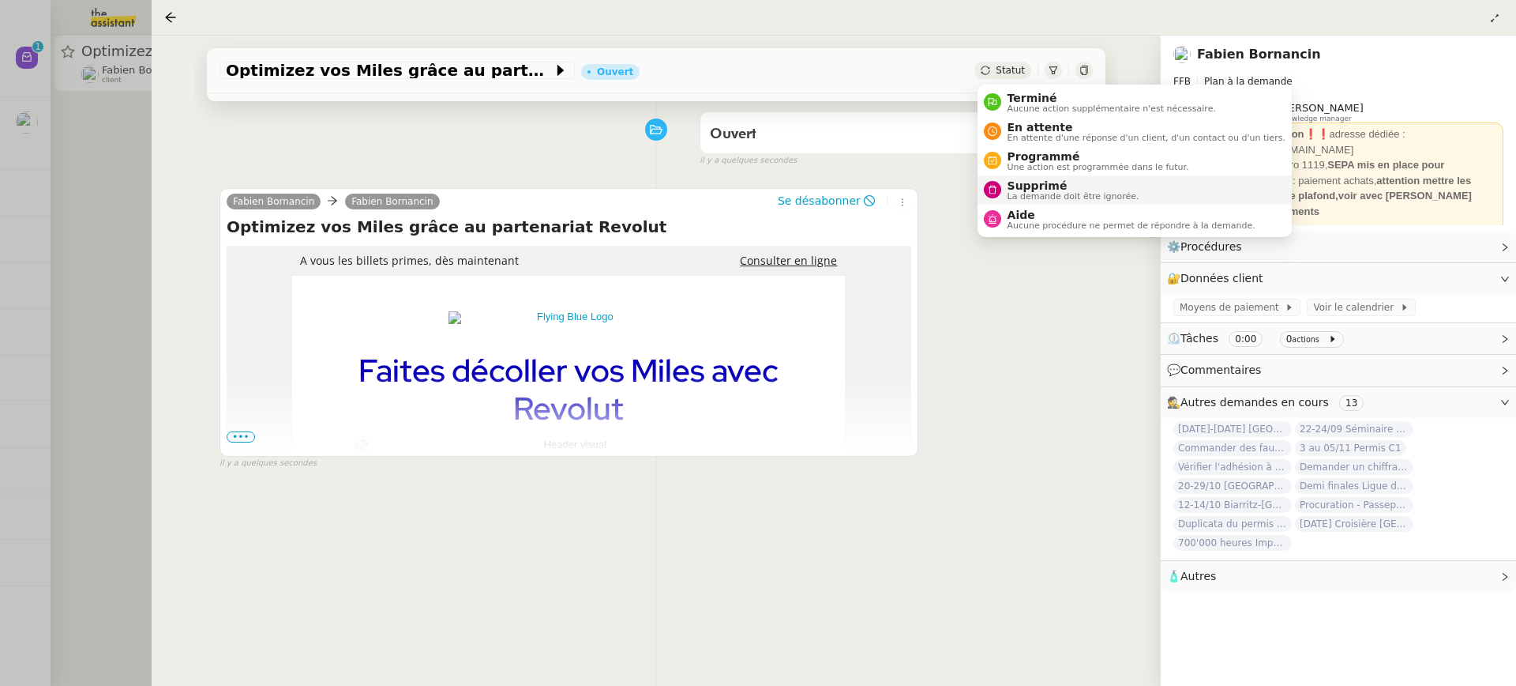
click at [1069, 190] on span "Supprimé" at bounding box center [1074, 185] width 132 height 13
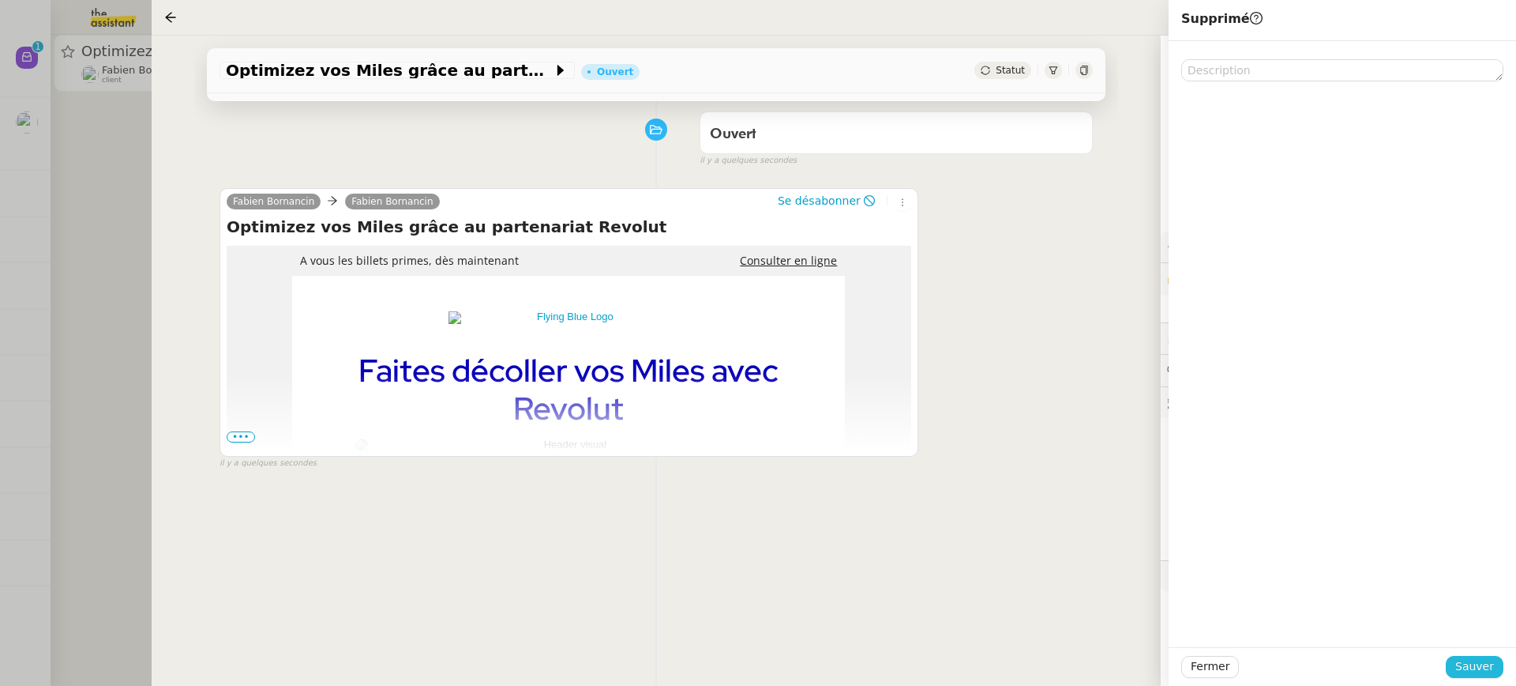
click at [1481, 667] on span "Sauver" at bounding box center [1475, 666] width 39 height 18
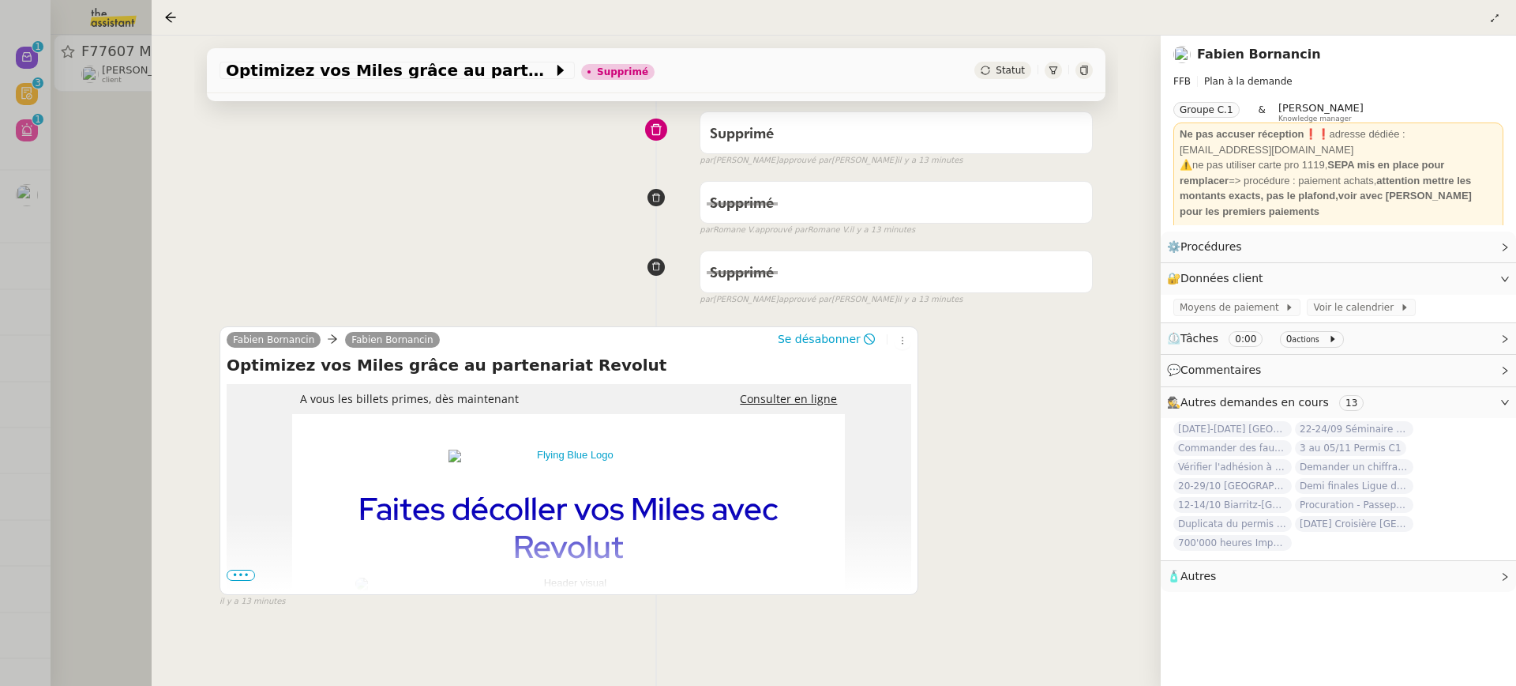
click at [38, 138] on div at bounding box center [758, 343] width 1516 height 686
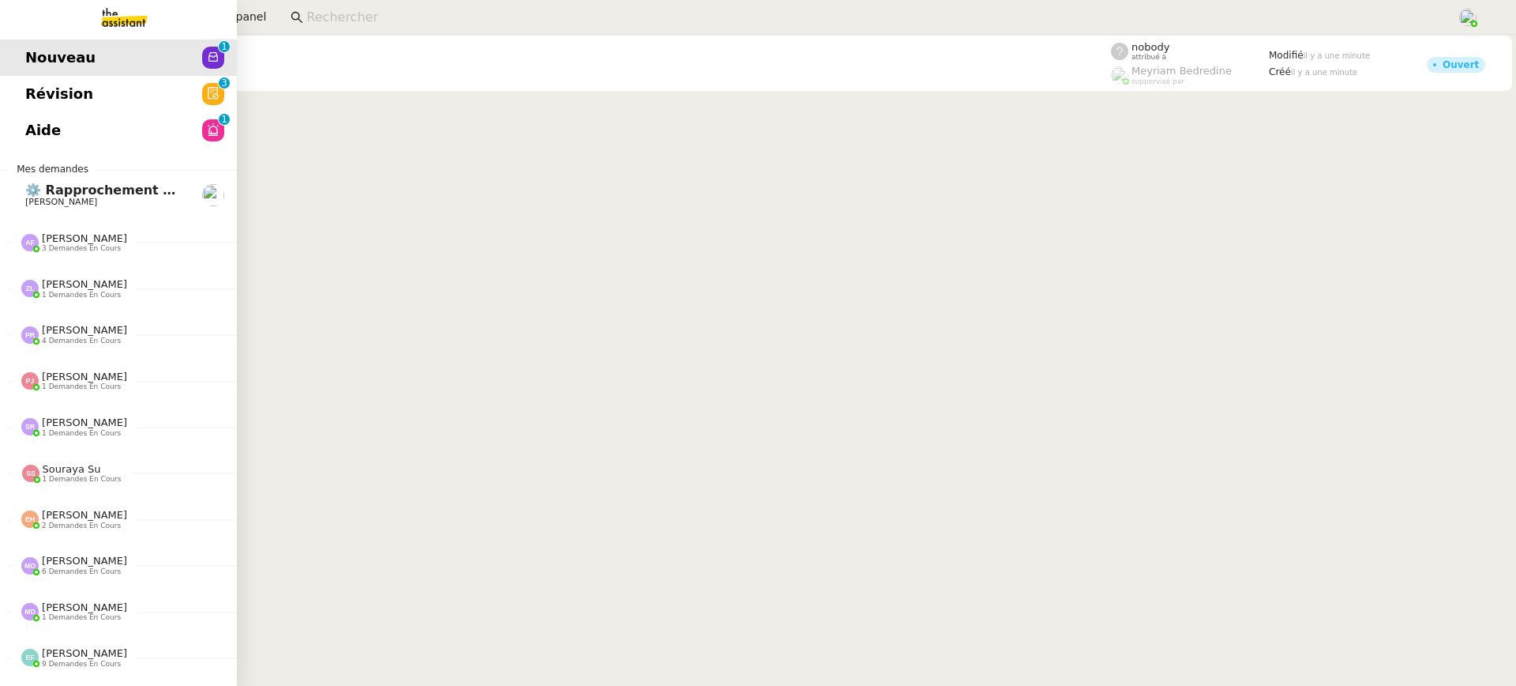
click at [39, 114] on link "Aide 0 1 2 3 4 5 6 7 8 9" at bounding box center [118, 130] width 237 height 36
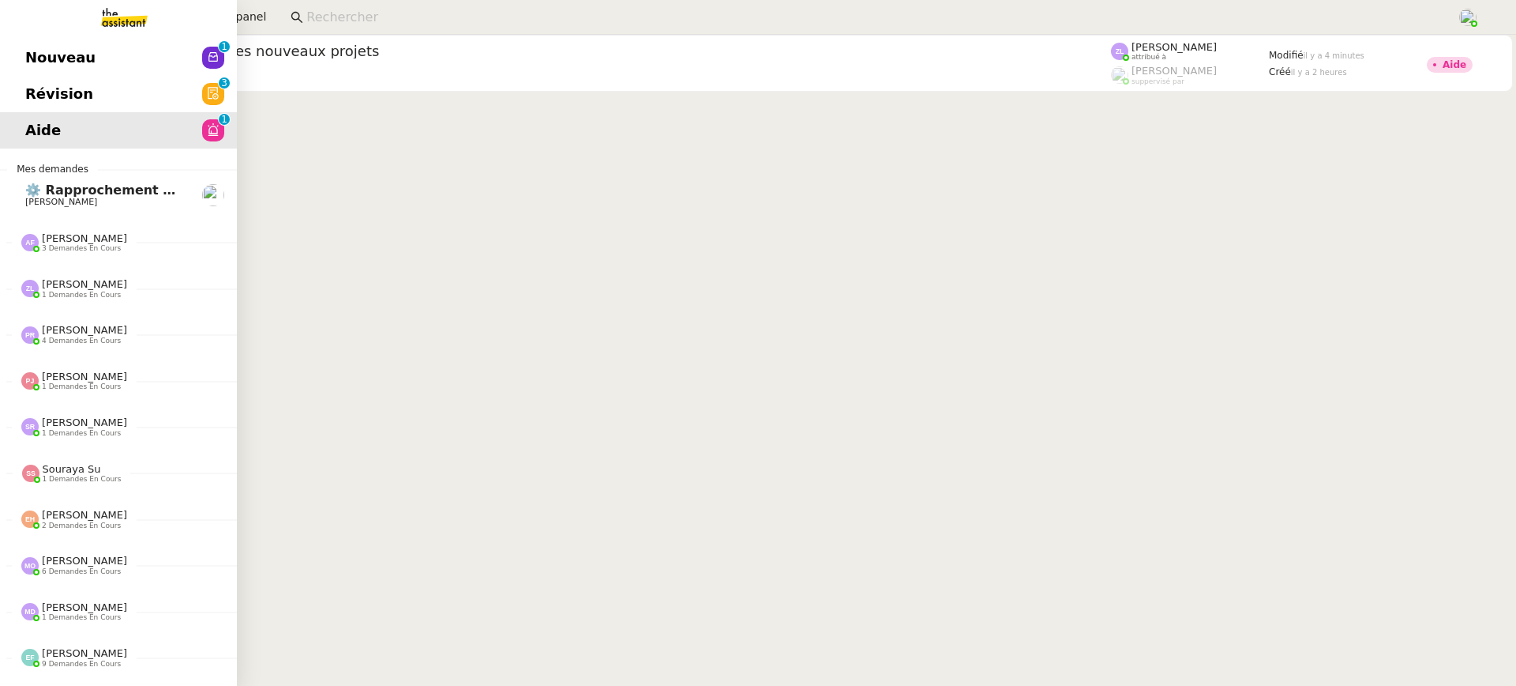
click at [63, 92] on span "Révision" at bounding box center [59, 94] width 68 height 24
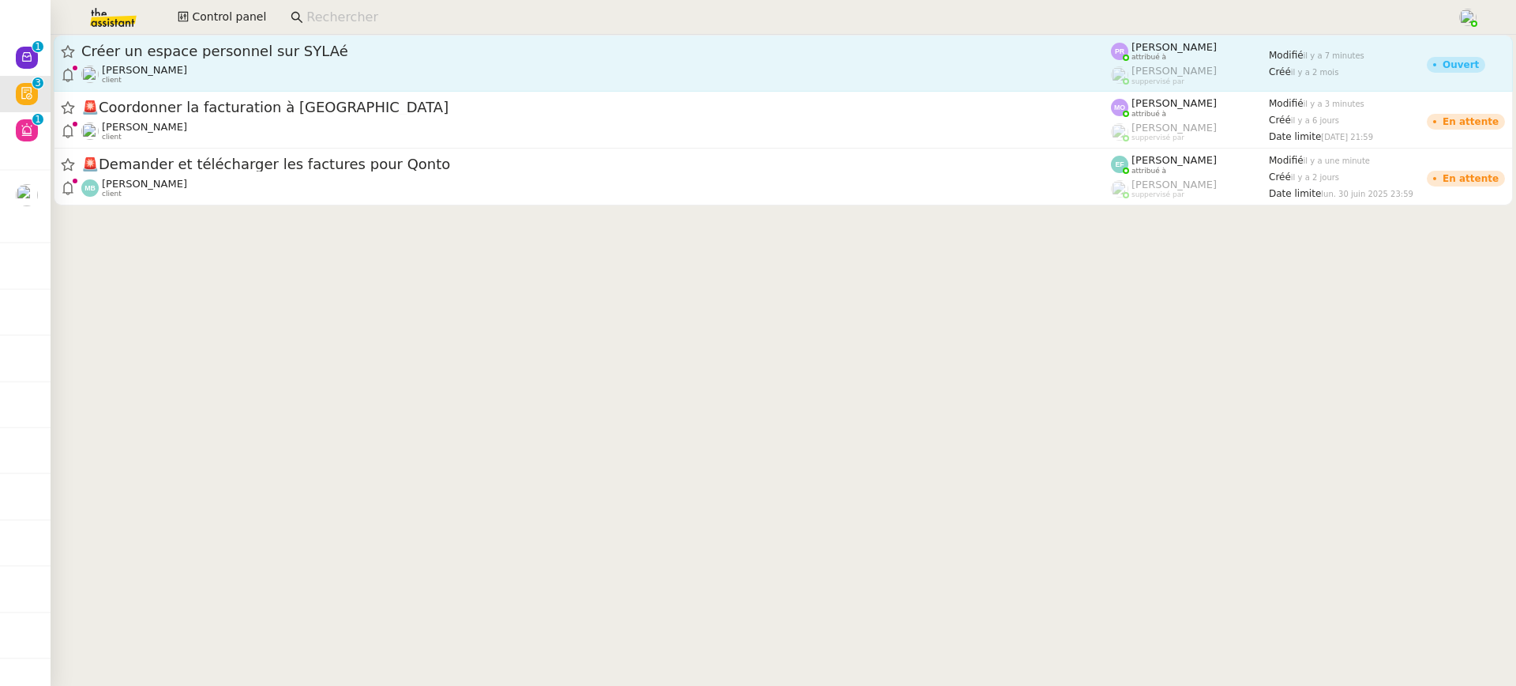
click at [657, 60] on div "Créer un espace personnel sur SYLAé" at bounding box center [596, 51] width 1030 height 19
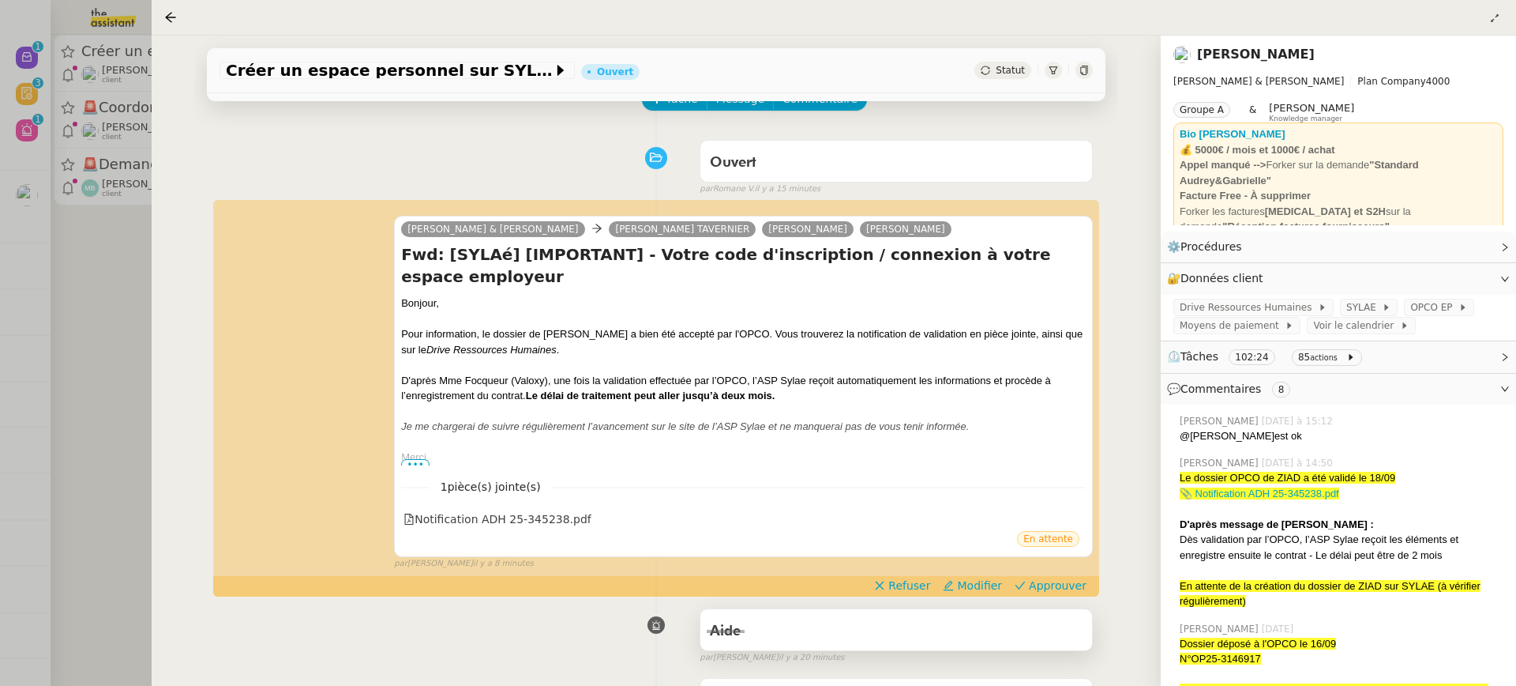
scroll to position [95, 0]
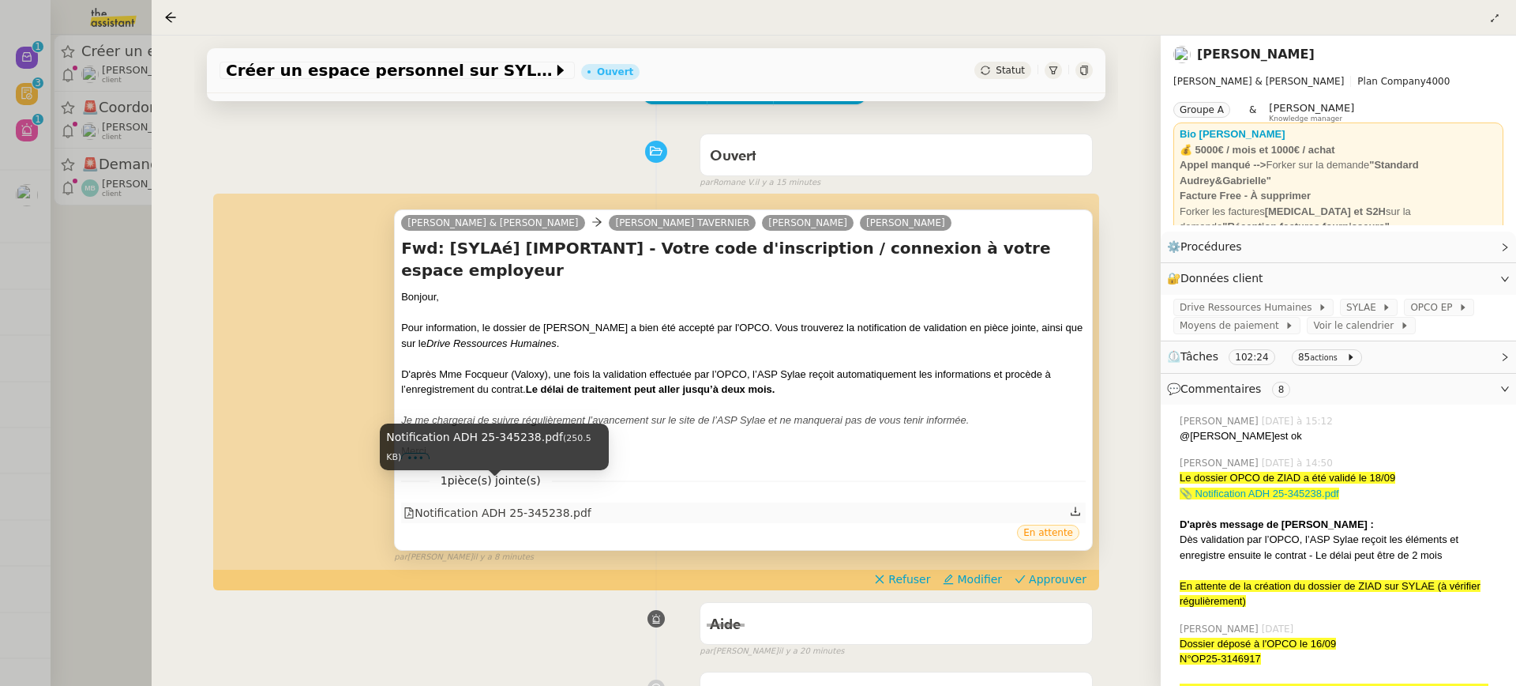
click at [557, 504] on div "Notification ADH 25-345238.pdf" at bounding box center [498, 513] width 188 height 18
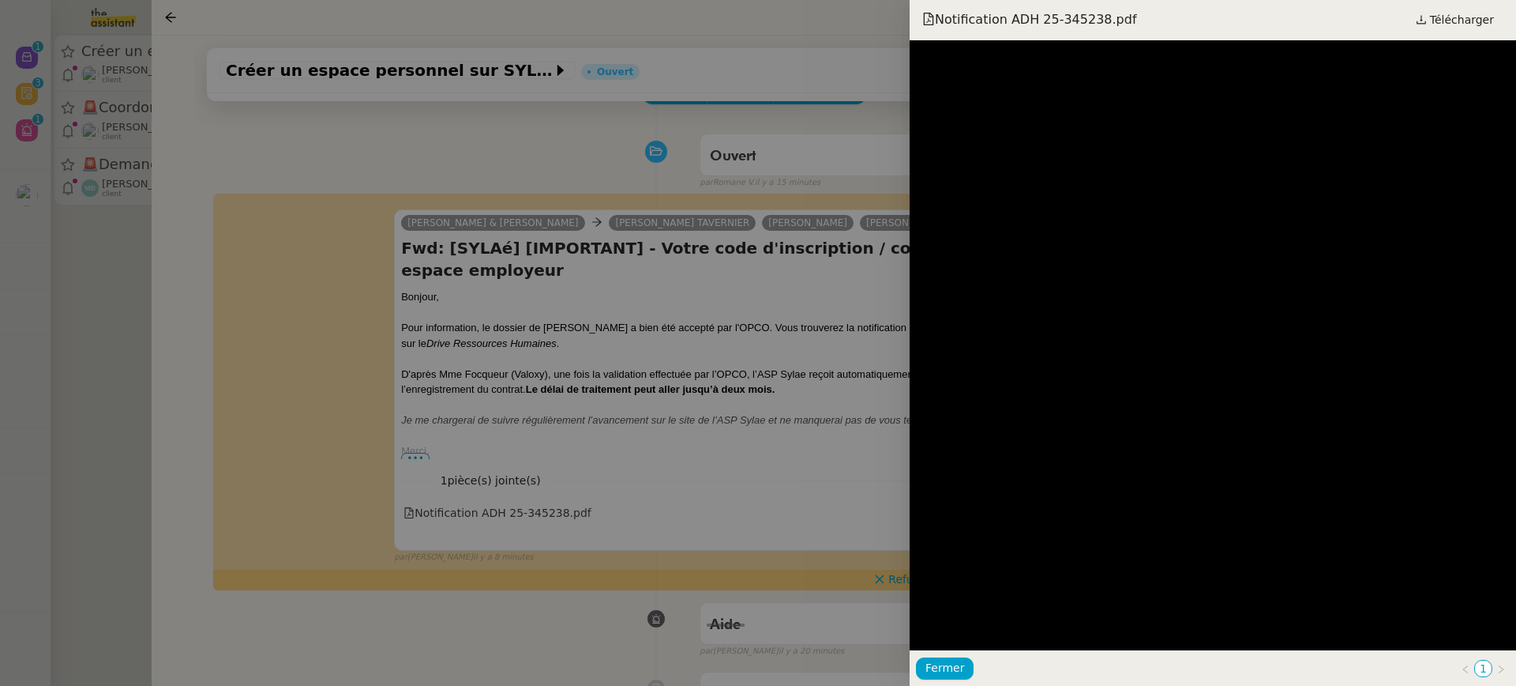
click at [706, 363] on div at bounding box center [758, 343] width 1516 height 686
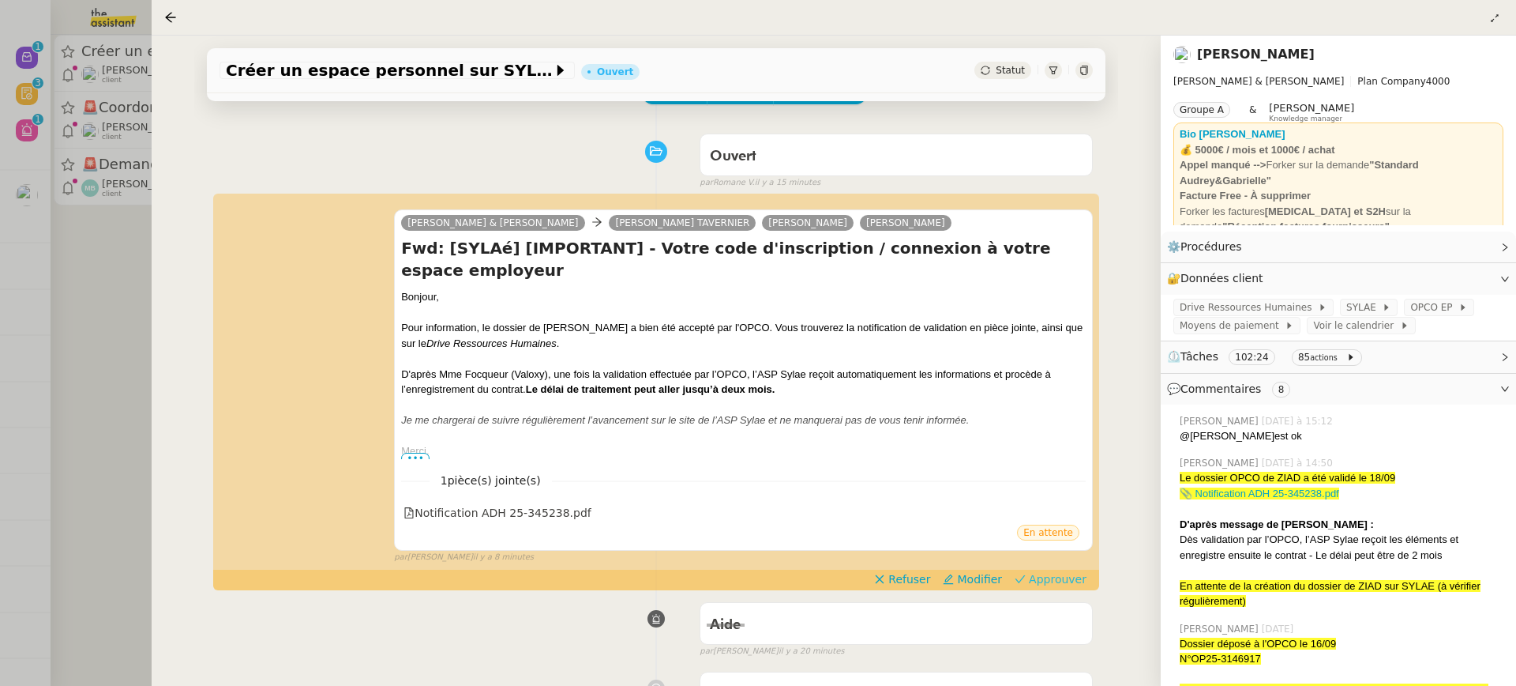
click at [1075, 571] on span "Approuver" at bounding box center [1058, 579] width 58 height 16
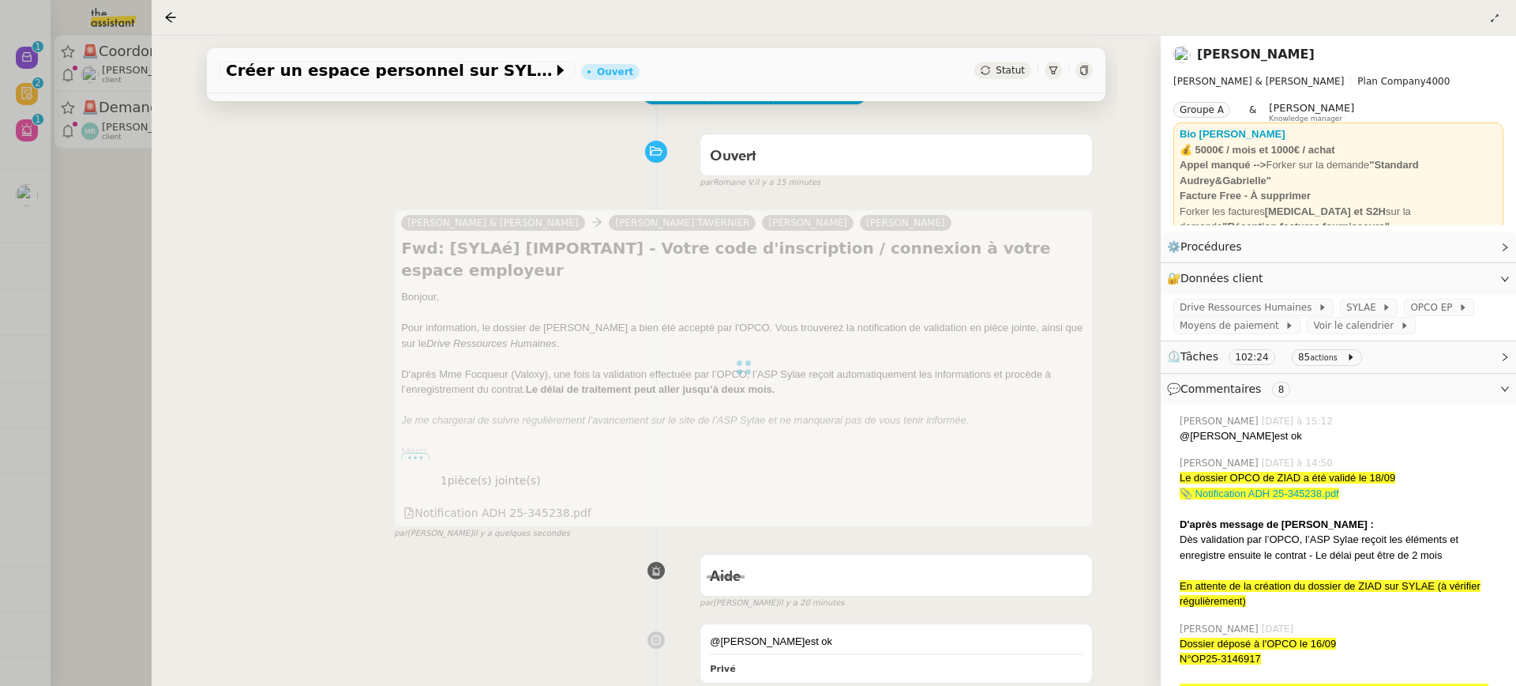
click at [100, 137] on div at bounding box center [758, 343] width 1516 height 686
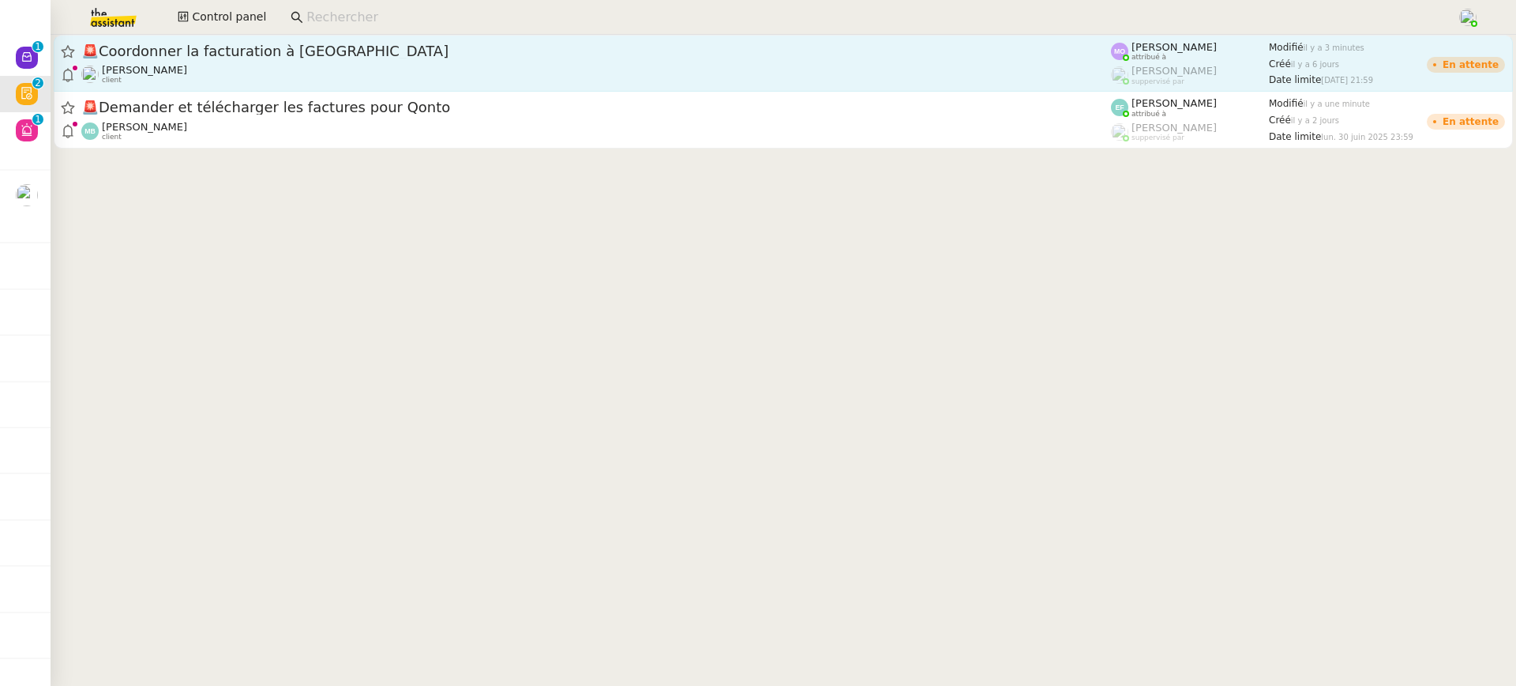
click at [230, 70] on div "Gabrielle Tavernier client" at bounding box center [596, 74] width 1030 height 21
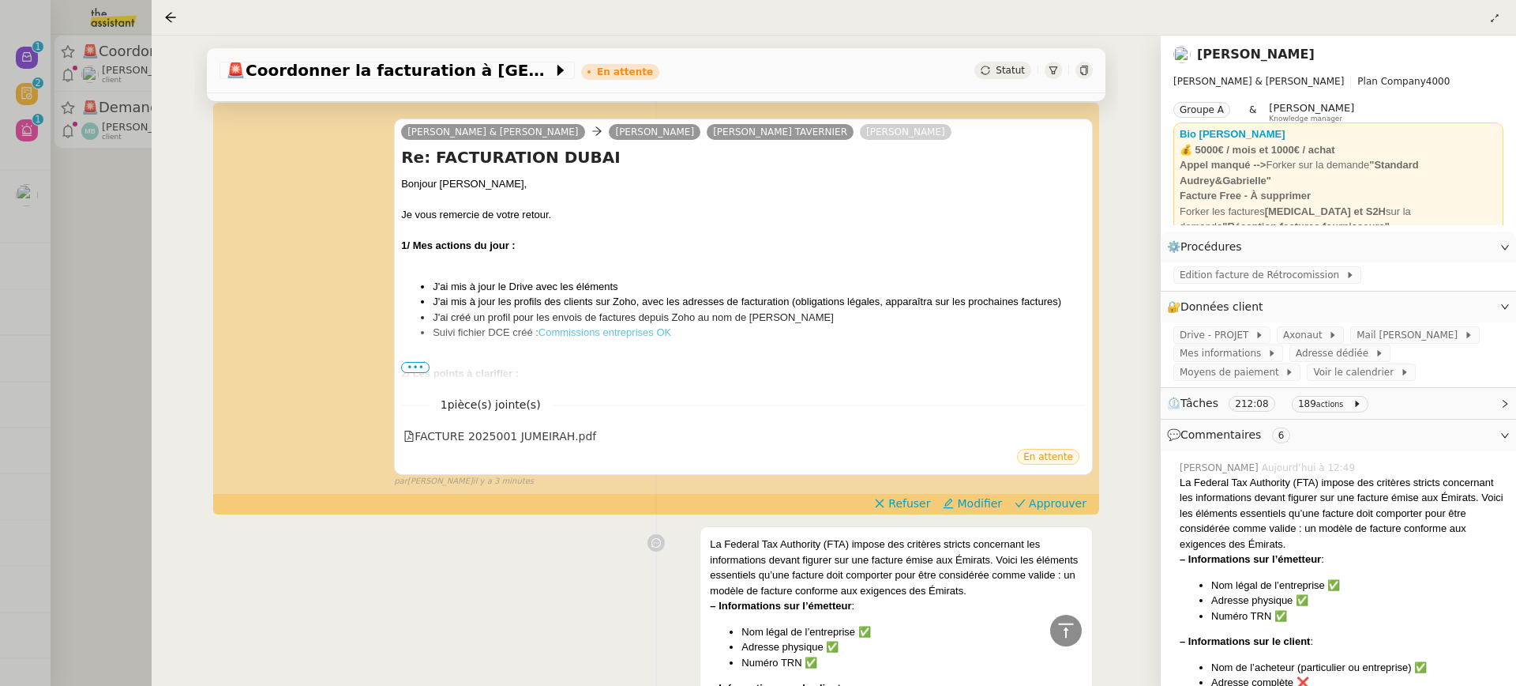
scroll to position [1159, 0]
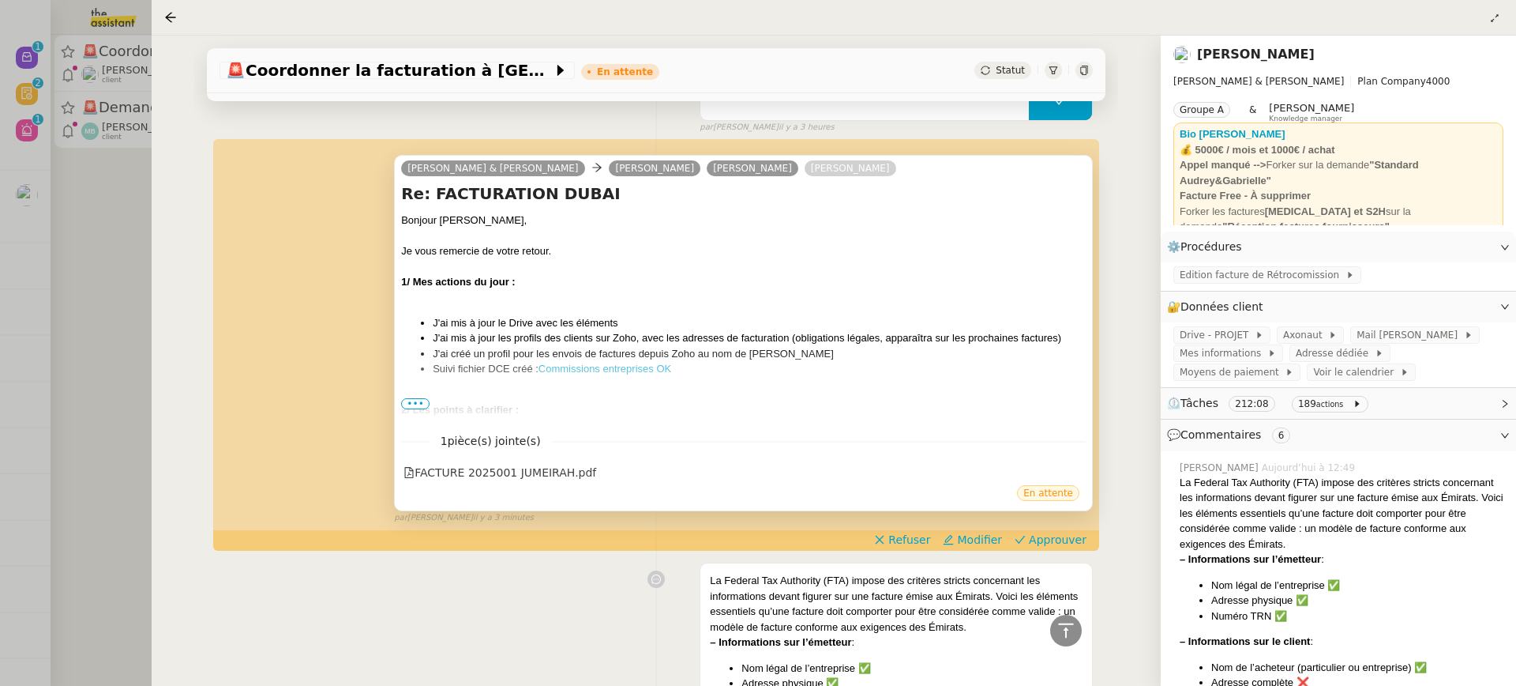
click at [427, 398] on span "•••" at bounding box center [415, 403] width 28 height 11
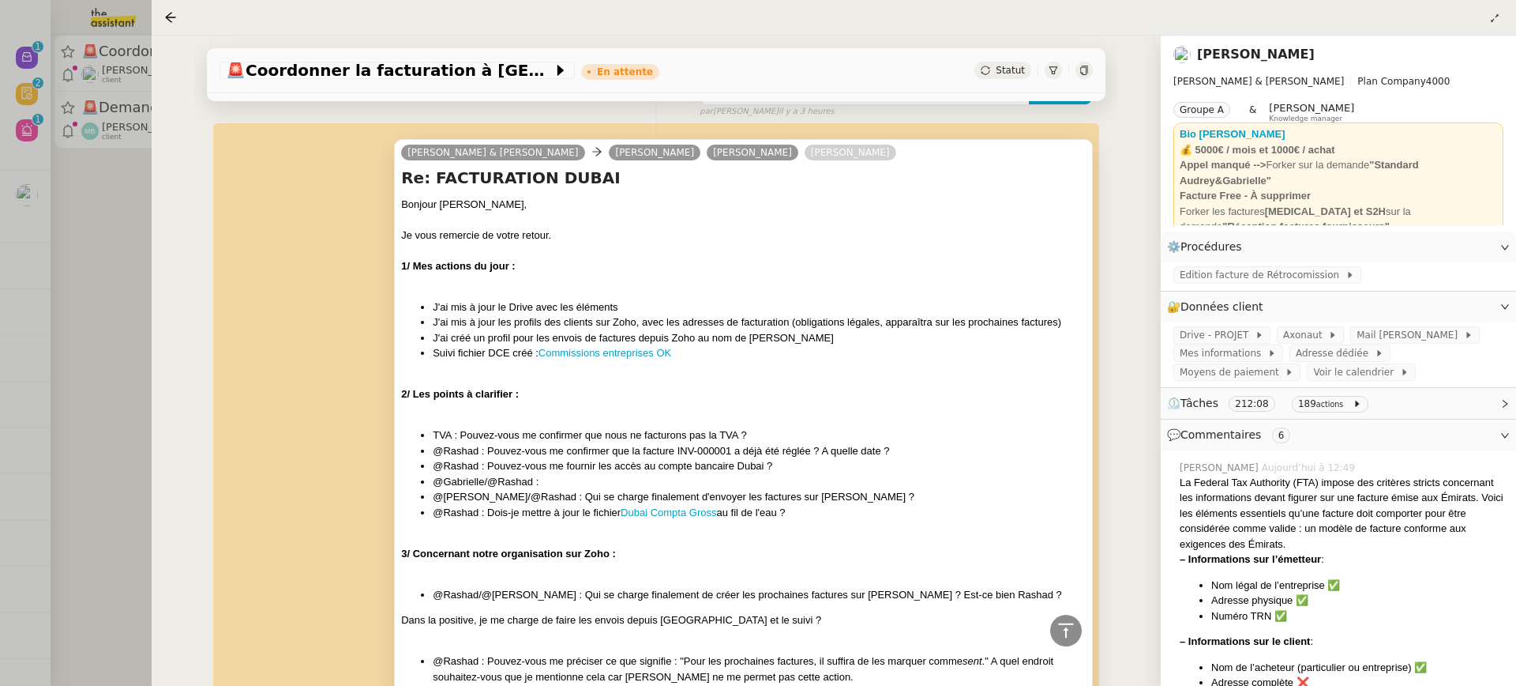
scroll to position [1176, 0]
click at [631, 346] on link "Commissions entreprises OK" at bounding box center [605, 352] width 133 height 12
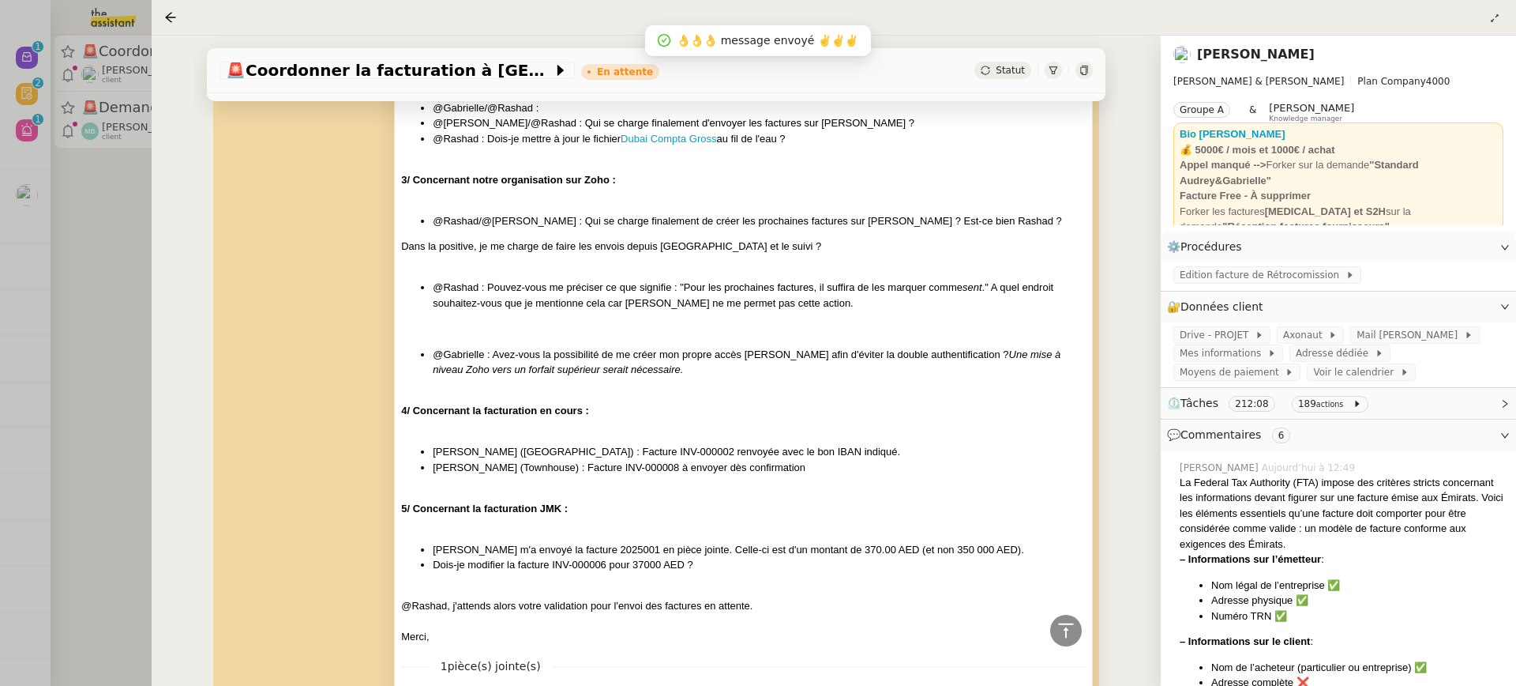
scroll to position [1831, 0]
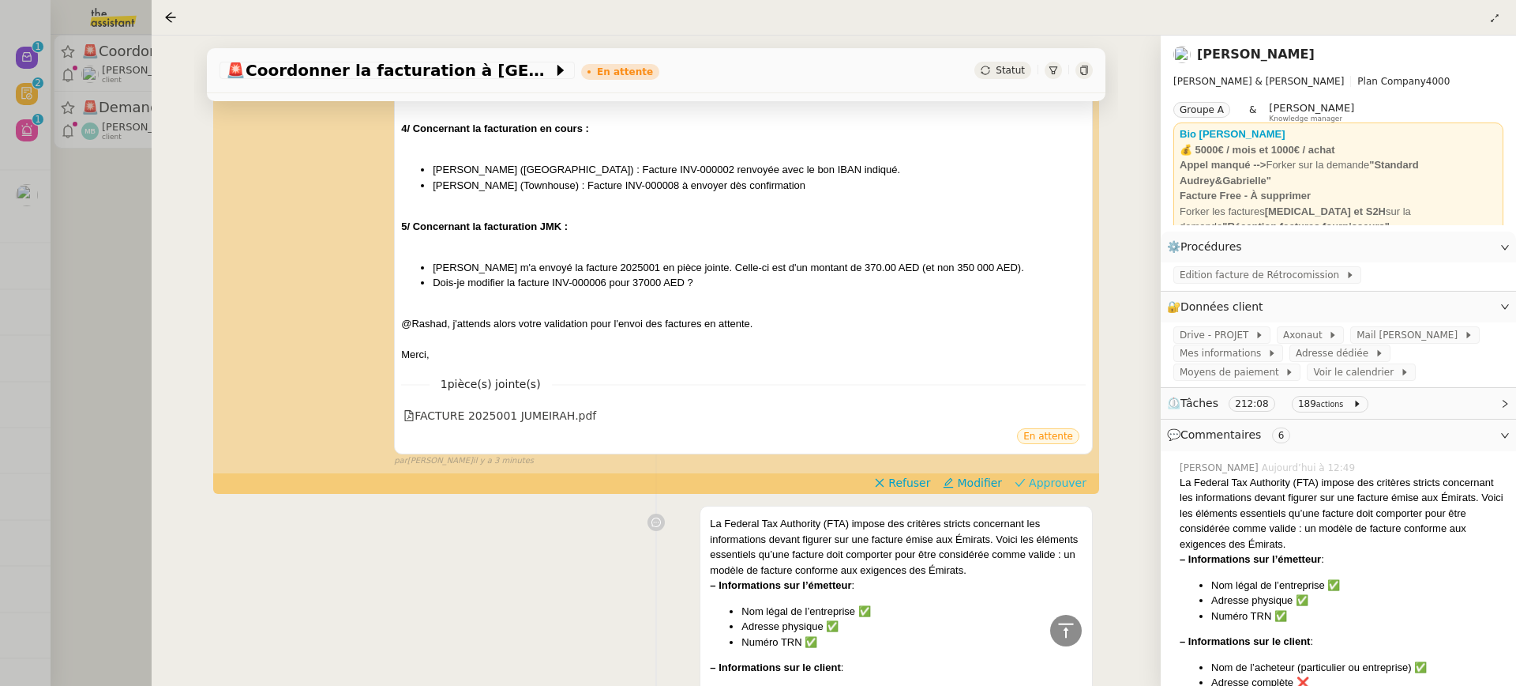
click at [1089, 474] on button "Approuver" at bounding box center [1051, 482] width 85 height 17
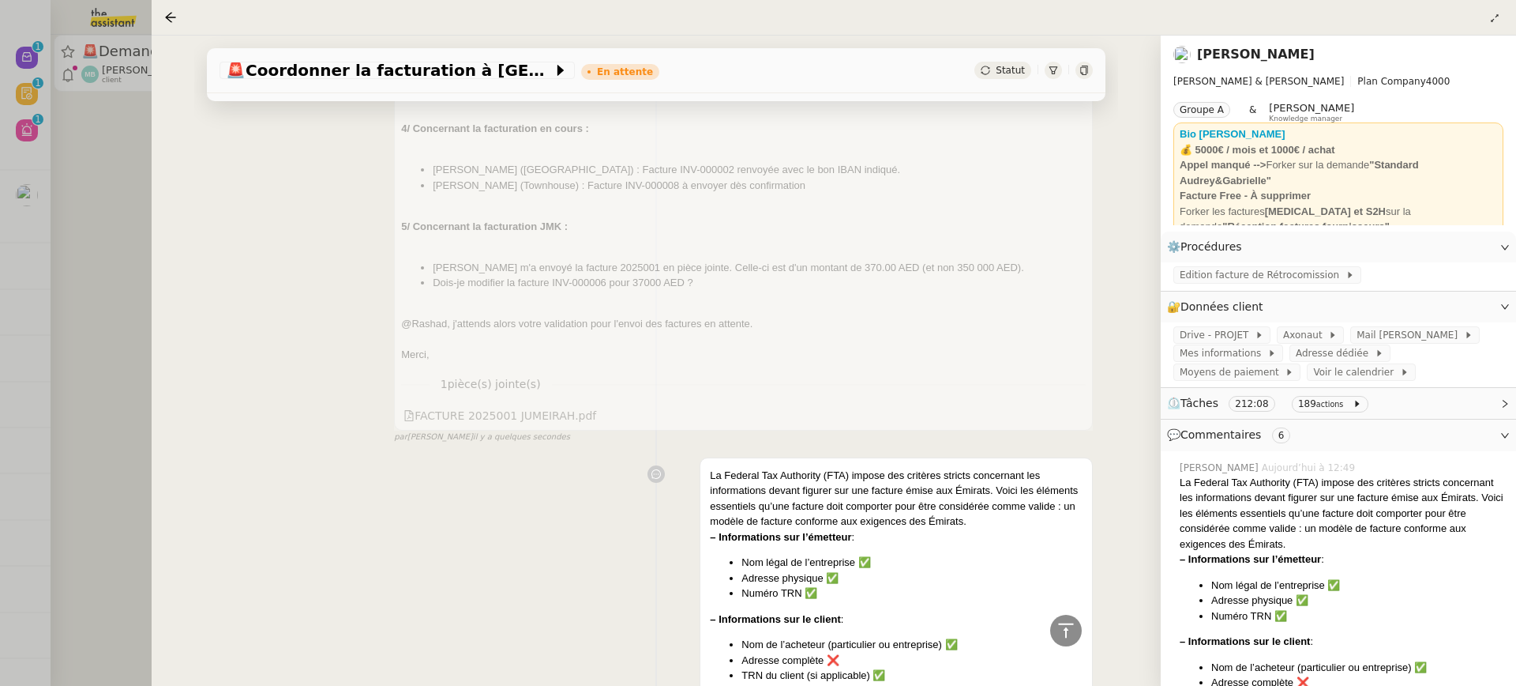
click at [100, 107] on div at bounding box center [758, 343] width 1516 height 686
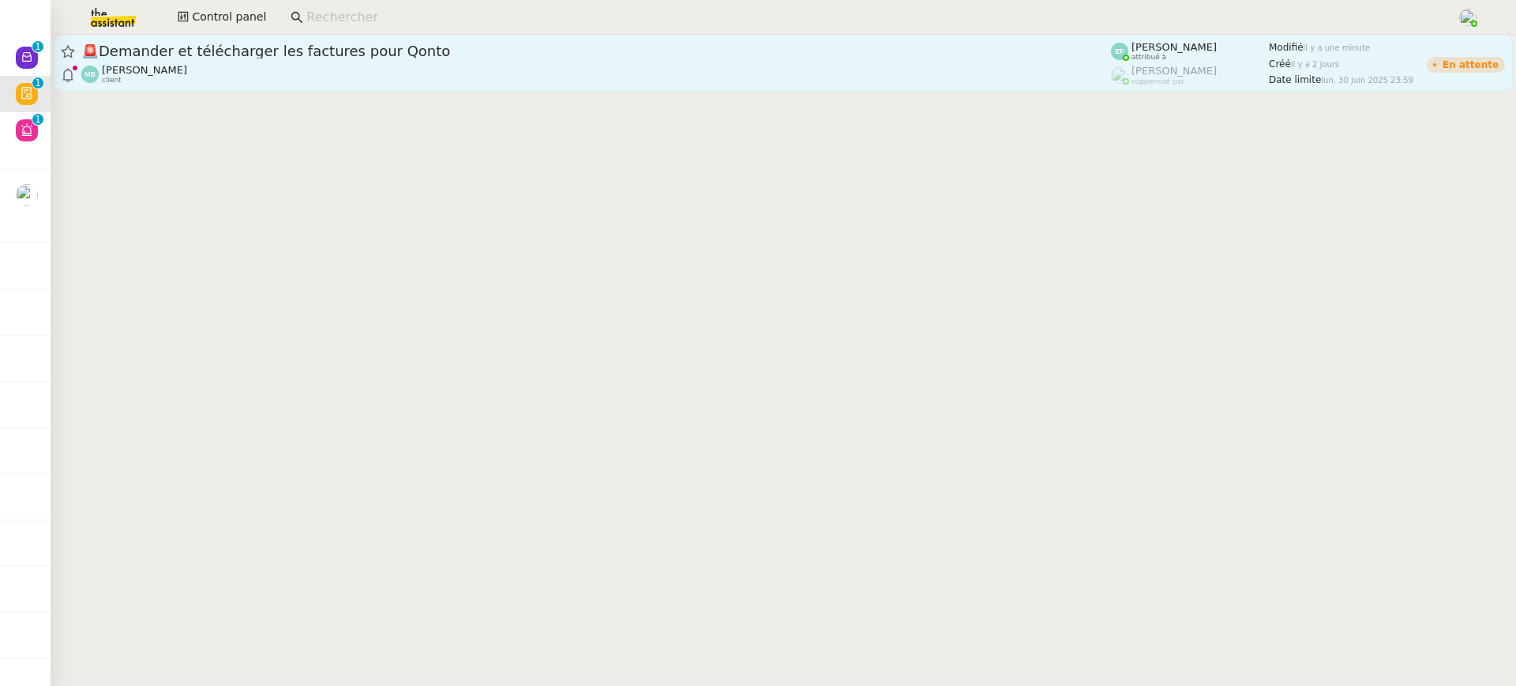
click at [266, 80] on div "Marina Barthelemy client" at bounding box center [596, 74] width 1030 height 21
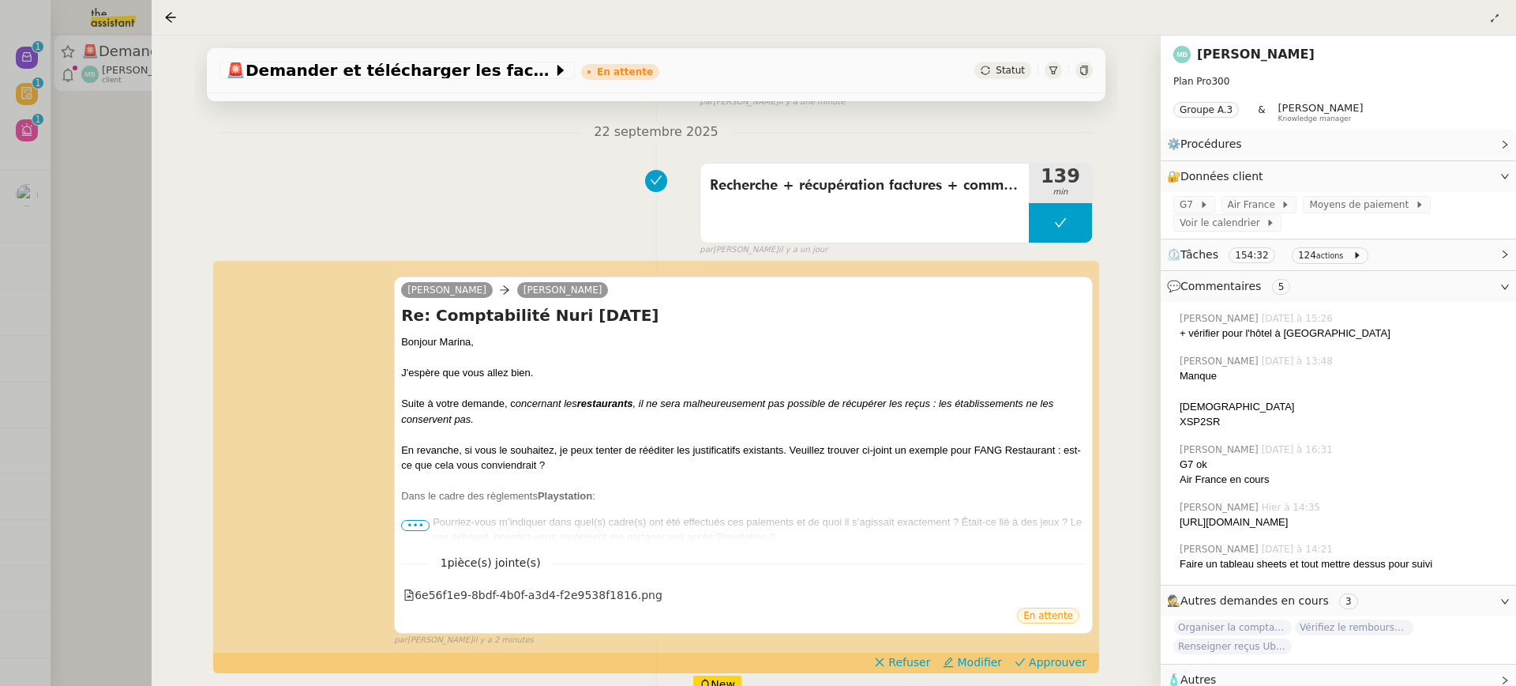
scroll to position [352, 0]
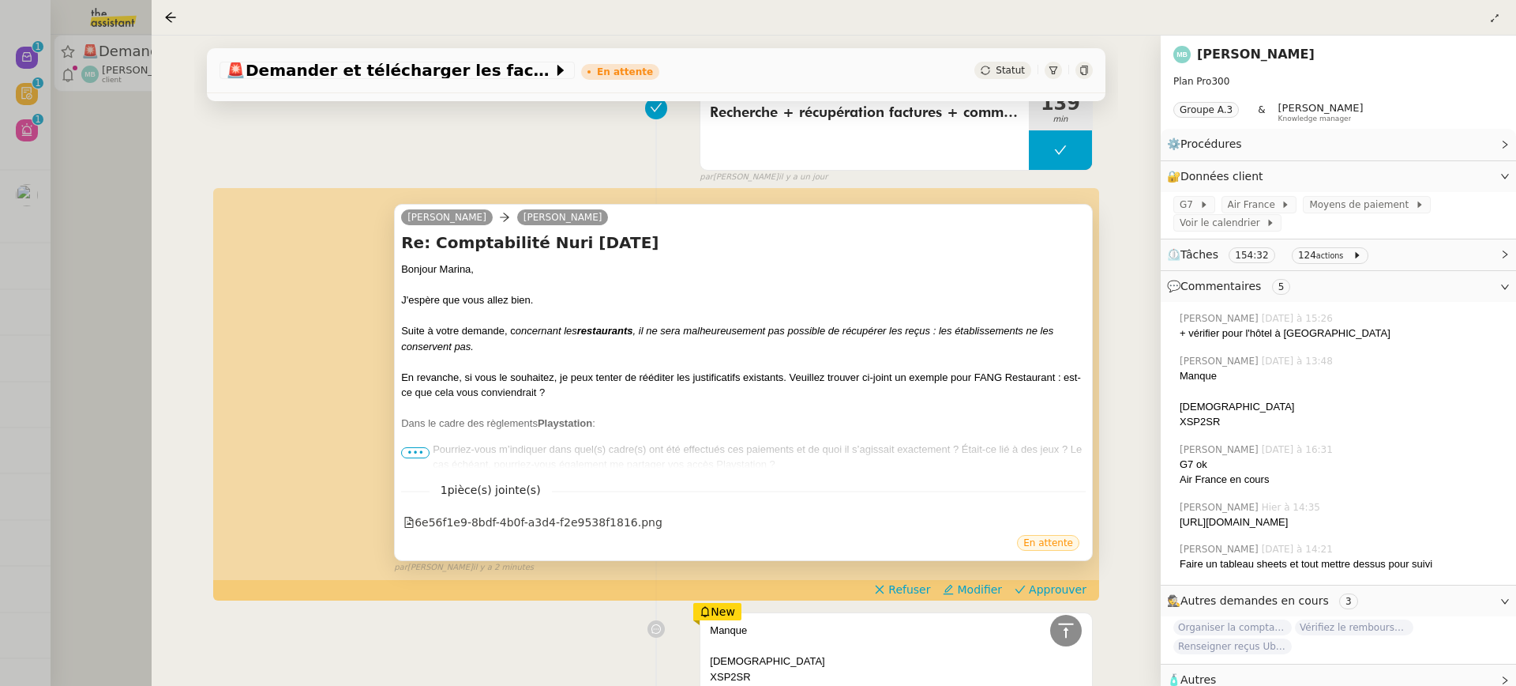
click at [412, 432] on div "Bonjour Marina, J'espère que vous allez bien. Suite à votre demande, c oncernan…" at bounding box center [743, 451] width 685 height 380
click at [419, 449] on span "•••" at bounding box center [415, 452] width 28 height 11
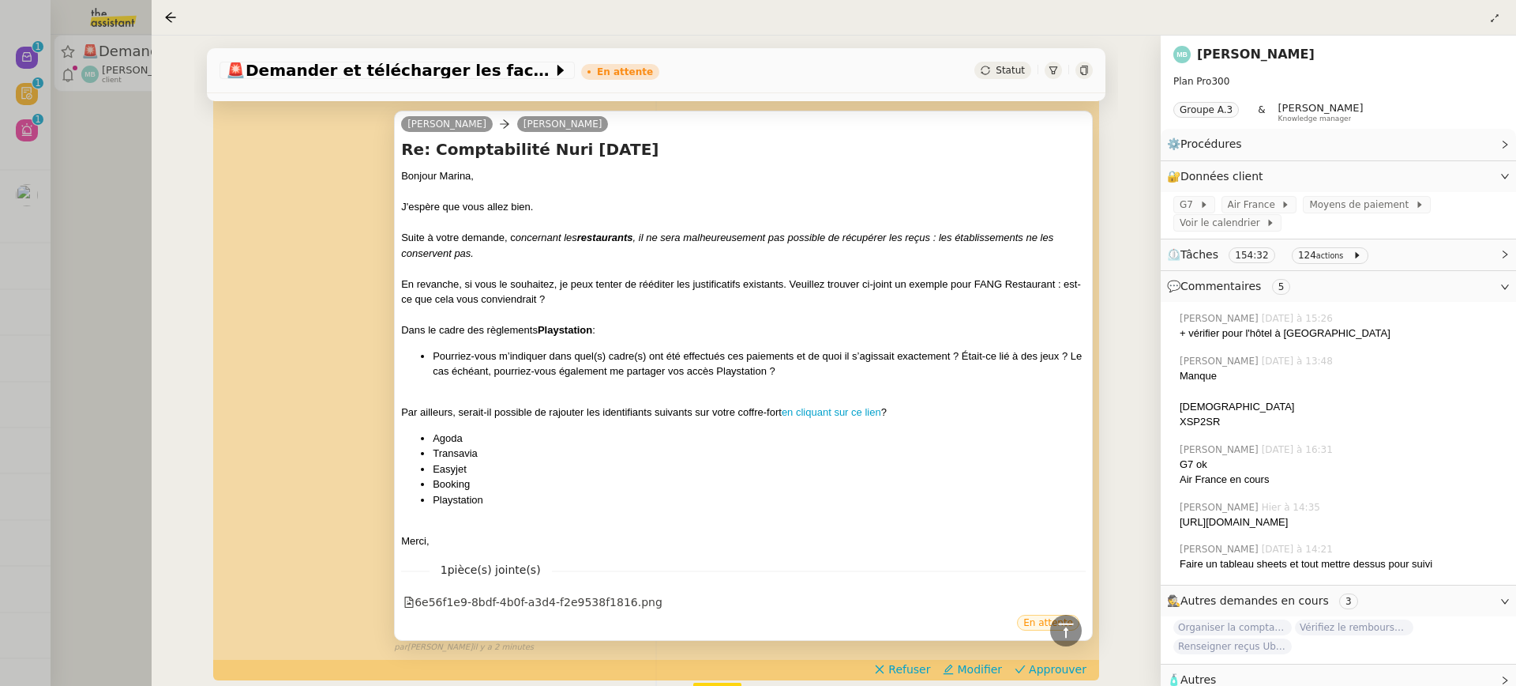
scroll to position [482, 0]
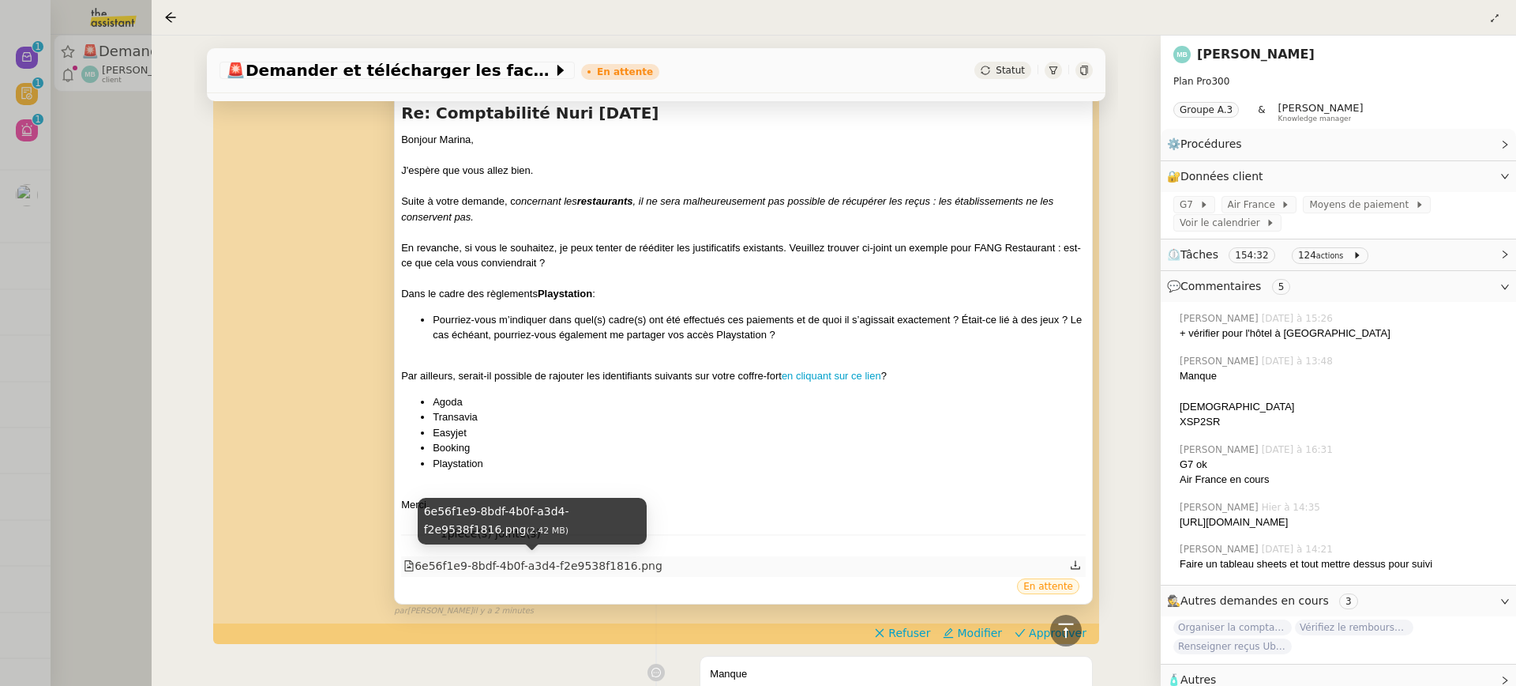
click at [636, 567] on div "6e56f1e9-8bdf-4b0f-a3d4-f2e9538f1816.png" at bounding box center [533, 566] width 259 height 18
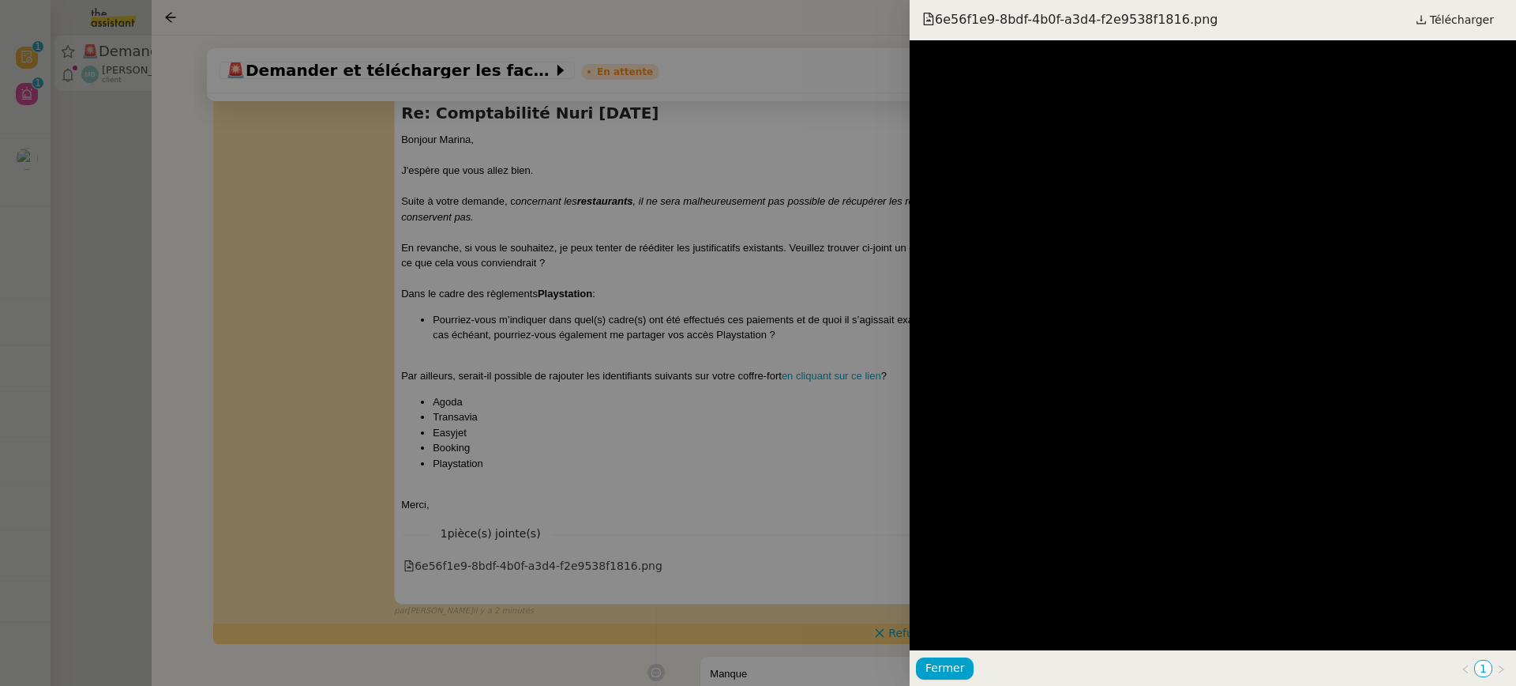
click at [736, 315] on div at bounding box center [758, 343] width 1516 height 686
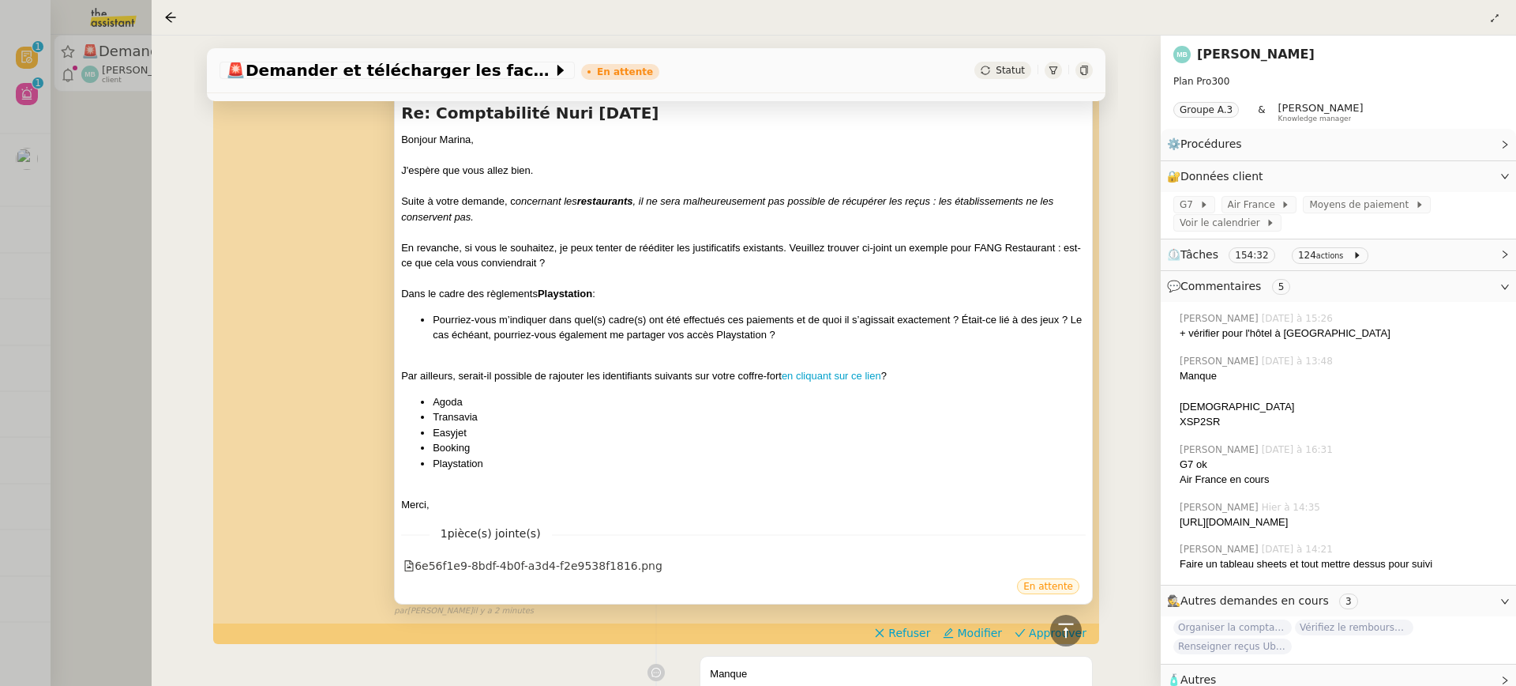
scroll to position [576, 0]
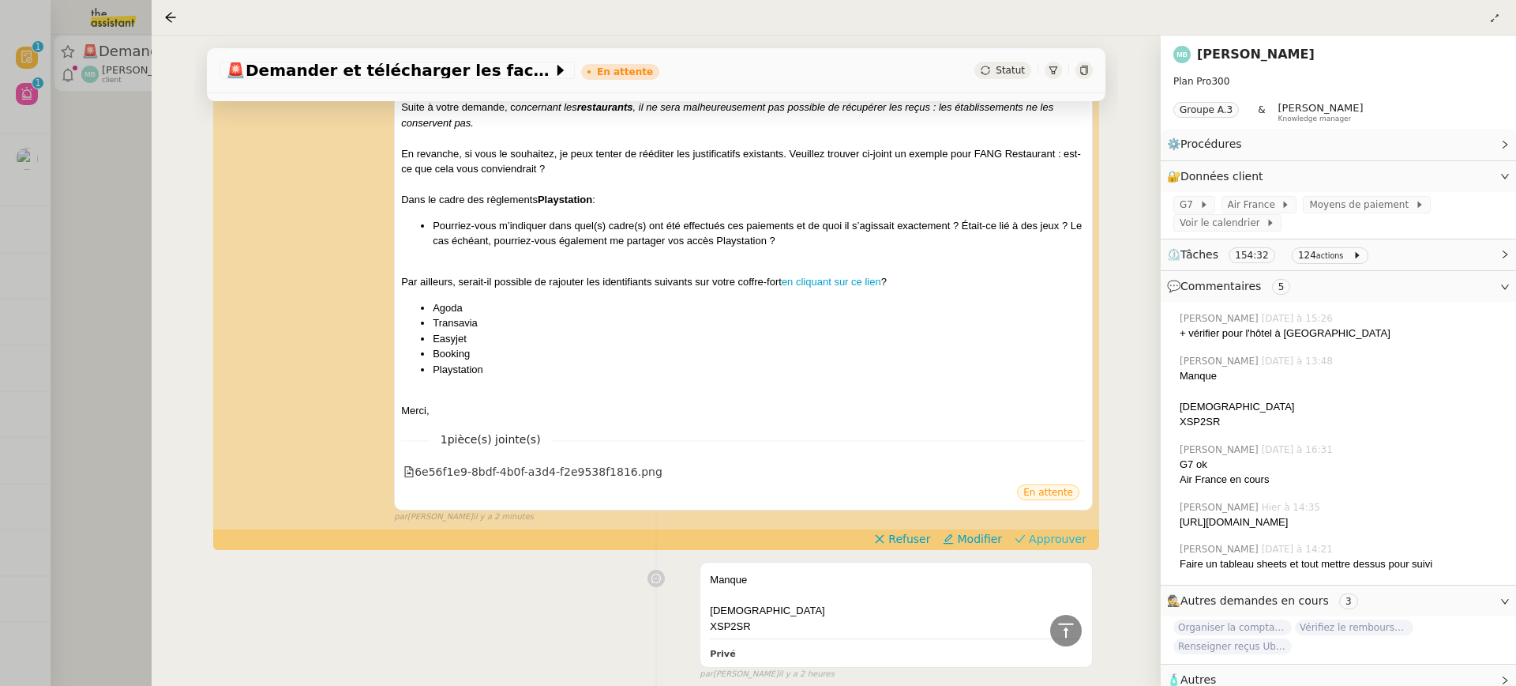
click at [1065, 536] on span "Approuver" at bounding box center [1058, 539] width 58 height 16
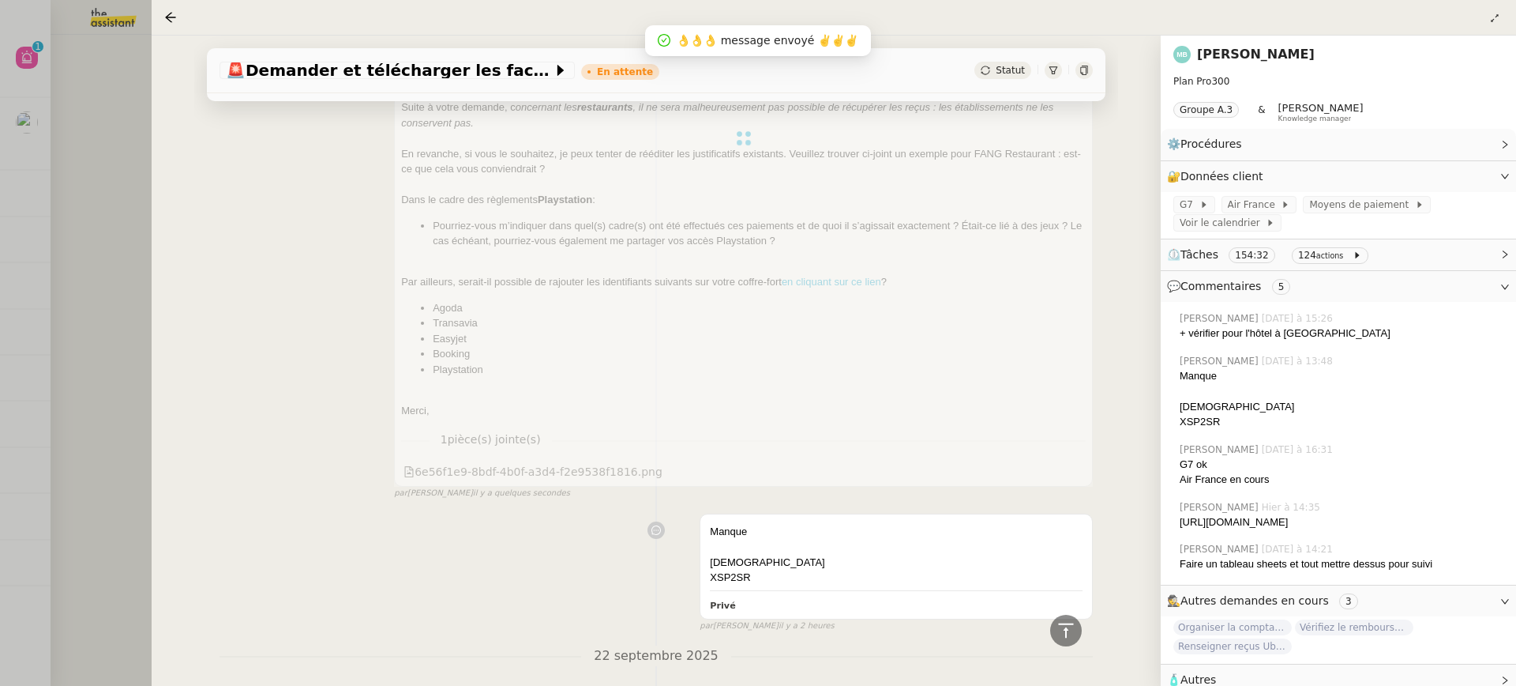
click at [115, 74] on div at bounding box center [758, 343] width 1516 height 686
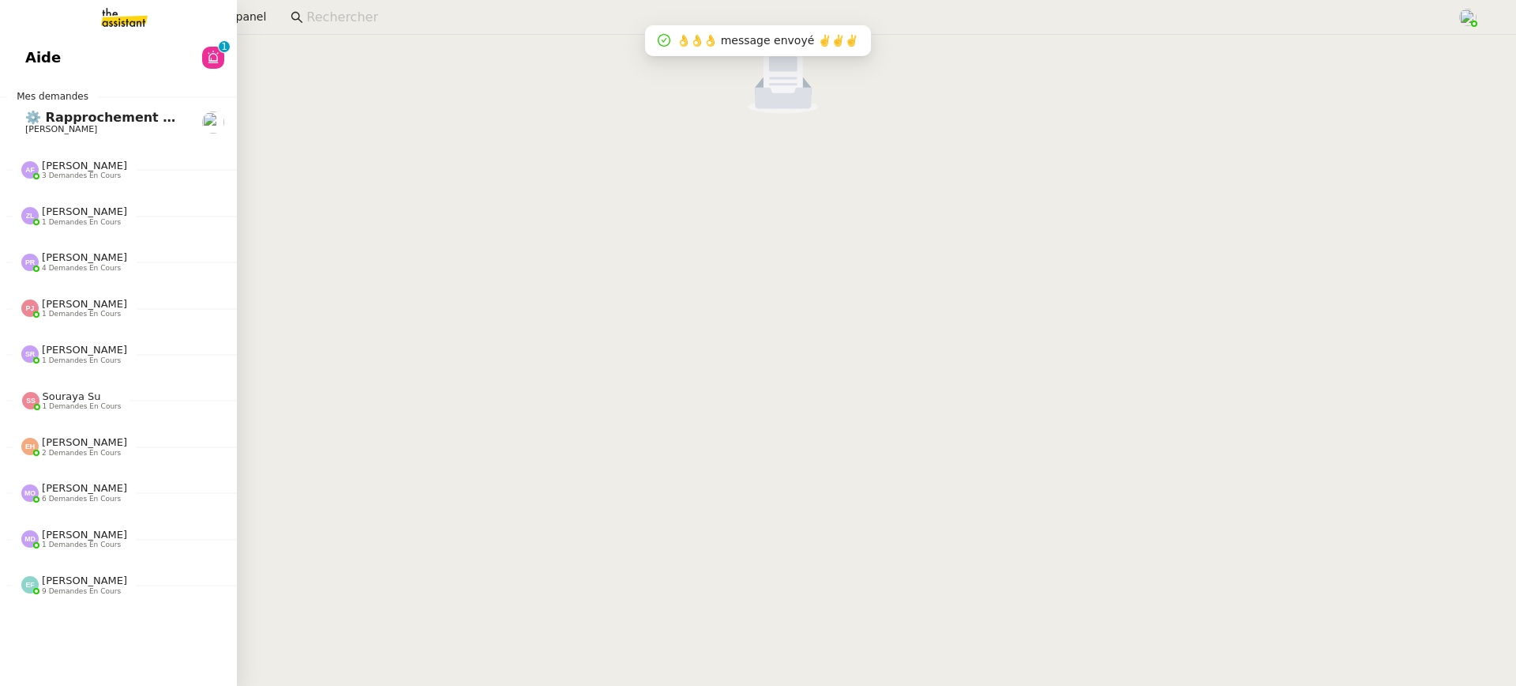
click at [39, 53] on link "Aide 0 1 2 3 4 5 6 7 8 9" at bounding box center [118, 57] width 237 height 36
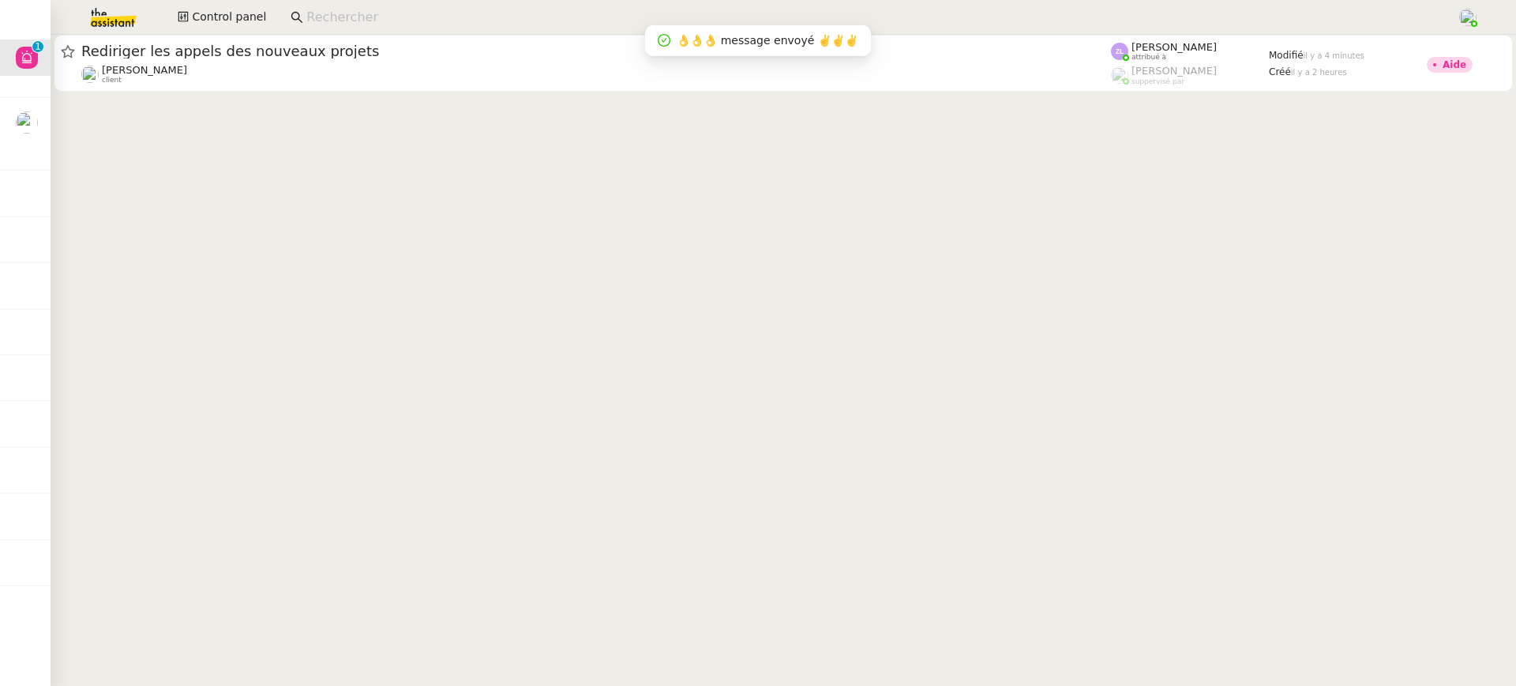
click at [768, 53] on div "👌👌👌 message envoyé ✌️✌️✌️" at bounding box center [758, 40] width 226 height 31
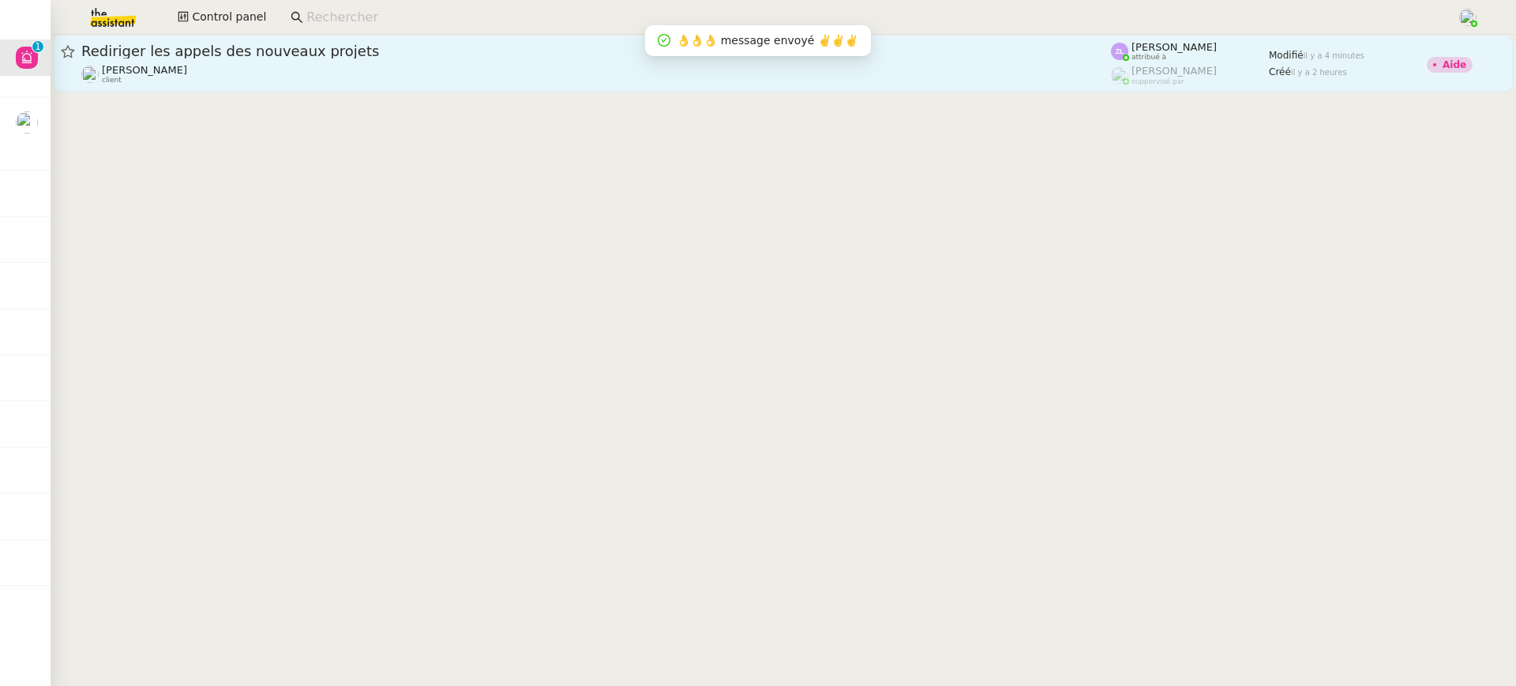
click at [778, 90] on link "Rediriger les appels des nouveaux projets Gabrielle Tavernier client Zoé Lacham…" at bounding box center [784, 63] width 1460 height 57
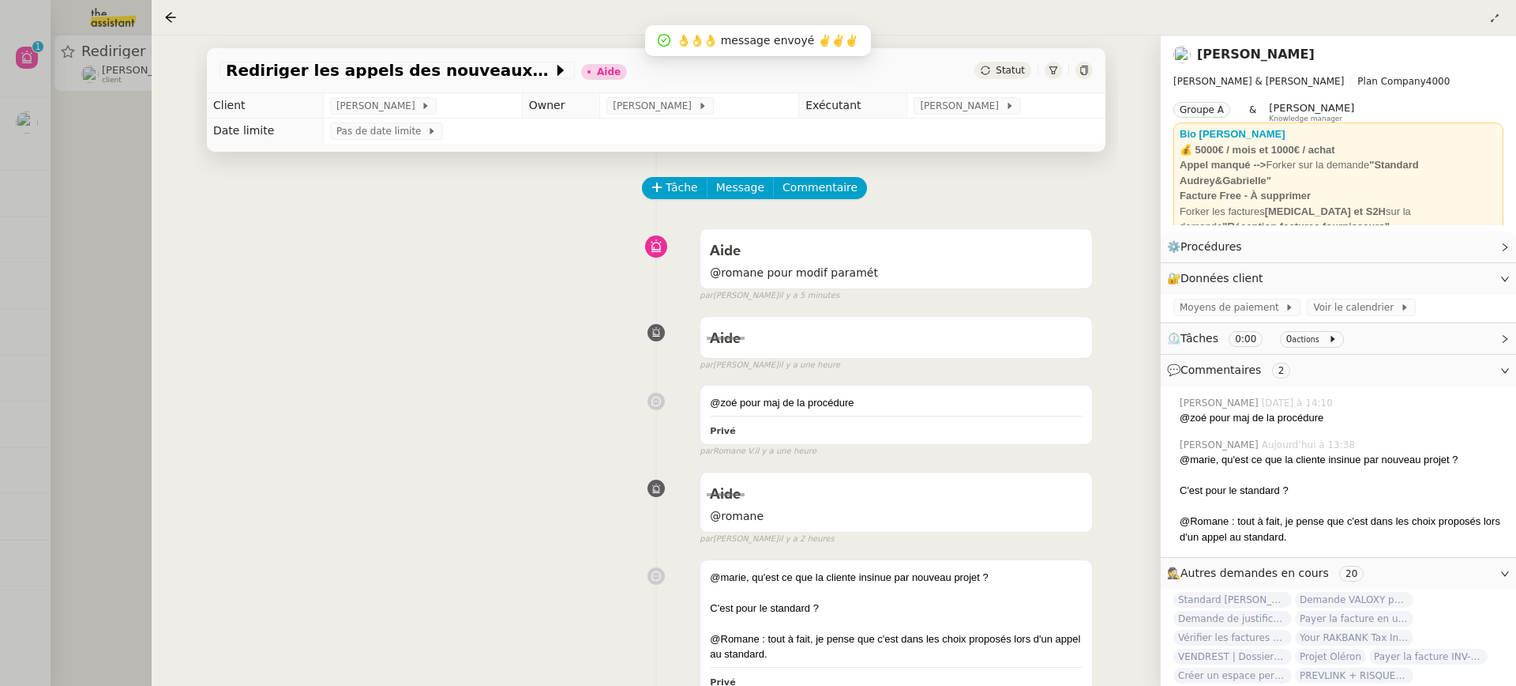
click at [1001, 120] on td "Pas de date limite" at bounding box center [714, 130] width 783 height 25
click at [993, 114] on span "[PERSON_NAME]" at bounding box center [962, 106] width 85 height 16
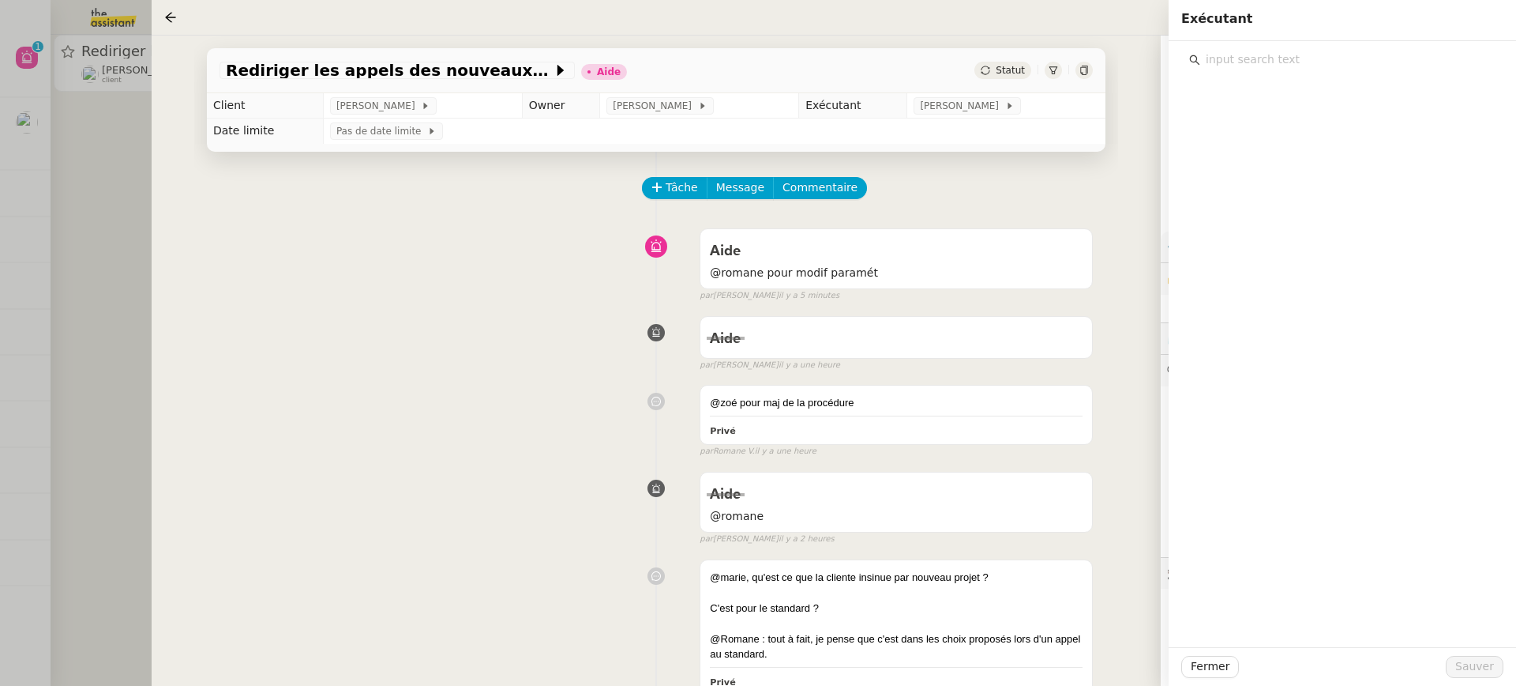
click at [1343, 54] on input "text" at bounding box center [1348, 59] width 295 height 21
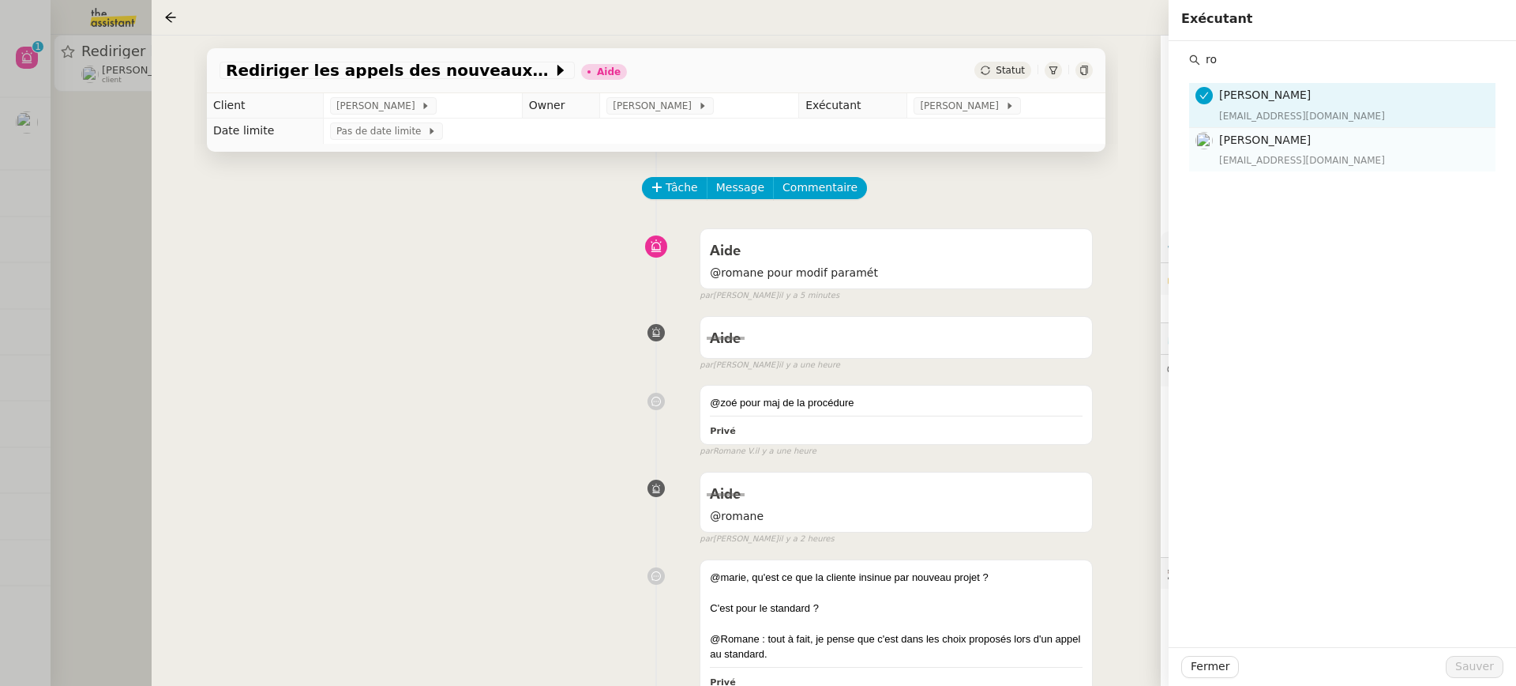
type input "ro"
click at [1315, 141] on h4 "[PERSON_NAME]" at bounding box center [1352, 140] width 267 height 18
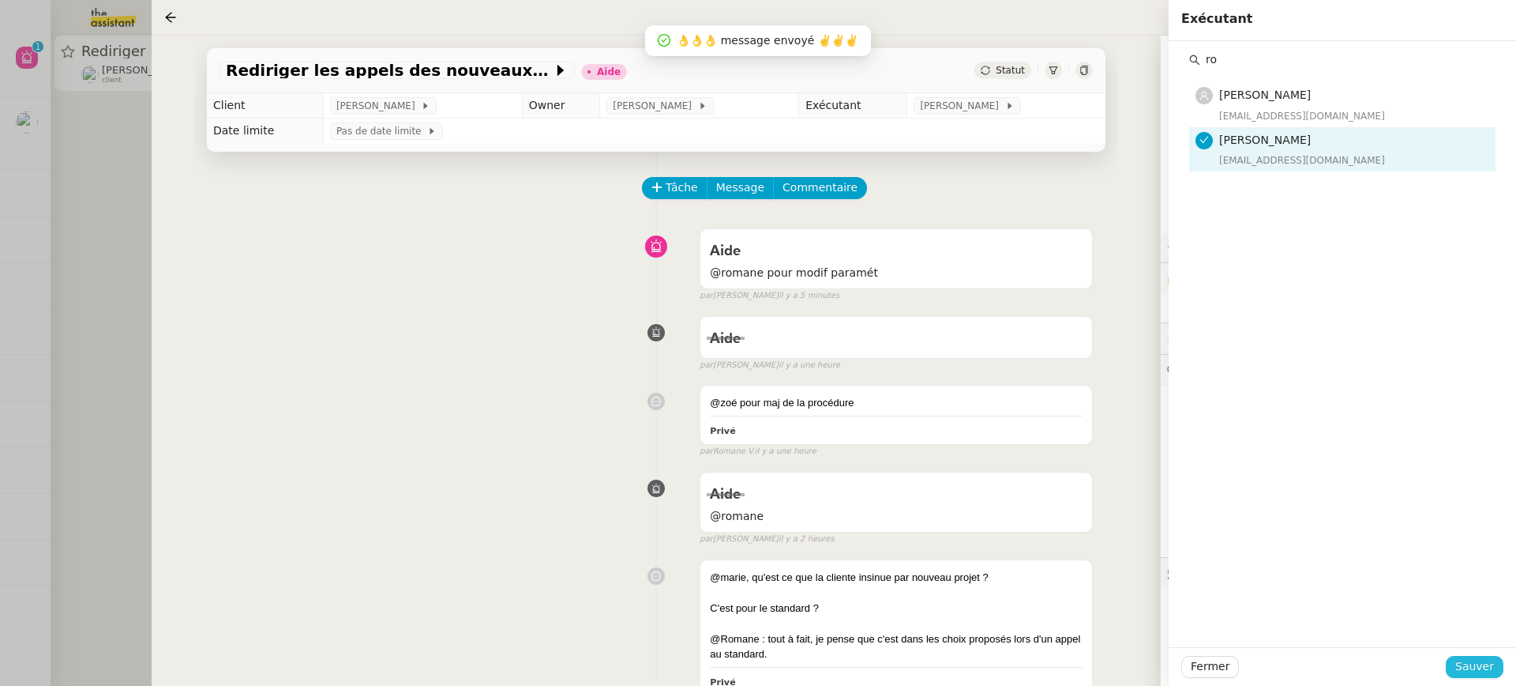
click at [1475, 672] on span "Sauver" at bounding box center [1475, 666] width 39 height 18
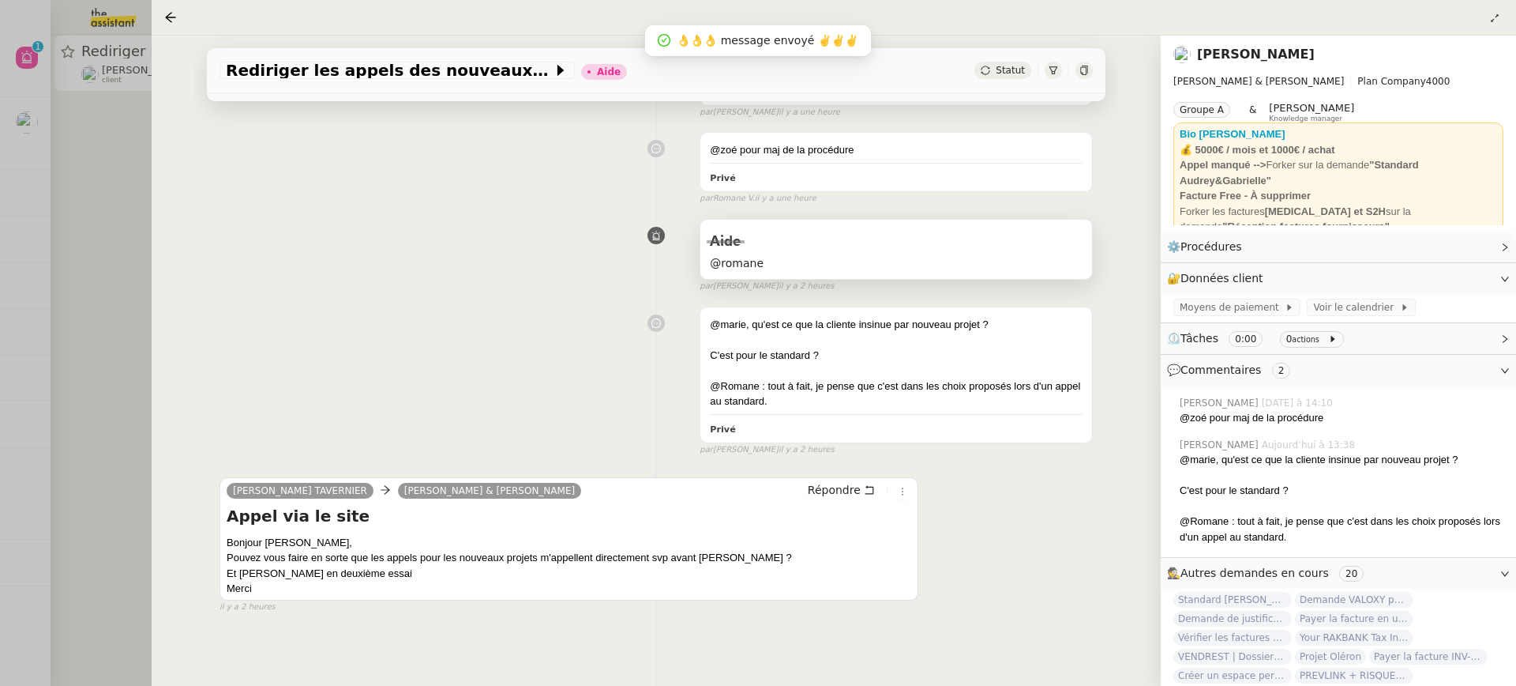
scroll to position [254, 0]
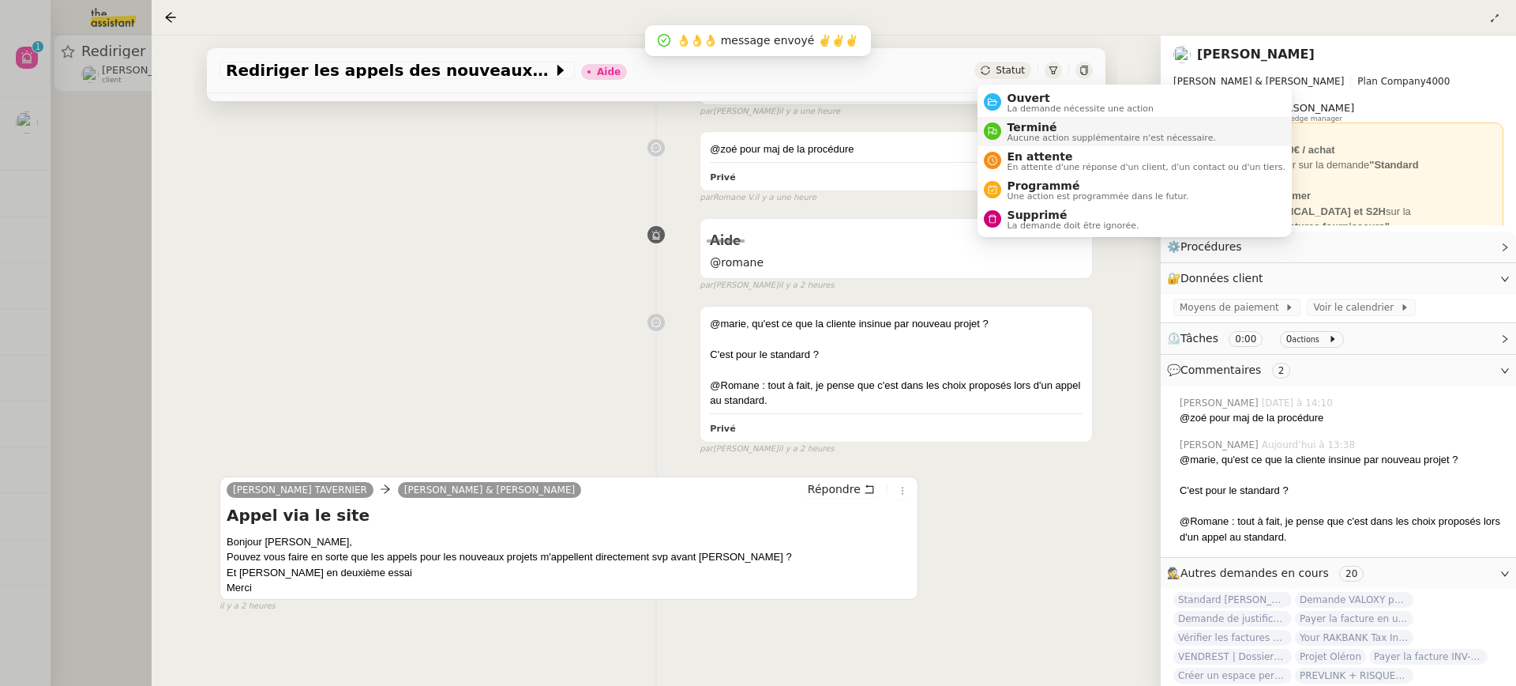
click at [1043, 133] on span "Aucune action supplémentaire n'est nécessaire." at bounding box center [1112, 137] width 209 height 9
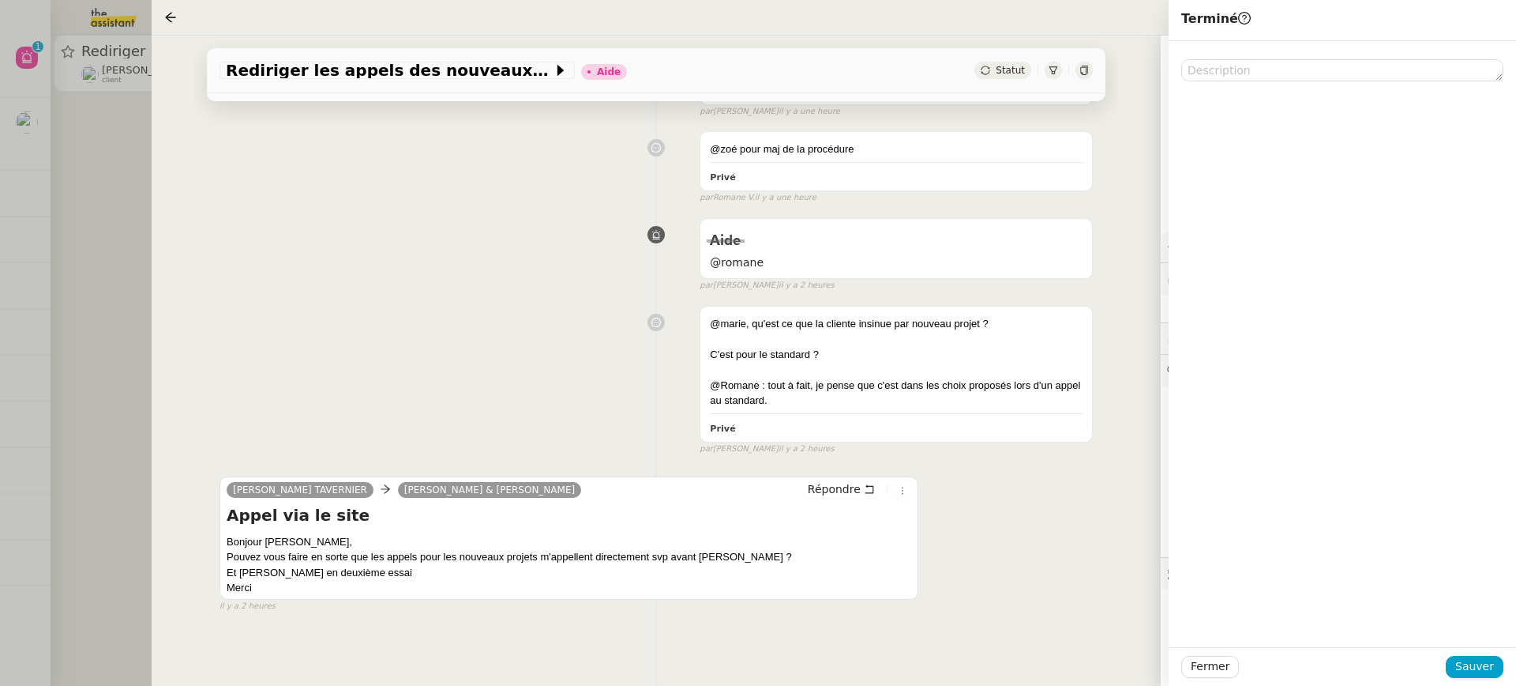
click at [1033, 111] on div "par Marie O. il y a une heure" at bounding box center [896, 111] width 393 height 13
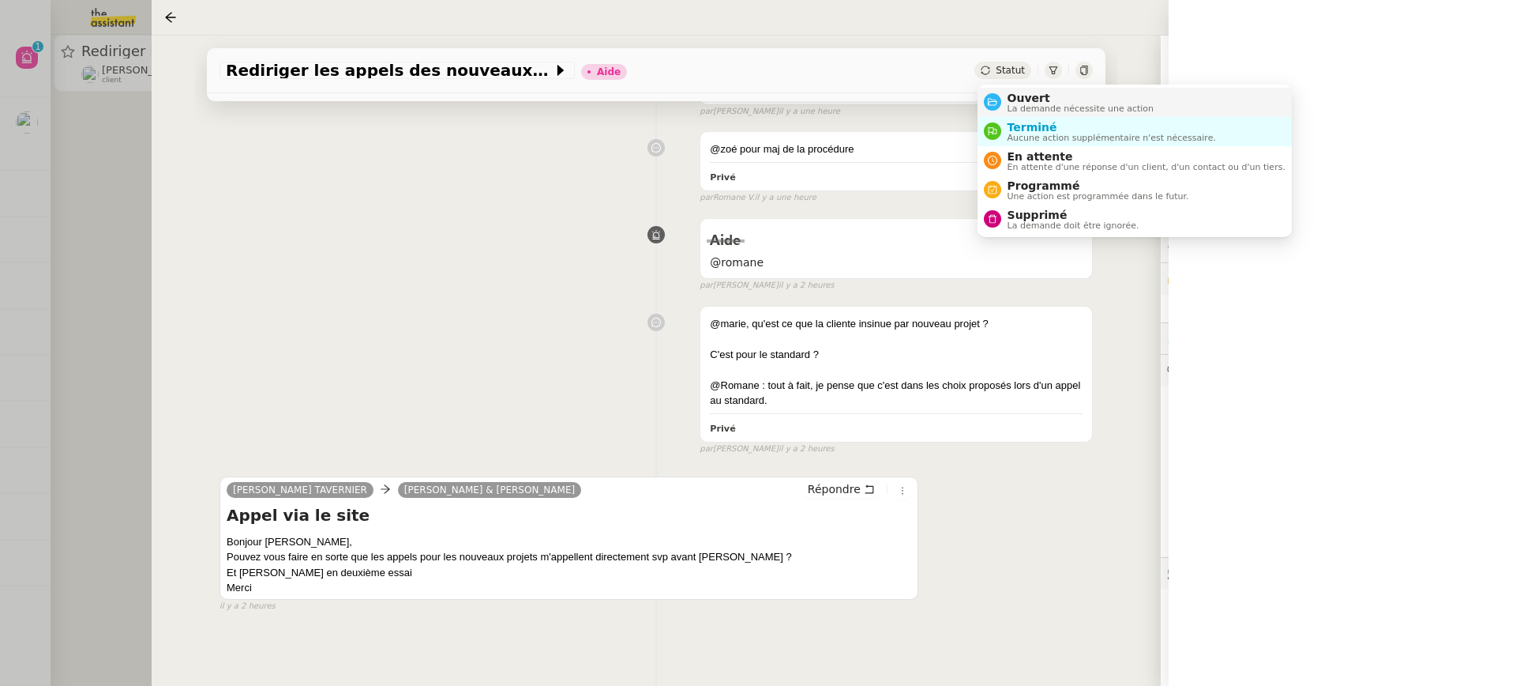
click at [1039, 108] on span "La demande nécessite une action" at bounding box center [1081, 108] width 147 height 9
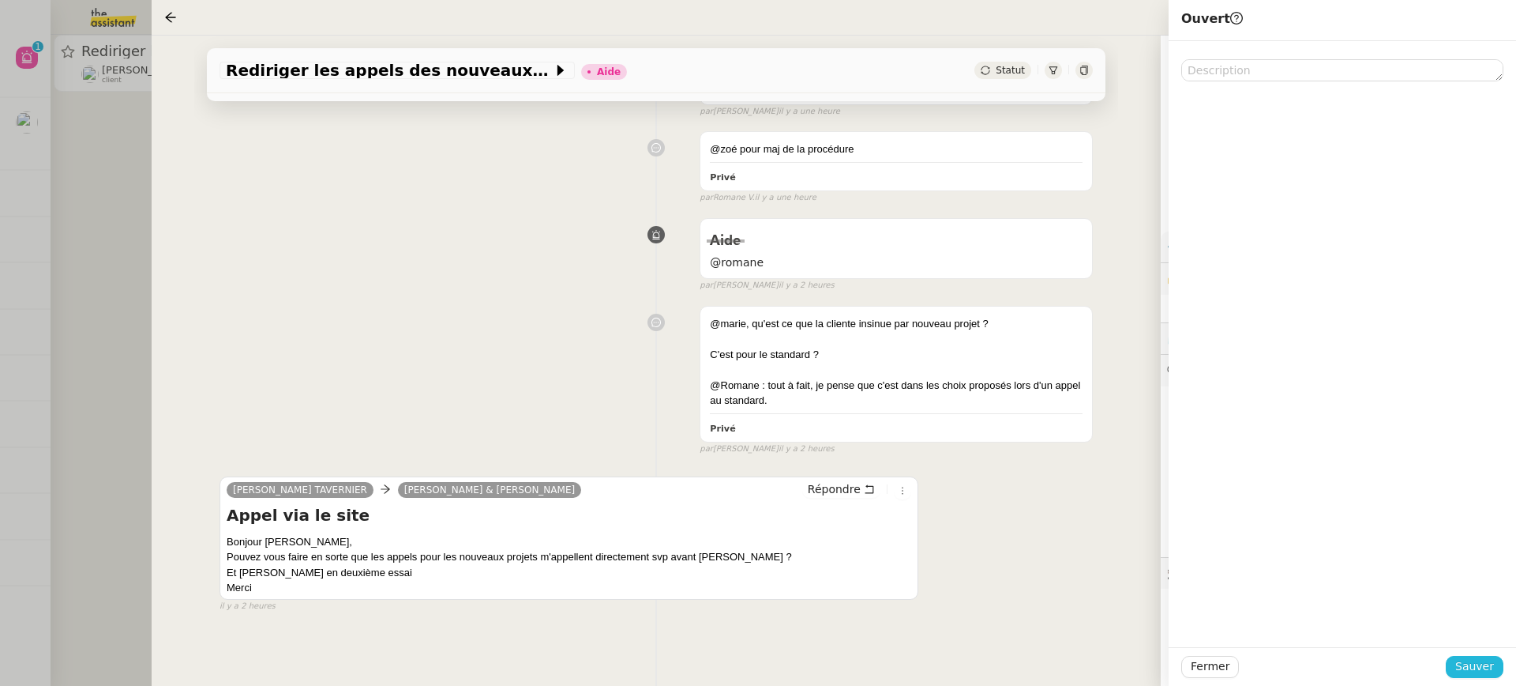
click at [1472, 675] on span "Sauver" at bounding box center [1475, 666] width 39 height 18
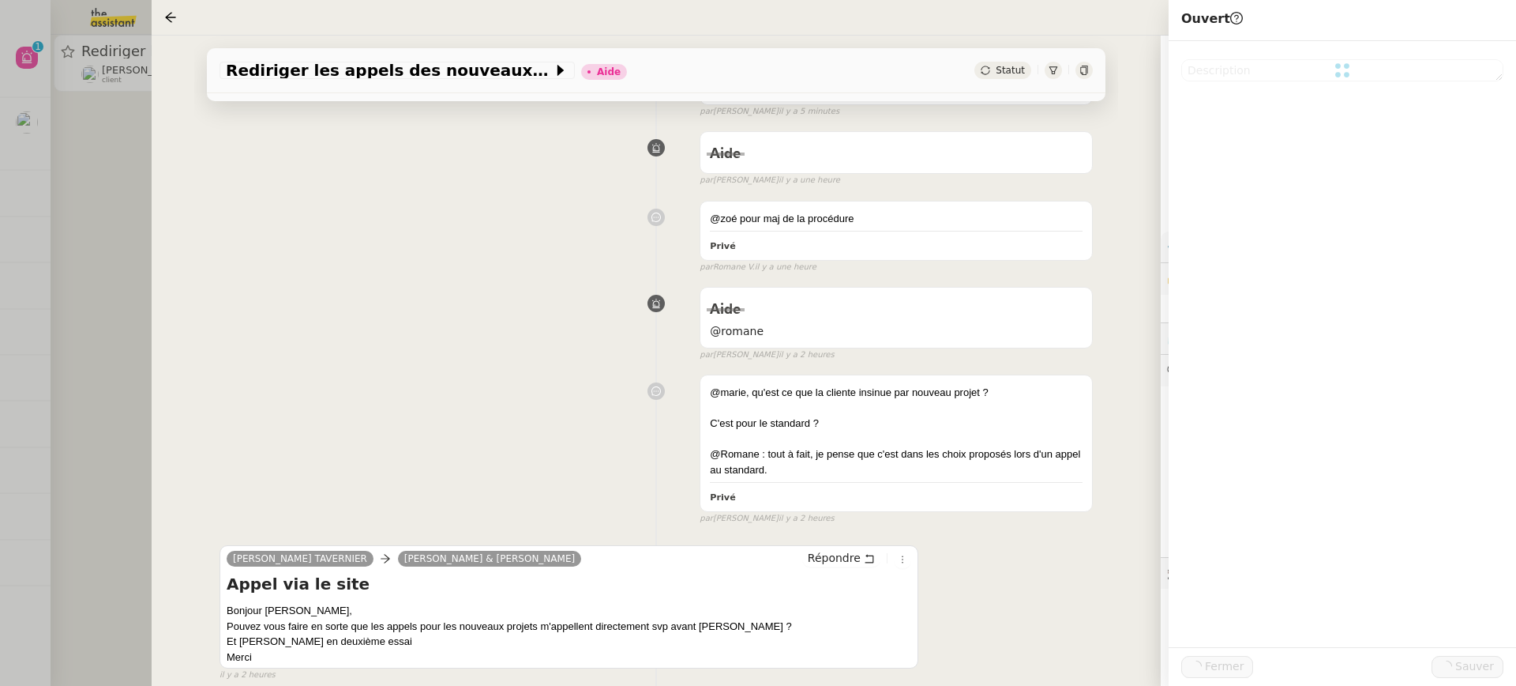
scroll to position [322, 0]
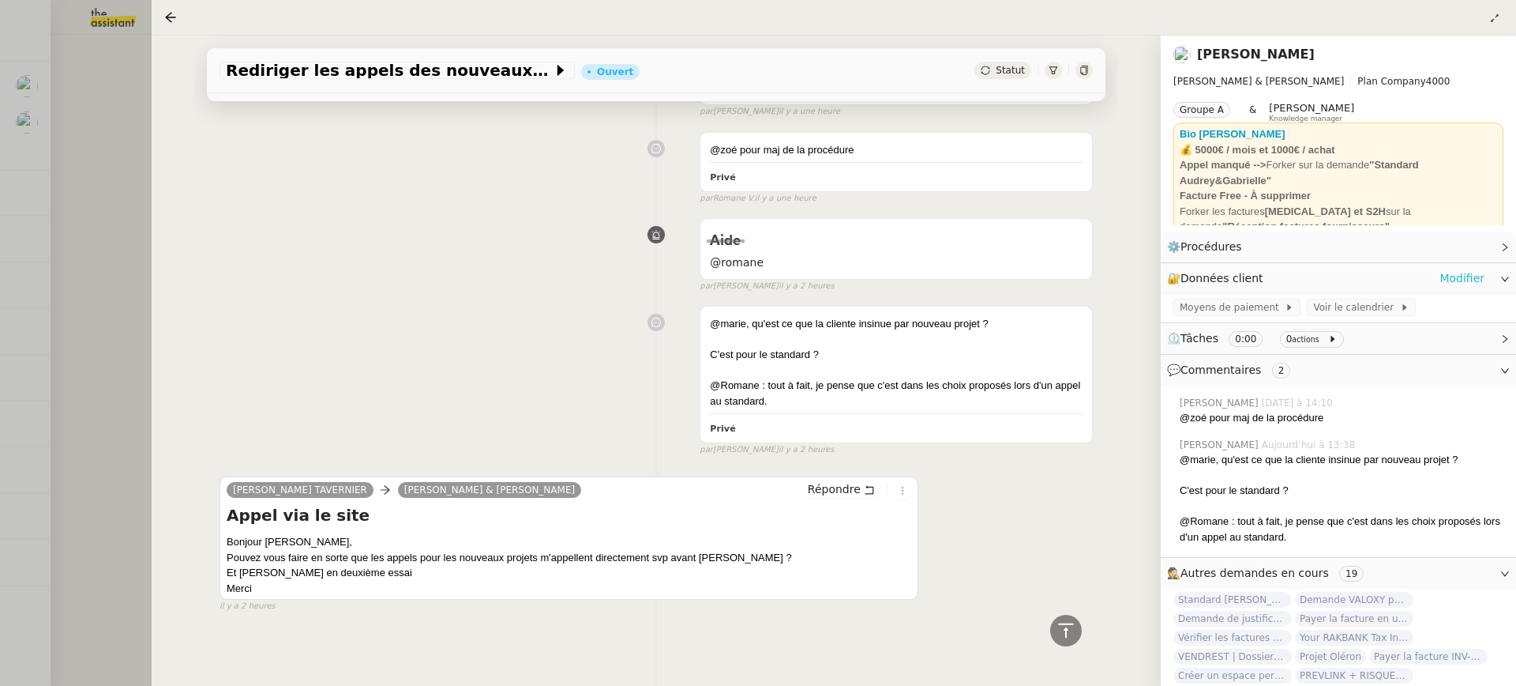
click at [1453, 272] on link "Modifier" at bounding box center [1462, 278] width 45 height 18
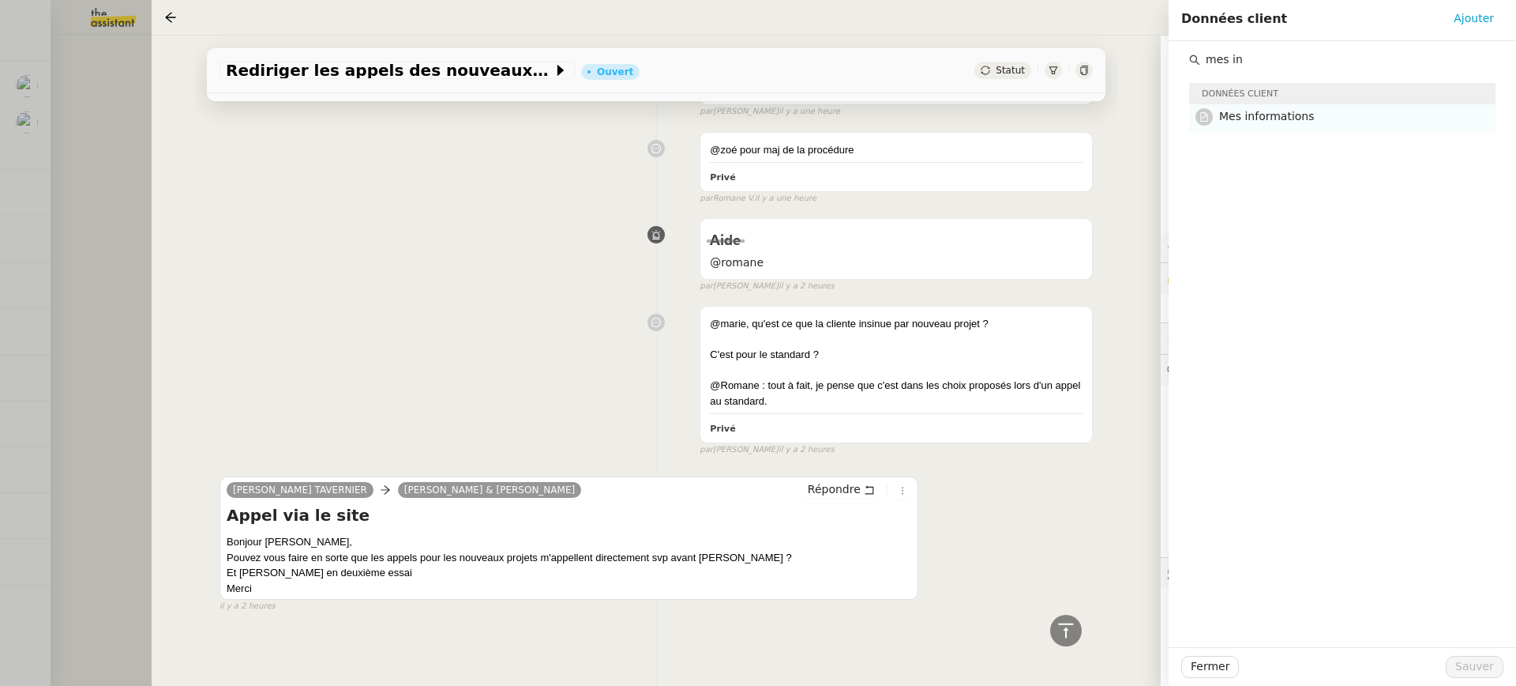
type input "mes in"
click at [1253, 112] on span "Mes informations" at bounding box center [1267, 116] width 96 height 13
click at [1473, 681] on div "Fermer Sauver" at bounding box center [1343, 666] width 348 height 39
click at [1475, 675] on button "Sauver" at bounding box center [1475, 667] width 58 height 22
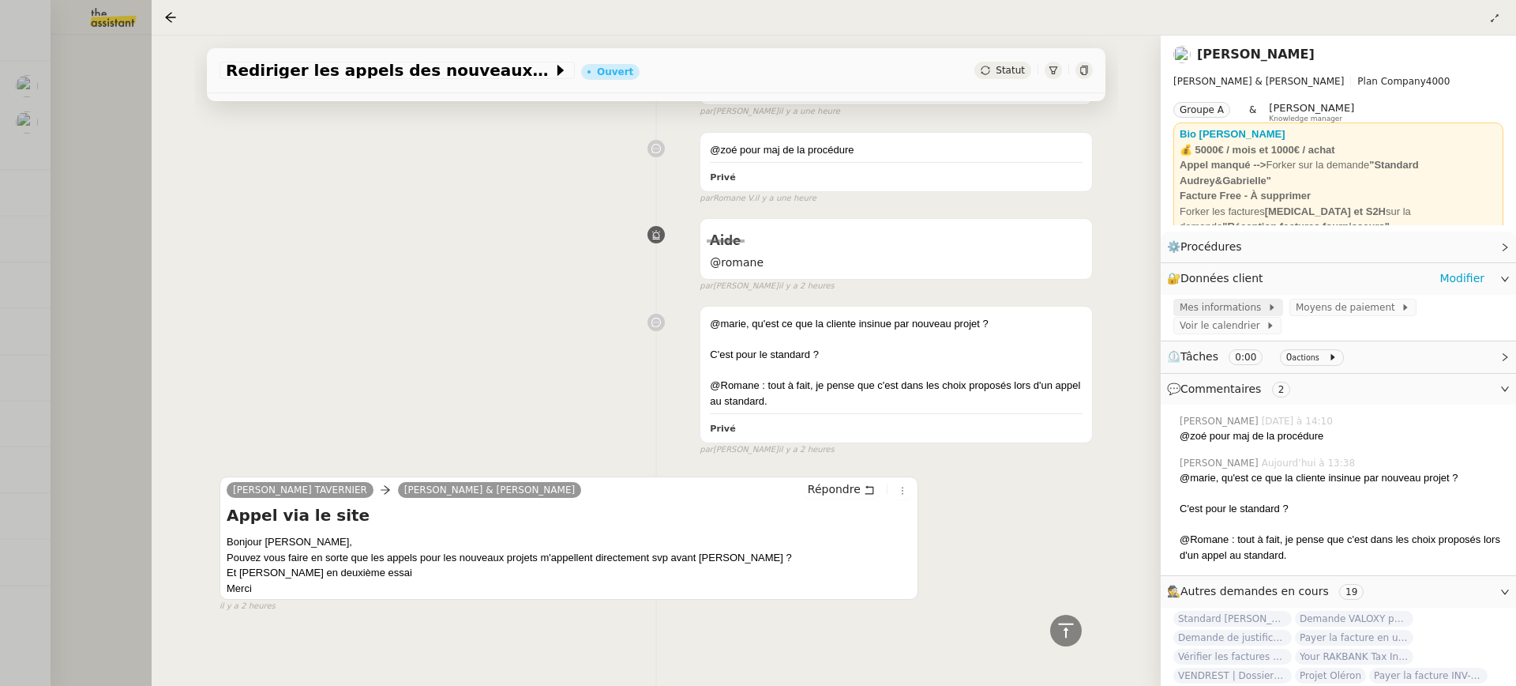
click at [1270, 309] on icon at bounding box center [1272, 307] width 4 height 6
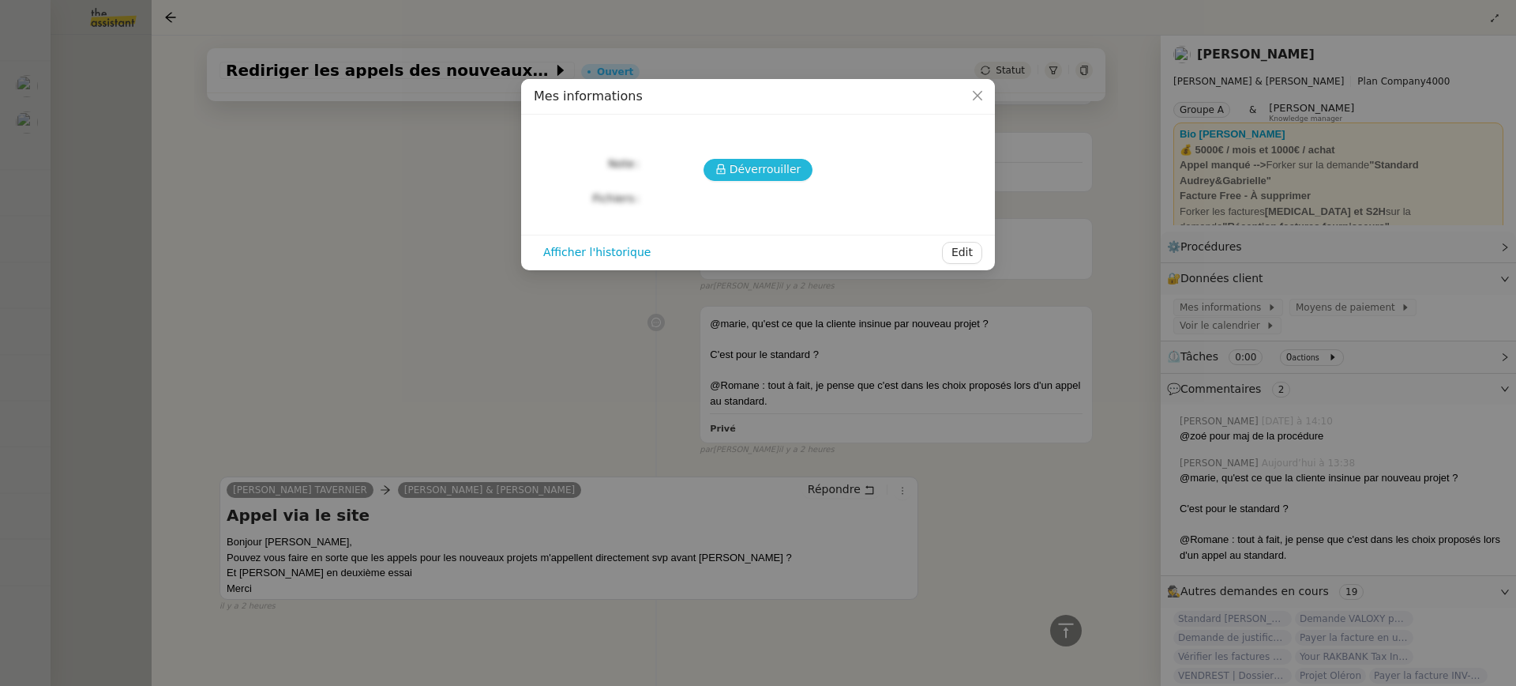
click at [791, 169] on span "Déverrouiller" at bounding box center [766, 169] width 72 height 18
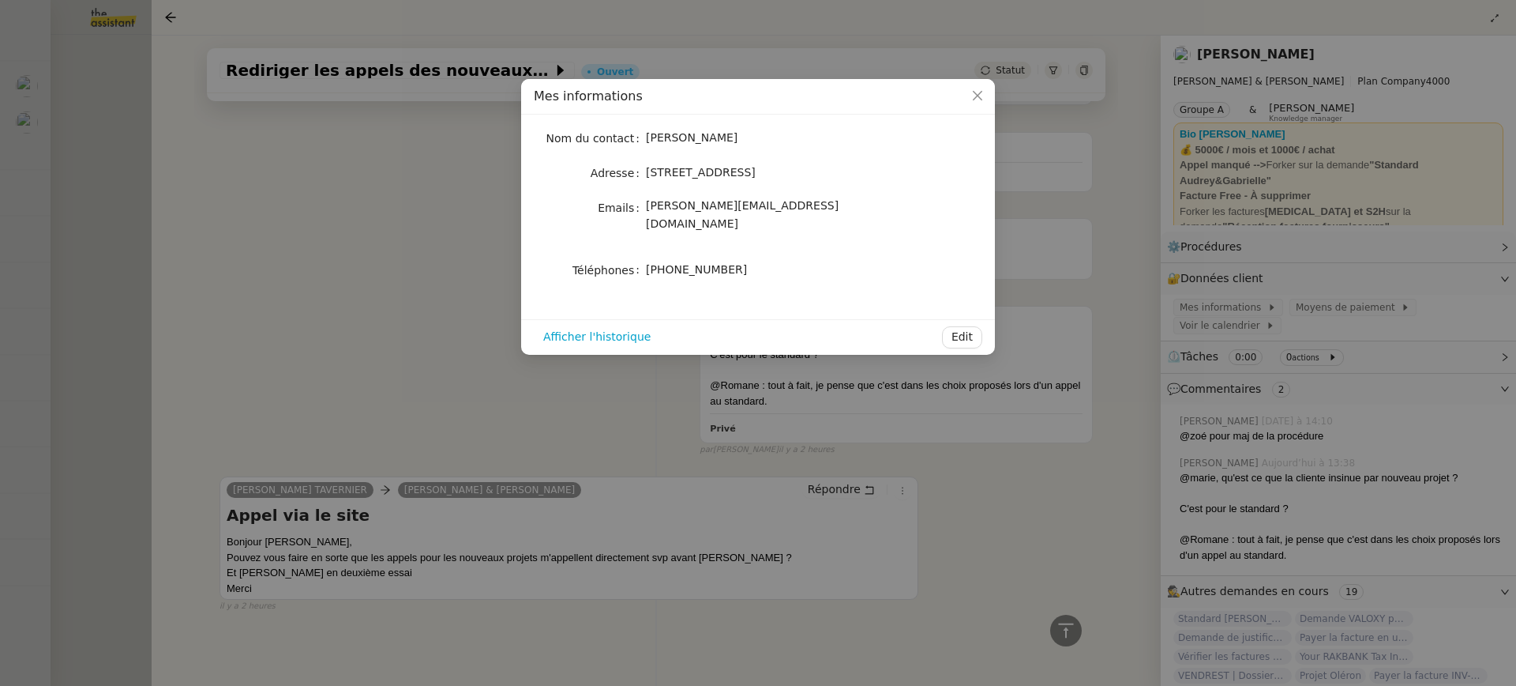
click at [133, 100] on nz-modal-container "Mes informations Nom du contact Gabrielle Tavernier Adresse 17 Rue la Bruyère, …" at bounding box center [758, 343] width 1516 height 686
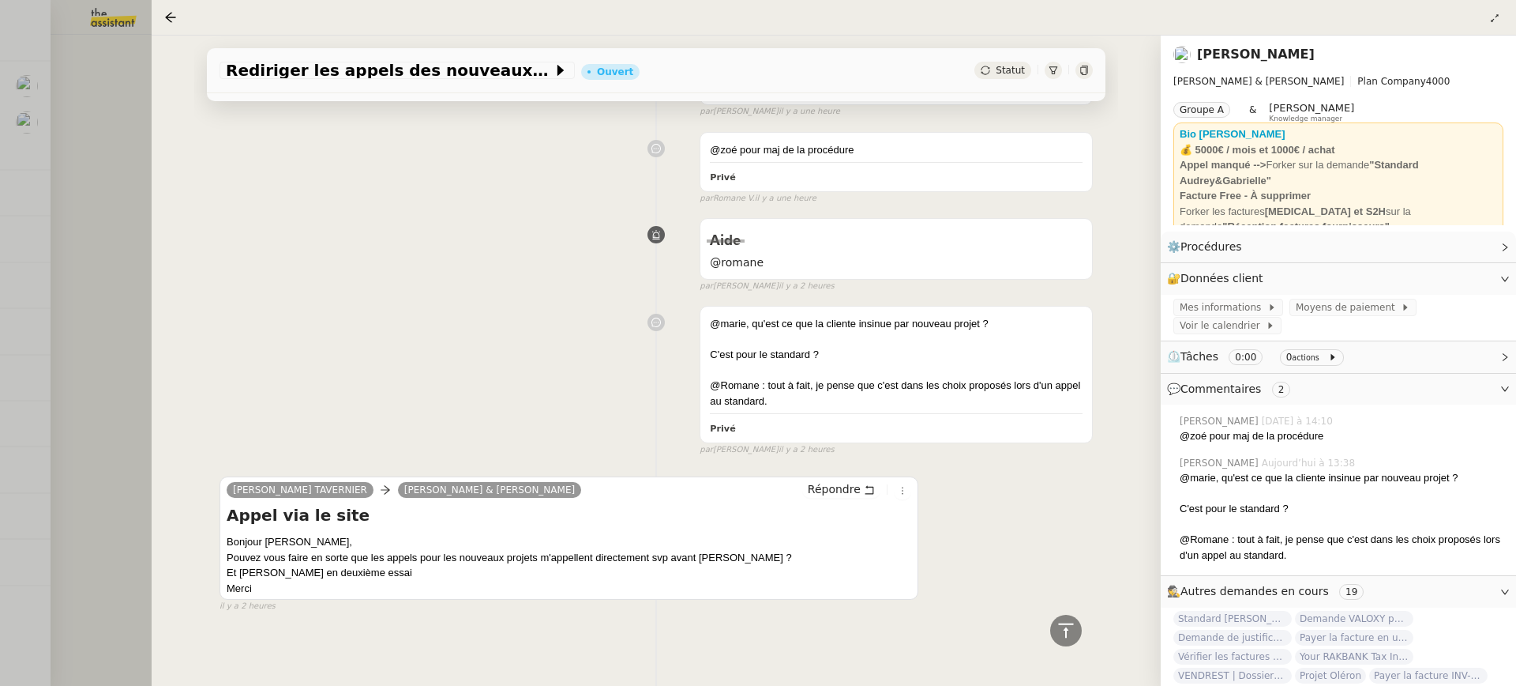
click at [93, 52] on div at bounding box center [758, 343] width 1516 height 686
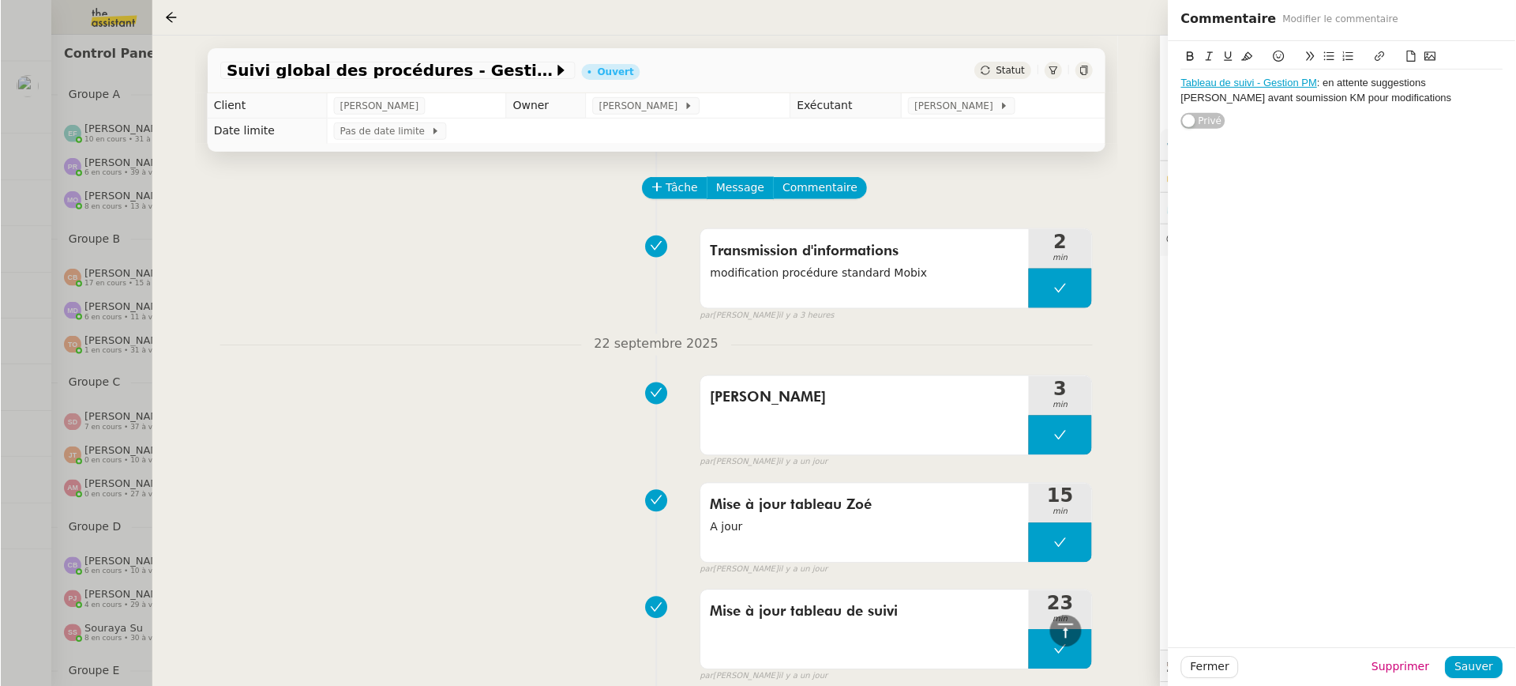
scroll to position [3405, 0]
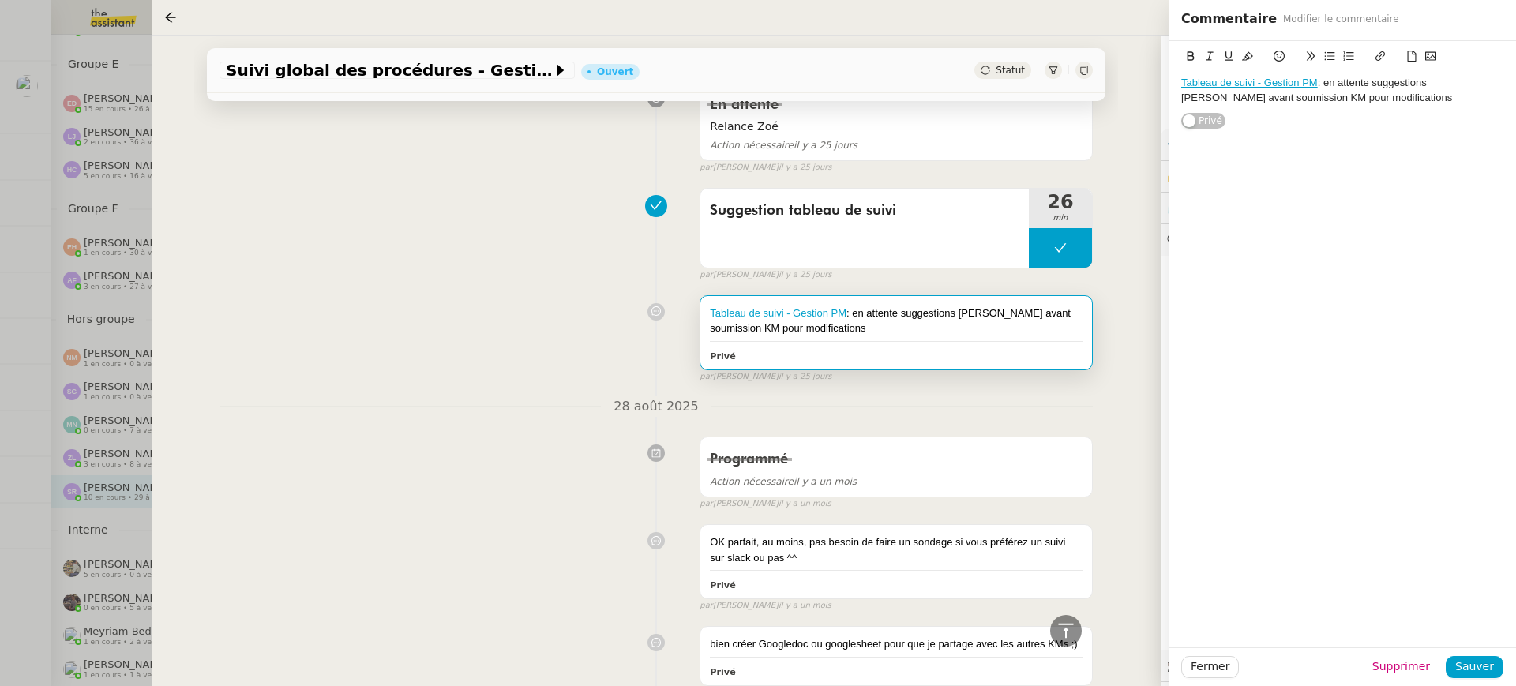
click at [130, 66] on div at bounding box center [758, 343] width 1516 height 686
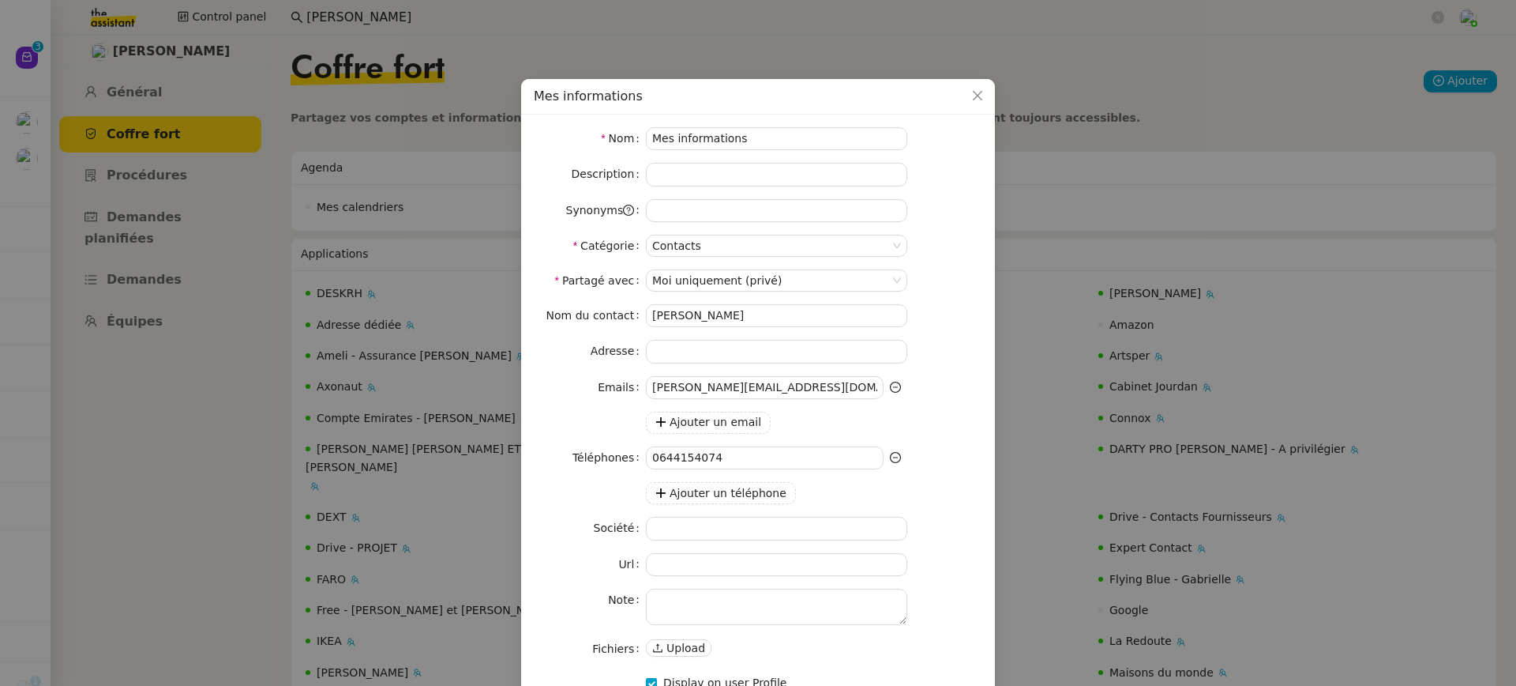
click at [89, 166] on nz-modal-container "Mes informations Nom Mes informations Description Synonyms Catégorie Contacts P…" at bounding box center [758, 343] width 1516 height 686
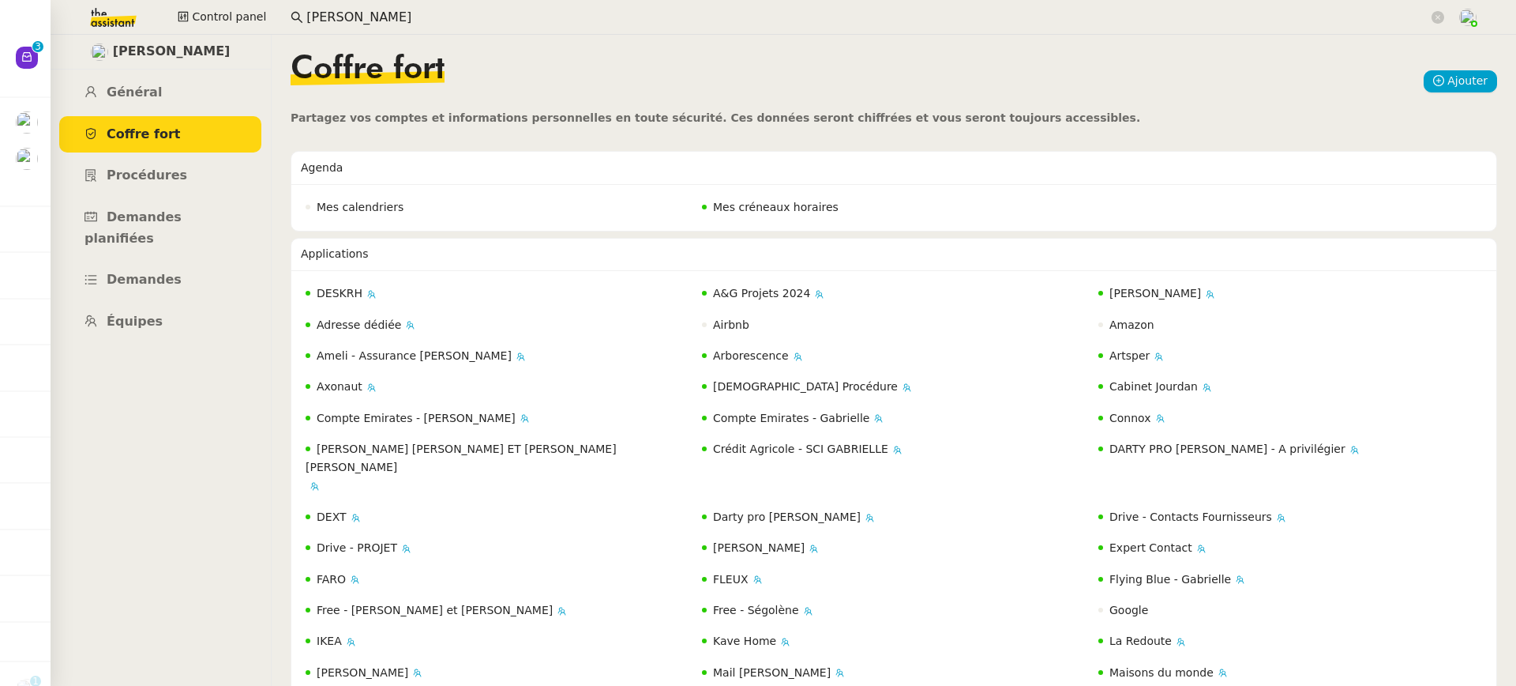
scroll to position [424, 0]
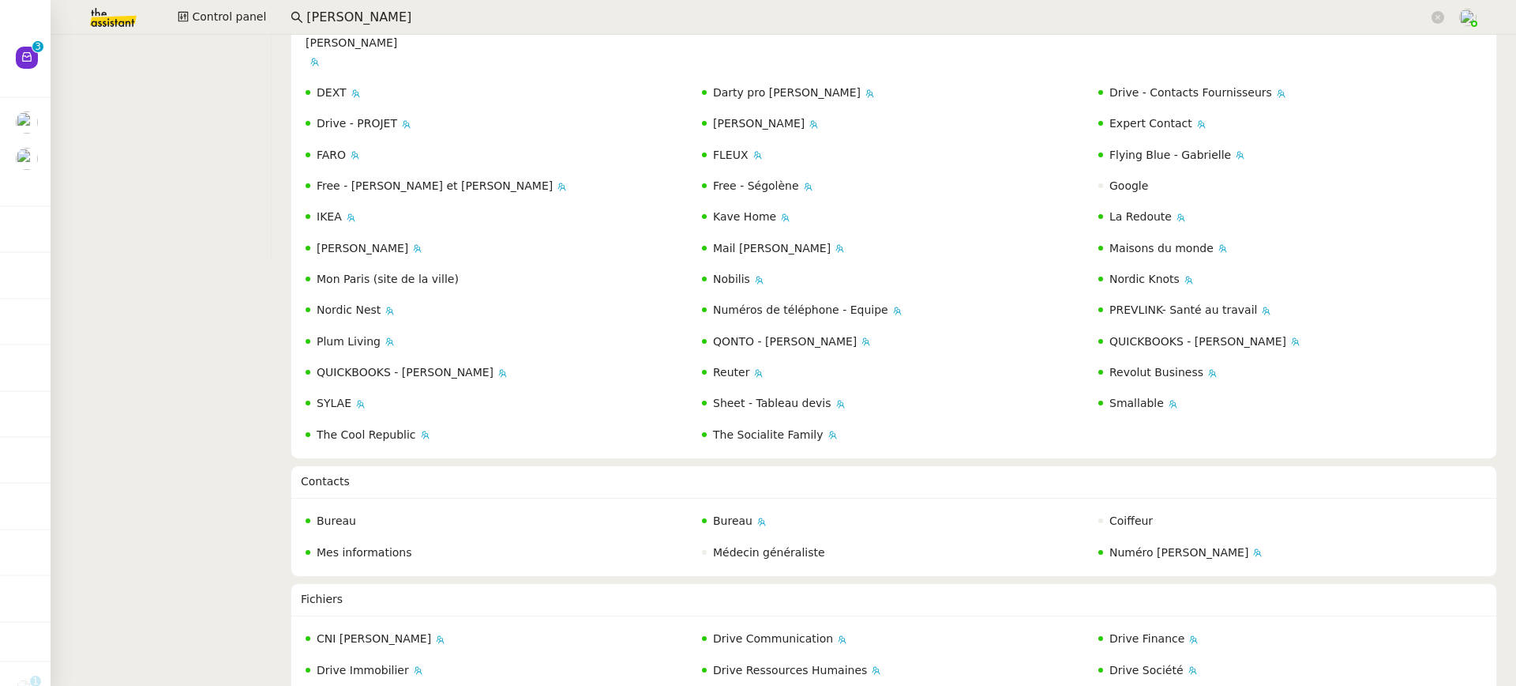
click at [162, 14] on img at bounding box center [100, 17] width 122 height 35
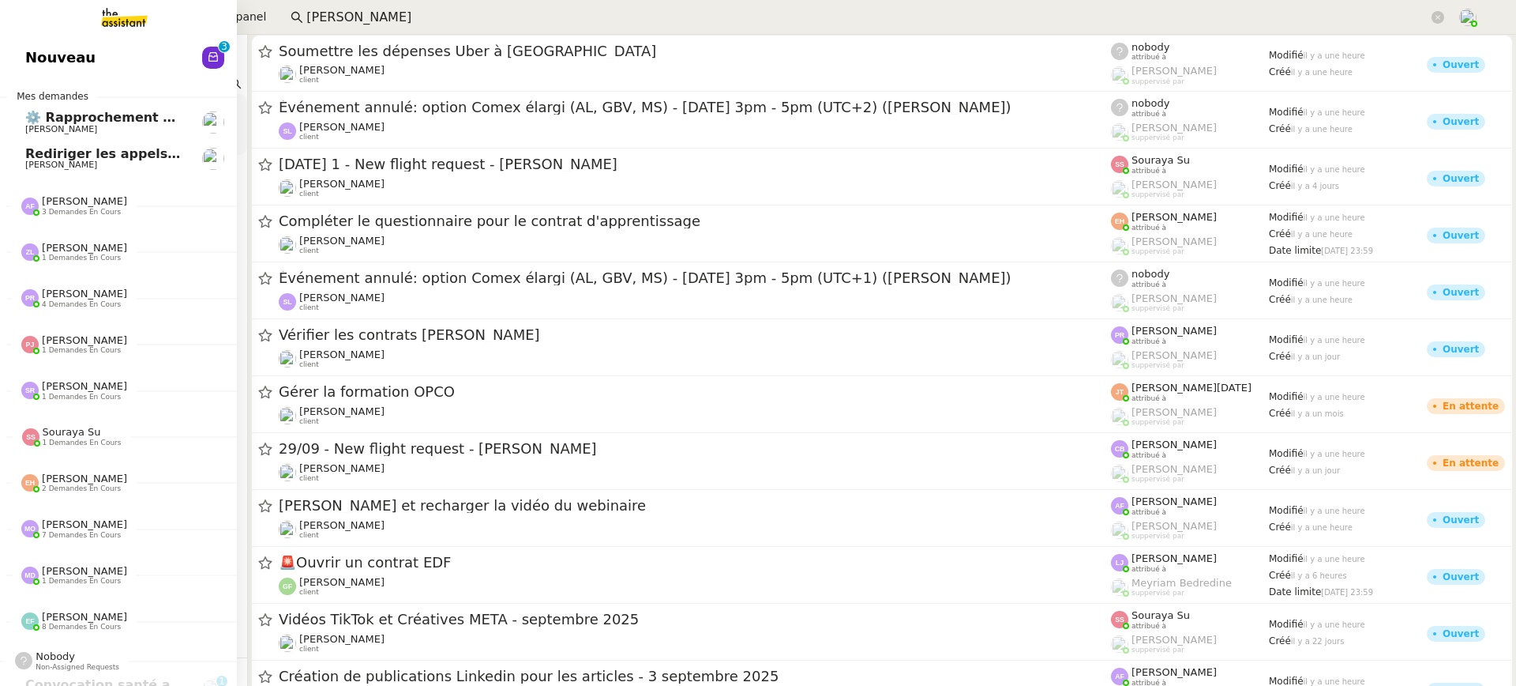
click at [21, 67] on link "Nouveau 0 1 2 3 4 5 6 7 8 9" at bounding box center [118, 57] width 237 height 36
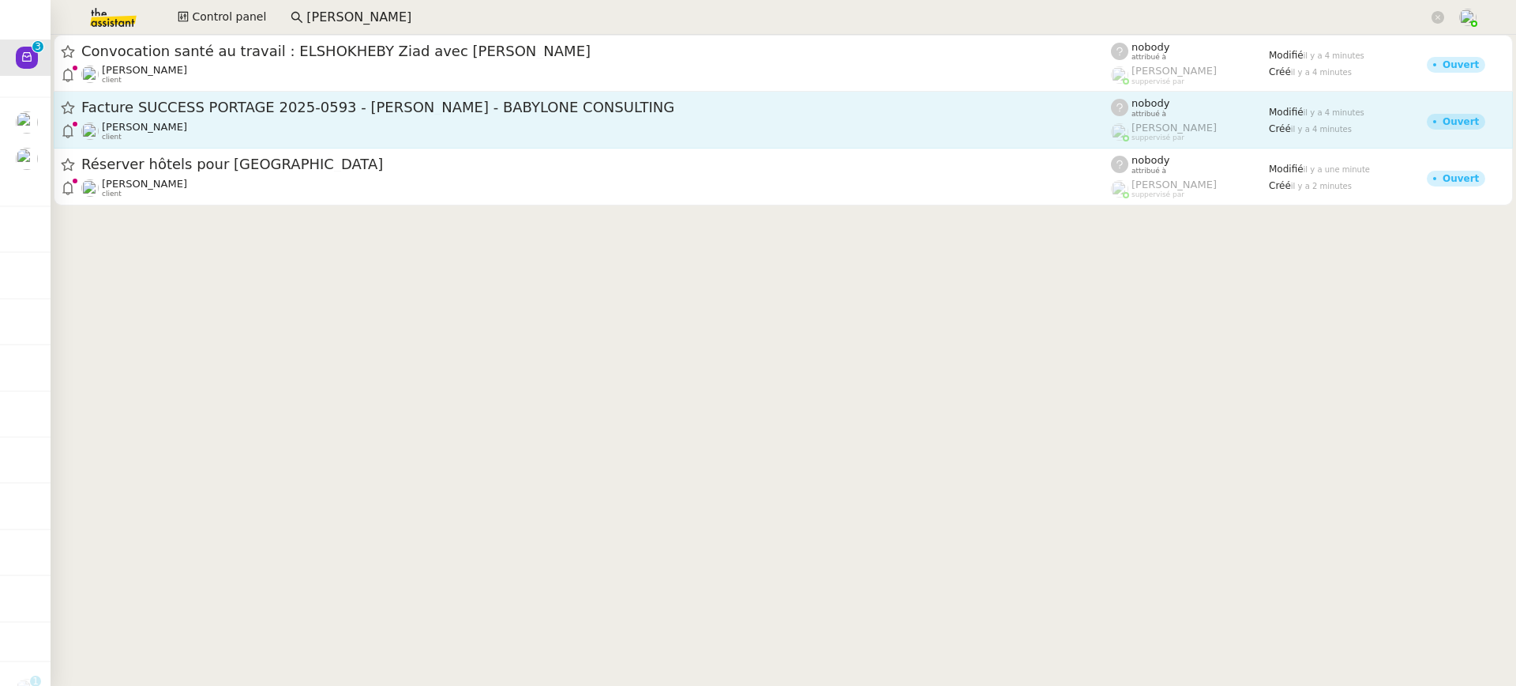
click at [589, 100] on div "Facture SUCCESS PORTAGE 2025-0593 - [PERSON_NAME] - BABYLONE CONSULTING" at bounding box center [596, 108] width 1030 height 20
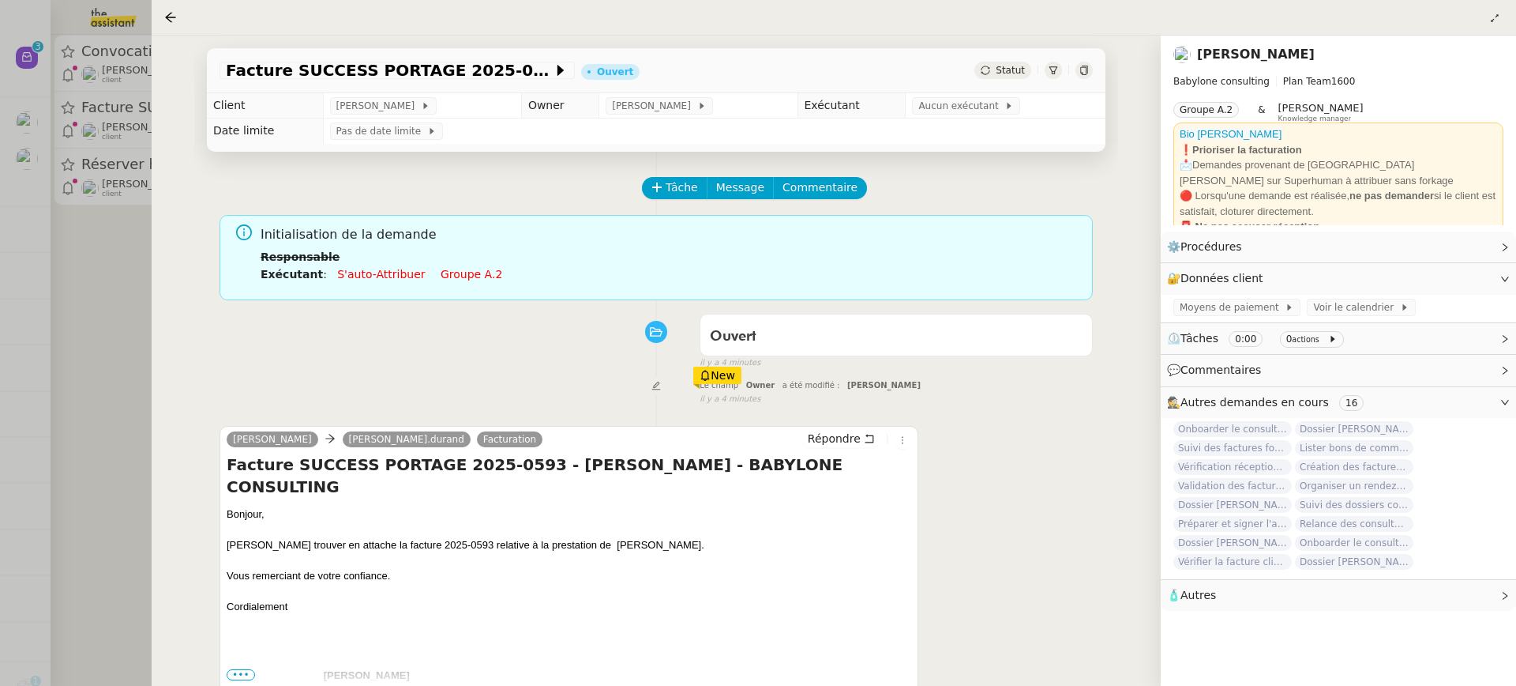
scroll to position [39, 0]
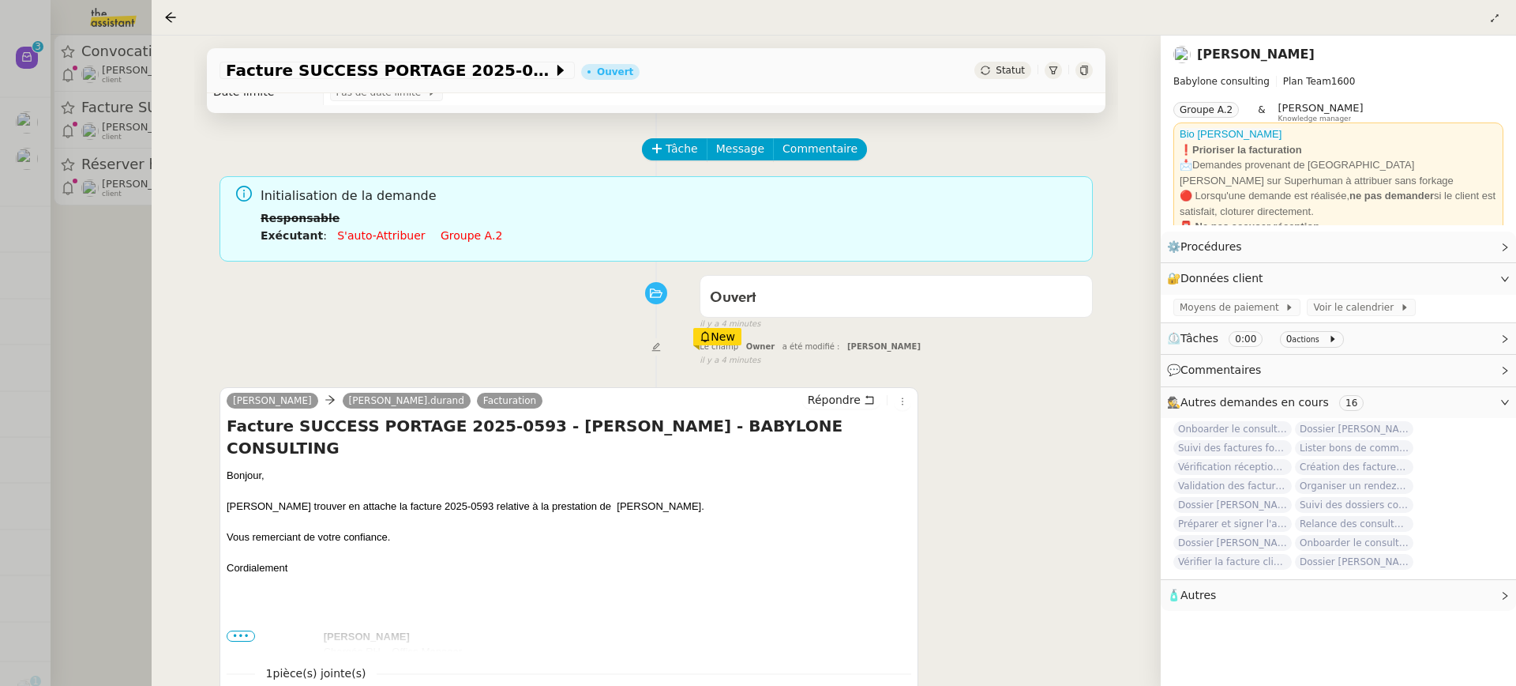
click at [443, 243] on li "Exécutant : S'auto-attribuer Groupe a.2" at bounding box center [671, 235] width 820 height 17
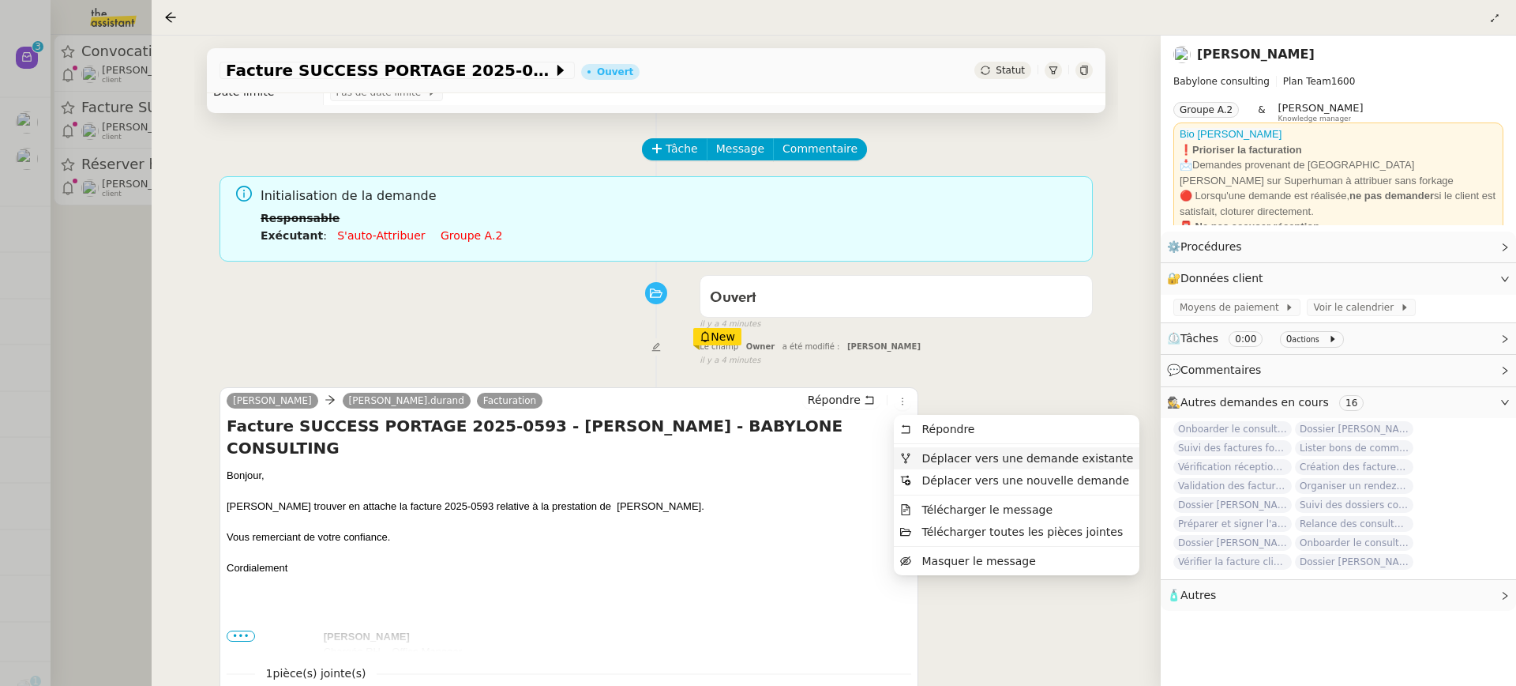
click at [943, 452] on span "Déplacer vers une demande existante" at bounding box center [1028, 458] width 212 height 13
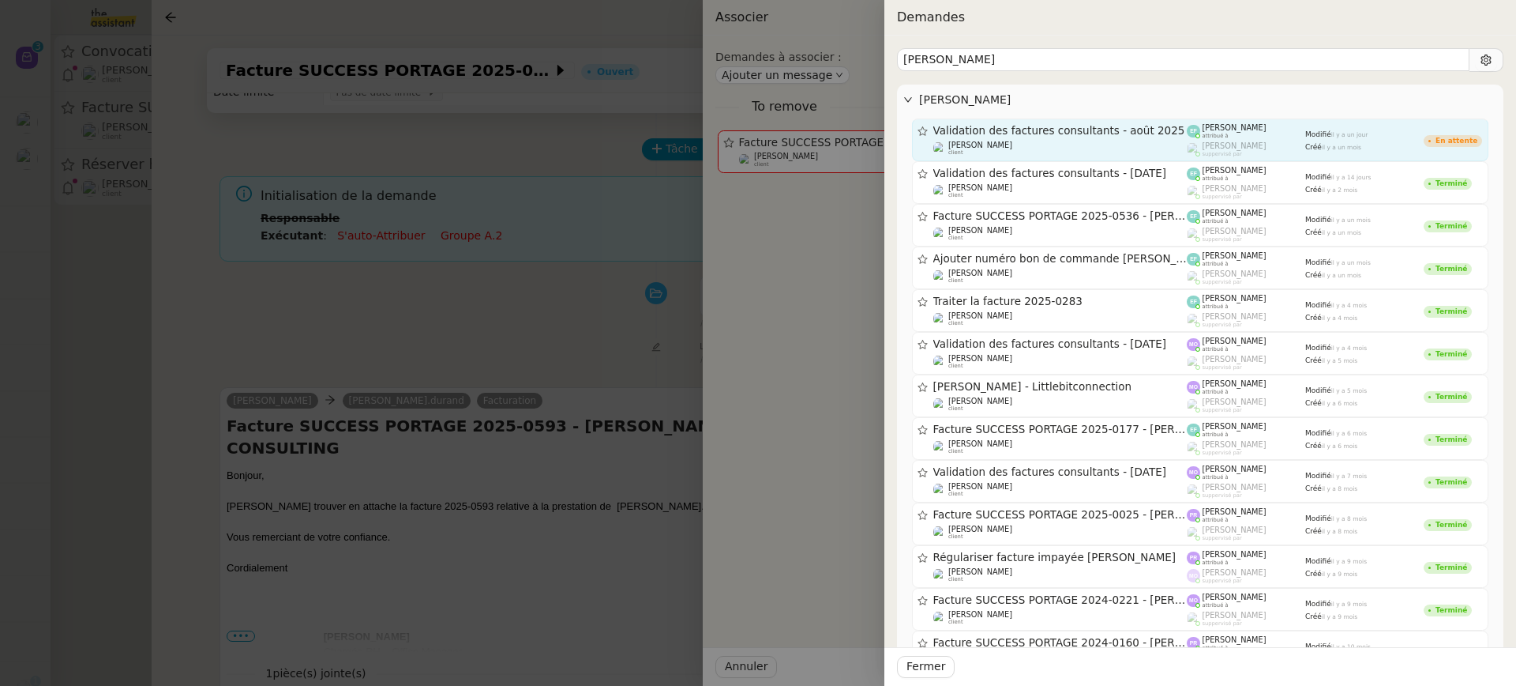
type input "morgan coadou"
click at [1223, 136] on span "attribué à" at bounding box center [1216, 136] width 26 height 6
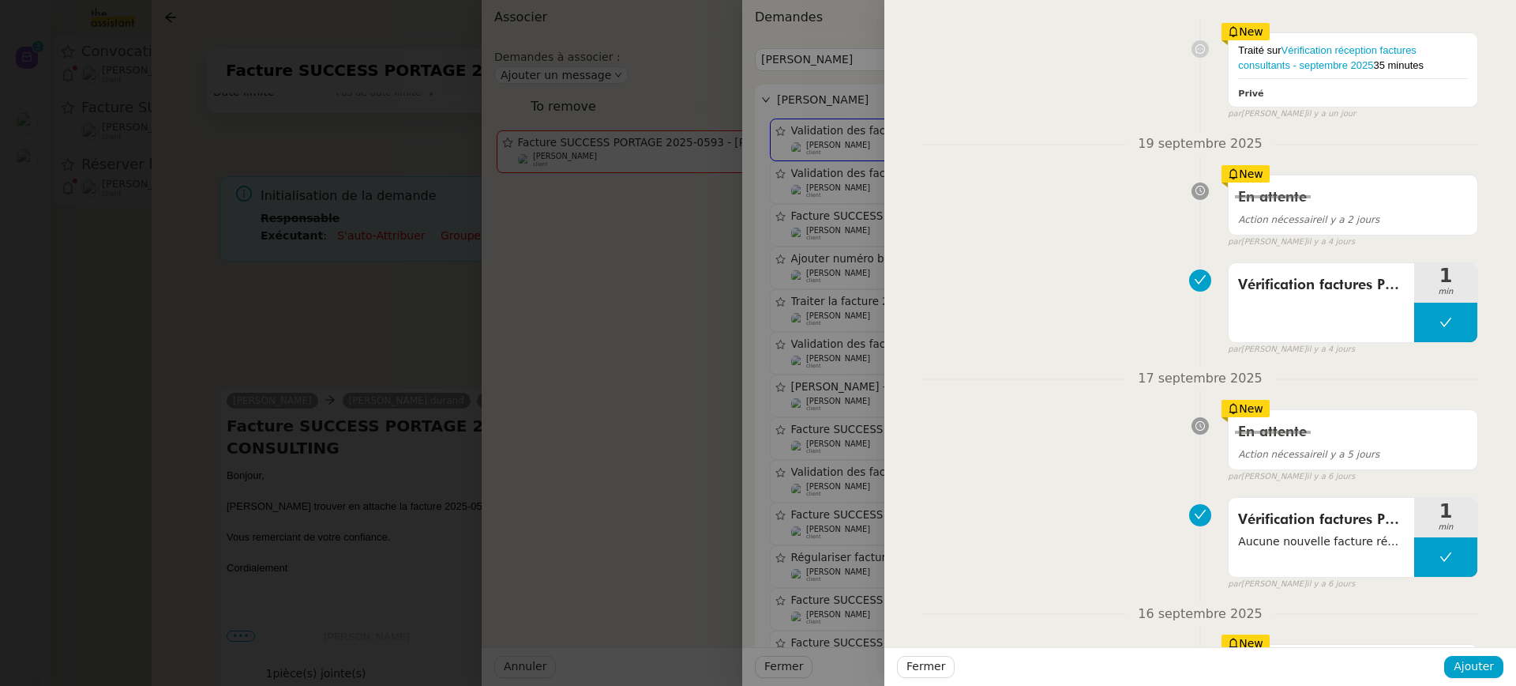
scroll to position [35, 0]
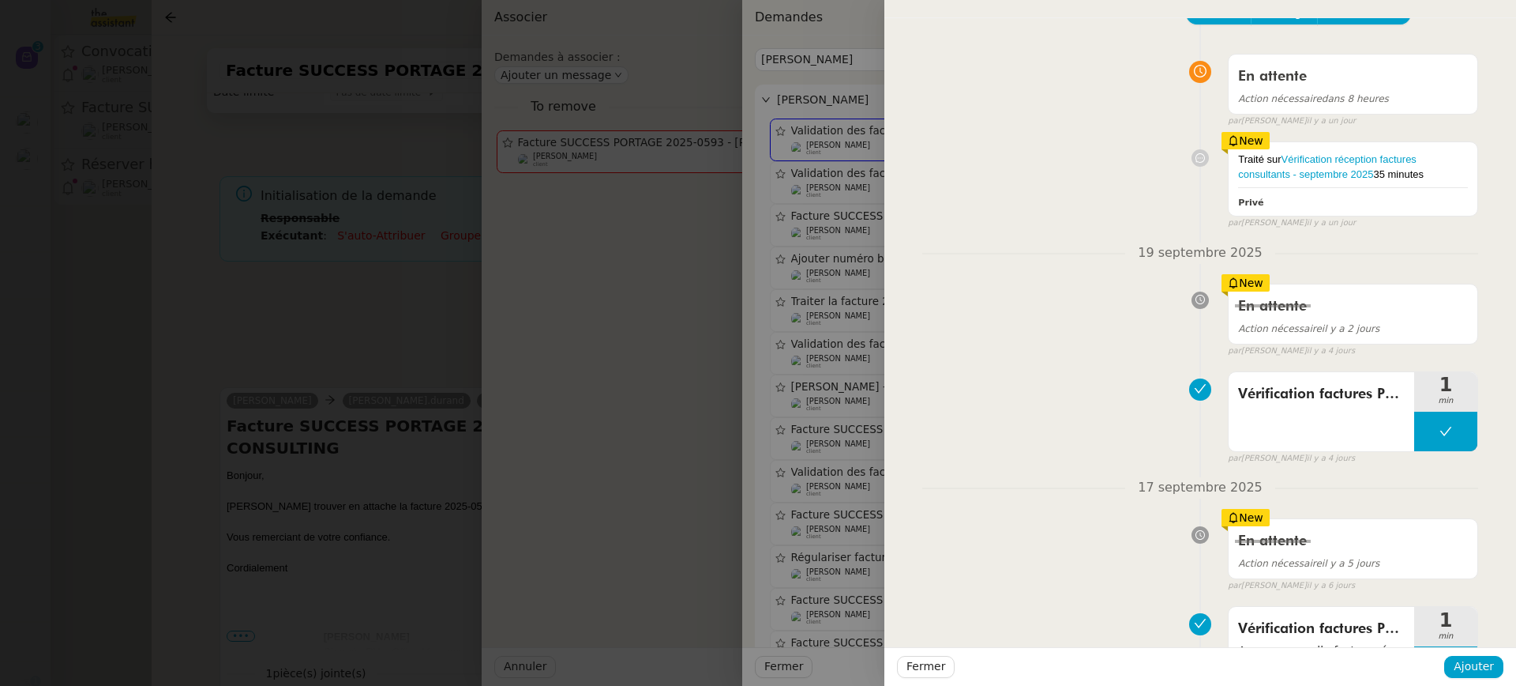
click at [246, 217] on div at bounding box center [758, 343] width 1516 height 686
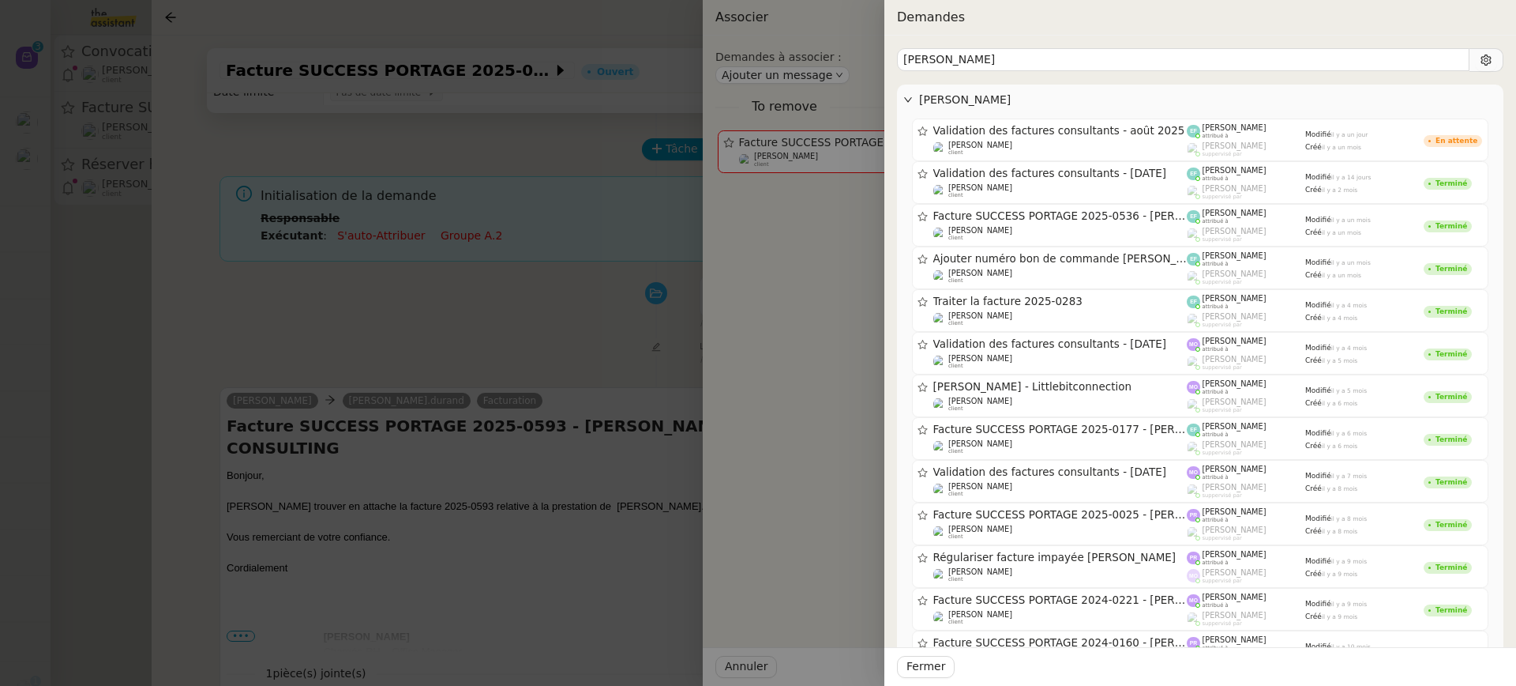
click at [265, 224] on div at bounding box center [758, 343] width 1516 height 686
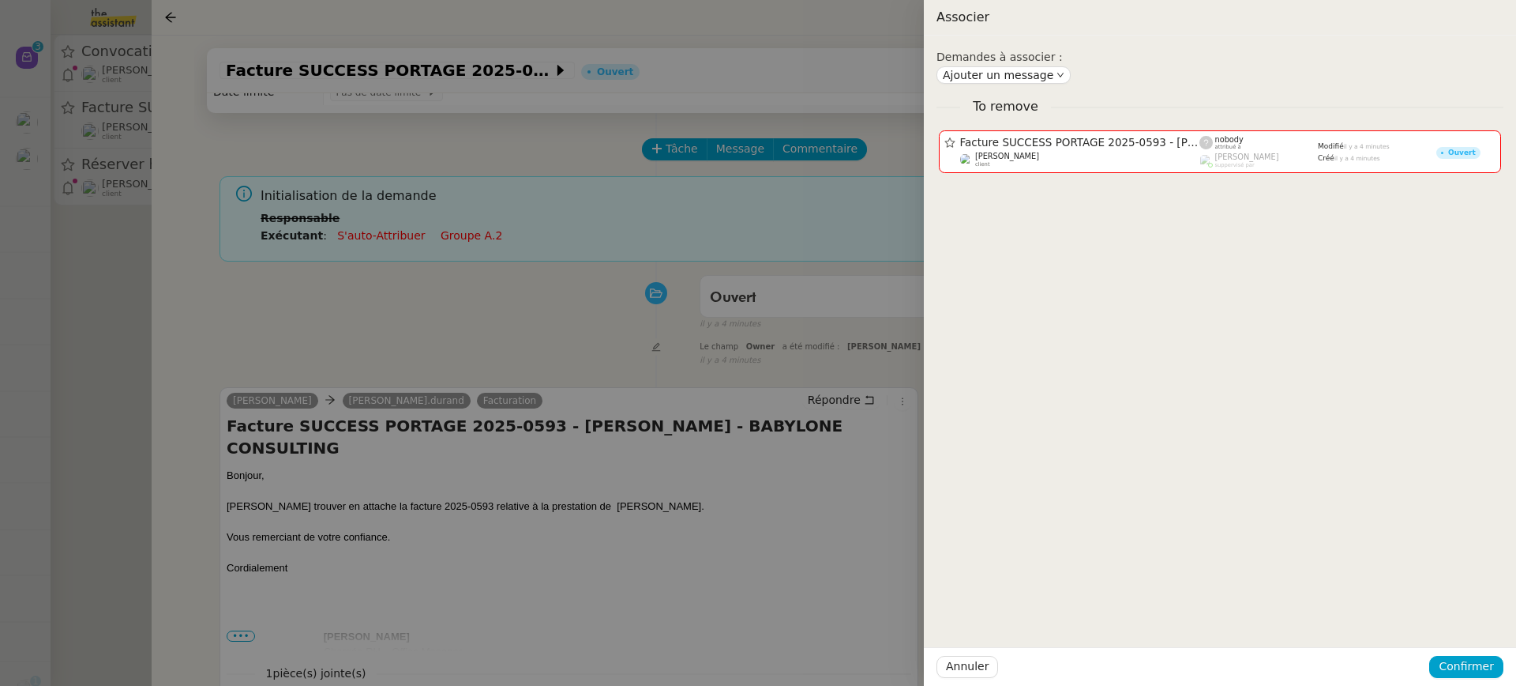
click at [449, 231] on div at bounding box center [758, 343] width 1516 height 686
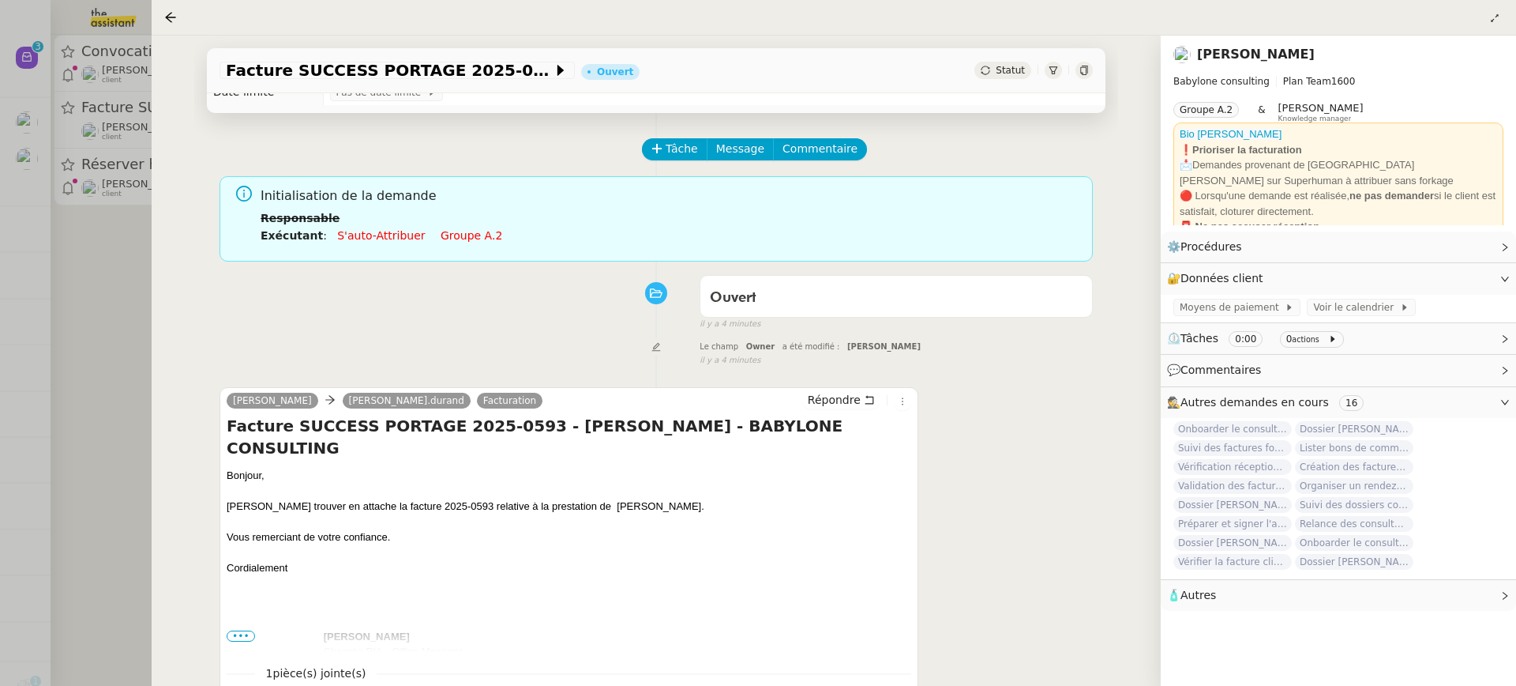
click at [457, 237] on link "Groupe a.2" at bounding box center [472, 235] width 62 height 13
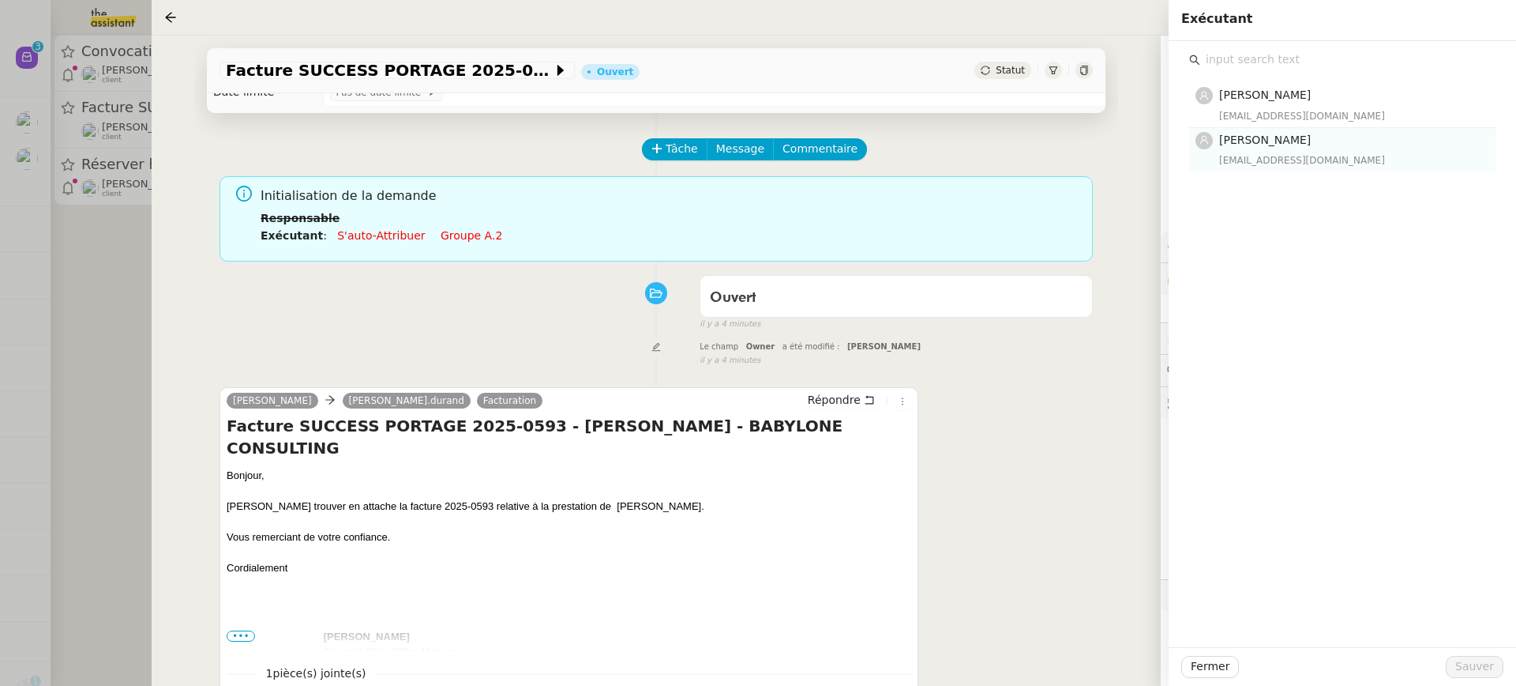
click at [1345, 167] on div "emelyne@team.theassistant.com" at bounding box center [1352, 160] width 267 height 16
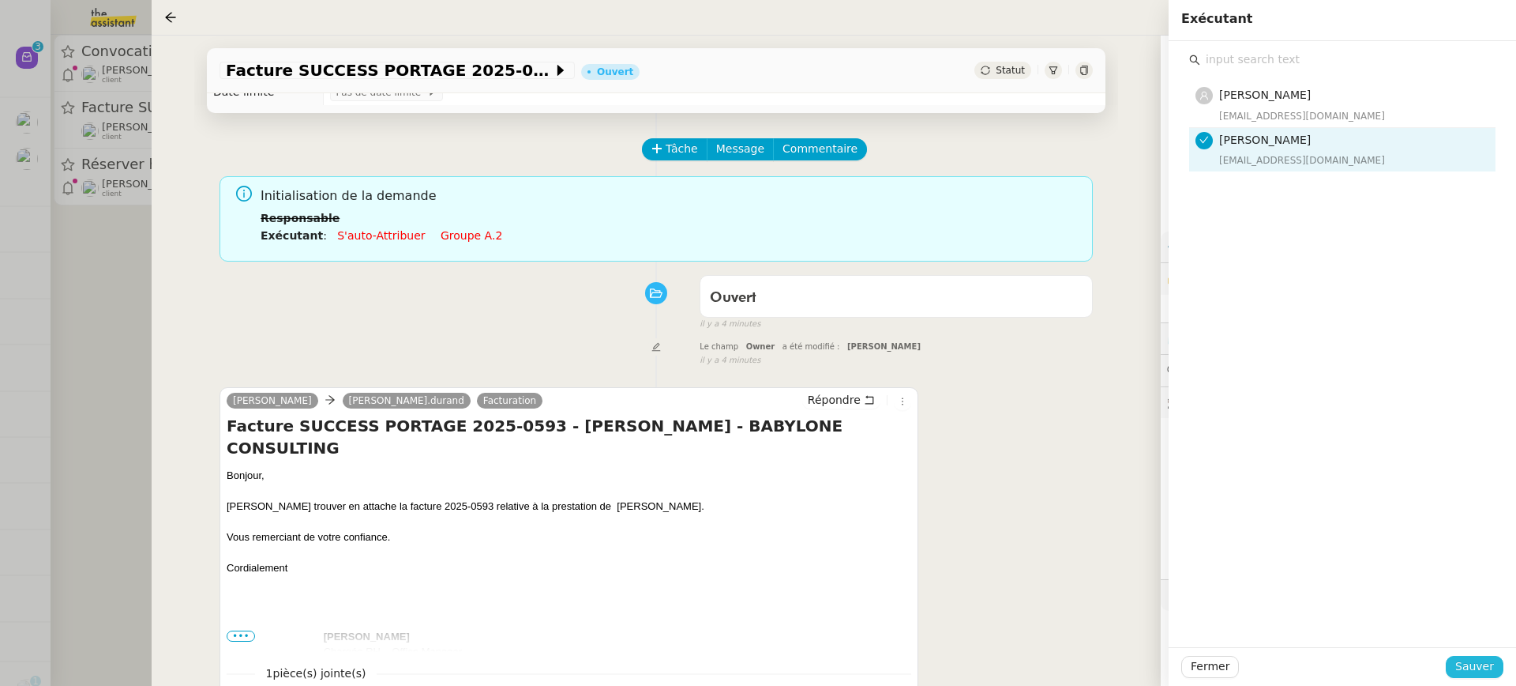
click at [1471, 675] on span "Sauver" at bounding box center [1475, 666] width 39 height 18
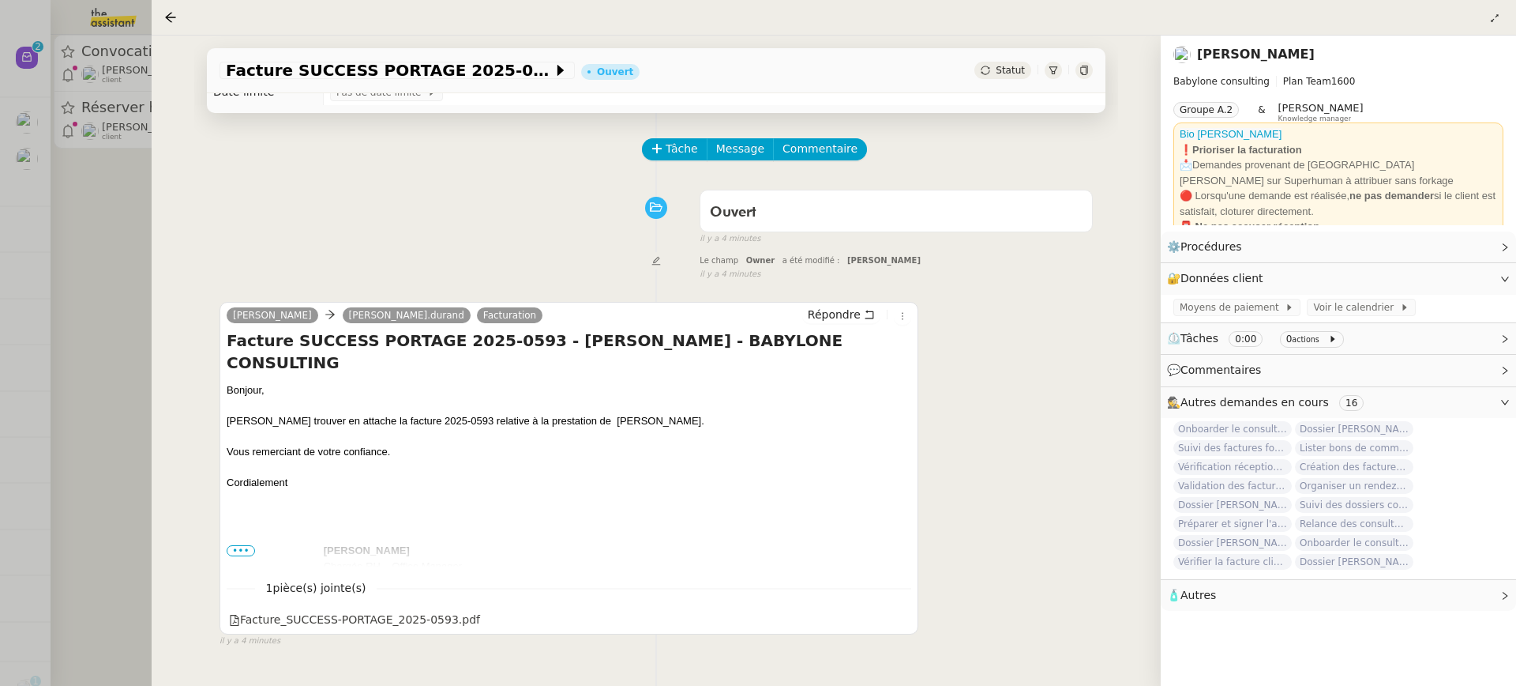
click at [55, 112] on div at bounding box center [758, 343] width 1516 height 686
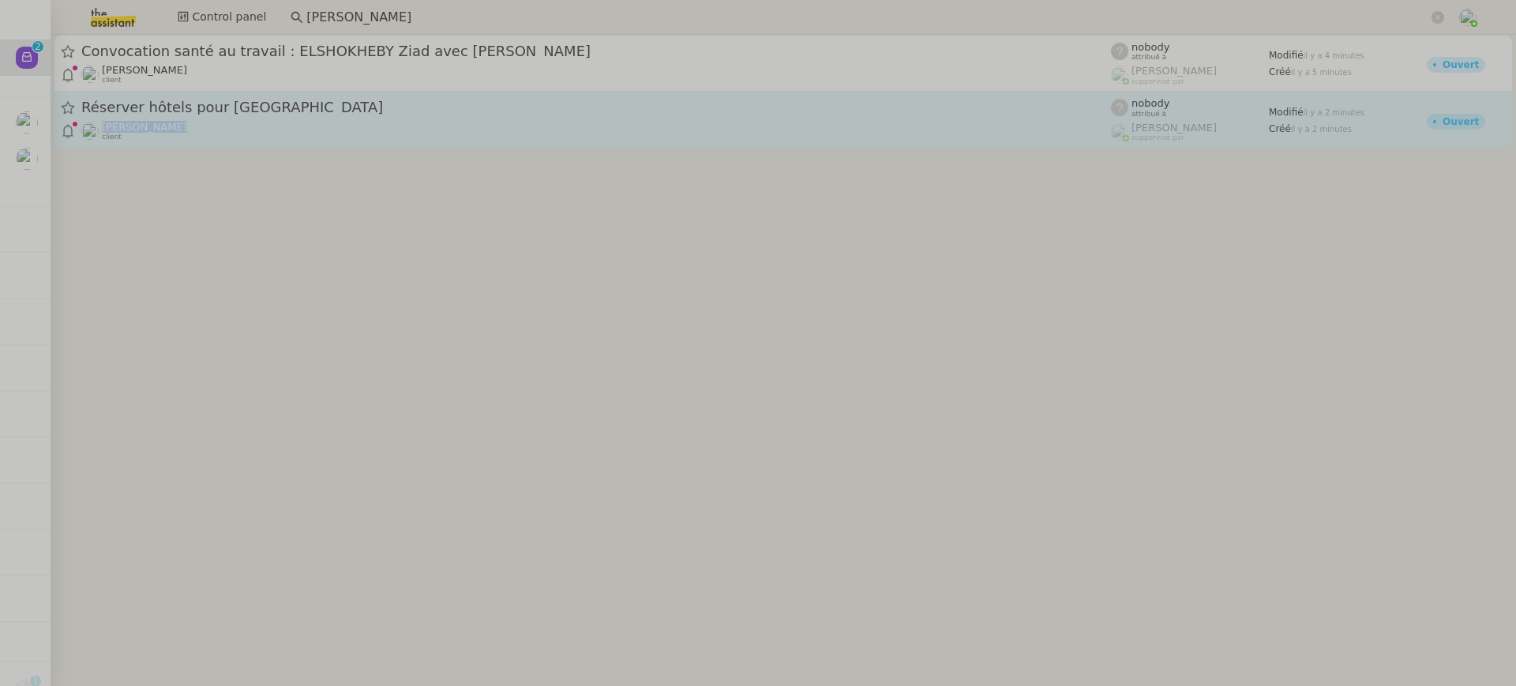
click at [213, 121] on div "Manon Loustau client" at bounding box center [596, 131] width 1030 height 21
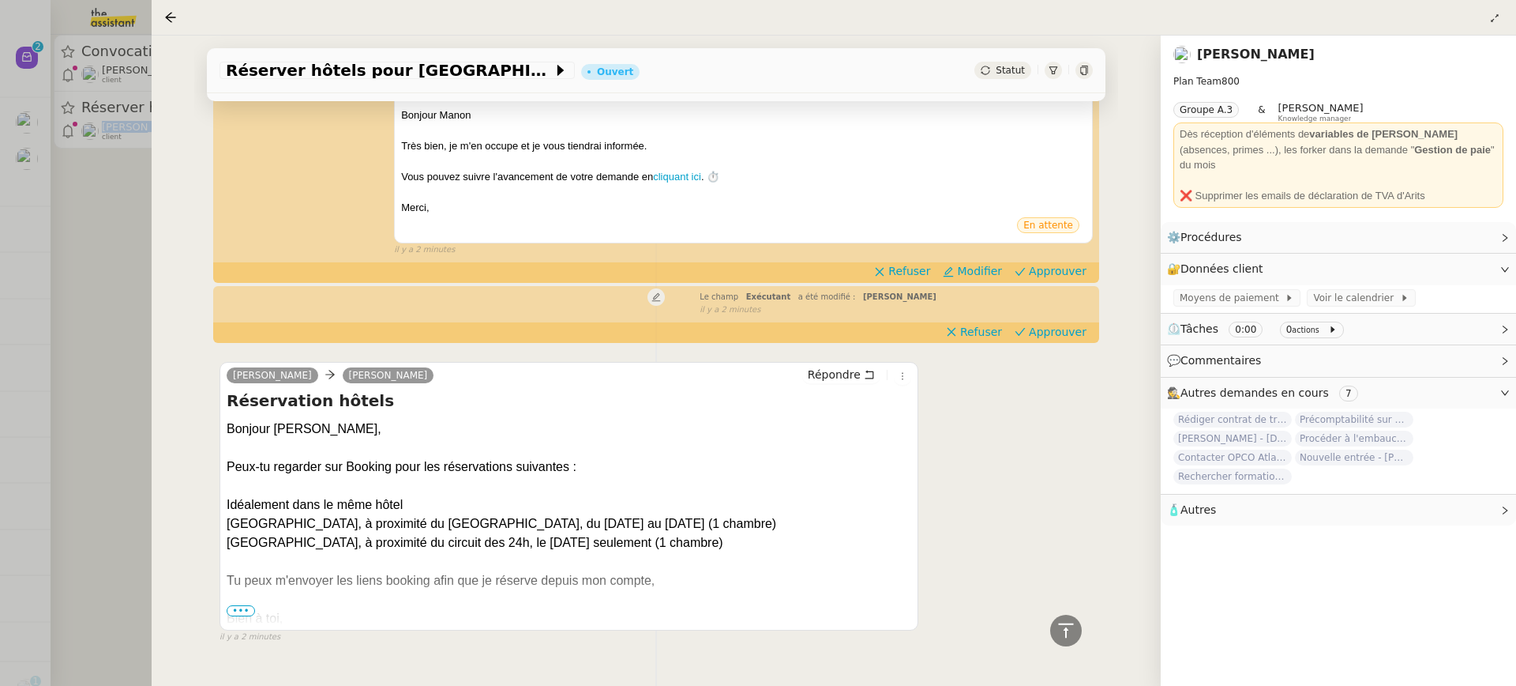
scroll to position [226, 0]
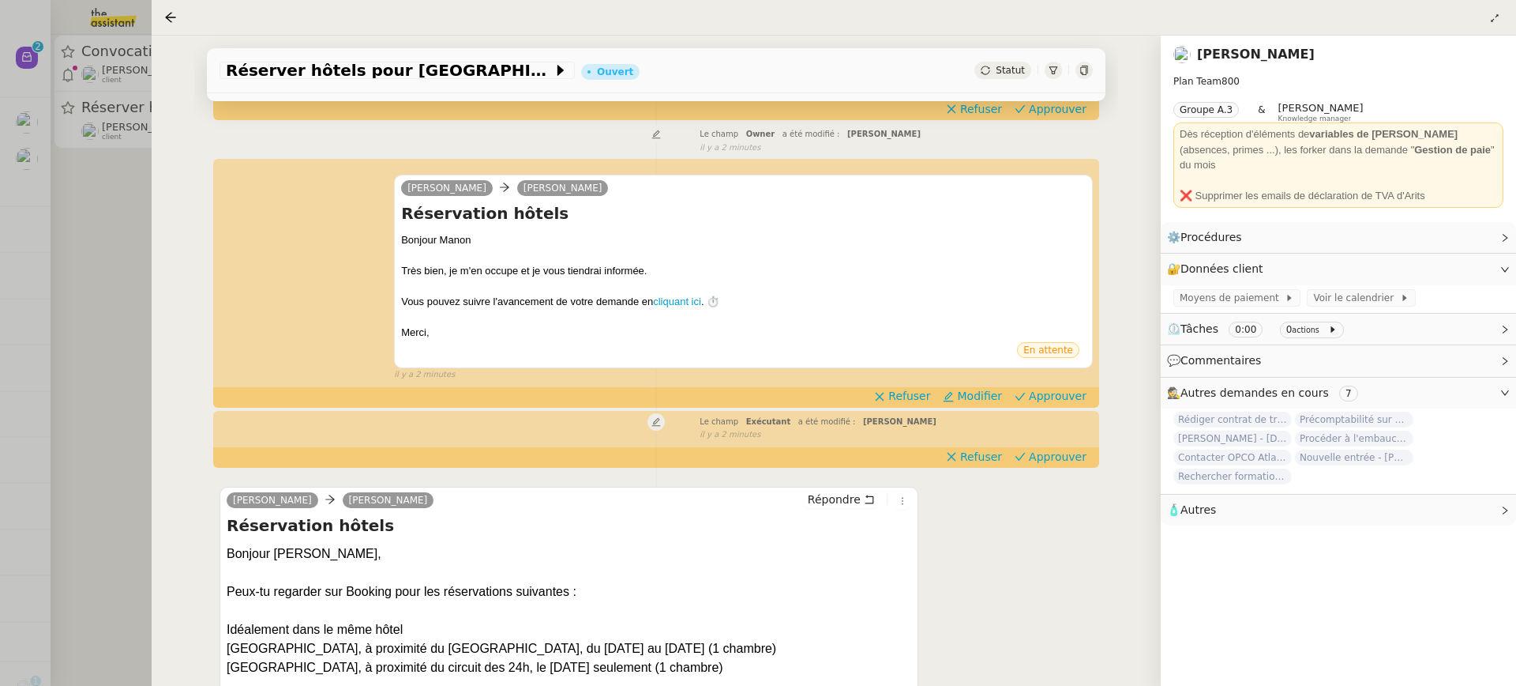
click at [1067, 381] on div "Sam Manon Loustau Réservation hôtels Bonjour Manon Très bien, je m'en occupe et…" at bounding box center [657, 270] width 874 height 220
click at [1067, 391] on span "Approuver" at bounding box center [1058, 396] width 58 height 16
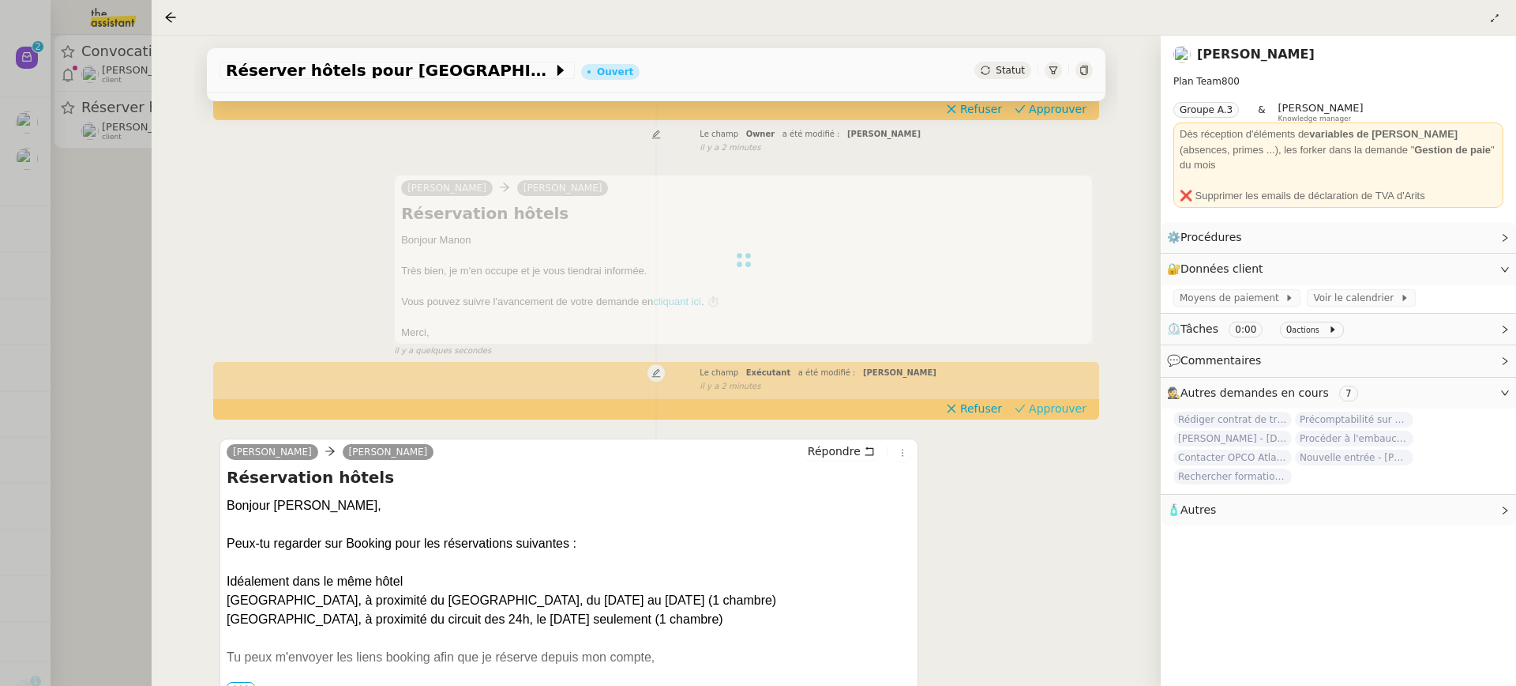
click at [1058, 408] on span "Approuver" at bounding box center [1058, 408] width 58 height 16
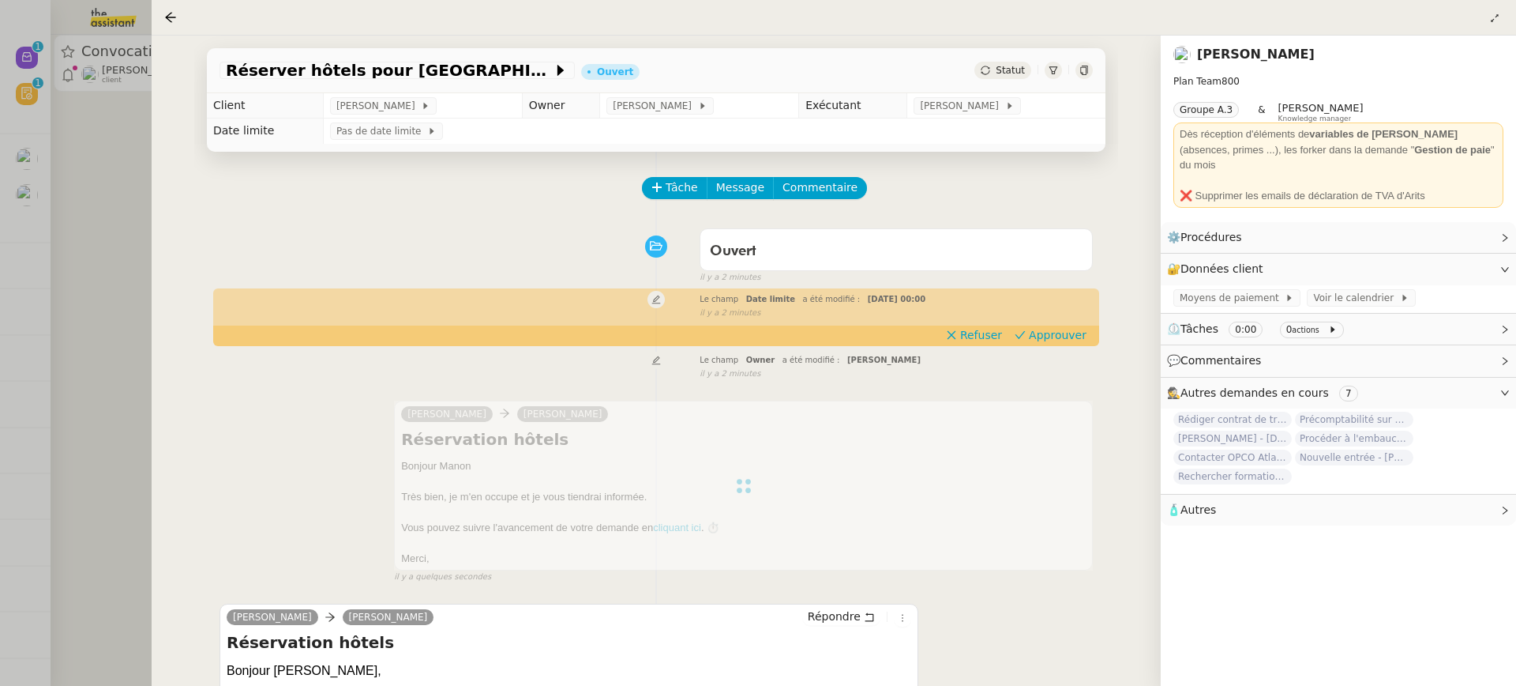
click at [1051, 319] on div "Le champ Date limite a été modifié : mar. 7 oct. 2025 00:00 false il y a 2 minu…" at bounding box center [657, 304] width 874 height 29
click at [1065, 335] on span "Approuver" at bounding box center [1058, 335] width 58 height 16
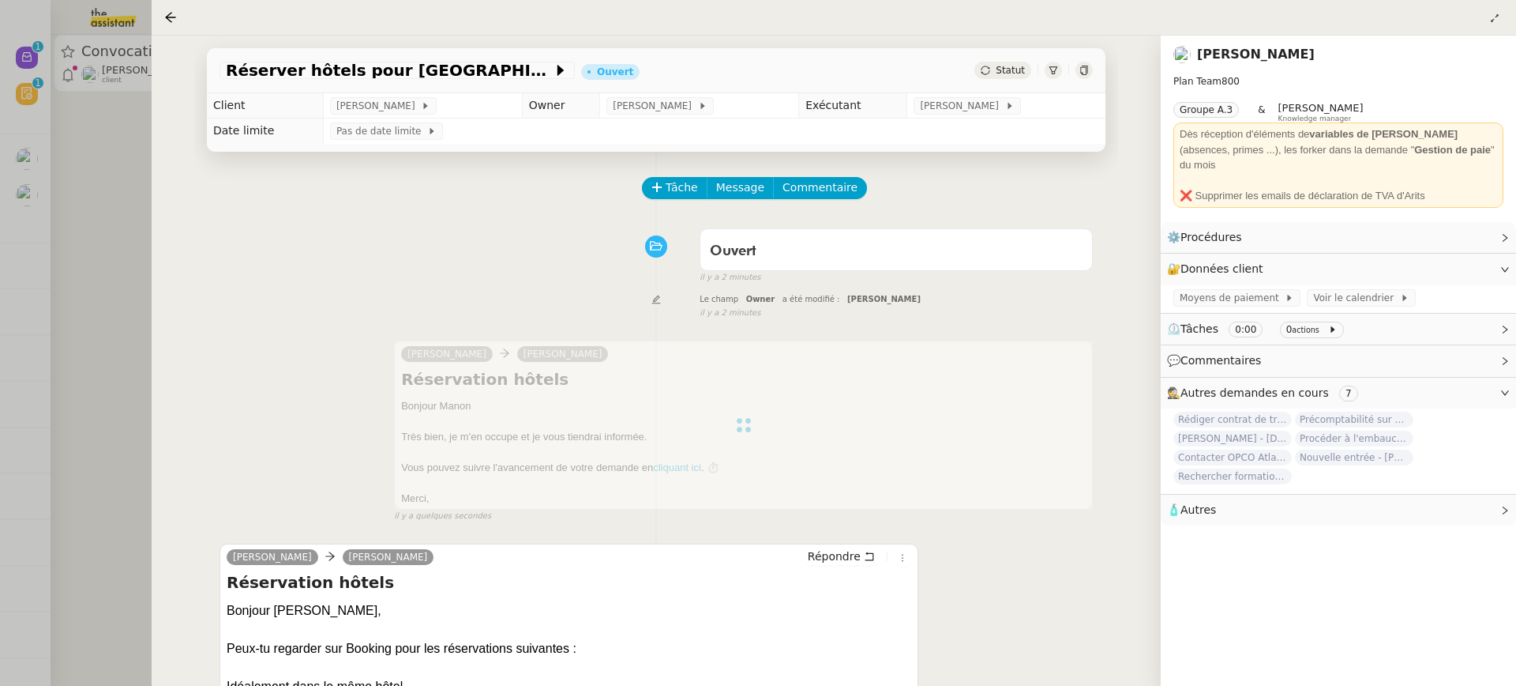
click at [129, 124] on div at bounding box center [758, 343] width 1516 height 686
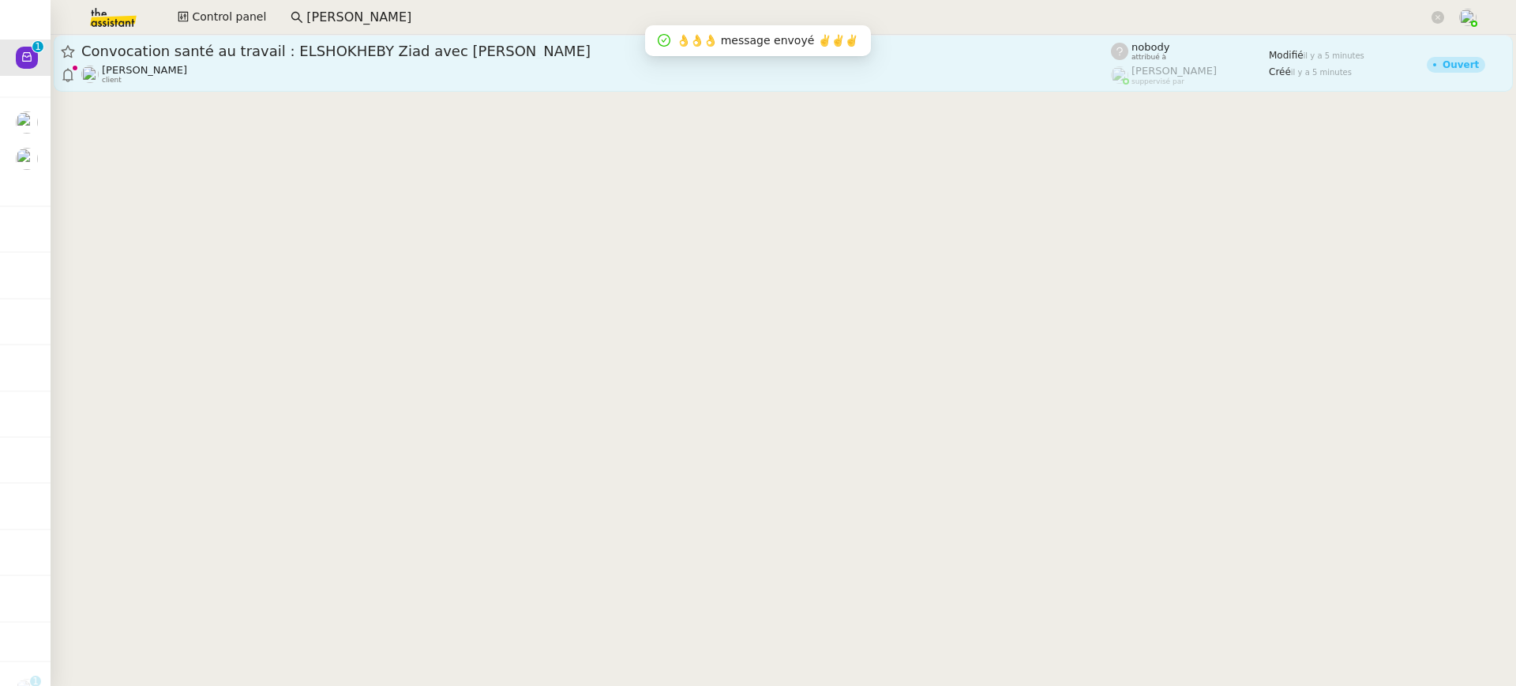
click at [172, 81] on div "[PERSON_NAME] client" at bounding box center [144, 74] width 85 height 21
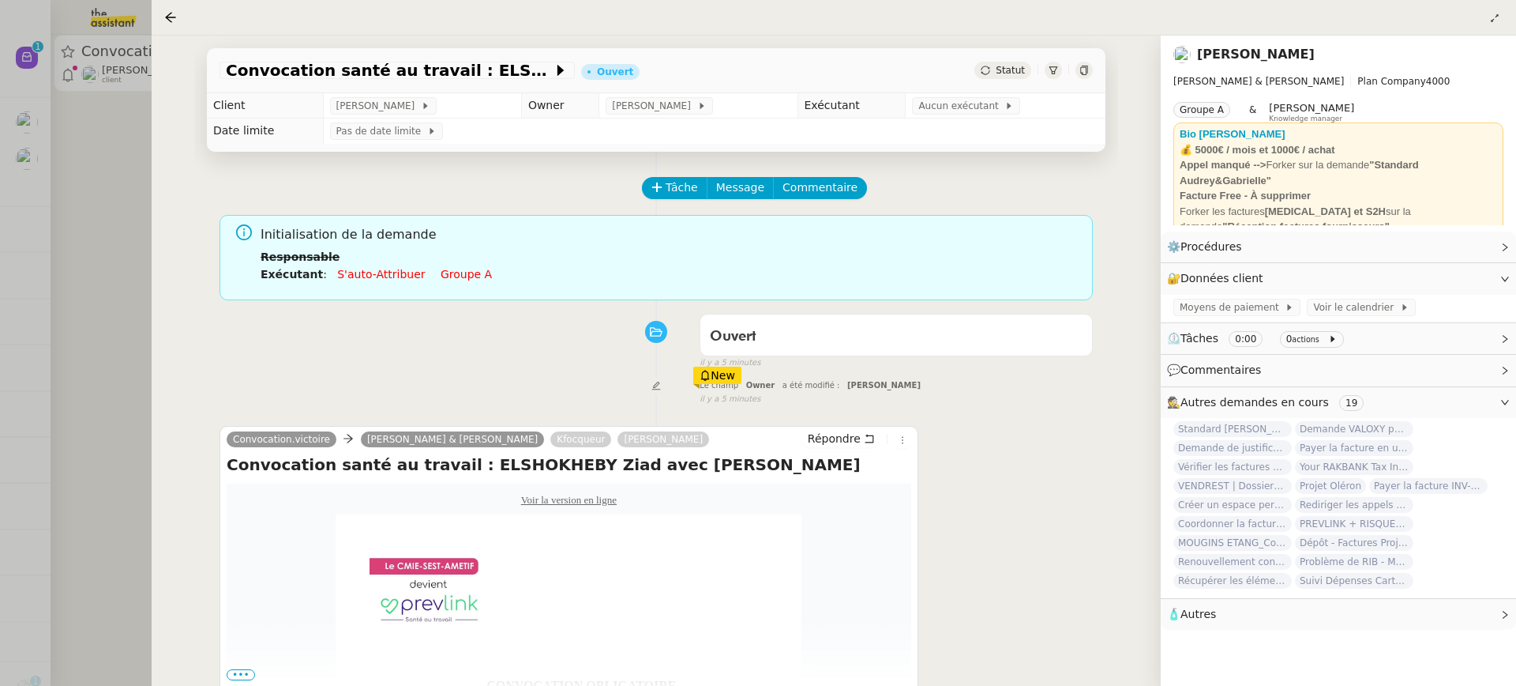
click at [465, 269] on link "Groupe a" at bounding box center [466, 274] width 51 height 13
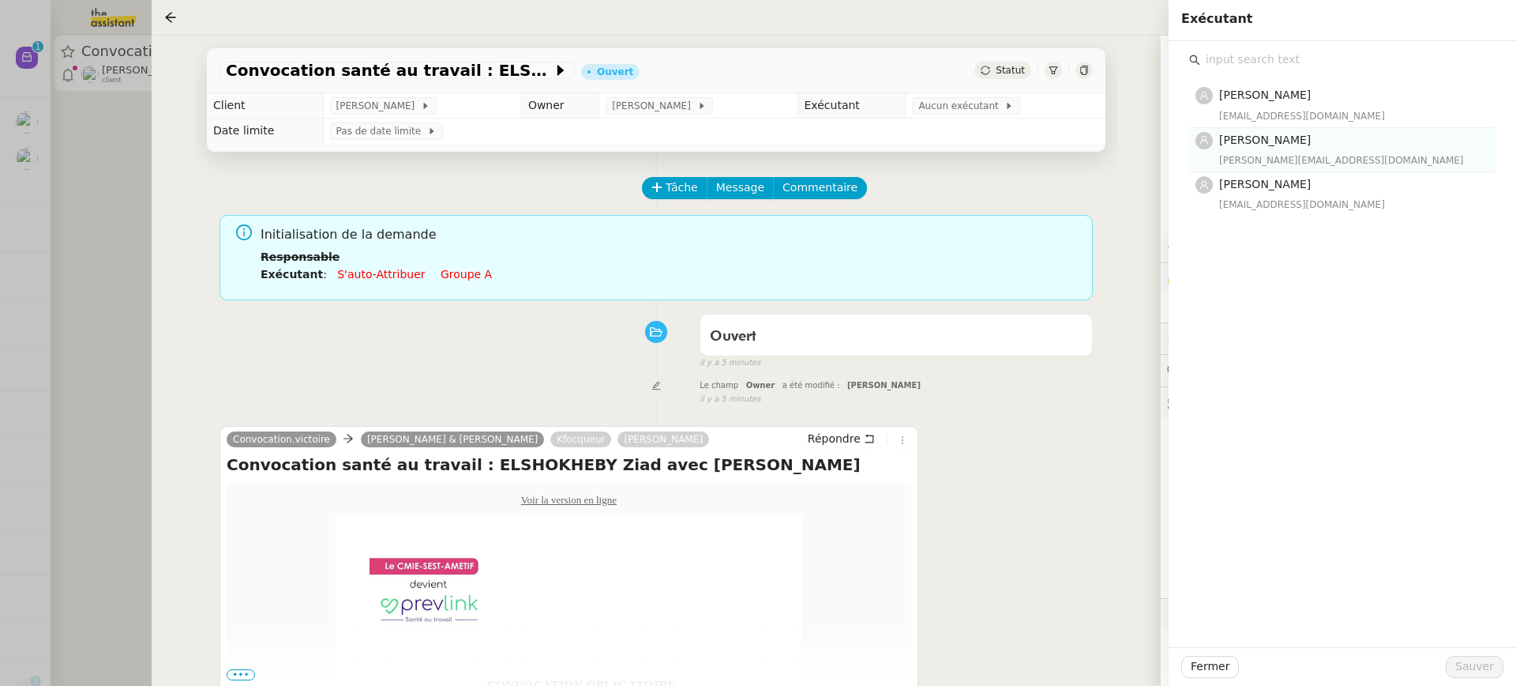
click at [1329, 137] on h4 "[PERSON_NAME]" at bounding box center [1352, 140] width 267 height 18
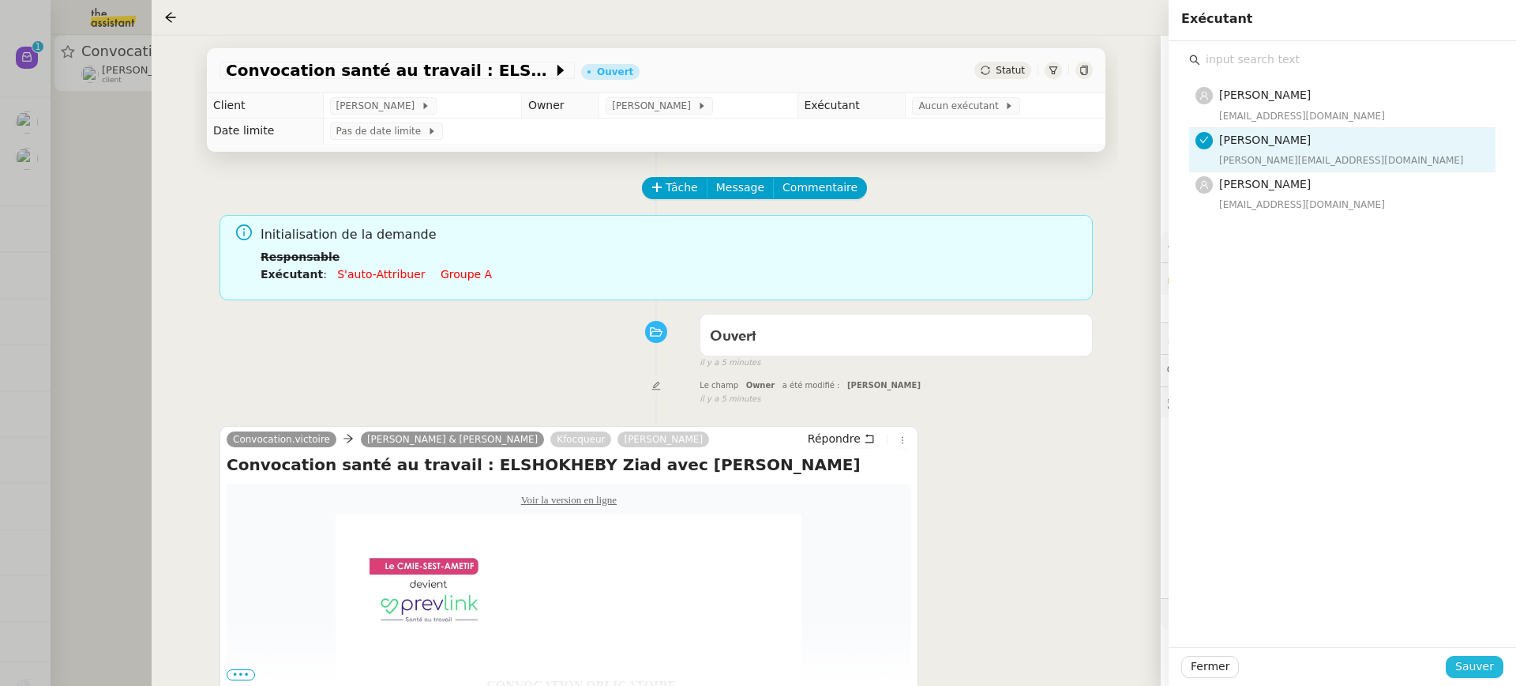
click at [1486, 673] on span "Sauver" at bounding box center [1475, 666] width 39 height 18
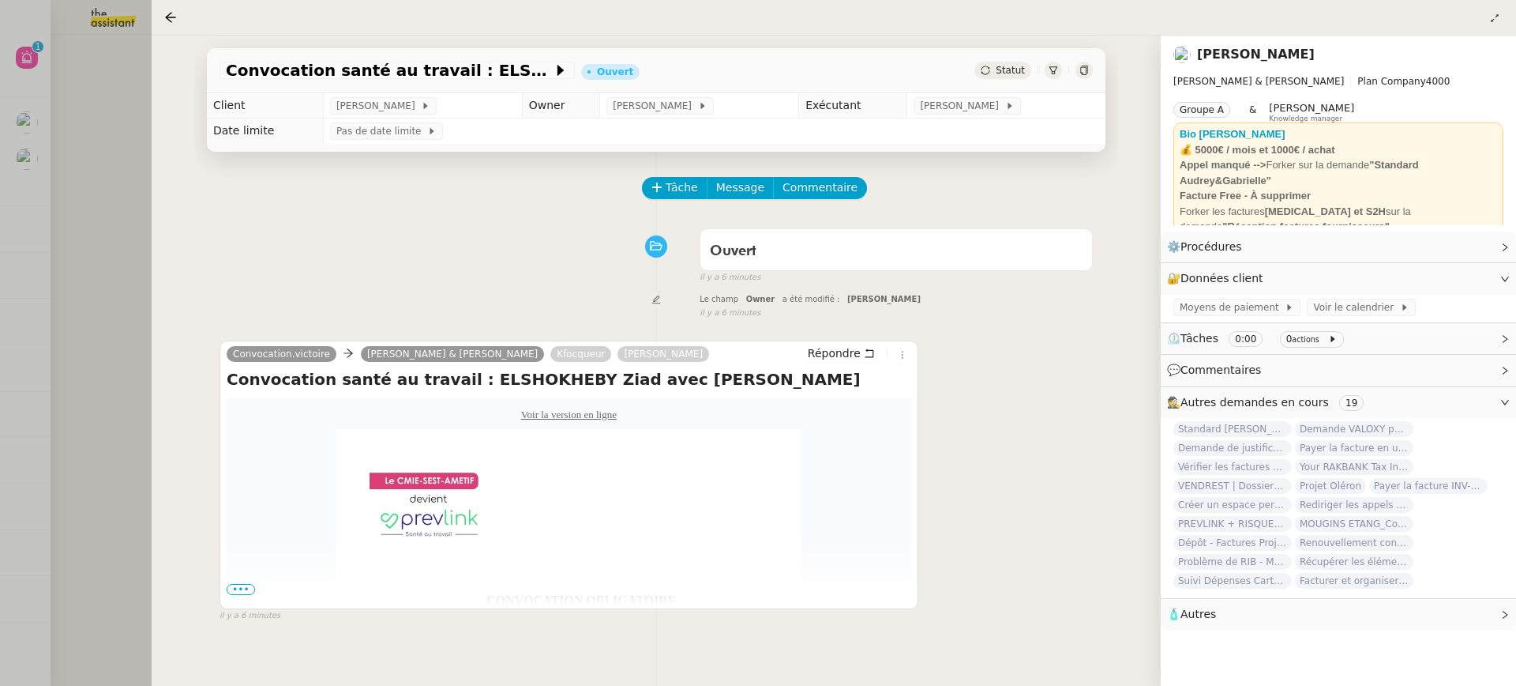
click at [84, 212] on div at bounding box center [758, 343] width 1516 height 686
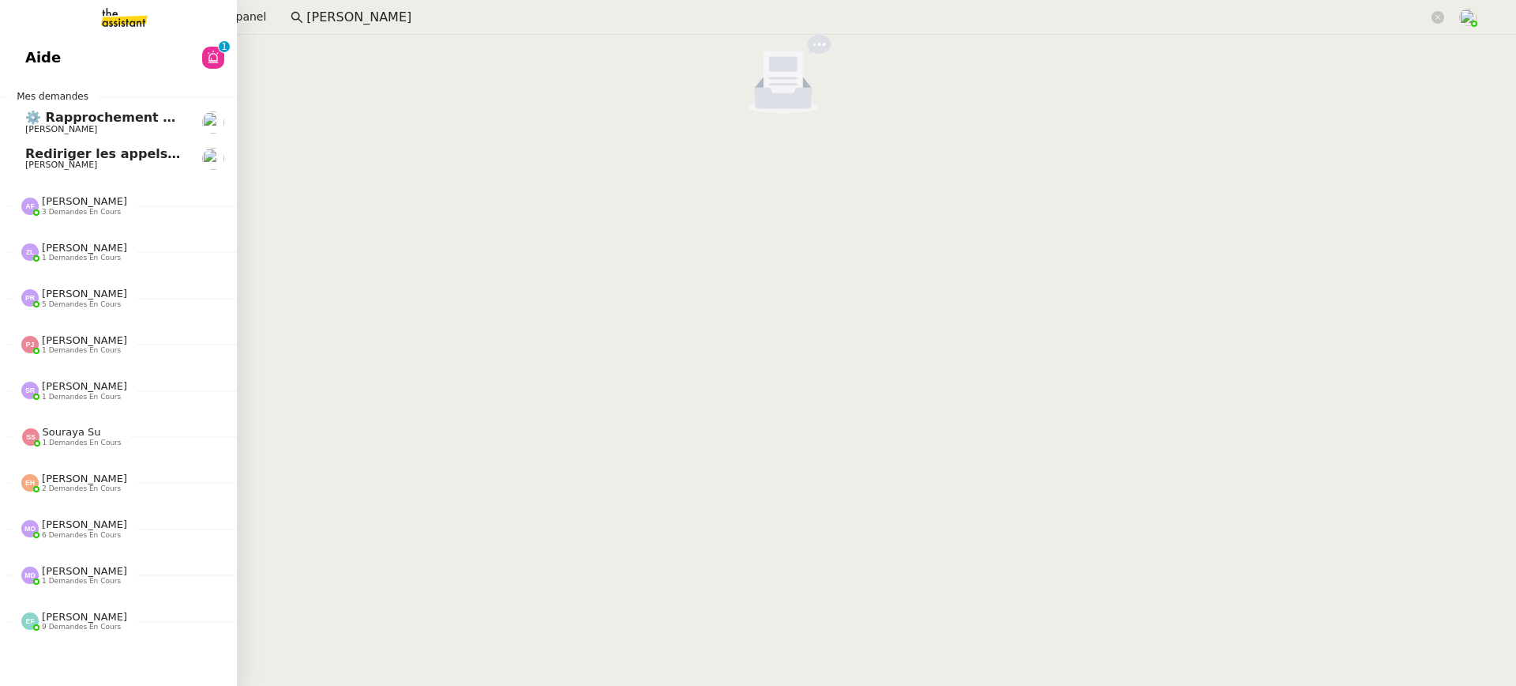
click at [31, 85] on div "Aide 0 1 2 3 4 5 6 7 8 9 Mes demandes ⚙️ Rapprochement bancaire Raphael Tougero…" at bounding box center [118, 360] width 237 height 651
click at [43, 73] on link "Aide 0 1 2 3 4 5 6 7 8 9" at bounding box center [118, 57] width 237 height 36
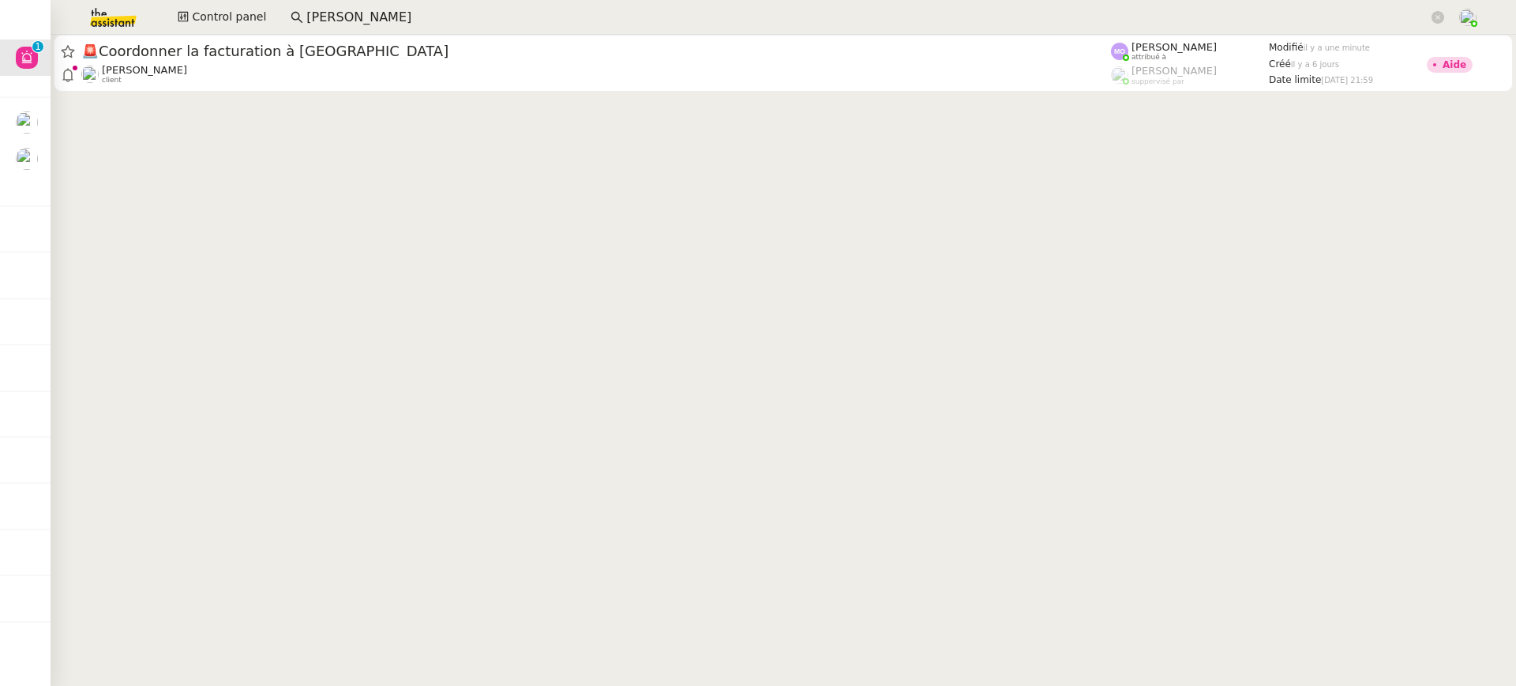
click at [764, 128] on cdk-virtual-scroll-viewport "🚨 Coordonner la facturation à Dubaï Gabrielle Tavernier client Marie Orsoni att…" at bounding box center [784, 360] width 1466 height 651
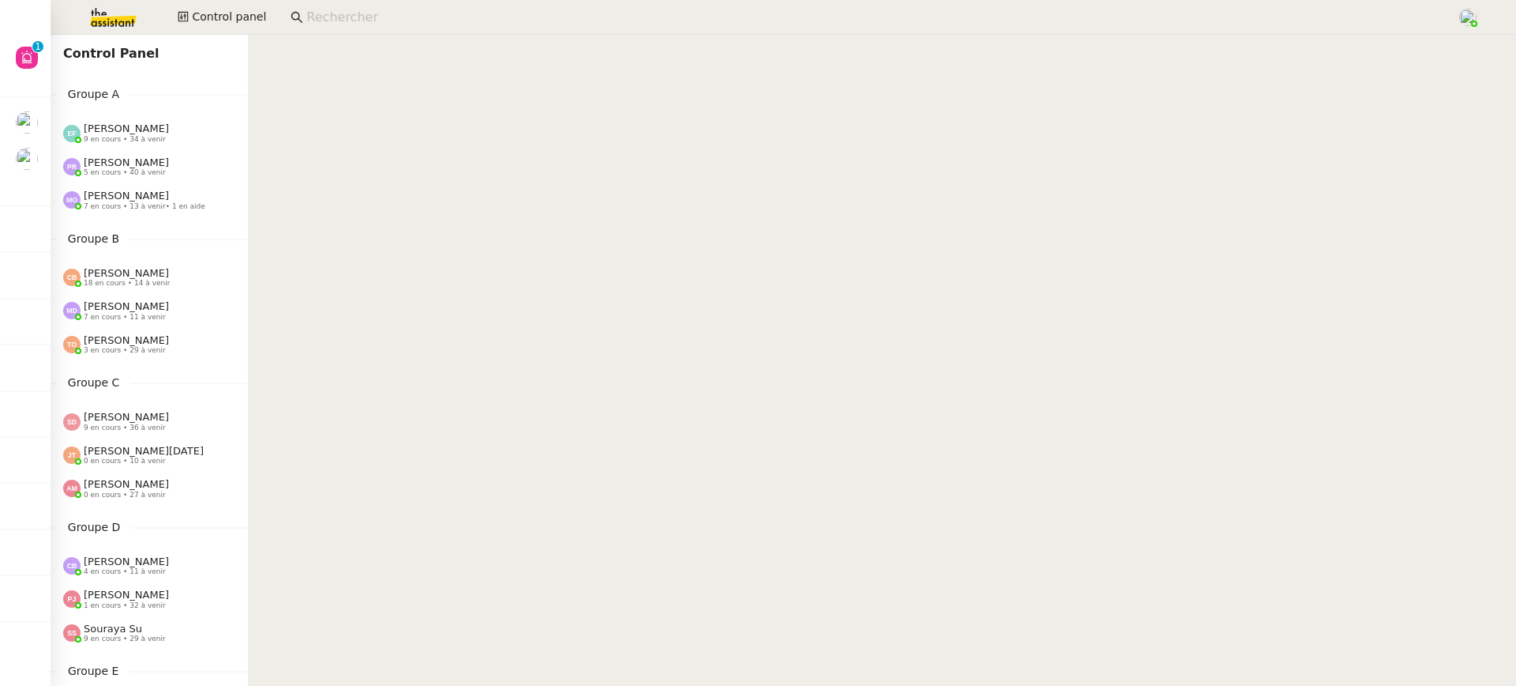
click at [367, 28] on app-search-bar at bounding box center [867, 17] width 1171 height 35
click at [342, 6] on nz-input-group at bounding box center [867, 18] width 1171 height 24
click at [351, 17] on input at bounding box center [873, 17] width 1135 height 21
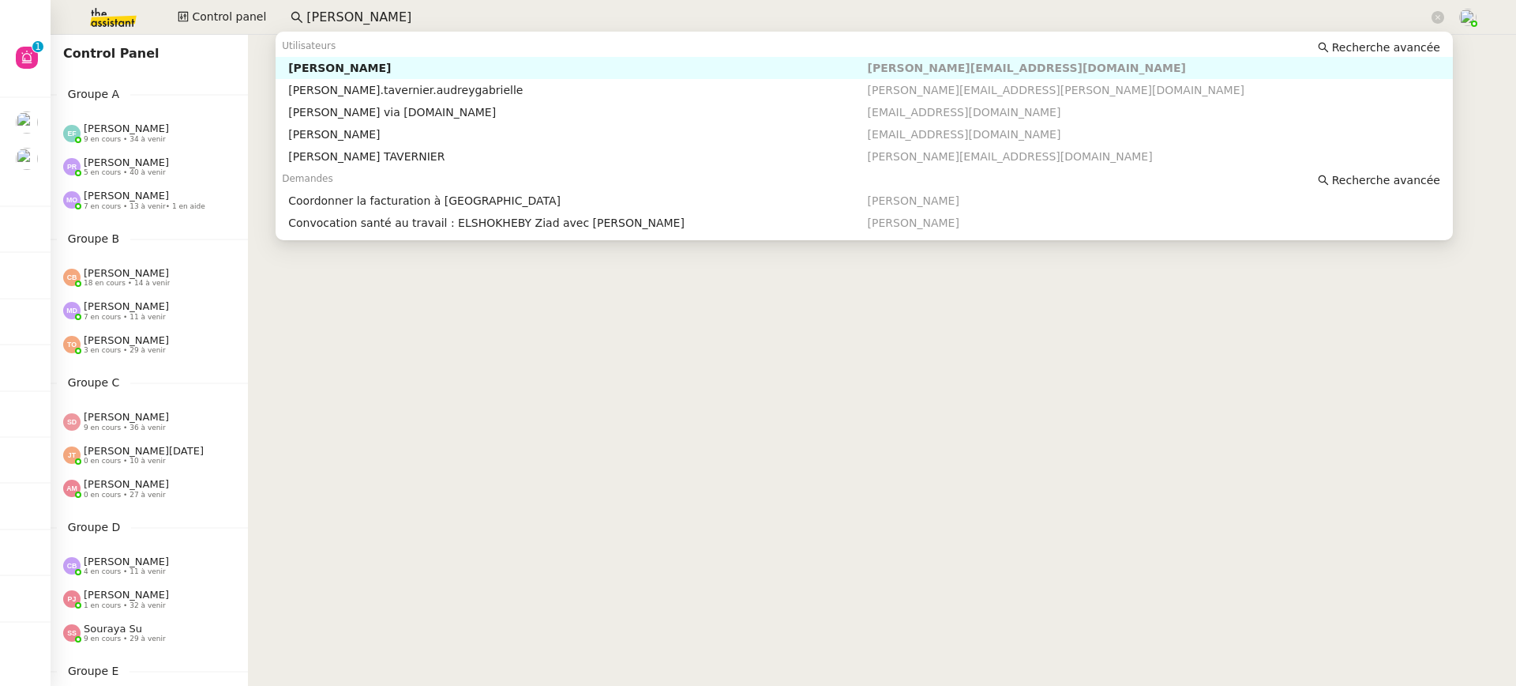
click at [442, 75] on div "[PERSON_NAME]" at bounding box center [577, 68] width 579 height 14
type input "[PERSON_NAME]"
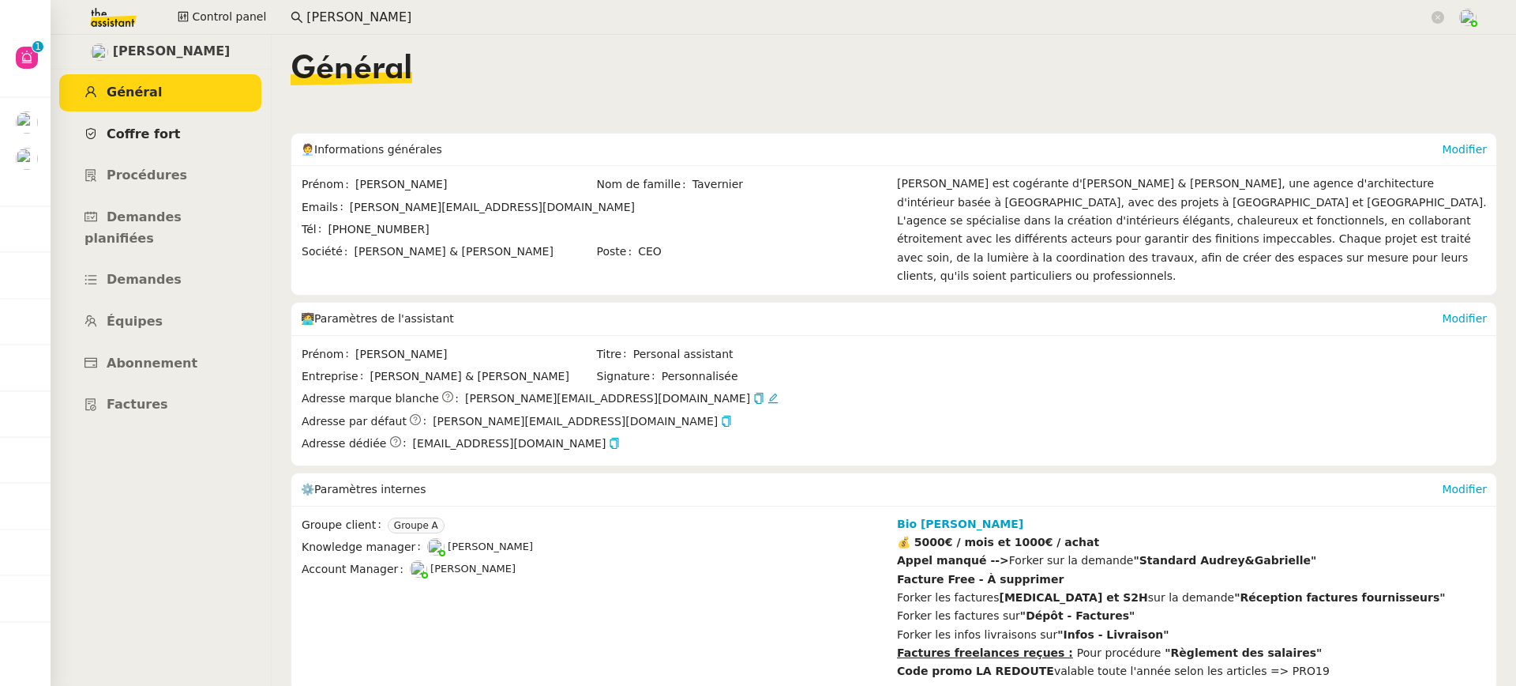
click at [189, 146] on link "Coffre fort" at bounding box center [160, 134] width 202 height 37
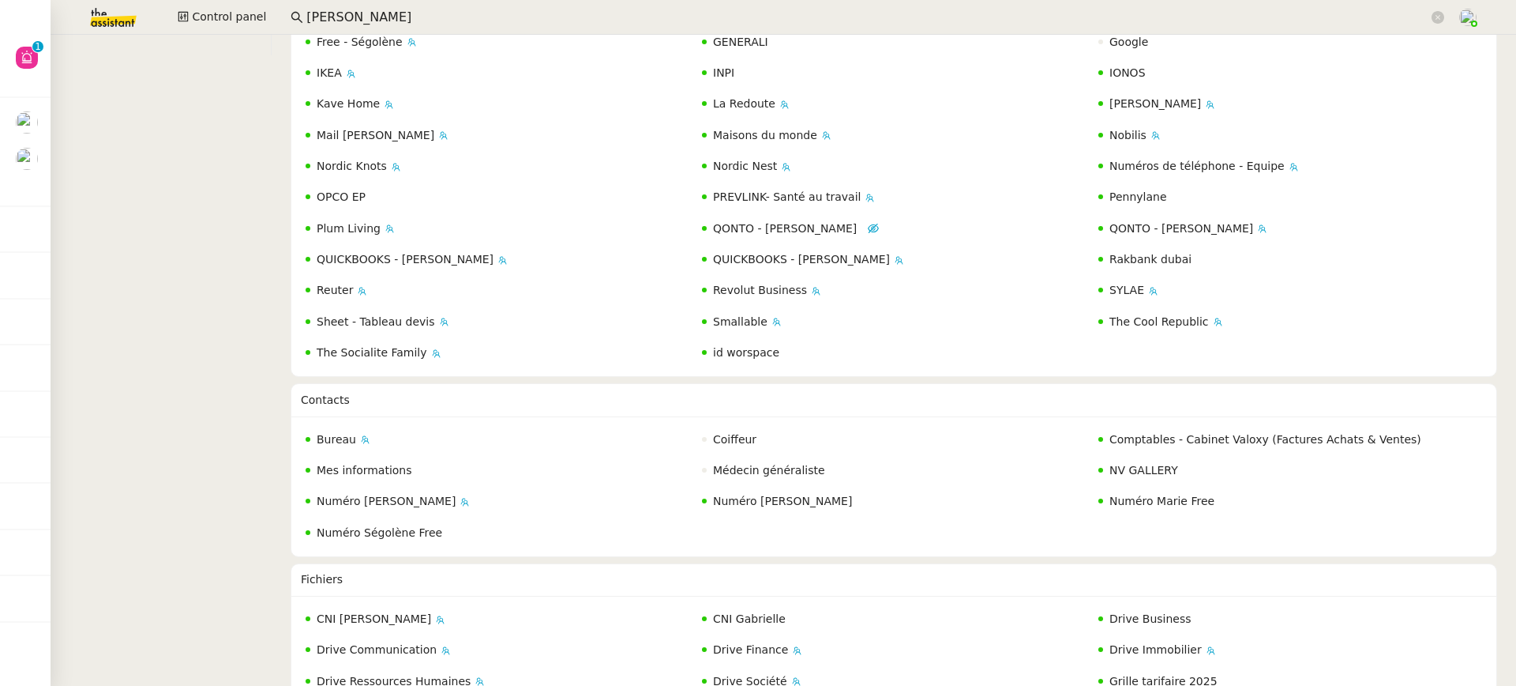
scroll to position [795, 0]
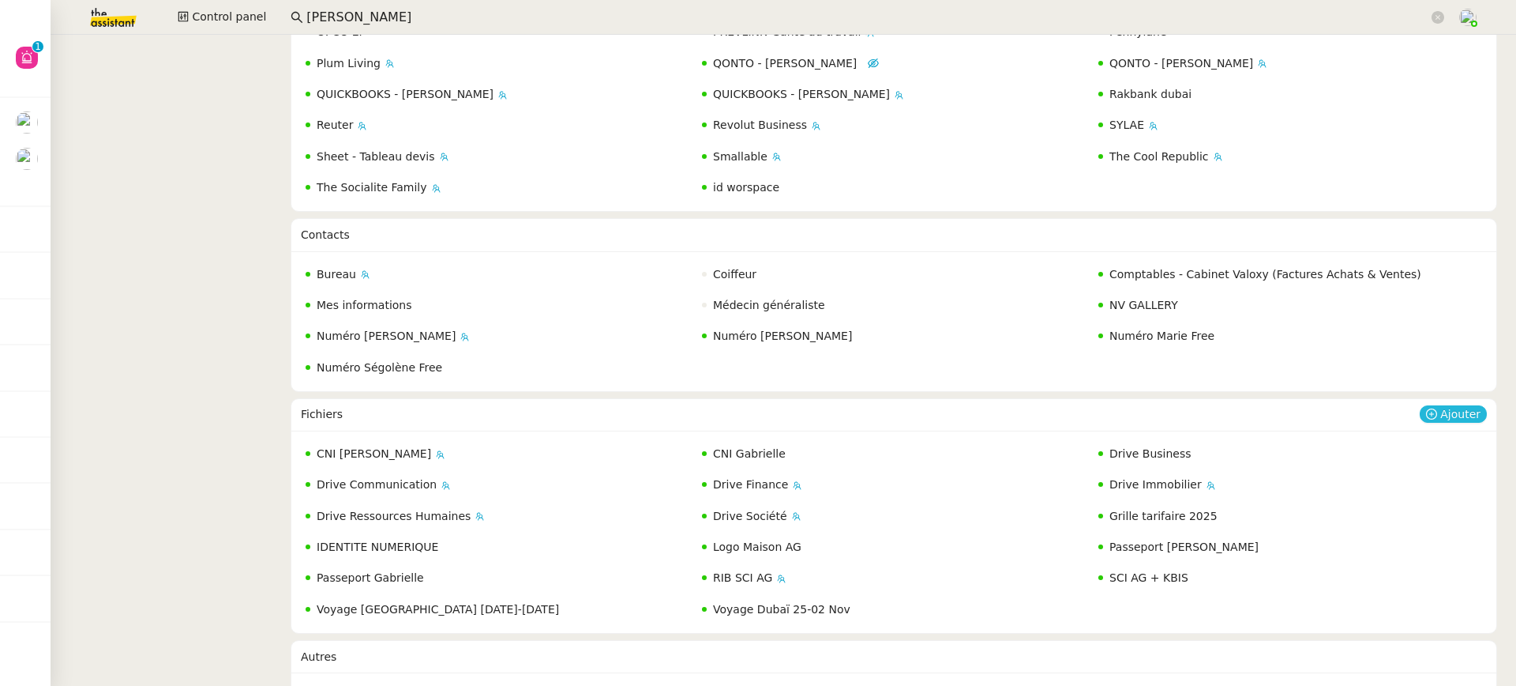
click at [1468, 406] on span "Ajouter" at bounding box center [1461, 414] width 40 height 16
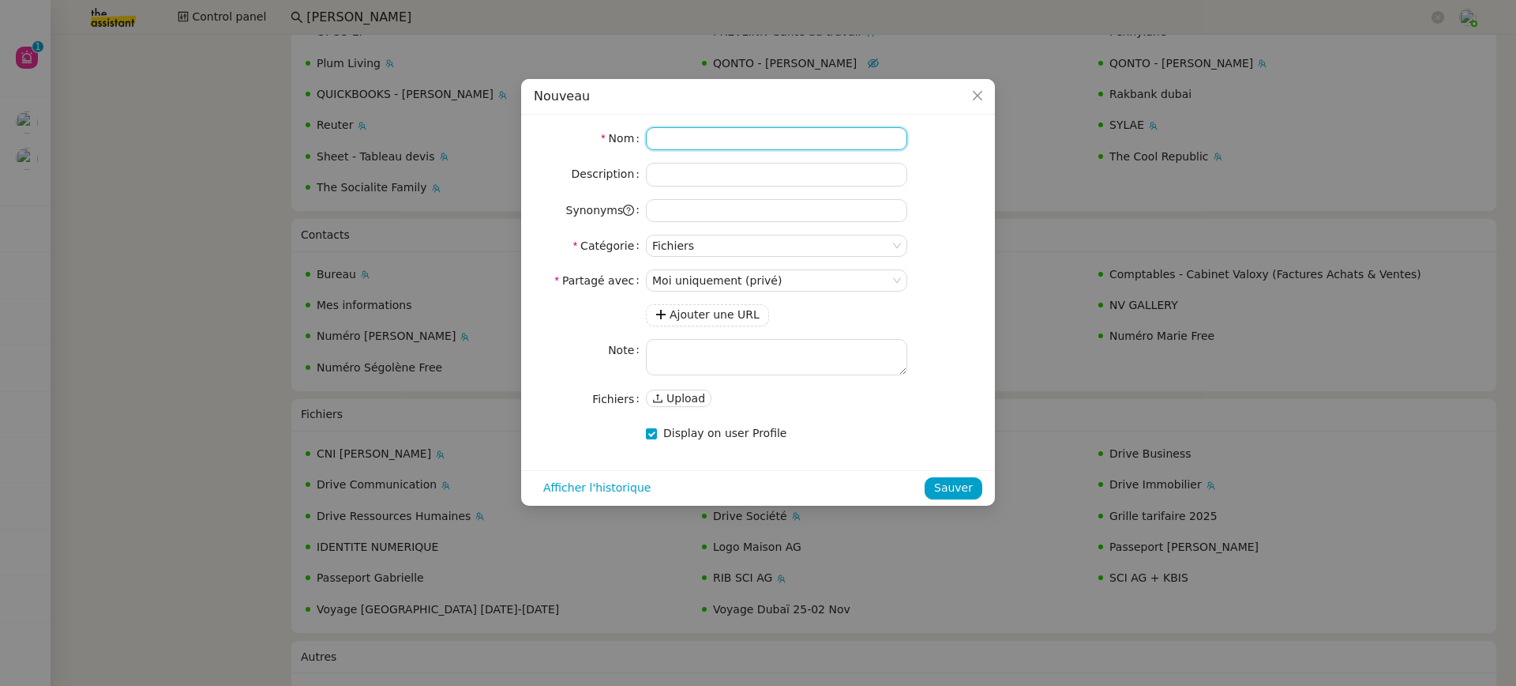
click at [787, 145] on input at bounding box center [776, 138] width 261 height 23
type input "Drive [GEOGRAPHIC_DATA]"
click at [755, 312] on button "Ajouter une URL" at bounding box center [707, 315] width 123 height 22
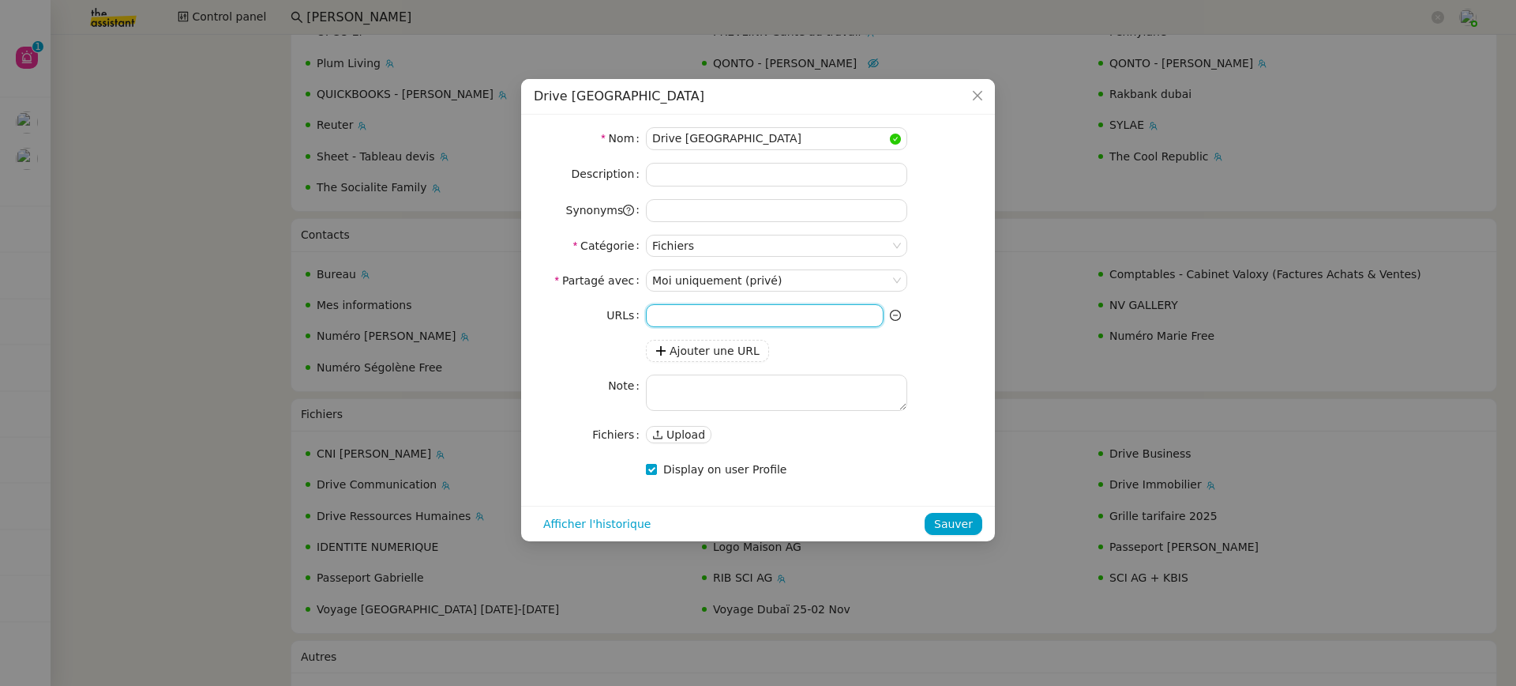
click at [765, 323] on input at bounding box center [765, 315] width 238 height 23
paste input "Drive - [GEOGRAPHIC_DATA] : [URL][DOMAIN_NAME]"
type input "Drive - [GEOGRAPHIC_DATA] : [URL][DOMAIN_NAME]"
click at [957, 519] on span "Sauver" at bounding box center [953, 524] width 39 height 18
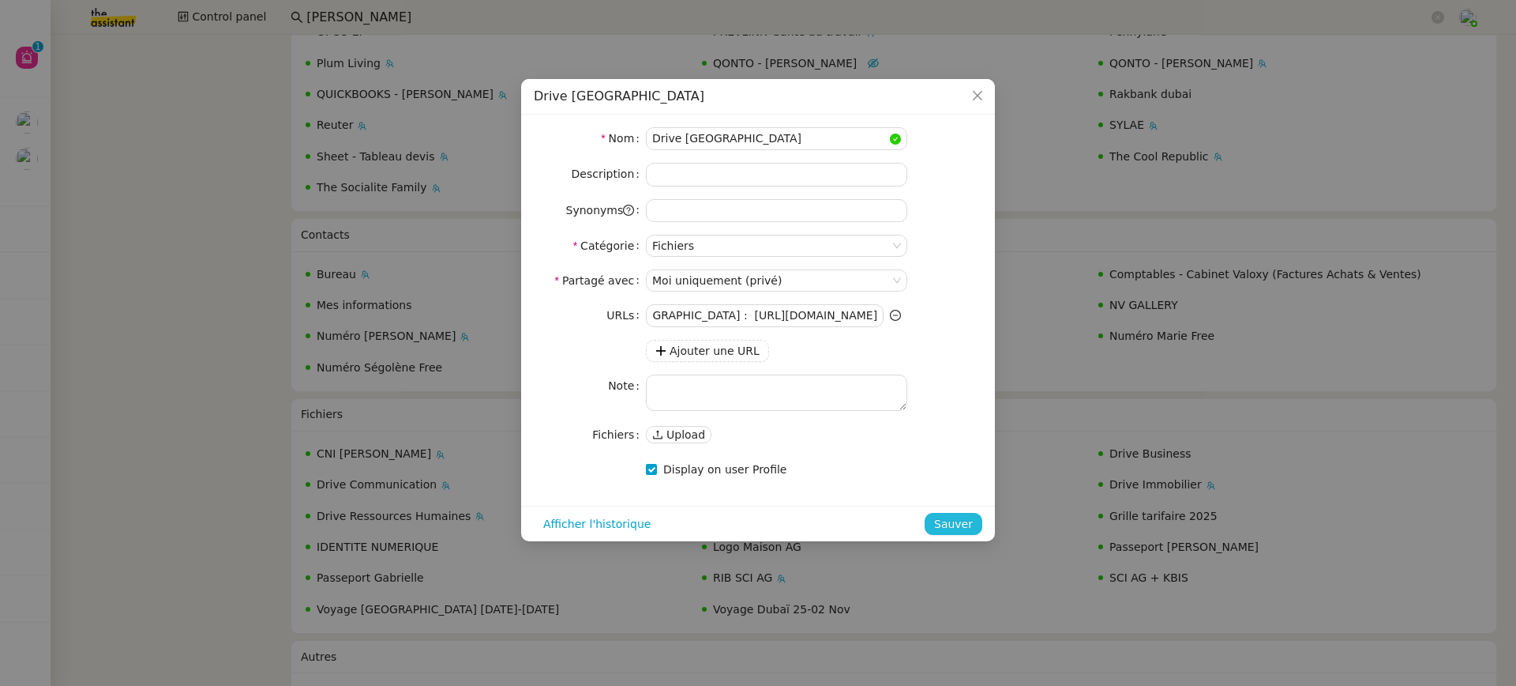
scroll to position [0, 0]
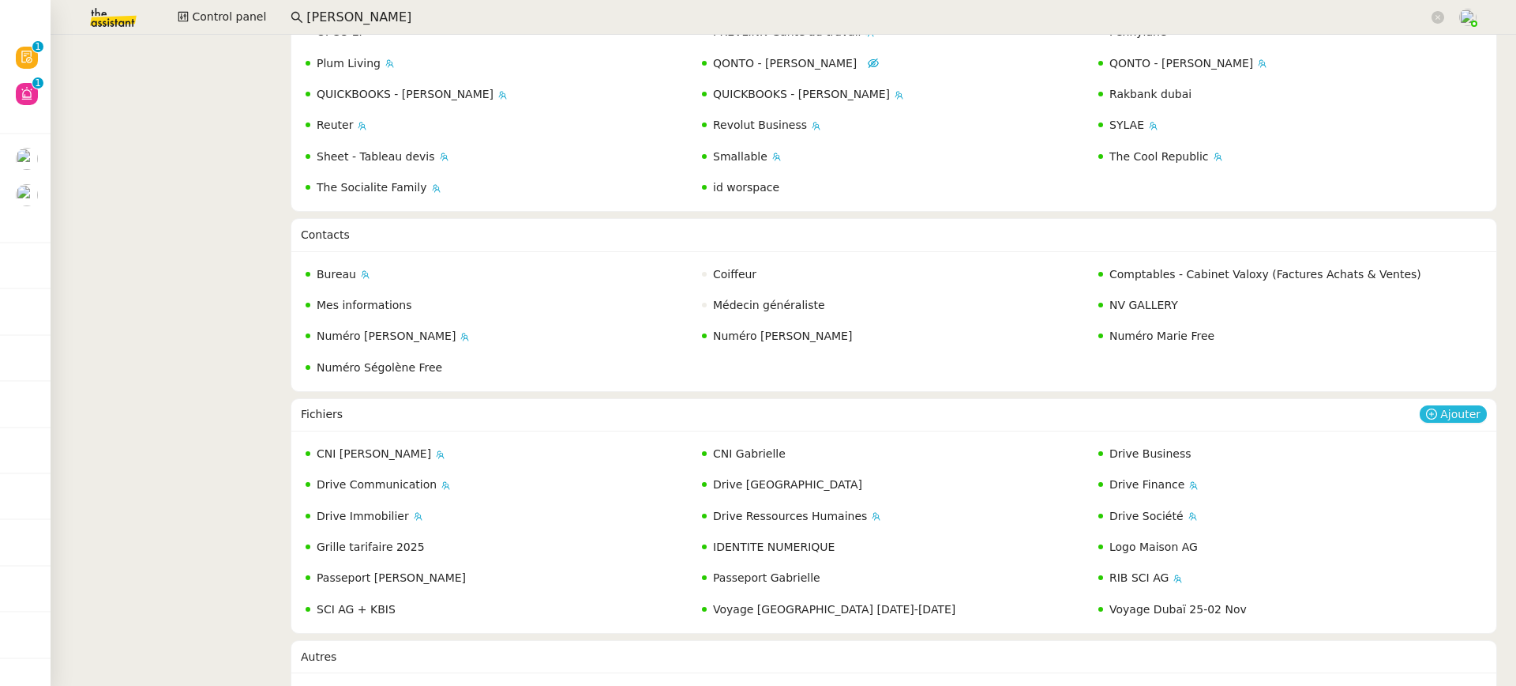
click at [1453, 406] on span "Ajouter" at bounding box center [1461, 414] width 40 height 16
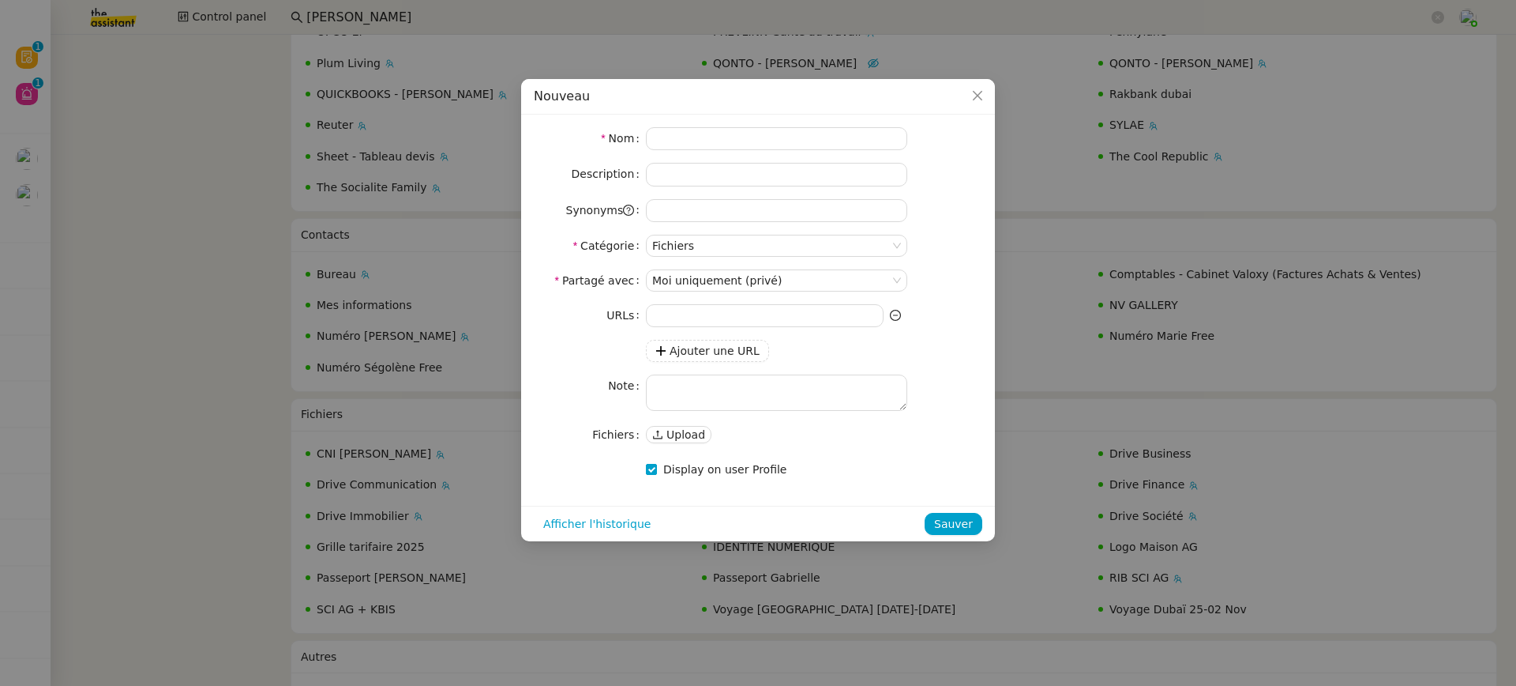
click at [744, 261] on form "Nom Description Synonyms Catégorie Fichiers Partagé avec Moi uniquement (privé)…" at bounding box center [758, 303] width 449 height 353
click at [734, 246] on nz-select-item "Fichiers" at bounding box center [776, 245] width 249 height 21
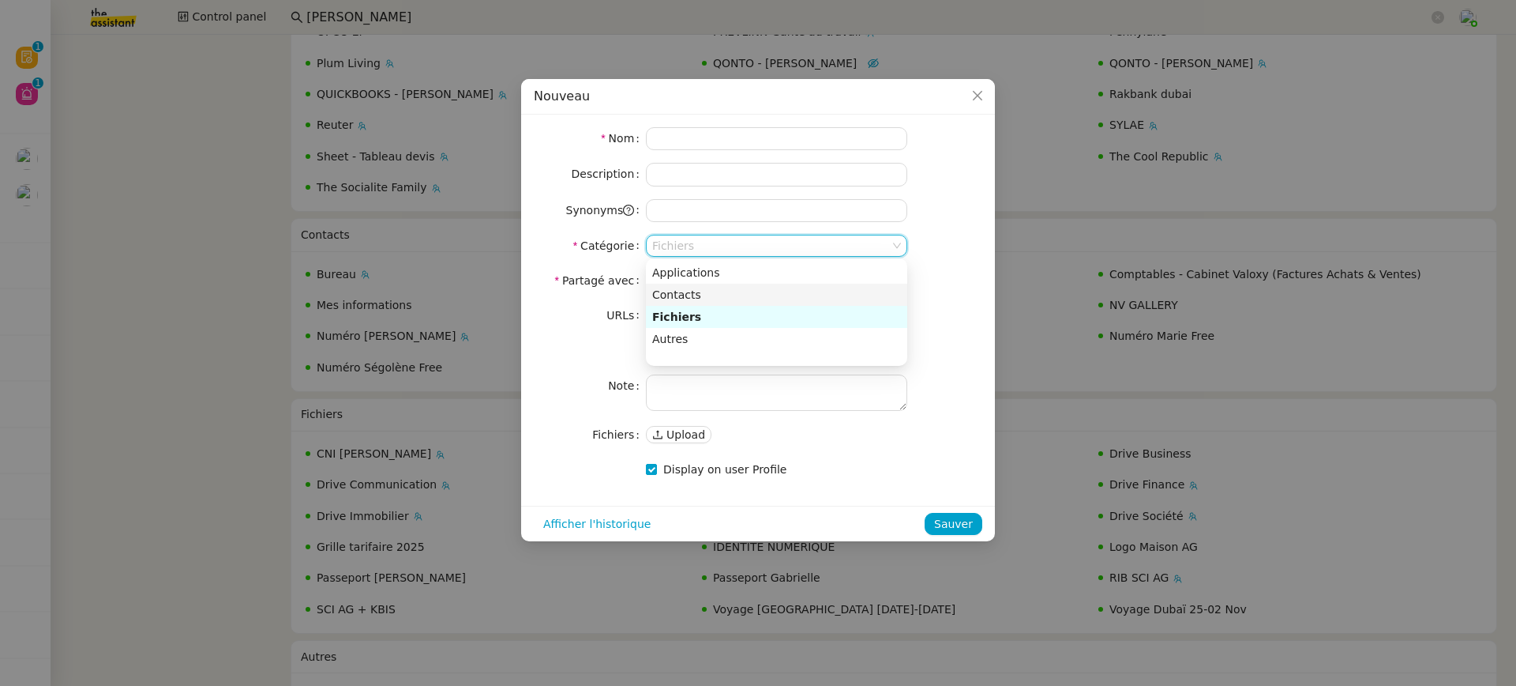
click at [742, 284] on nz-option-item "Contacts" at bounding box center [776, 295] width 261 height 22
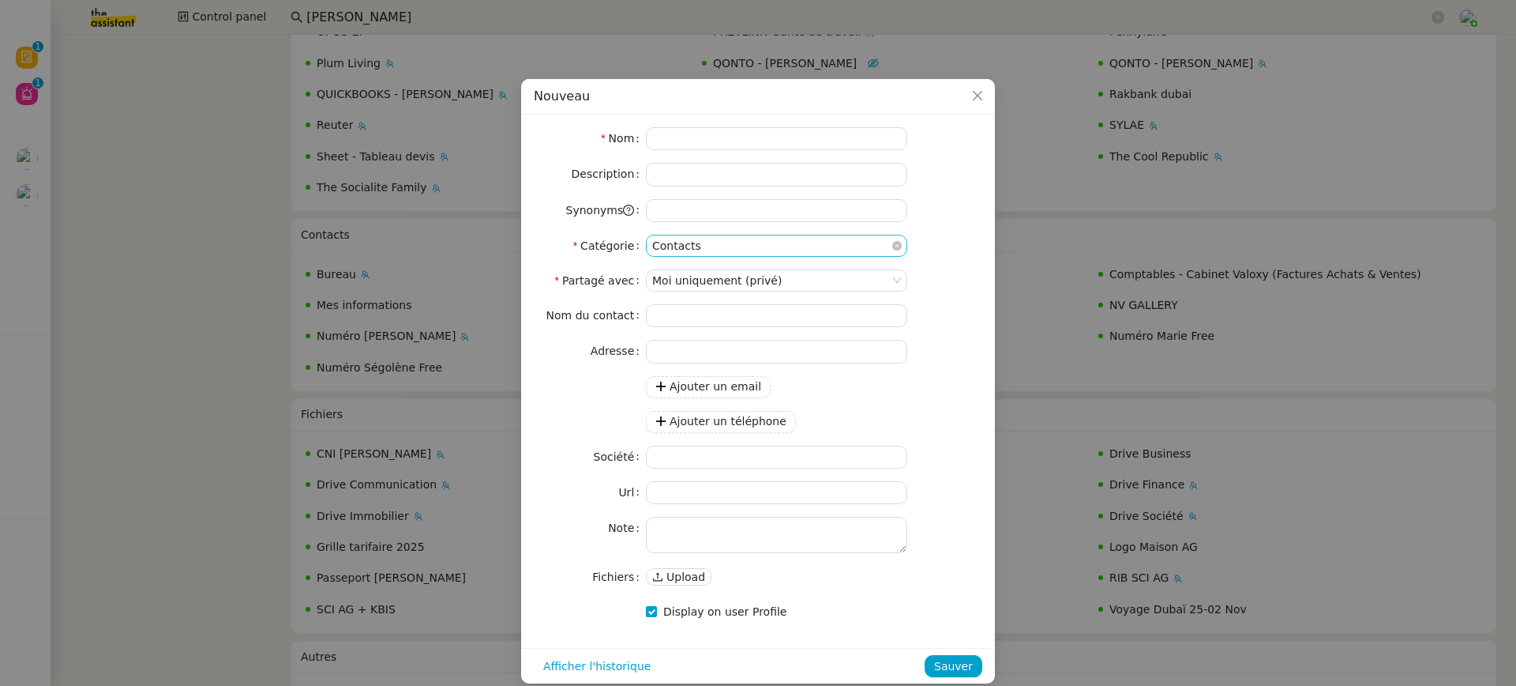
click at [738, 254] on nz-select-item "Contacts" at bounding box center [776, 245] width 249 height 21
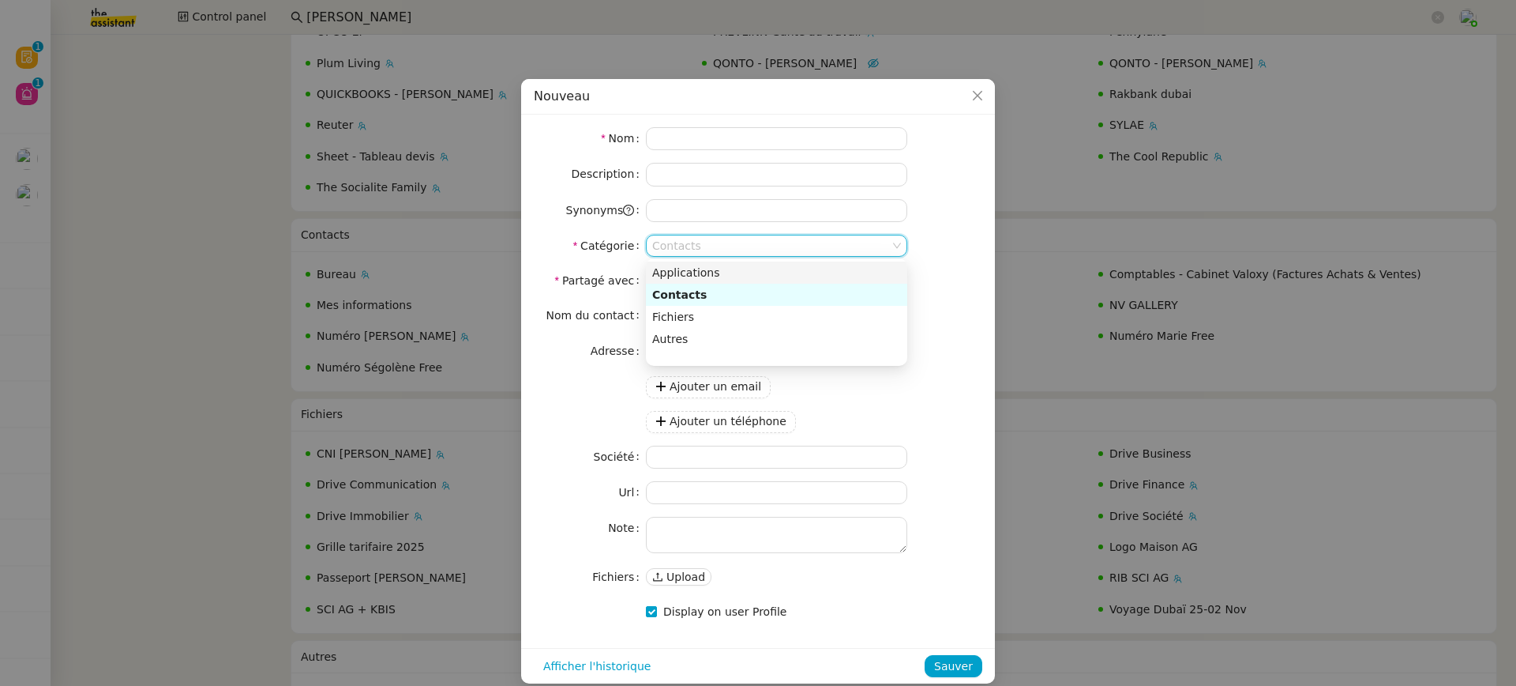
click at [742, 274] on div "Applications" at bounding box center [776, 272] width 249 height 14
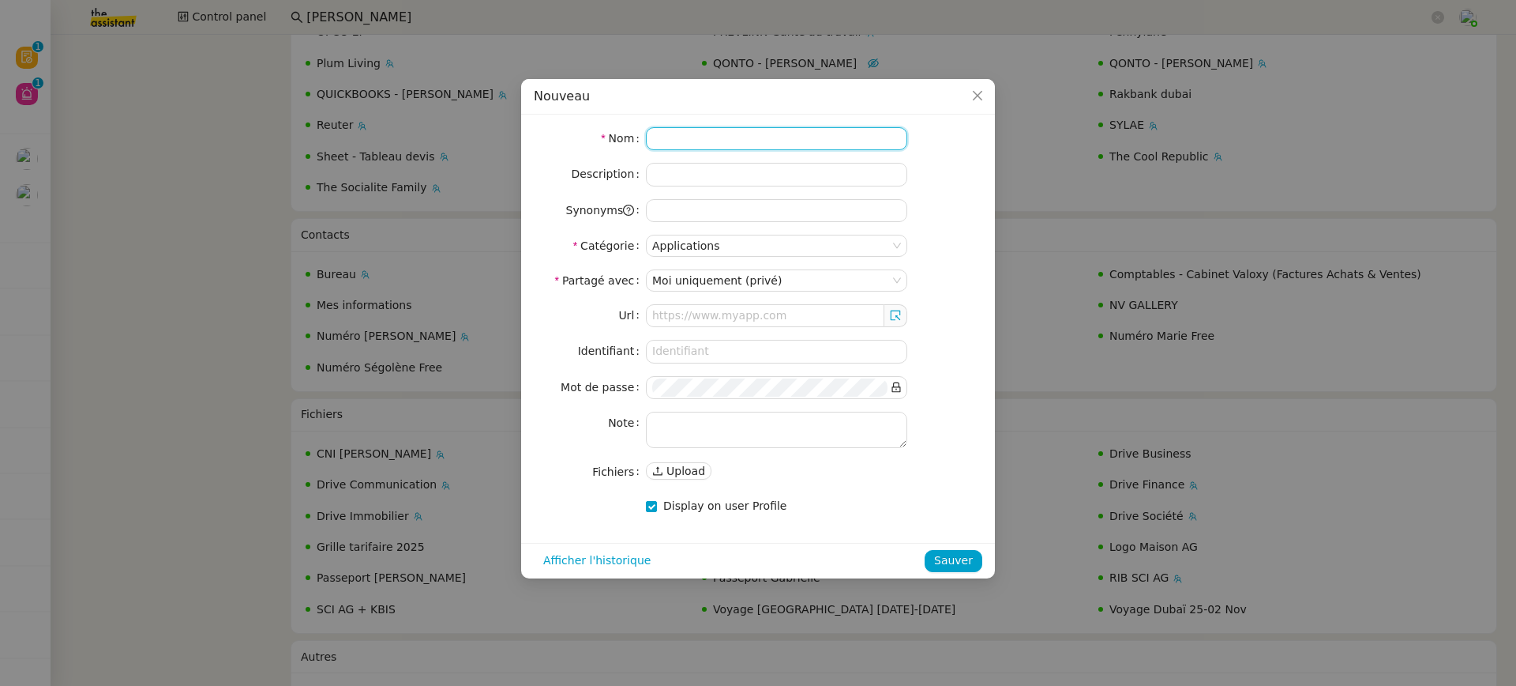
click at [728, 147] on input at bounding box center [776, 138] width 261 height 23
type input "Zoho Dubai - Rashad"
click at [733, 454] on div "Url Identifiant Mot de passe Note Fichiers Upload" at bounding box center [758, 393] width 449 height 178
click at [720, 419] on textarea at bounding box center [776, 429] width 261 height 36
paste textarea "Zoho DUBAI - Rashad Identifiant : [EMAIL_ADDRESS][DOMAIN_NAME] Mot de passe : […"
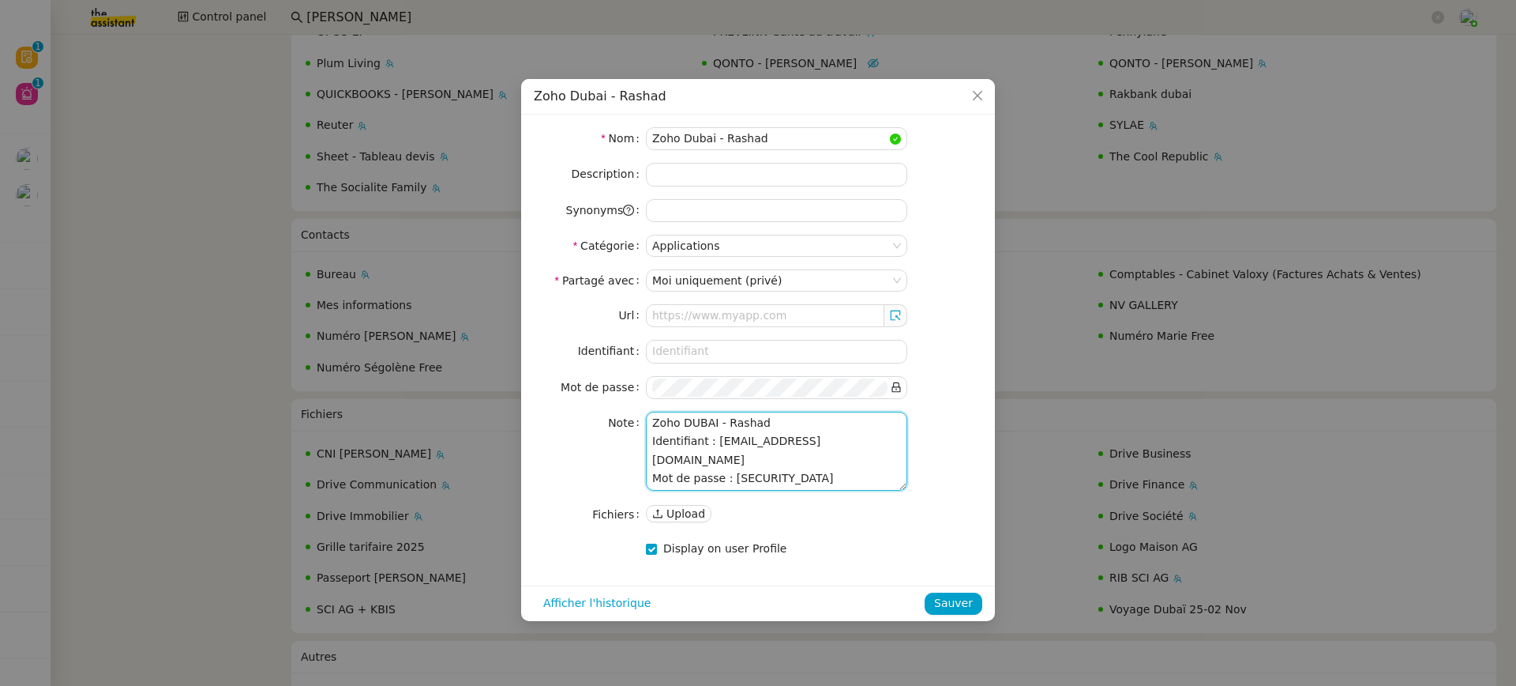
drag, startPoint x: 877, startPoint y: 459, endPoint x: 711, endPoint y: 454, distance: 165.9
click at [711, 454] on textarea "Zoho DUBAI - Rashad Identifiant : [EMAIL_ADDRESS][DOMAIN_NAME] Mot de passe : […" at bounding box center [776, 450] width 261 height 79
type textarea "Zoho DUBAI - Rashad Identifiant : [EMAIL_ADDRESS][DOMAIN_NAME] Mot de passe : […"
click at [707, 351] on input at bounding box center [776, 351] width 261 height 23
paste input "[EMAIL_ADDRESS][DOMAIN_NAME]"
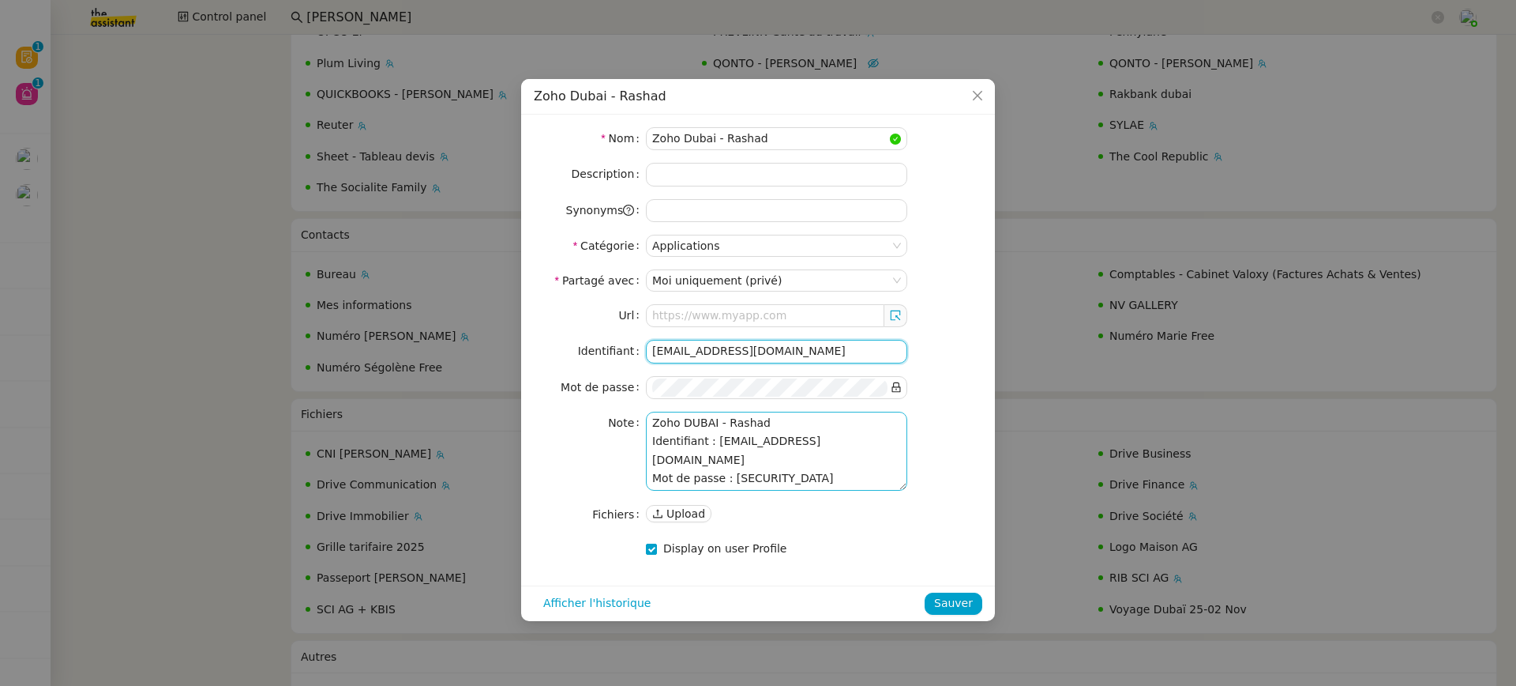
type input "[EMAIL_ADDRESS][DOMAIN_NAME]"
drag, startPoint x: 850, startPoint y: 476, endPoint x: 734, endPoint y: 476, distance: 116.1
click at [734, 476] on textarea "Zoho DUBAI - Rashad Identifiant : [EMAIL_ADDRESS][DOMAIN_NAME] Mot de passe : […" at bounding box center [776, 450] width 261 height 79
drag, startPoint x: 732, startPoint y: 475, endPoint x: 872, endPoint y: 475, distance: 139.8
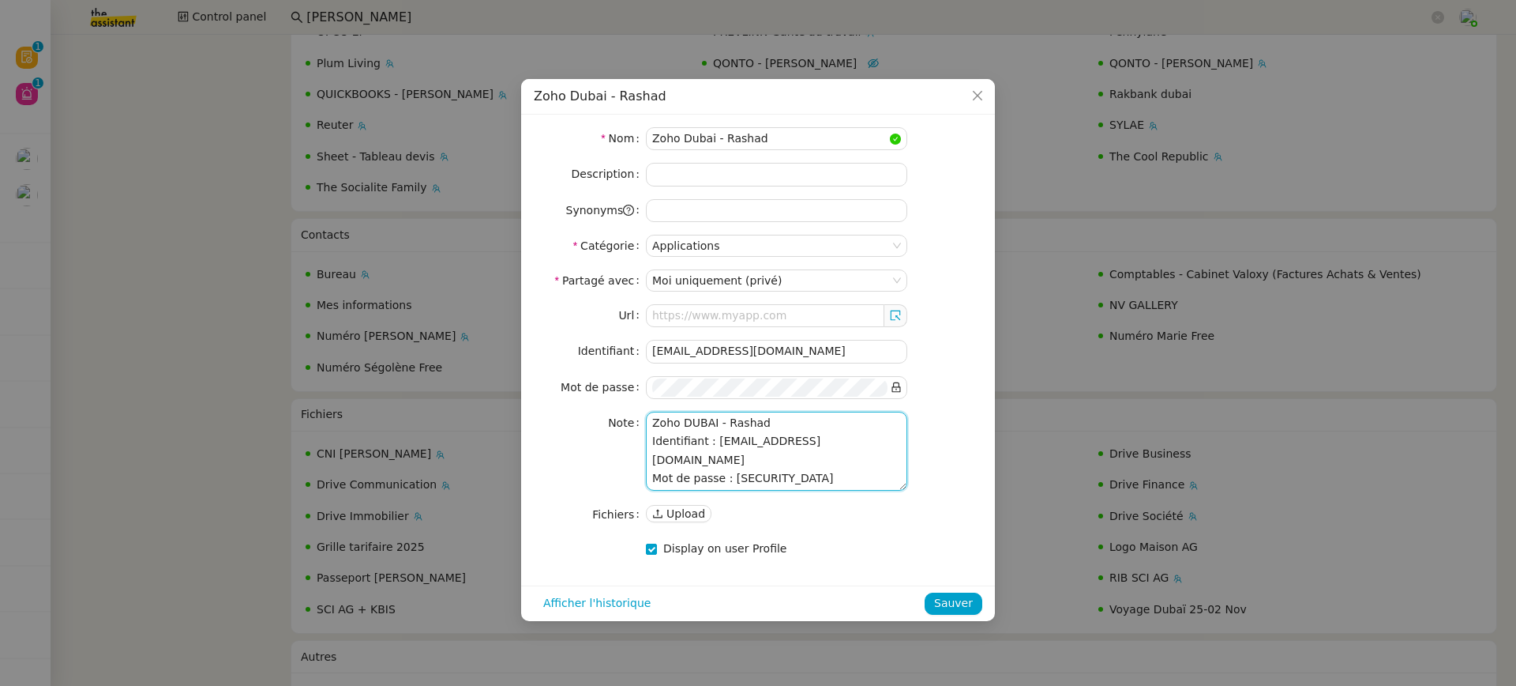
click at [872, 475] on textarea "Zoho DUBAI - Rashad Identifiant : [EMAIL_ADDRESS][DOMAIN_NAME] Mot de passe : […" at bounding box center [776, 450] width 261 height 79
drag, startPoint x: 863, startPoint y: 472, endPoint x: 474, endPoint y: 271, distance: 438.0
click at [474, 271] on nz-modal-container "Zoho Dubai - Rashad Nom Zoho [GEOGRAPHIC_DATA] - Rashad Description Synonyms Ca…" at bounding box center [758, 343] width 1516 height 686
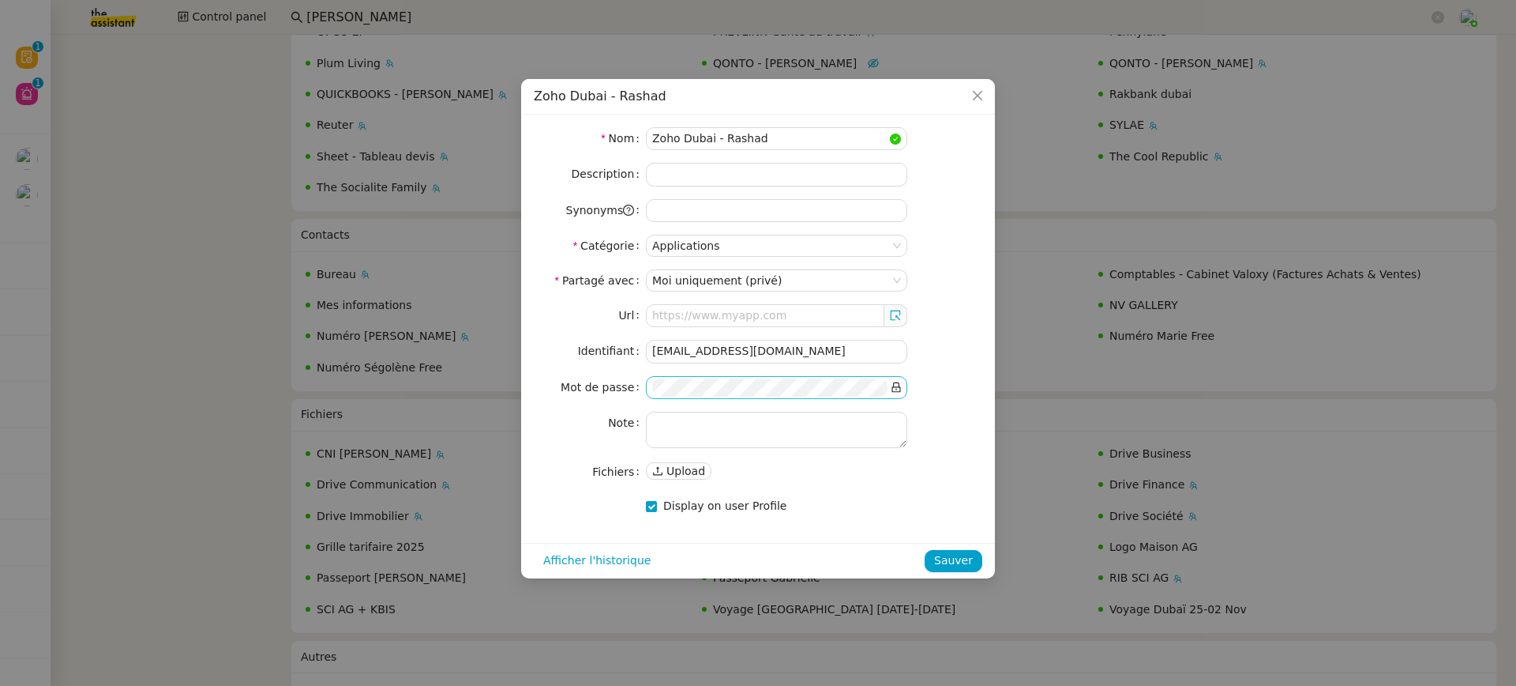
click at [894, 381] on icon at bounding box center [896, 386] width 11 height 11
click at [796, 282] on nz-select-item "Moi uniquement (privé)" at bounding box center [776, 280] width 249 height 21
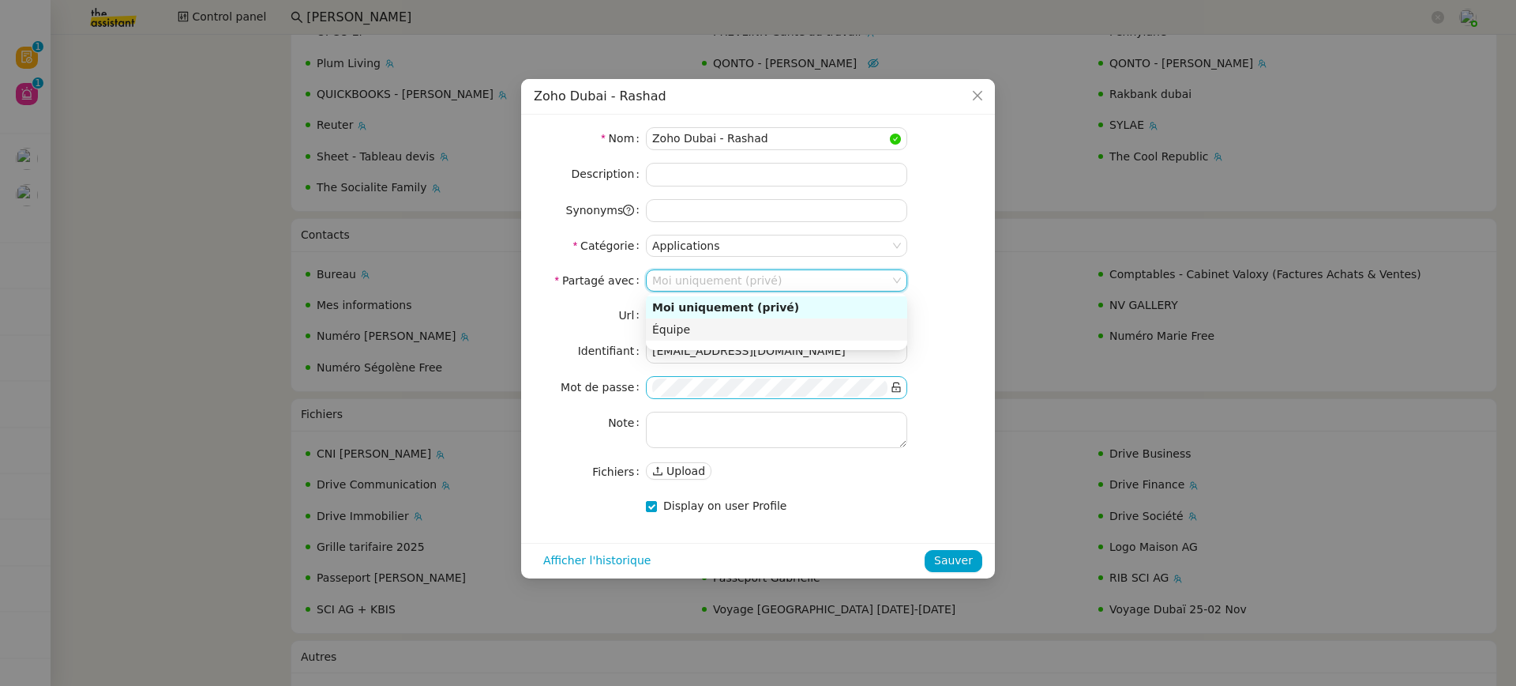
click at [793, 322] on div "Équipe" at bounding box center [776, 329] width 249 height 14
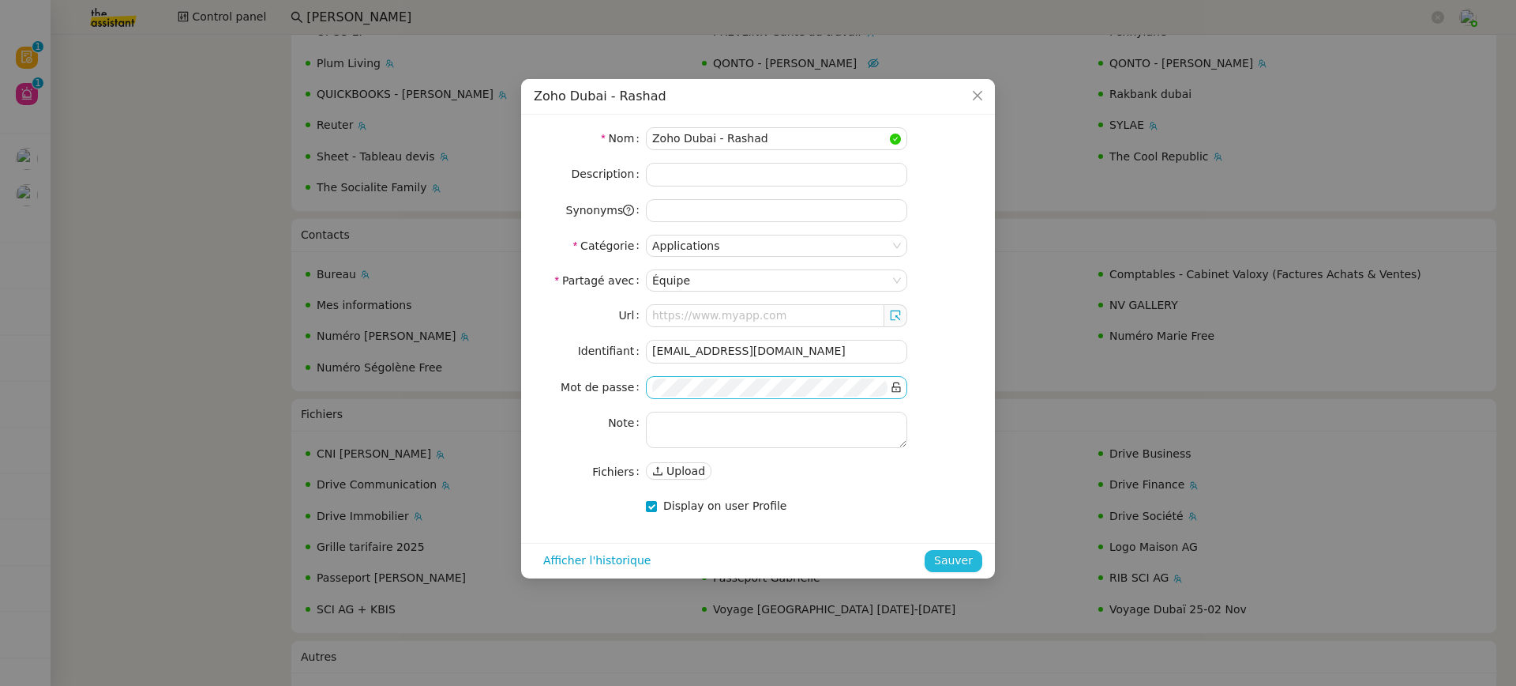
click at [952, 558] on span "Sauver" at bounding box center [953, 560] width 39 height 18
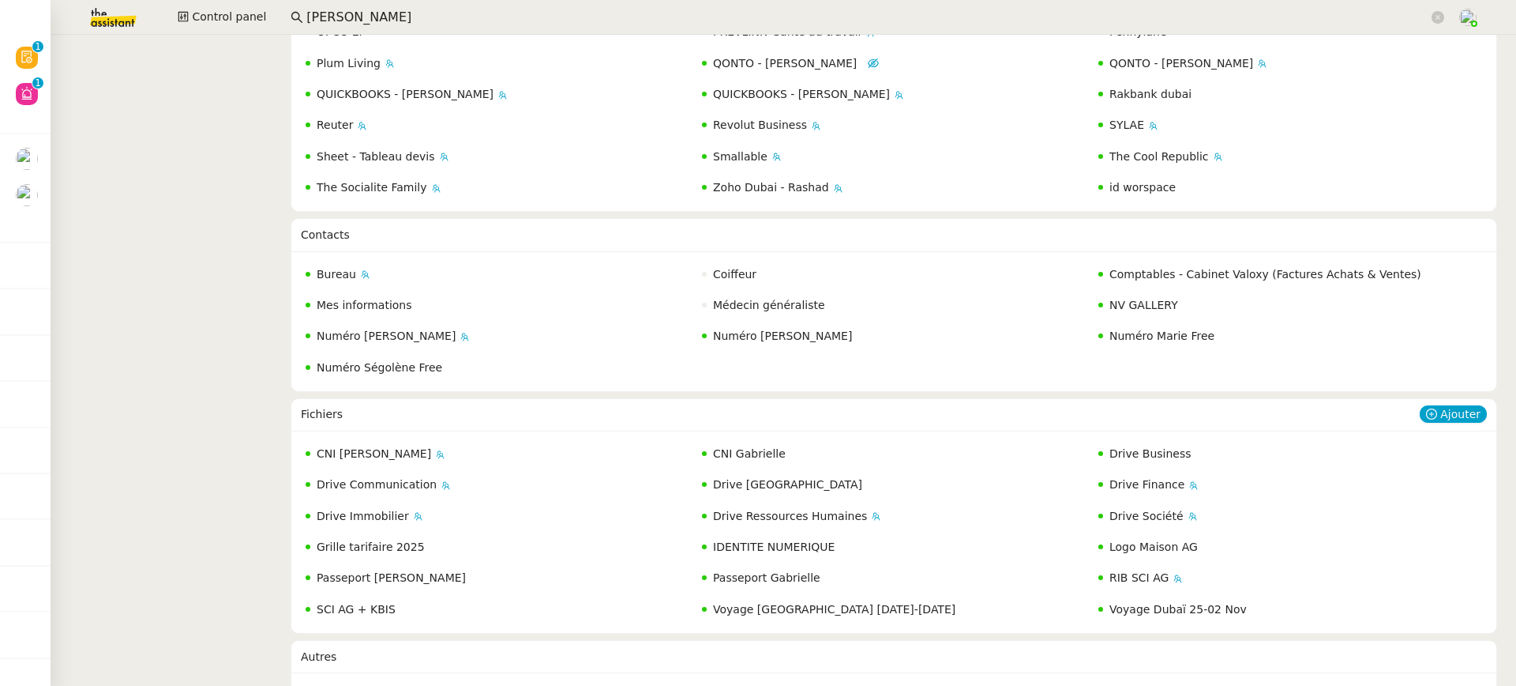
click at [742, 478] on span "Drive [GEOGRAPHIC_DATA]" at bounding box center [787, 484] width 149 height 13
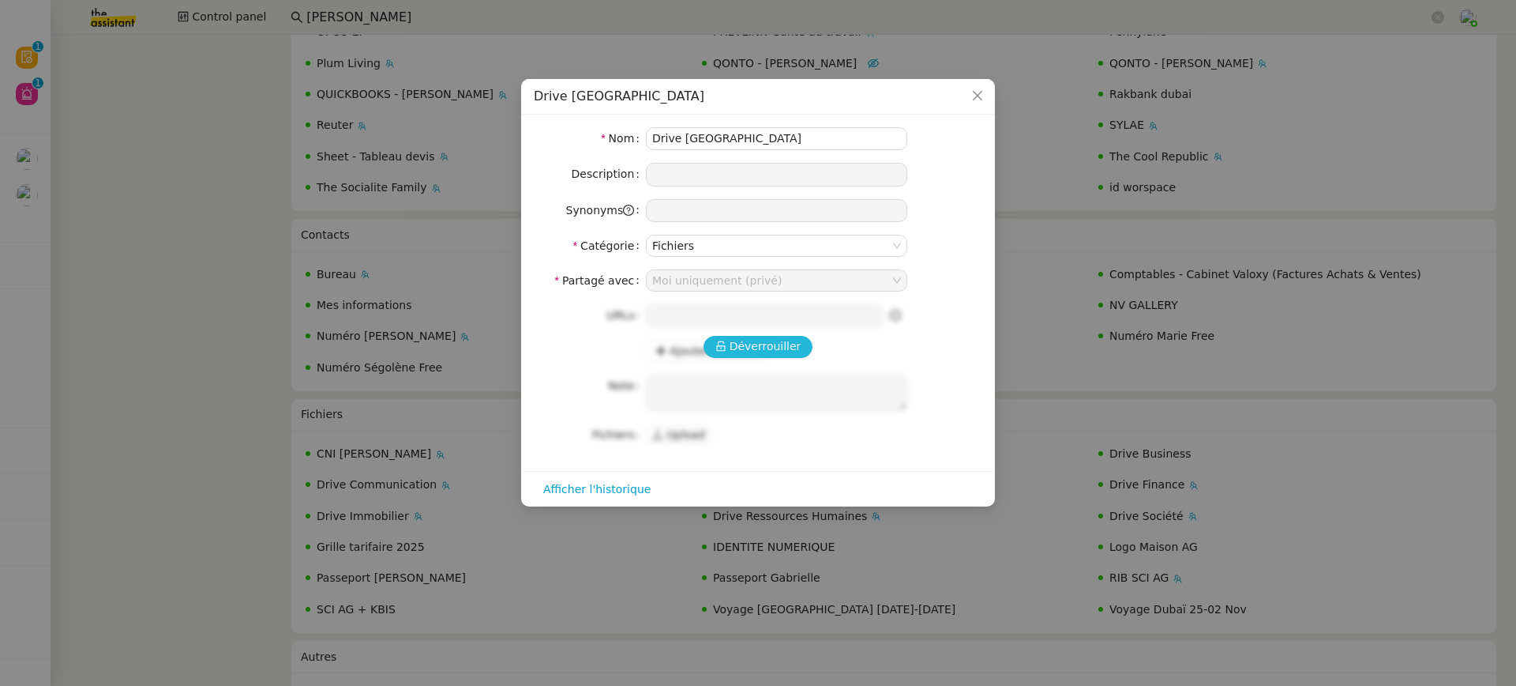
click at [738, 354] on button "Déverrouiller" at bounding box center [759, 347] width 110 height 22
type input "Drive - [GEOGRAPHIC_DATA] : [URL][DOMAIN_NAME]"
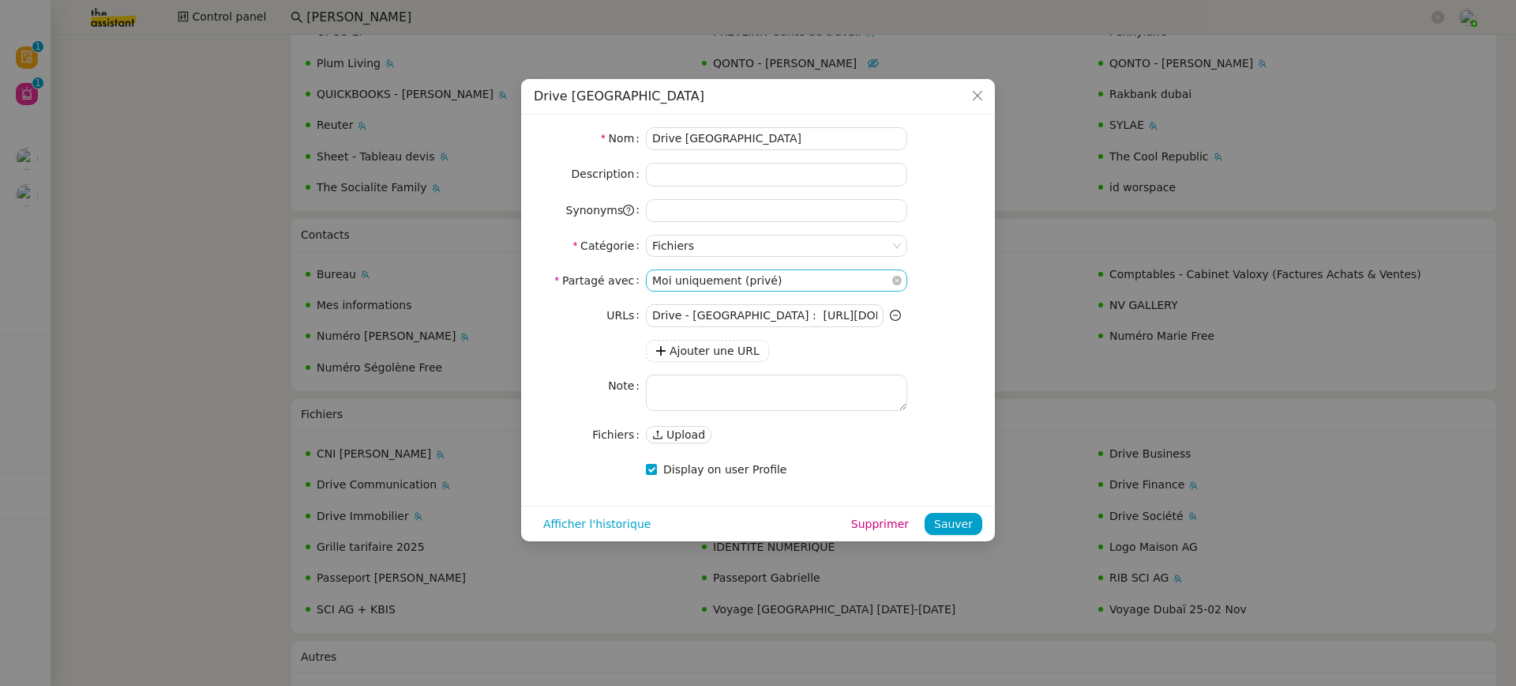
click at [708, 280] on nz-select-item "Moi uniquement (privé)" at bounding box center [776, 280] width 249 height 21
click at [724, 328] on div "Équipe" at bounding box center [776, 329] width 249 height 14
click at [960, 523] on span "Sauver" at bounding box center [953, 524] width 39 height 18
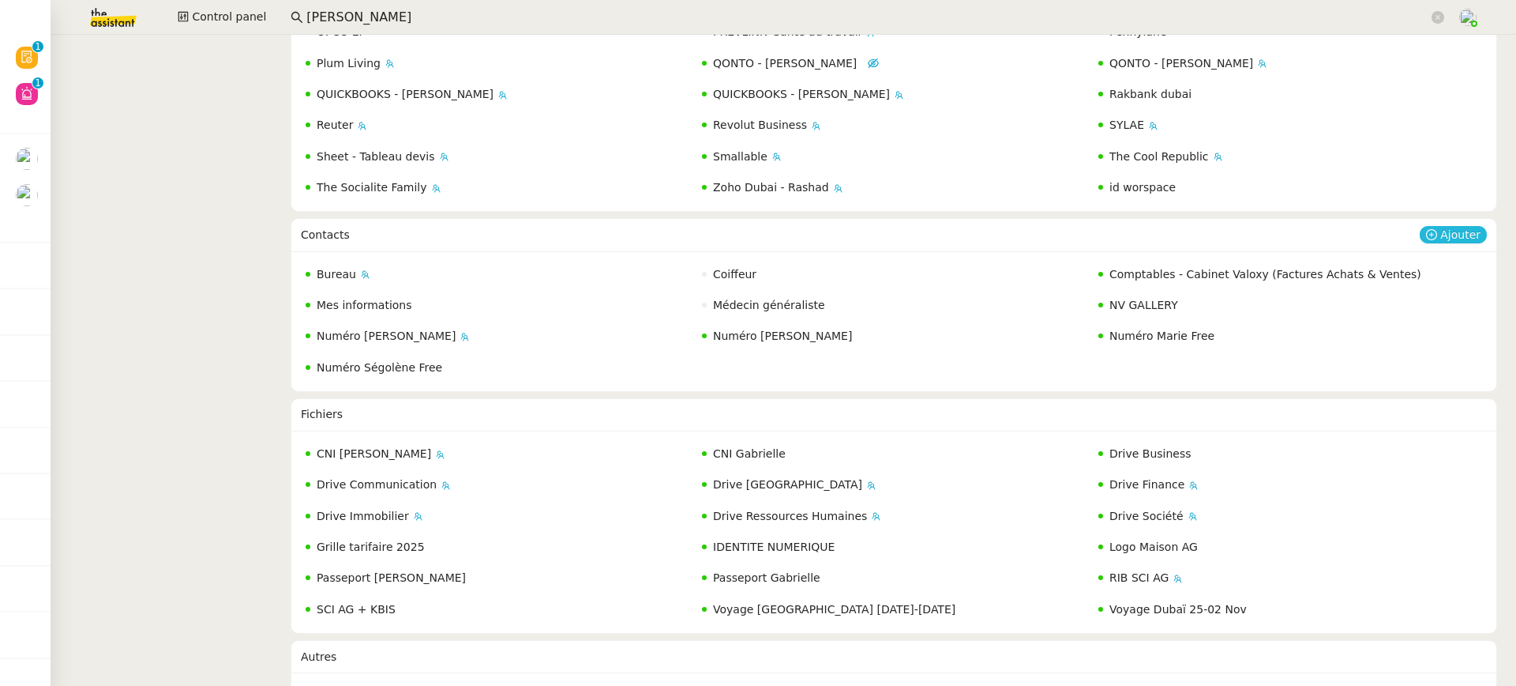
click at [1479, 227] on span "Ajouter" at bounding box center [1461, 235] width 40 height 16
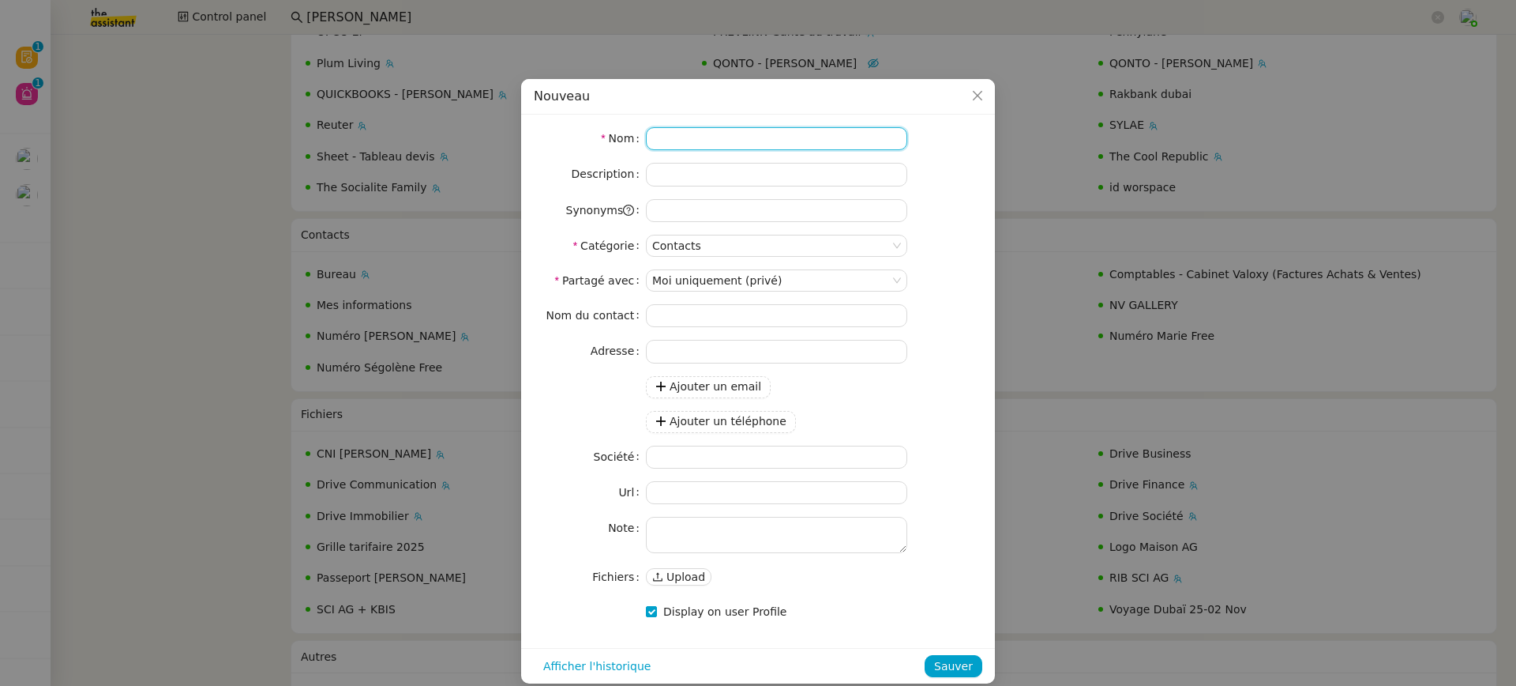
click at [785, 133] on input at bounding box center [776, 138] width 261 height 23
type input "Telephone Gabrielle [GEOGRAPHIC_DATA]"
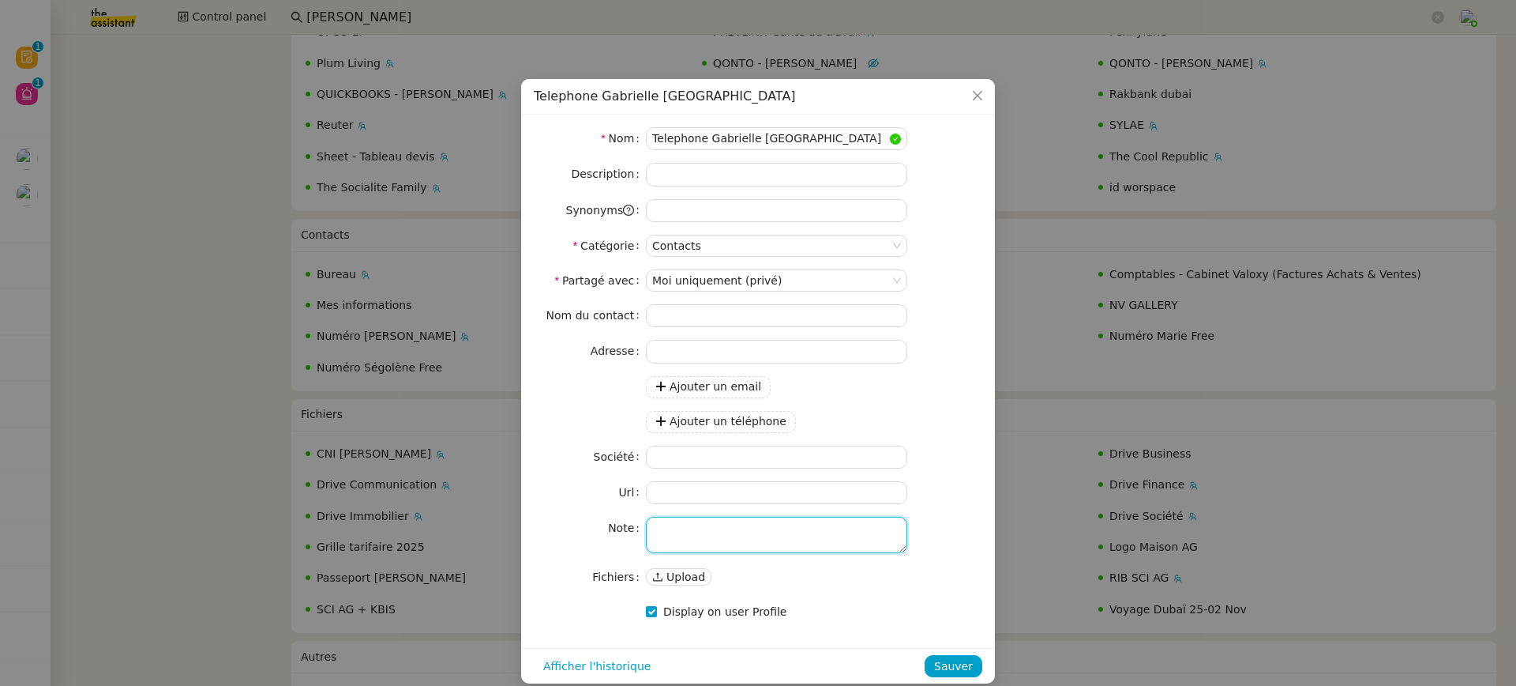
click at [793, 543] on textarea at bounding box center [776, 535] width 261 height 36
paste textarea "Téléphone Gabrielle DUBAI [PHONE_NUMBER]"
drag, startPoint x: 793, startPoint y: 540, endPoint x: 592, endPoint y: 538, distance: 200.6
click at [592, 538] on nz-form-item "Note Téléphone Gabrielle DUBAI [PHONE_NUMBER]" at bounding box center [758, 535] width 449 height 36
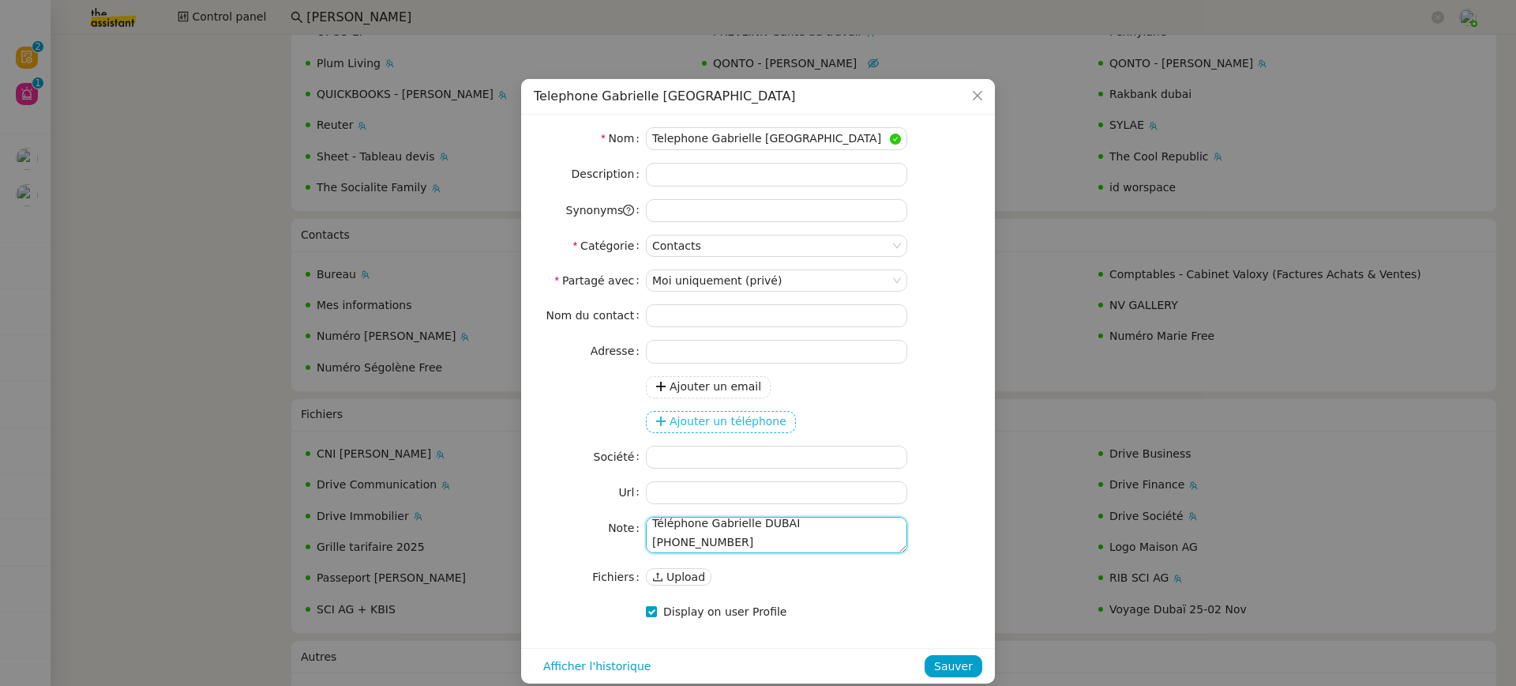
type textarea "Téléphone Gabrielle DUBAI [PHONE_NUMBER]"
click at [750, 411] on button "Ajouter un téléphone" at bounding box center [721, 422] width 150 height 22
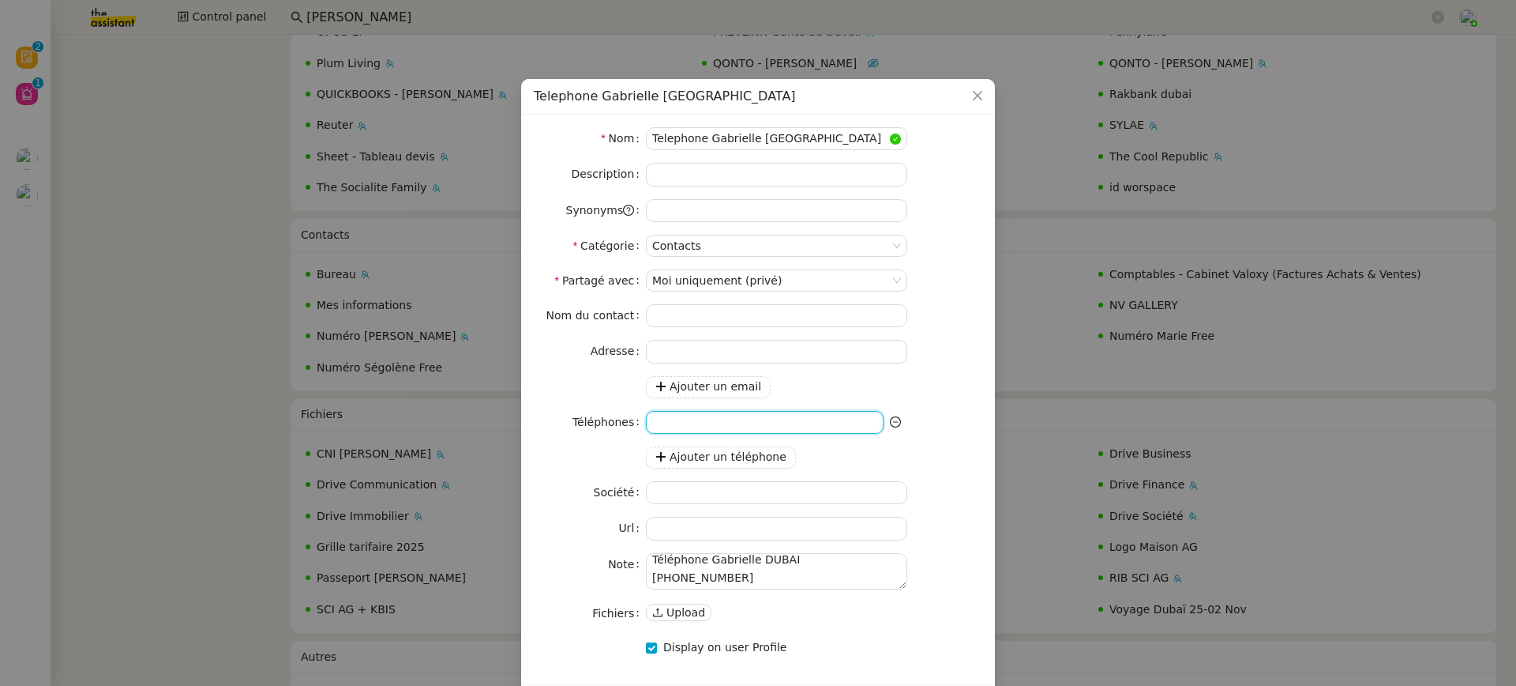
click at [763, 411] on input at bounding box center [765, 422] width 238 height 23
paste input "[PHONE_NUMBER]"
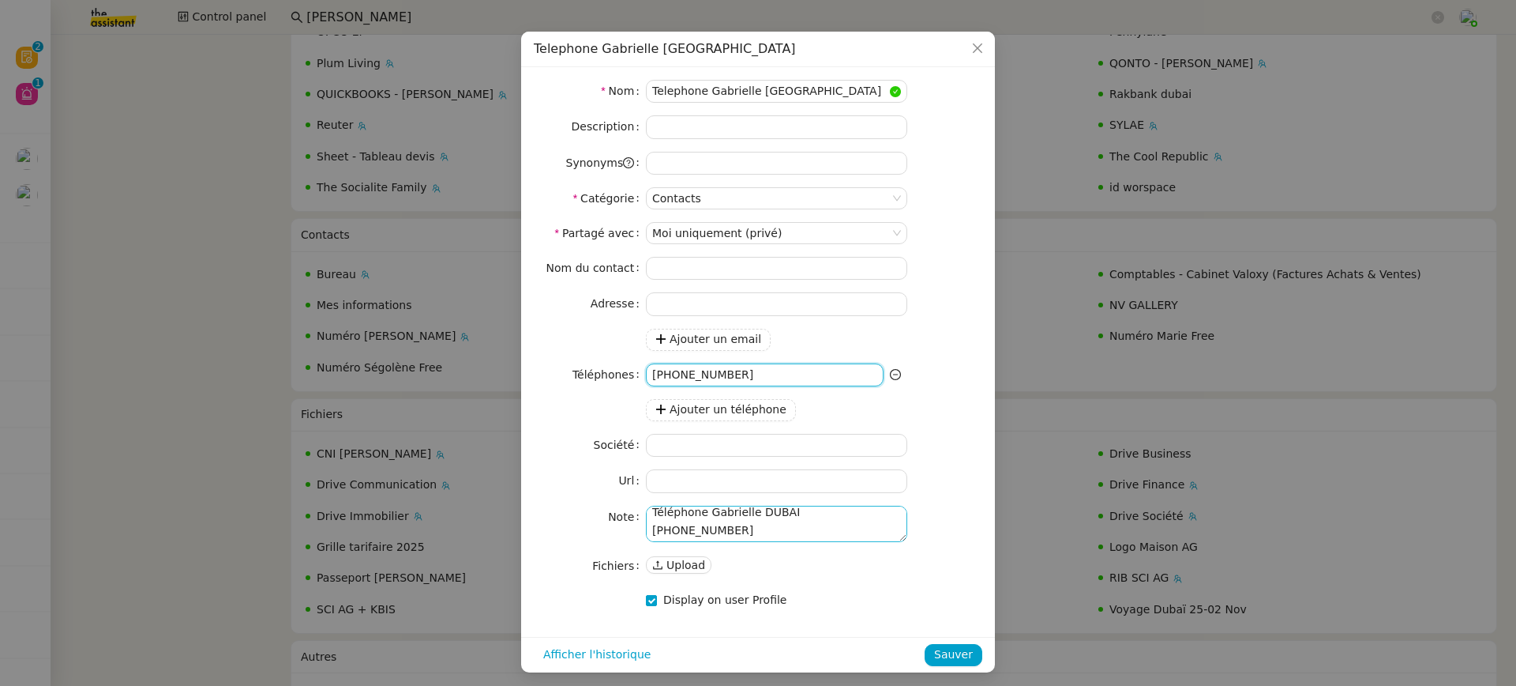
type input "[PHONE_NUMBER]"
drag, startPoint x: 781, startPoint y: 530, endPoint x: 563, endPoint y: 404, distance: 251.6
click at [563, 408] on div "Nom du contact Adresse Ajouter un email Téléphones [PHONE_NUMBER] Ajouter un té…" at bounding box center [758, 417] width 449 height 320
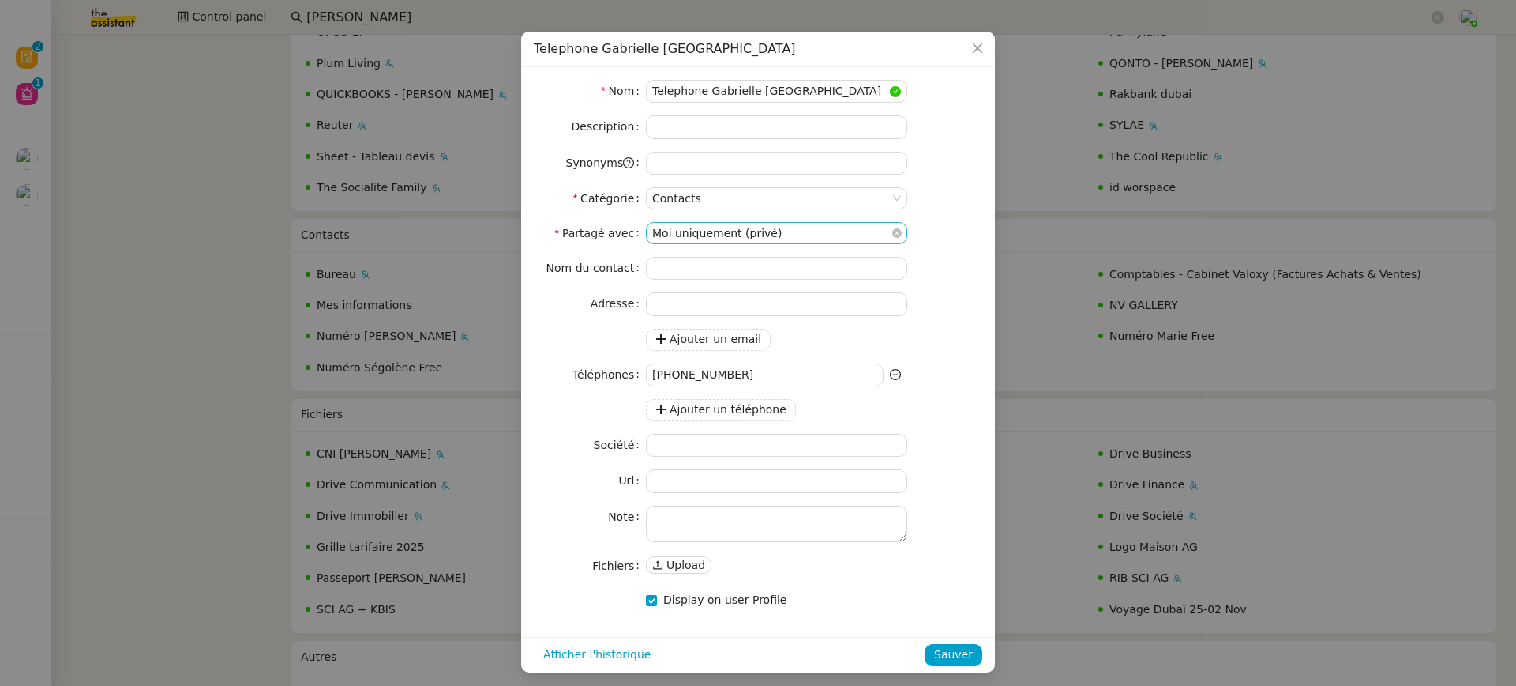
click at [754, 238] on nz-select-item "Moi uniquement (privé)" at bounding box center [776, 233] width 249 height 21
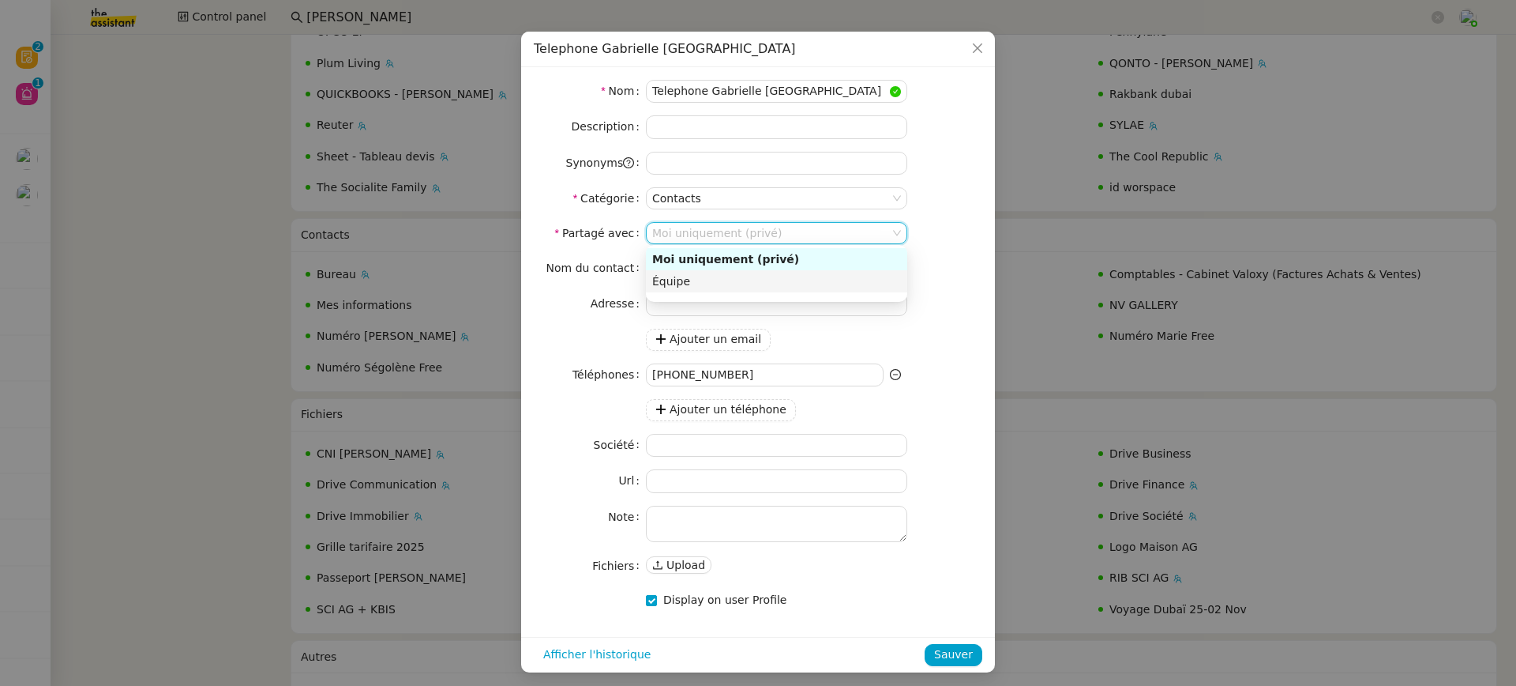
click at [753, 294] on div at bounding box center [776, 273] width 261 height 51
click at [749, 291] on nz-option-item "Équipe" at bounding box center [776, 281] width 261 height 22
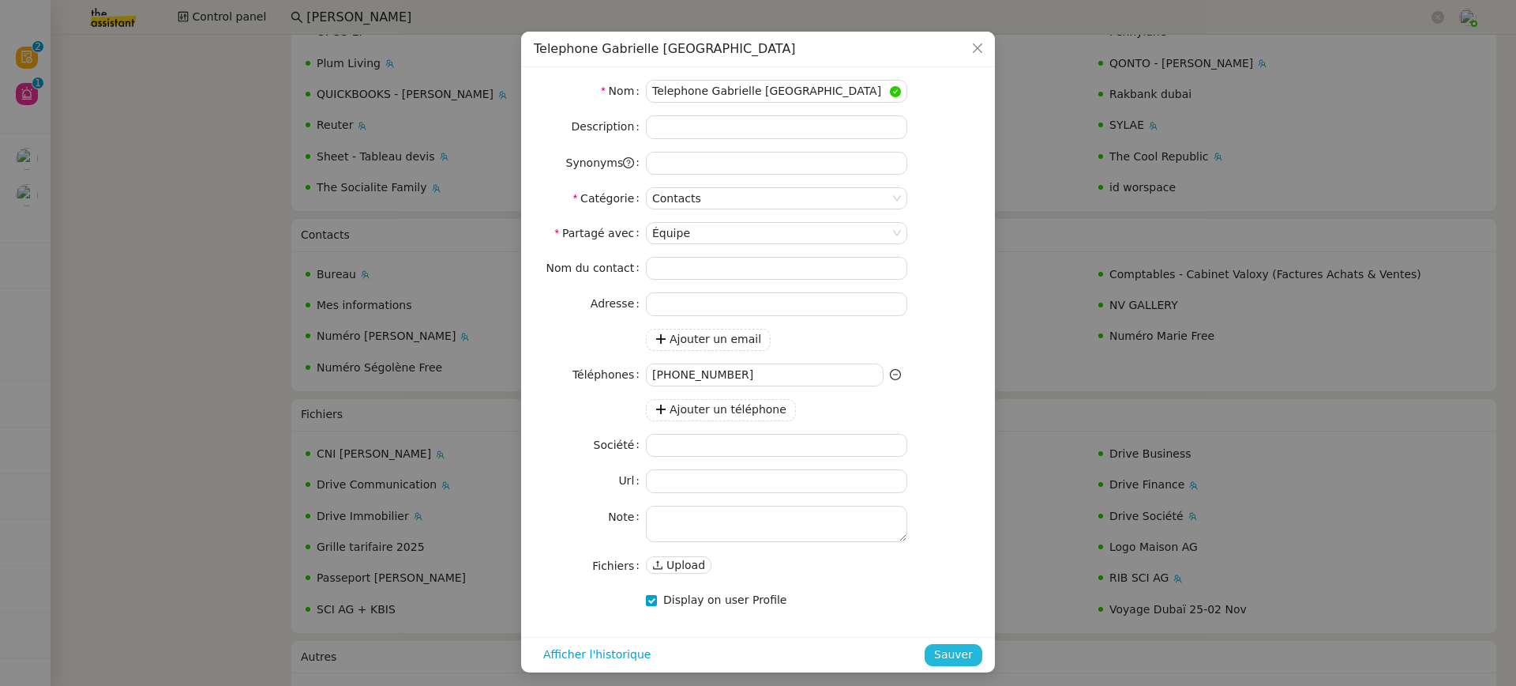
click at [963, 645] on span "Sauver" at bounding box center [953, 654] width 39 height 18
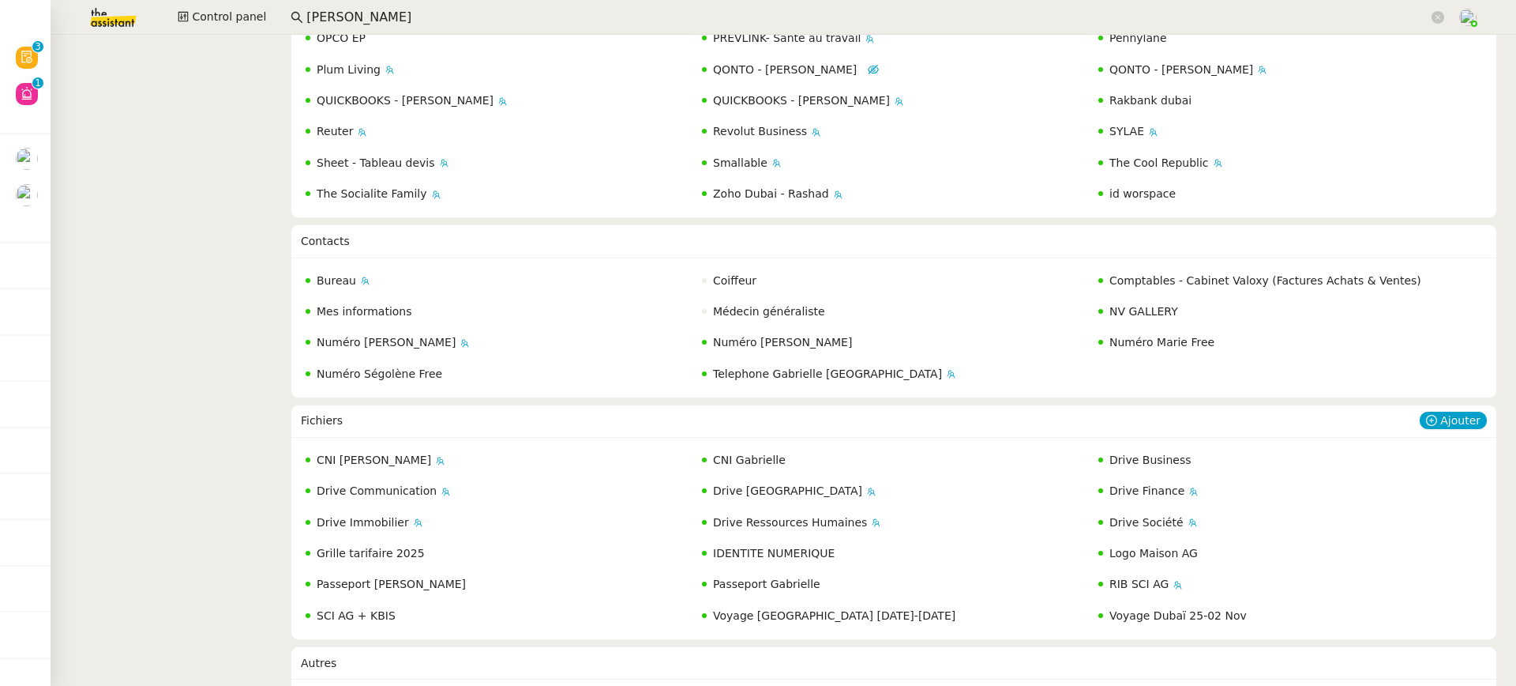
scroll to position [790, 0]
click at [1457, 224] on div "Ajouter" at bounding box center [1453, 240] width 67 height 32
click at [1456, 232] on span "Ajouter" at bounding box center [1461, 240] width 40 height 16
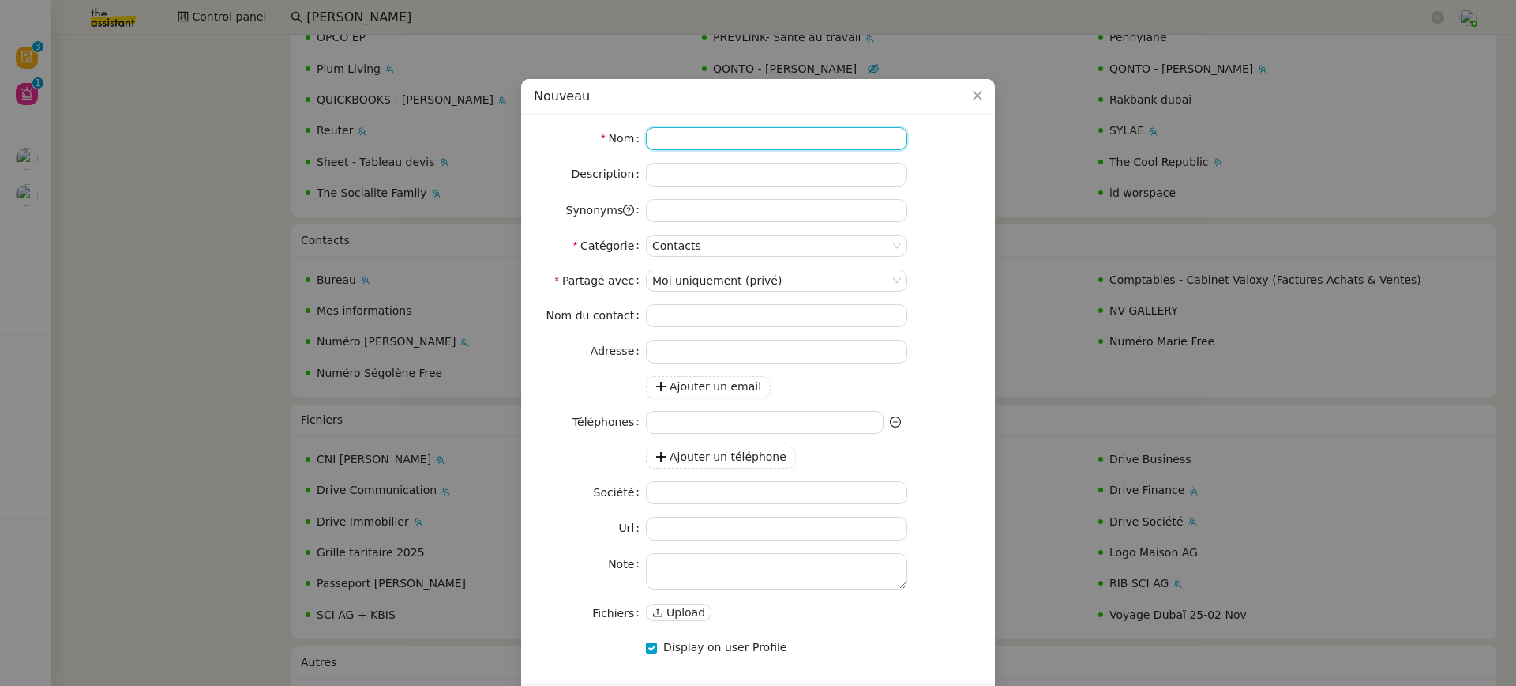
click at [731, 136] on input at bounding box center [776, 138] width 261 height 23
type input "Equipe Dubai"
click at [818, 562] on textarea at bounding box center [776, 571] width 261 height 36
paste textarea "Equipe DUBAI Rashad Karanouh - [EMAIL_ADDRESS][DOMAIN_NAME] - [PHONE_NUMBER] RI…"
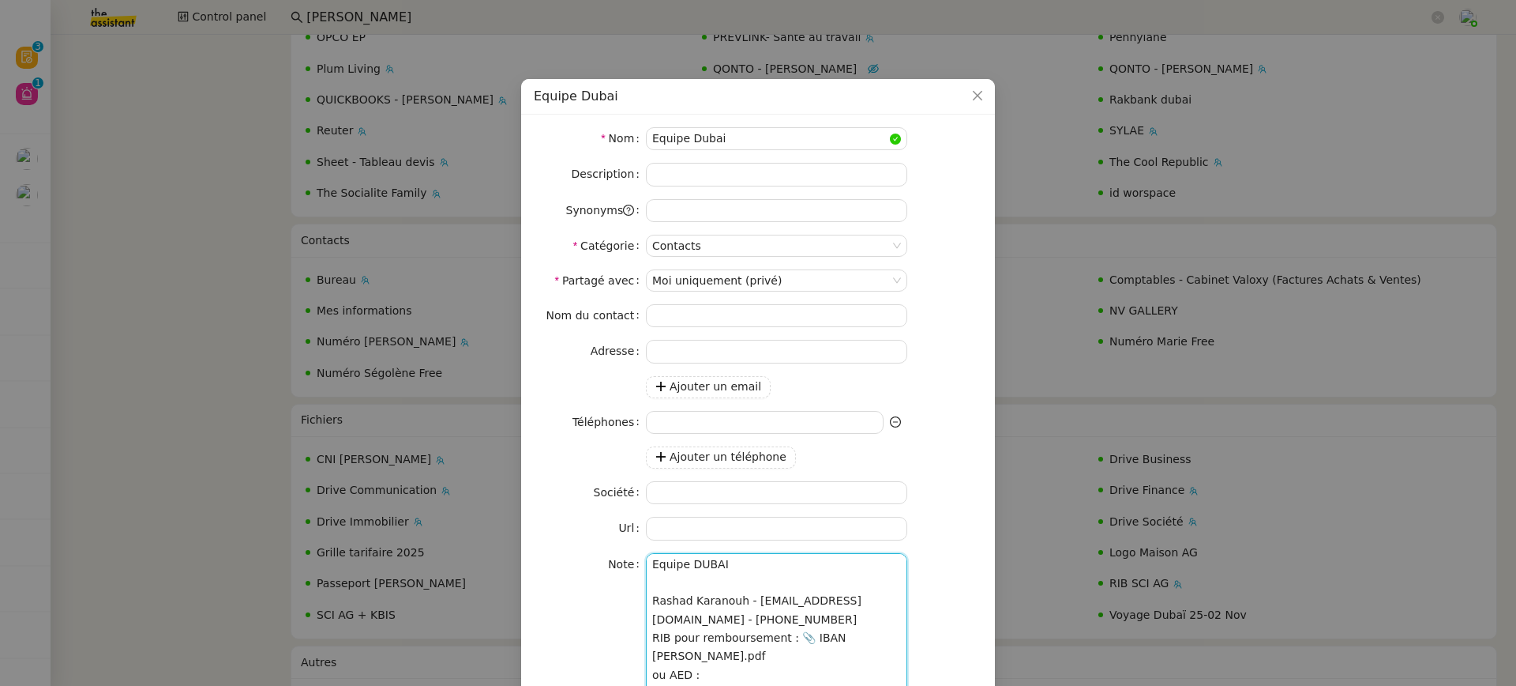
scroll to position [137, 0]
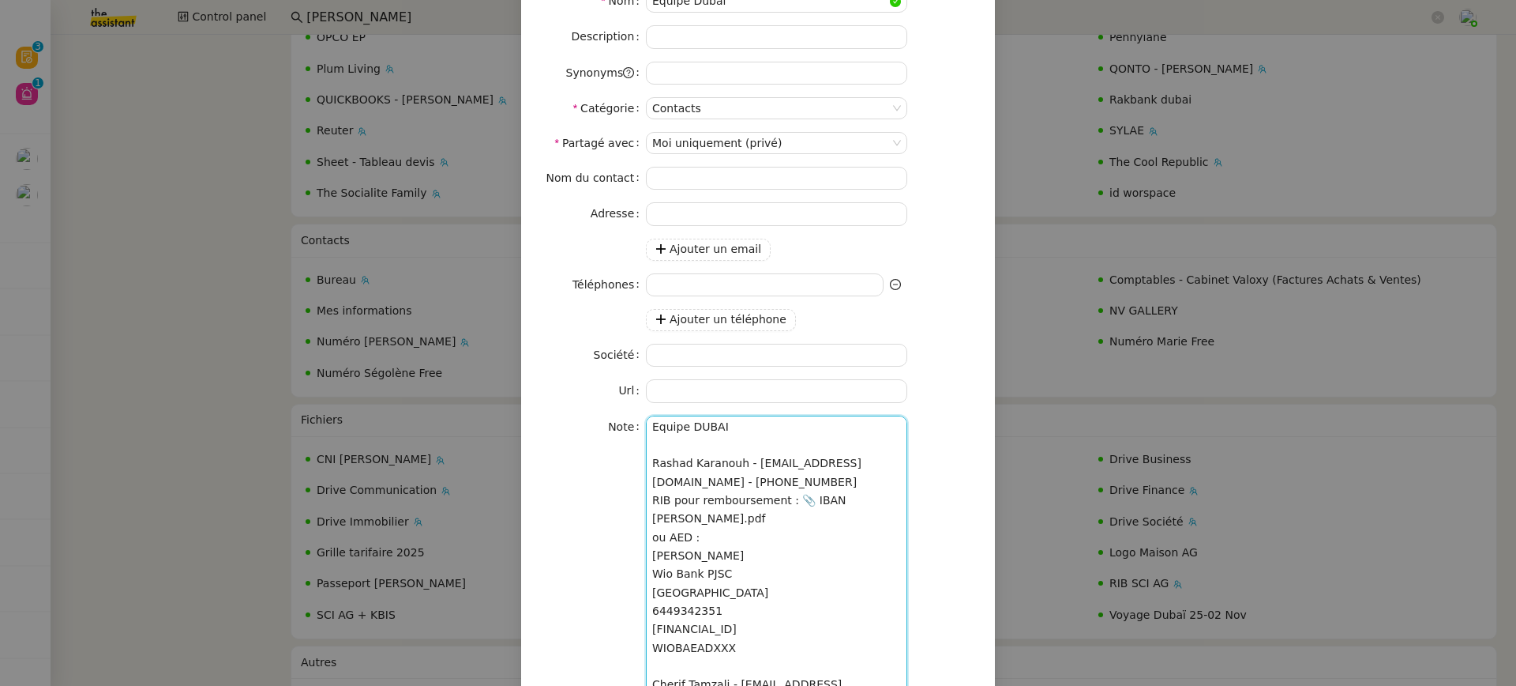
drag, startPoint x: 780, startPoint y: 422, endPoint x: 551, endPoint y: 414, distance: 230.0
click at [551, 415] on nz-form-item "Note Equipe DUBAI Rashad Karanouh - [EMAIL_ADDRESS][DOMAIN_NAME] - [PHONE_NUMBE…" at bounding box center [758, 554] width 449 height 278
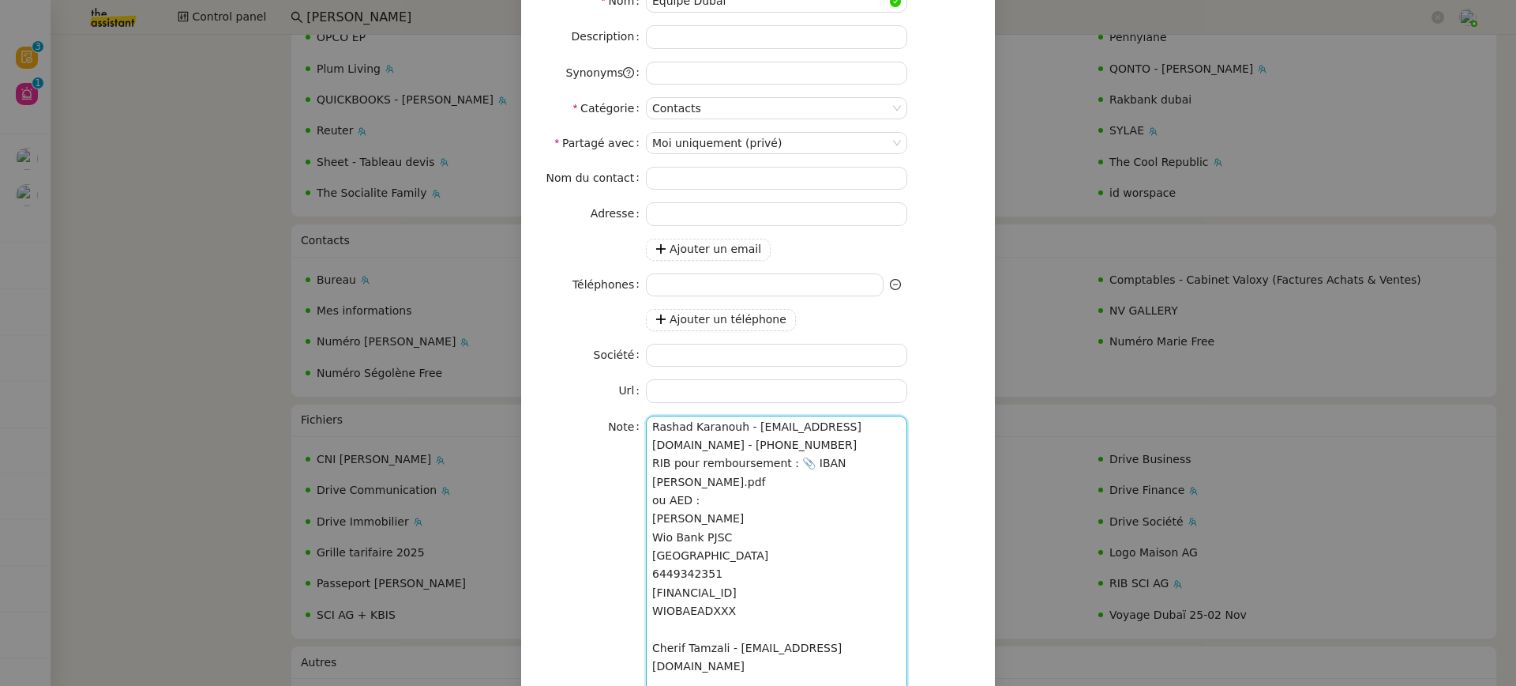
click at [654, 458] on textarea "Rashad Karanouh - [EMAIL_ADDRESS][DOMAIN_NAME] - [PHONE_NUMBER] RIB pour rembou…" at bounding box center [776, 554] width 261 height 278
click at [815, 439] on textarea "Rashad Karanouh - [EMAIL_ADDRESS][DOMAIN_NAME] - [PHONE_NUMBER] RIB pour rembou…" at bounding box center [776, 540] width 261 height 250
drag, startPoint x: 654, startPoint y: 453, endPoint x: 757, endPoint y: 486, distance: 107.9
click at [757, 486] on textarea "Rashad Karanouh - [EMAIL_ADDRESS][DOMAIN_NAME] - [PHONE_NUMBER] RIB pour rembou…" at bounding box center [776, 540] width 261 height 250
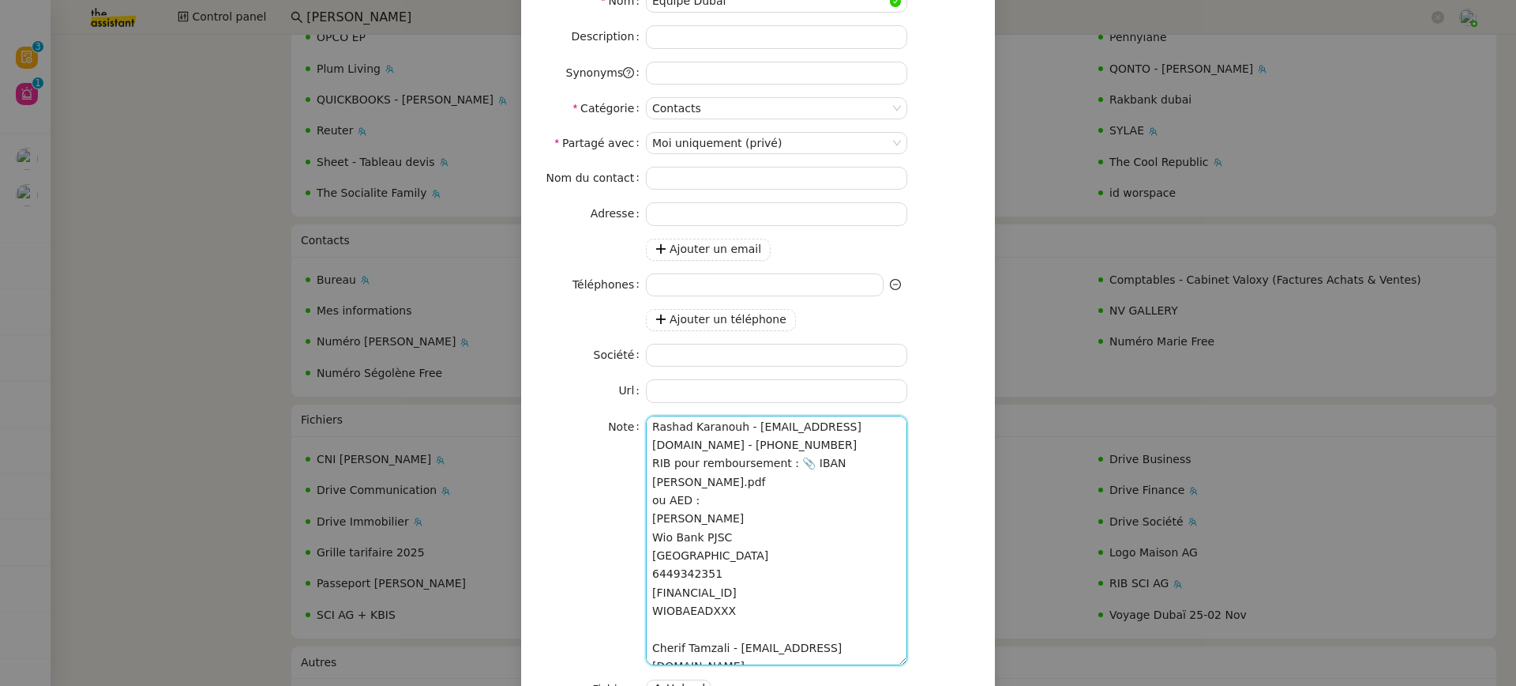
scroll to position [261, 0]
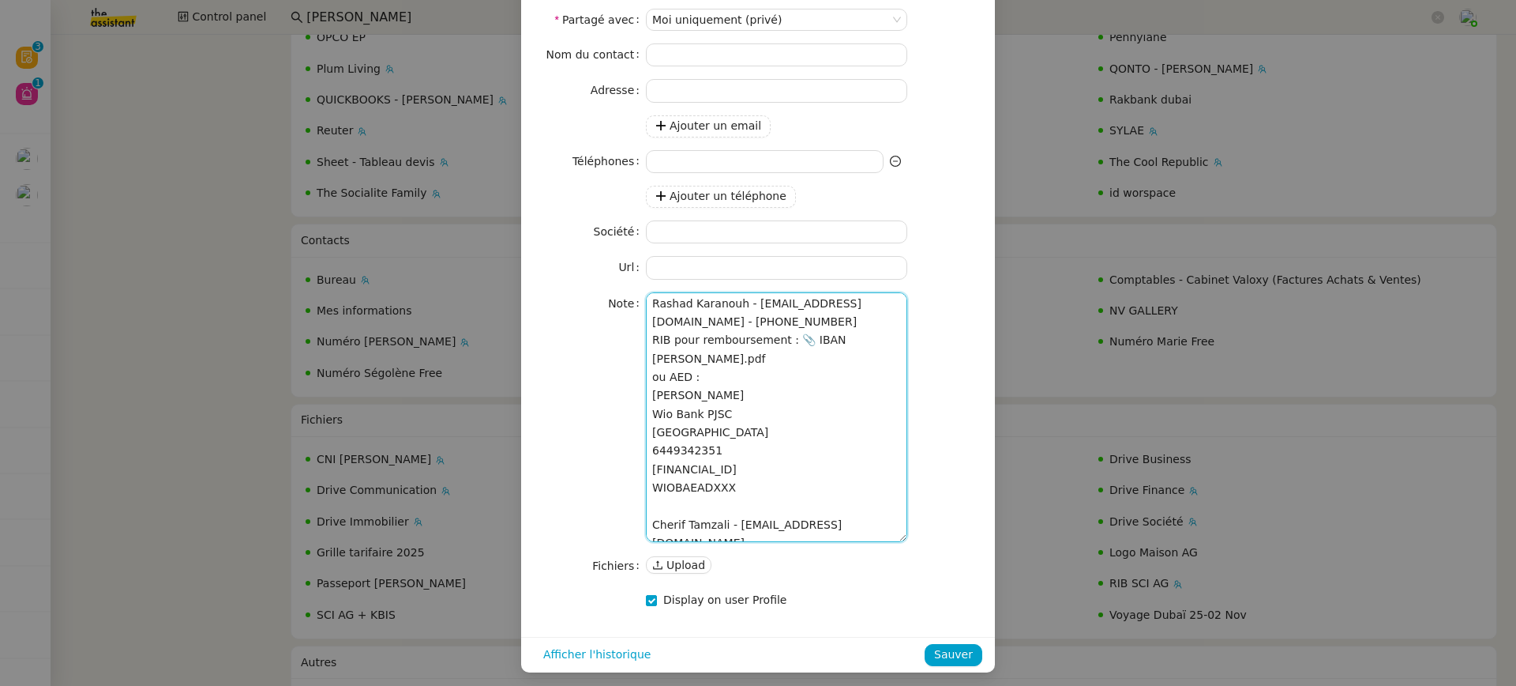
type textarea "Rashad Karanouh - [EMAIL_ADDRESS][DOMAIN_NAME] - [PHONE_NUMBER] RIB pour rembou…"
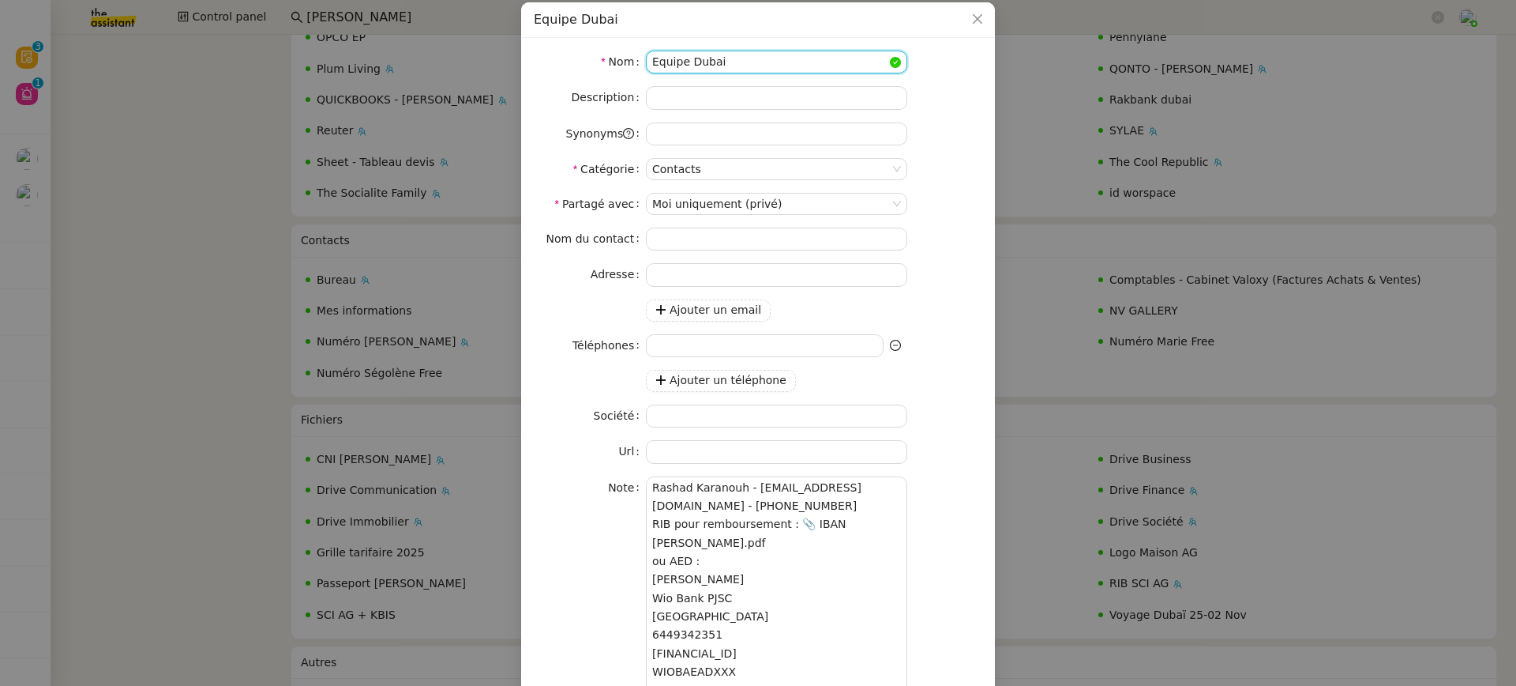
drag, startPoint x: 730, startPoint y: 57, endPoint x: 529, endPoint y: 57, distance: 200.6
click at [537, 57] on nz-form-item "Nom Equipe Dubai" at bounding box center [758, 62] width 449 height 23
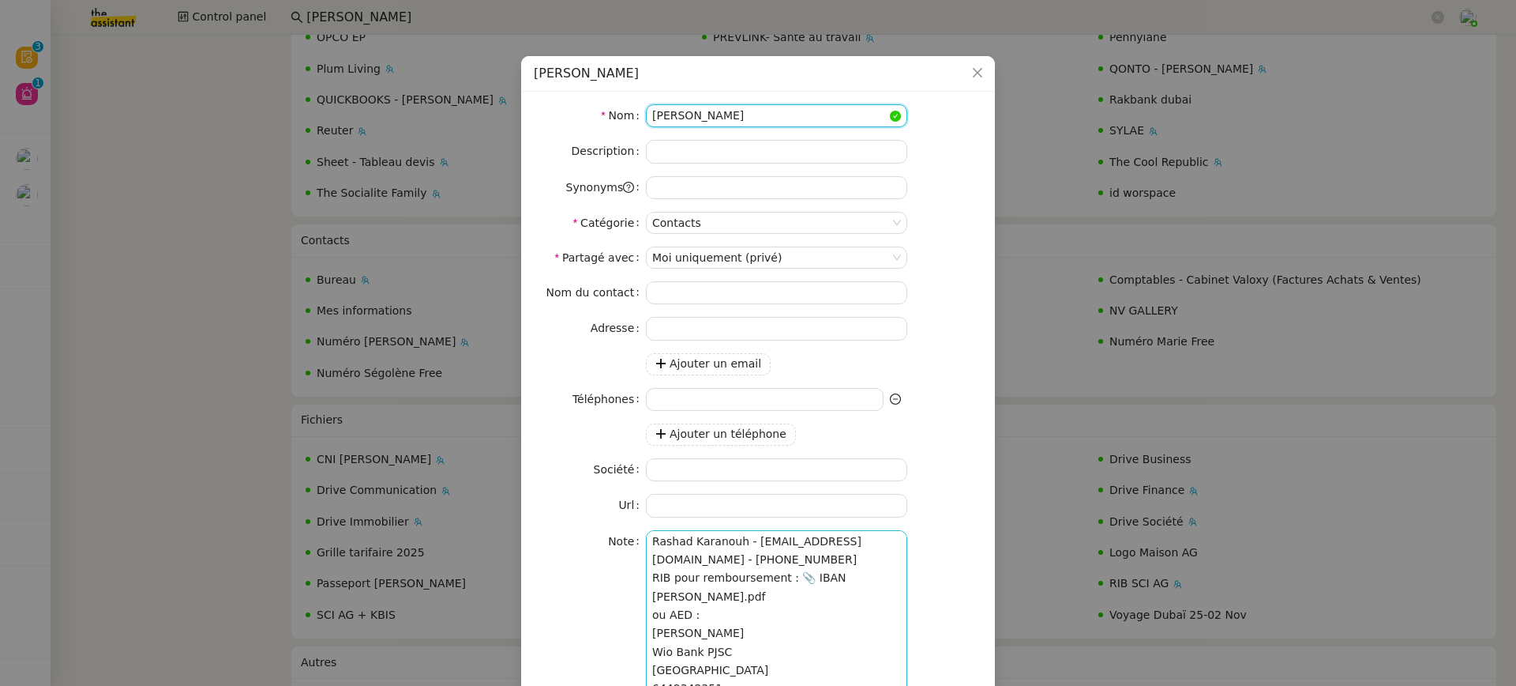
scroll to position [0, 0]
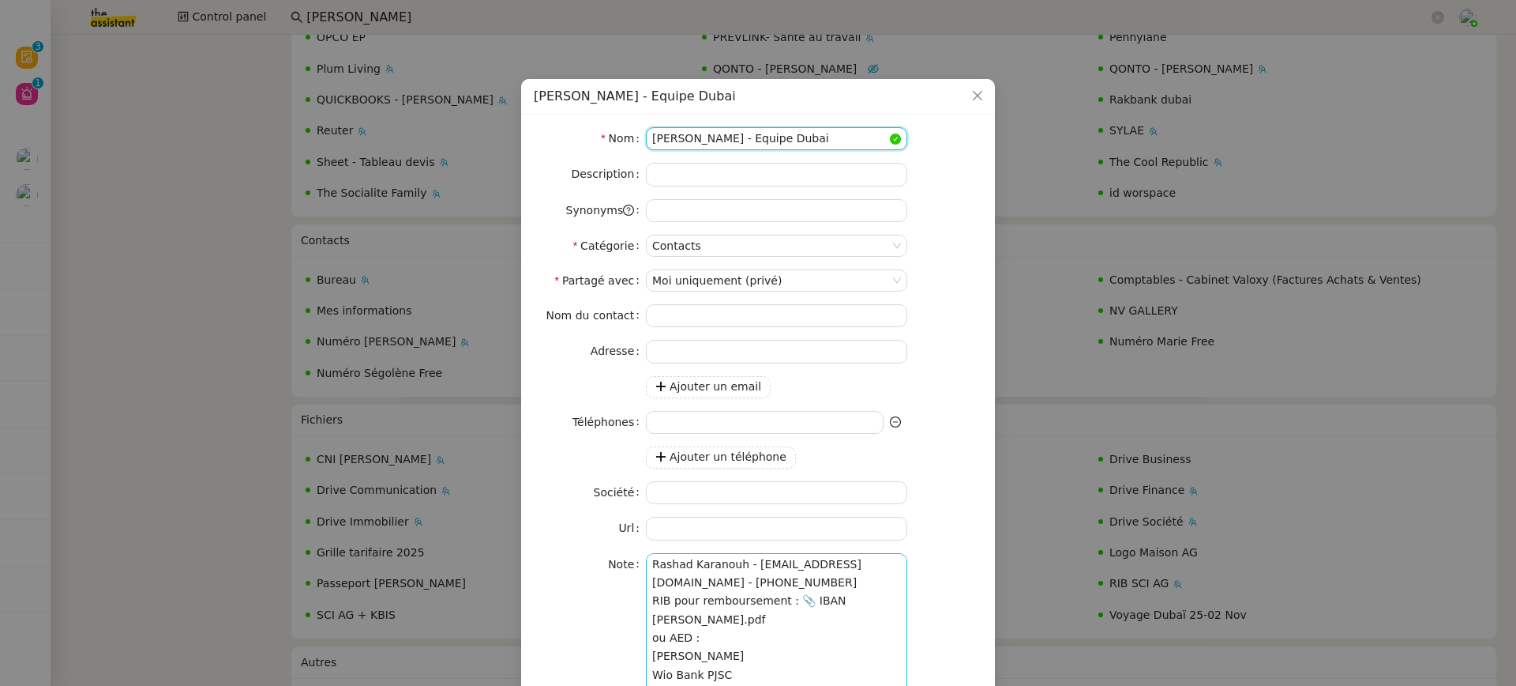
type input "[PERSON_NAME] - Equipe Dubai"
drag, startPoint x: 757, startPoint y: 566, endPoint x: 776, endPoint y: 566, distance: 19.0
click at [785, 565] on textarea "Rashad Karanouh - [EMAIL_ADDRESS][DOMAIN_NAME] - [PHONE_NUMBER] RIB pour rembou…" at bounding box center [776, 678] width 261 height 250
drag, startPoint x: 752, startPoint y: 558, endPoint x: 888, endPoint y: 560, distance: 135.9
click at [888, 560] on textarea "Rashad Karanouh - [EMAIL_ADDRESS][DOMAIN_NAME] - [PHONE_NUMBER] RIB pour rembou…" at bounding box center [776, 678] width 261 height 250
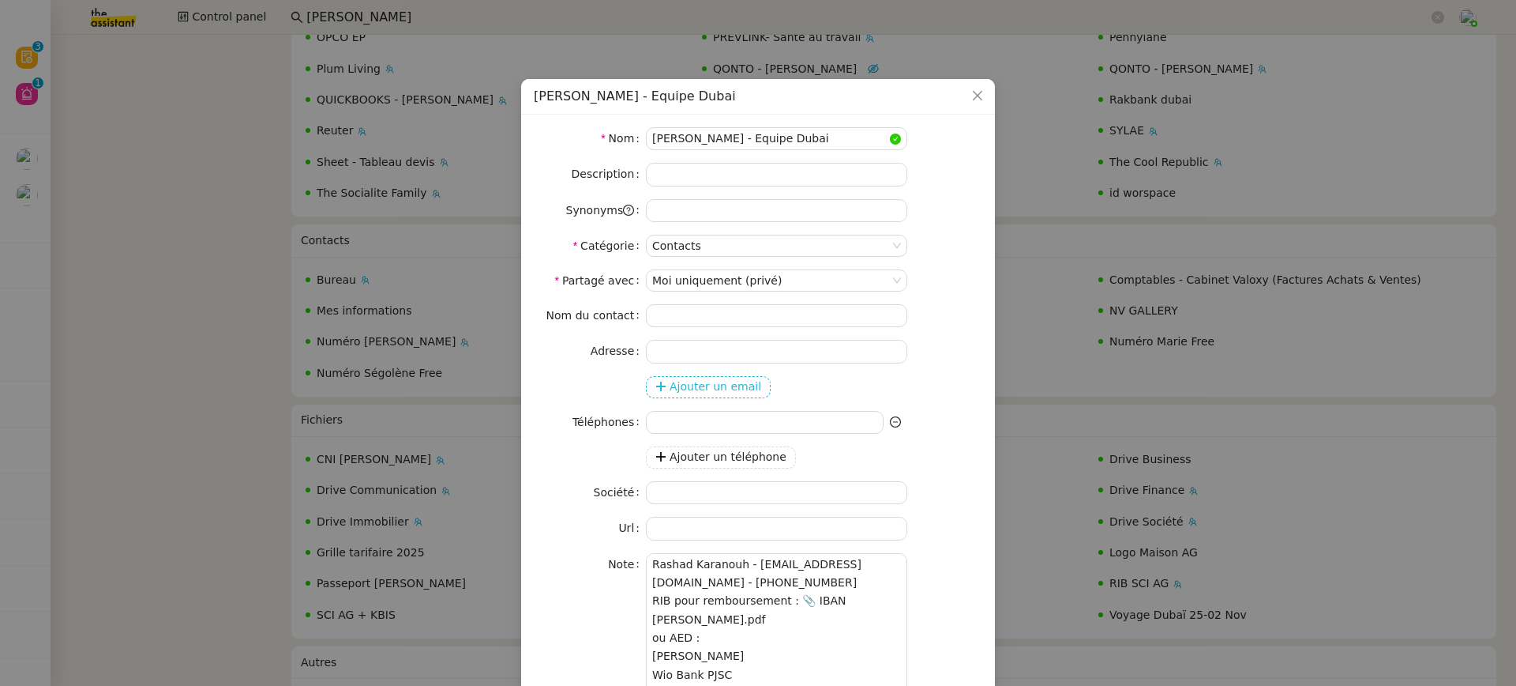
click at [706, 378] on span "Ajouter un email" at bounding box center [716, 387] width 92 height 18
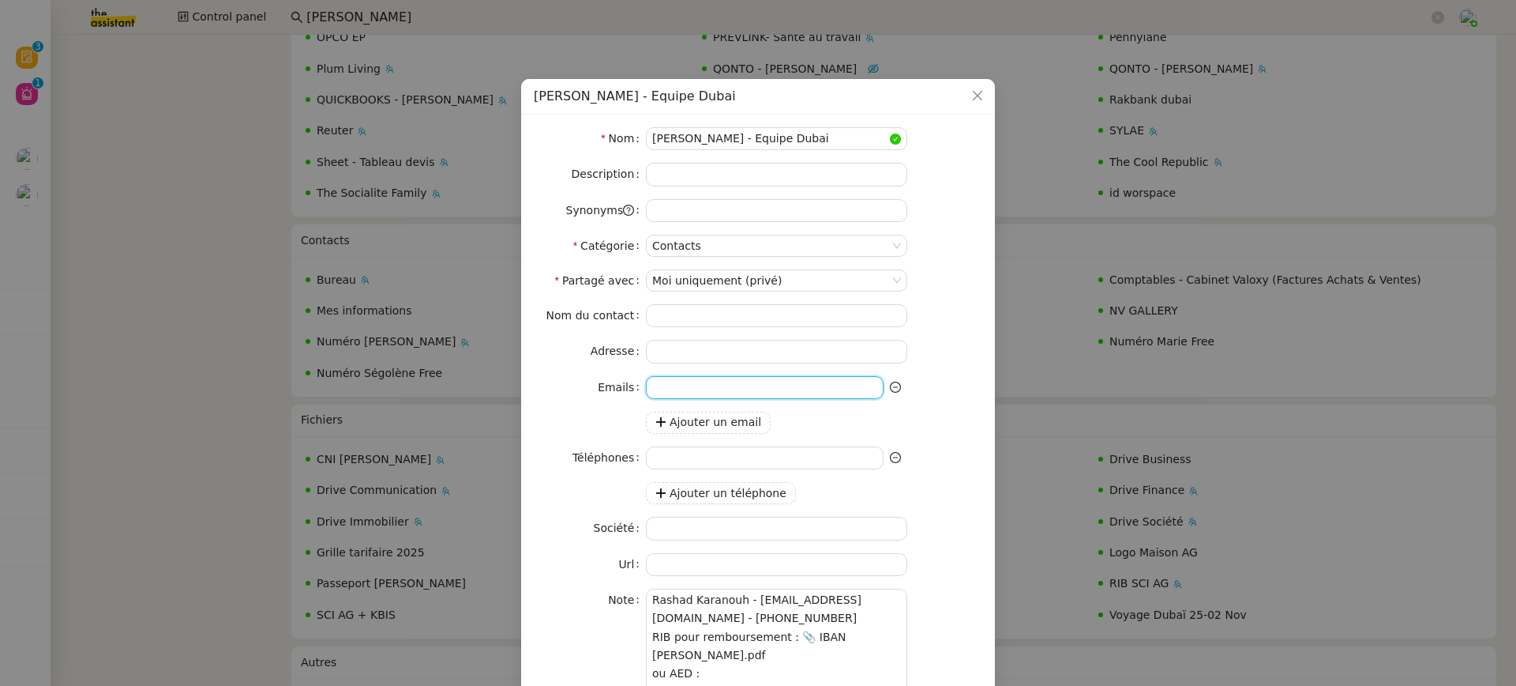
click at [716, 387] on input at bounding box center [765, 387] width 238 height 23
paste input "[EMAIL_ADDRESS][DOMAIN_NAME]"
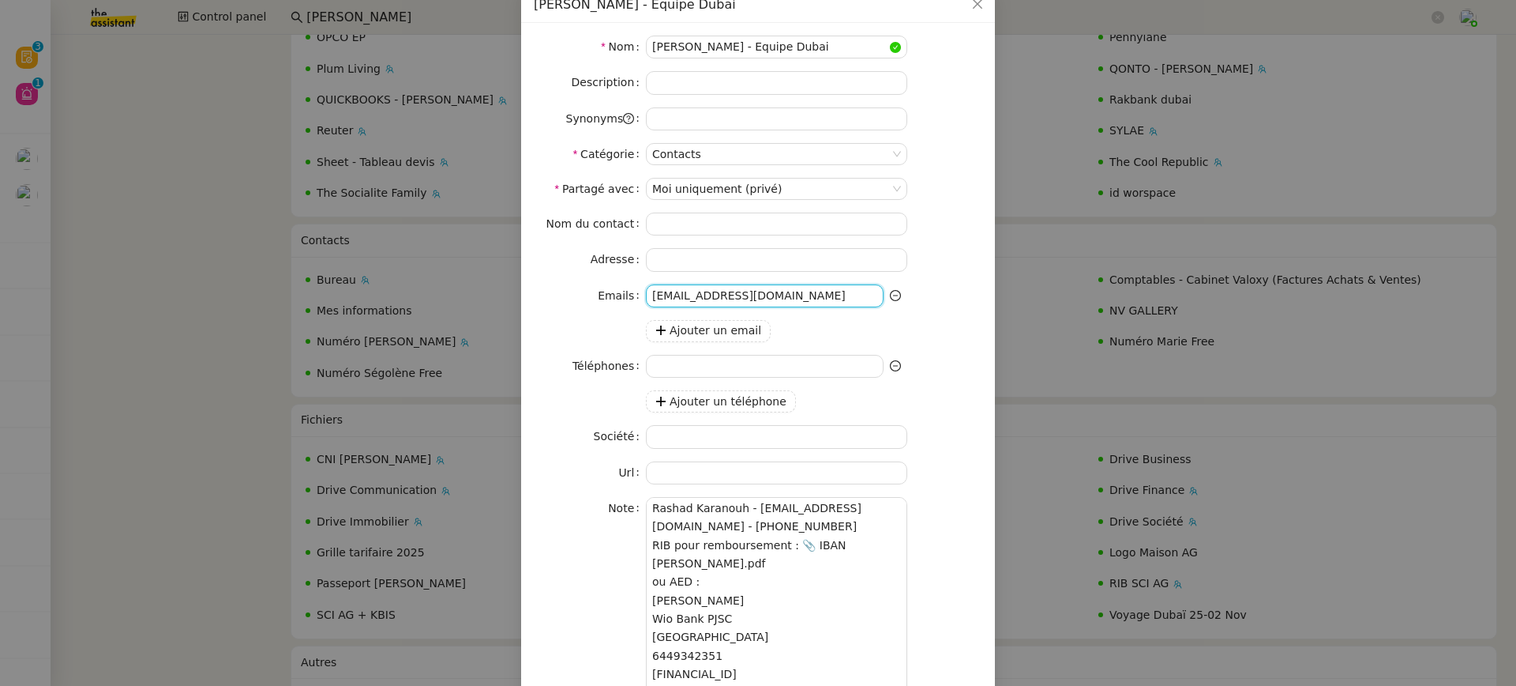
scroll to position [115, 0]
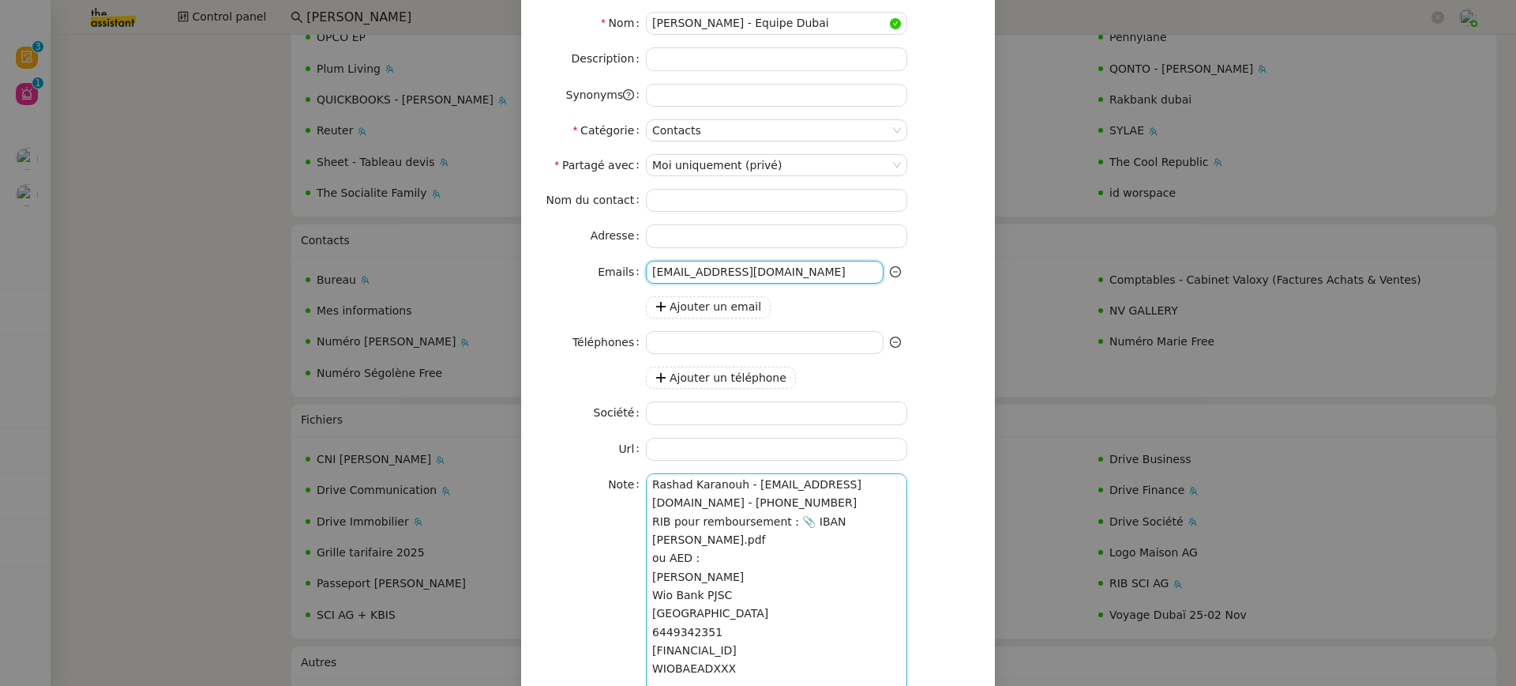
type input "[EMAIL_ADDRESS][DOMAIN_NAME]"
drag, startPoint x: 752, startPoint y: 501, endPoint x: 576, endPoint y: 498, distance: 176.1
click at [576, 498] on nz-form-item "Note Rashad Karanouh - [EMAIL_ADDRESS][DOMAIN_NAME] - [PHONE_NUMBER] RIB pour r…" at bounding box center [758, 598] width 449 height 250
click at [719, 335] on input at bounding box center [765, 342] width 238 height 23
paste input "[PHONE_NUMBER]"
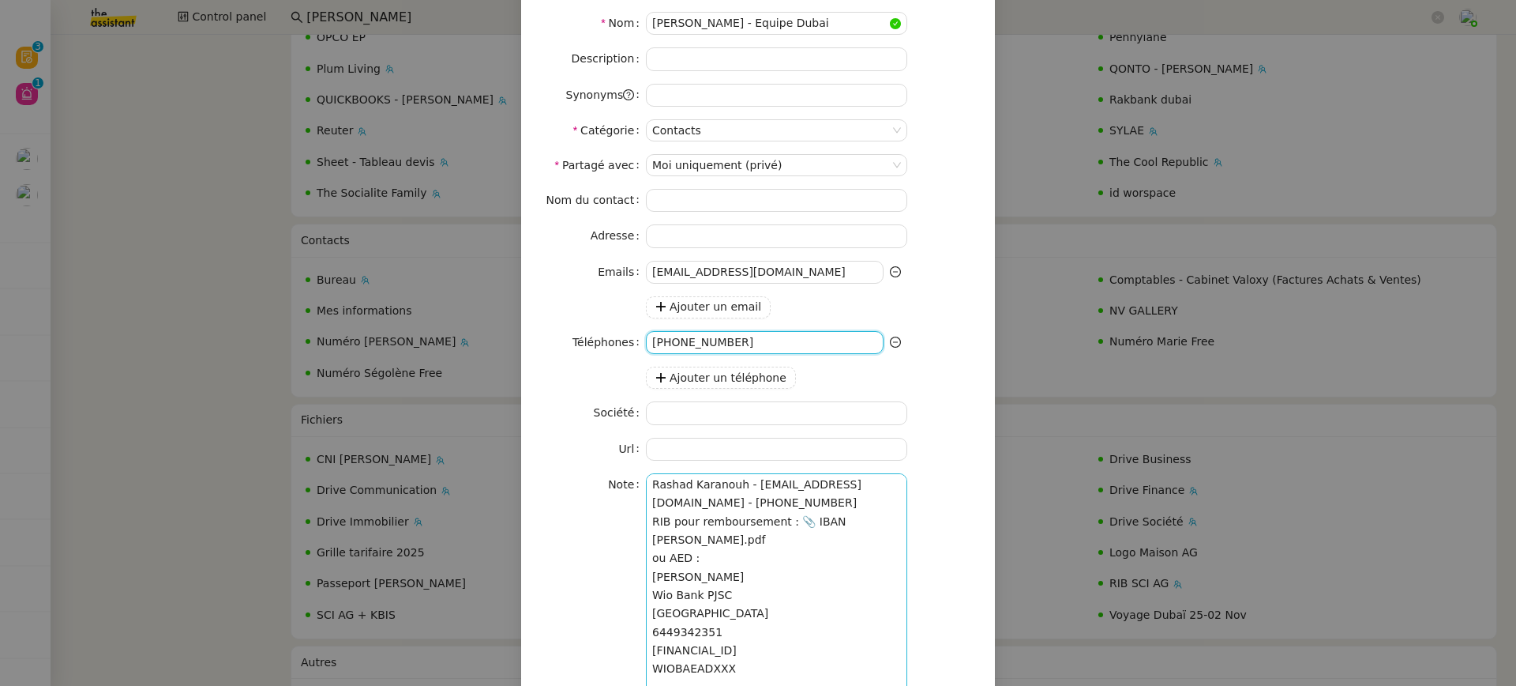
type input "[PHONE_NUMBER]"
drag, startPoint x: 771, startPoint y: 502, endPoint x: 508, endPoint y: 385, distance: 287.5
click at [508, 385] on nz-modal-container "[PERSON_NAME] - Equipe Dubai Nom [PERSON_NAME] - Equipe Dubai Description Synon…" at bounding box center [758, 343] width 1516 height 686
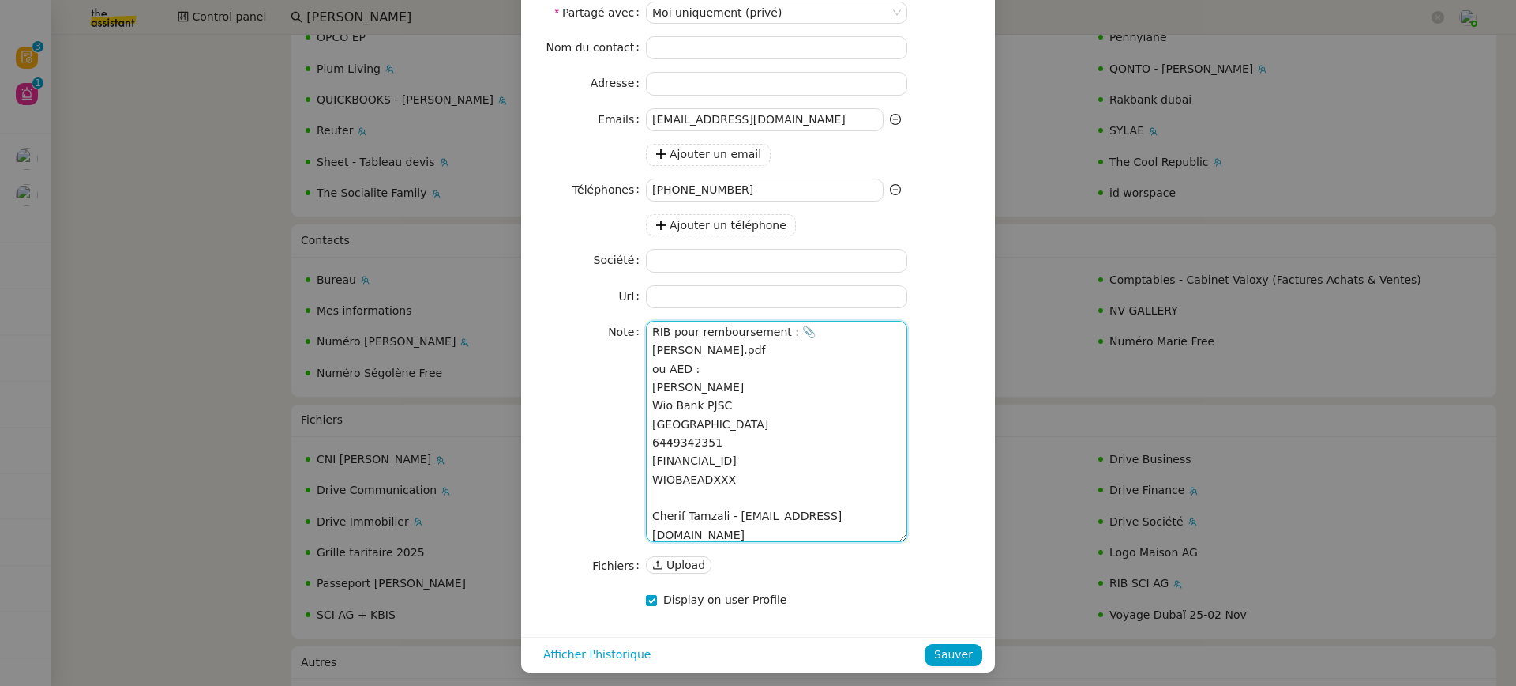
scroll to position [4, 0]
click at [665, 556] on button "Upload" at bounding box center [679, 564] width 66 height 17
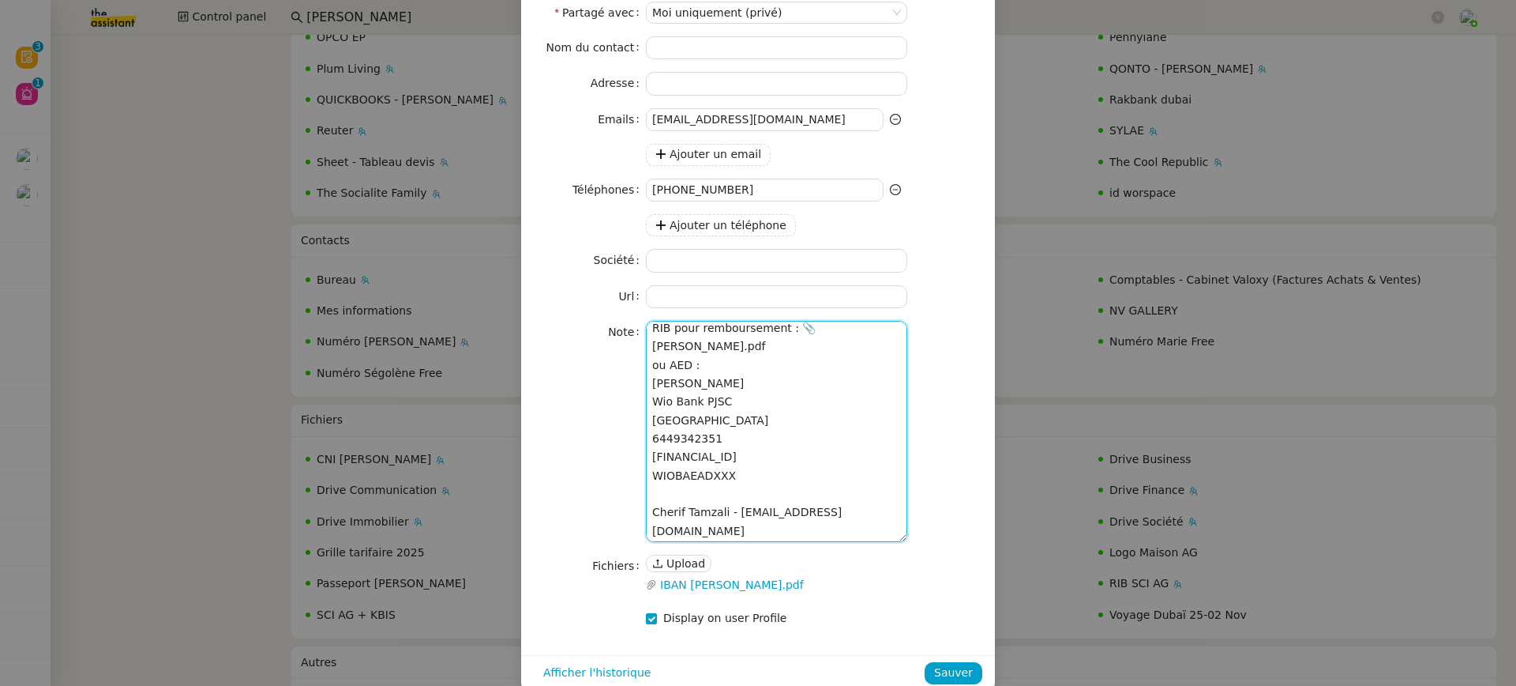
scroll to position [0, 0]
drag, startPoint x: 788, startPoint y: 352, endPoint x: 481, endPoint y: 245, distance: 325.5
click at [483, 246] on nz-modal-container "[PERSON_NAME] - Equipe Dubai Nom [PERSON_NAME] - Equipe Dubai Description Synon…" at bounding box center [758, 343] width 1516 height 686
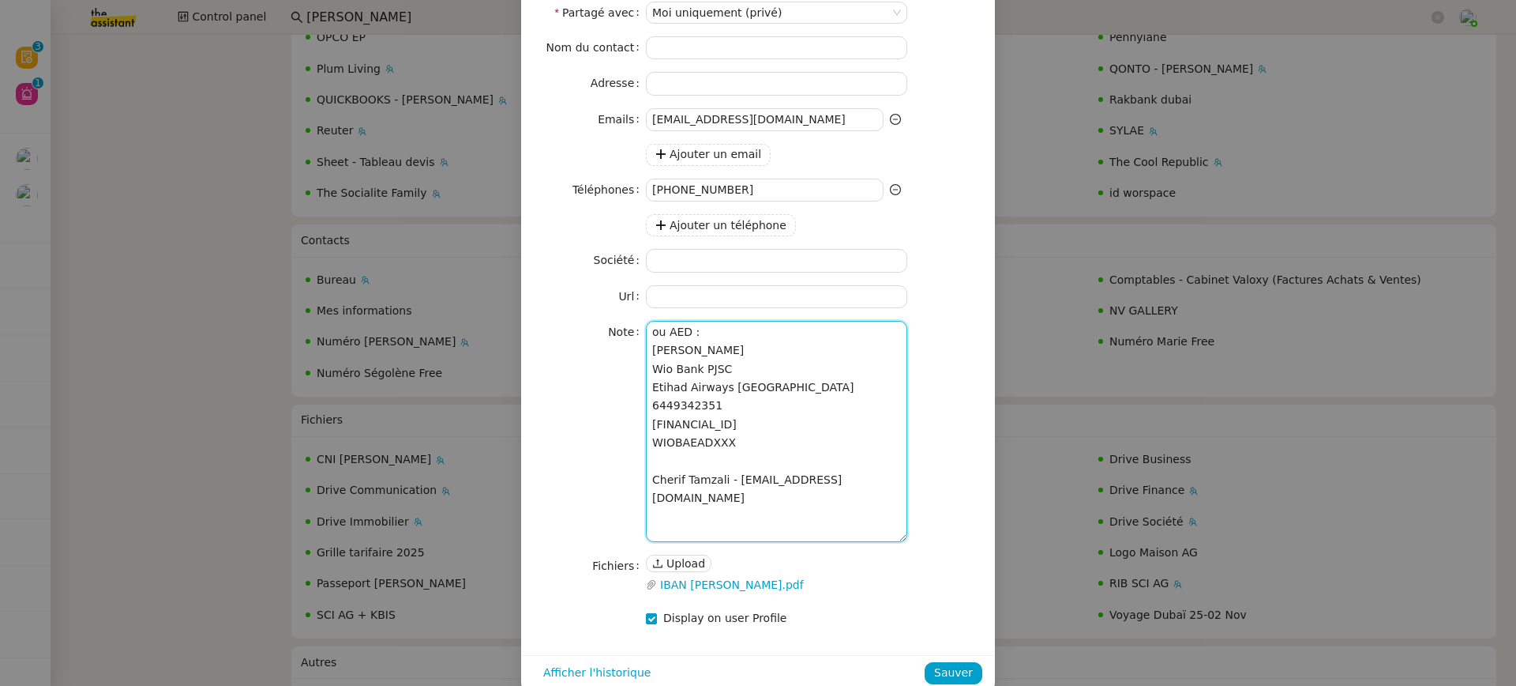
scroll to position [257, 0]
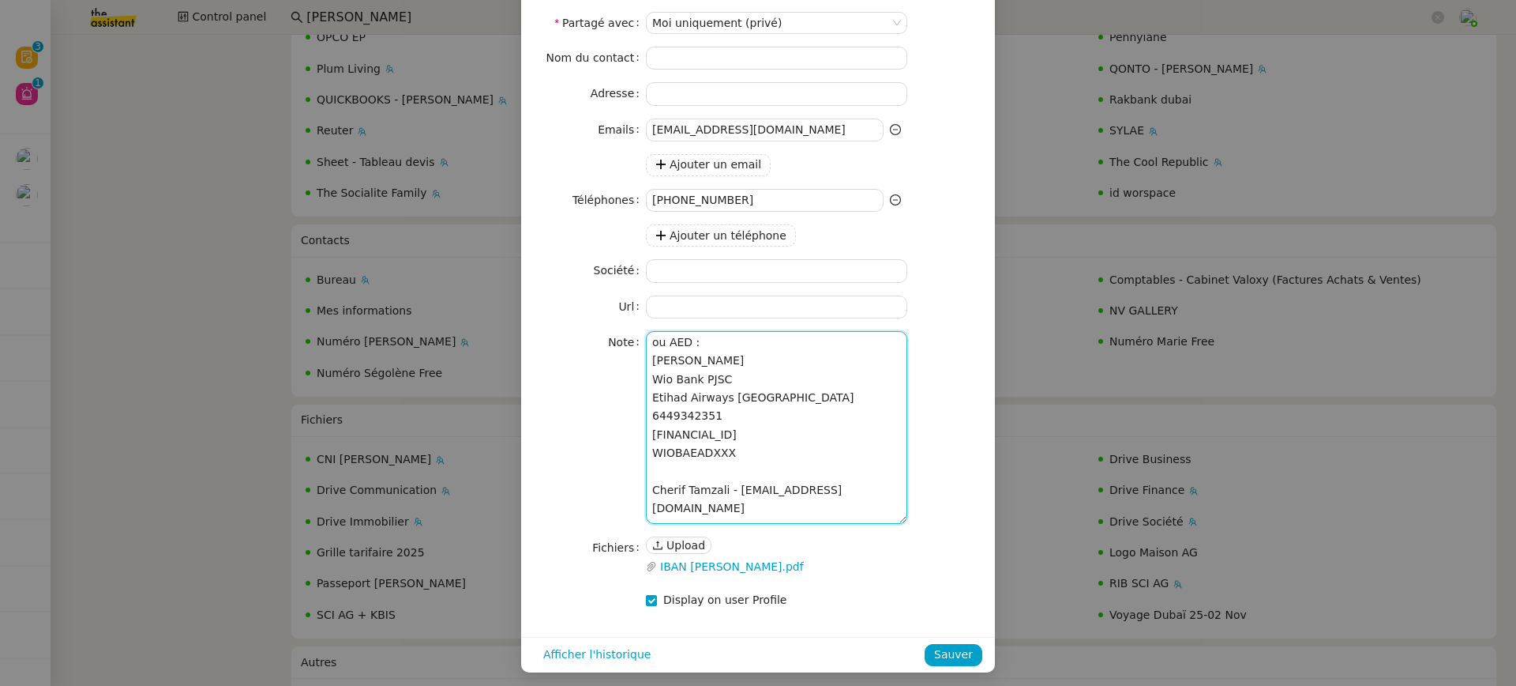
click at [673, 351] on textarea "ou AED : ﻿[PERSON_NAME] Wio Bank PJSC Etihad Airways [GEOGRAPHIC_DATA] 64493423…" at bounding box center [776, 427] width 261 height 193
click at [671, 355] on textarea "ou AED : ﻿[PERSON_NAME] Wio Bank PJSC Etihad Airways [GEOGRAPHIC_DATA] 64493423…" at bounding box center [776, 427] width 261 height 193
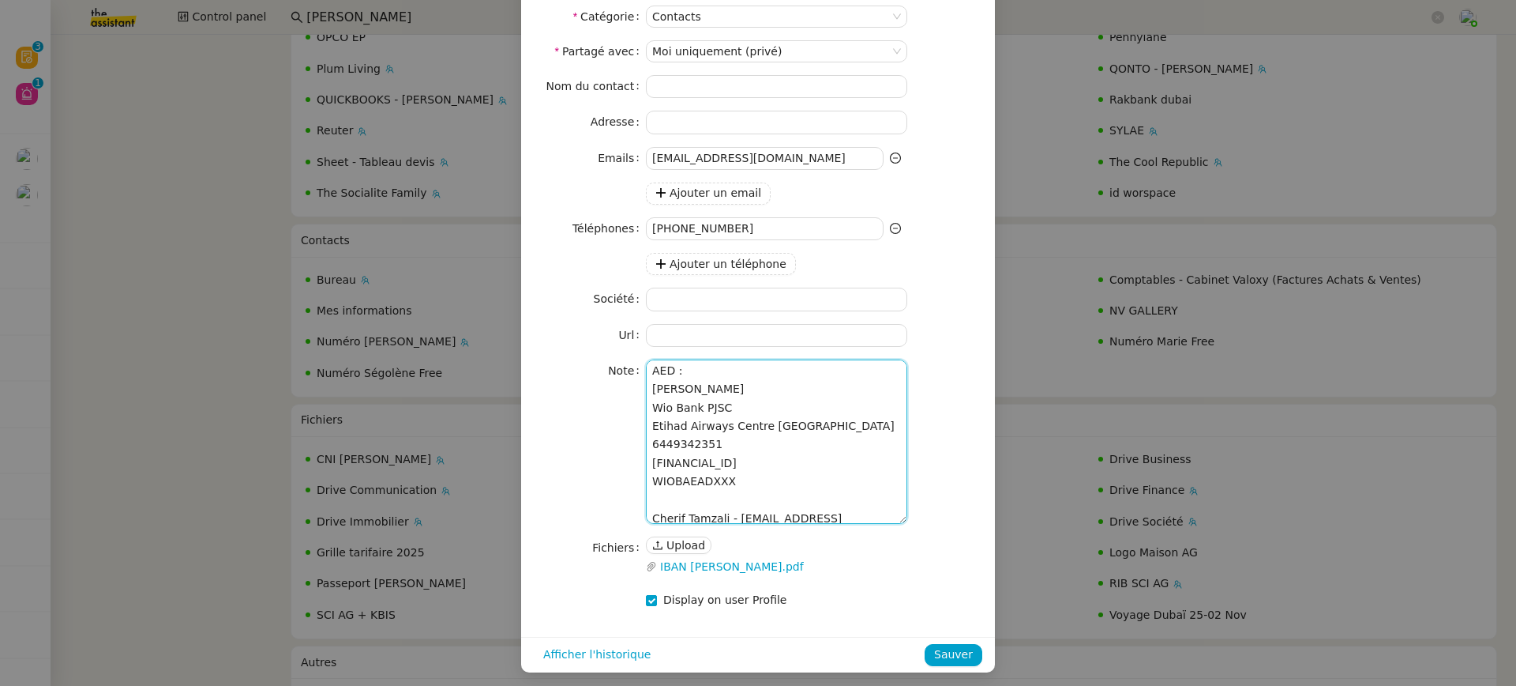
scroll to position [6, 0]
drag, startPoint x: 862, startPoint y: 509, endPoint x: 534, endPoint y: 466, distance: 331.3
click at [535, 467] on nz-form-item "Note AED : ﻿[PERSON_NAME] Wio Bank PJSC Etihad Airways [GEOGRAPHIC_DATA] 644934…" at bounding box center [758, 441] width 449 height 164
click at [746, 487] on textarea "AED : ﻿[PERSON_NAME] Wio Bank PJSC Etihad Airways Centre [GEOGRAPHIC_DATA] 6449…" at bounding box center [776, 441] width 261 height 164
drag, startPoint x: 875, startPoint y: 505, endPoint x: 449, endPoint y: 498, distance: 425.8
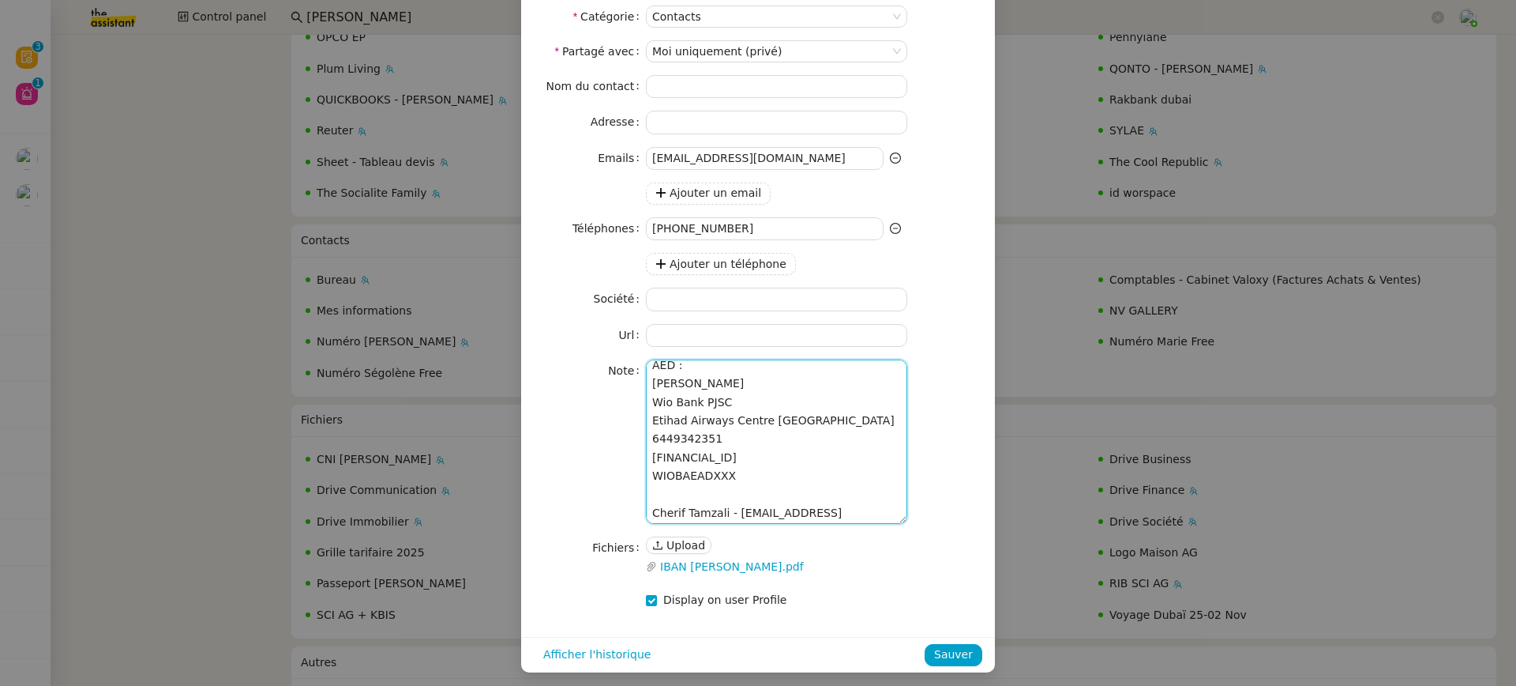
click at [449, 498] on nz-modal-container "[PERSON_NAME] - Equipe Dubai Nom [PERSON_NAME] - Equipe Dubai Description Synon…" at bounding box center [758, 343] width 1516 height 686
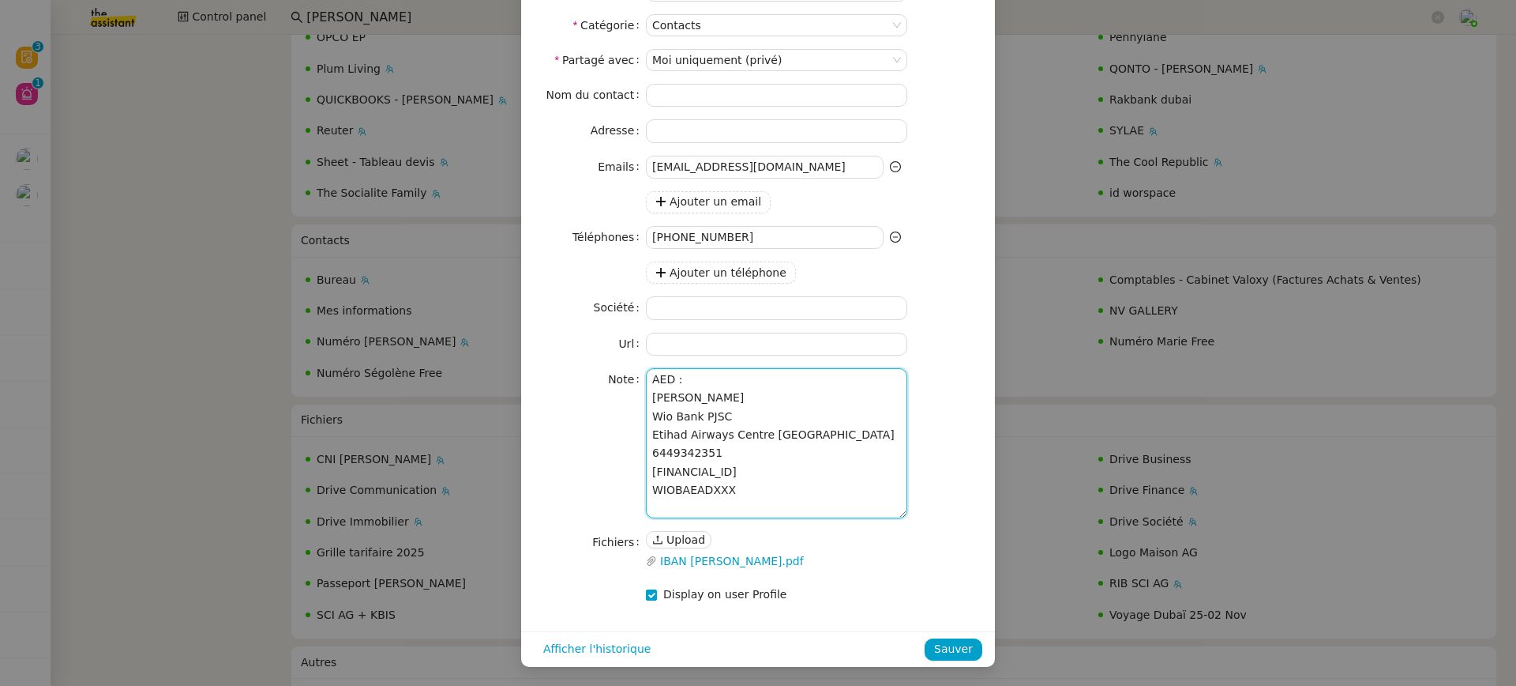
scroll to position [215, 0]
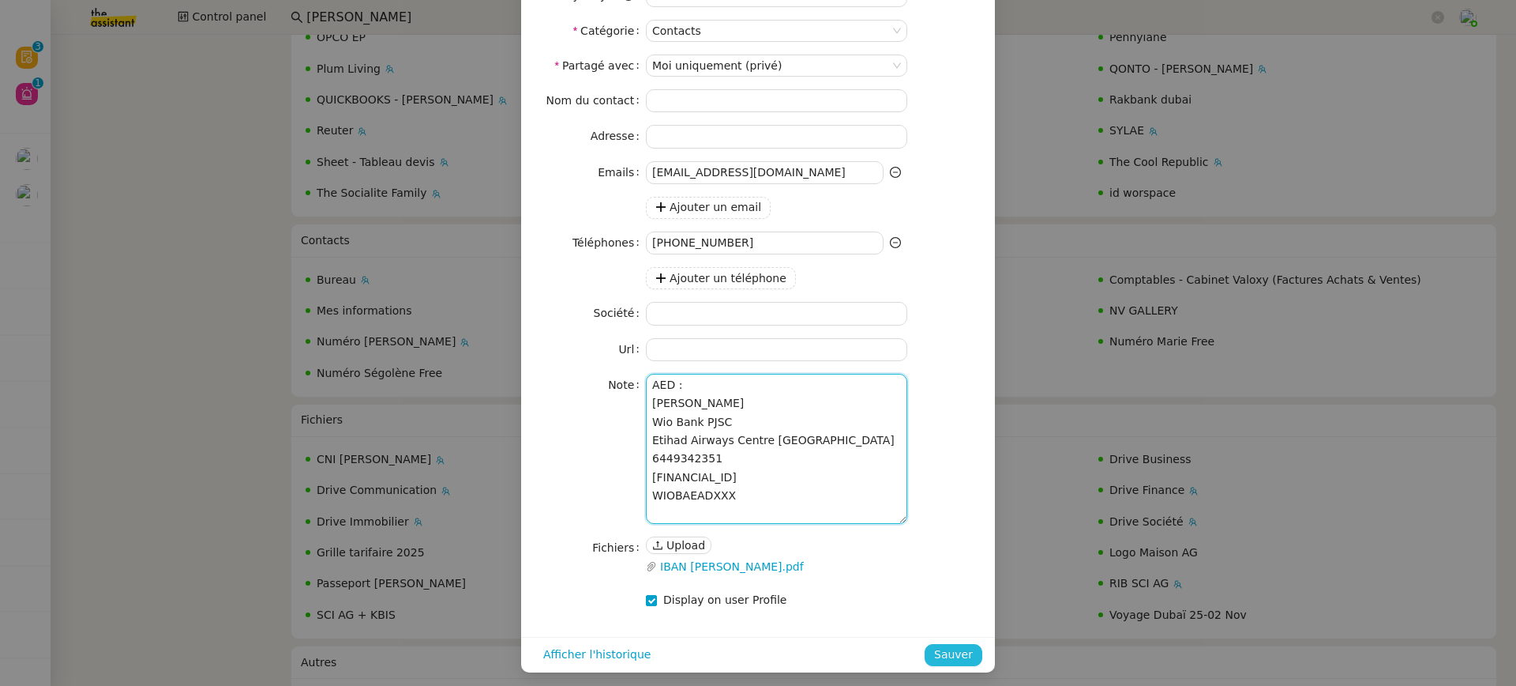
type textarea "AED : ﻿[PERSON_NAME] Wio Bank PJSC Etihad Airways Centre [GEOGRAPHIC_DATA] 6449…"
click at [951, 645] on span "Sauver" at bounding box center [953, 654] width 39 height 18
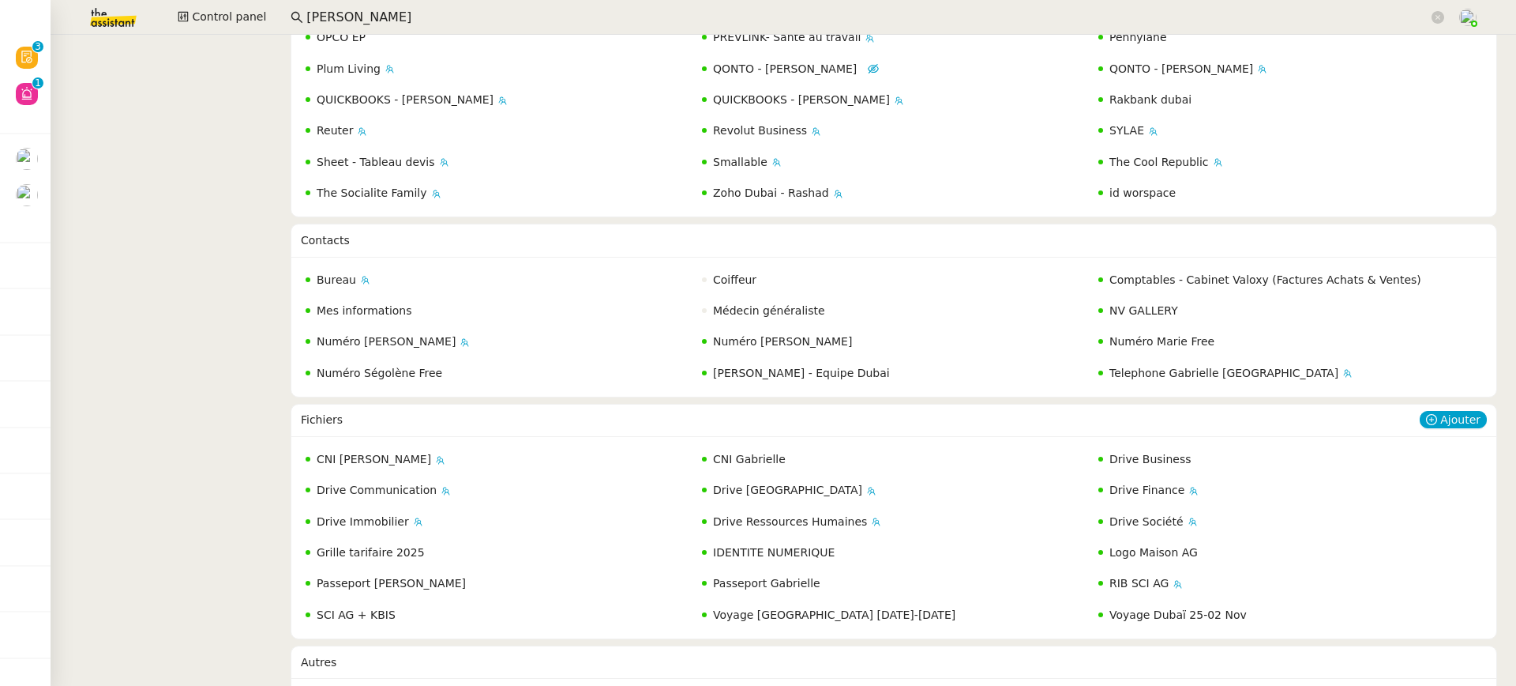
scroll to position [795, 0]
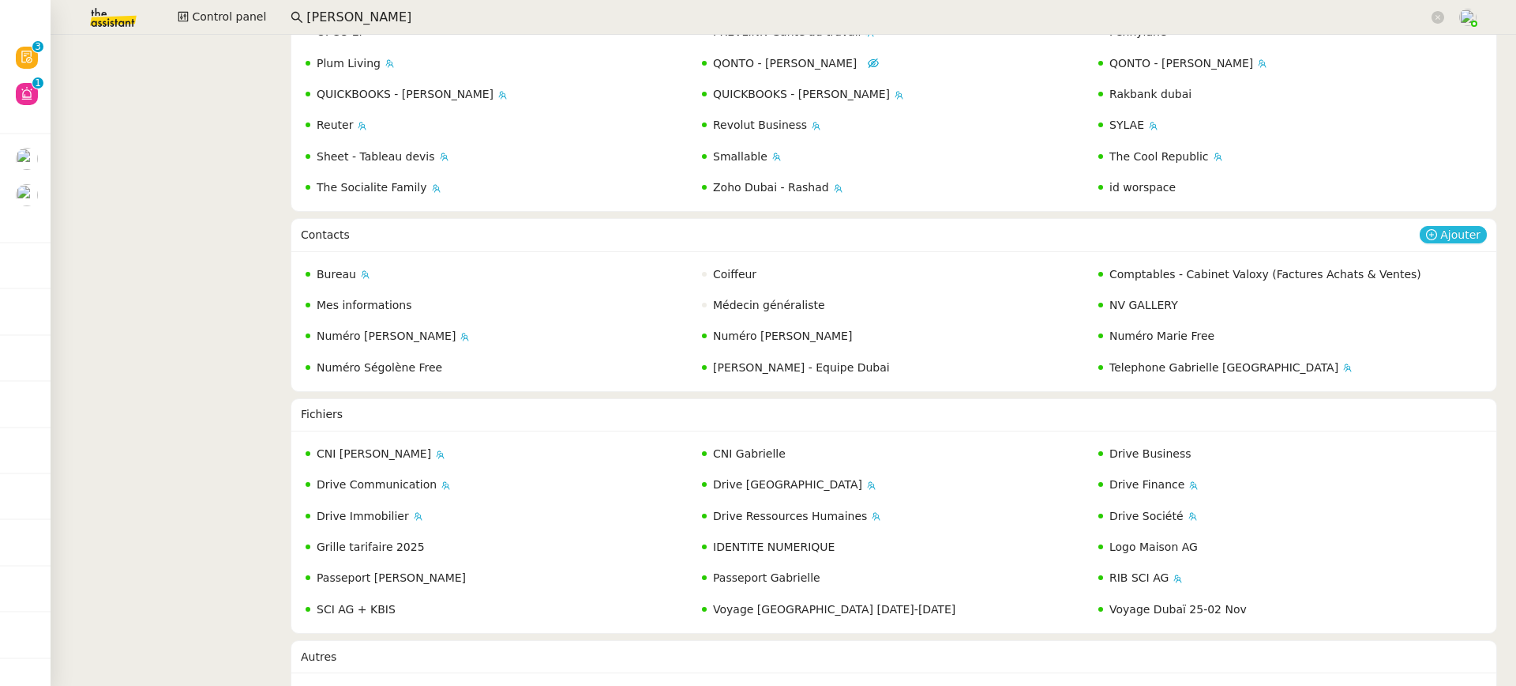
click at [1464, 227] on span "Ajouter" at bounding box center [1461, 235] width 40 height 16
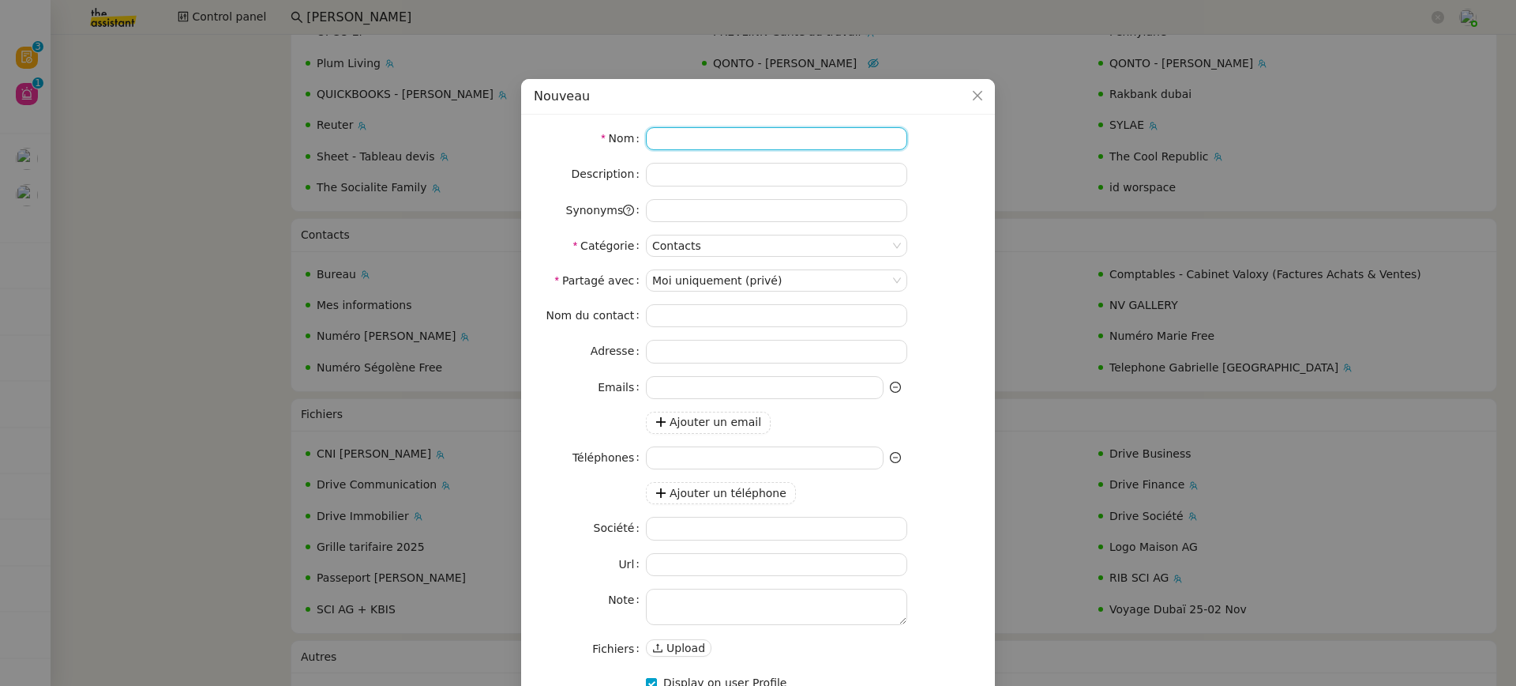
click at [705, 135] on input at bounding box center [776, 138] width 261 height 23
type input "[PERSON_NAME]"
click at [715, 420] on span "Ajouter un email" at bounding box center [716, 422] width 92 height 18
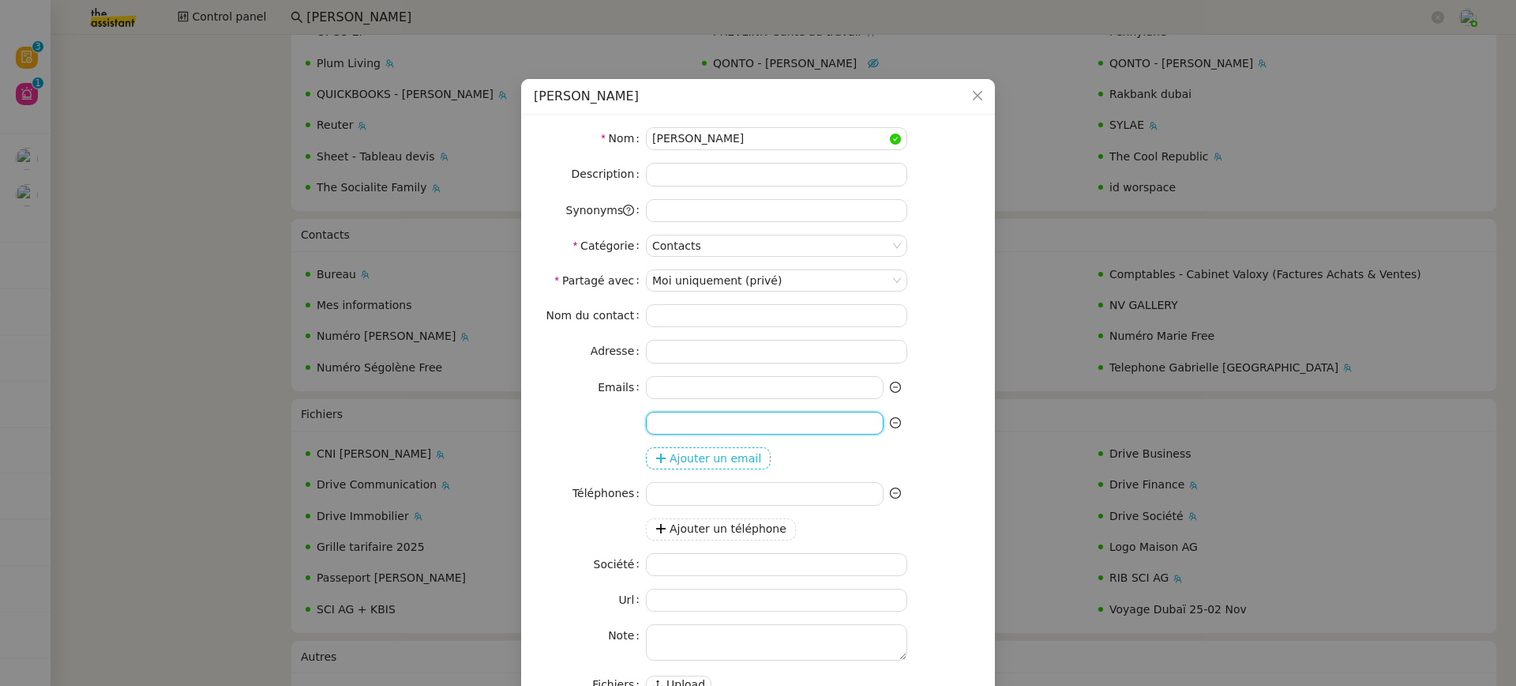
click at [715, 420] on input at bounding box center [765, 422] width 238 height 23
paste input "[EMAIL_ADDRESS][DOMAIN_NAME]"
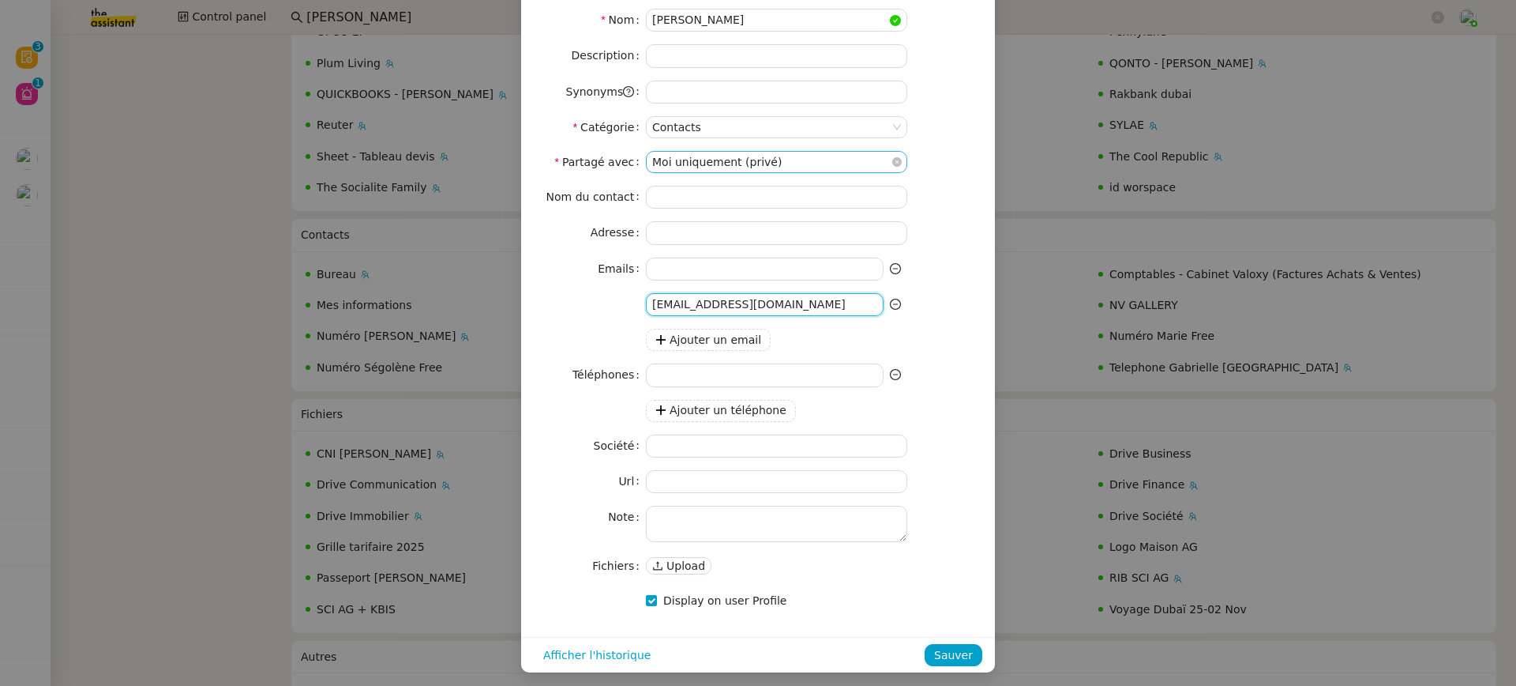
type input "[EMAIL_ADDRESS][DOMAIN_NAME]"
click at [730, 155] on nz-select-item "Moi uniquement (privé)" at bounding box center [776, 162] width 249 height 21
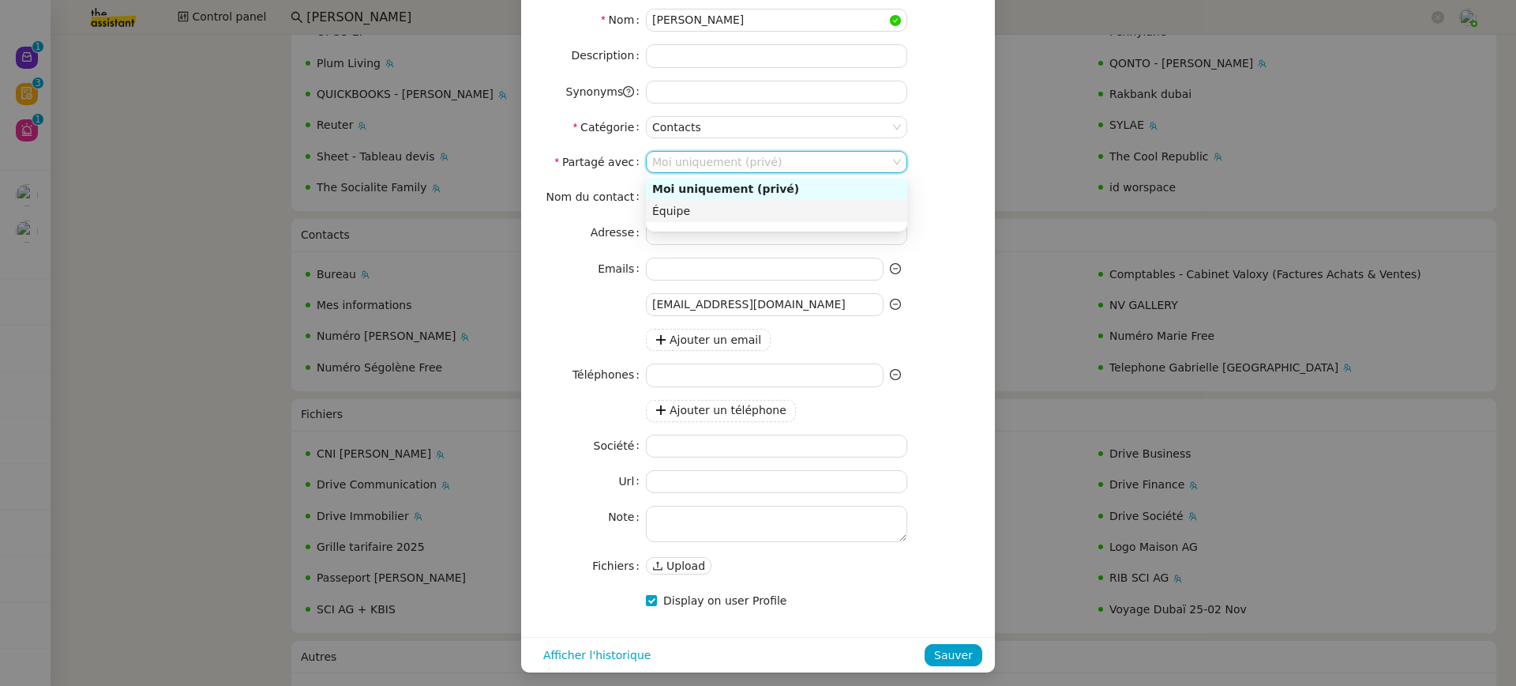
click at [743, 211] on div "Équipe" at bounding box center [776, 211] width 249 height 14
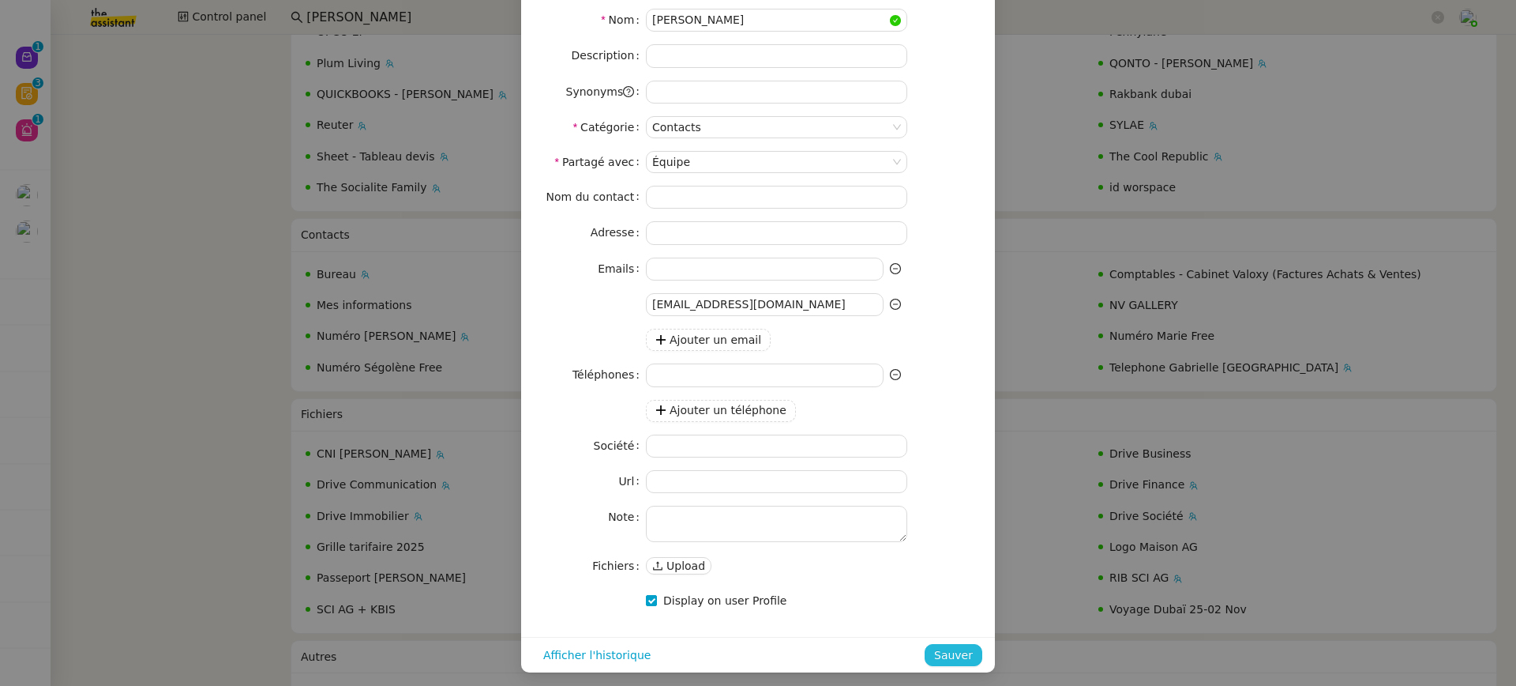
click at [960, 657] on span "Sauver" at bounding box center [953, 655] width 39 height 18
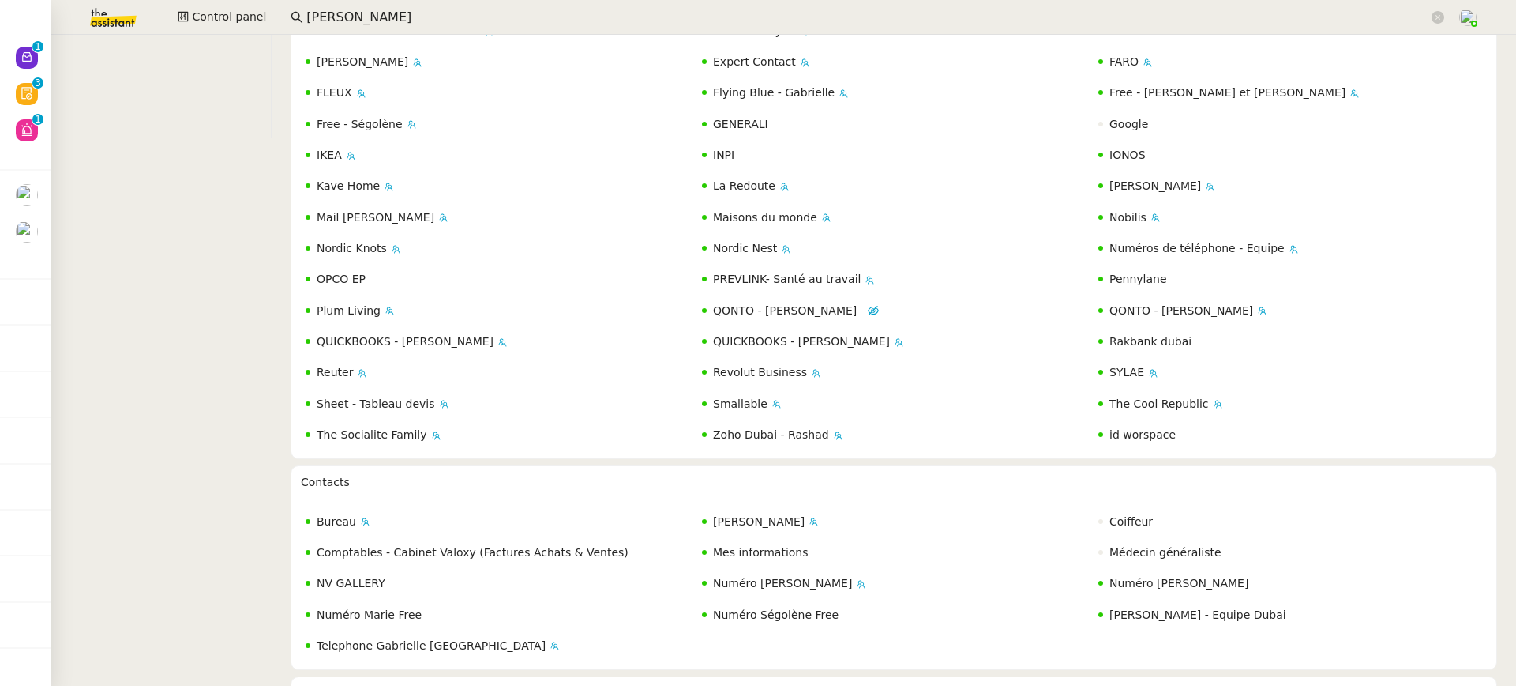
scroll to position [81, 0]
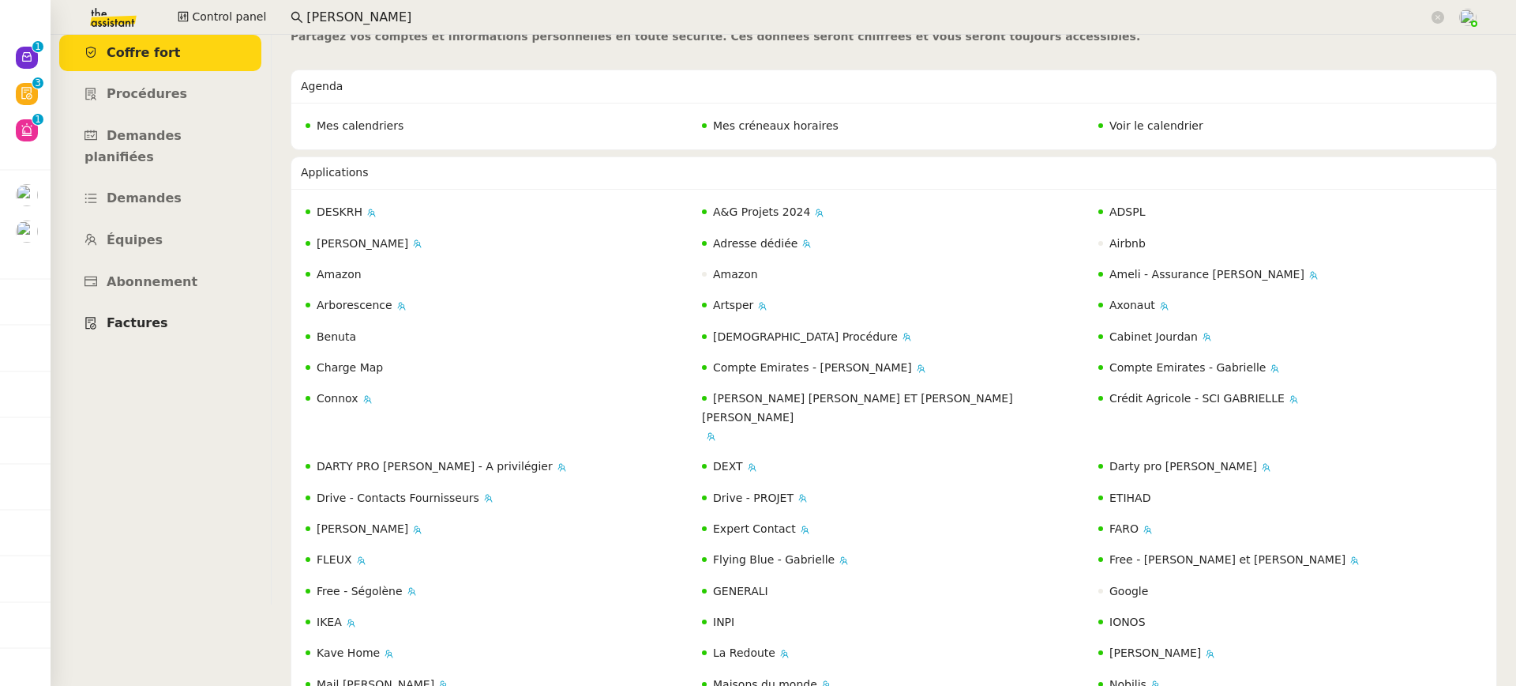
click at [195, 305] on link "Factures" at bounding box center [160, 323] width 202 height 37
click at [209, 222] on link "Équipes" at bounding box center [160, 240] width 202 height 37
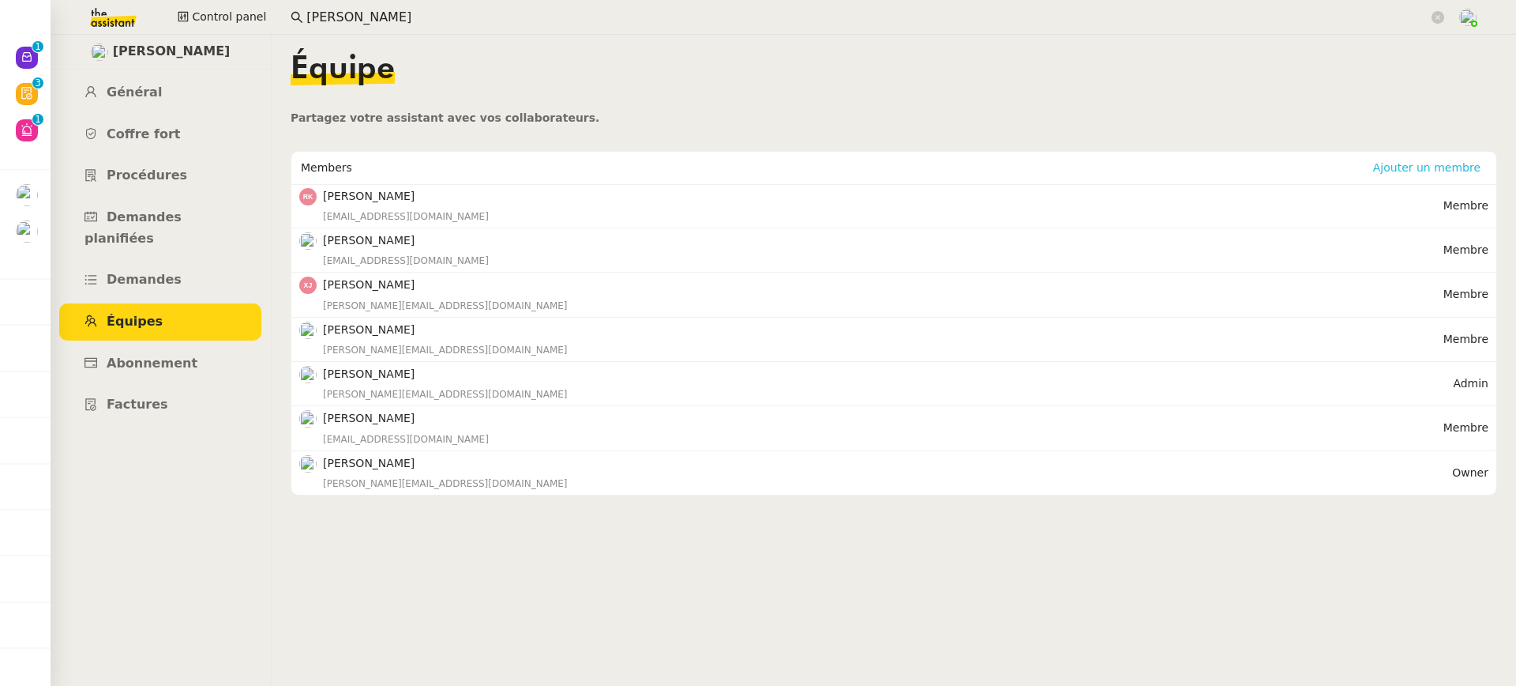
click at [1429, 167] on span "Ajouter un membre" at bounding box center [1426, 168] width 107 height 16
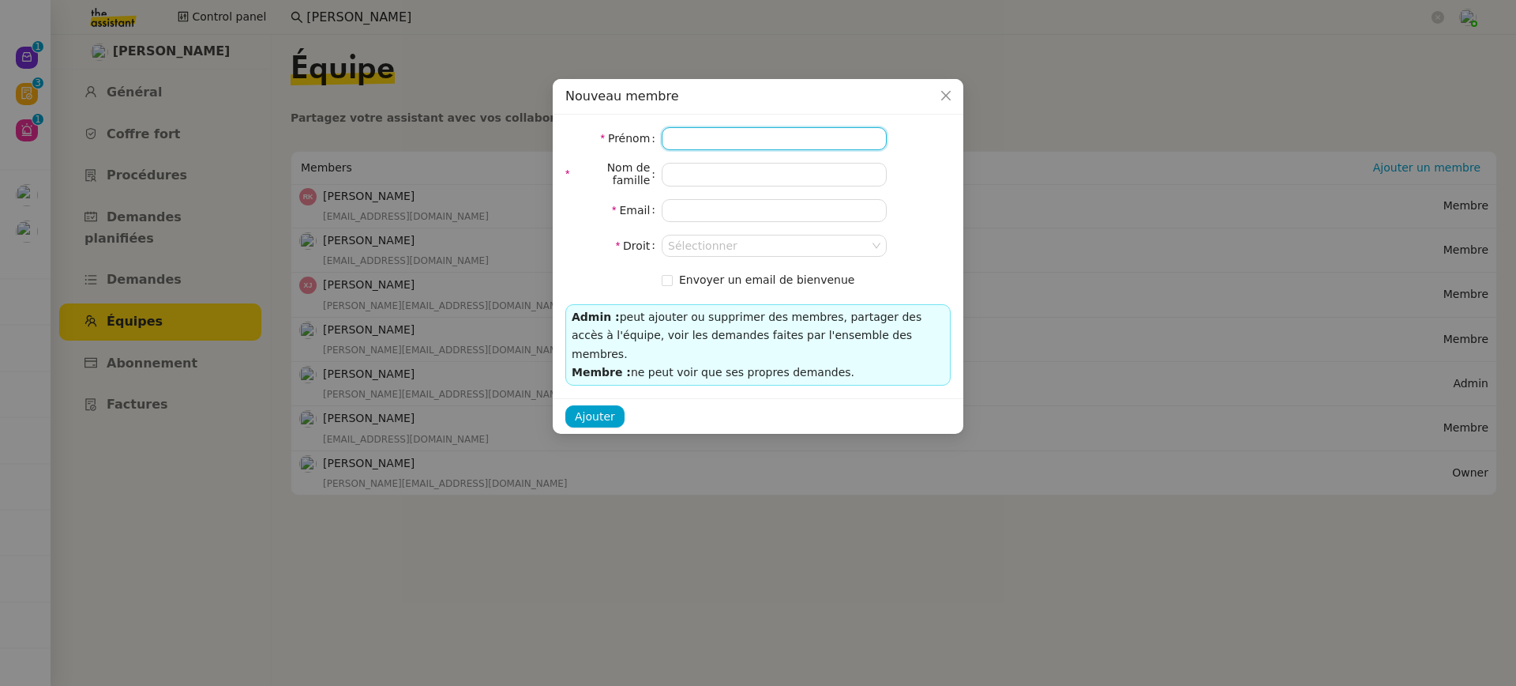
click at [755, 133] on input at bounding box center [774, 138] width 225 height 23
type input "[PERSON_NAME]"
click at [713, 212] on input "email" at bounding box center [774, 210] width 225 height 23
paste input "[EMAIL_ADDRESS][DOMAIN_NAME]"
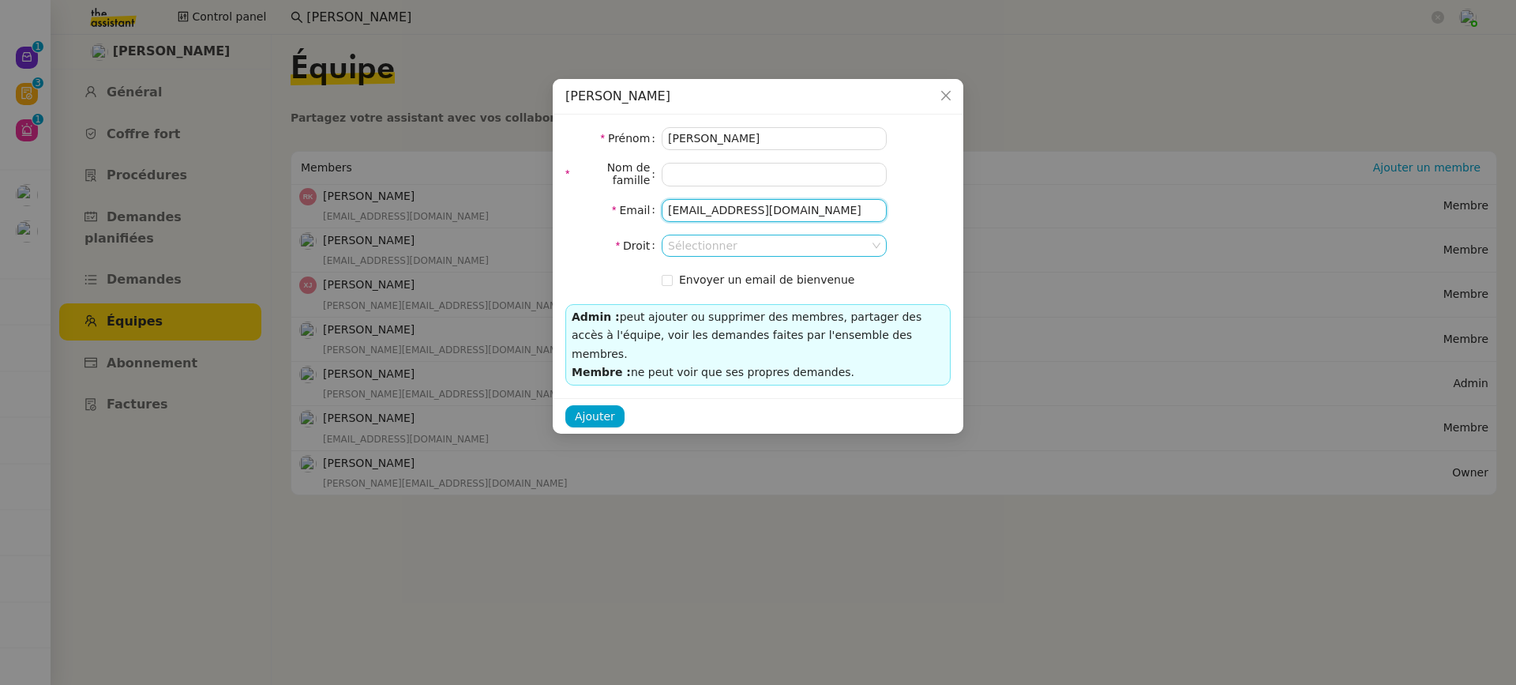
type input "[EMAIL_ADDRESS][DOMAIN_NAME]"
click at [752, 250] on input at bounding box center [768, 245] width 201 height 21
click at [752, 291] on div "Membre" at bounding box center [774, 294] width 212 height 14
click at [735, 275] on span "Envoyer un email de bienvenue" at bounding box center [766, 279] width 175 height 13
checkbox input "true"
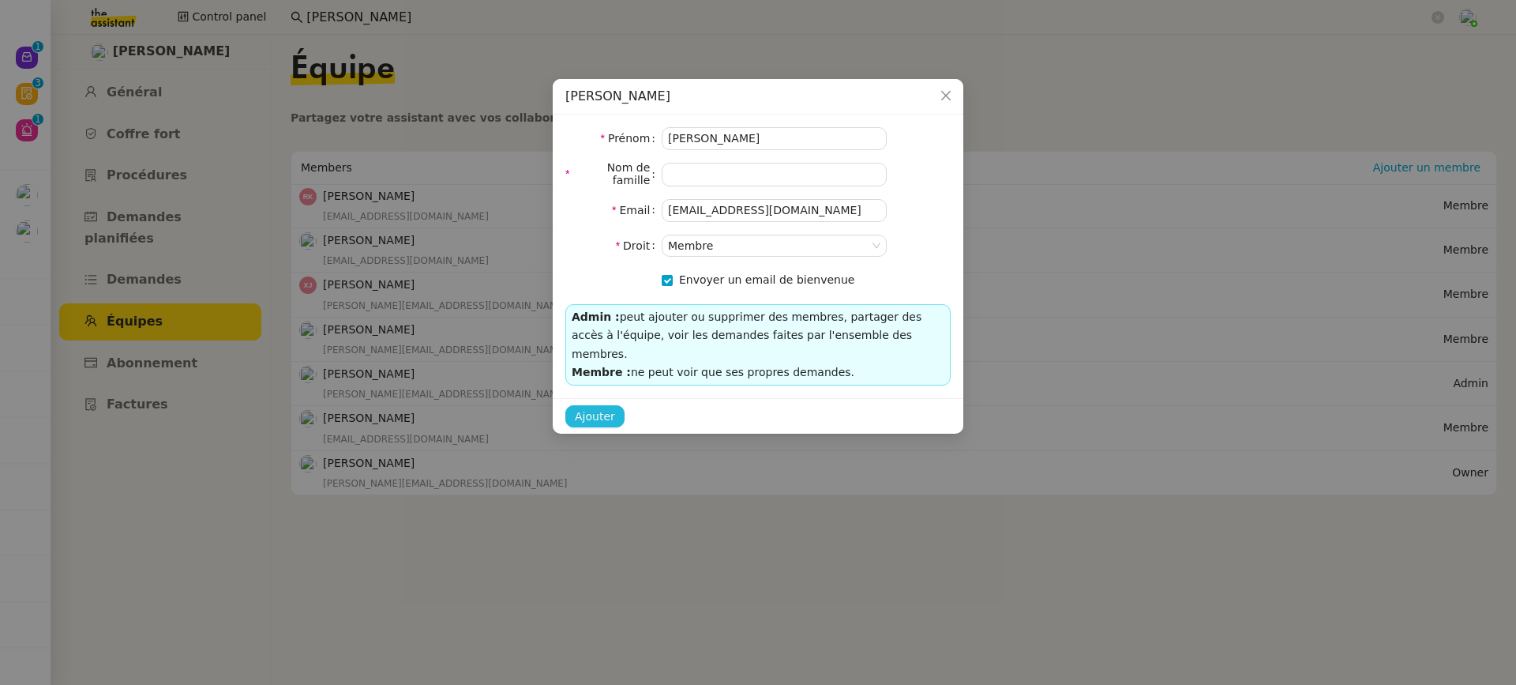
click at [609, 408] on span "Ajouter" at bounding box center [595, 417] width 40 height 18
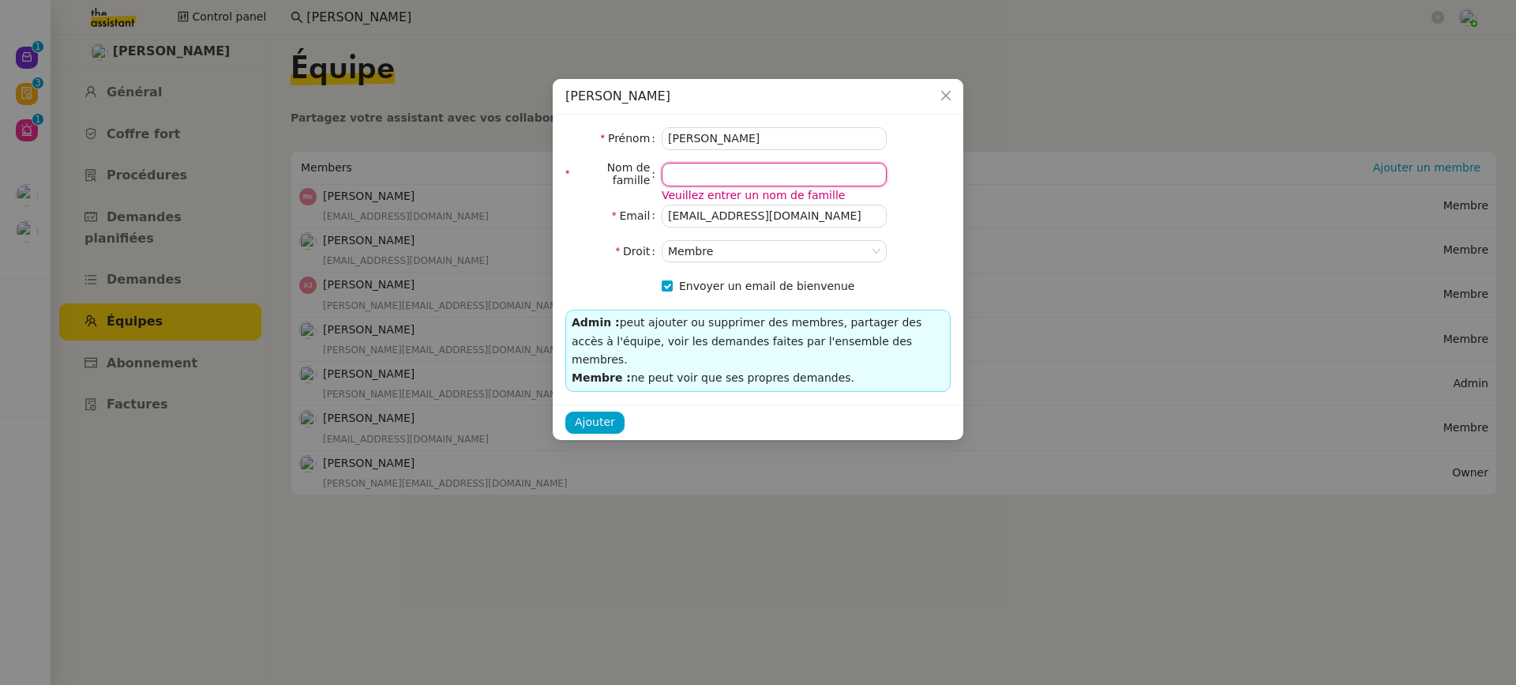
click at [716, 177] on input at bounding box center [774, 174] width 225 height 23
click at [758, 139] on input "[PERSON_NAME]" at bounding box center [774, 138] width 225 height 23
type input "Cherif"
click at [697, 163] on input at bounding box center [774, 174] width 225 height 23
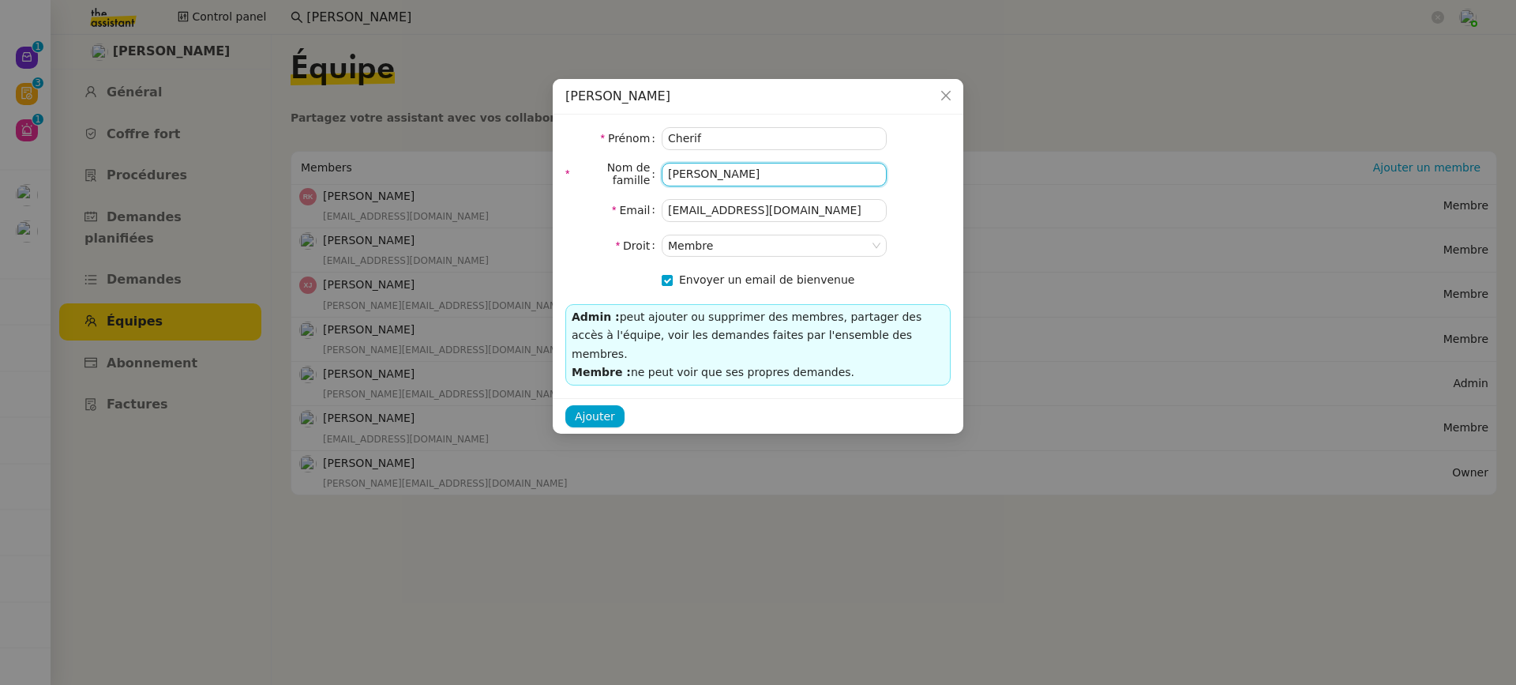
type input "[PERSON_NAME]"
click at [602, 398] on div "Ajouter" at bounding box center [758, 416] width 411 height 36
click at [607, 408] on span "Ajouter" at bounding box center [595, 417] width 40 height 18
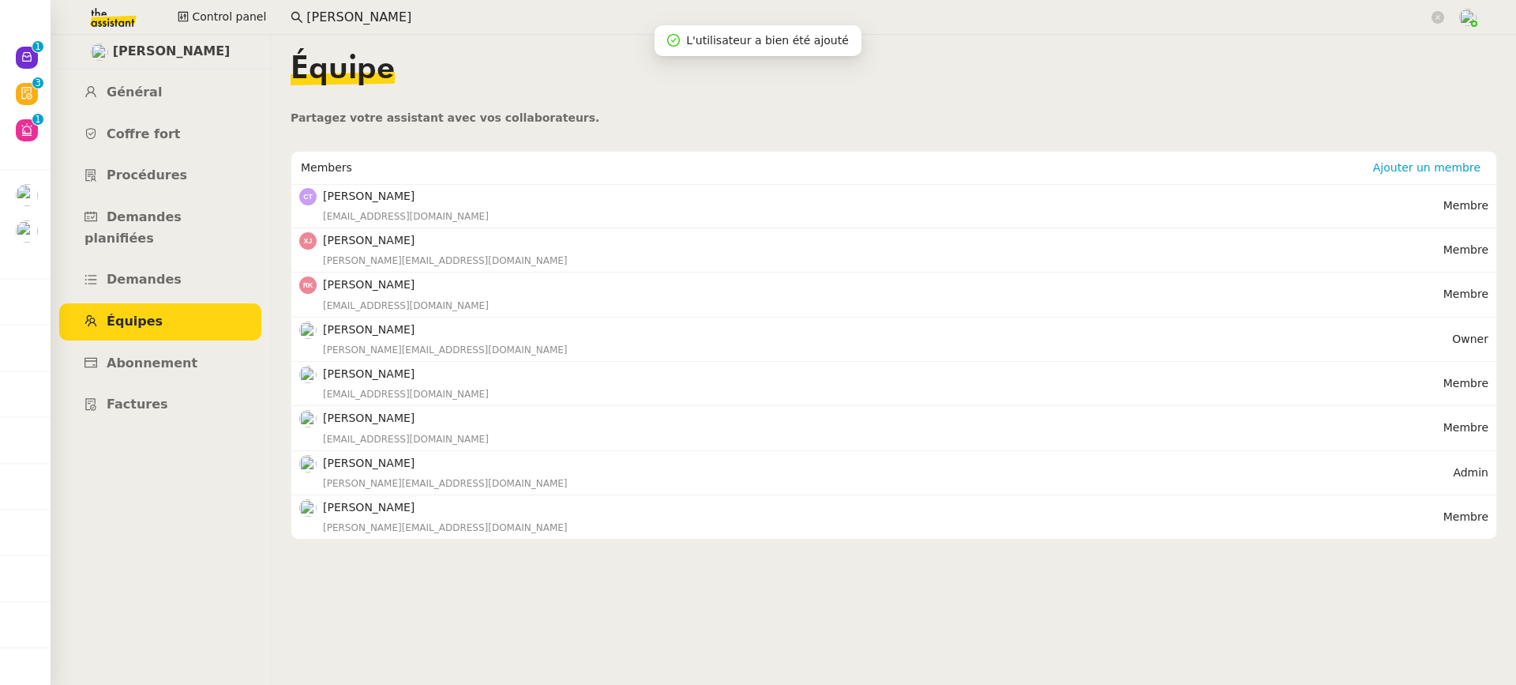
click at [381, 35] on nz-content "Équipe Partagez votre assistant avec vos collaborateurs. Members Ajouter un mem…" at bounding box center [894, 360] width 1207 height 650
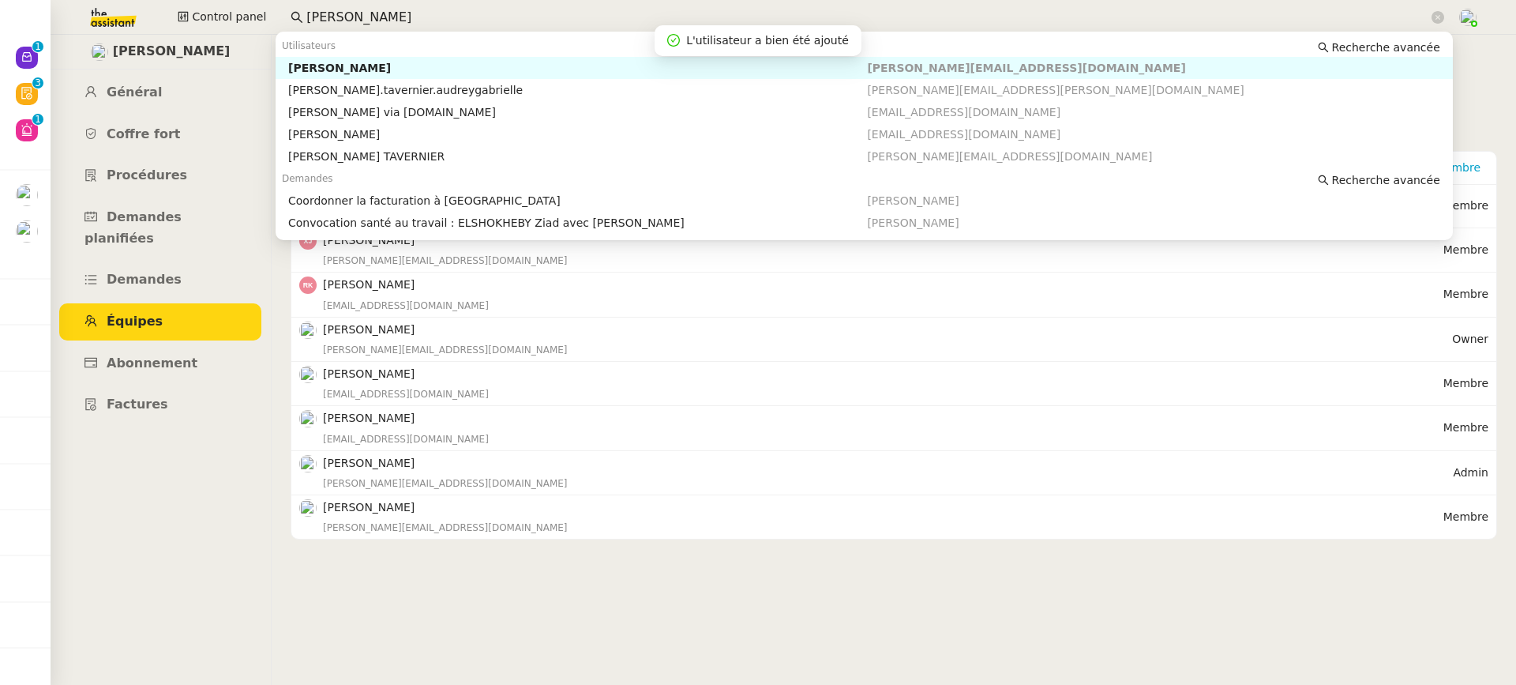
drag, startPoint x: 409, startPoint y: 26, endPoint x: 120, endPoint y: 11, distance: 289.5
click at [120, 11] on div "Control panel [PERSON_NAME]" at bounding box center [757, 17] width 1437 height 35
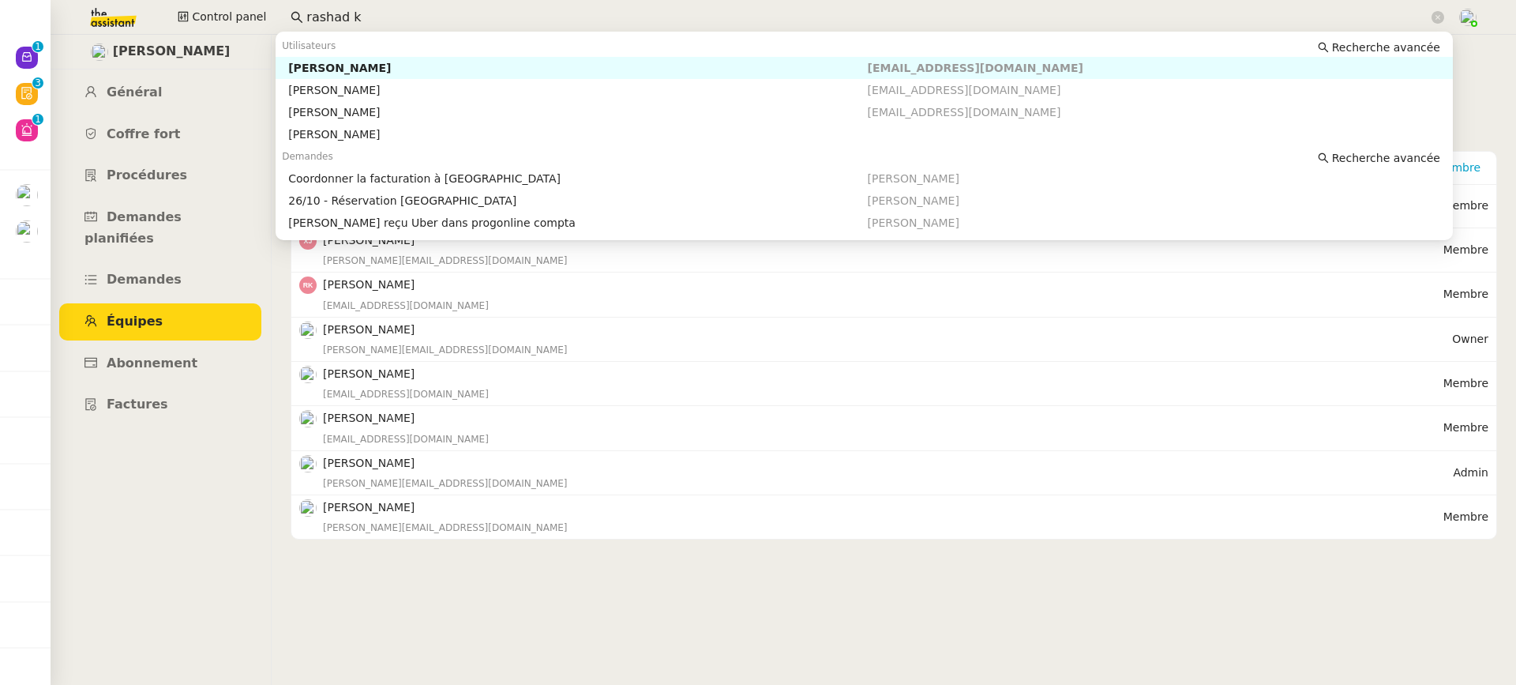
click at [445, 69] on div "[PERSON_NAME]" at bounding box center [577, 68] width 579 height 14
type input "rashad k"
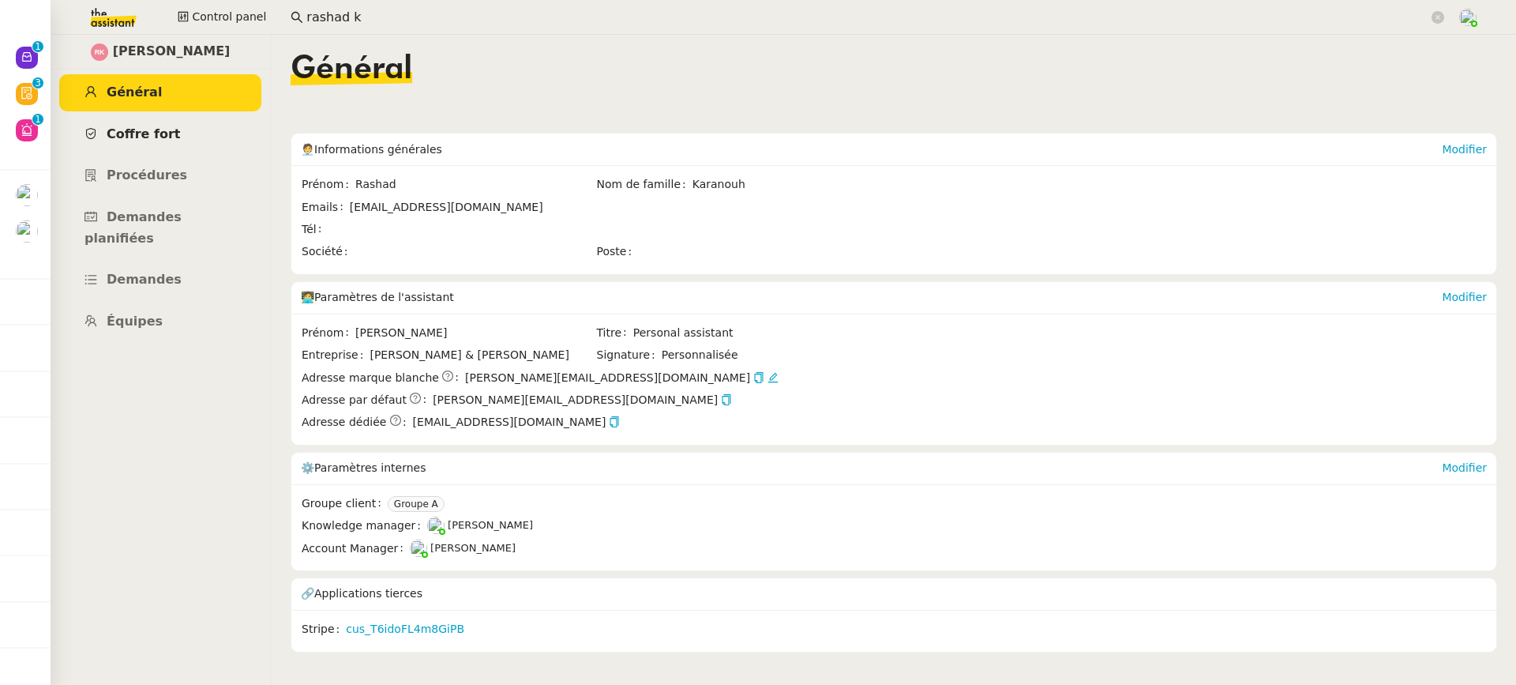
click at [138, 129] on span "Coffre fort" at bounding box center [144, 133] width 74 height 15
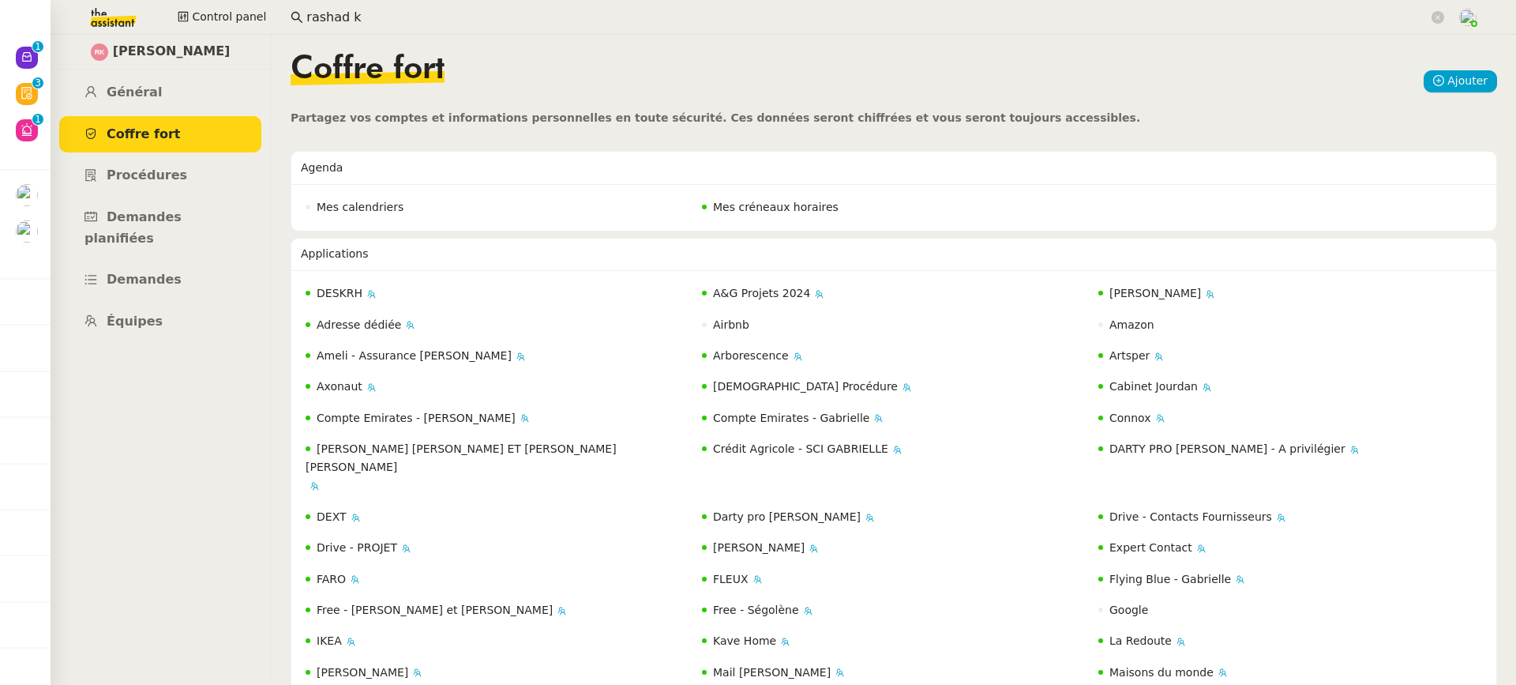
scroll to position [548, 0]
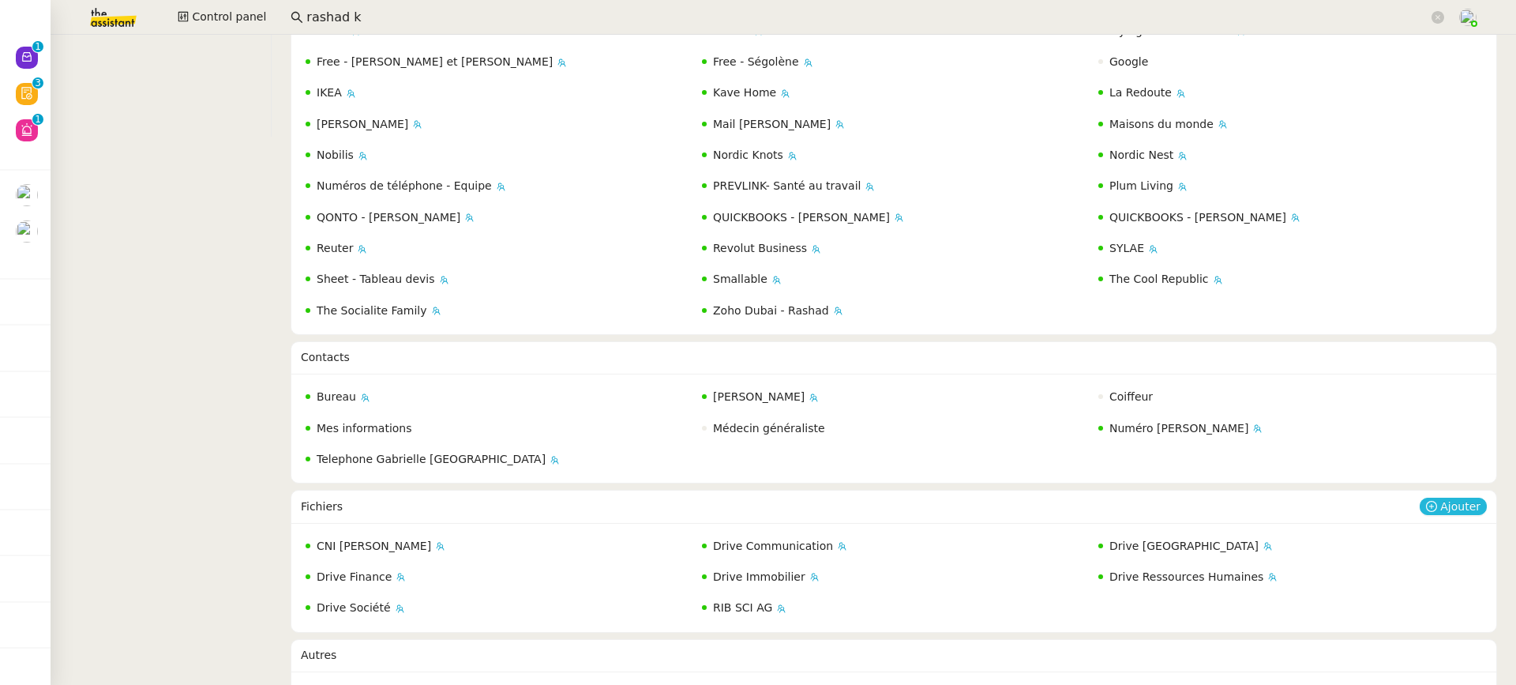
click at [1437, 501] on icon at bounding box center [1431, 506] width 11 height 11
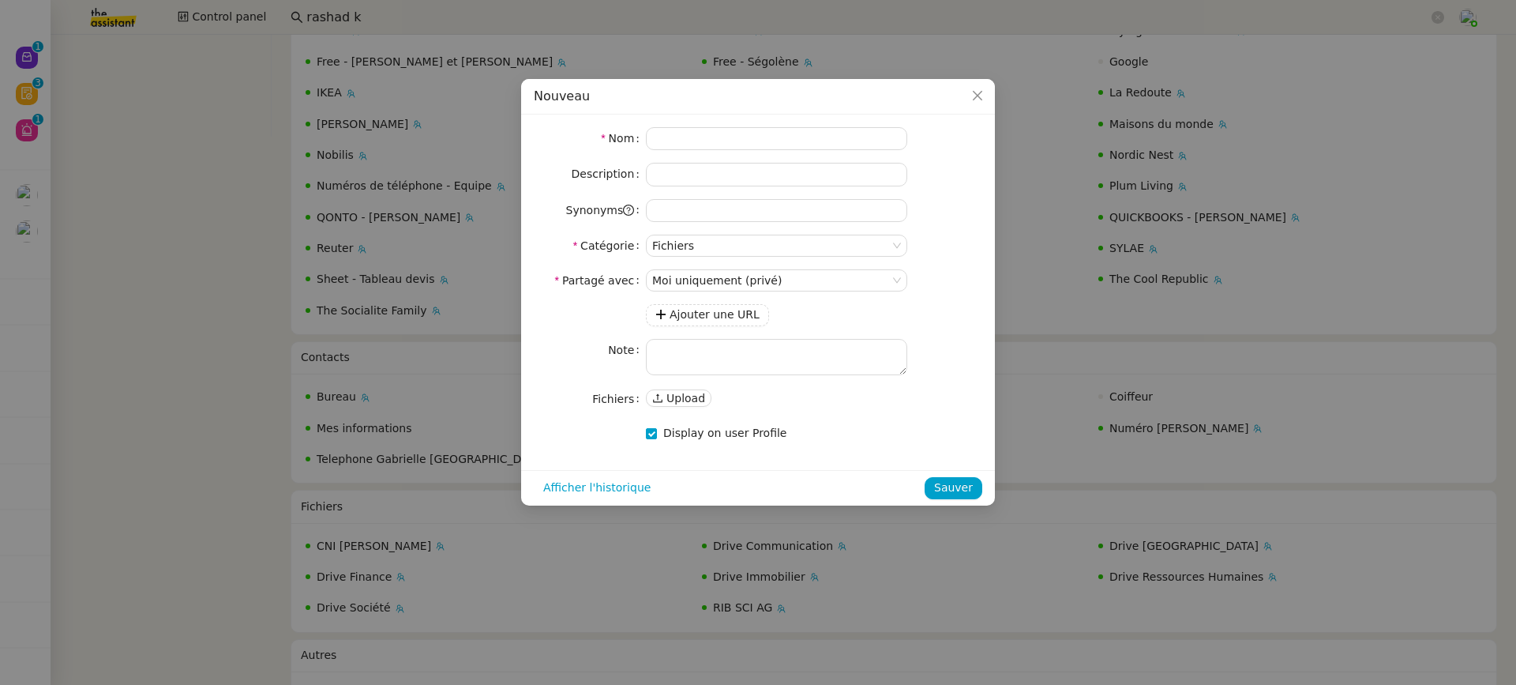
click at [797, 118] on div "Nom Description Synonyms Catégorie Fichiers Partagé avec Moi uniquement (privé)…" at bounding box center [758, 292] width 474 height 355
click at [797, 132] on input at bounding box center [776, 138] width 261 height 23
click at [795, 125] on div "Nom Description Synonyms Catégorie Fichiers Partagé avec Moi uniquement (privé)…" at bounding box center [758, 292] width 474 height 355
click at [802, 137] on input at bounding box center [776, 138] width 261 height 23
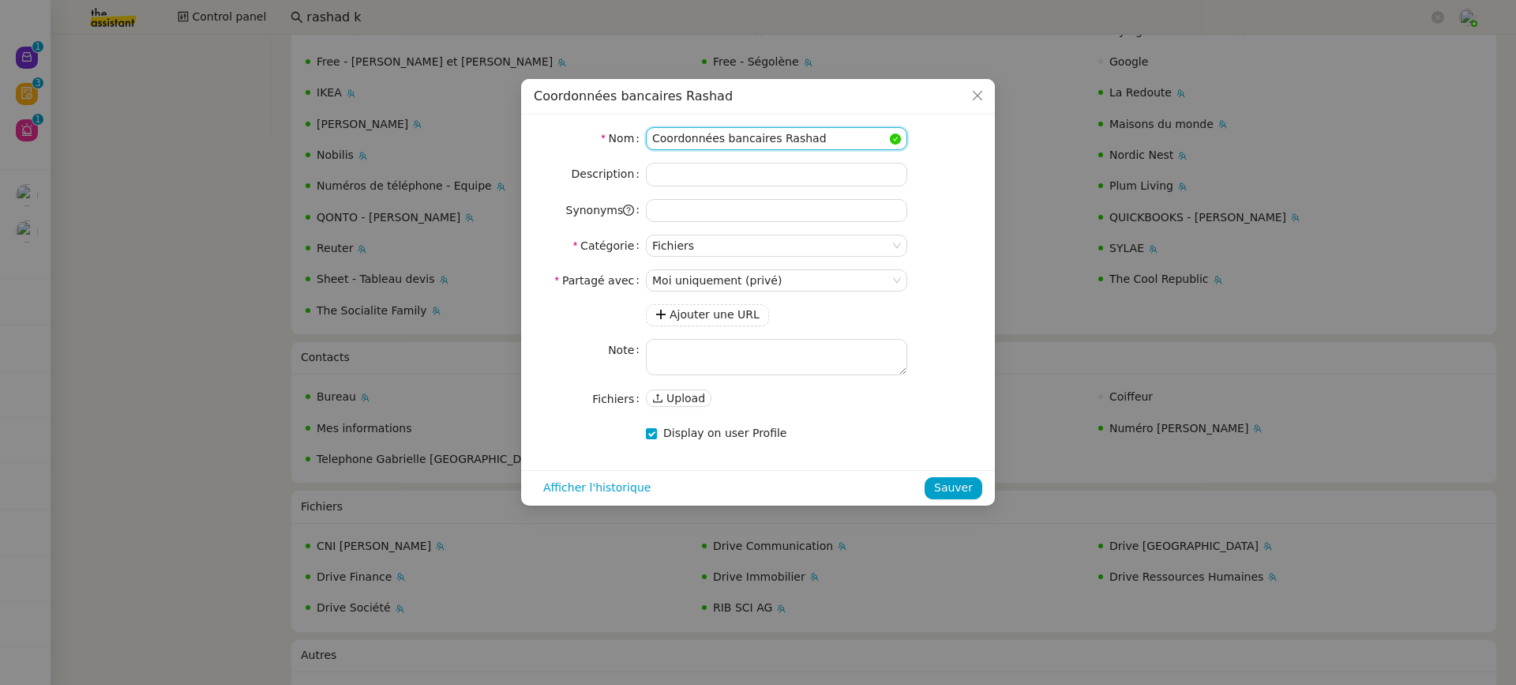
type input "Coordonnées bancaires Rashad"
click at [690, 410] on form "Nom Coordonnées bancaires Rashad Description Synonyms Catégorie Fichiers Partag…" at bounding box center [758, 286] width 449 height 318
click at [683, 404] on span "Upload" at bounding box center [686, 398] width 39 height 16
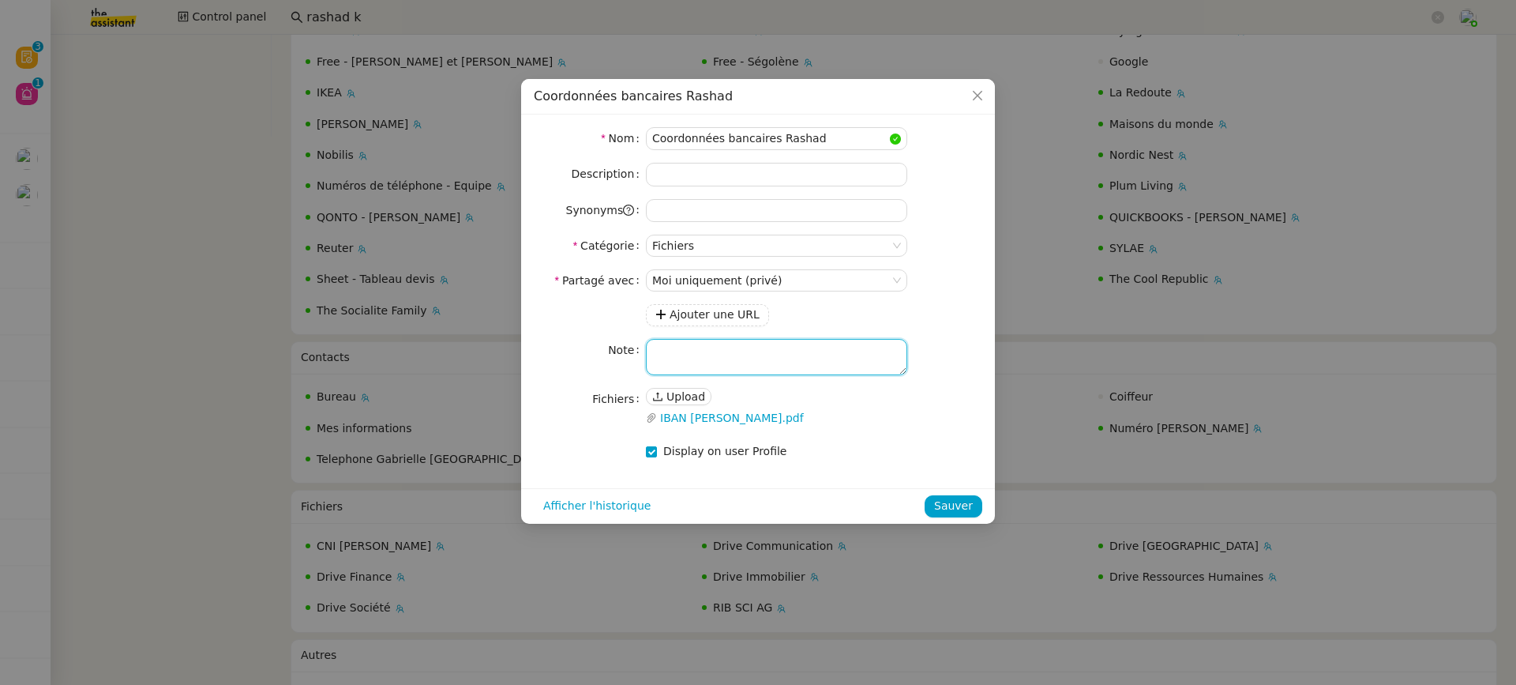
click at [783, 370] on textarea at bounding box center [776, 357] width 261 height 36
paste textarea "ou AED : ﻿[PERSON_NAME] Wio Bank PJSC Etihad Airways [GEOGRAPHIC_DATA] 64493423…"
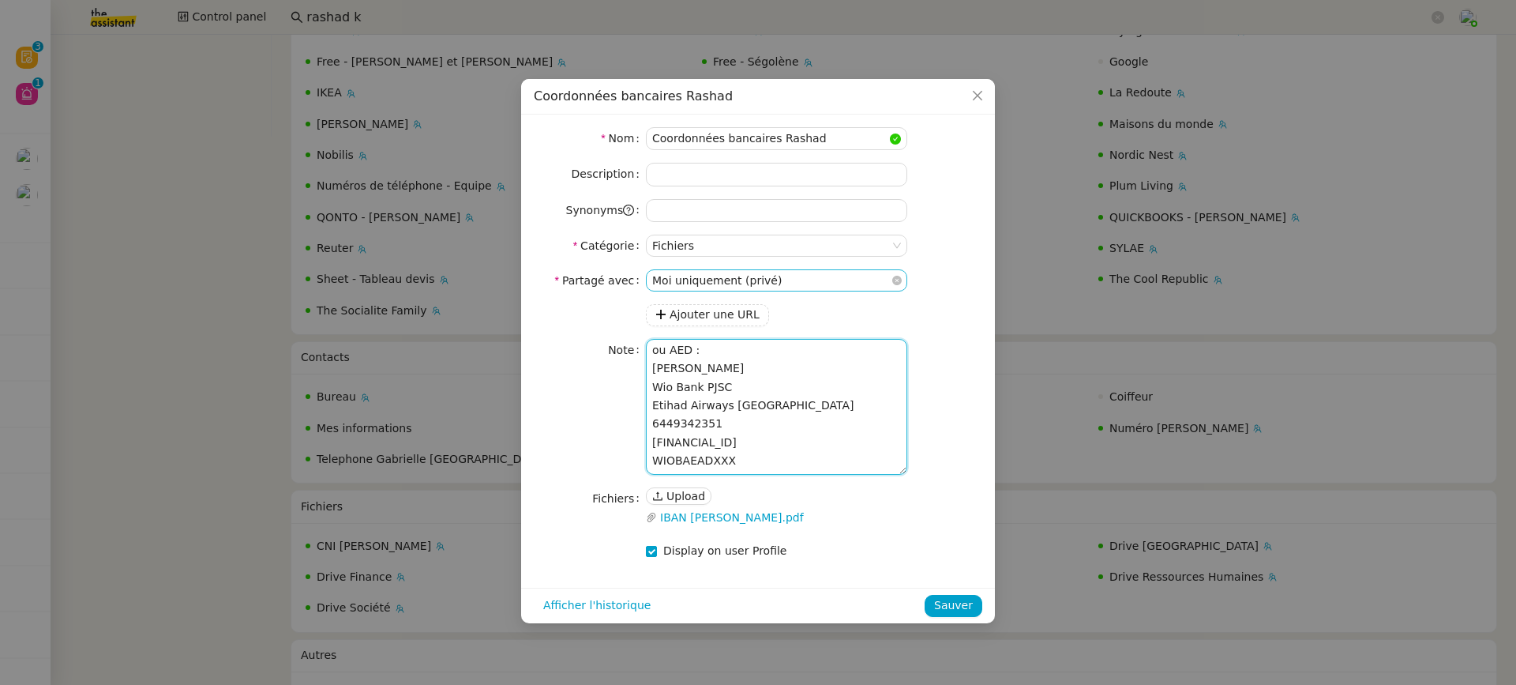
type textarea "ou AED : ﻿[PERSON_NAME] Wio Bank PJSC Etihad Airways [GEOGRAPHIC_DATA] 64493423…"
click at [776, 282] on nz-select-item "Moi uniquement (privé)" at bounding box center [776, 280] width 249 height 21
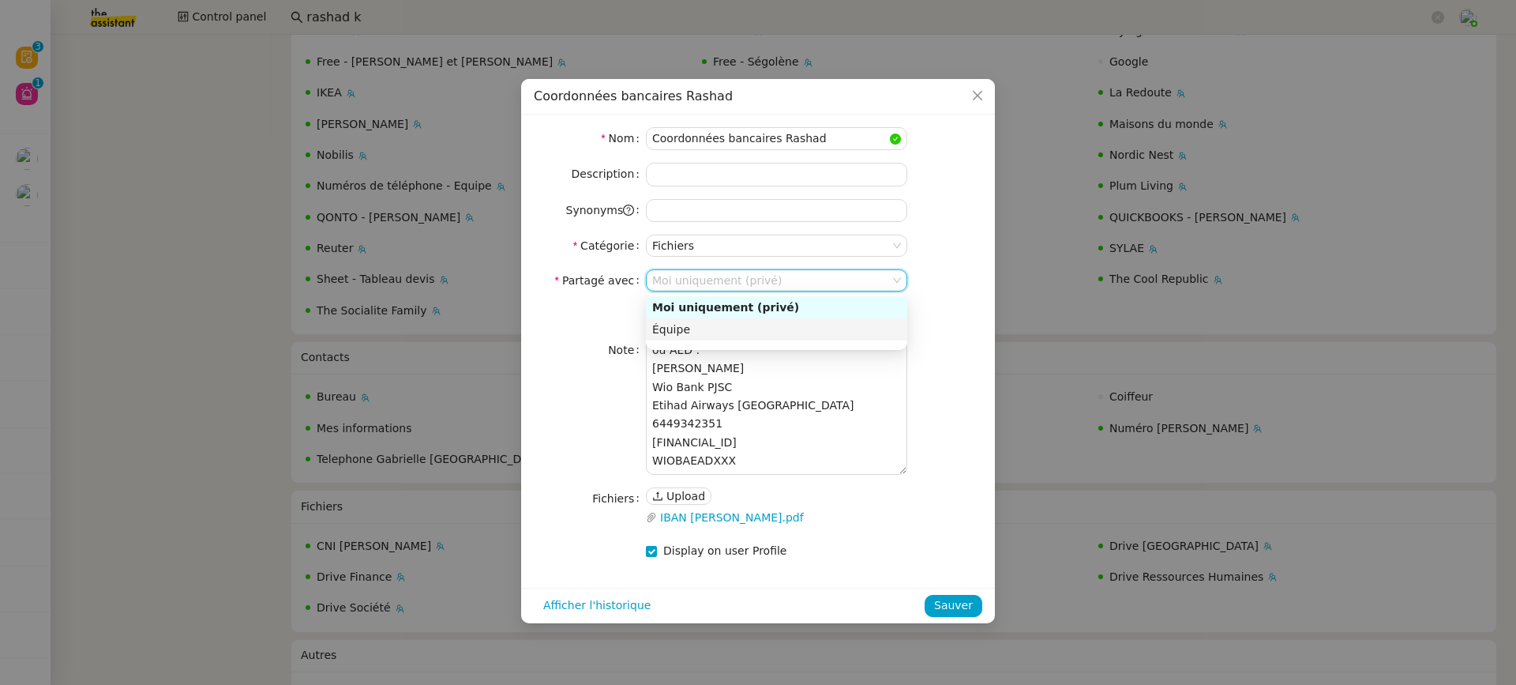
click at [761, 340] on div at bounding box center [776, 321] width 261 height 51
click at [750, 327] on div "Équipe" at bounding box center [776, 329] width 249 height 14
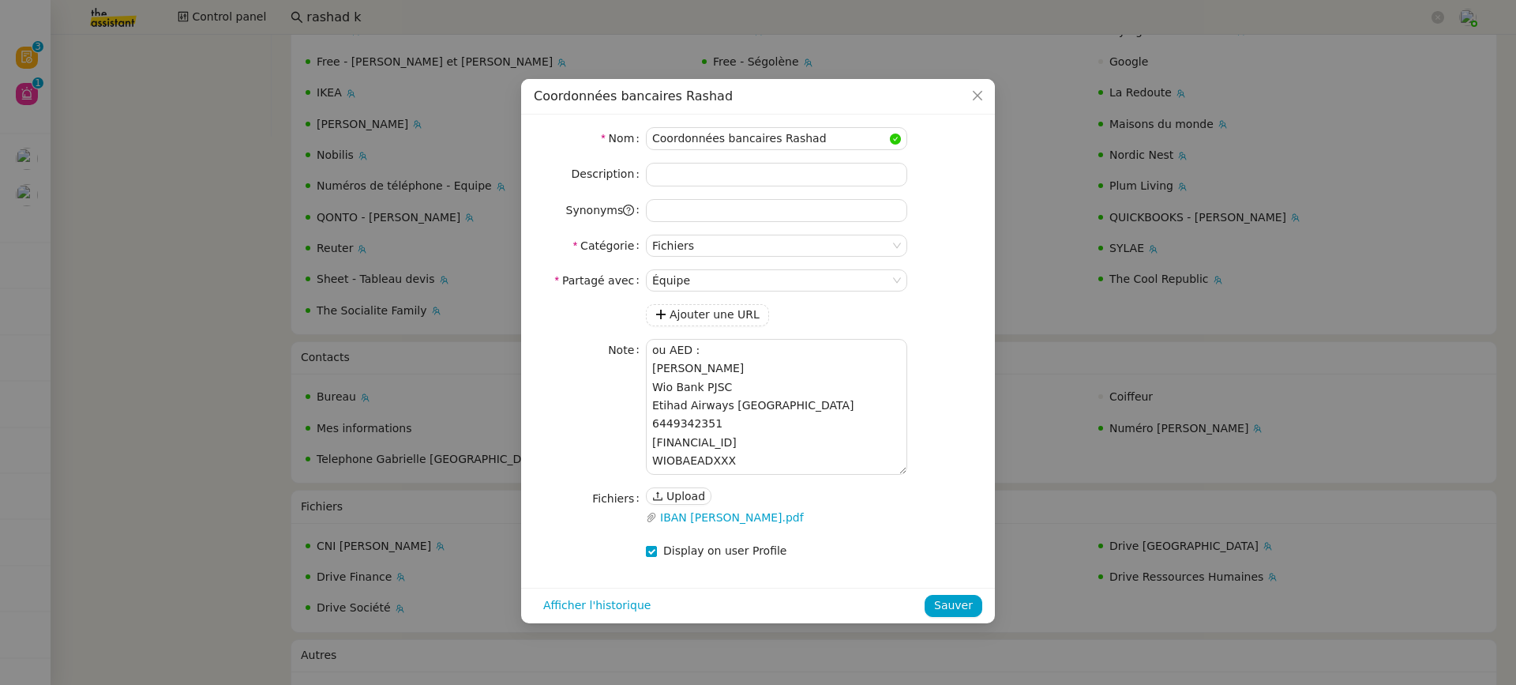
click at [977, 614] on div "Afficher l'historique Sauver" at bounding box center [758, 606] width 474 height 36
click at [950, 618] on div "Afficher l'historique Sauver" at bounding box center [758, 606] width 474 height 36
click at [949, 614] on div "Afficher l'historique Sauver" at bounding box center [758, 606] width 474 height 36
click at [946, 613] on button "Sauver" at bounding box center [954, 606] width 58 height 22
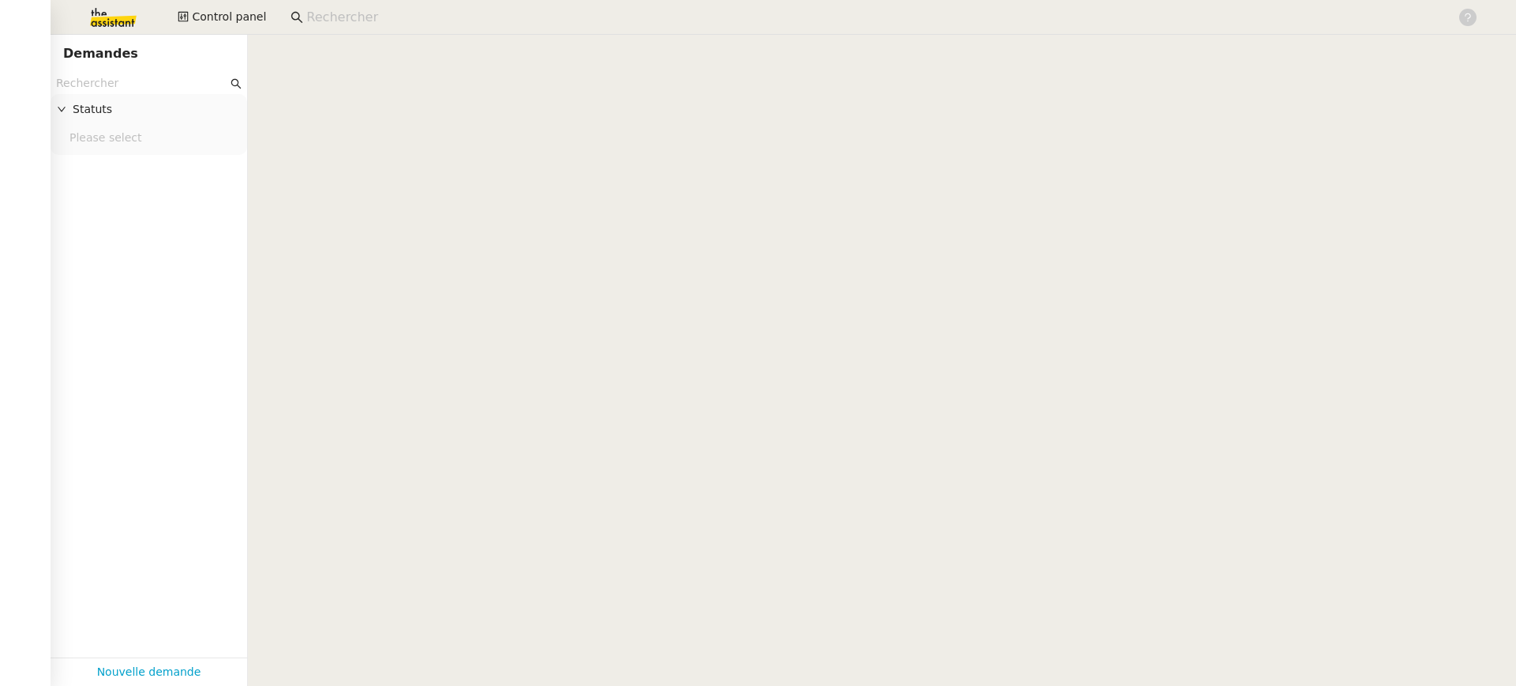
click at [414, 114] on cdk-virtual-scroll-viewport at bounding box center [882, 360] width 1268 height 651
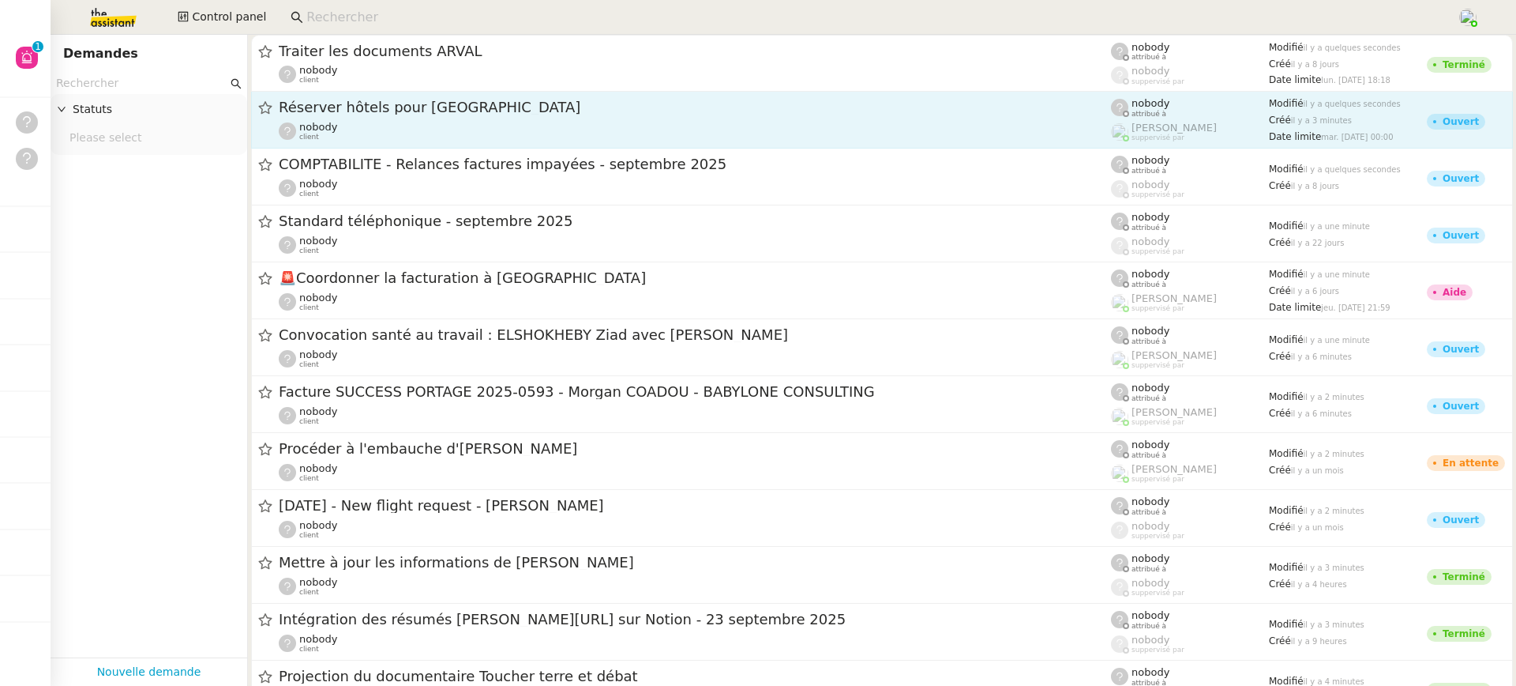
click at [415, 115] on div "Réserver hôtels pour [GEOGRAPHIC_DATA]" at bounding box center [695, 108] width 832 height 20
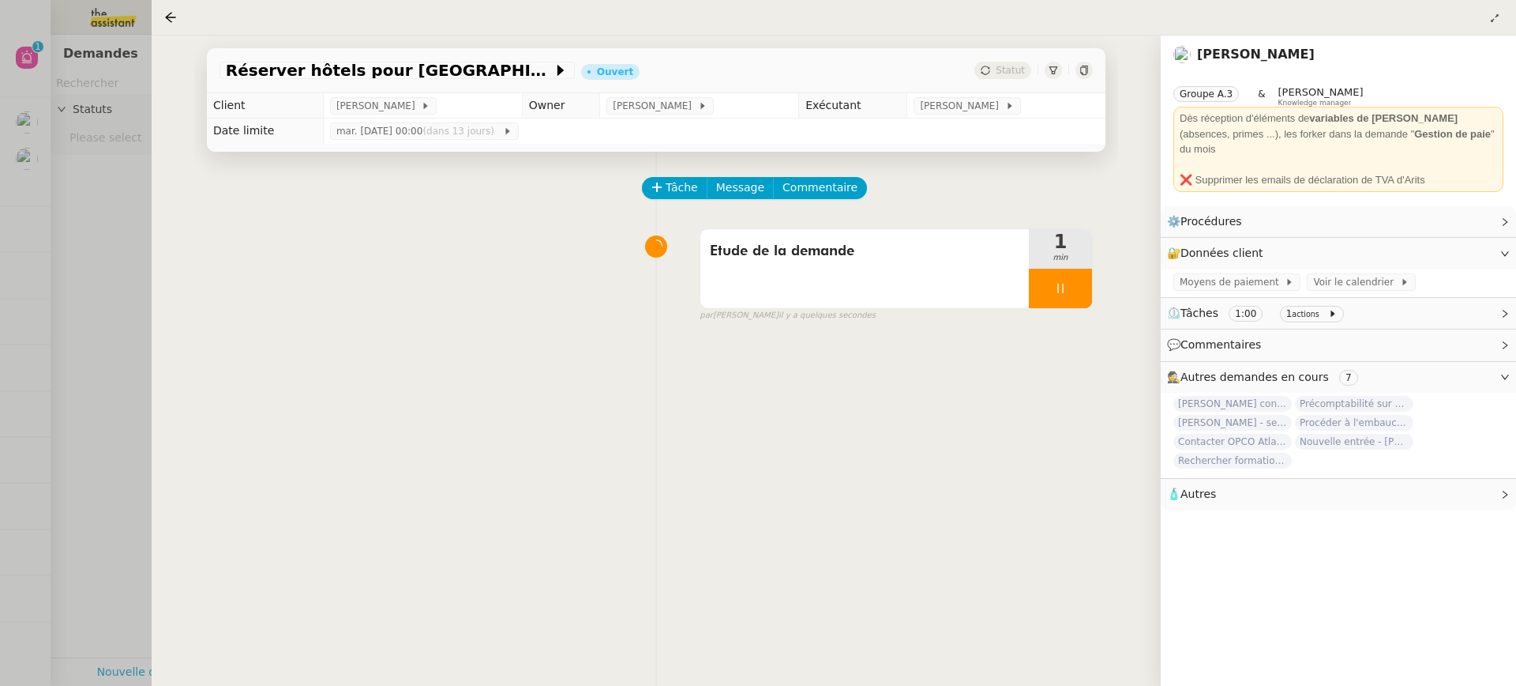
click at [70, 63] on div at bounding box center [758, 343] width 1516 height 686
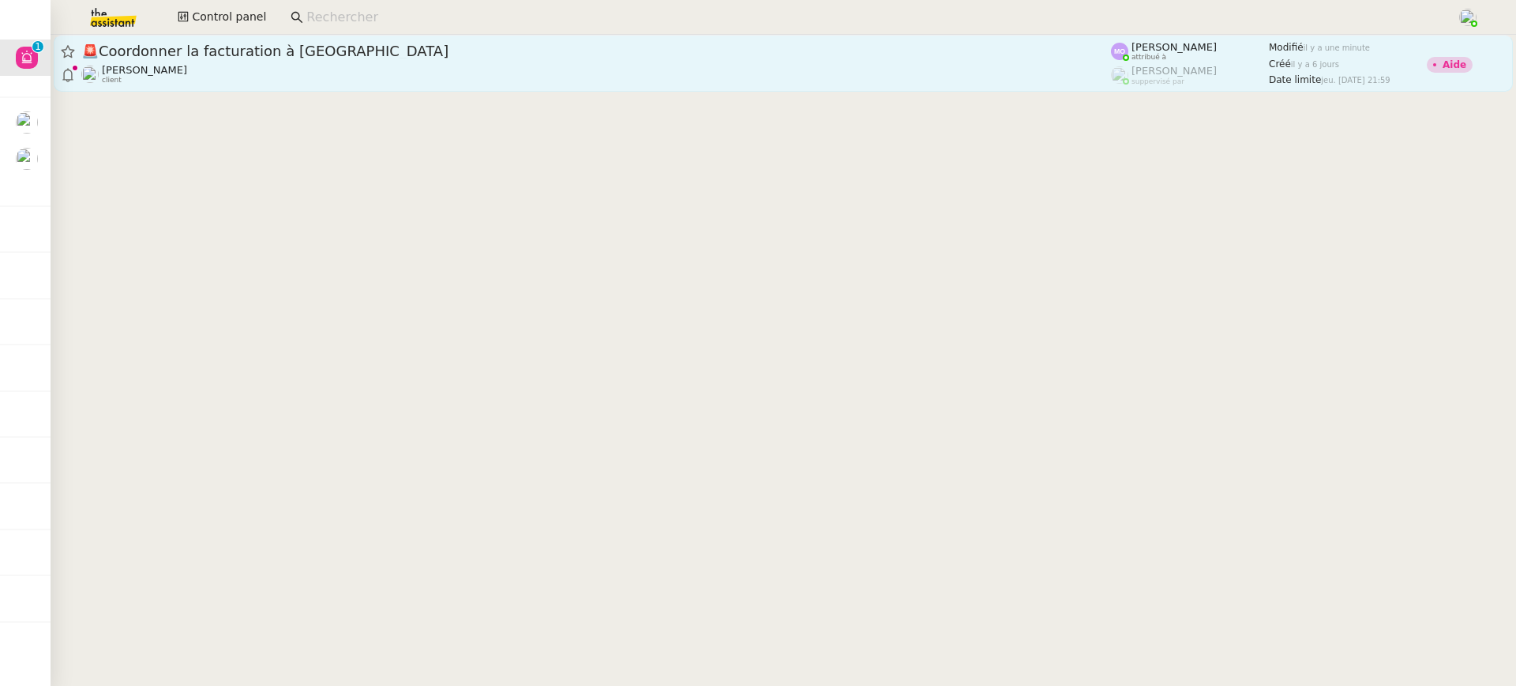
click at [568, 69] on div "[PERSON_NAME] client" at bounding box center [596, 74] width 1030 height 21
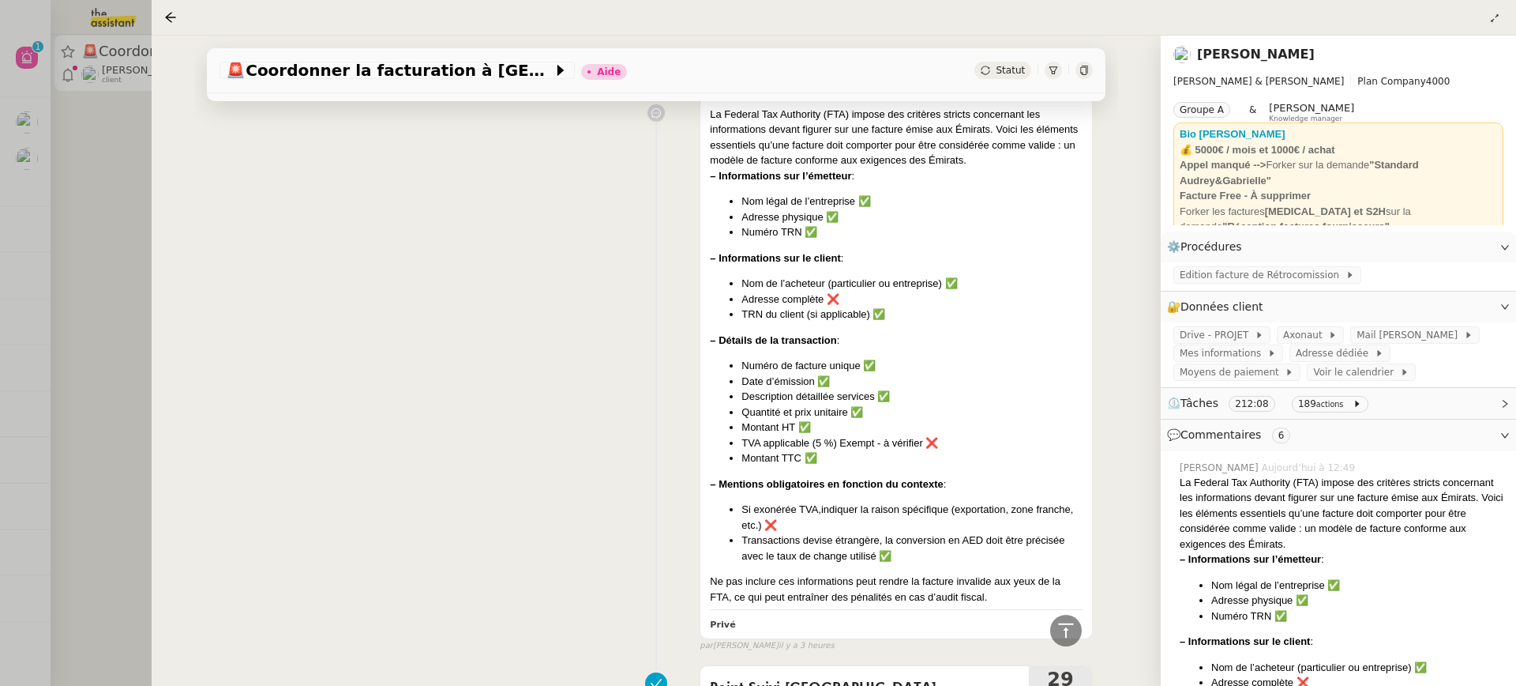
scroll to position [2247, 0]
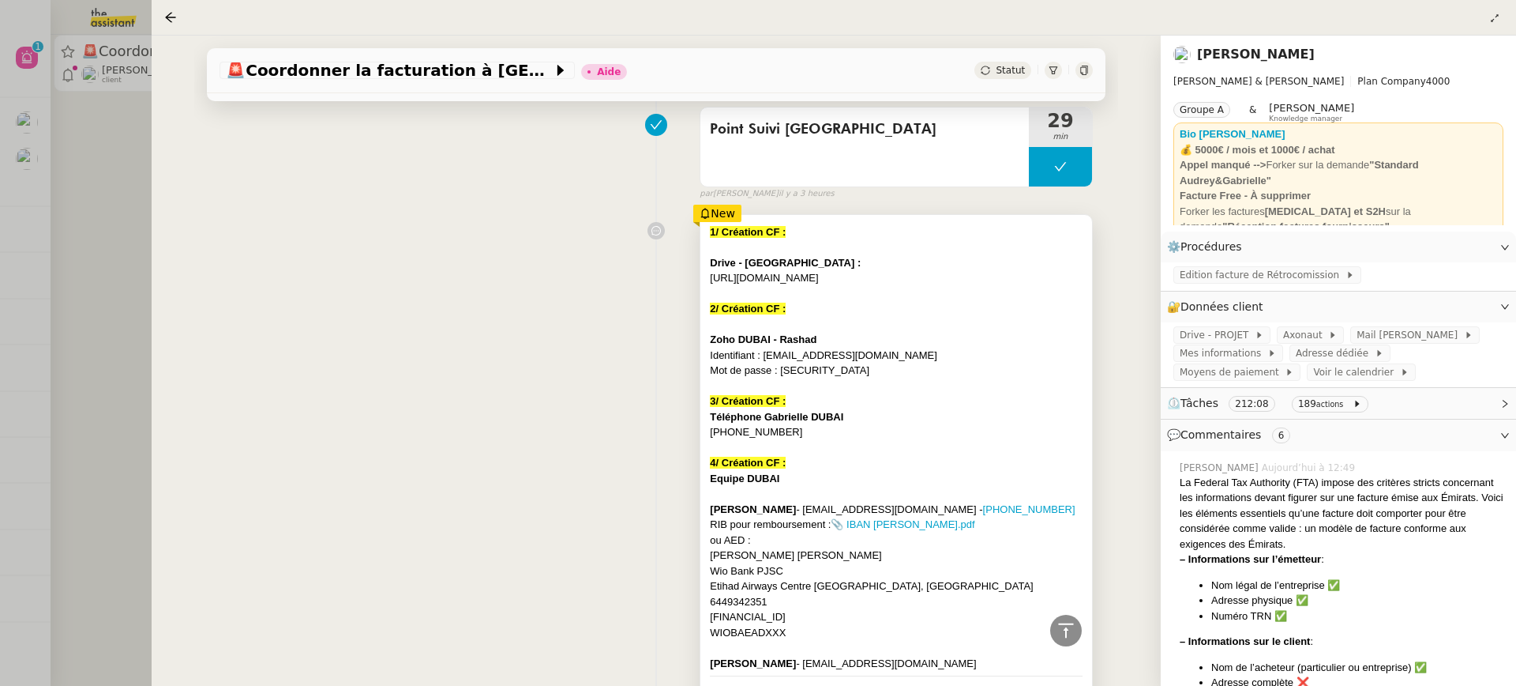
click at [734, 333] on strong "Zoho DUBAI - Rashad" at bounding box center [763, 339] width 107 height 12
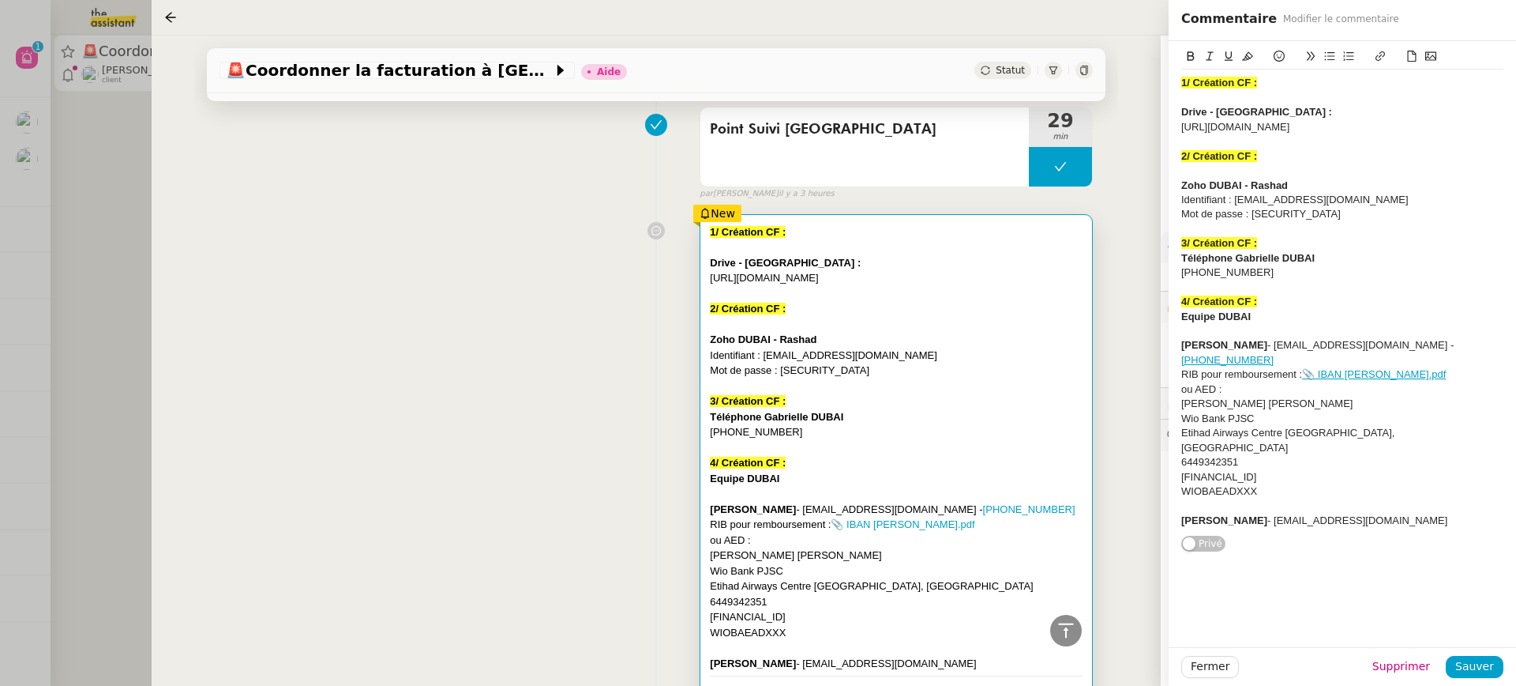
drag, startPoint x: 1181, startPoint y: 113, endPoint x: 1284, endPoint y: 156, distance: 111.9
click at [1284, 156] on div "1/ Création CF : Drive - [GEOGRAPHIC_DATA] : [URL][DOMAIN_NAME] 2/ Création CF …" at bounding box center [1343, 297] width 348 height 512
drag, startPoint x: 1284, startPoint y: 156, endPoint x: 1178, endPoint y: 108, distance: 116.0
click at [1178, 108] on div "1/ Création CF : Drive - [GEOGRAPHIC_DATA] : [URL][DOMAIN_NAME] 2/ Création CF …" at bounding box center [1343, 297] width 348 height 512
copy div "Drive - [GEOGRAPHIC_DATA] : [URL][DOMAIN_NAME]"
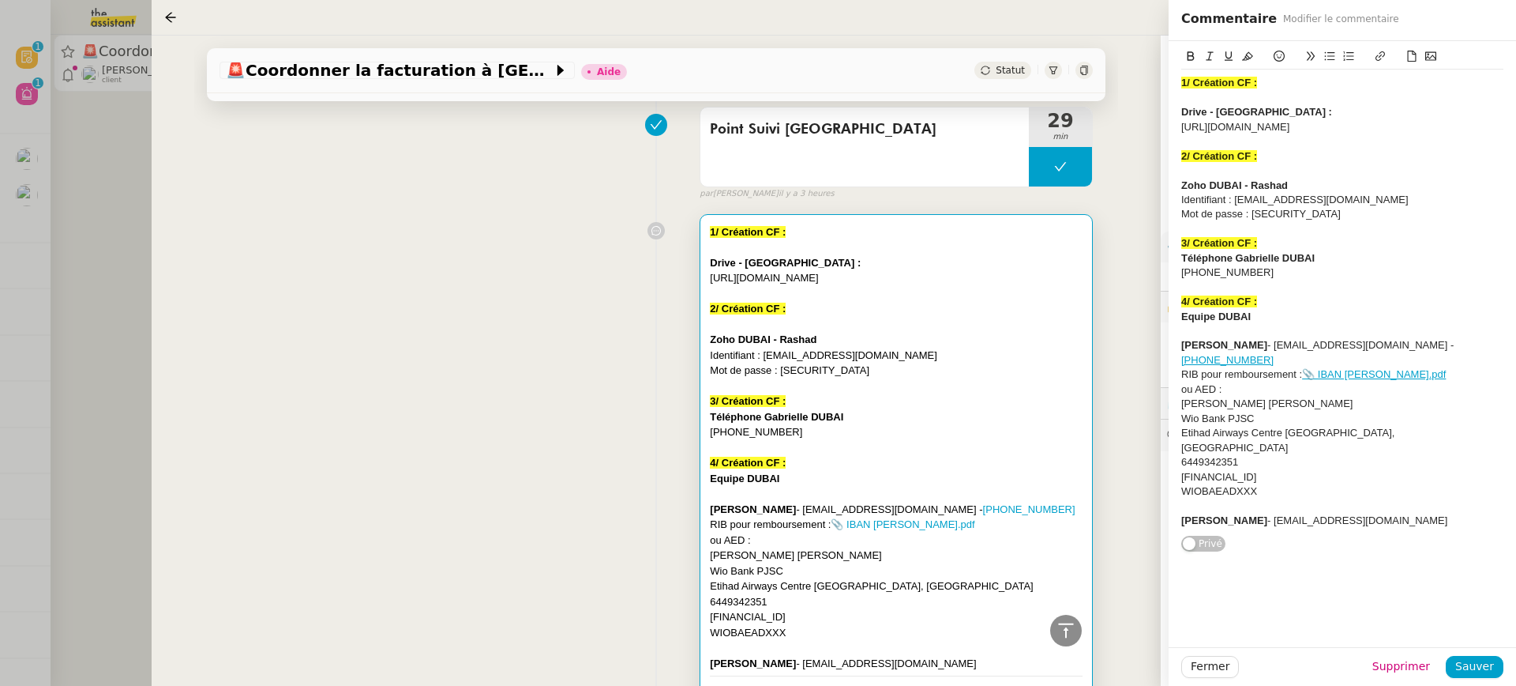
click at [818, 363] on div "Mot de passe : [SECURITY_DATA]" at bounding box center [896, 371] width 373 height 16
drag, startPoint x: 1387, startPoint y: 223, endPoint x: 1127, endPoint y: 182, distance: 263.0
click at [1127, 182] on app-ticket "🚨 Coordonner la facturation à Dubaï Aide Statut Client [PERSON_NAME] Owner [PER…" at bounding box center [834, 361] width 1365 height 650
copy div "Zoho DUBAI - Rashad Identifiant : [EMAIL_ADDRESS][DOMAIN_NAME] Mot de passe : […"
drag, startPoint x: 1295, startPoint y: 288, endPoint x: 1167, endPoint y: 271, distance: 129.9
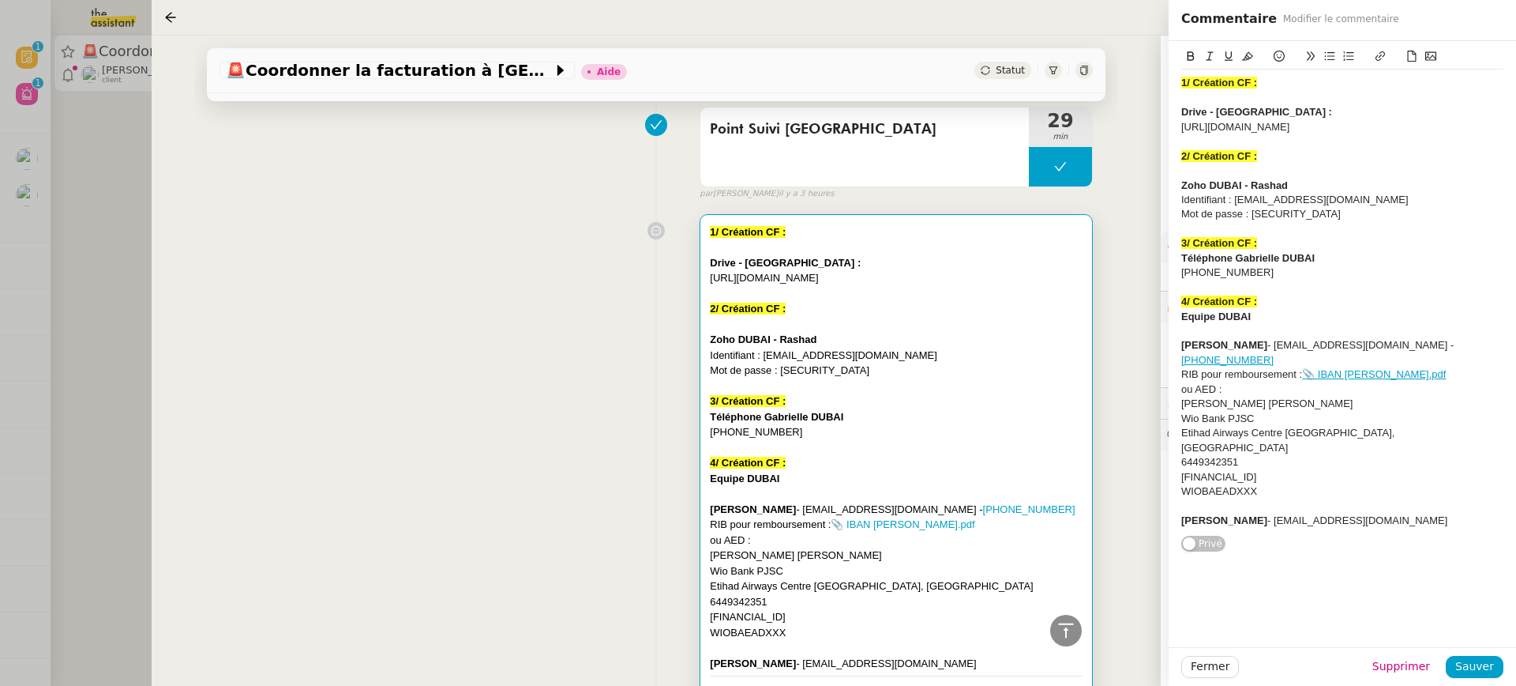
click at [1167, 271] on app-ticket "🚨 Coordonner la facturation à Dubaï Aide Statut Client [PERSON_NAME] Owner [PER…" at bounding box center [834, 361] width 1365 height 650
copy div "Téléphone Gabrielle DUBAI [PHONE_NUMBER]"
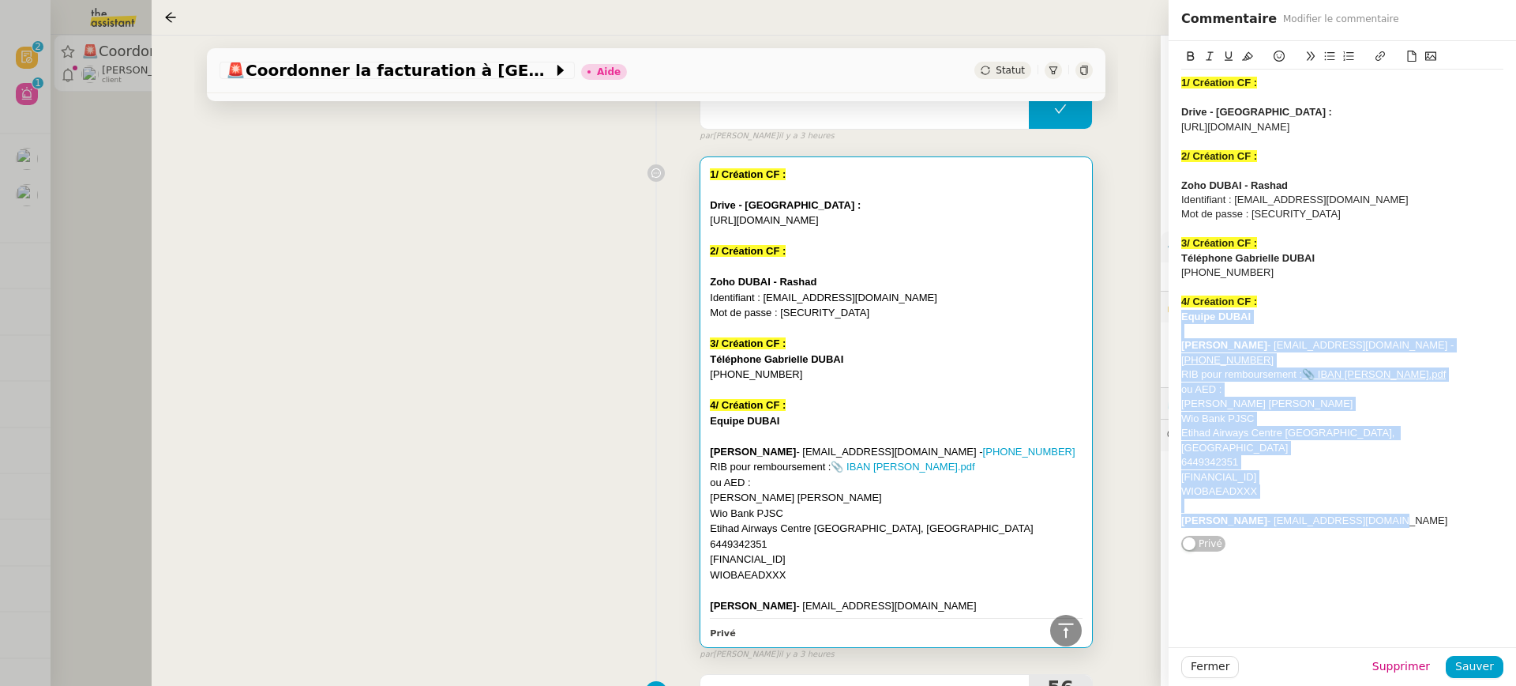
drag, startPoint x: 1184, startPoint y: 330, endPoint x: 1372, endPoint y: 506, distance: 257.6
click at [1372, 506] on div "1/ Création CF : Drive - [GEOGRAPHIC_DATA] : [URL][DOMAIN_NAME] 2/ Création CF …" at bounding box center [1343, 302] width 322 height 464
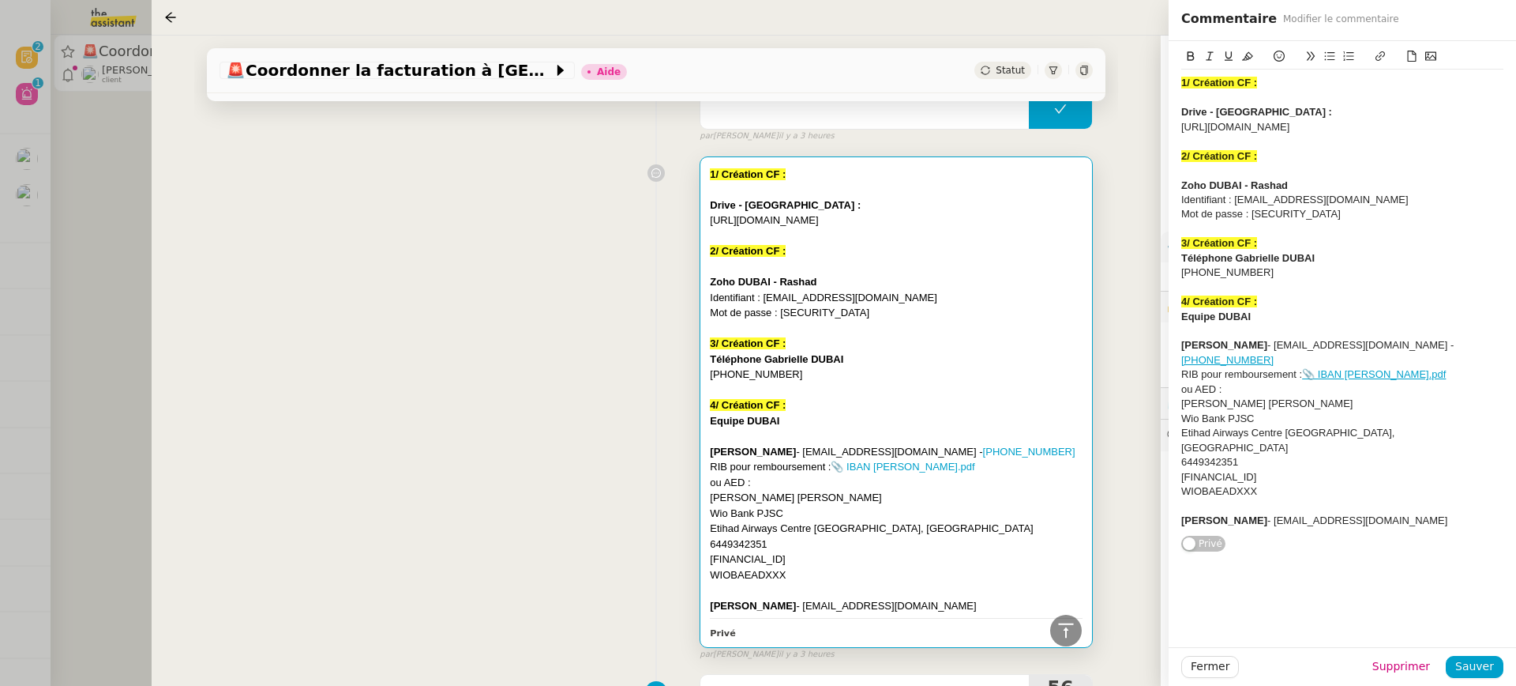
click at [1362, 470] on div "[FINANCIAL_ID]" at bounding box center [1343, 477] width 322 height 14
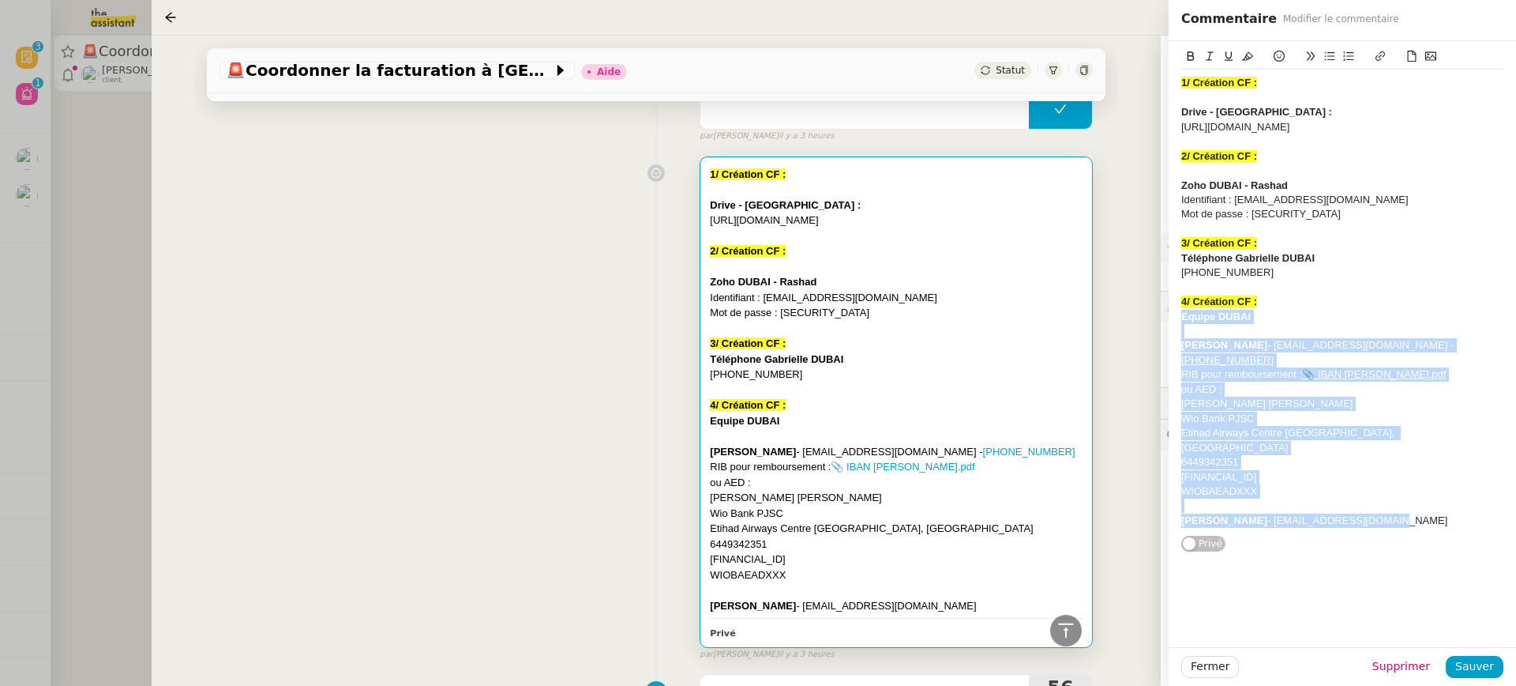
drag, startPoint x: 1184, startPoint y: 333, endPoint x: 1407, endPoint y: 504, distance: 281.7
click at [1407, 504] on div "1/ Création CF : Drive - [GEOGRAPHIC_DATA] : [URL][DOMAIN_NAME] 2/ Création CF …" at bounding box center [1343, 302] width 322 height 464
copy div "Equipe DUBAI Rashad Karanouh - [EMAIL_ADDRESS][DOMAIN_NAME] - [PHONE_NUMBER] RI…"
click at [968, 460] on link "📎 IBAN [PERSON_NAME].pdf" at bounding box center [903, 466] width 144 height 12
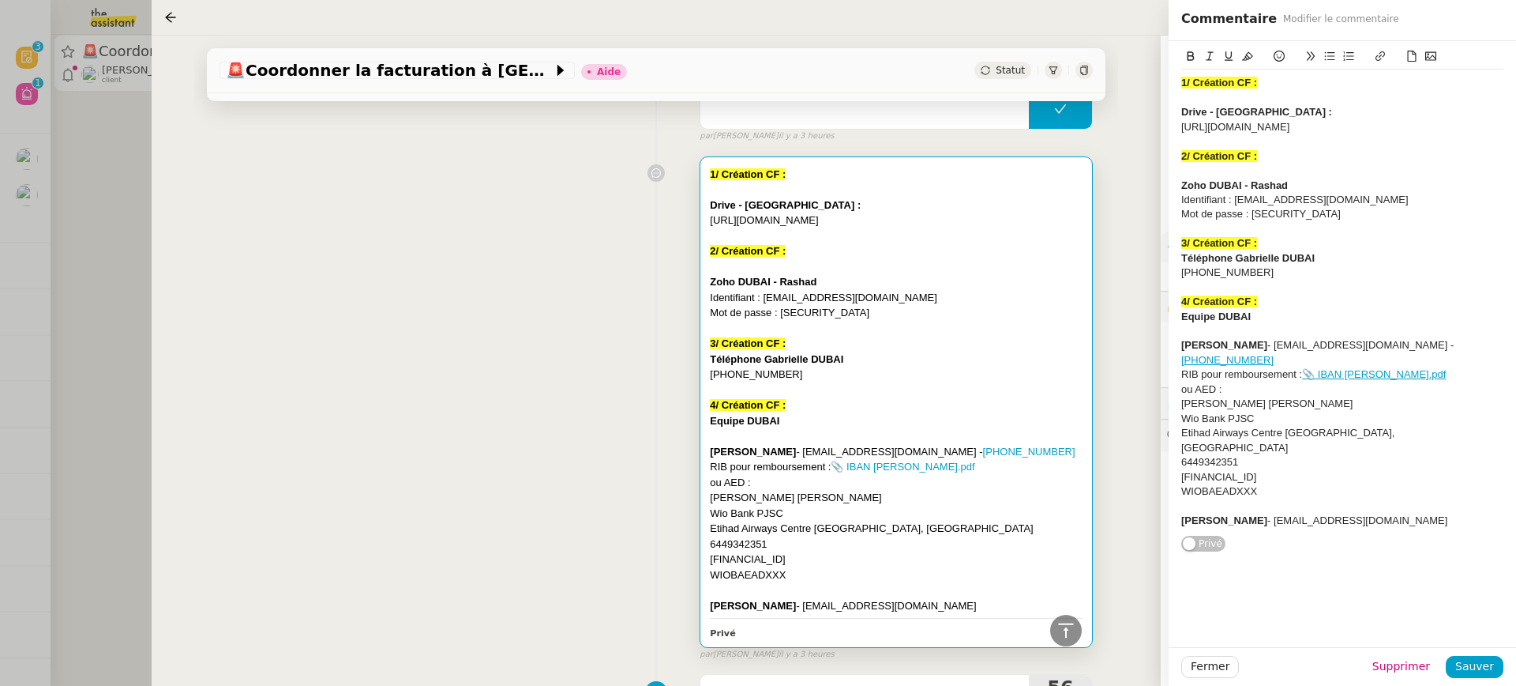
click at [1366, 498] on div at bounding box center [1343, 505] width 322 height 14
drag, startPoint x: 1386, startPoint y: 501, endPoint x: 1043, endPoint y: 498, distance: 342.8
click at [1043, 498] on app-ticket "🚨 Coordonner la facturation à Dubaï Aide Statut Client [PERSON_NAME] Owner [PER…" at bounding box center [834, 361] width 1365 height 650
copy div "Cherif Tamzali - [EMAIL_ADDRESS][DOMAIN_NAME]"
click at [1351, 516] on div "1/ Création CF : Drive - [GEOGRAPHIC_DATA] : [URL][DOMAIN_NAME] 2/ Création CF …" at bounding box center [1343, 302] width 322 height 464
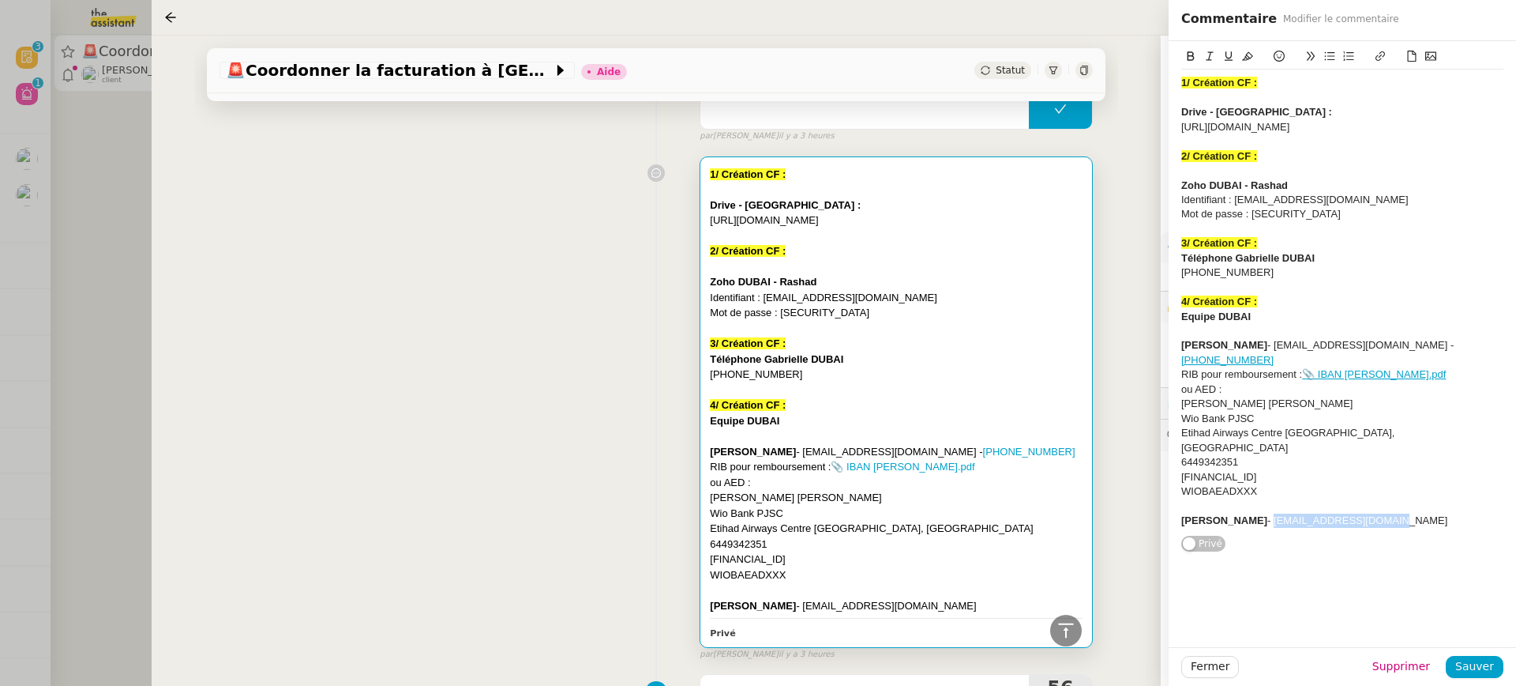
drag, startPoint x: 1378, startPoint y: 507, endPoint x: 1261, endPoint y: 506, distance: 116.9
click at [1261, 513] on div "Cherif Tamzali - [EMAIL_ADDRESS][DOMAIN_NAME]" at bounding box center [1343, 520] width 322 height 14
copy div "[EMAIL_ADDRESS][DOMAIN_NAME]"
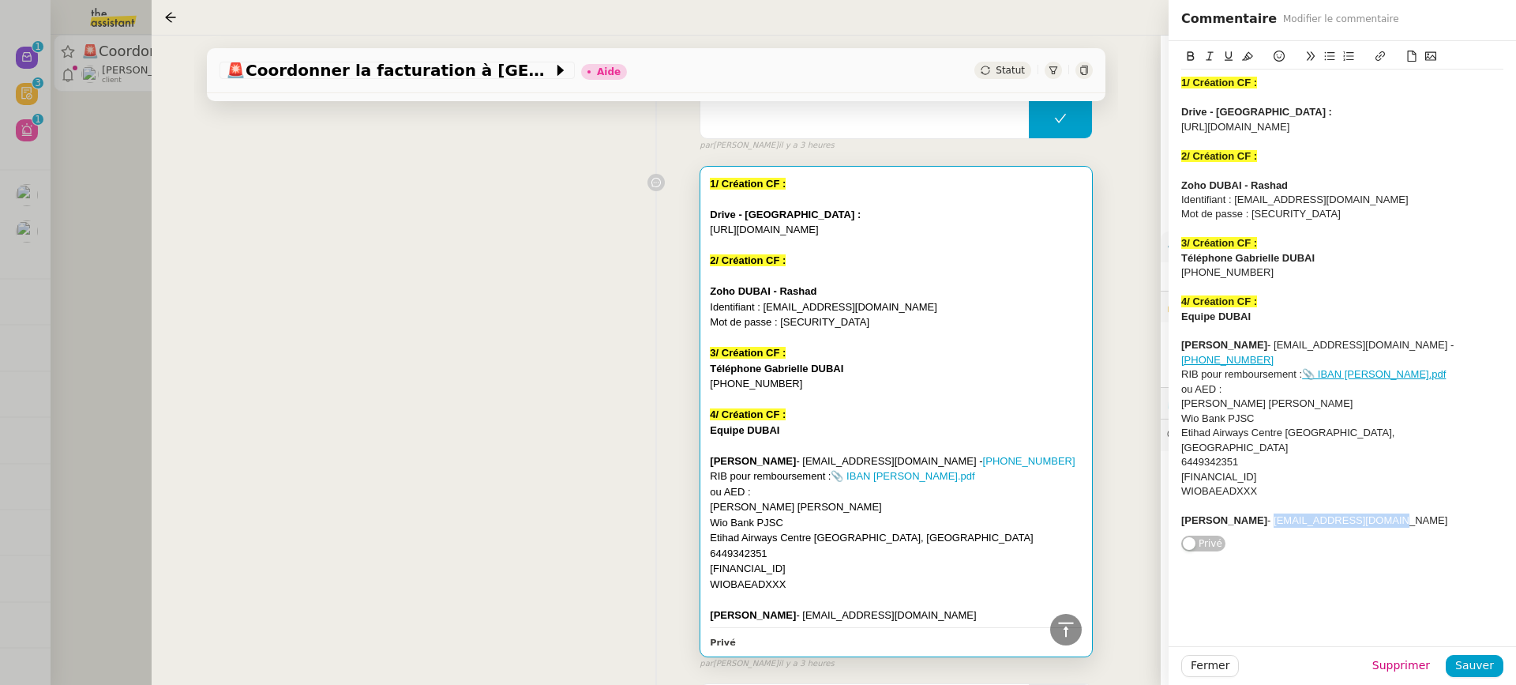
scroll to position [2298, 0]
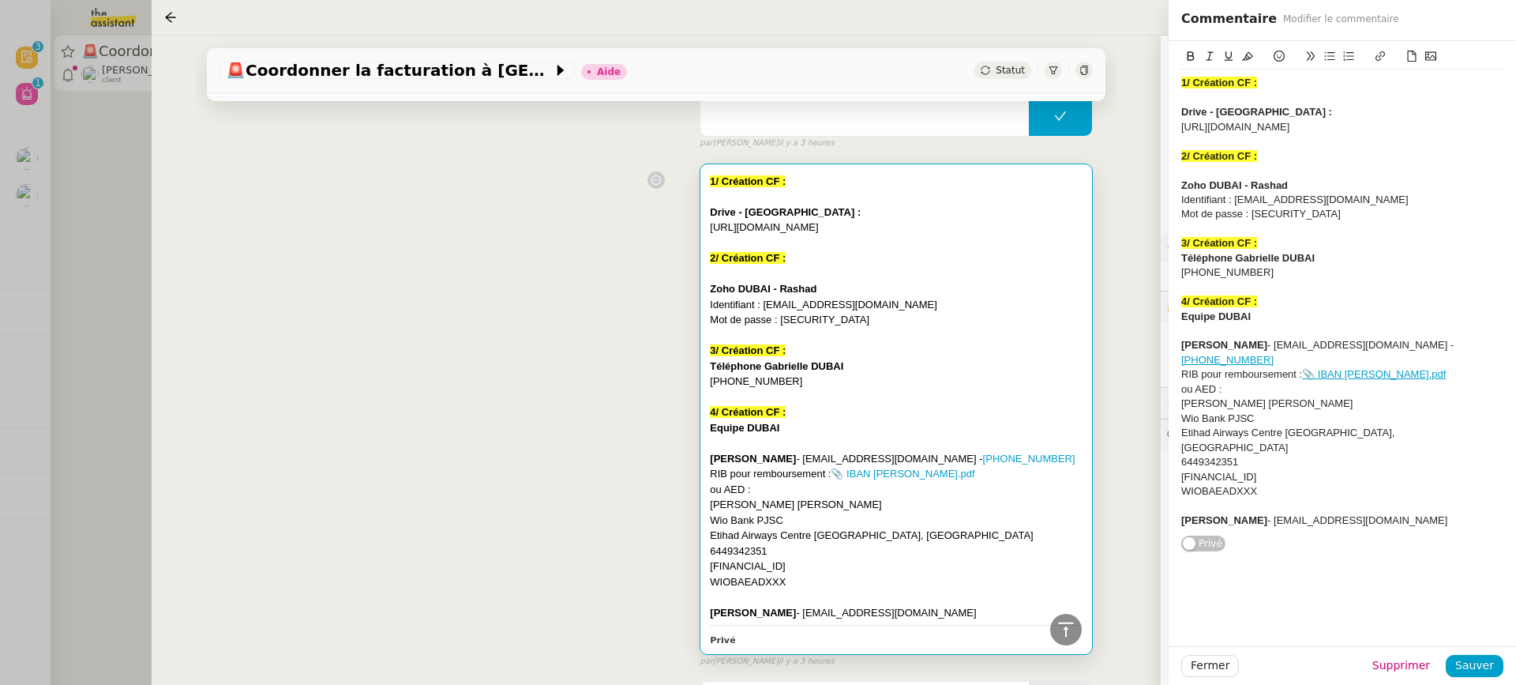
click at [877, 497] on div "﻿ [PERSON_NAME] [PERSON_NAME]" at bounding box center [896, 505] width 373 height 16
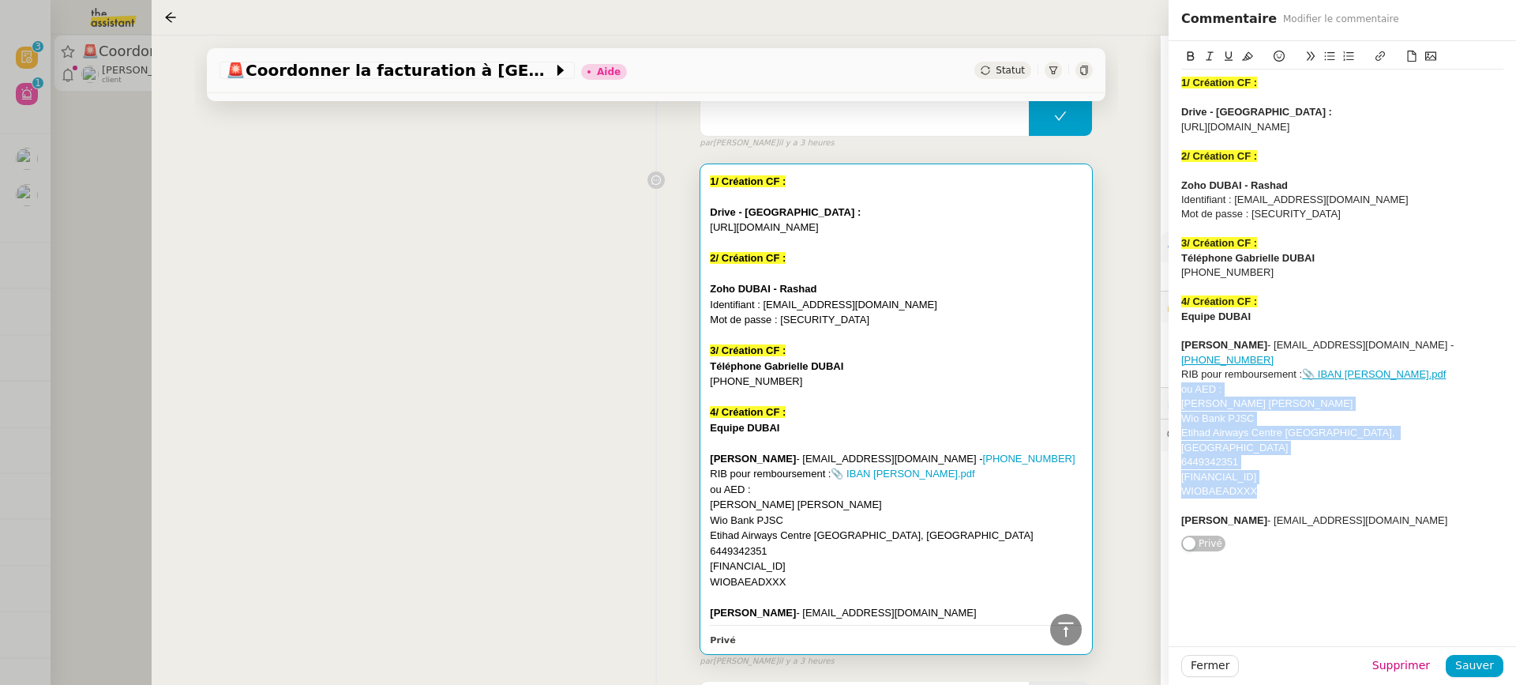
drag, startPoint x: 1309, startPoint y: 476, endPoint x: 1159, endPoint y: 383, distance: 176.0
click at [1160, 385] on app-ticket "🚨 Coordonner la facturation à Dubaï Aide Statut Client [PERSON_NAME] Owner [PER…" at bounding box center [834, 360] width 1365 height 649
copy div "ou AED : ﻿[PERSON_NAME] [PERSON_NAME] Wio Bank PJSC Etihad Airways [GEOGRAPHIC_…"
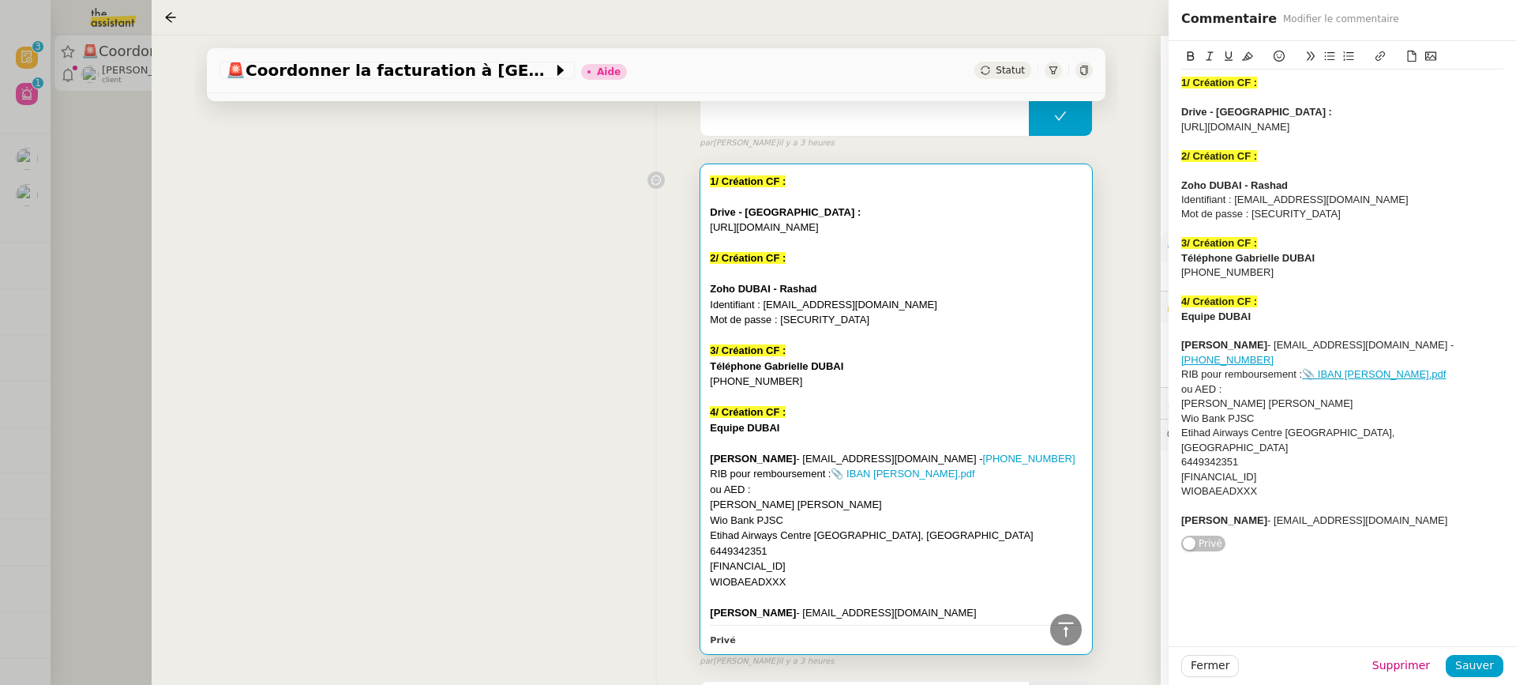
click at [469, 246] on div "1/ Création CF : Drive - [GEOGRAPHIC_DATA] : [URL][DOMAIN_NAME] 2/ Création CF …" at bounding box center [657, 411] width 874 height 511
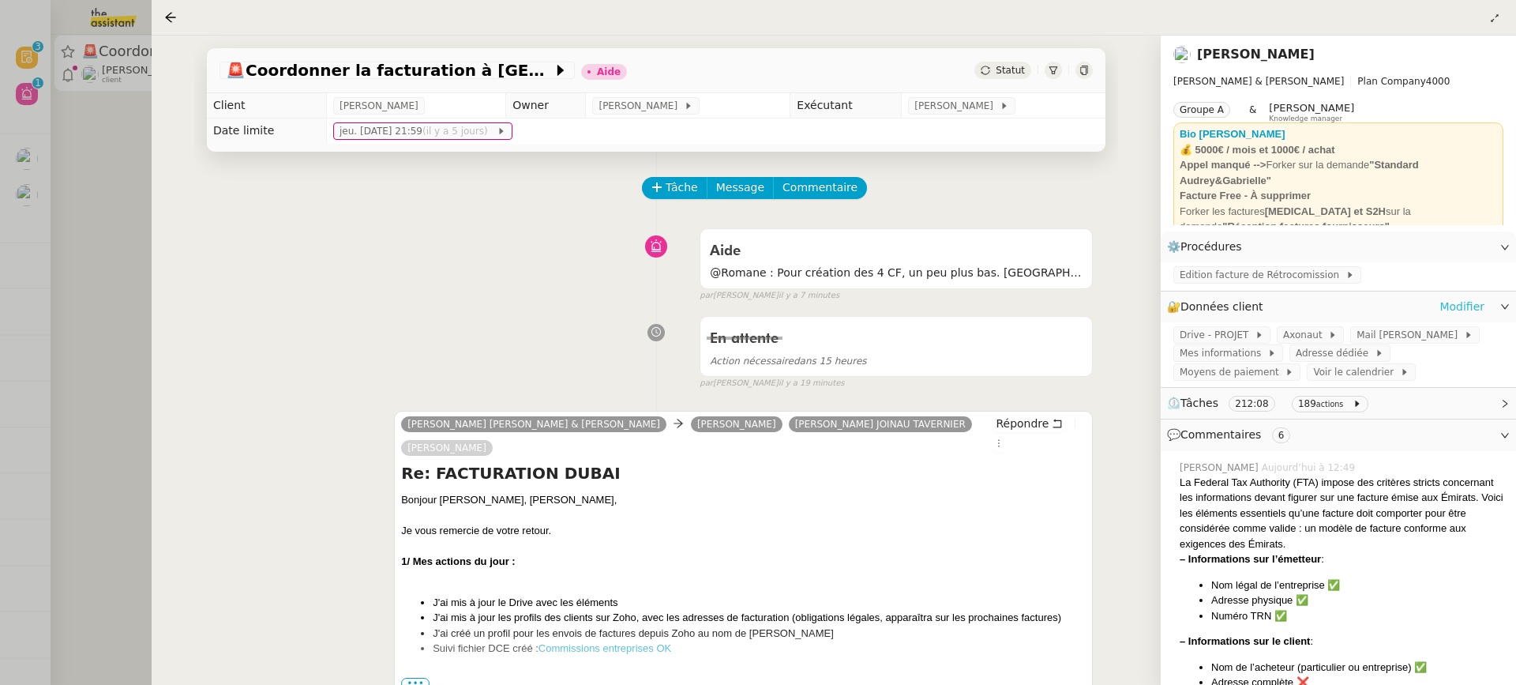
click at [1473, 312] on link "Modifier" at bounding box center [1462, 307] width 45 height 18
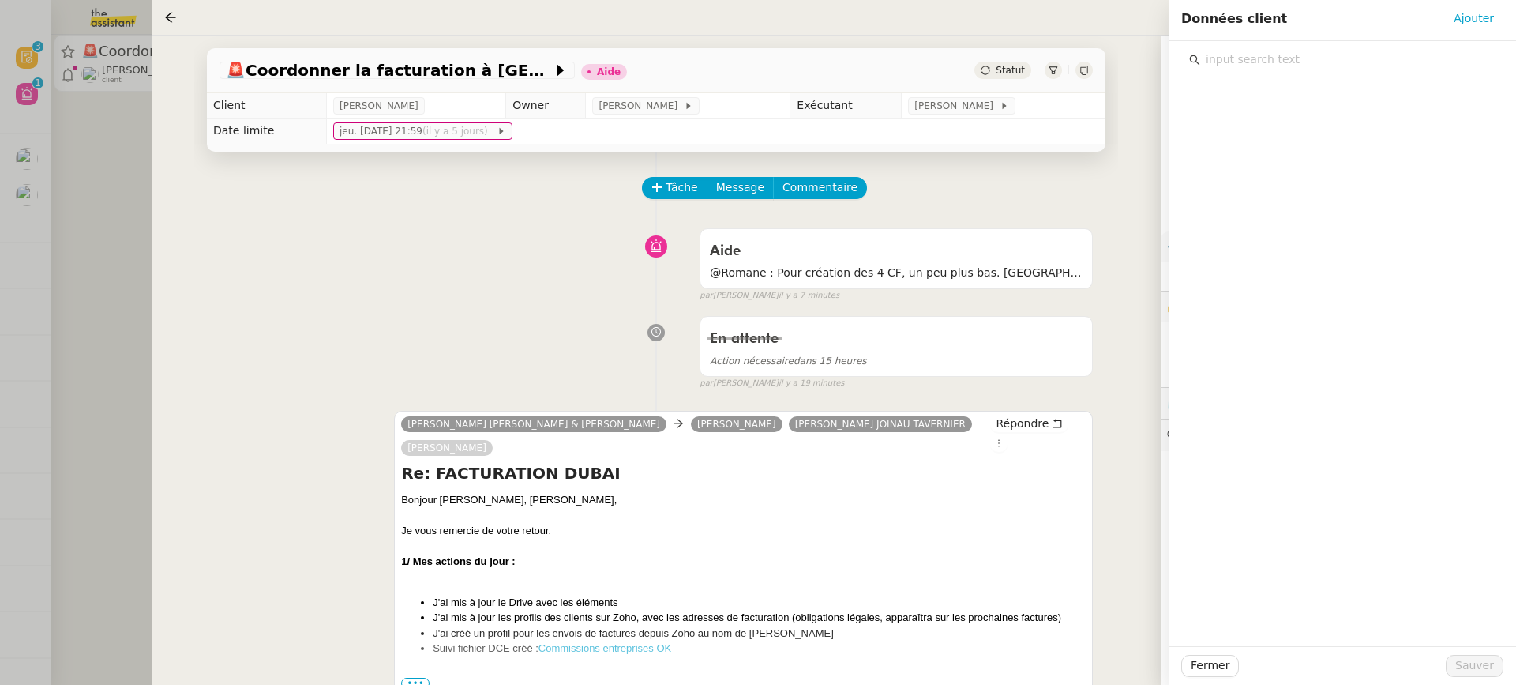
click at [1284, 69] on input "text" at bounding box center [1348, 59] width 295 height 21
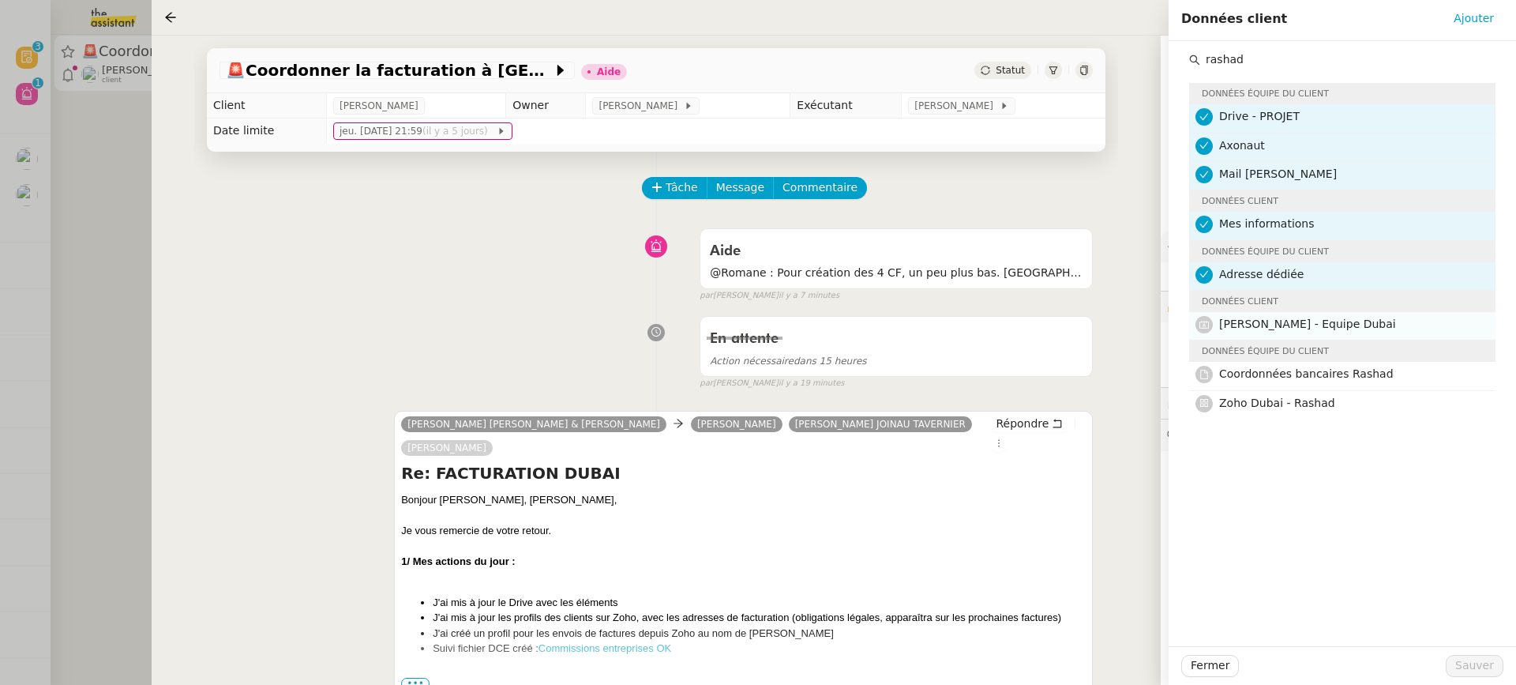
type input "rashad"
click at [1320, 329] on h4 "[PERSON_NAME] - Equipe Dubai" at bounding box center [1352, 324] width 267 height 18
click at [1327, 374] on span "Coordonnées bancaires Rashad" at bounding box center [1306, 373] width 175 height 13
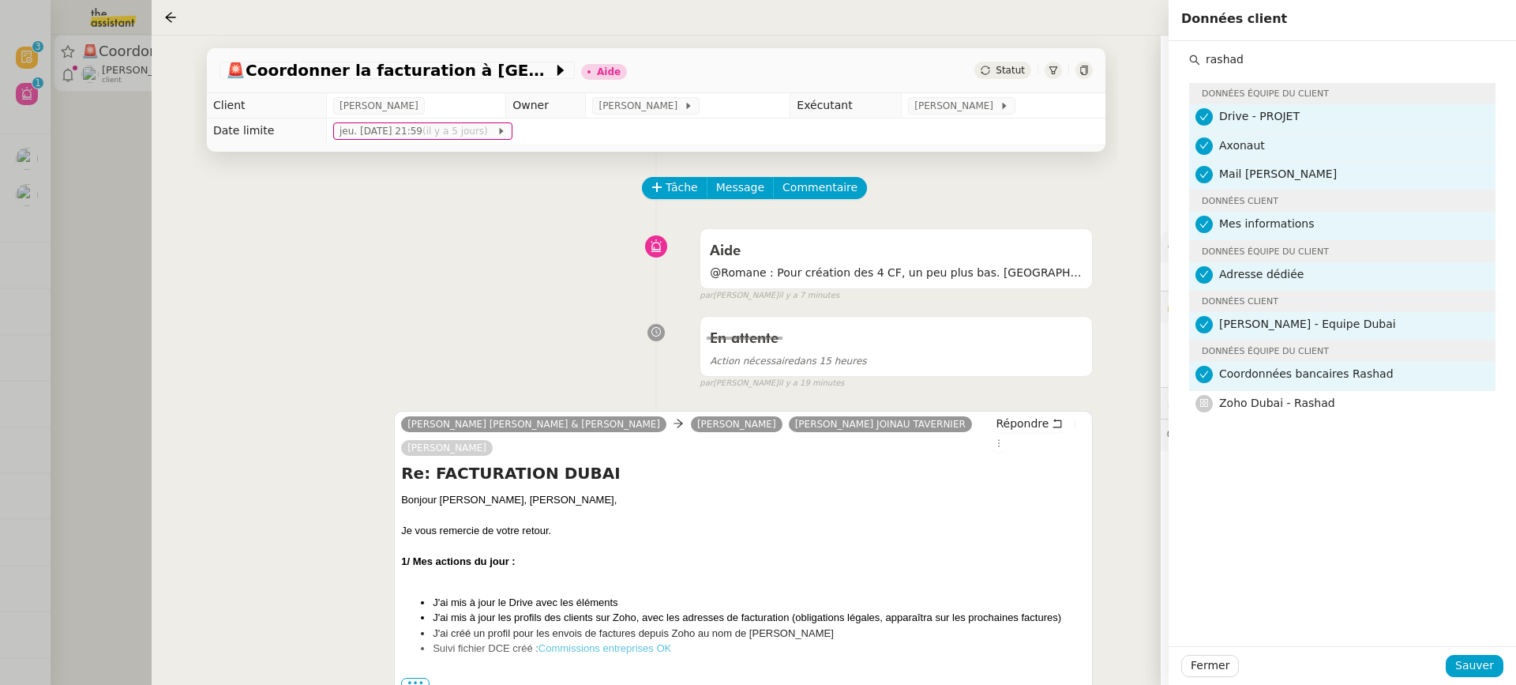
drag, startPoint x: 1306, startPoint y: 58, endPoint x: 1140, endPoint y: 53, distance: 166.0
click at [1144, 51] on app-ticket "🚨 Coordonner la facturation à Dubaï Aide Statut Client [PERSON_NAME] Owner [PER…" at bounding box center [834, 360] width 1365 height 649
click at [1467, 656] on span "Sauver" at bounding box center [1475, 665] width 39 height 18
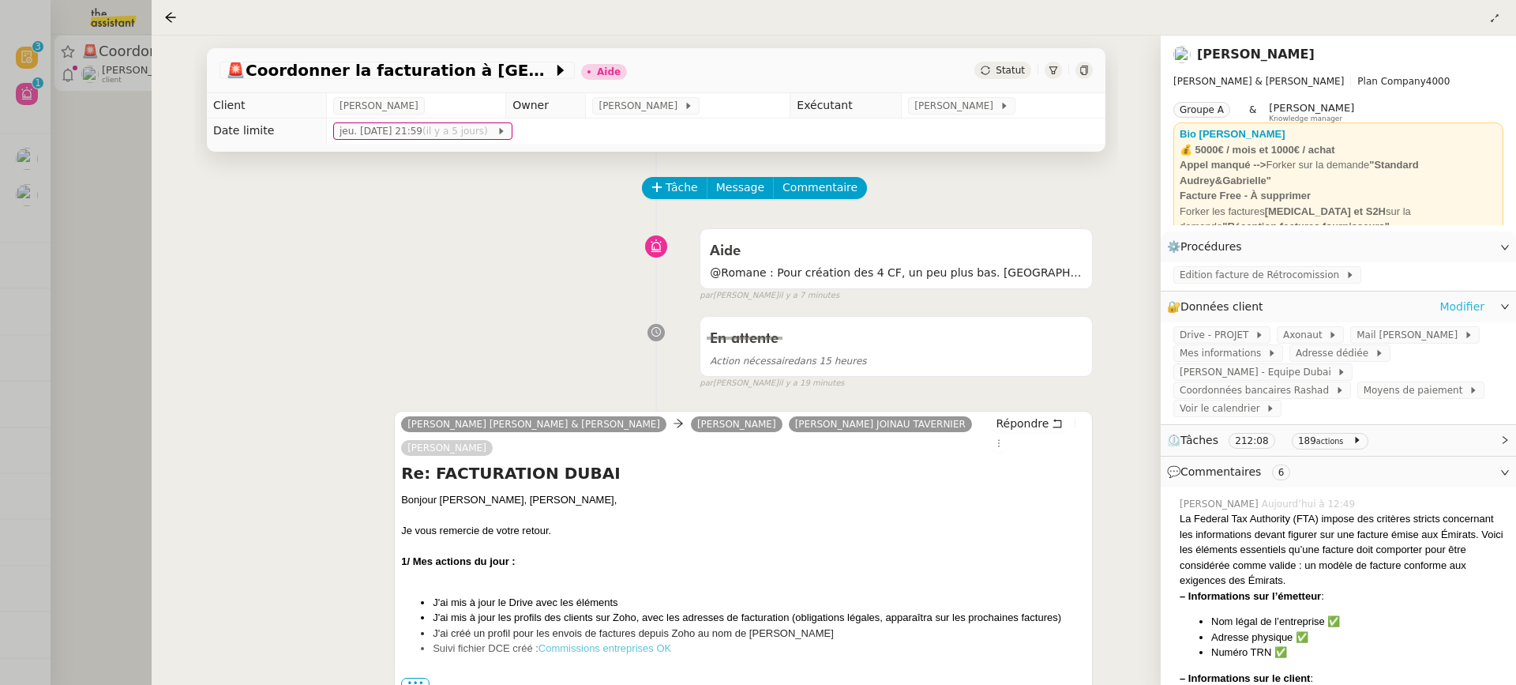
click at [1471, 301] on link "Modifier" at bounding box center [1462, 307] width 45 height 18
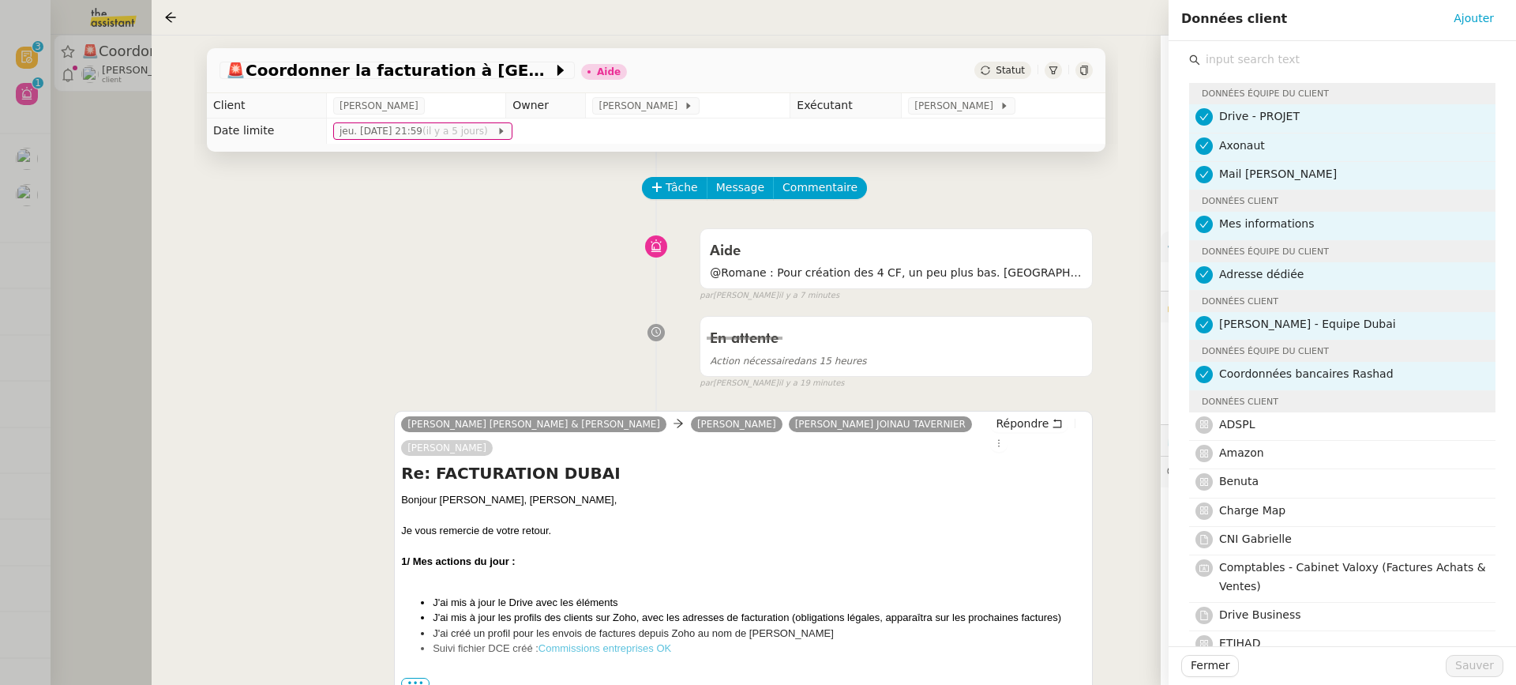
click at [1274, 53] on input "text" at bounding box center [1348, 59] width 295 height 21
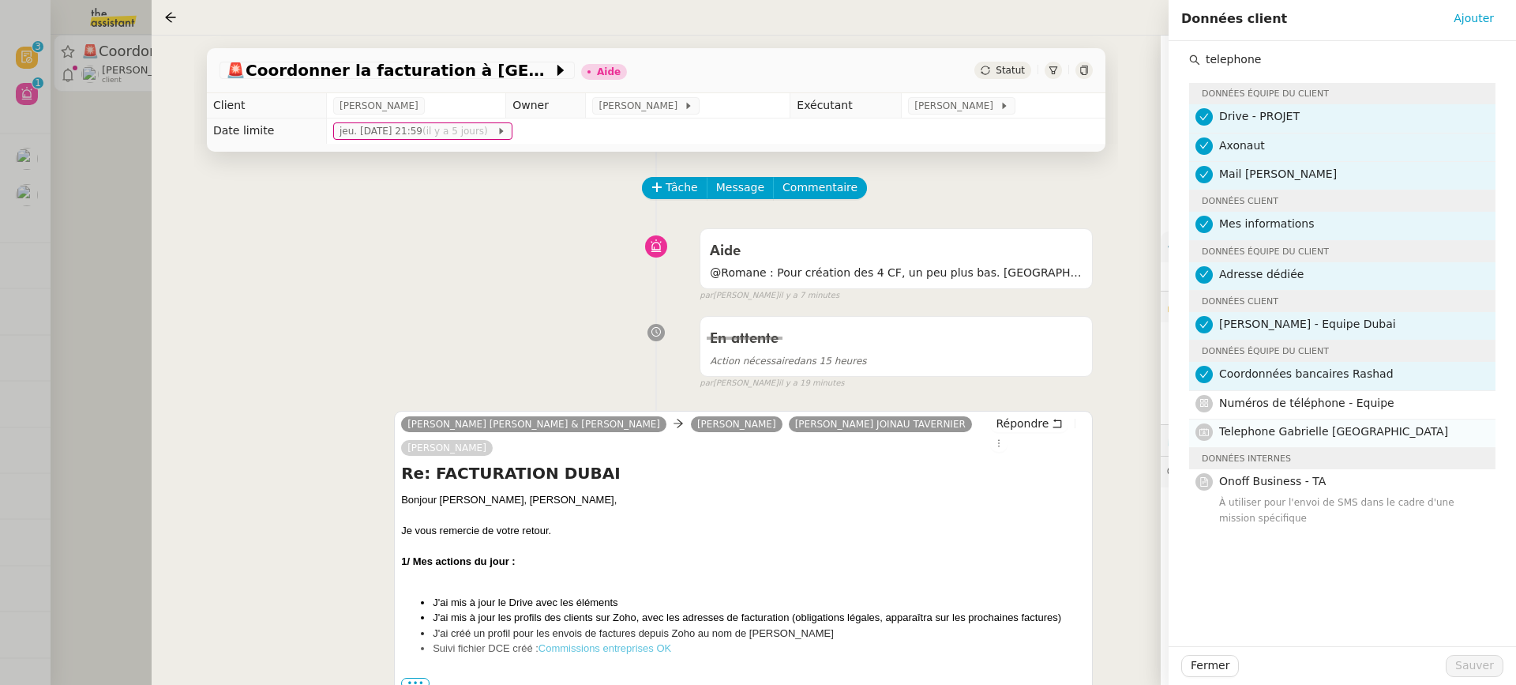
type input "telephone"
click at [1358, 423] on h4 "Telephone Gabrielle [GEOGRAPHIC_DATA]" at bounding box center [1352, 432] width 267 height 18
click at [1479, 663] on span "Sauver" at bounding box center [1475, 665] width 39 height 18
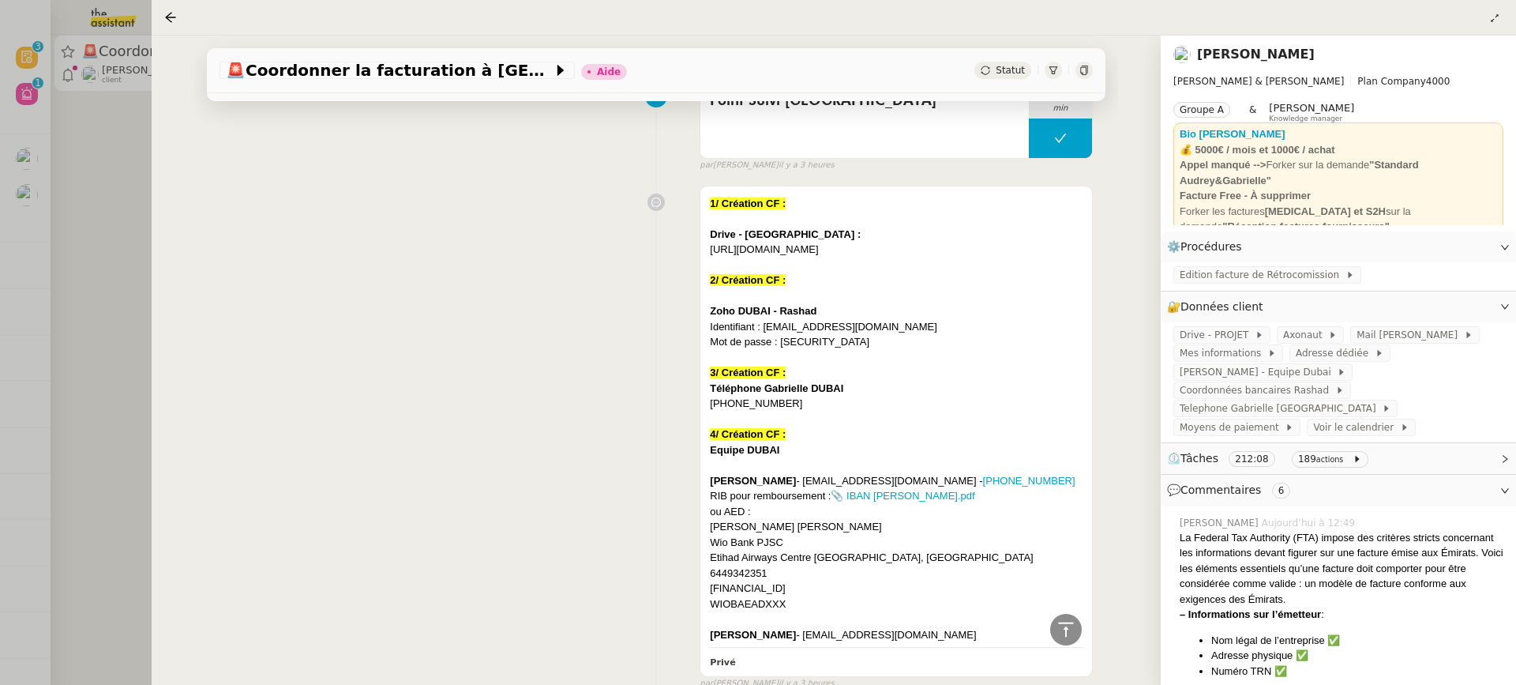
scroll to position [2287, 0]
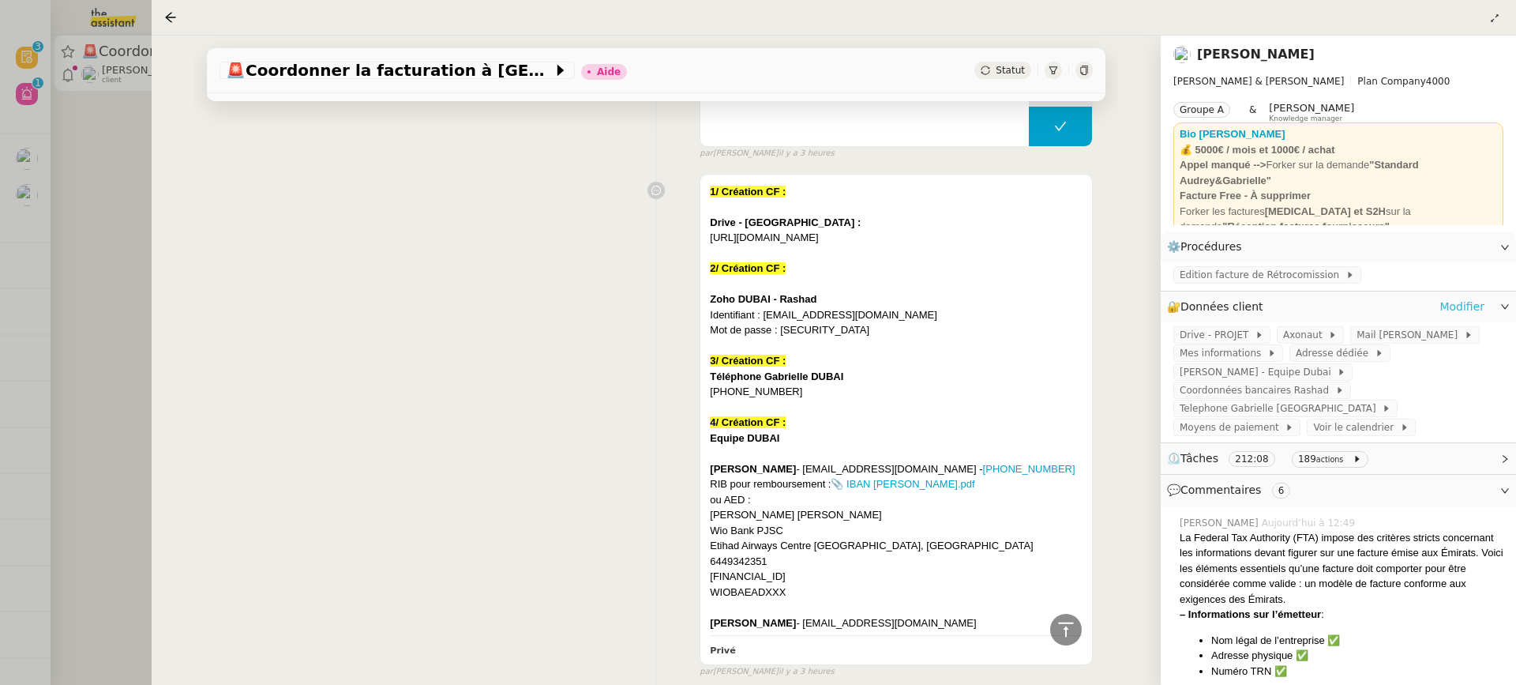
click at [1473, 309] on link "Modifier" at bounding box center [1462, 307] width 45 height 18
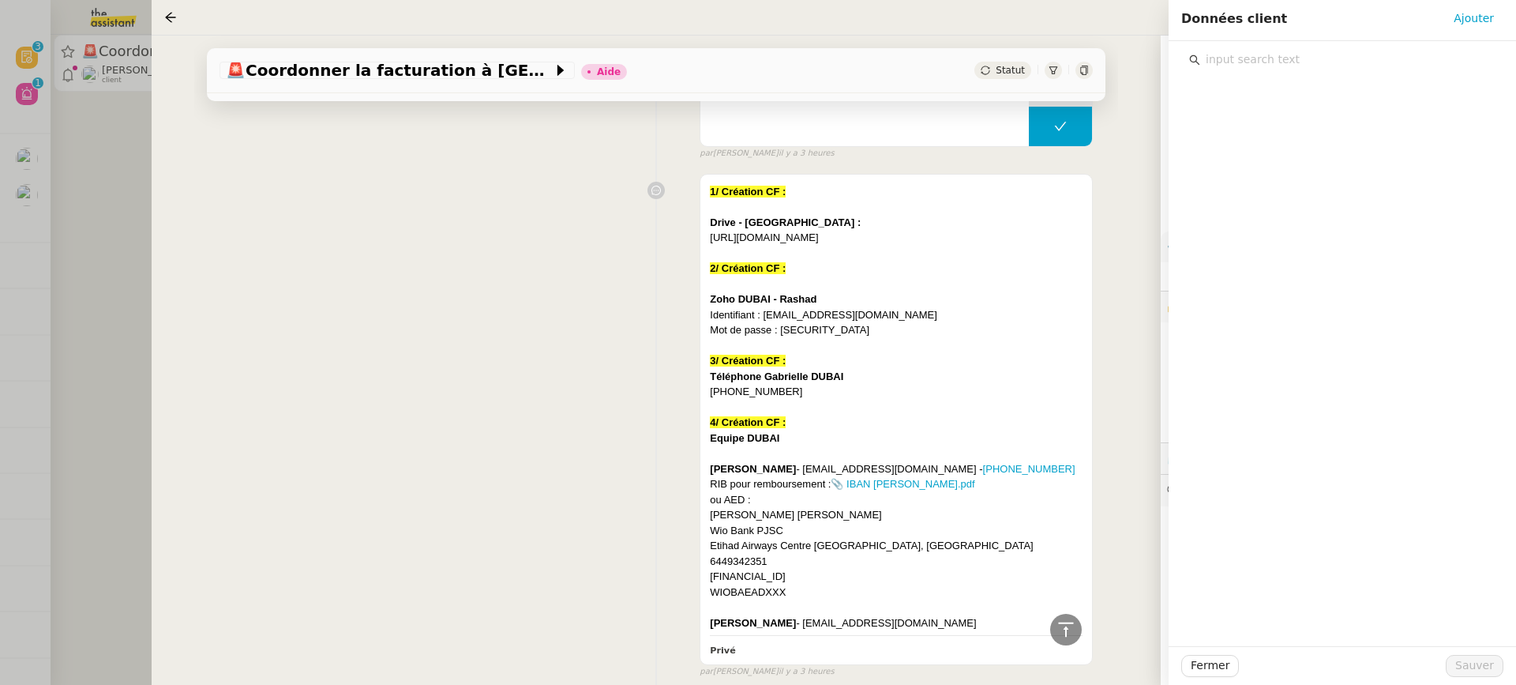
click at [1226, 69] on input "text" at bounding box center [1348, 59] width 295 height 21
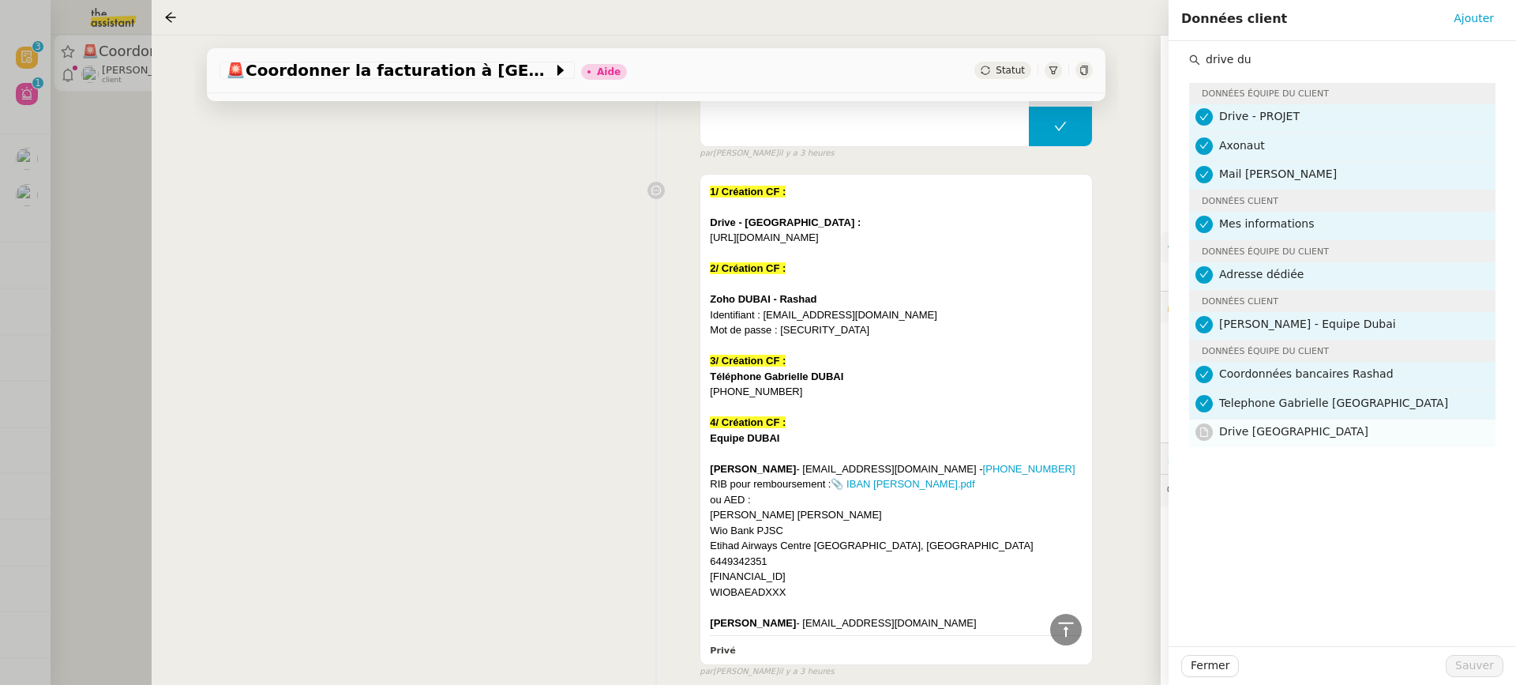
type input "drive du"
click at [1403, 434] on h4 "Drive [GEOGRAPHIC_DATA]" at bounding box center [1352, 432] width 267 height 18
click at [1489, 656] on span "Sauver" at bounding box center [1475, 665] width 39 height 18
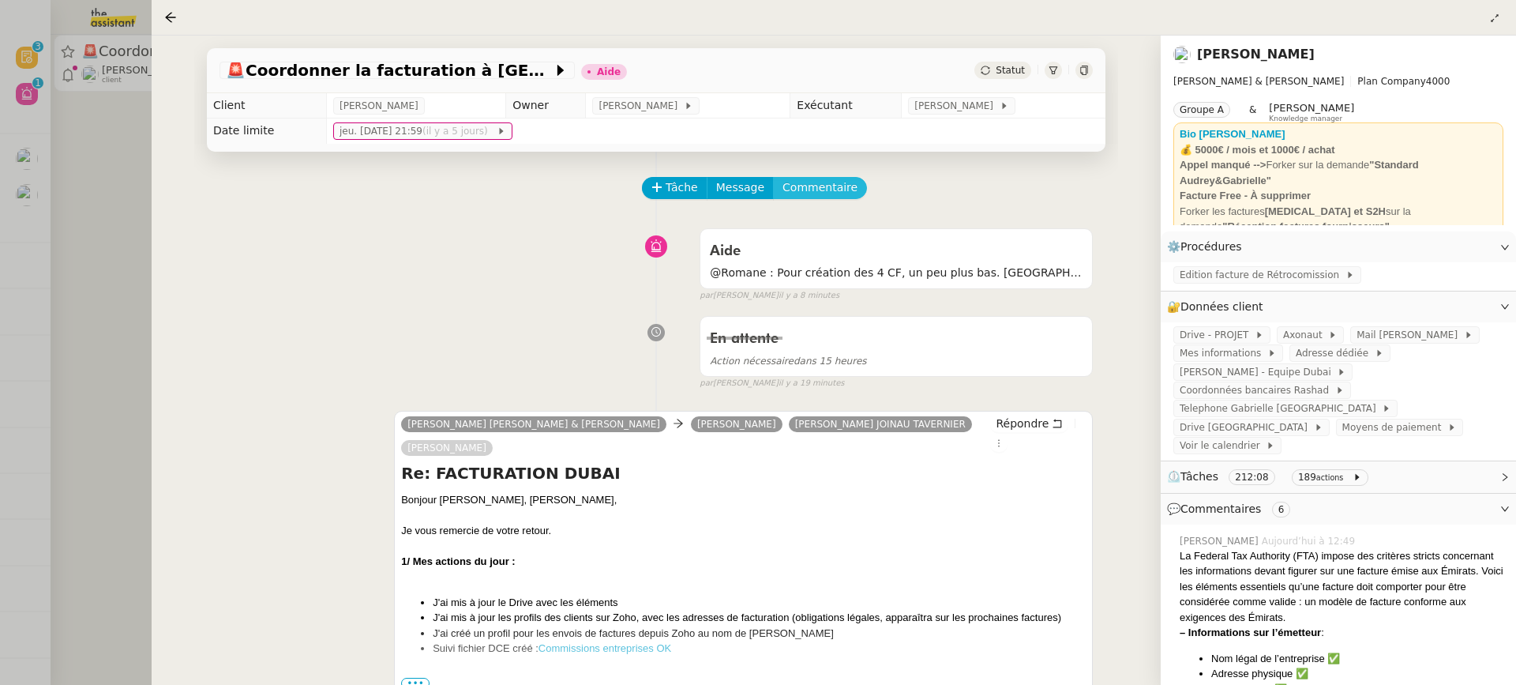
click at [802, 182] on span "Commentaire" at bounding box center [820, 187] width 75 height 18
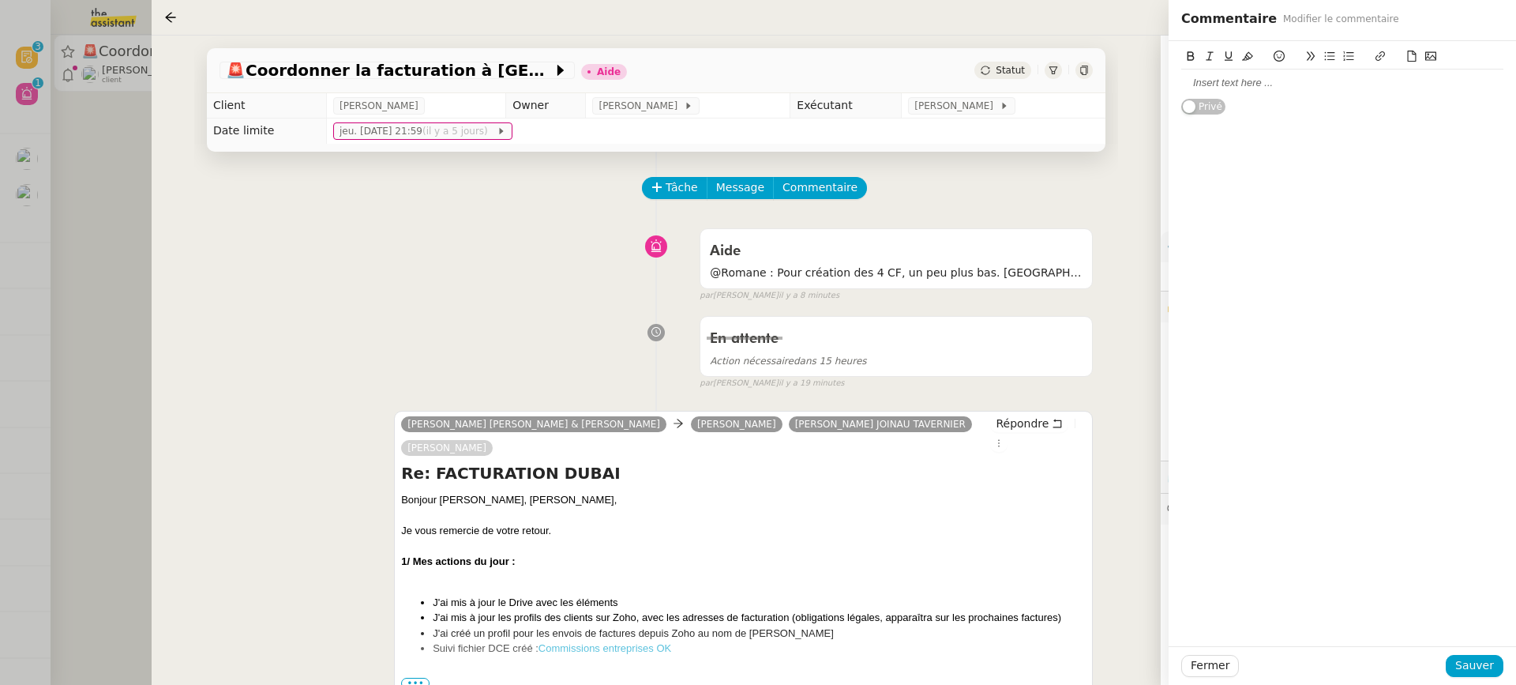
click at [1422, 94] on div at bounding box center [1343, 83] width 322 height 27
click at [1480, 656] on span "Sauver" at bounding box center [1475, 665] width 39 height 18
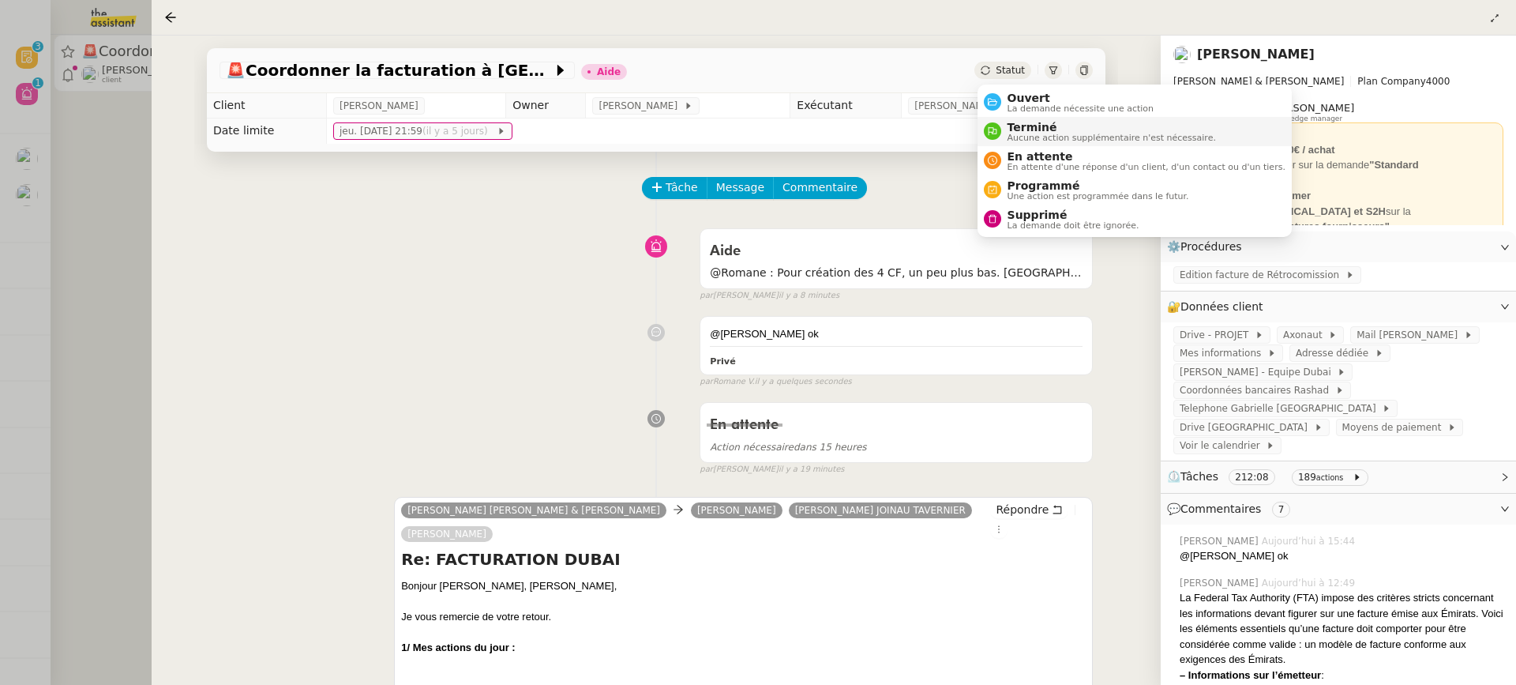
click at [1054, 118] on li "Terminé Aucune action supplémentaire n'est nécessaire." at bounding box center [1135, 131] width 314 height 29
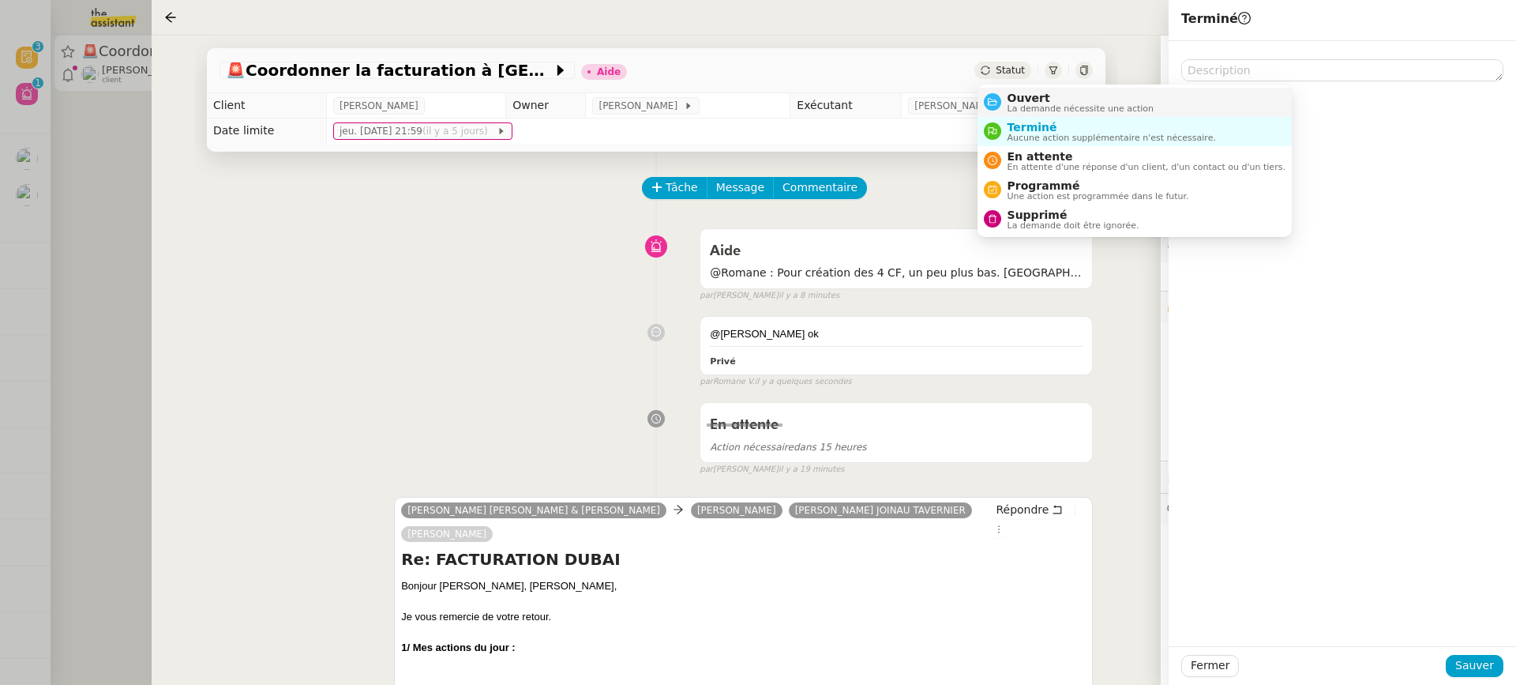
click at [1043, 92] on span "Ouvert" at bounding box center [1081, 98] width 147 height 13
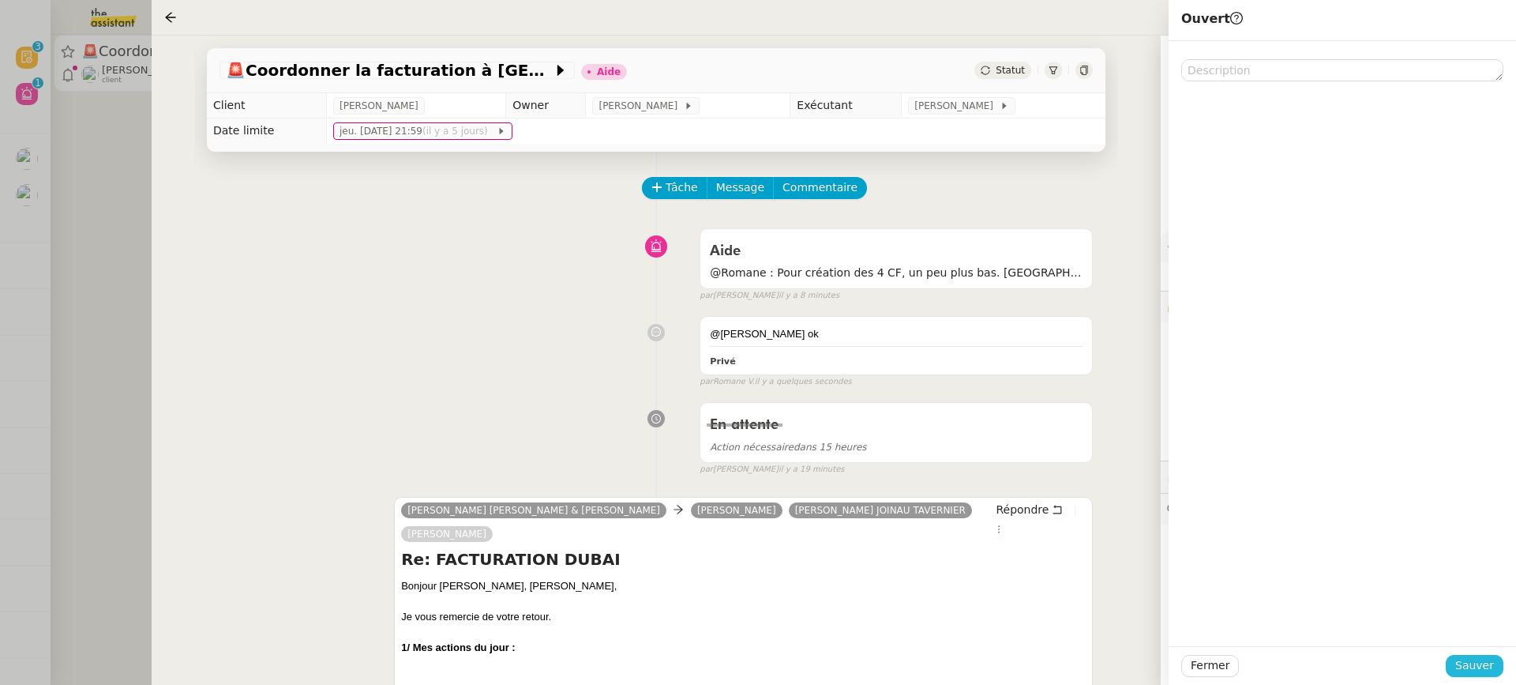
click at [1491, 671] on span "Sauver" at bounding box center [1475, 665] width 39 height 18
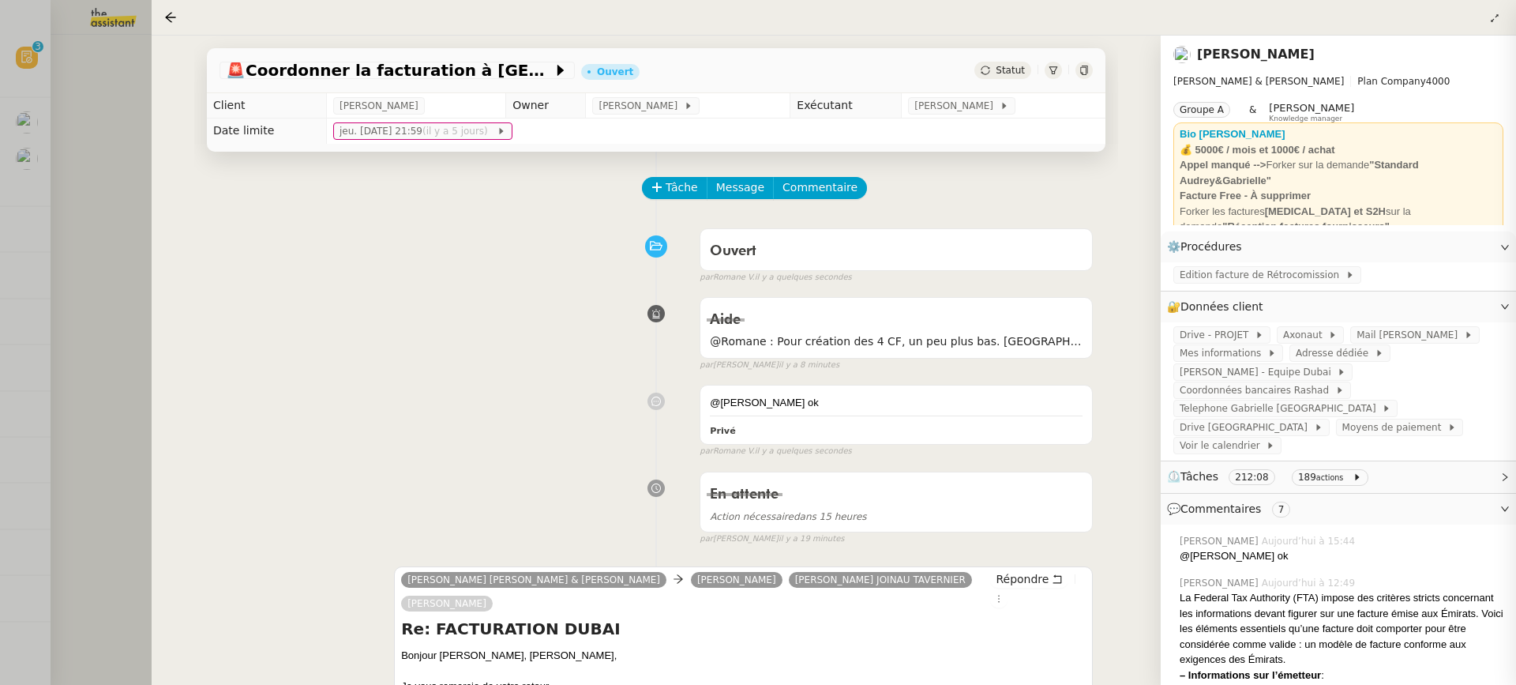
click at [79, 132] on div at bounding box center [758, 342] width 1516 height 685
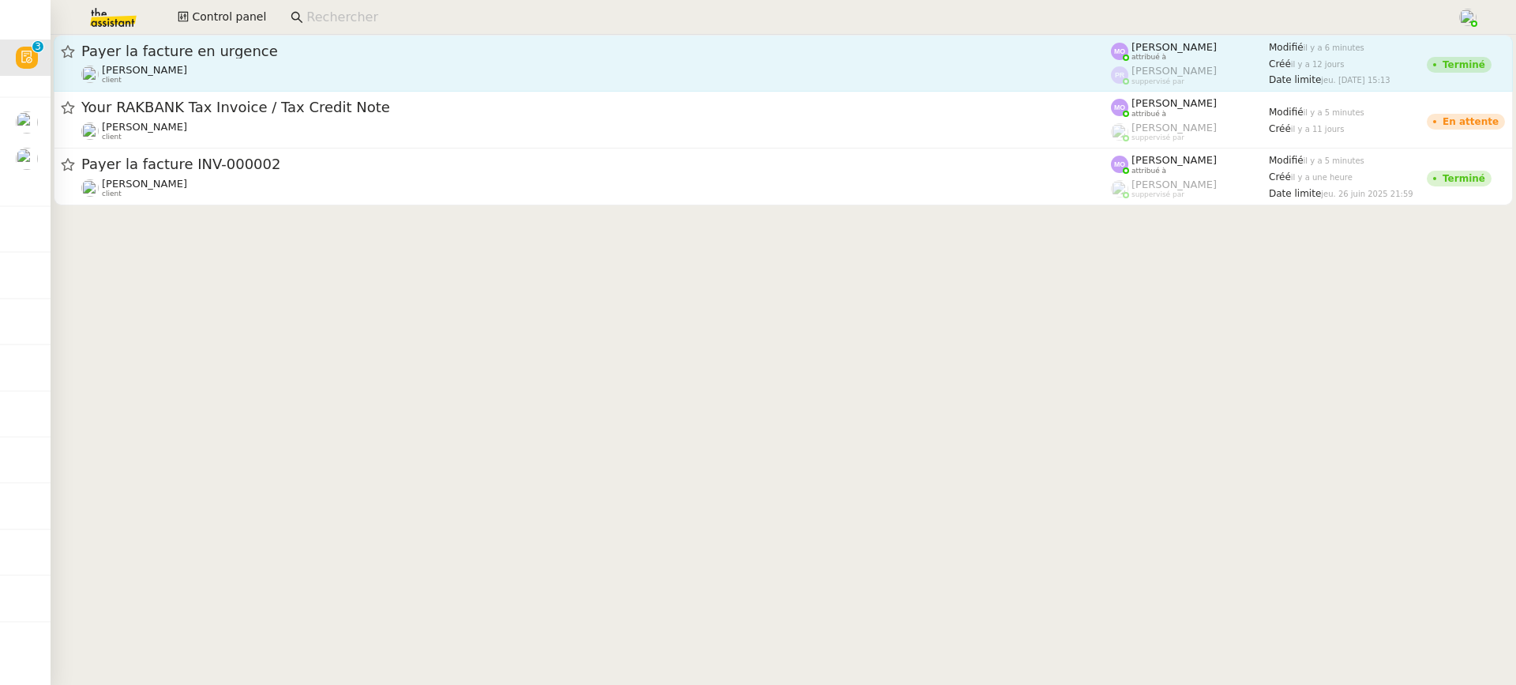
click at [947, 55] on span "Payer la facture en urgence" at bounding box center [596, 51] width 1030 height 14
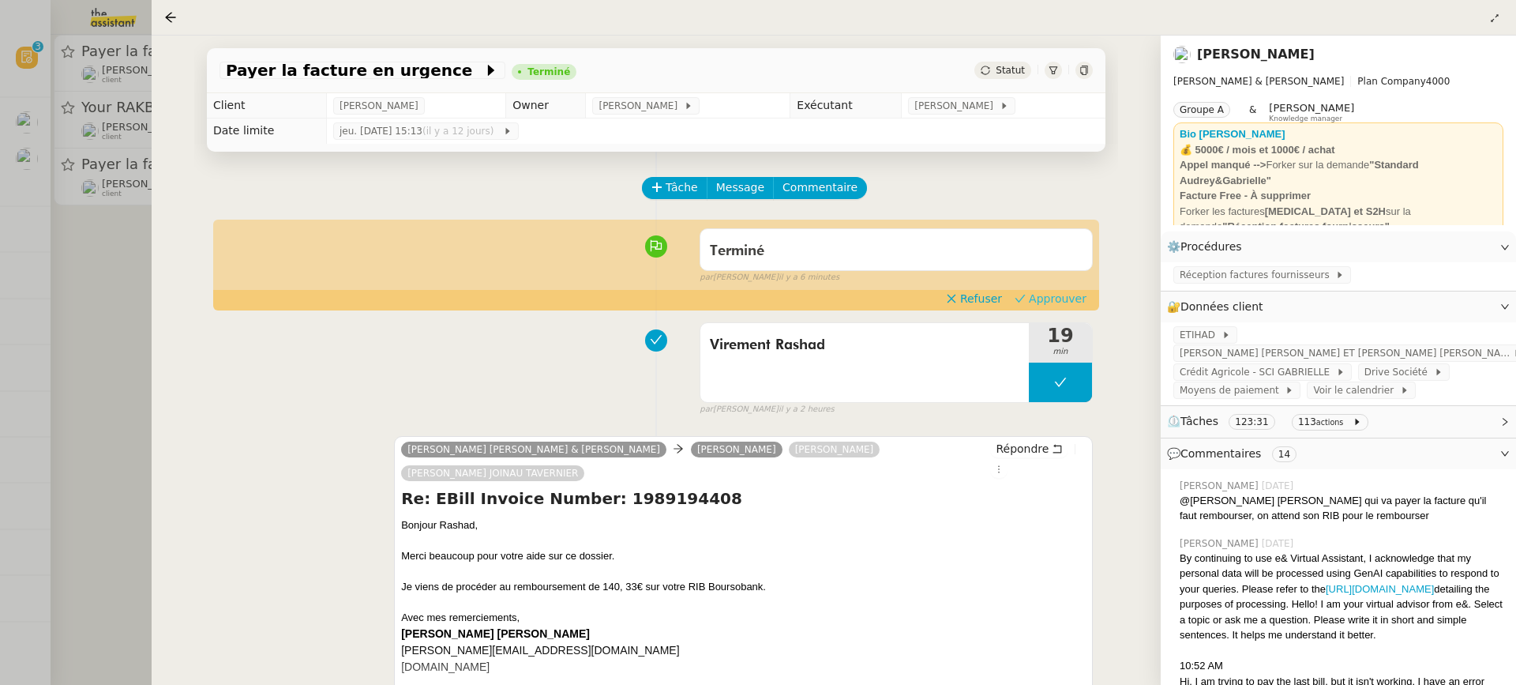
click at [1058, 294] on span "Approuver" at bounding box center [1058, 299] width 58 height 16
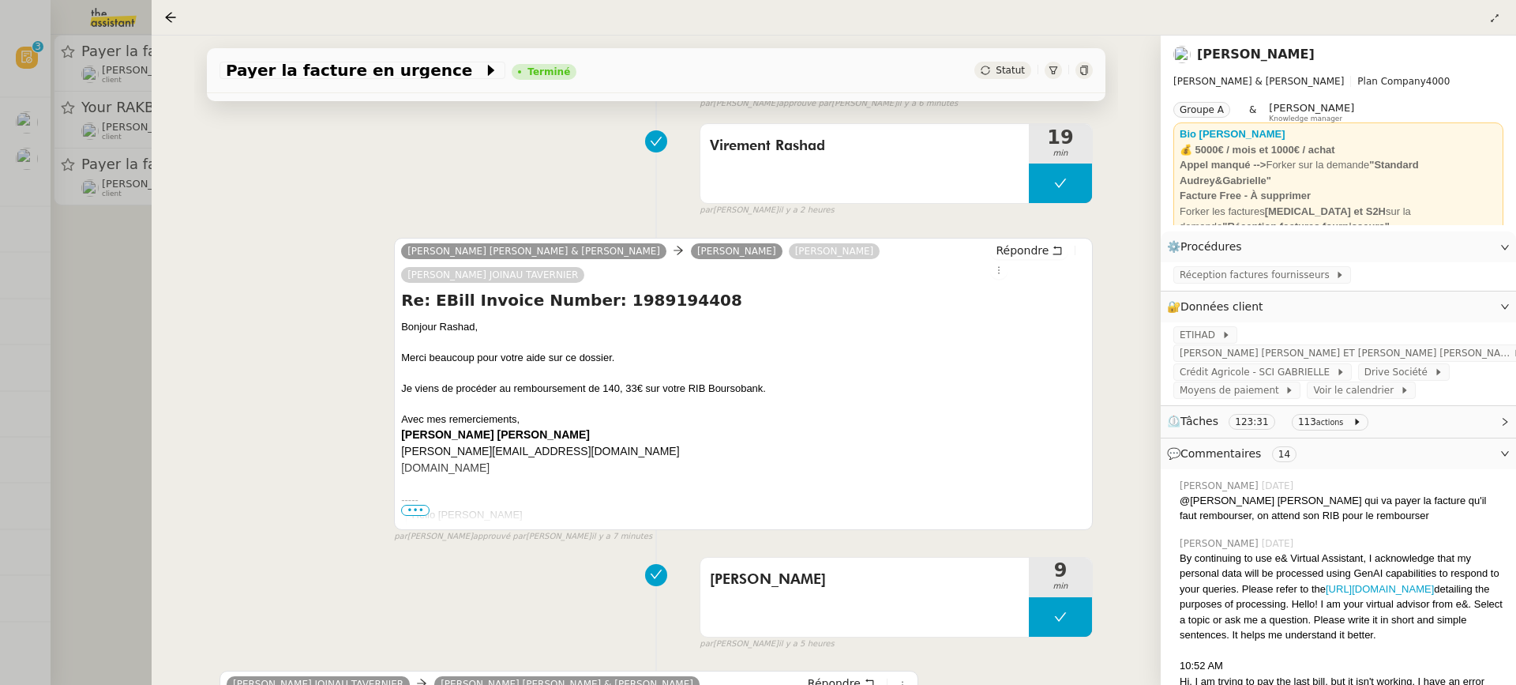
scroll to position [278, 0]
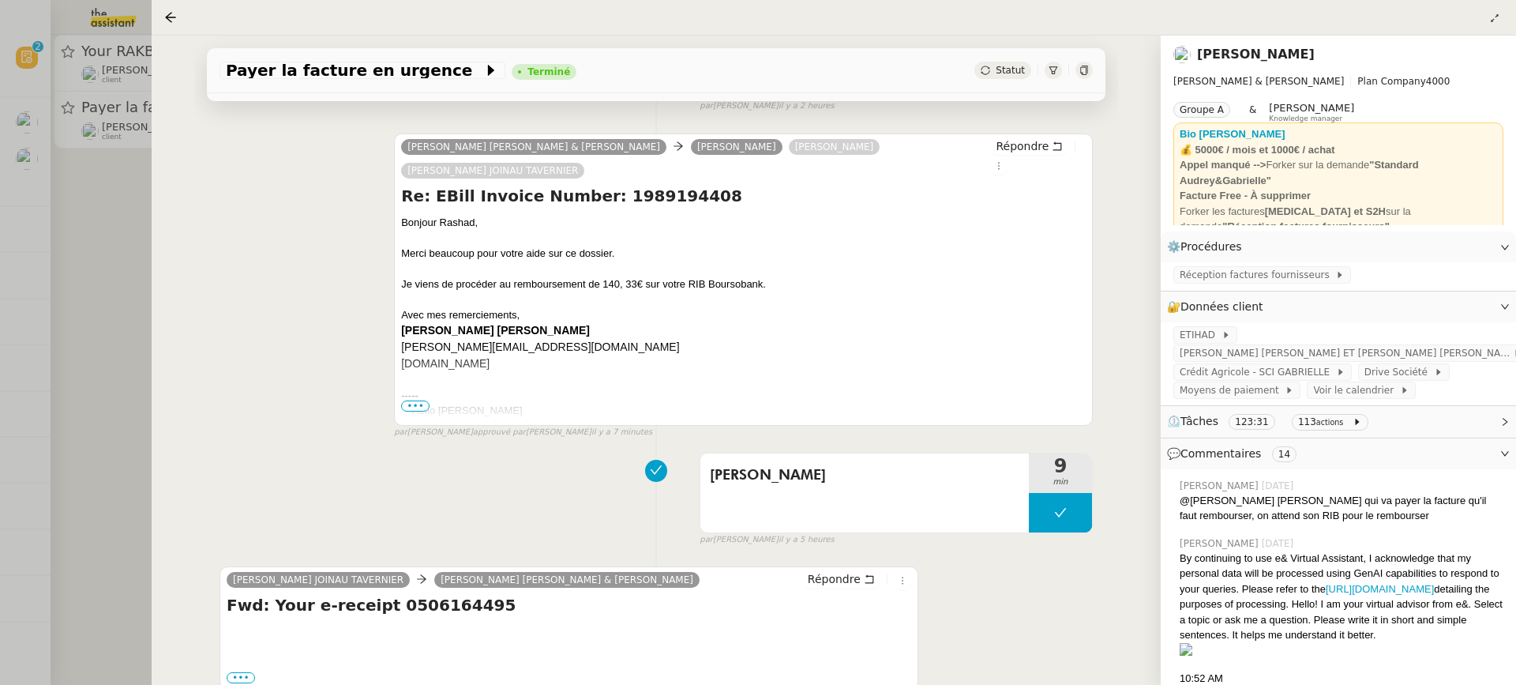
click at [140, 88] on div at bounding box center [758, 342] width 1516 height 685
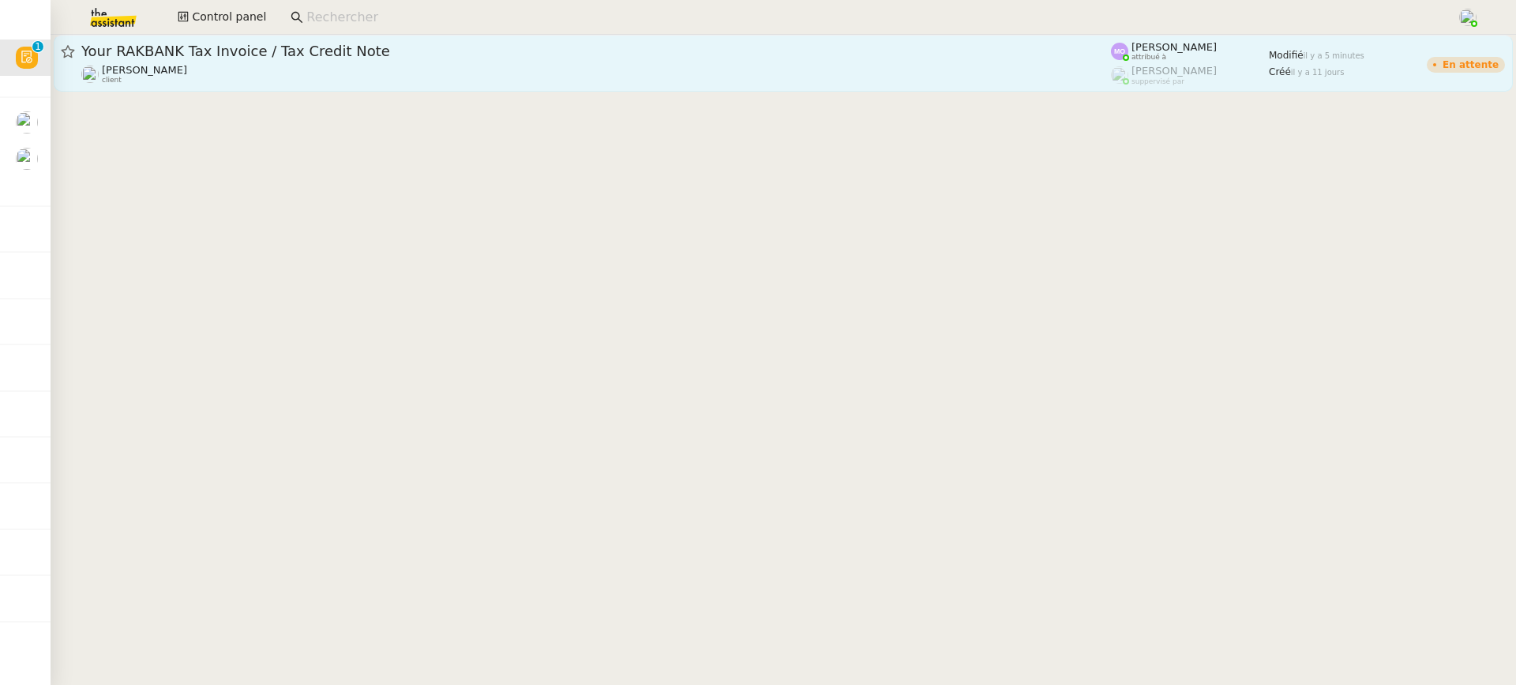
click at [363, 62] on div "Your RAKBANK Tax Invoice / Tax Credit Note [PERSON_NAME] client" at bounding box center [596, 63] width 1030 height 43
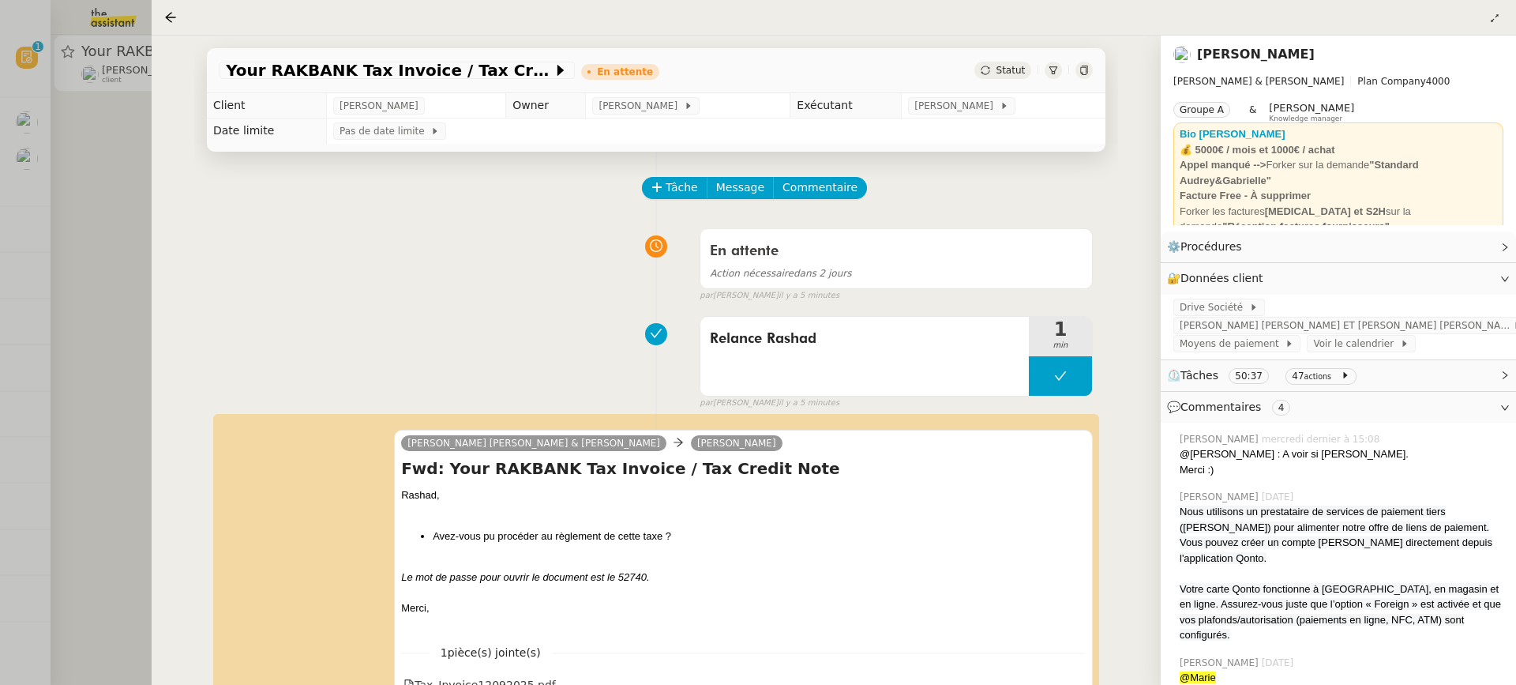
scroll to position [145, 0]
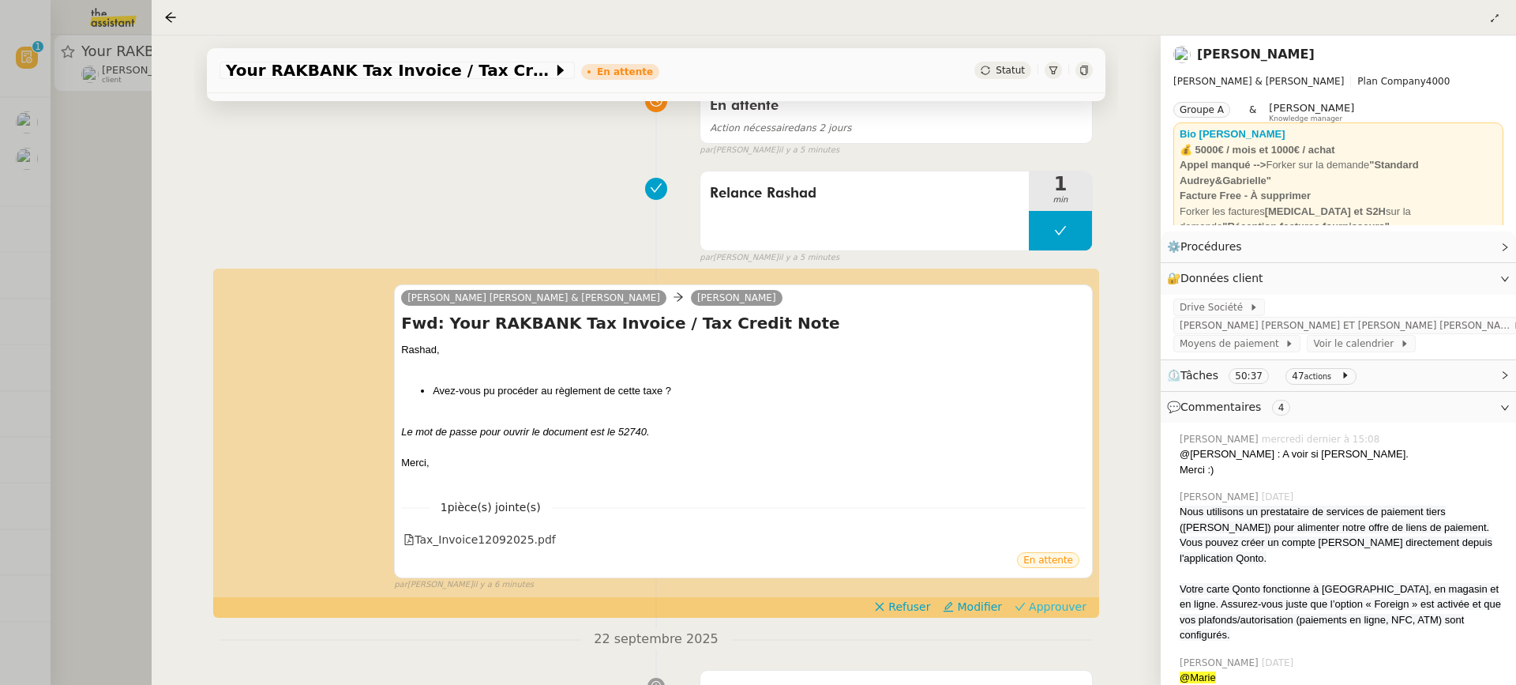
click at [1062, 599] on span "Approuver" at bounding box center [1058, 607] width 58 height 16
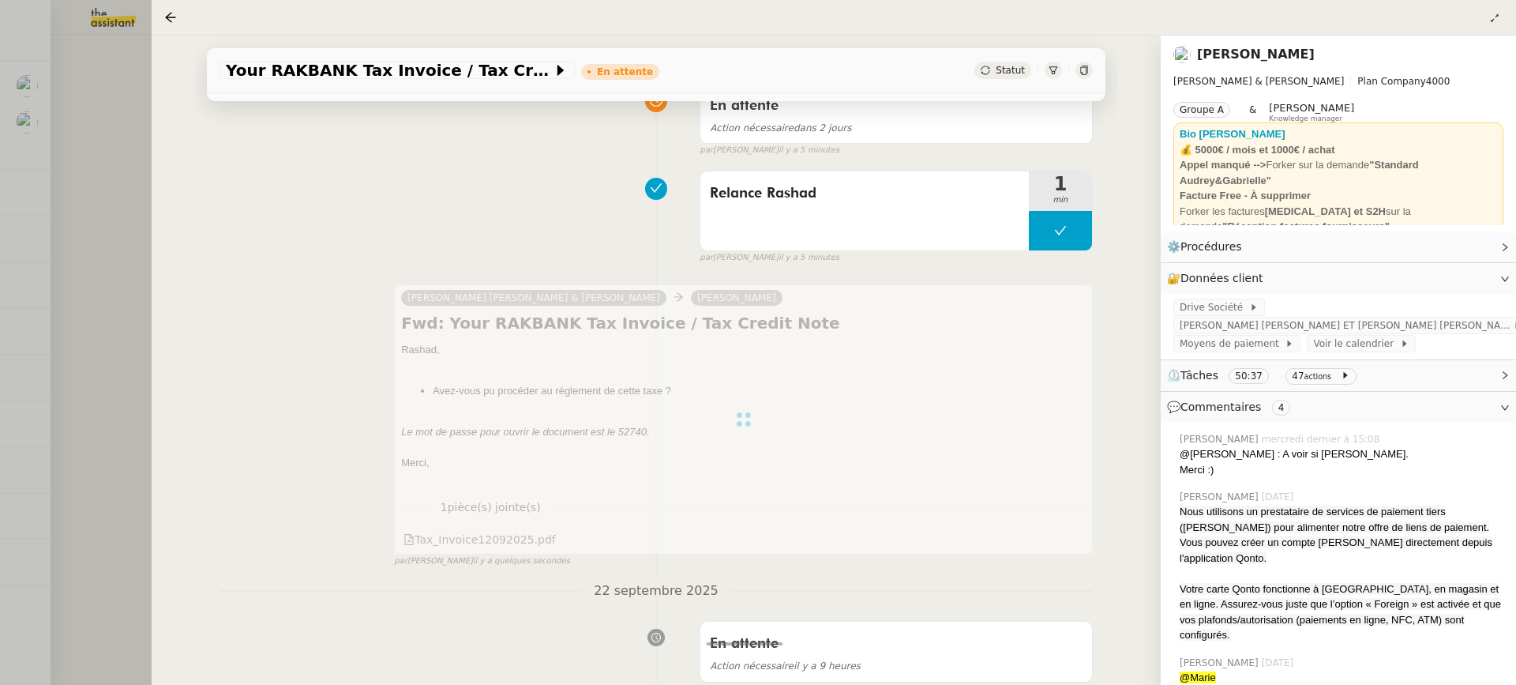
click at [94, 168] on div at bounding box center [758, 342] width 1516 height 685
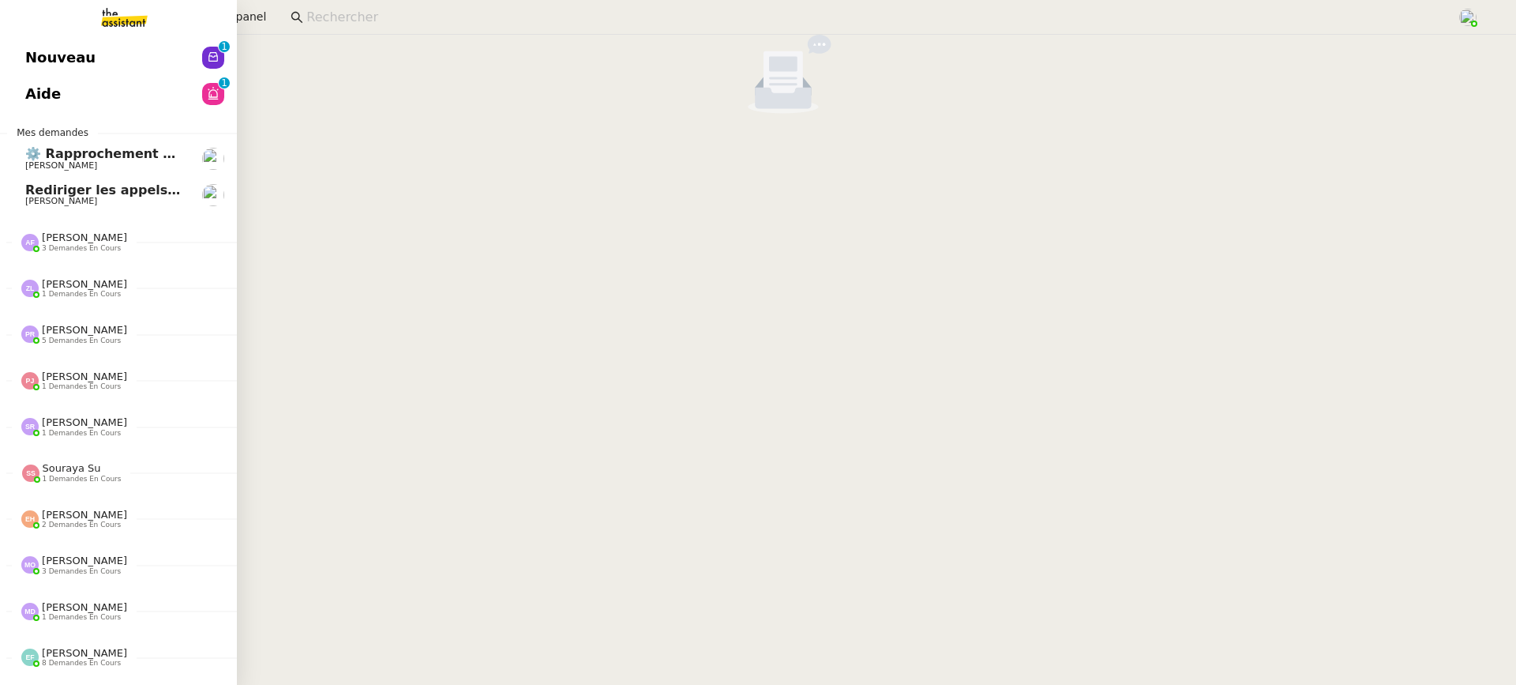
click at [54, 57] on span "Nouveau" at bounding box center [60, 58] width 70 height 24
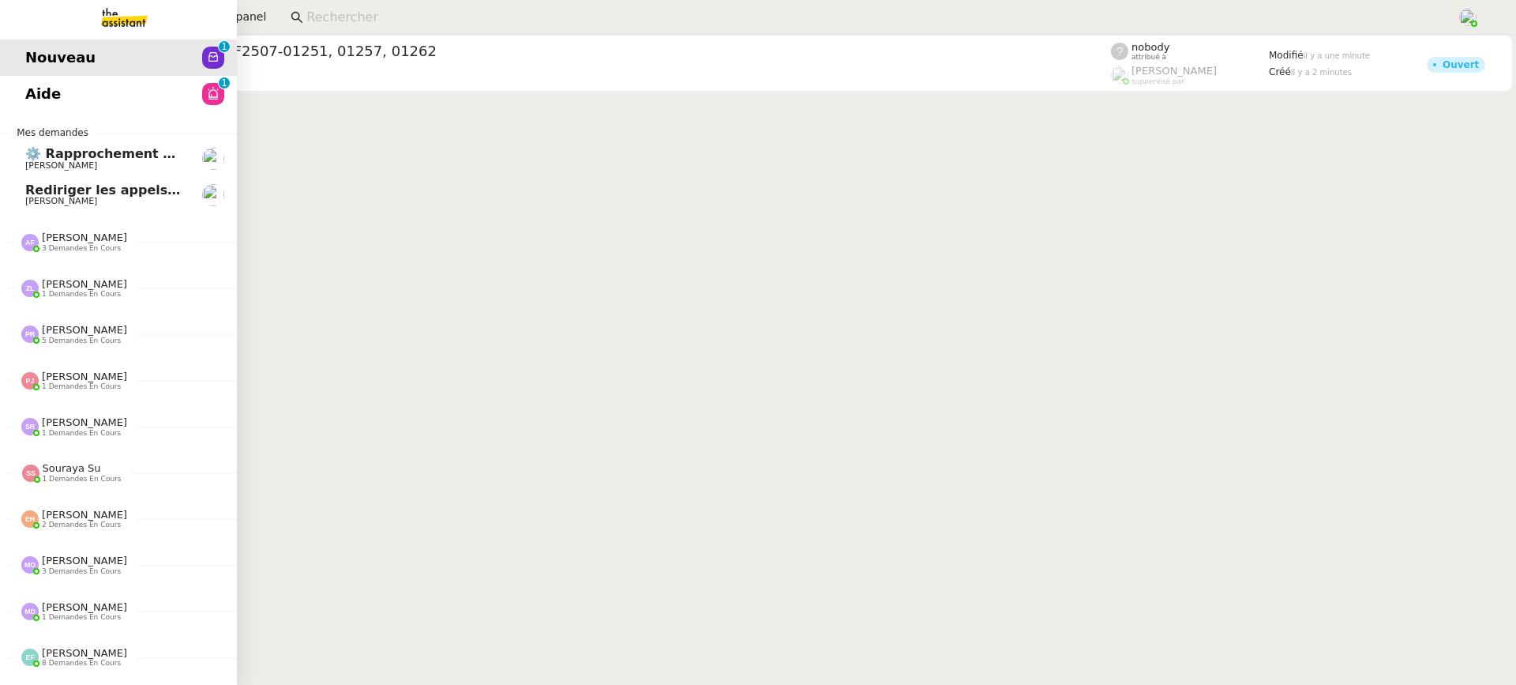
click at [85, 91] on link "Aide 0 1 2 3 4 5 6 7 8 9" at bounding box center [118, 94] width 237 height 36
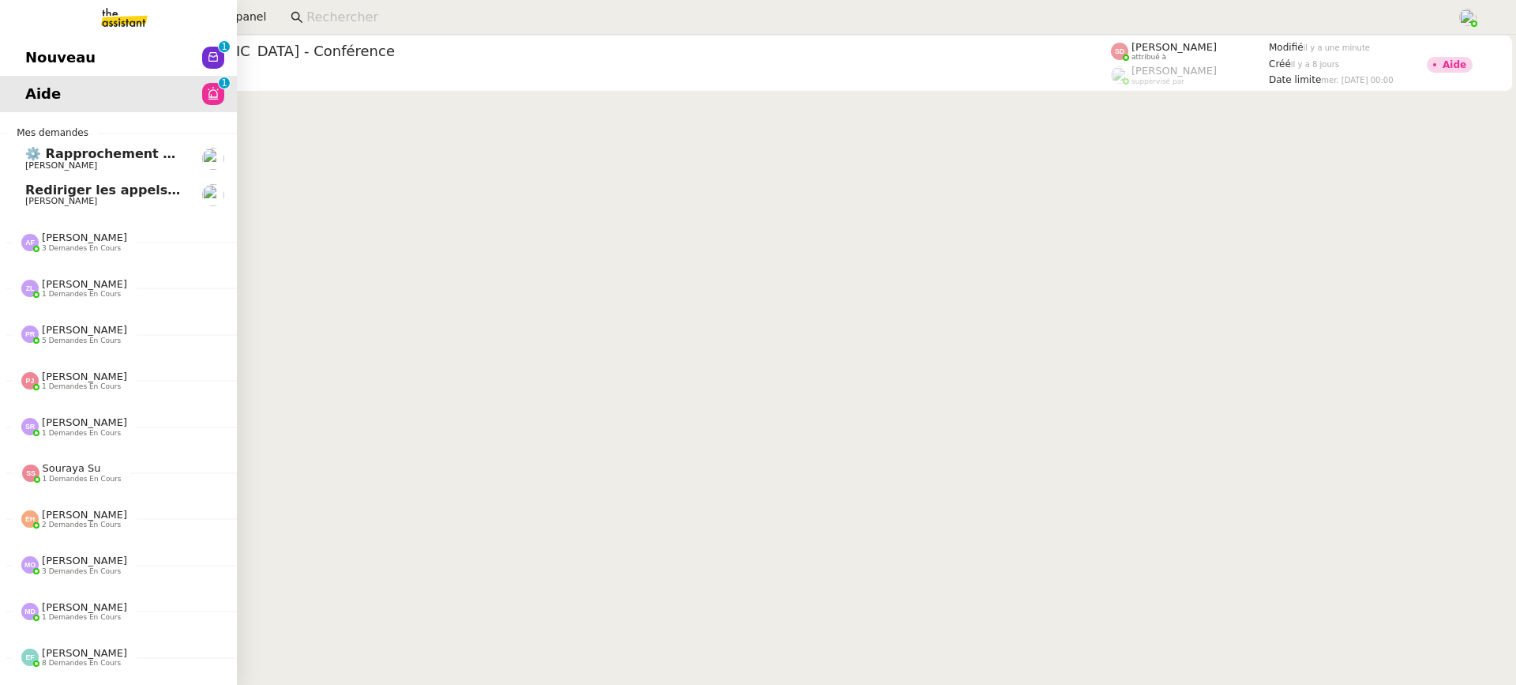
click at [36, 52] on link "Nouveau 0 1 2 3 4 5 6 7 8 9" at bounding box center [118, 57] width 237 height 36
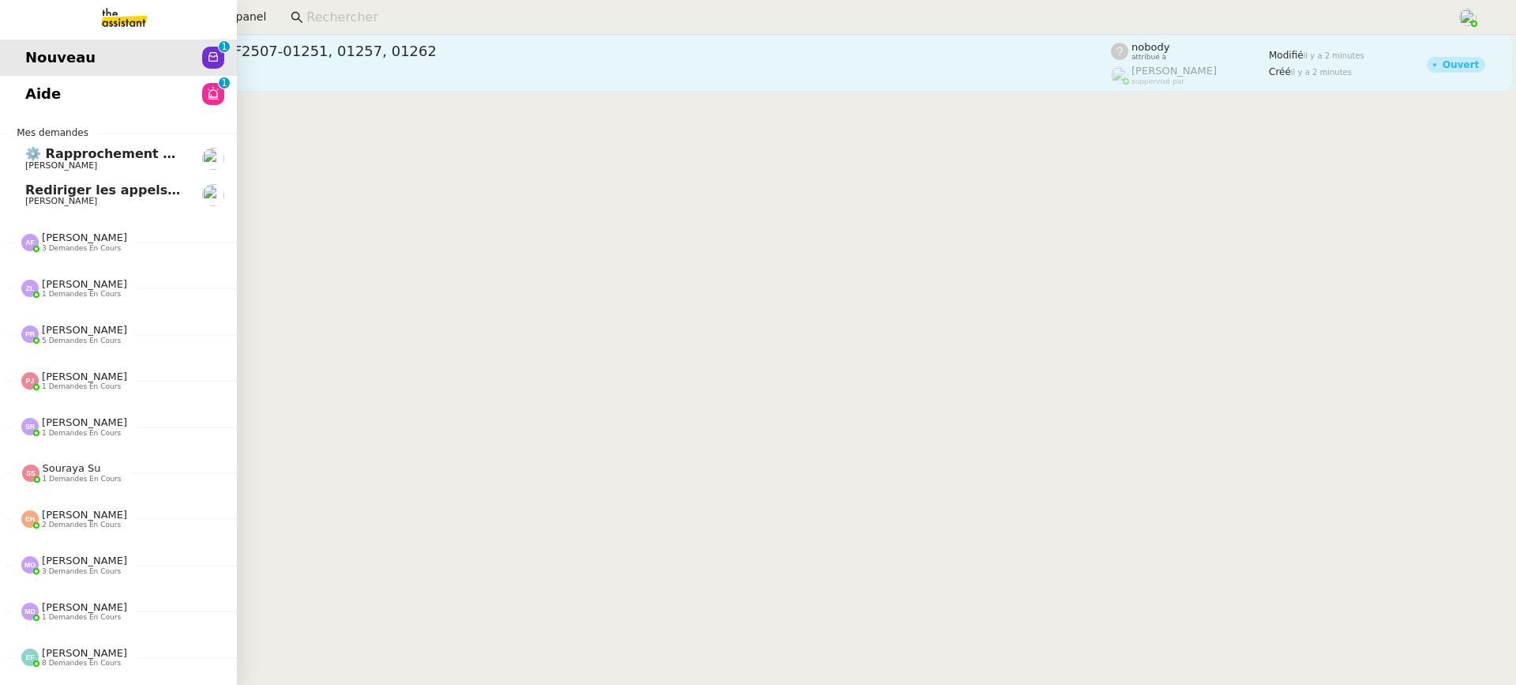
click at [335, 54] on span "Régler les factures IDF2507-01251, 01257, 01262" at bounding box center [596, 51] width 1030 height 14
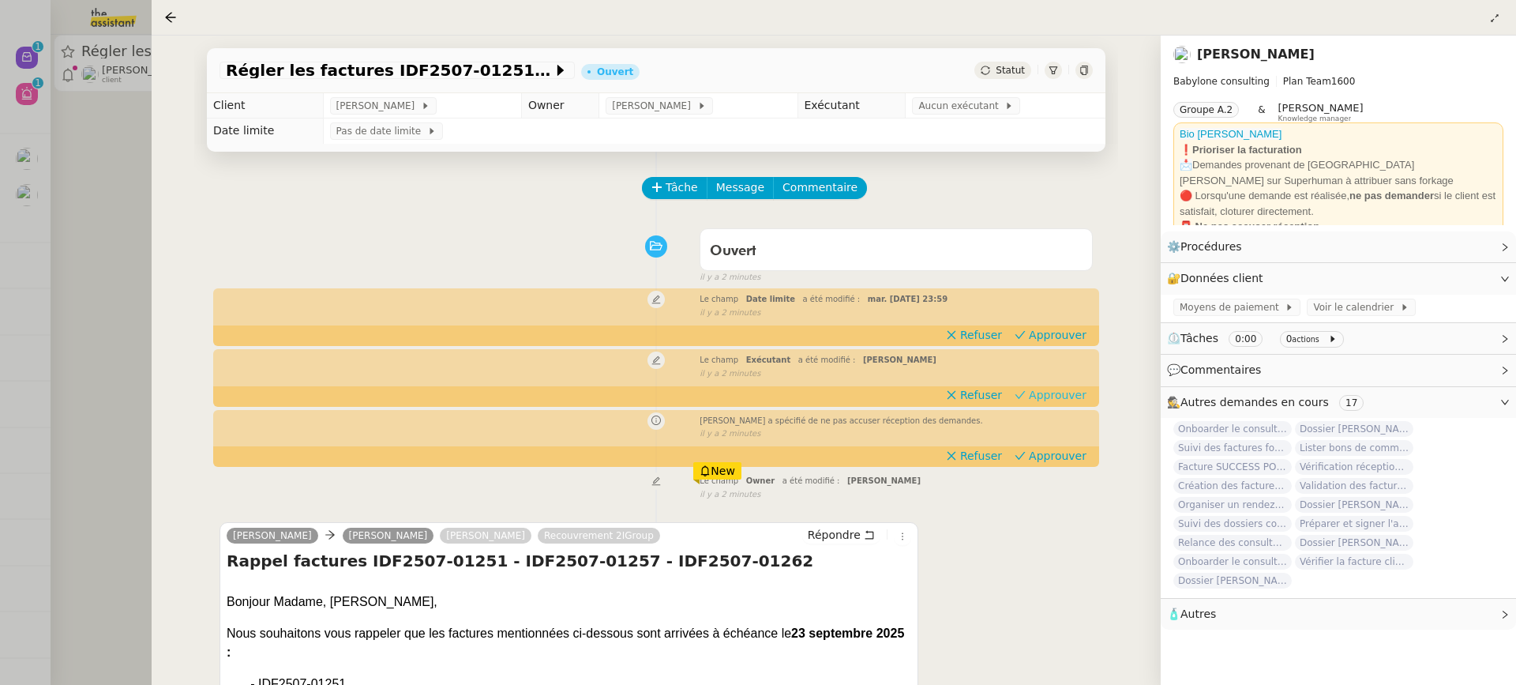
click at [1038, 404] on app-ticket-timeline-item "Le champ Exécutant a été modifié : Marie Orsoni false il y a 2 minutes Refuser …" at bounding box center [657, 378] width 874 height 54
click at [940, 111] on span "Aucun exécutant" at bounding box center [962, 106] width 86 height 16
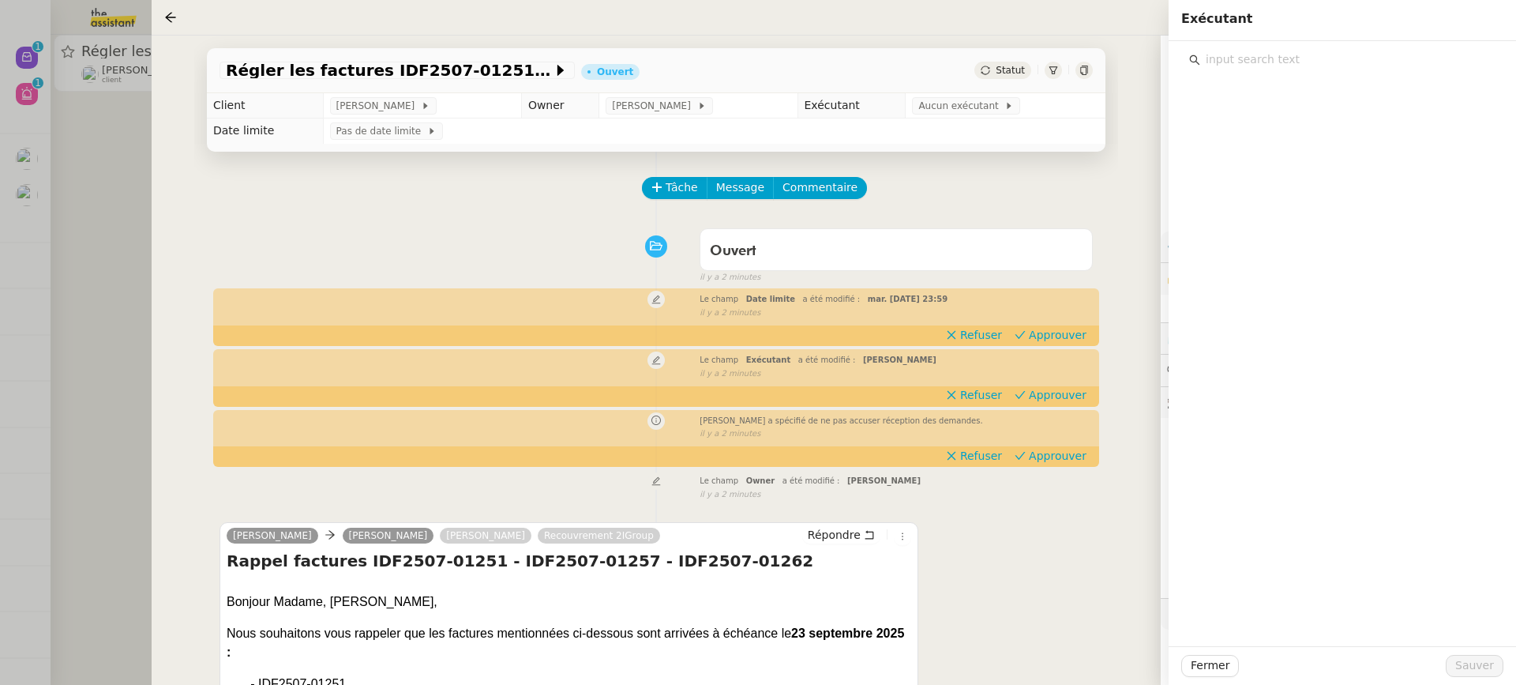
click at [1303, 59] on input "text" at bounding box center [1348, 59] width 295 height 21
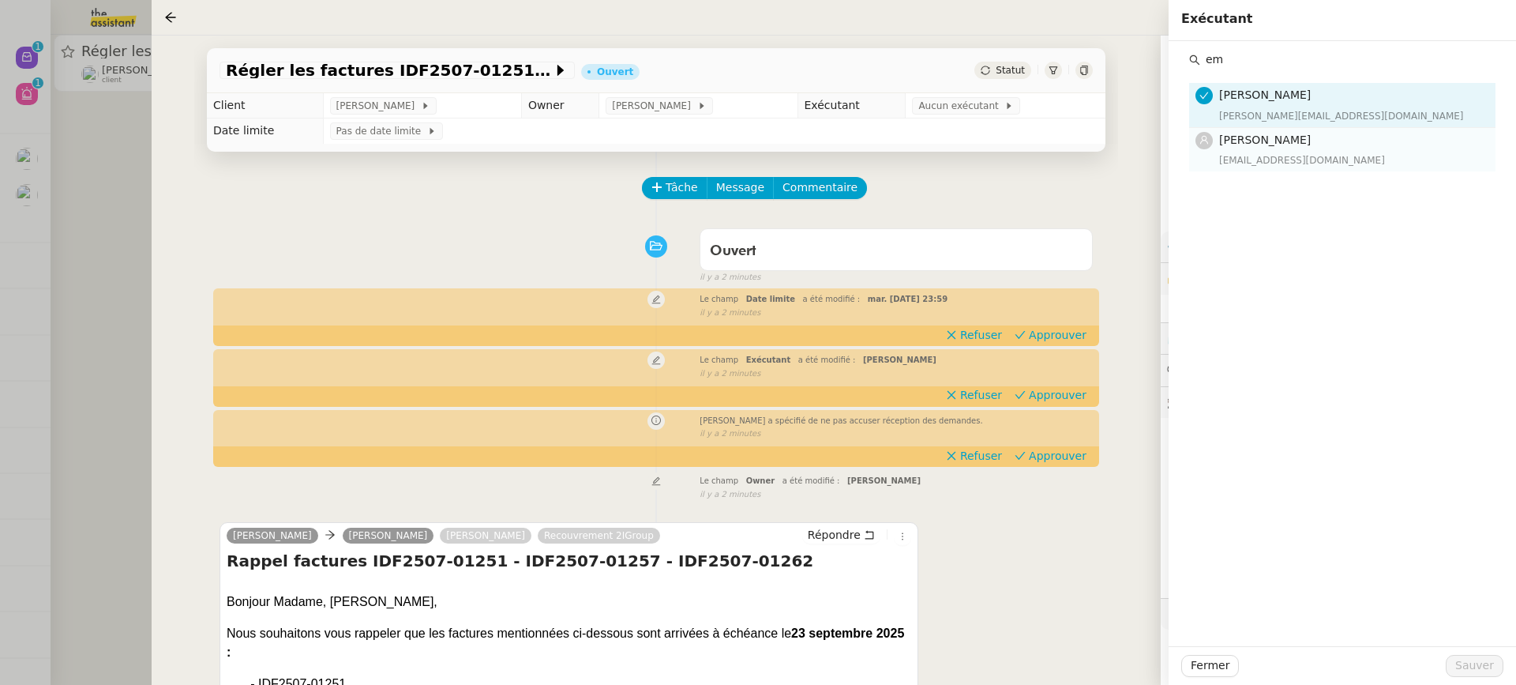
type input "em"
click at [1279, 152] on div "emelyne@team.theassistant.com" at bounding box center [1352, 160] width 267 height 16
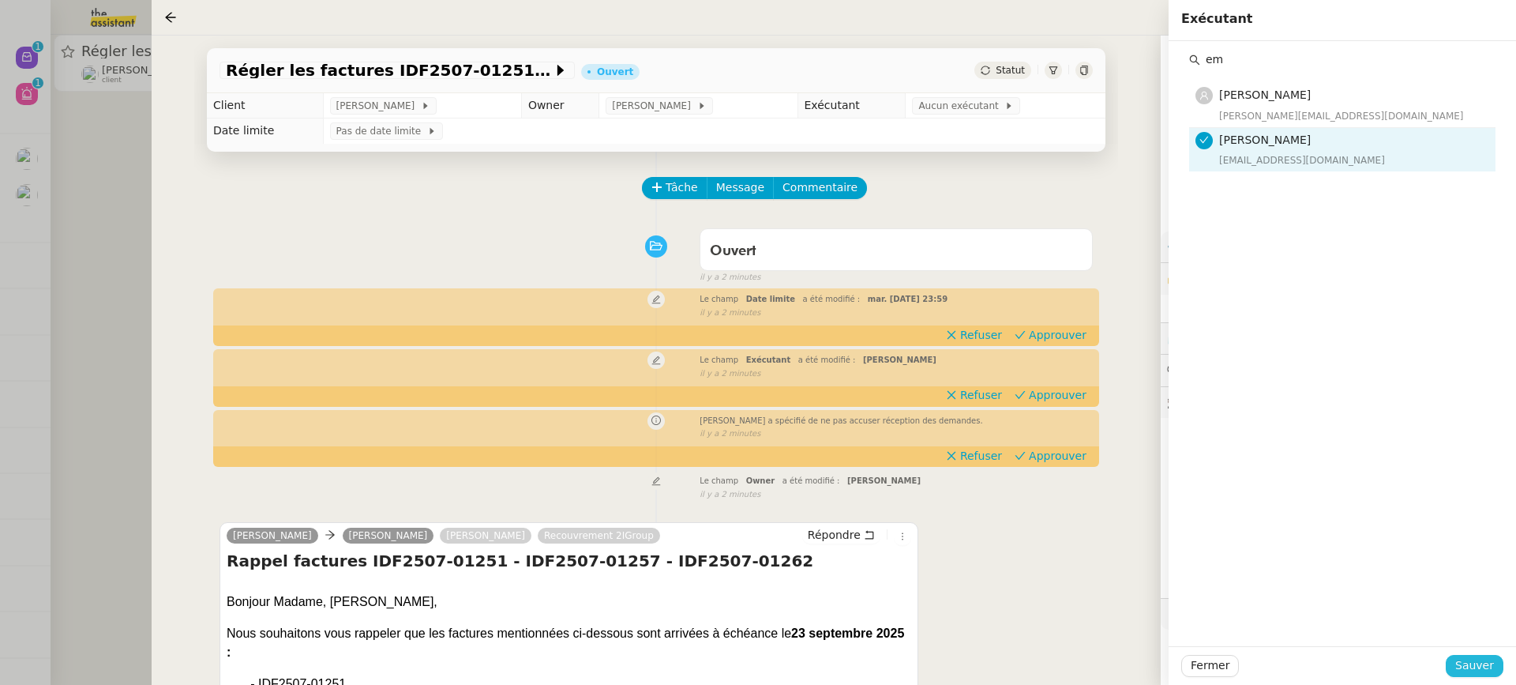
click at [1463, 667] on span "Sauver" at bounding box center [1475, 665] width 39 height 18
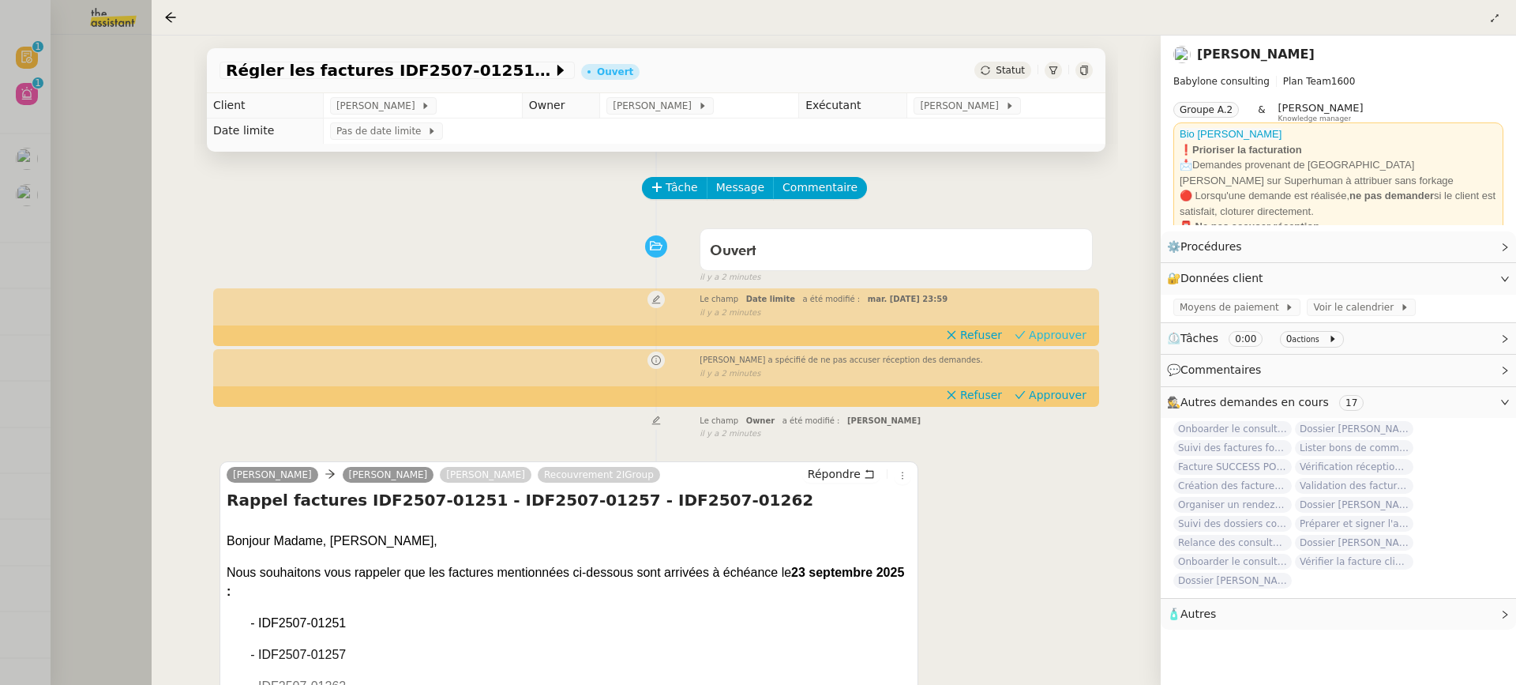
click at [1065, 334] on span "Approuver" at bounding box center [1058, 335] width 58 height 16
click at [1061, 390] on span "Approuver" at bounding box center [1058, 395] width 58 height 16
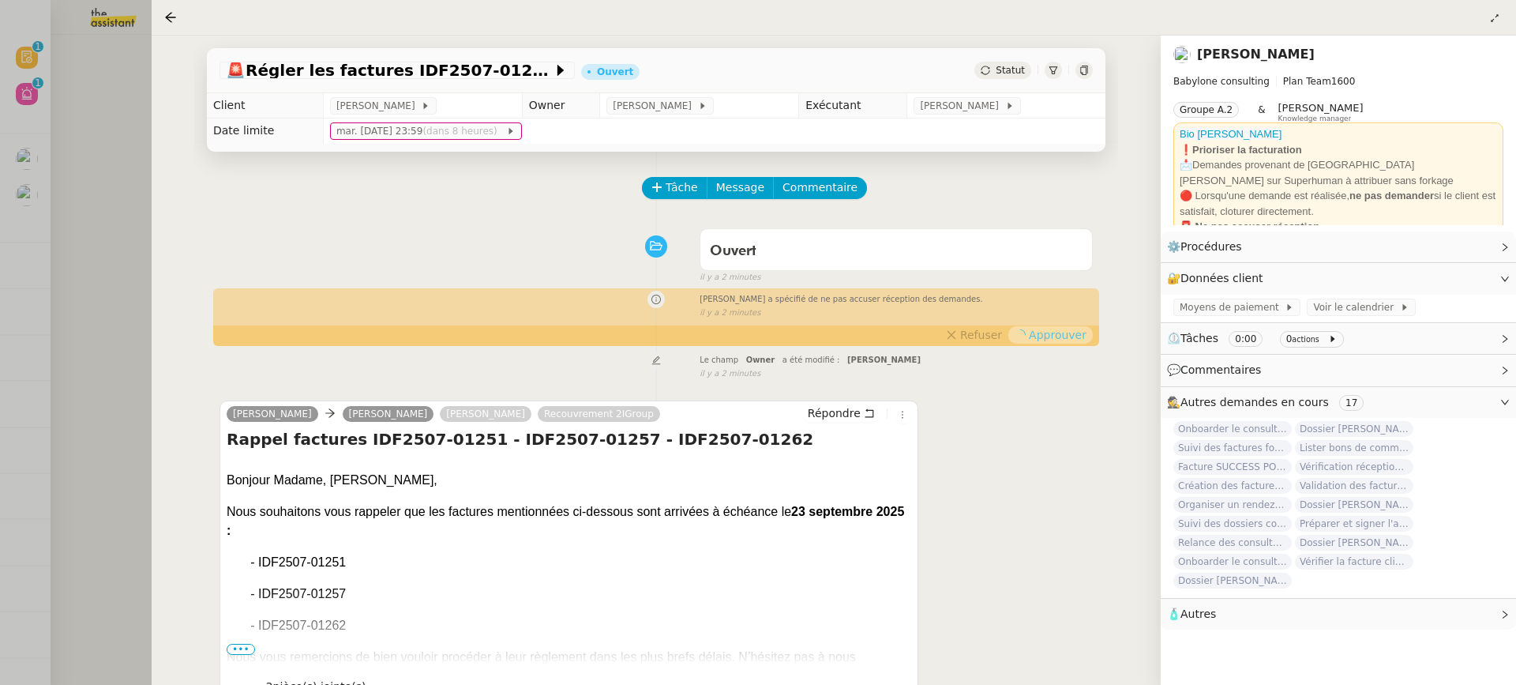
click at [83, 134] on div at bounding box center [758, 342] width 1516 height 685
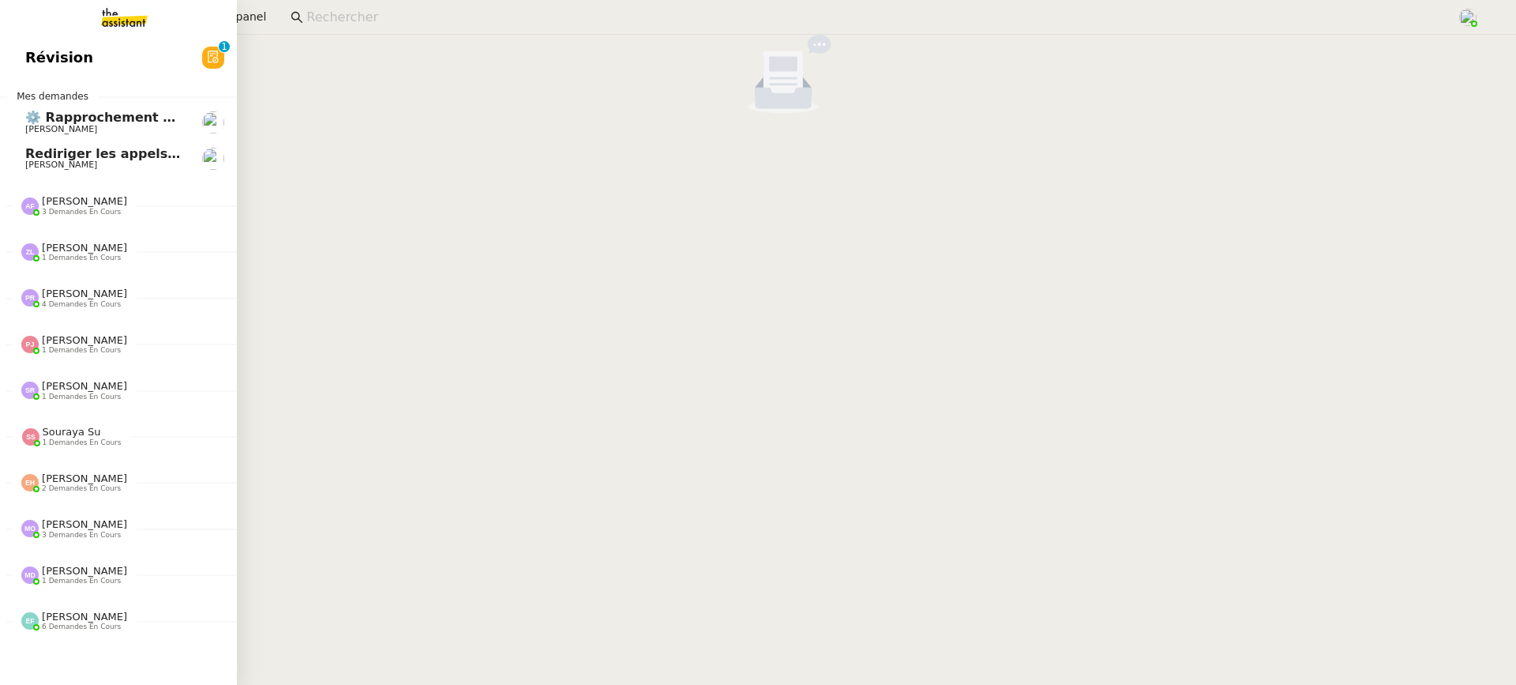
click at [47, 67] on span "Révision" at bounding box center [59, 58] width 68 height 24
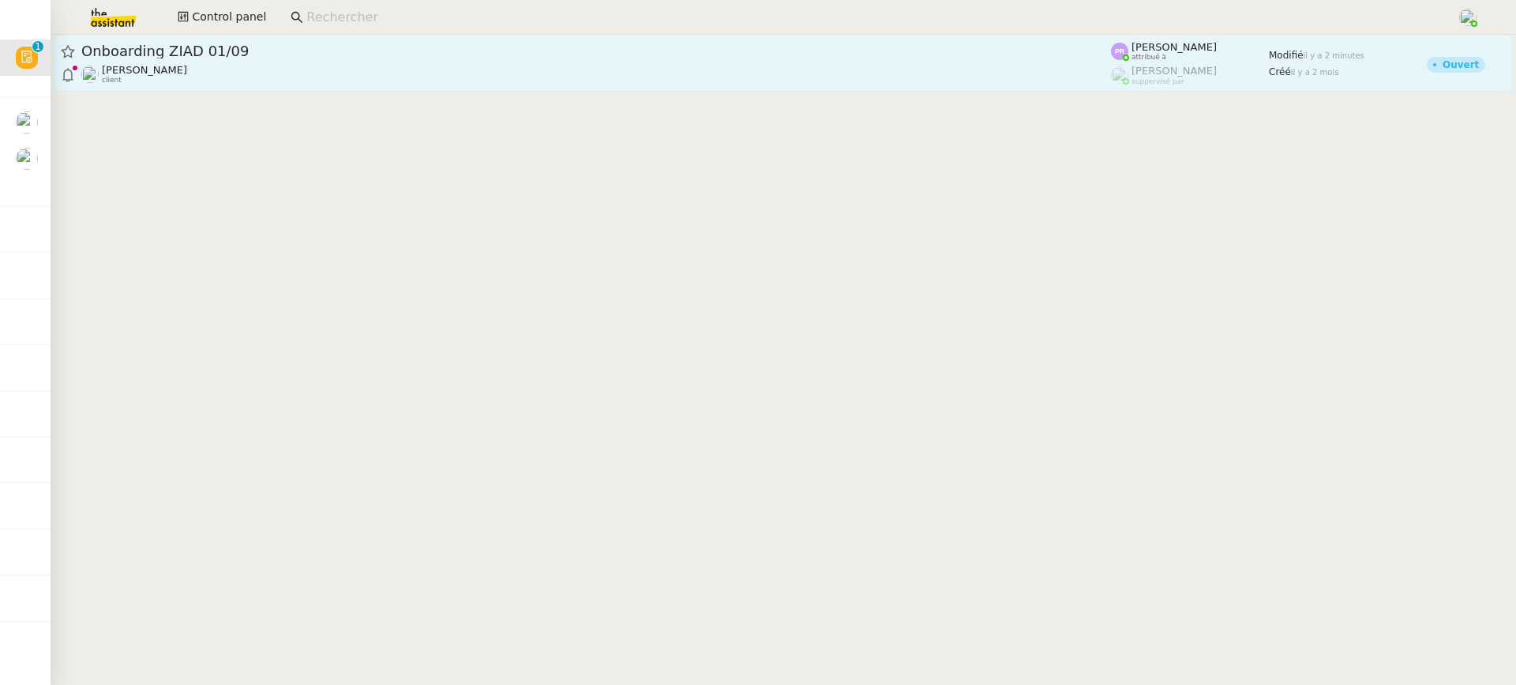
click at [605, 52] on span "Onboarding ZIAD 01/09" at bounding box center [596, 51] width 1030 height 14
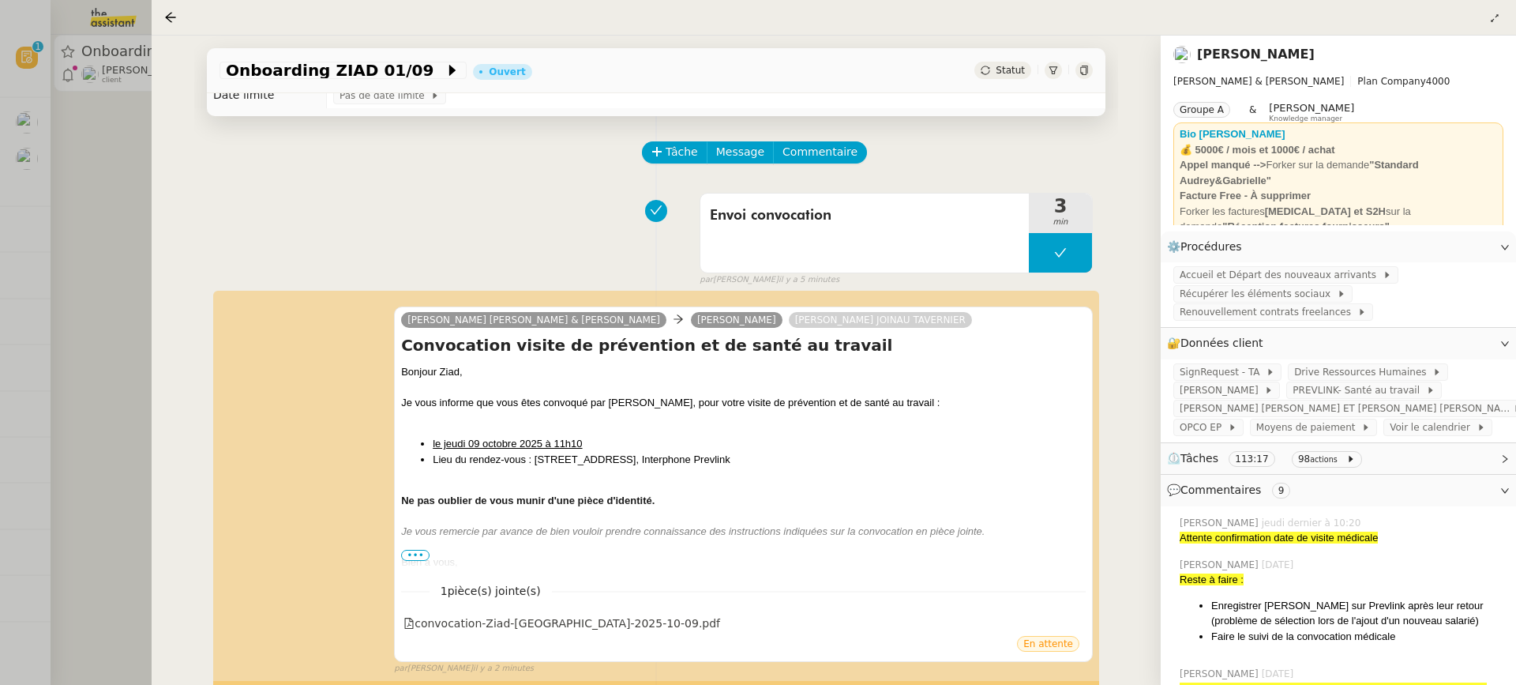
scroll to position [146, 0]
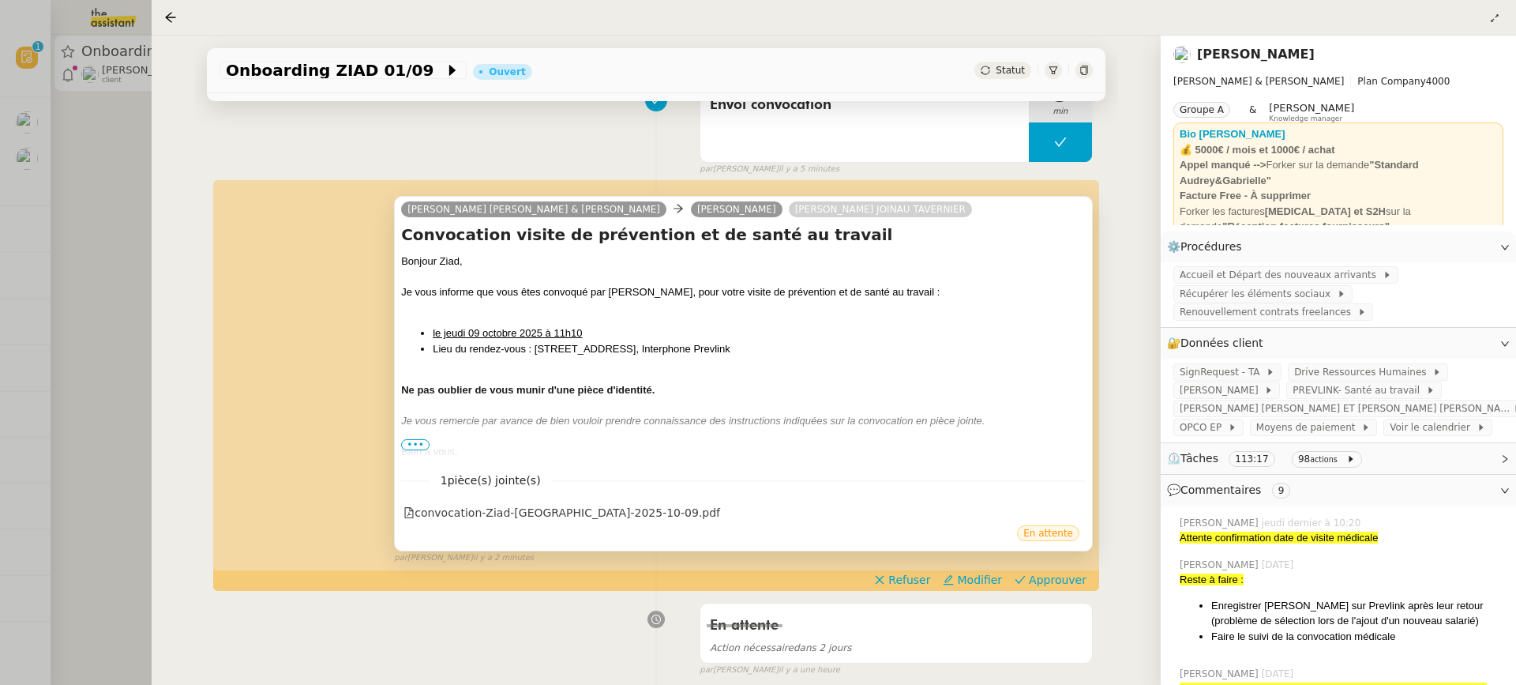
click at [422, 433] on div at bounding box center [743, 436] width 685 height 16
click at [422, 445] on span "•••" at bounding box center [415, 444] width 28 height 11
click at [1074, 577] on span "Approuver" at bounding box center [1058, 580] width 58 height 16
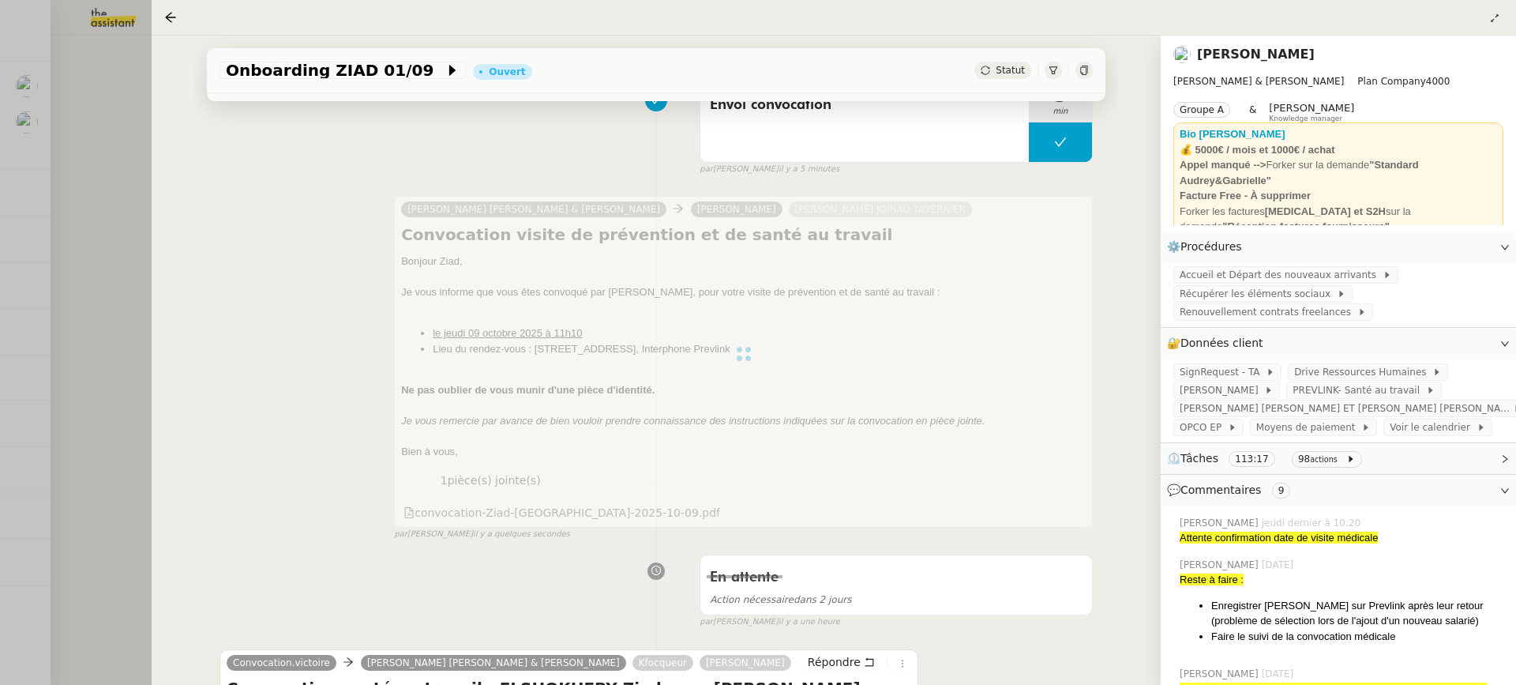
click at [63, 234] on div at bounding box center [758, 342] width 1516 height 685
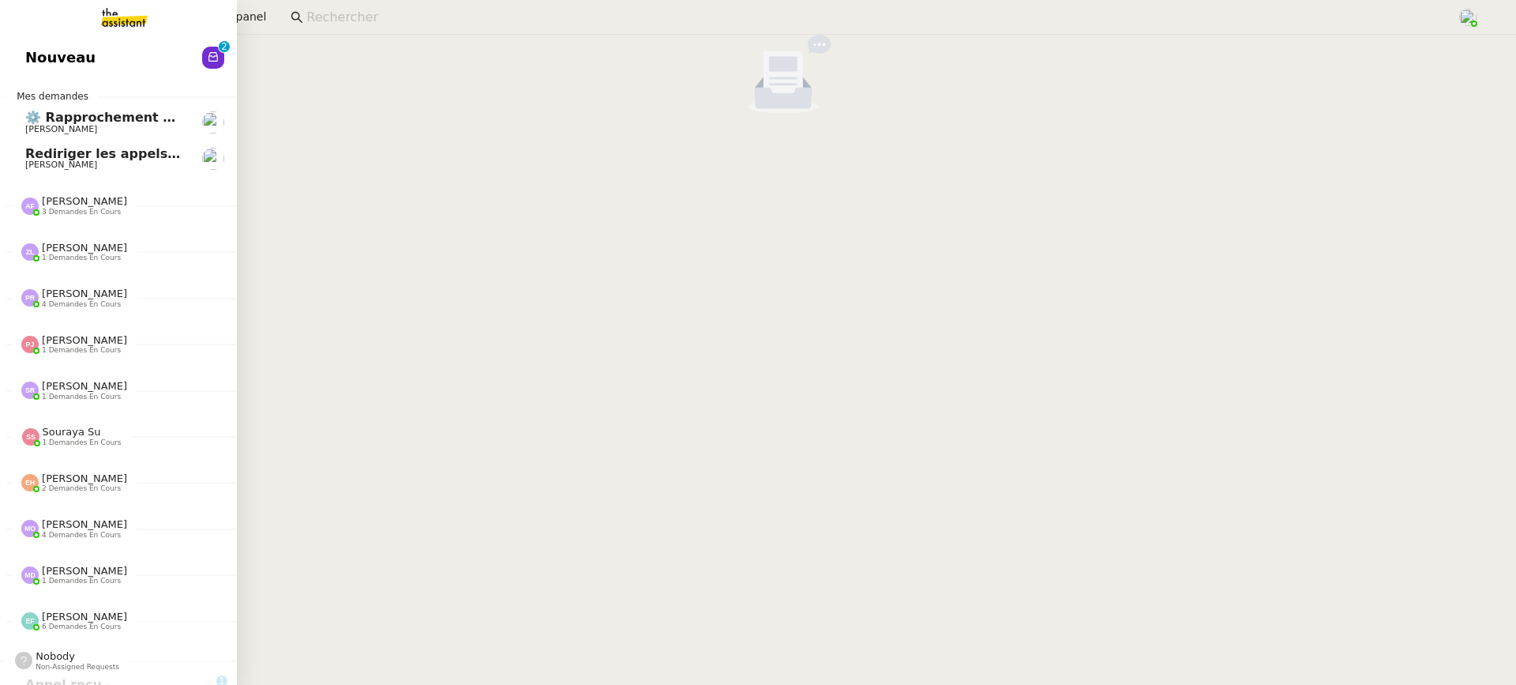
click at [58, 37] on div "Nouveau 0 1 2 3 4 5 6 7 8 9 Mes demandes ⚙️ Rapprochement bancaire Raphael Toug…" at bounding box center [118, 360] width 237 height 650
click at [60, 40] on link "Nouveau 0 1 2 3 4 5 6 7 8 9" at bounding box center [118, 57] width 237 height 36
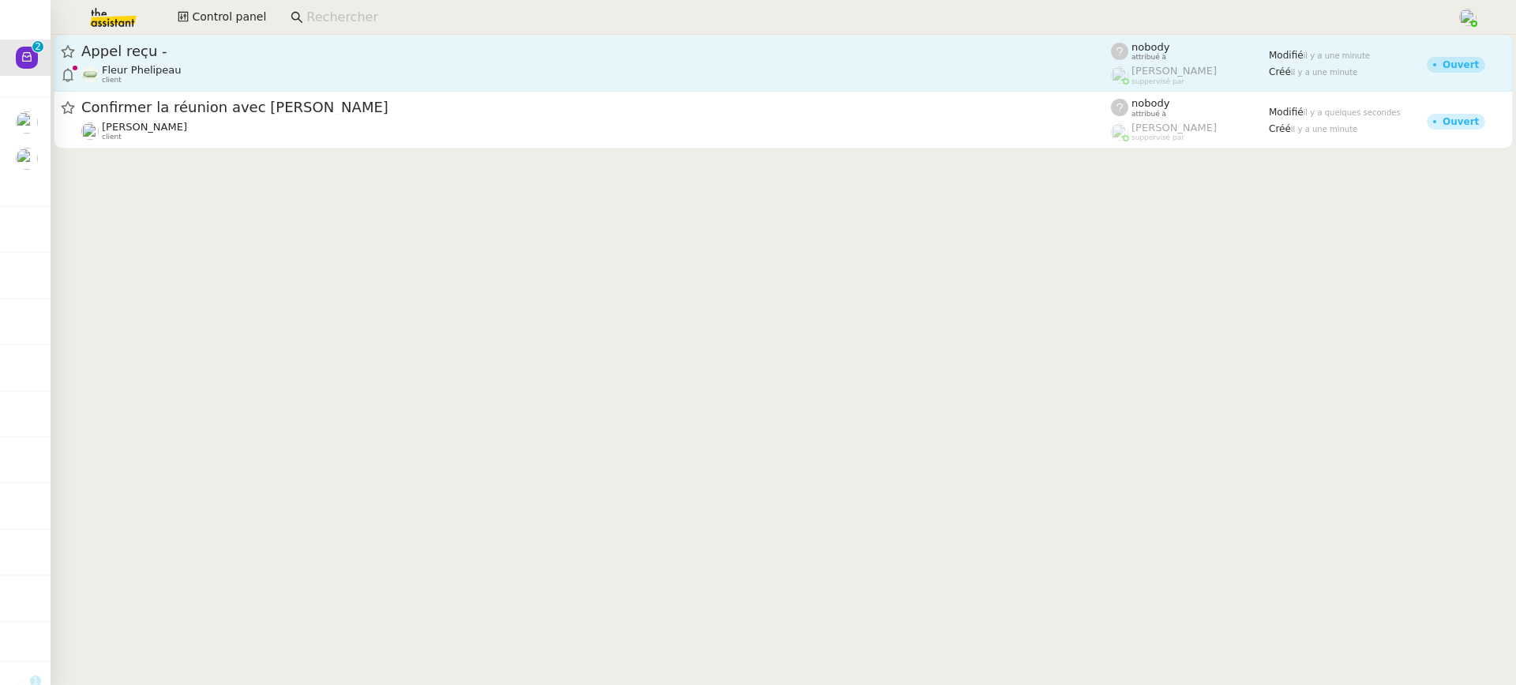
click at [508, 58] on div "Appel reçu -" at bounding box center [596, 51] width 1030 height 19
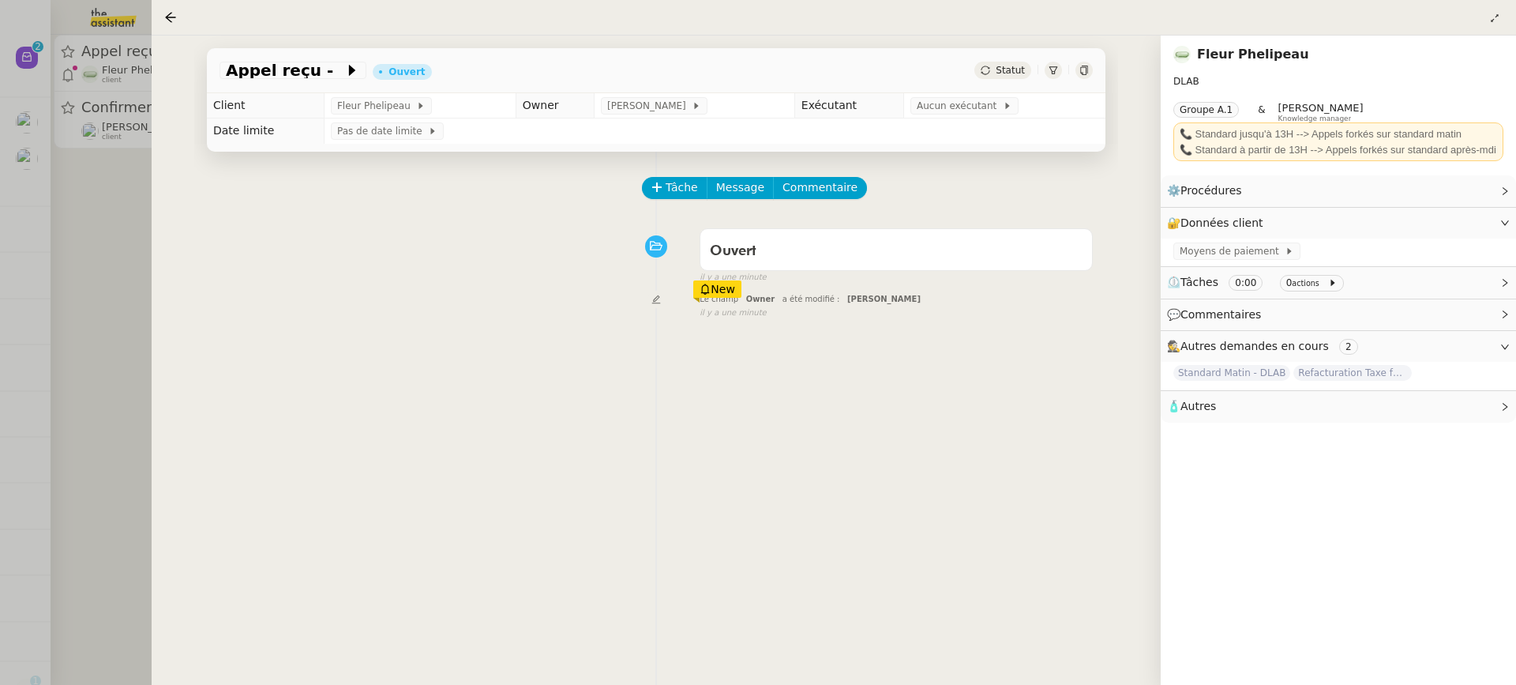
scroll to position [122, 0]
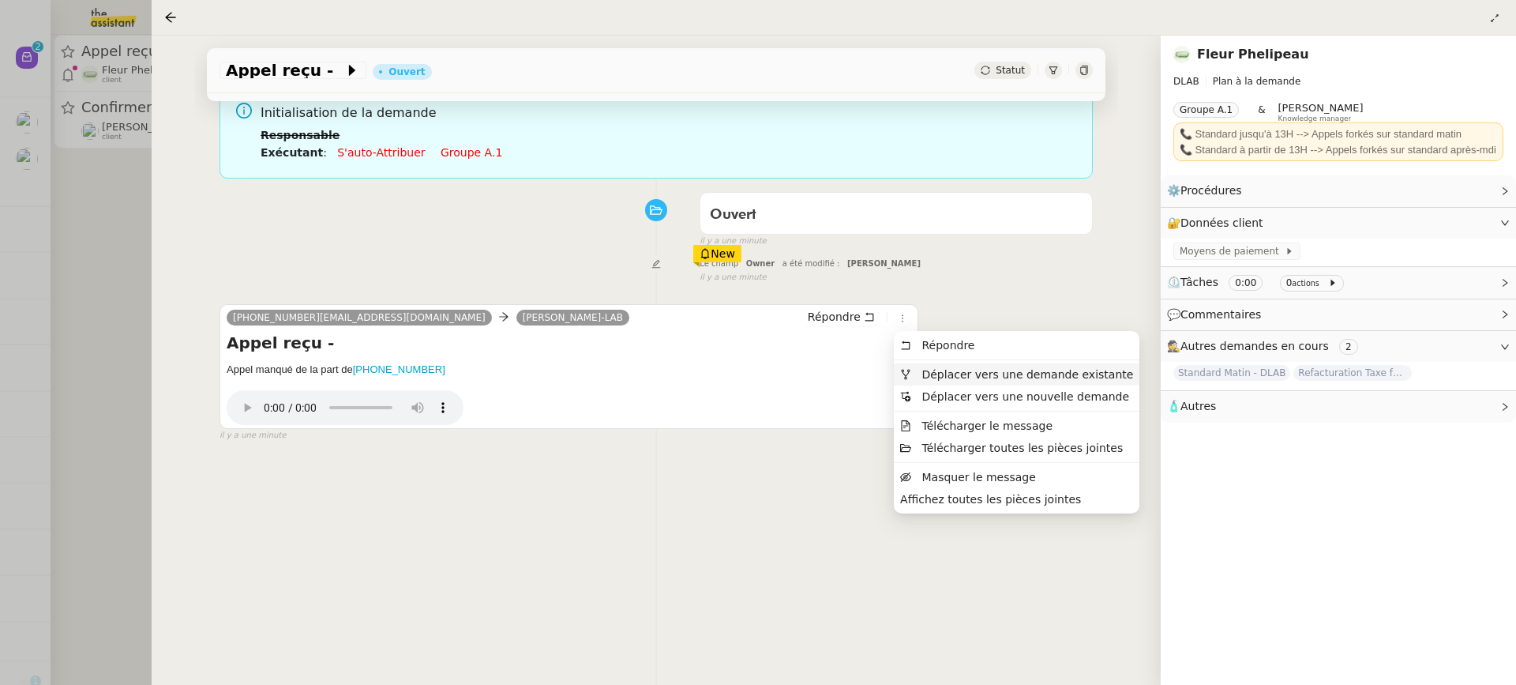
click at [924, 373] on span "Déplacer vers une demande existante" at bounding box center [1028, 374] width 212 height 13
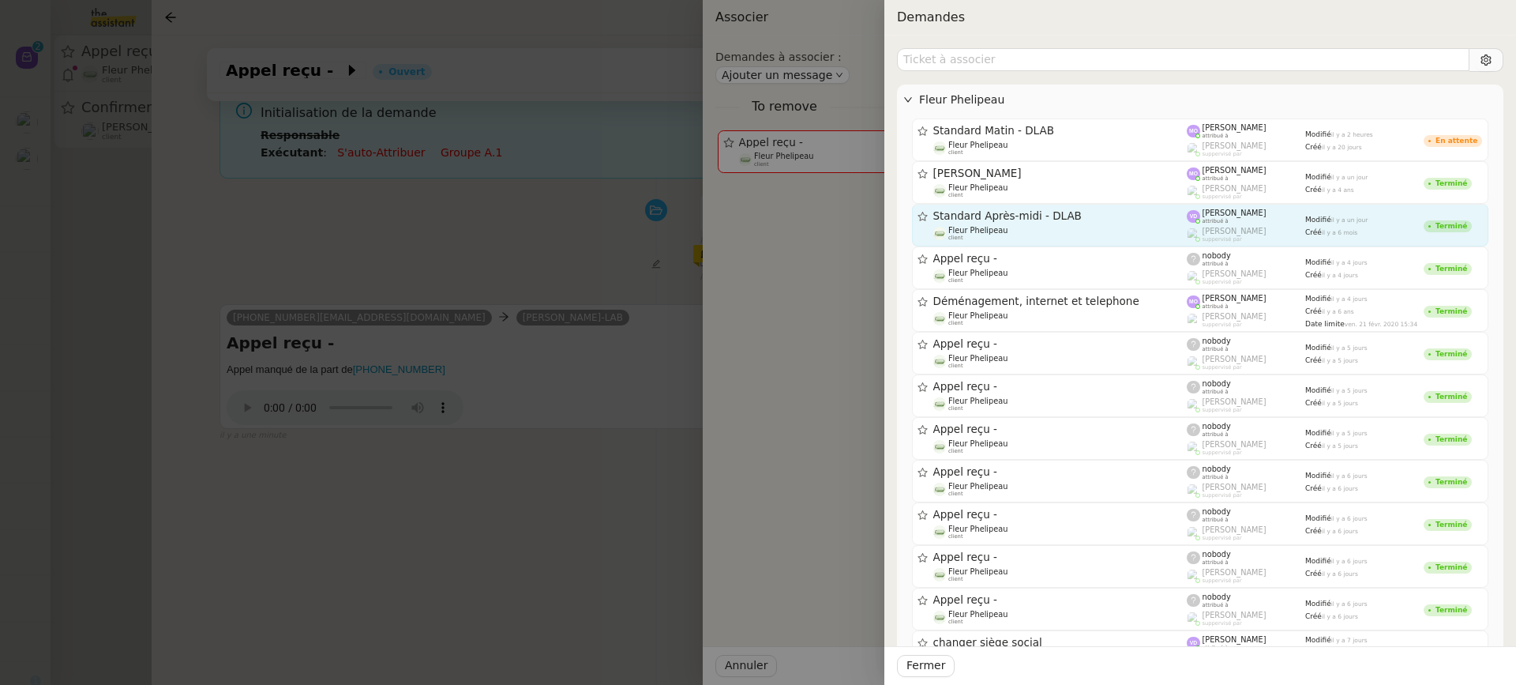
click at [1092, 227] on div "Fleur Phelipeau client" at bounding box center [1061, 234] width 254 height 16
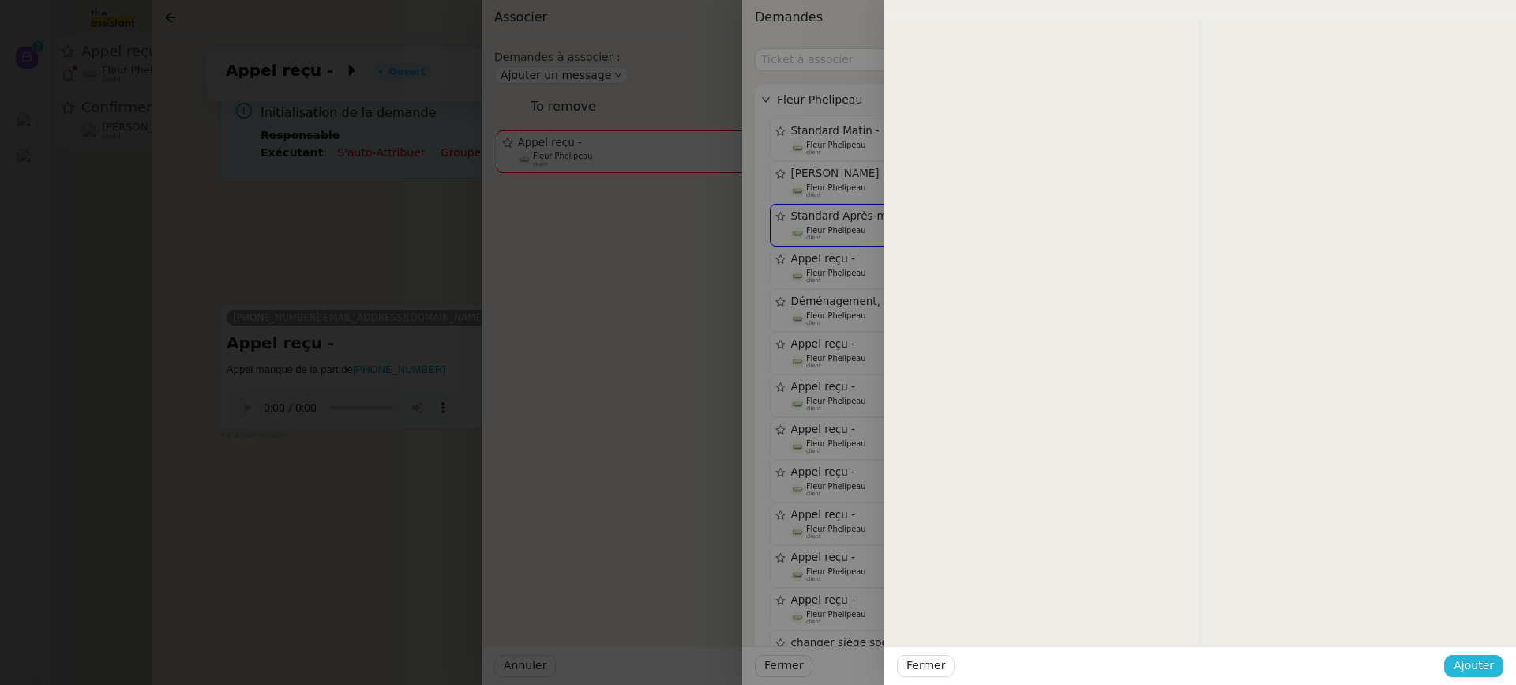
click at [1476, 660] on span "Ajouter" at bounding box center [1474, 665] width 40 height 18
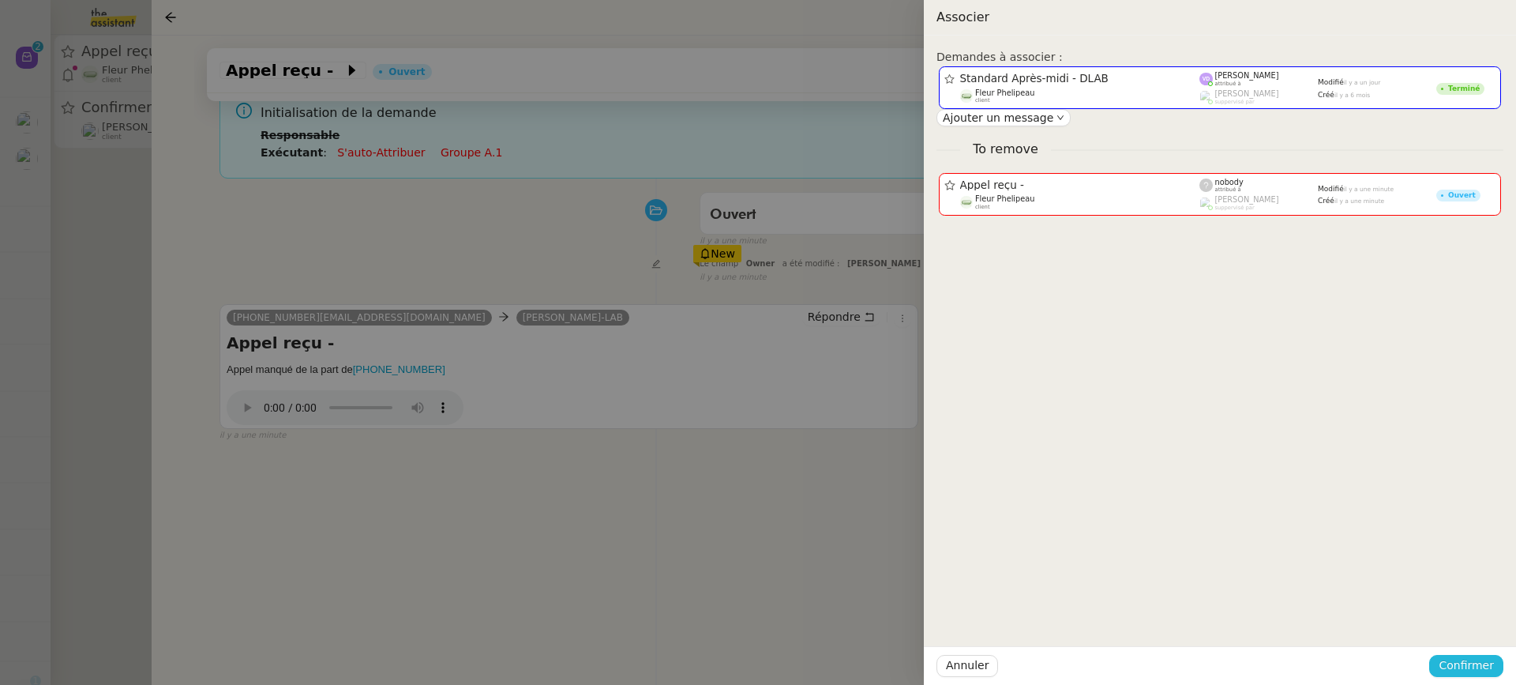
click at [1479, 665] on span "Confirmer" at bounding box center [1466, 665] width 55 height 18
click at [1468, 616] on span "Ajouter" at bounding box center [1468, 623] width 40 height 16
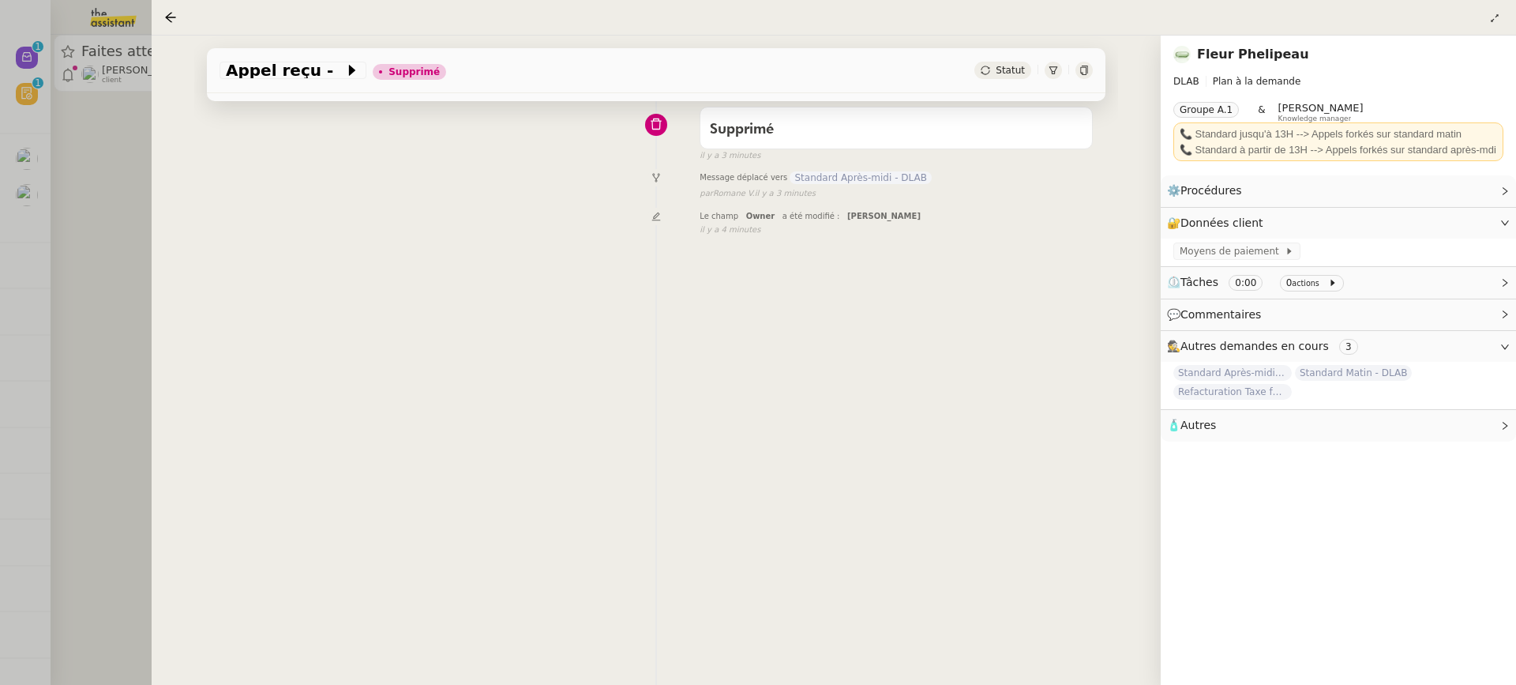
click at [106, 246] on div at bounding box center [758, 342] width 1516 height 685
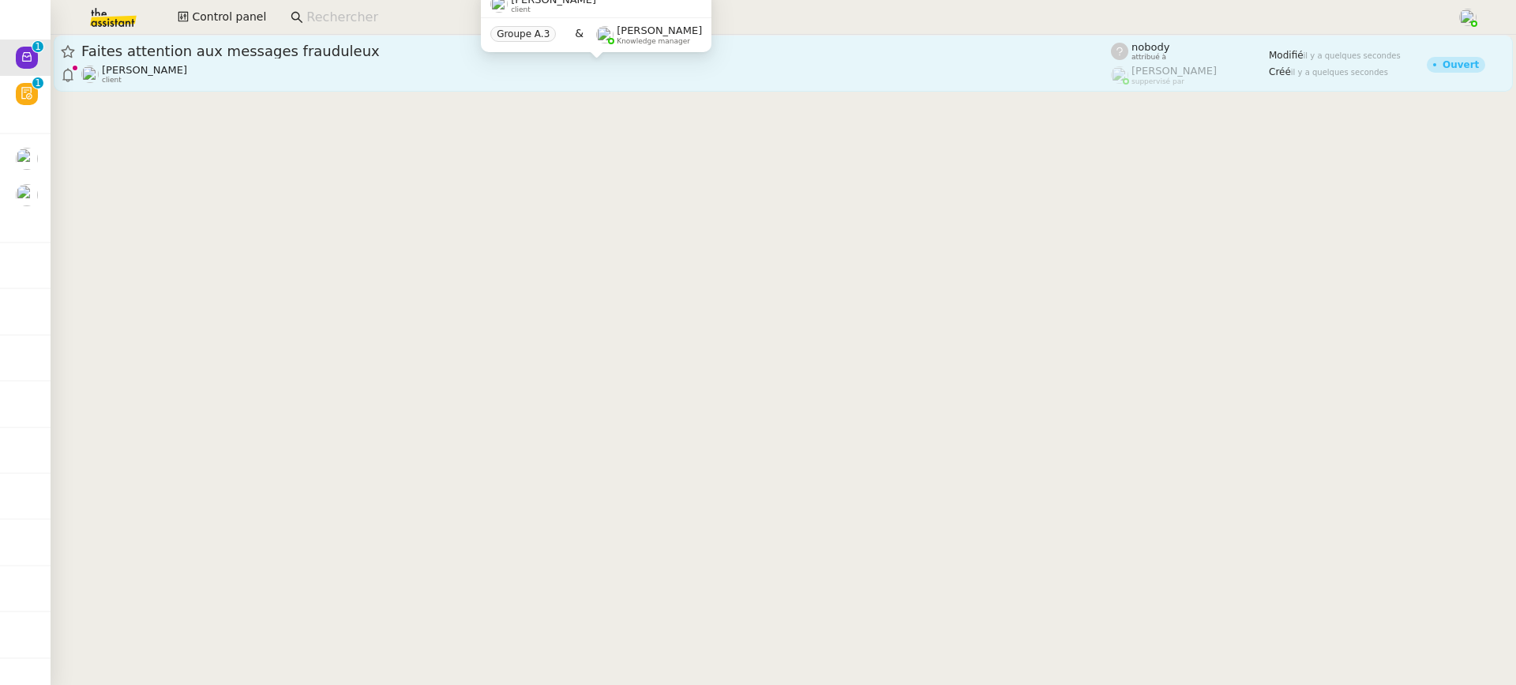
click at [190, 66] on div "Manon Loustau client" at bounding box center [596, 74] width 1030 height 21
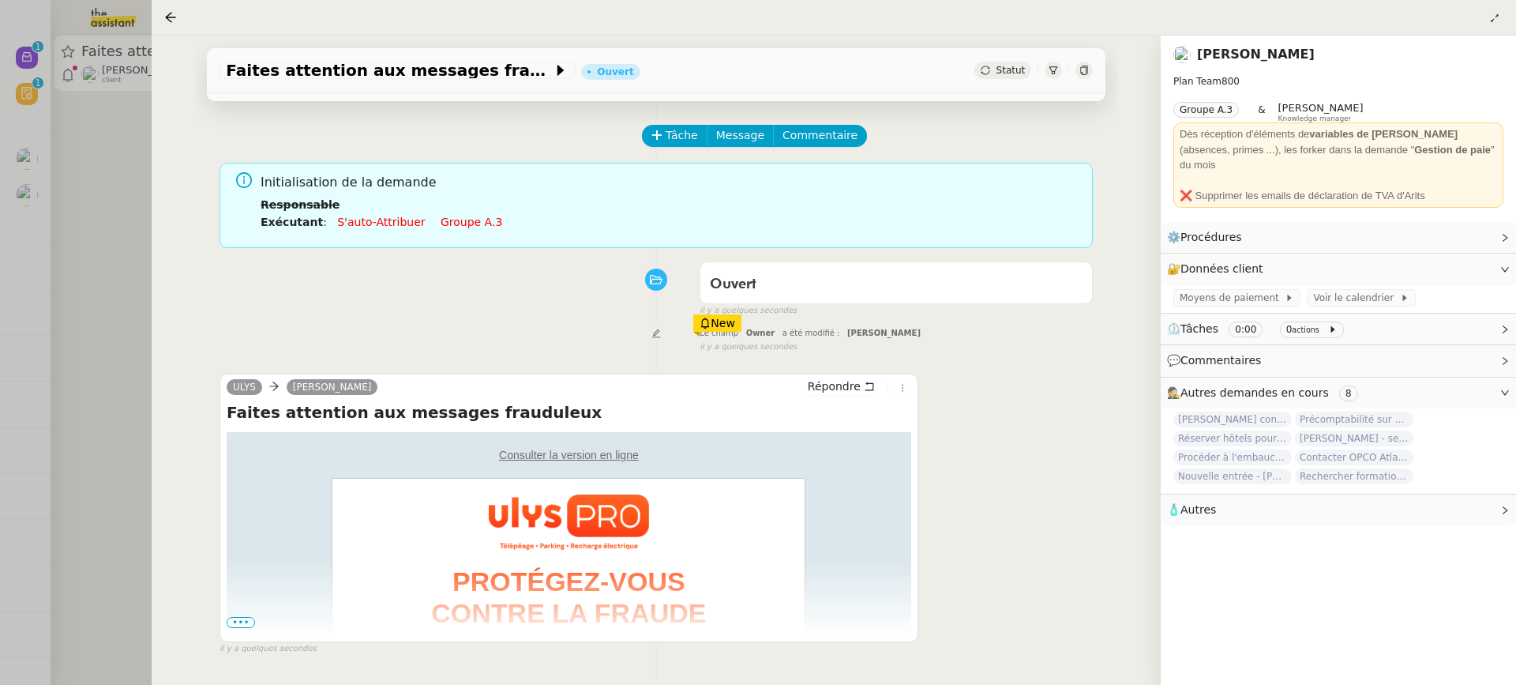
scroll to position [54, 0]
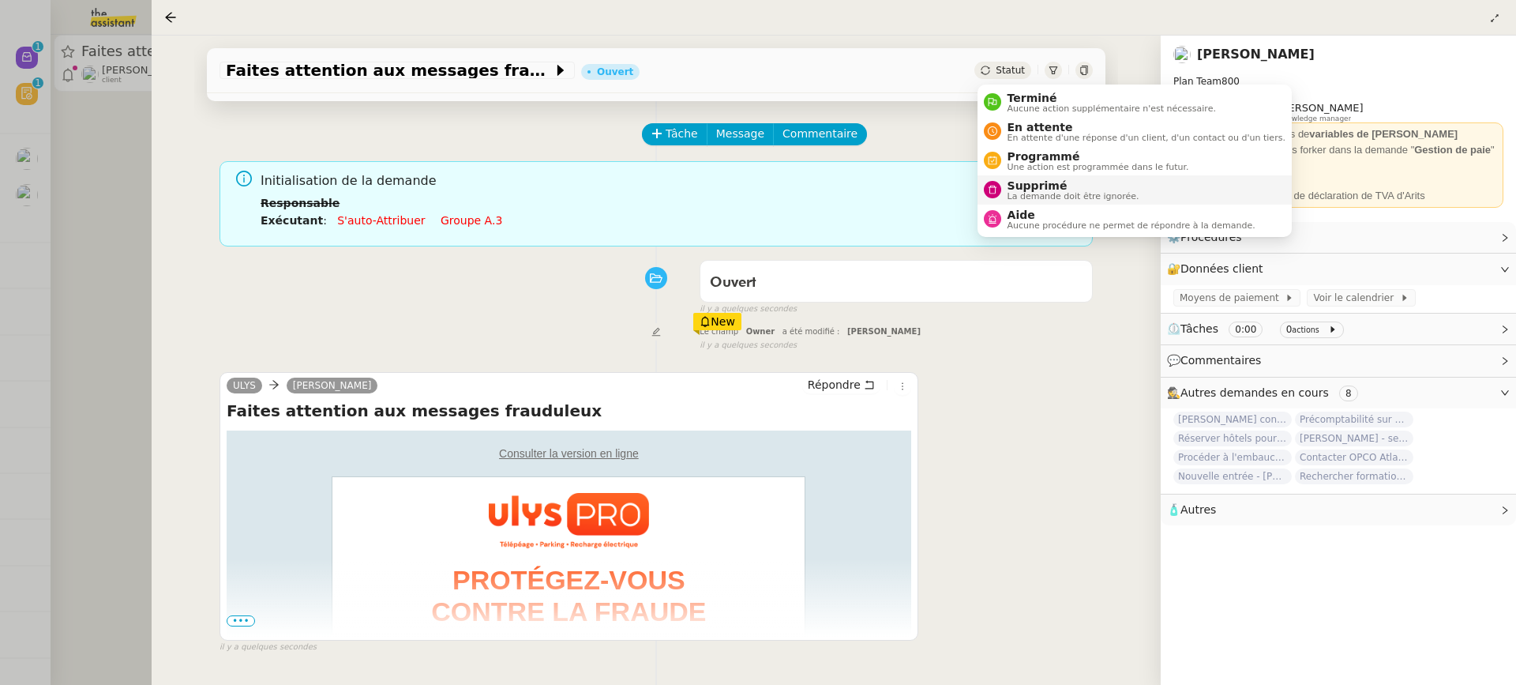
click at [1041, 195] on span "La demande doit être ignorée." at bounding box center [1074, 196] width 132 height 9
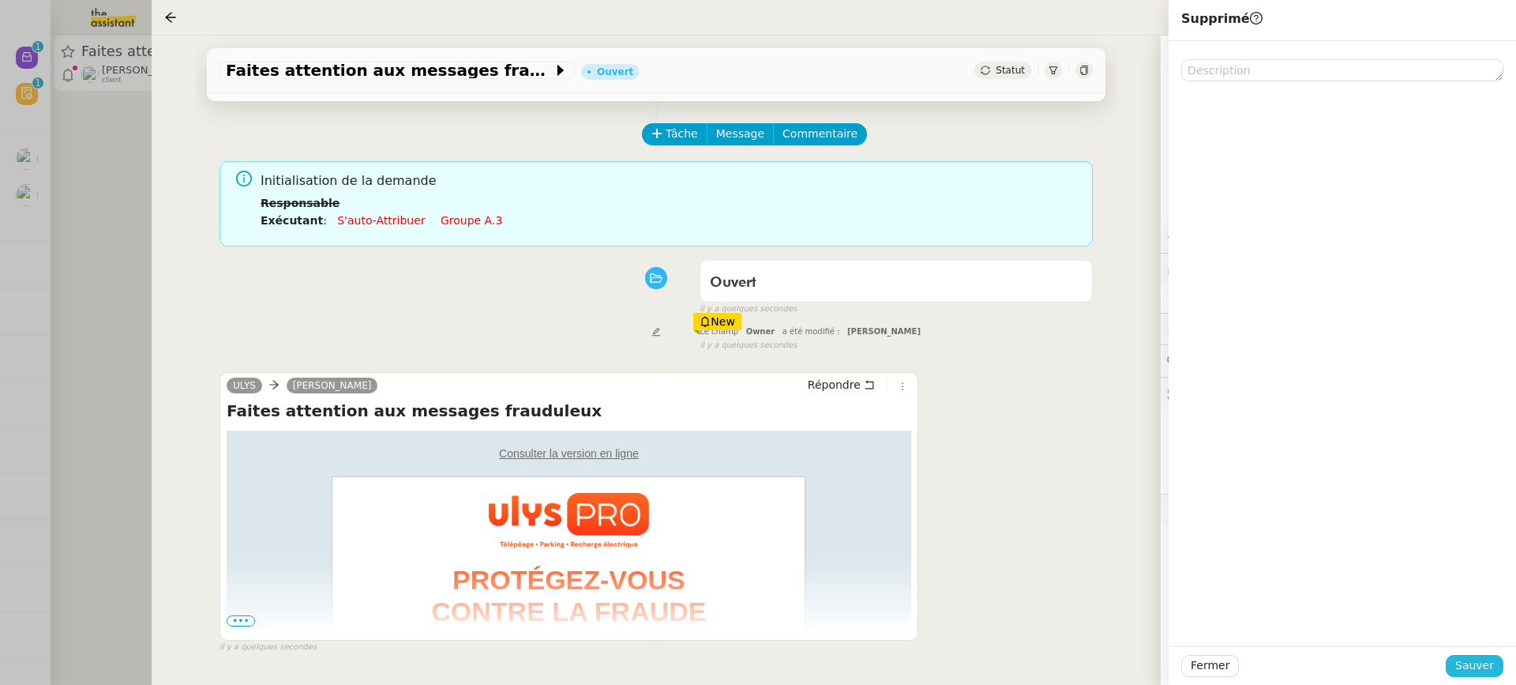
click at [1481, 669] on span "Sauver" at bounding box center [1475, 665] width 39 height 18
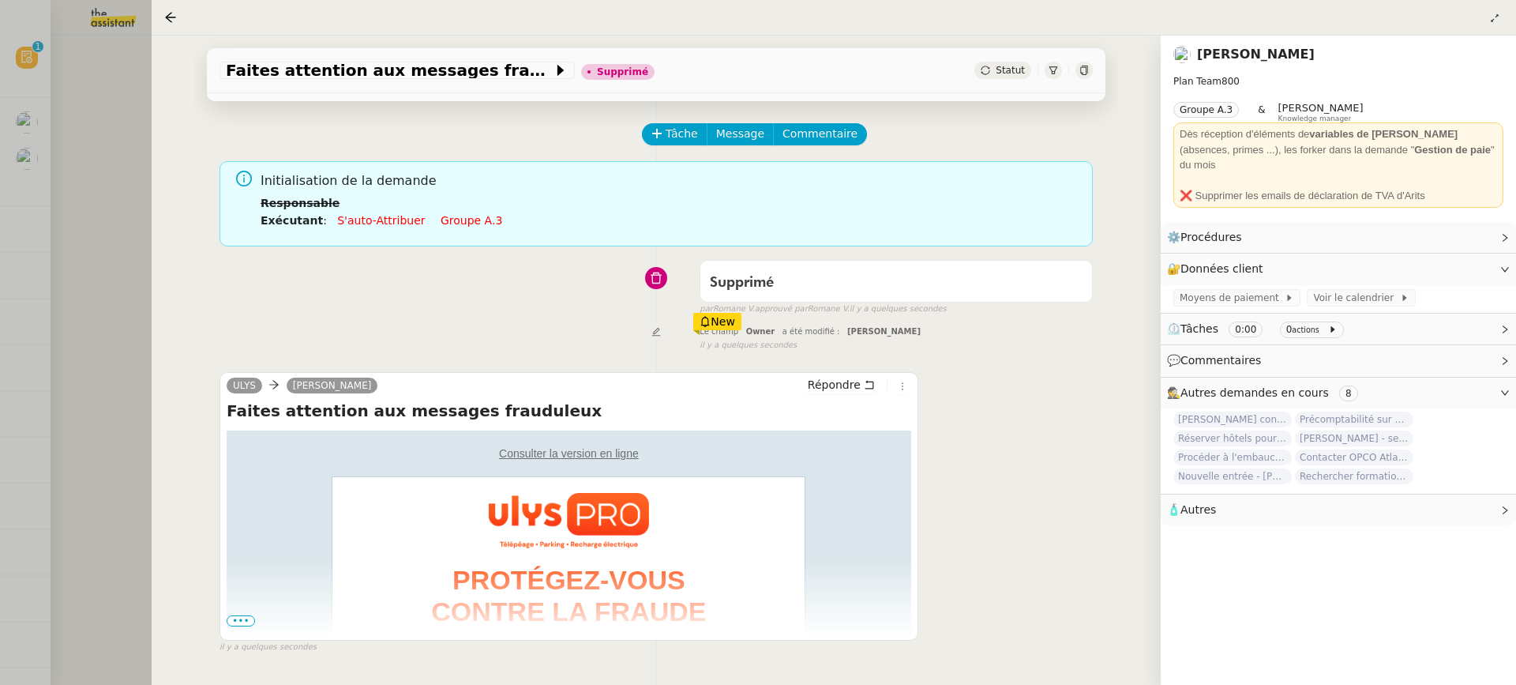
click at [132, 182] on div at bounding box center [758, 342] width 1516 height 685
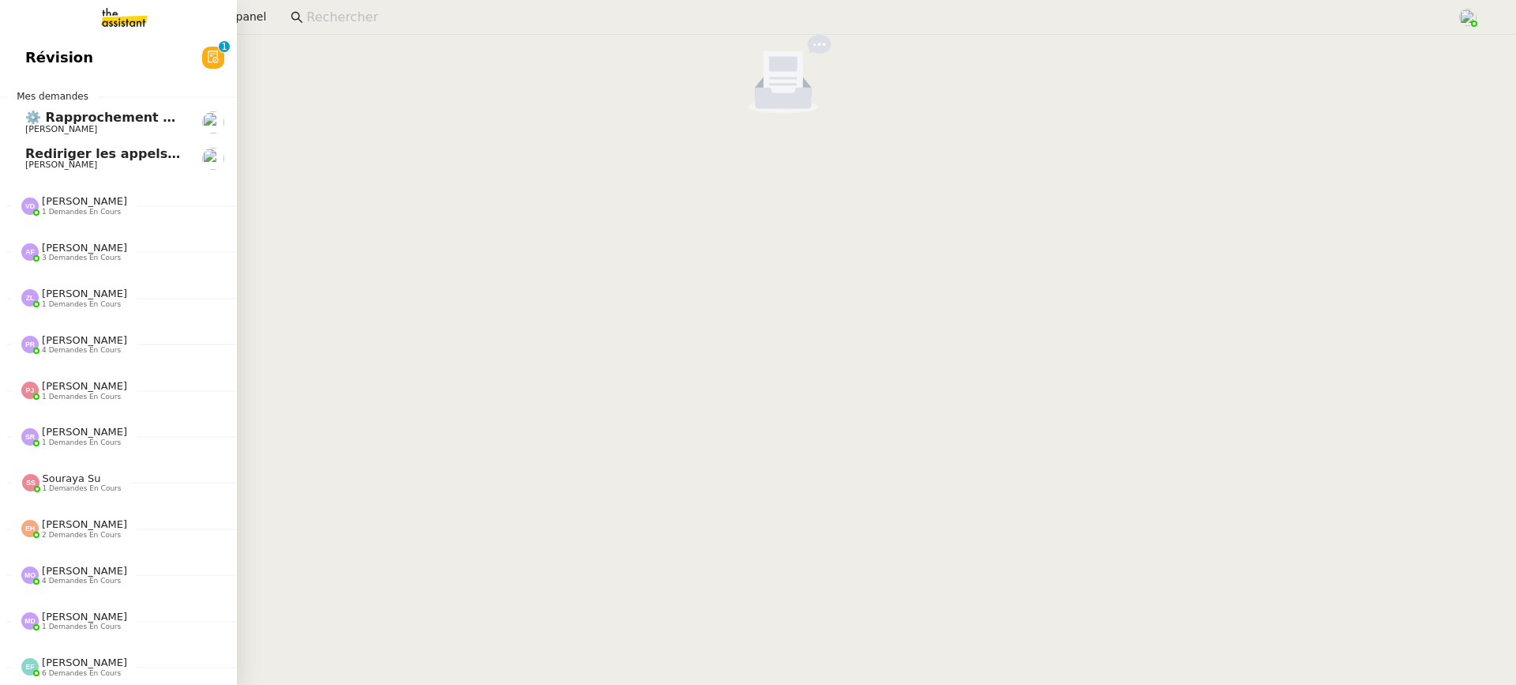
click at [30, 42] on link "Révision 0 1 2 3 4 5 6 7 8 9" at bounding box center [118, 57] width 237 height 36
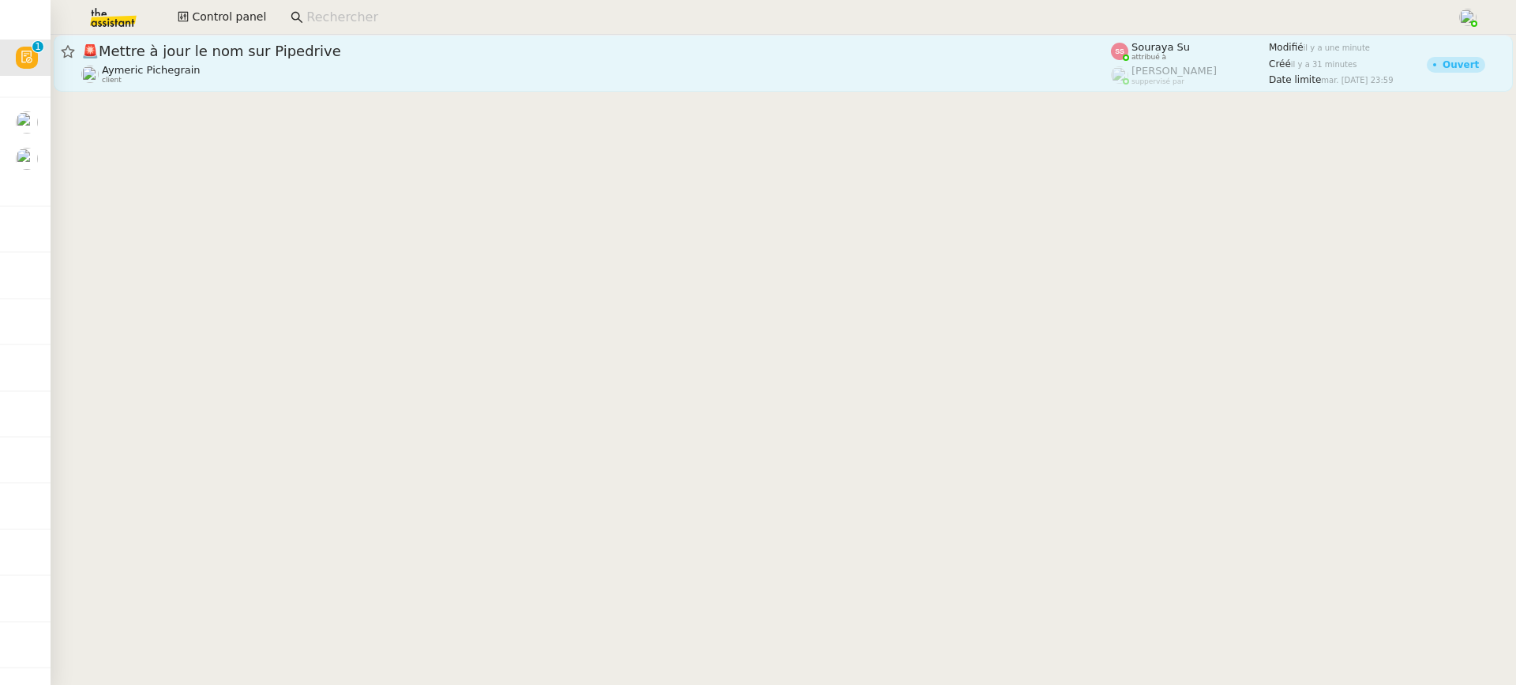
click at [656, 88] on link "🚨 Mettre à jour le nom sur Pipedrive Aymeric Pichegrain client Souraya Su attri…" at bounding box center [784, 63] width 1460 height 57
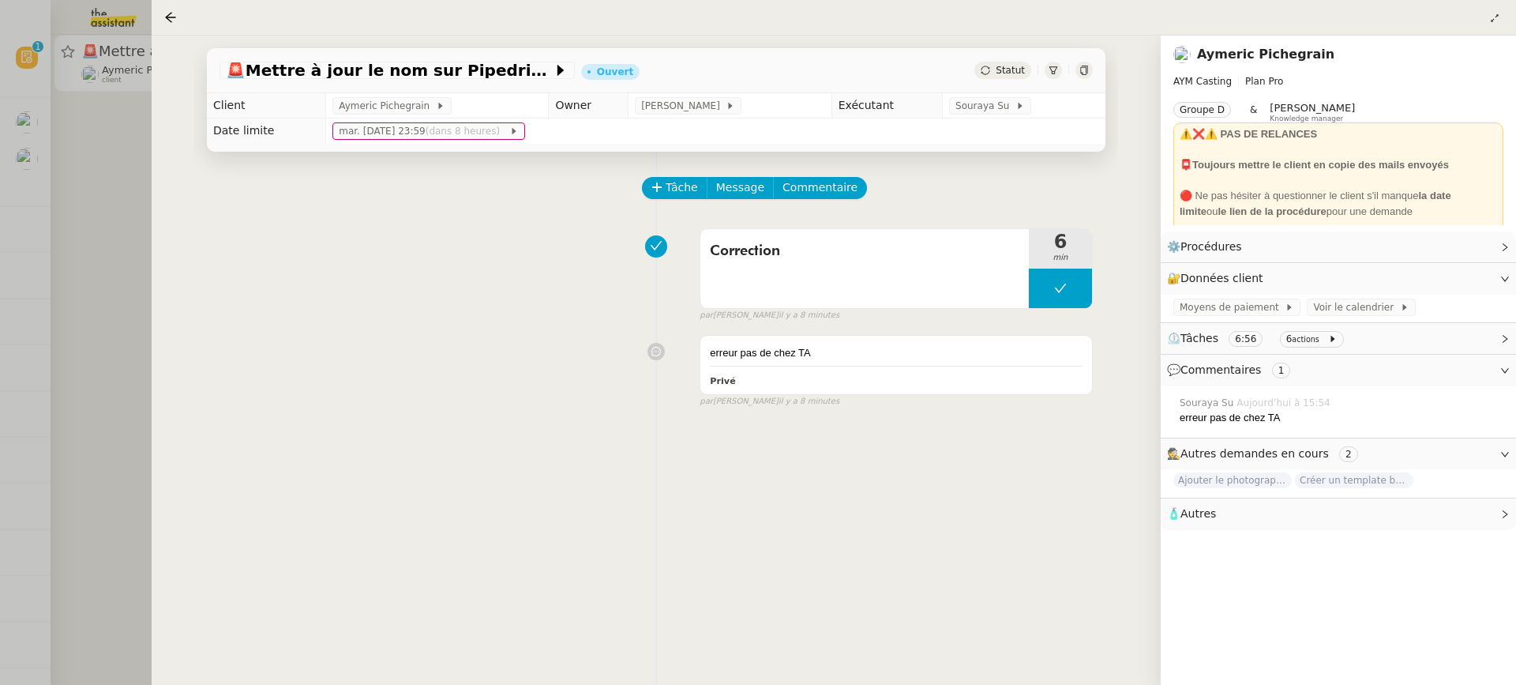
scroll to position [177, 0]
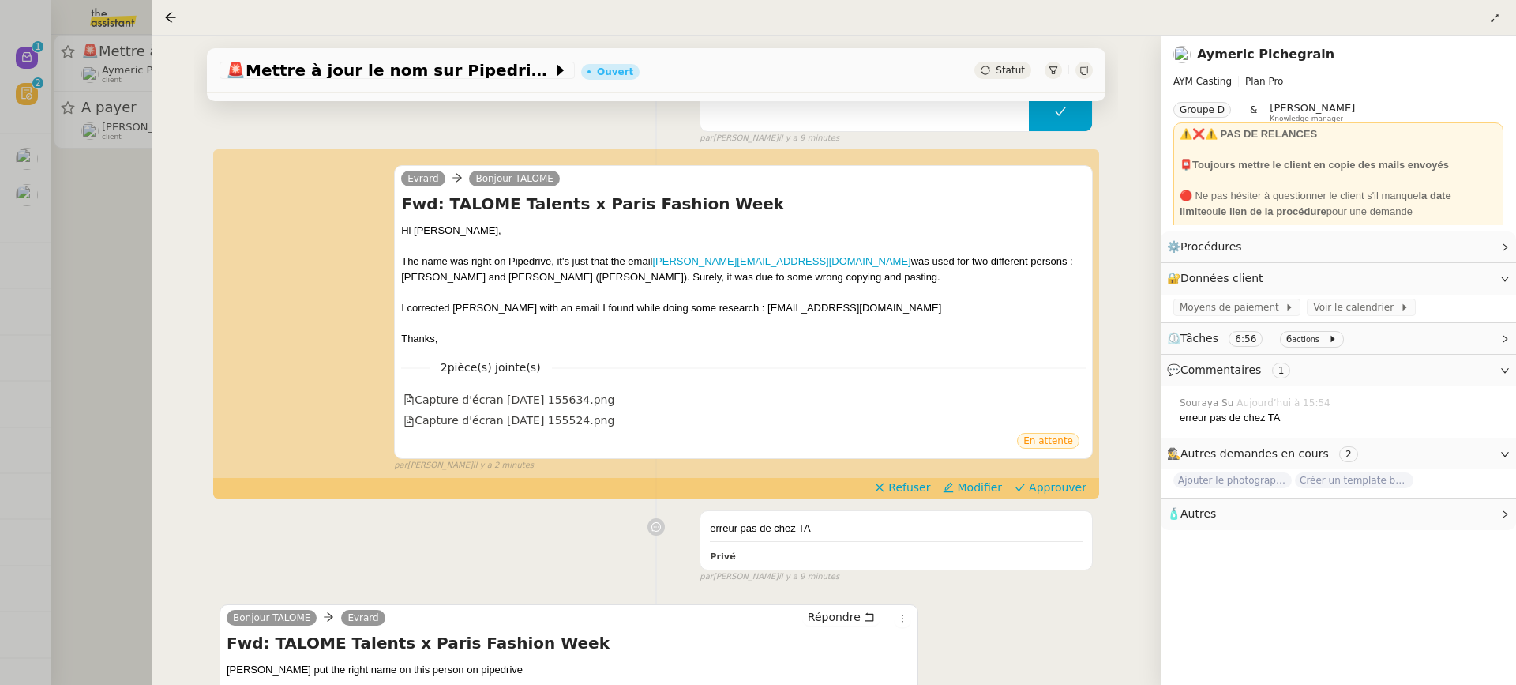
click at [75, 212] on div at bounding box center [758, 342] width 1516 height 685
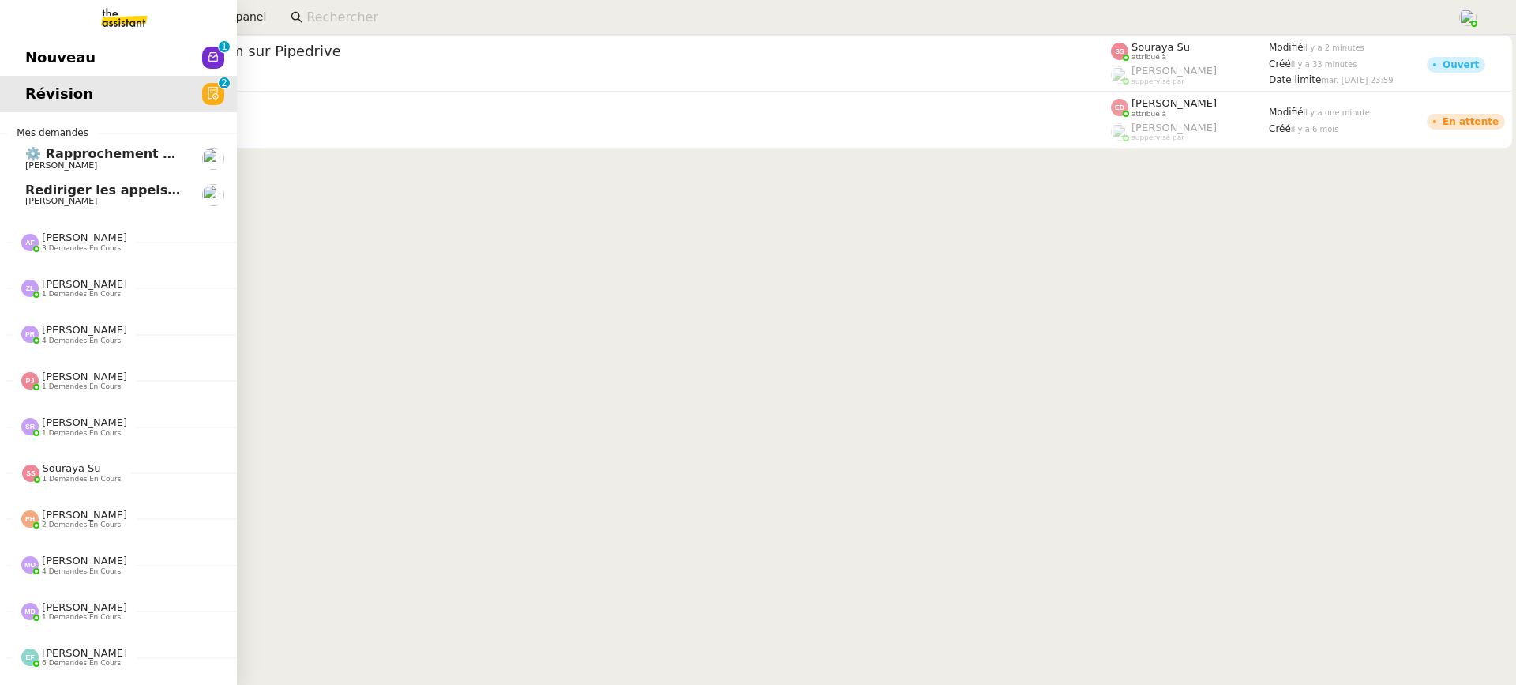
click at [39, 62] on span "Nouveau" at bounding box center [60, 58] width 70 height 24
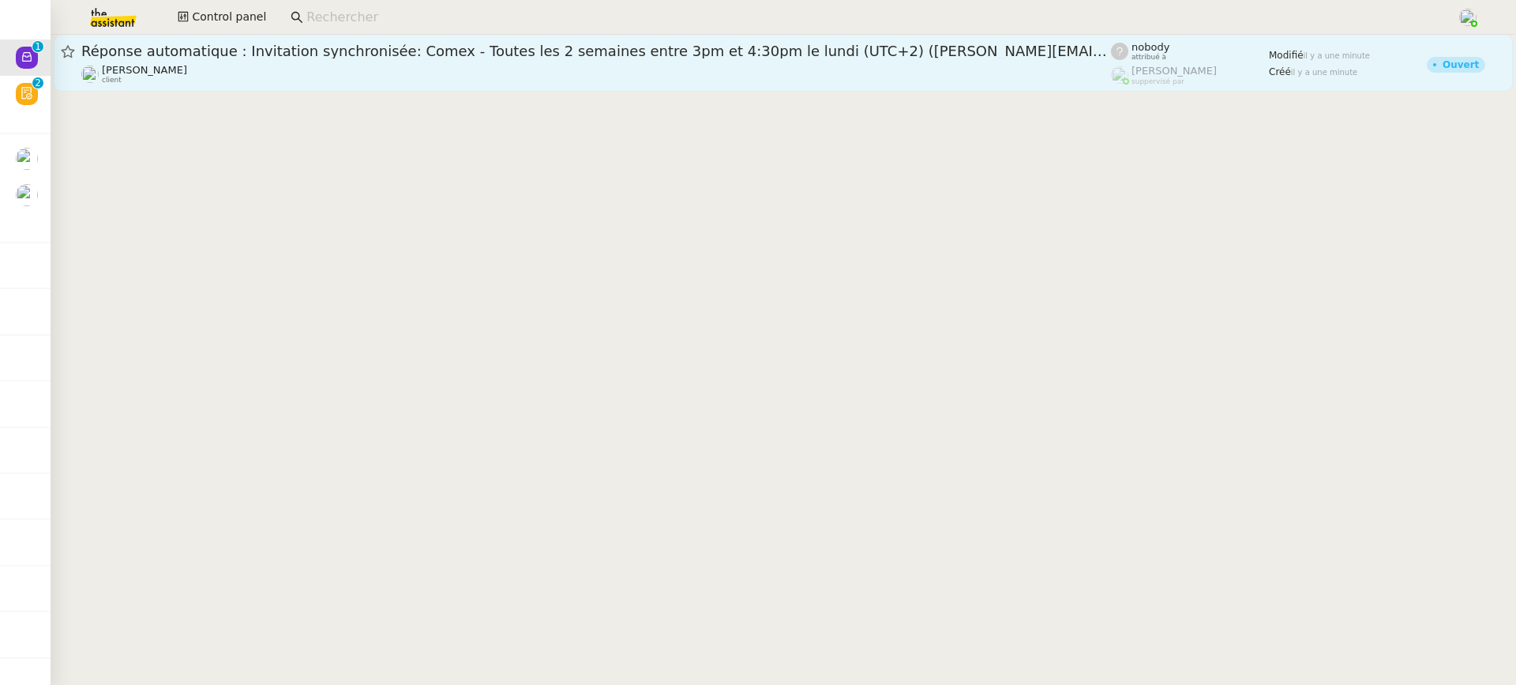
click at [379, 63] on div "Réponse automatique : Invitation synchronisée: Comex - Toutes les 2 semaines en…" at bounding box center [596, 63] width 1030 height 43
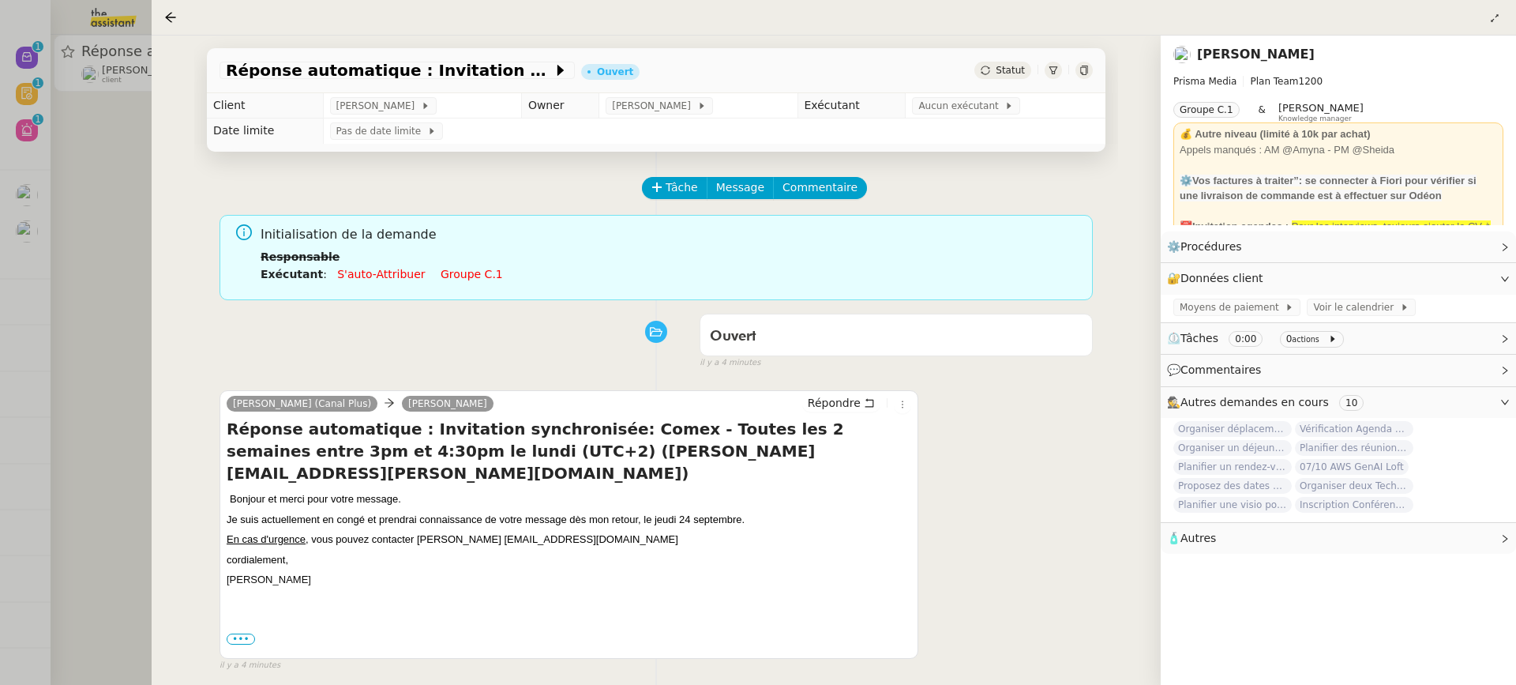
click at [115, 156] on div at bounding box center [758, 342] width 1516 height 685
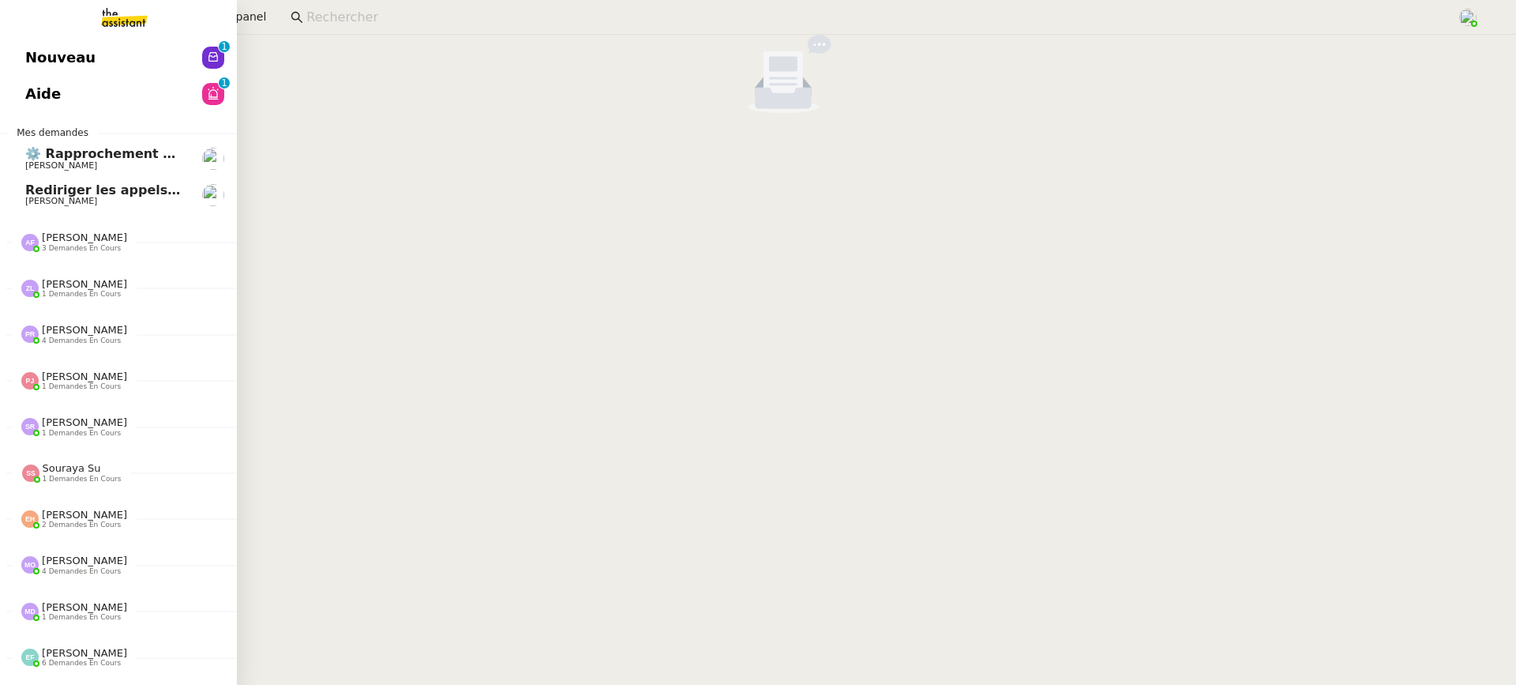
click at [36, 87] on span "Aide" at bounding box center [43, 94] width 36 height 24
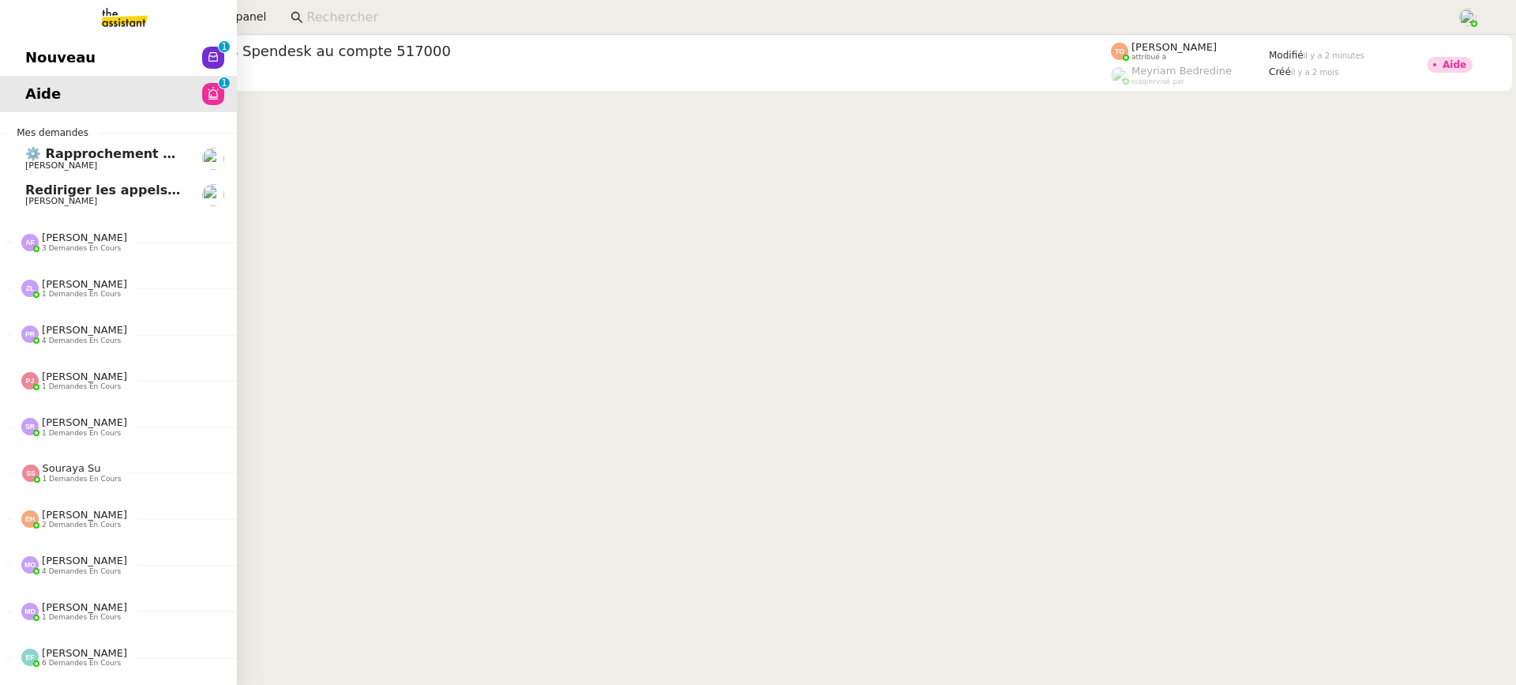
click at [25, 53] on span "Nouveau" at bounding box center [60, 58] width 70 height 24
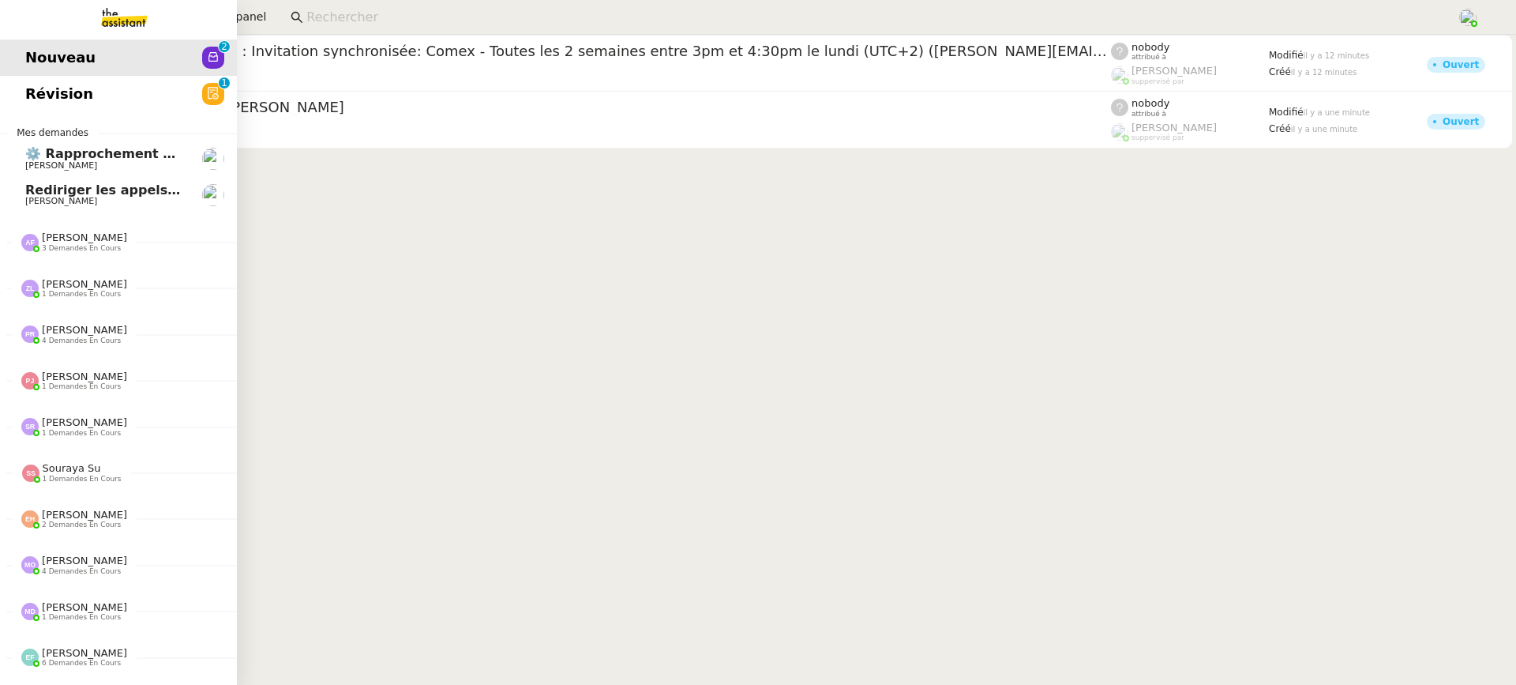
click at [46, 98] on link "Révision 0 1 2 3 4 5 6 7 8 9" at bounding box center [118, 94] width 237 height 36
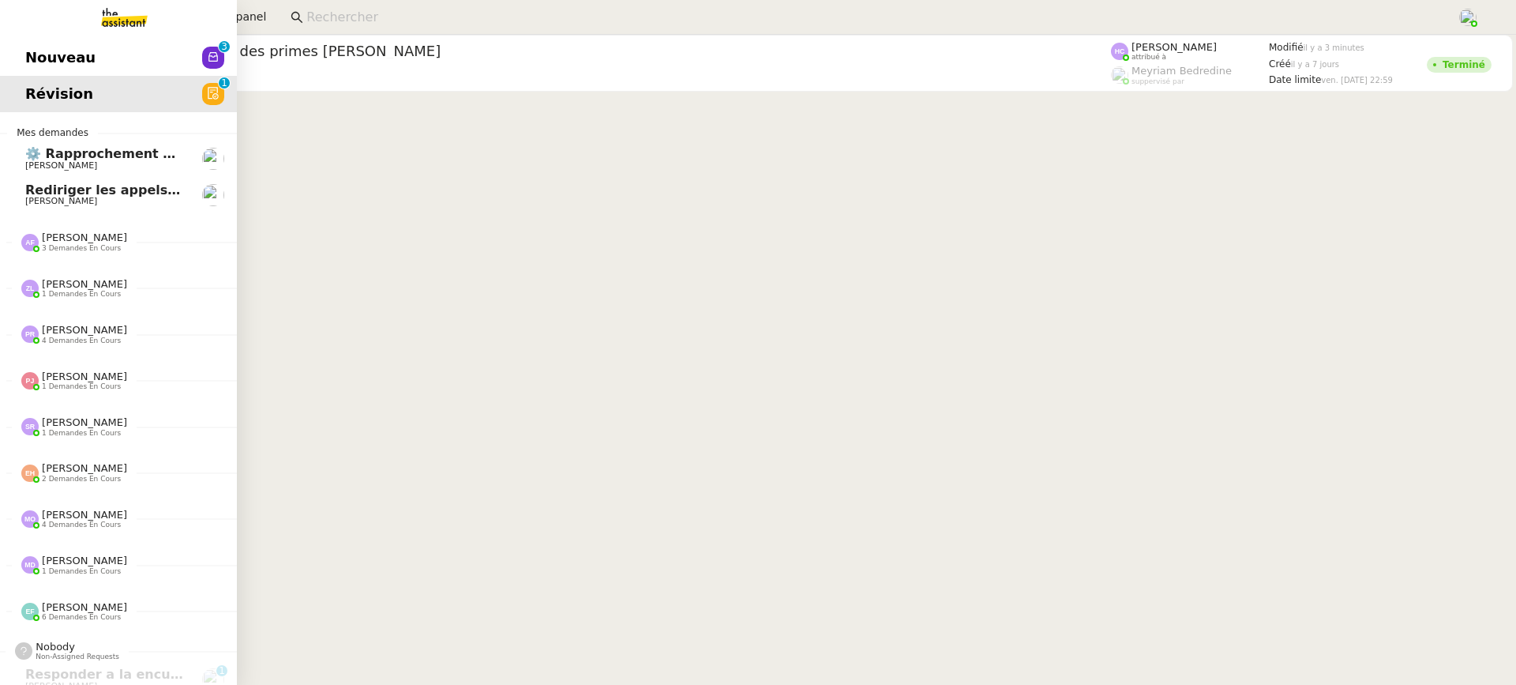
click at [33, 54] on span "Nouveau" at bounding box center [60, 58] width 70 height 24
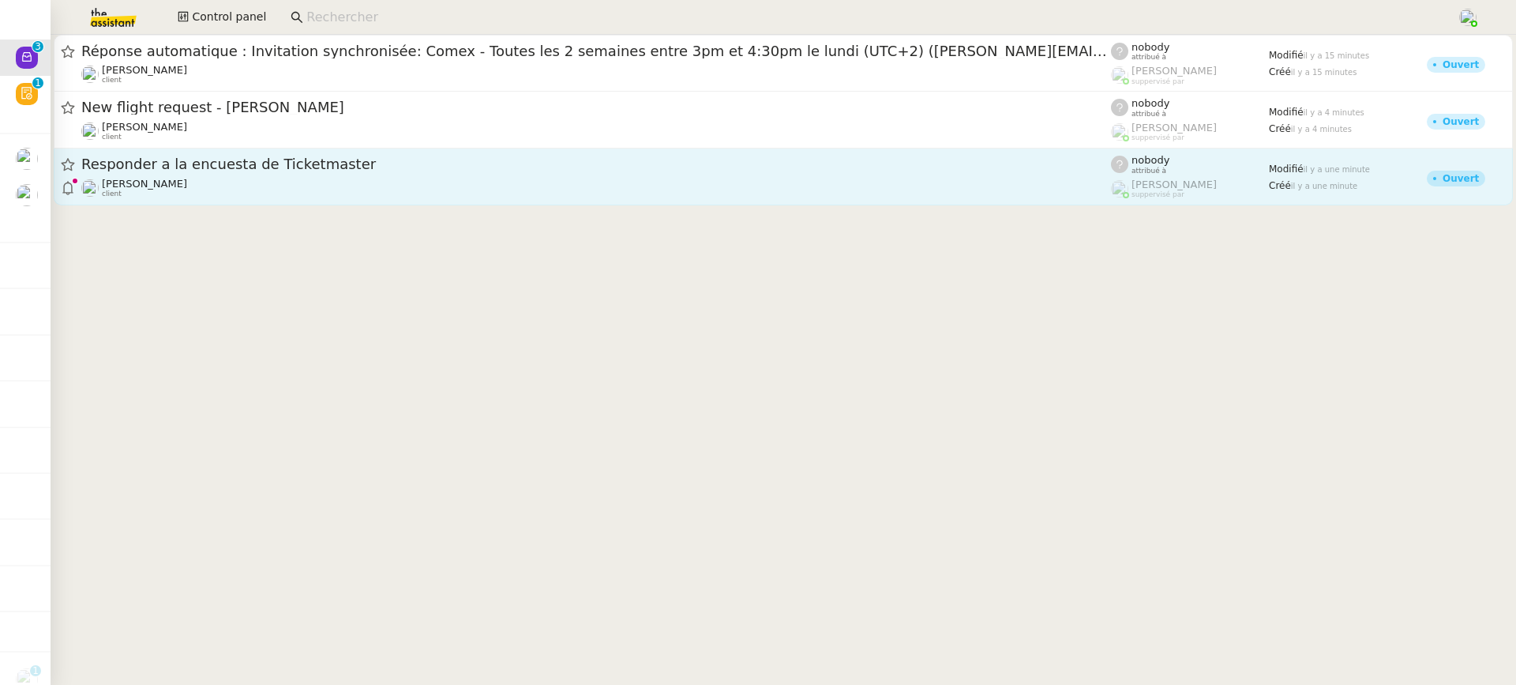
click at [317, 189] on div "Vitor Alvites client" at bounding box center [596, 188] width 1030 height 21
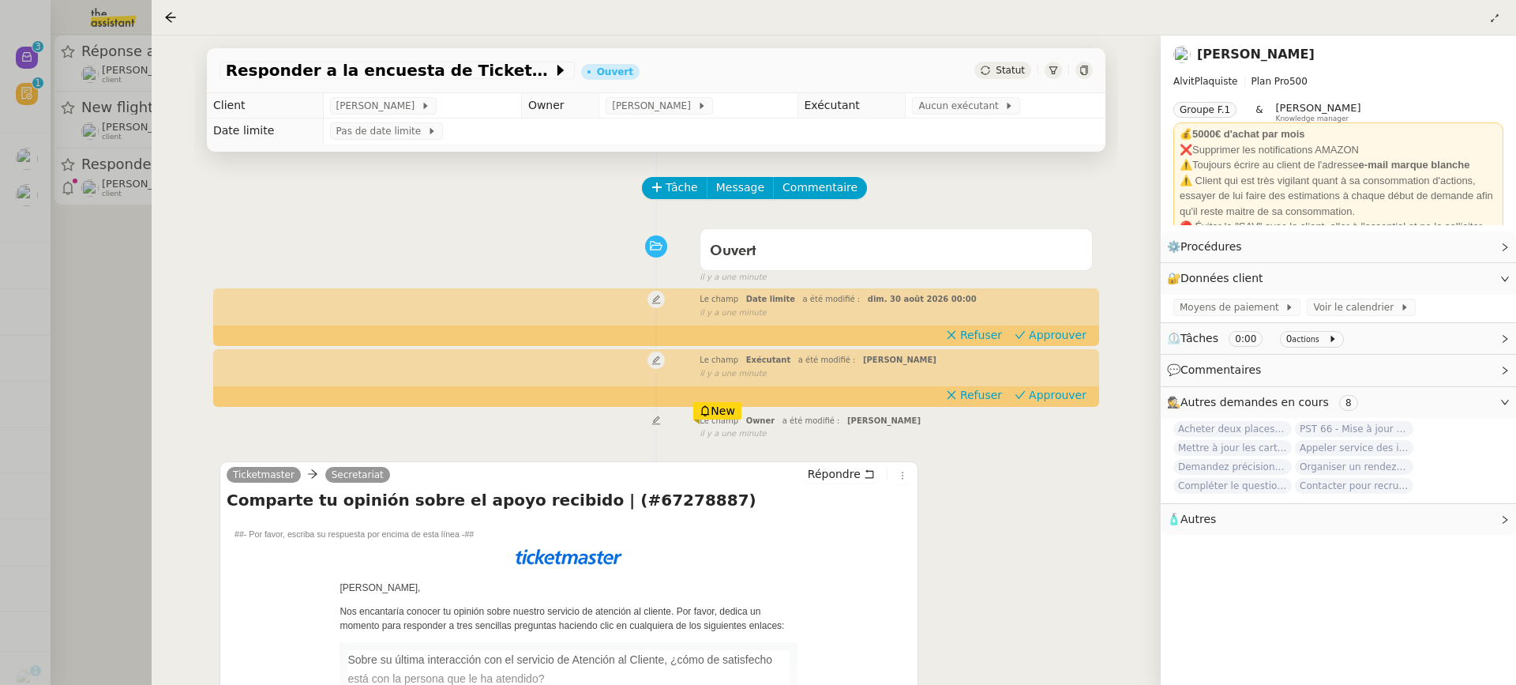
scroll to position [202, 0]
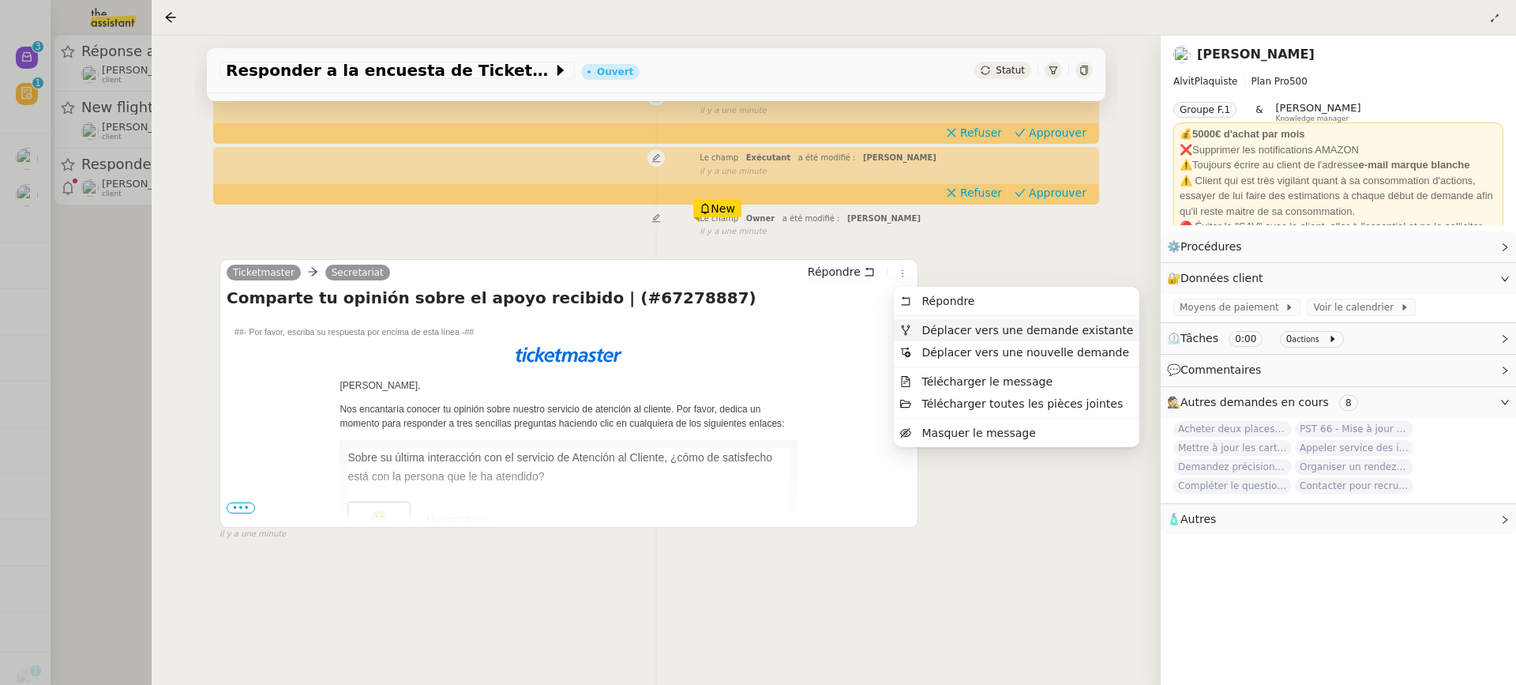
click at [942, 330] on span "Déplacer vers une demande existante" at bounding box center [1028, 330] width 212 height 13
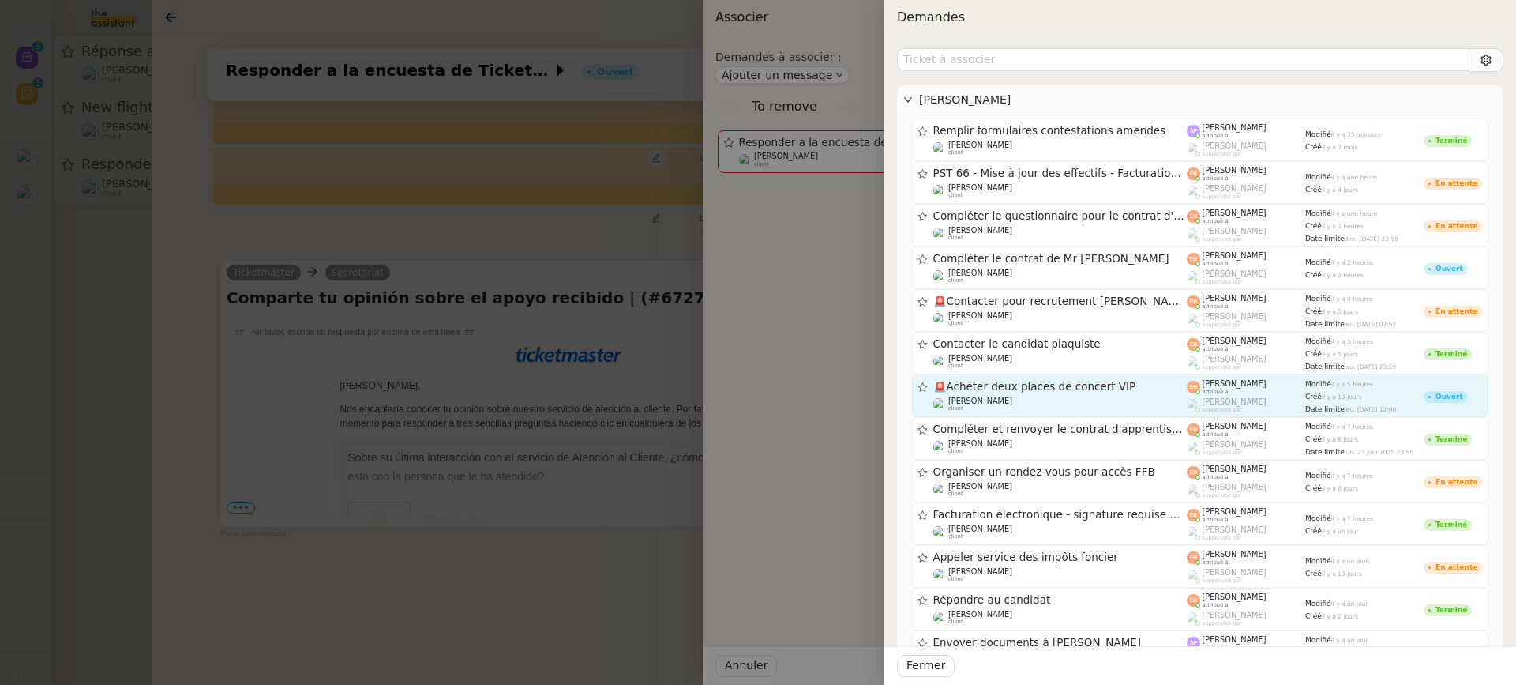
click at [1026, 404] on div "Vitor Alvites client" at bounding box center [1061, 404] width 254 height 16
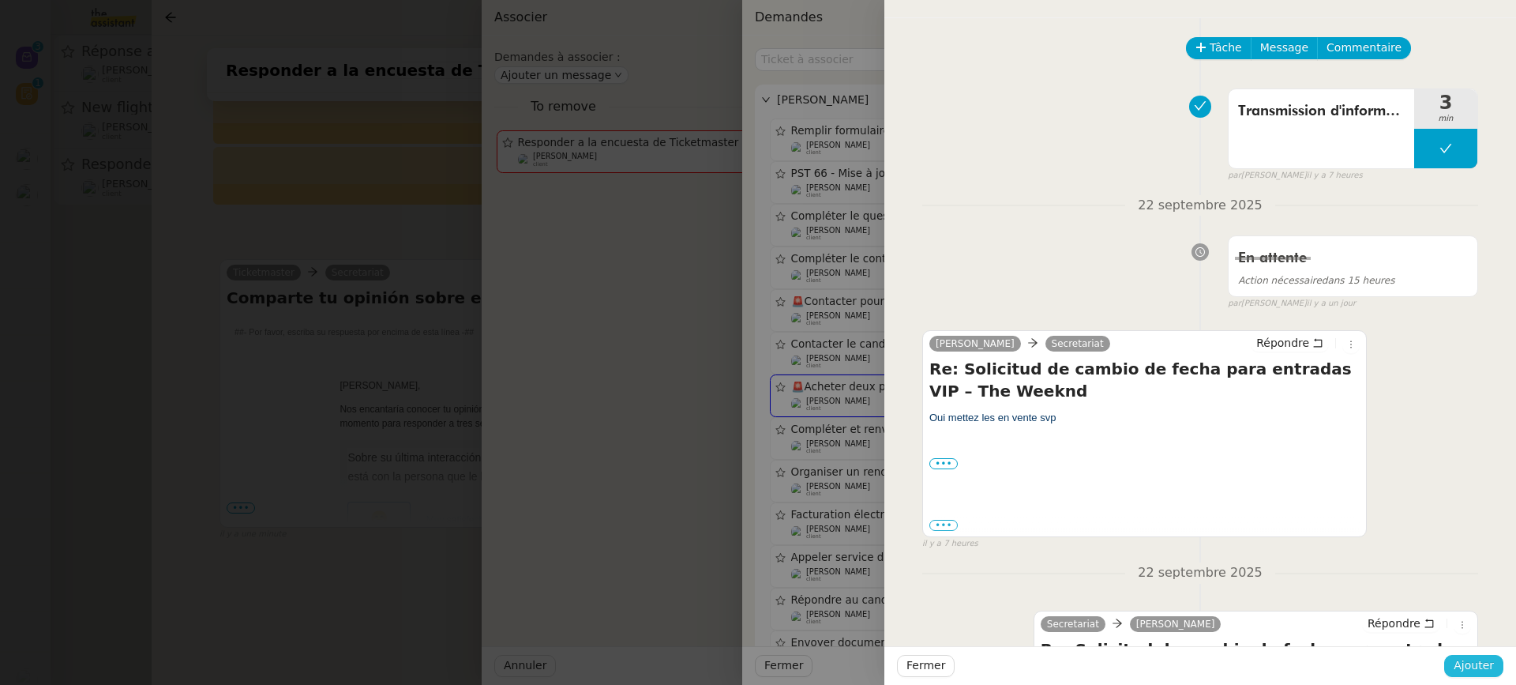
click at [1470, 663] on span "Ajouter" at bounding box center [1474, 665] width 40 height 18
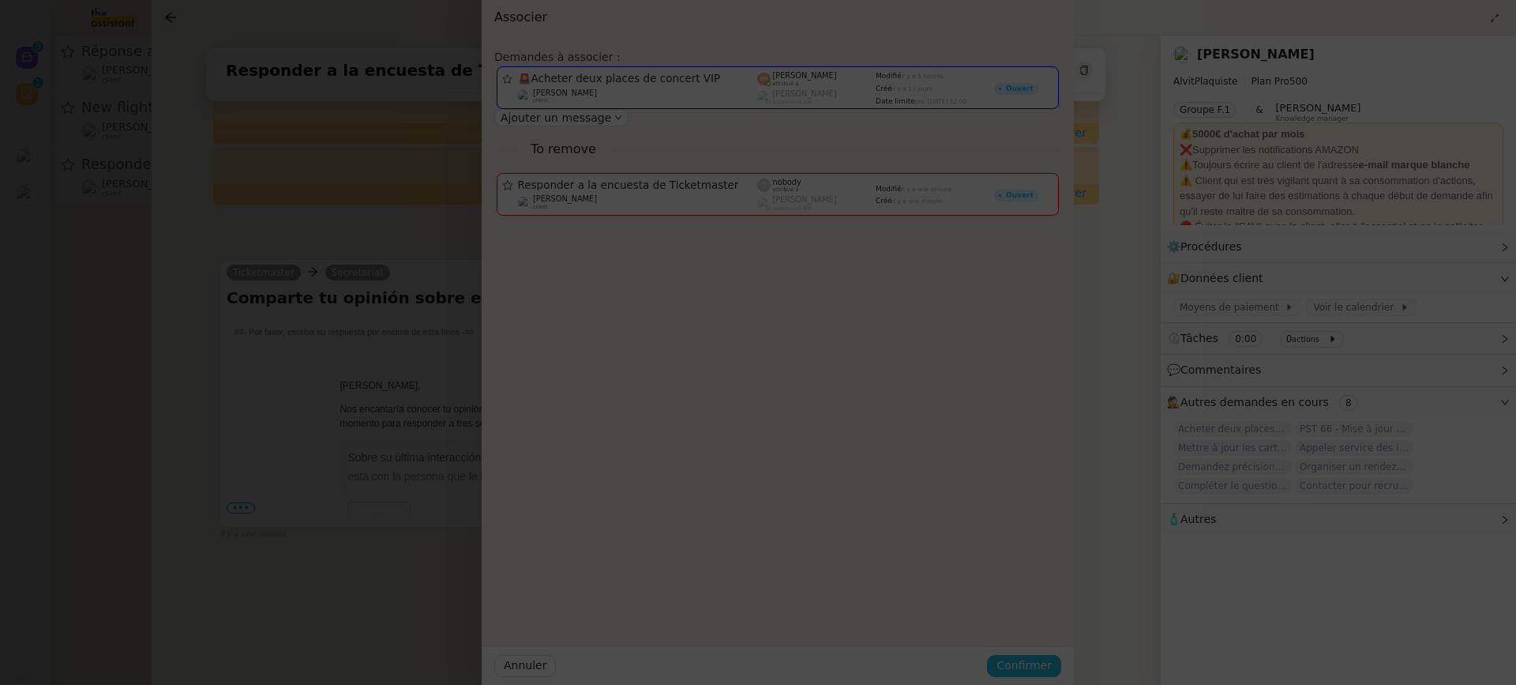
click at [1052, 663] on span "Confirmer" at bounding box center [1024, 665] width 55 height 18
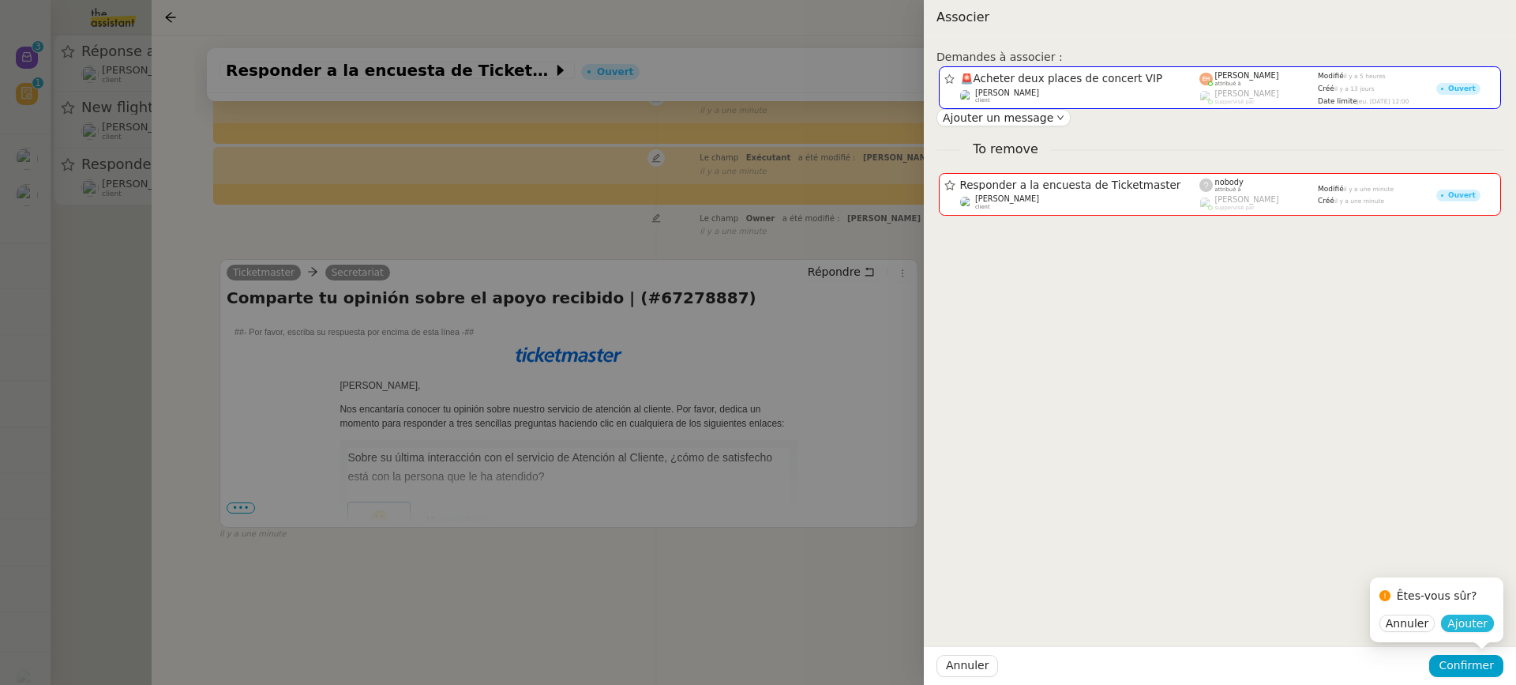
click at [1470, 622] on span "Ajouter" at bounding box center [1468, 623] width 40 height 16
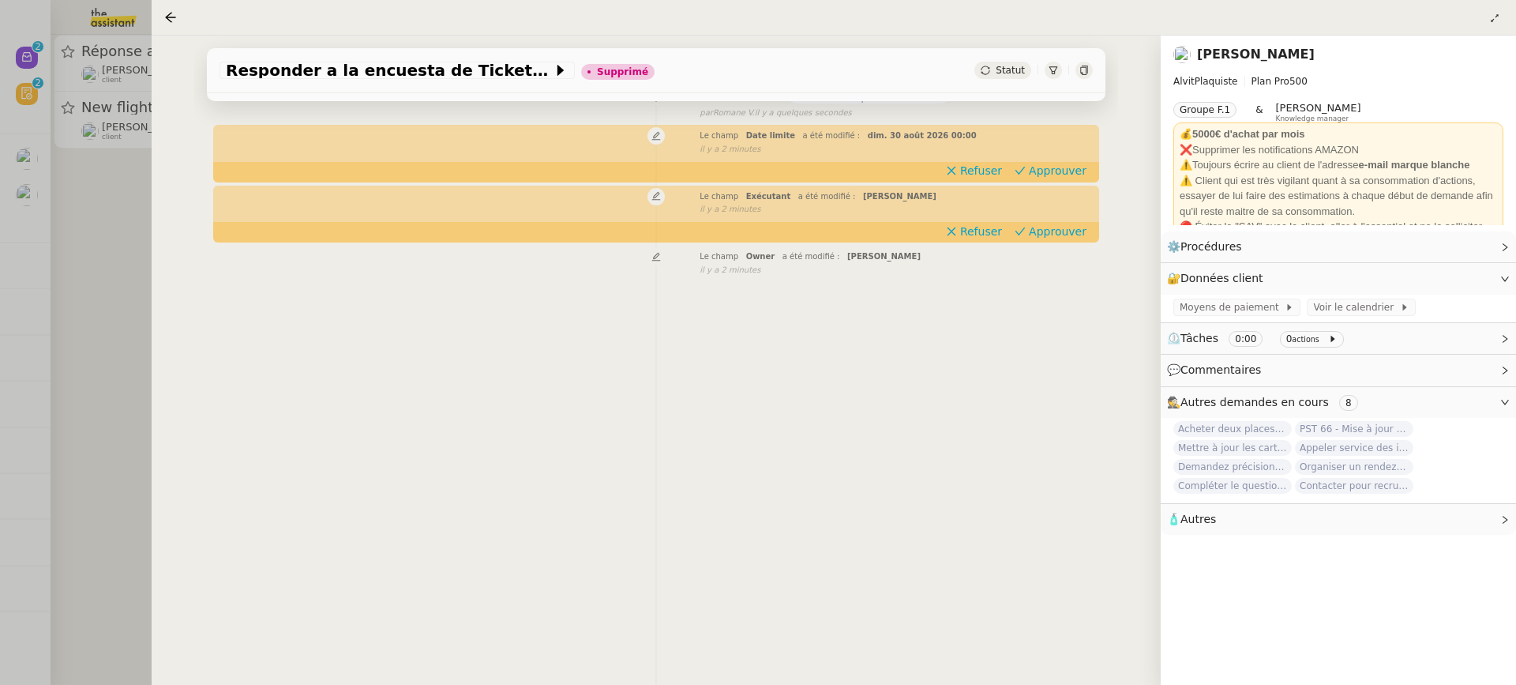
click at [122, 284] on div at bounding box center [758, 342] width 1516 height 685
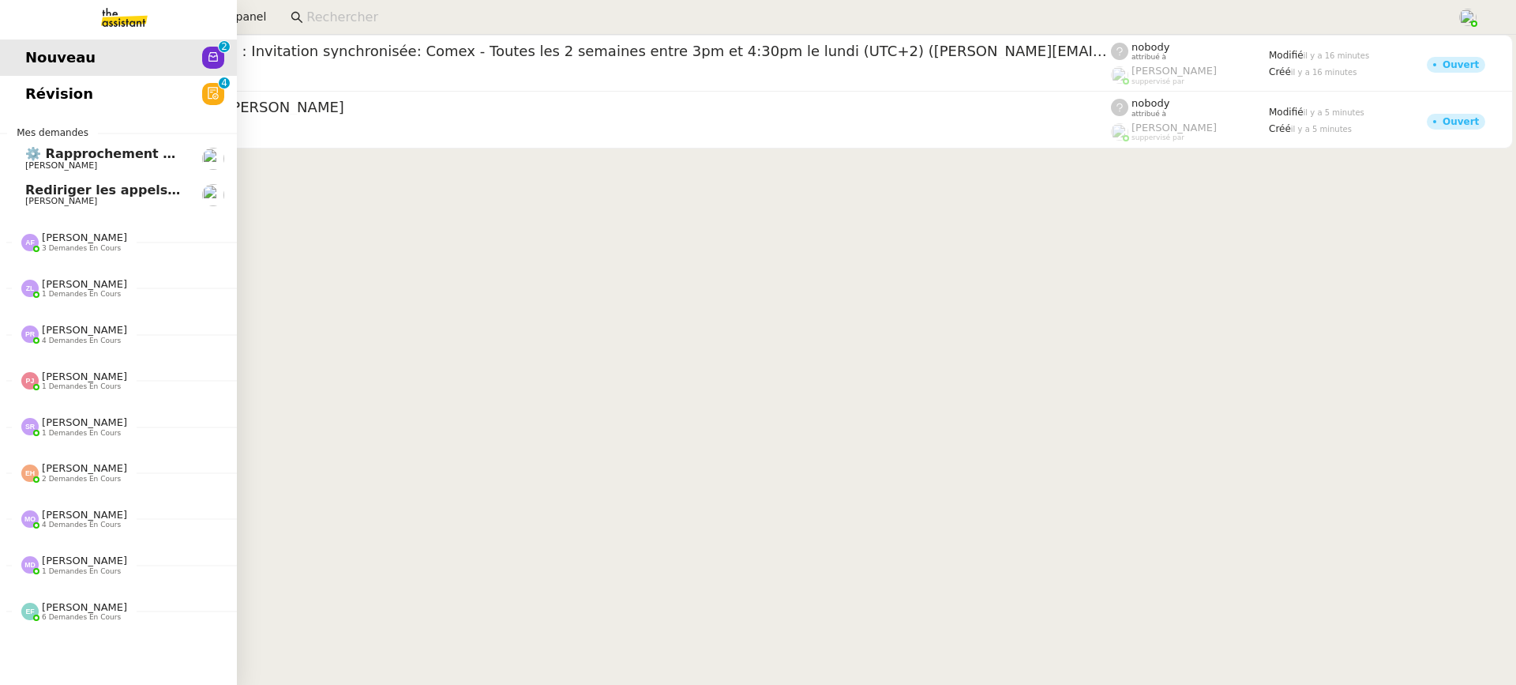
click at [41, 116] on div "Nouveau 0 1 2 3 4 5 6 7 8 9 Révision 0 1 2 3 4 5 6 7 8 9 Mes demandes ⚙️ Rappro…" at bounding box center [118, 360] width 237 height 650
click at [43, 112] on div "Nouveau 0 1 2 3 4 5 6 7 8 9 Révision 0 1 2 3 4 5 6 7 8 9 Mes demandes ⚙️ Rappro…" at bounding box center [118, 360] width 237 height 650
click at [43, 92] on span "Révision" at bounding box center [59, 94] width 68 height 24
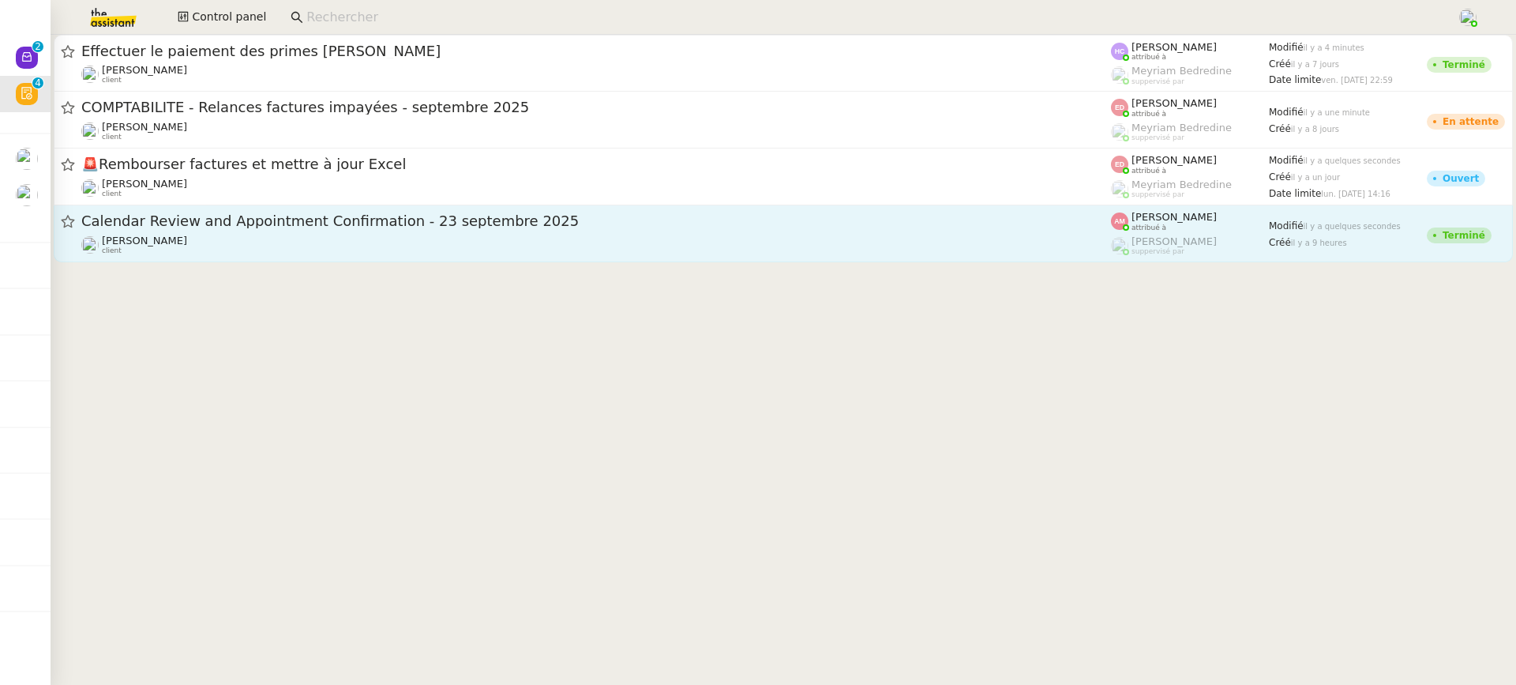
click at [692, 217] on span "Calendar Review and Appointment Confirmation - 23 septembre 2025" at bounding box center [596, 221] width 1030 height 14
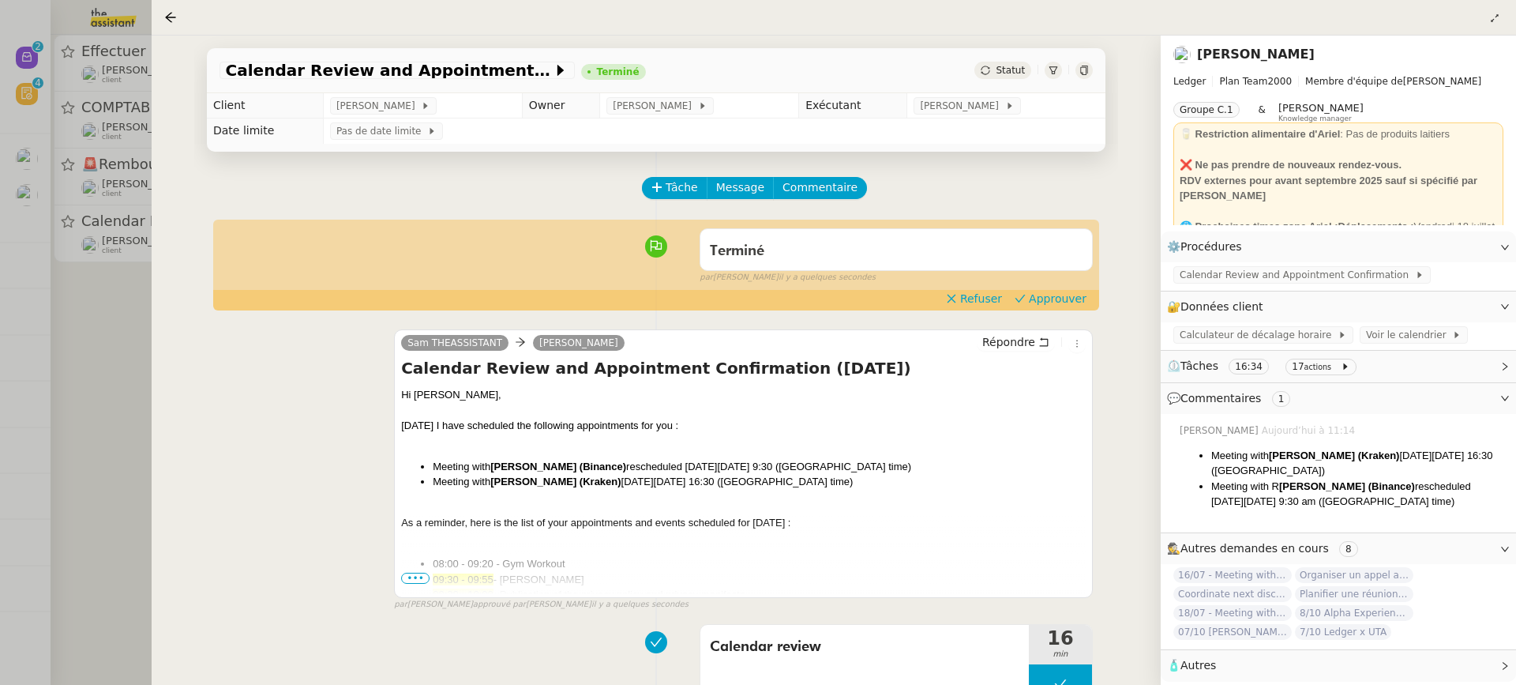
click at [1046, 284] on div "Terminé false par Amyna M. il y a quelques secondes" at bounding box center [657, 252] width 874 height 63
click at [1050, 294] on span "Approuver" at bounding box center [1058, 299] width 58 height 16
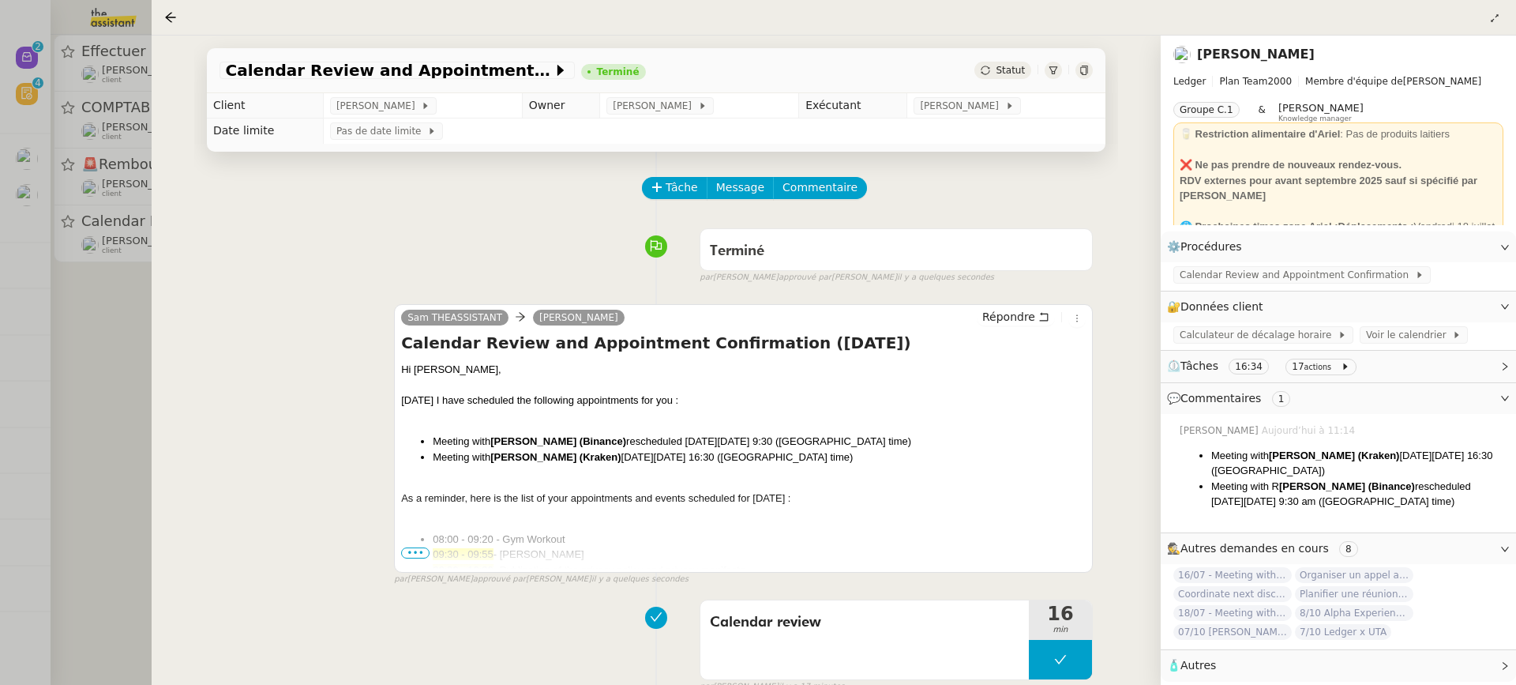
click at [141, 133] on div at bounding box center [758, 342] width 1516 height 685
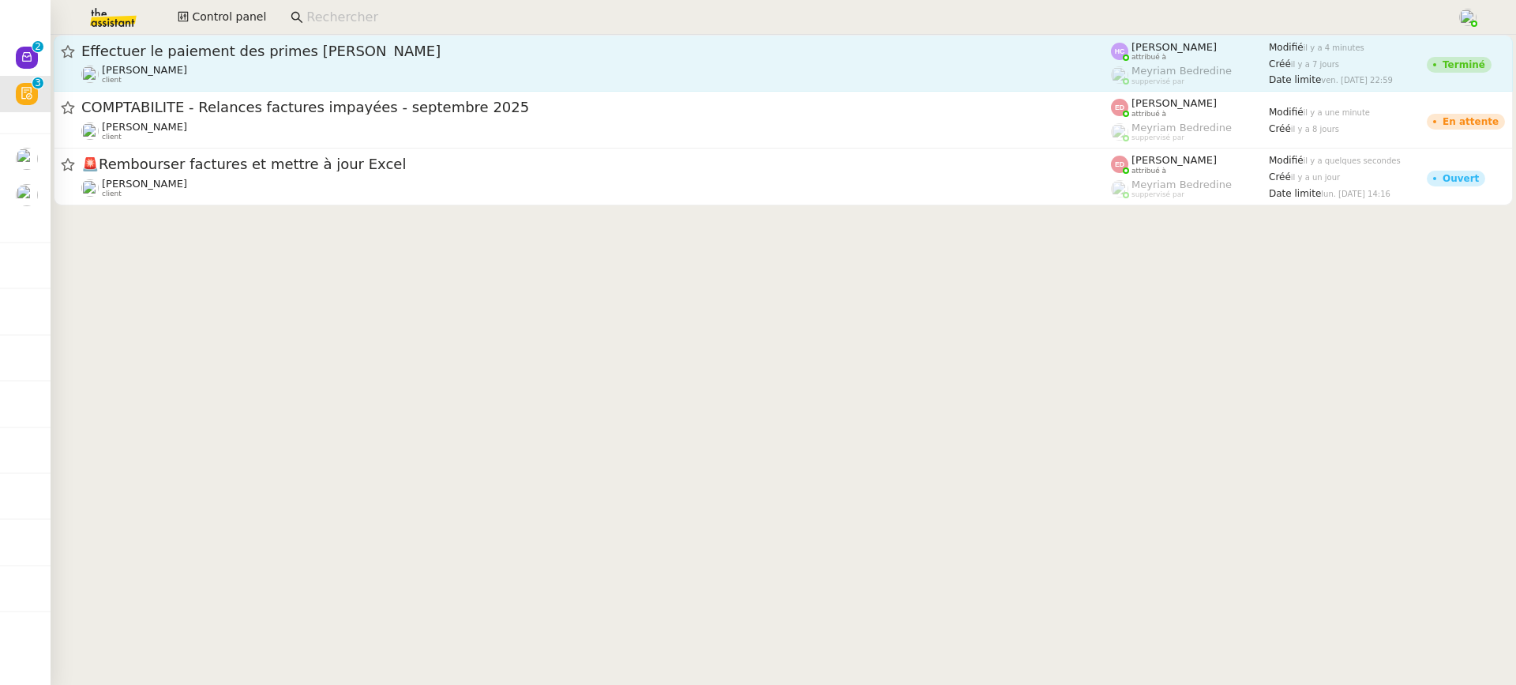
click at [499, 76] on div "Fanny Eyraud client" at bounding box center [596, 74] width 1030 height 21
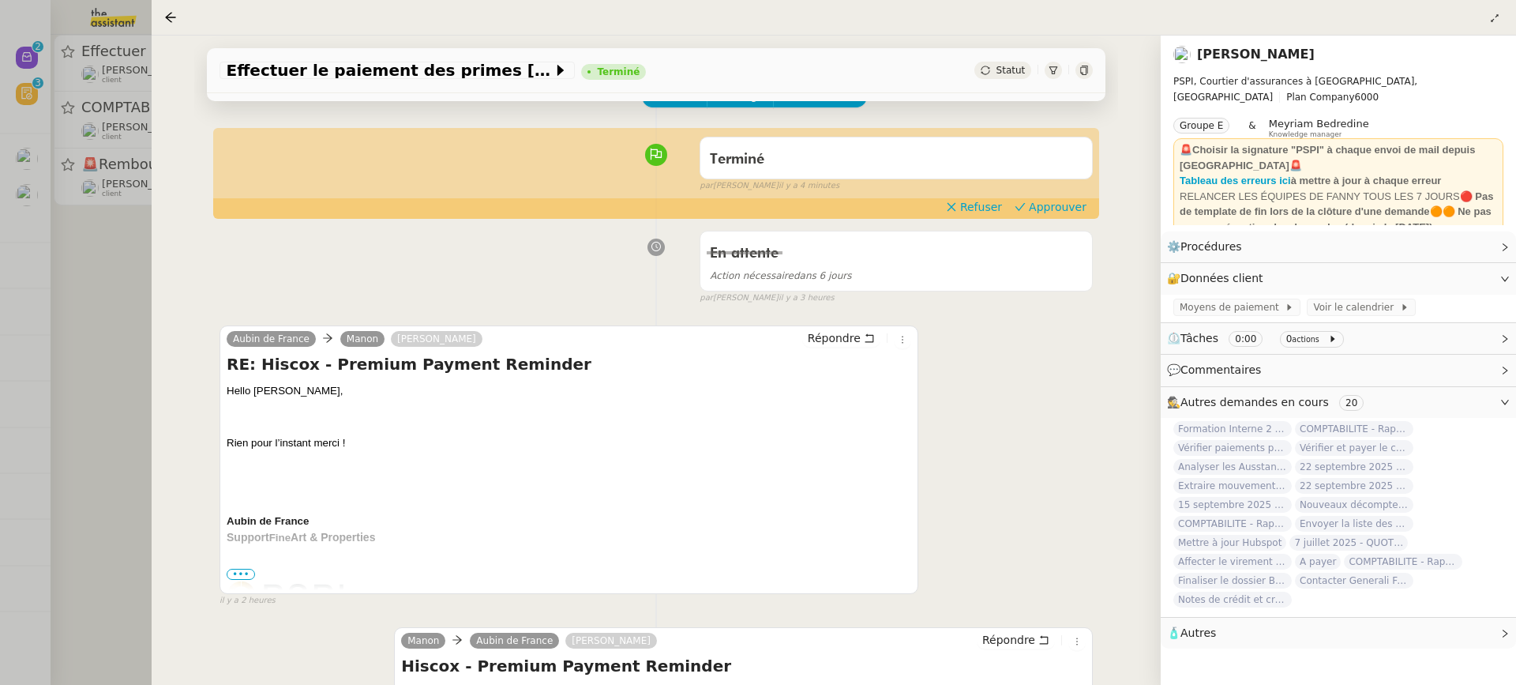
scroll to position [108, 0]
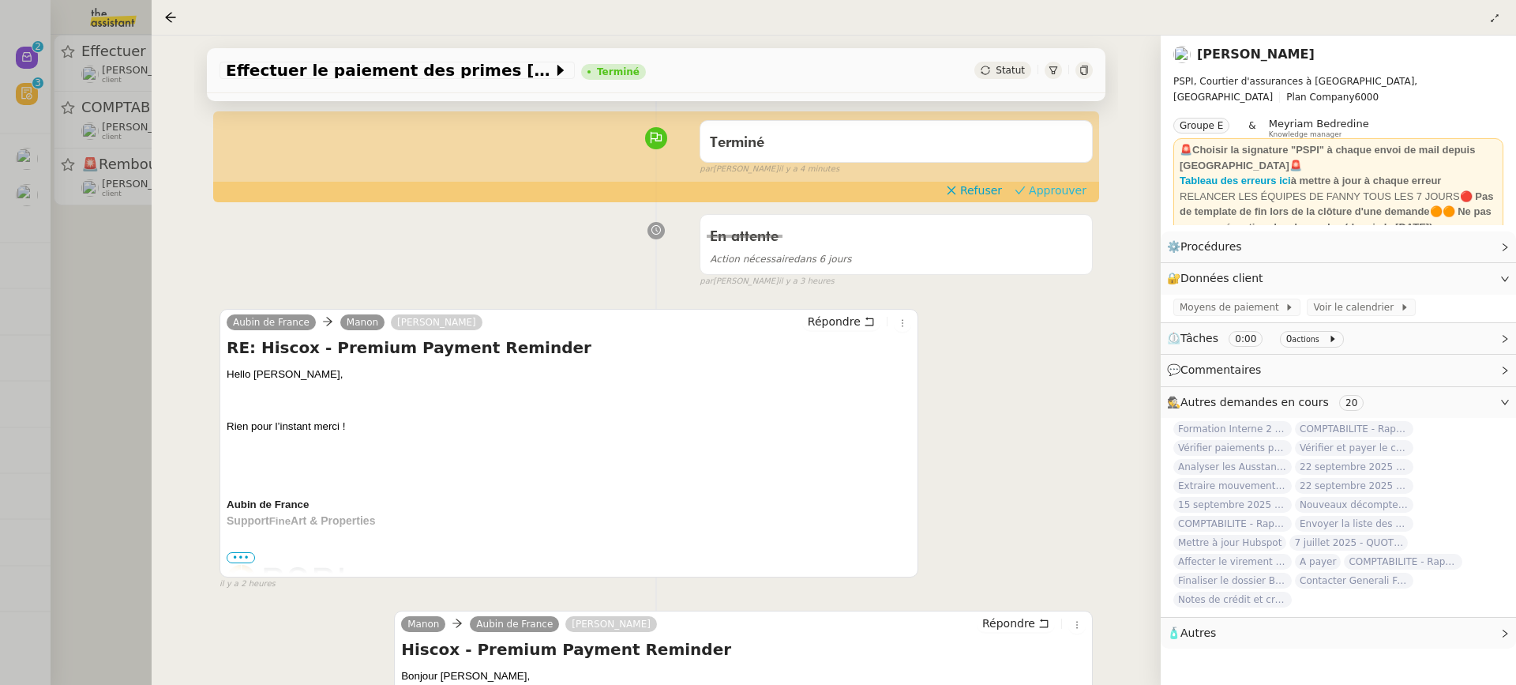
click at [1042, 194] on span "Approuver" at bounding box center [1058, 190] width 58 height 16
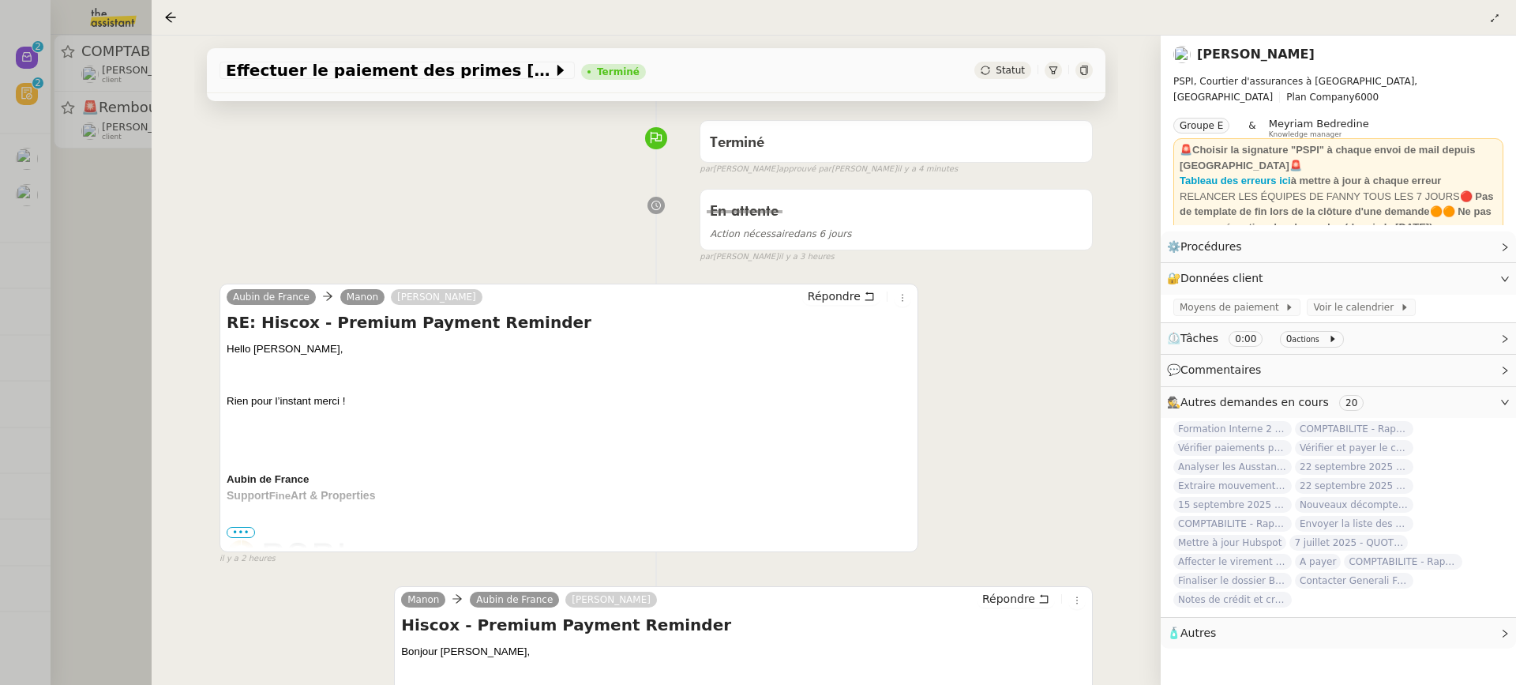
click at [134, 158] on div at bounding box center [758, 342] width 1516 height 685
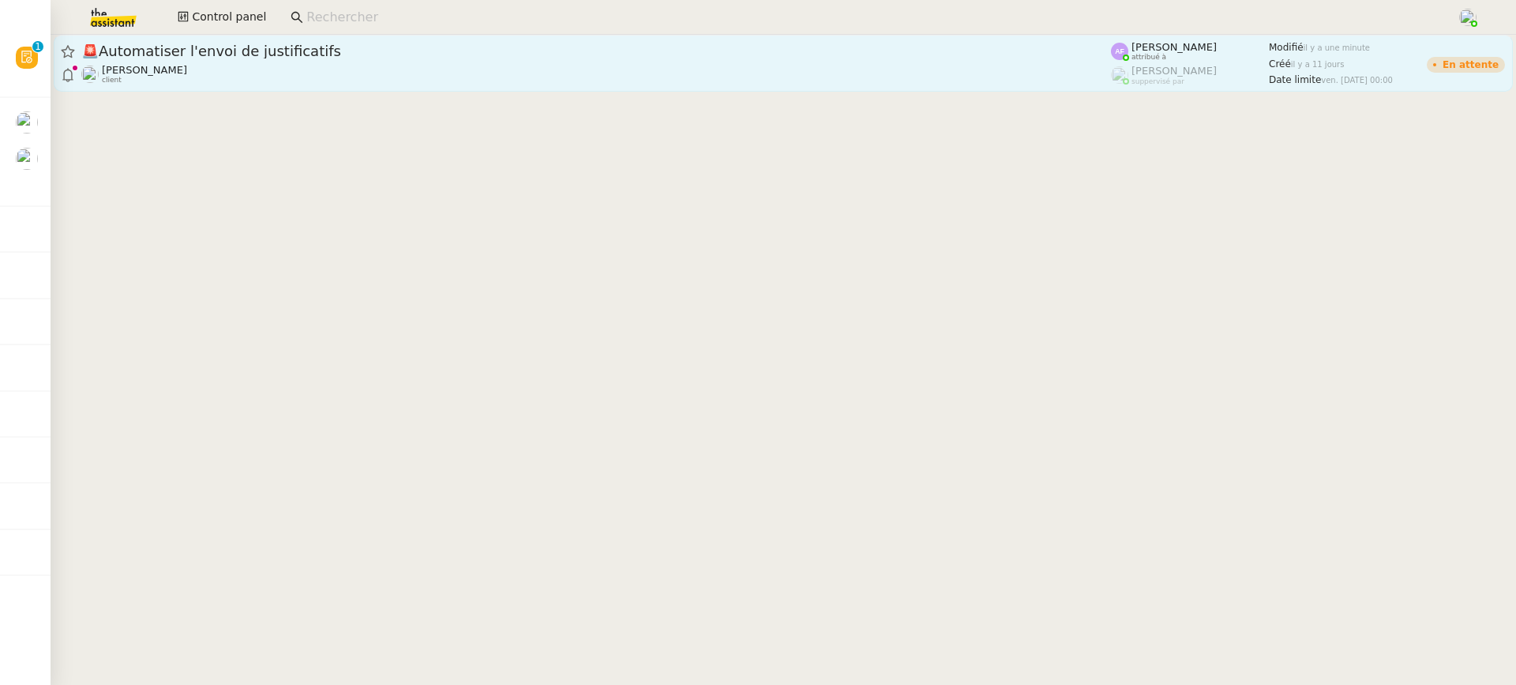
click at [246, 62] on div "🚨 Automatiser l'envoi de justificatifs Eliott Hosansky client" at bounding box center [596, 63] width 1030 height 43
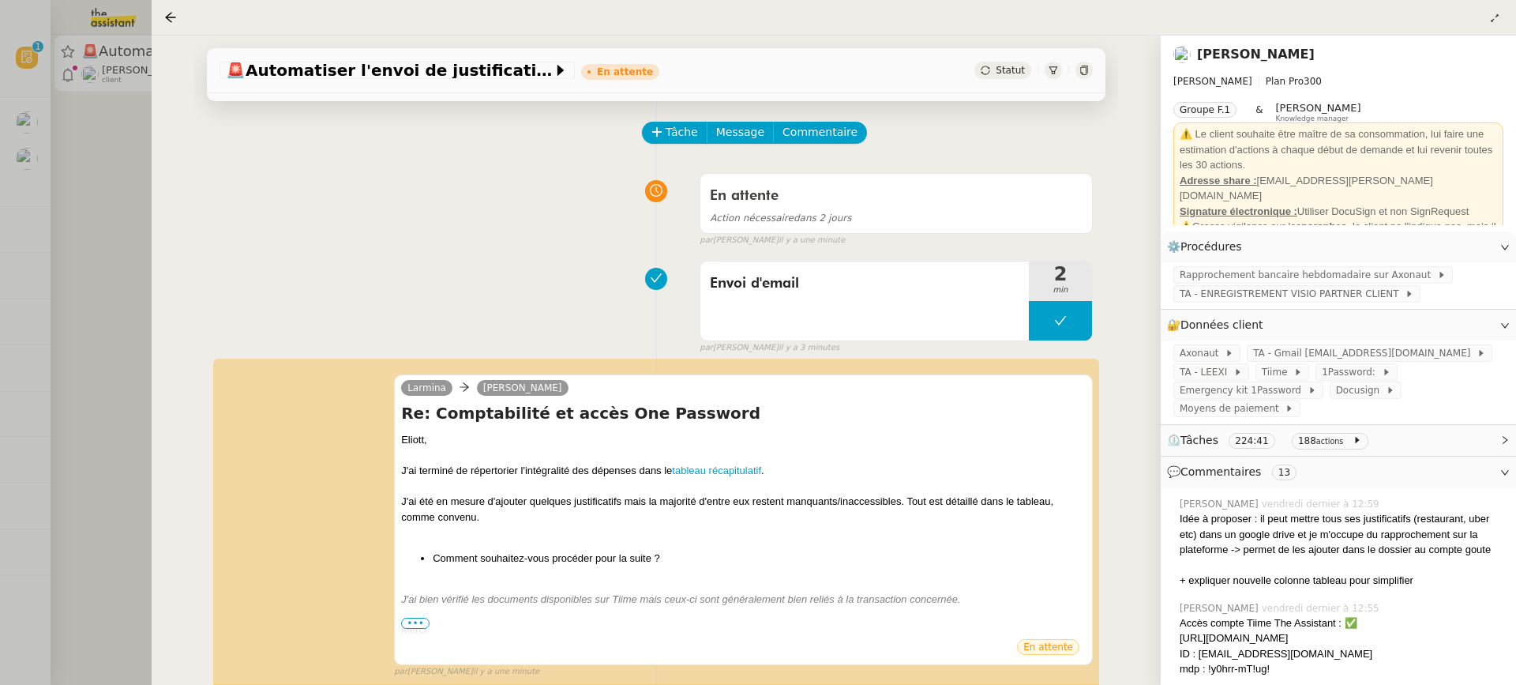
scroll to position [276, 0]
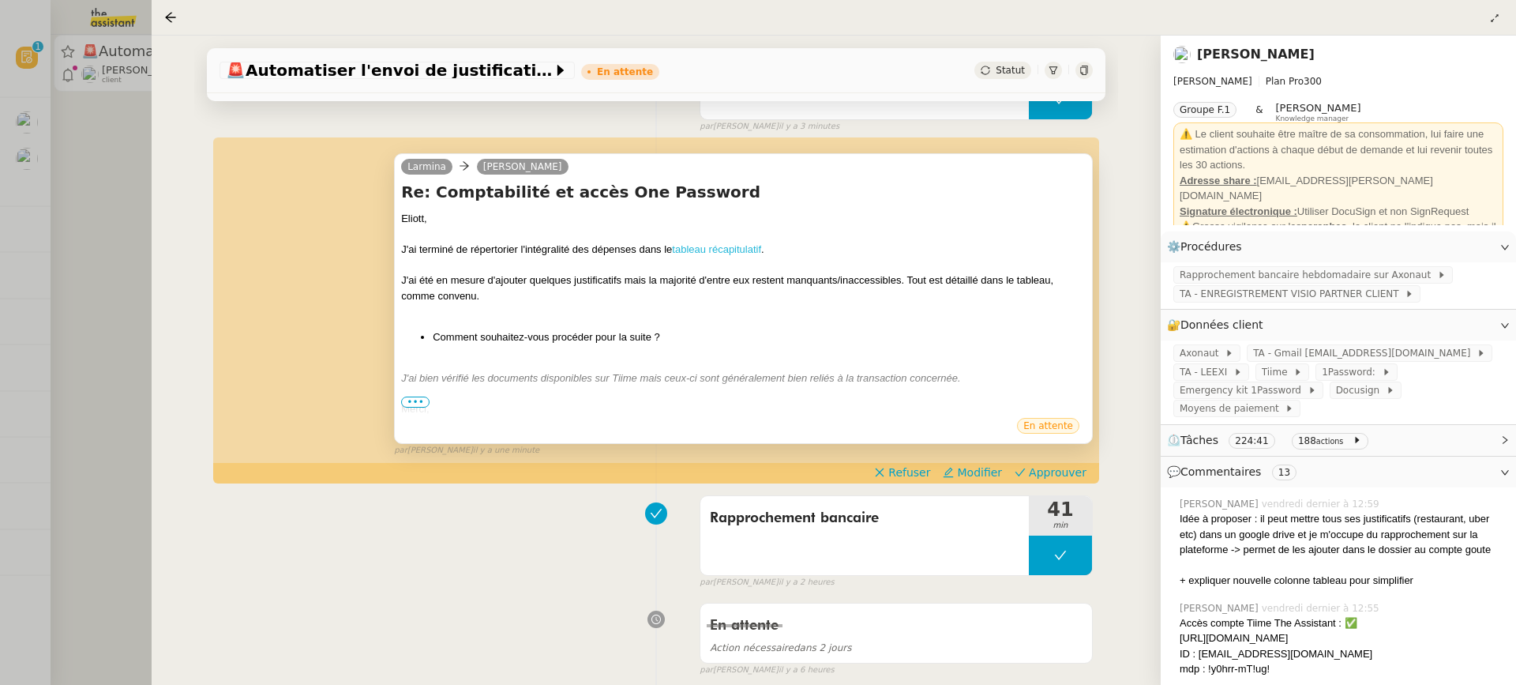
click at [728, 246] on link "tableau récapitulatif" at bounding box center [716, 249] width 89 height 12
click at [416, 398] on span "•••" at bounding box center [415, 401] width 28 height 11
click at [419, 408] on div "Merci," at bounding box center [743, 409] width 685 height 16
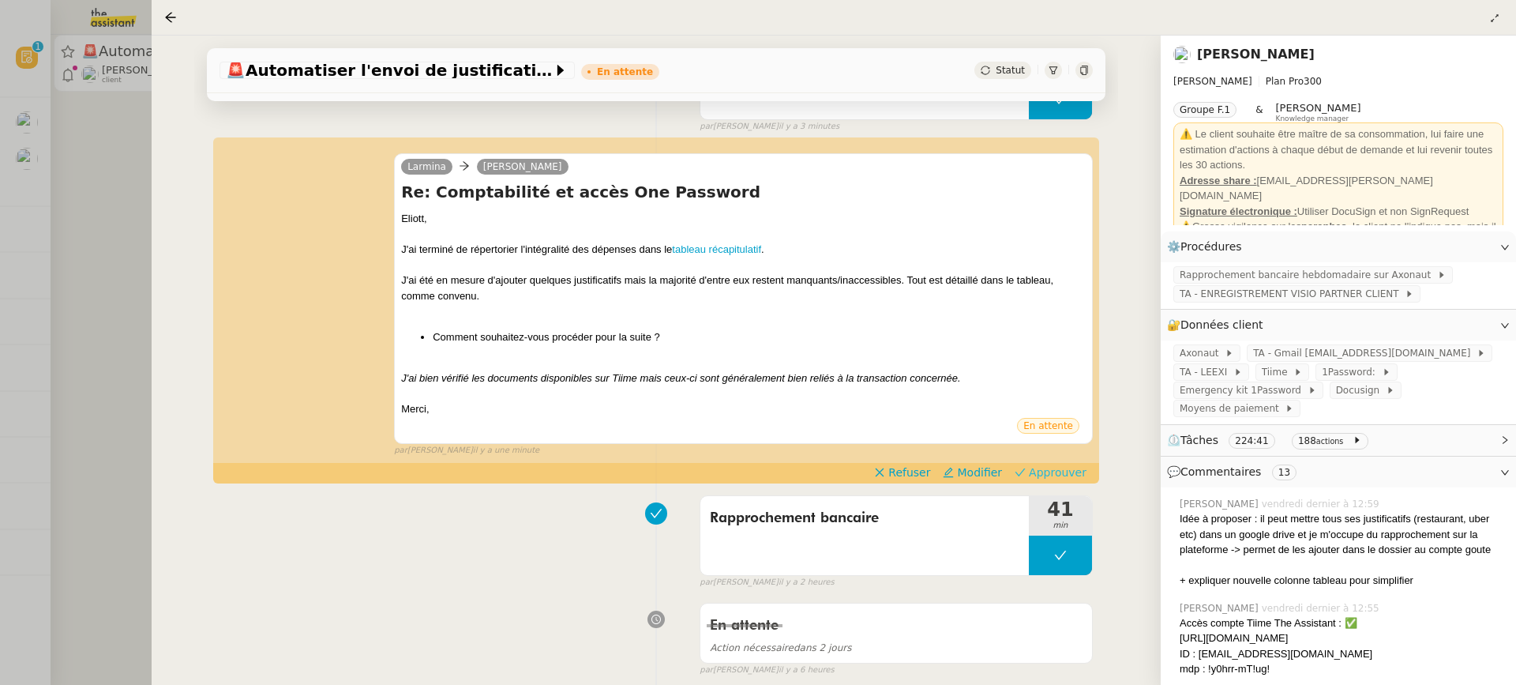
click at [1080, 478] on span "Approuver" at bounding box center [1058, 472] width 58 height 16
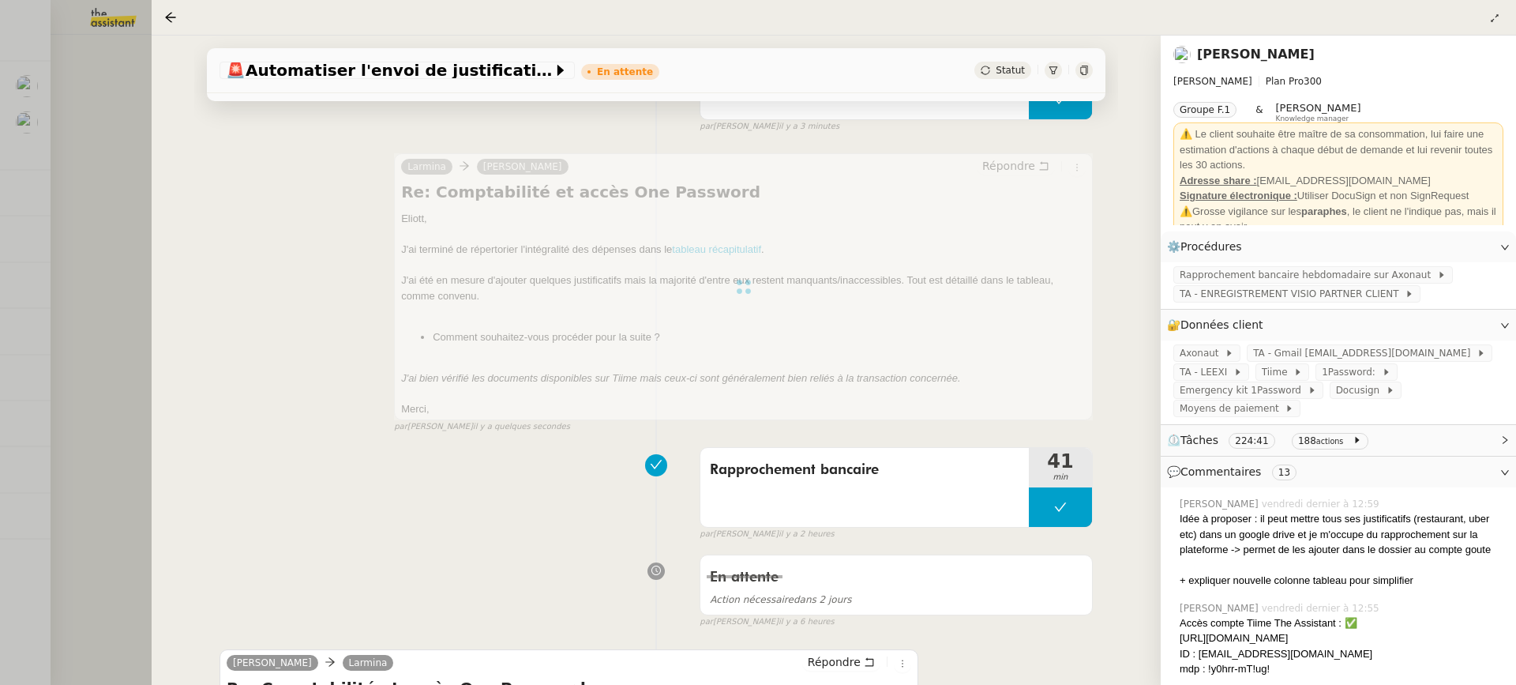
scroll to position [869, 0]
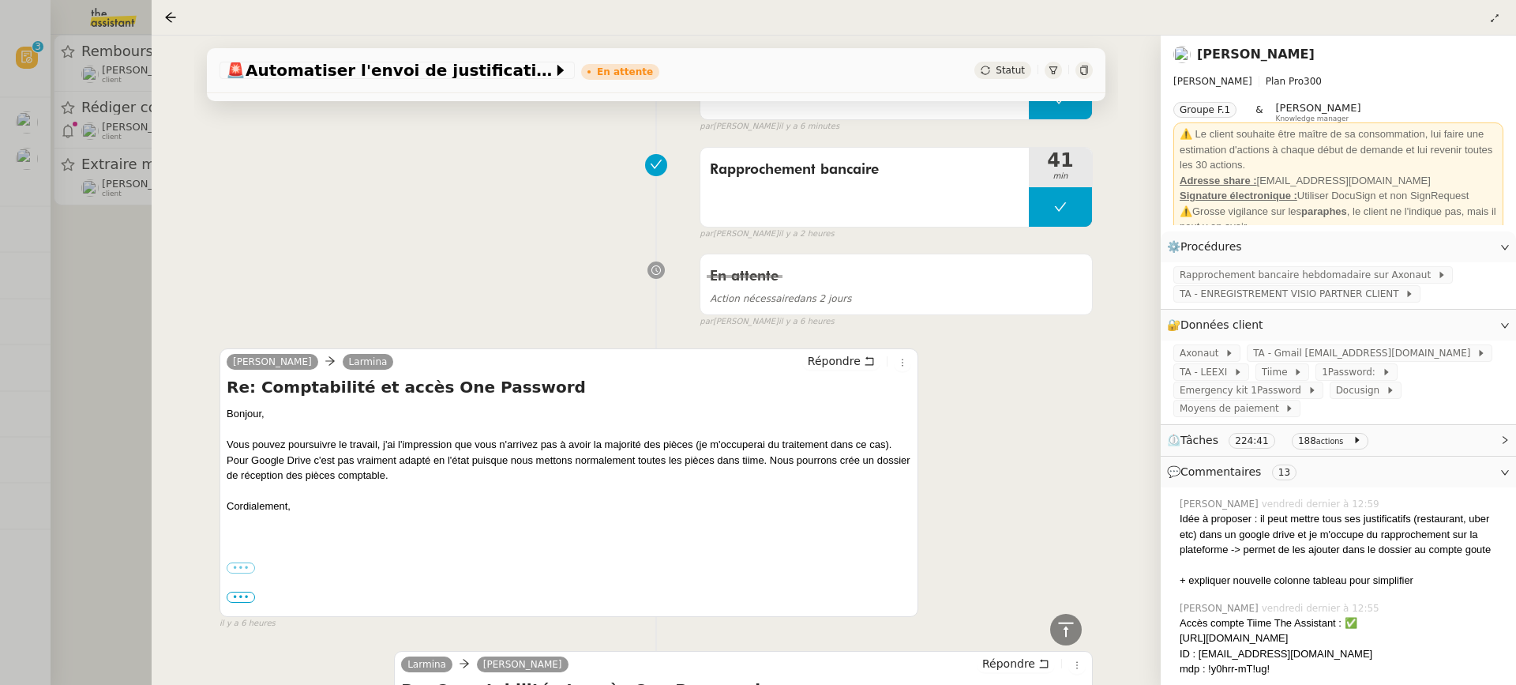
click at [57, 122] on div at bounding box center [758, 342] width 1516 height 685
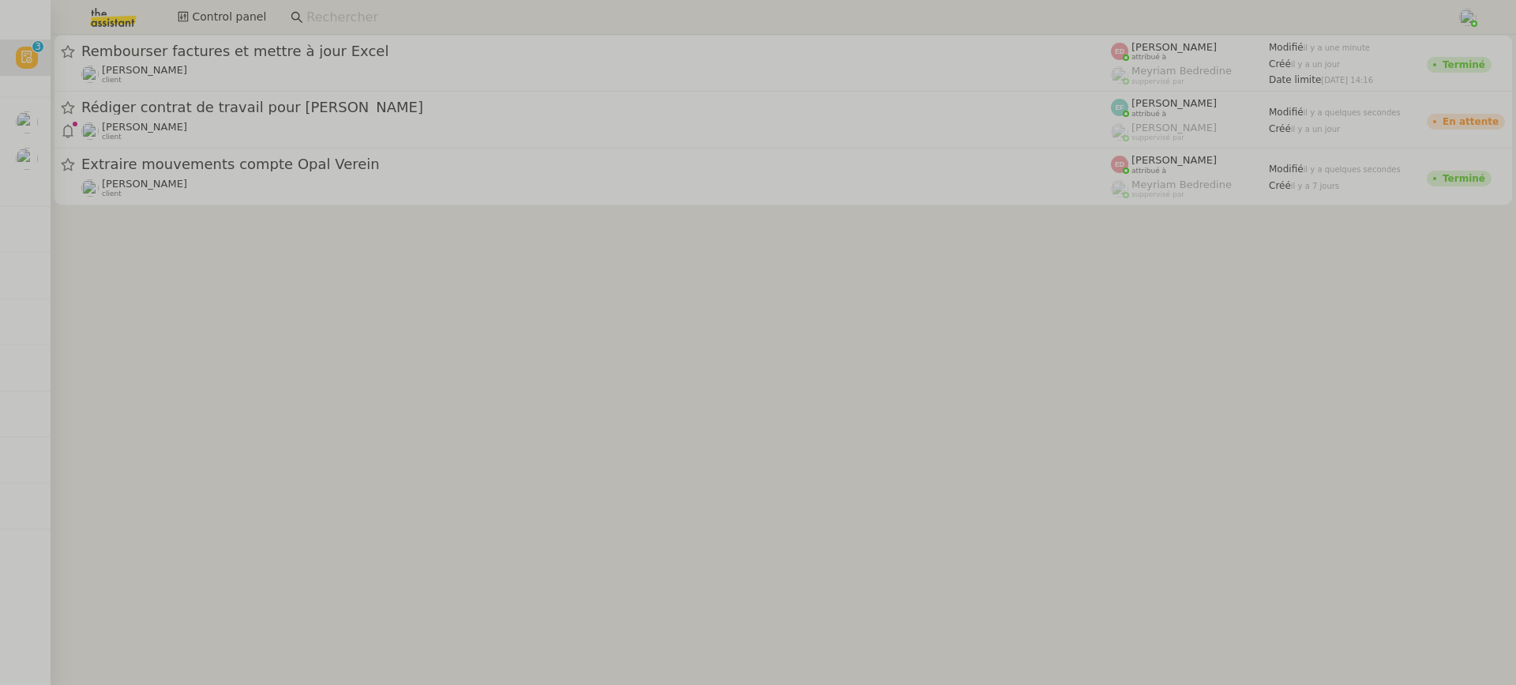
click at [209, 116] on div "Rédiger contrat de travail pour [PERSON_NAME]" at bounding box center [596, 108] width 1030 height 20
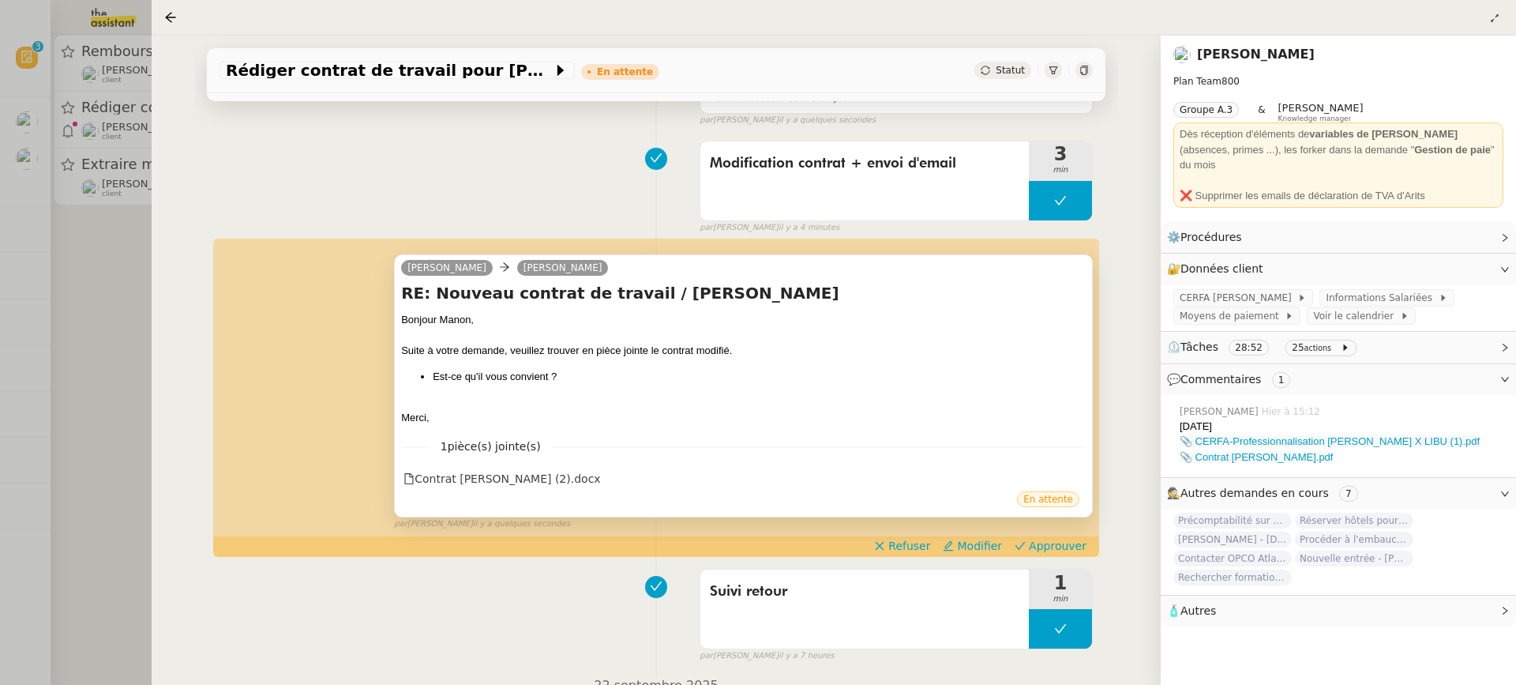
scroll to position [177, 0]
click at [513, 468] on div "Contrat [PERSON_NAME] (2).docx" at bounding box center [502, 477] width 197 height 18
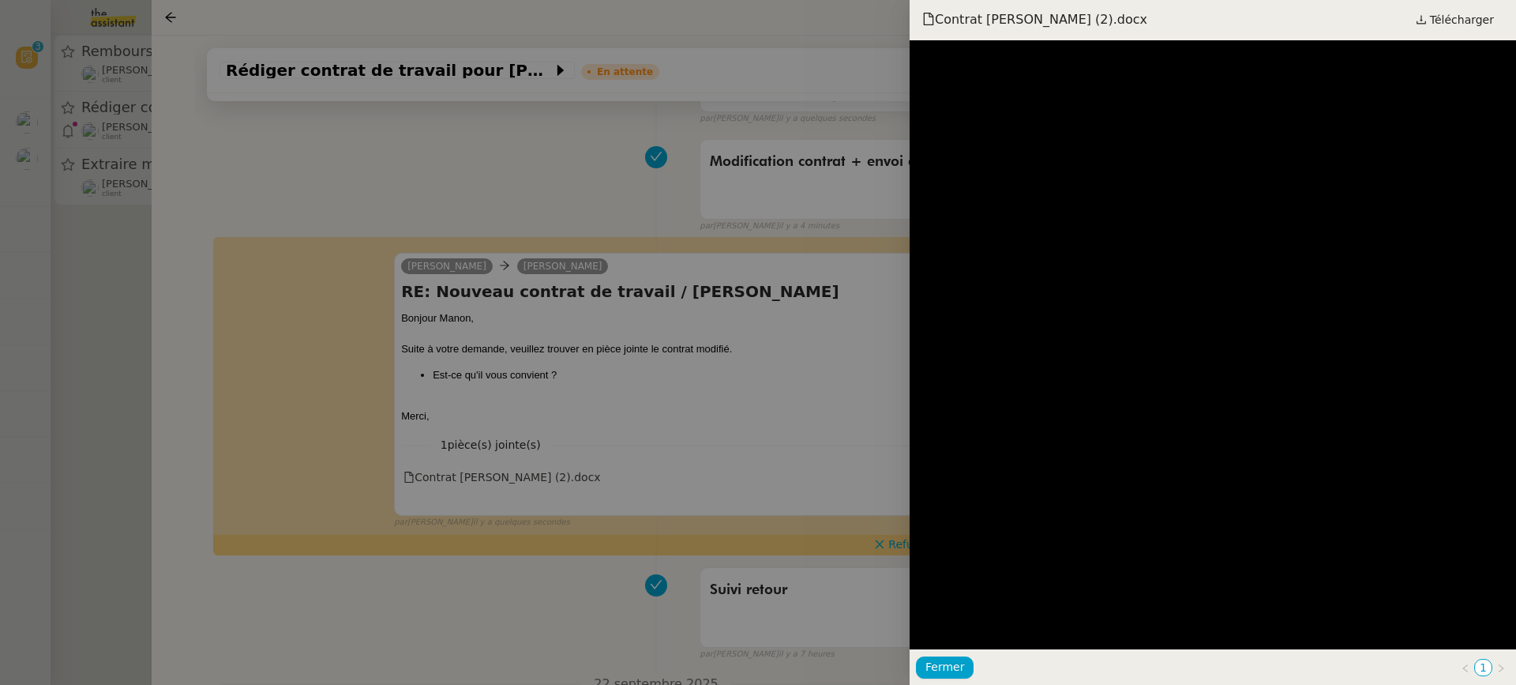
click at [780, 316] on div at bounding box center [758, 342] width 1516 height 685
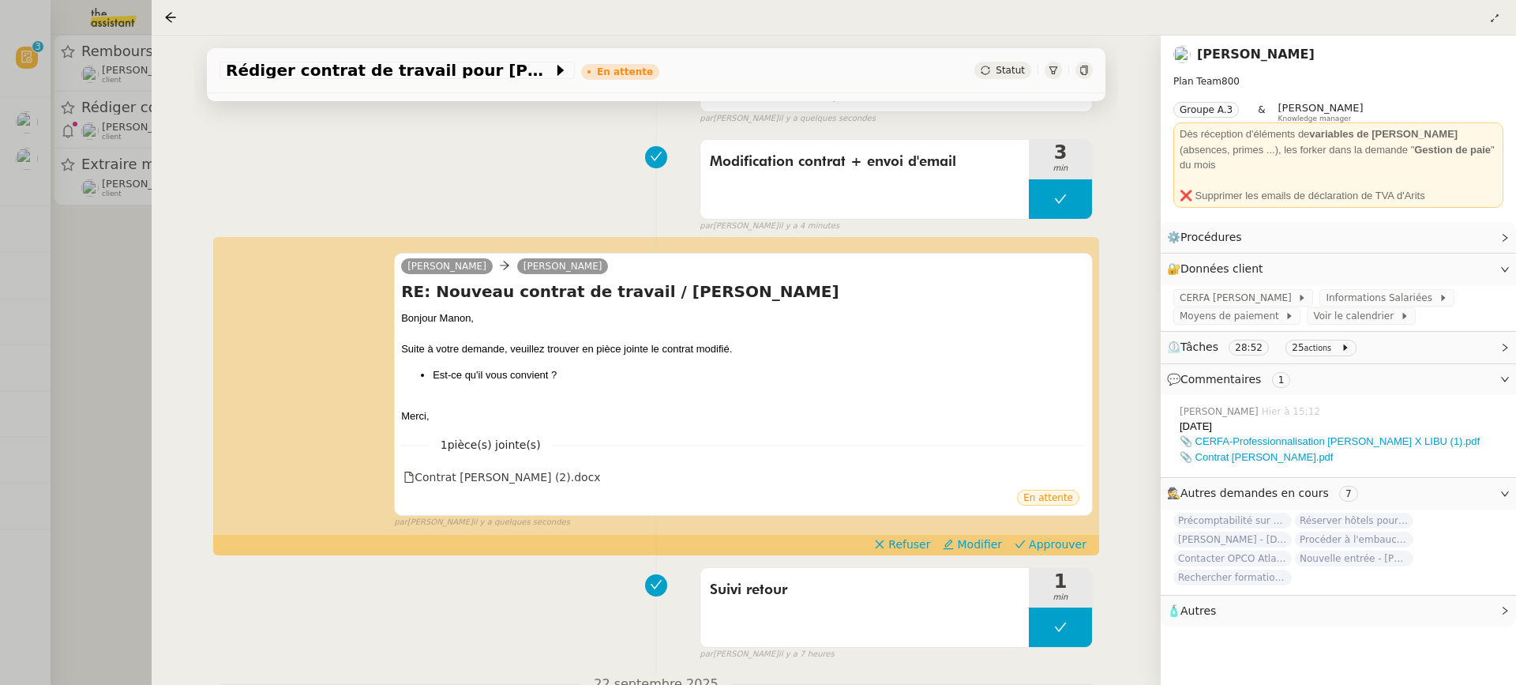
click at [1077, 528] on div "[PERSON_NAME] RE: Nouveau contrat de travail / [PERSON_NAME] Bonjour Manon, Sui…" at bounding box center [657, 384] width 874 height 290
click at [1083, 535] on button "Approuver" at bounding box center [1051, 543] width 85 height 17
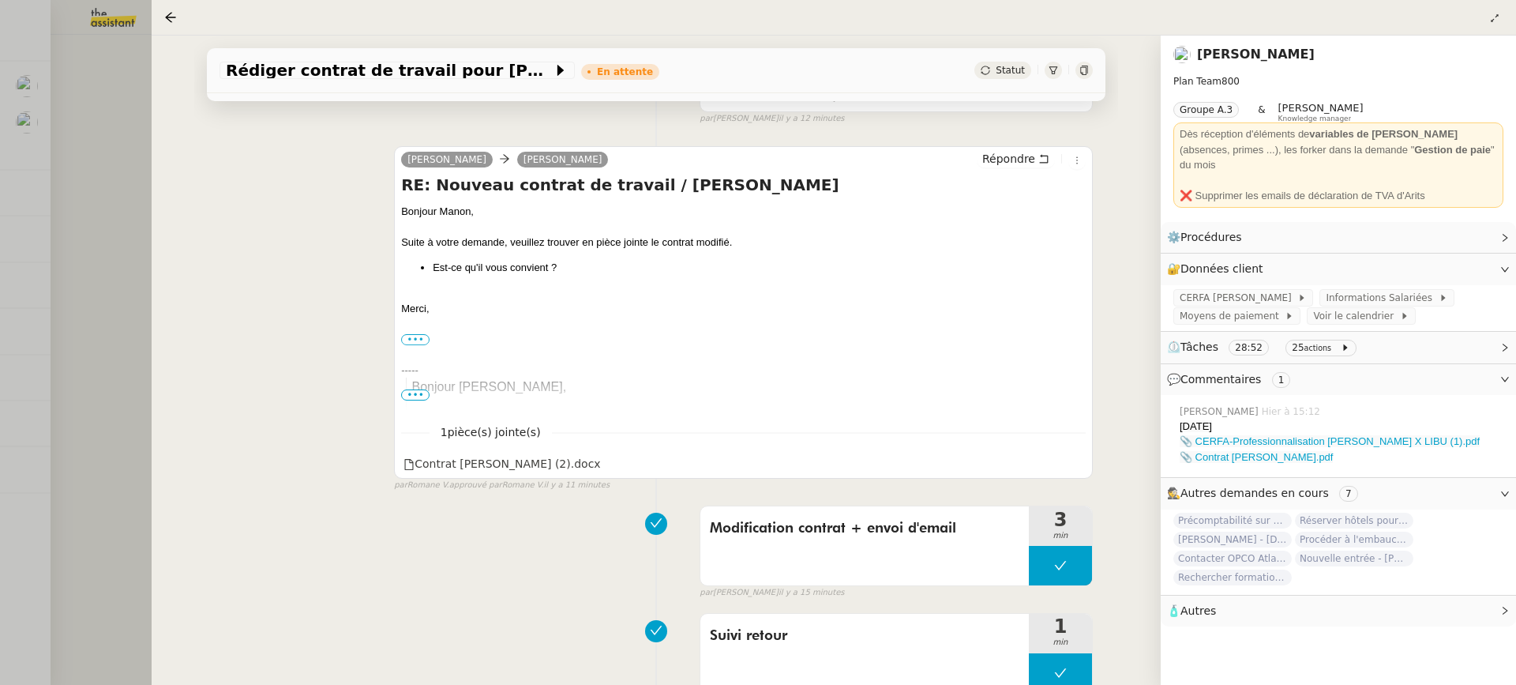
drag, startPoint x: 225, startPoint y: 203, endPoint x: 159, endPoint y: 179, distance: 70.4
click at [224, 203] on div "[PERSON_NAME] Répondre RE: Nouveau contrat de travail / [PERSON_NAME] Bonjour M…" at bounding box center [657, 312] width 874 height 360
click at [145, 171] on div at bounding box center [758, 342] width 1516 height 685
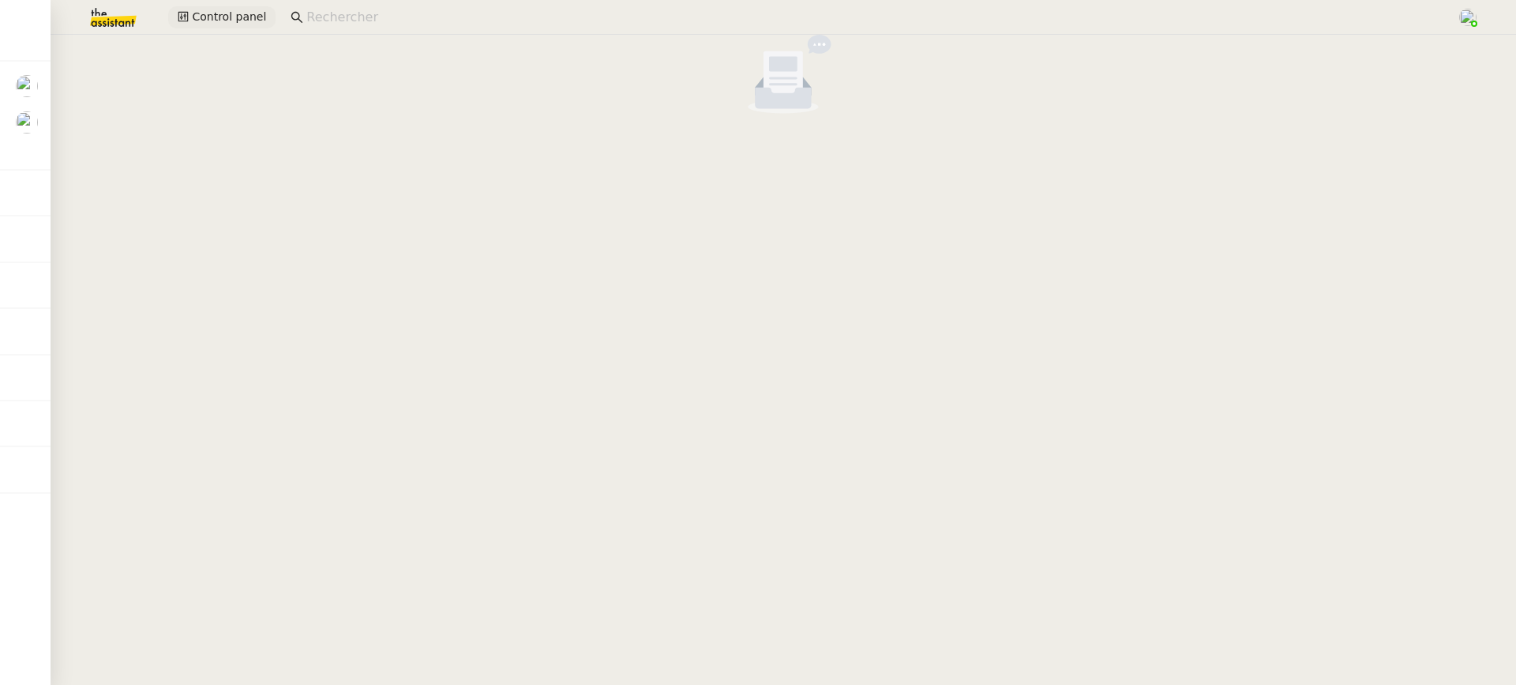
click at [220, 23] on span "Control panel" at bounding box center [229, 17] width 74 height 18
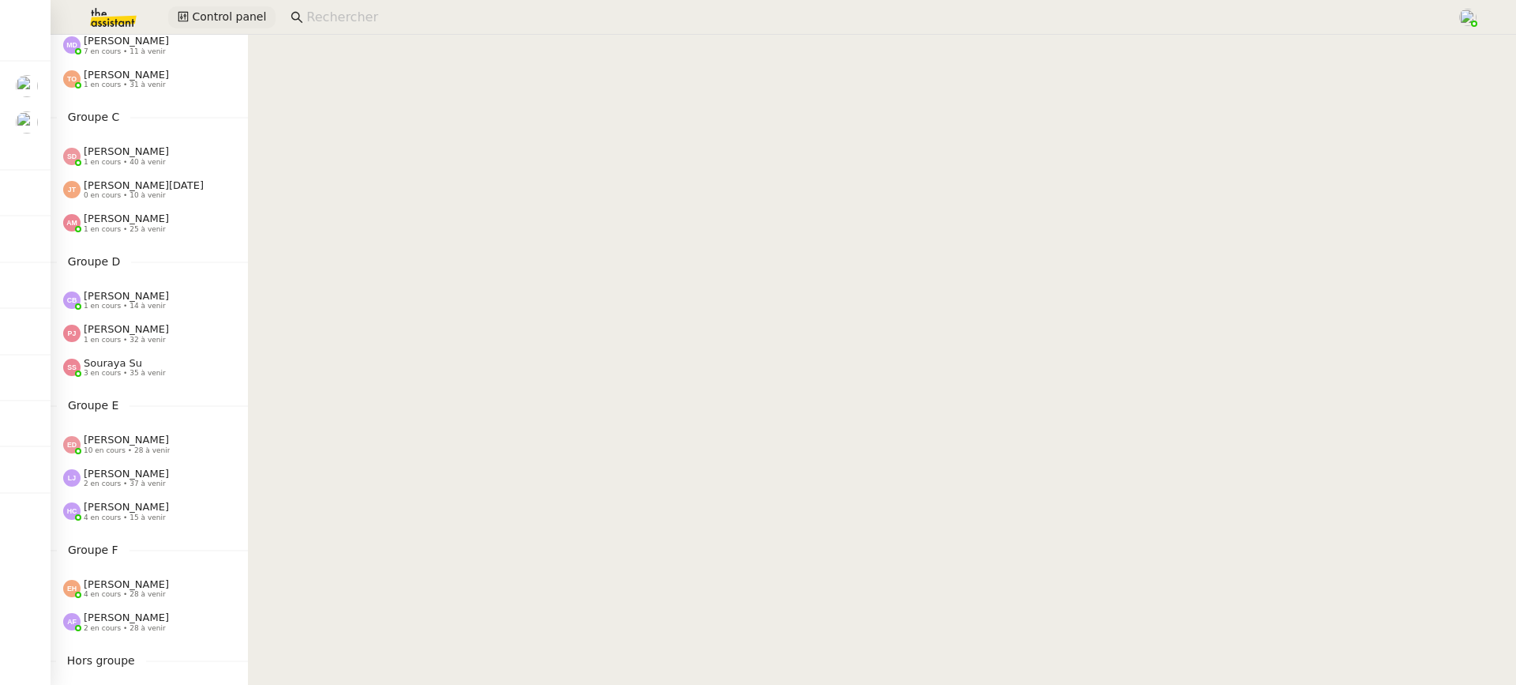
scroll to position [608, 0]
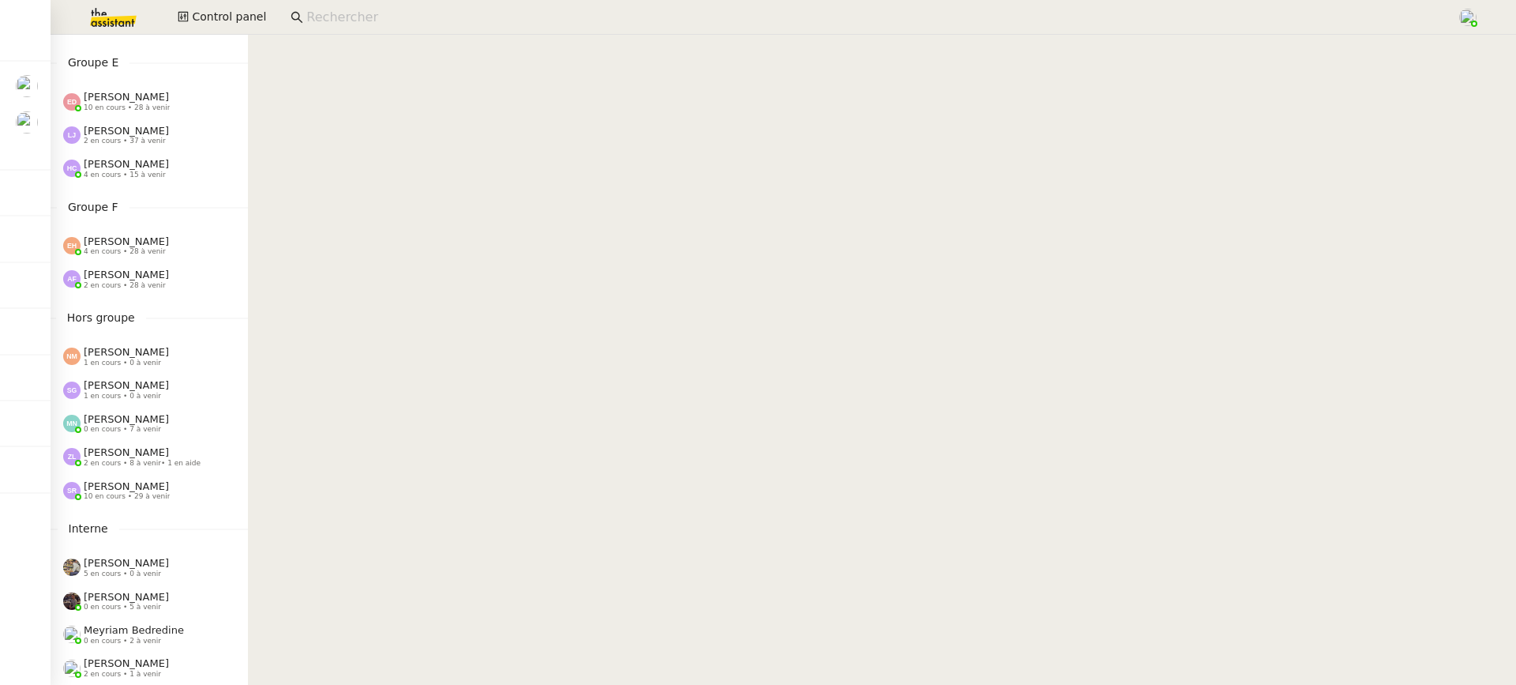
click at [144, 263] on div "Anna Florent 2 en cours • 28 à venir" at bounding box center [149, 278] width 197 height 33
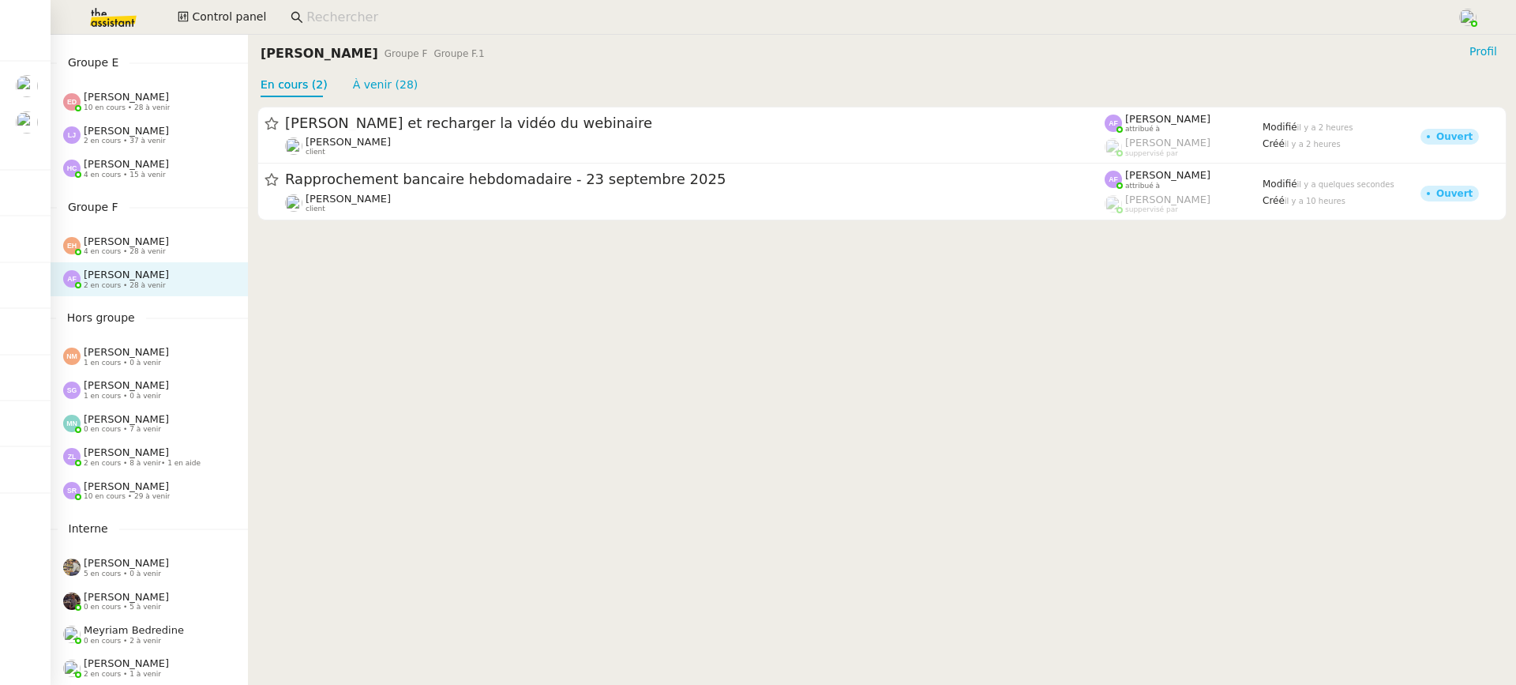
click at [144, 236] on span "[PERSON_NAME]" at bounding box center [126, 241] width 85 height 12
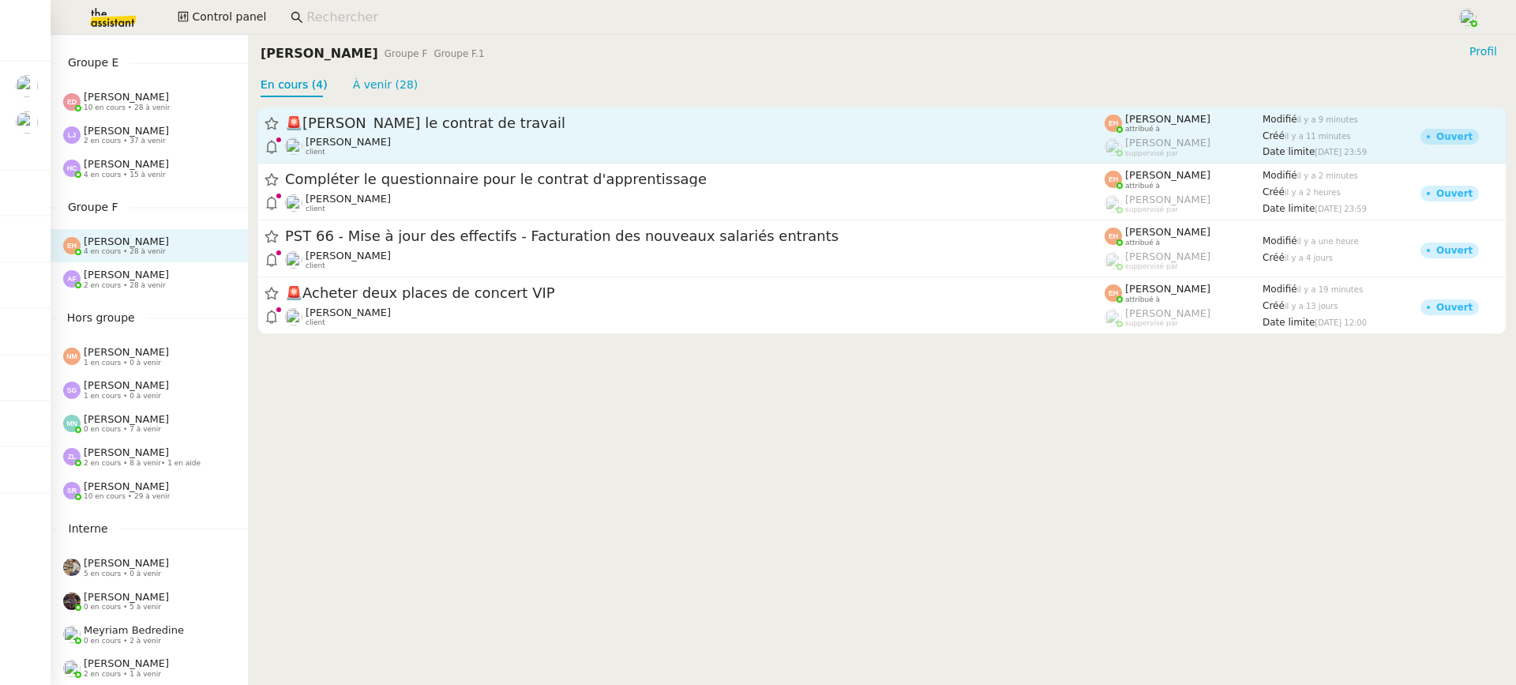
click at [366, 115] on div "🚨 Rédiger le contrat de travail" at bounding box center [695, 123] width 820 height 19
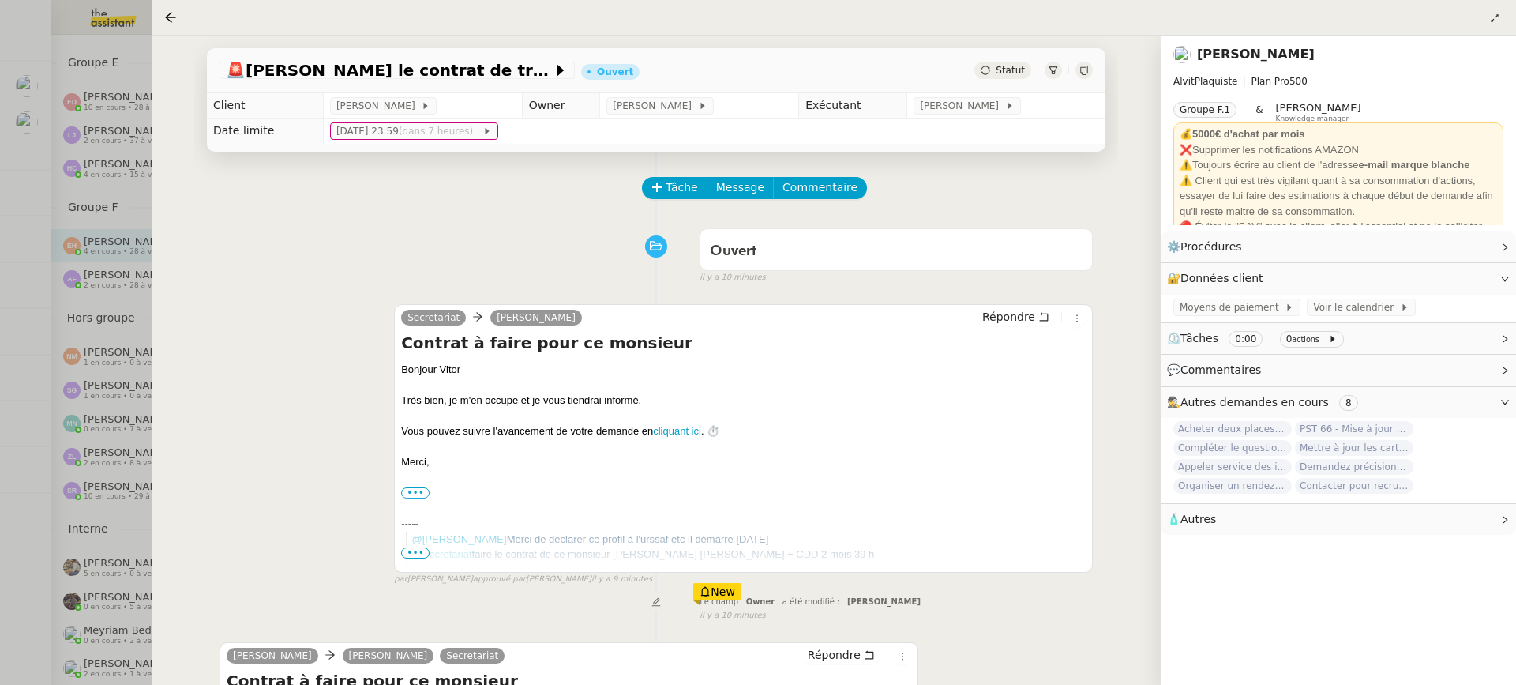
scroll to position [269, 0]
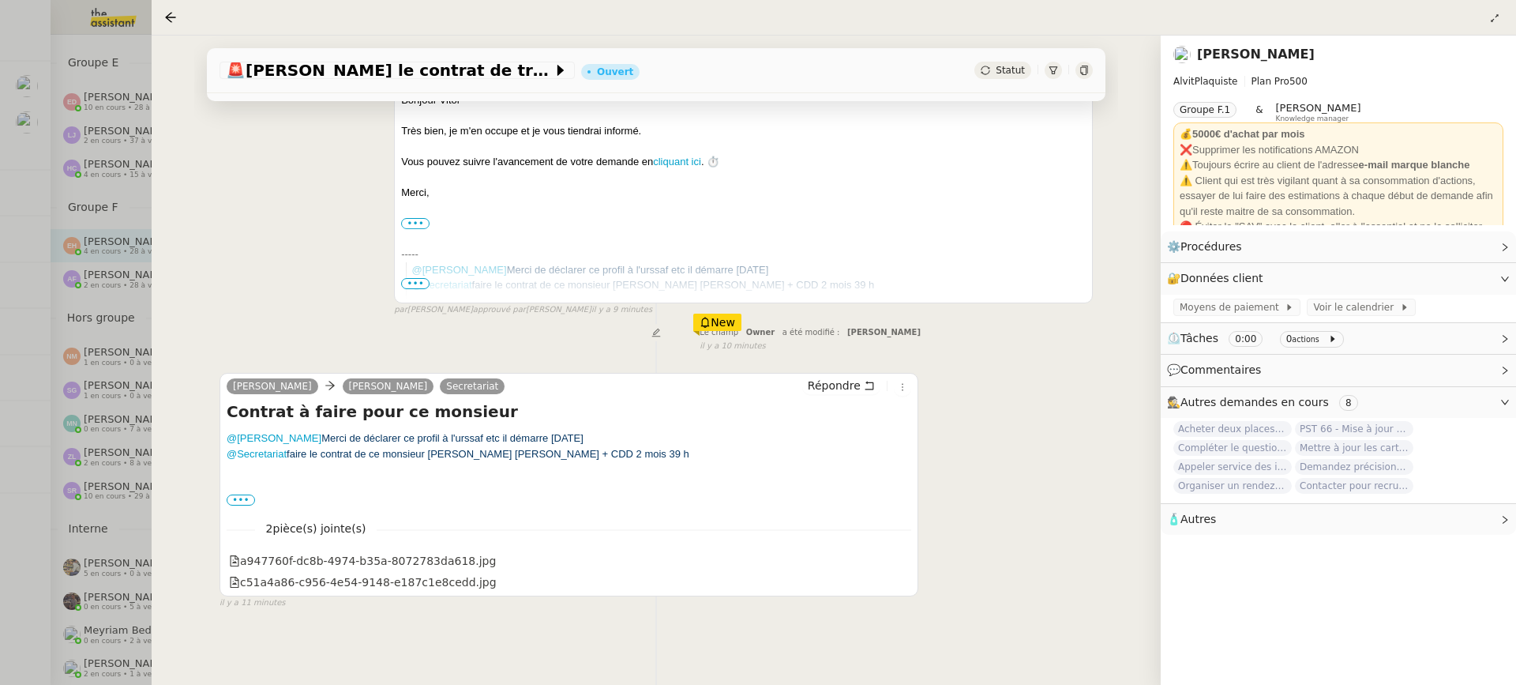
click at [112, 354] on div at bounding box center [758, 342] width 1516 height 685
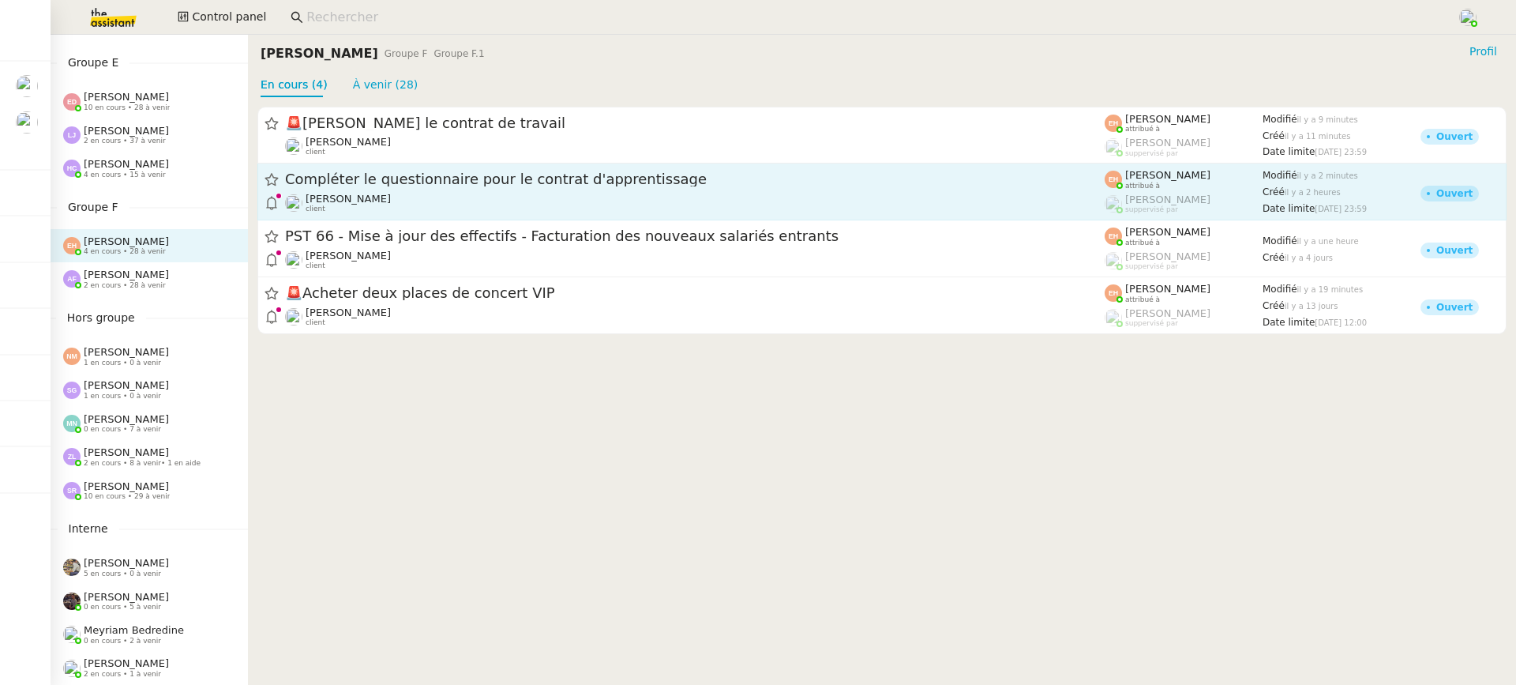
click at [449, 179] on span "Compléter le questionnaire pour le contrat d'apprentissage" at bounding box center [695, 180] width 820 height 14
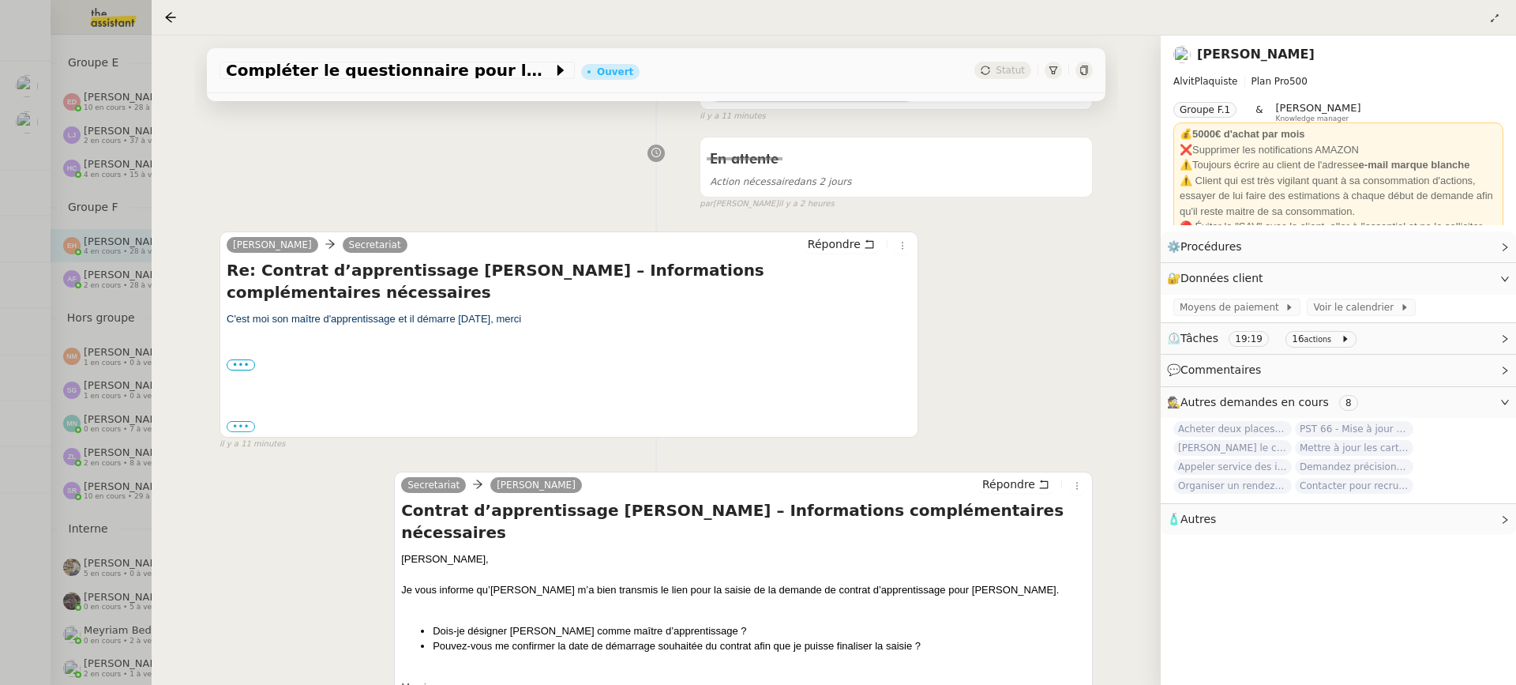
scroll to position [201, 0]
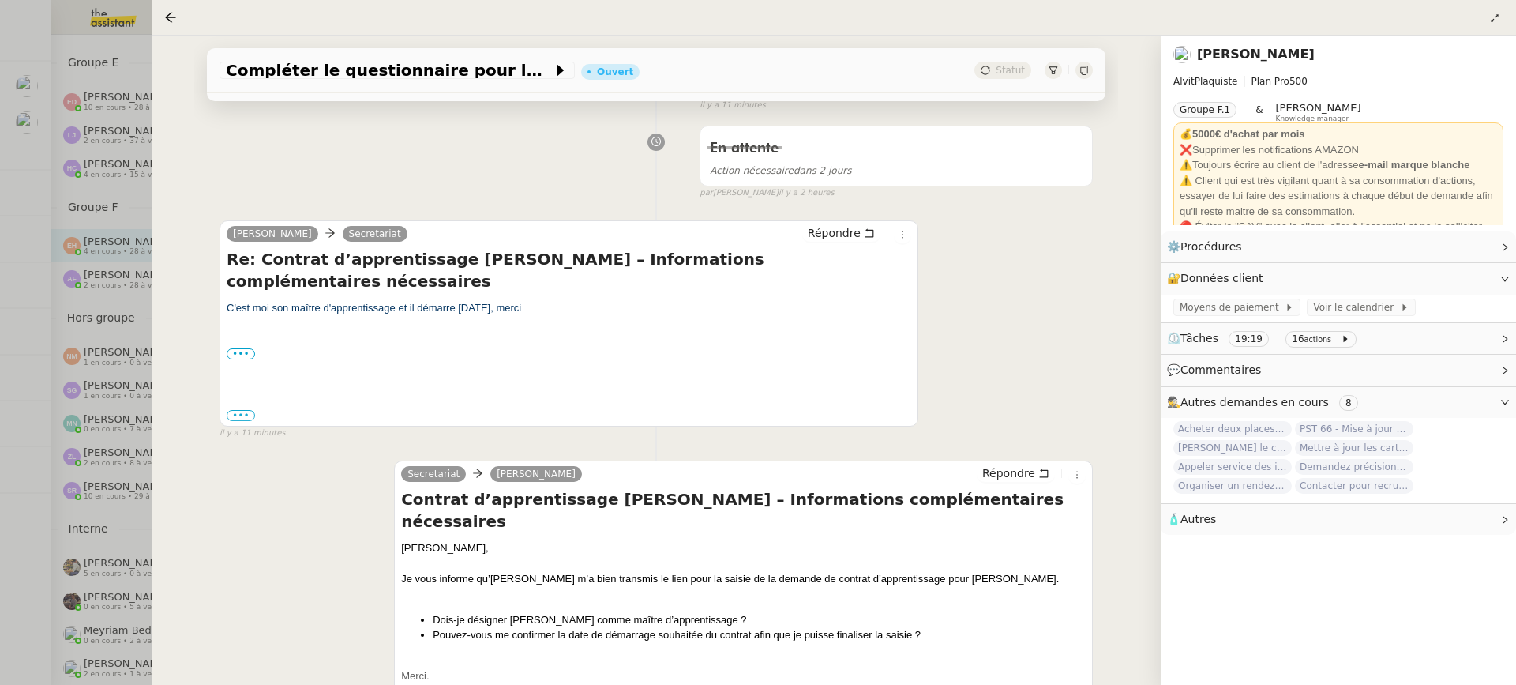
click at [117, 225] on div at bounding box center [758, 342] width 1516 height 685
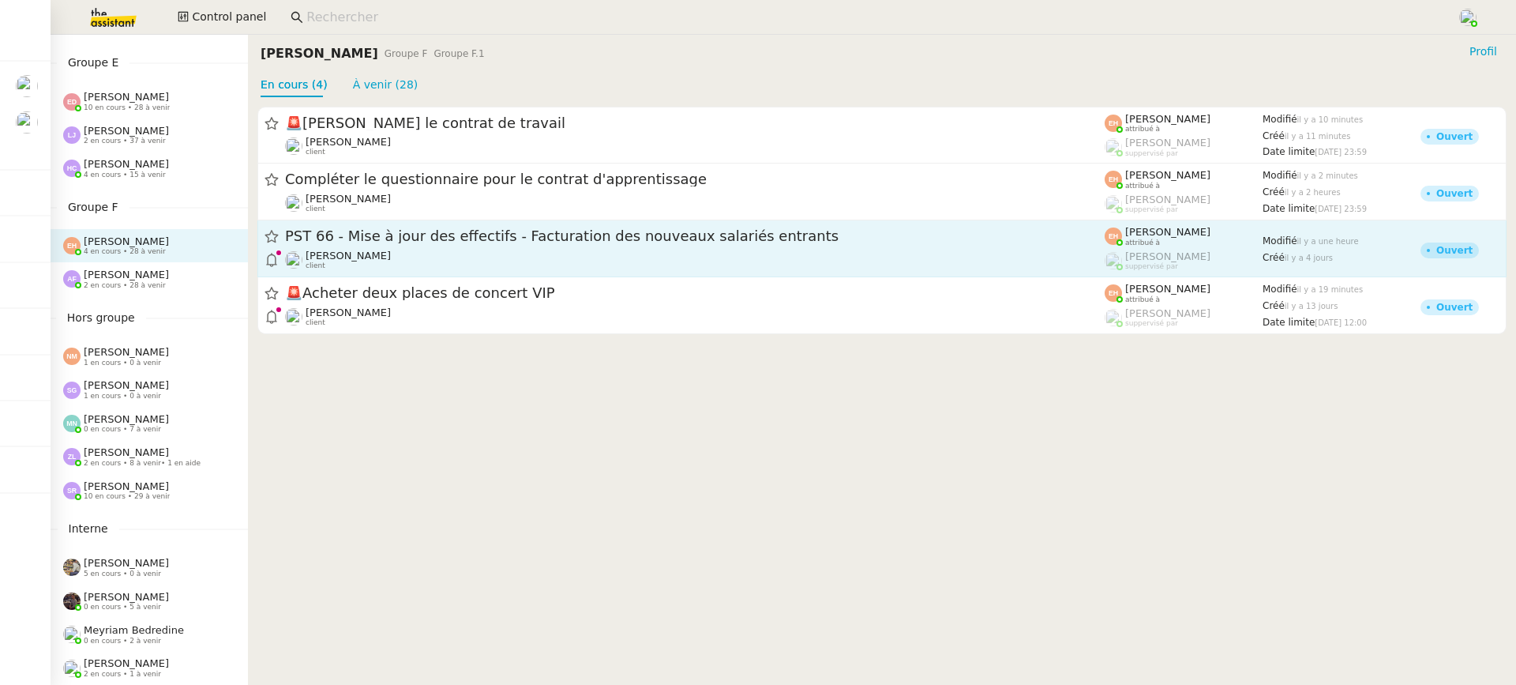
click at [369, 230] on span "PST 66 - Mise à jour des effectifs - Facturation des nouveaux salariés entrants" at bounding box center [695, 237] width 820 height 14
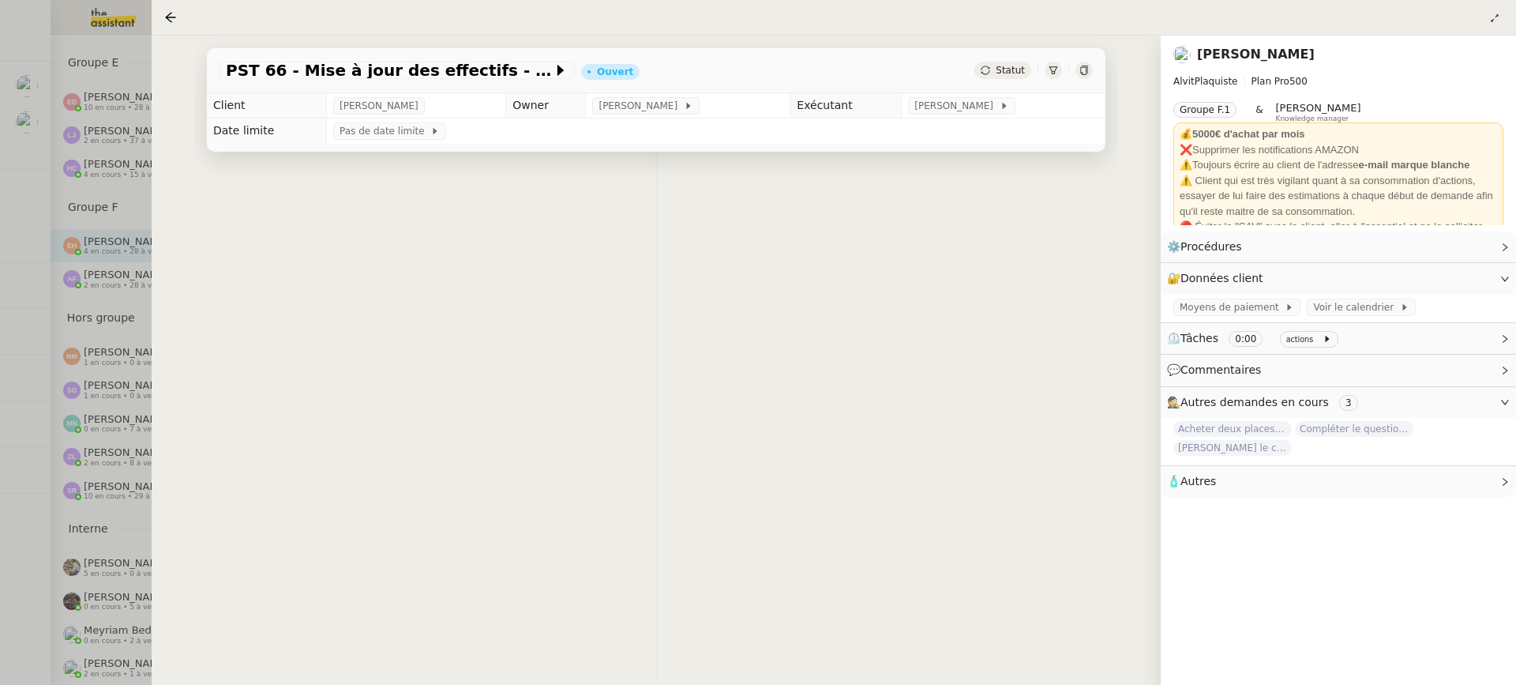
scroll to position [126, 0]
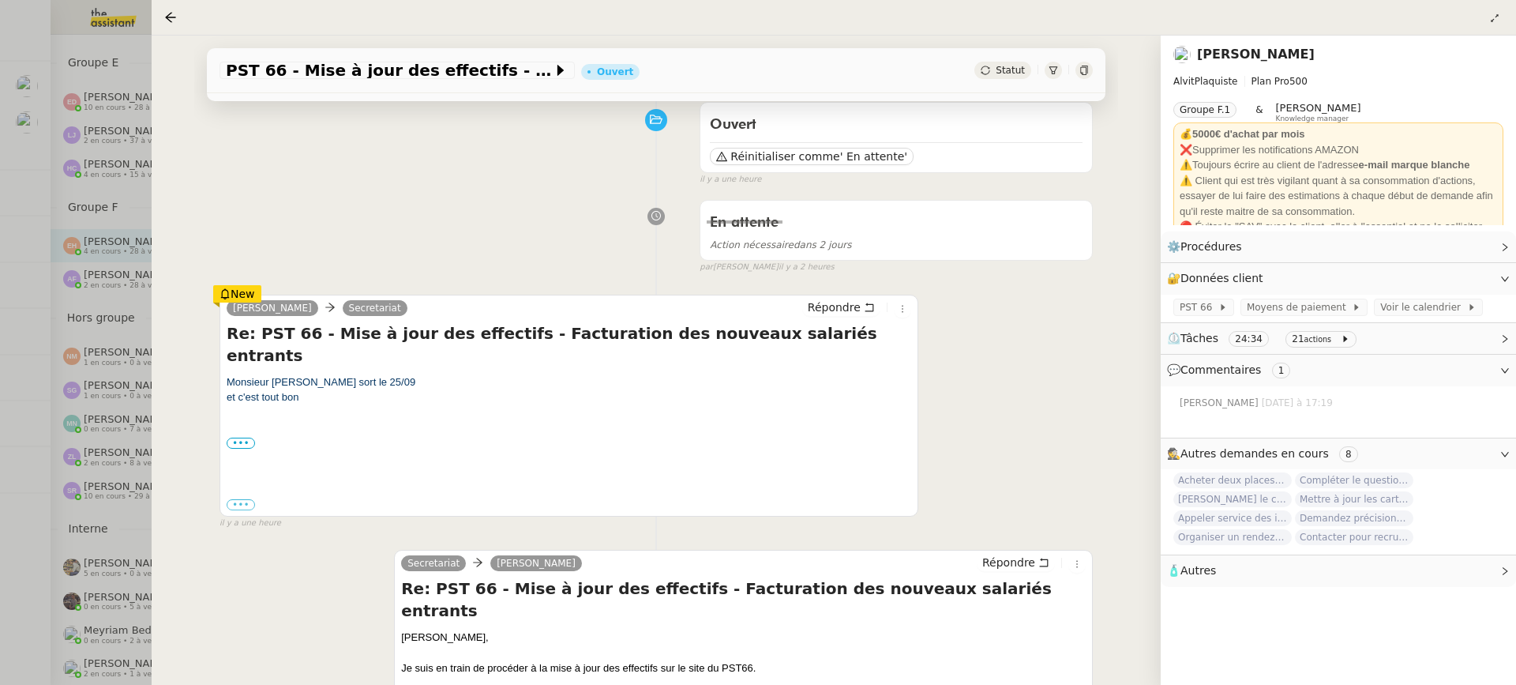
click at [17, 323] on div at bounding box center [758, 342] width 1516 height 685
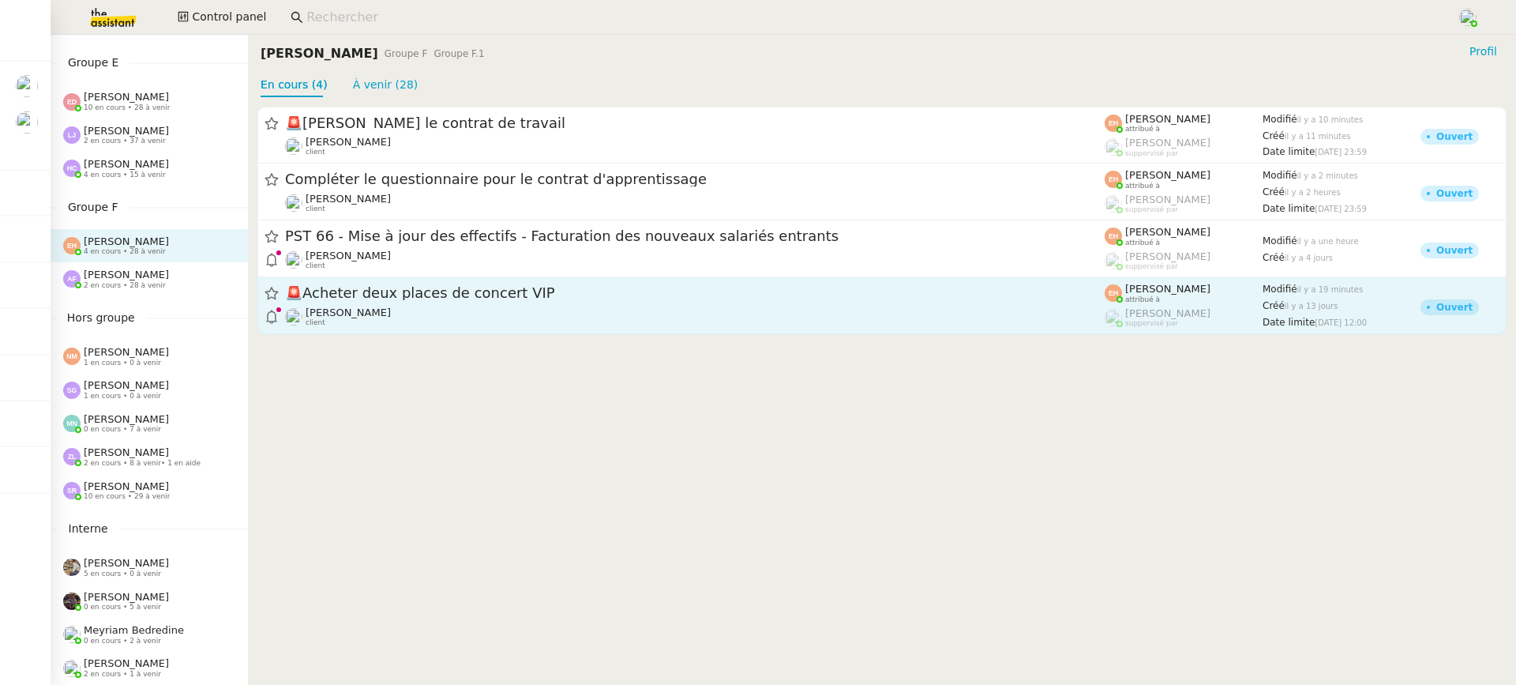
click at [386, 290] on span "🚨 Acheter deux places de concert VIP" at bounding box center [695, 294] width 820 height 14
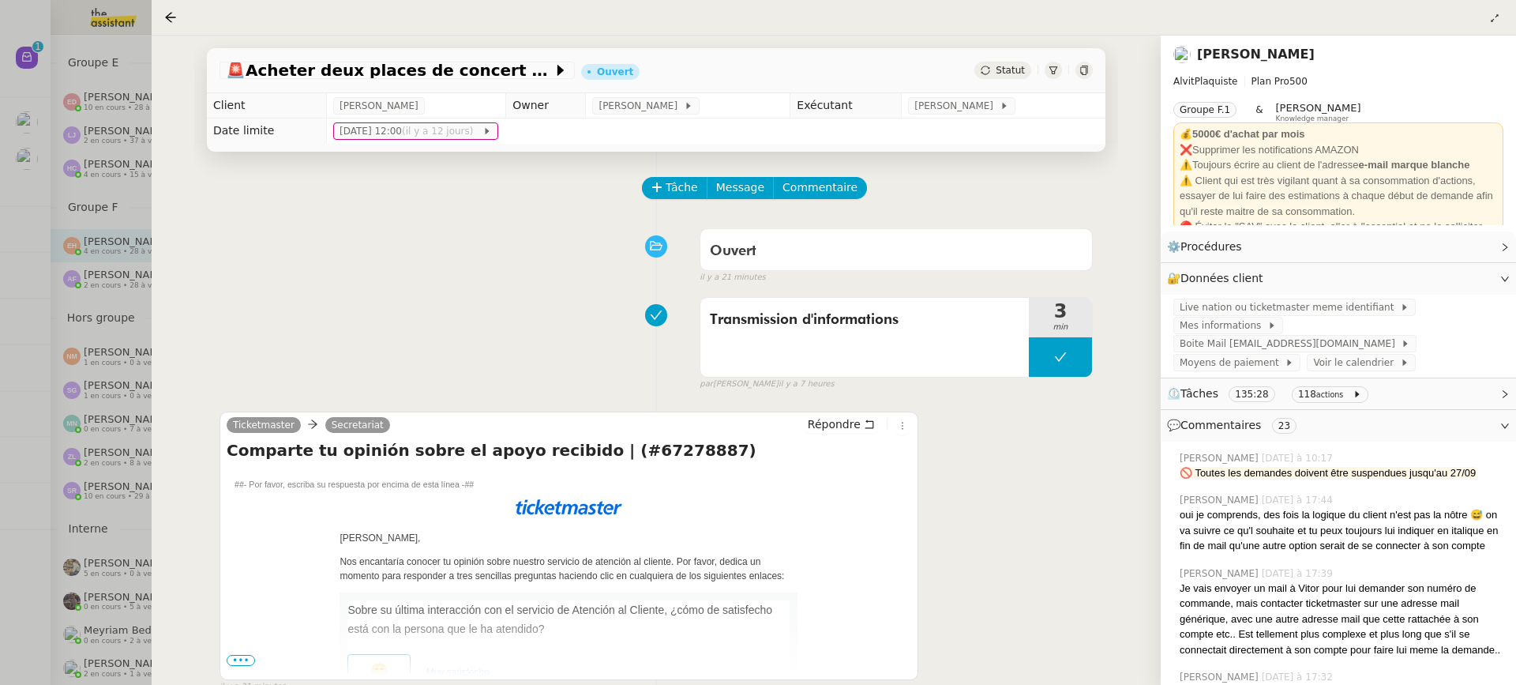
click at [58, 145] on div at bounding box center [758, 342] width 1516 height 685
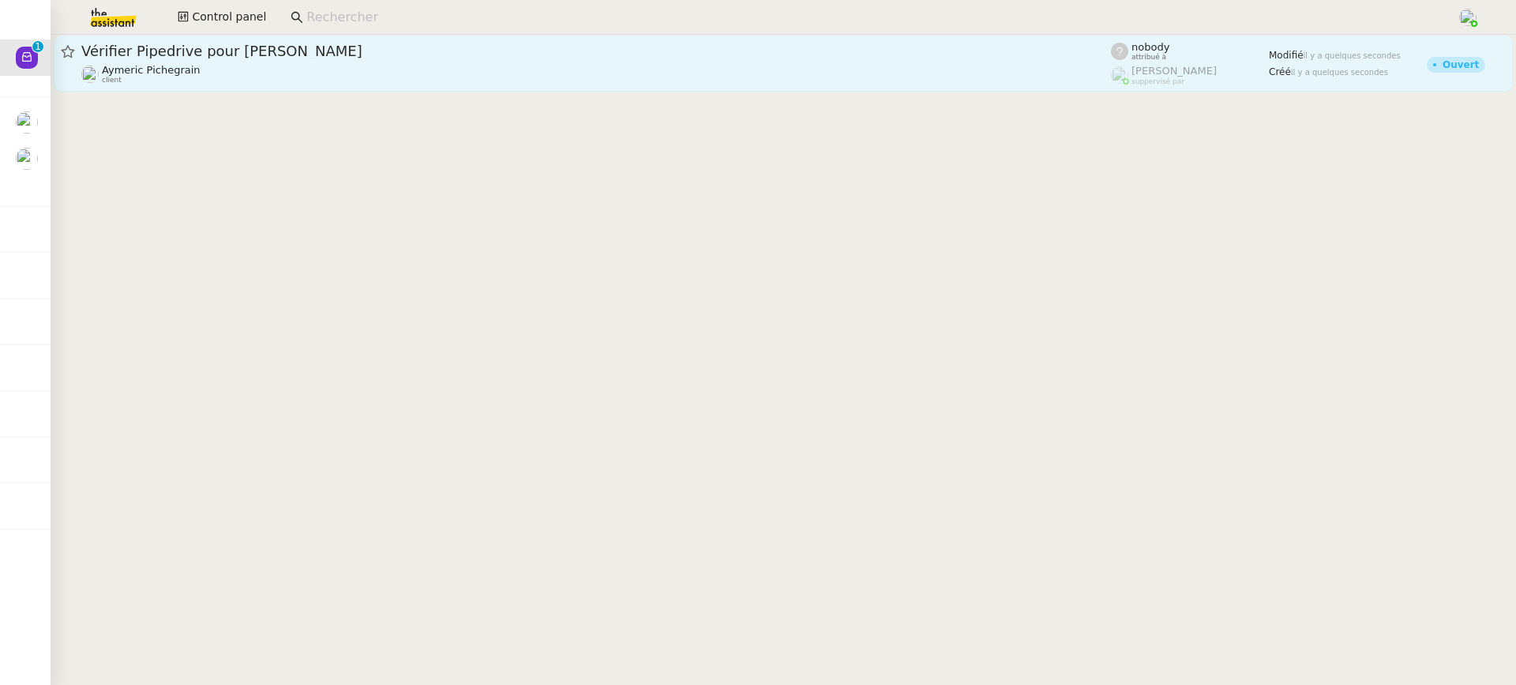
click at [424, 42] on div "Vérifier Pipedrive pour Goldie Williams" at bounding box center [596, 51] width 1030 height 19
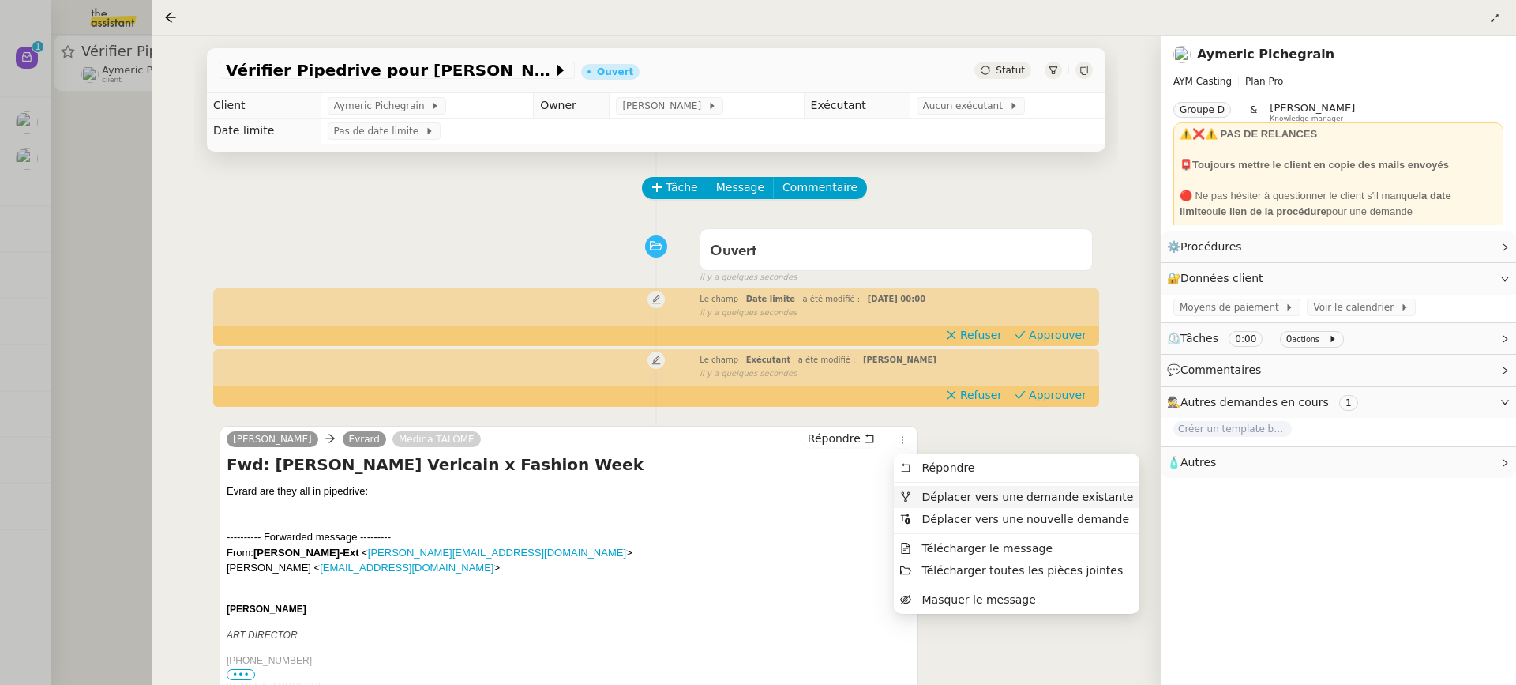
click at [940, 488] on li "Déplacer vers une demande existante" at bounding box center [1017, 497] width 246 height 22
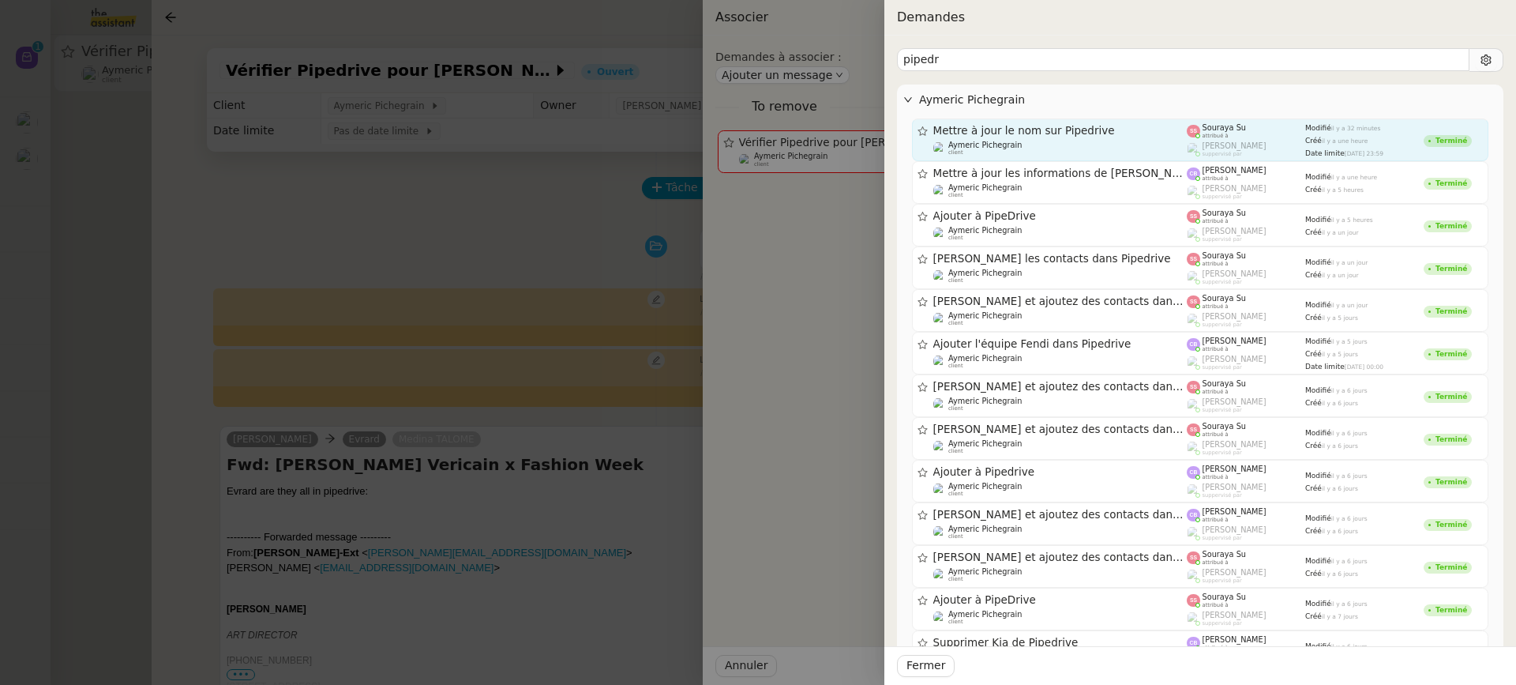
type input "pipedr"
click at [1129, 144] on div "Aymeric Pichegrain client" at bounding box center [1061, 149] width 254 height 16
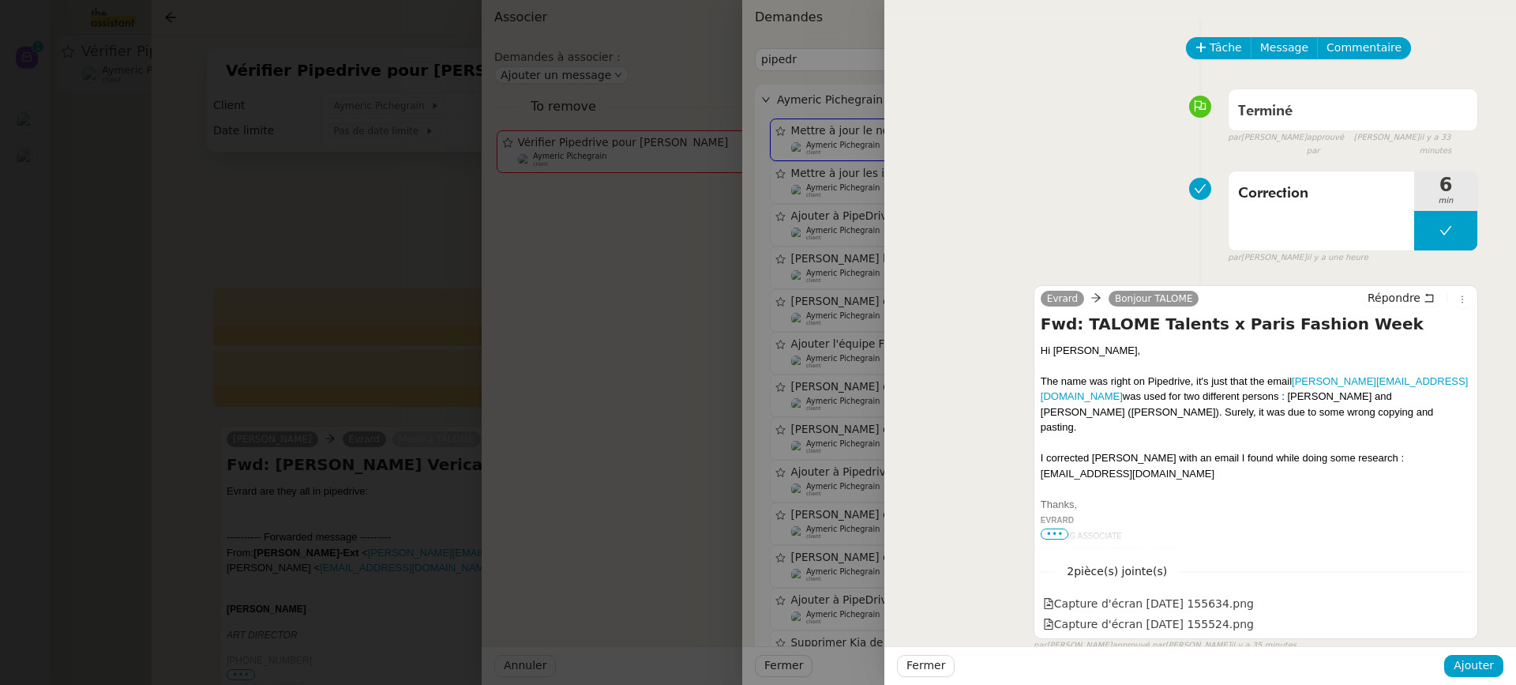
click at [336, 492] on div at bounding box center [758, 342] width 1516 height 685
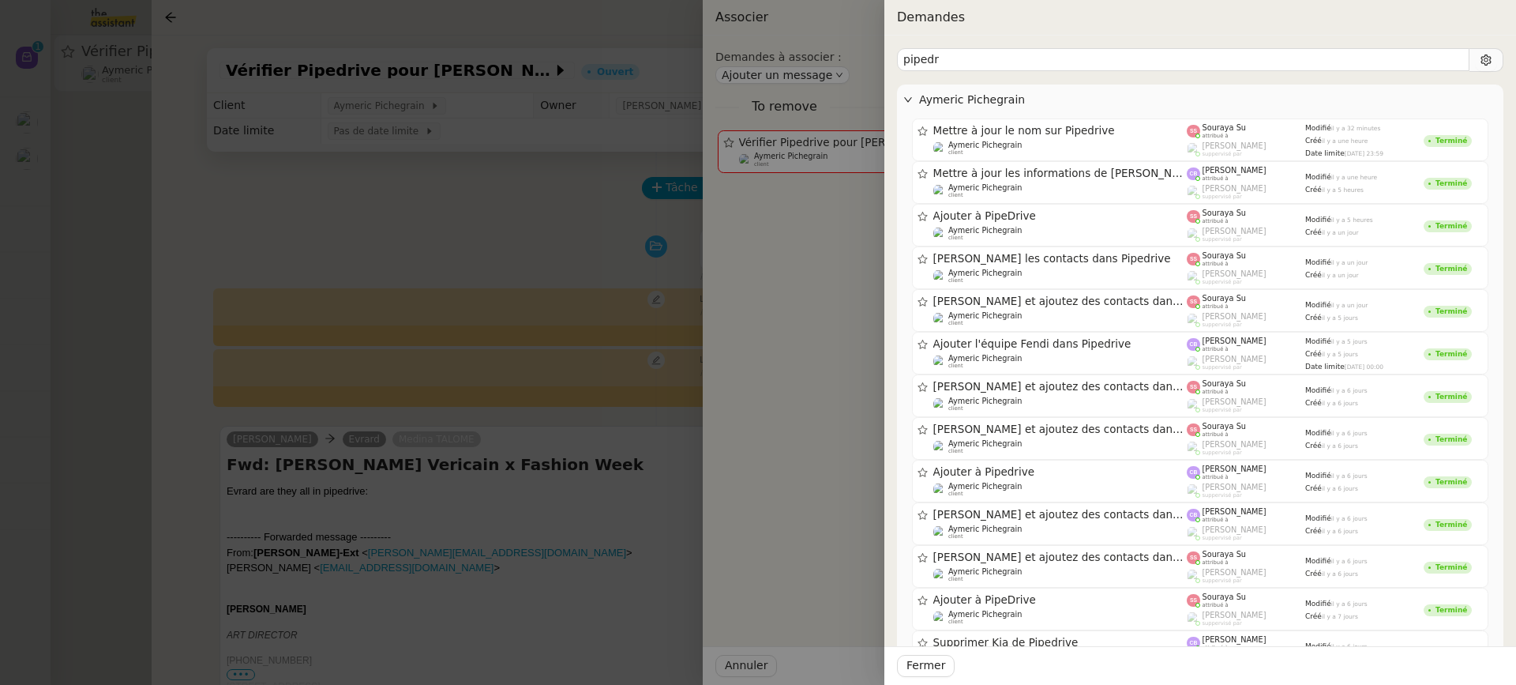
click at [336, 492] on div at bounding box center [758, 342] width 1516 height 685
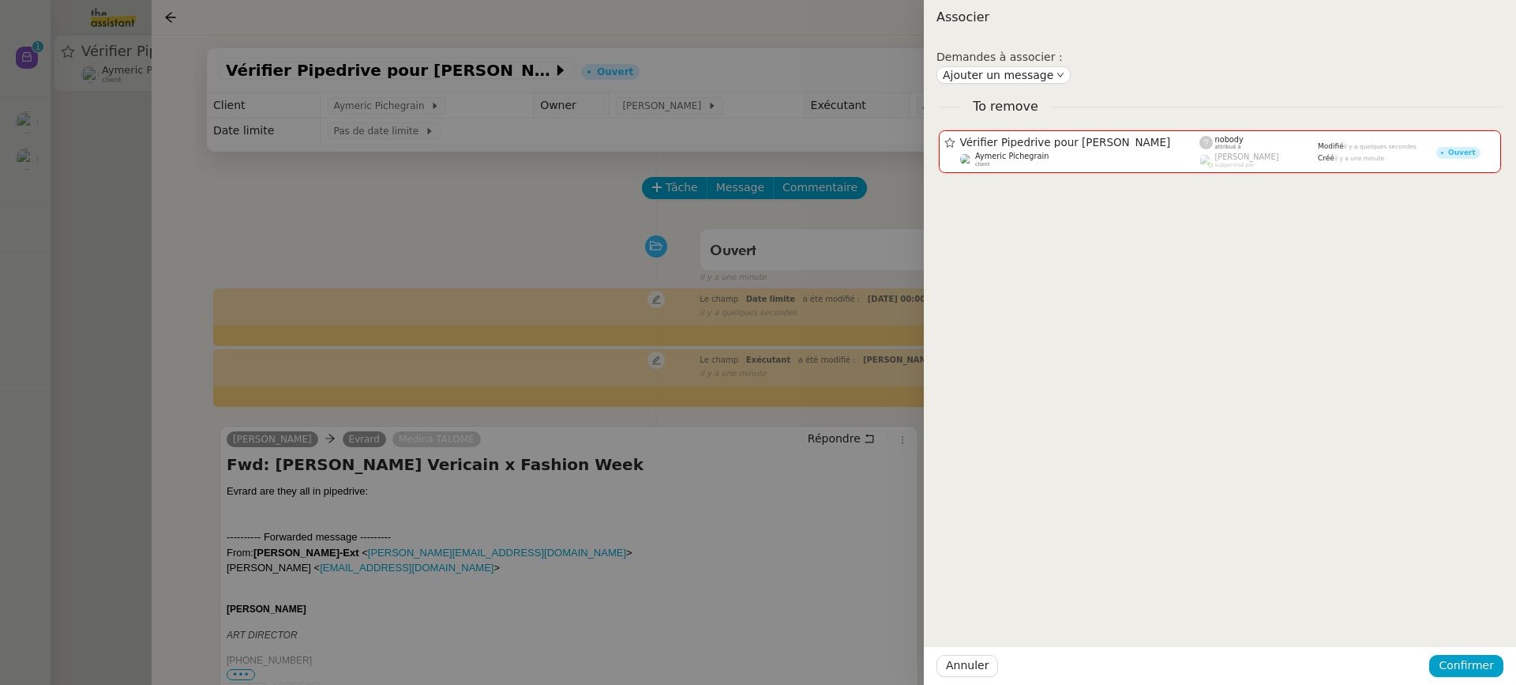
click at [336, 492] on div at bounding box center [758, 342] width 1516 height 685
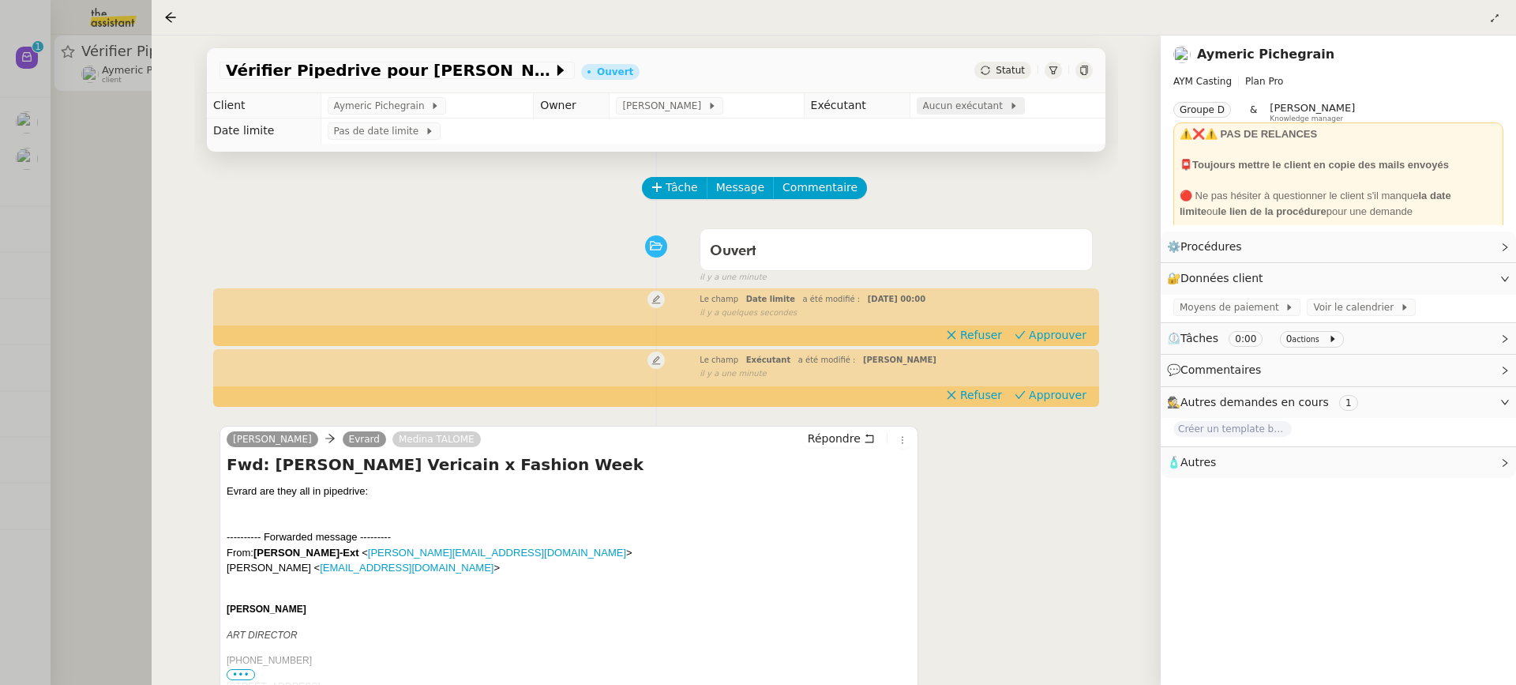
click at [964, 103] on span "Aucun exécutant" at bounding box center [966, 106] width 86 height 16
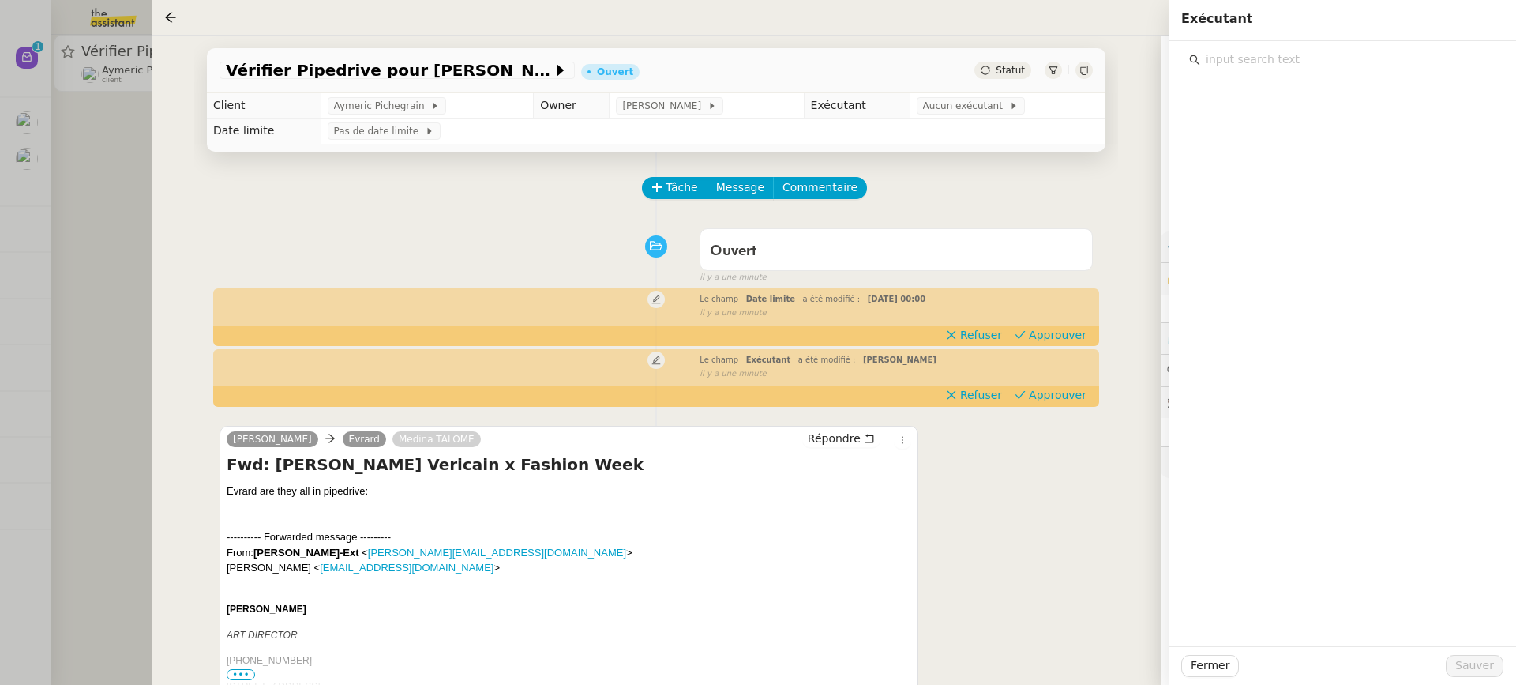
click at [1249, 57] on input "text" at bounding box center [1348, 59] width 295 height 21
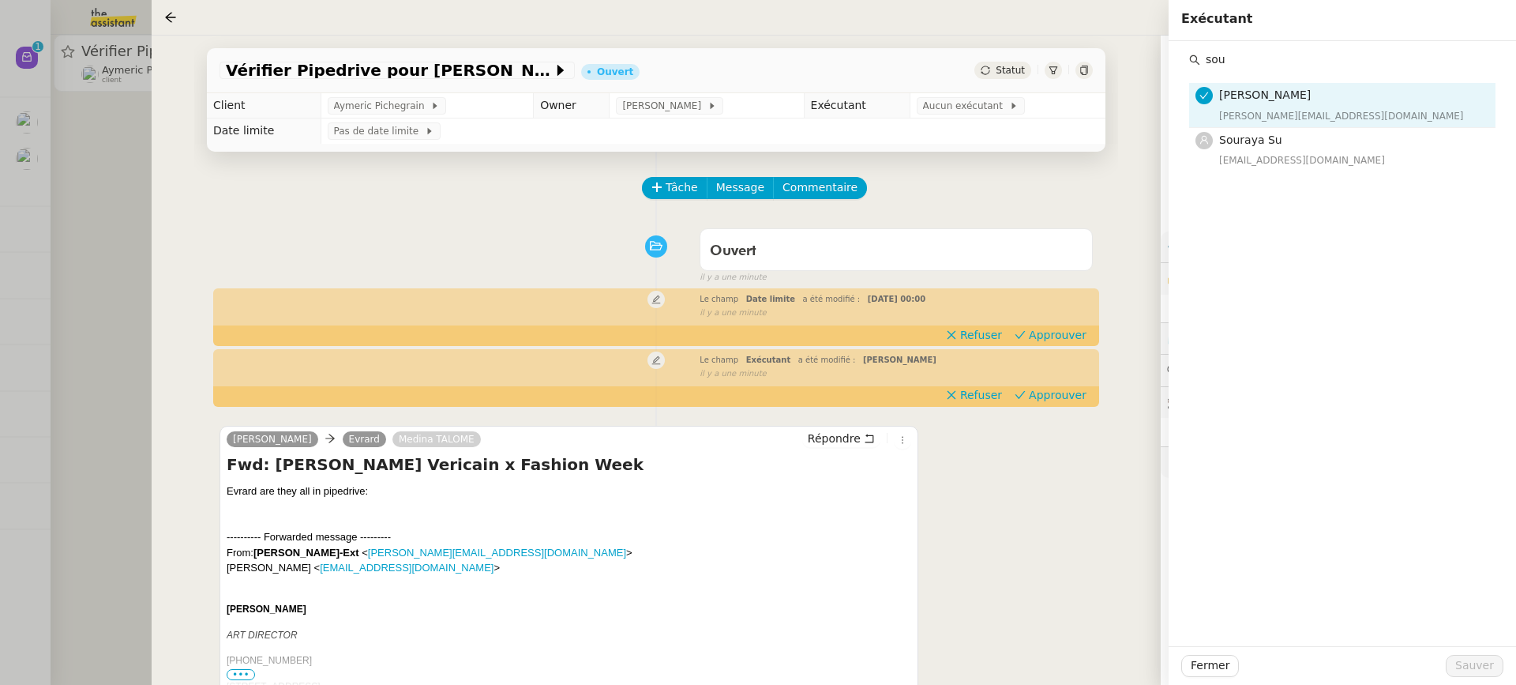
type input "sou"
click at [1276, 171] on div "sou Camille Barthès camilleb@team.theassistant.com Souraya Su souraya@team.thea…" at bounding box center [1343, 343] width 348 height 605
click at [1270, 159] on div "souraya@team.theassistant.com" at bounding box center [1352, 160] width 267 height 16
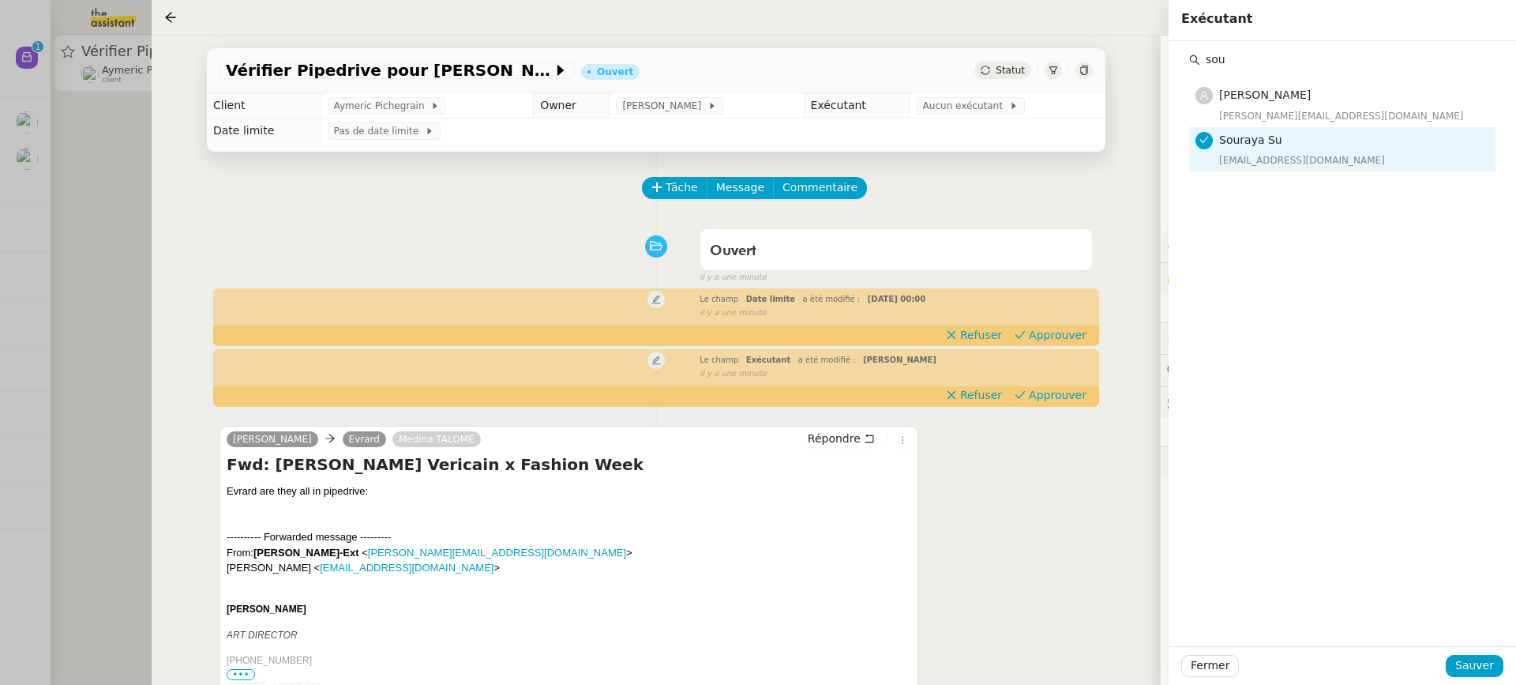
click at [1478, 651] on div "Fermer Sauver" at bounding box center [1343, 665] width 348 height 39
click at [1486, 663] on span "Sauver" at bounding box center [1475, 665] width 39 height 18
click at [73, 110] on div at bounding box center [758, 342] width 1516 height 685
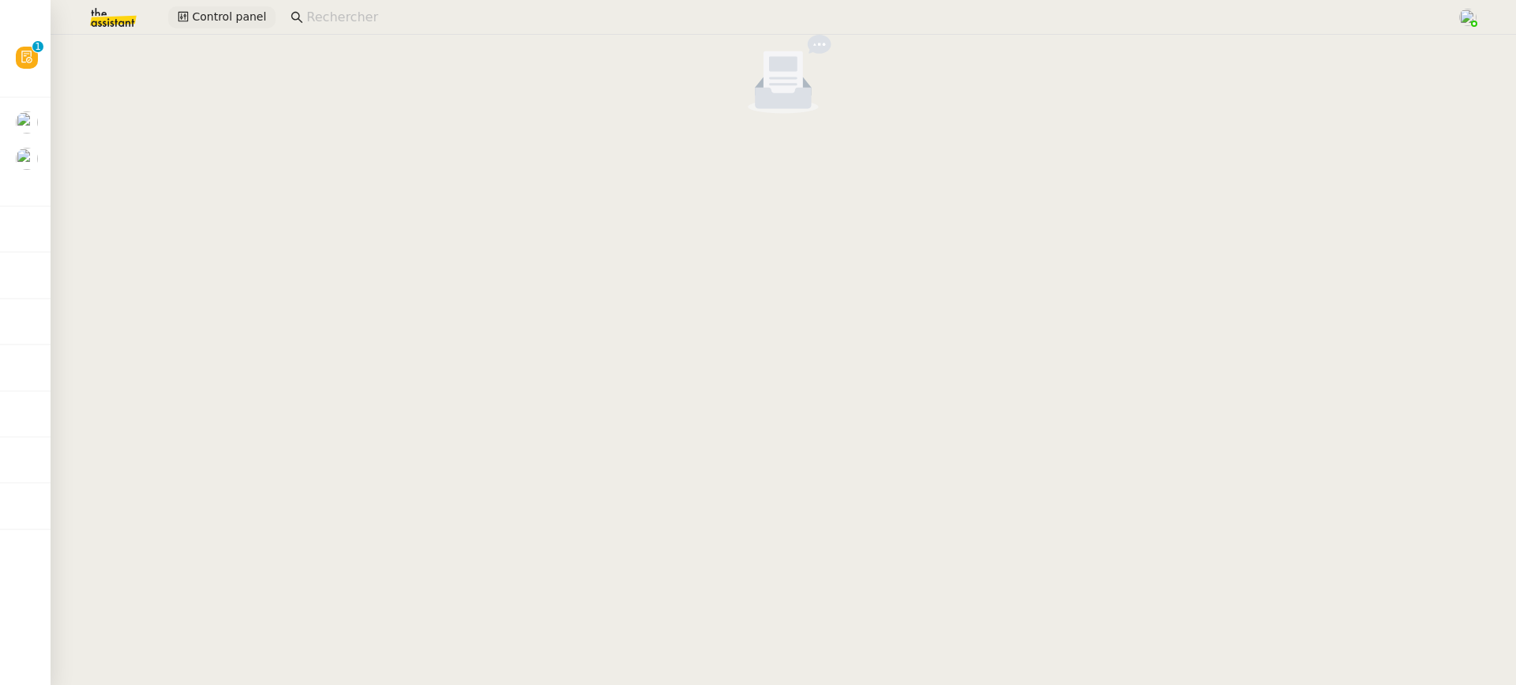
click at [215, 19] on span "Control panel" at bounding box center [229, 17] width 74 height 18
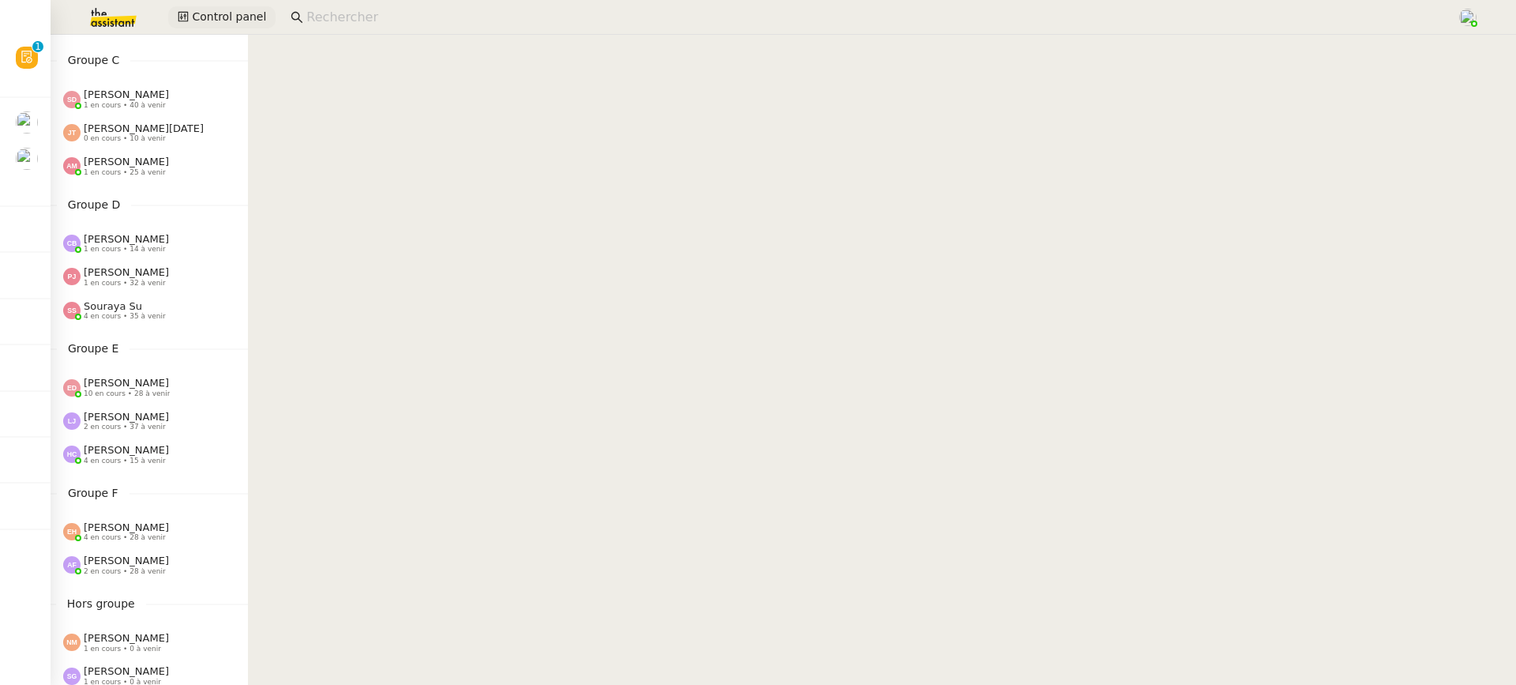
scroll to position [311, 0]
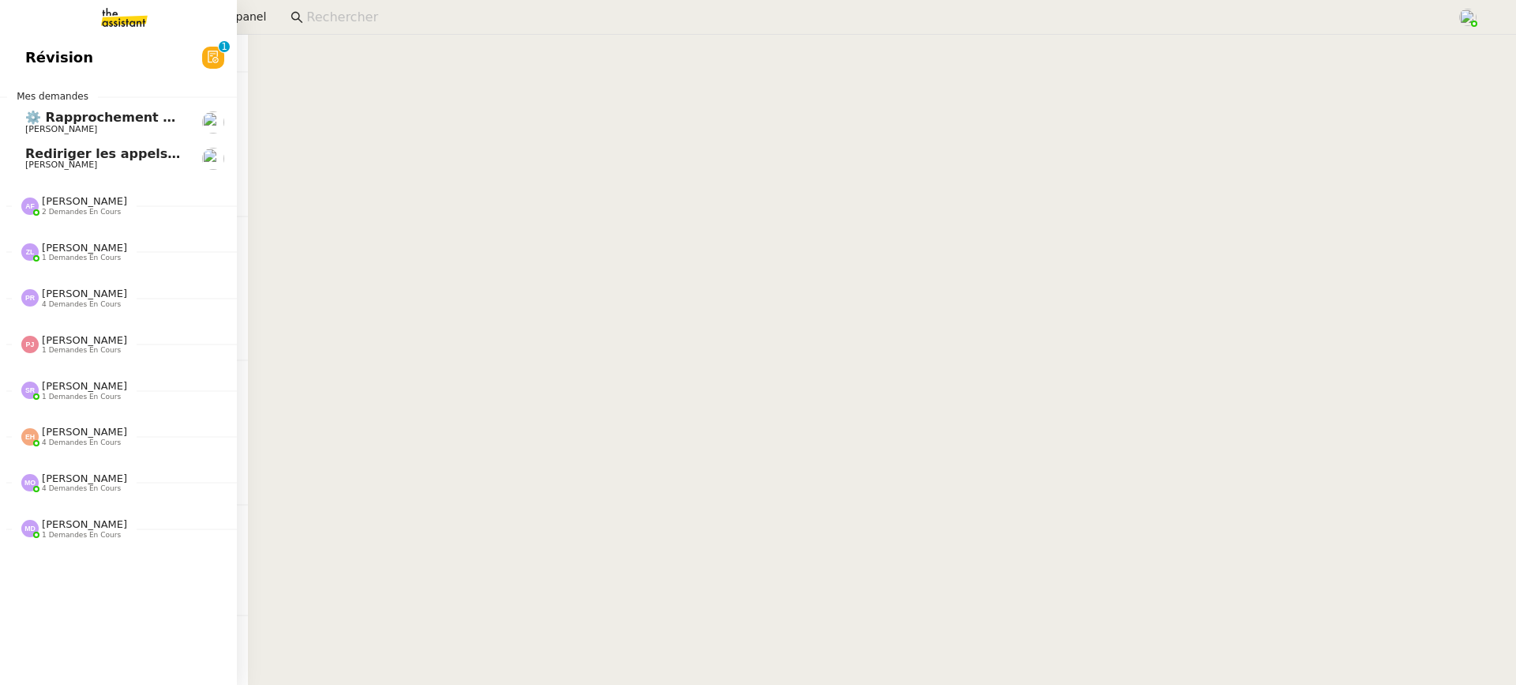
click at [14, 47] on link "Révision 0 1 2 3 4 5 6 7 8 9" at bounding box center [118, 57] width 237 height 36
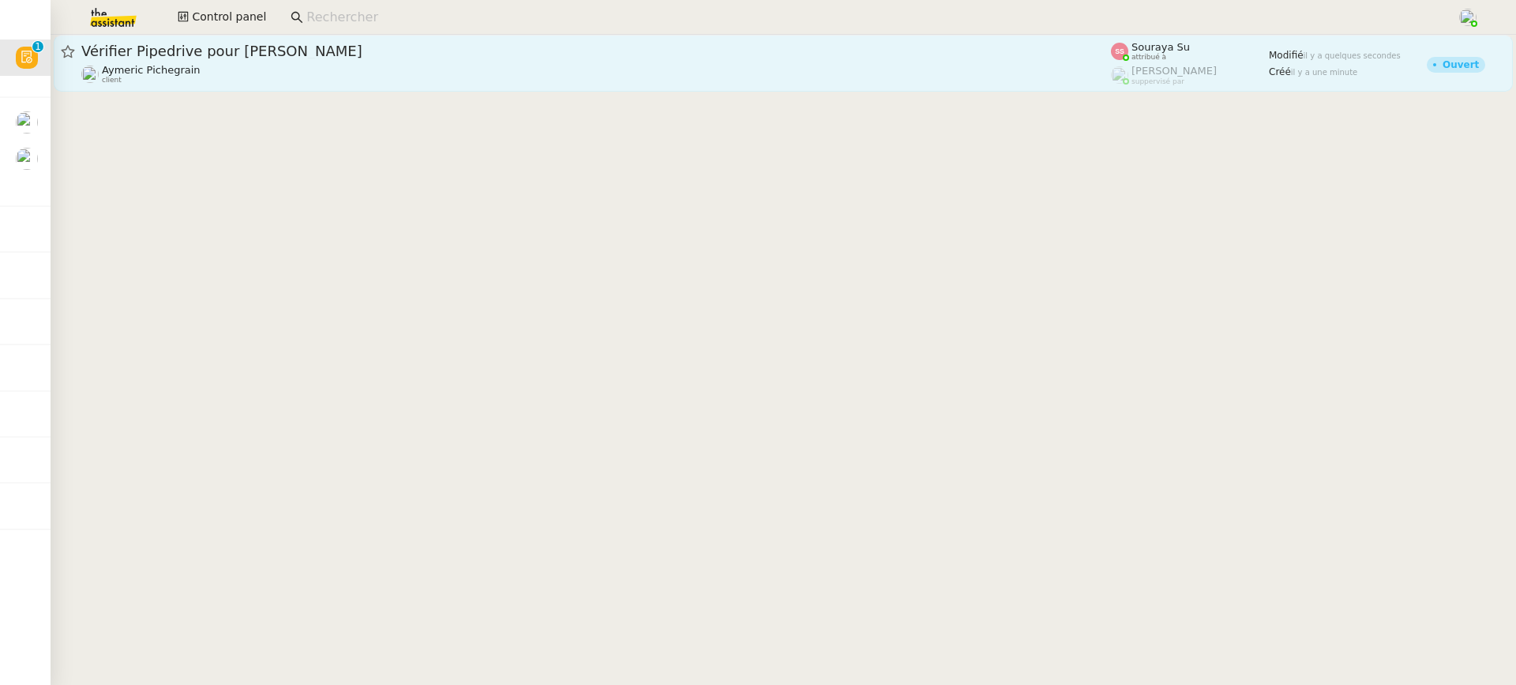
click at [553, 77] on div "Aymeric Pichegrain client" at bounding box center [596, 74] width 1030 height 21
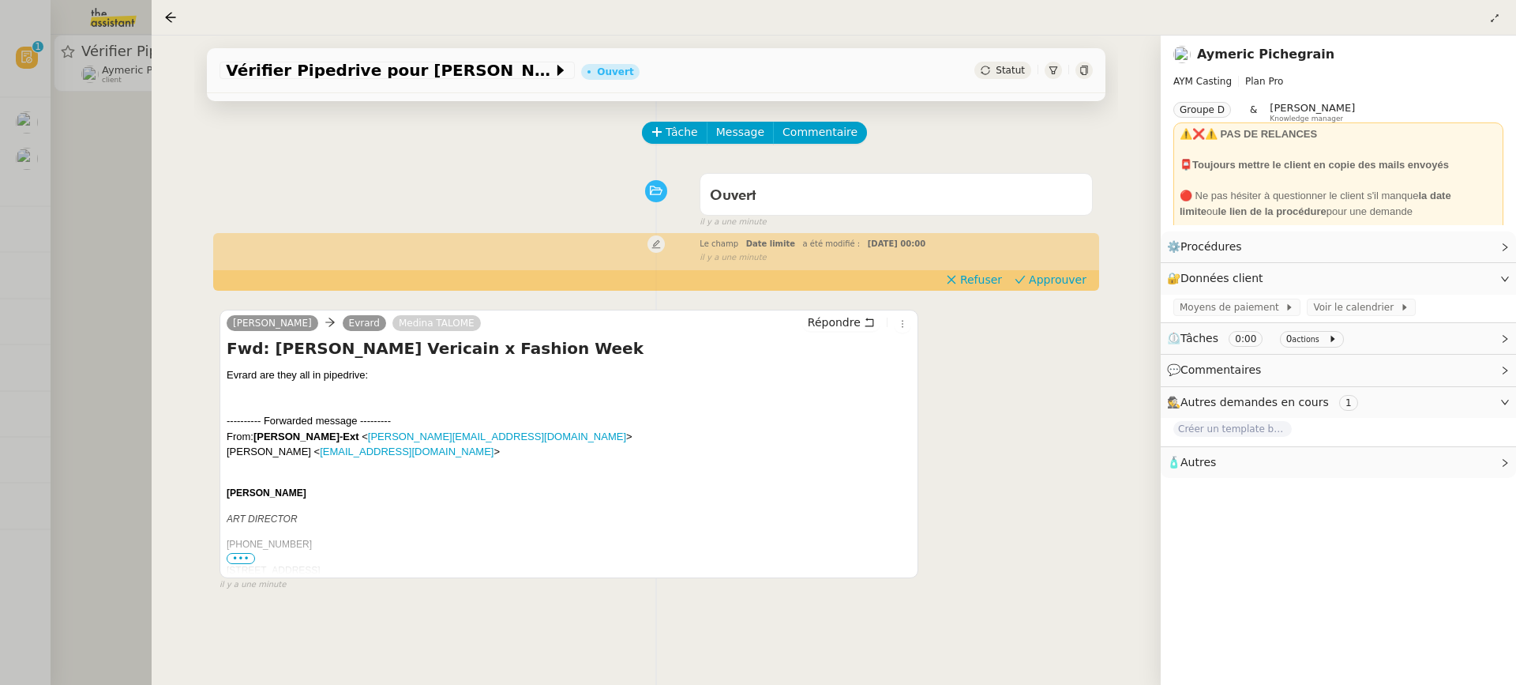
scroll to position [64, 0]
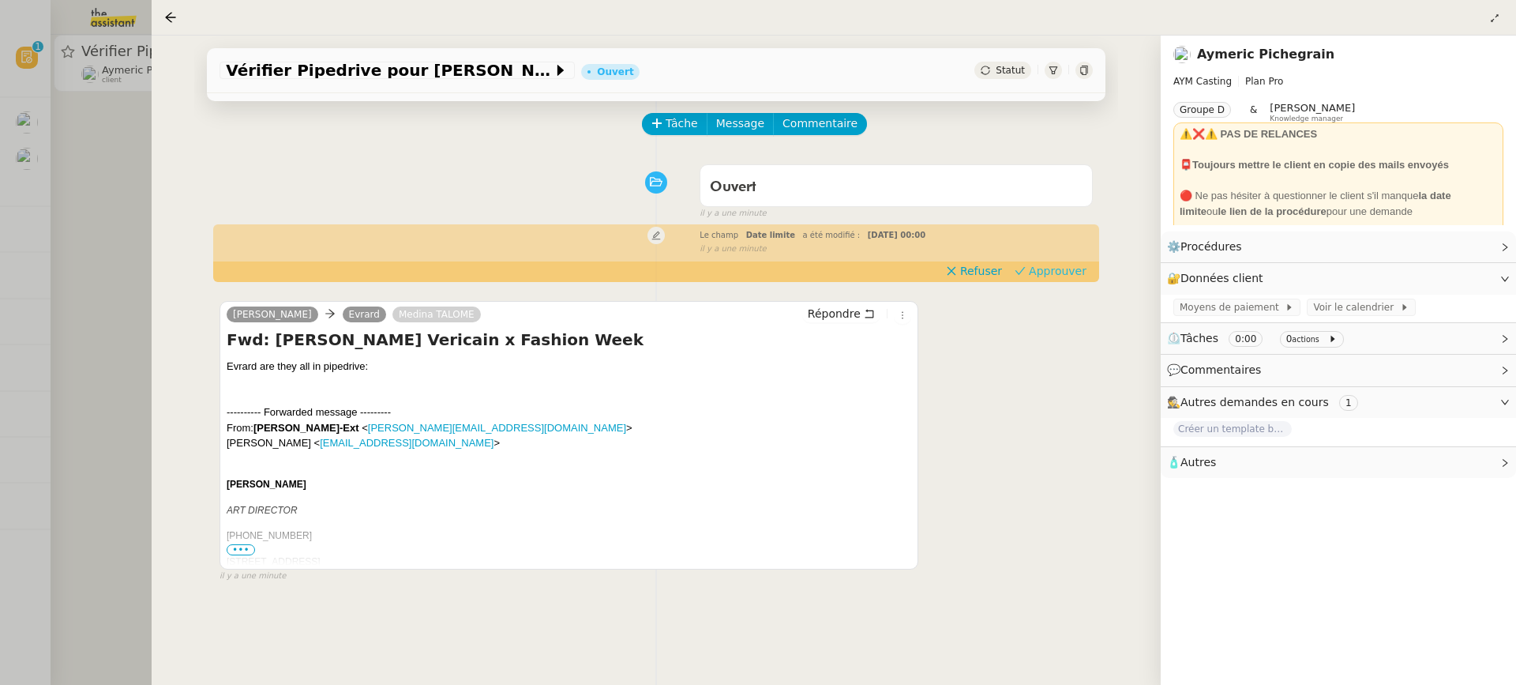
click at [1048, 261] on app-ticket-timeline-item "Le champ Date limite a été modifié : lun. 6 oct. 2025 00:00 false il y a une mi…" at bounding box center [657, 253] width 874 height 54
click at [1050, 269] on span "Approuver" at bounding box center [1058, 271] width 58 height 16
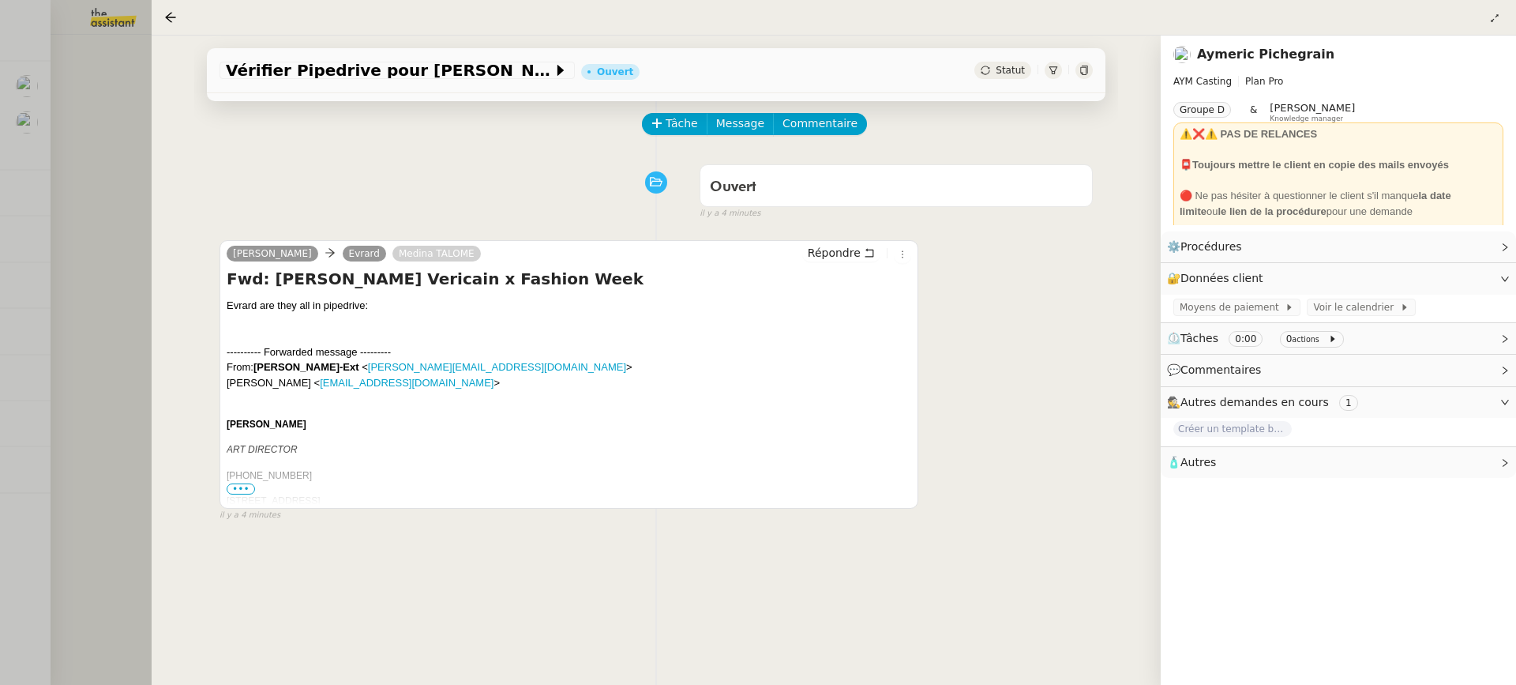
click at [75, 339] on div at bounding box center [758, 342] width 1516 height 685
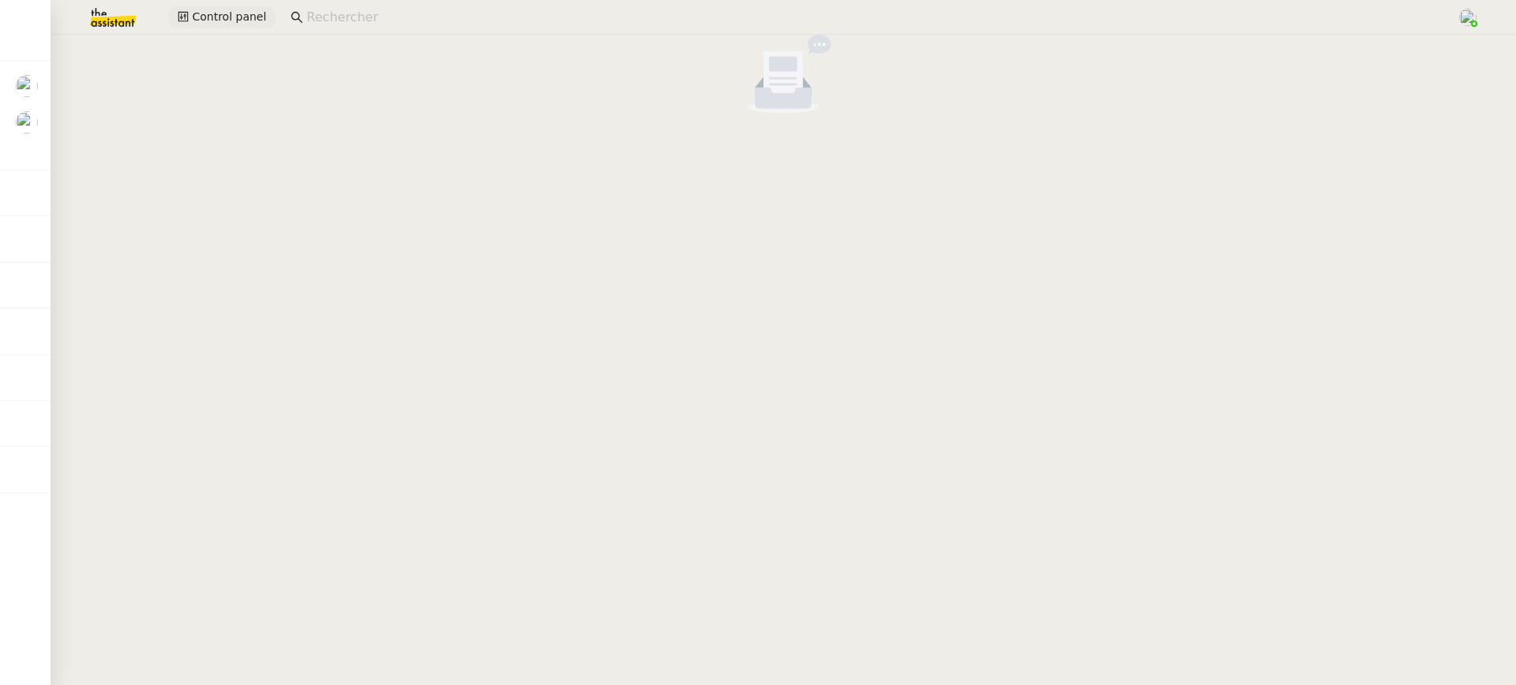
click at [220, 21] on span "Control panel" at bounding box center [229, 17] width 74 height 18
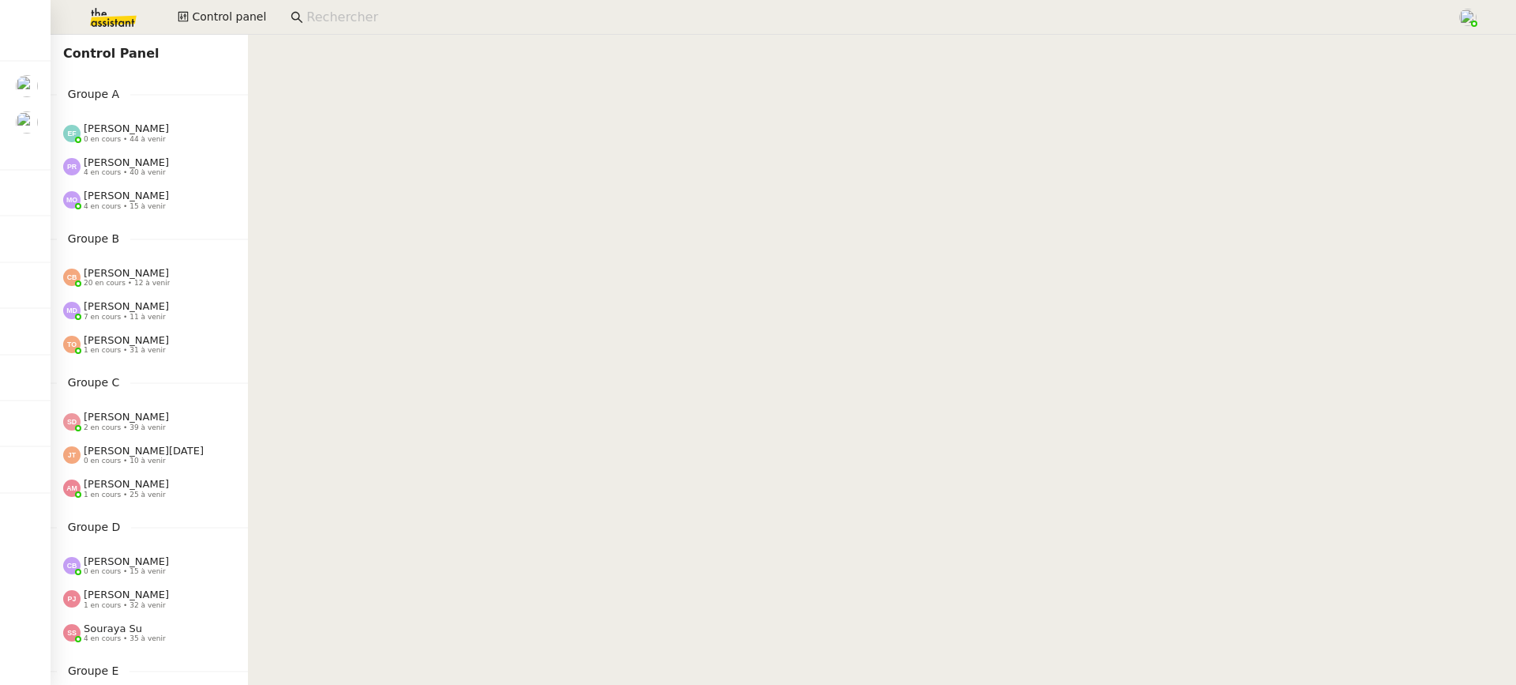
click at [167, 150] on div "Pauline Ribas 4 en cours • 40 à venir" at bounding box center [149, 166] width 197 height 33
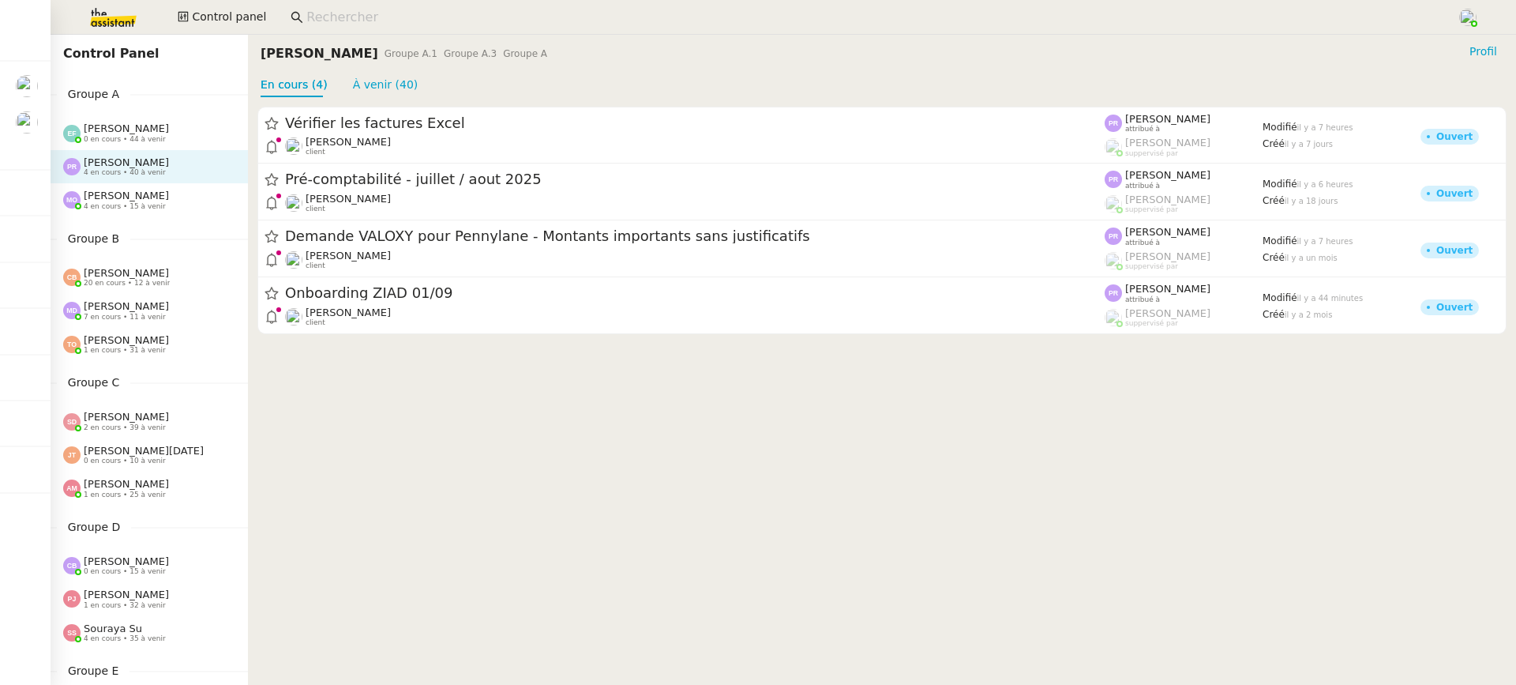
click at [165, 213] on div "Marie Orsoni 4 en cours • 15 à venir" at bounding box center [149, 199] width 197 height 33
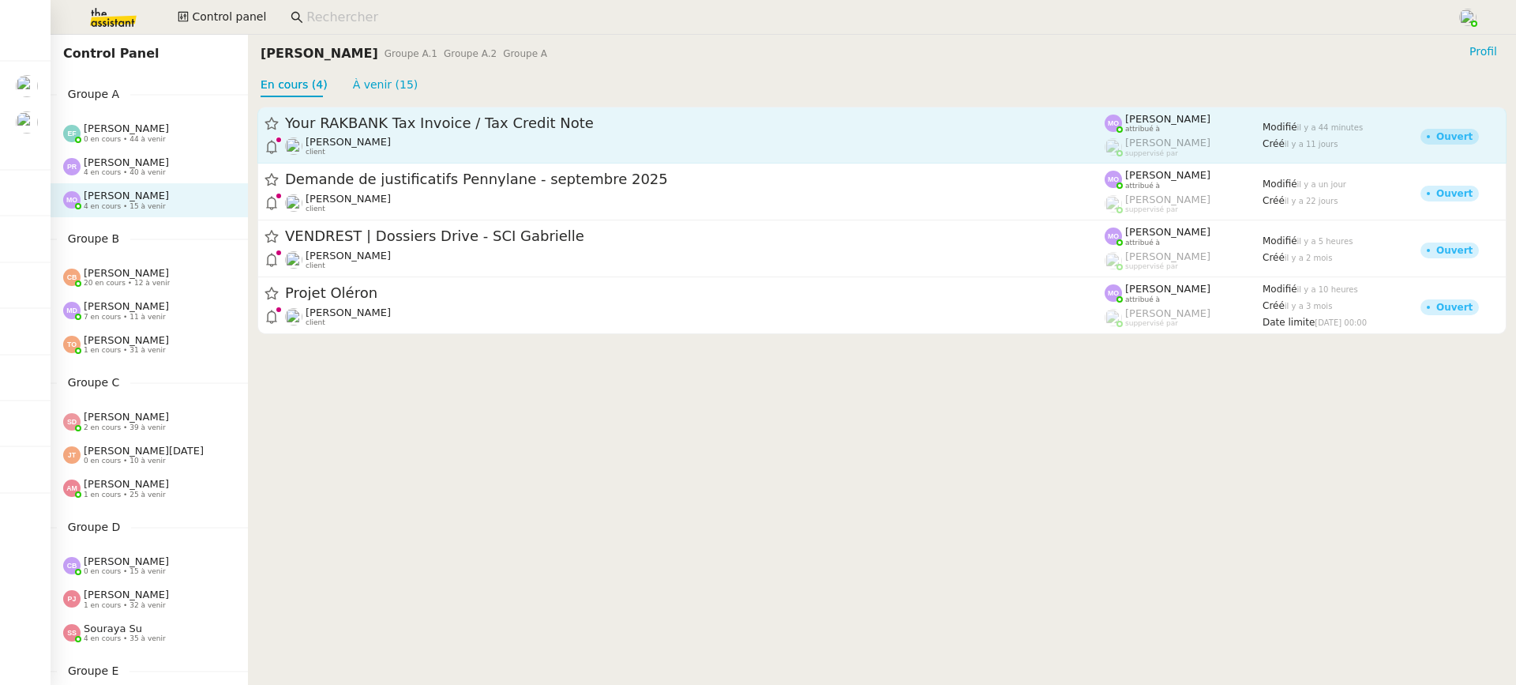
click at [425, 145] on div "Gabrielle Tavernier client" at bounding box center [695, 146] width 820 height 21
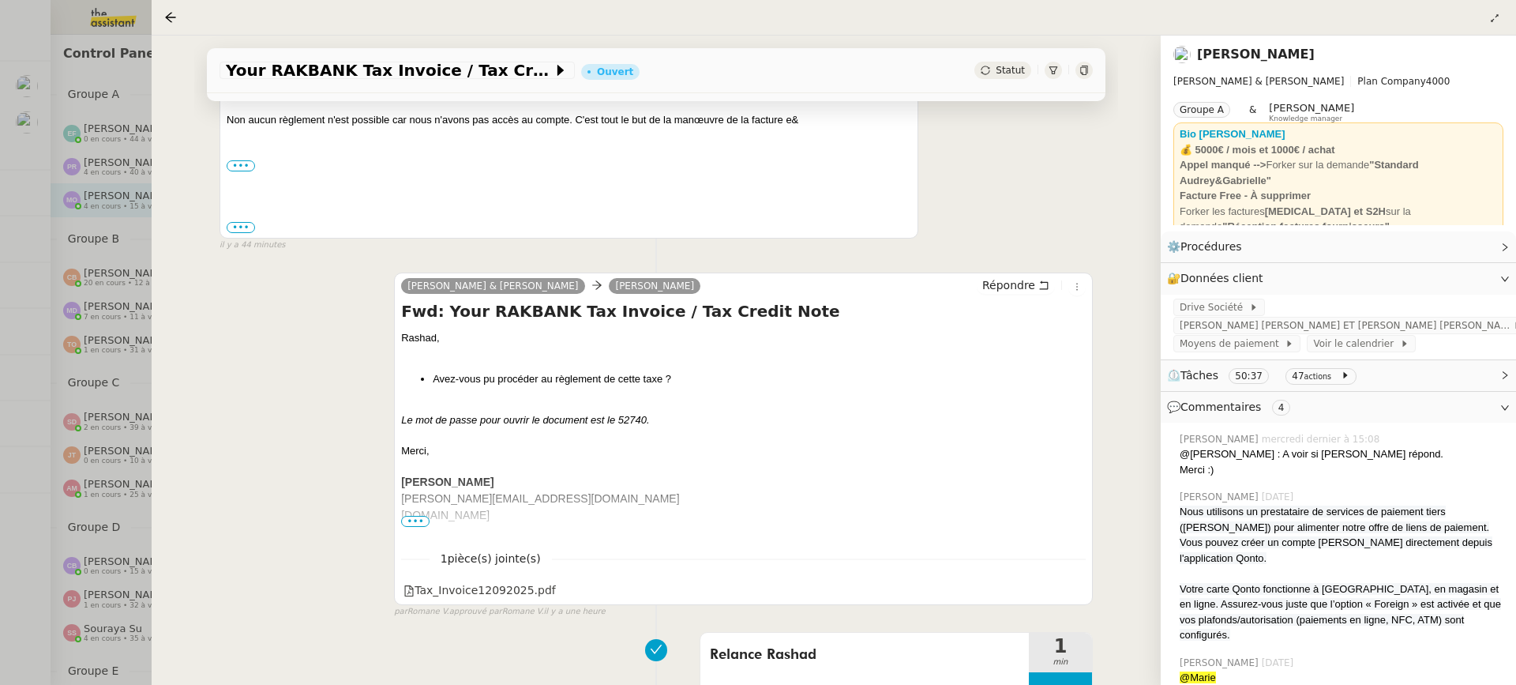
scroll to position [414, 0]
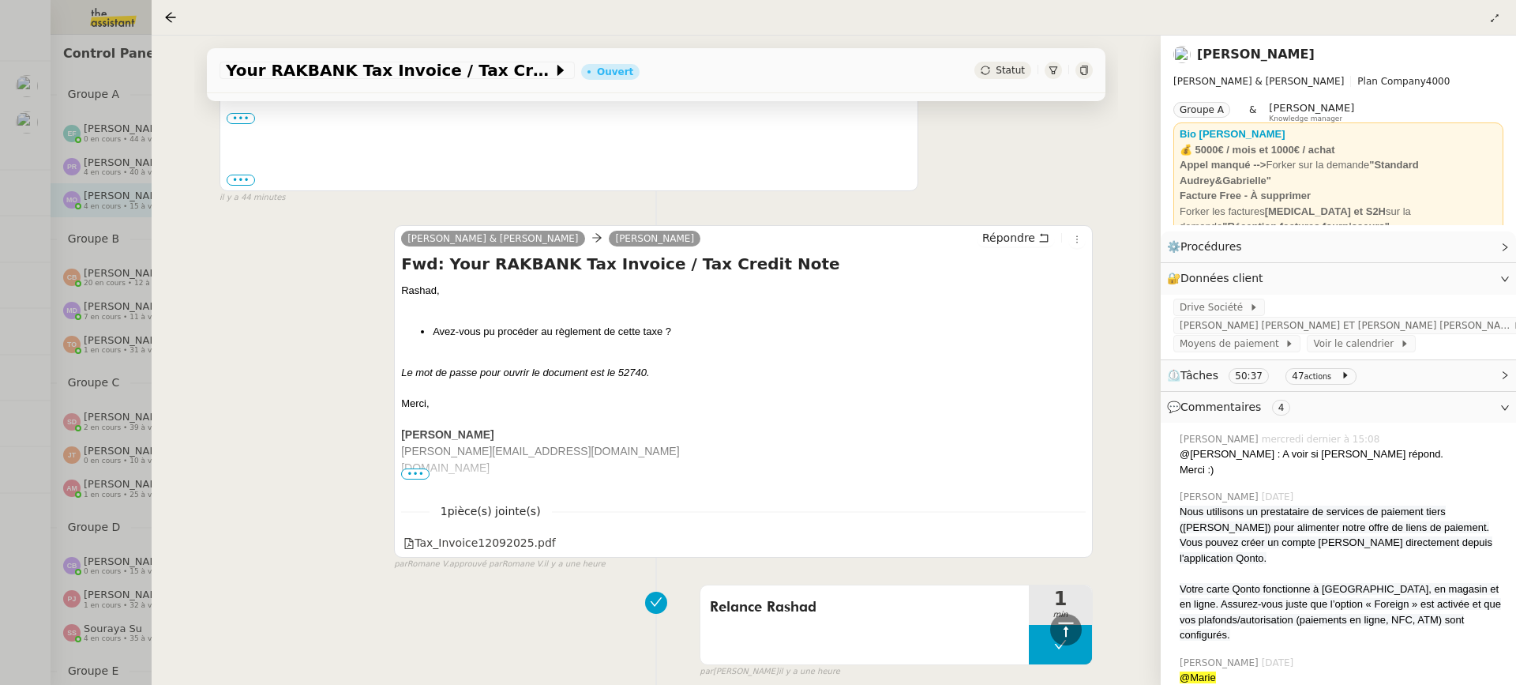
click at [47, 227] on div at bounding box center [758, 342] width 1516 height 685
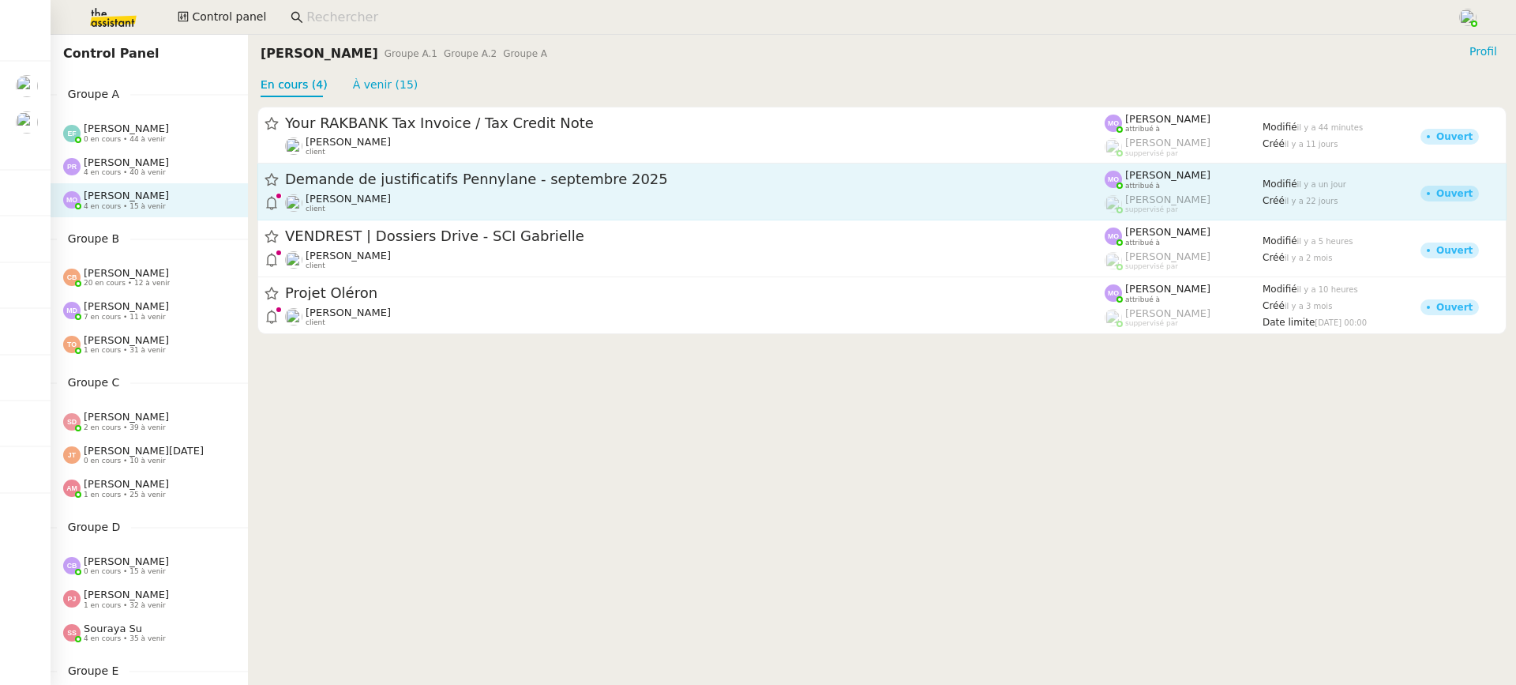
click at [425, 186] on div "Demande de justificatifs Pennylane - septembre 2025" at bounding box center [695, 180] width 820 height 20
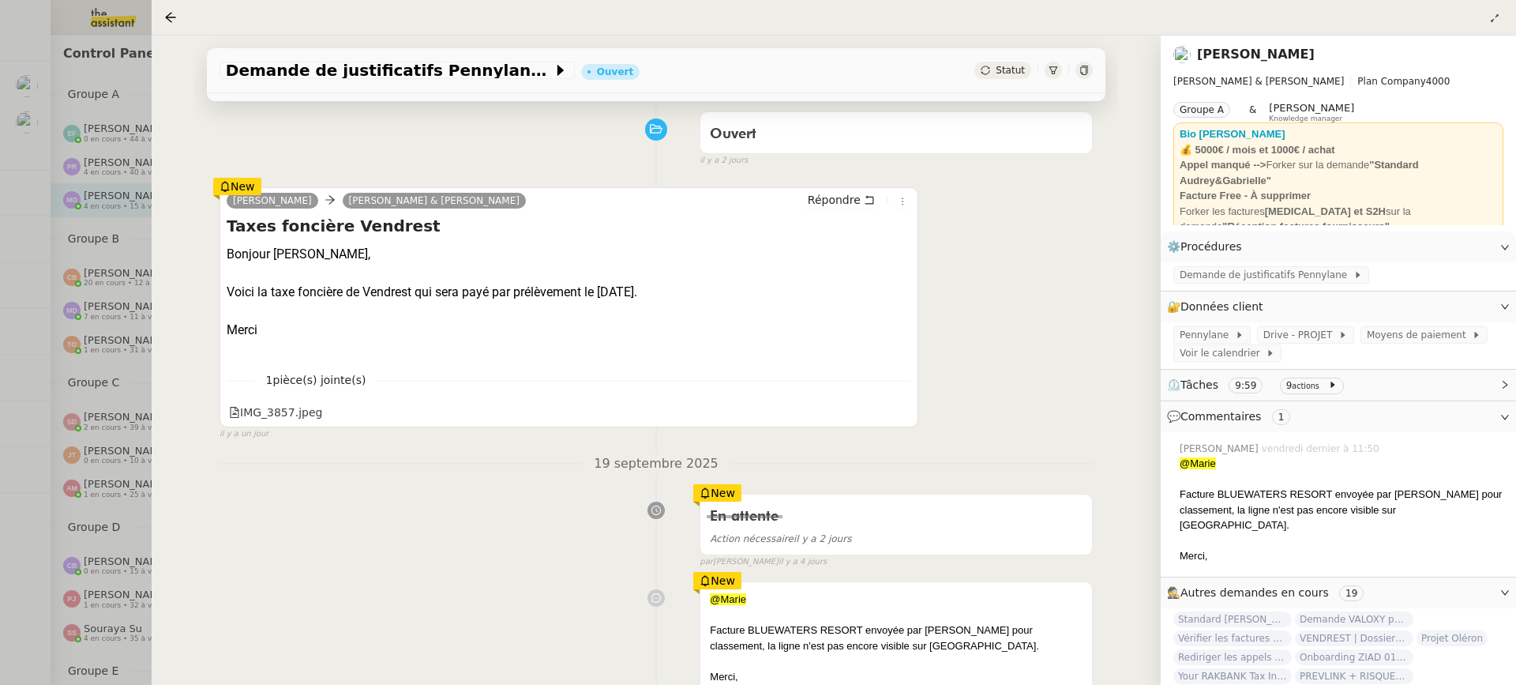
scroll to position [171, 0]
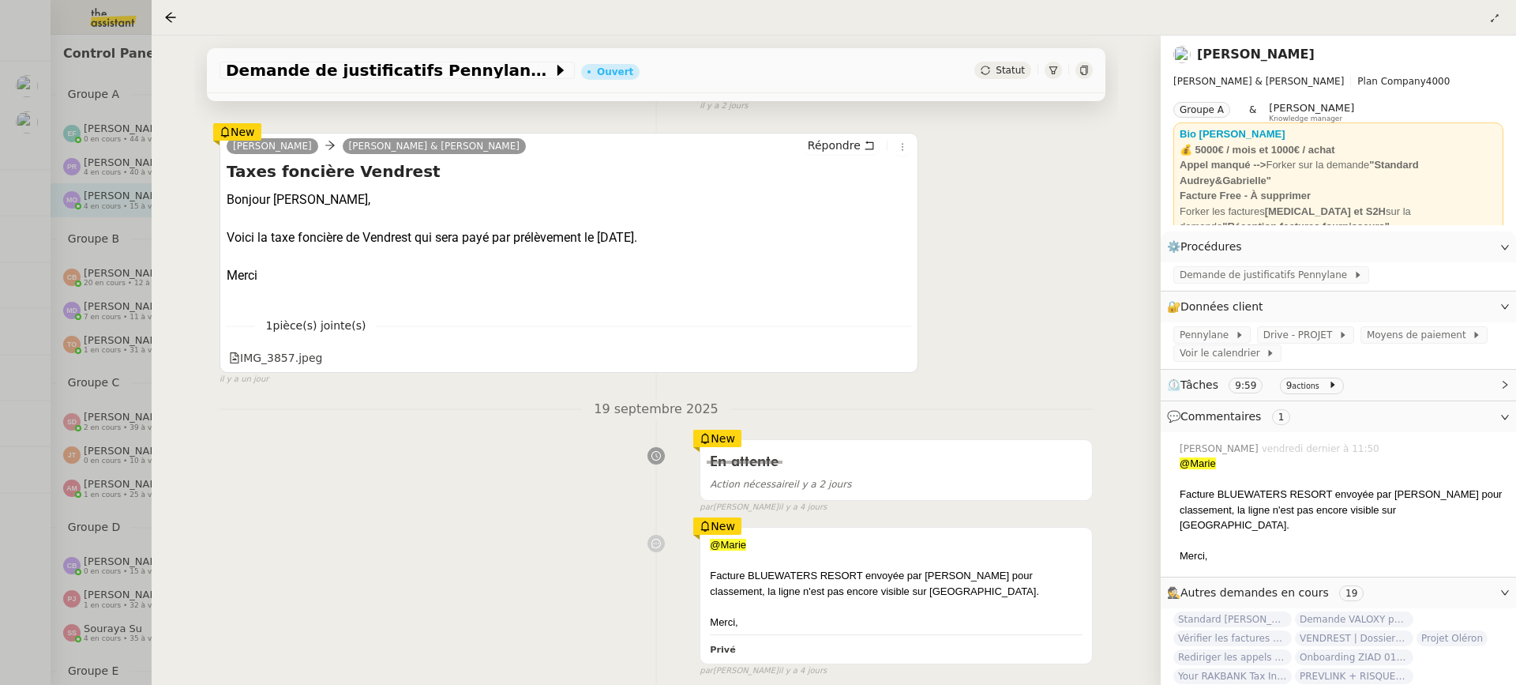
click at [102, 200] on div at bounding box center [758, 342] width 1516 height 685
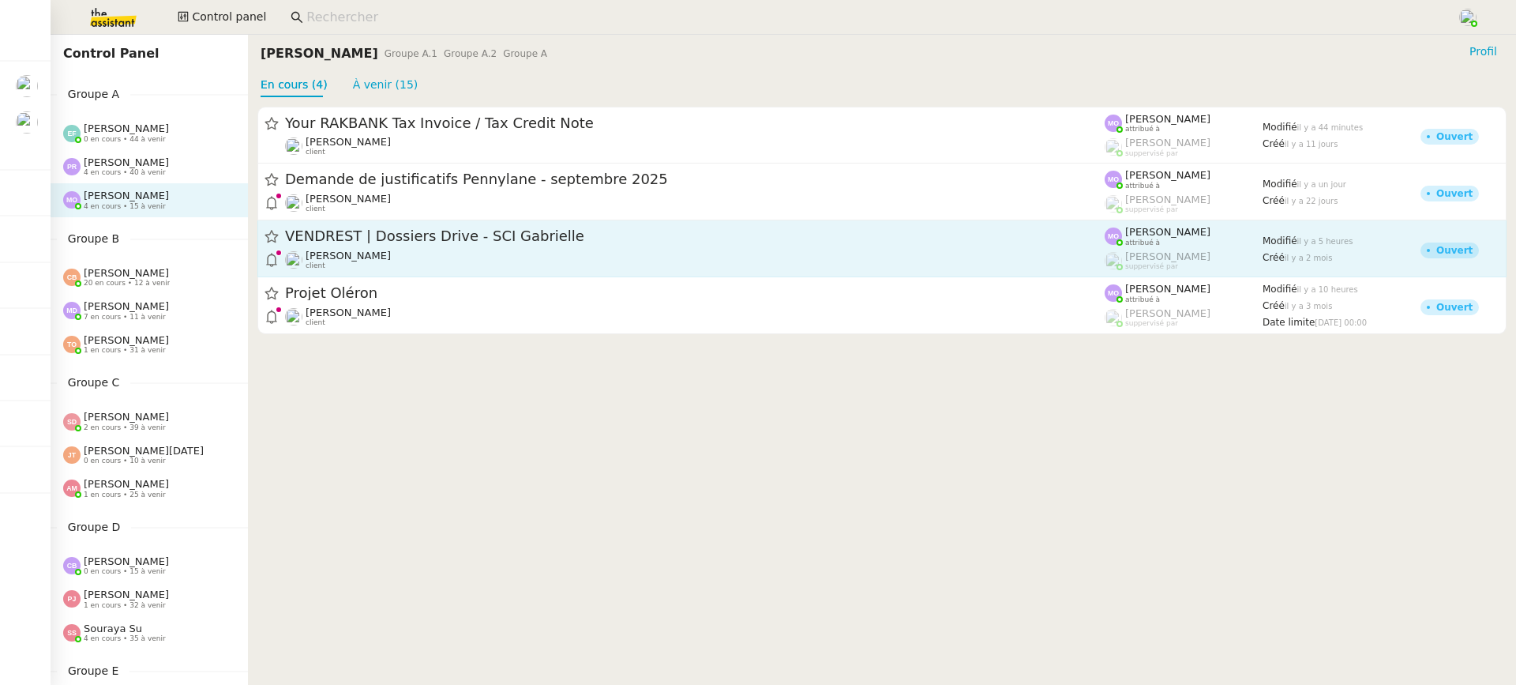
click at [445, 267] on div "Gabrielle Tavernier client" at bounding box center [695, 260] width 820 height 21
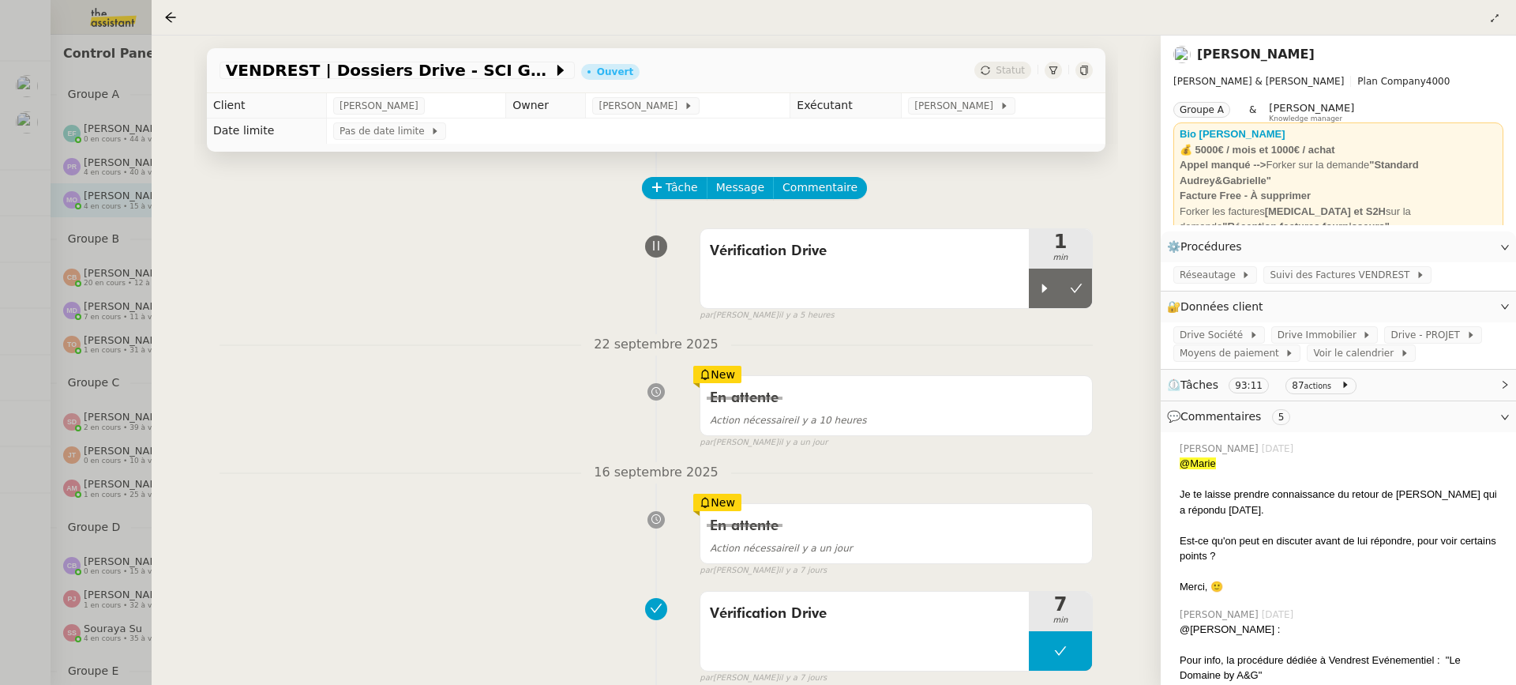
scroll to position [256, 0]
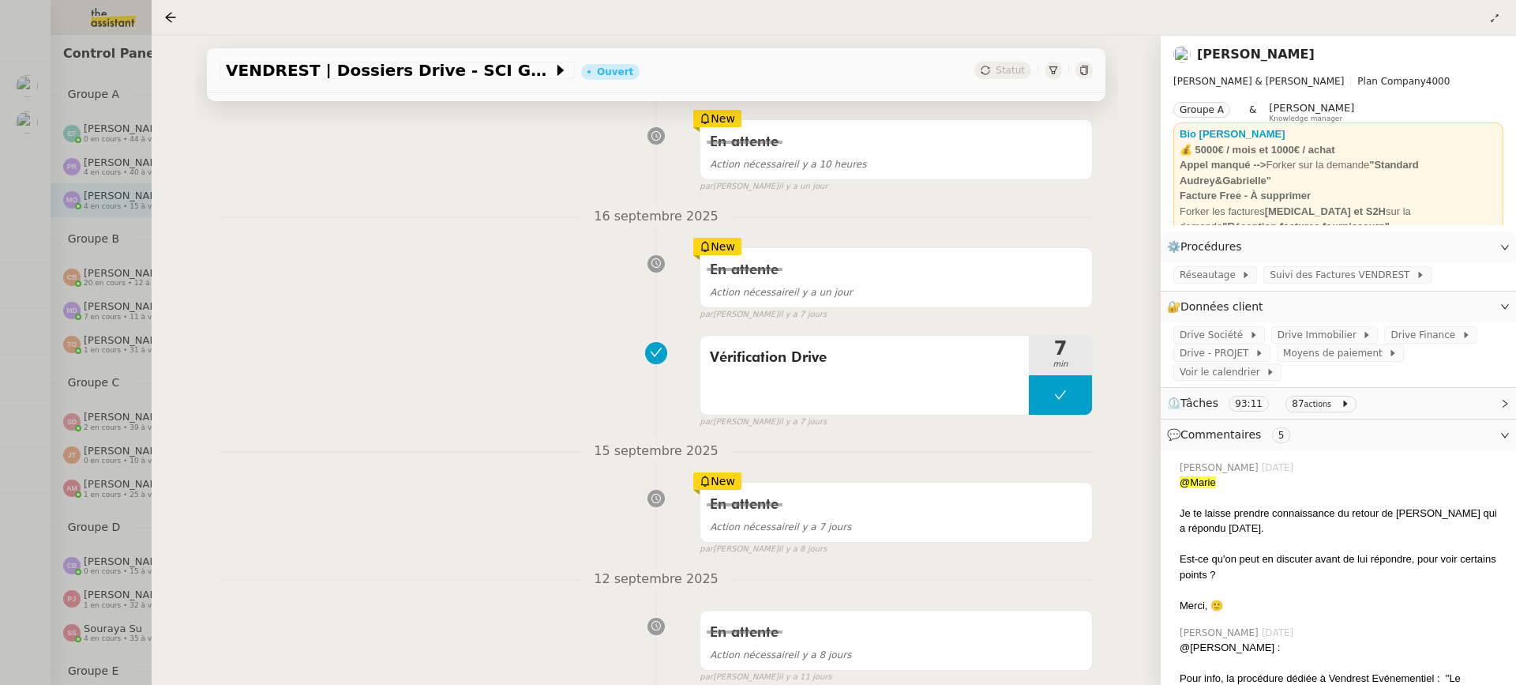
click at [105, 231] on div at bounding box center [758, 342] width 1516 height 685
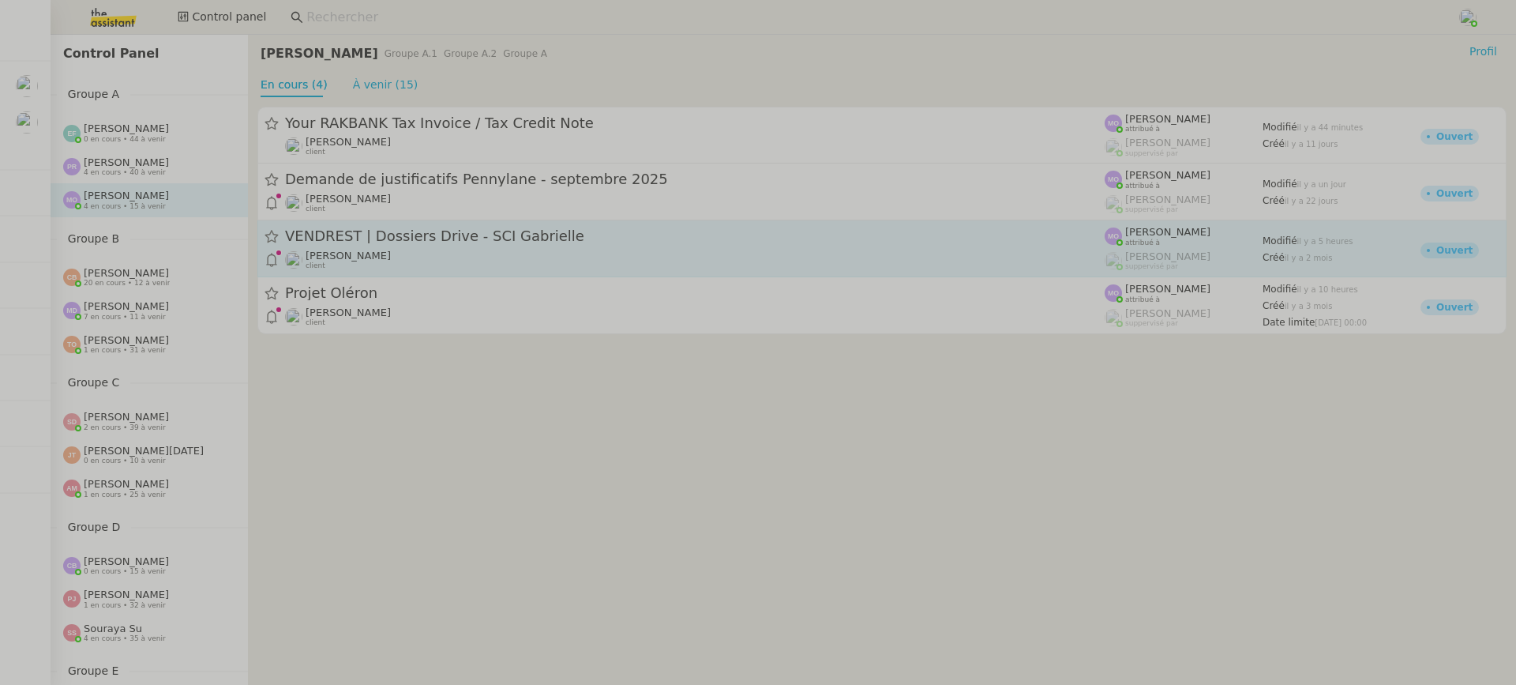
click at [448, 242] on span "VENDREST | Dossiers Drive - SCI Gabrielle" at bounding box center [695, 237] width 820 height 14
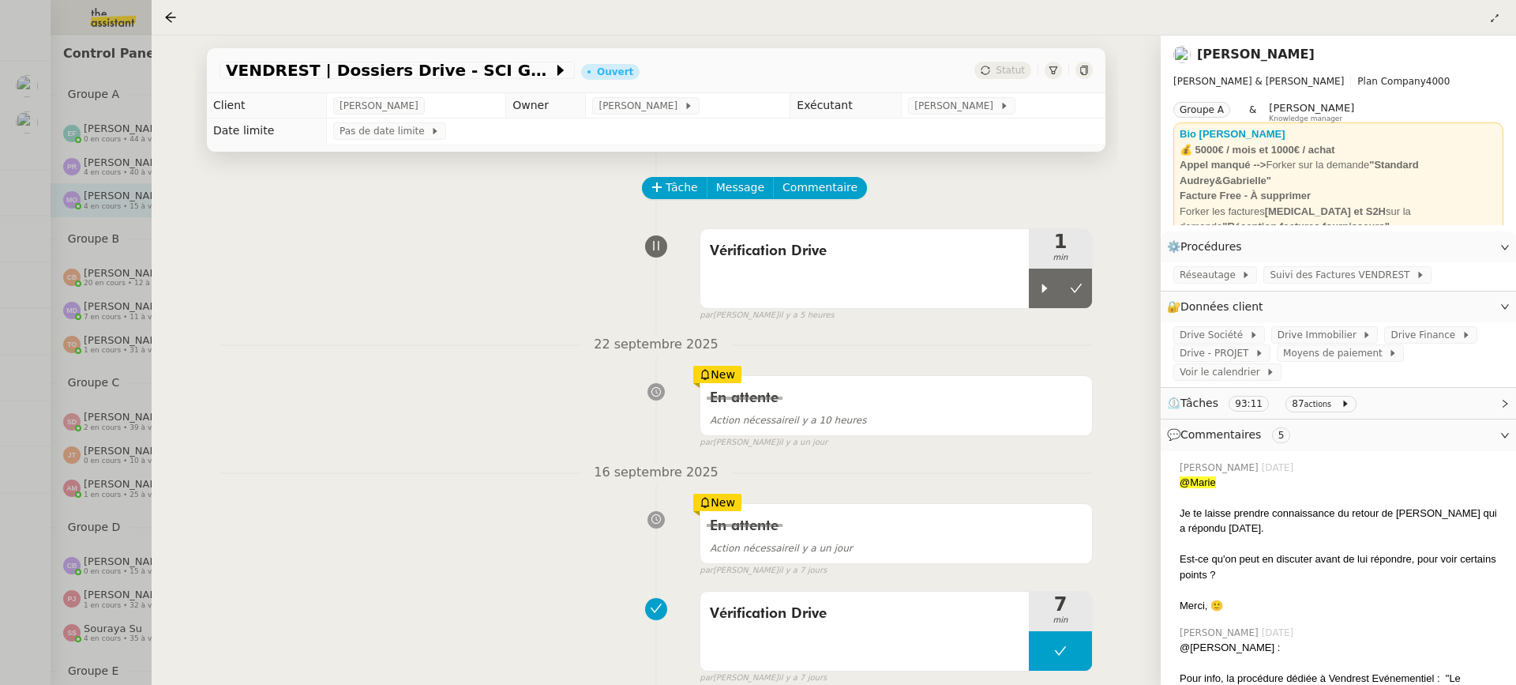
click at [147, 242] on div at bounding box center [758, 342] width 1516 height 685
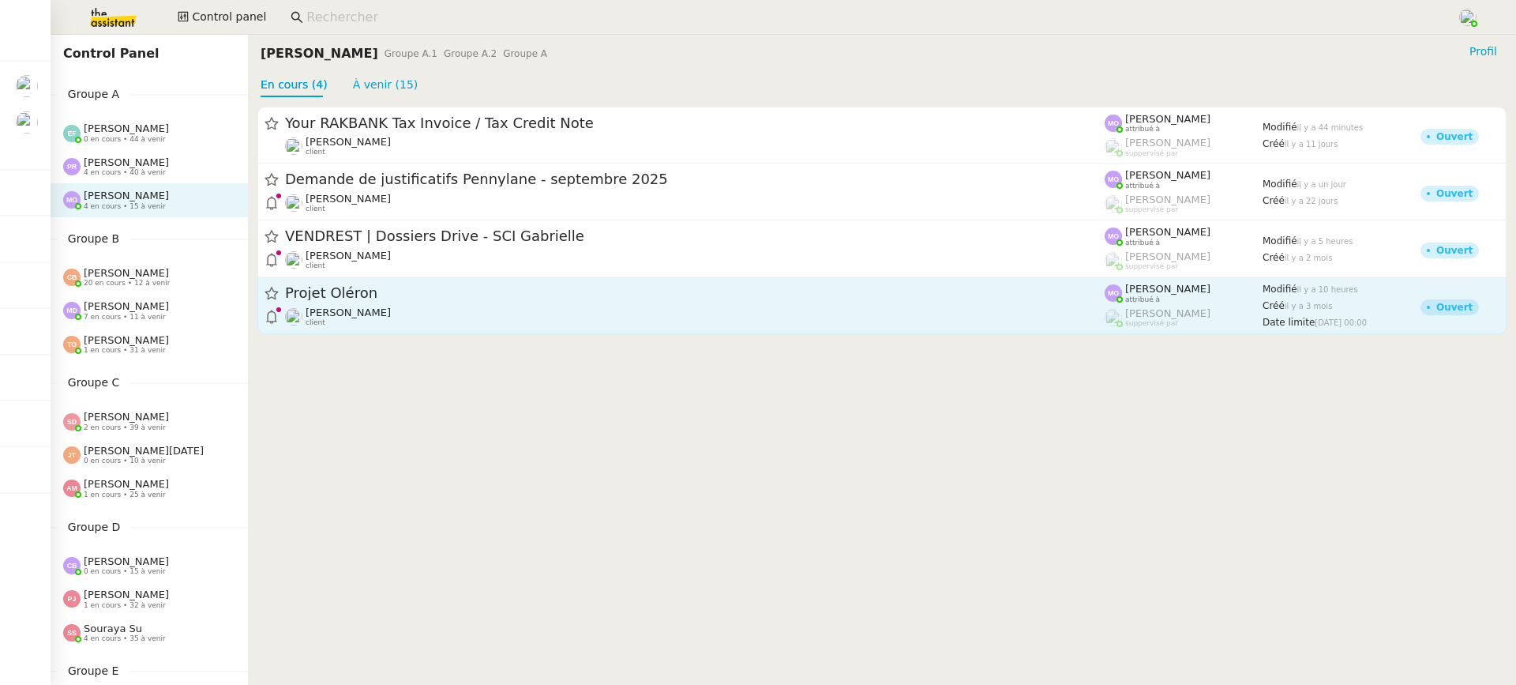
click at [460, 310] on div "Gabrielle Tavernier client" at bounding box center [695, 316] width 820 height 21
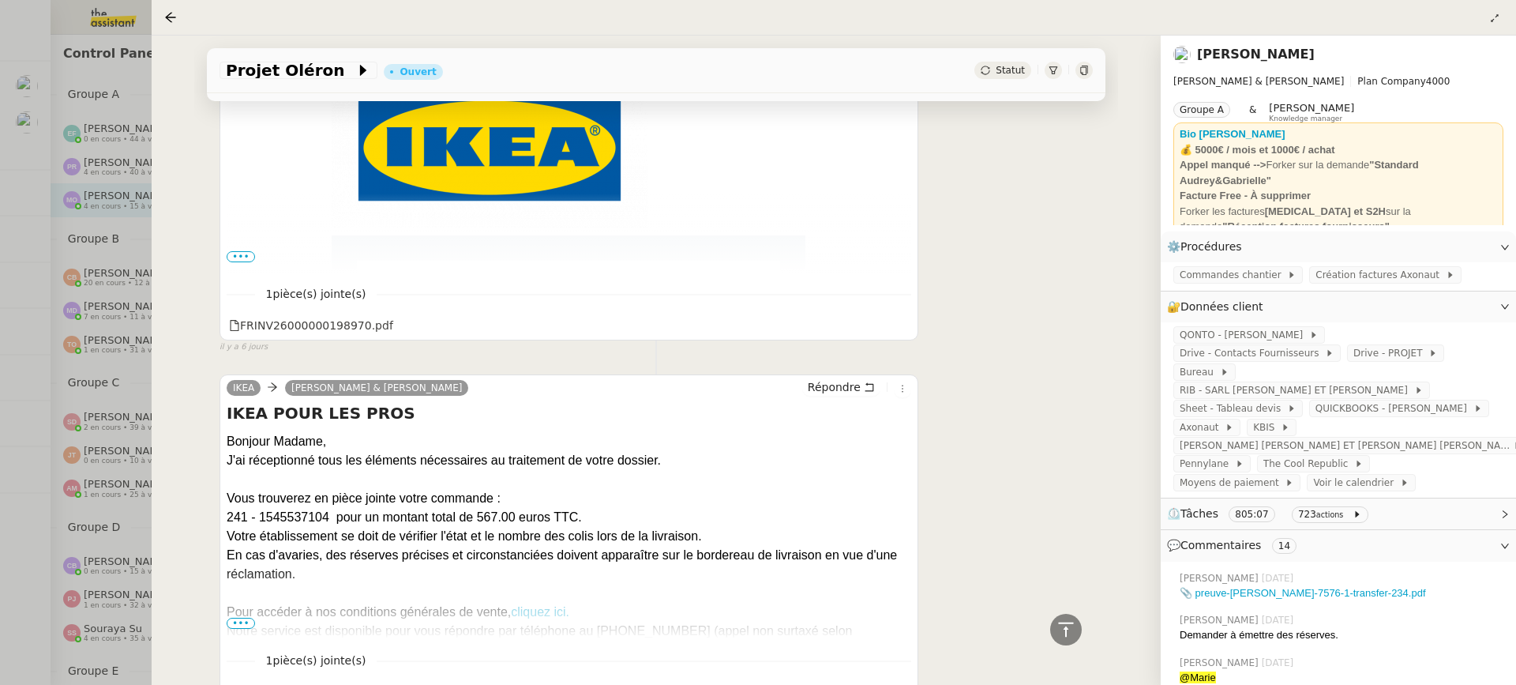
scroll to position [589, 0]
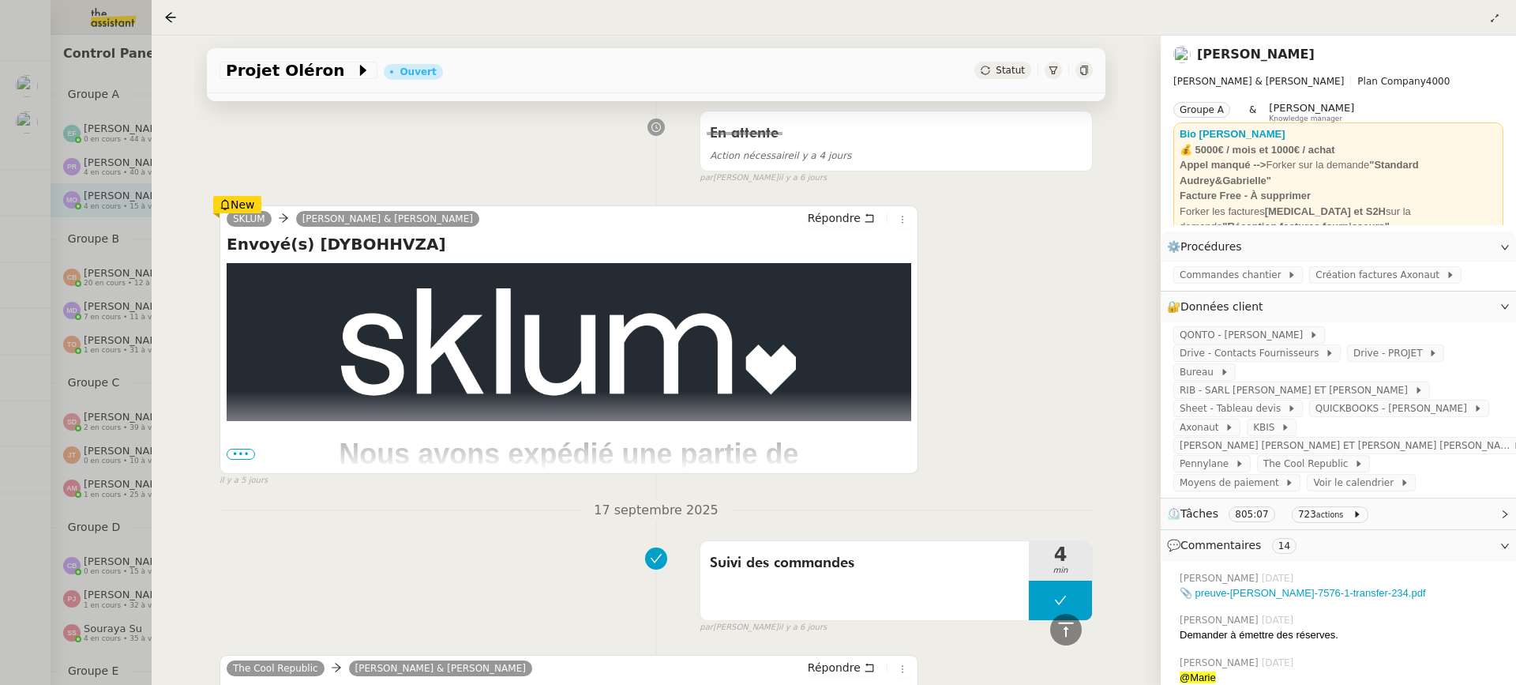
click at [173, 232] on div "Projet Oléron Ouvert Statut Client Gabrielle Tavernier Owner Romane Vachon Exéc…" at bounding box center [656, 360] width 1009 height 649
click at [130, 227] on div at bounding box center [758, 342] width 1516 height 685
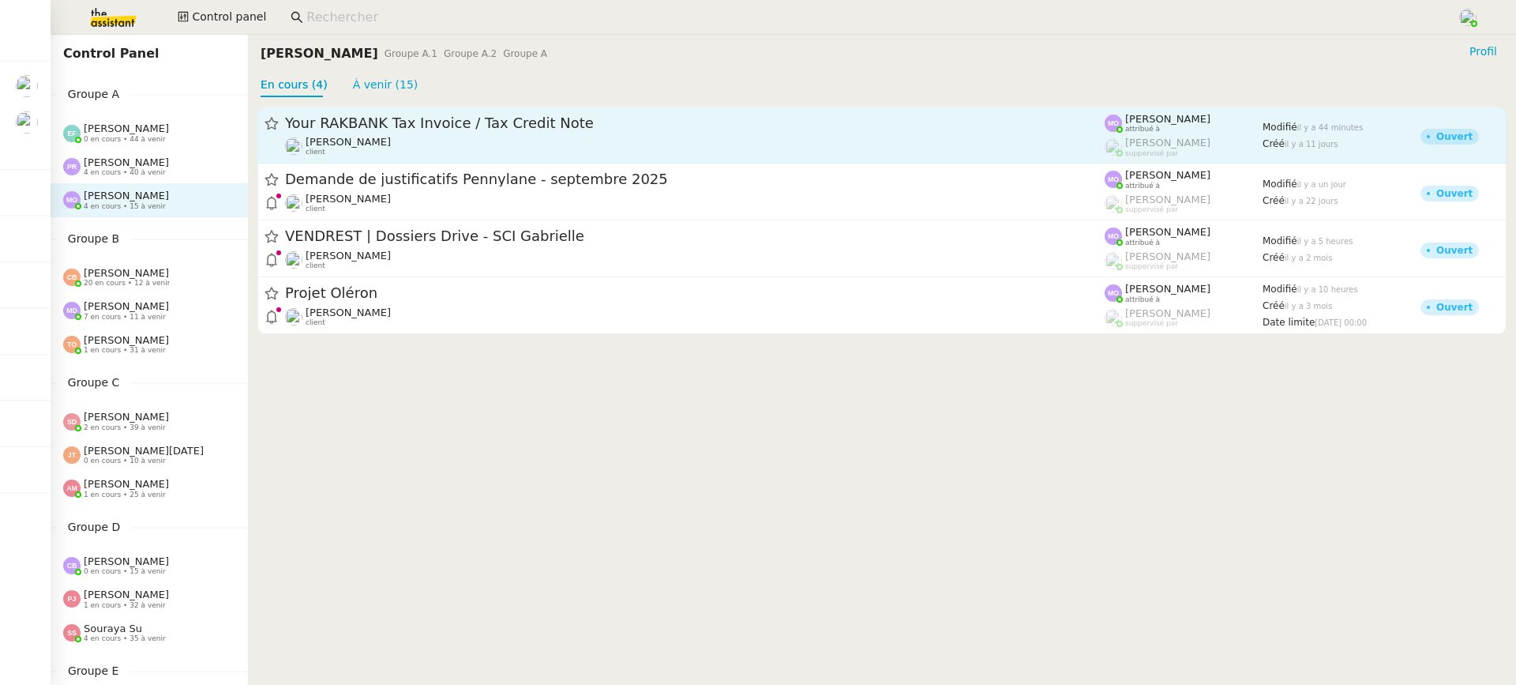
click at [498, 129] on span "Your RAKBANK Tax Invoice / Tax Credit Note" at bounding box center [695, 123] width 820 height 14
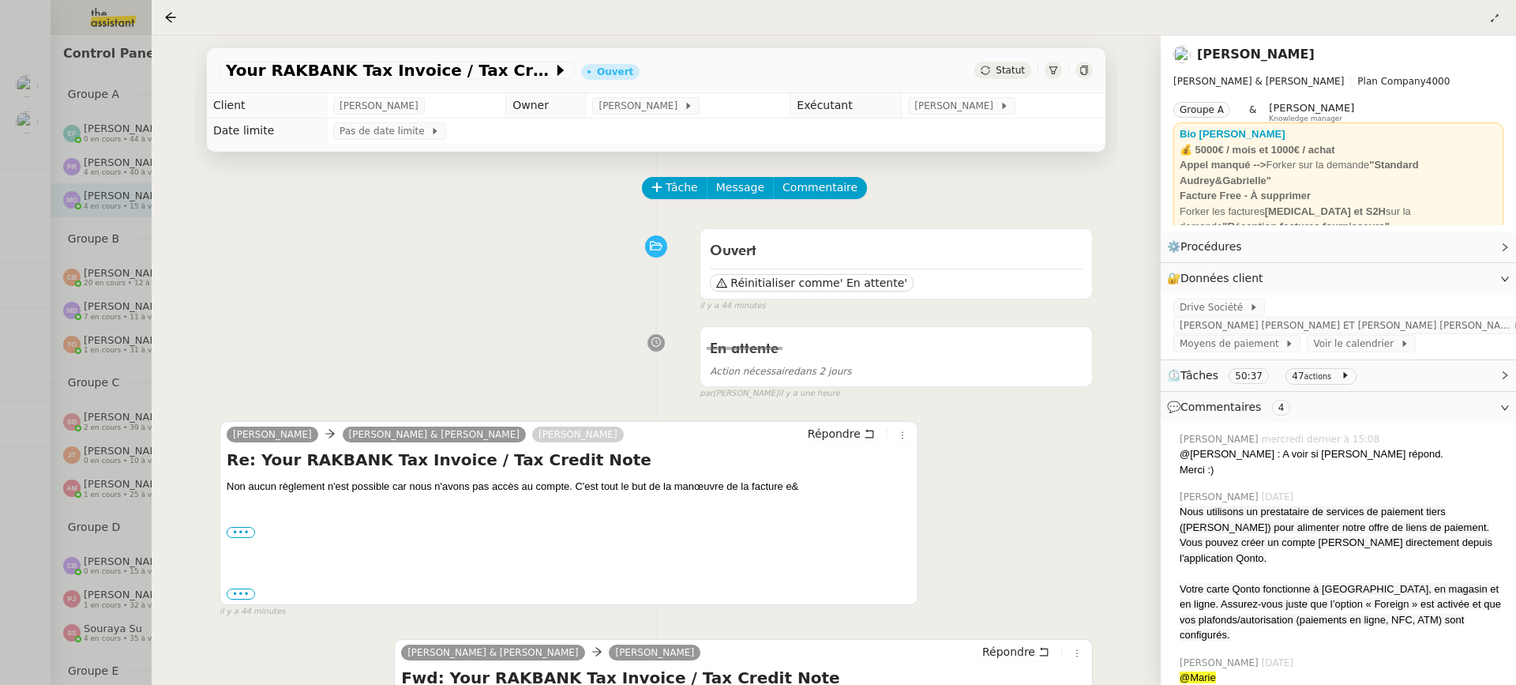
click at [74, 256] on div at bounding box center [758, 342] width 1516 height 685
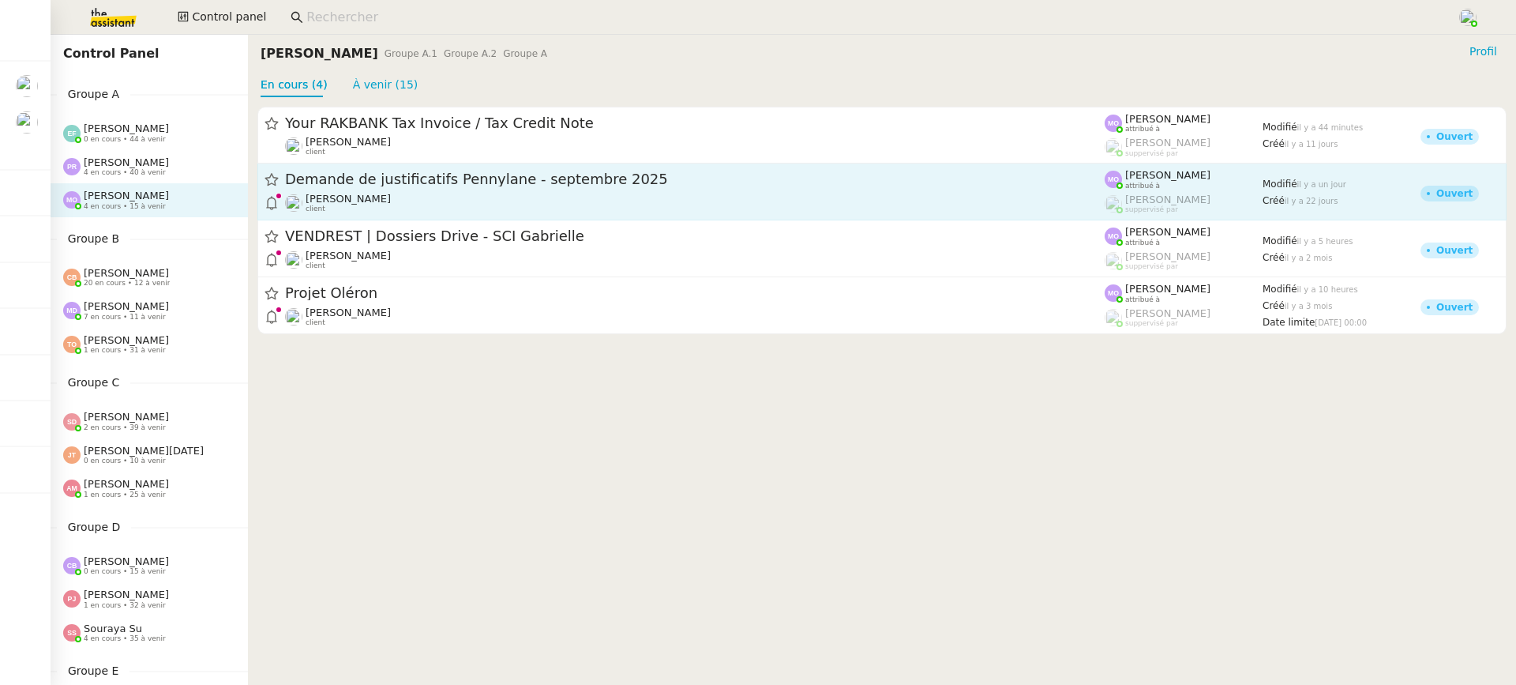
click at [362, 188] on div "Demande de justificatifs Pennylane - septembre 2025" at bounding box center [695, 180] width 820 height 20
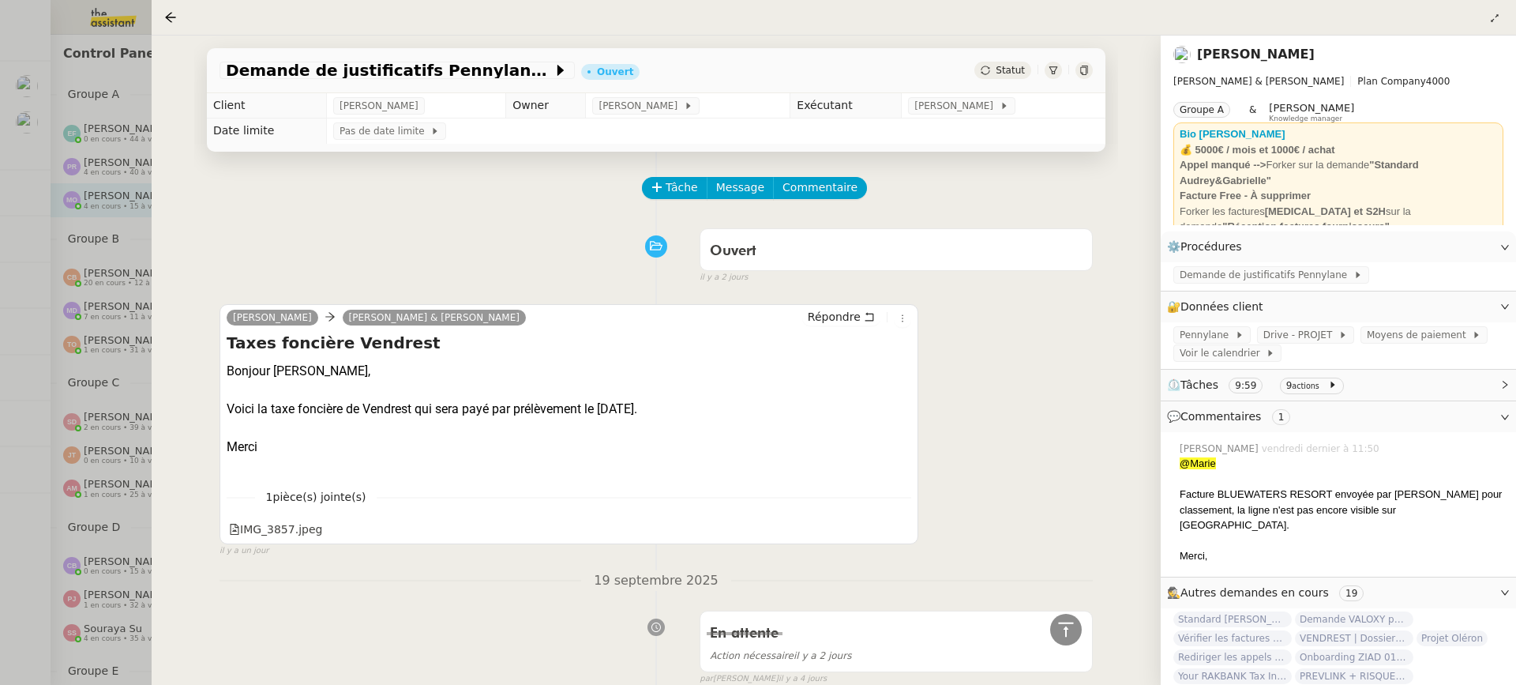
click at [52, 306] on div at bounding box center [758, 342] width 1516 height 685
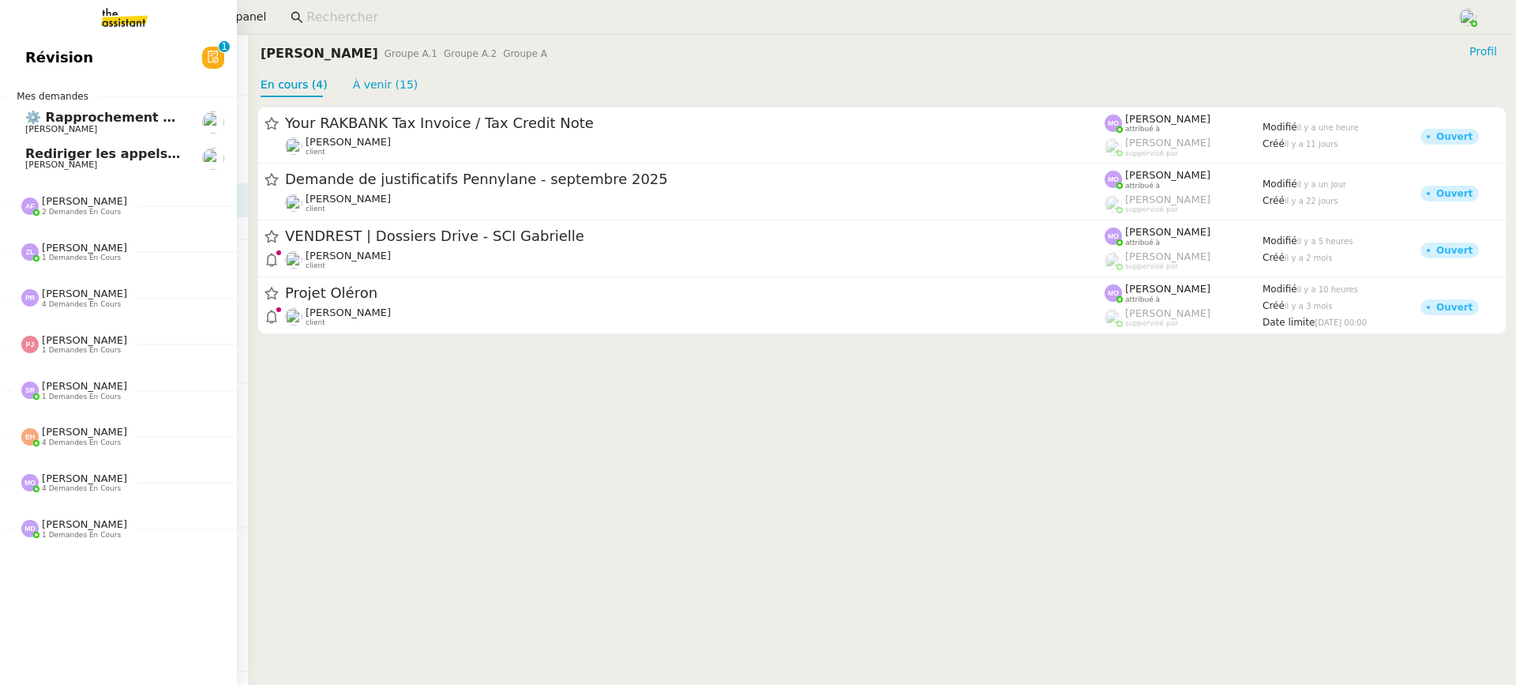
click at [21, 61] on link "Révision 0 1 2 3 4 5 6 7 8 9" at bounding box center [118, 57] width 237 height 36
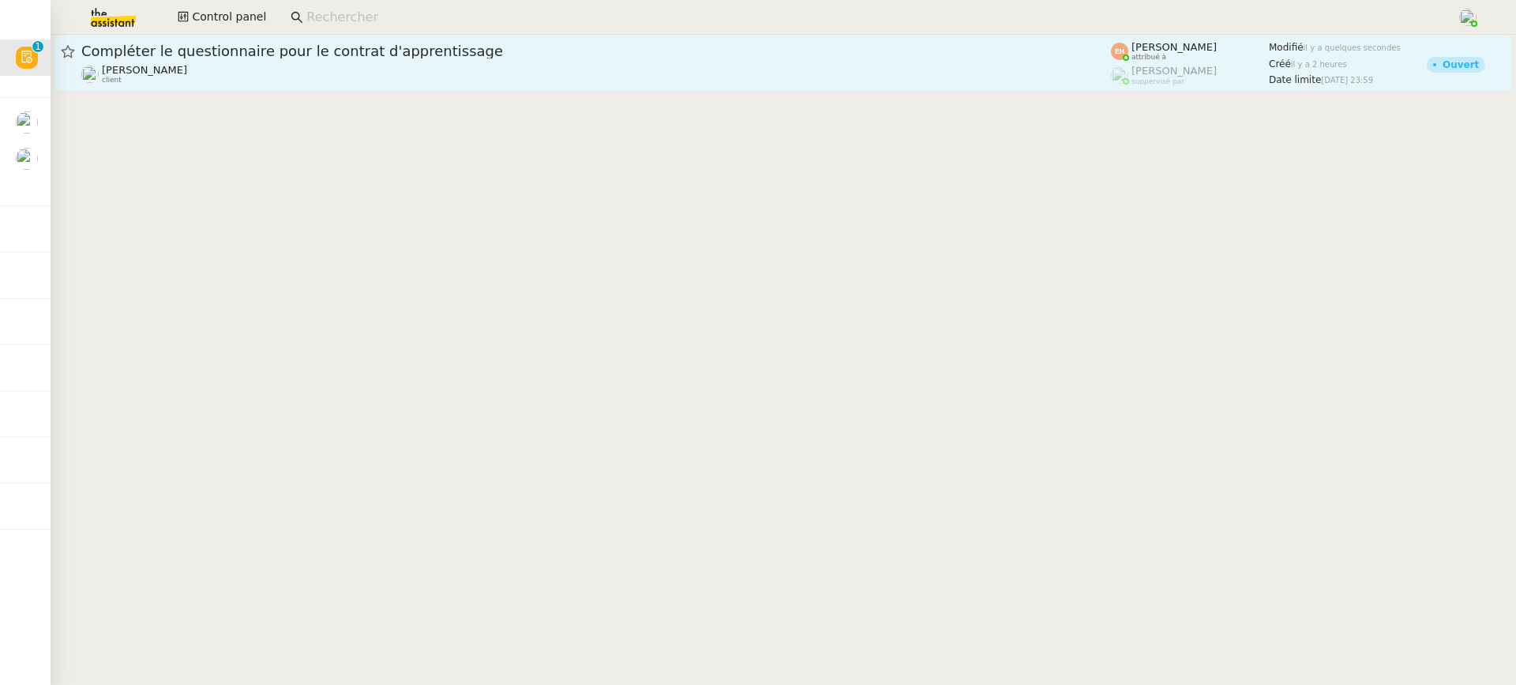
click at [502, 58] on span "Compléter le questionnaire pour le contrat d'apprentissage" at bounding box center [596, 51] width 1030 height 14
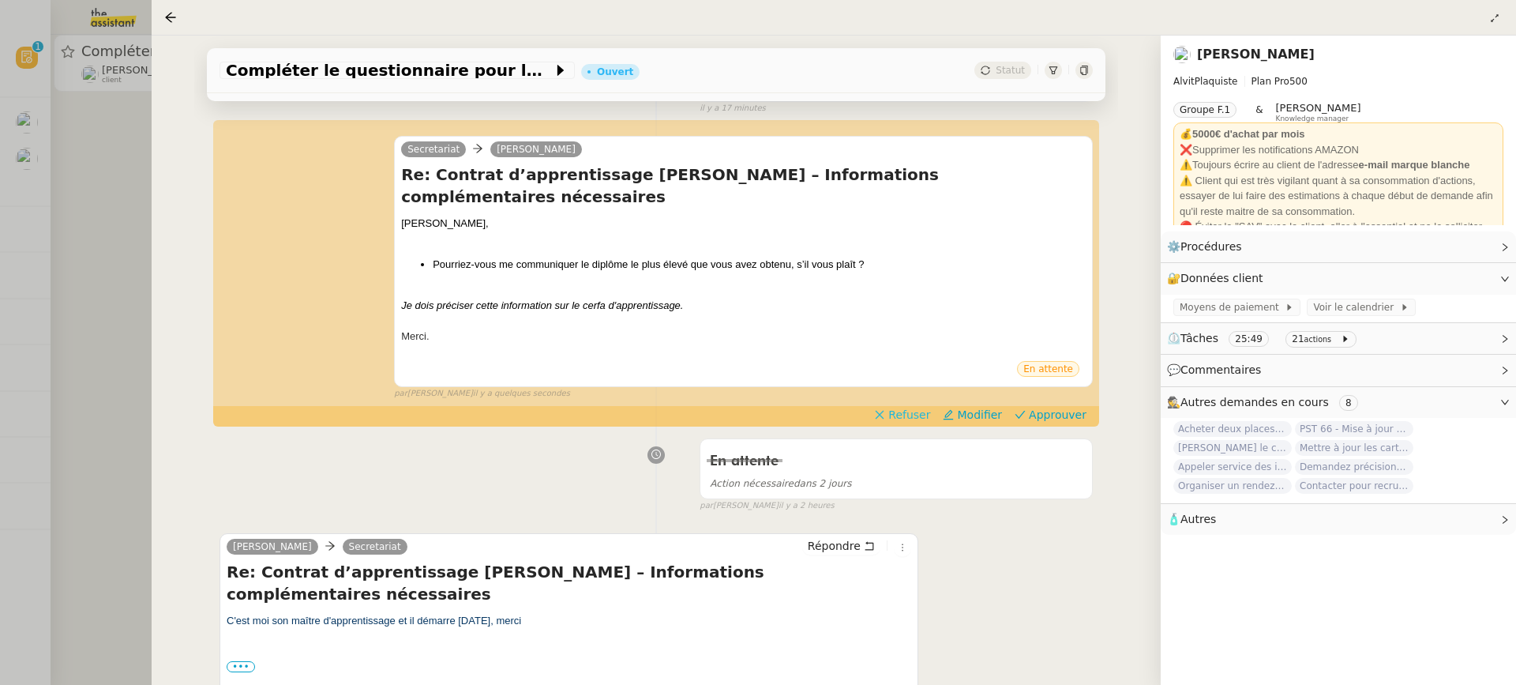
scroll to position [254, 0]
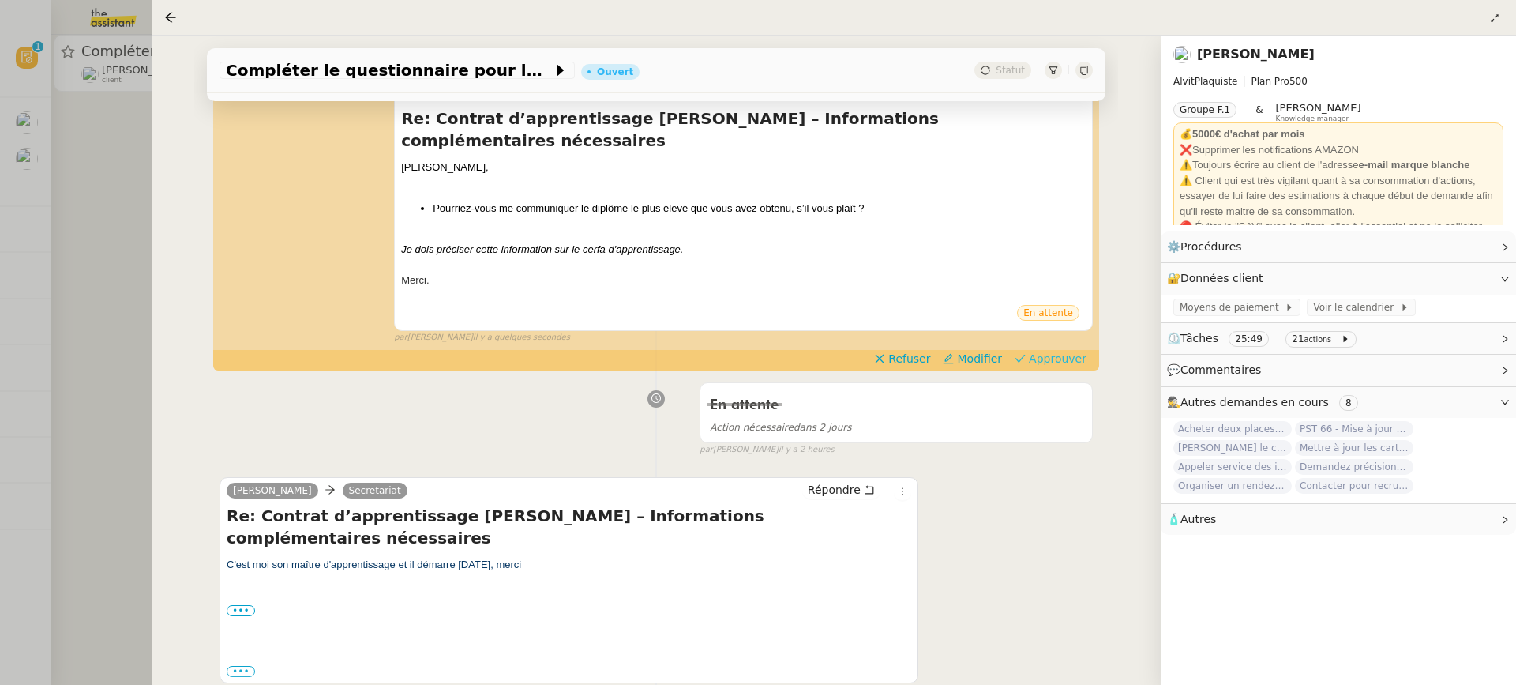
click at [1065, 351] on span "Approuver" at bounding box center [1058, 359] width 58 height 16
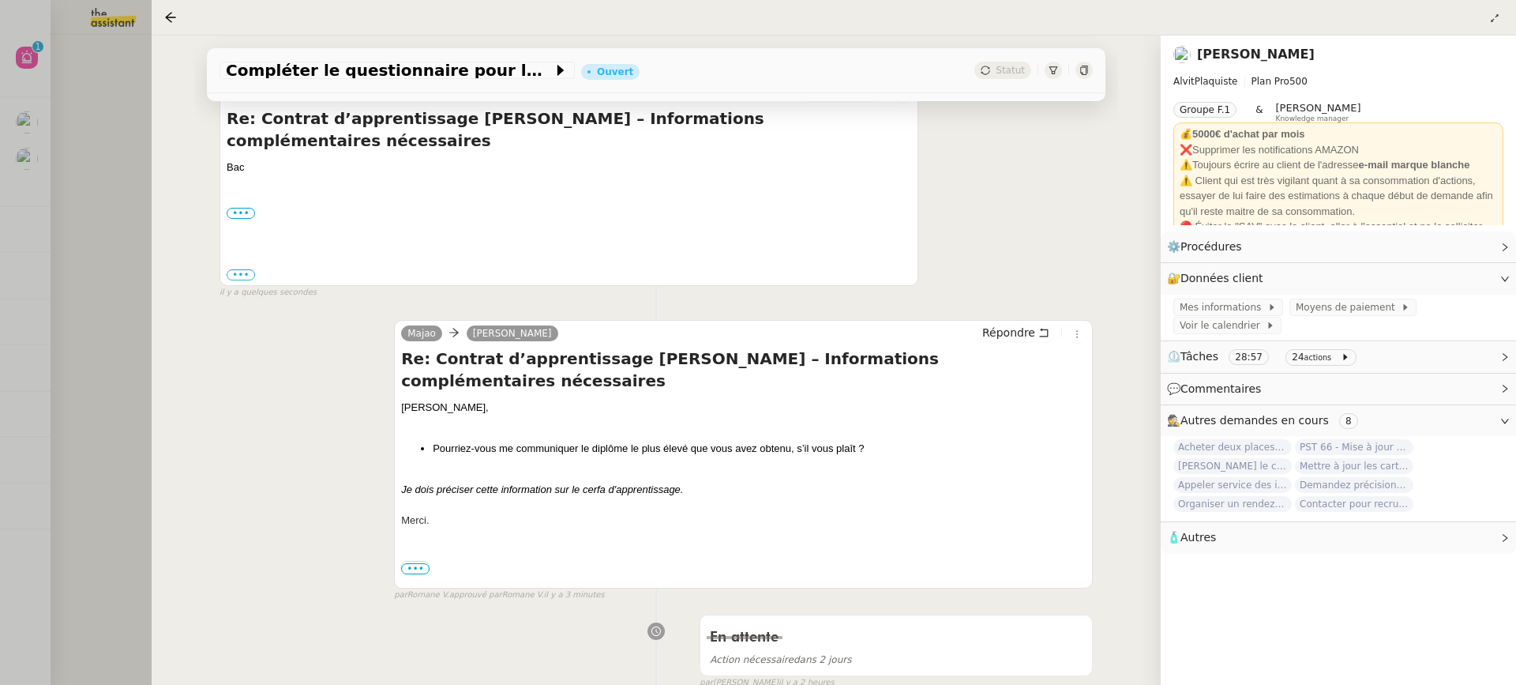
click at [78, 178] on div at bounding box center [758, 342] width 1516 height 685
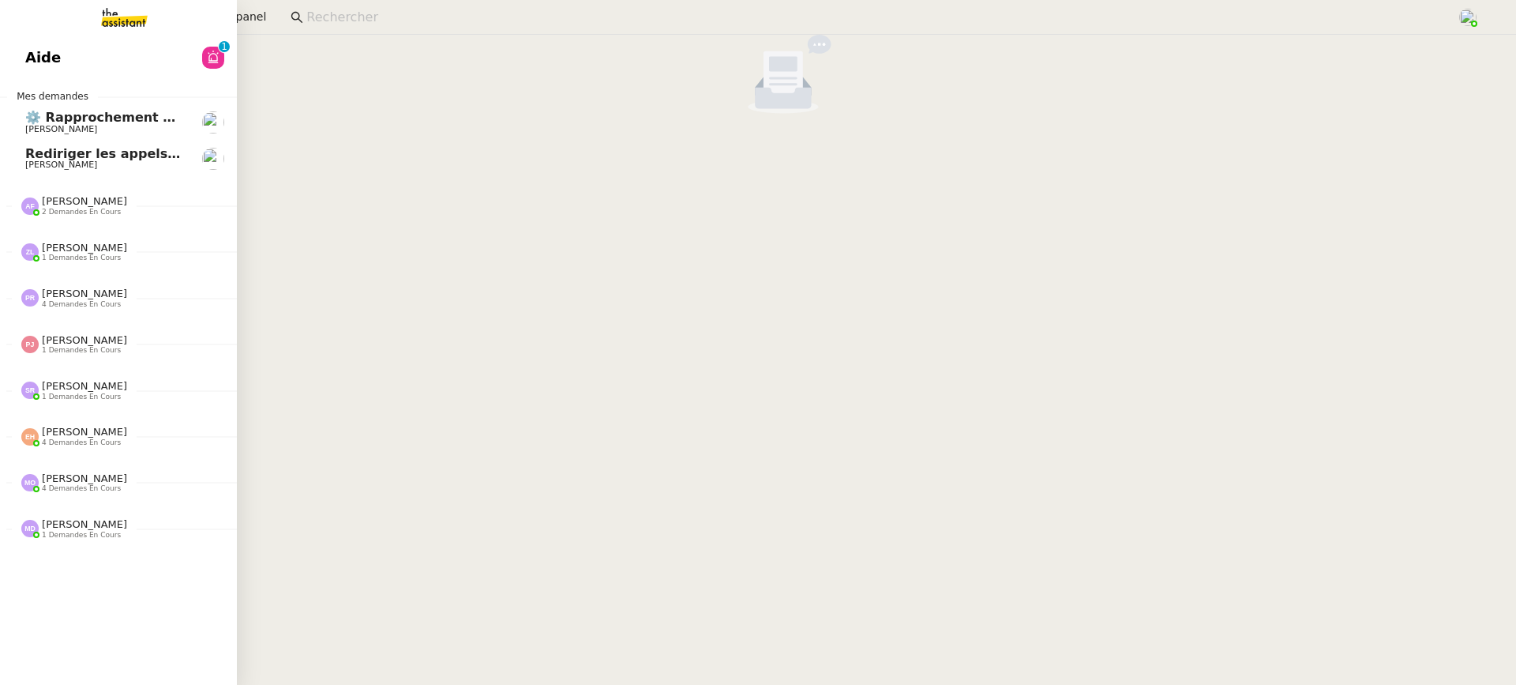
click at [36, 71] on link "Aide 0 1 2 3 4 5 6 7 8 9" at bounding box center [118, 57] width 237 height 36
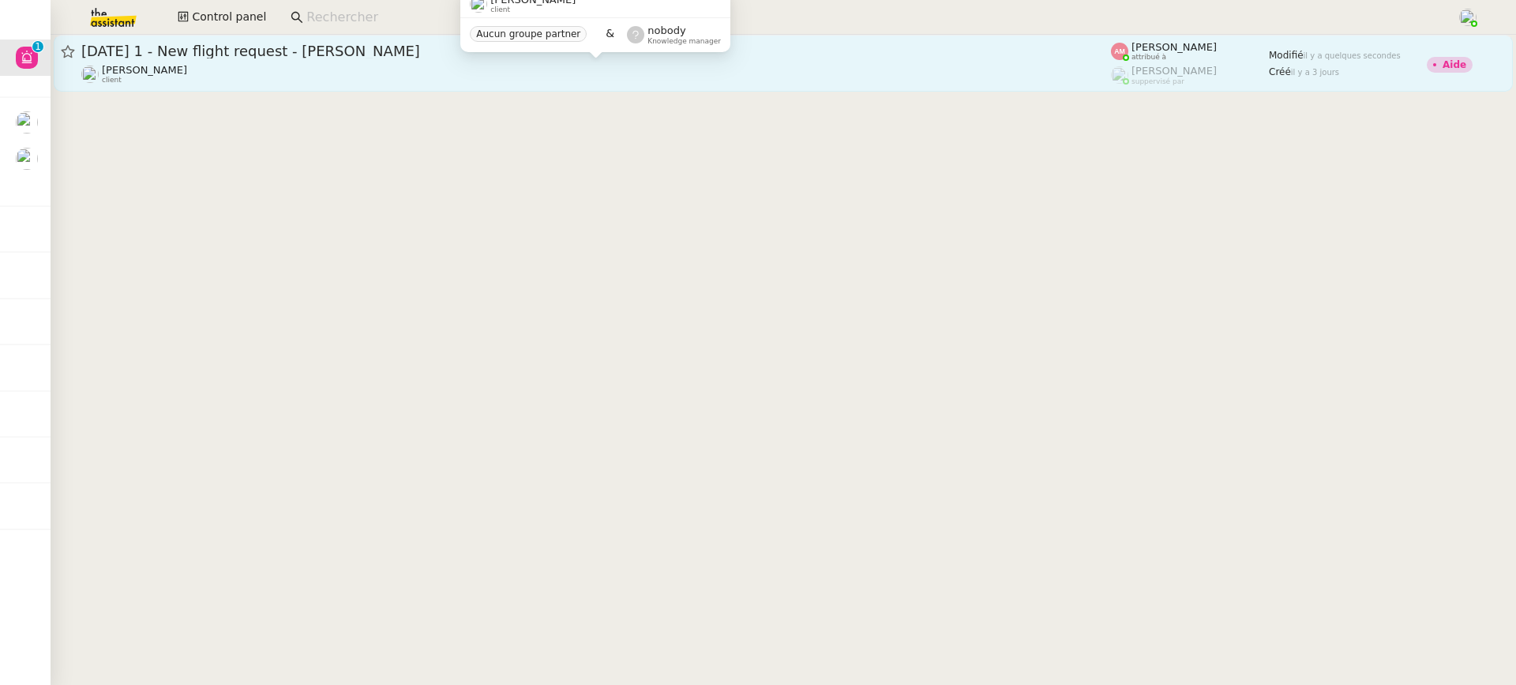
click at [553, 81] on div "Louis Frei client" at bounding box center [596, 74] width 1030 height 21
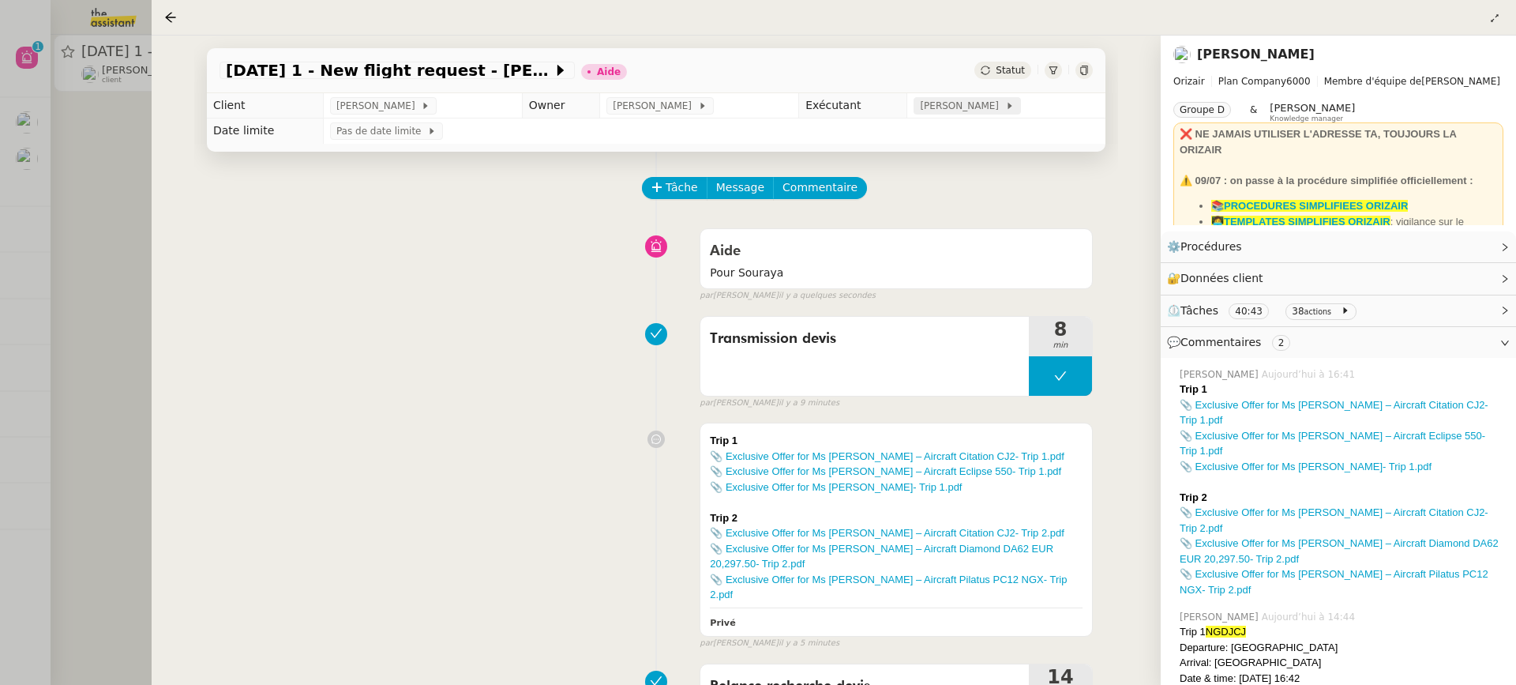
click at [926, 104] on span "[PERSON_NAME]" at bounding box center [962, 106] width 85 height 16
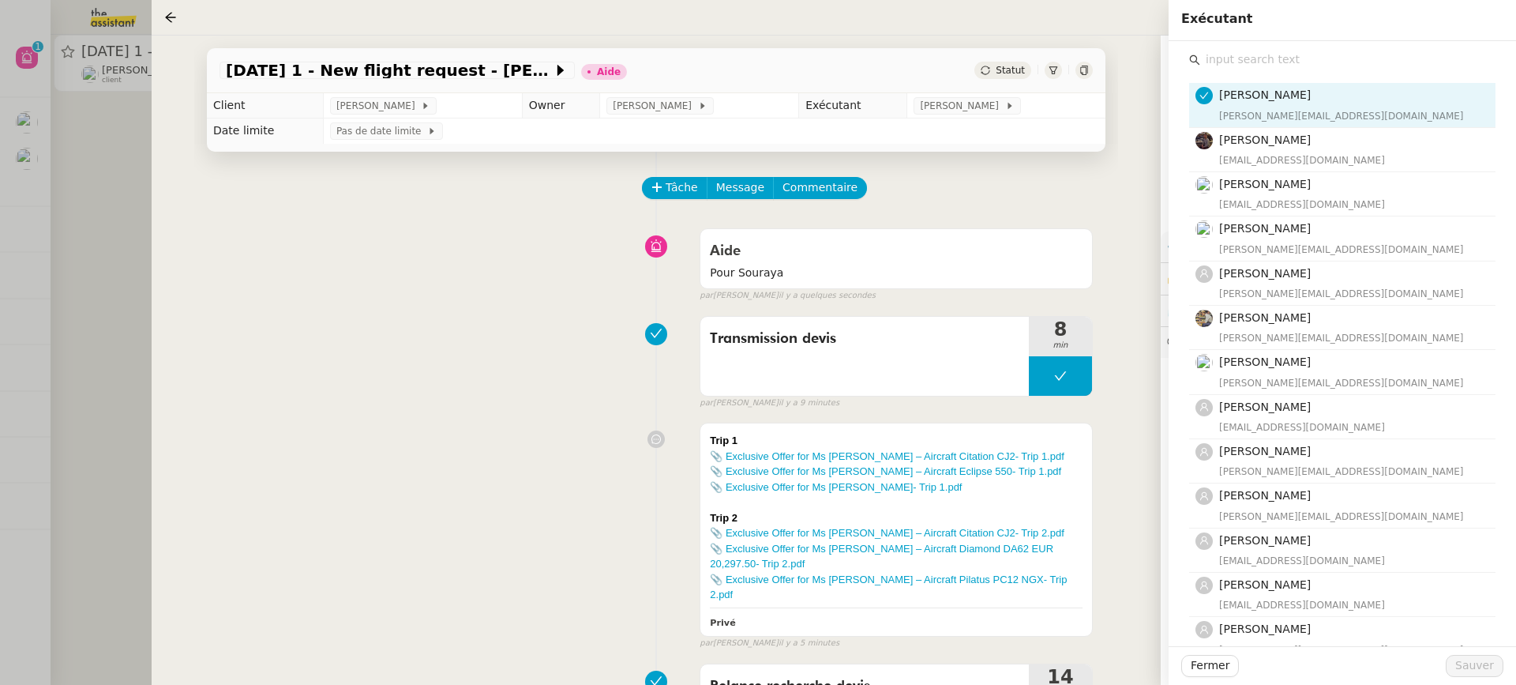
click at [1307, 46] on div "Amyna Mehrez amyna@team.theassistant.com Bert Canavaggio bert.canavaggio@gmail.…" at bounding box center [1343, 506] width 322 height 931
click at [1307, 49] on input "text" at bounding box center [1348, 59] width 295 height 21
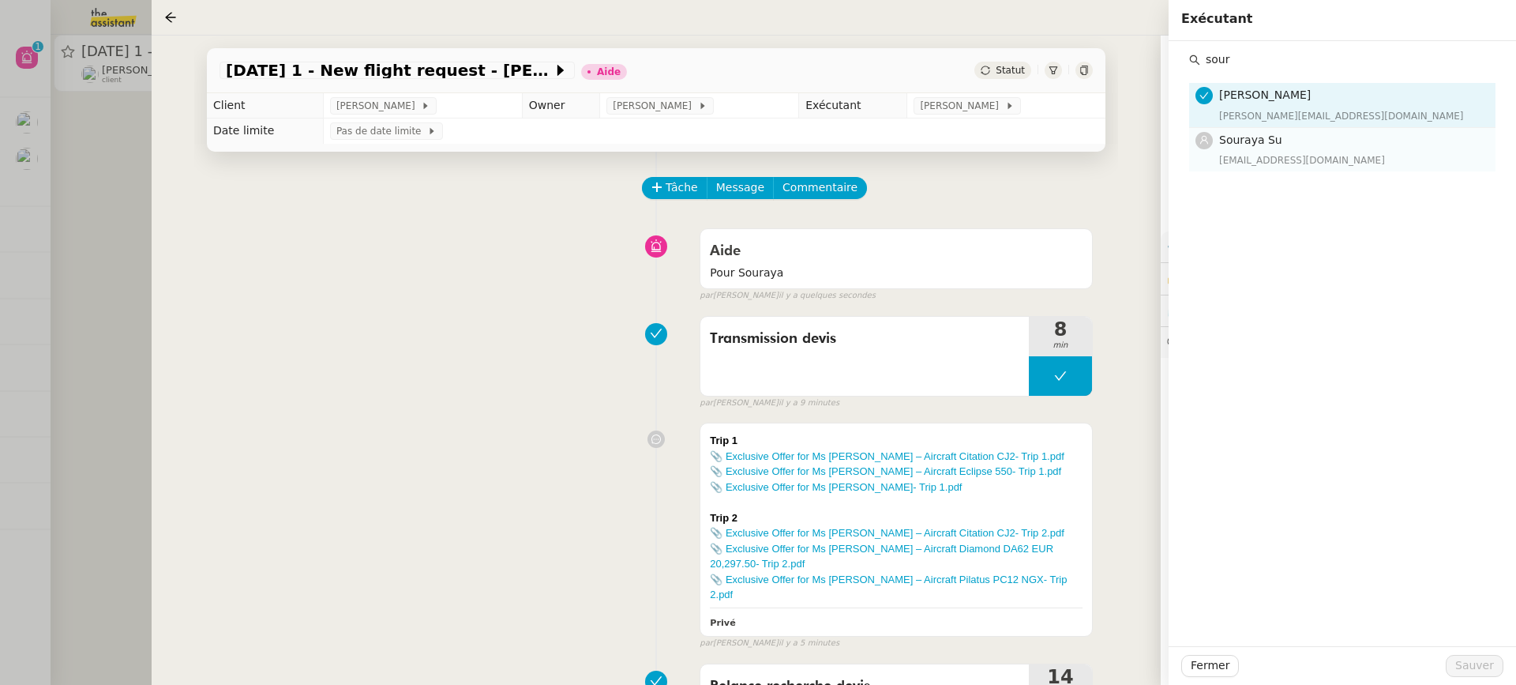
type input "sour"
click at [1317, 160] on div "souraya@team.theassistant.com" at bounding box center [1352, 160] width 267 height 16
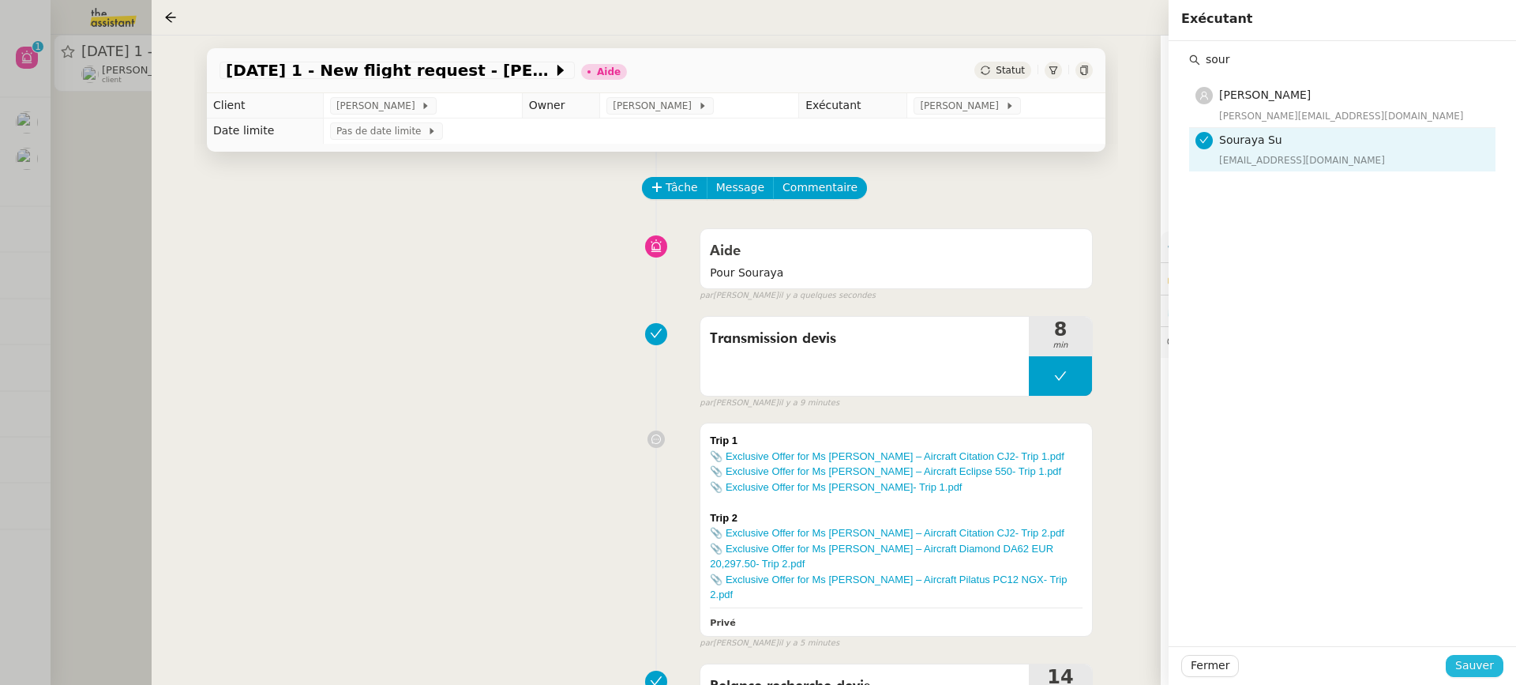
click at [1486, 675] on button "Sauver" at bounding box center [1475, 666] width 58 height 22
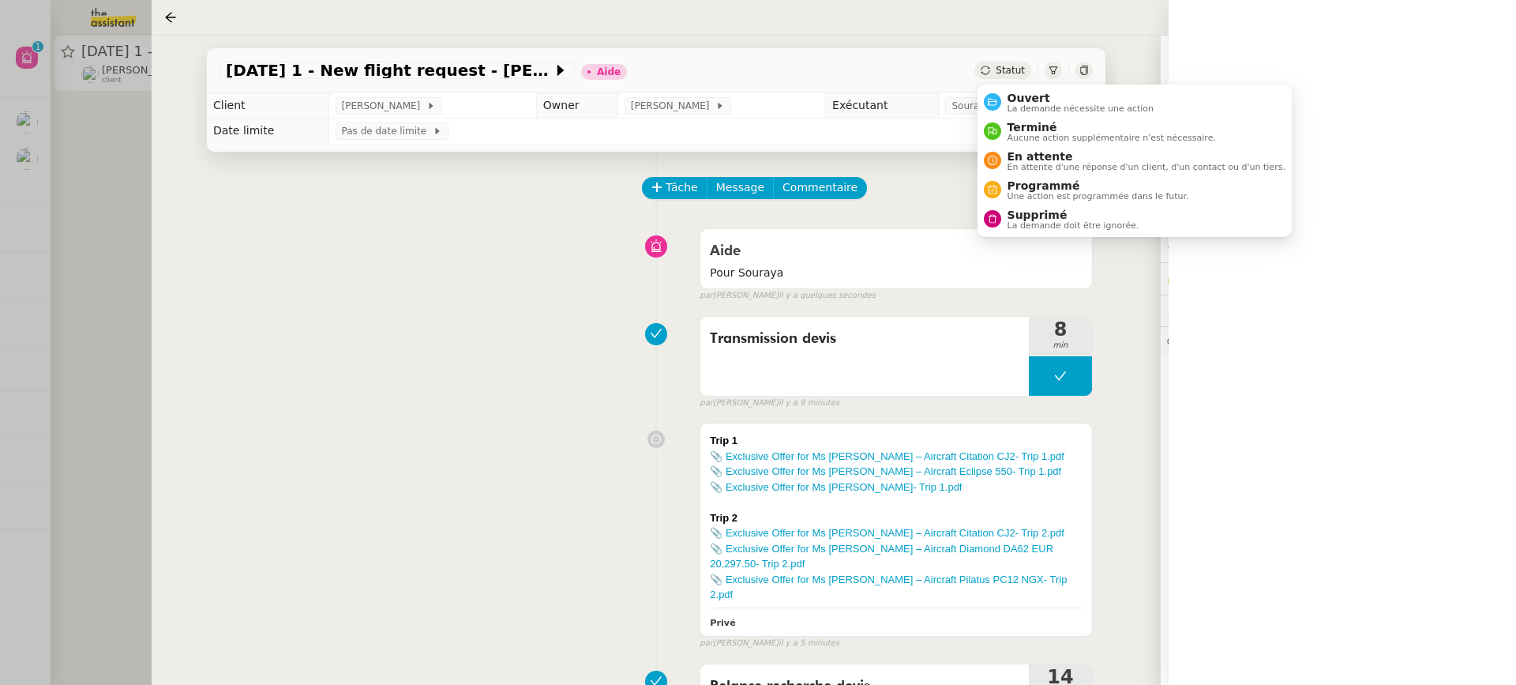
click at [1035, 85] on div "Ouvert La demande nécessite une action Terminé Aucune action supplémentaire n'e…" at bounding box center [1135, 161] width 314 height 152
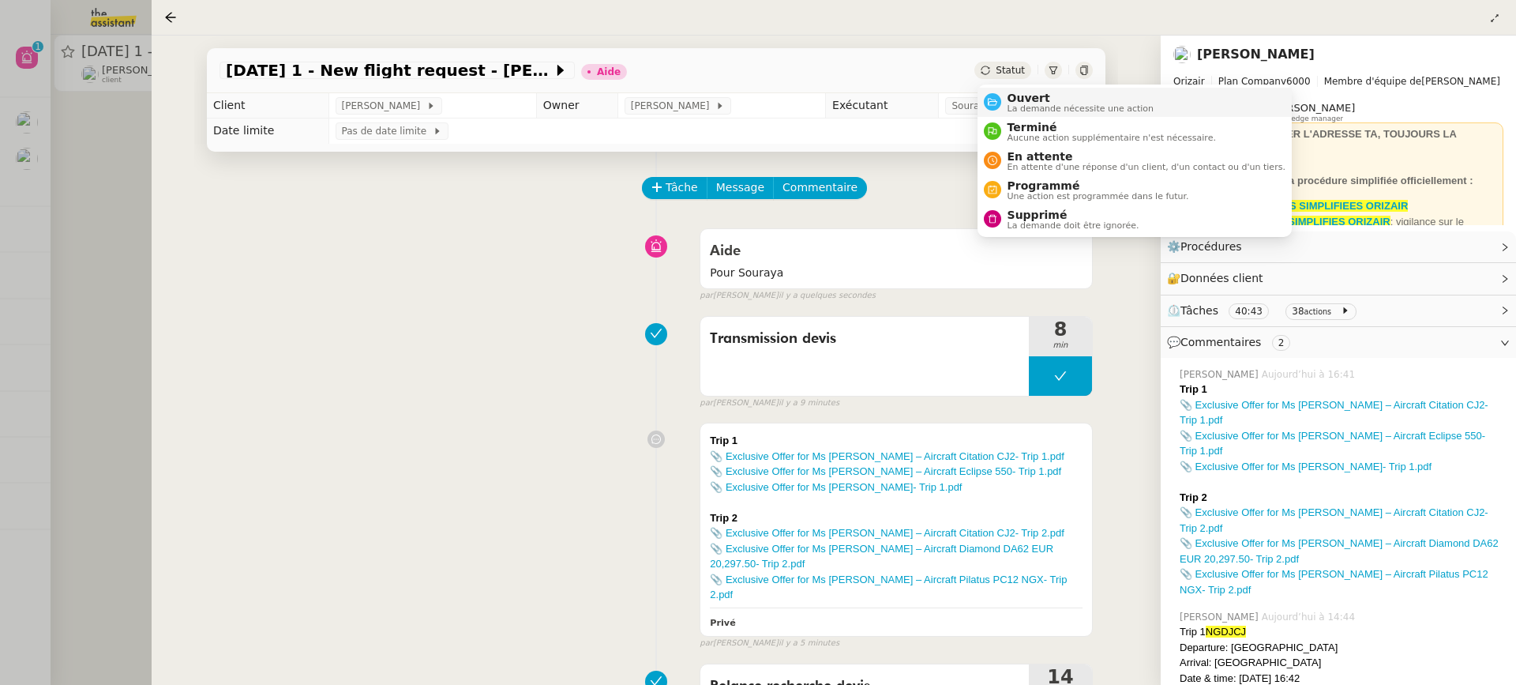
click at [1044, 97] on span "Ouvert" at bounding box center [1081, 98] width 147 height 13
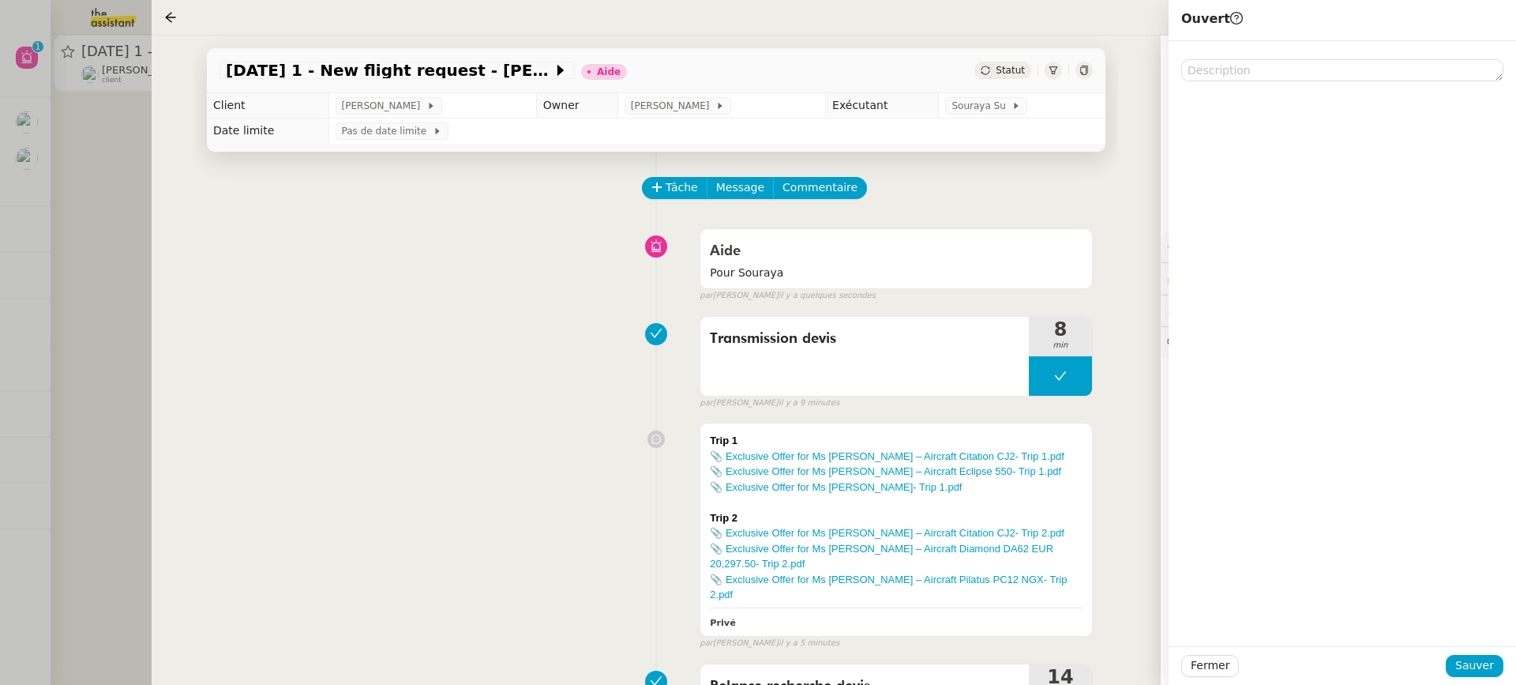
click at [1503, 649] on div "Fermer Sauver" at bounding box center [1343, 665] width 348 height 39
click at [1496, 652] on div "Fermer Sauver" at bounding box center [1343, 665] width 348 height 39
click at [1497, 678] on div "Fermer Sauver" at bounding box center [1343, 665] width 348 height 39
click at [1492, 671] on span "Sauver" at bounding box center [1475, 665] width 39 height 18
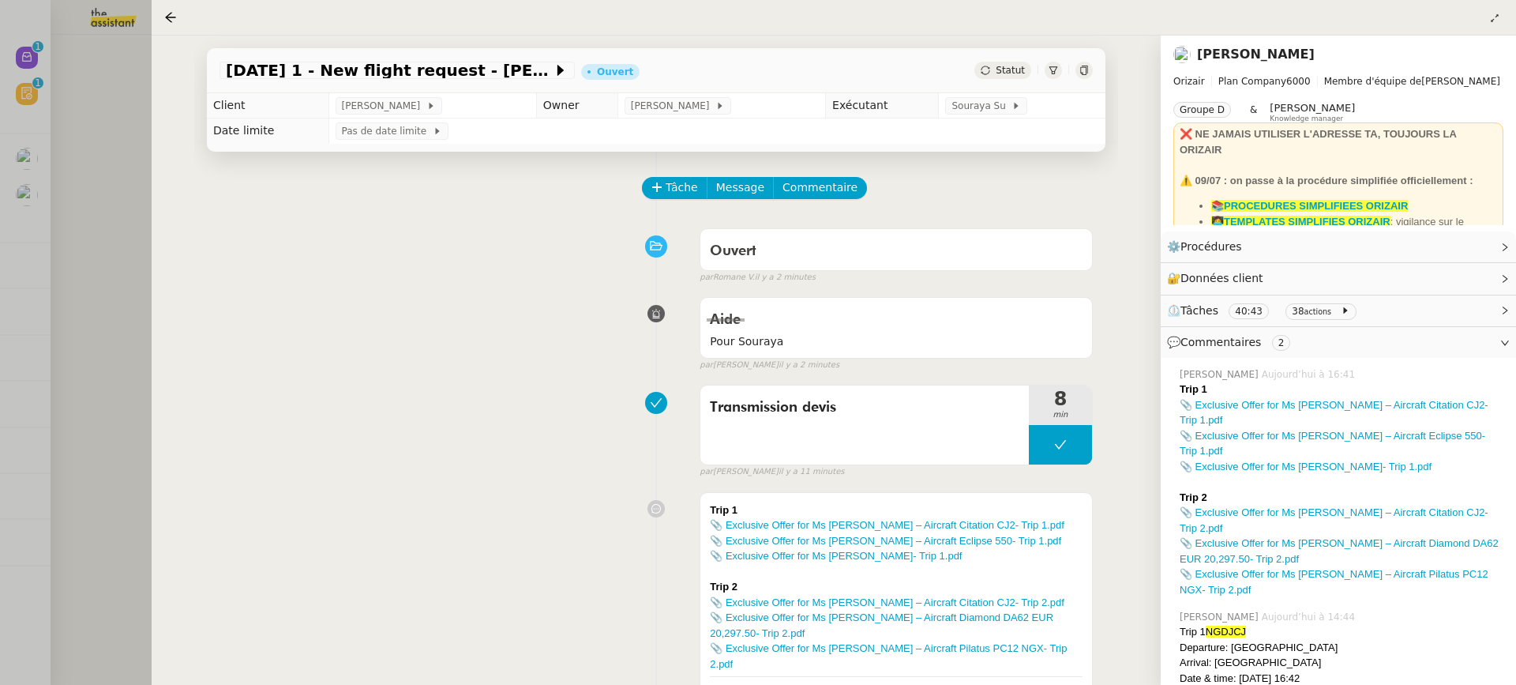
click at [91, 70] on div at bounding box center [758, 342] width 1516 height 685
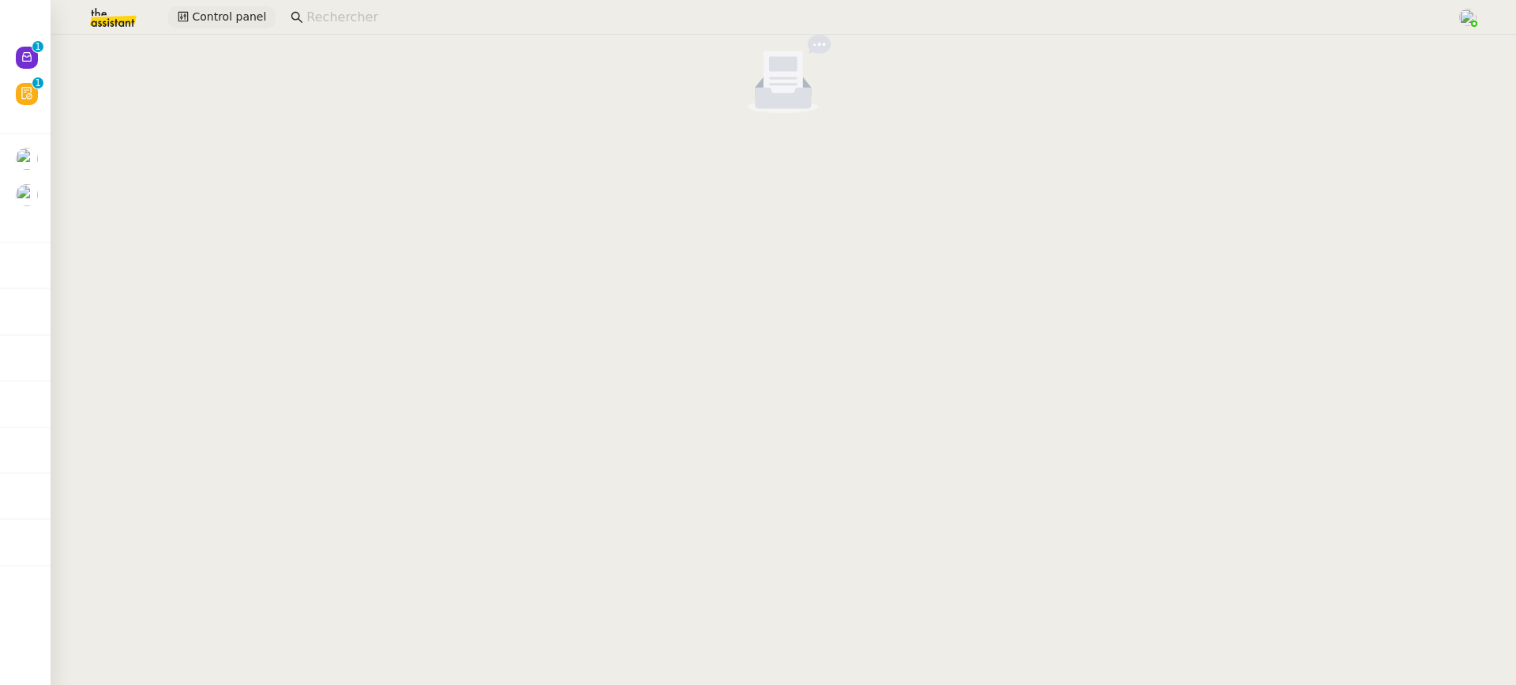
click at [182, 27] on button "Control panel" at bounding box center [221, 17] width 107 height 22
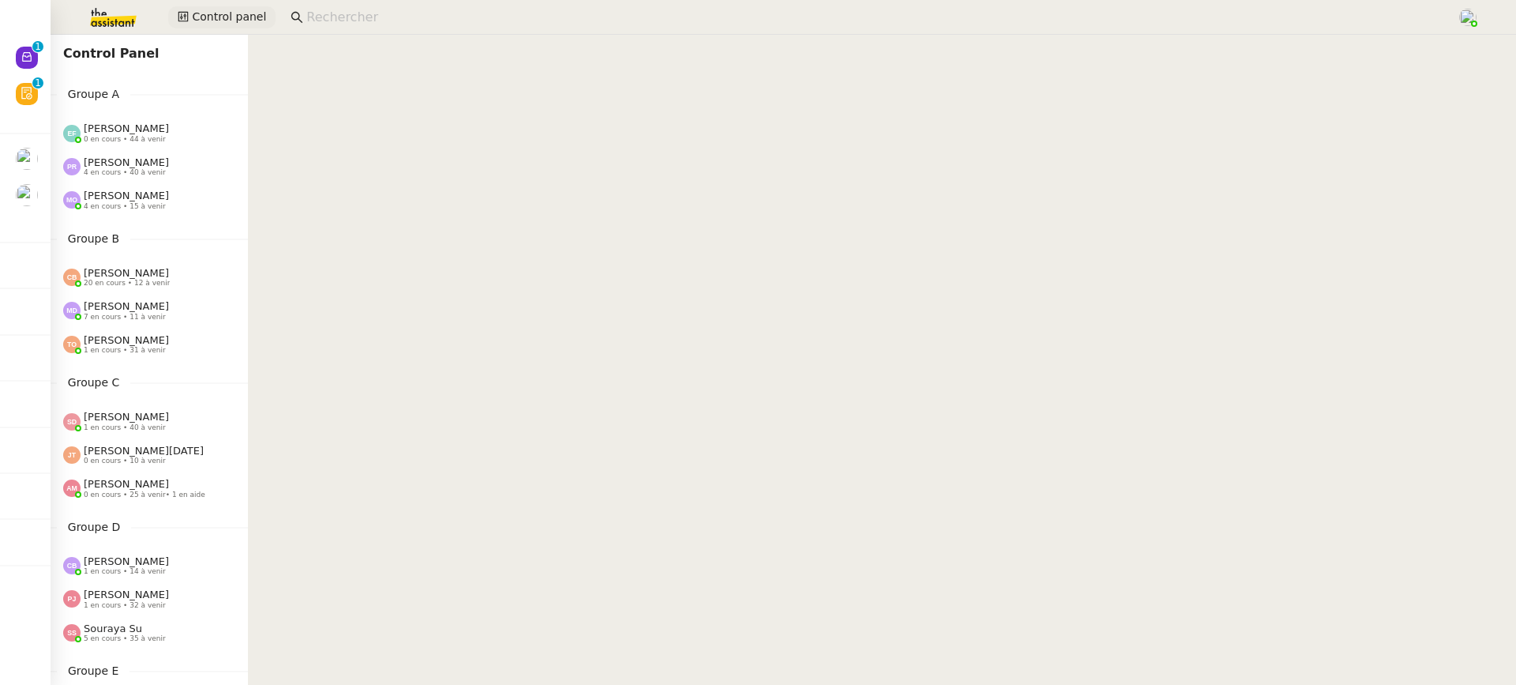
scroll to position [310, 0]
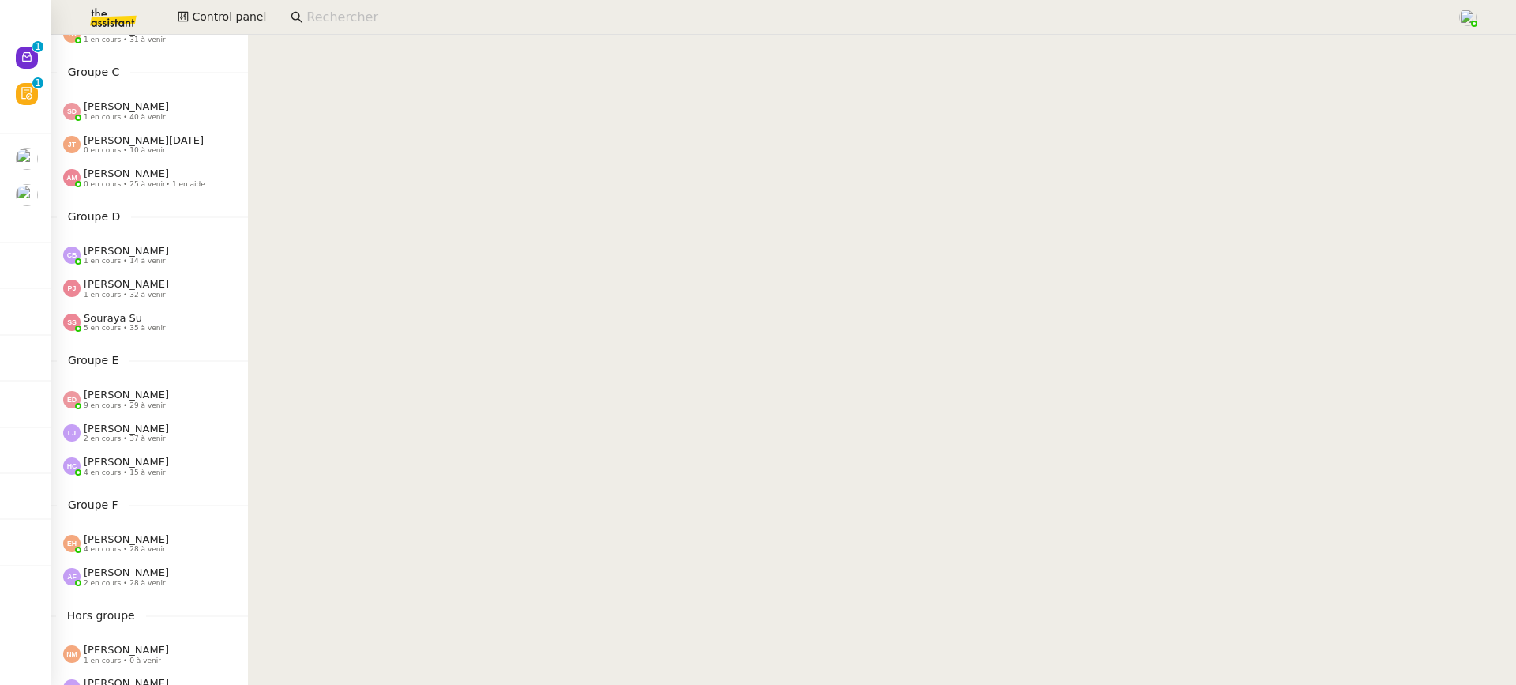
click at [147, 577] on div "Anna Florent 2 en cours • 28 à venir" at bounding box center [126, 576] width 85 height 21
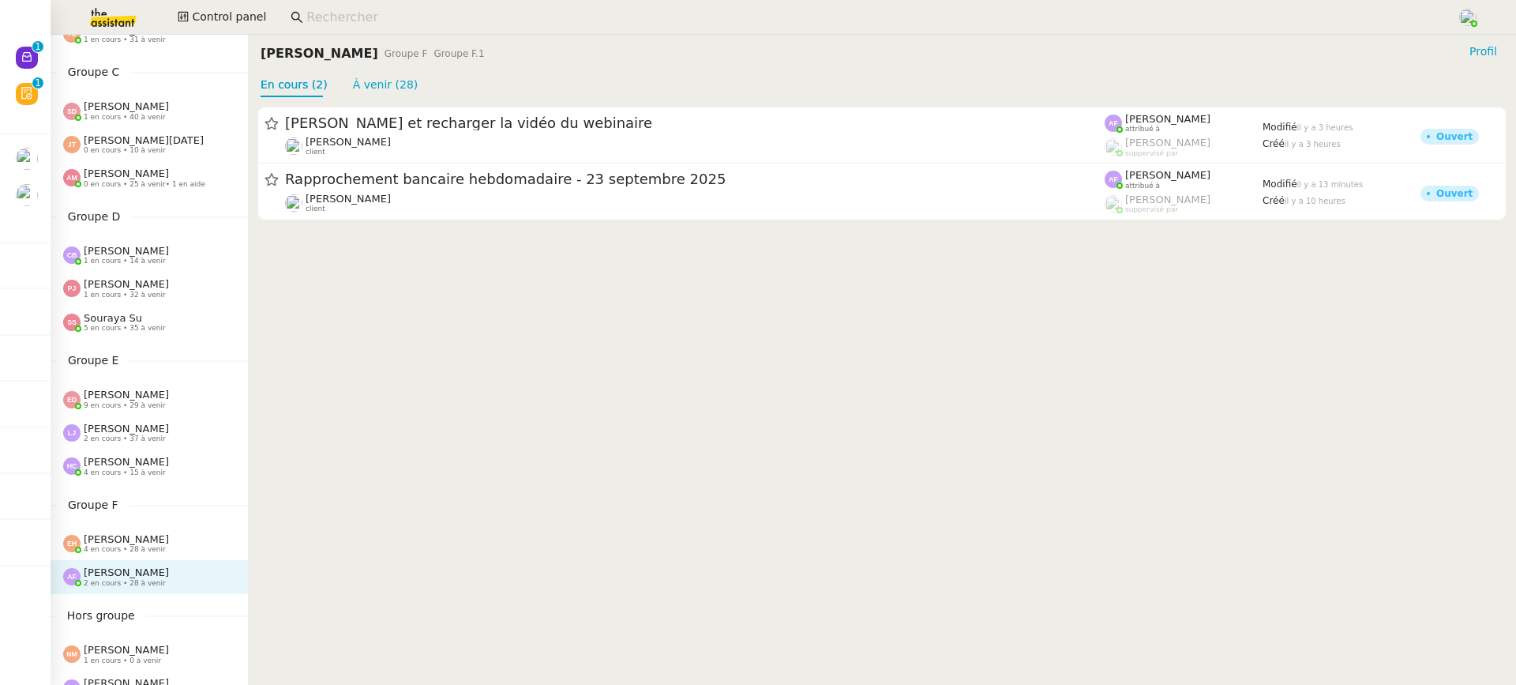
scroll to position [584, 0]
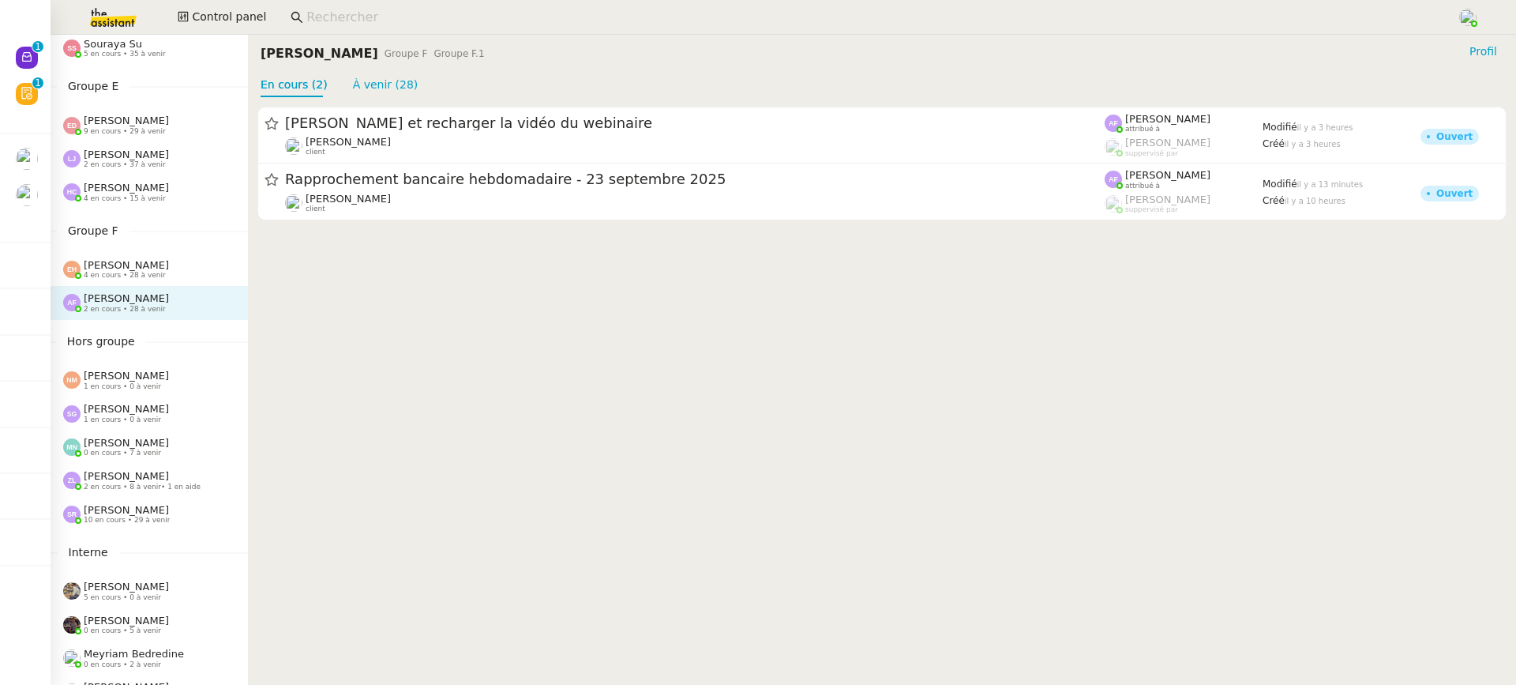
click at [138, 487] on span "2 en cours • 8 à venir • 1 en aide" at bounding box center [142, 487] width 117 height 9
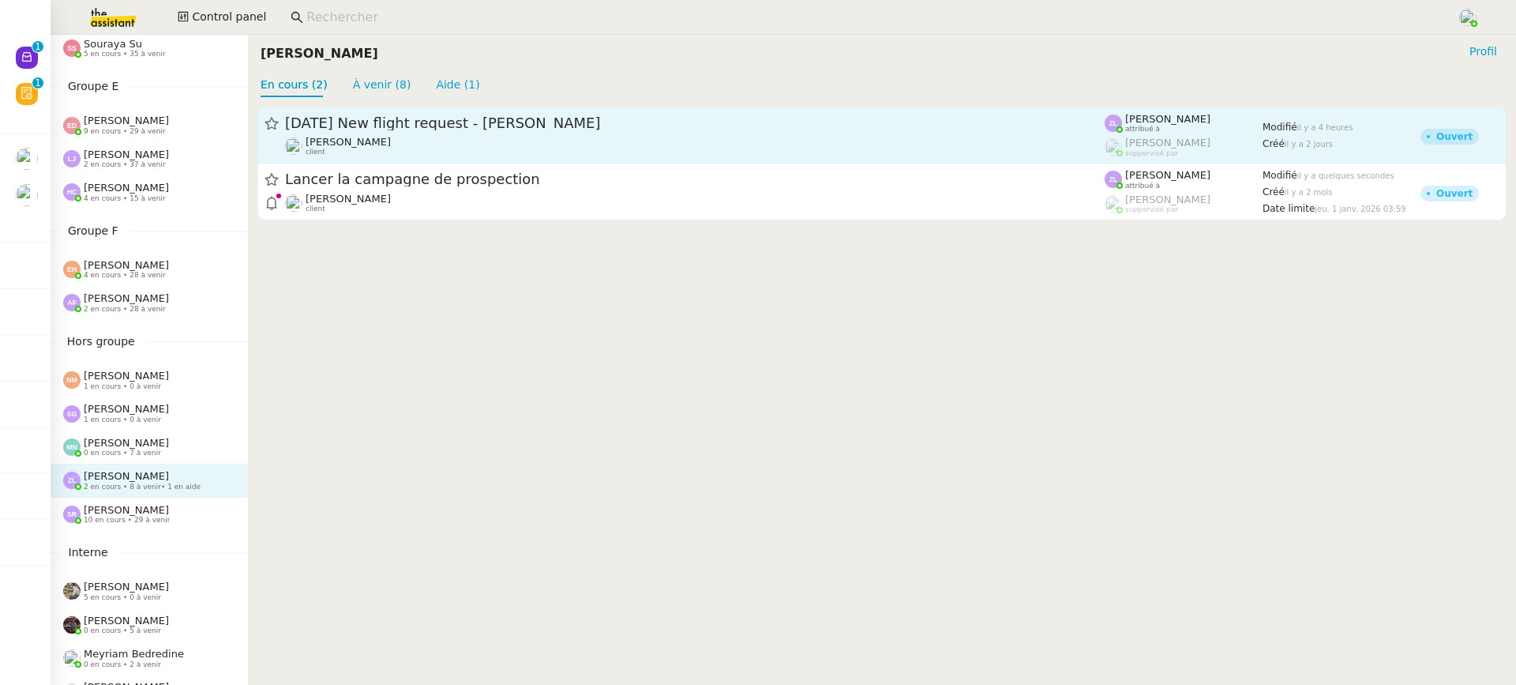
click at [343, 134] on div "28th September 2025 New flight request - Jana Martin Louis Frei client" at bounding box center [695, 135] width 820 height 43
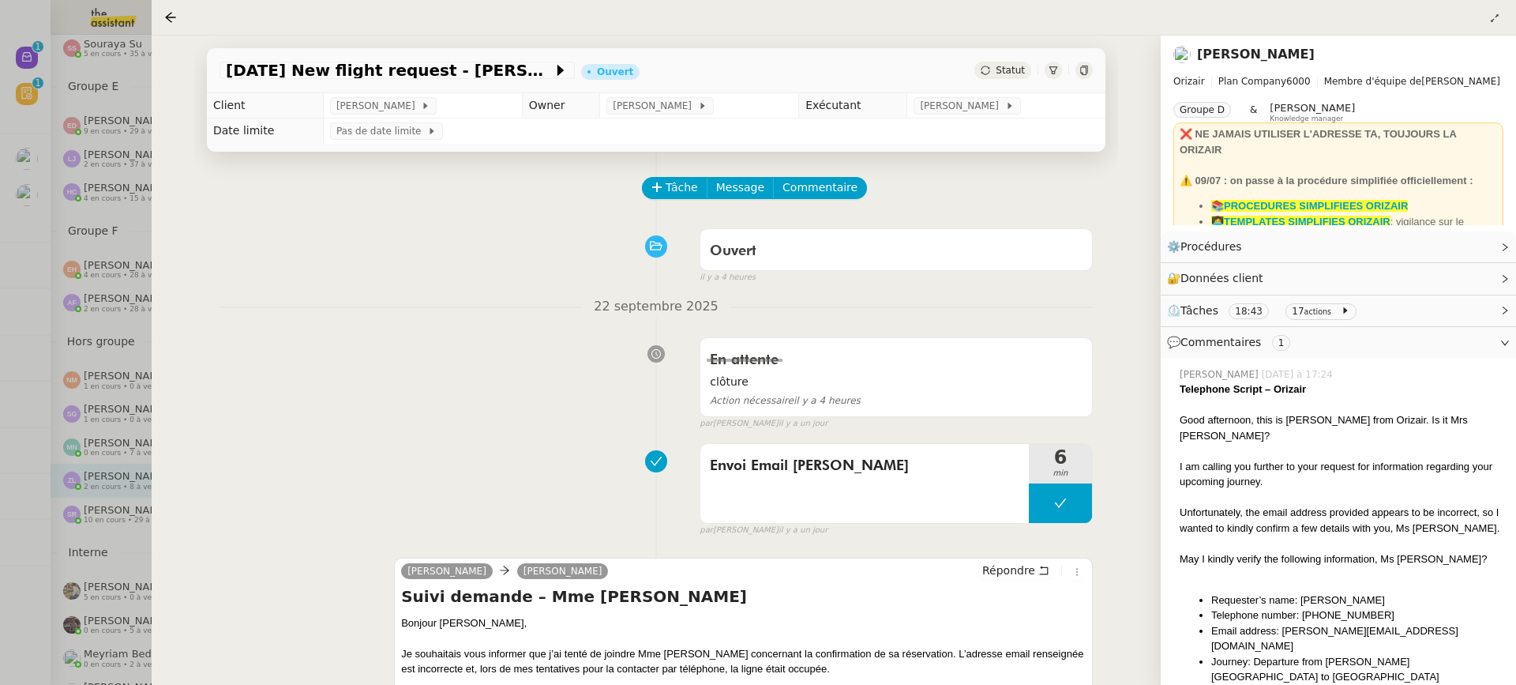
click at [119, 220] on div at bounding box center [758, 342] width 1516 height 685
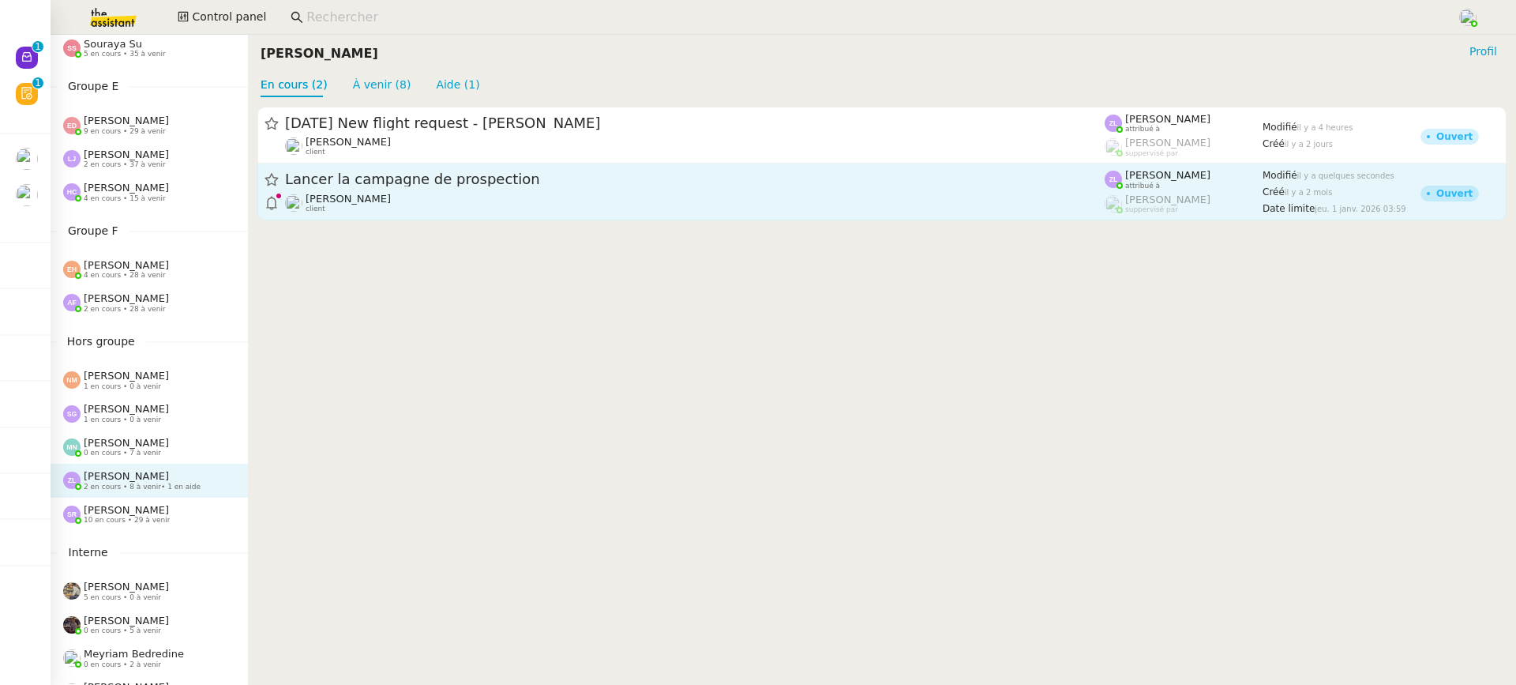
click at [381, 212] on div "Astrid Brucker client" at bounding box center [695, 203] width 820 height 21
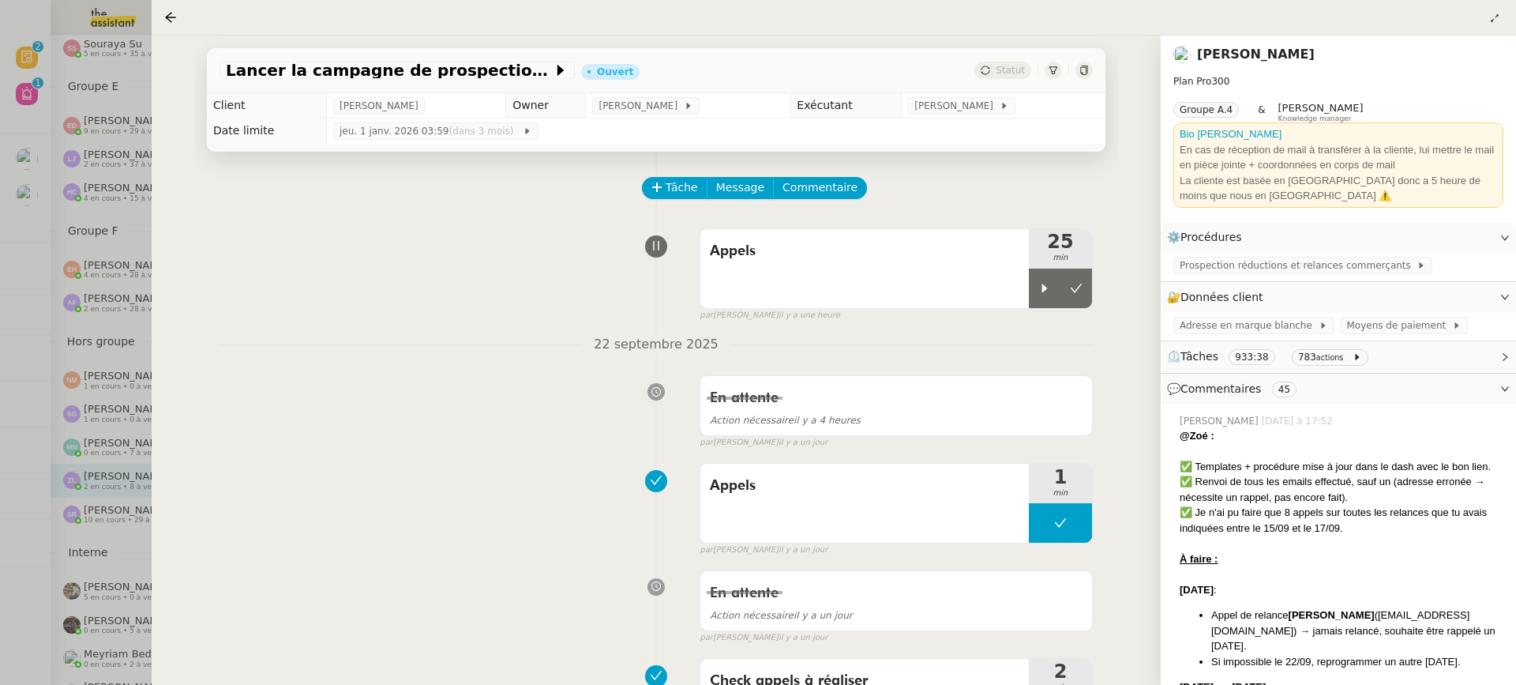
click at [50, 97] on div at bounding box center [758, 342] width 1516 height 685
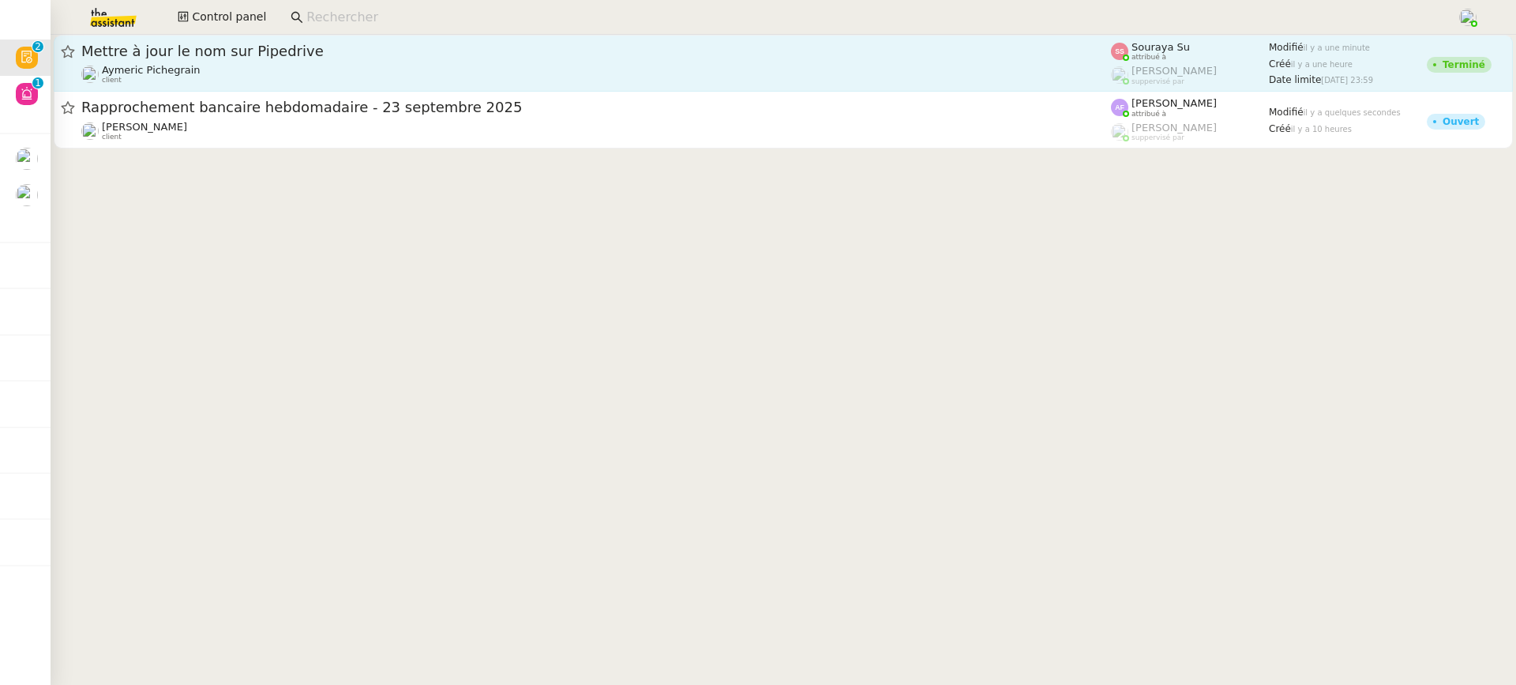
click at [566, 46] on span "Mettre à jour le nom sur Pipedrive" at bounding box center [596, 51] width 1030 height 14
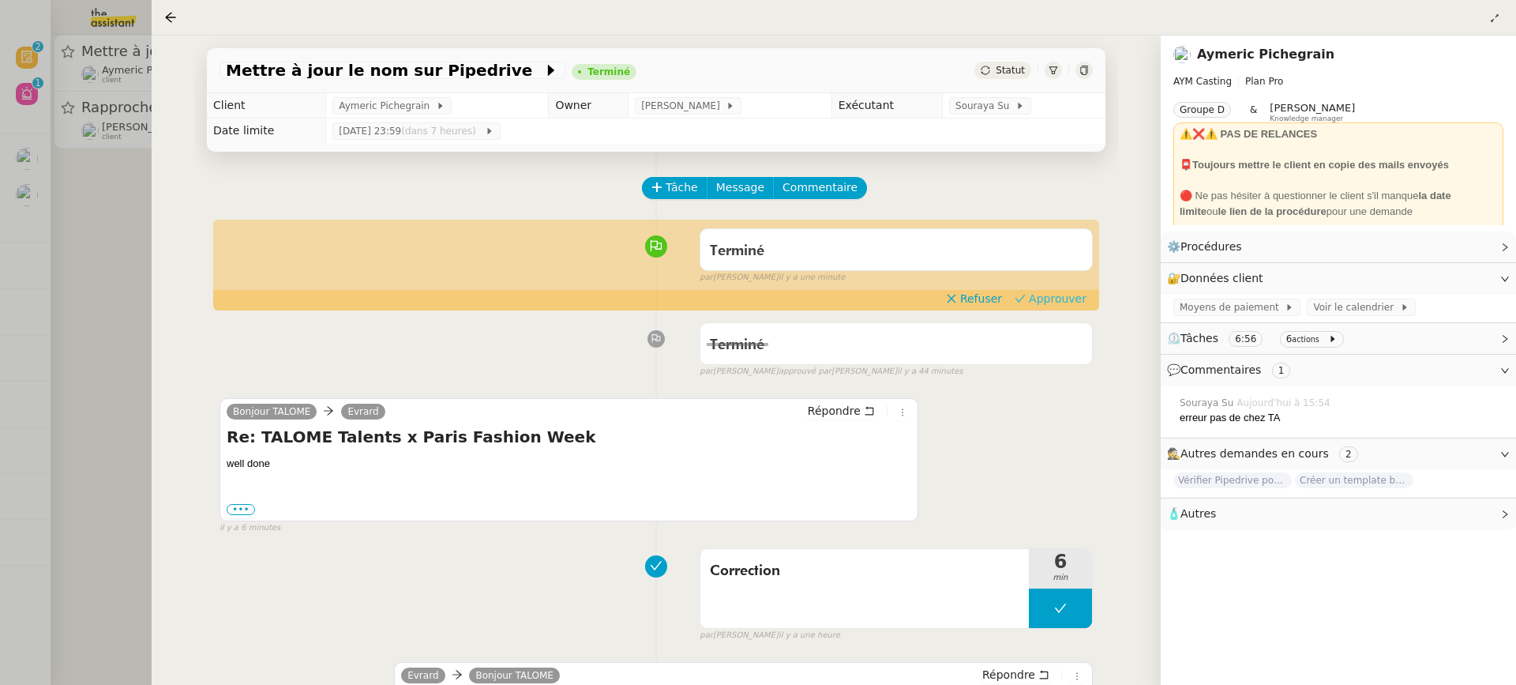
click at [1047, 294] on span "Approuver" at bounding box center [1058, 299] width 58 height 16
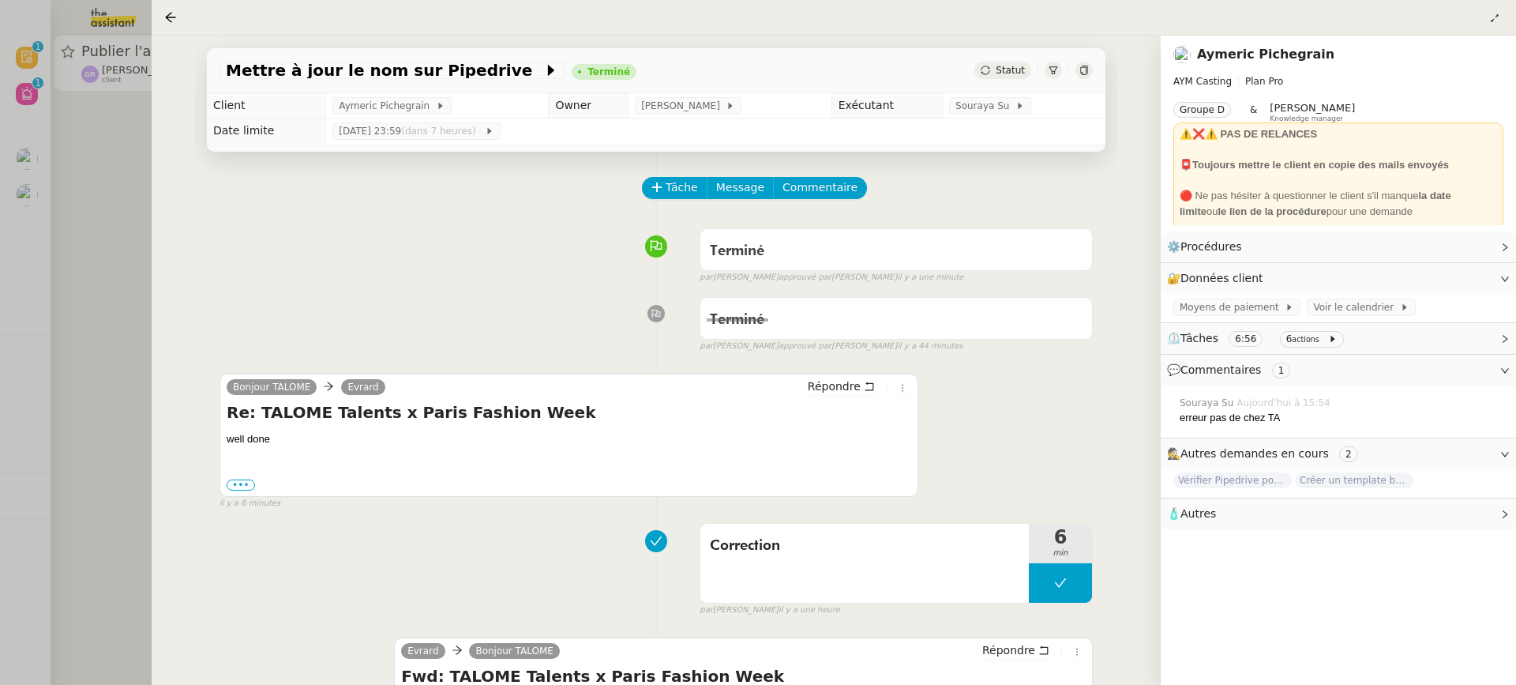
click at [94, 142] on div at bounding box center [758, 342] width 1516 height 685
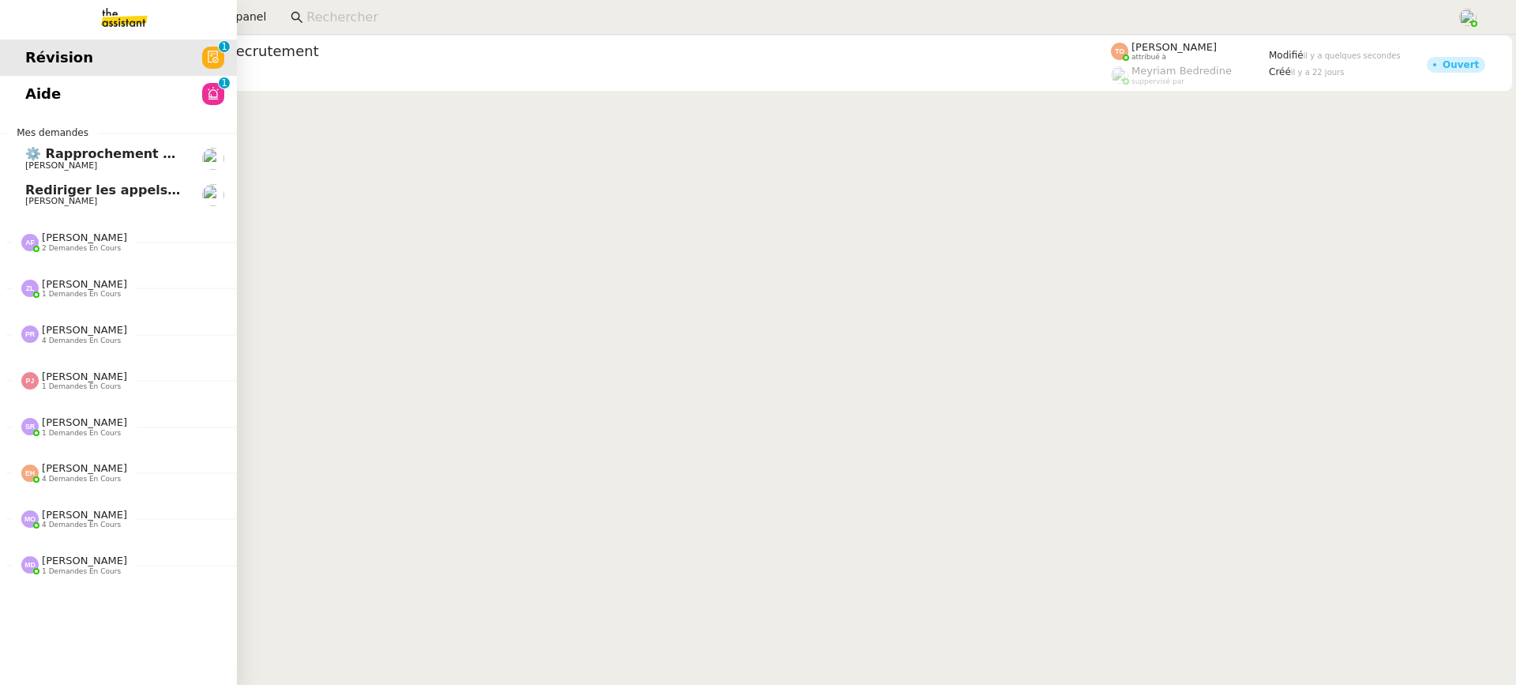
click at [30, 88] on span "Aide" at bounding box center [43, 94] width 36 height 24
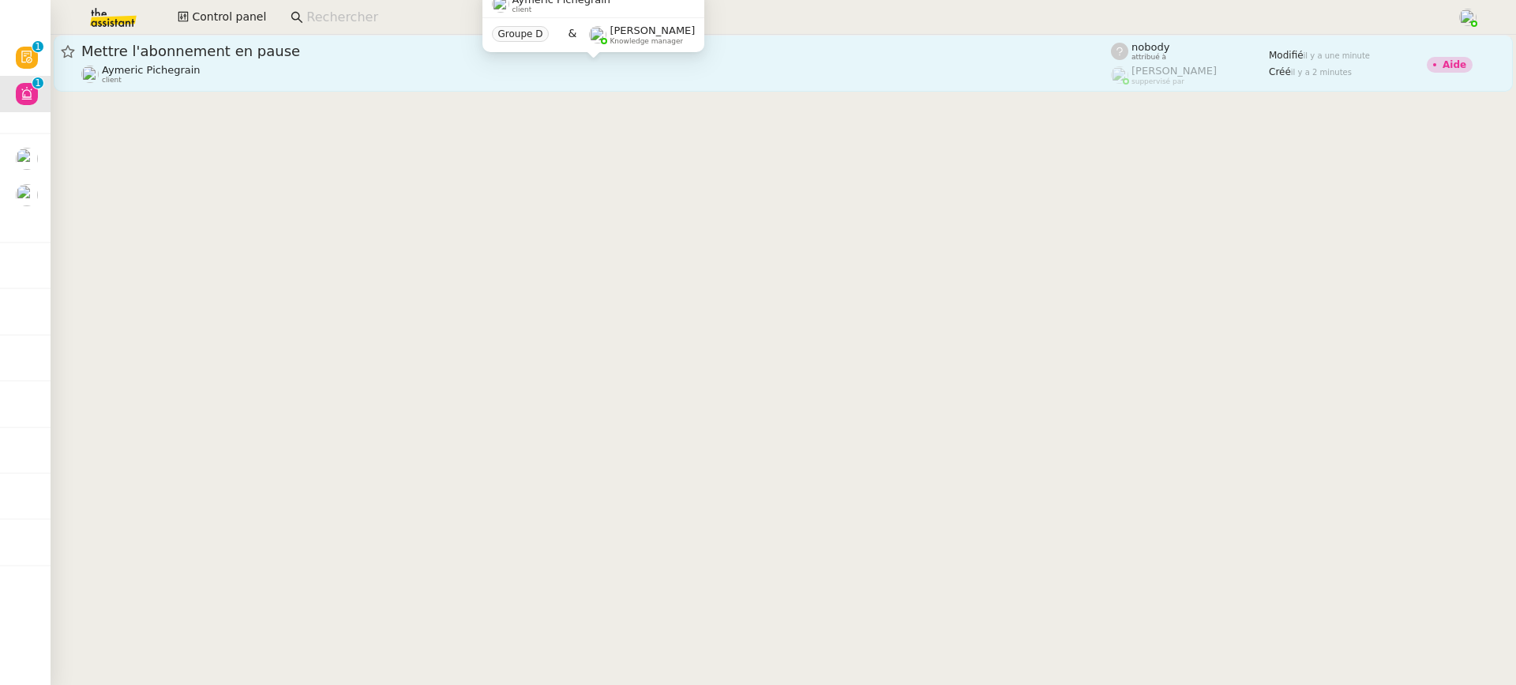
click at [461, 80] on div "Aymeric Pichegrain client" at bounding box center [596, 74] width 1030 height 21
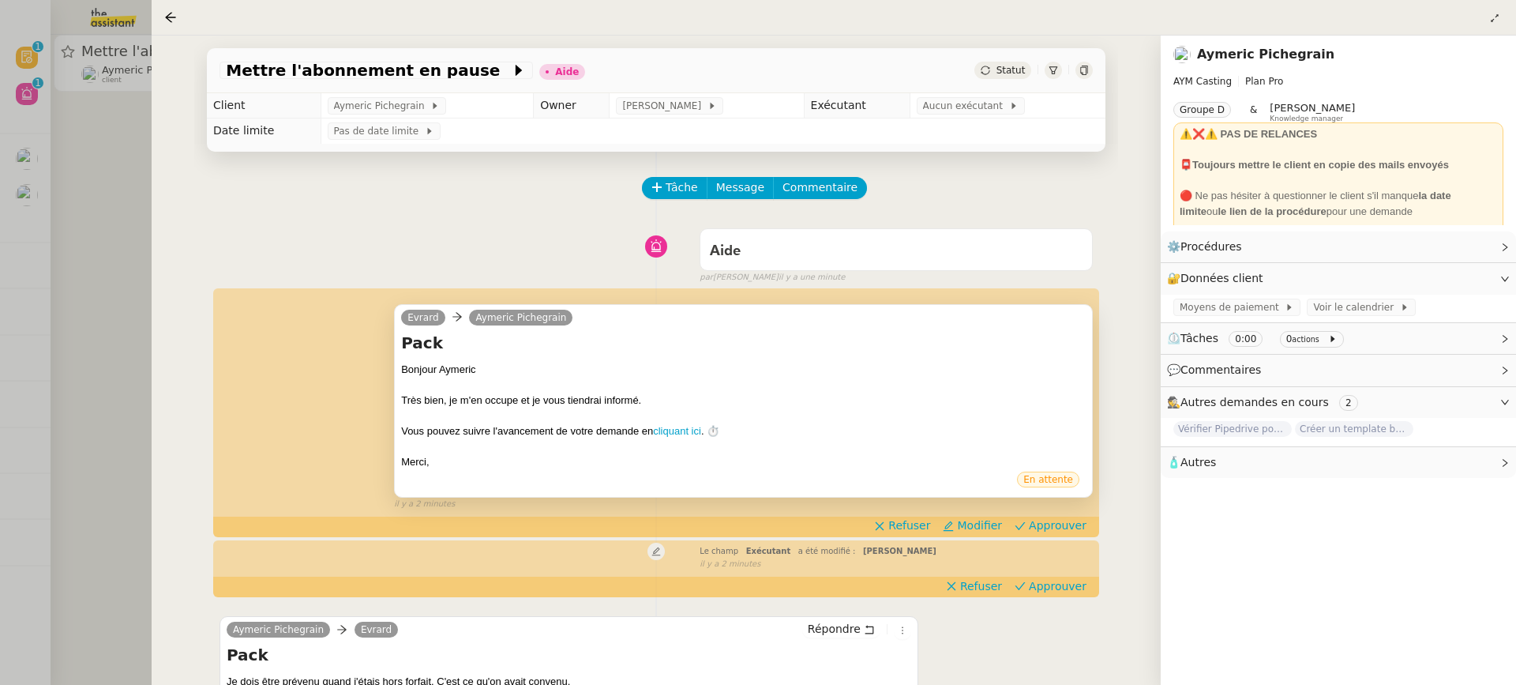
scroll to position [202, 0]
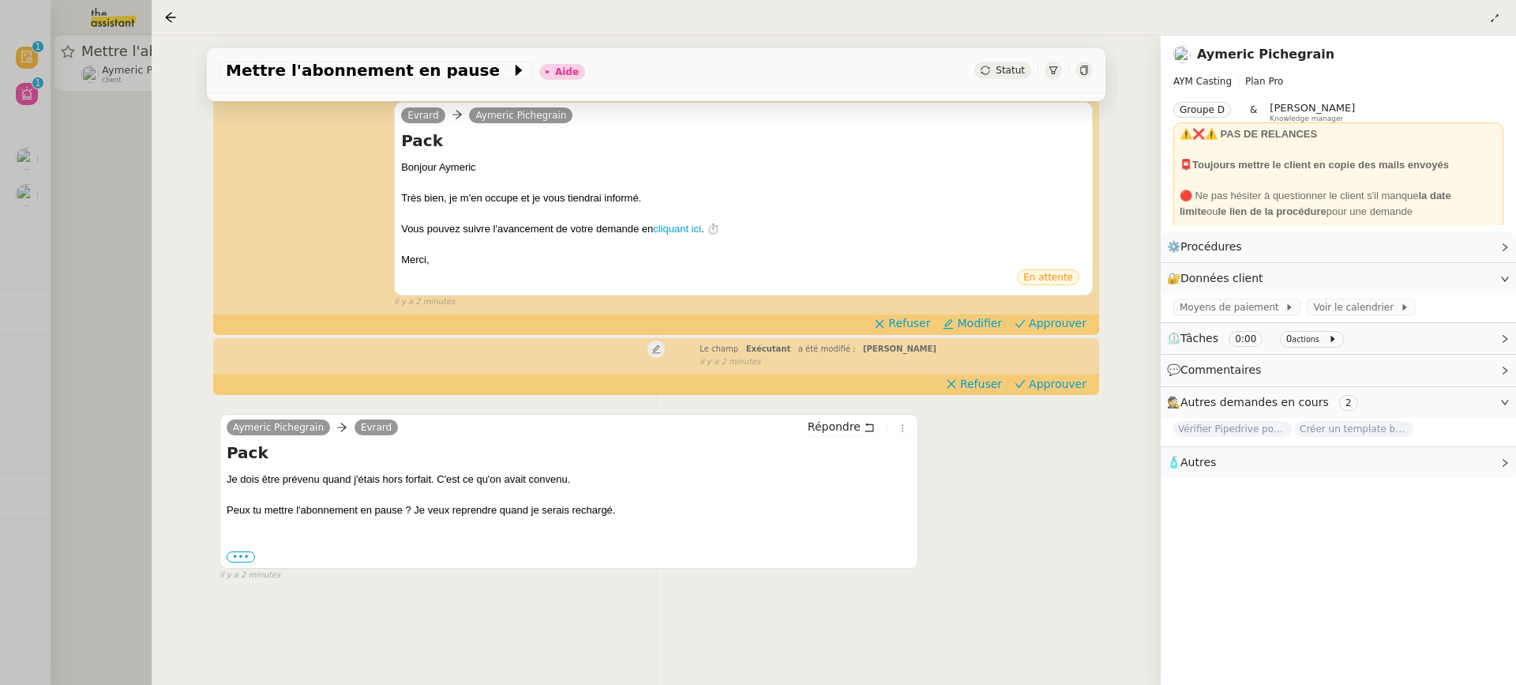
click at [1263, 58] on link "Aymeric Pichegrain" at bounding box center [1265, 54] width 137 height 15
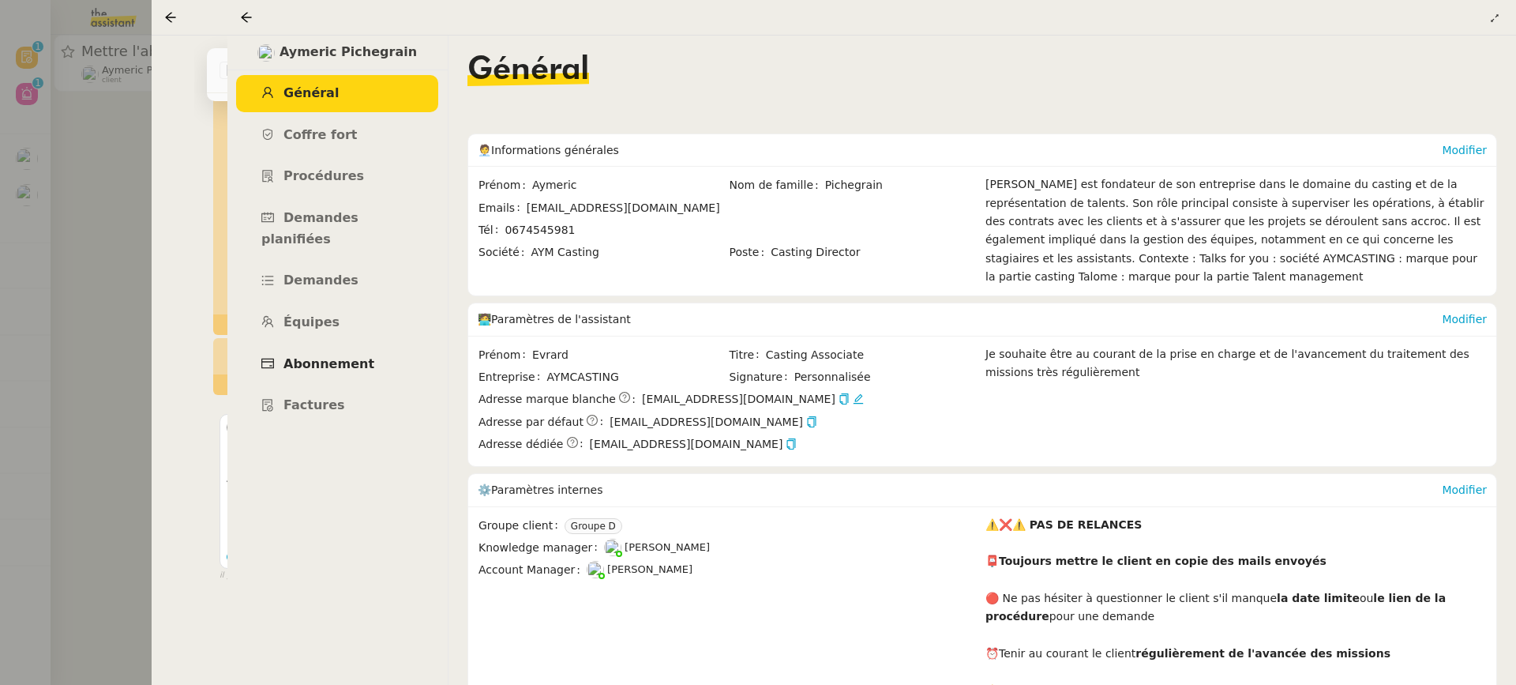
click at [354, 356] on span "Abonnement" at bounding box center [329, 363] width 91 height 15
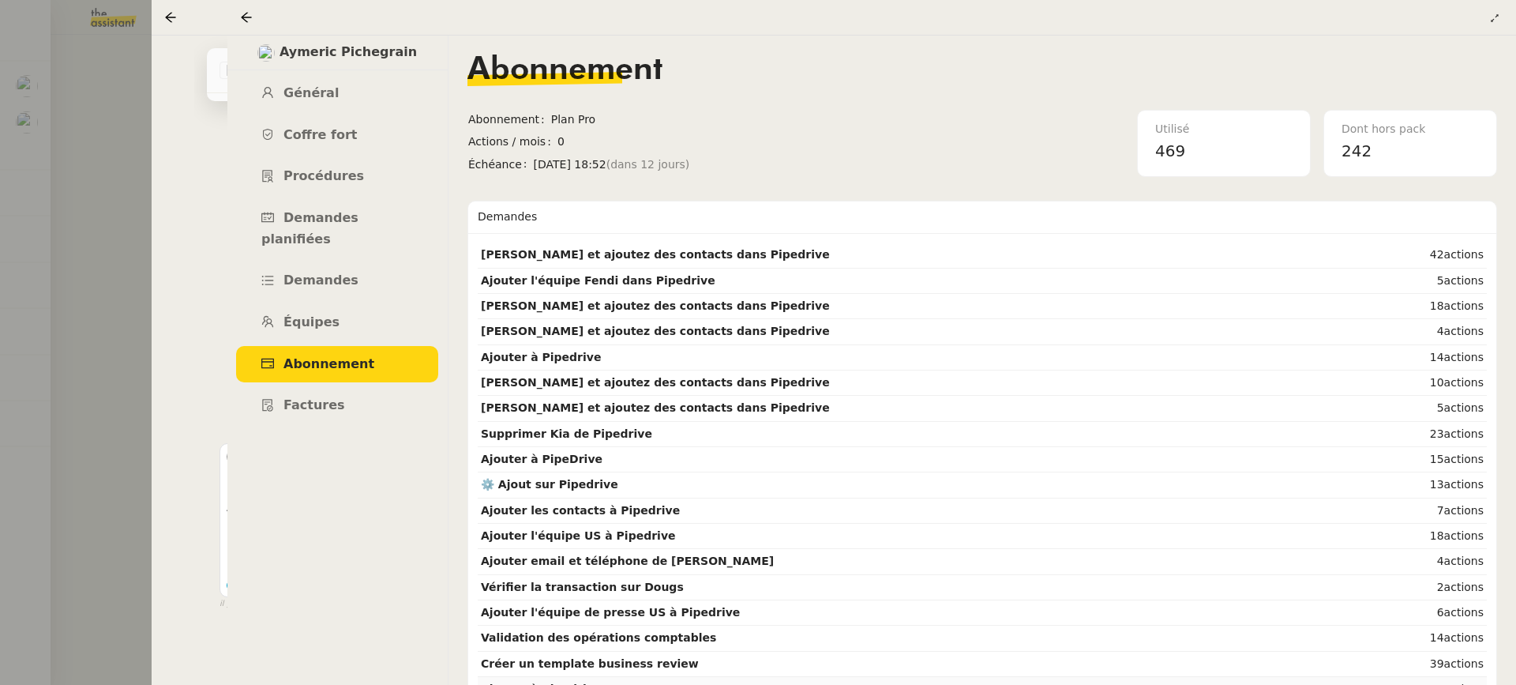
scroll to position [220, 0]
click at [82, 182] on div at bounding box center [758, 342] width 1516 height 685
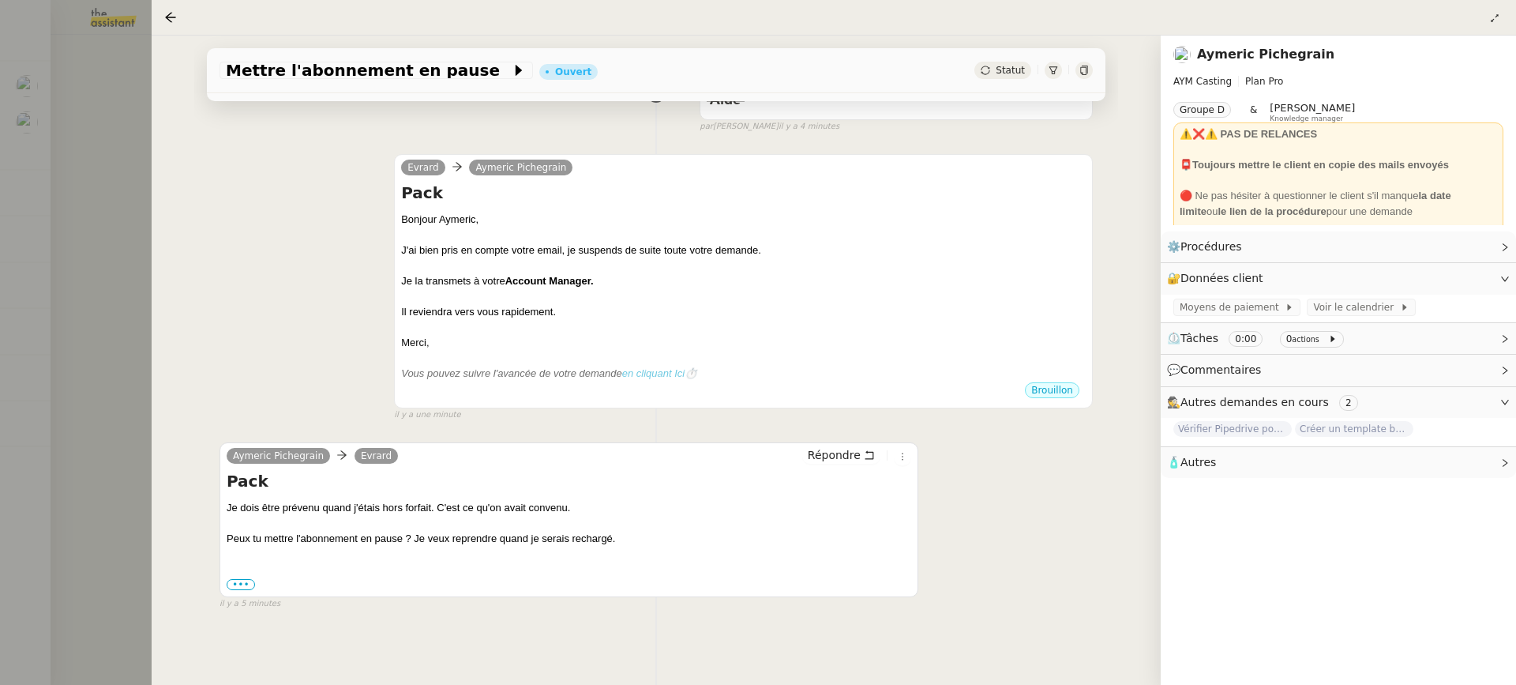
click at [92, 157] on div at bounding box center [758, 342] width 1516 height 685
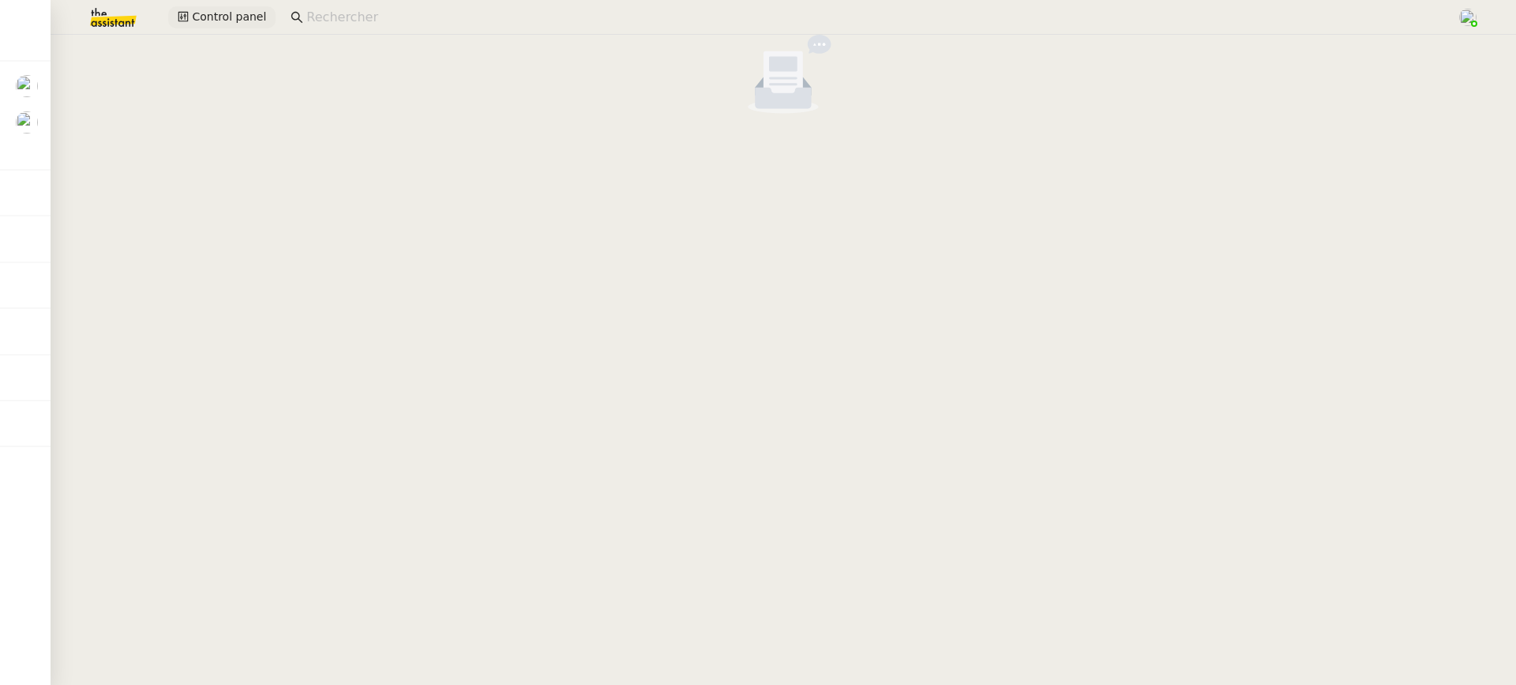
click at [219, 24] on span "Control panel" at bounding box center [229, 17] width 74 height 18
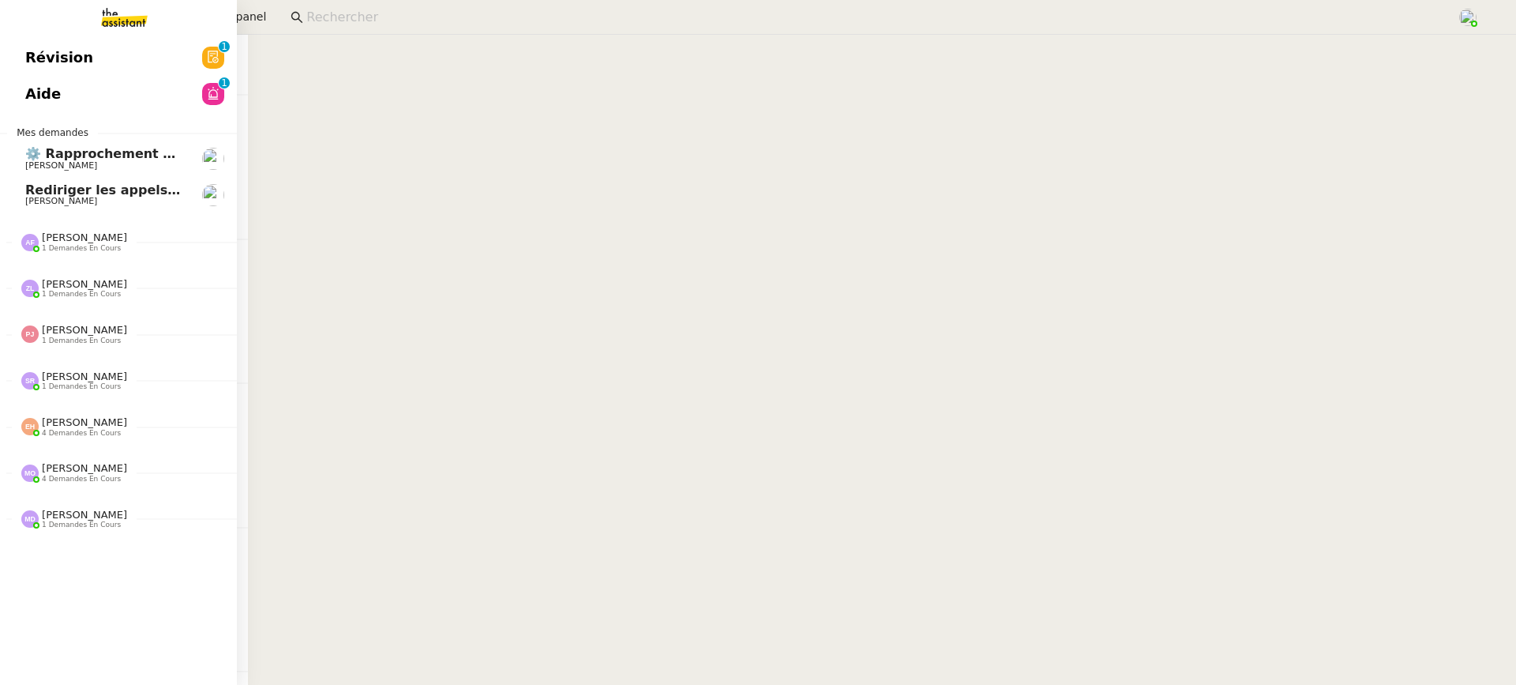
click at [46, 100] on span "Aide" at bounding box center [43, 94] width 36 height 24
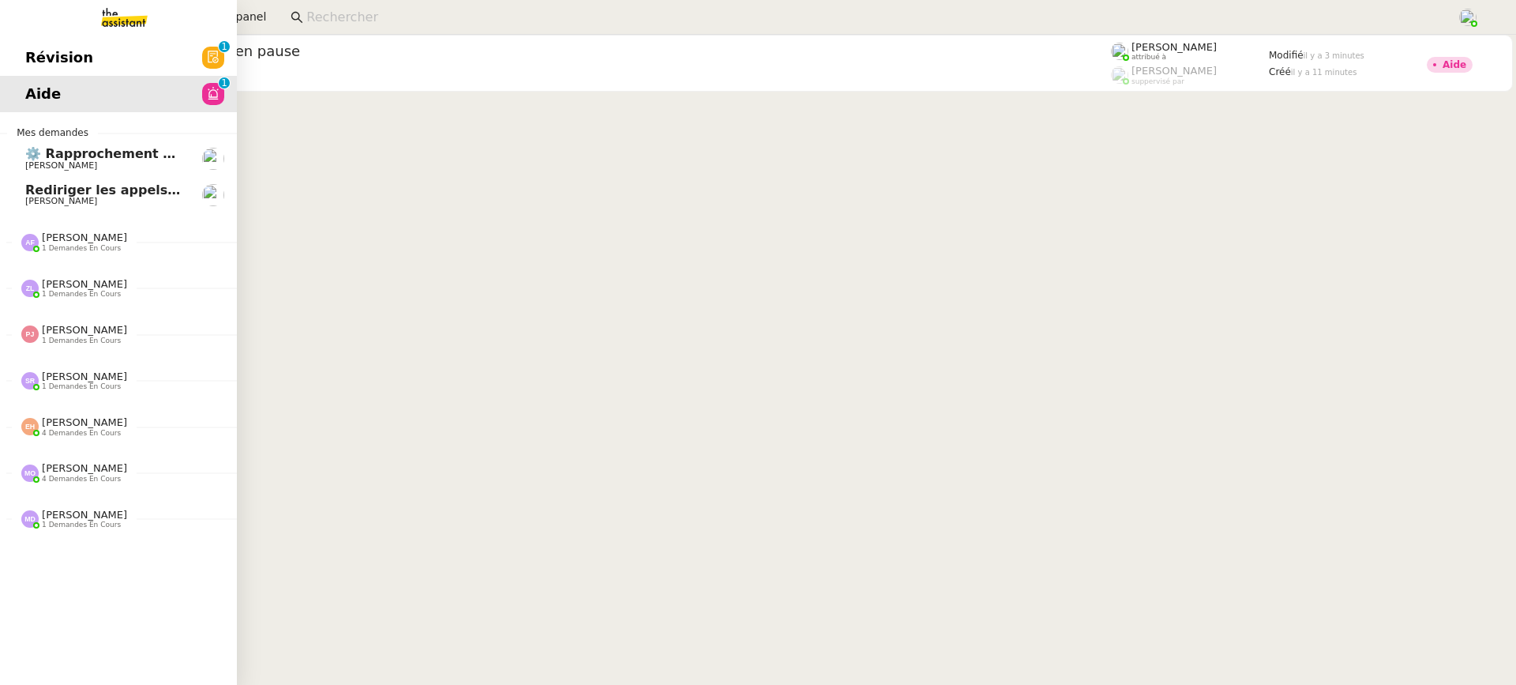
click at [44, 64] on span "Révision" at bounding box center [59, 58] width 68 height 24
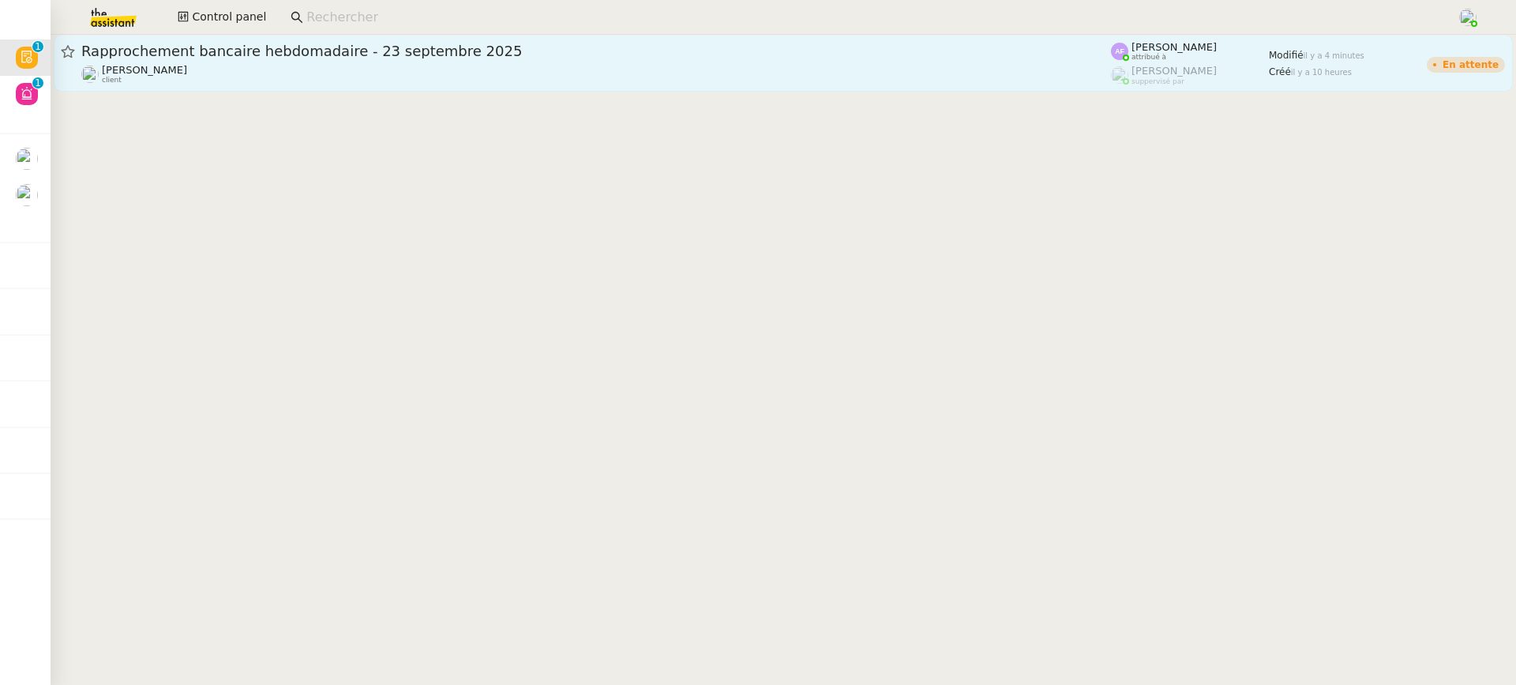
click at [415, 54] on span "Rapprochement bancaire hebdomadaire - 23 septembre 2025" at bounding box center [596, 51] width 1030 height 14
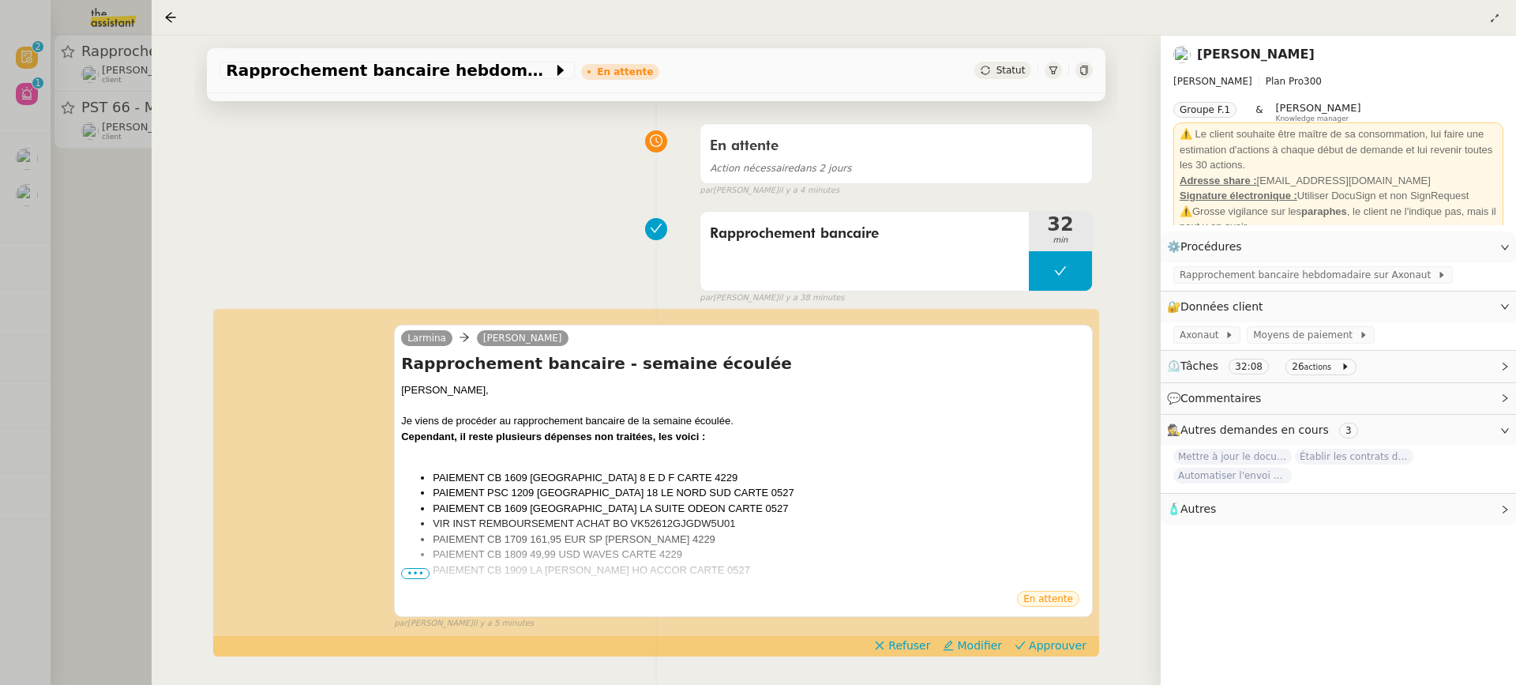
scroll to position [202, 0]
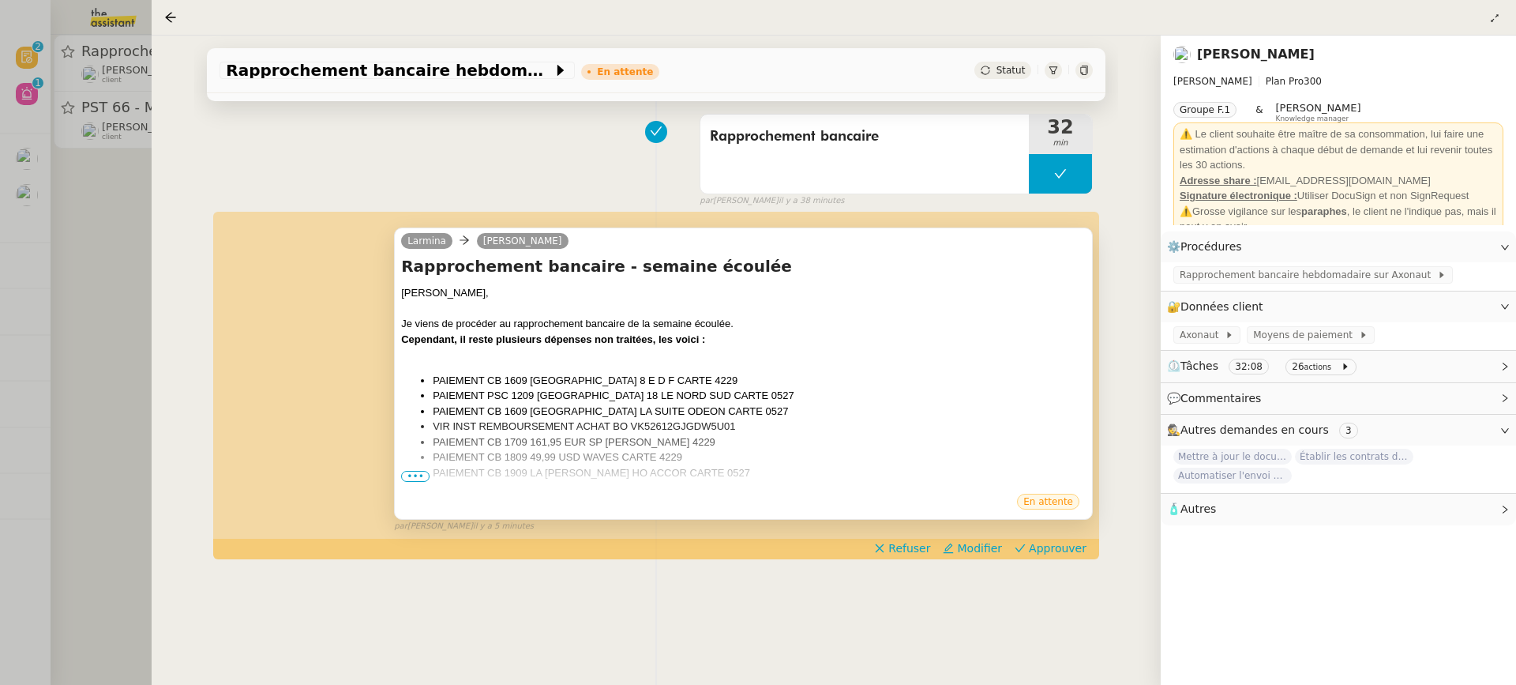
click at [415, 479] on span "•••" at bounding box center [415, 476] width 28 height 11
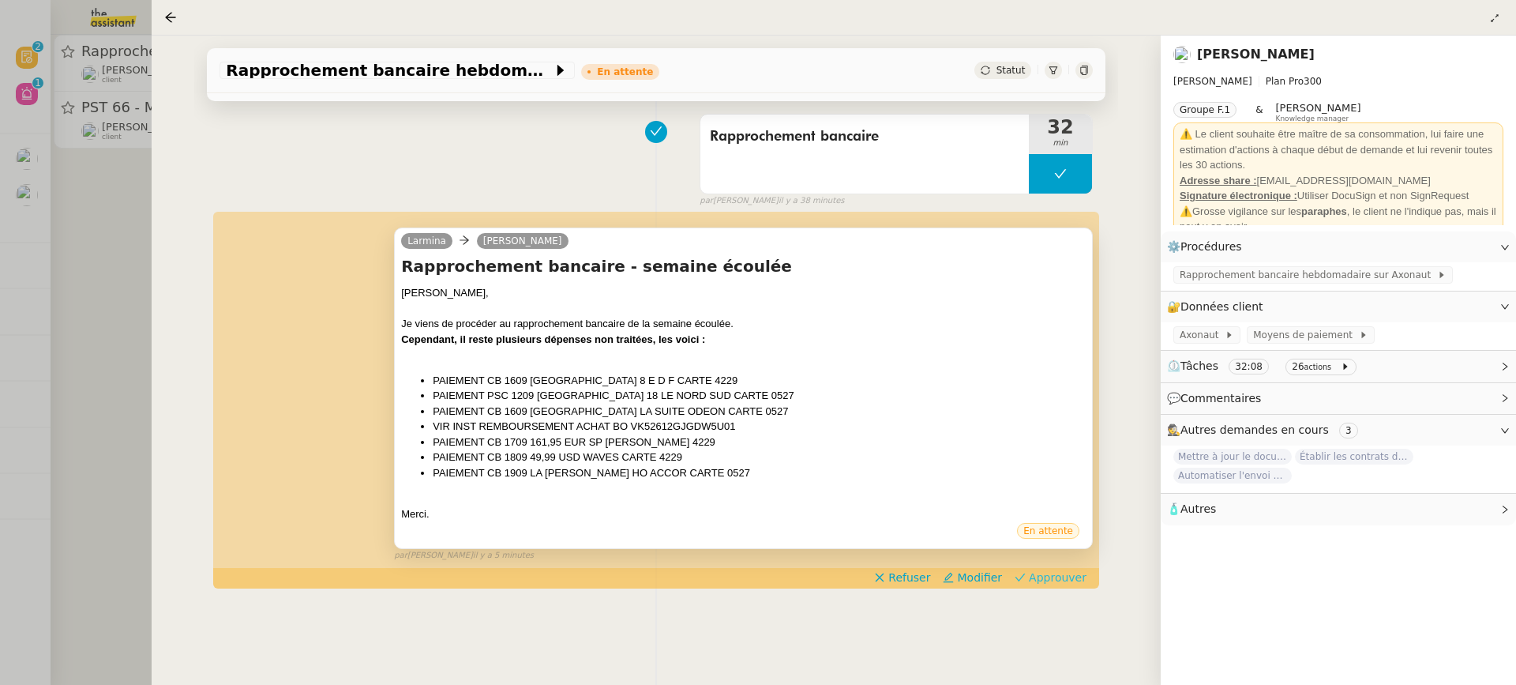
click at [1038, 581] on span "Approuver" at bounding box center [1058, 577] width 58 height 16
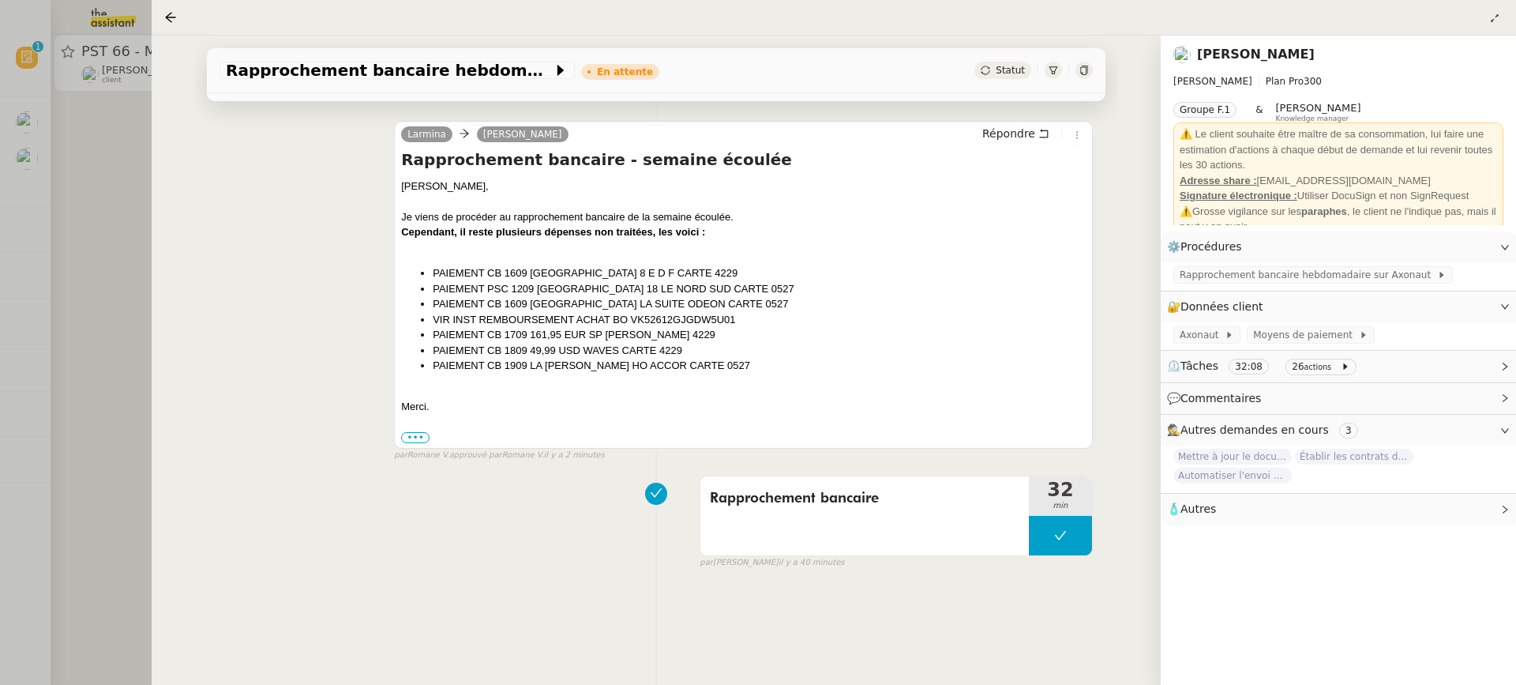
click at [84, 91] on div at bounding box center [758, 342] width 1516 height 685
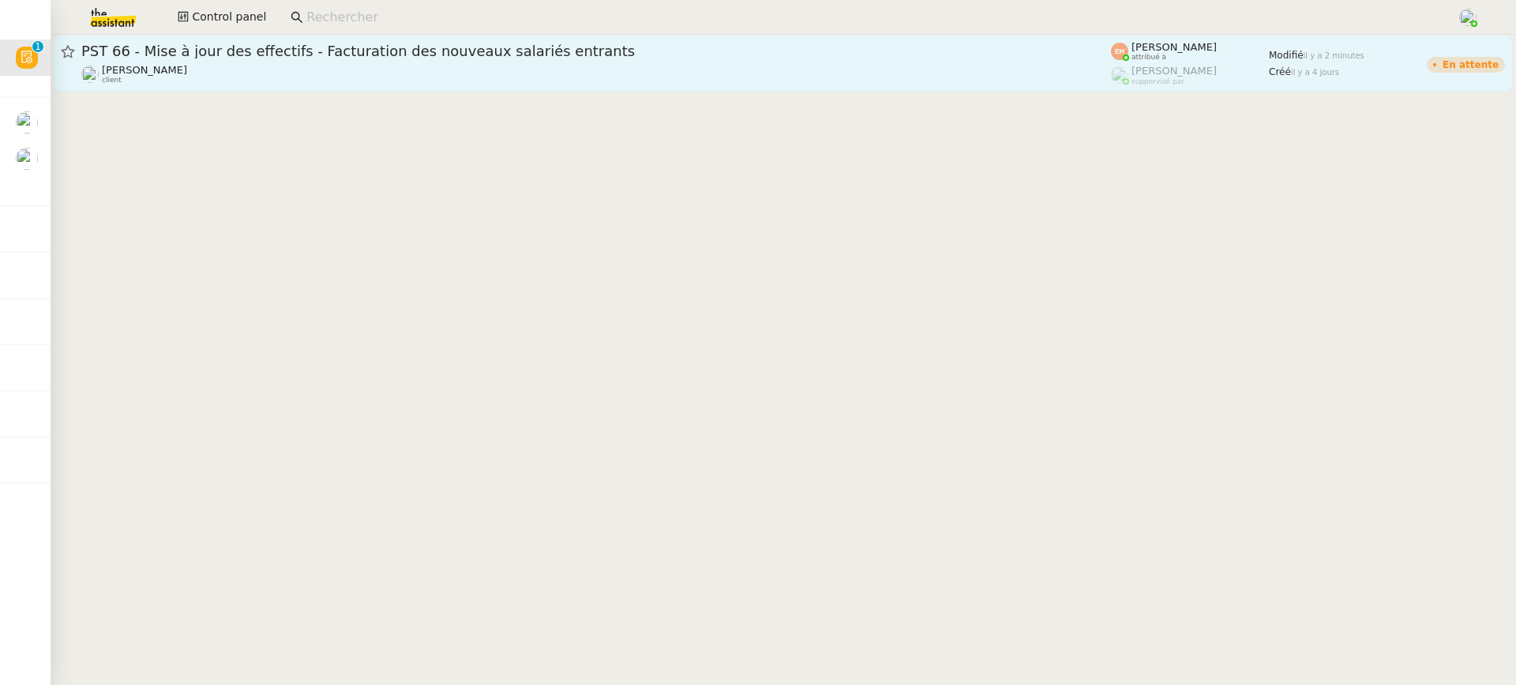
click at [207, 51] on span "PST 66 - Mise à jour des effectifs - Facturation des nouveaux salariés entrants" at bounding box center [596, 51] width 1030 height 14
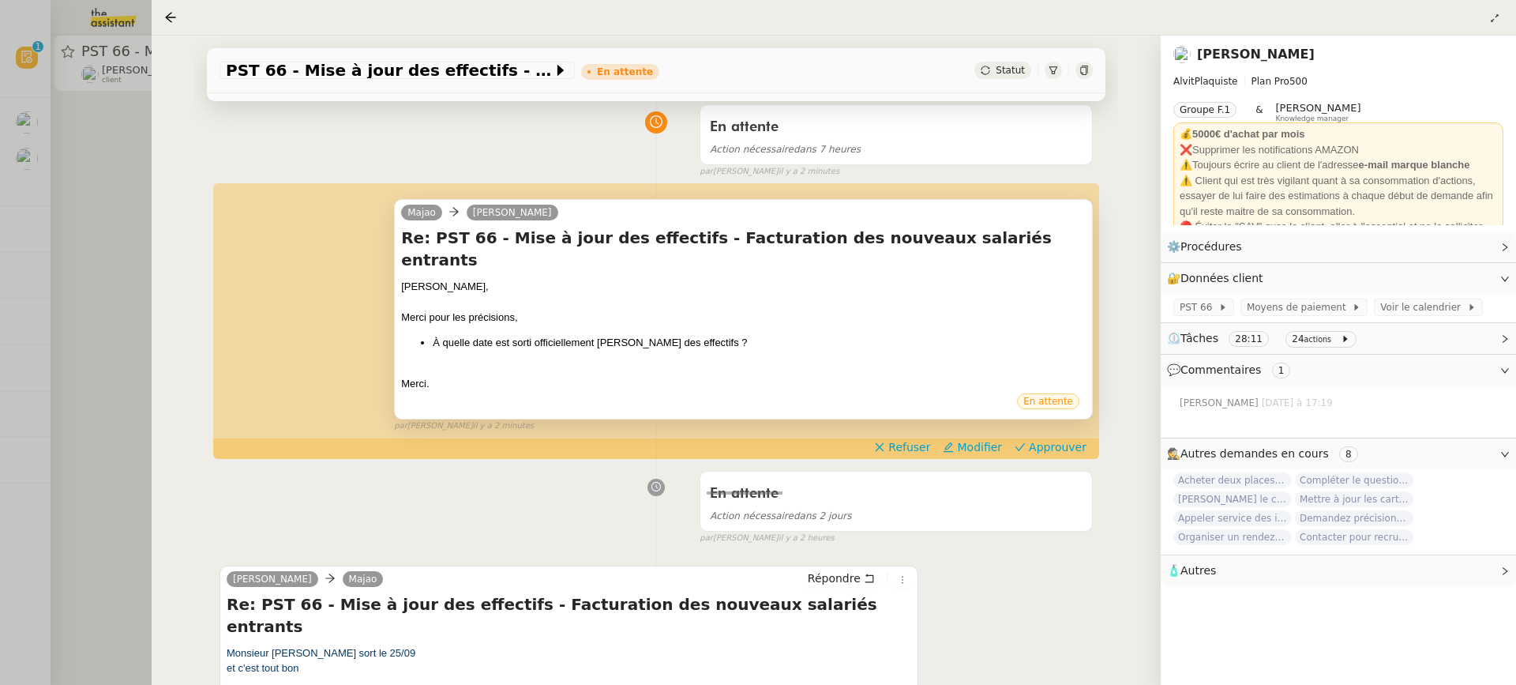
scroll to position [133, 0]
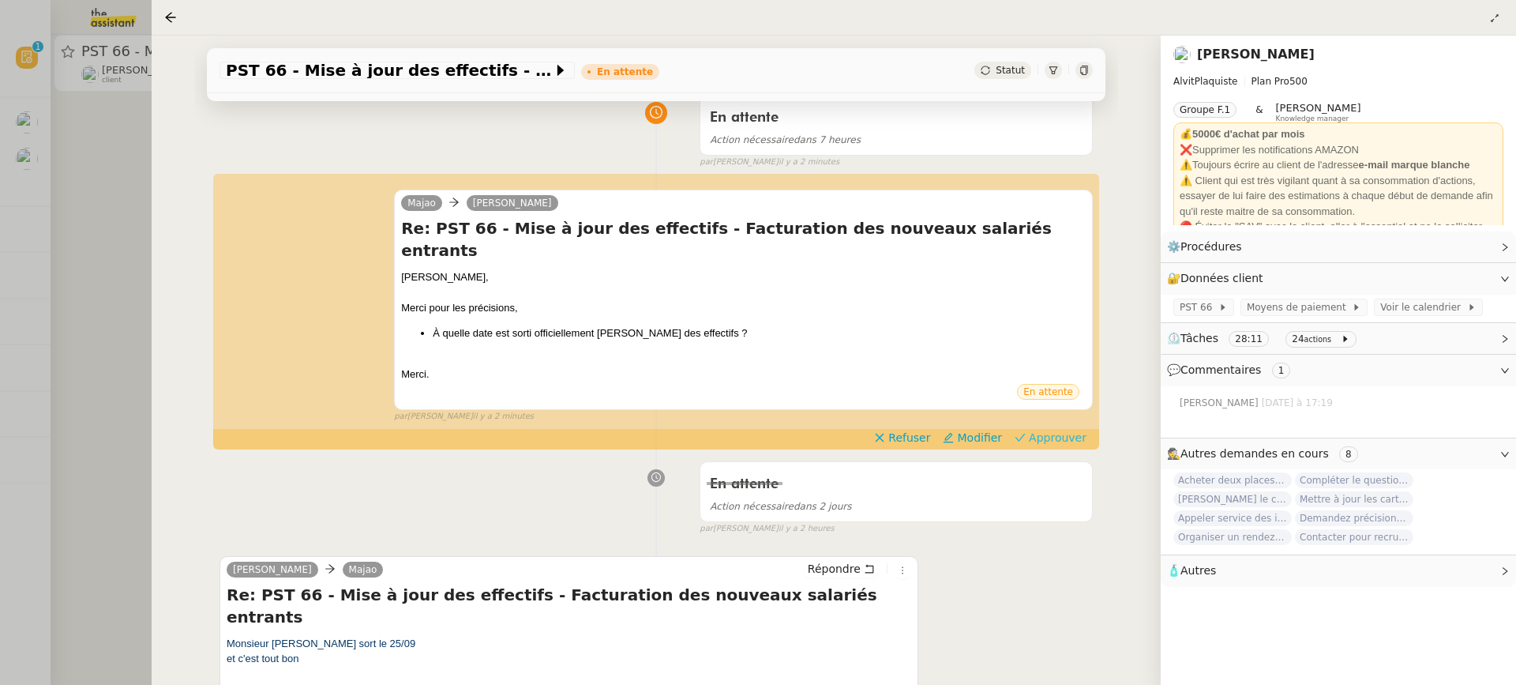
click at [1056, 429] on button "Approuver" at bounding box center [1051, 437] width 85 height 17
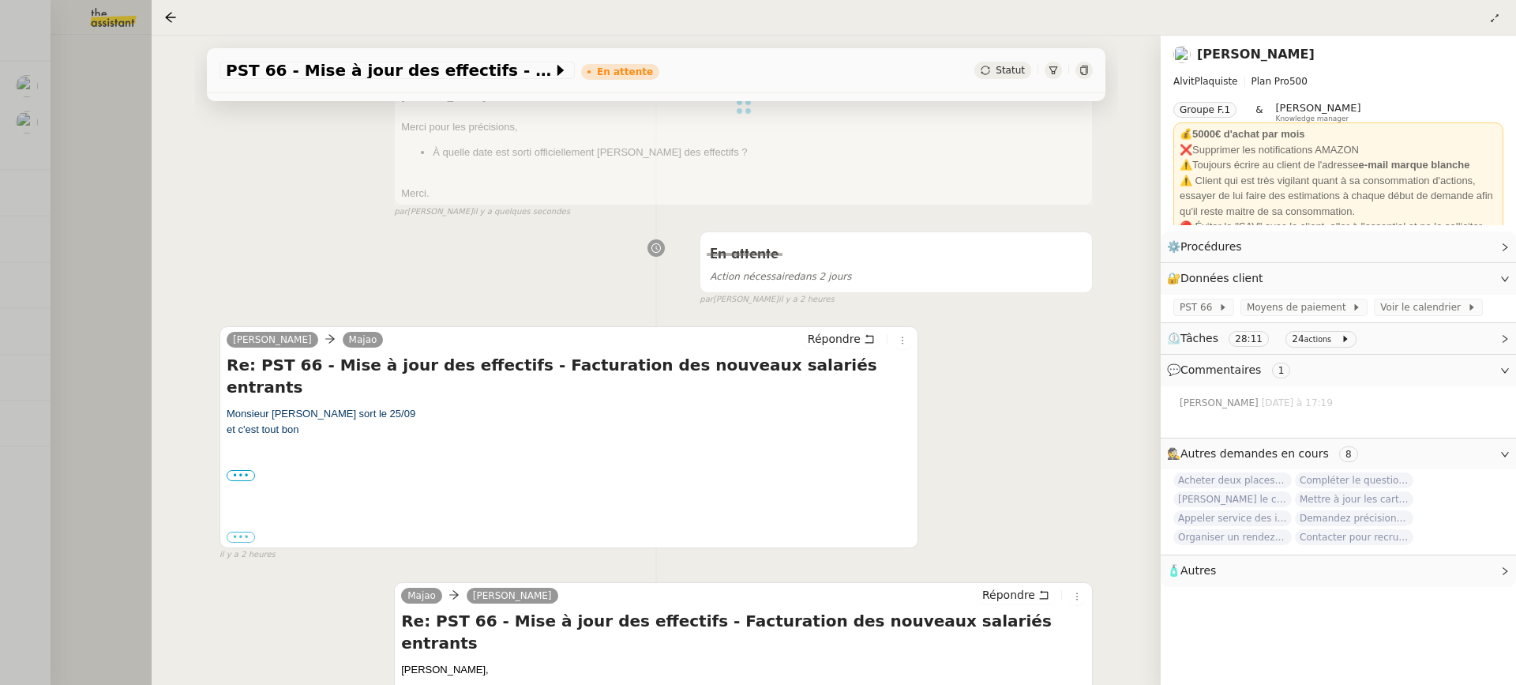
scroll to position [314, 0]
